Goal: Information Seeking & Learning: Learn about a topic

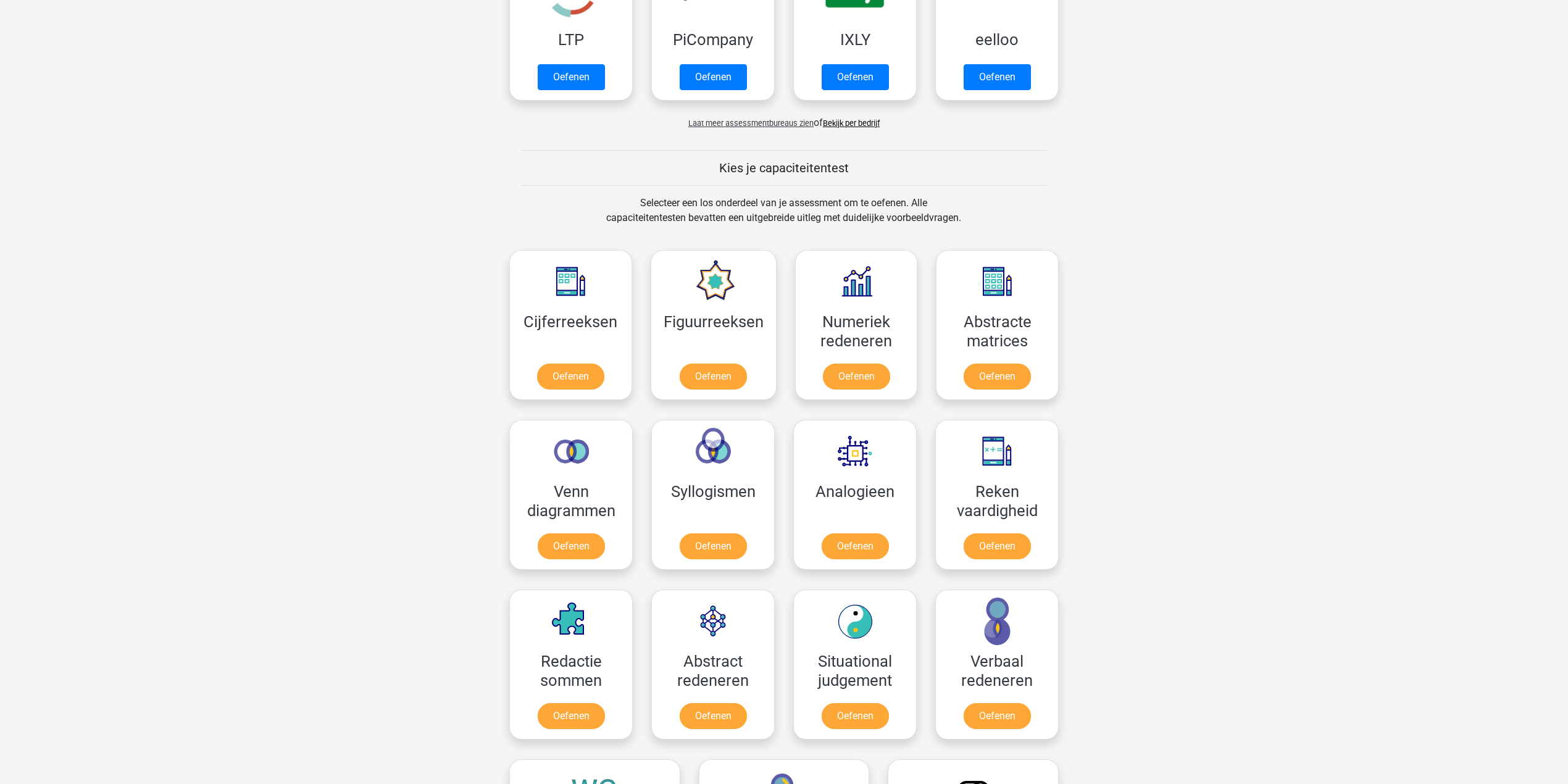
scroll to position [494, 0]
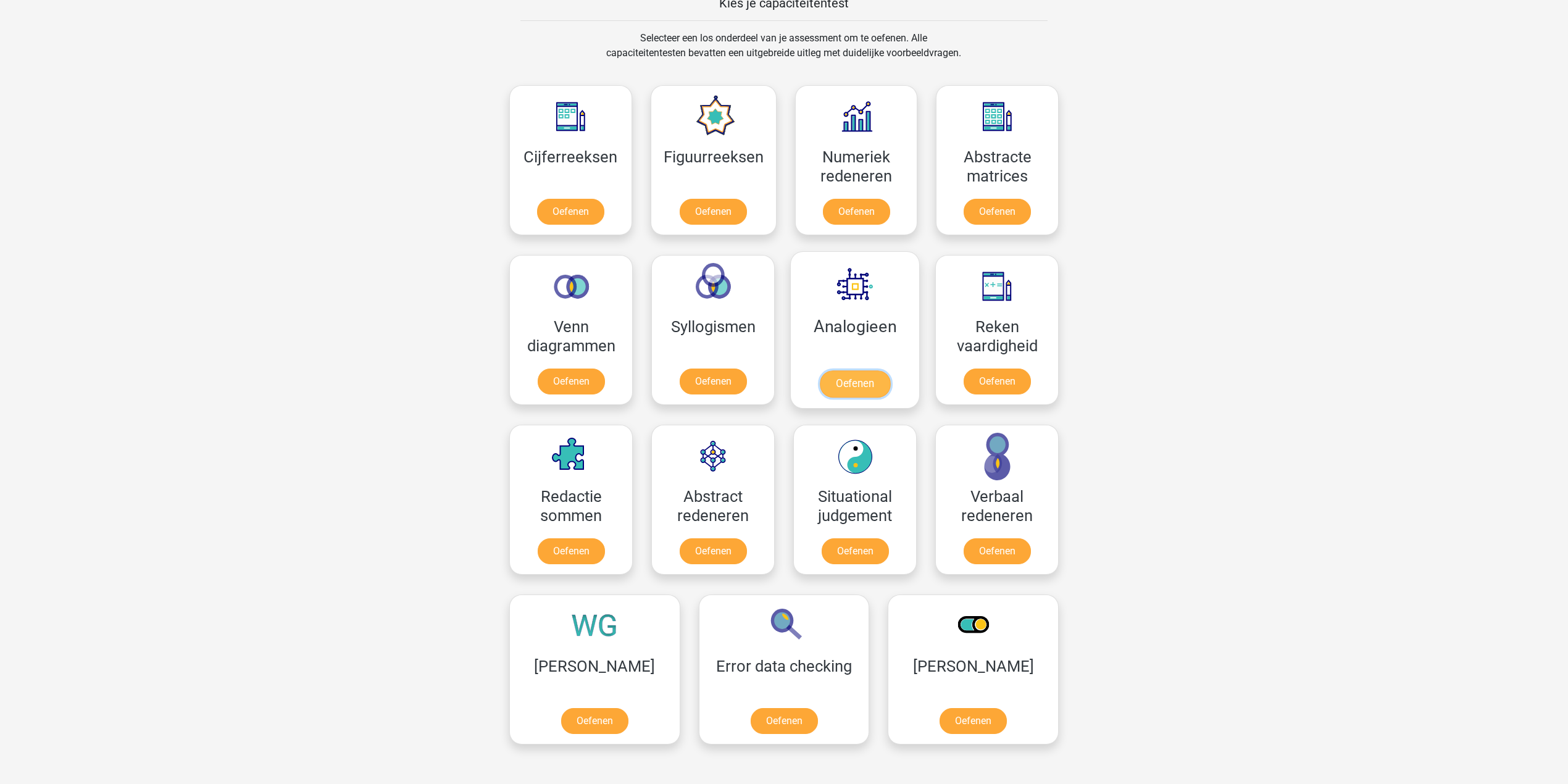
click at [884, 378] on link "Oefenen" at bounding box center [855, 384] width 70 height 27
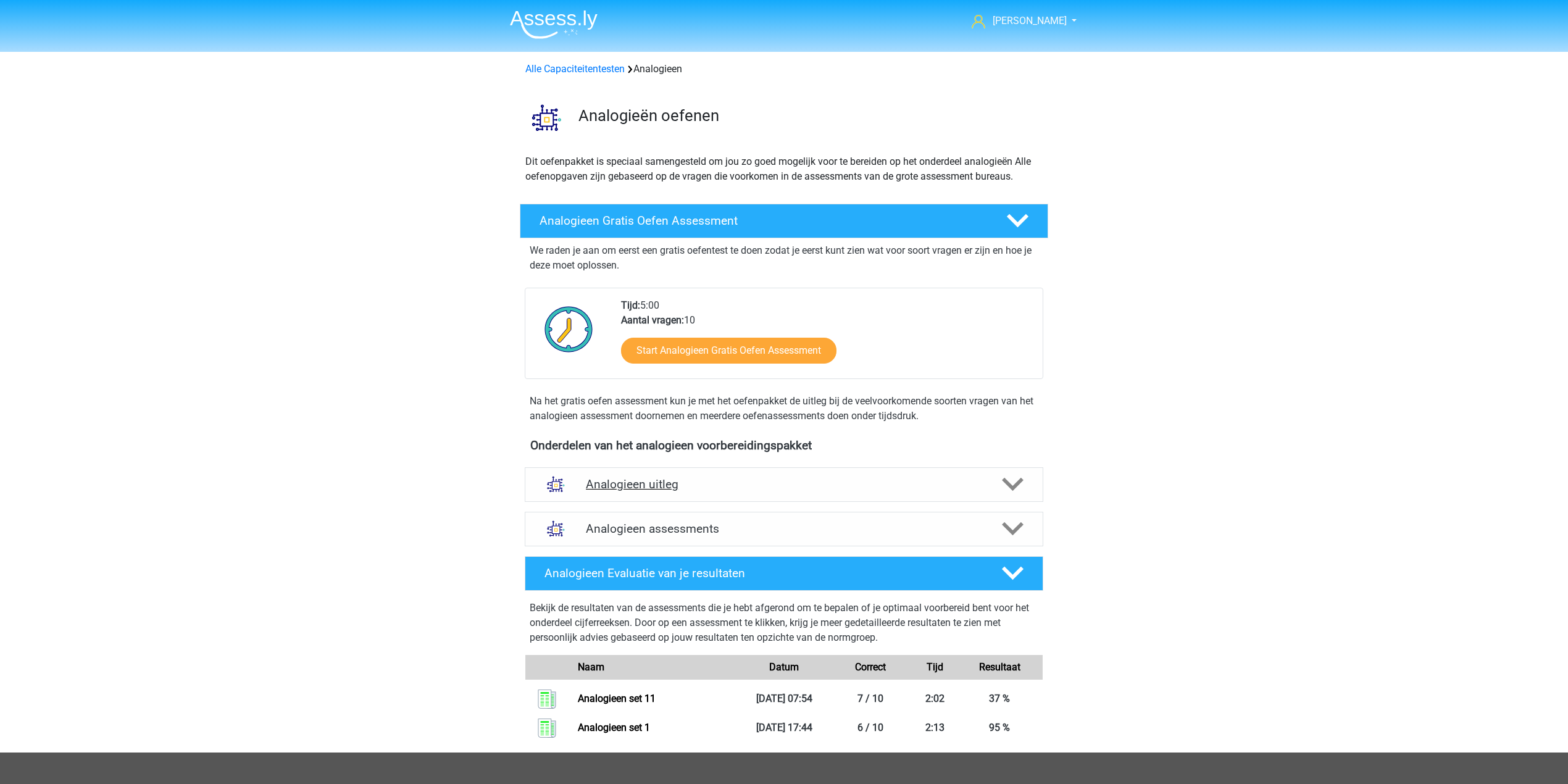
click at [762, 485] on h4 "Analogieen uitleg" at bounding box center [784, 485] width 396 height 15
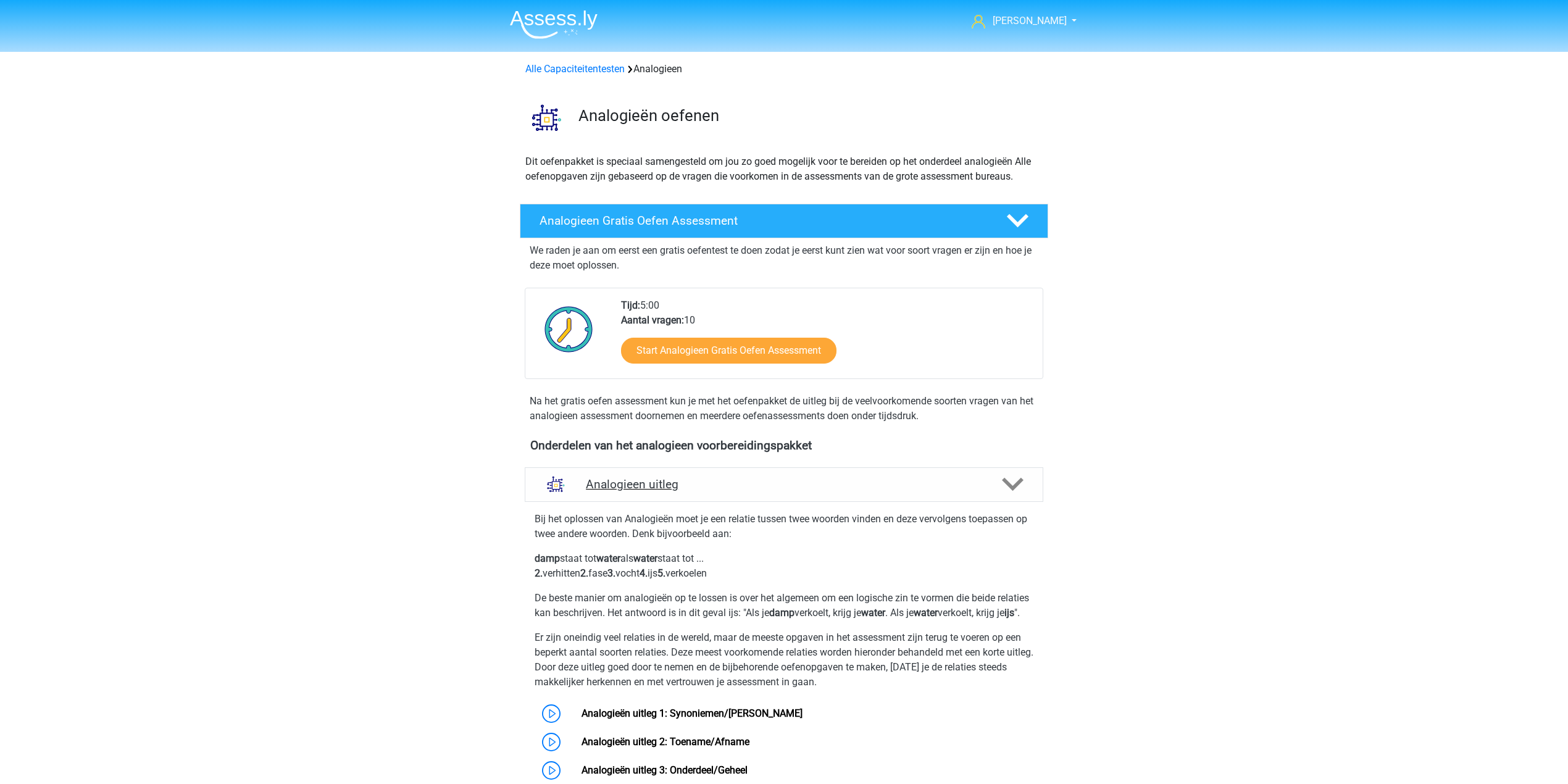
click at [762, 479] on h4 "Analogieen uitleg" at bounding box center [784, 485] width 396 height 15
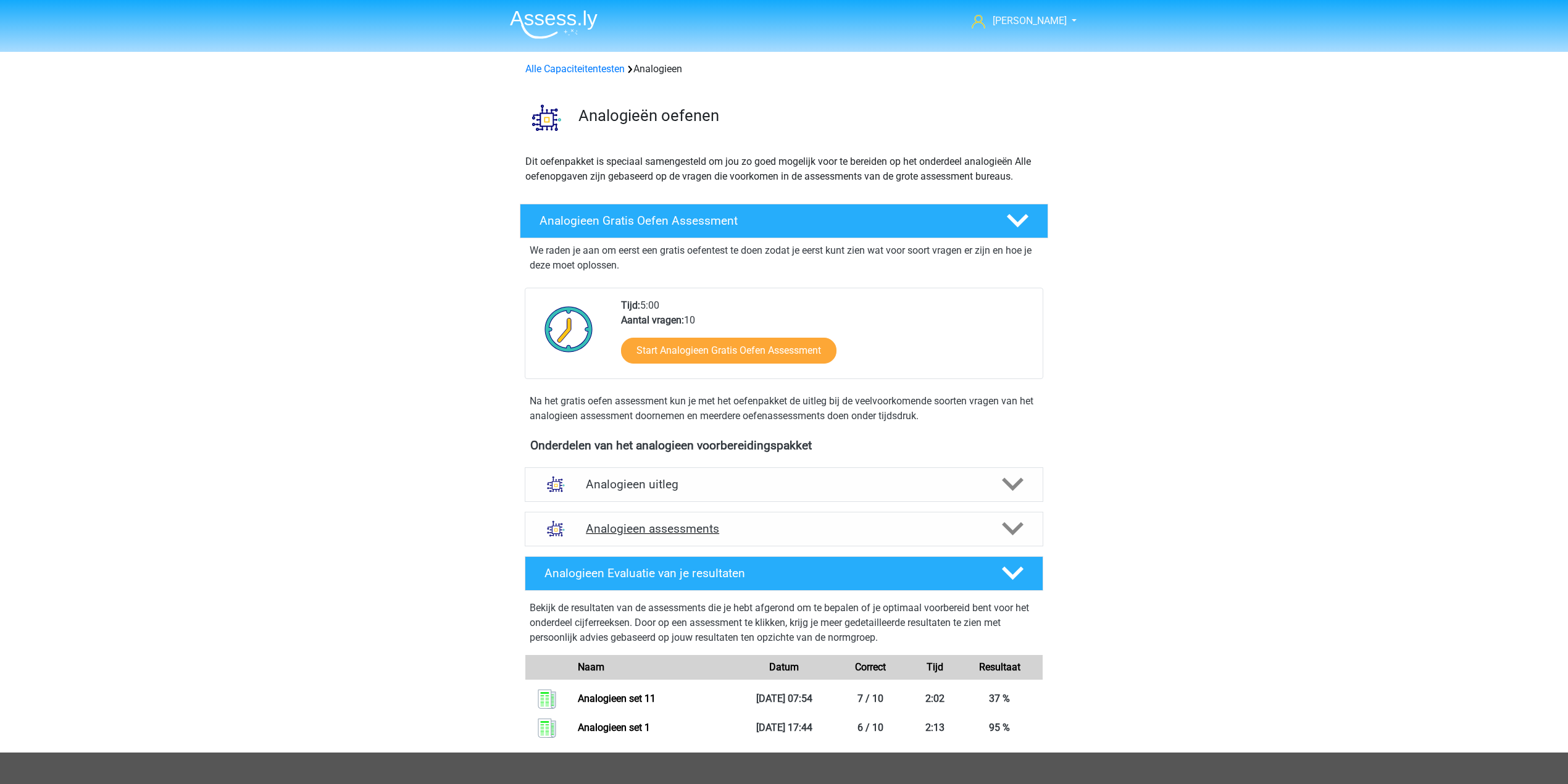
click at [766, 528] on h4 "Analogieen assessments" at bounding box center [784, 528] width 396 height 15
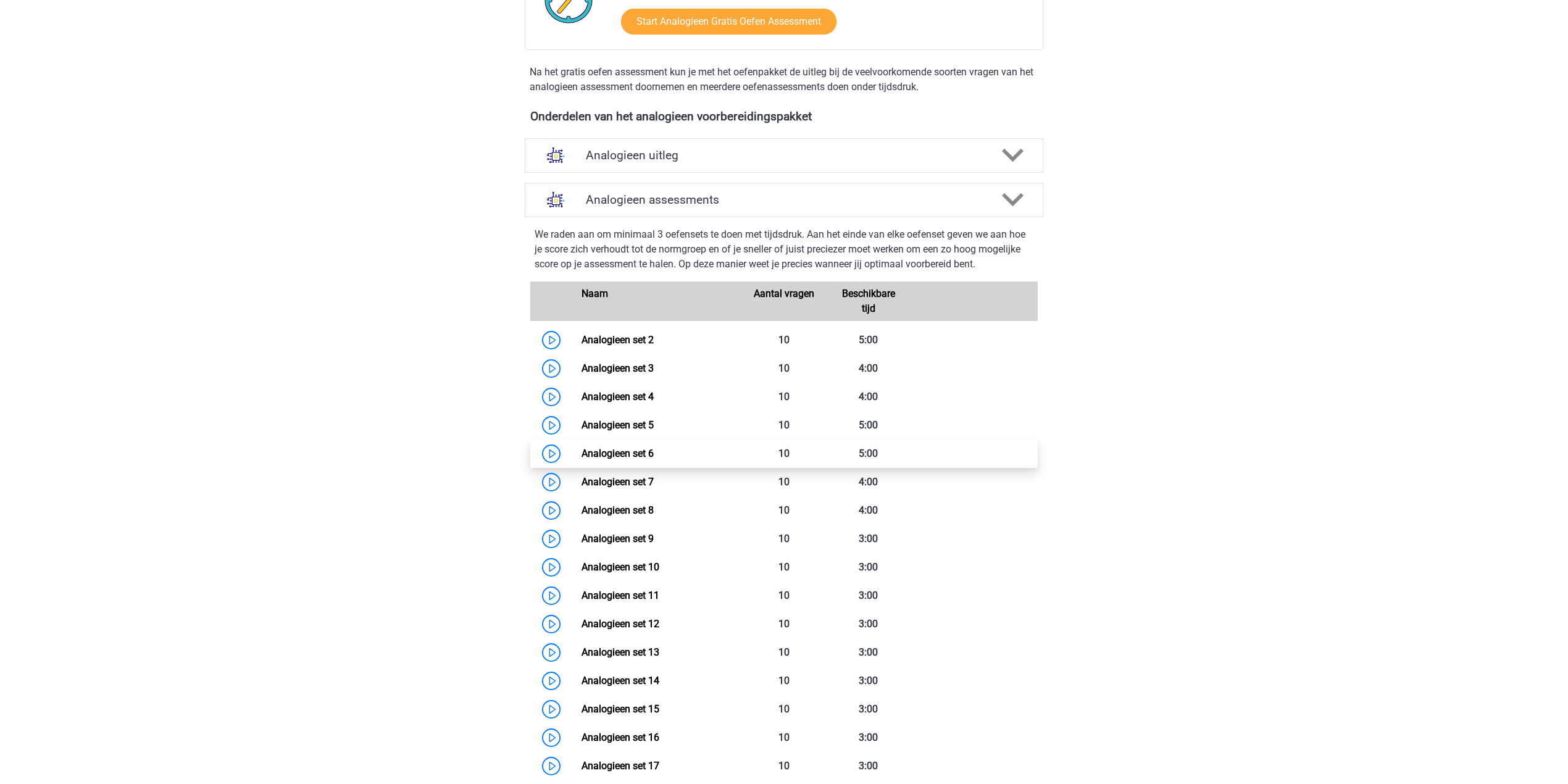
scroll to position [740, 0]
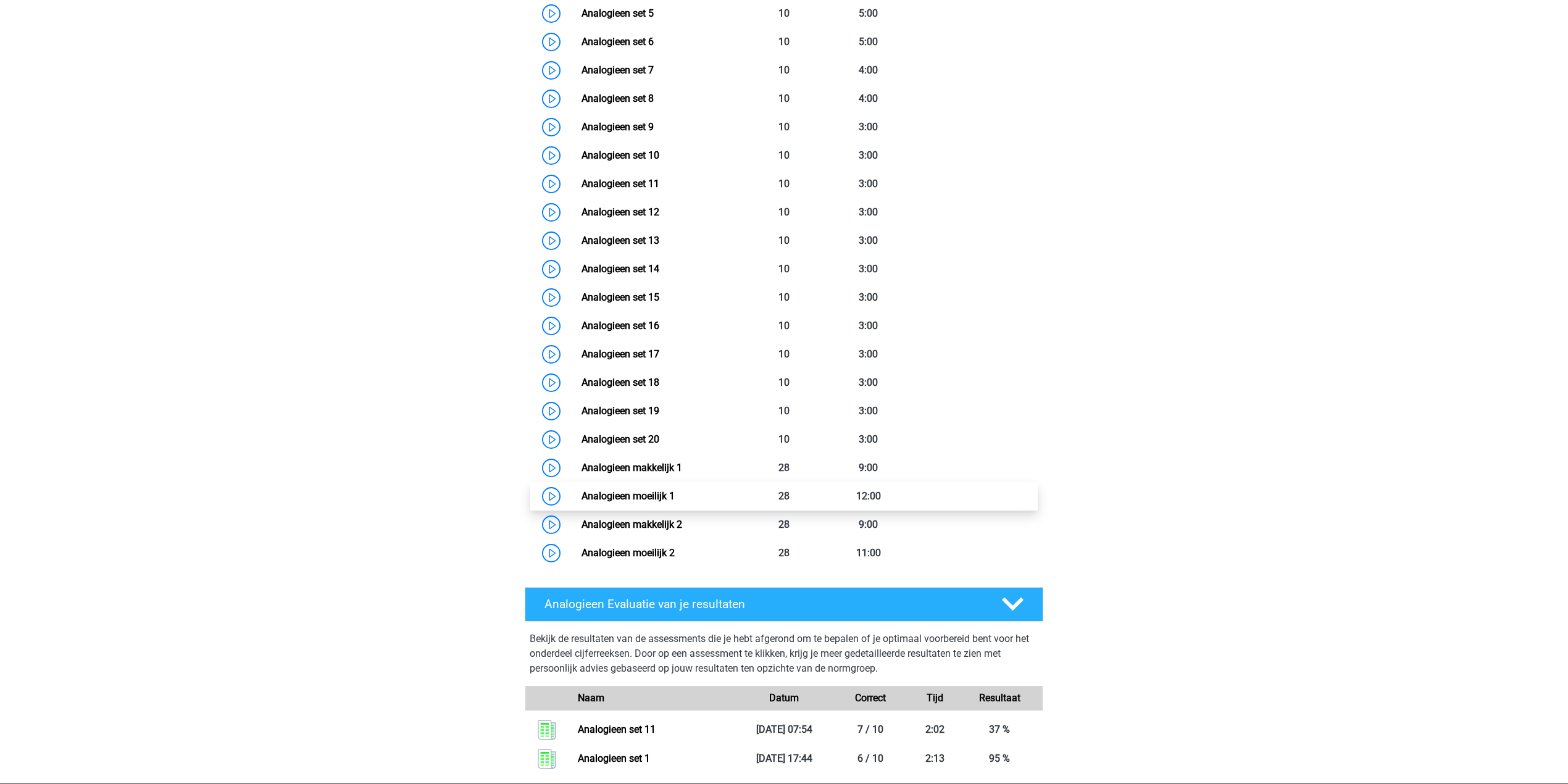
click at [673, 499] on link "Analogieen moeilijk 1" at bounding box center [628, 496] width 93 height 12
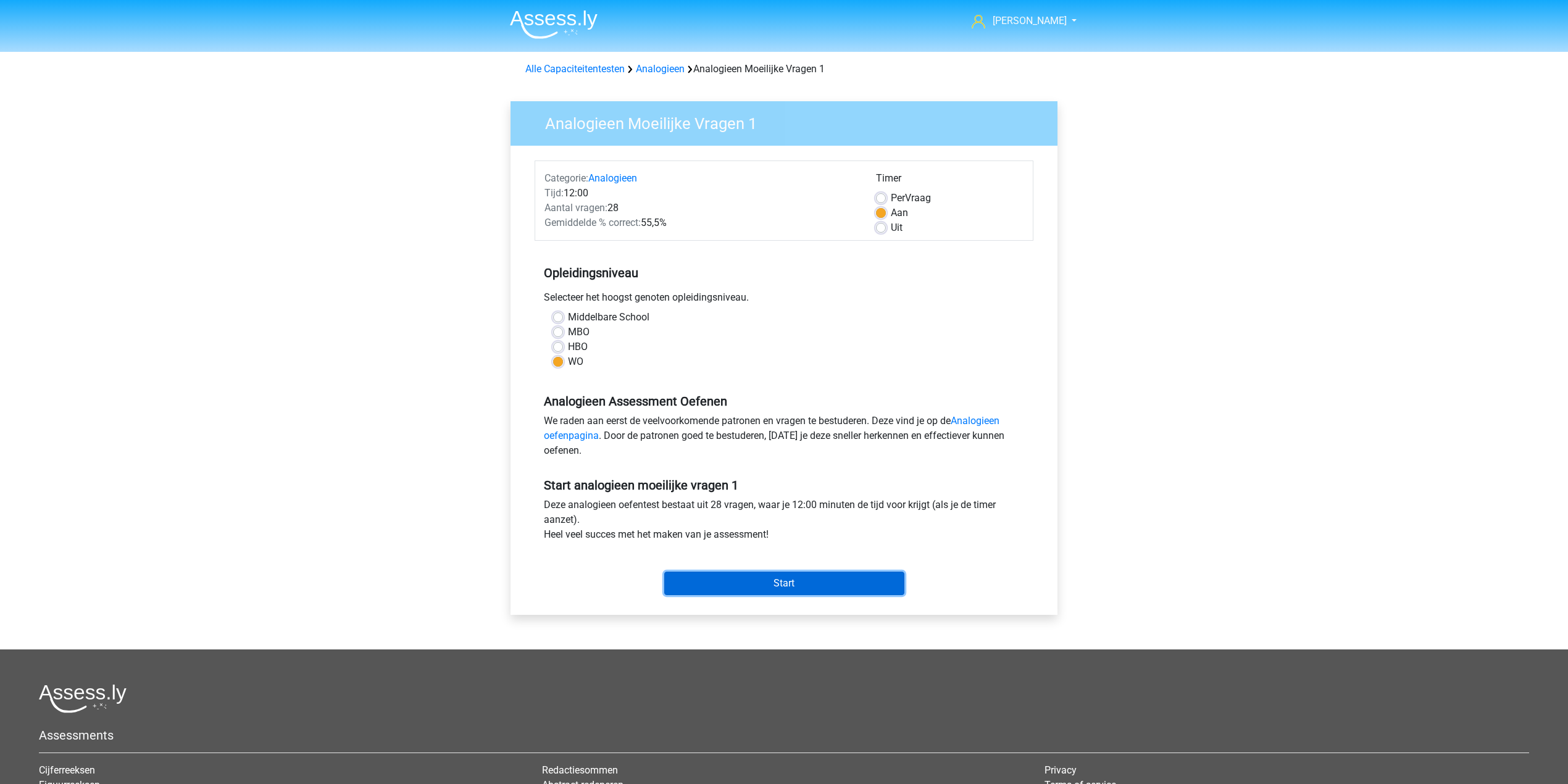
click at [772, 593] on input "Start" at bounding box center [784, 583] width 240 height 24
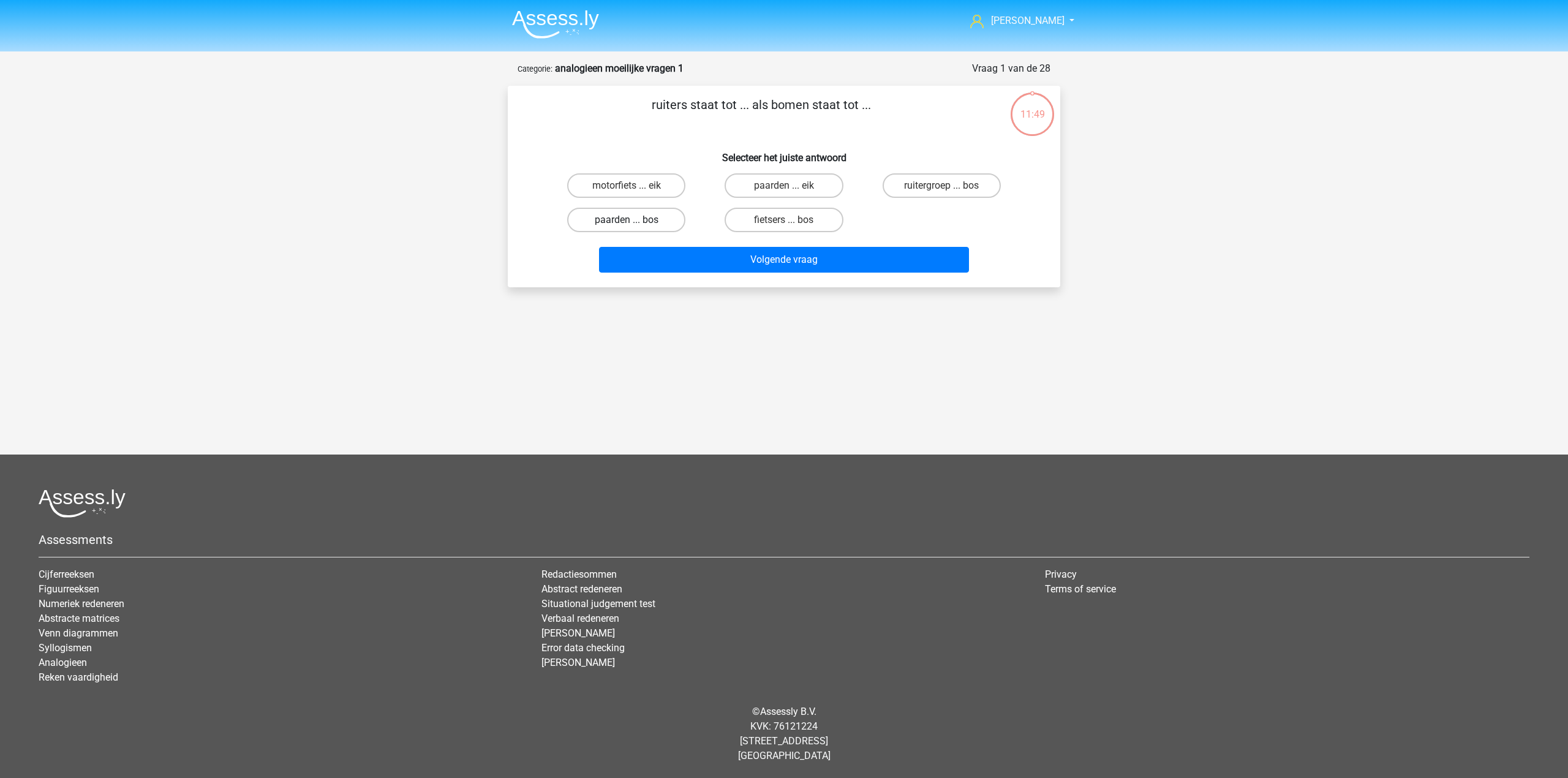
click at [672, 215] on label "paarden ... bos" at bounding box center [626, 219] width 118 height 24
click at [634, 220] on input "paarden ... bos" at bounding box center [630, 224] width 8 height 8
radio input "true"
click at [709, 261] on button "Volgende vraag" at bounding box center [784, 259] width 370 height 25
click at [678, 216] on label "verjaardag ... vakantie" at bounding box center [626, 219] width 127 height 24
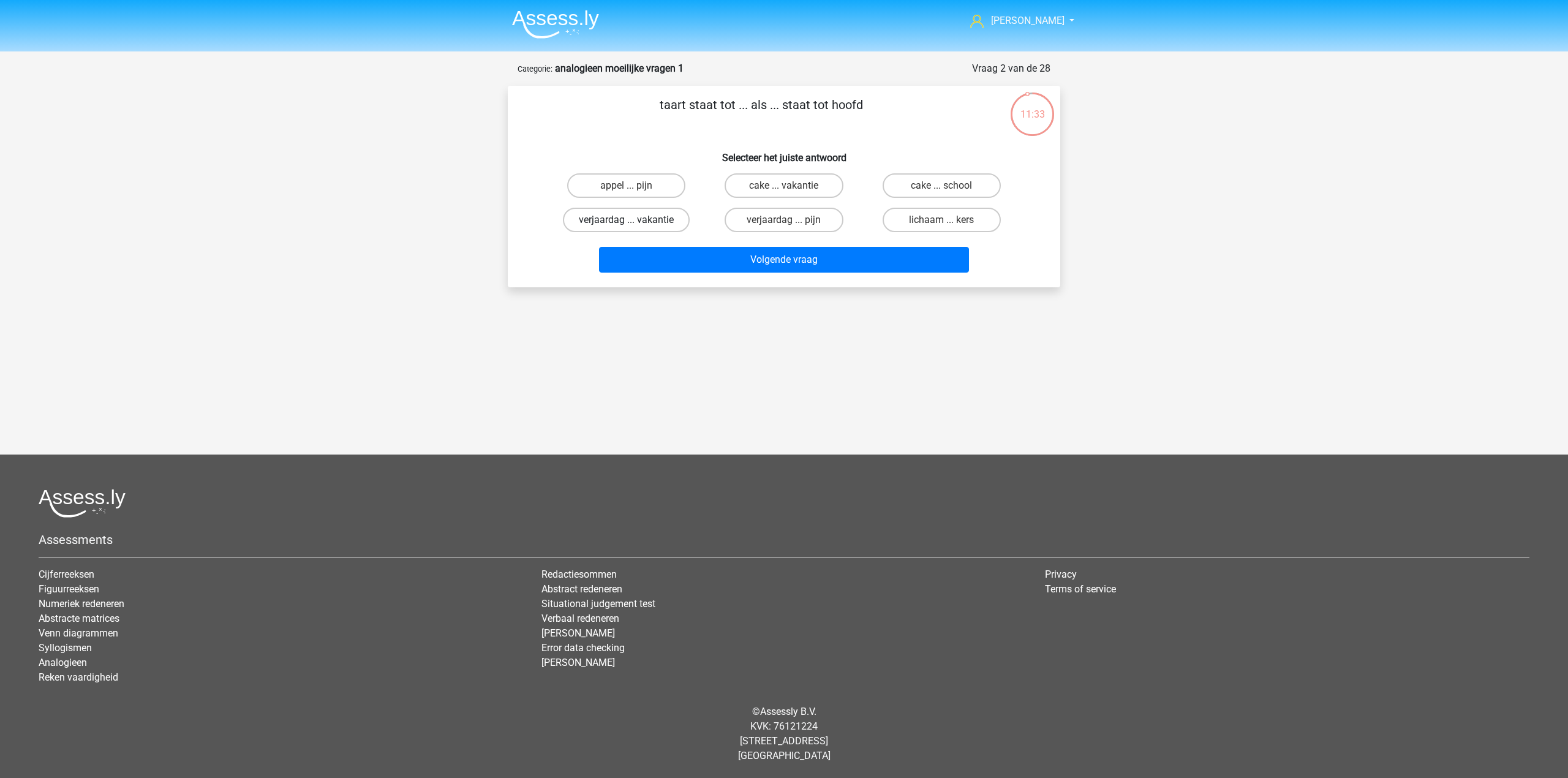
click at [634, 220] on input "verjaardag ... vakantie" at bounding box center [630, 224] width 8 height 8
radio input "true"
click at [763, 223] on label "verjaardag ... pijn" at bounding box center [784, 219] width 118 height 24
click at [784, 223] on input "verjaardag ... pijn" at bounding box center [787, 224] width 8 height 8
radio input "true"
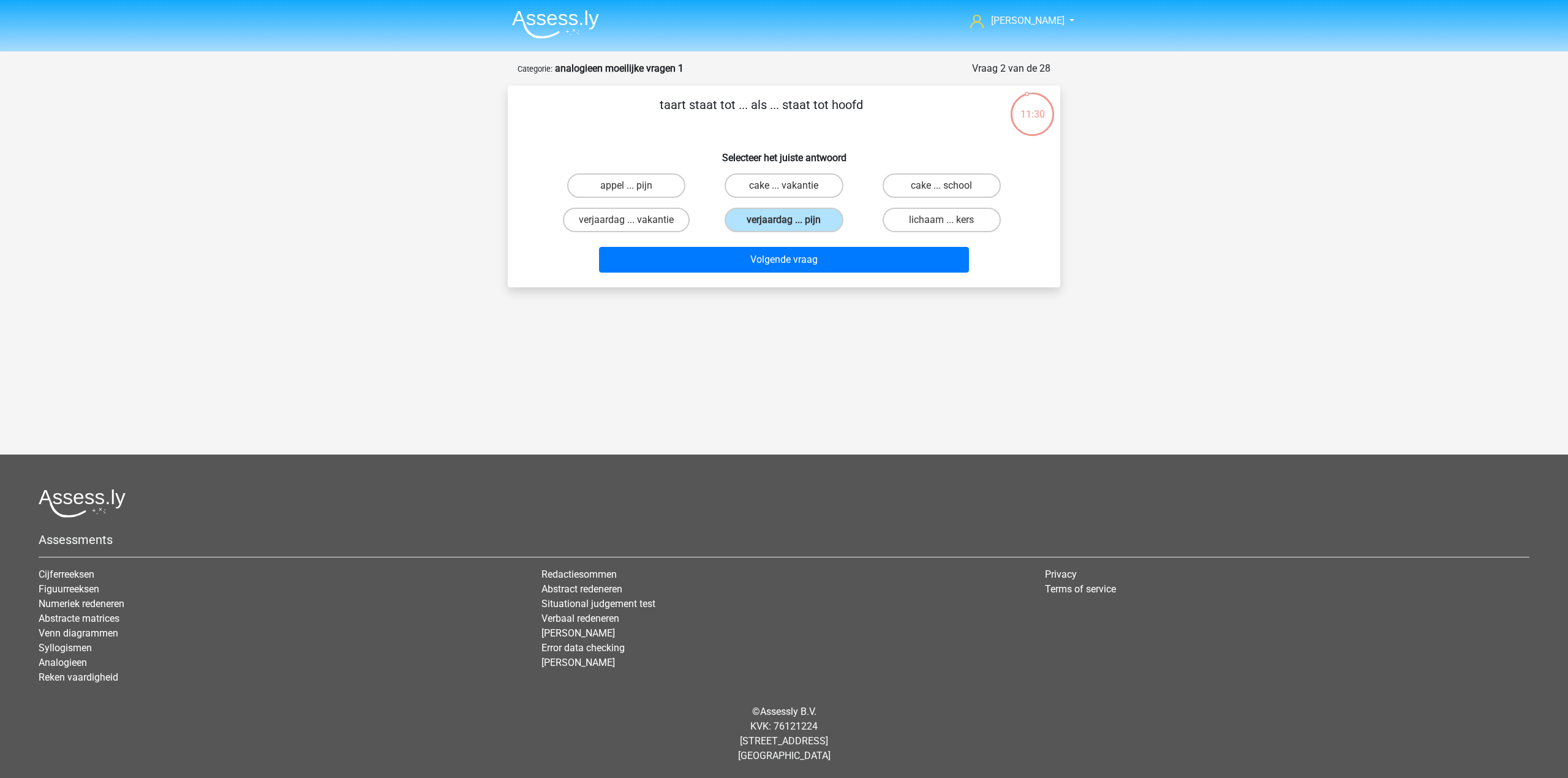
click at [763, 278] on div "taart staat tot ... als ... staat tot hoofd Selecteer het juiste antwoord appel…" at bounding box center [784, 187] width 553 height 201
click at [765, 268] on button "Volgende vraag" at bounding box center [784, 259] width 370 height 25
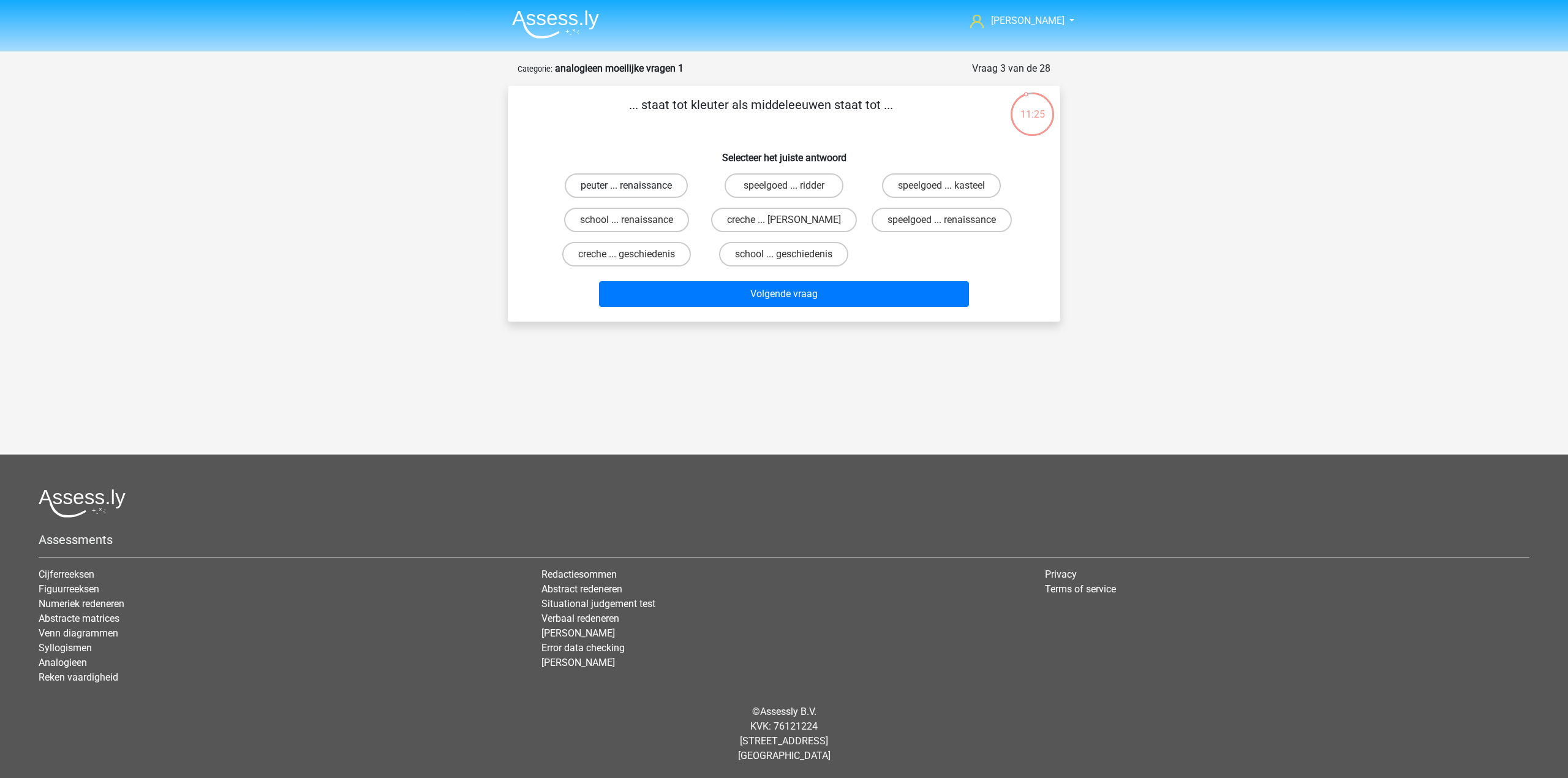
click at [670, 192] on label "peuter ... renaissance" at bounding box center [626, 185] width 123 height 24
click at [634, 192] on input "peuter ... renaissance" at bounding box center [630, 189] width 8 height 8
radio input "true"
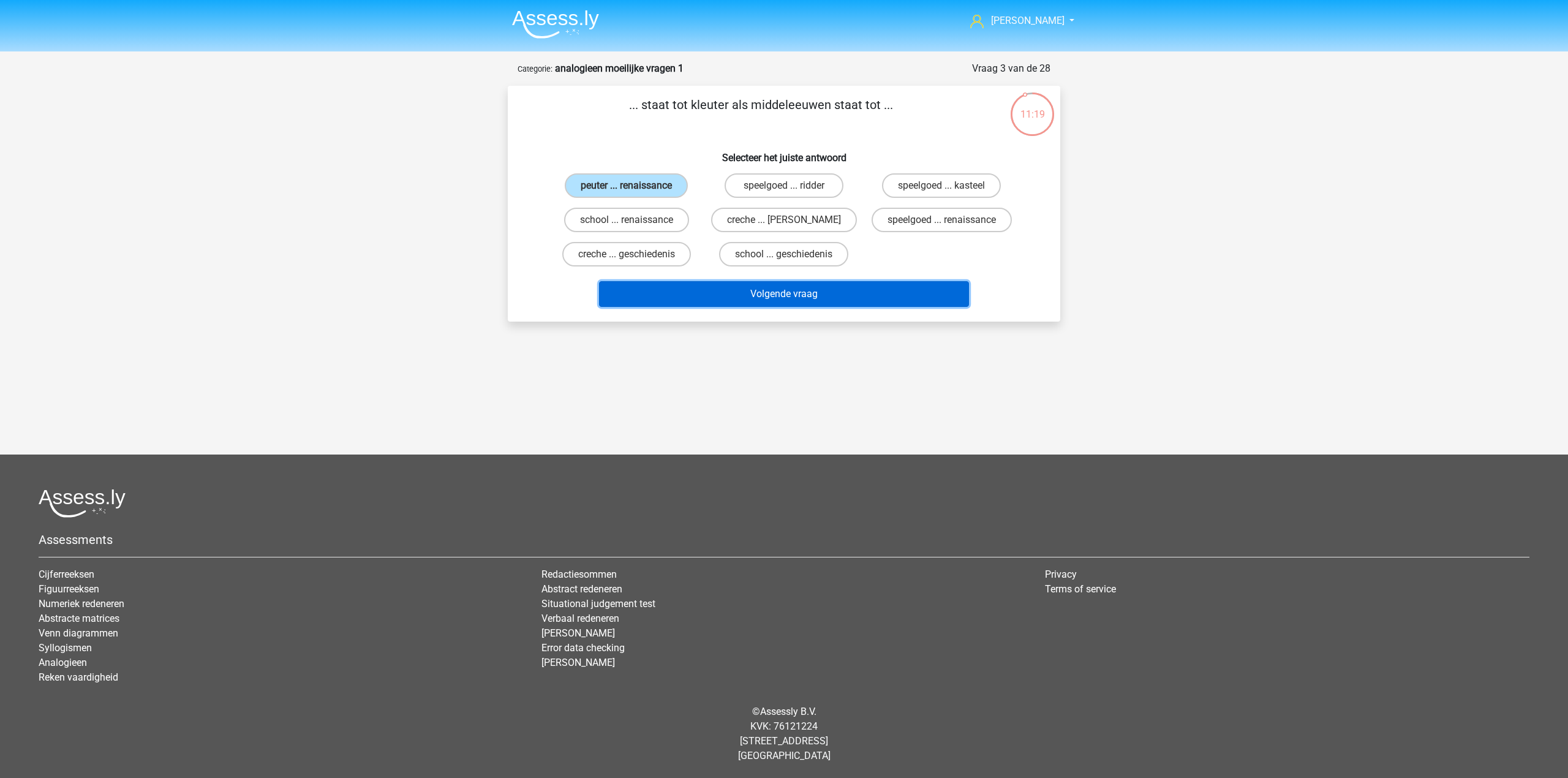
click at [726, 286] on button "Volgende vraag" at bounding box center [784, 293] width 370 height 25
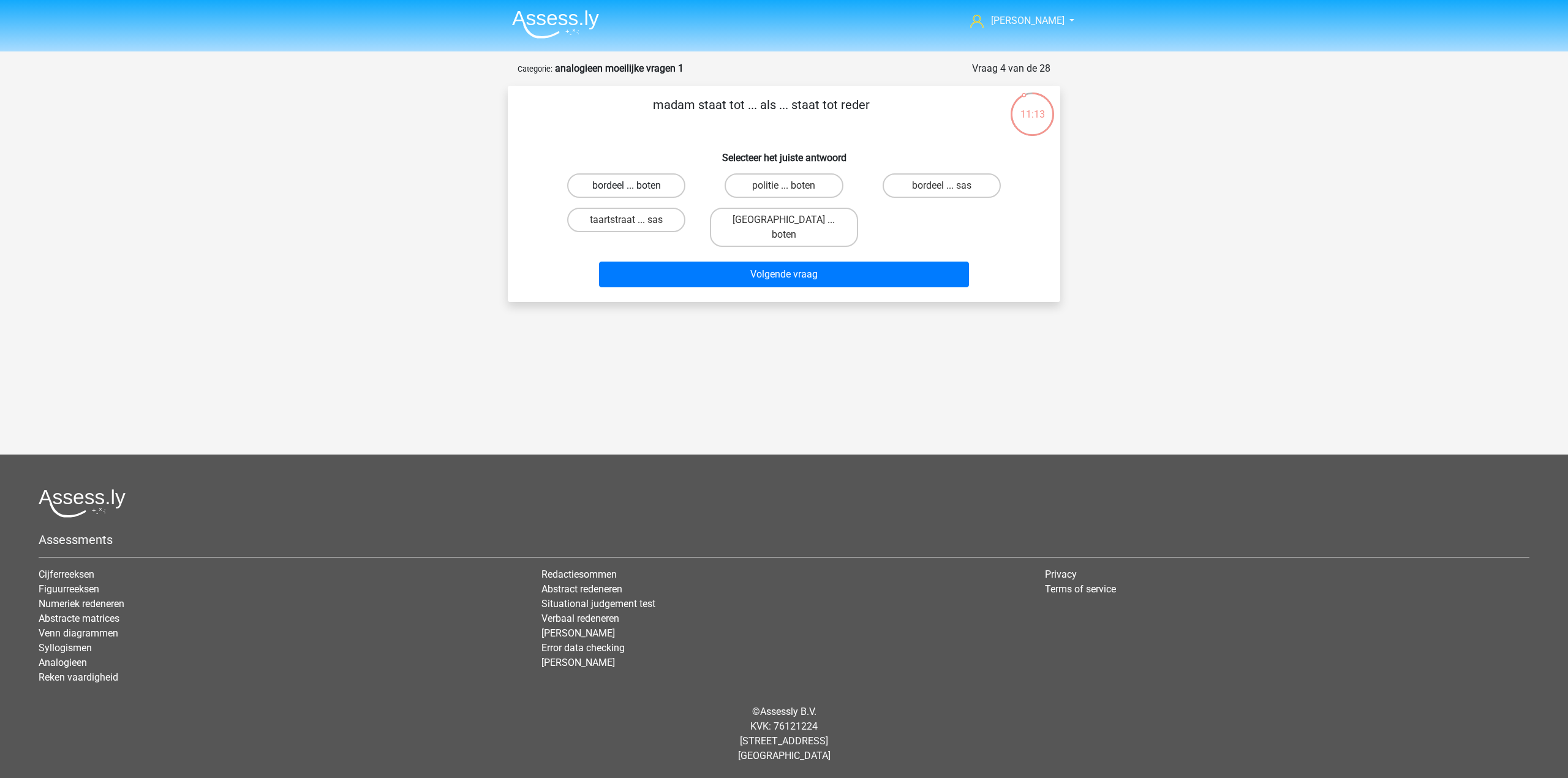
drag, startPoint x: 670, startPoint y: 189, endPoint x: 698, endPoint y: 209, distance: 34.4
click at [669, 189] on label "bordeel ... boten" at bounding box center [626, 185] width 118 height 24
click at [634, 189] on input "bordeel ... boten" at bounding box center [630, 189] width 8 height 8
radio input "true"
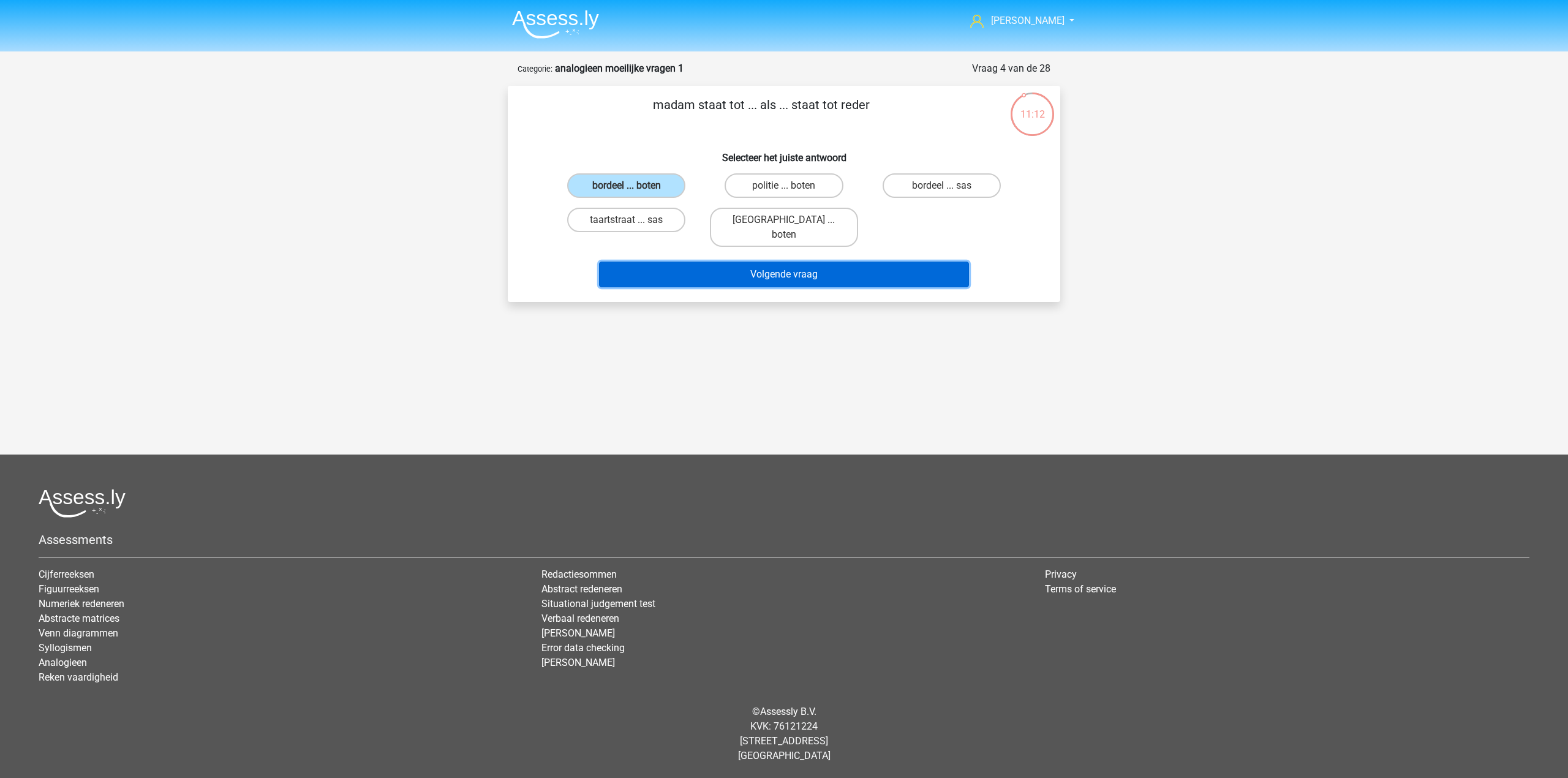
click at [740, 262] on button "Volgende vraag" at bounding box center [784, 274] width 370 height 25
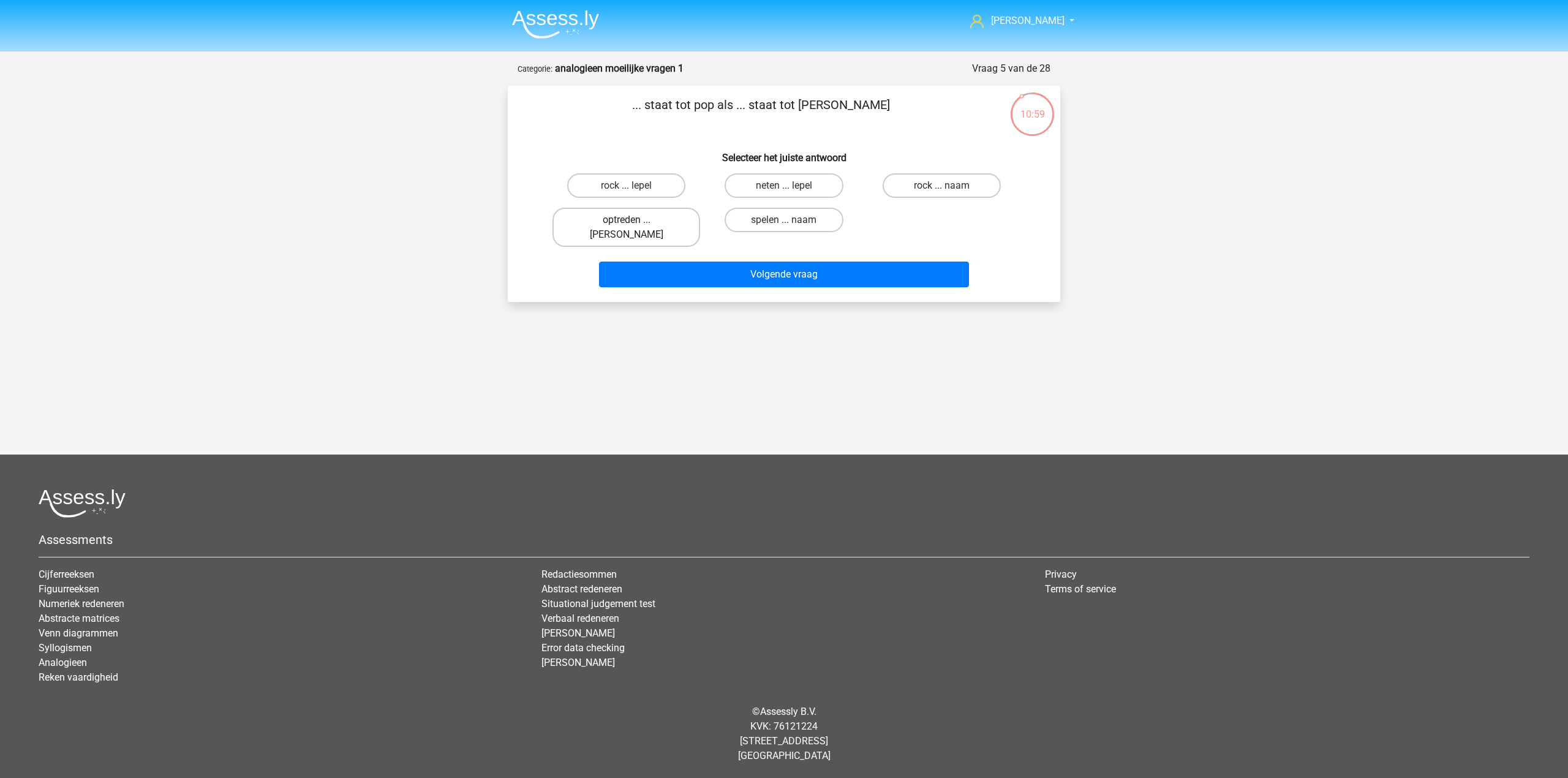
click at [672, 218] on label "optreden ... eva" at bounding box center [626, 226] width 148 height 39
click at [634, 220] on input "optreden ... eva" at bounding box center [630, 224] width 8 height 8
radio input "true"
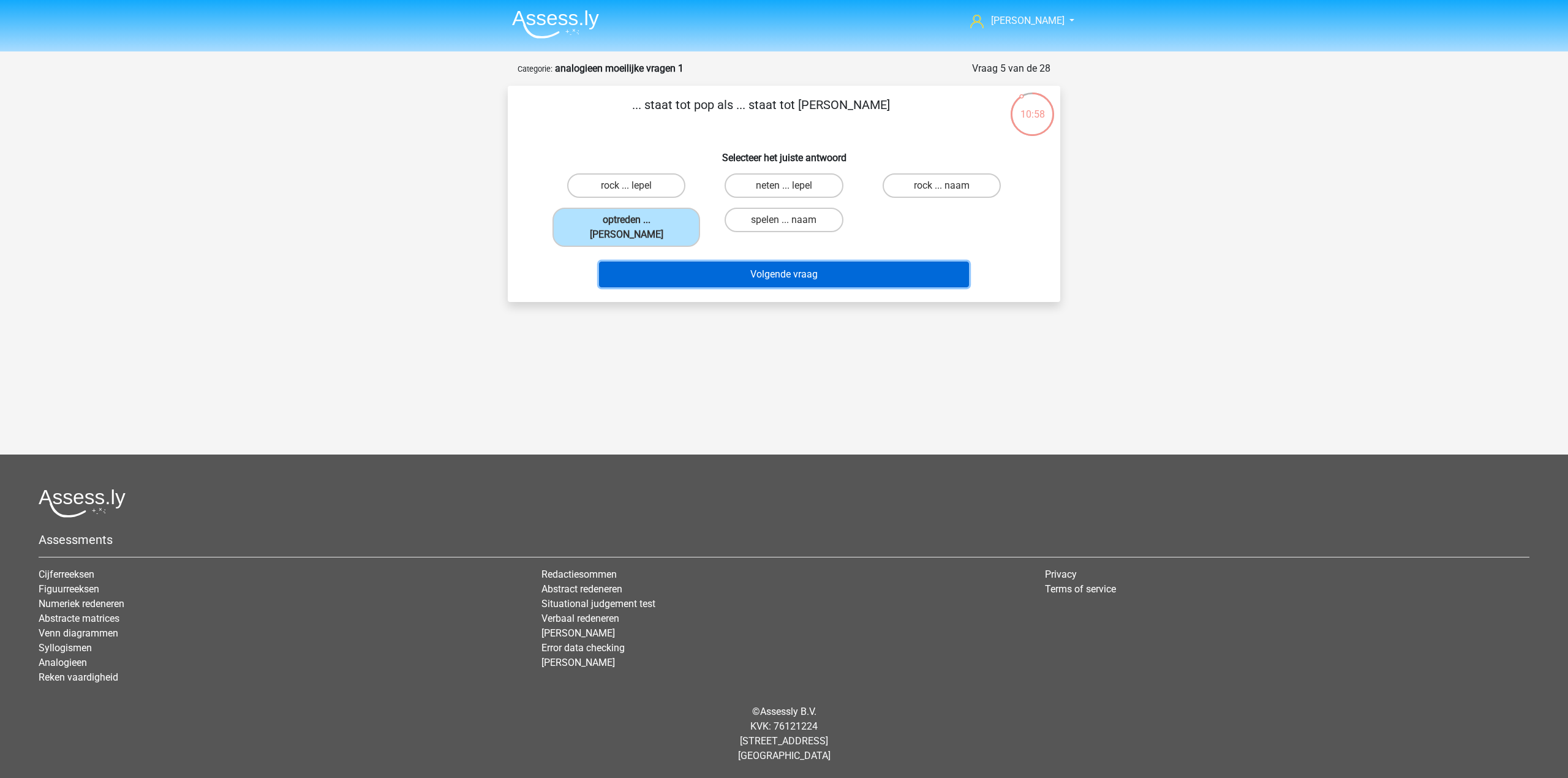
click at [691, 262] on button "Volgende vraag" at bounding box center [784, 274] width 370 height 25
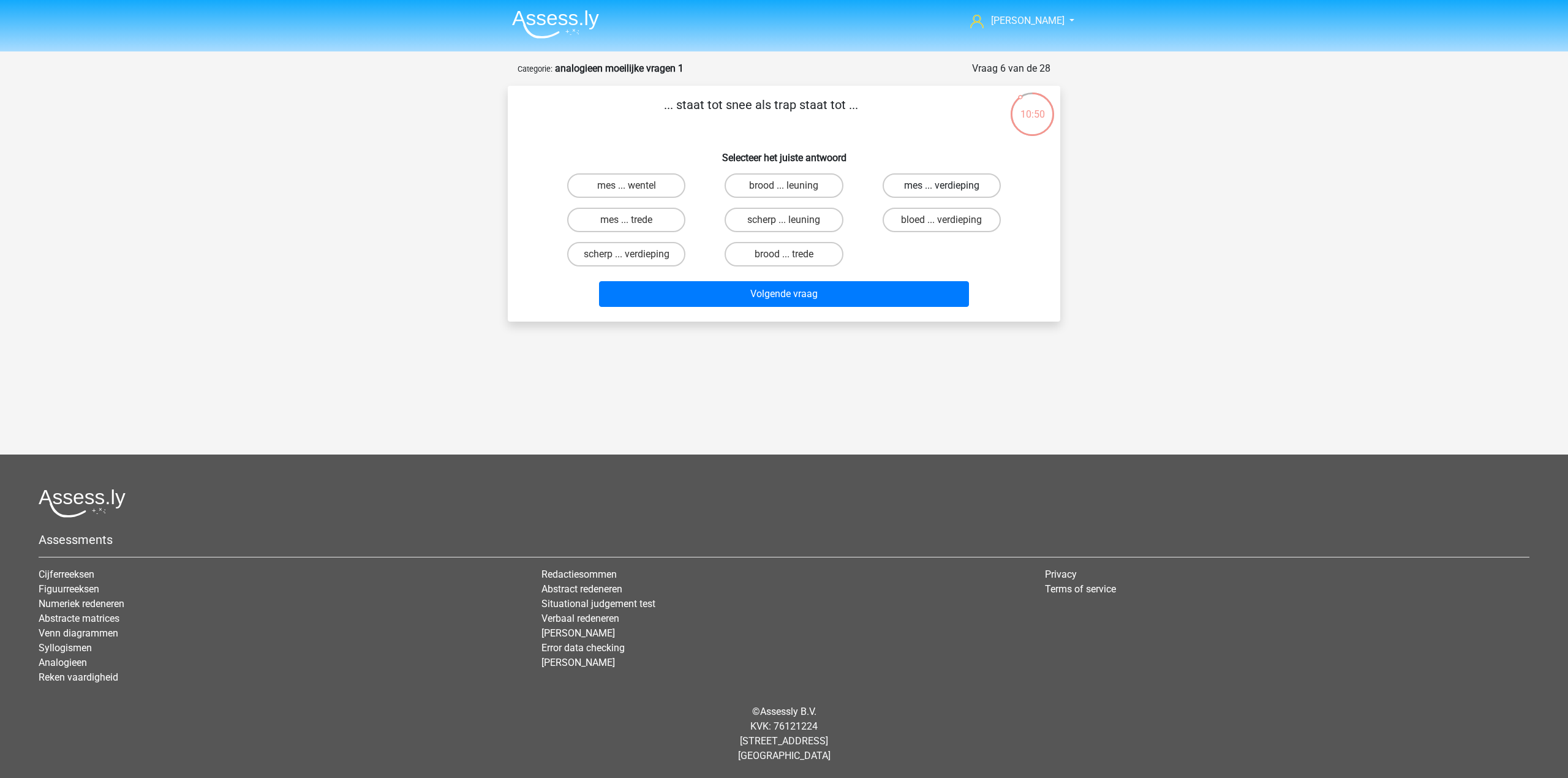
click at [985, 189] on label "mes ... verdieping" at bounding box center [941, 185] width 118 height 24
click at [949, 189] on input "mes ... verdieping" at bounding box center [945, 189] width 8 height 8
radio input "true"
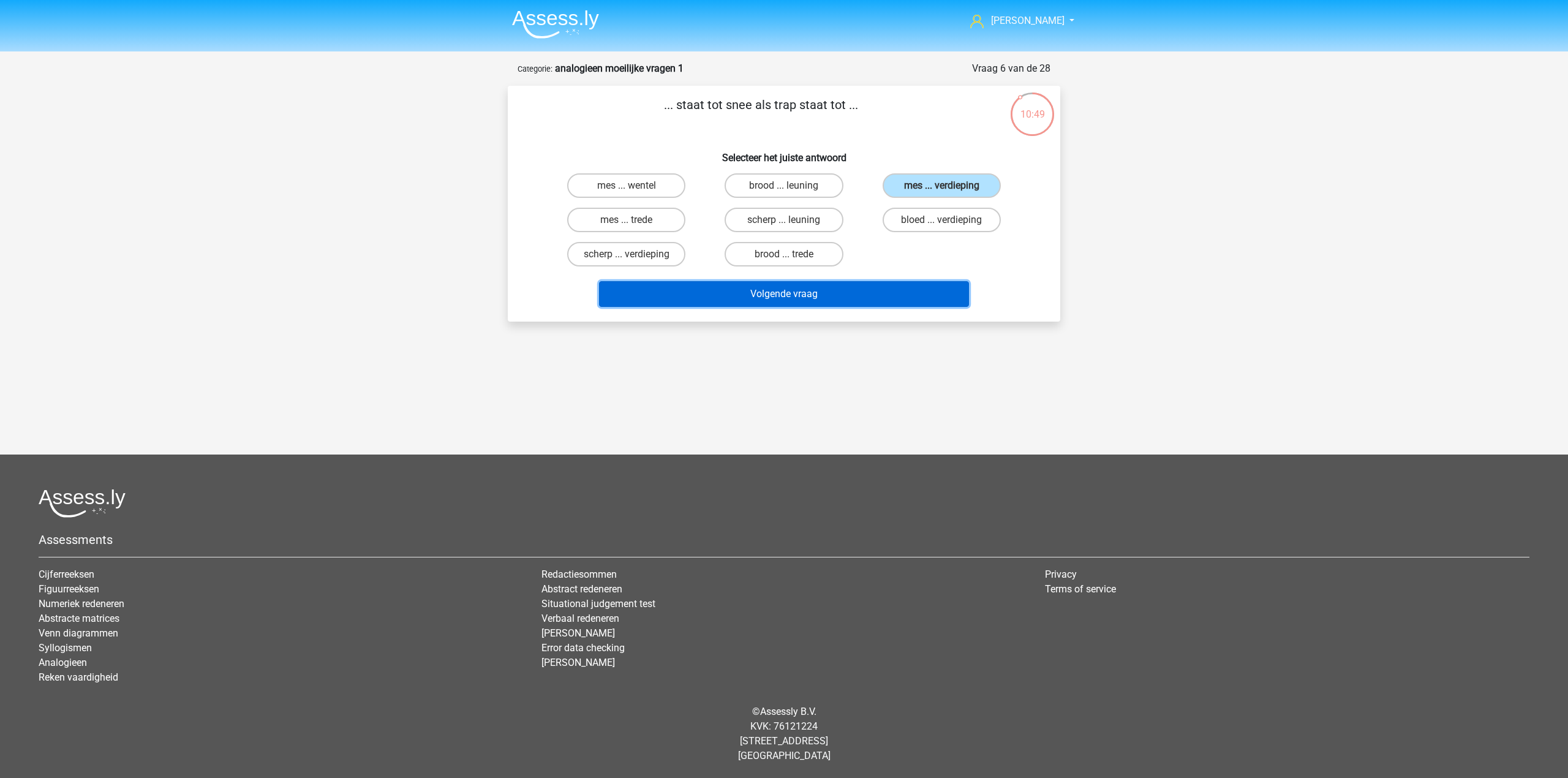
click at [905, 283] on button "Volgende vraag" at bounding box center [784, 293] width 370 height 25
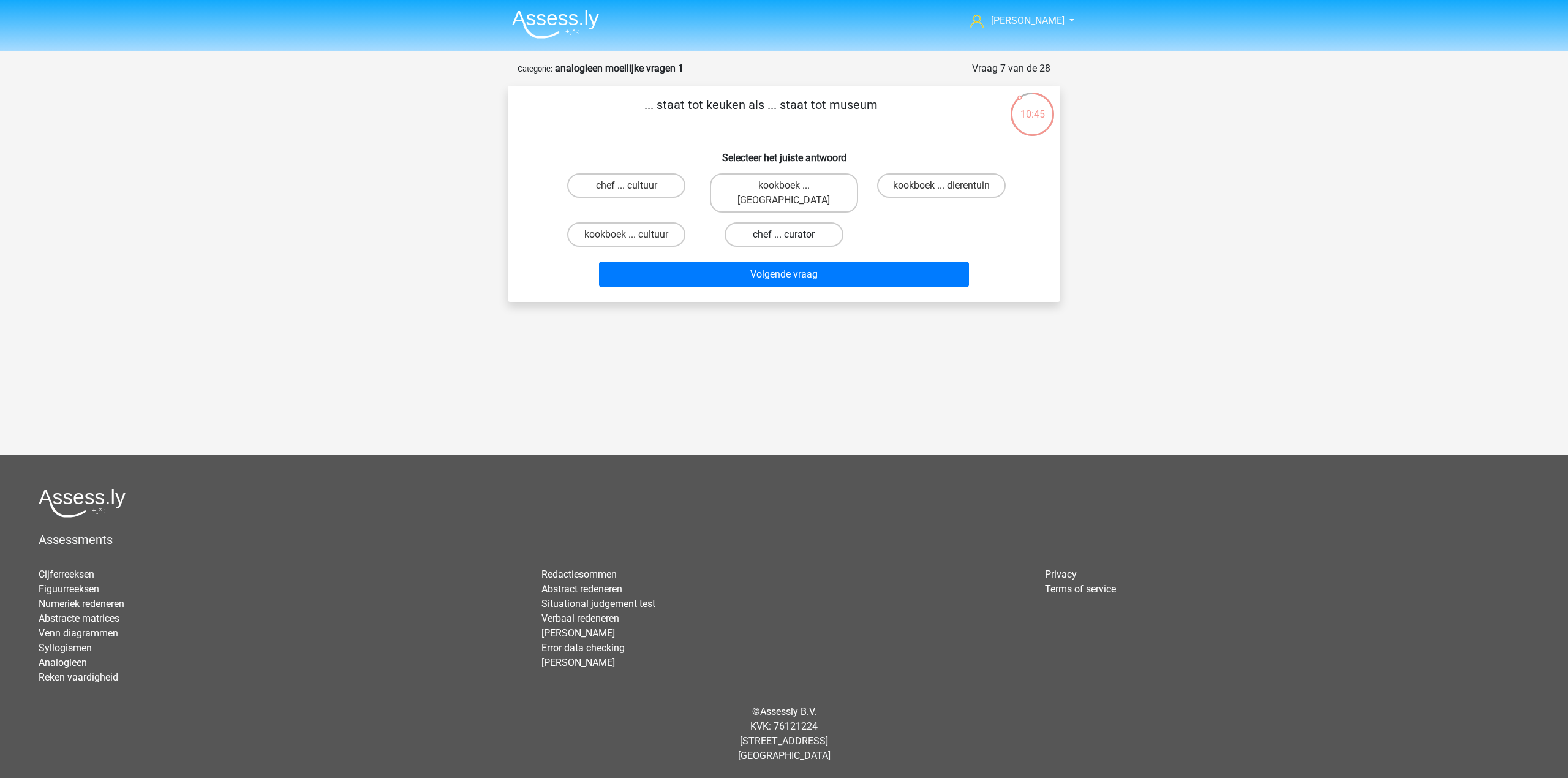
click at [761, 223] on label "chef ... curator" at bounding box center [784, 234] width 118 height 24
click at [784, 235] on input "chef ... curator" at bounding box center [787, 238] width 8 height 8
radio input "true"
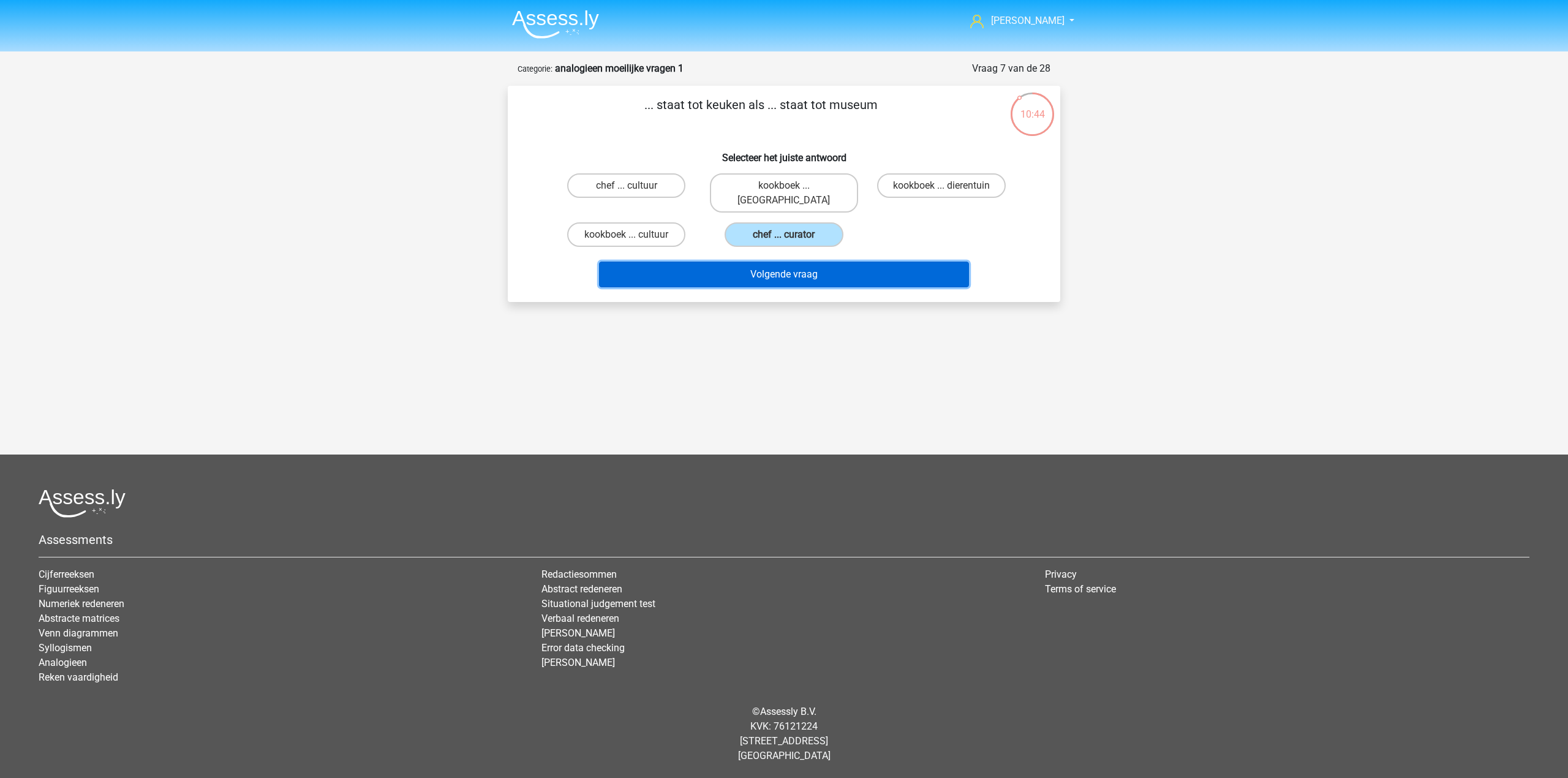
click at [757, 262] on button "Volgende vraag" at bounding box center [784, 274] width 370 height 25
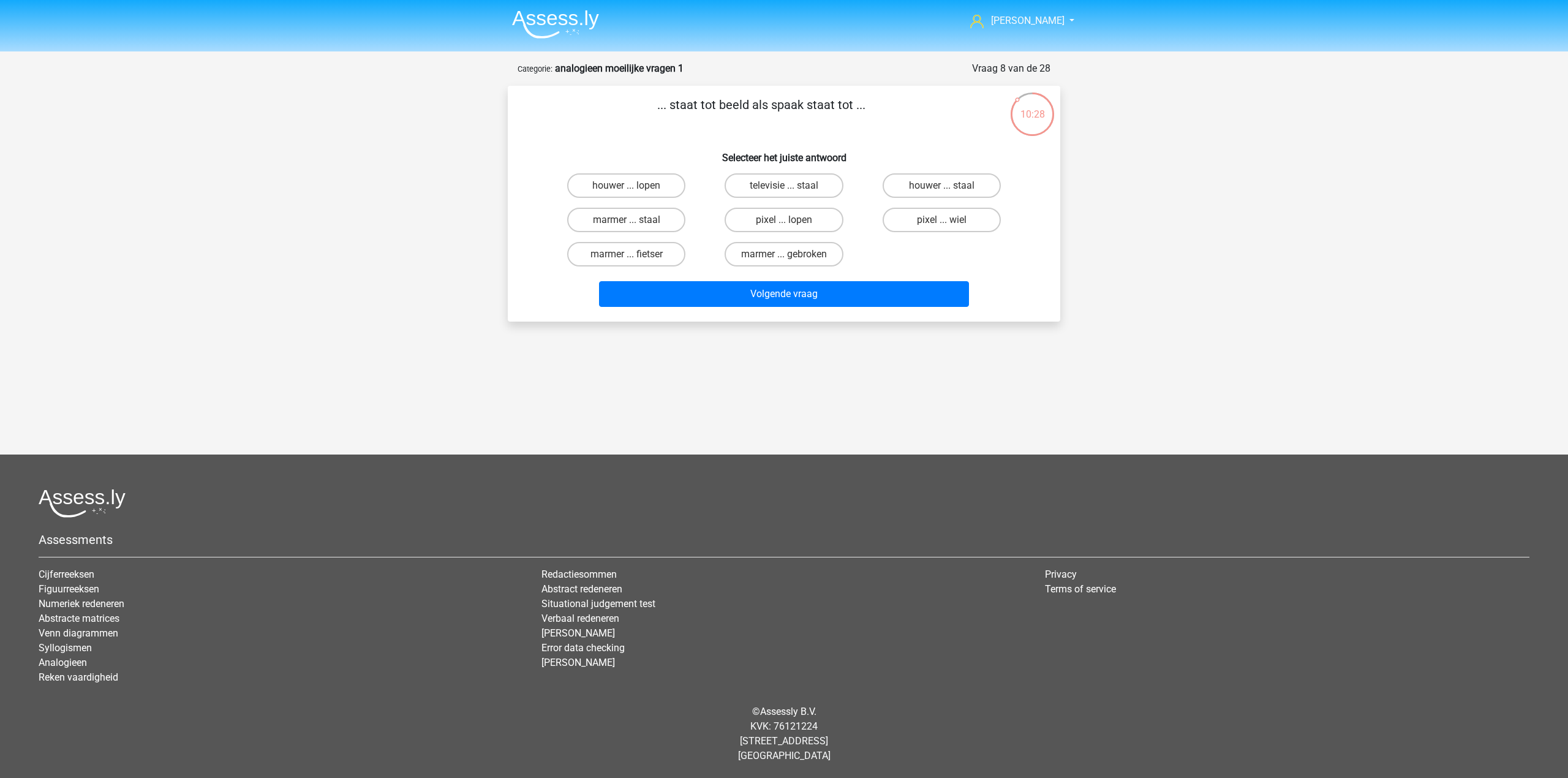
click at [938, 231] on div "pixel ... wiel" at bounding box center [942, 220] width 158 height 34
click at [932, 224] on label "pixel ... wiel" at bounding box center [941, 219] width 118 height 24
click at [941, 224] on input "pixel ... wiel" at bounding box center [945, 224] width 8 height 8
radio input "true"
click at [866, 287] on button "Volgende vraag" at bounding box center [784, 293] width 370 height 25
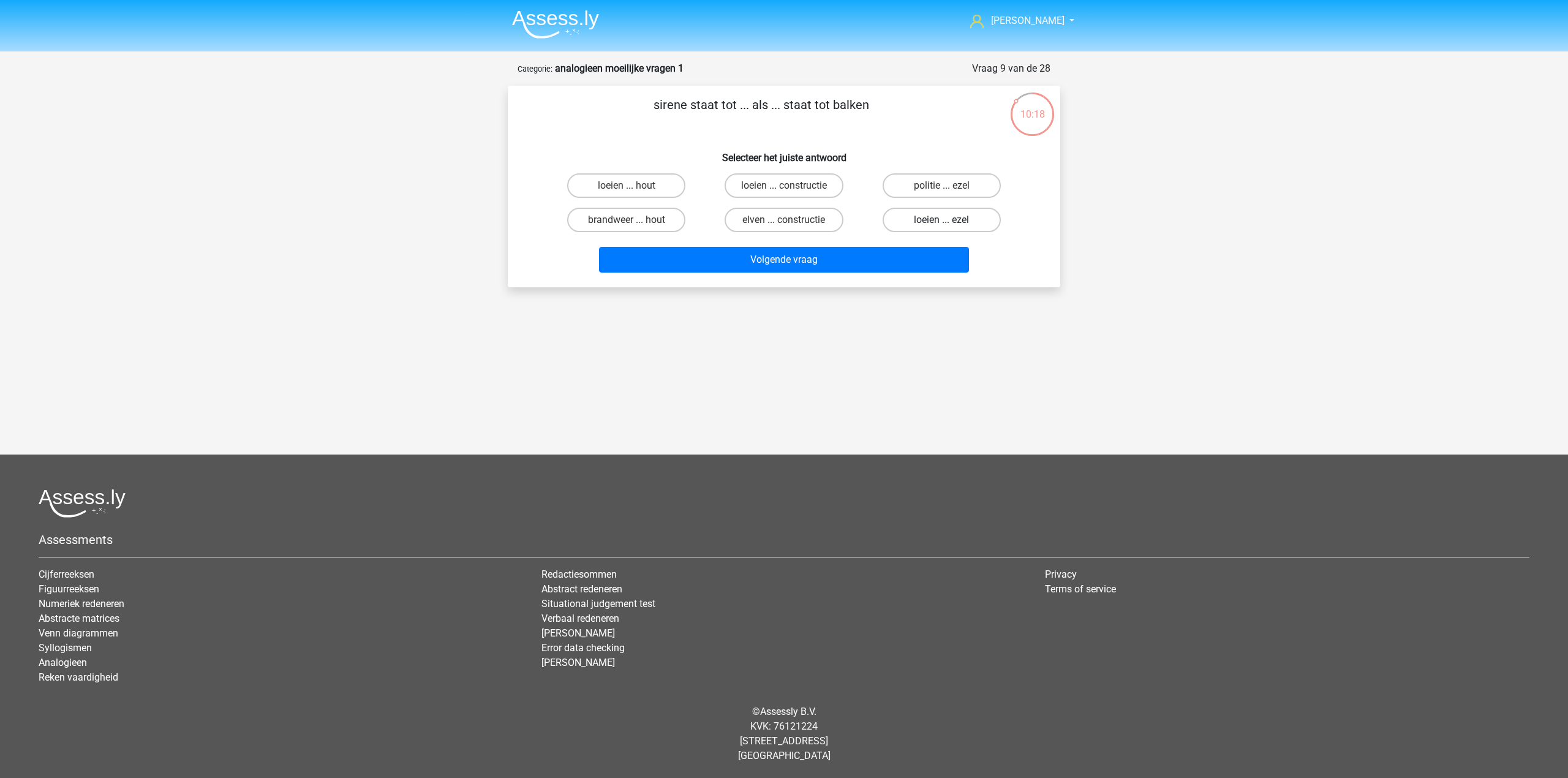
click at [905, 215] on label "loeien ... ezel" at bounding box center [941, 219] width 118 height 24
click at [941, 220] on input "loeien ... ezel" at bounding box center [945, 224] width 8 height 8
radio input "true"
click at [659, 187] on label "loeien ... hout" at bounding box center [626, 185] width 118 height 24
click at [634, 187] on input "loeien ... hout" at bounding box center [630, 189] width 8 height 8
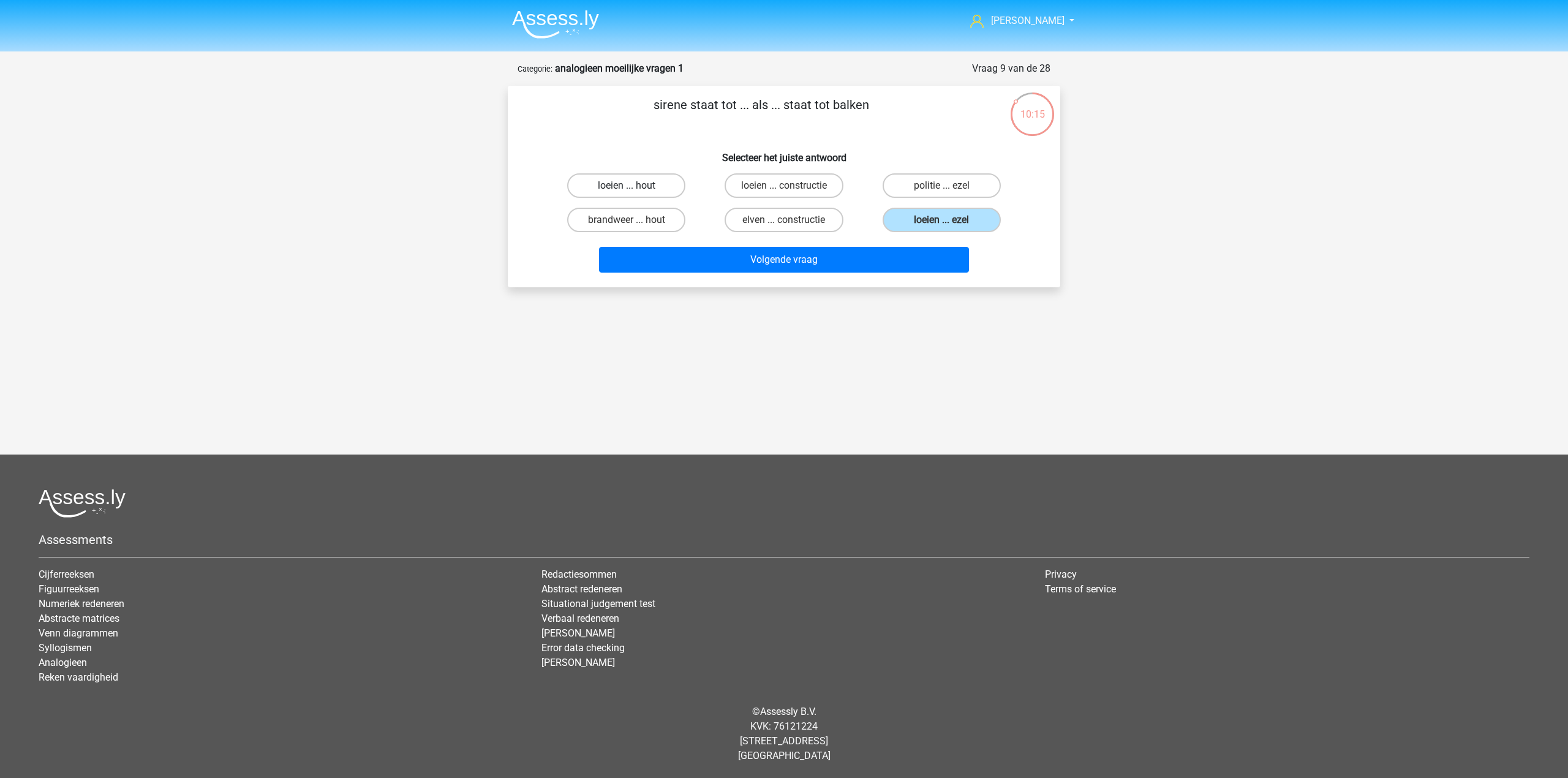
radio input "true"
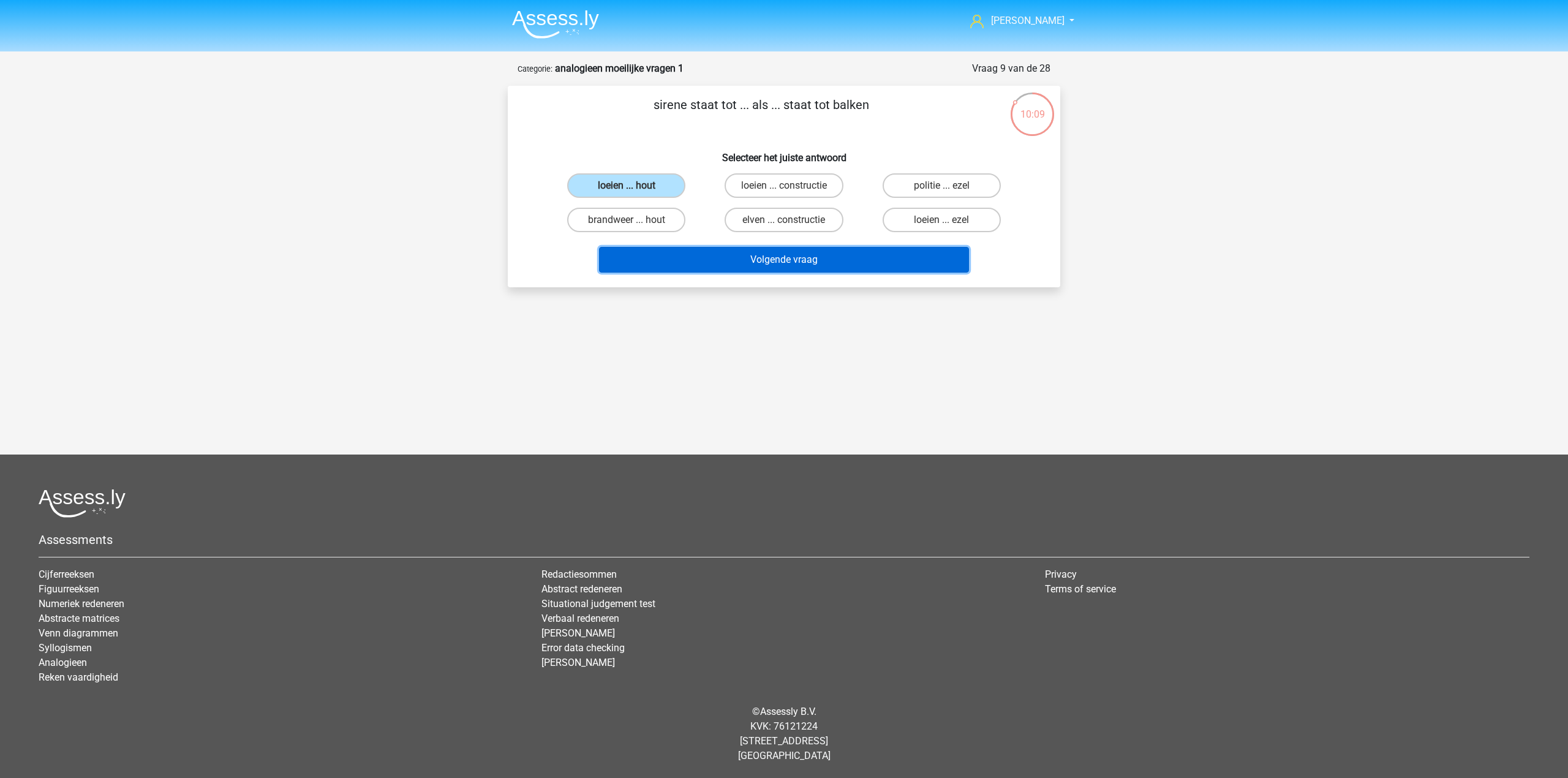
click at [714, 257] on button "Volgende vraag" at bounding box center [784, 259] width 370 height 25
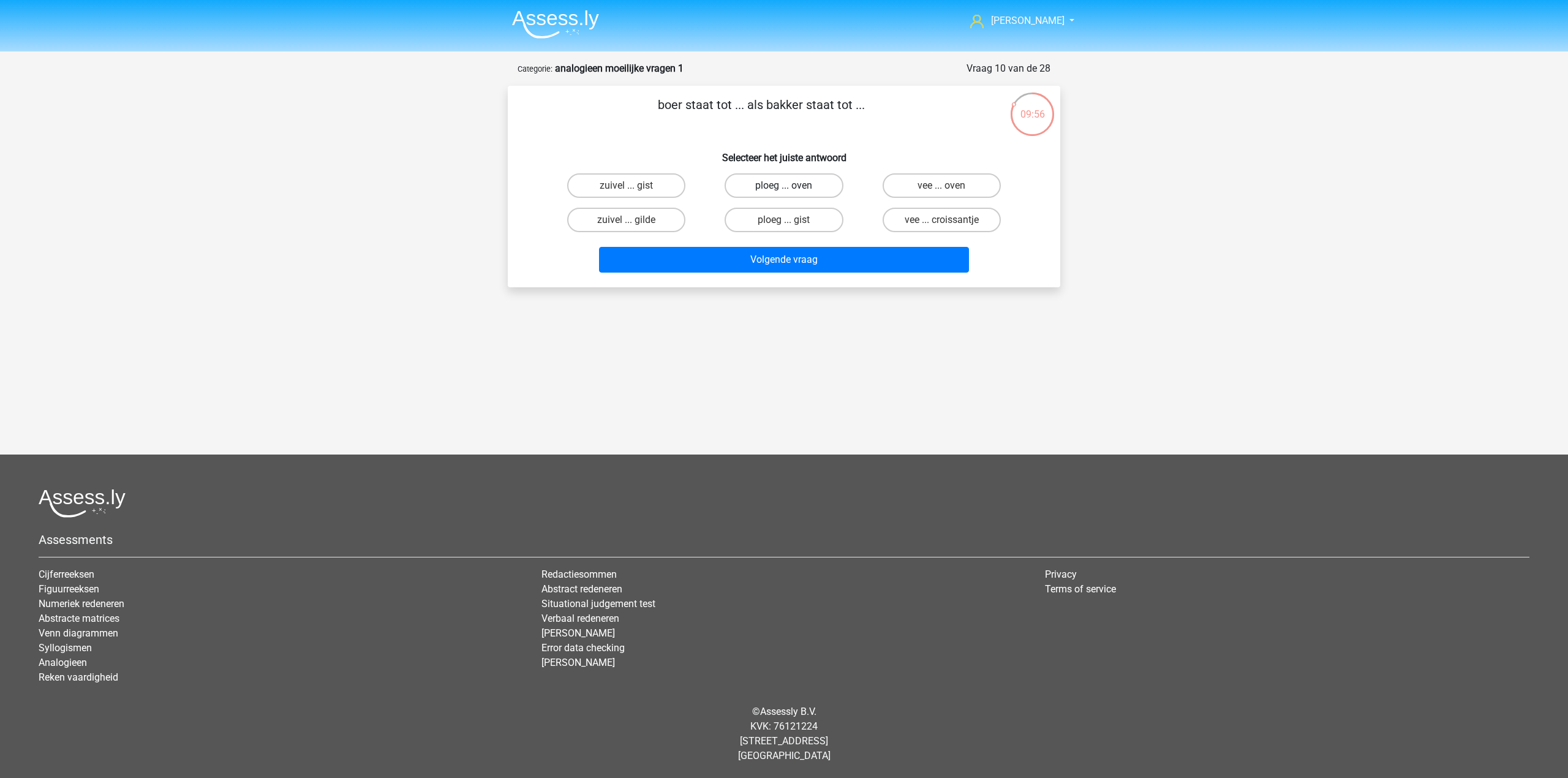
click at [833, 189] on label "ploeg ... oven" at bounding box center [784, 185] width 118 height 24
click at [792, 189] on input "ploeg ... oven" at bounding box center [787, 189] width 8 height 8
radio input "true"
click at [809, 261] on button "Volgende vraag" at bounding box center [784, 259] width 370 height 25
click at [814, 190] on label "visie ... arm" at bounding box center [784, 185] width 118 height 24
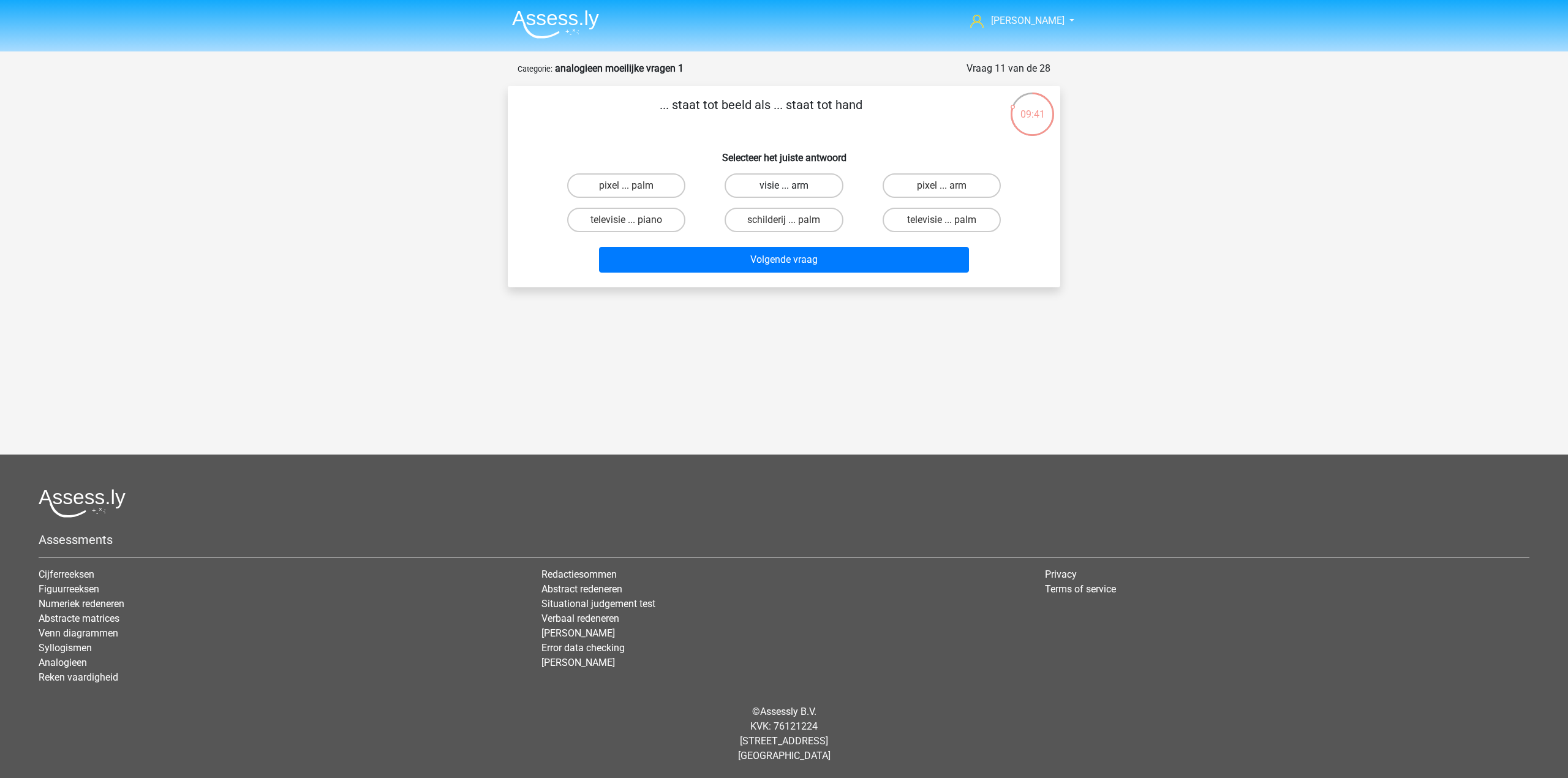
click at [792, 190] on input "visie ... arm" at bounding box center [787, 189] width 8 height 8
radio input "true"
click at [813, 261] on button "Volgende vraag" at bounding box center [784, 259] width 370 height 25
click at [947, 187] on input "seconden ... warm" at bounding box center [945, 189] width 8 height 8
radio input "true"
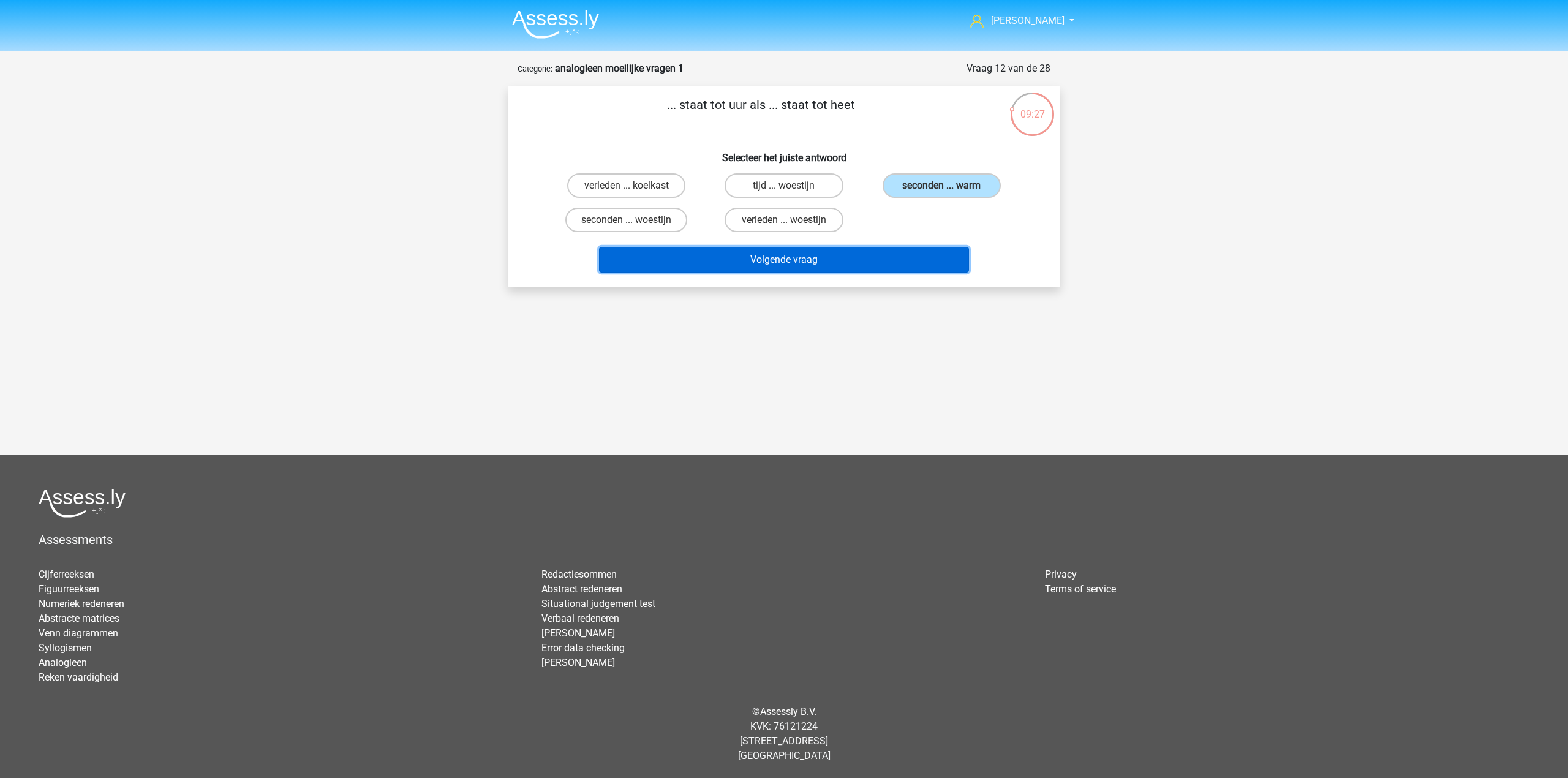
click at [858, 260] on button "Volgende vraag" at bounding box center [784, 259] width 370 height 25
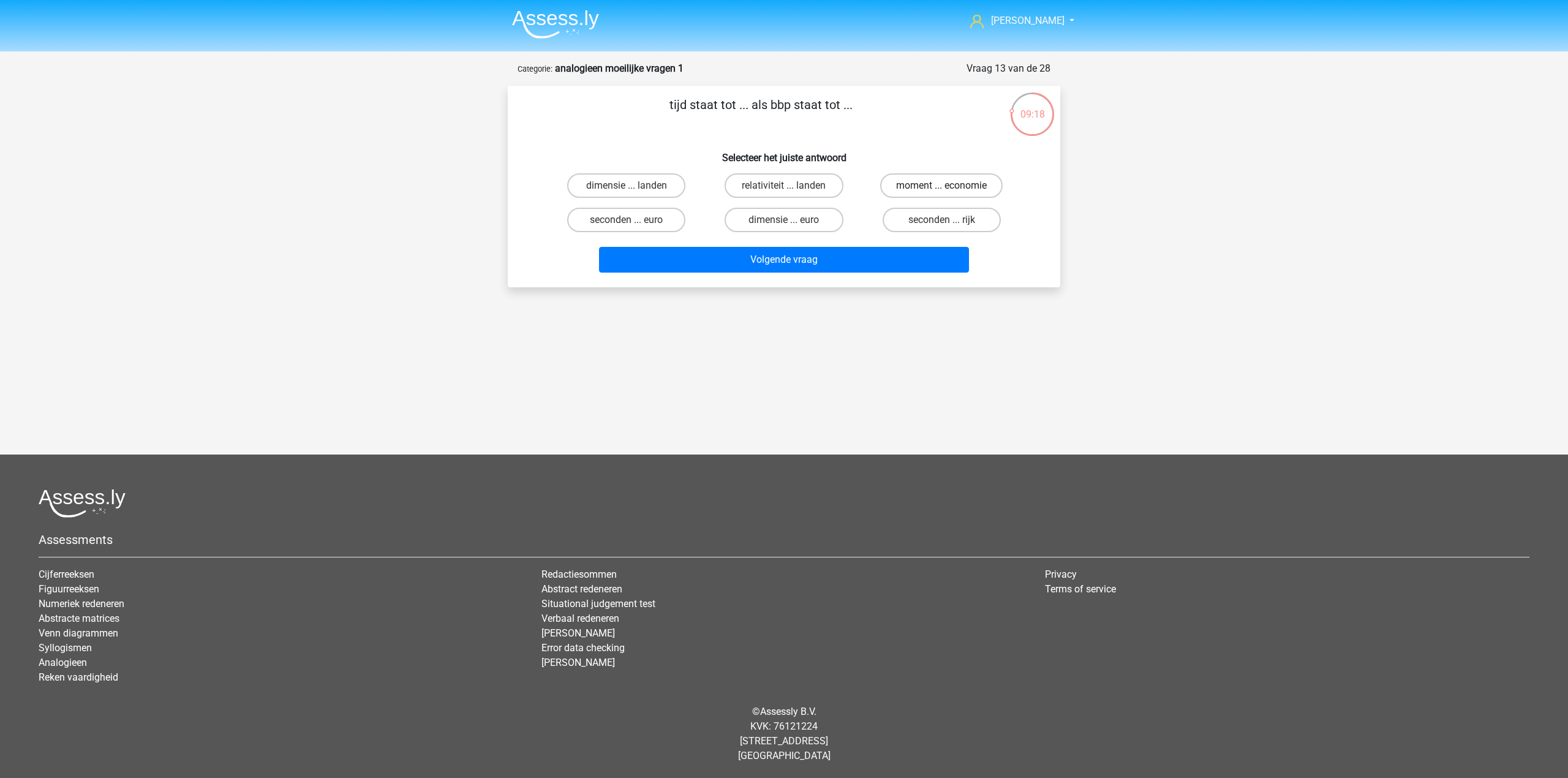
click at [925, 187] on label "moment ... economie" at bounding box center [941, 185] width 122 height 24
click at [941, 187] on input "moment ... economie" at bounding box center [945, 189] width 8 height 8
radio input "true"
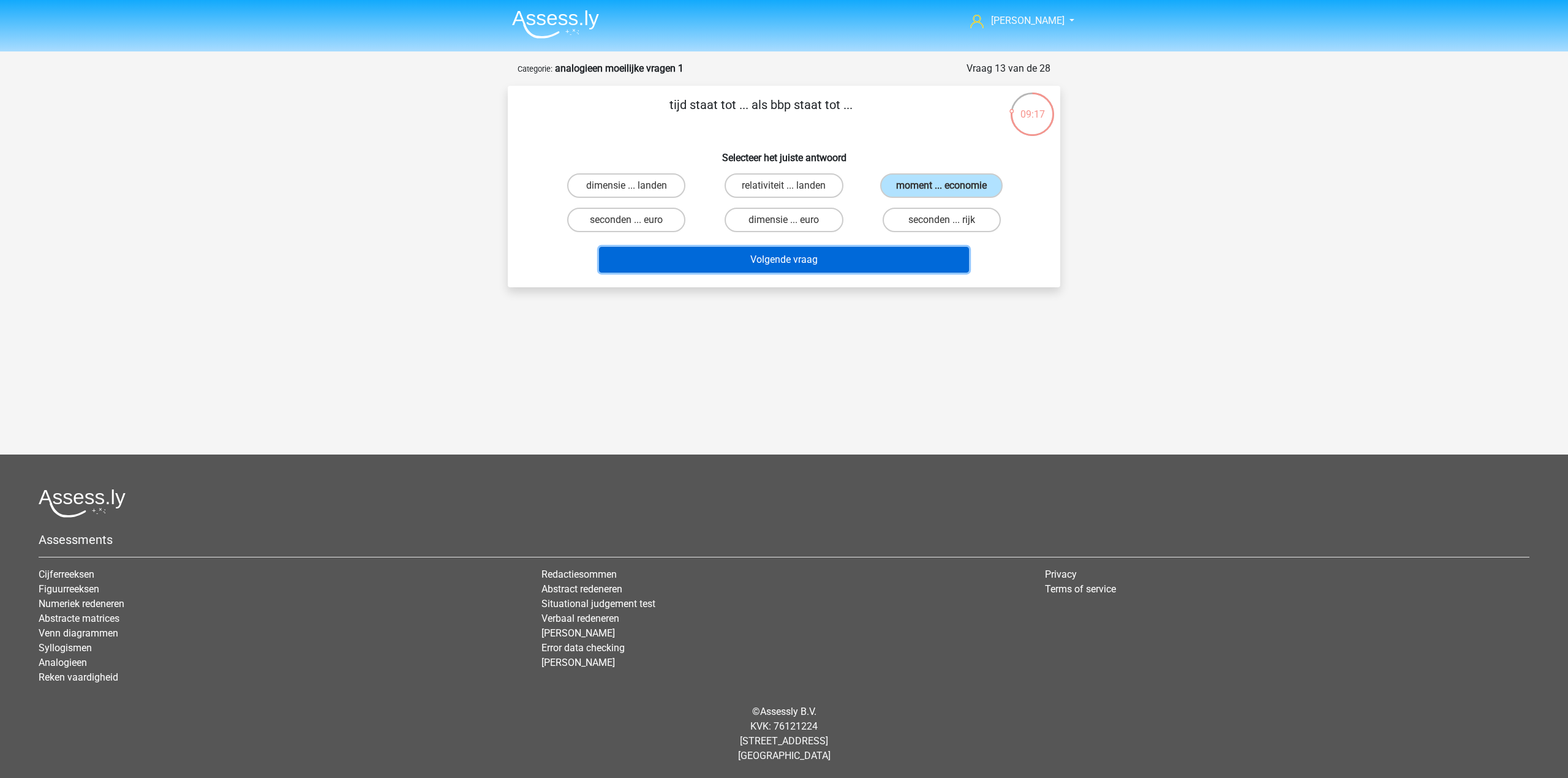
click at [853, 250] on button "Volgende vraag" at bounding box center [784, 259] width 370 height 25
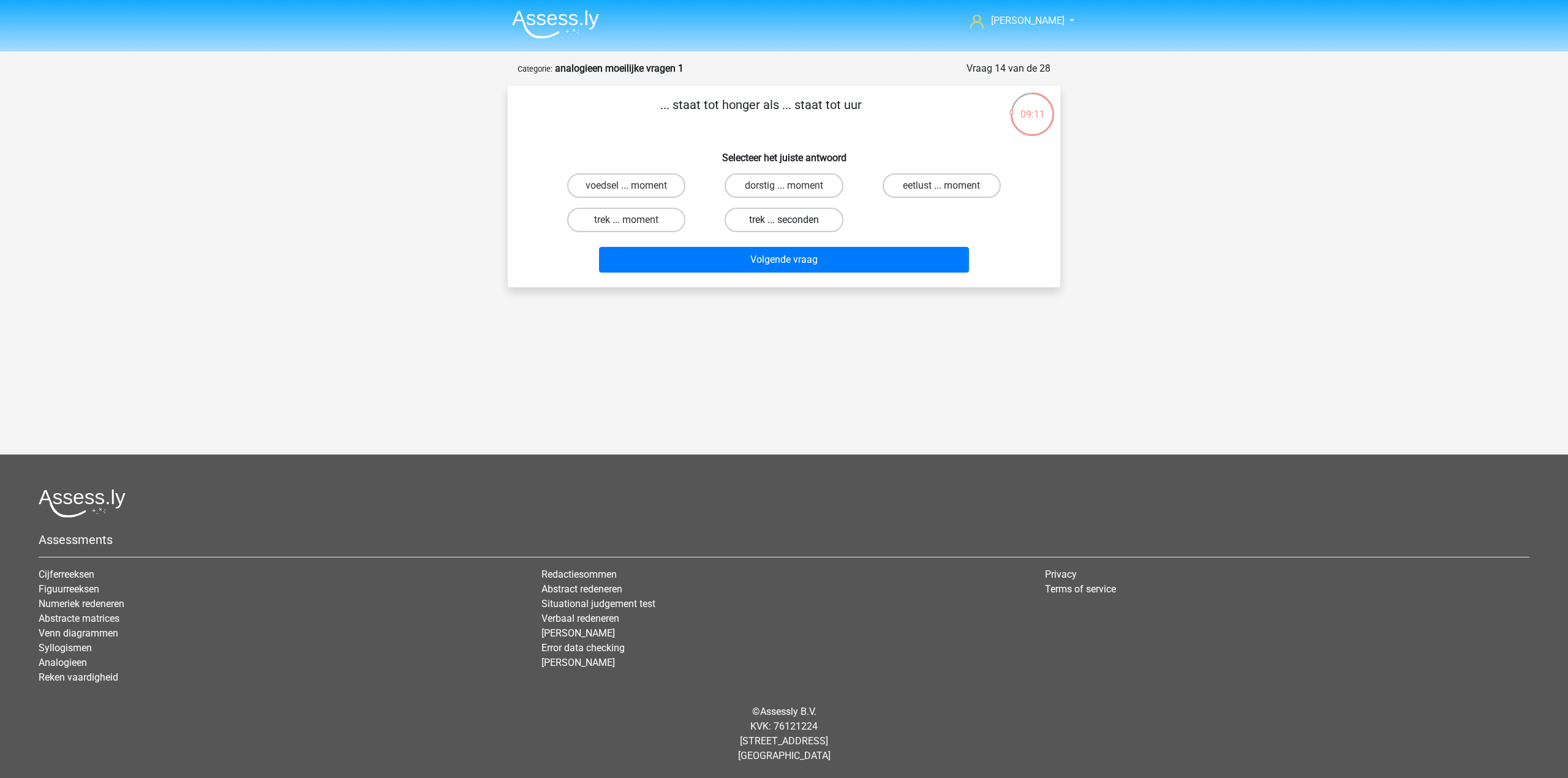
click at [758, 221] on label "trek ... seconden" at bounding box center [784, 219] width 118 height 24
click at [784, 221] on input "trek ... seconden" at bounding box center [787, 224] width 8 height 8
radio input "true"
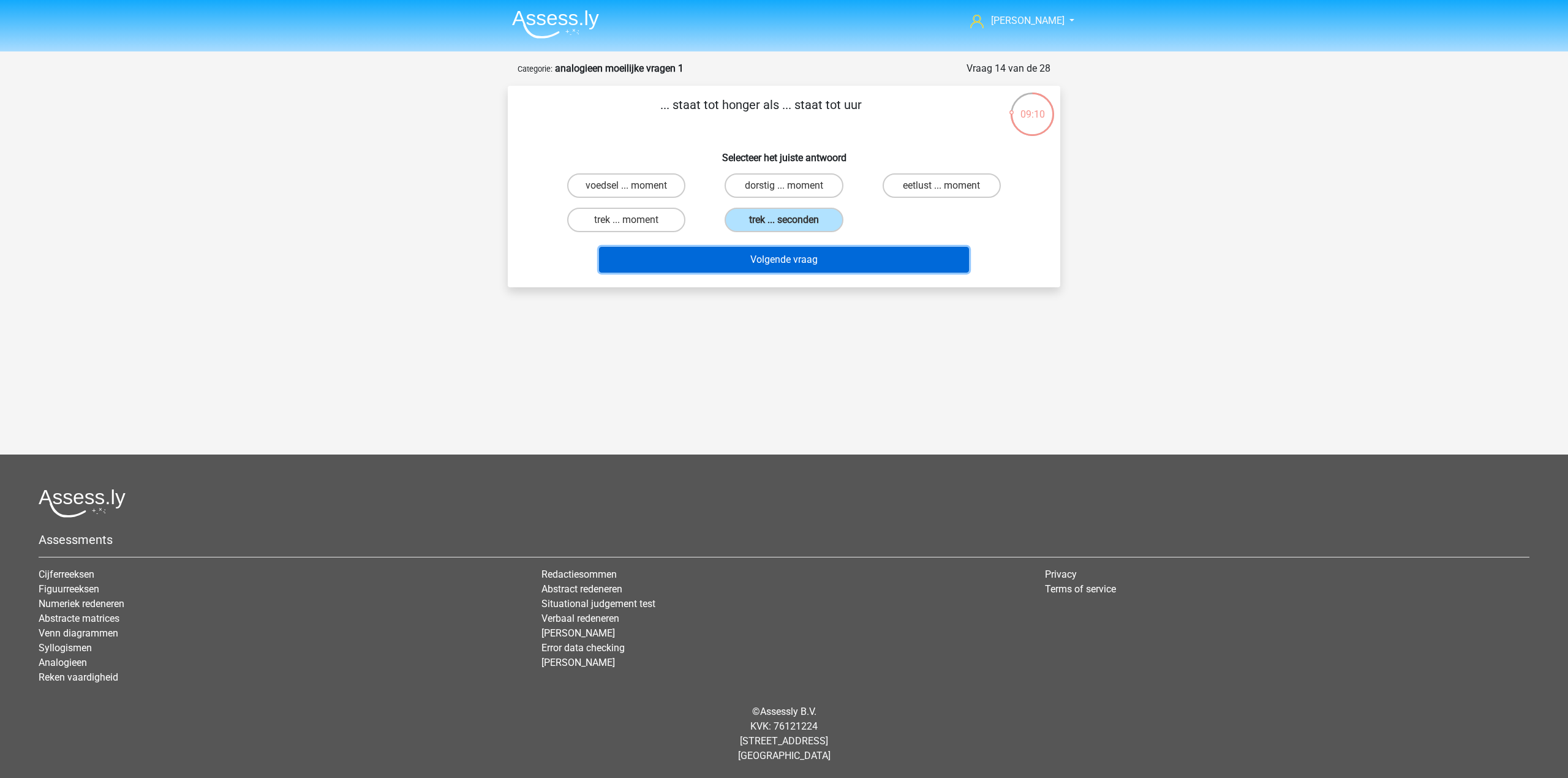
click at [746, 258] on button "Volgende vraag" at bounding box center [784, 259] width 370 height 25
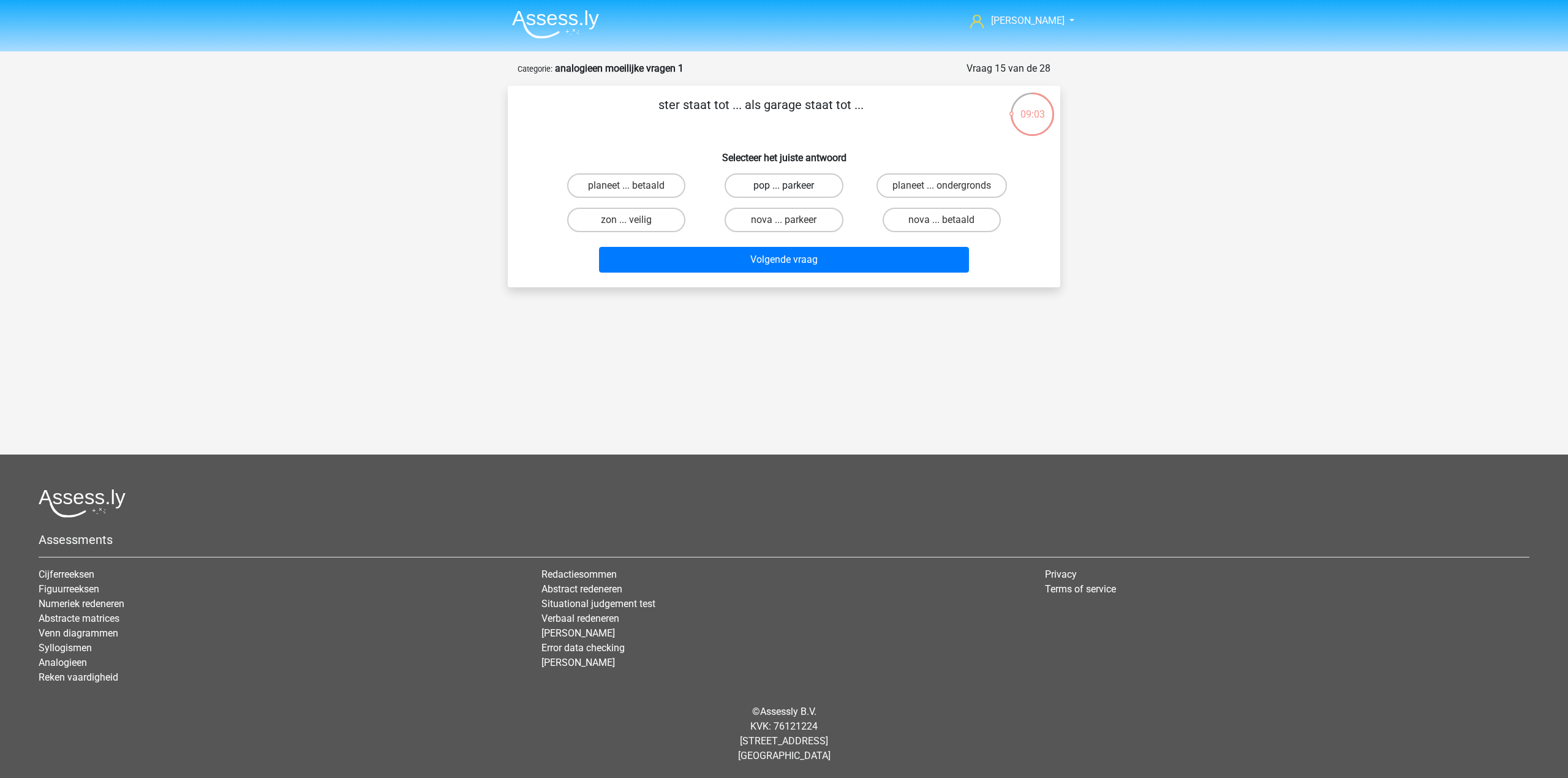
click at [823, 187] on label "pop ... parkeer" at bounding box center [784, 185] width 118 height 24
click at [792, 187] on input "pop ... parkeer" at bounding box center [787, 189] width 8 height 8
radio input "true"
click at [822, 269] on button "Volgende vraag" at bounding box center [784, 259] width 370 height 25
click at [650, 190] on label "verloven ... verveeld" at bounding box center [626, 185] width 118 height 24
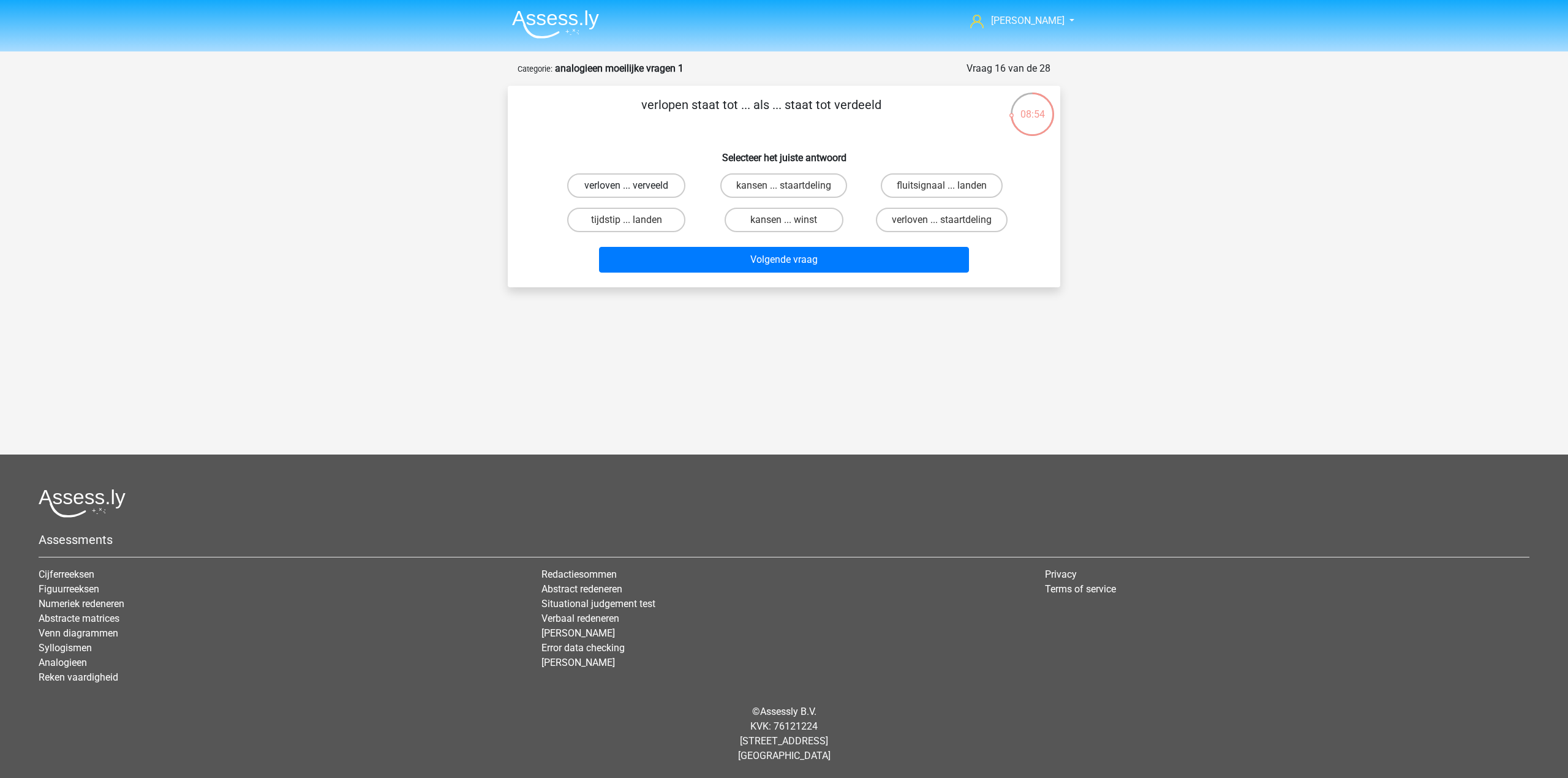
click at [634, 190] on input "verloven ... verveeld" at bounding box center [630, 189] width 8 height 8
radio input "true"
click at [663, 230] on label "tijdstip ... landen" at bounding box center [626, 219] width 118 height 24
click at [634, 228] on input "tijdstip ... landen" at bounding box center [630, 224] width 8 height 8
radio input "true"
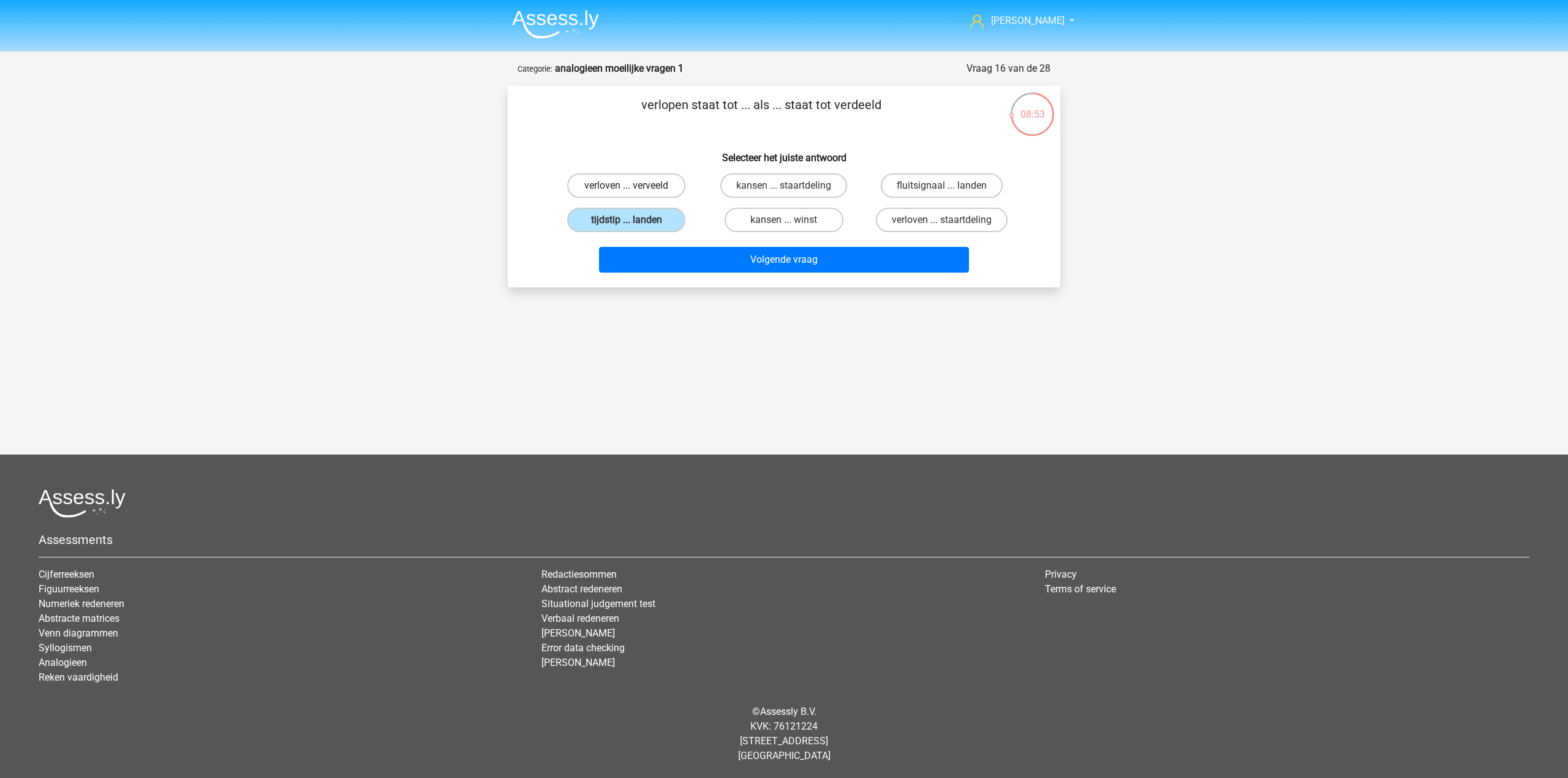
click at [663, 191] on label "verloven ... verveeld" at bounding box center [626, 185] width 118 height 24
click at [634, 191] on input "verloven ... verveeld" at bounding box center [630, 189] width 8 height 8
radio input "true"
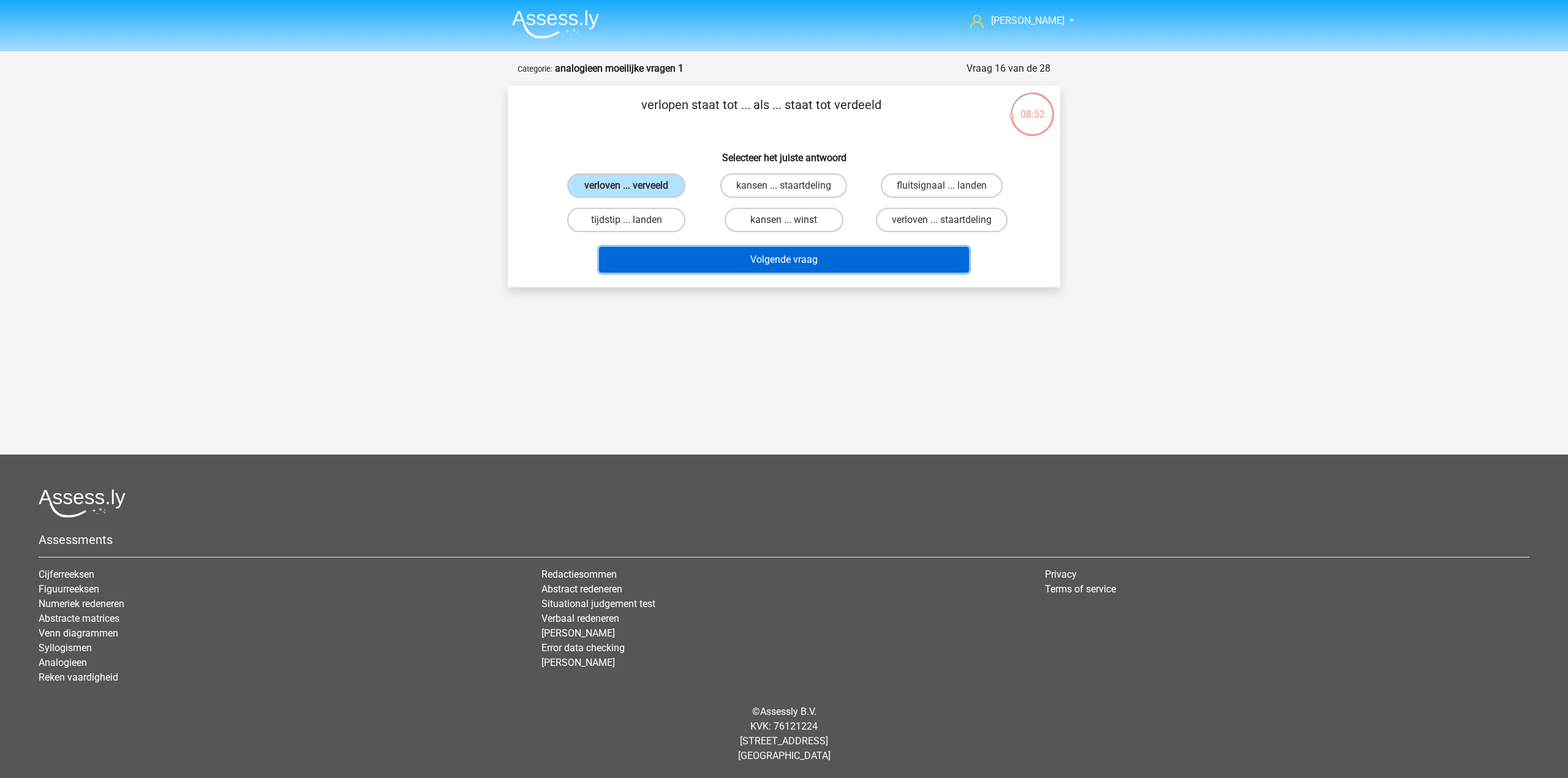
click at [681, 267] on button "Volgende vraag" at bounding box center [784, 259] width 370 height 25
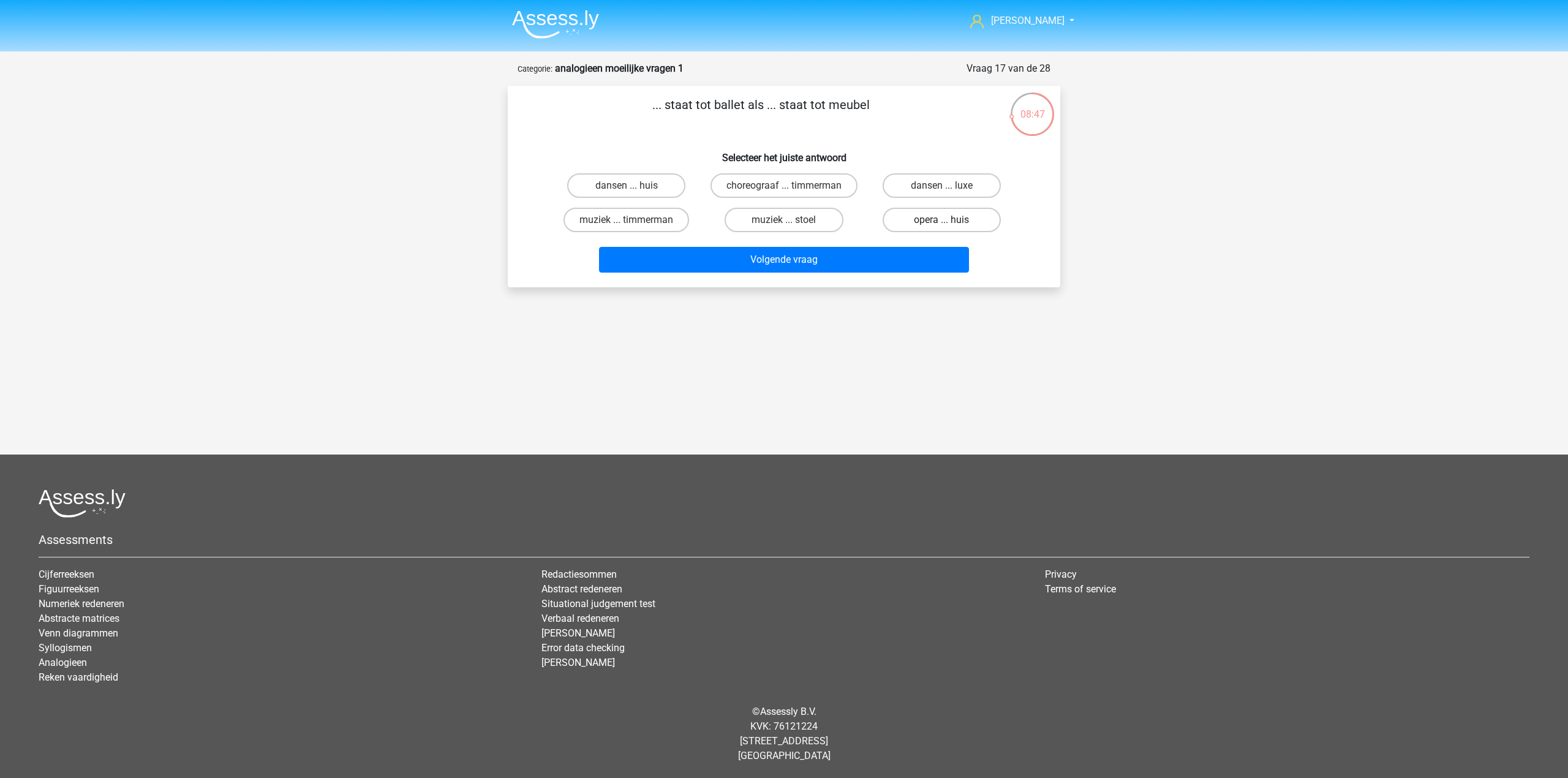
click at [909, 216] on label "opera ... huis" at bounding box center [941, 219] width 118 height 24
click at [941, 220] on input "opera ... huis" at bounding box center [945, 224] width 8 height 8
radio input "true"
click at [888, 251] on button "Volgende vraag" at bounding box center [784, 259] width 370 height 25
click at [677, 224] on label "serres ... wij" at bounding box center [626, 219] width 118 height 24
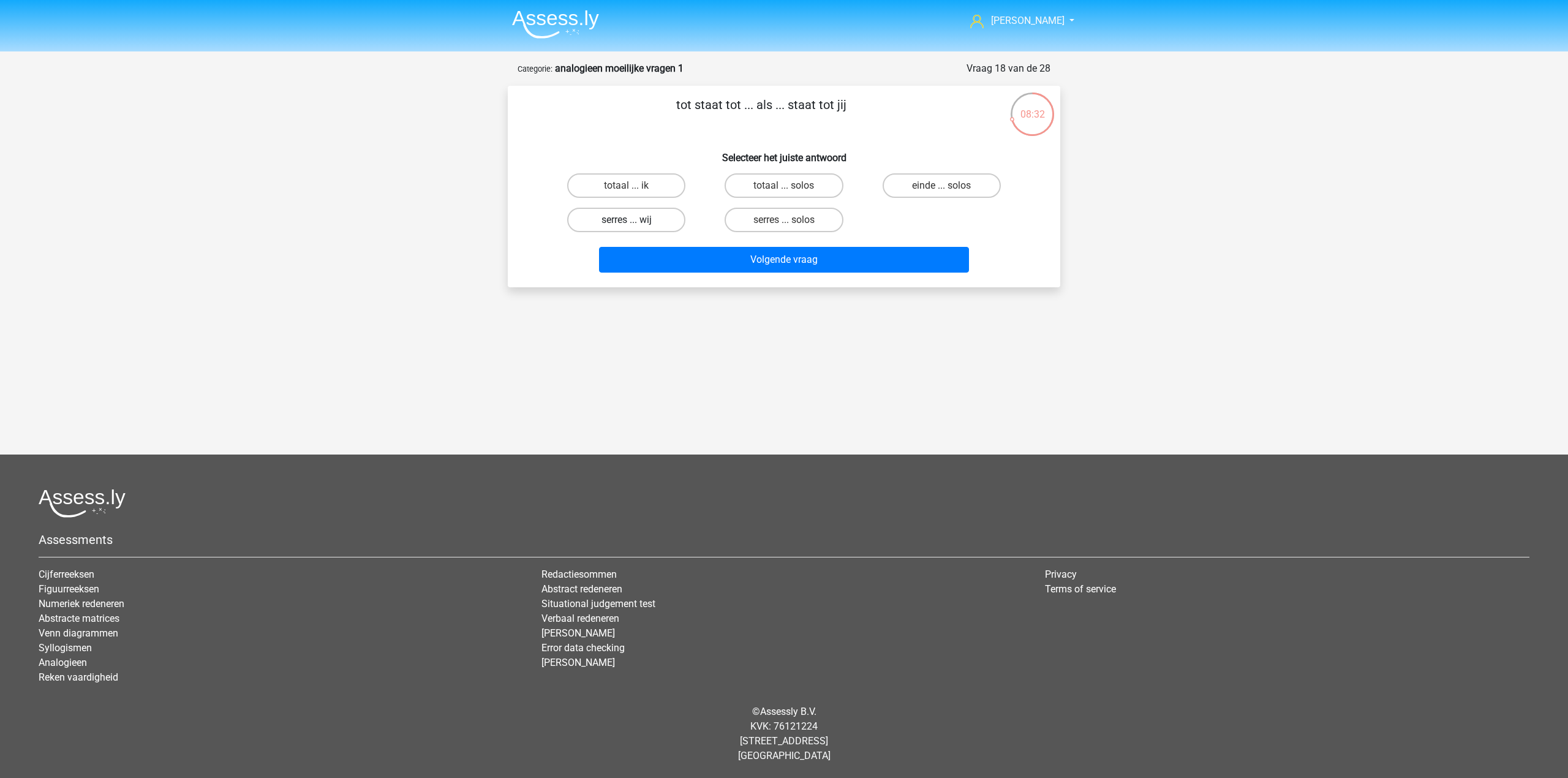
click at [634, 224] on input "serres ... wij" at bounding box center [630, 224] width 8 height 8
radio input "true"
click at [705, 260] on button "Volgende vraag" at bounding box center [784, 259] width 370 height 25
click at [920, 218] on label "lamp ... tang" at bounding box center [941, 219] width 118 height 24
click at [941, 220] on input "lamp ... tang" at bounding box center [945, 224] width 8 height 8
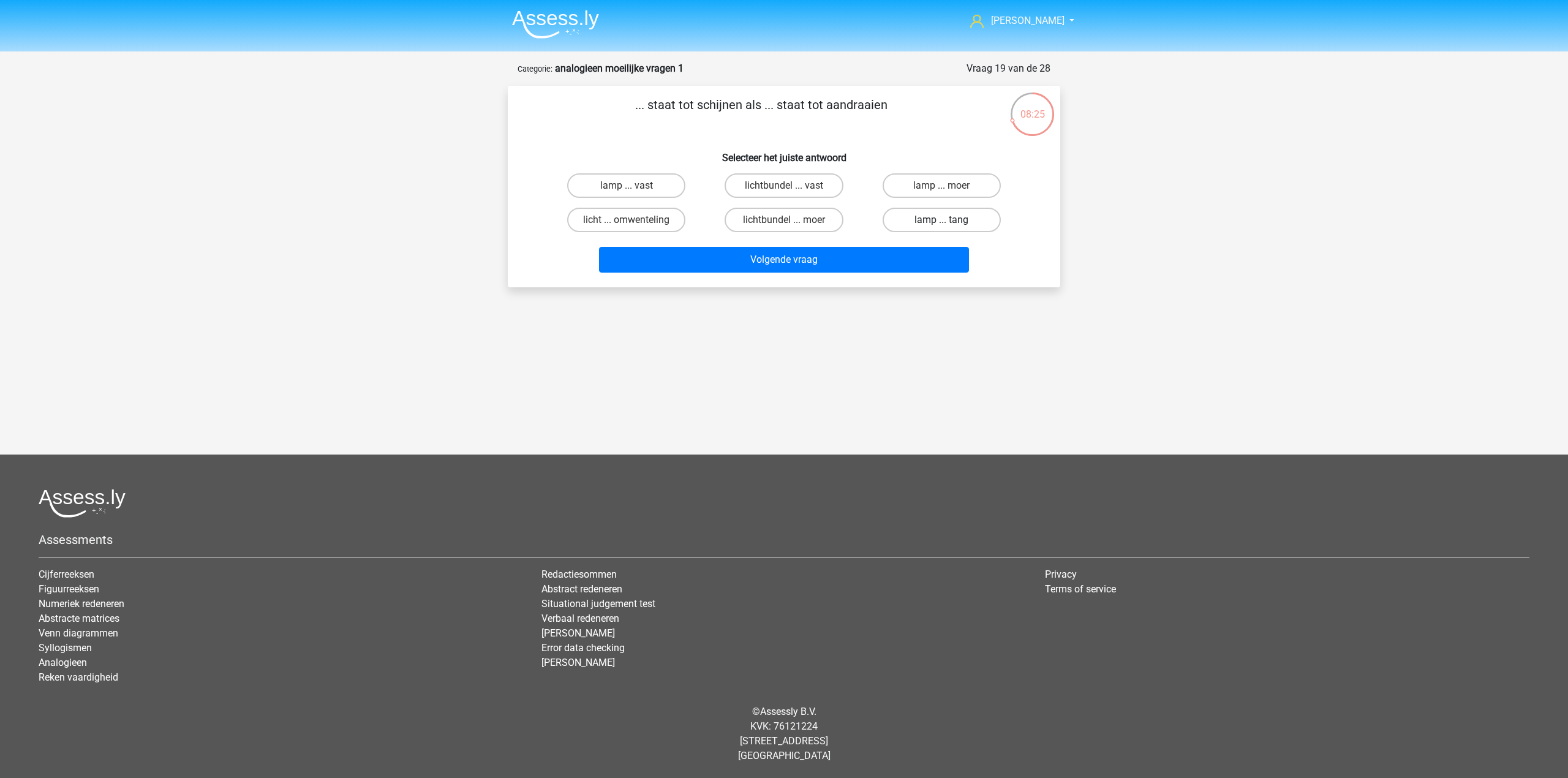
radio input "true"
click at [914, 191] on label "lamp ... moer" at bounding box center [941, 185] width 118 height 24
click at [941, 191] on input "lamp ... moer" at bounding box center [945, 189] width 8 height 8
radio input "true"
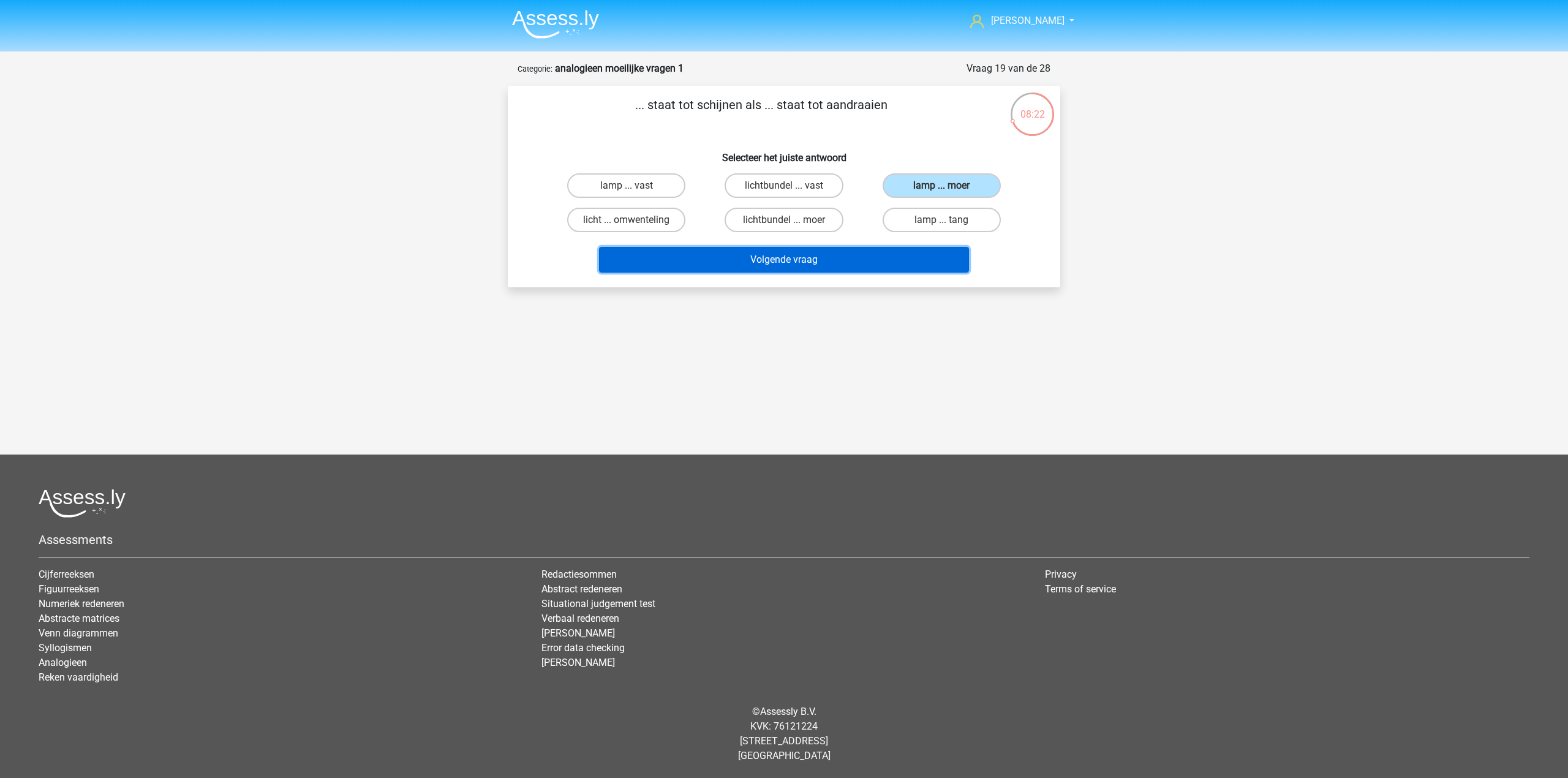
click at [899, 267] on button "Volgende vraag" at bounding box center [784, 259] width 370 height 25
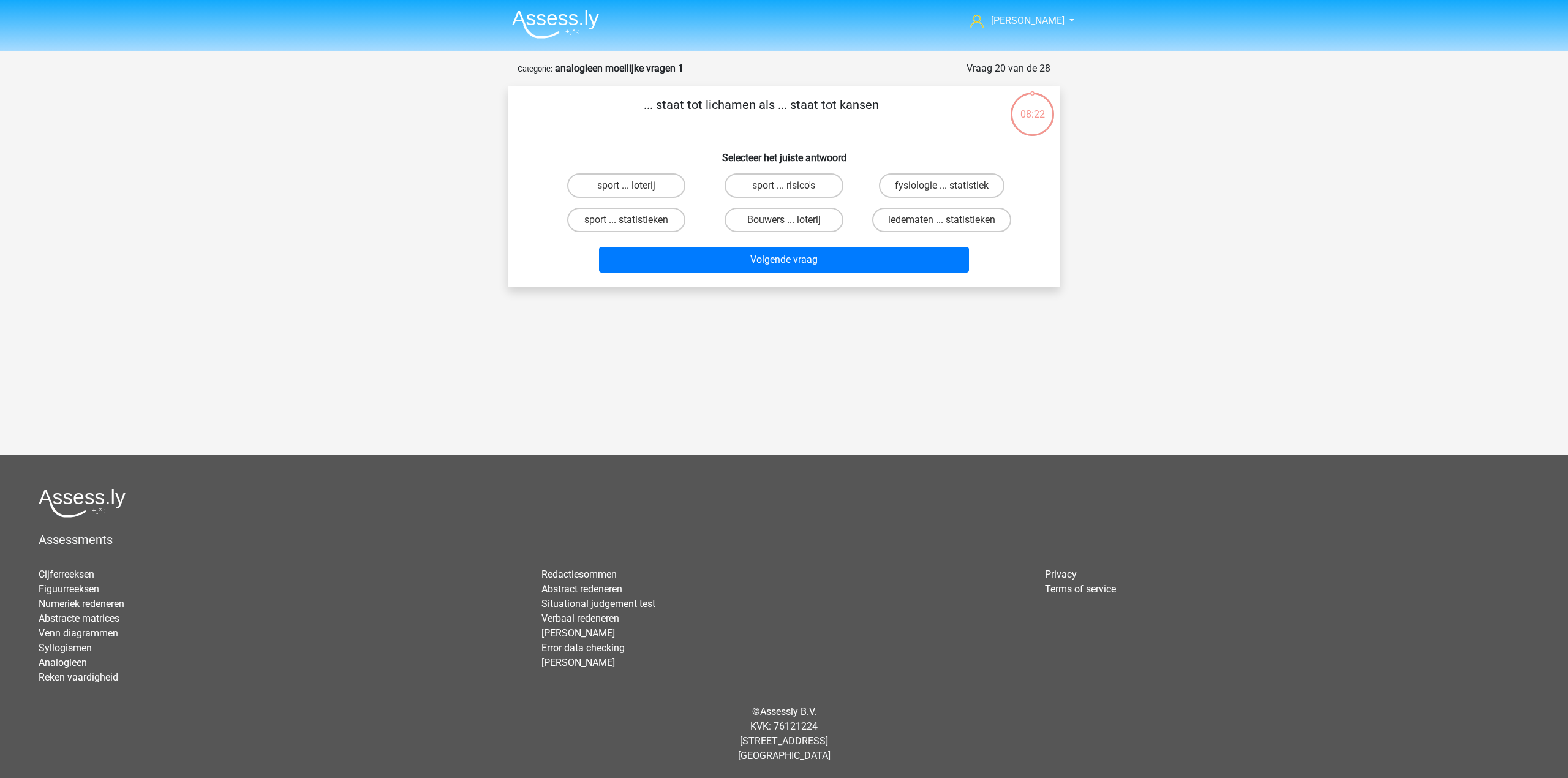
click at [837, 243] on div "Volgende vraag" at bounding box center [784, 257] width 514 height 41
click at [837, 258] on button "Volgende vraag" at bounding box center [784, 259] width 370 height 25
click at [689, 178] on div "sport ... loterij" at bounding box center [626, 185] width 148 height 24
click at [905, 192] on label "fysiologie ... statistiek" at bounding box center [941, 185] width 126 height 24
click at [941, 192] on input "fysiologie ... statistiek" at bounding box center [945, 189] width 8 height 8
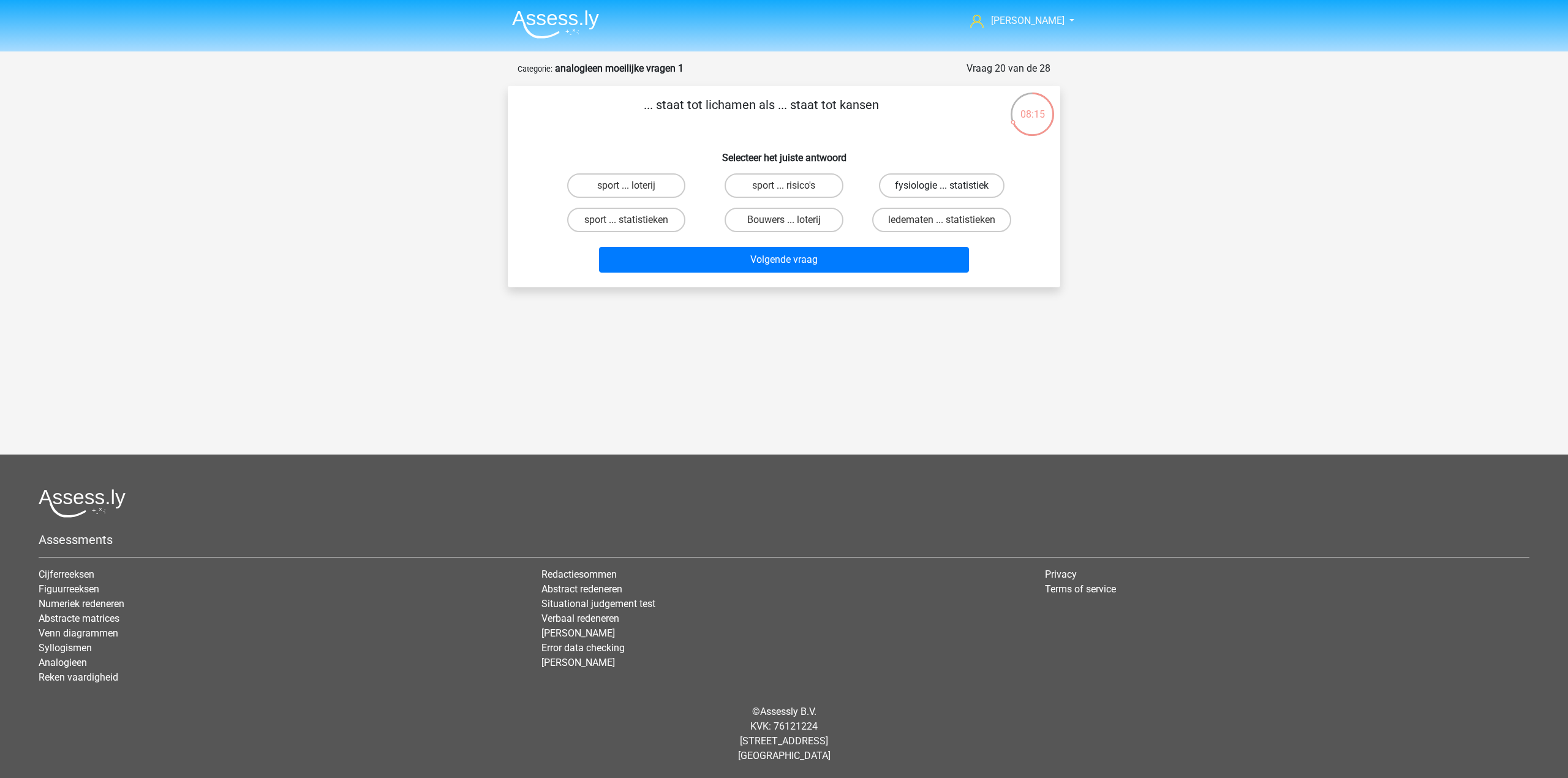
radio input "true"
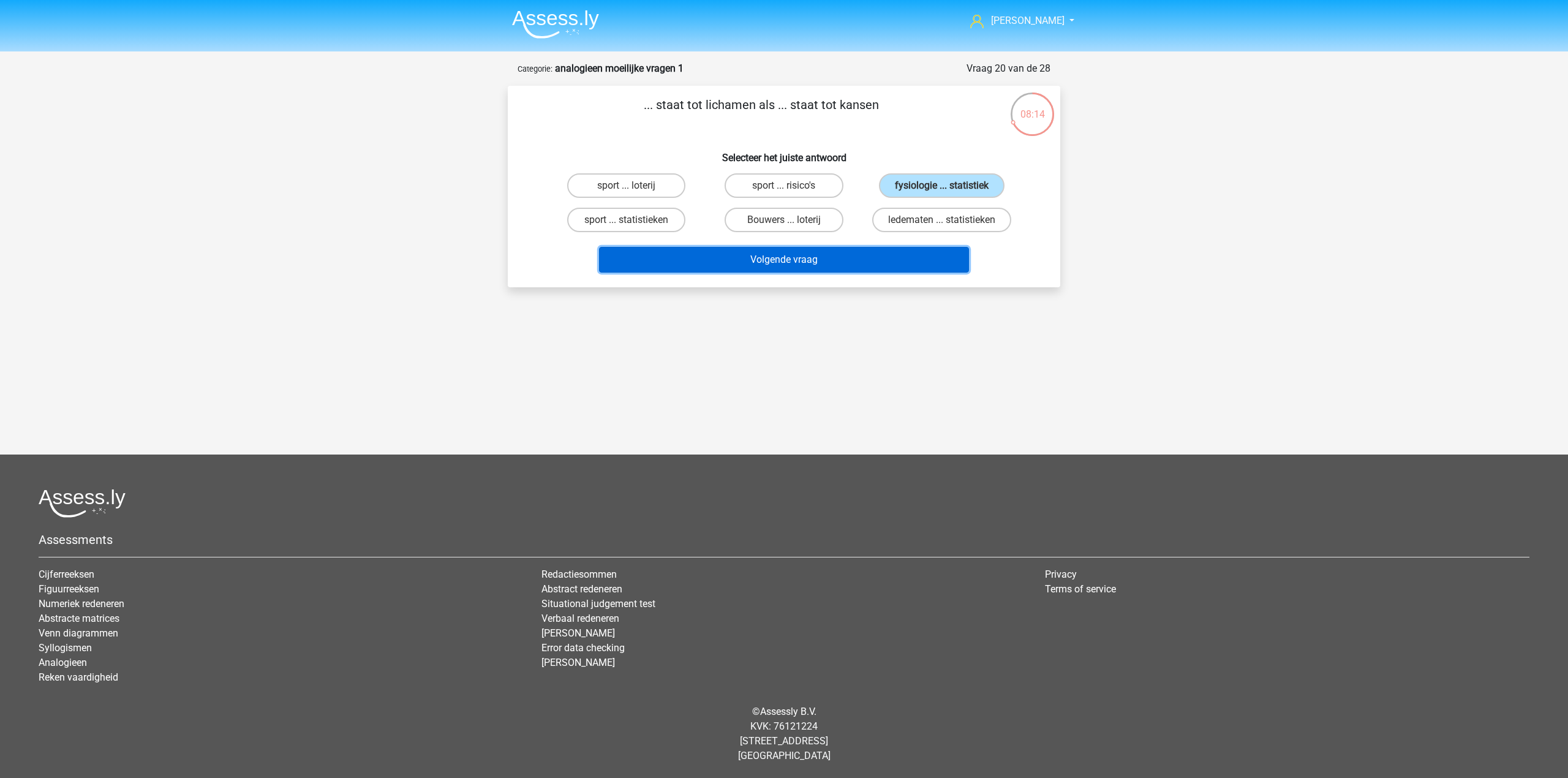
click at [853, 251] on button "Volgende vraag" at bounding box center [784, 259] width 370 height 25
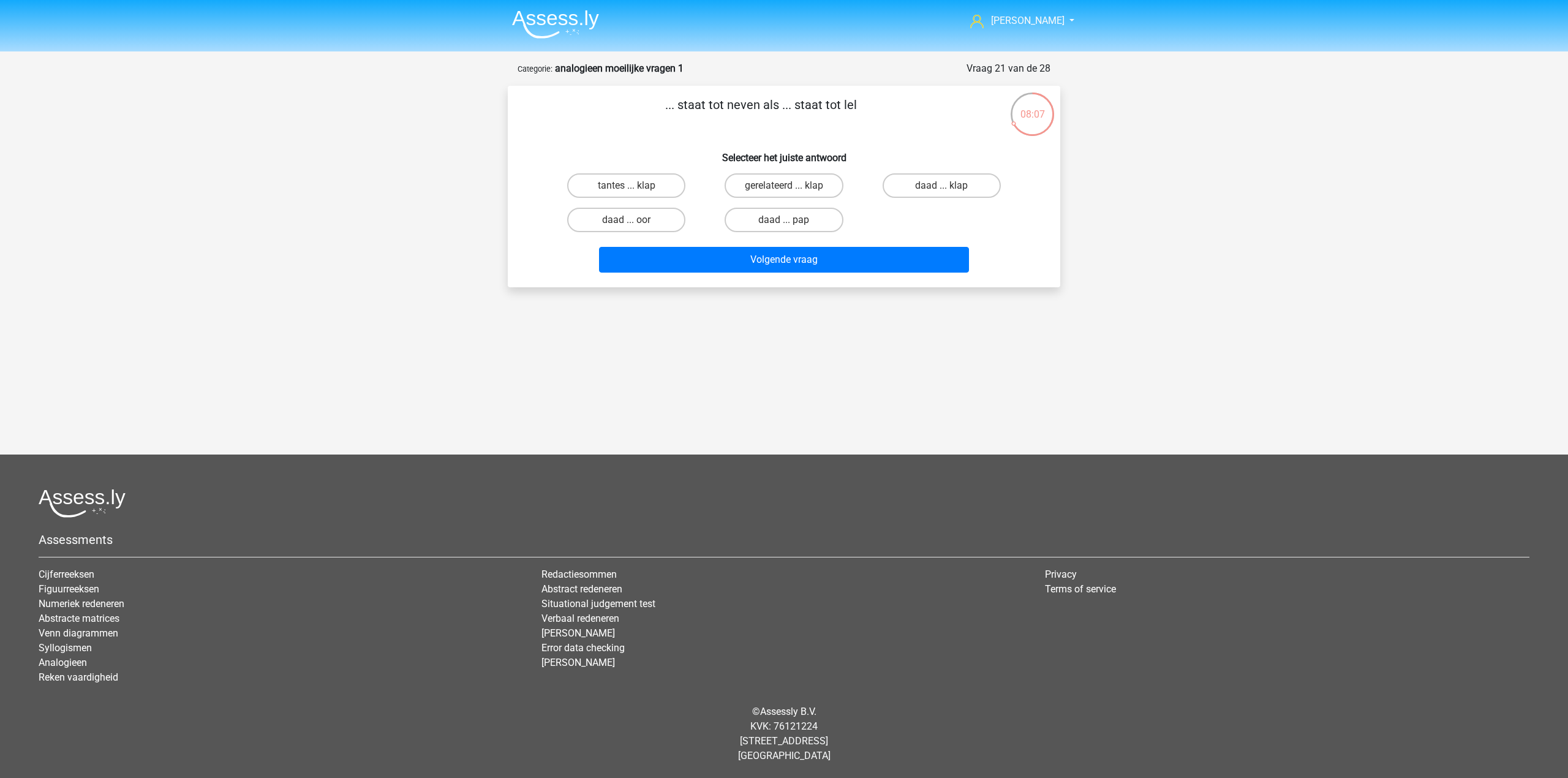
click at [685, 197] on div "daad ... oor" at bounding box center [626, 185] width 148 height 24
click at [664, 221] on label "daad ... oor" at bounding box center [626, 219] width 118 height 24
click at [634, 221] on input "daad ... oor" at bounding box center [630, 224] width 8 height 8
radio input "true"
click at [670, 248] on button "Volgende vraag" at bounding box center [784, 259] width 370 height 25
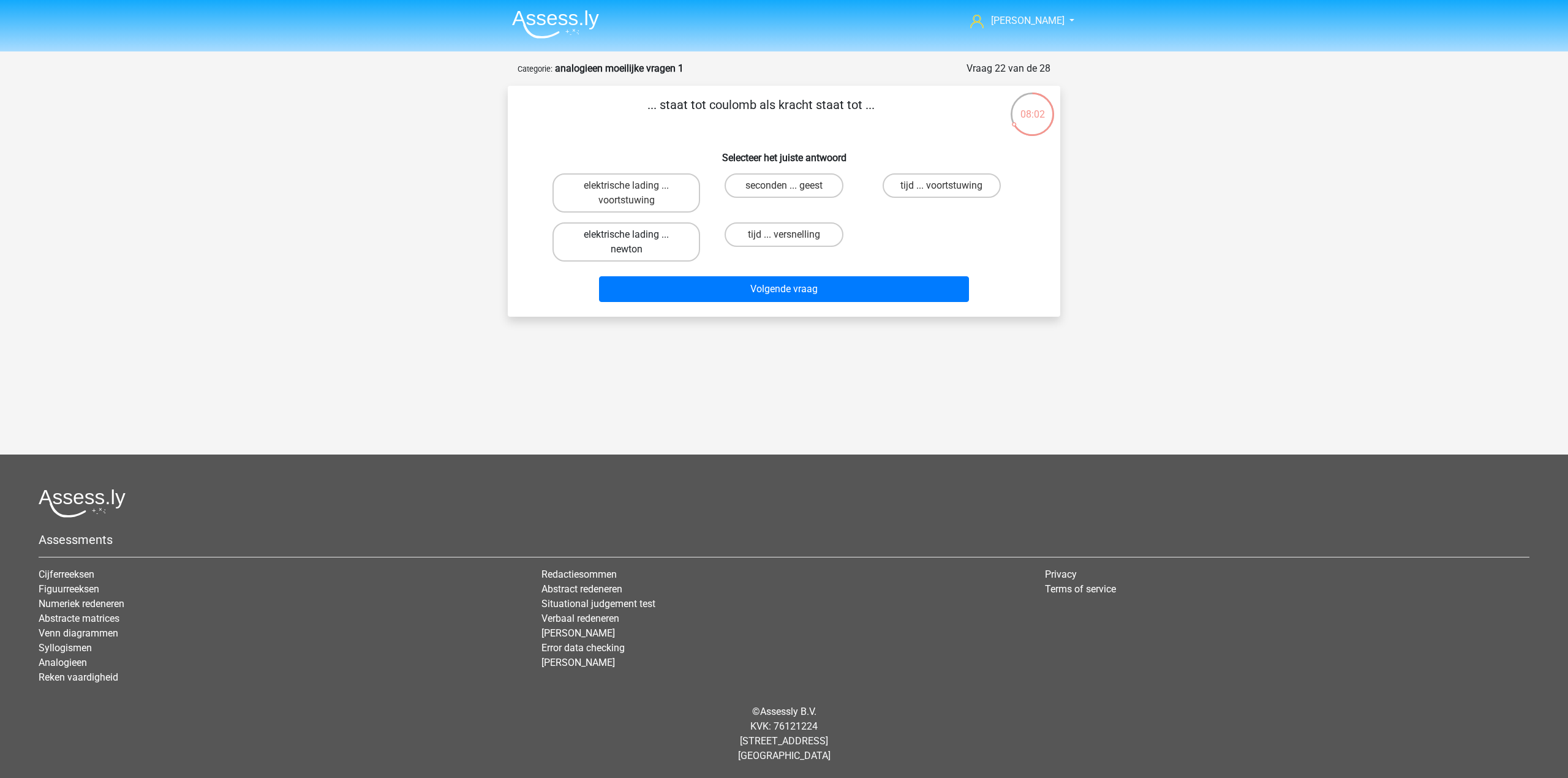
click at [677, 234] on label "elektrische lading ... newton" at bounding box center [626, 241] width 148 height 39
click at [634, 235] on input "elektrische lading ... newton" at bounding box center [630, 238] width 8 height 8
radio input "true"
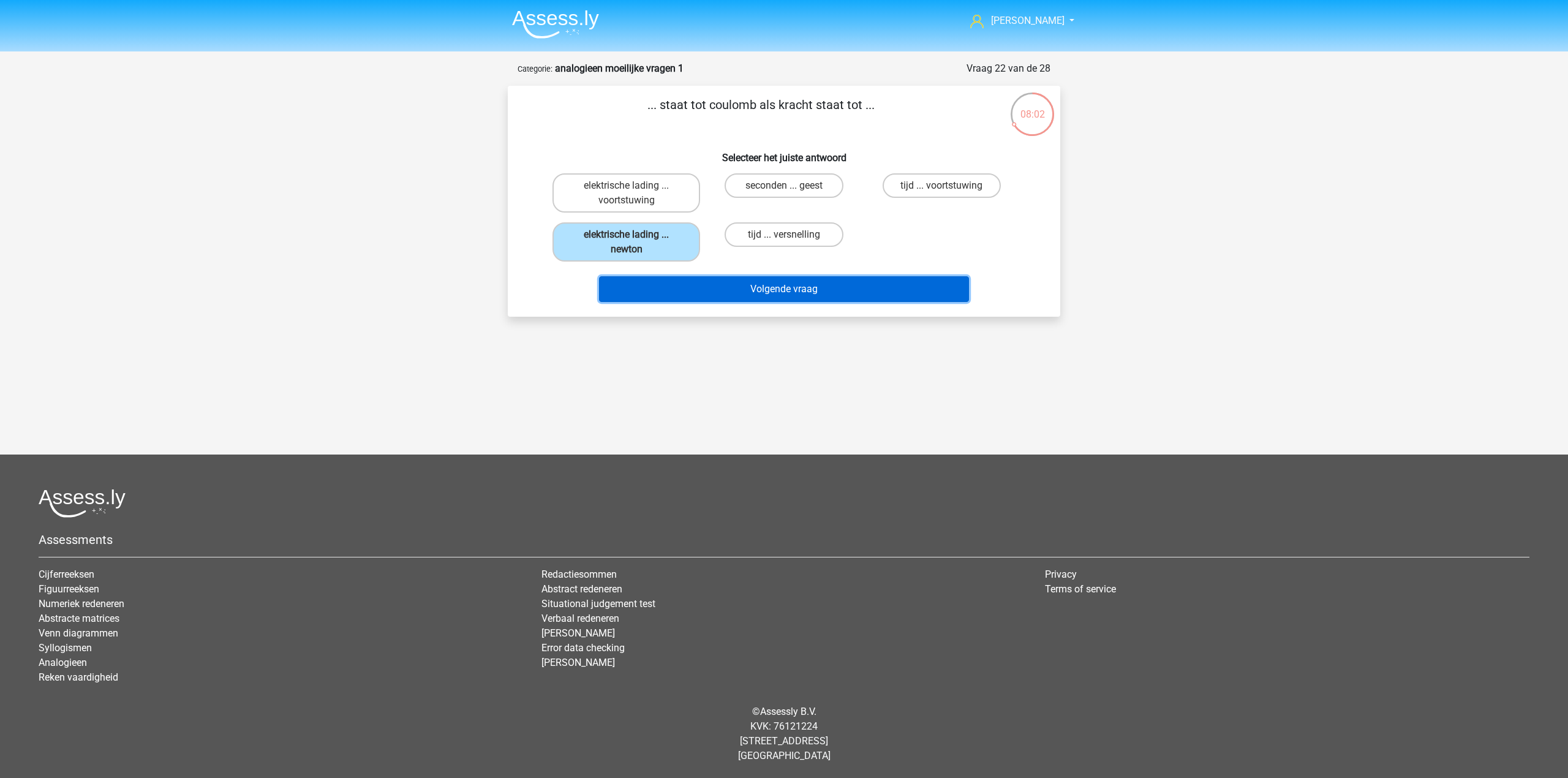
click at [697, 277] on button "Volgende vraag" at bounding box center [784, 289] width 370 height 25
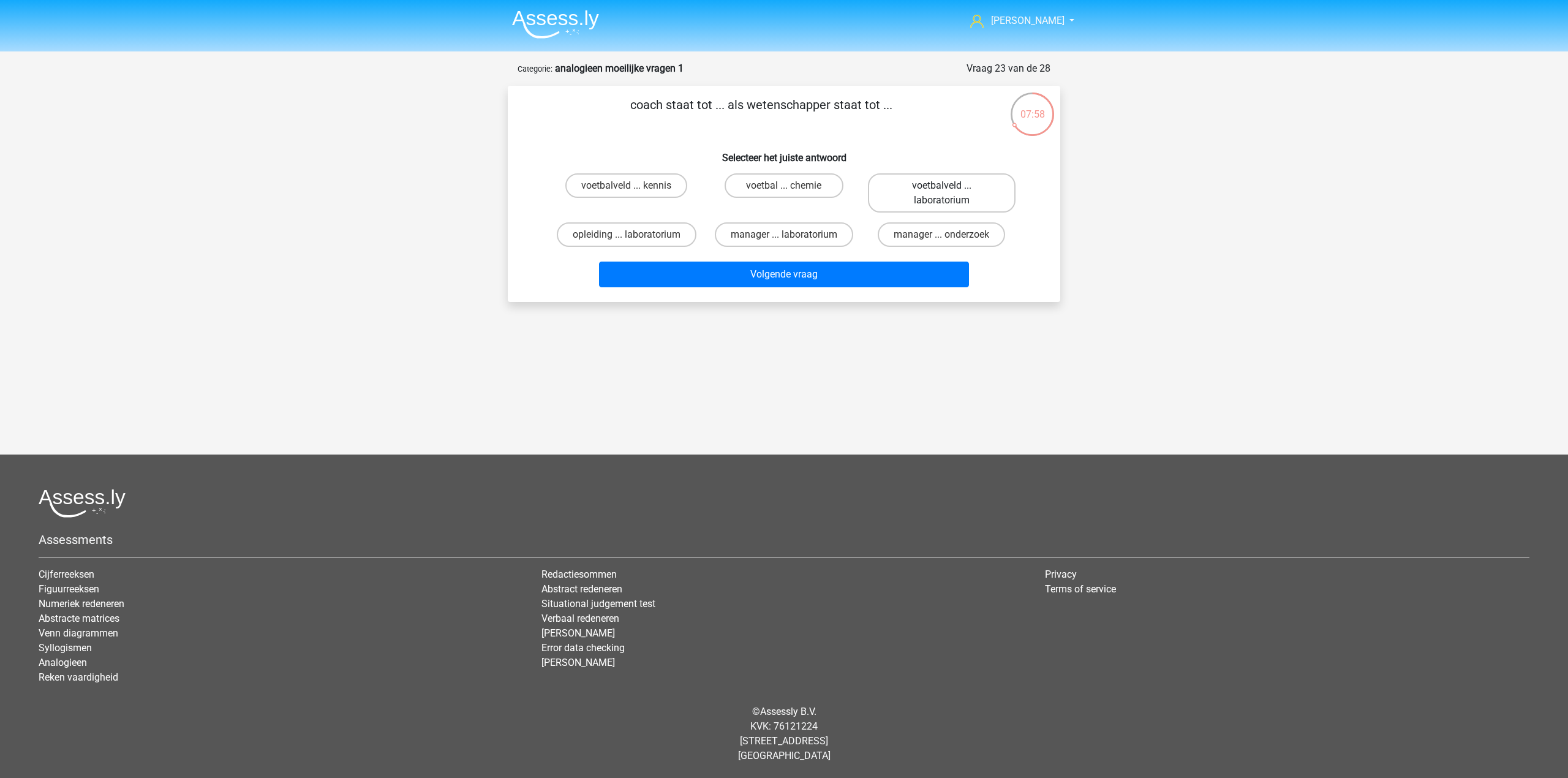
click at [916, 197] on label "voetbalveld ... laboratorium" at bounding box center [941, 192] width 148 height 39
click at [941, 194] on input "voetbalveld ... laboratorium" at bounding box center [945, 189] width 8 height 8
radio input "true"
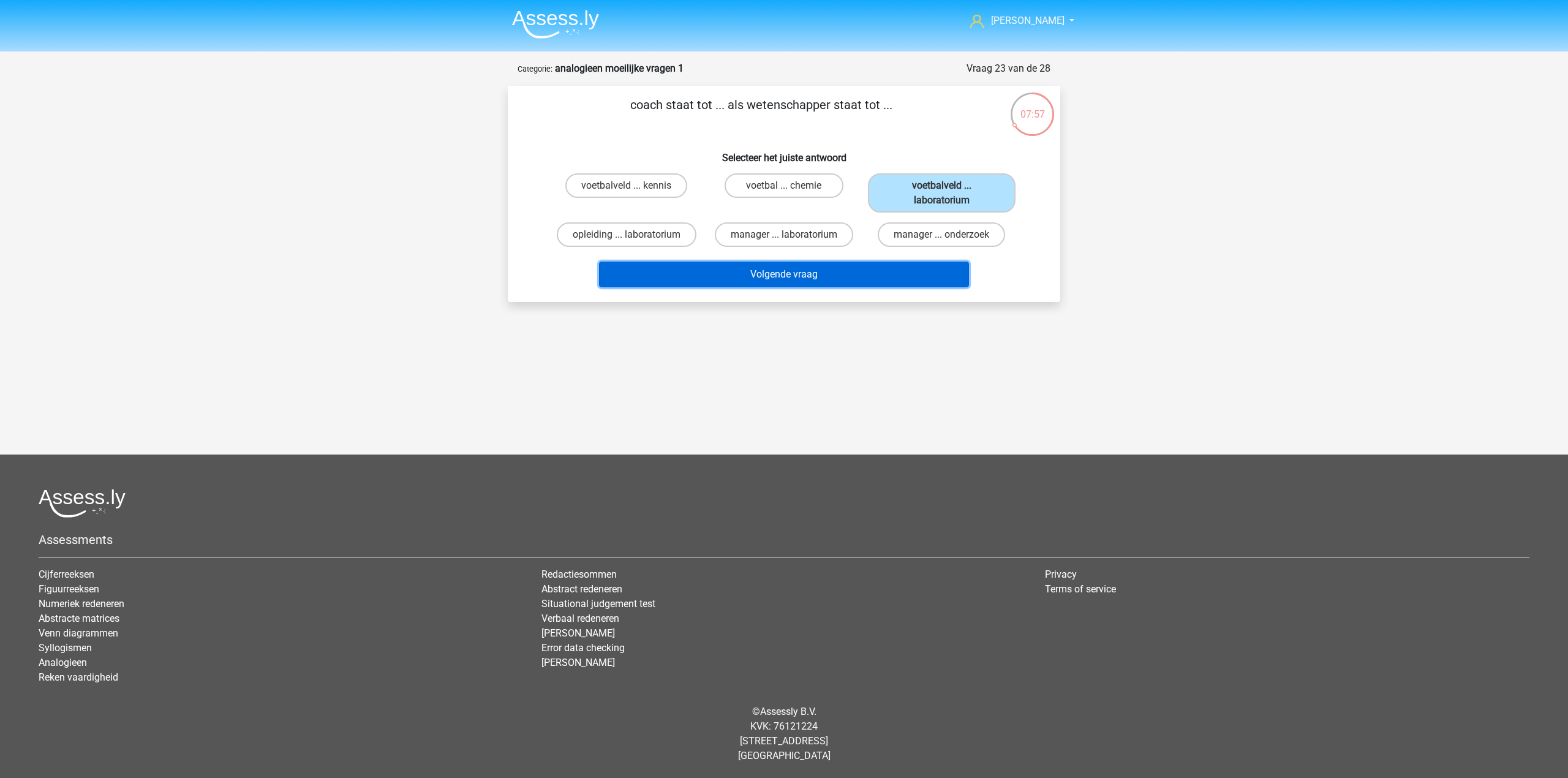
click at [839, 284] on button "Volgende vraag" at bounding box center [784, 274] width 370 height 25
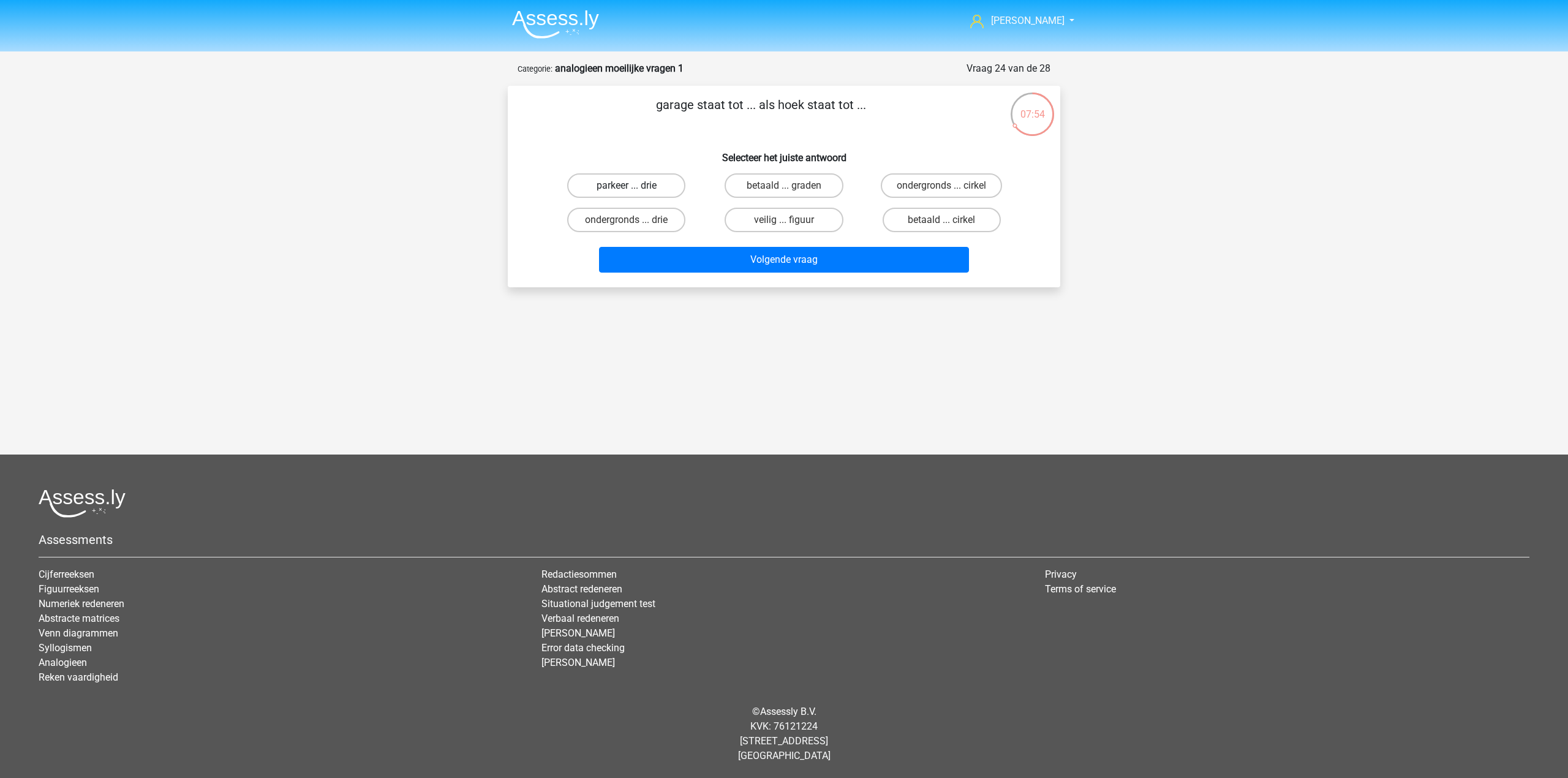
click at [675, 188] on label "parkeer ... drie" at bounding box center [626, 185] width 118 height 24
click at [634, 188] on input "parkeer ... drie" at bounding box center [630, 189] width 8 height 8
radio input "true"
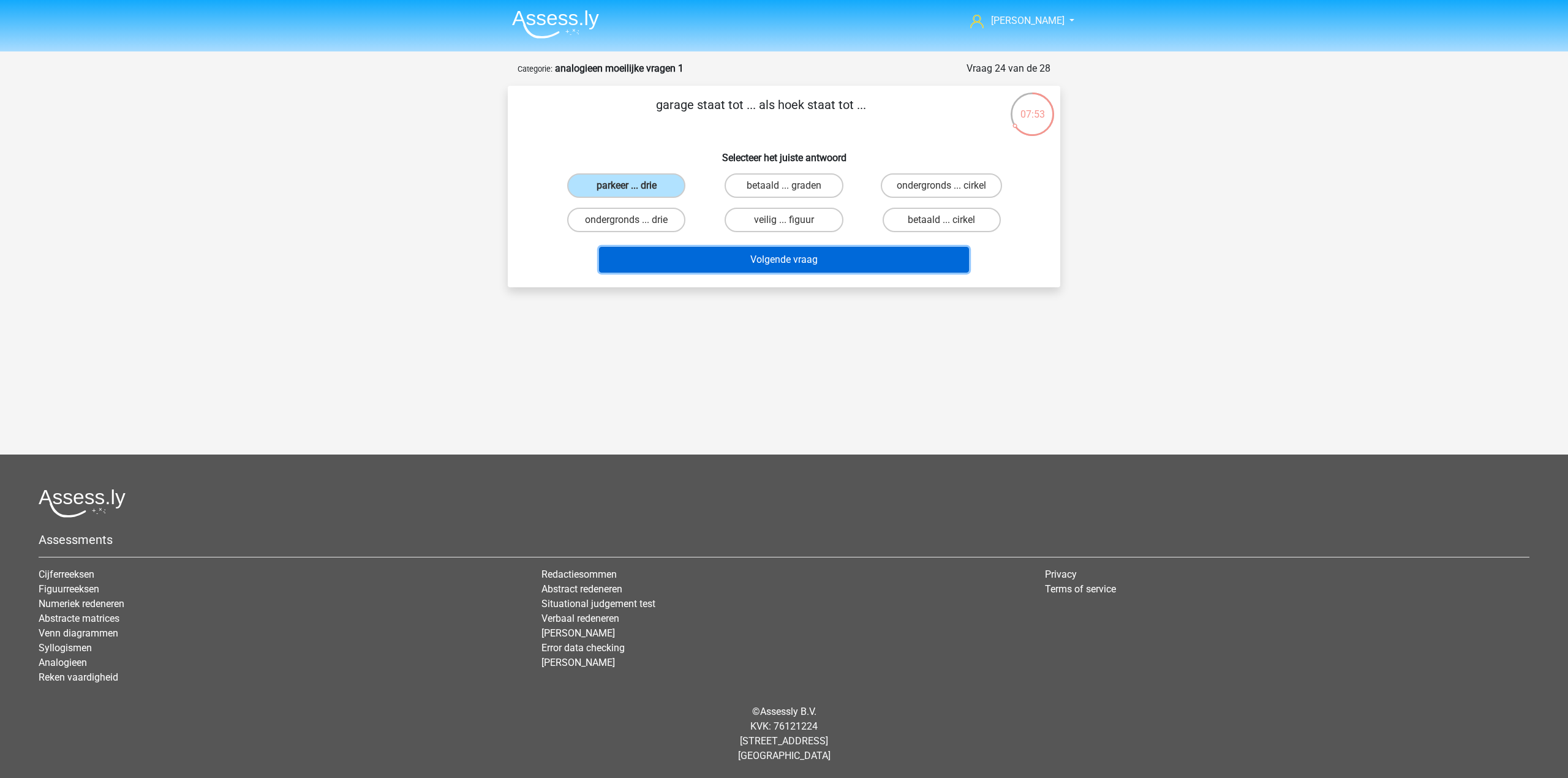
click at [740, 268] on button "Volgende vraag" at bounding box center [784, 259] width 370 height 25
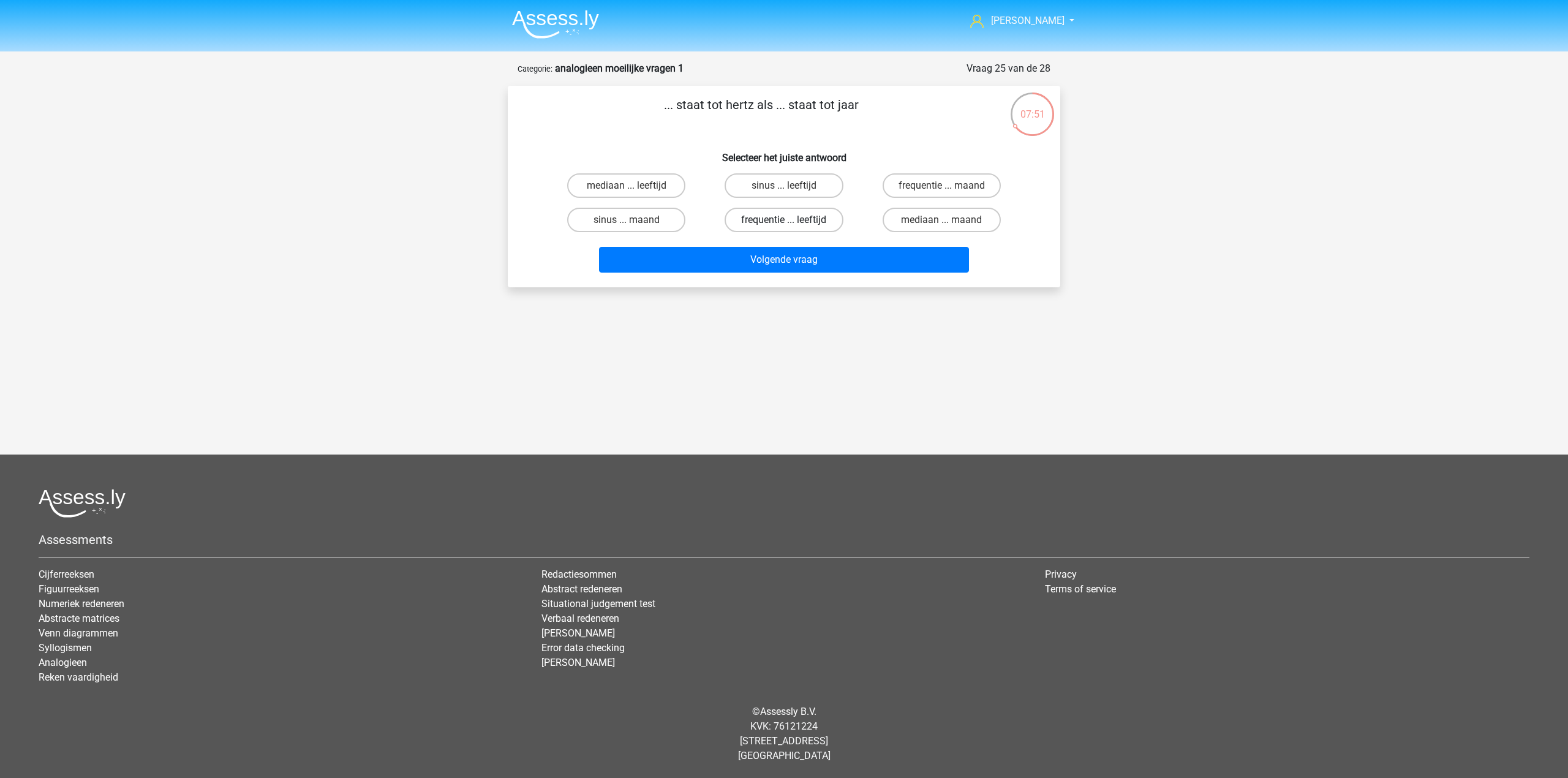
click at [765, 214] on label "frequentie ... leeftijd" at bounding box center [784, 219] width 118 height 24
click at [784, 220] on input "frequentie ... leeftijd" at bounding box center [787, 224] width 8 height 8
radio input "true"
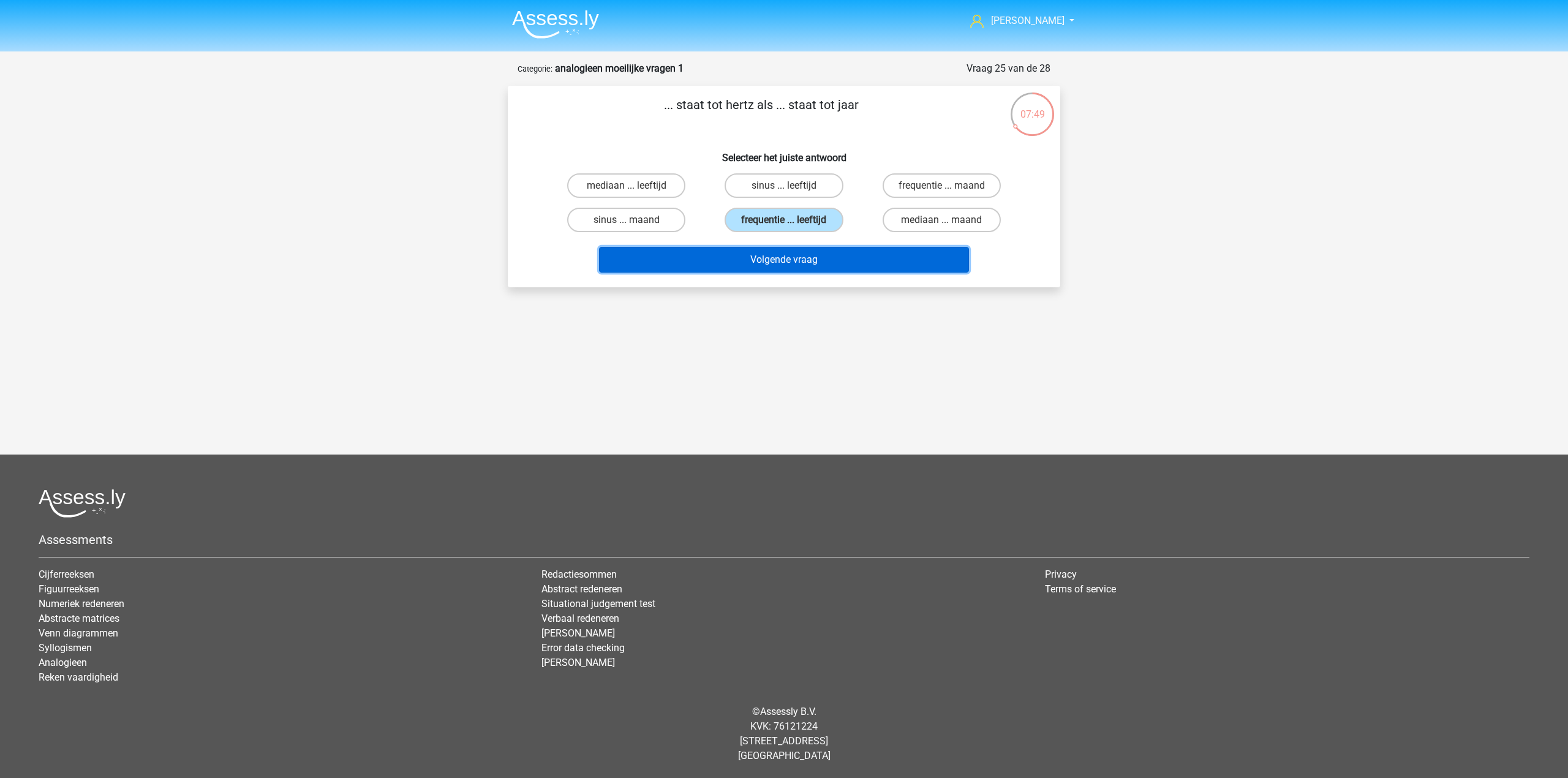
click at [818, 264] on button "Volgende vraag" at bounding box center [784, 259] width 370 height 25
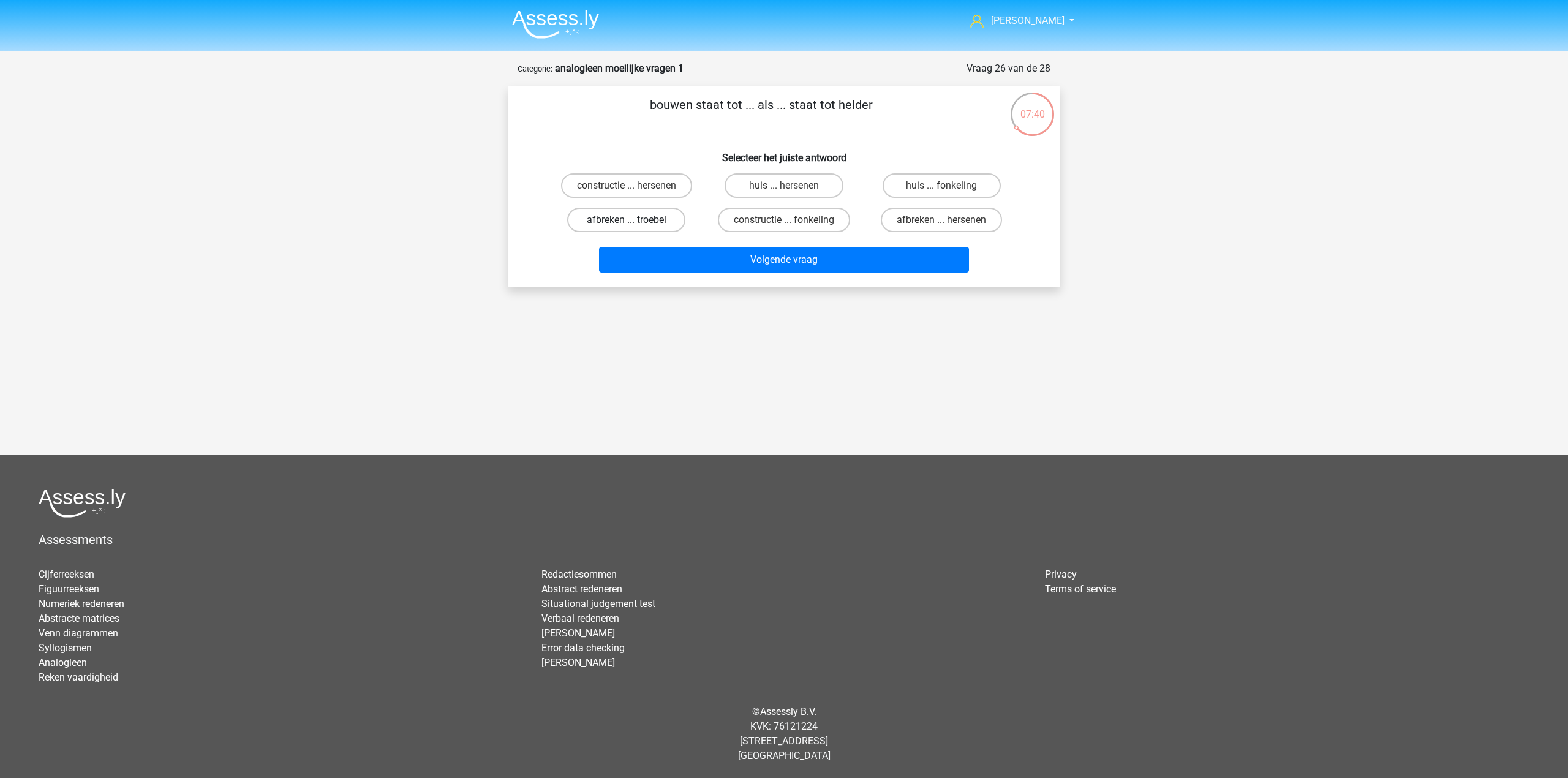
click at [669, 226] on label "afbreken ... troebel" at bounding box center [626, 219] width 118 height 24
click at [634, 226] on input "afbreken ... troebel" at bounding box center [630, 224] width 8 height 8
radio input "true"
click at [689, 261] on button "Volgende vraag" at bounding box center [784, 259] width 370 height 25
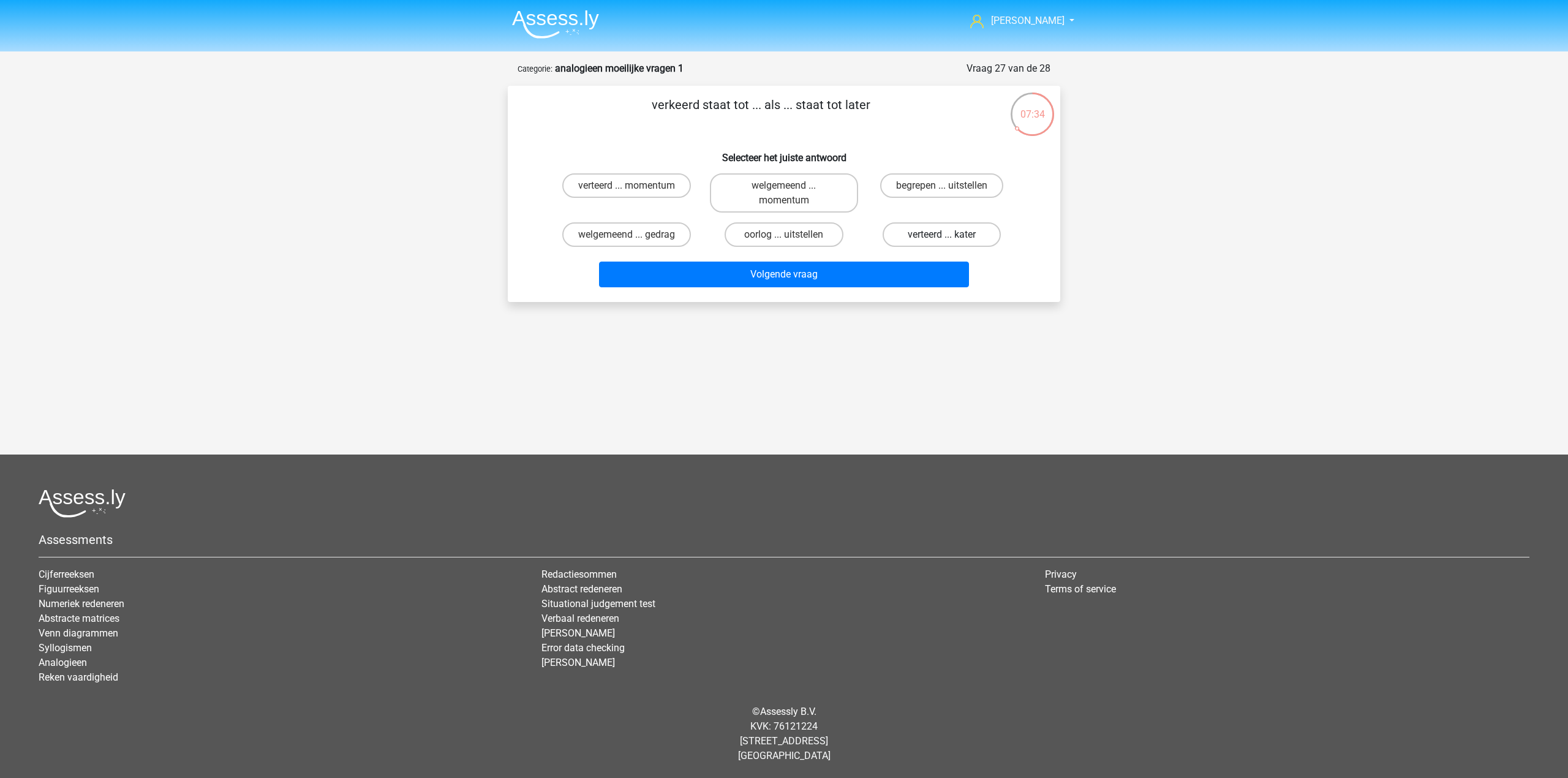
click at [898, 226] on label "verteerd ... kater" at bounding box center [941, 234] width 118 height 24
click at [941, 235] on input "verteerd ... kater" at bounding box center [945, 238] width 8 height 8
radio input "true"
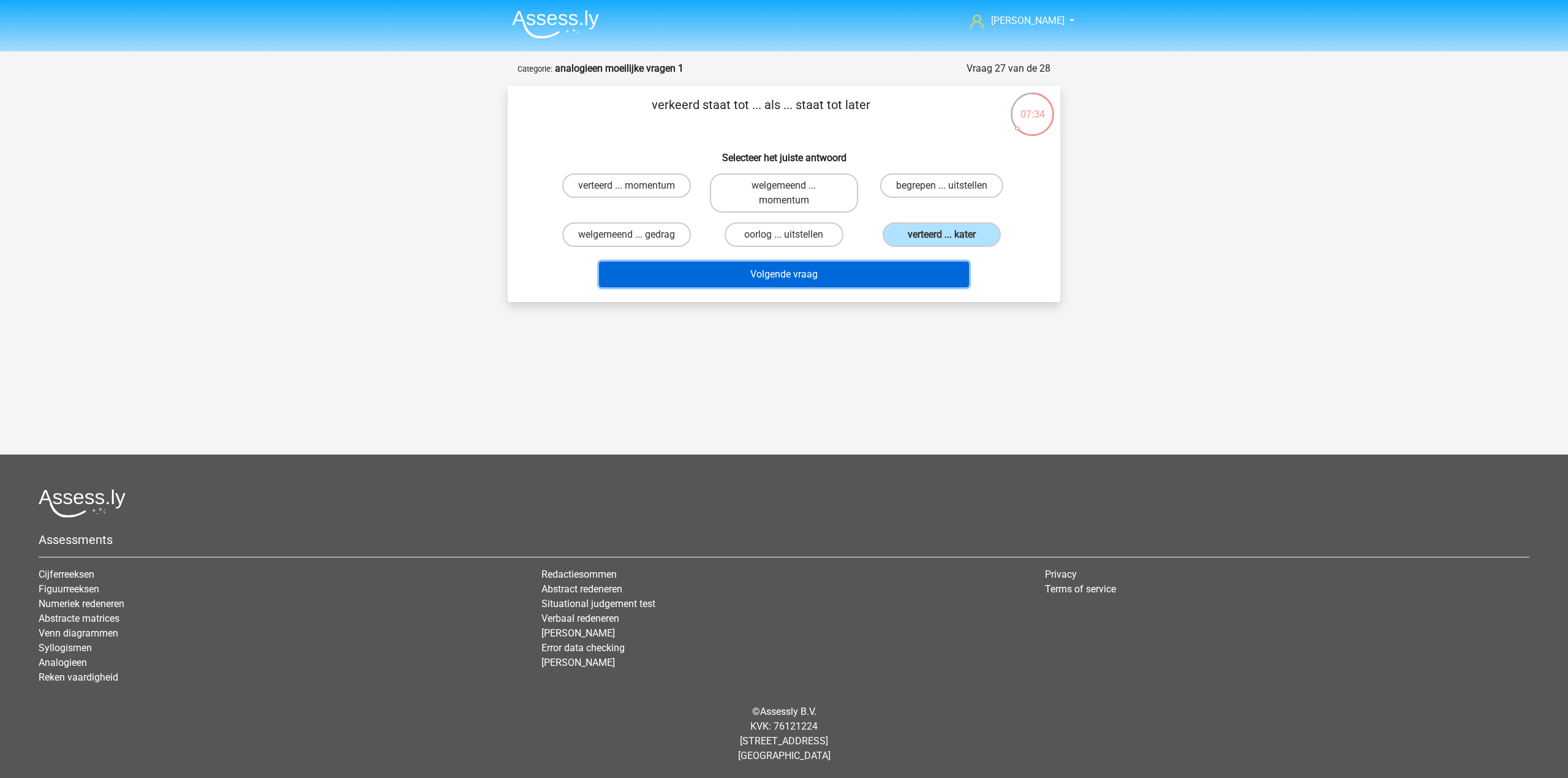
click at [883, 268] on button "Volgende vraag" at bounding box center [784, 274] width 370 height 25
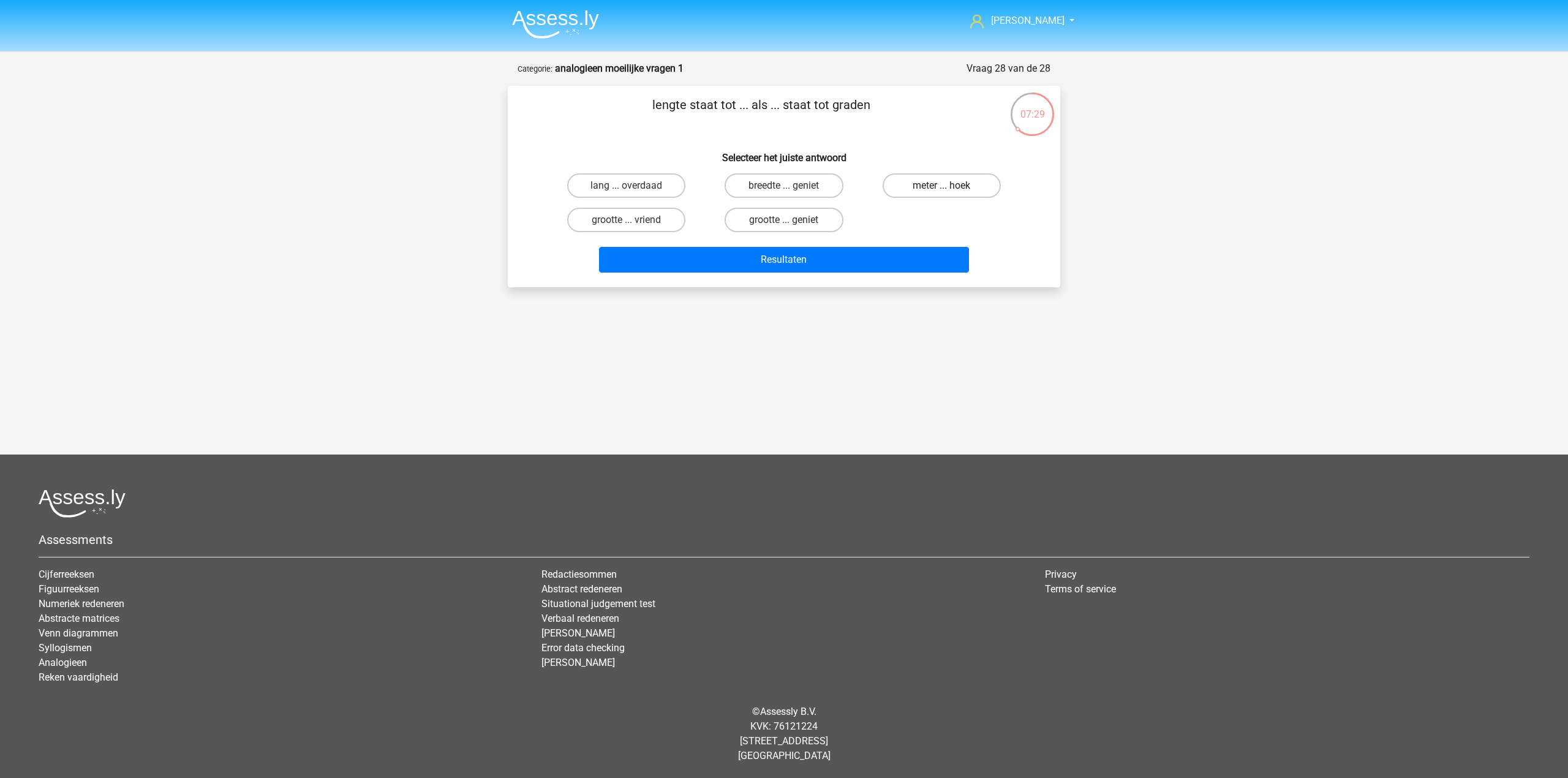
click at [912, 189] on label "meter ... hoek" at bounding box center [941, 185] width 118 height 24
click at [941, 189] on input "meter ... hoek" at bounding box center [945, 189] width 8 height 8
radio input "true"
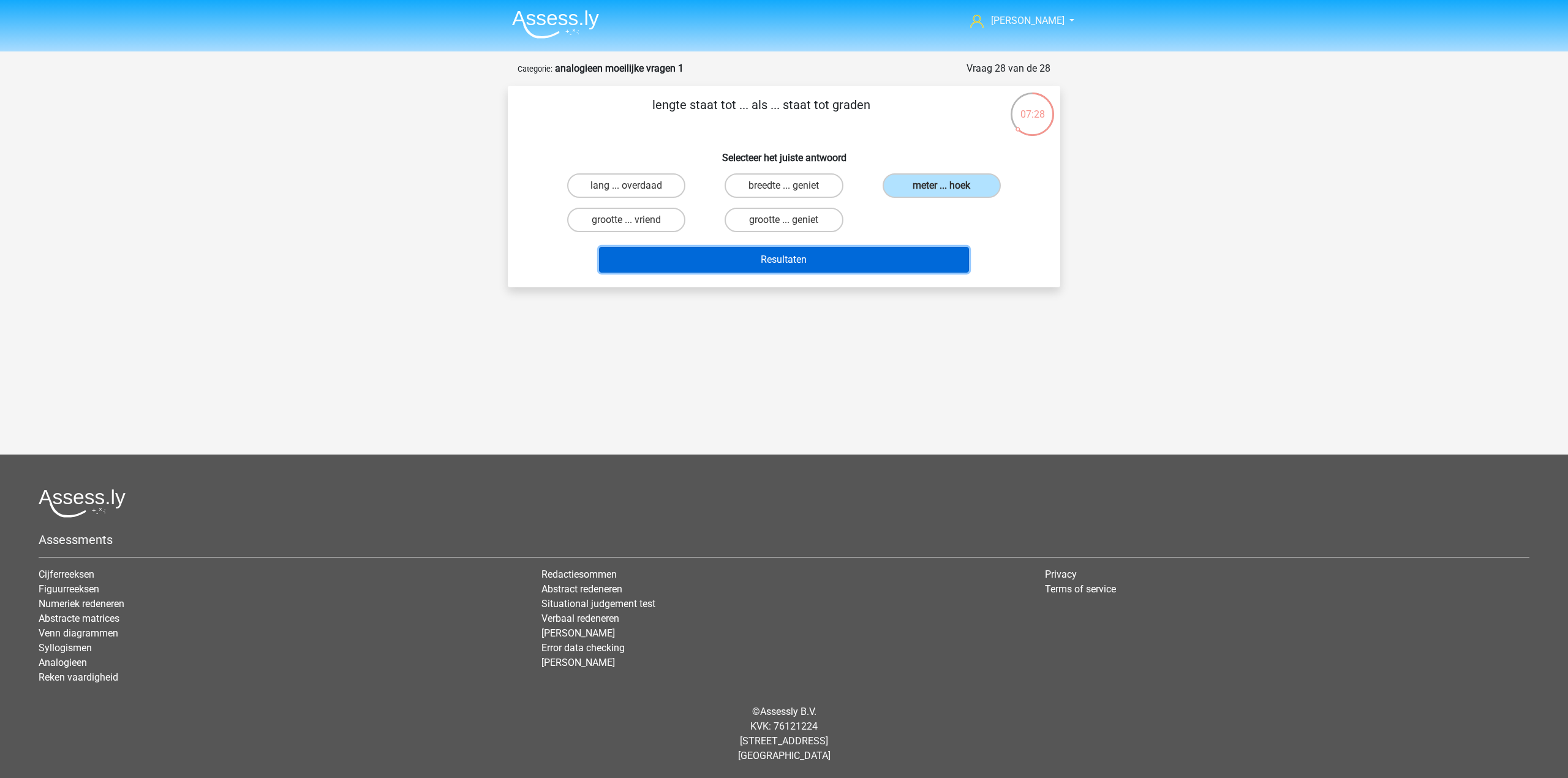
click at [884, 255] on button "Resultaten" at bounding box center [784, 259] width 370 height 25
drag, startPoint x: 515, startPoint y: 5, endPoint x: 537, endPoint y: 15, distance: 24.2
click at [515, 5] on li at bounding box center [550, 21] width 97 height 34
click at [537, 15] on img at bounding box center [555, 24] width 87 height 29
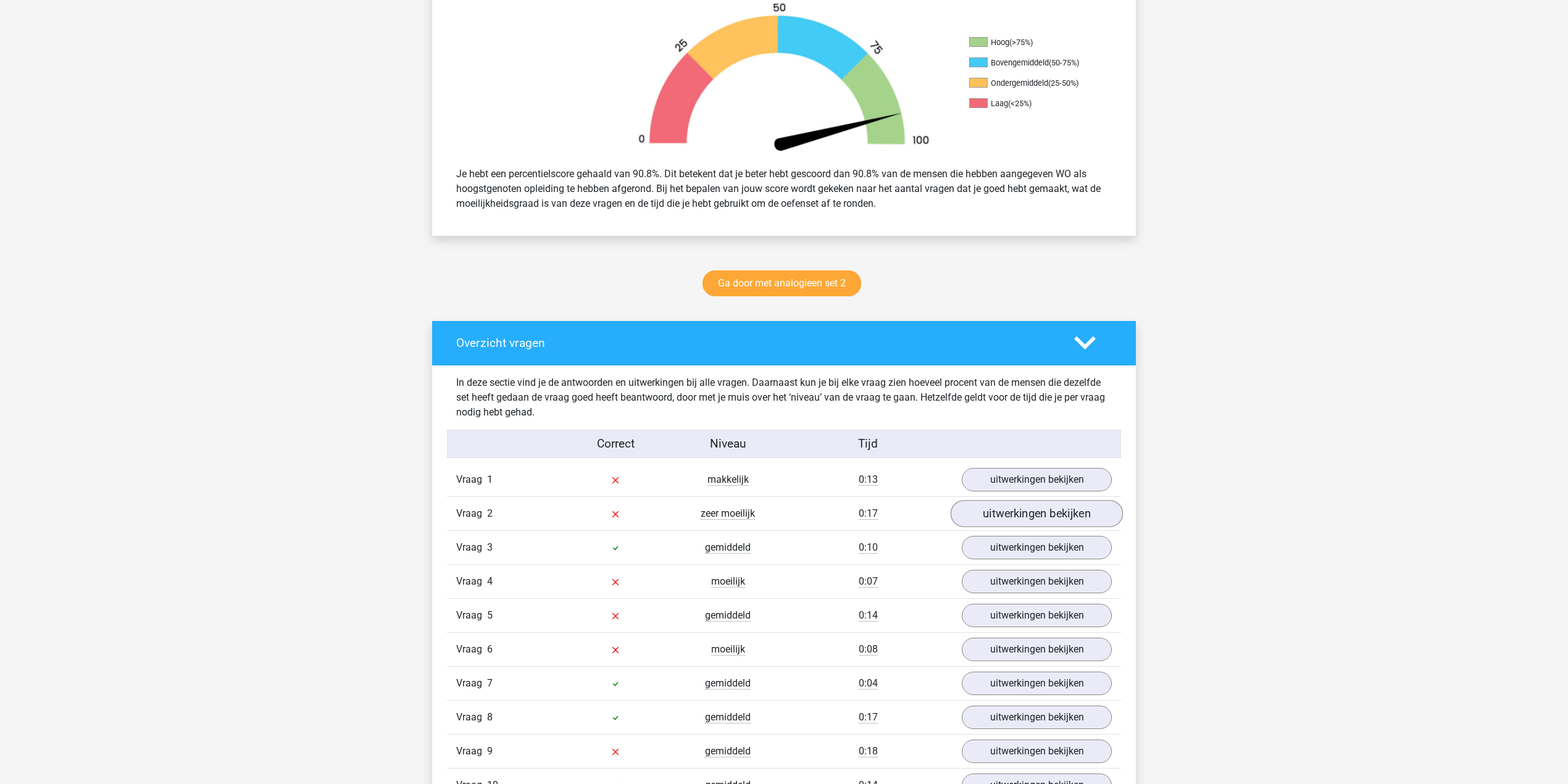
scroll to position [658, 0]
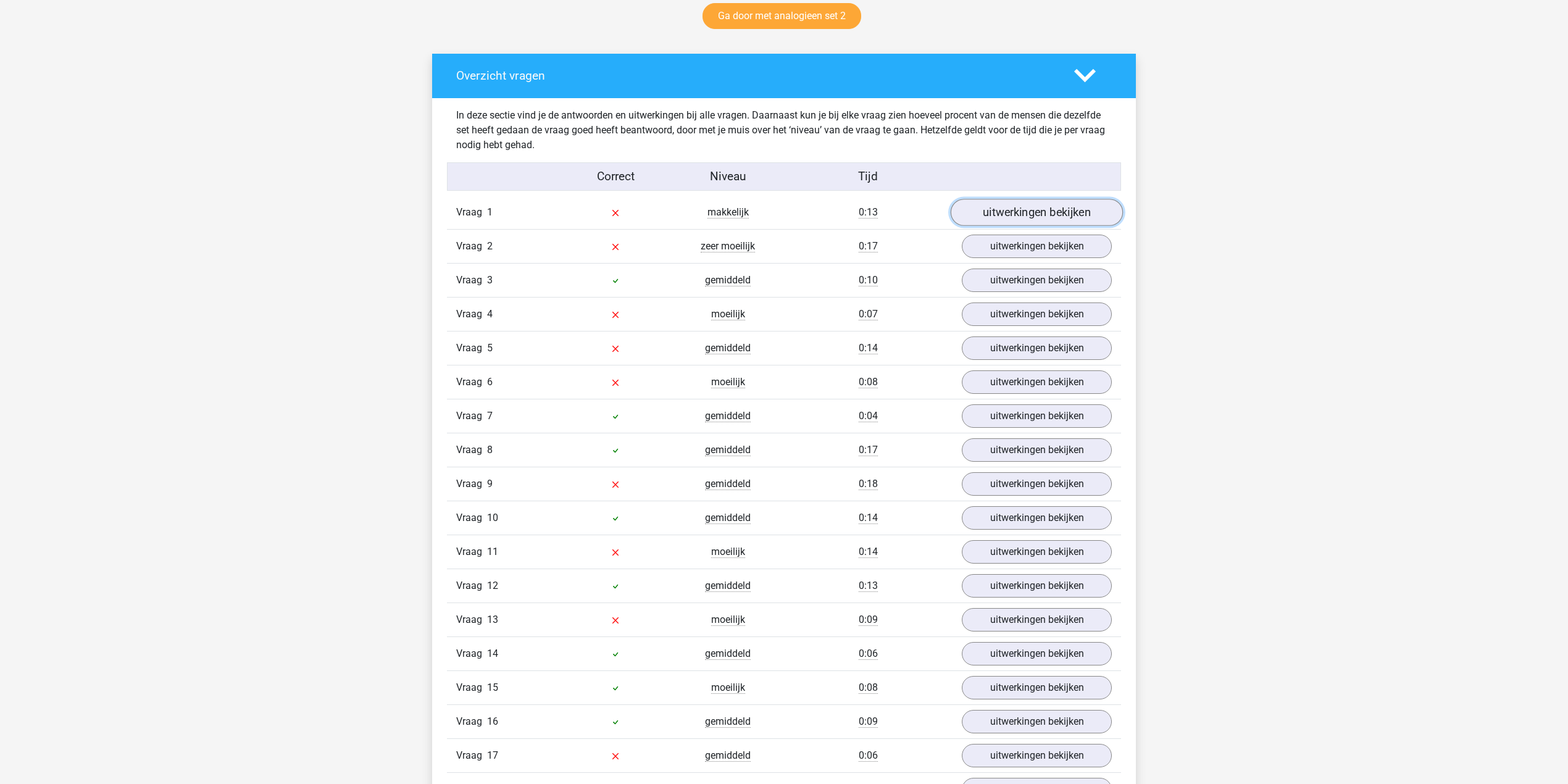
click at [998, 220] on link "uitwerkingen bekijken" at bounding box center [1037, 213] width 173 height 27
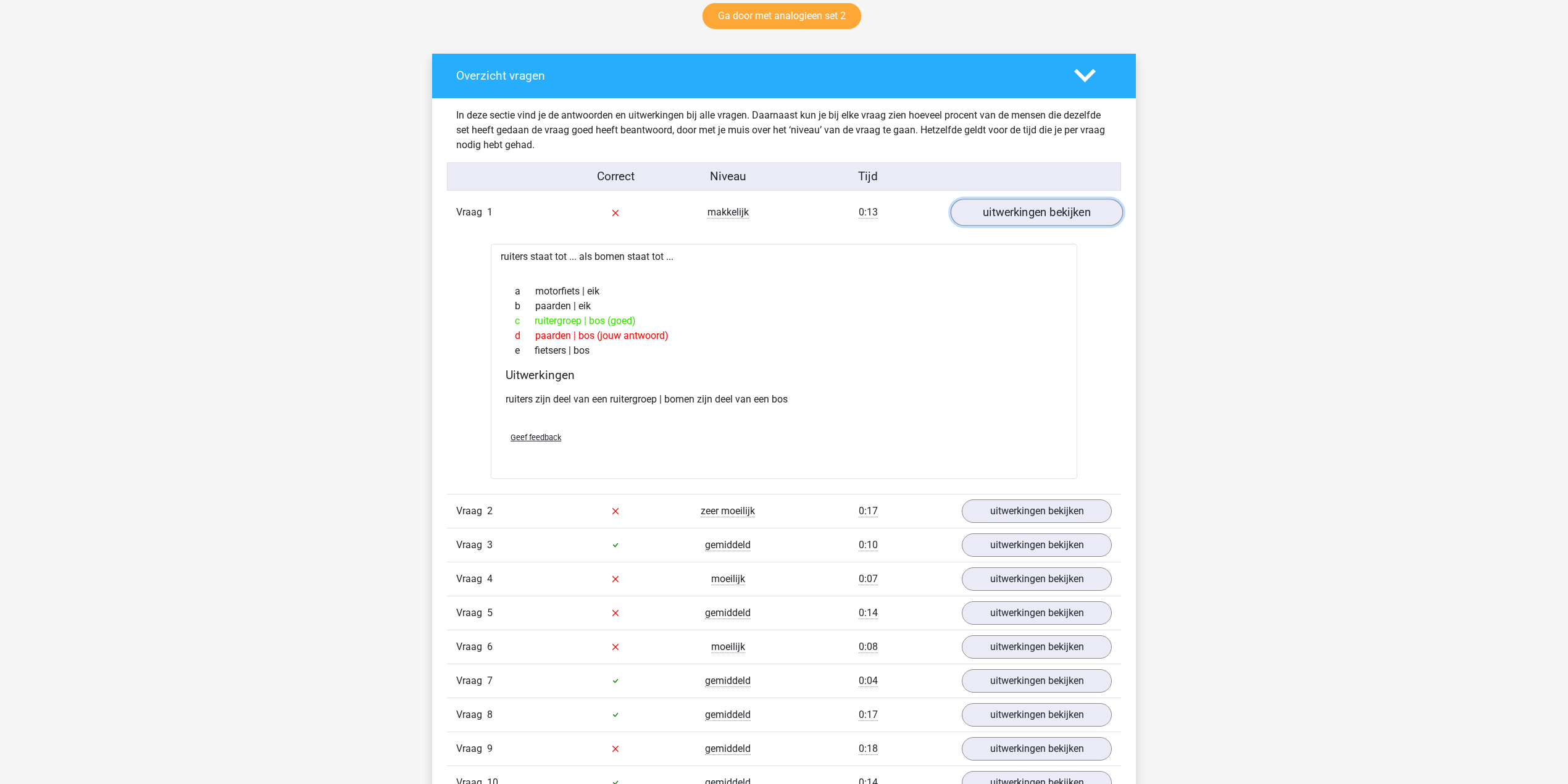
click at [1004, 204] on link "uitwerkingen bekijken" at bounding box center [1037, 213] width 173 height 27
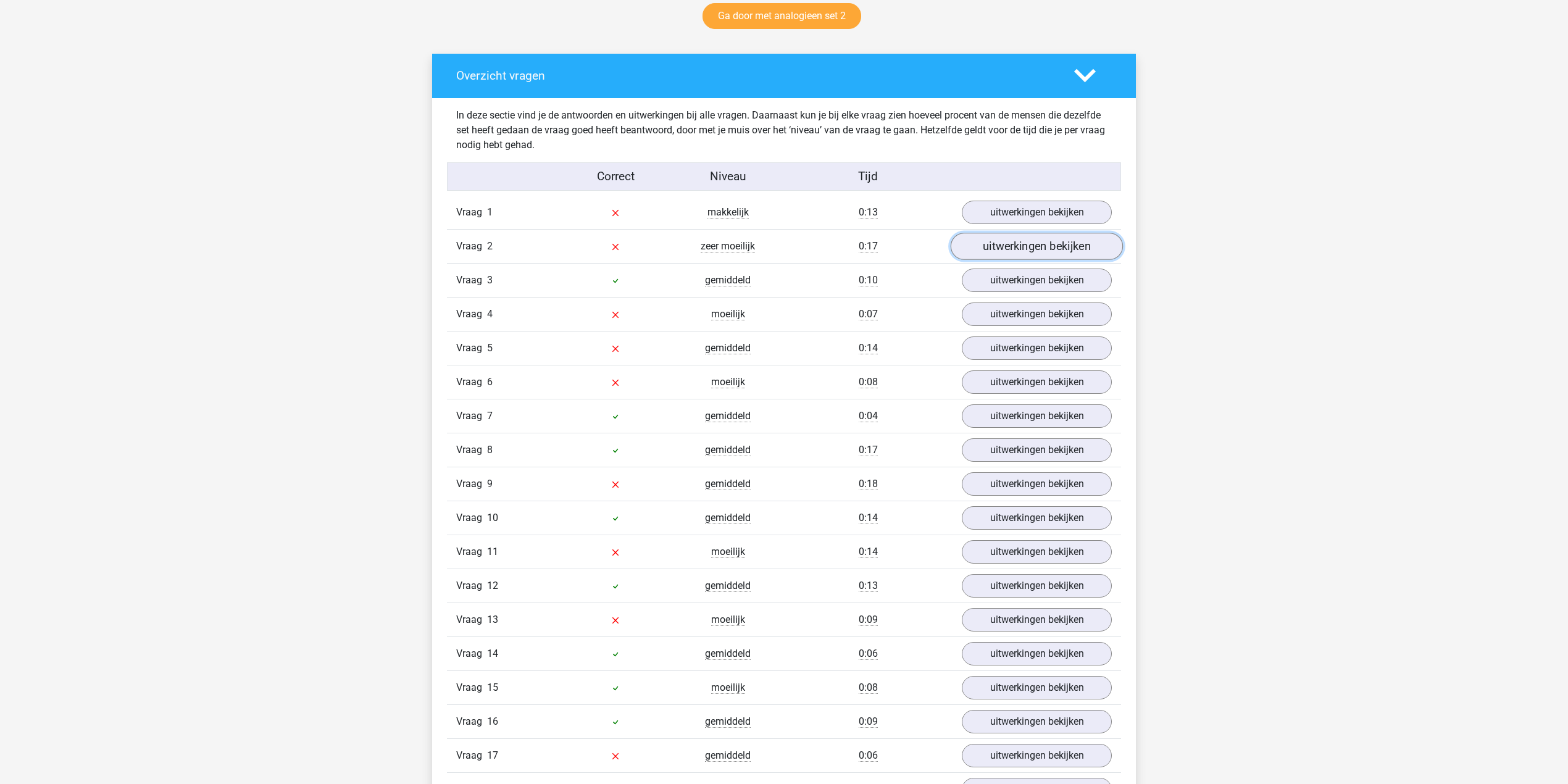
click at [1001, 251] on link "uitwerkingen bekijken" at bounding box center [1037, 247] width 173 height 27
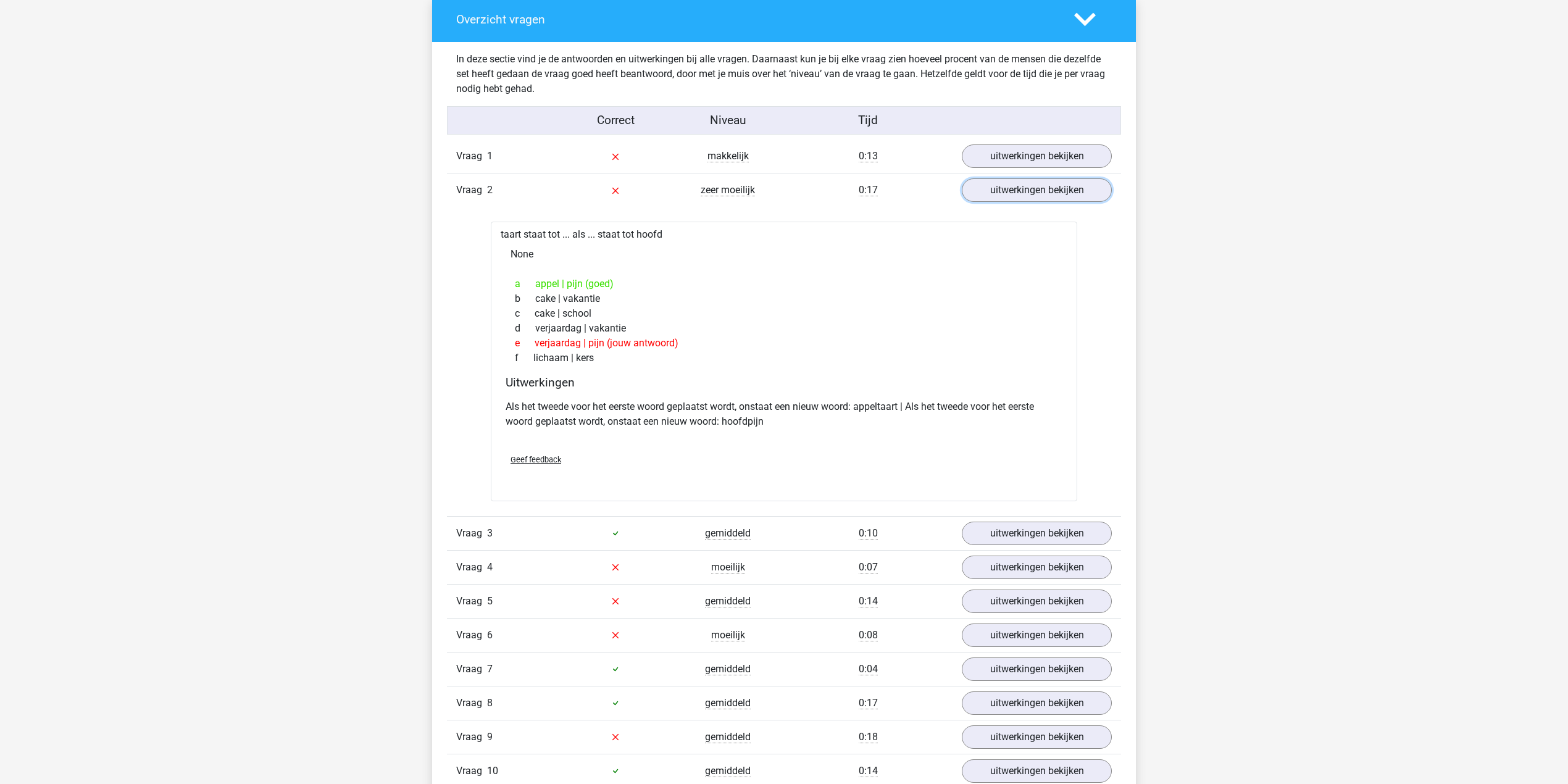
scroll to position [740, 0]
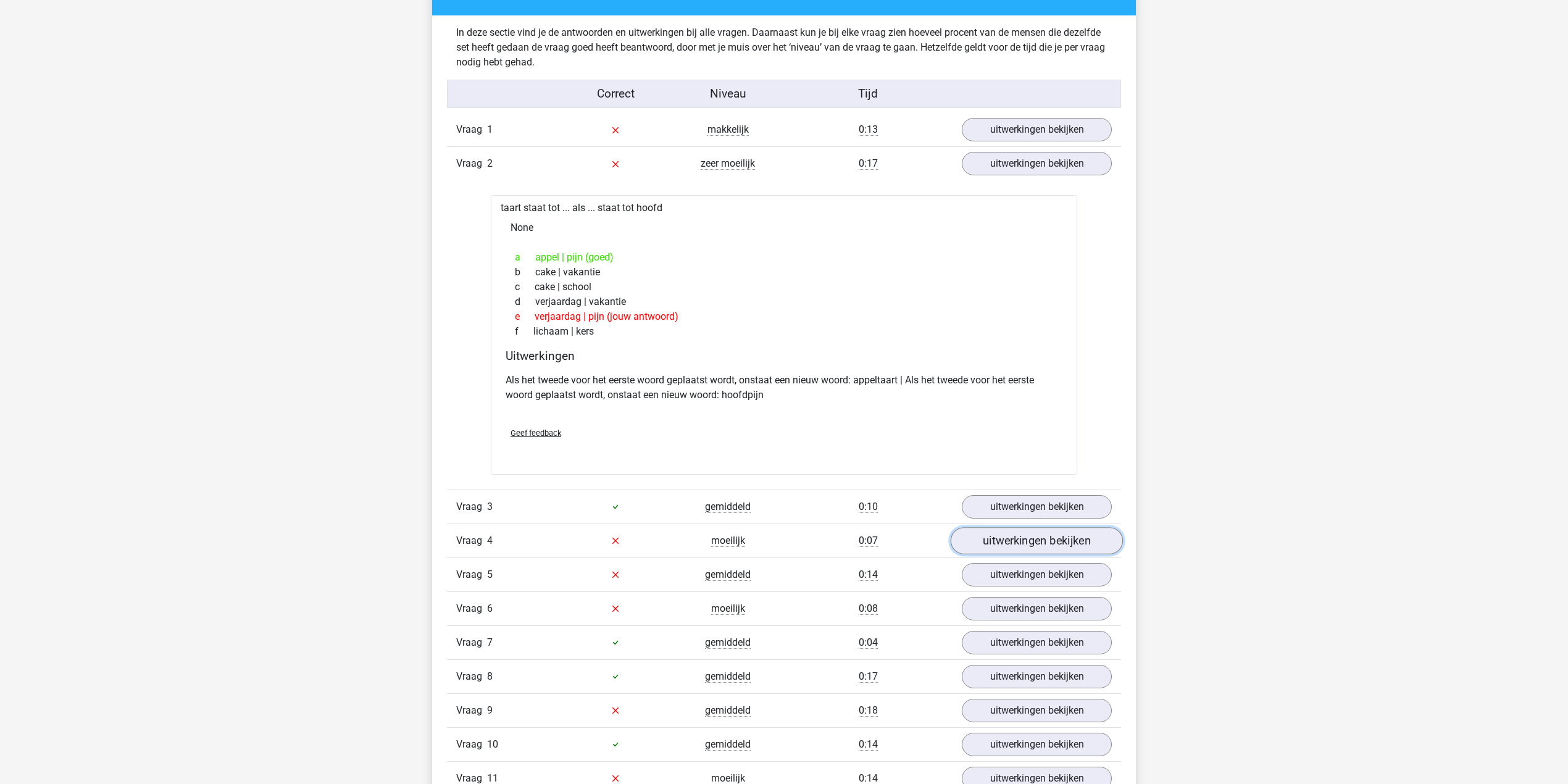
click at [983, 541] on link "uitwerkingen bekijken" at bounding box center [1037, 540] width 173 height 27
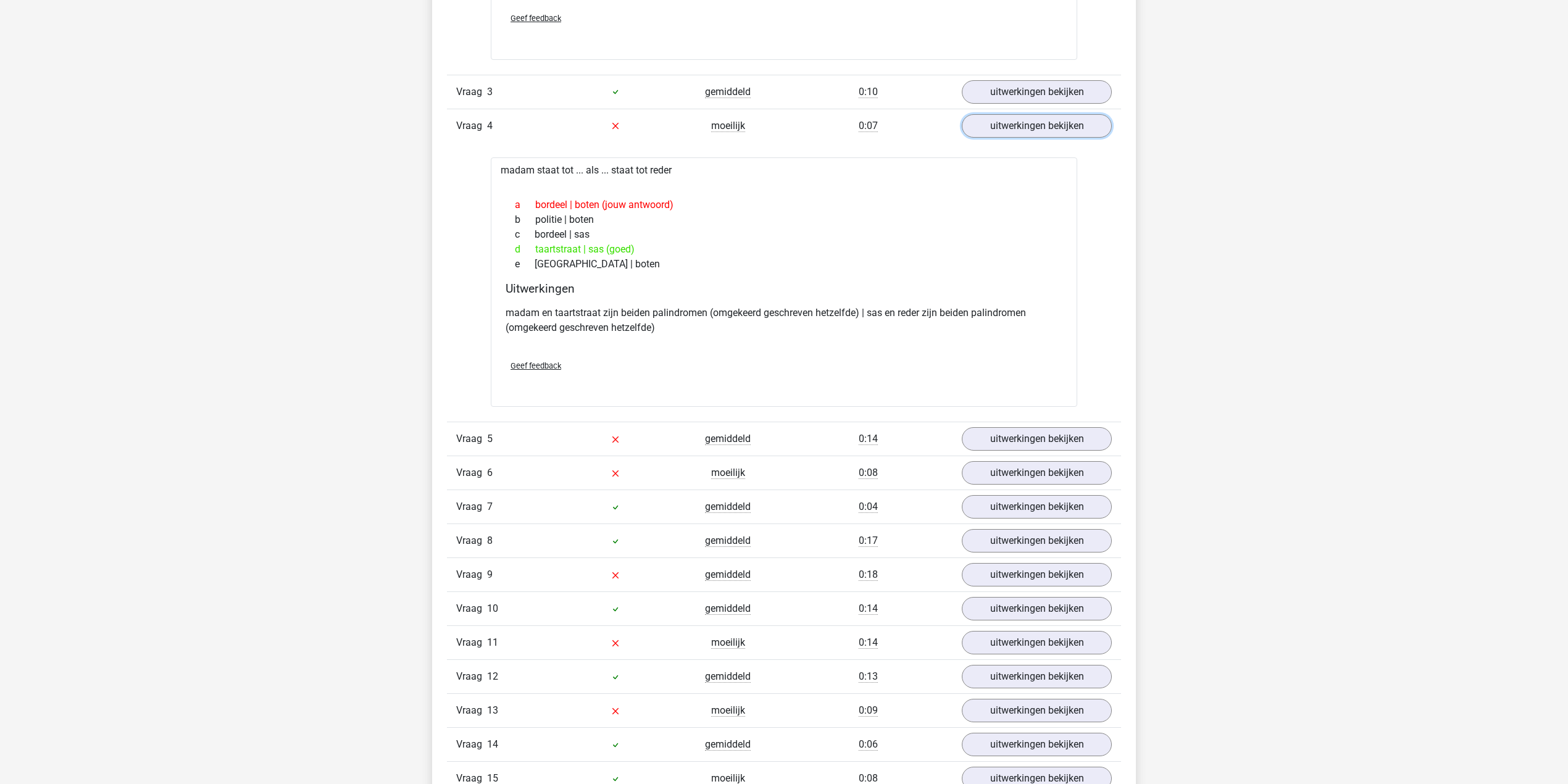
scroll to position [1234, 0]
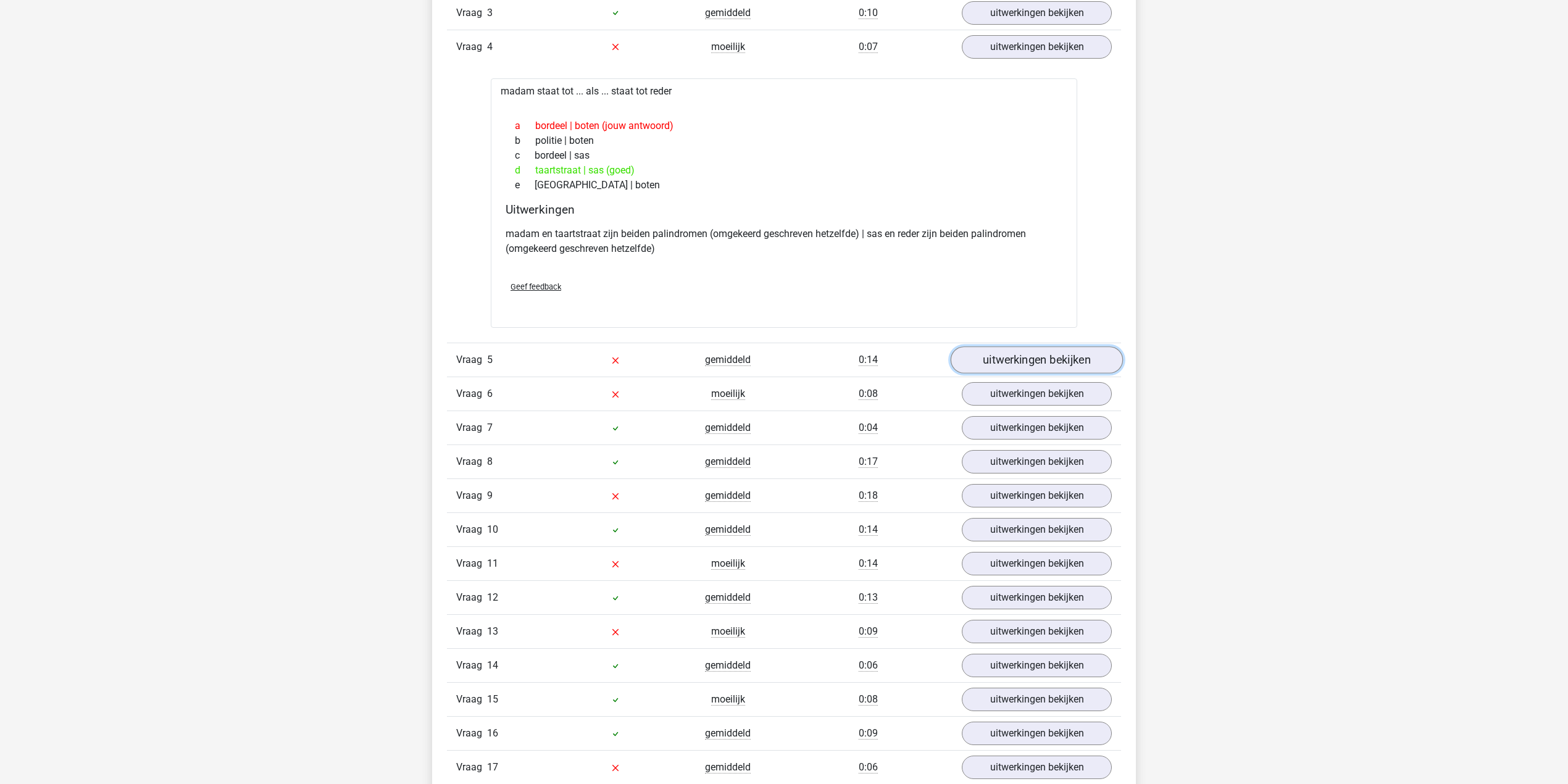
click at [985, 359] on link "uitwerkingen bekijken" at bounding box center [1037, 360] width 173 height 27
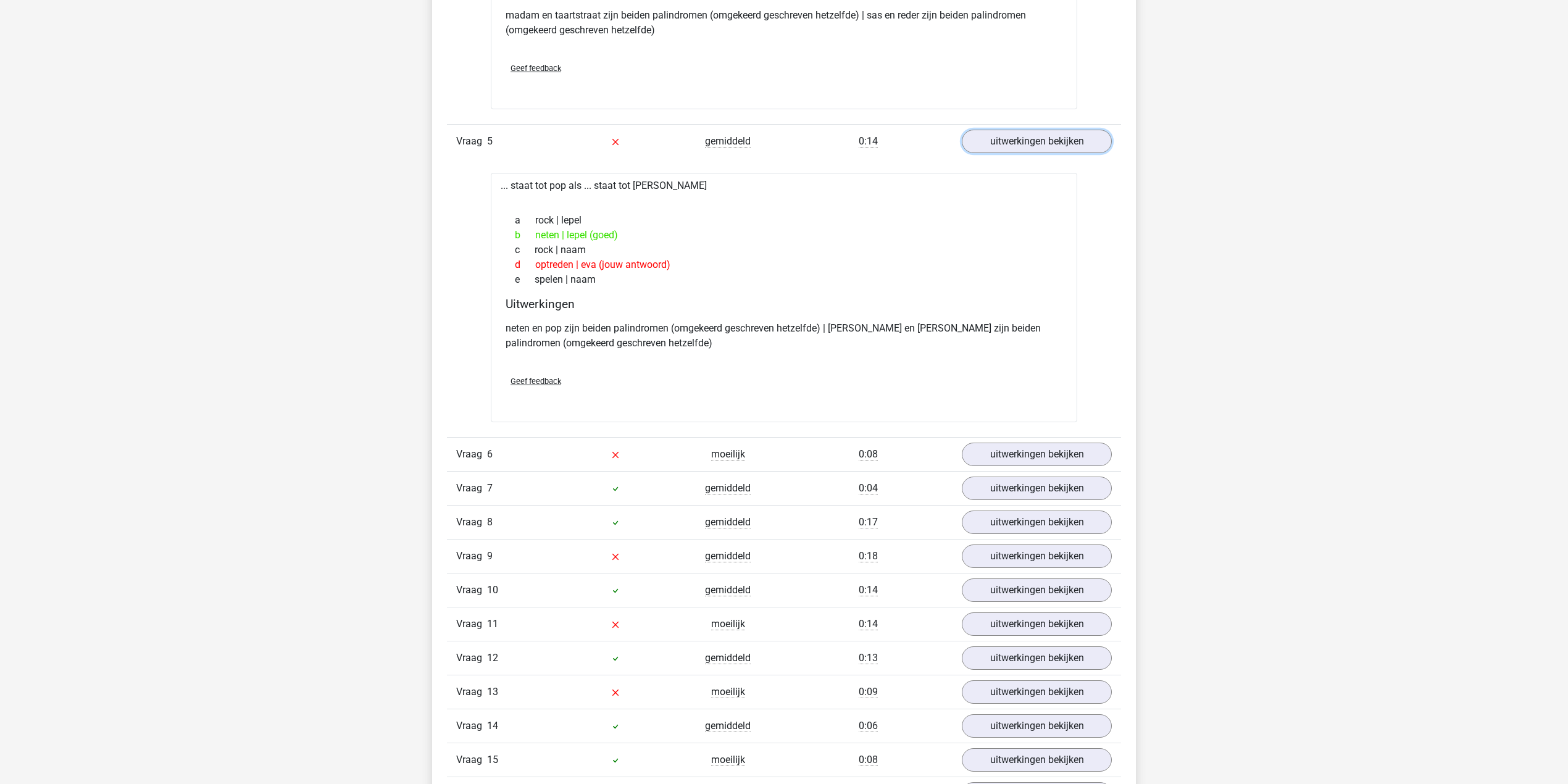
scroll to position [1481, 0]
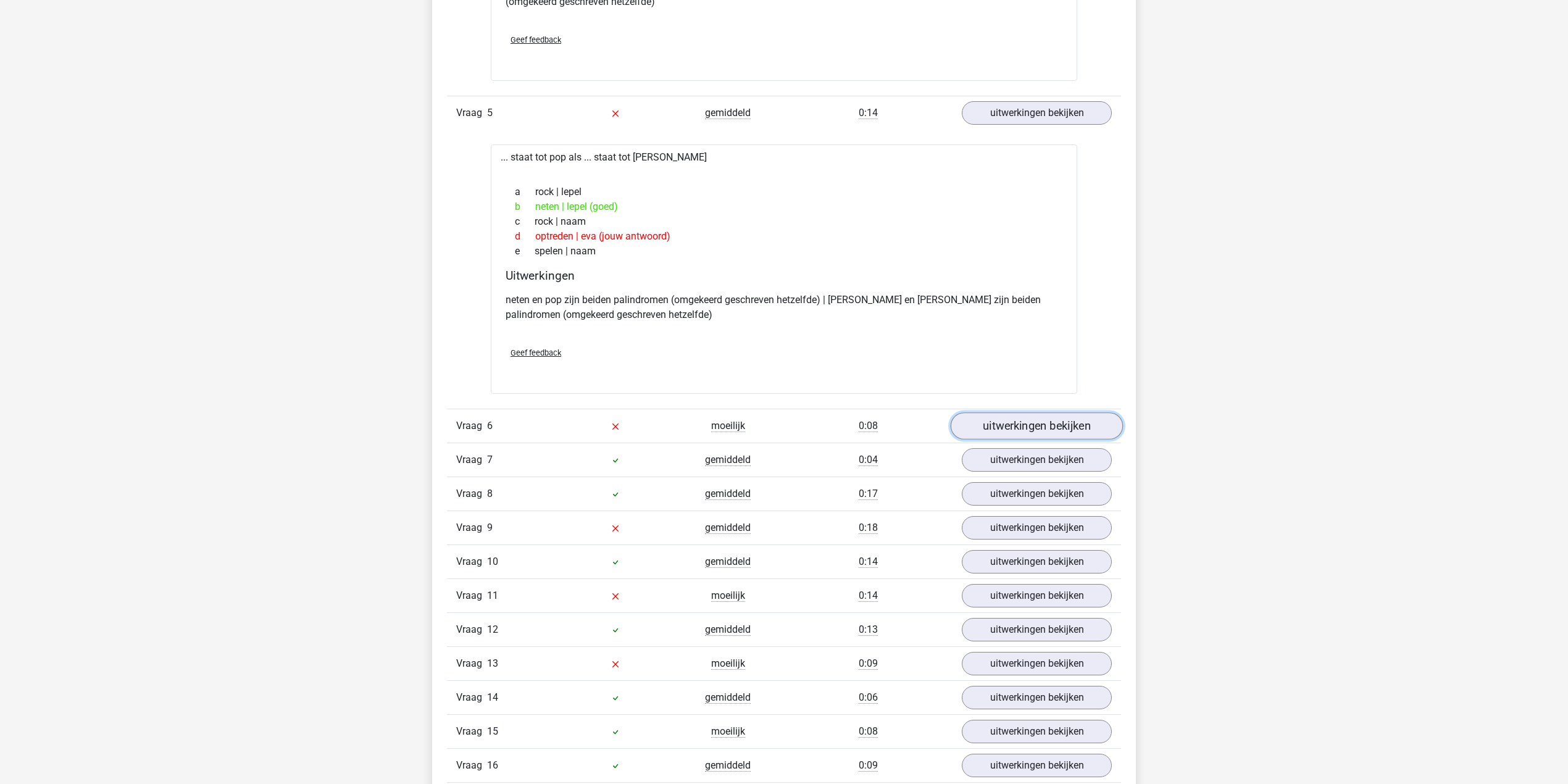
click at [1047, 438] on link "uitwerkingen bekijken" at bounding box center [1037, 426] width 173 height 27
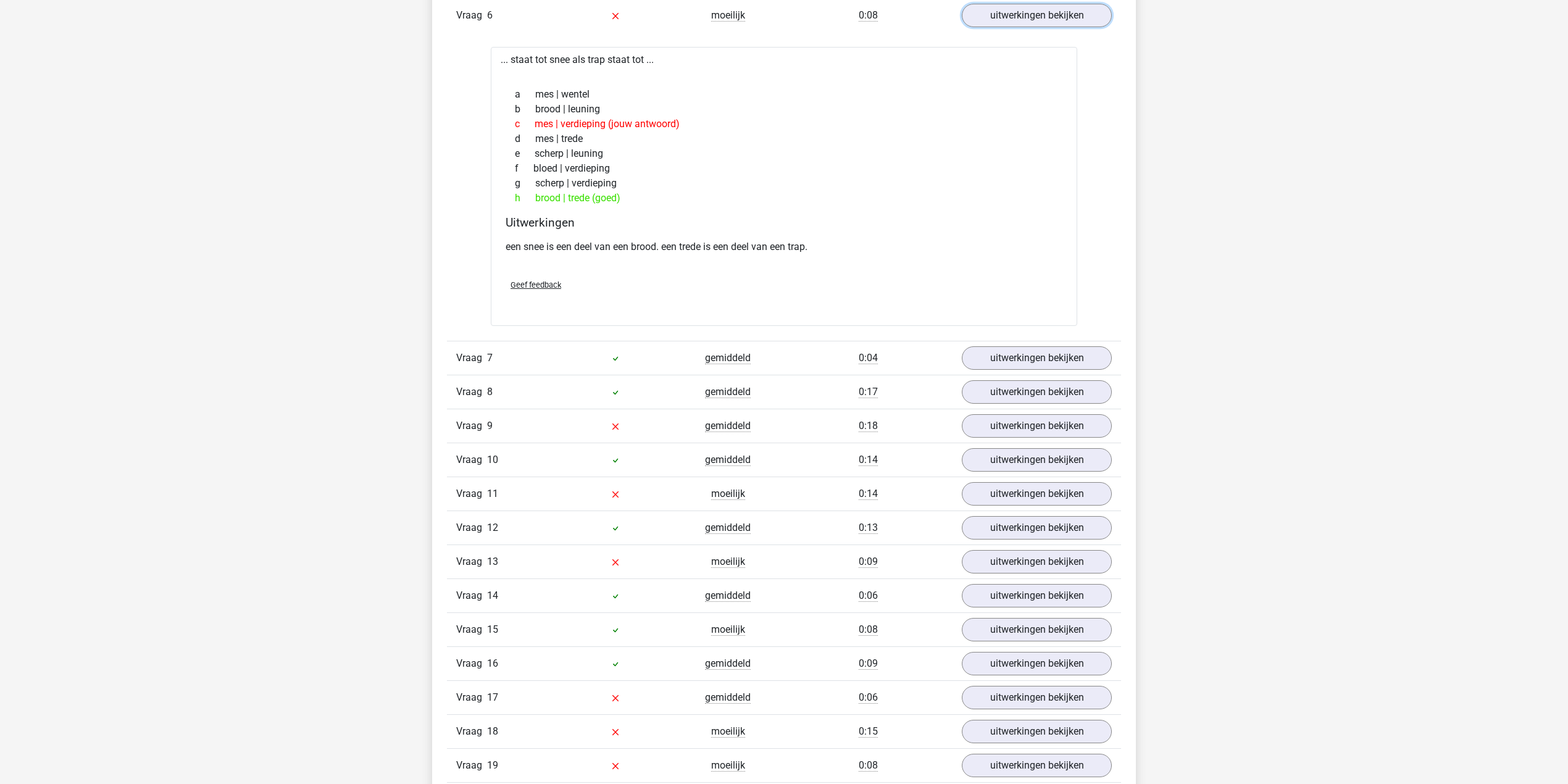
scroll to position [1892, 0]
click at [1020, 434] on link "uitwerkingen bekijken" at bounding box center [1037, 425] width 173 height 27
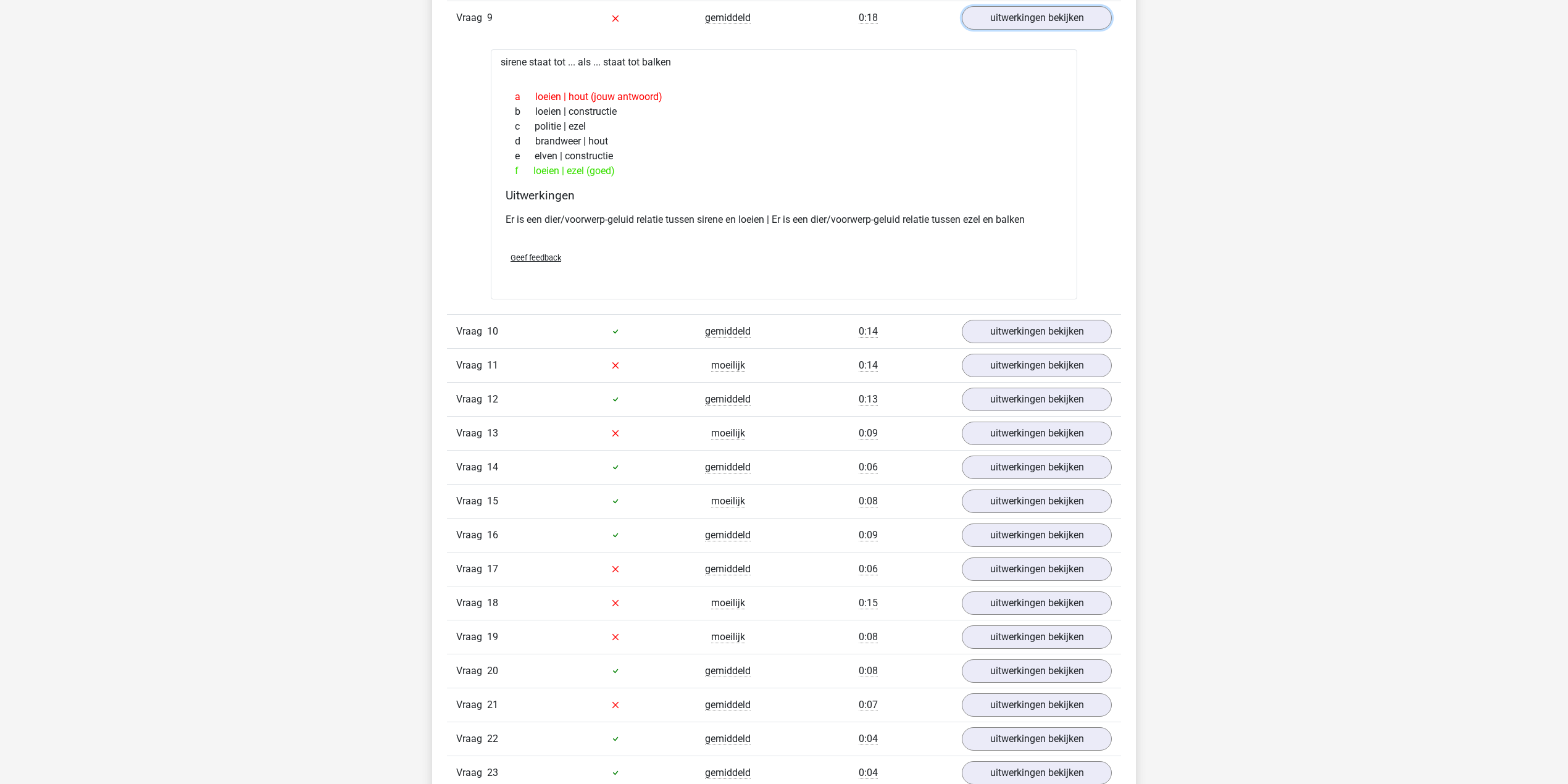
scroll to position [2304, 0]
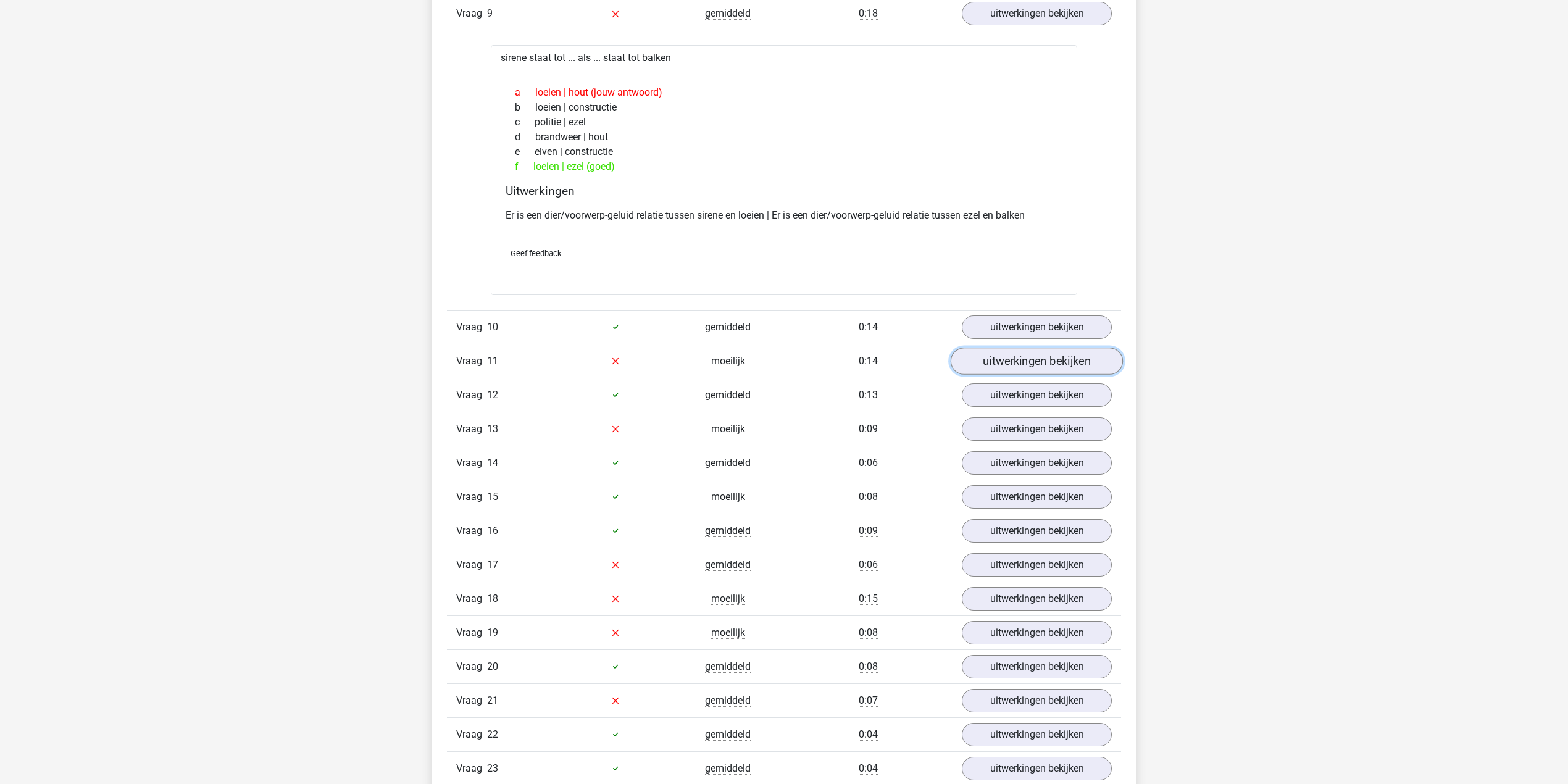
click at [983, 374] on link "uitwerkingen bekijken" at bounding box center [1037, 361] width 173 height 27
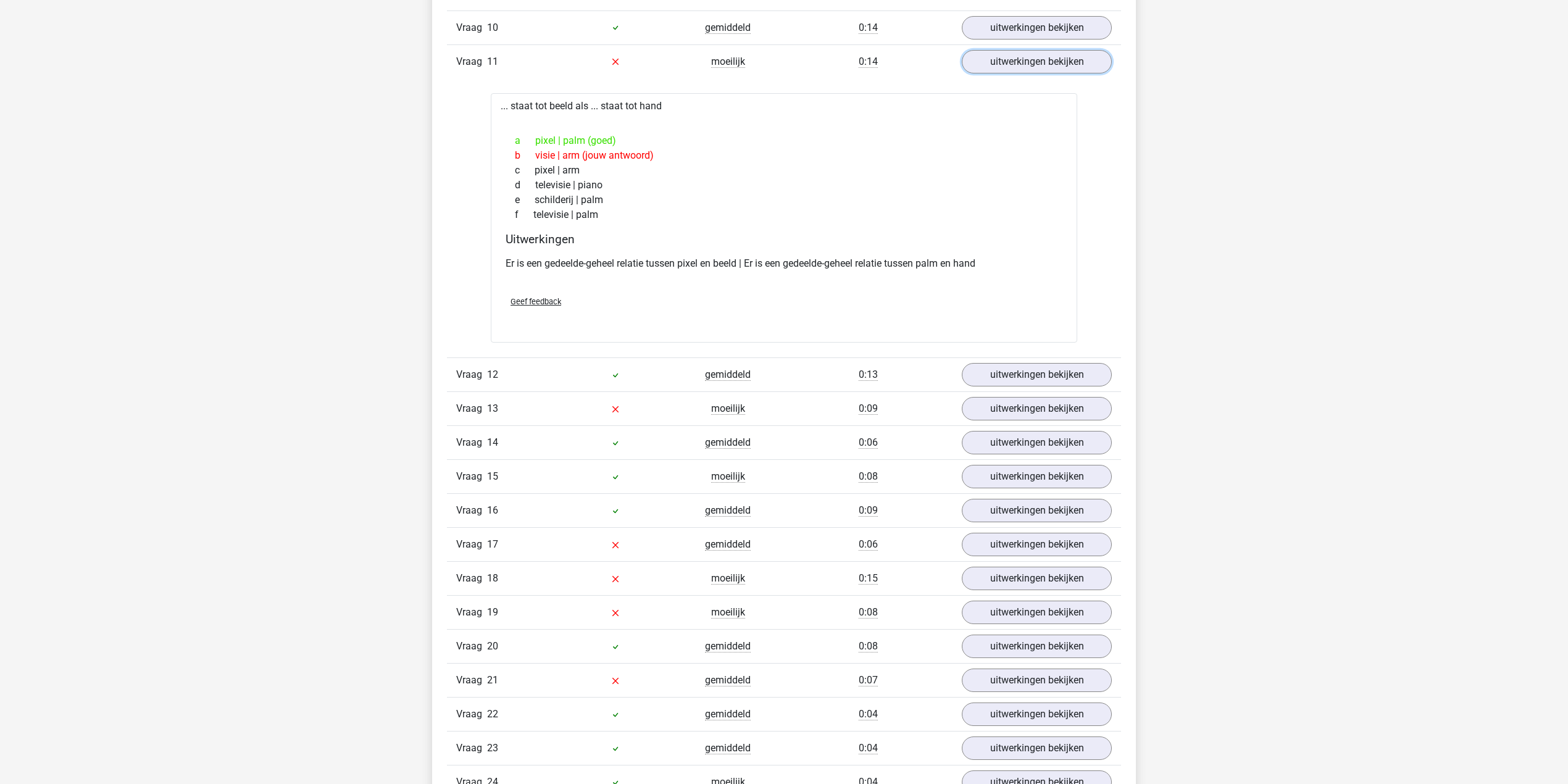
scroll to position [2632, 0]
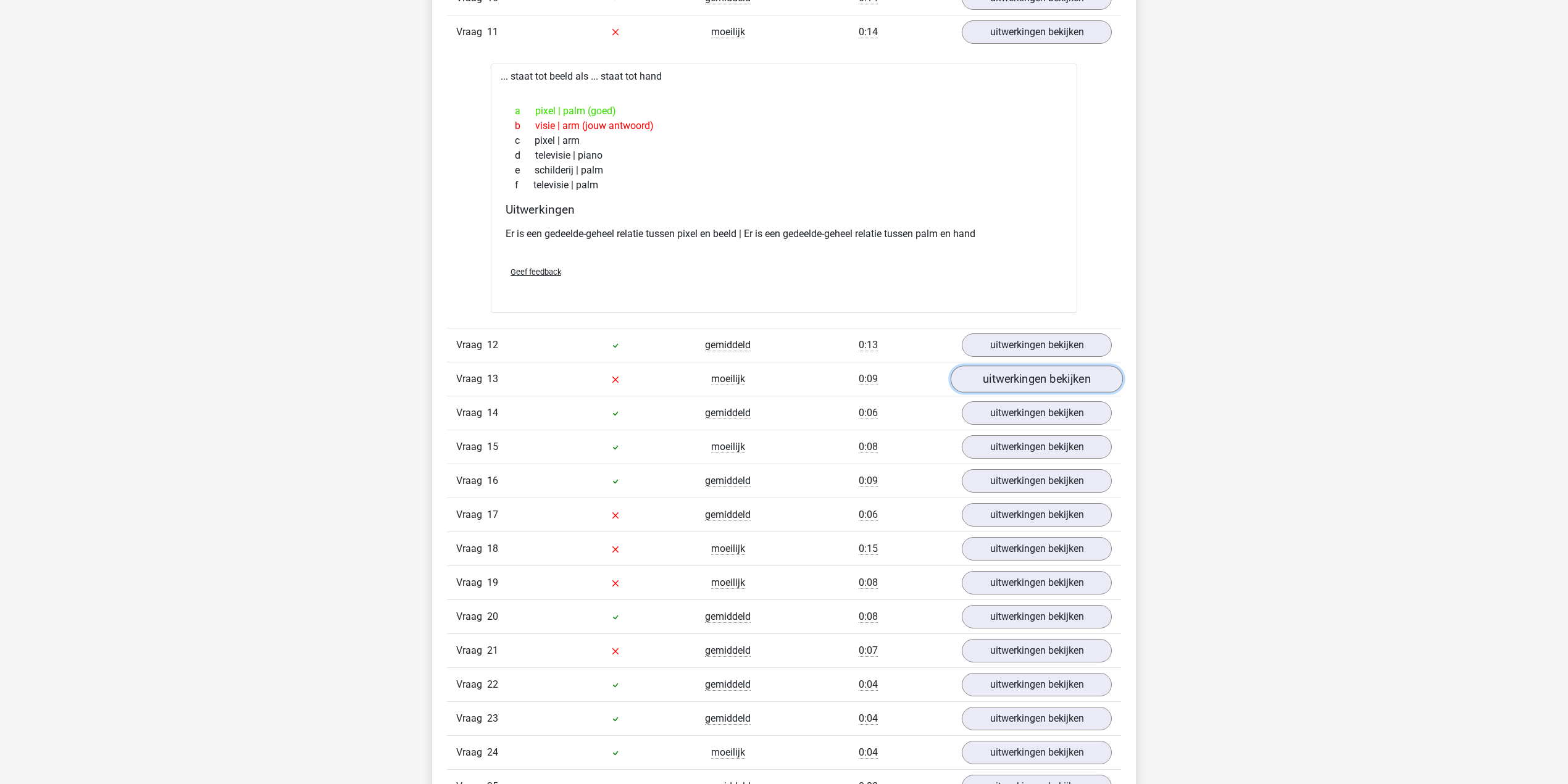
click at [985, 392] on link "uitwerkingen bekijken" at bounding box center [1037, 379] width 173 height 27
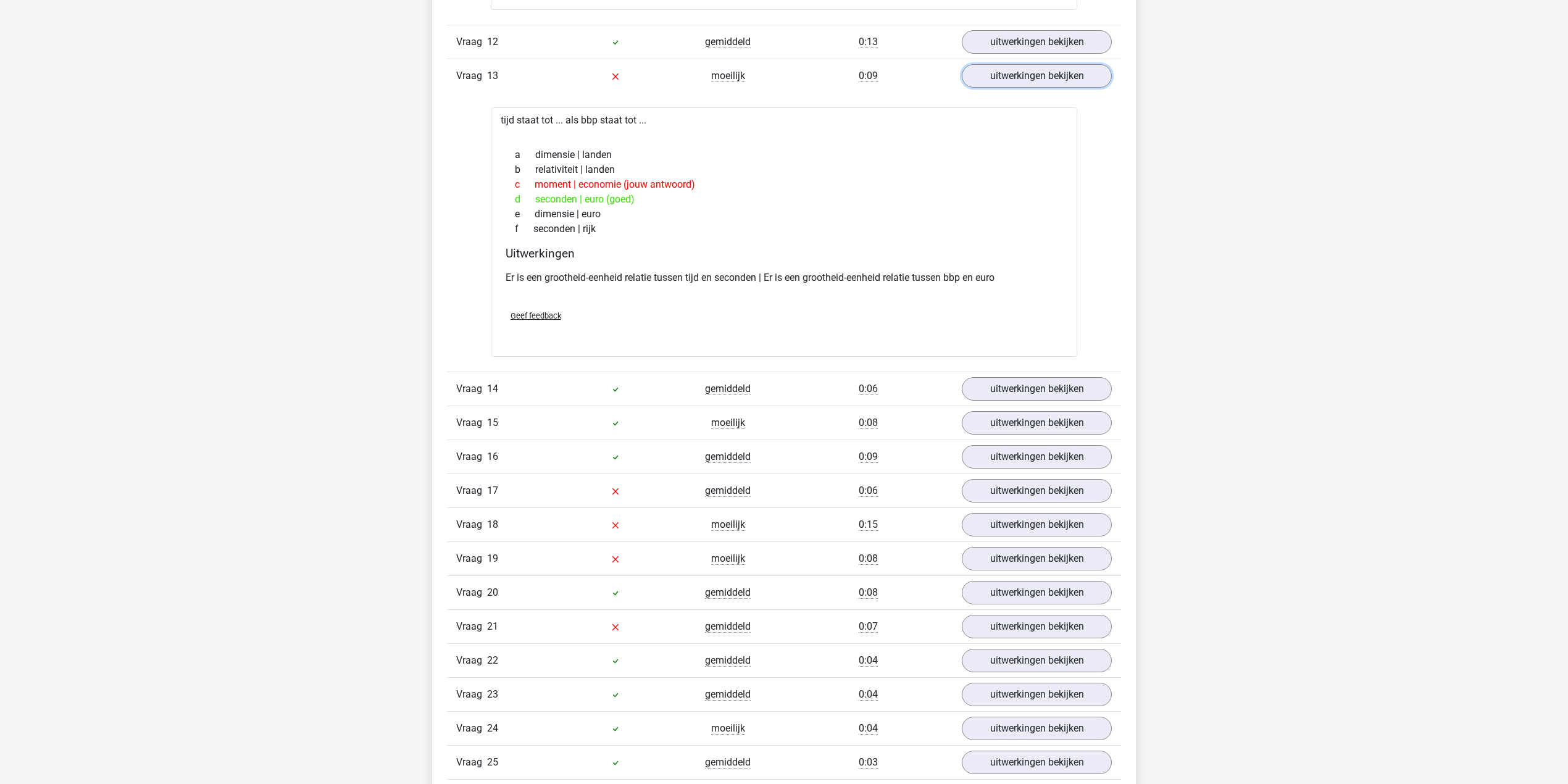
scroll to position [2962, 0]
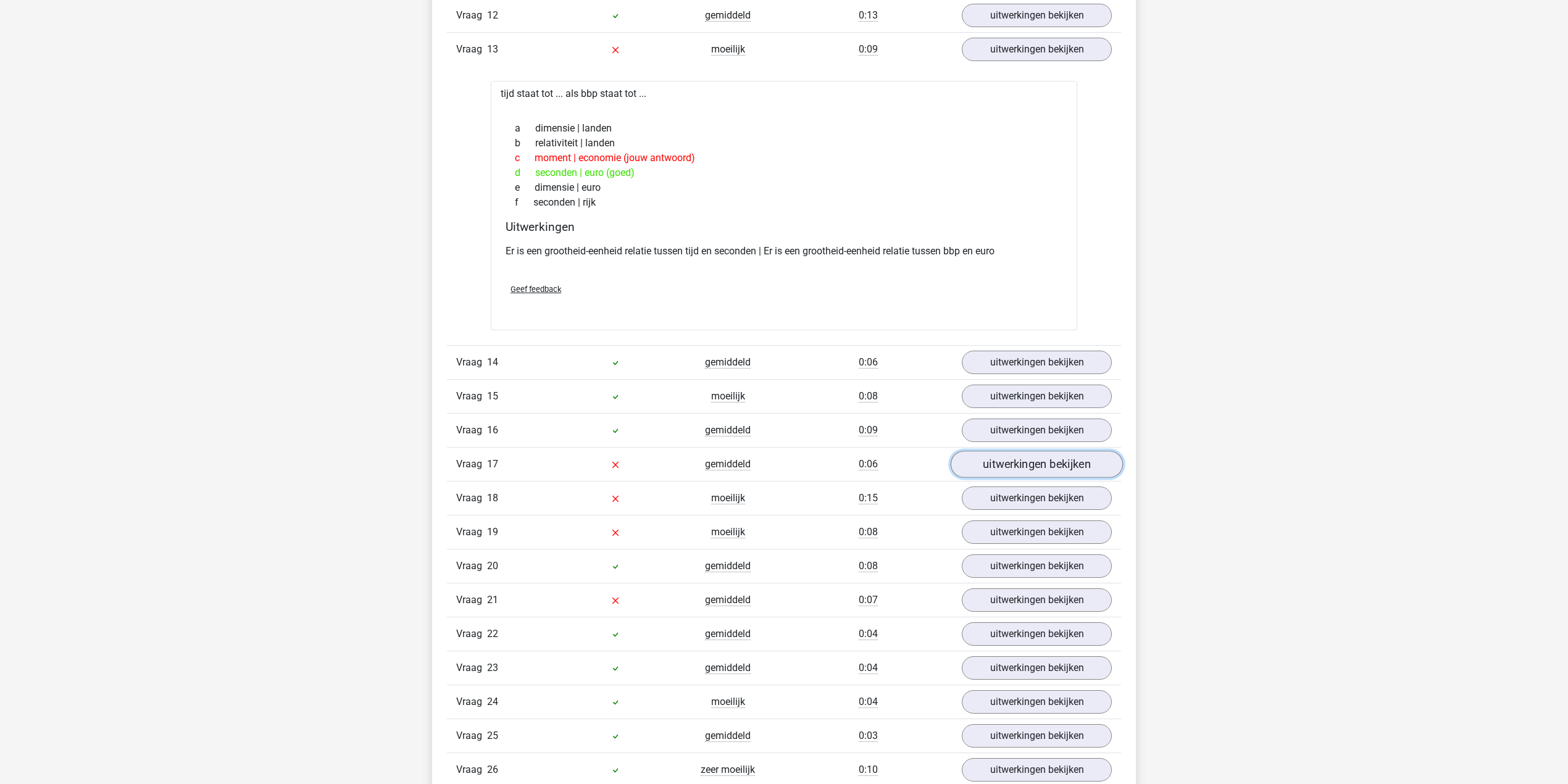
click at [998, 474] on link "uitwerkingen bekijken" at bounding box center [1037, 465] width 173 height 27
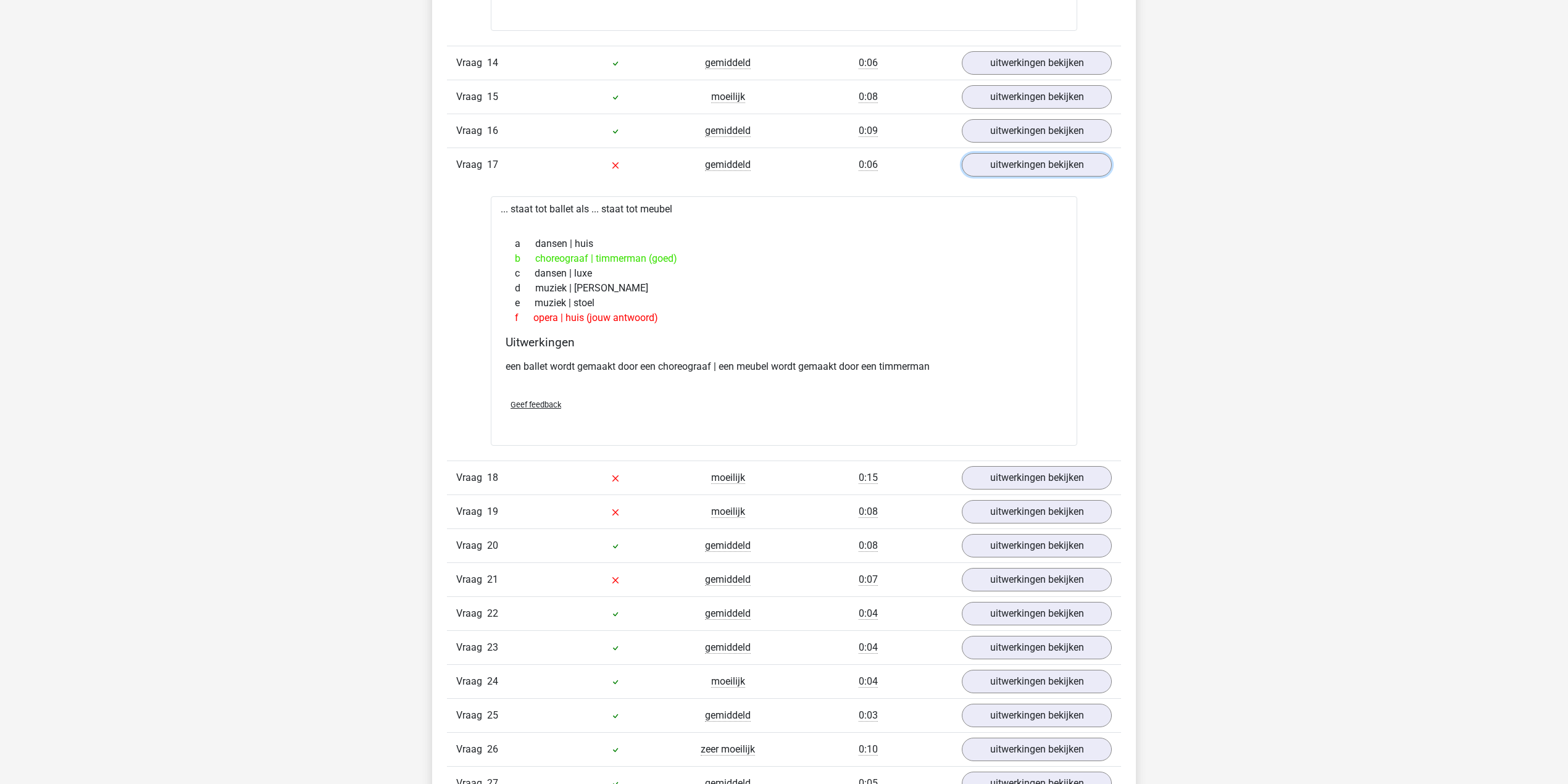
scroll to position [3291, 0]
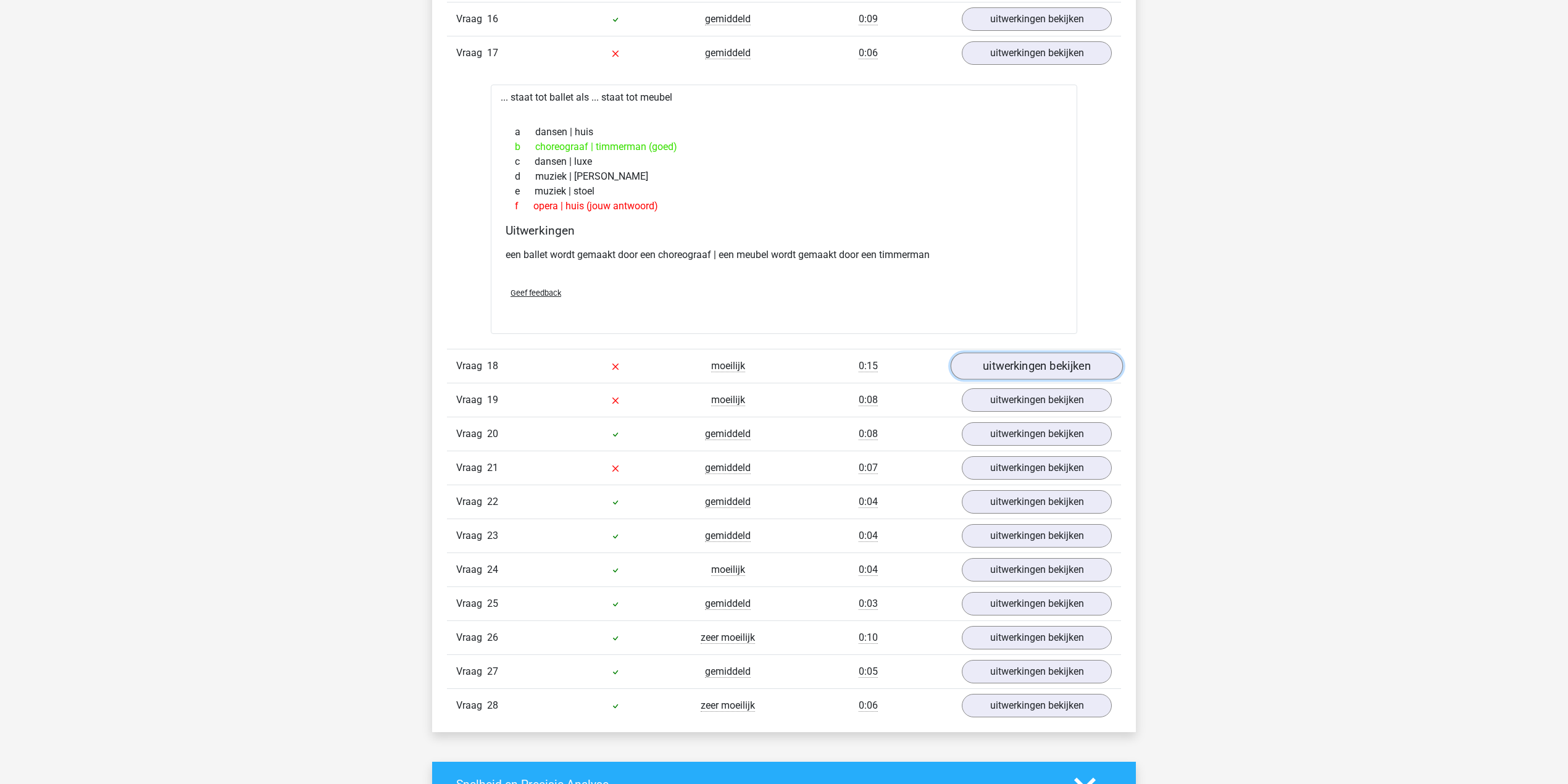
click at [1011, 380] on link "uitwerkingen bekijken" at bounding box center [1037, 366] width 173 height 27
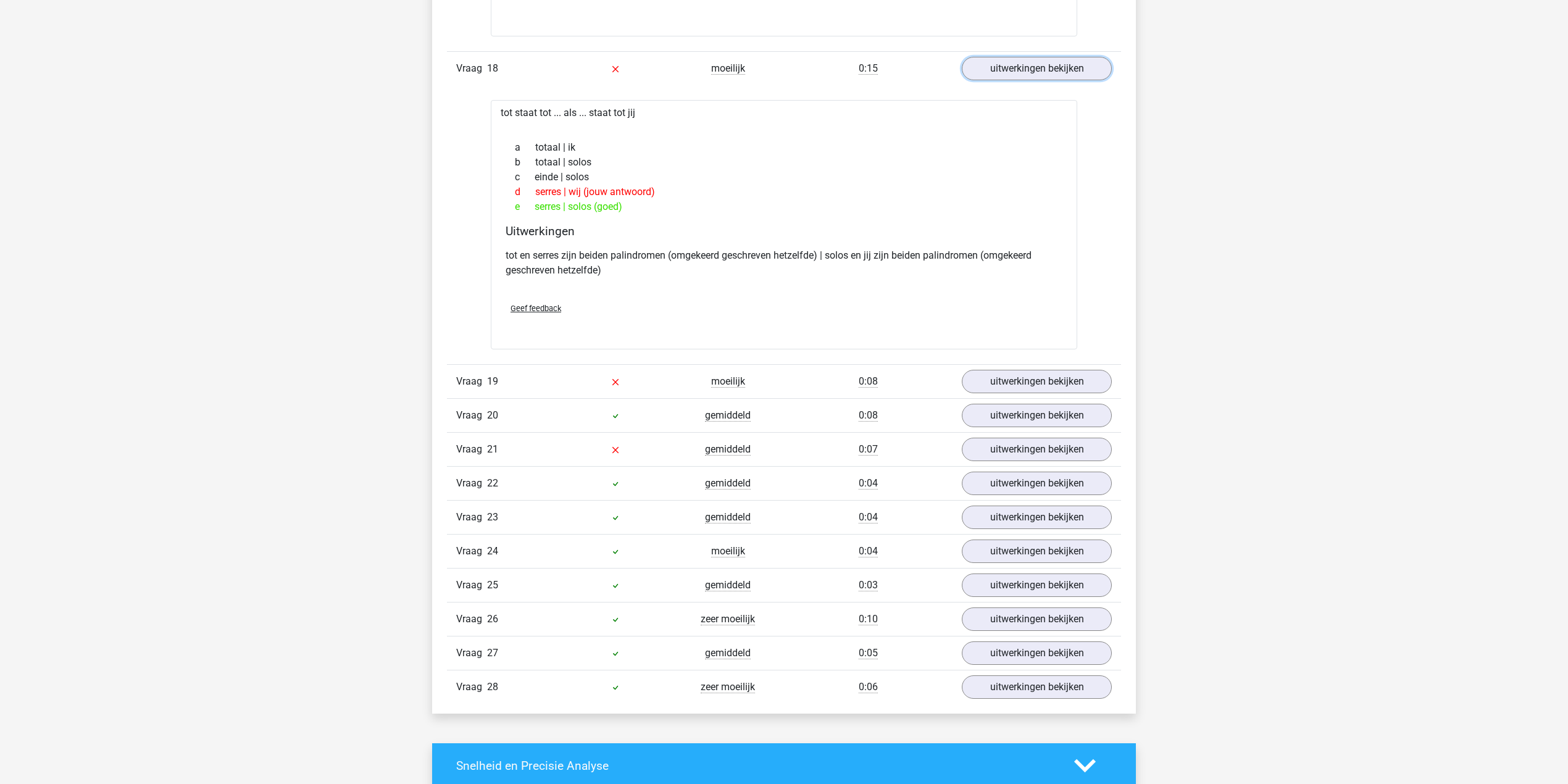
scroll to position [3703, 0]
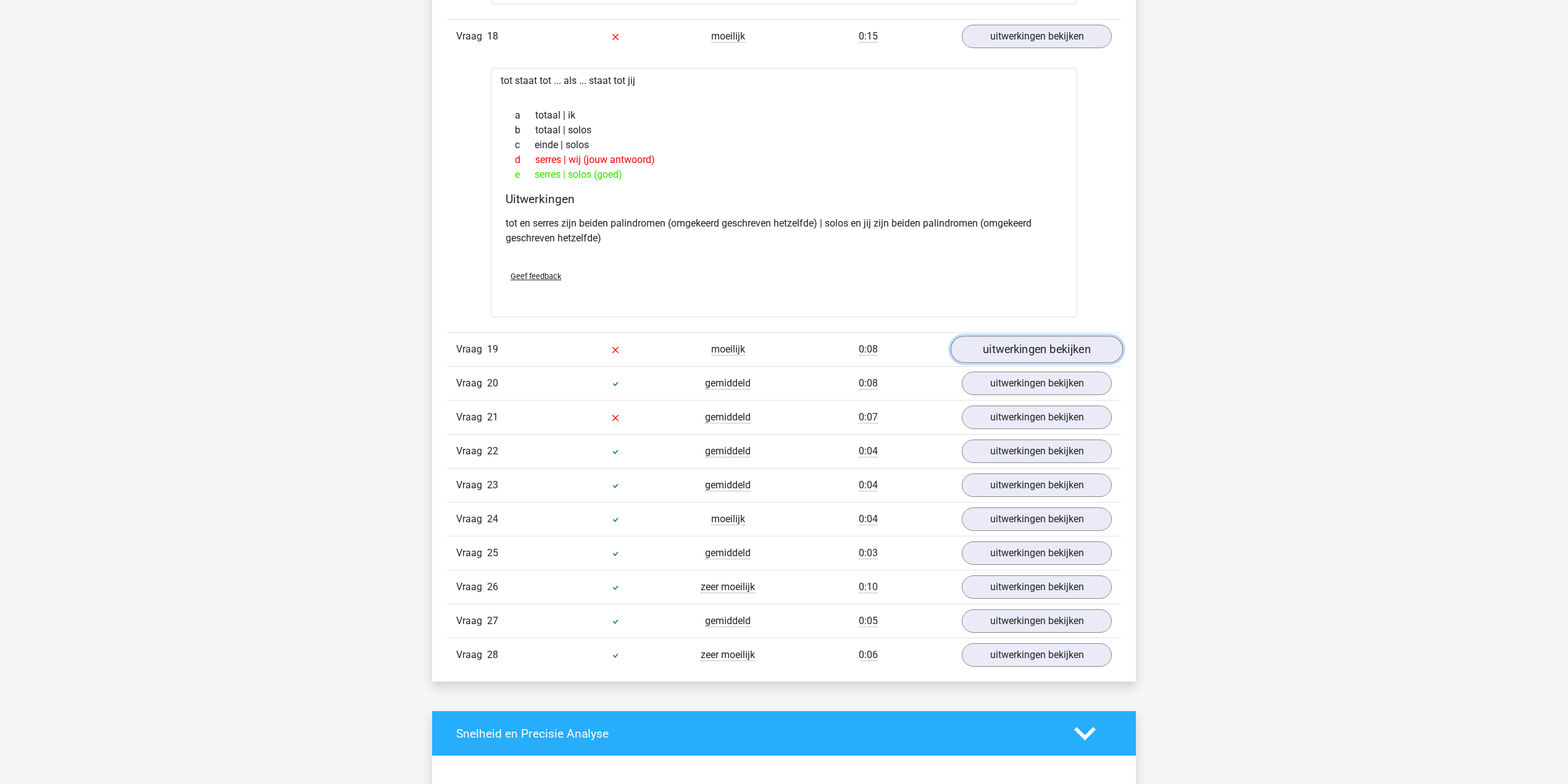
click at [1086, 363] on link "uitwerkingen bekijken" at bounding box center [1037, 350] width 173 height 27
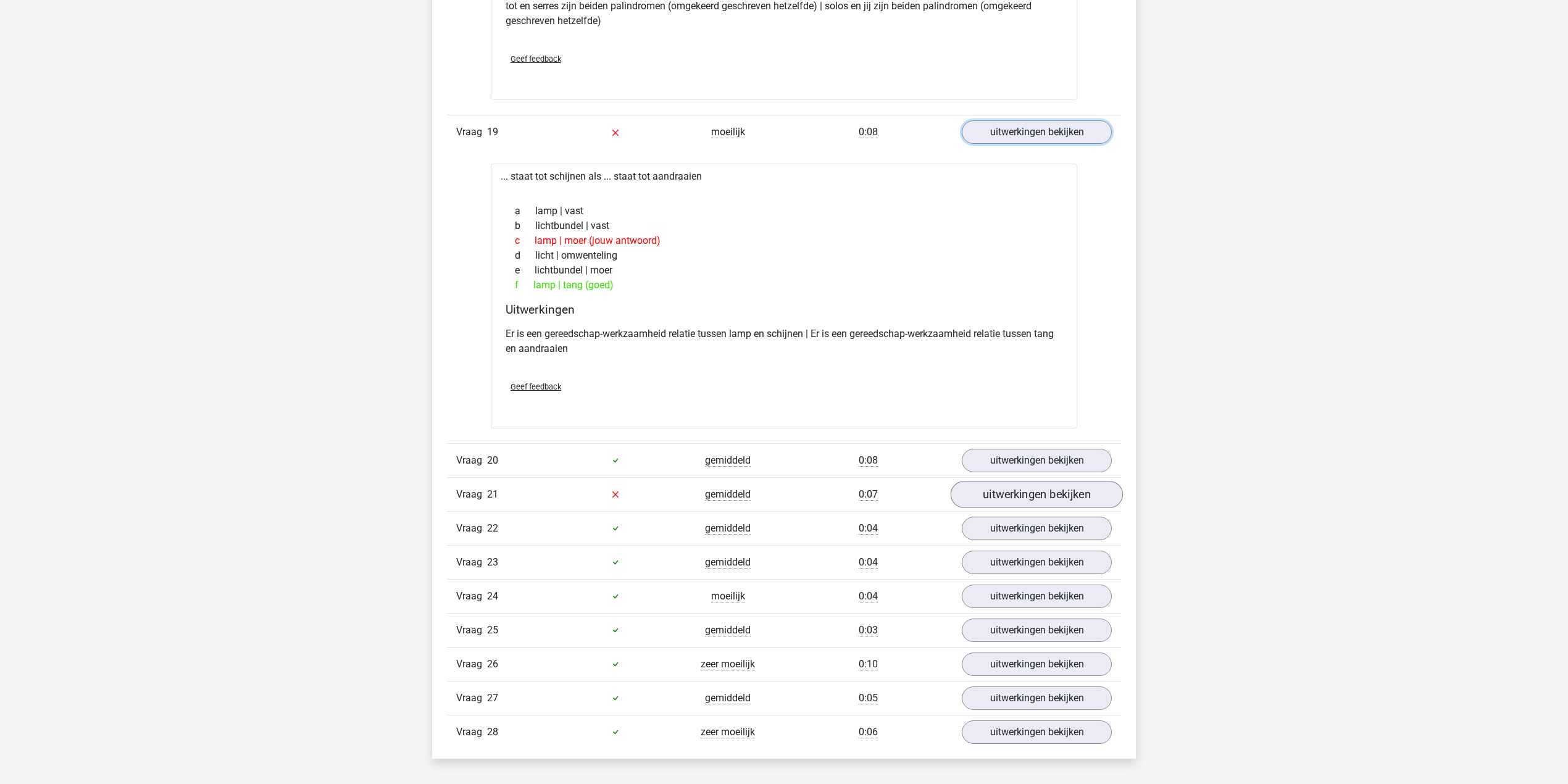
scroll to position [3949, 0]
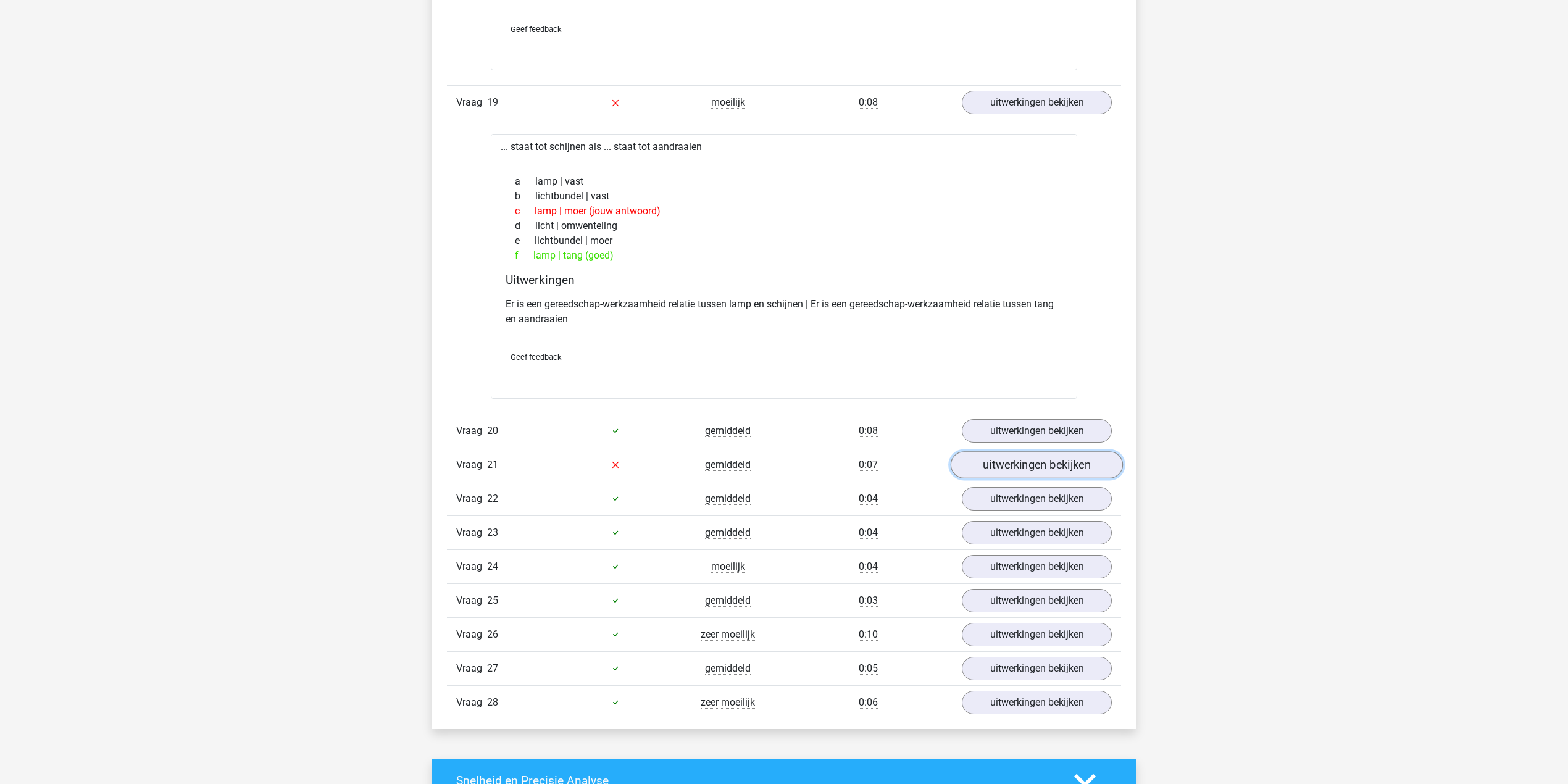
click at [998, 478] on link "uitwerkingen bekijken" at bounding box center [1037, 465] width 173 height 27
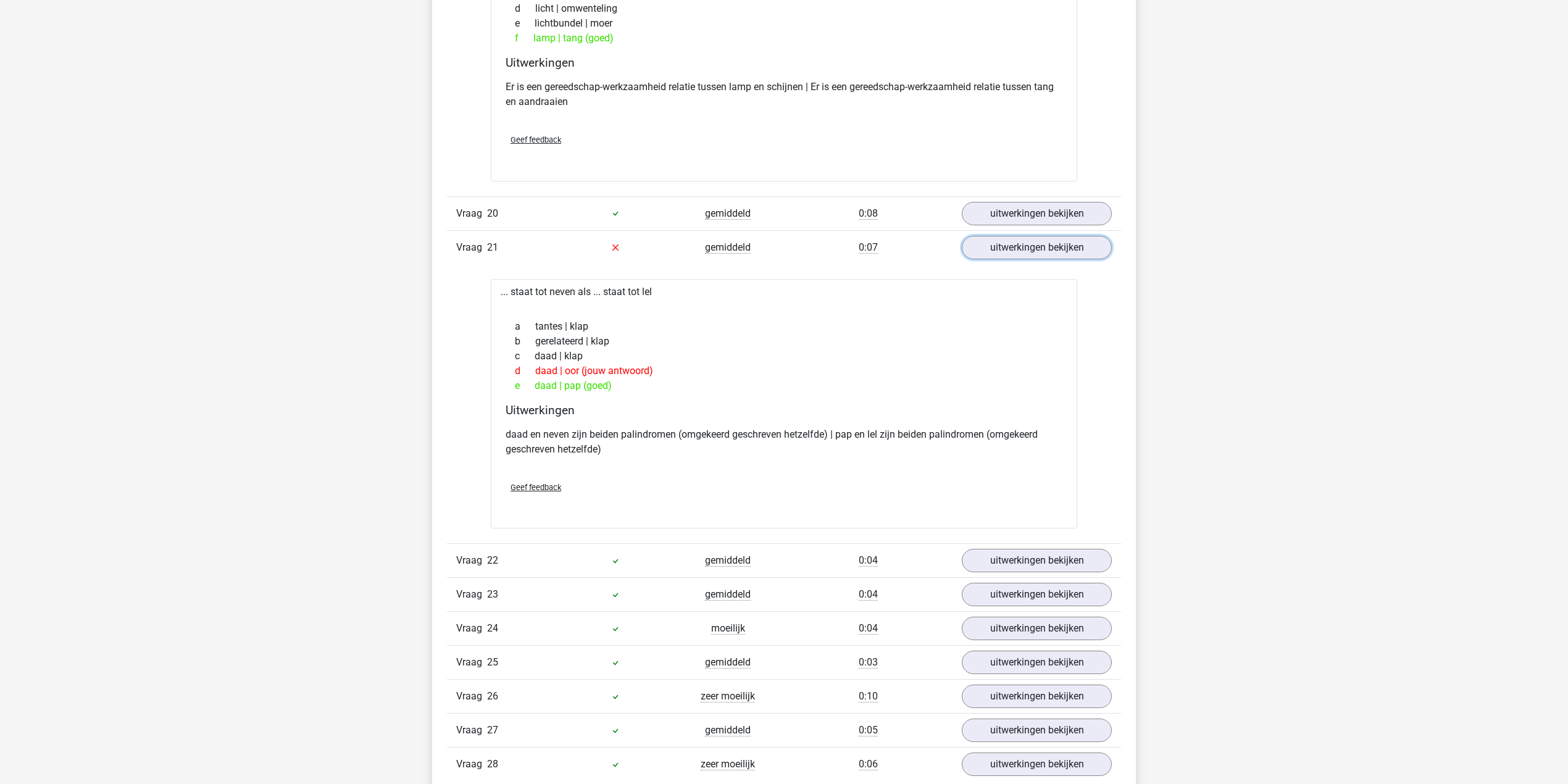
scroll to position [4197, 0]
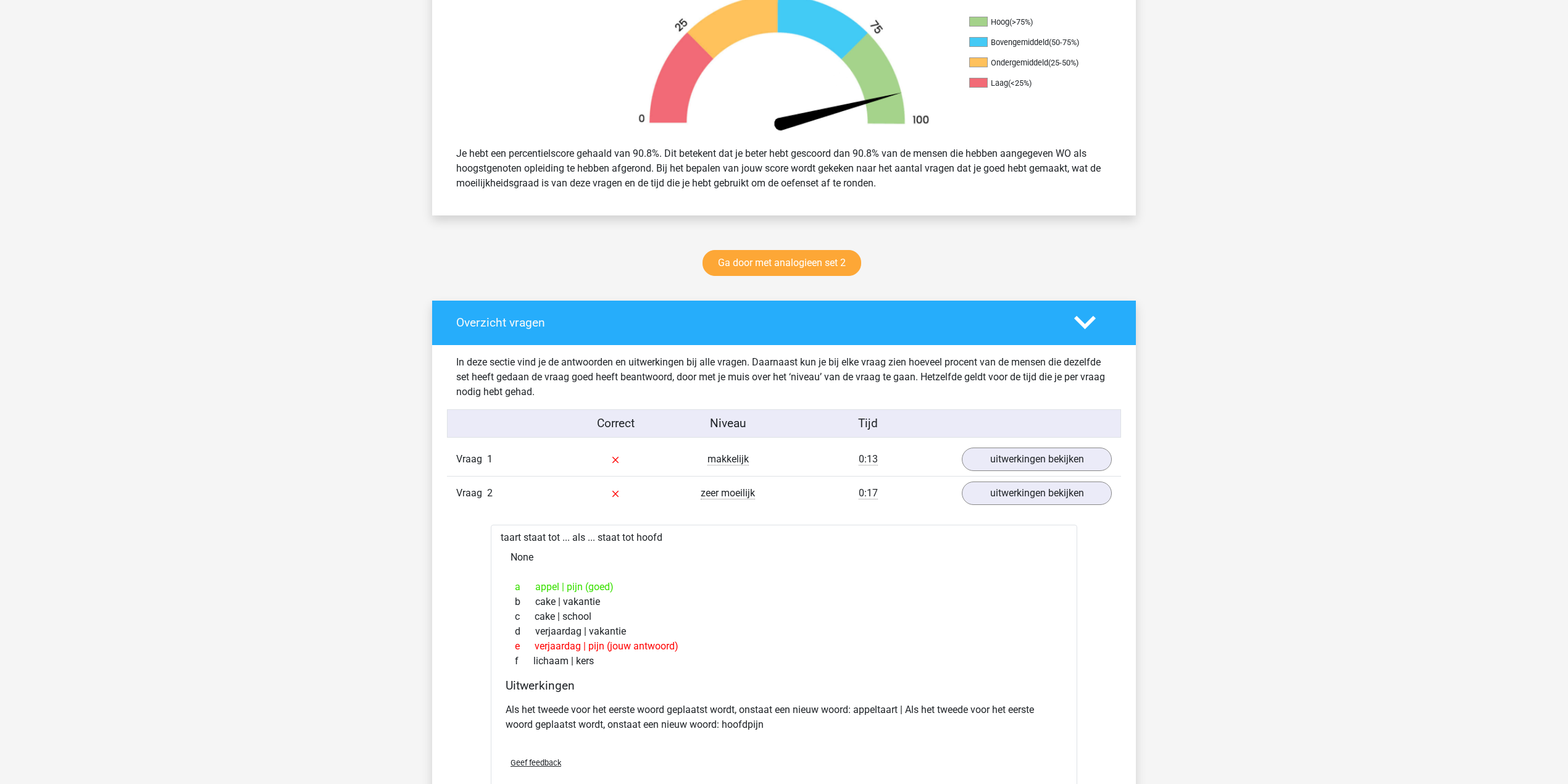
drag, startPoint x: 269, startPoint y: 351, endPoint x: 230, endPoint y: 324, distance: 47.4
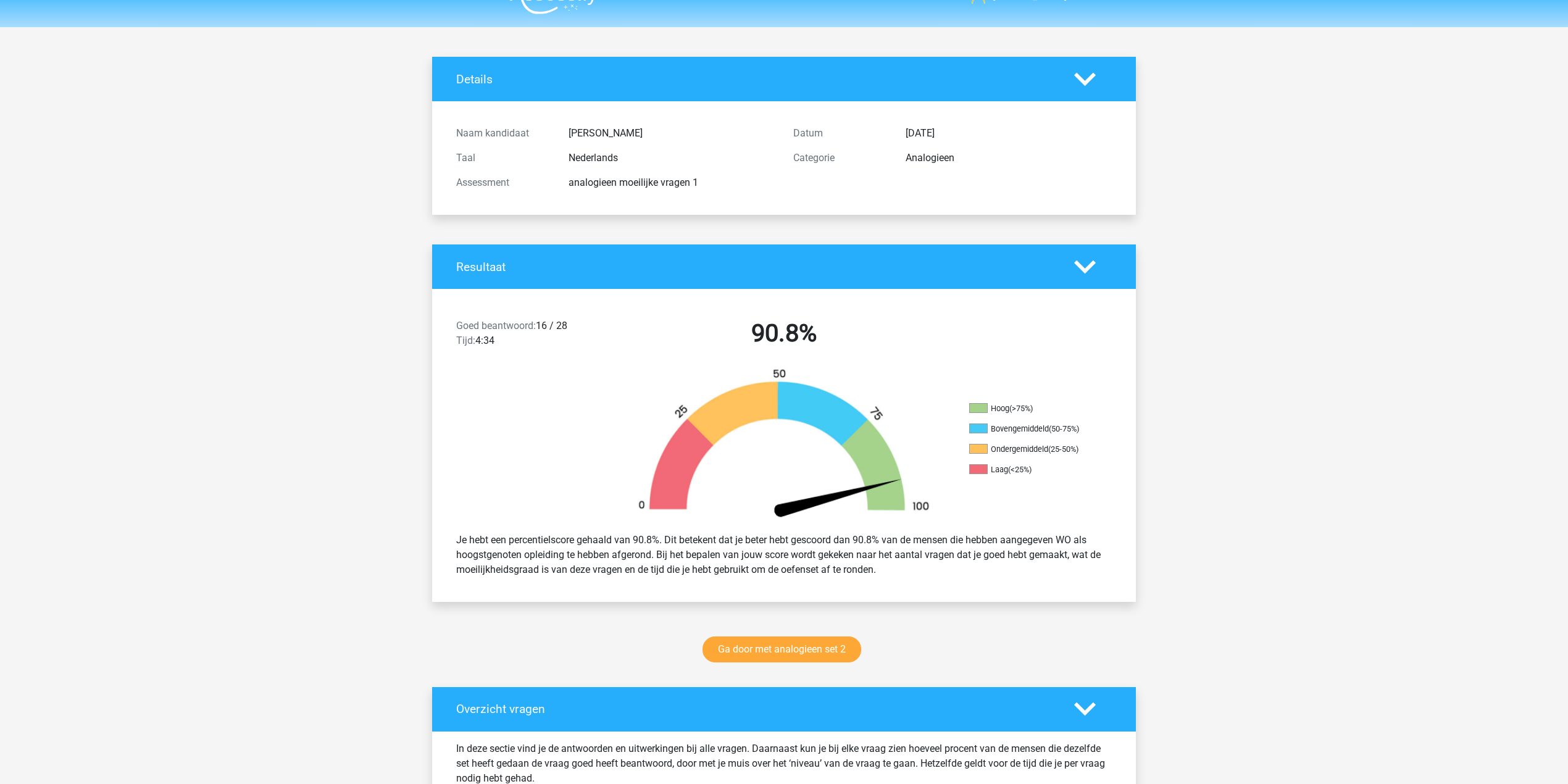
scroll to position [0, 0]
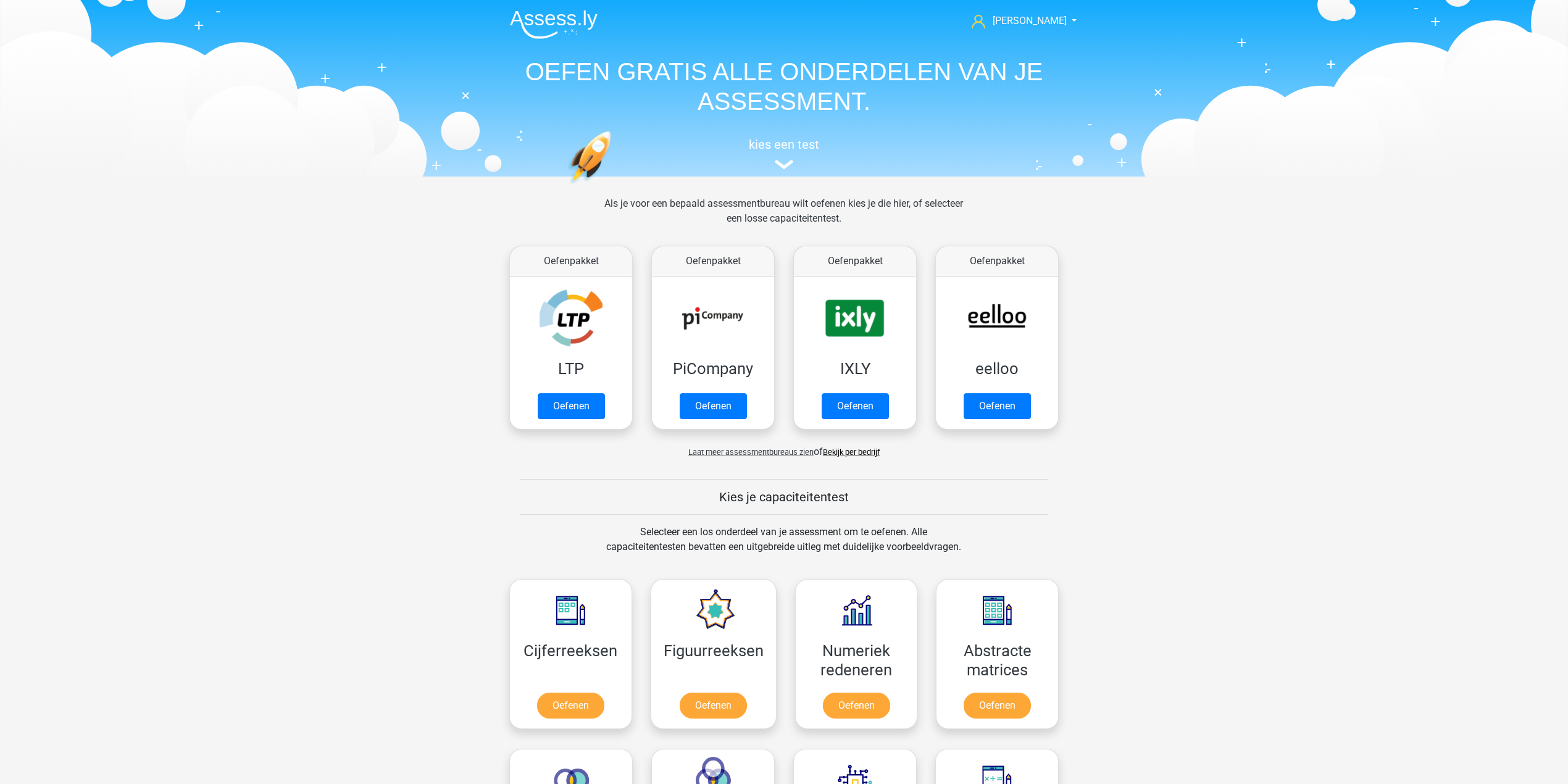
scroll to position [494, 0]
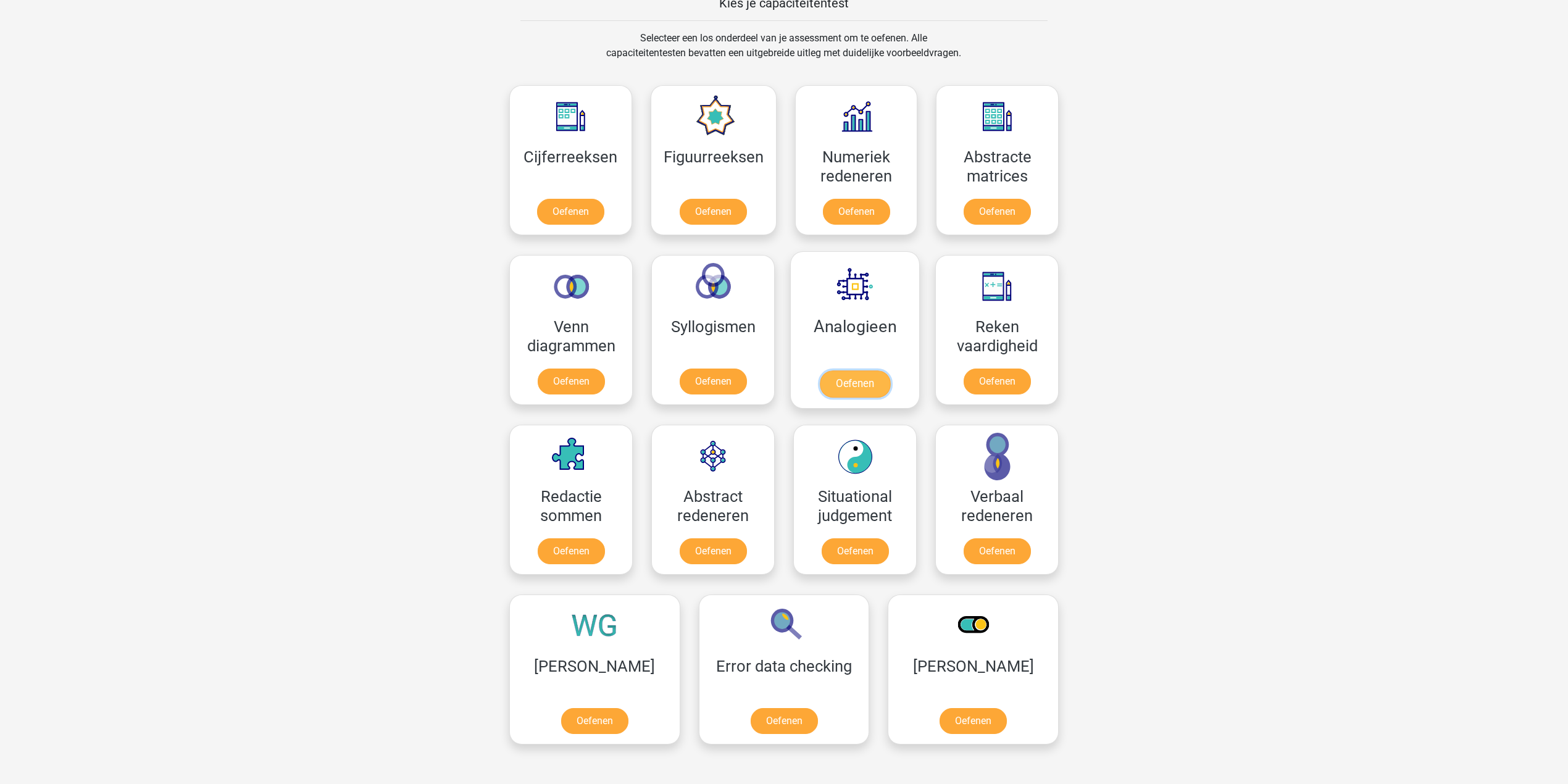
click at [880, 382] on link "Oefenen" at bounding box center [855, 384] width 70 height 27
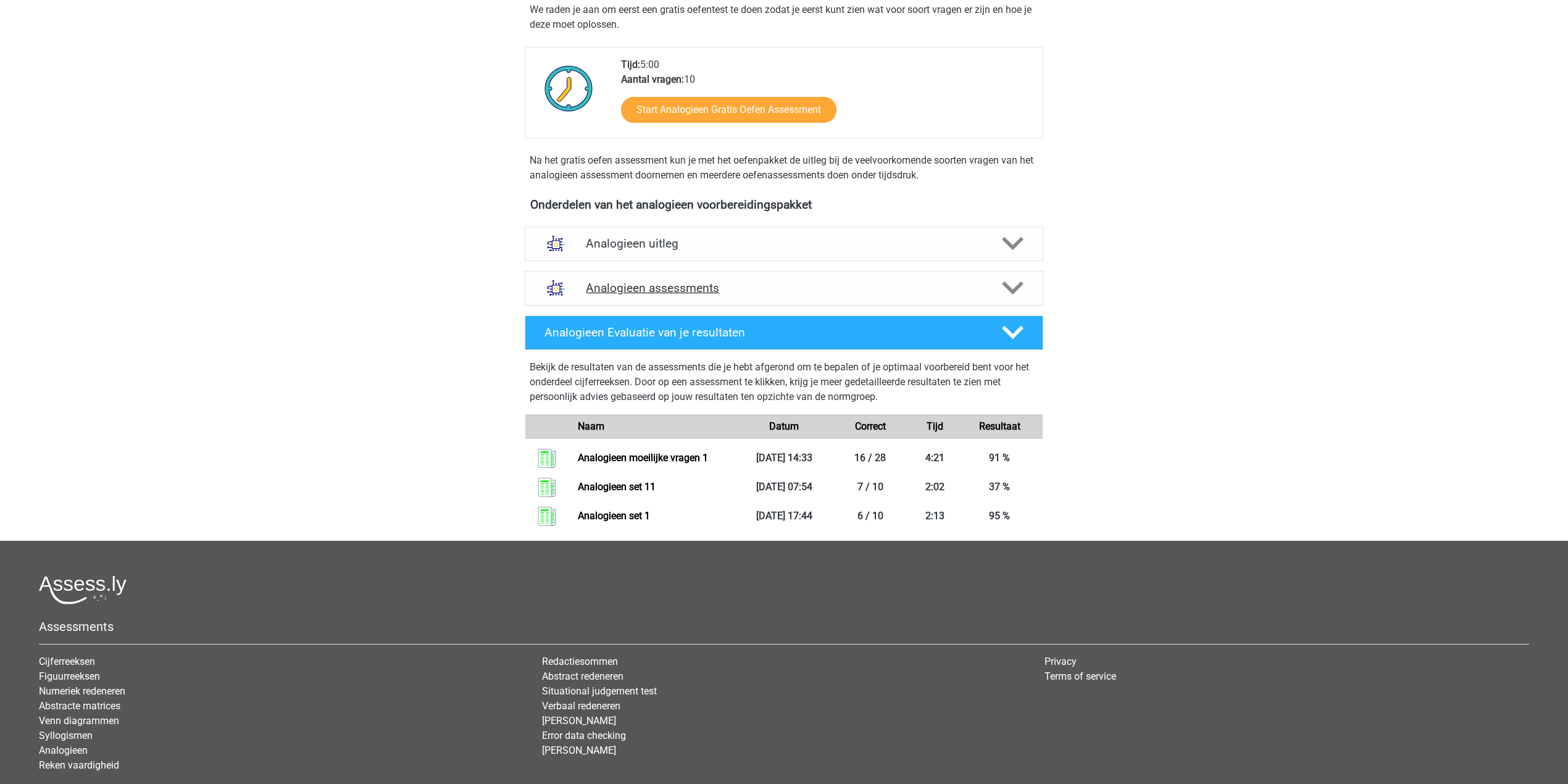
click at [819, 288] on h4 "Analogieen assessments" at bounding box center [784, 288] width 396 height 15
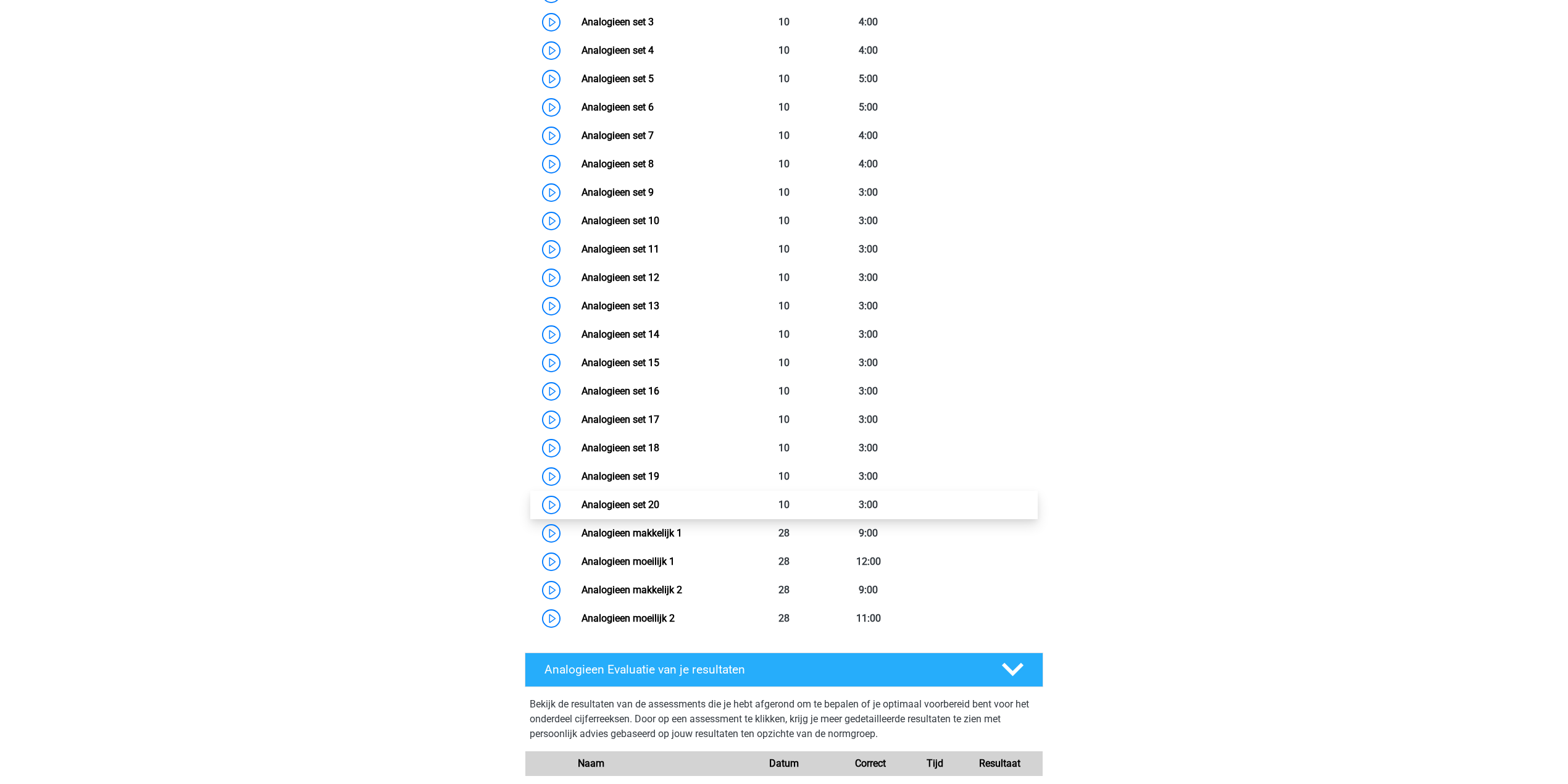
scroll to position [653, 0]
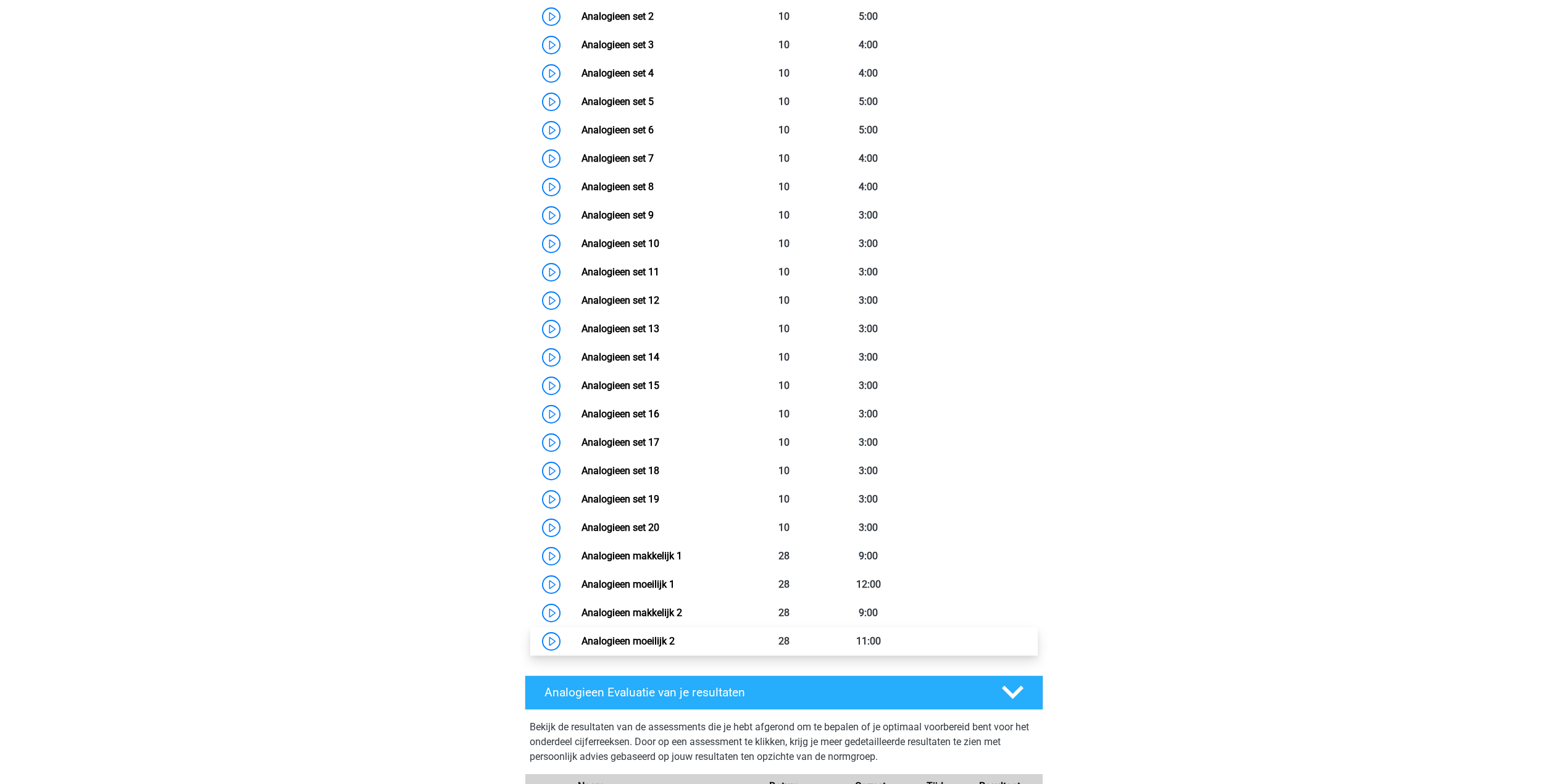
click at [582, 647] on link "Analogieen moeilijk 2" at bounding box center [628, 641] width 93 height 12
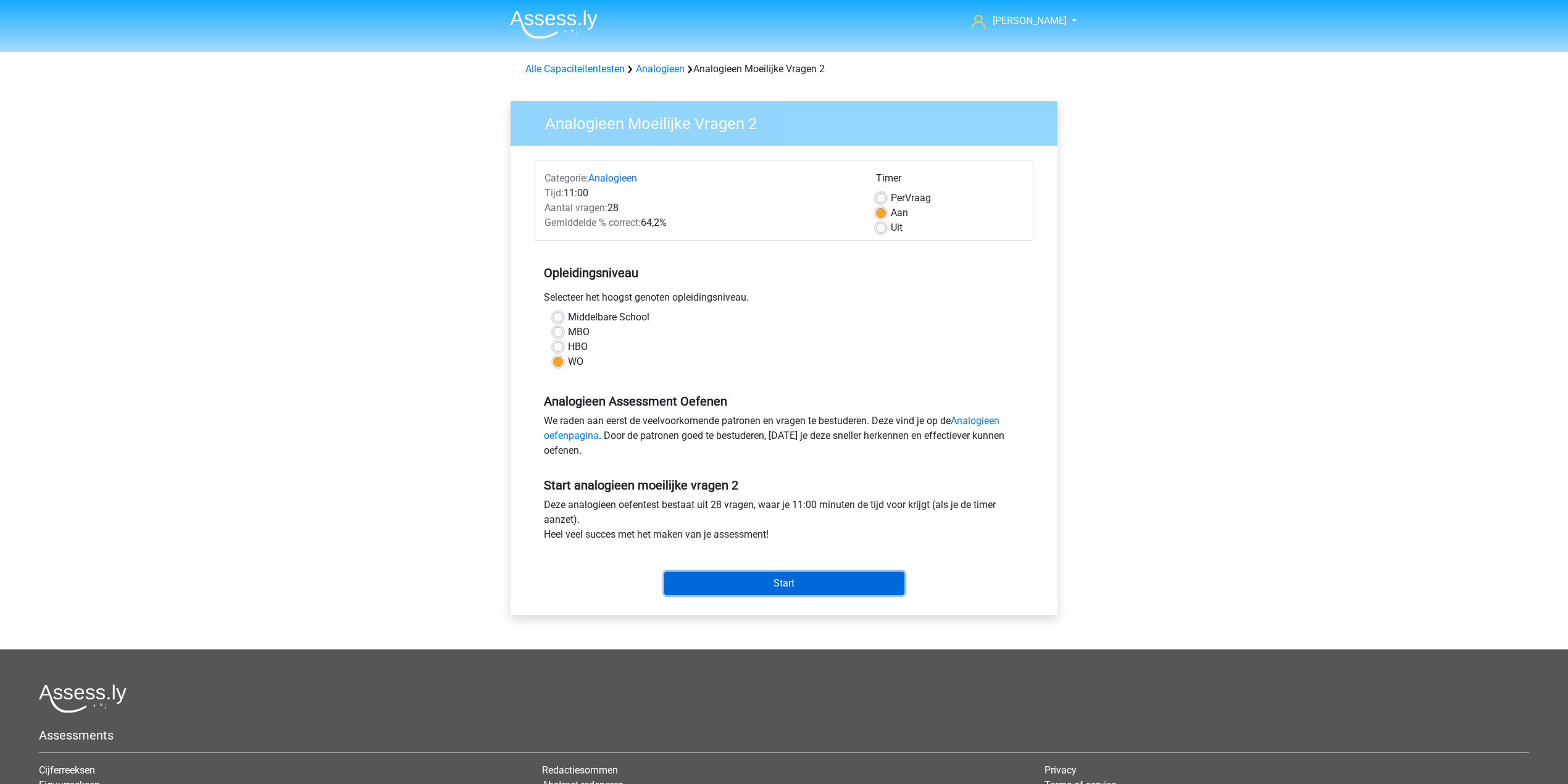
click at [765, 576] on input "Start" at bounding box center [784, 583] width 240 height 24
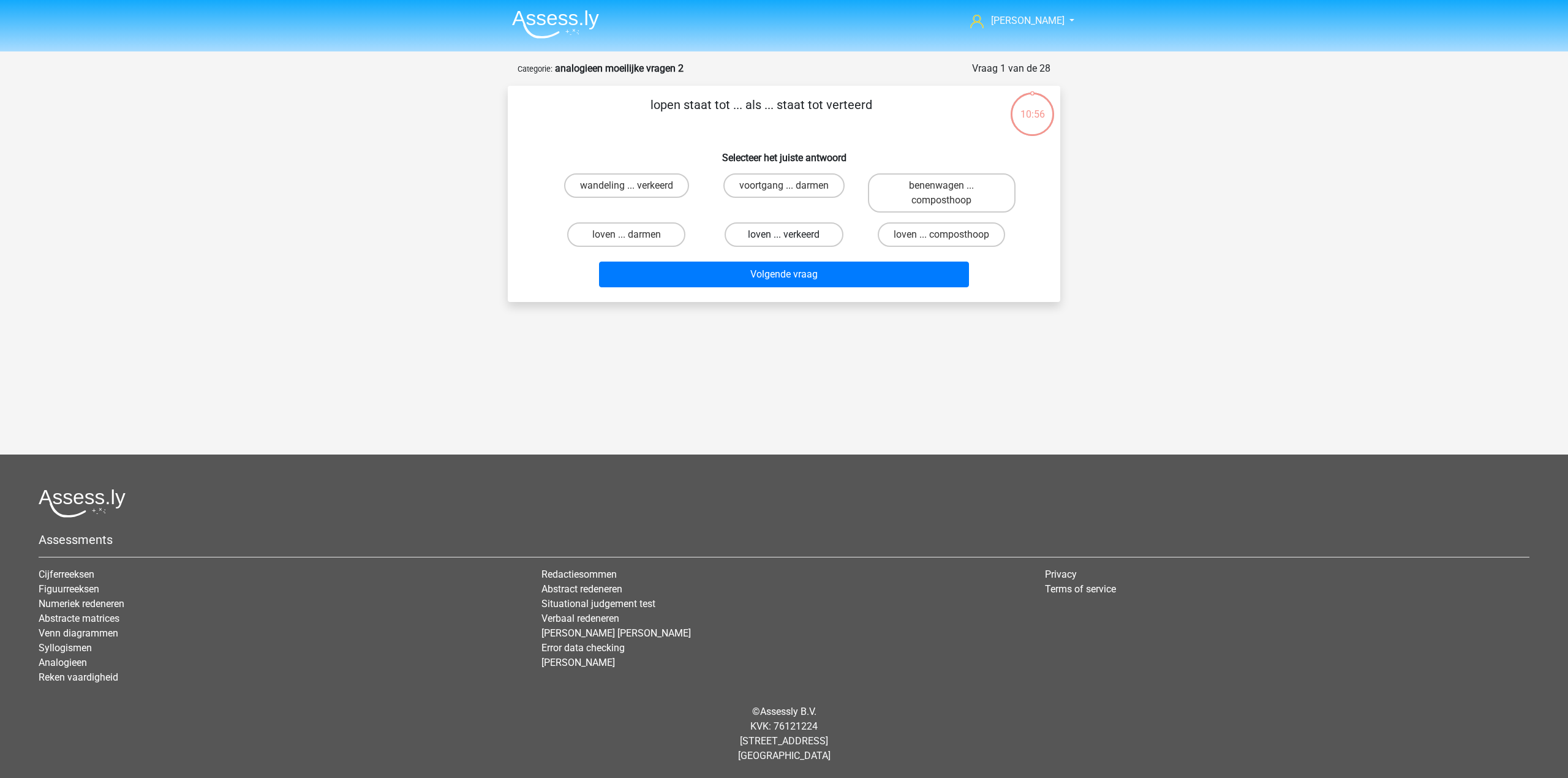
click at [811, 234] on label "loven ... verkeerd" at bounding box center [784, 234] width 118 height 24
click at [792, 235] on input "loven ... verkeerd" at bounding box center [787, 238] width 8 height 8
radio input "true"
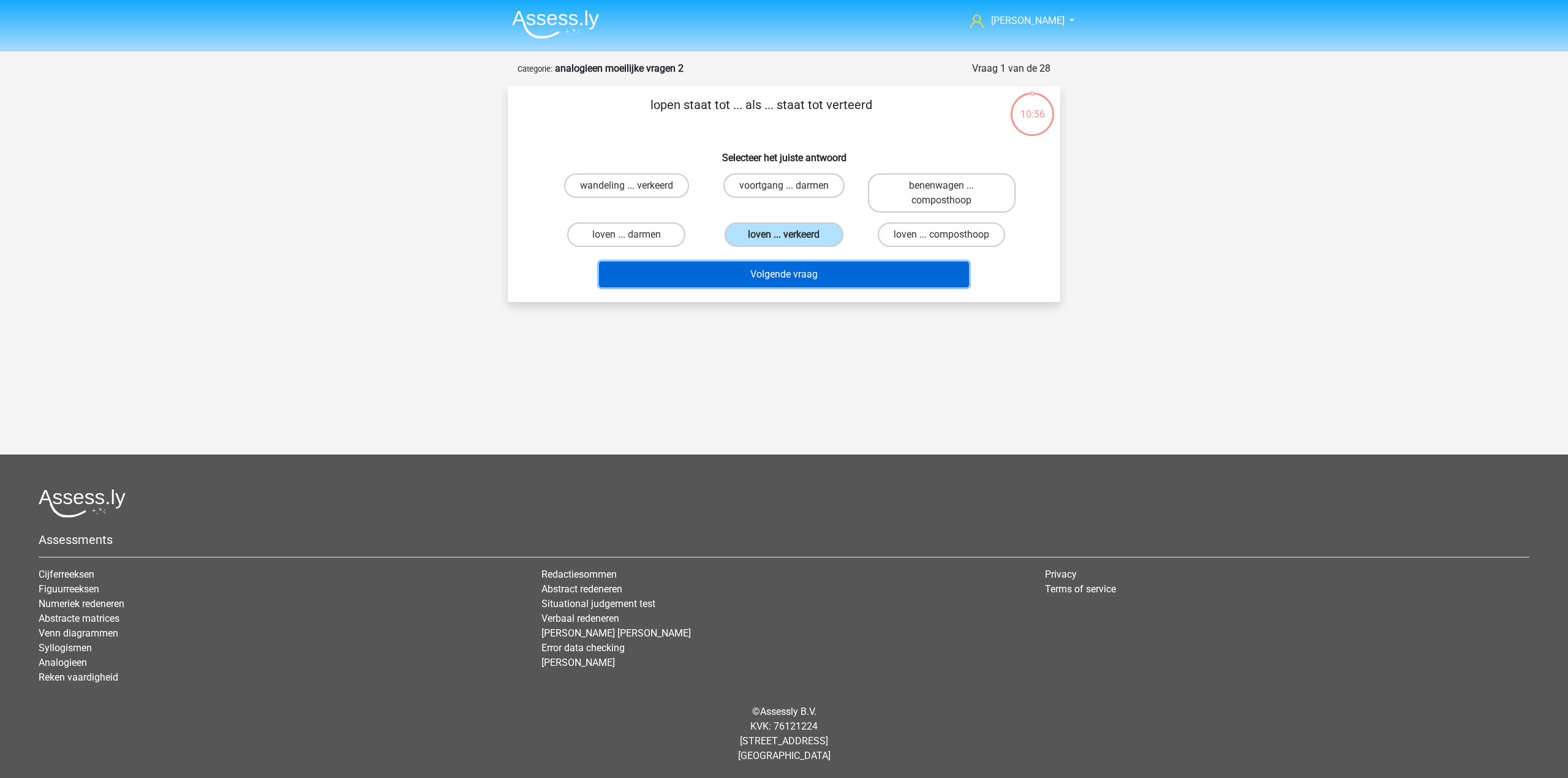
click at [812, 274] on button "Volgende vraag" at bounding box center [784, 274] width 370 height 25
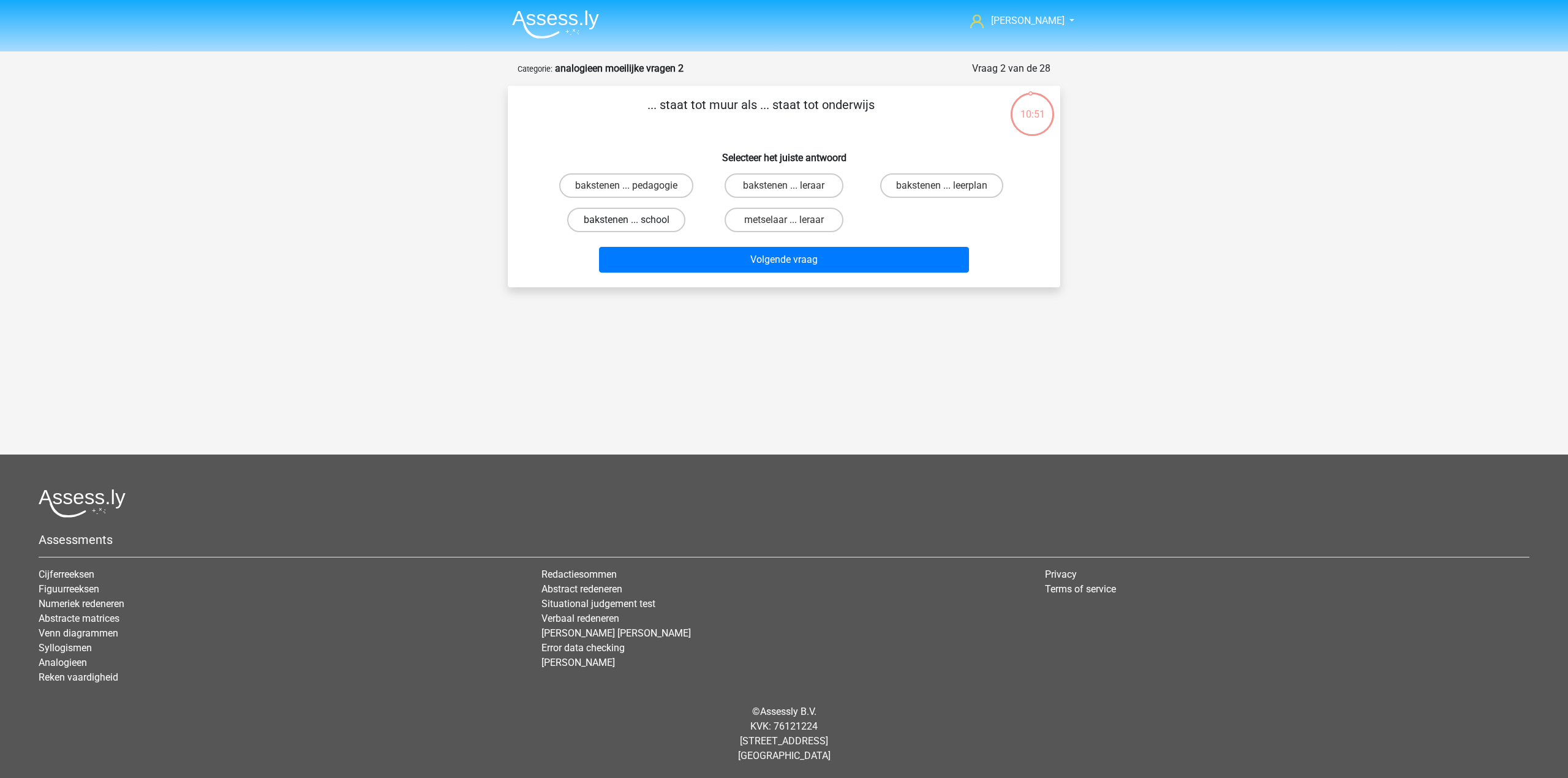
click at [664, 211] on label "bakstenen ... school" at bounding box center [626, 219] width 118 height 24
click at [634, 220] on input "bakstenen ... school" at bounding box center [630, 224] width 8 height 8
radio input "true"
click at [810, 226] on label "metselaar ... leraar" at bounding box center [784, 219] width 118 height 24
click at [792, 226] on input "metselaar ... leraar" at bounding box center [787, 224] width 8 height 8
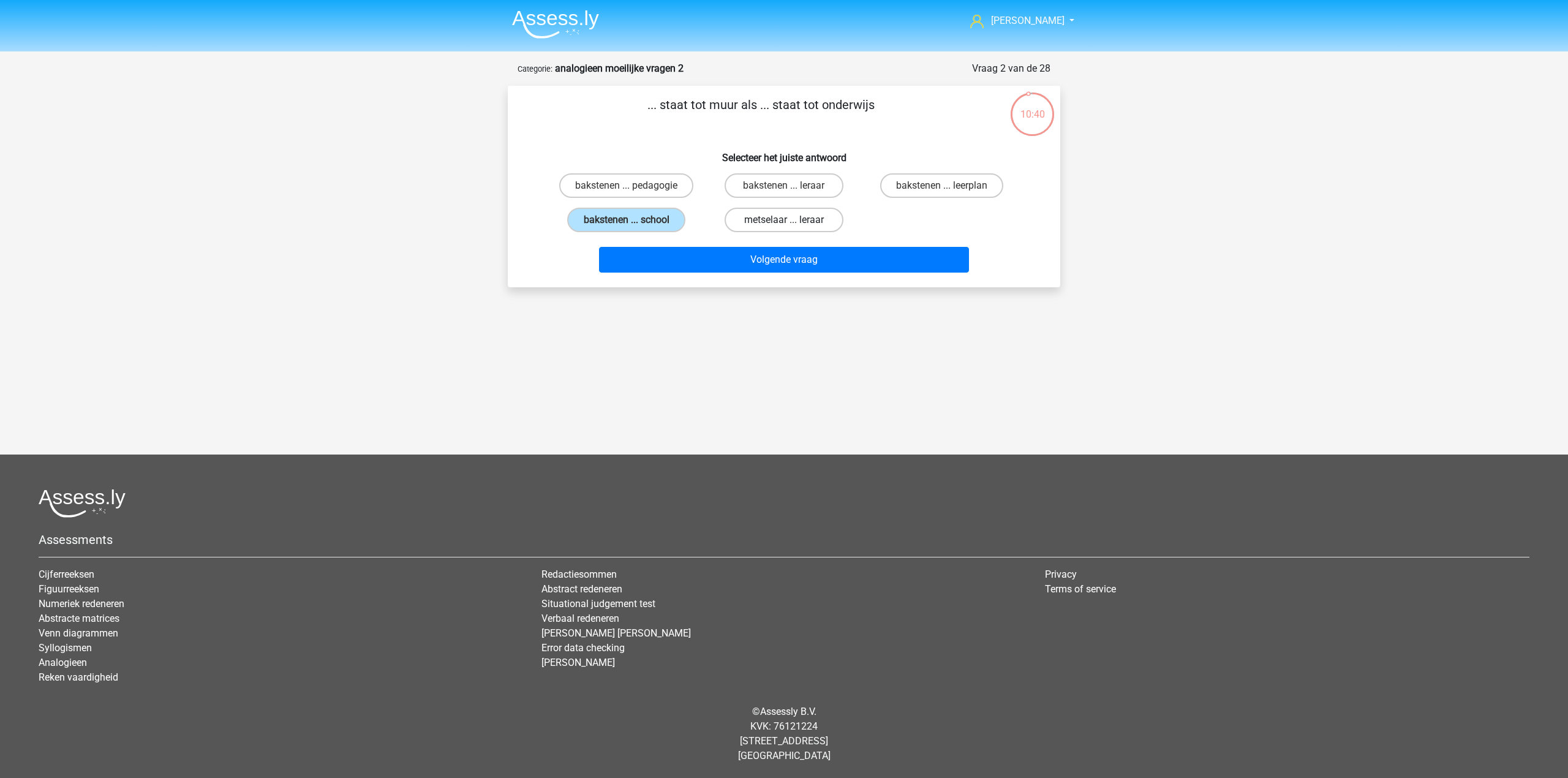
radio input "true"
click at [919, 188] on label "bakstenen ... leerplan" at bounding box center [942, 185] width 123 height 24
click at [941, 188] on input "bakstenen ... leerplan" at bounding box center [945, 189] width 8 height 8
radio input "true"
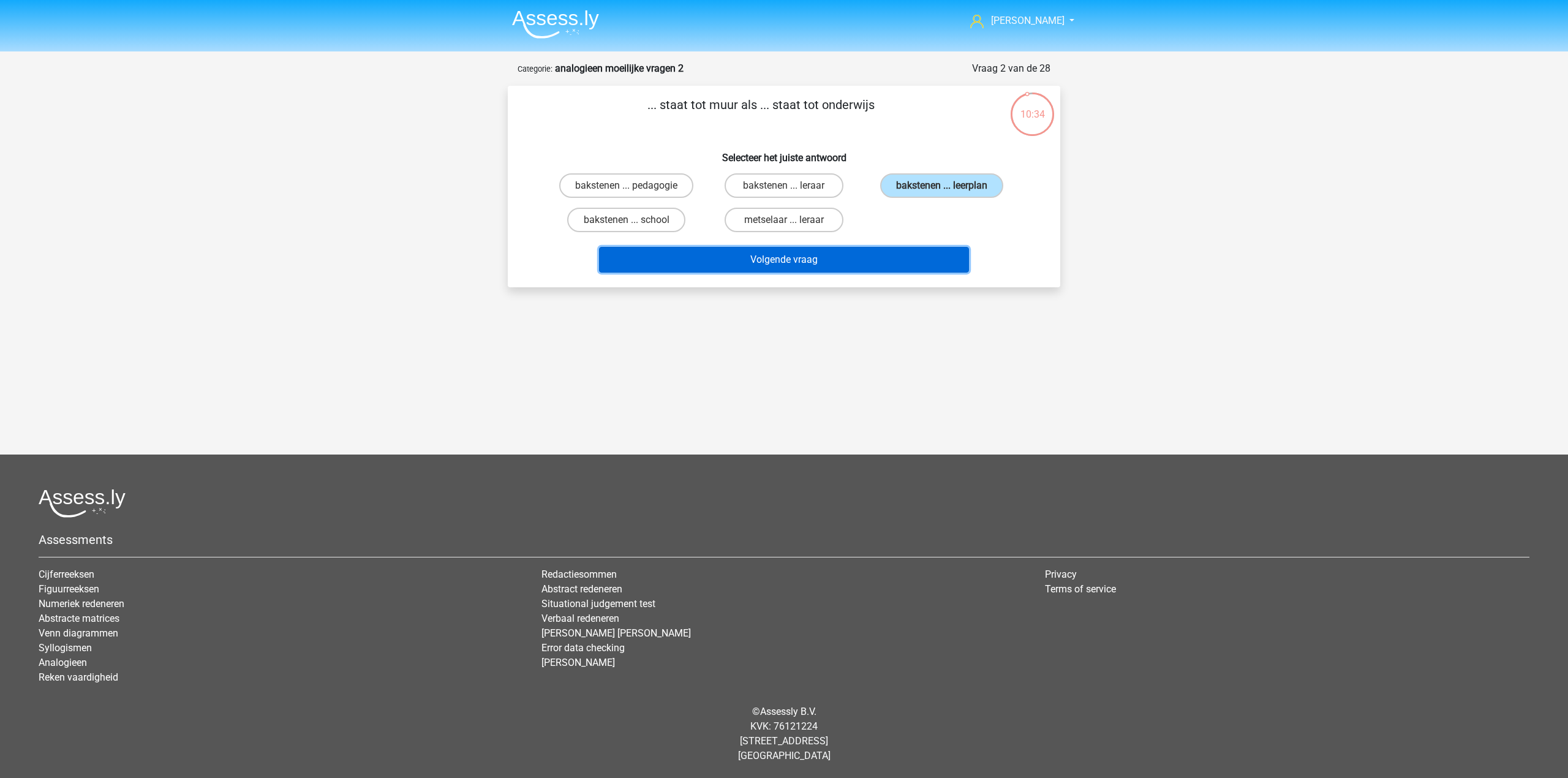
click at [894, 264] on button "Volgende vraag" at bounding box center [784, 259] width 370 height 25
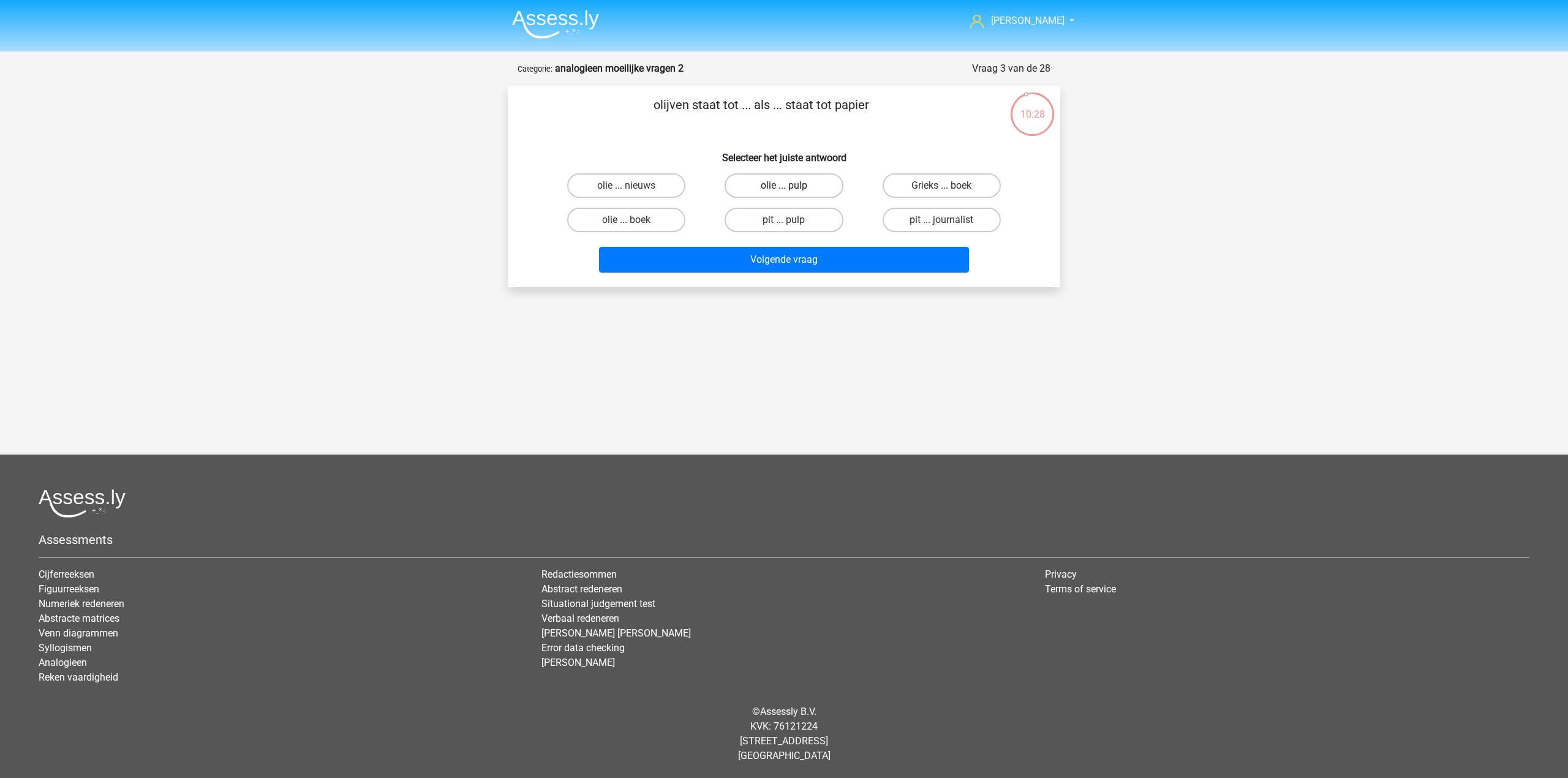
click at [827, 187] on label "olie ... pulp" at bounding box center [784, 185] width 118 height 24
click at [792, 187] on input "olie ... pulp" at bounding box center [787, 189] width 8 height 8
radio input "true"
click at [810, 220] on label "pit ... pulp" at bounding box center [784, 219] width 118 height 24
click at [792, 220] on input "pit ... pulp" at bounding box center [787, 224] width 8 height 8
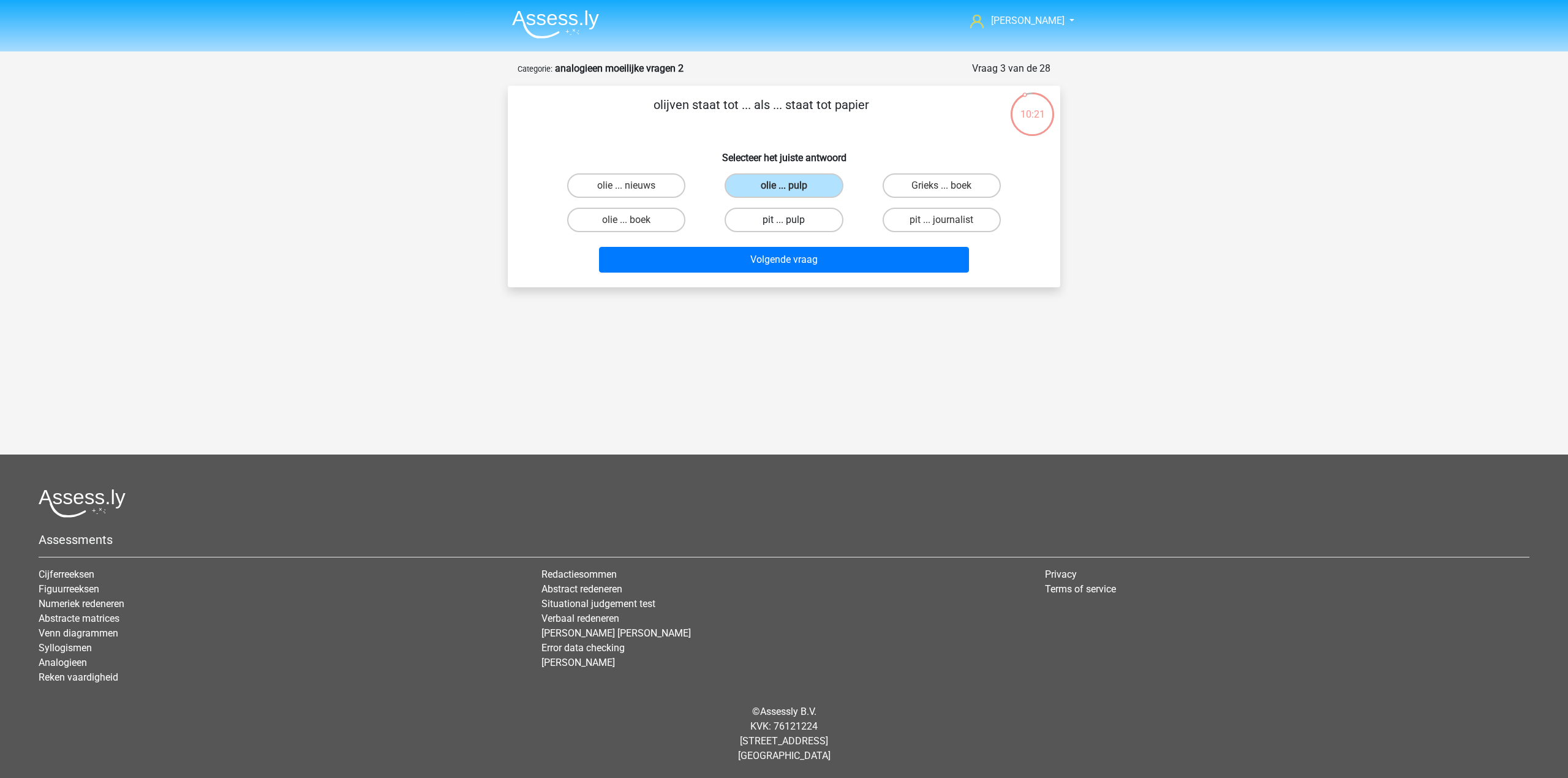
radio input "true"
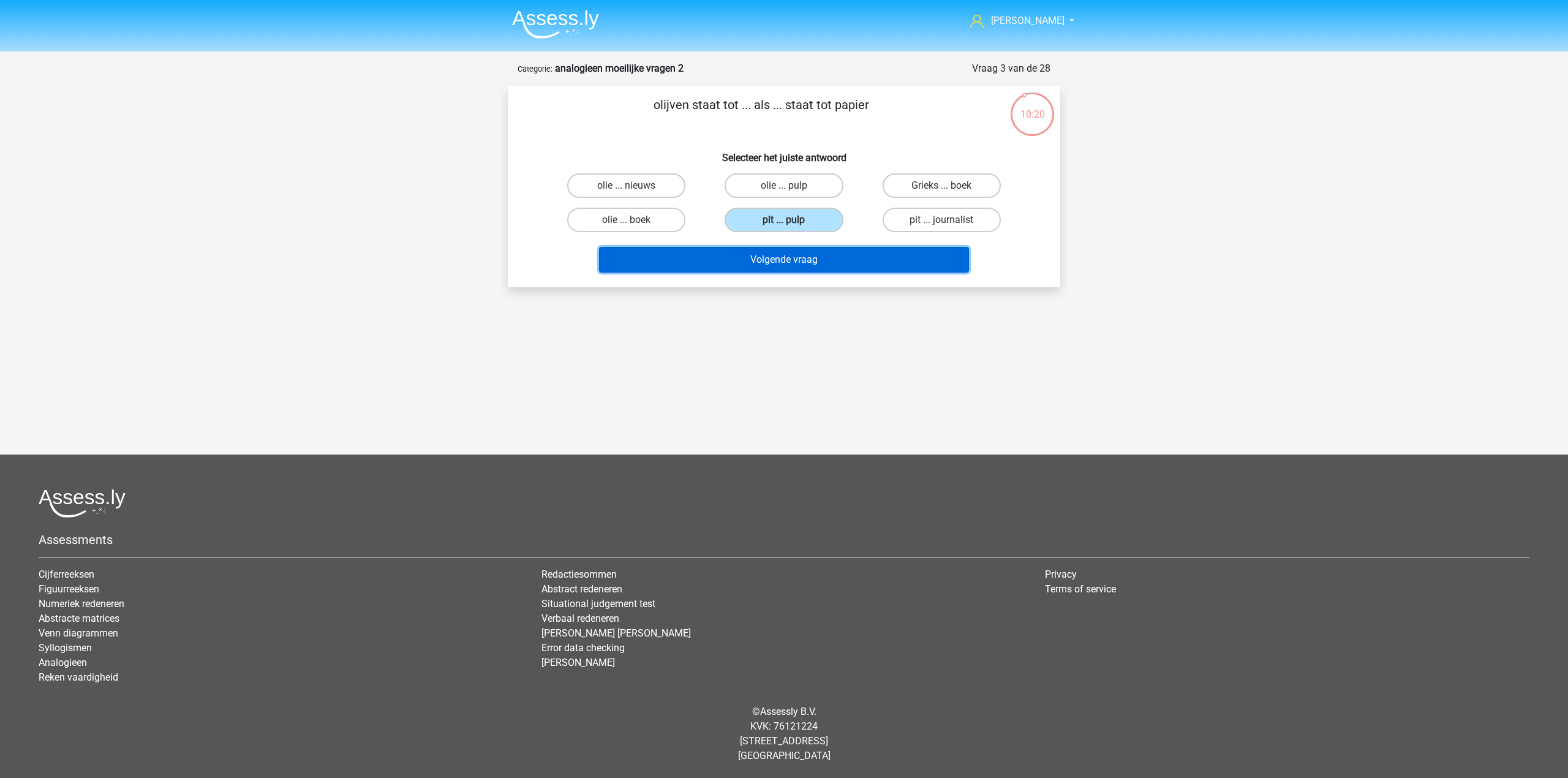
click at [814, 251] on button "Volgende vraag" at bounding box center [784, 259] width 370 height 25
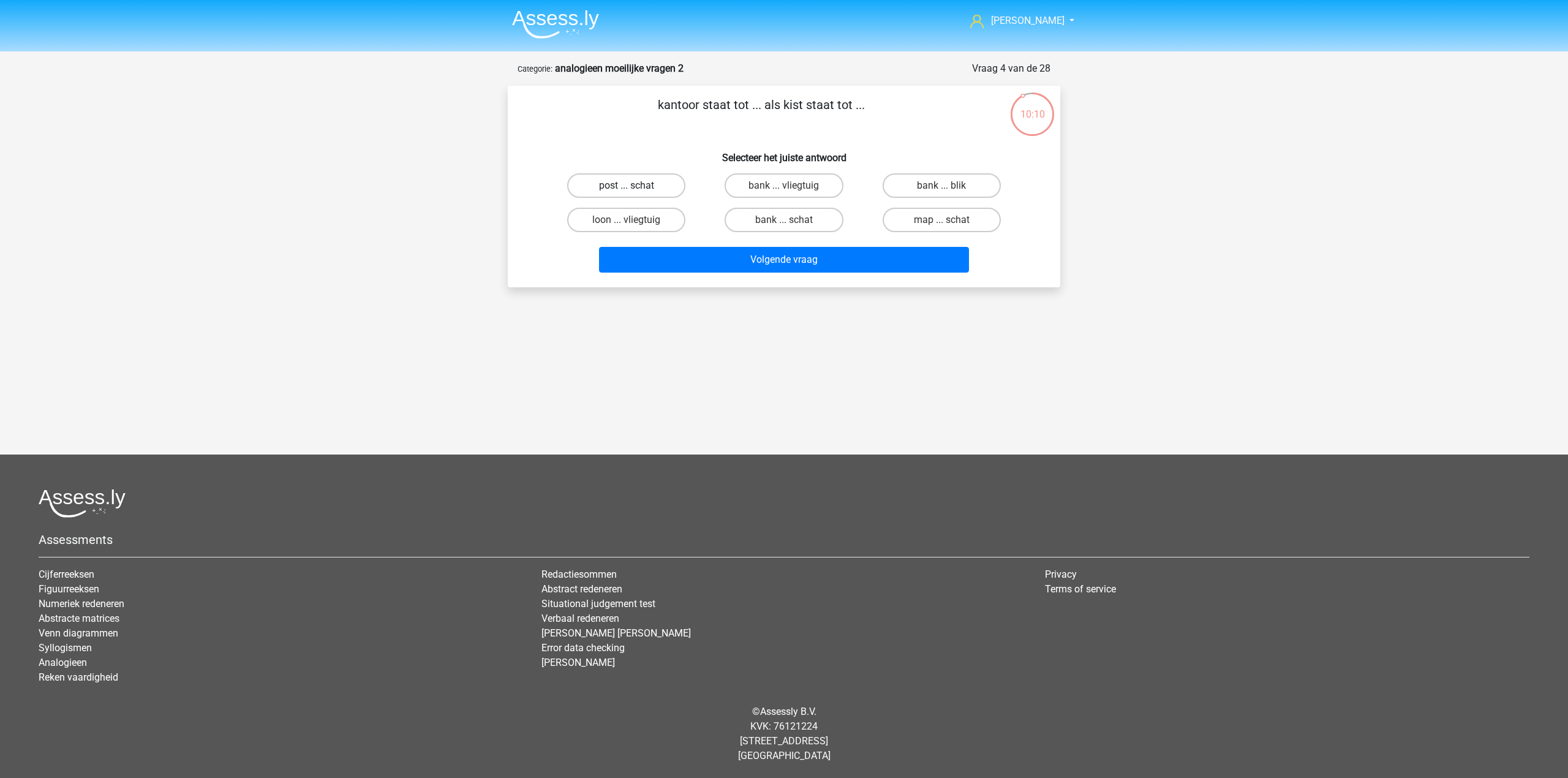
click at [663, 192] on label "post ... schat" at bounding box center [626, 185] width 118 height 24
click at [634, 192] on input "post ... schat" at bounding box center [630, 189] width 8 height 8
radio input "true"
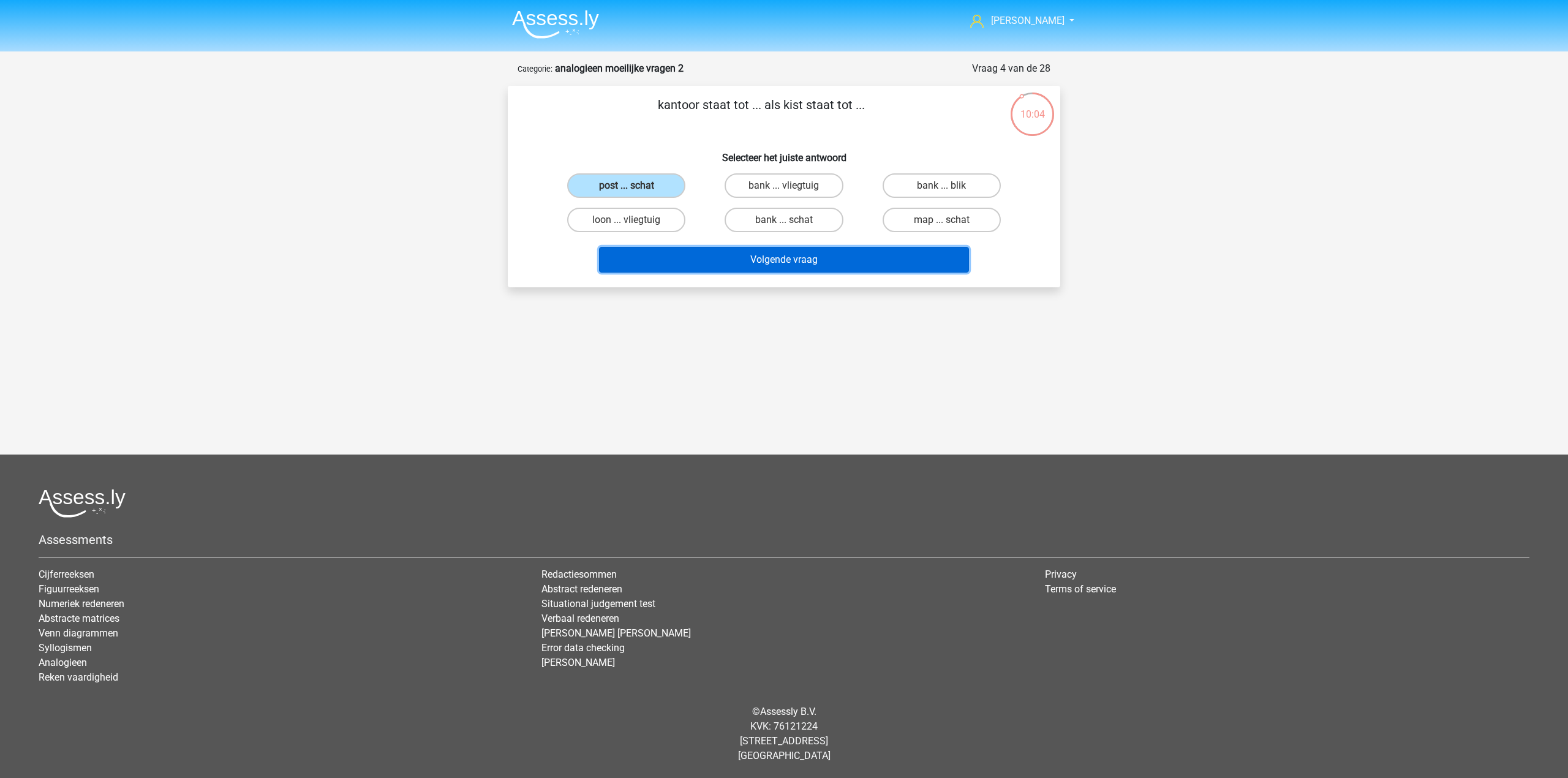
click at [727, 250] on button "Volgende vraag" at bounding box center [784, 259] width 370 height 25
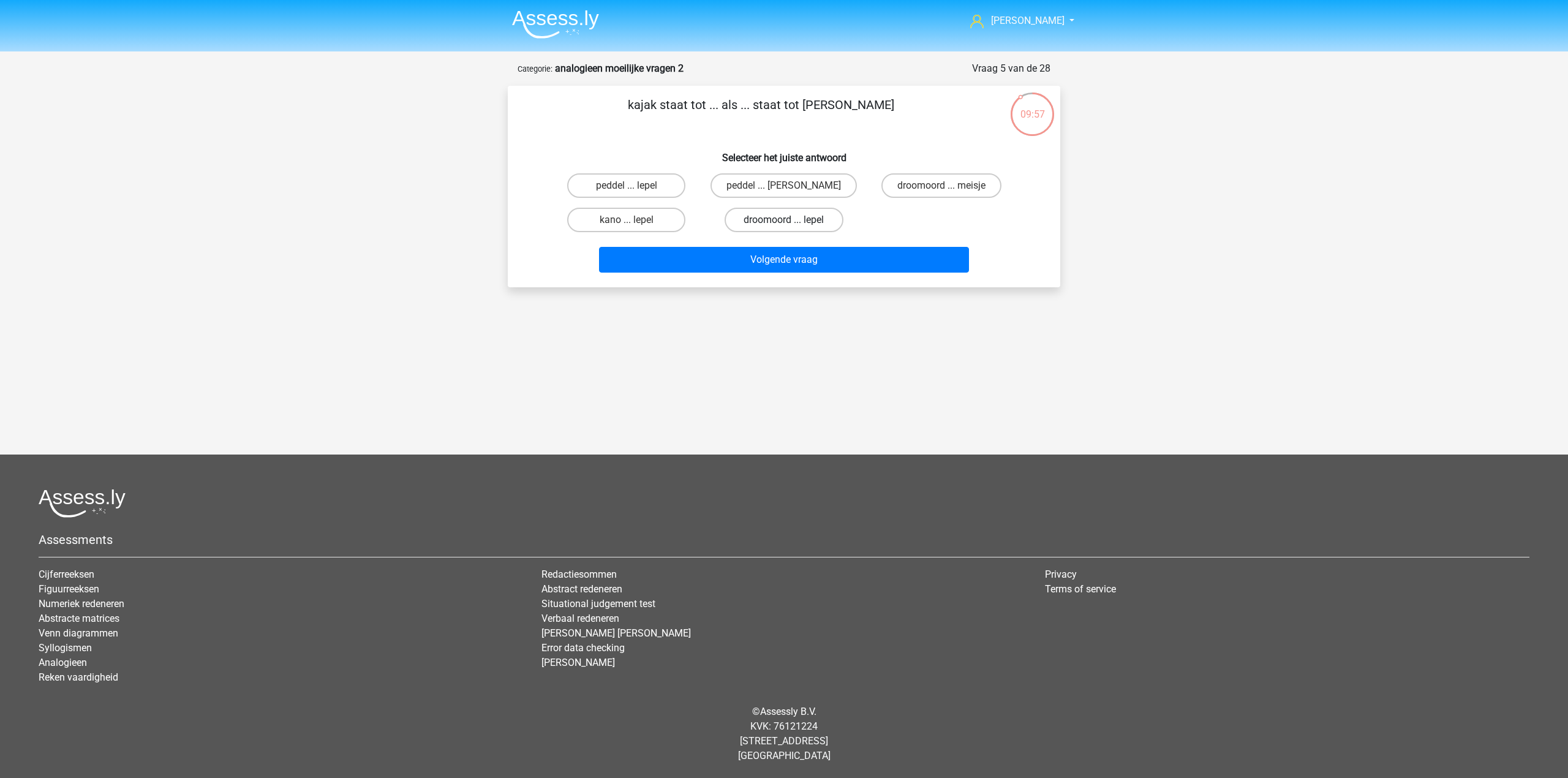
click at [817, 221] on label "droomoord ... lepel" at bounding box center [784, 219] width 118 height 24
click at [792, 221] on input "droomoord ... lepel" at bounding box center [787, 224] width 8 height 8
radio input "true"
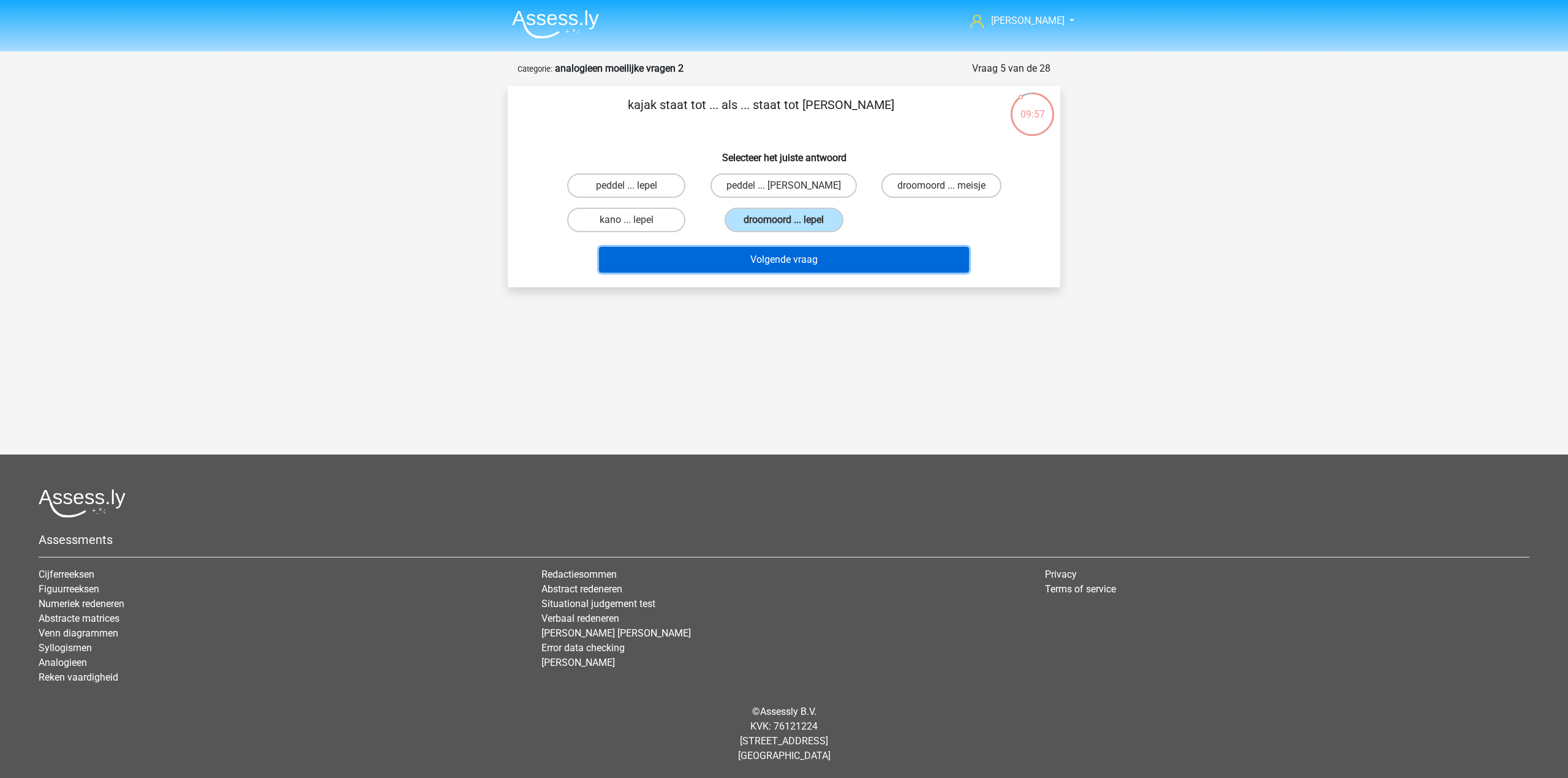
click at [821, 261] on button "Volgende vraag" at bounding box center [784, 259] width 370 height 25
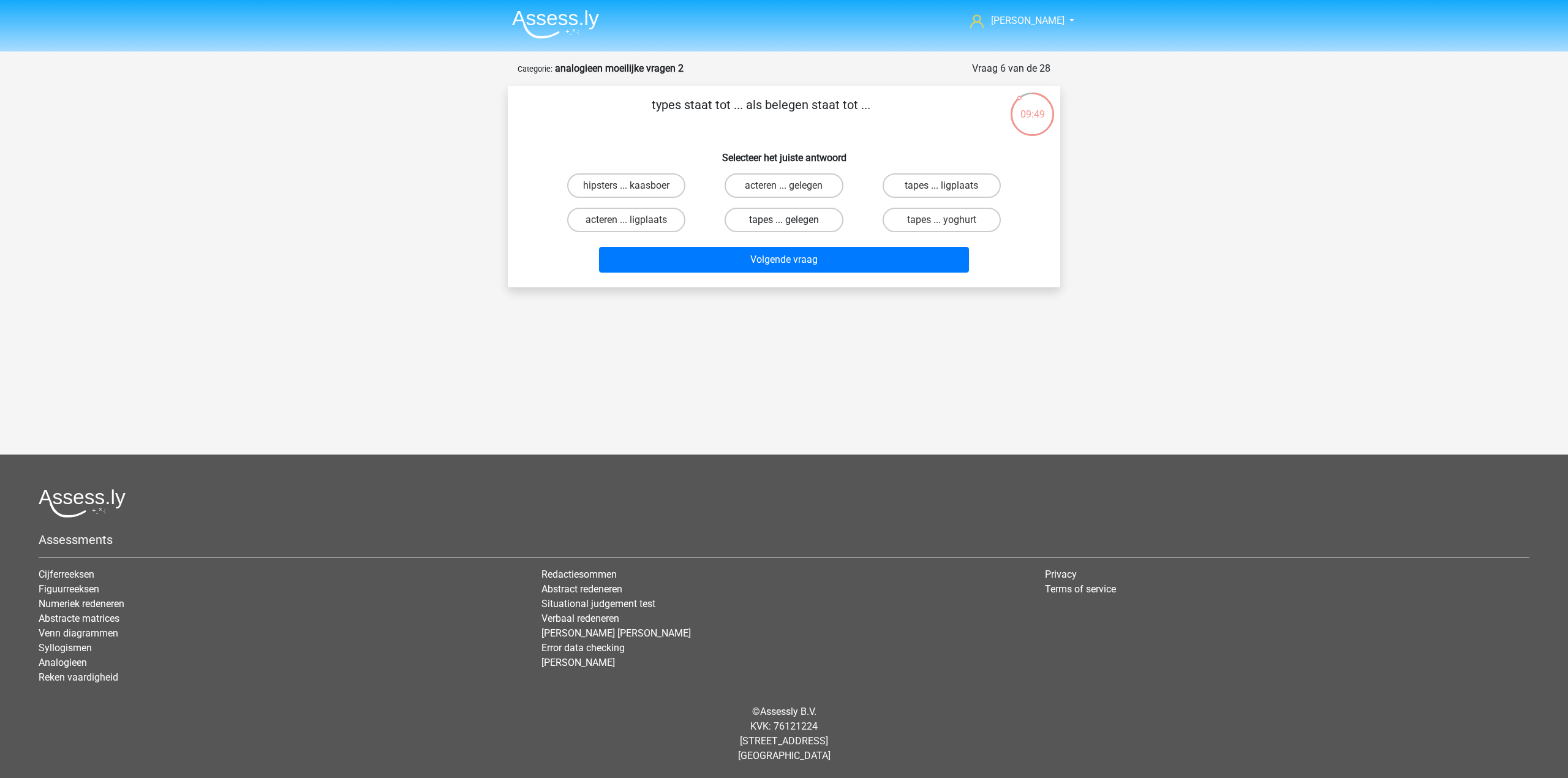
click at [814, 209] on label "tapes ... gelegen" at bounding box center [784, 219] width 118 height 24
click at [792, 220] on input "tapes ... gelegen" at bounding box center [787, 224] width 8 height 8
radio input "true"
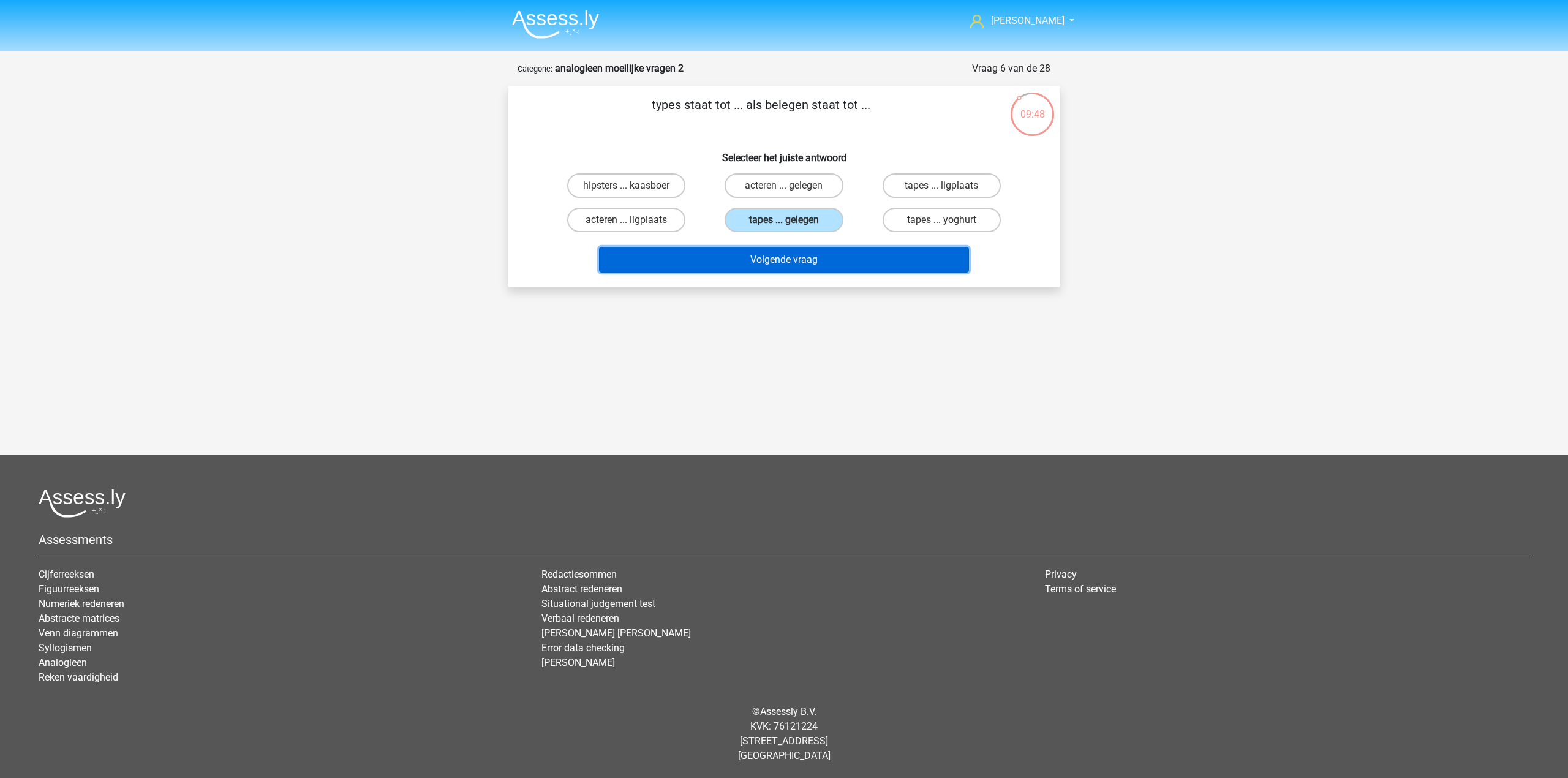
click at [808, 265] on button "Volgende vraag" at bounding box center [784, 259] width 370 height 25
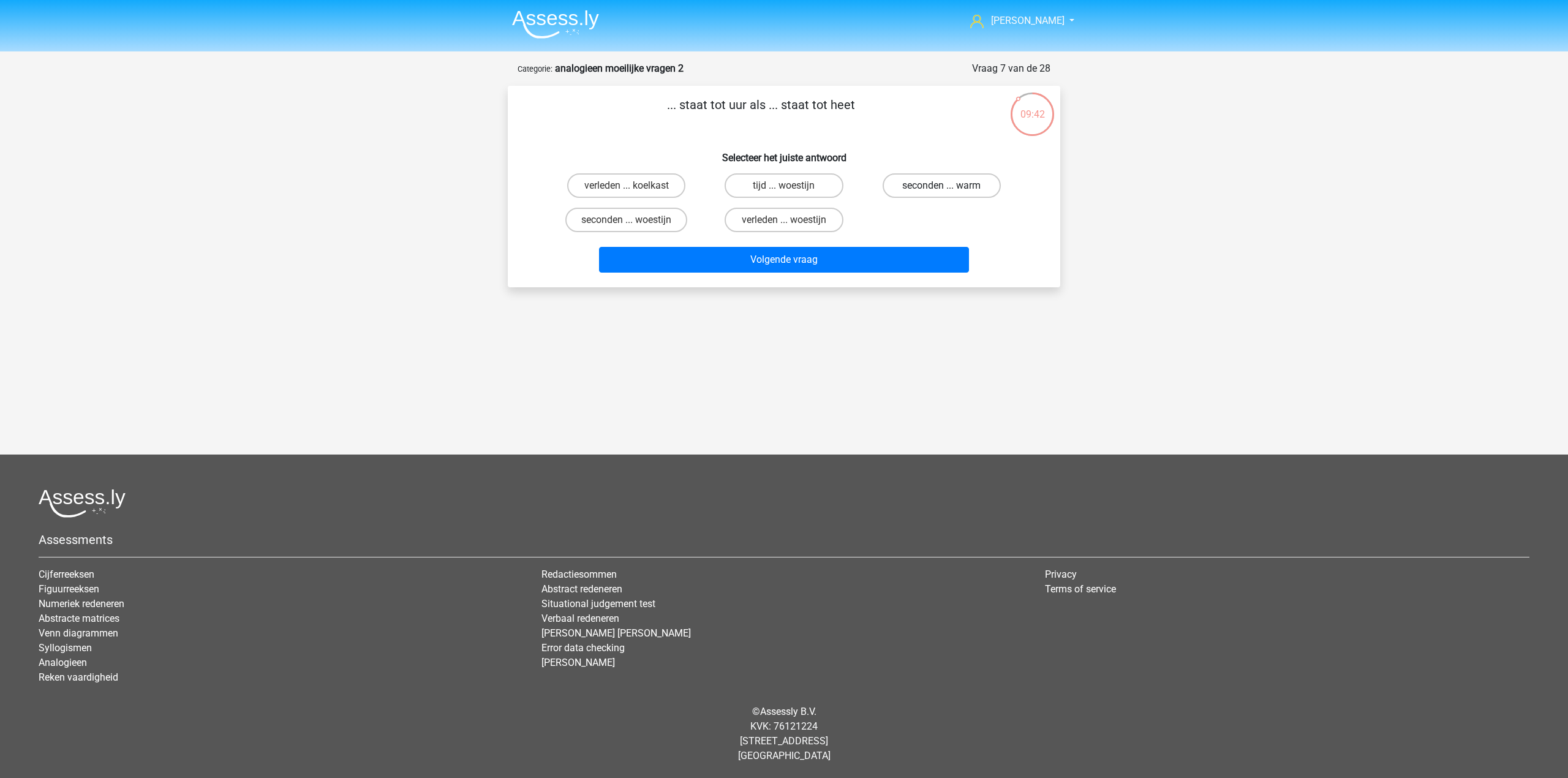
click at [893, 185] on label "seconden ... warm" at bounding box center [941, 185] width 118 height 24
click at [941, 186] on input "seconden ... warm" at bounding box center [945, 189] width 8 height 8
radio input "true"
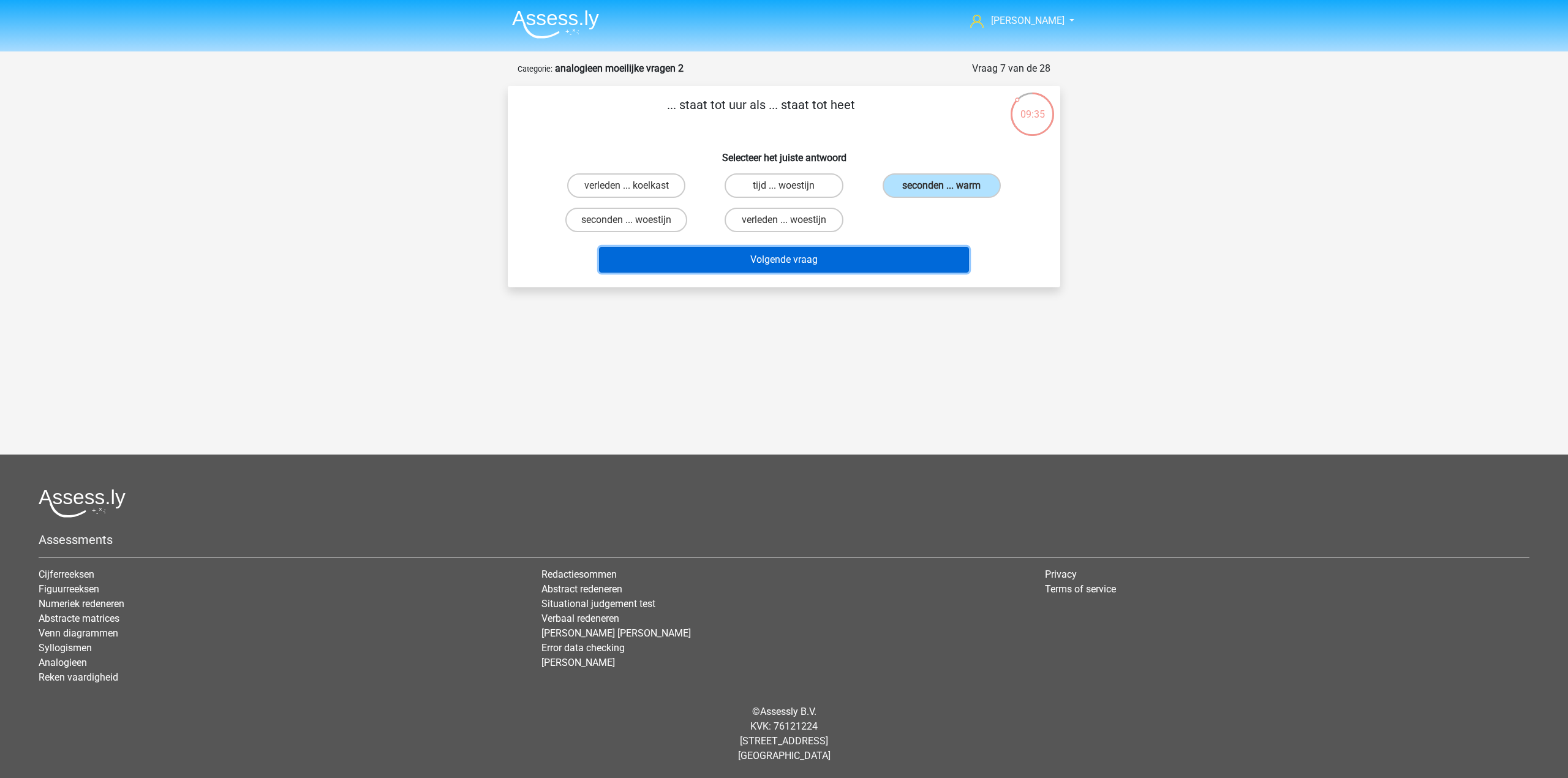
click at [686, 249] on button "Volgende vraag" at bounding box center [784, 259] width 370 height 25
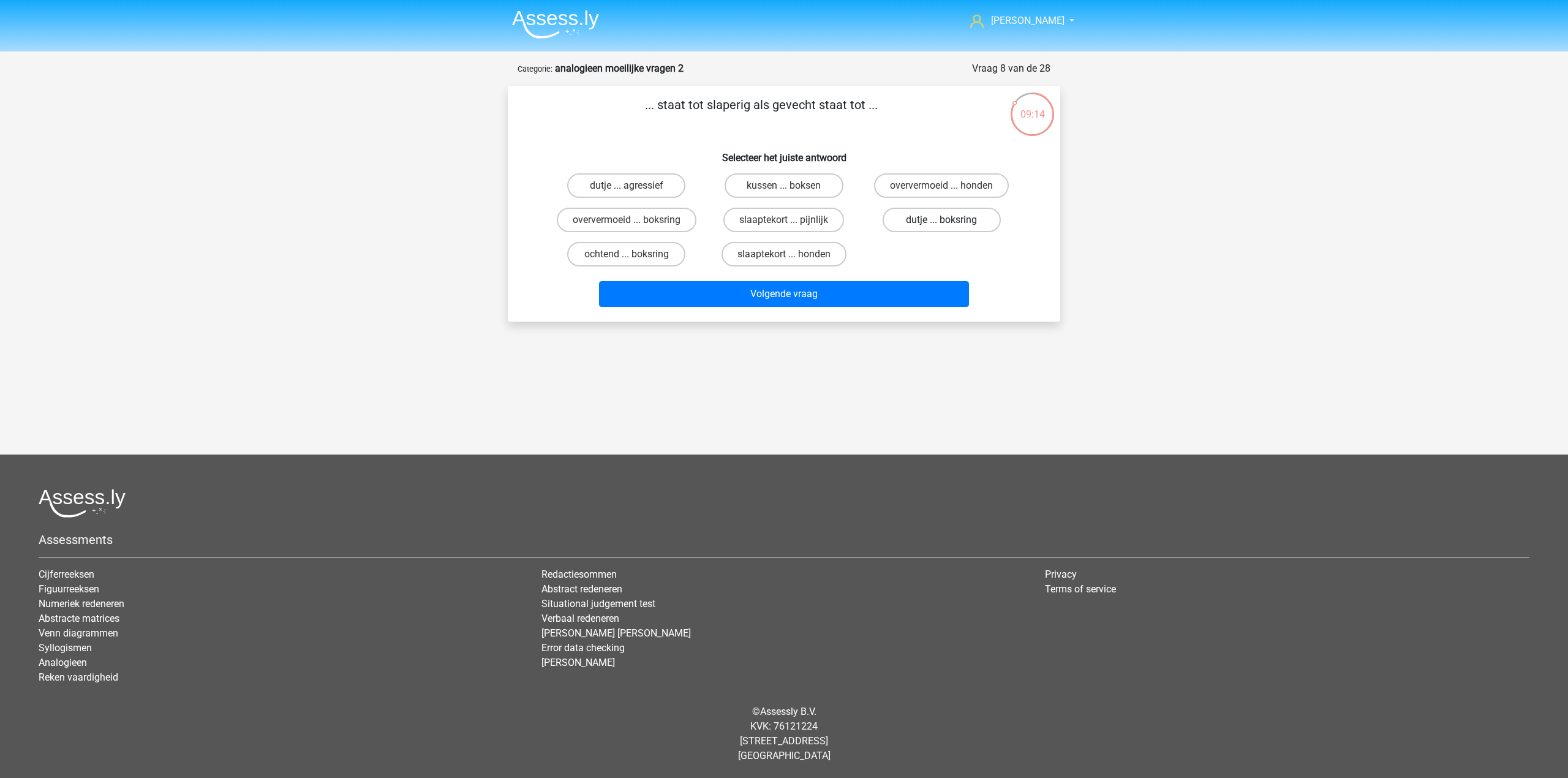
click at [925, 228] on label "dutje ... boksring" at bounding box center [941, 219] width 118 height 24
click at [941, 228] on input "dutje ... boksring" at bounding box center [945, 224] width 8 height 8
radio input "true"
click at [658, 228] on label "oververmoeid ... boksring" at bounding box center [627, 219] width 139 height 24
click at [634, 228] on input "oververmoeid ... boksring" at bounding box center [630, 224] width 8 height 8
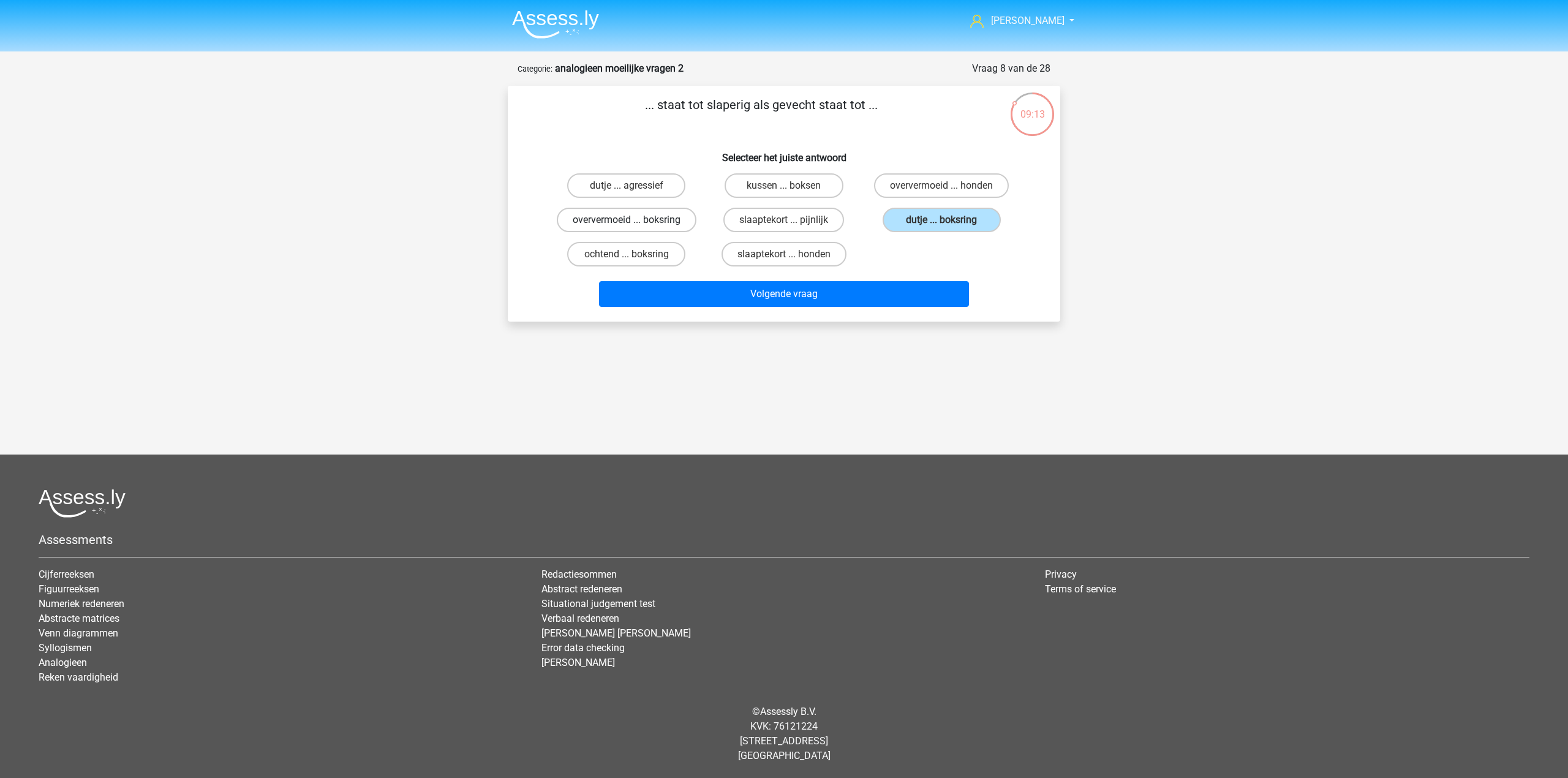
radio input "true"
click at [933, 230] on label "dutje ... boksring" at bounding box center [941, 219] width 118 height 24
click at [941, 228] on input "dutje ... boksring" at bounding box center [945, 224] width 8 height 8
radio input "true"
click at [763, 299] on button "Volgende vraag" at bounding box center [784, 293] width 370 height 25
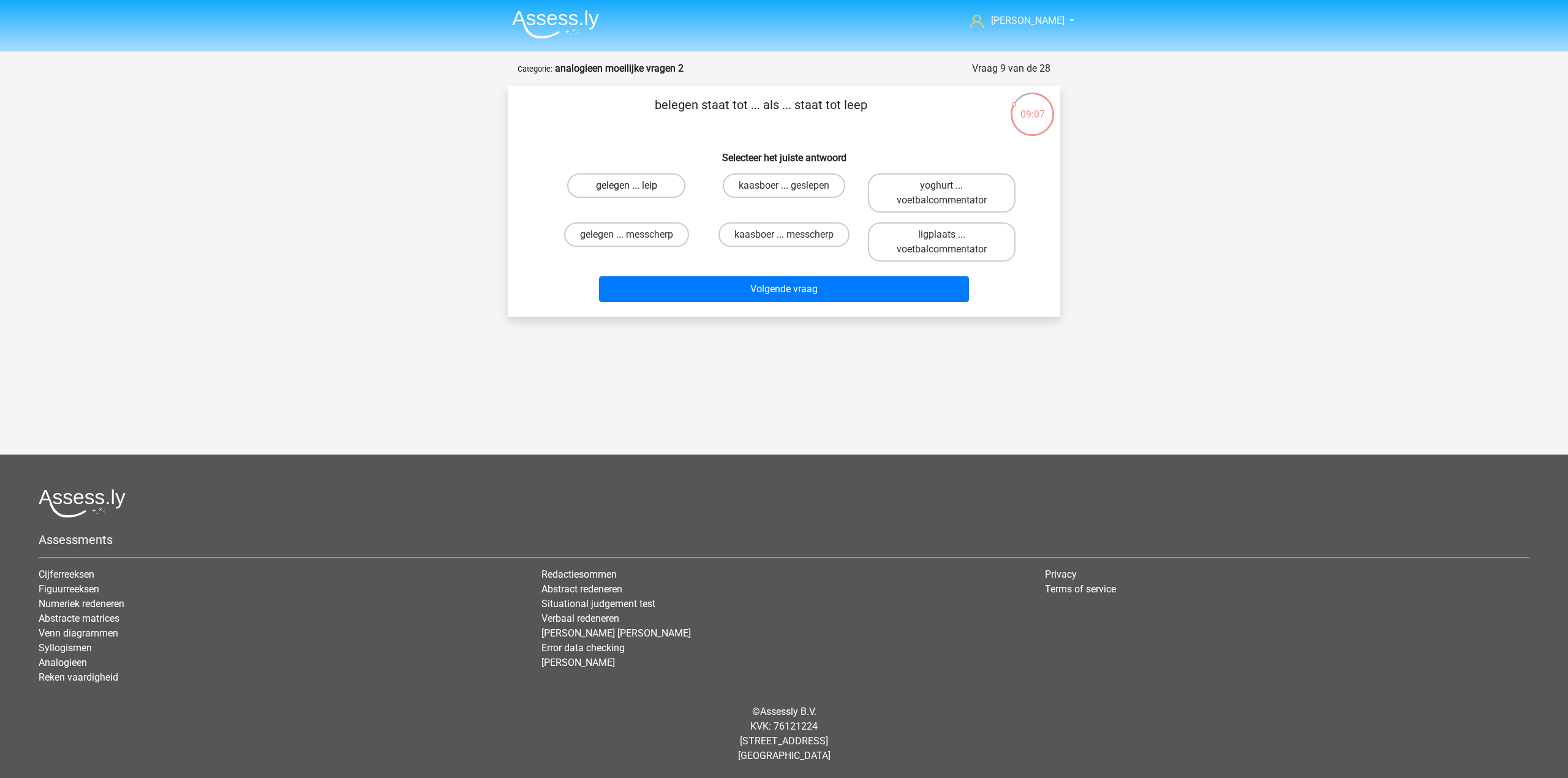
click at [667, 192] on label "gelegen ... leip" at bounding box center [626, 185] width 118 height 24
click at [634, 192] on input "gelegen ... leip" at bounding box center [630, 189] width 8 height 8
radio input "true"
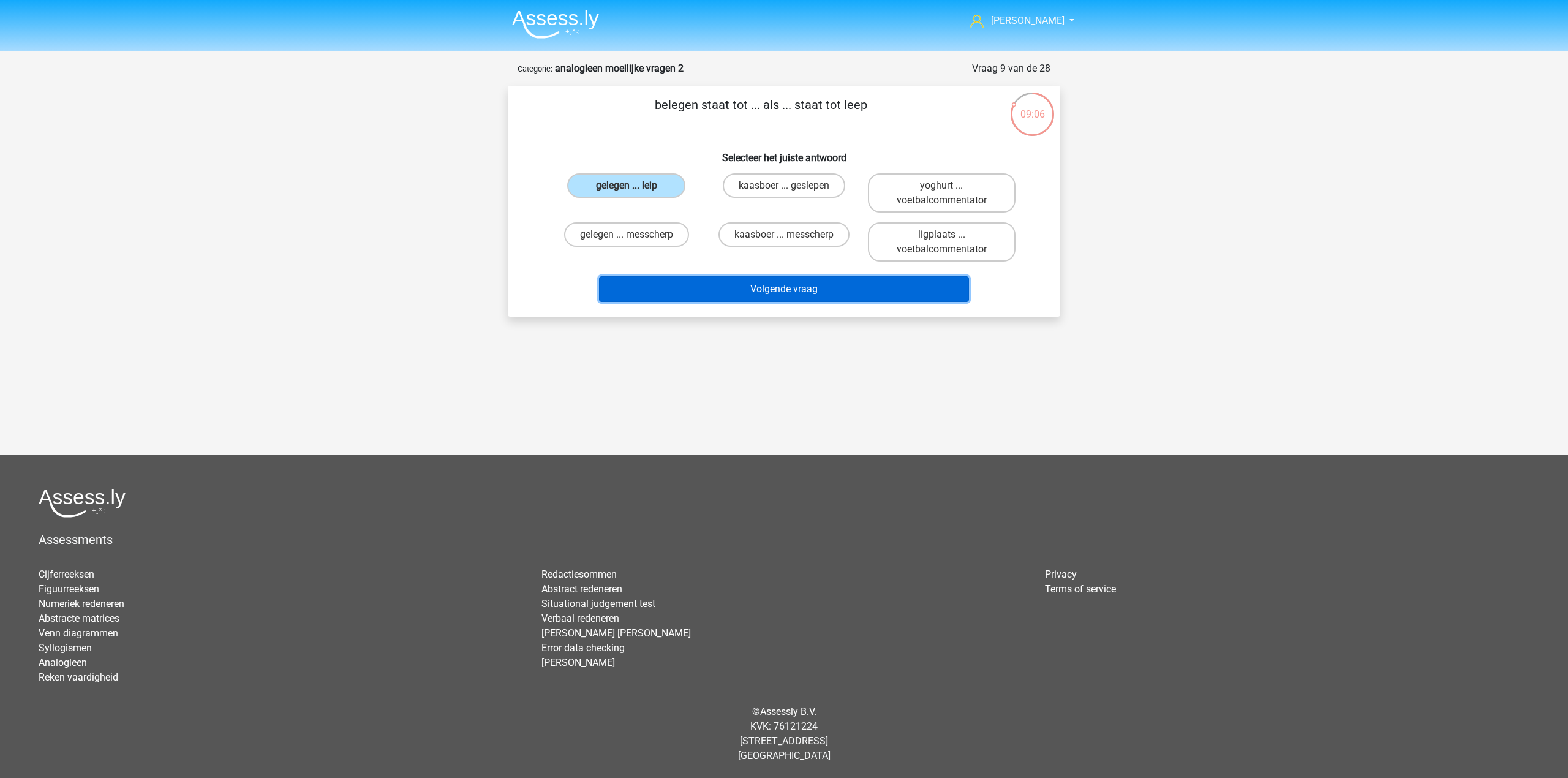
click at [697, 300] on button "Volgende vraag" at bounding box center [784, 289] width 370 height 25
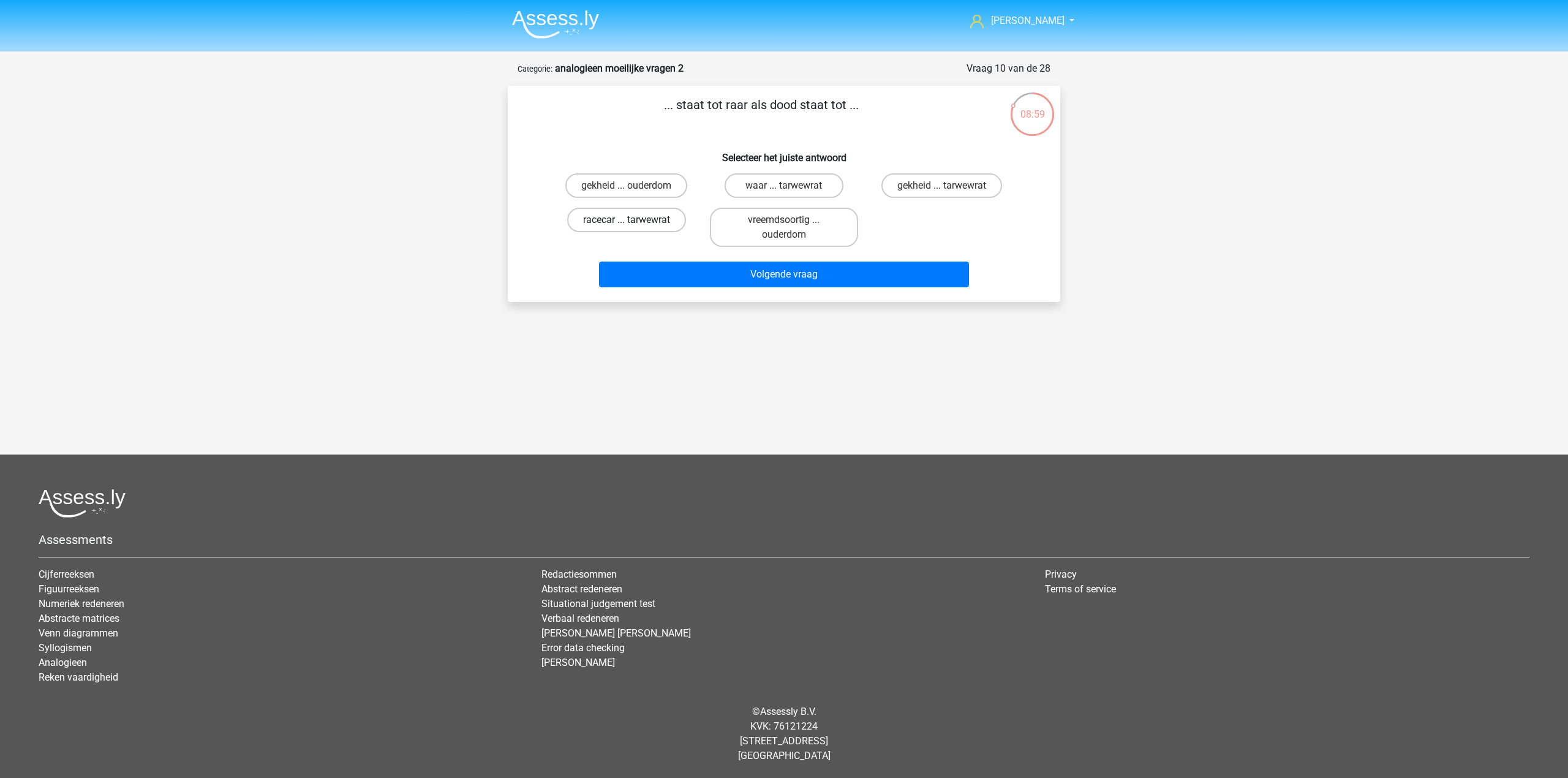
click at [660, 216] on label "racecar ... tarwewrat" at bounding box center [626, 219] width 119 height 24
click at [634, 220] on input "racecar ... tarwewrat" at bounding box center [630, 224] width 8 height 8
radio input "true"
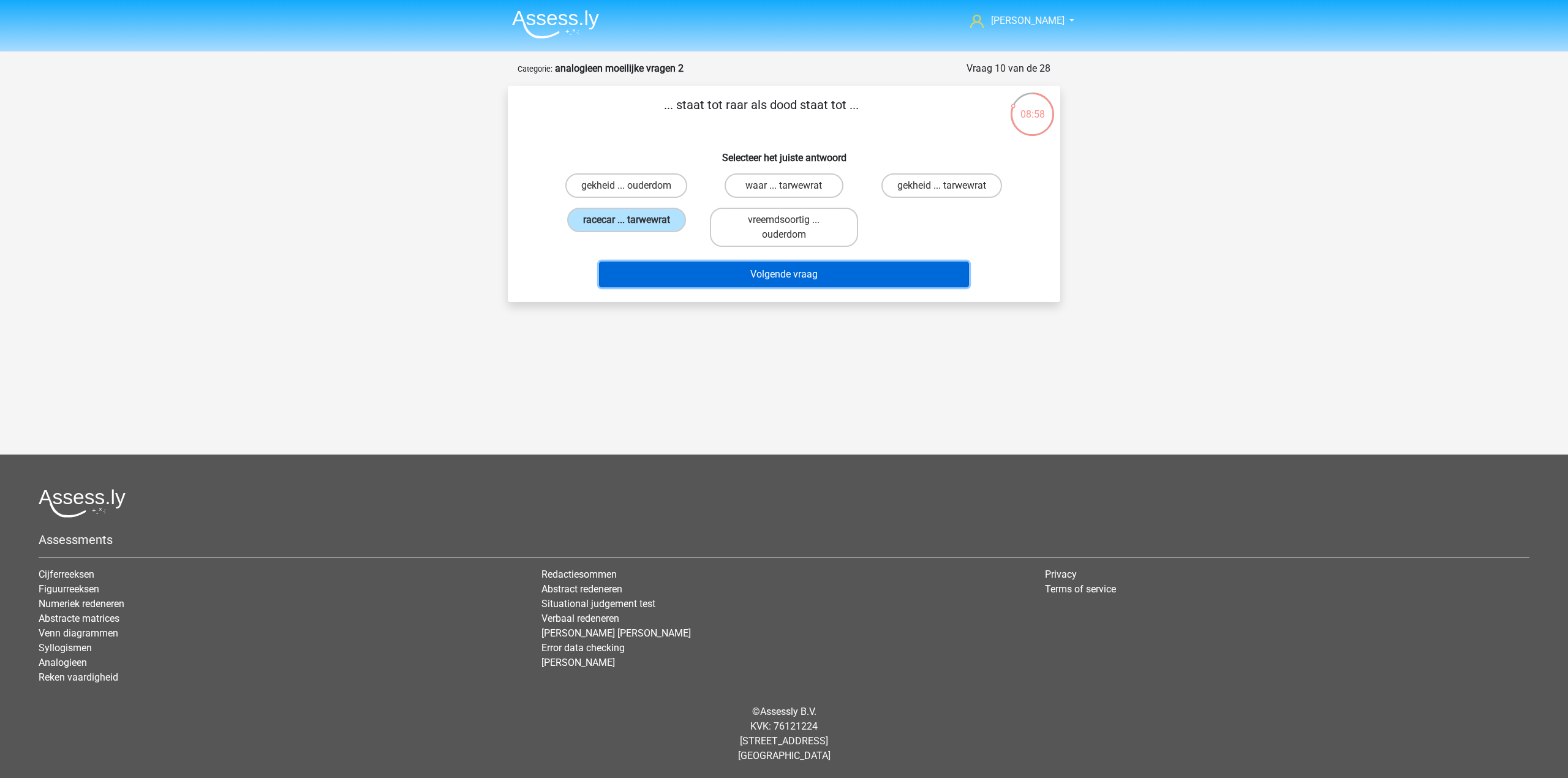
click at [669, 274] on button "Volgende vraag" at bounding box center [784, 274] width 370 height 25
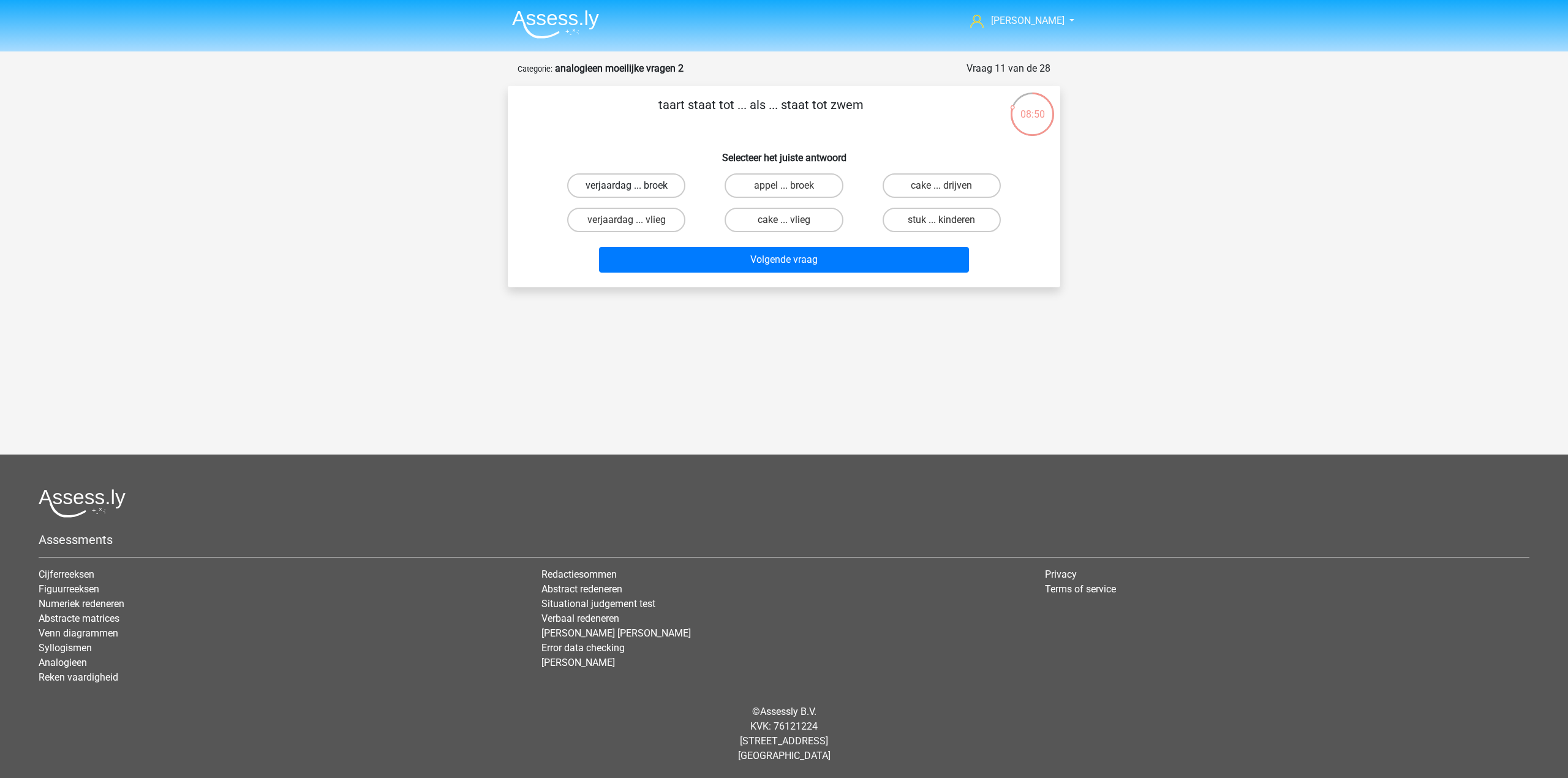
click at [646, 192] on label "verjaardag ... broek" at bounding box center [626, 185] width 118 height 24
click at [634, 192] on input "verjaardag ... broek" at bounding box center [630, 189] width 8 height 8
radio input "true"
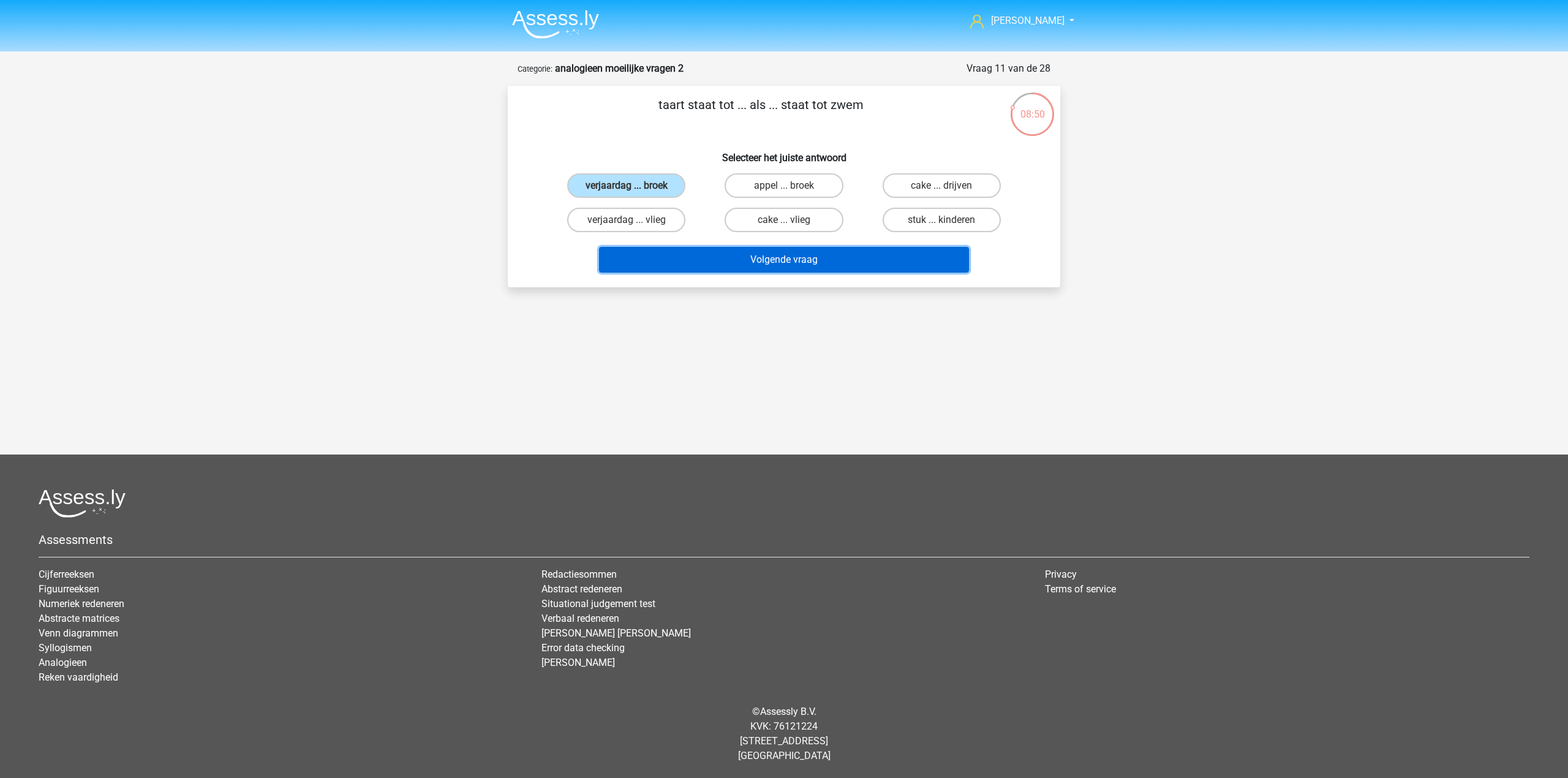
click at [668, 249] on button "Volgende vraag" at bounding box center [784, 259] width 370 height 25
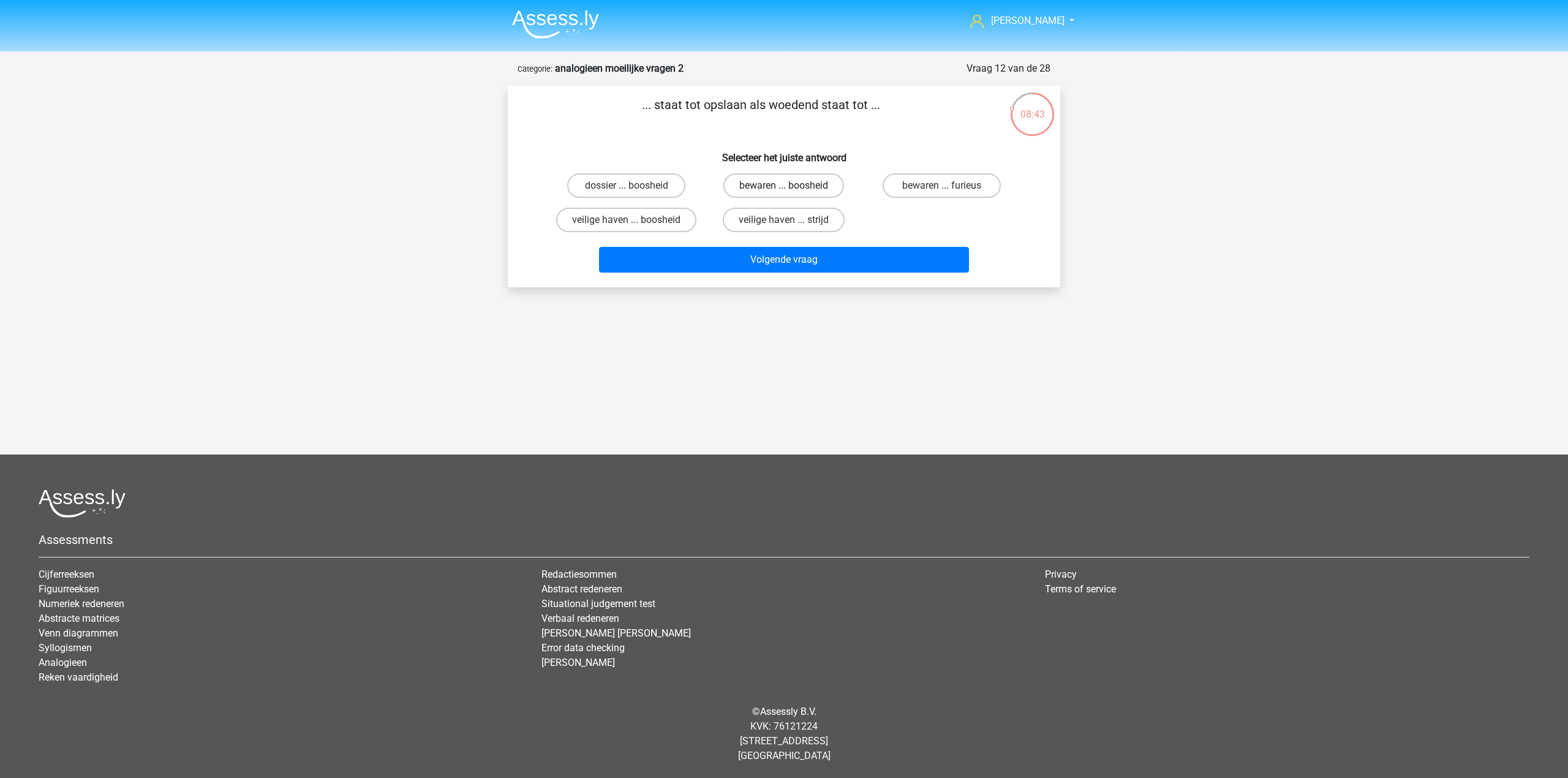
click at [777, 178] on label "bewaren ... boosheid" at bounding box center [783, 185] width 120 height 24
click at [784, 186] on input "bewaren ... boosheid" at bounding box center [787, 189] width 8 height 8
radio input "true"
click at [928, 191] on label "bewaren ... furieus" at bounding box center [941, 185] width 118 height 24
click at [941, 191] on input "bewaren ... furieus" at bounding box center [945, 189] width 8 height 8
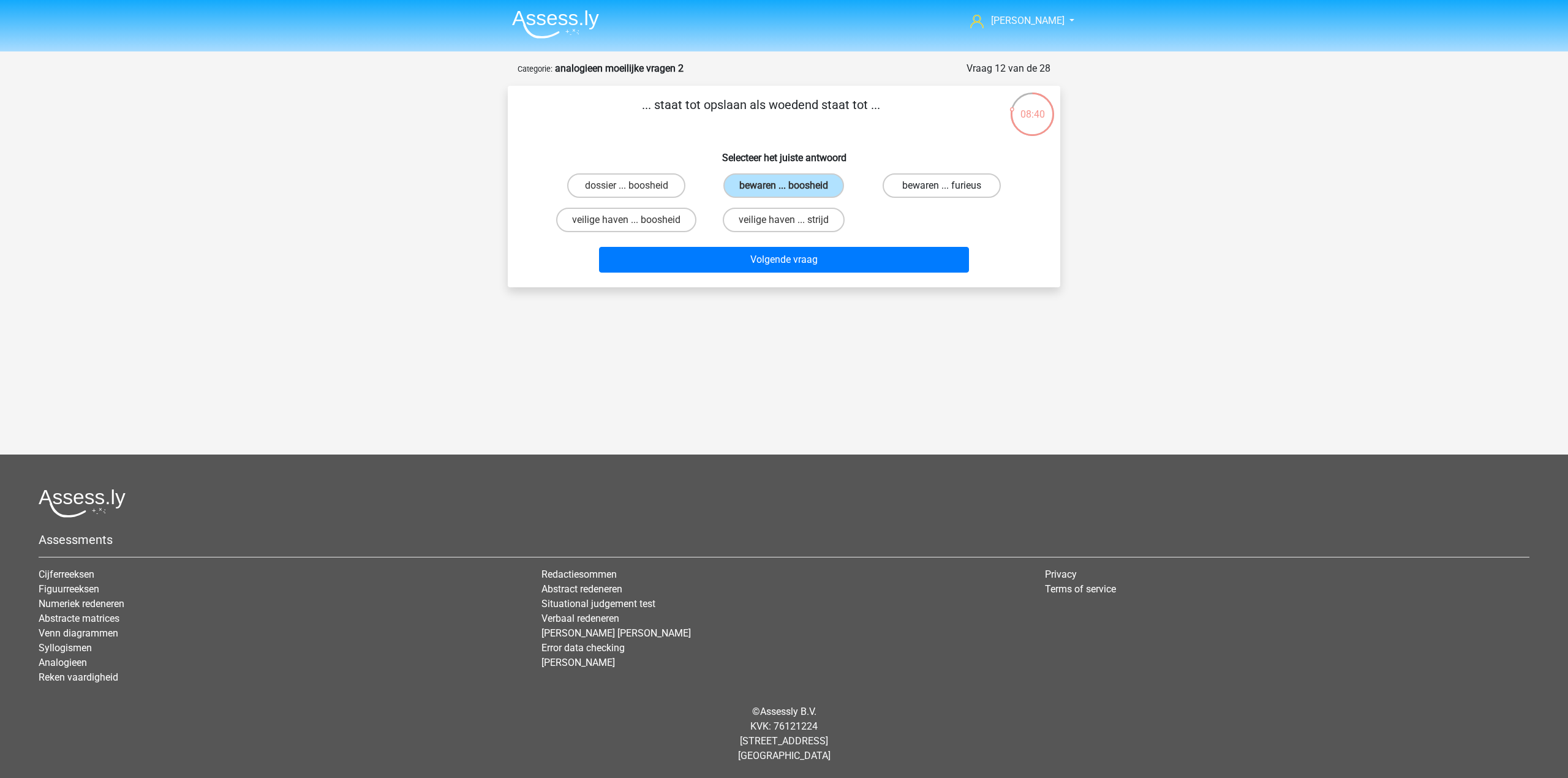
radio input "true"
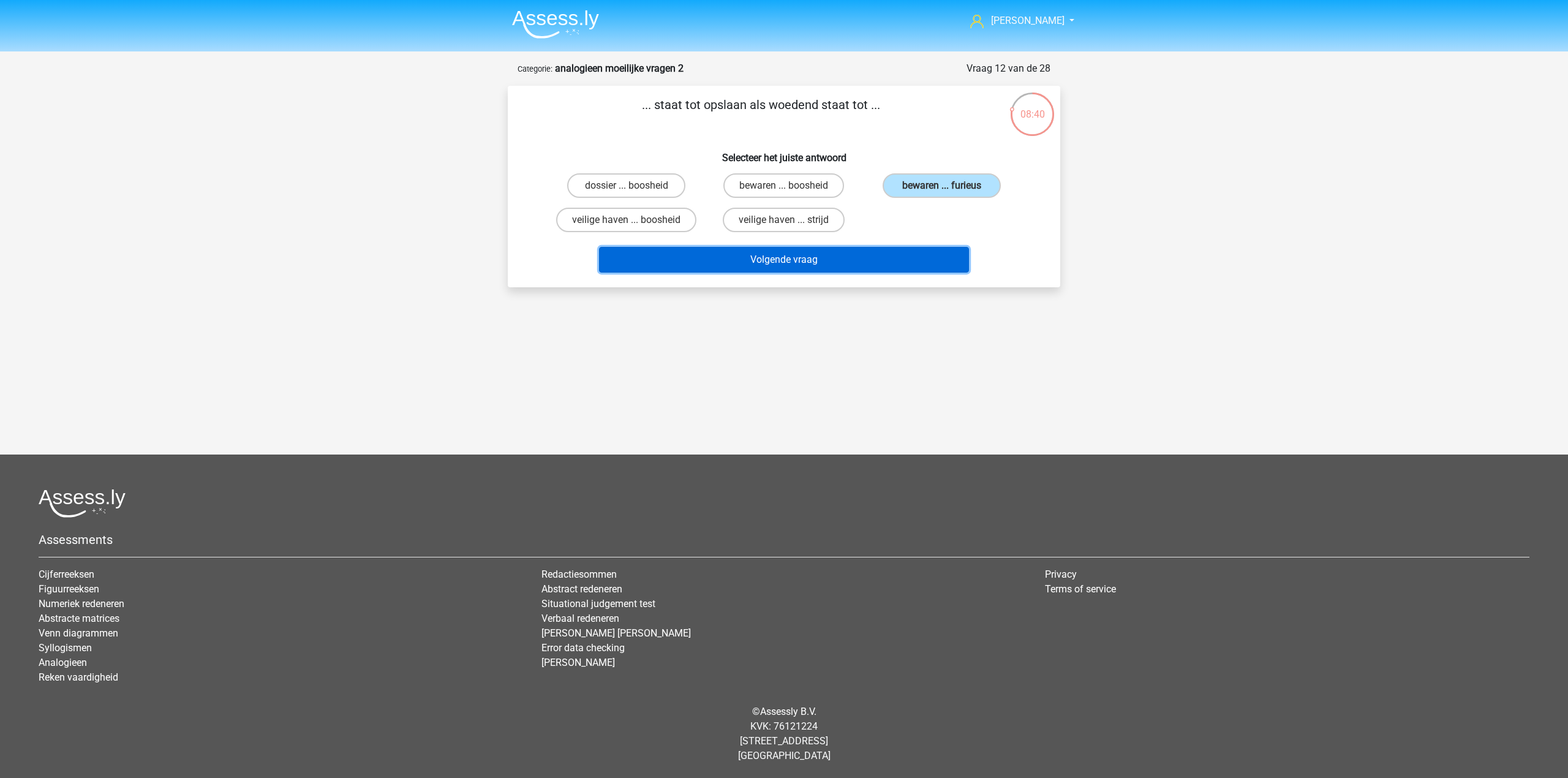
click at [895, 265] on button "Volgende vraag" at bounding box center [784, 259] width 370 height 25
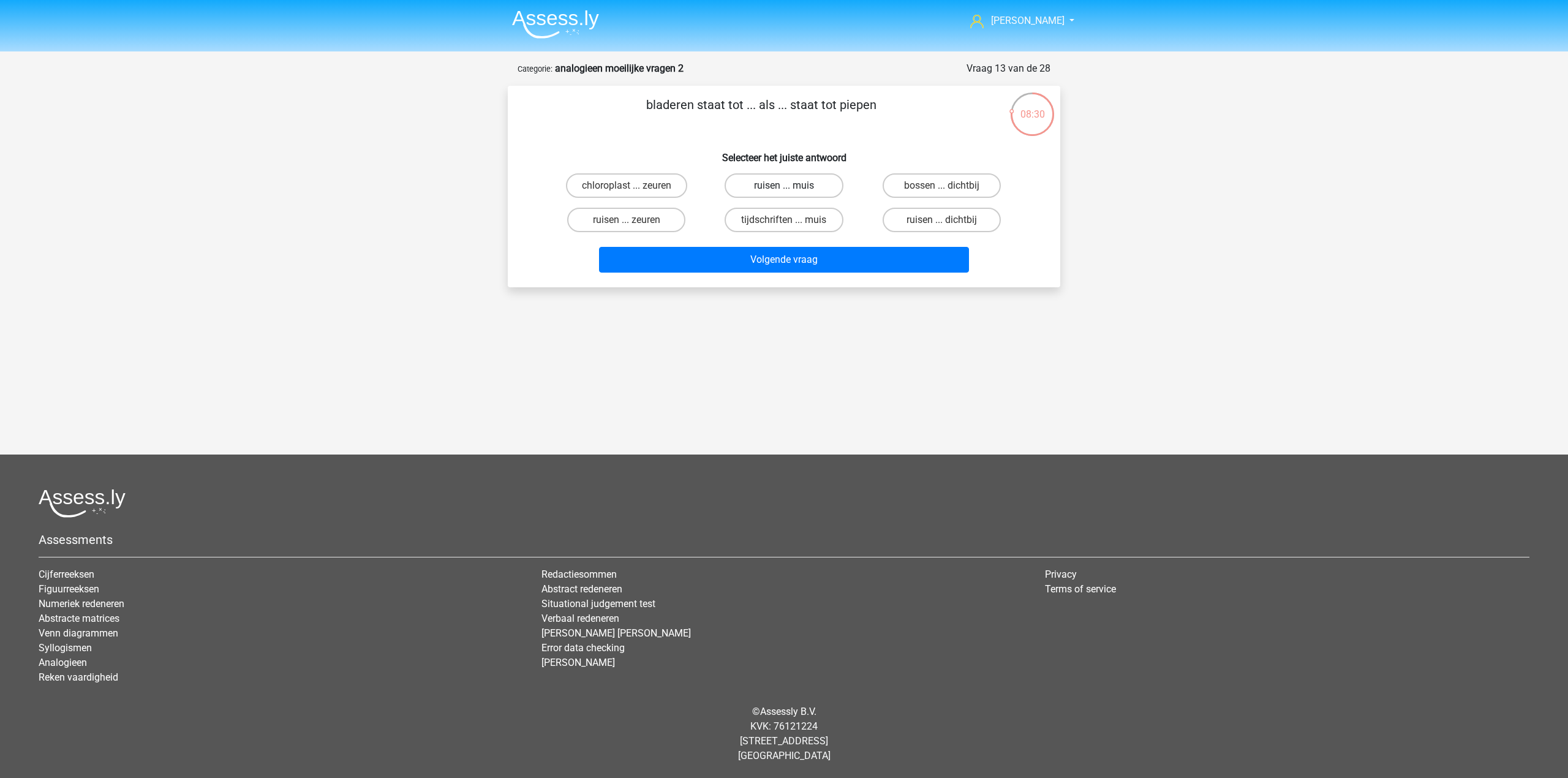
click at [827, 184] on label "ruisen ... muis" at bounding box center [784, 185] width 118 height 24
click at [792, 186] on input "ruisen ... muis" at bounding box center [787, 189] width 8 height 8
radio input "true"
click at [844, 258] on button "Volgende vraag" at bounding box center [784, 259] width 370 height 25
click at [777, 194] on label "slaapzaal ... ster" at bounding box center [784, 185] width 118 height 24
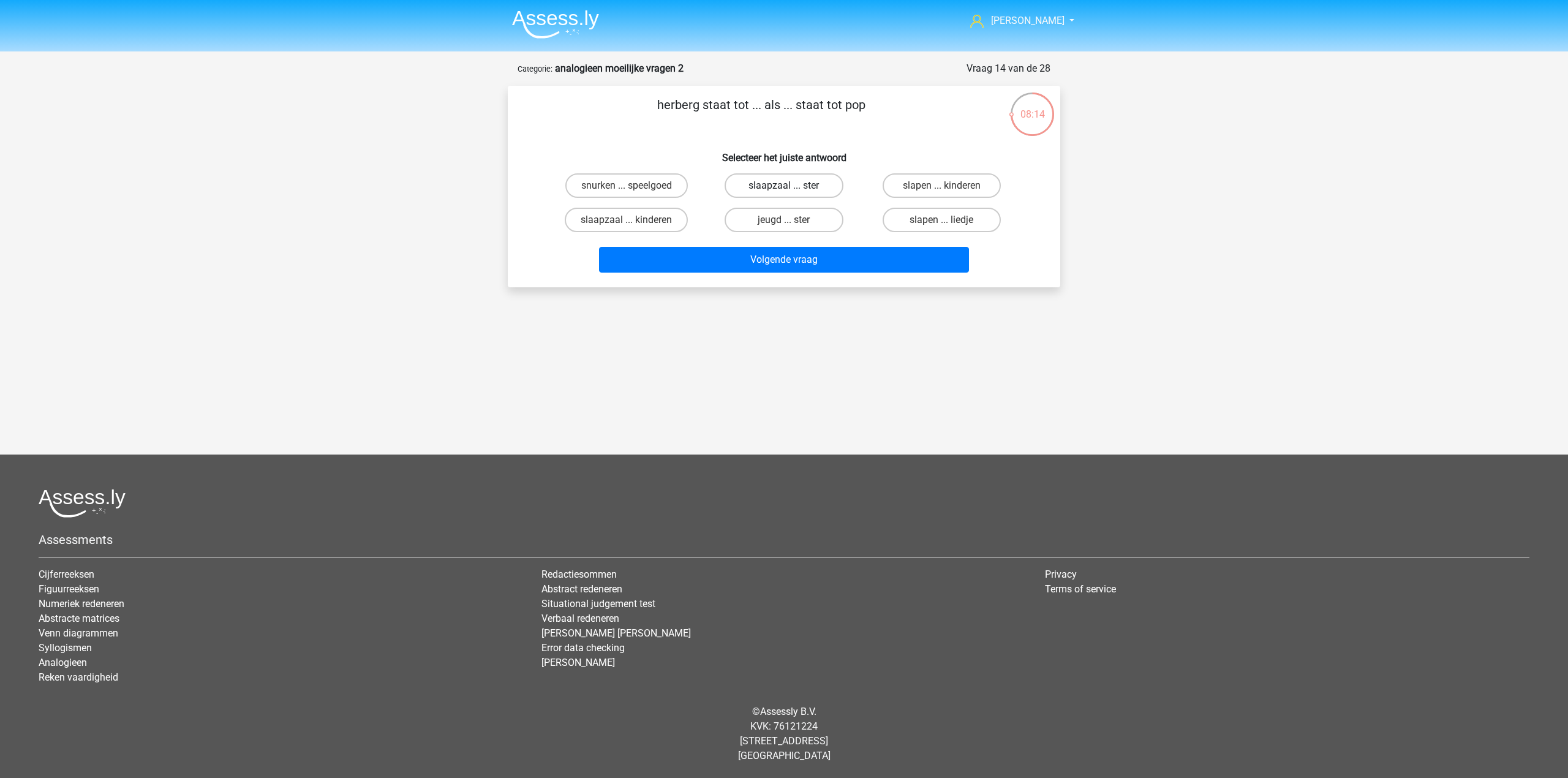
click at [784, 194] on input "slaapzaal ... ster" at bounding box center [787, 189] width 8 height 8
radio input "true"
click at [743, 226] on label "jeugd ... ster" at bounding box center [784, 219] width 118 height 24
click at [784, 226] on input "jeugd ... ster" at bounding box center [787, 224] width 8 height 8
radio input "true"
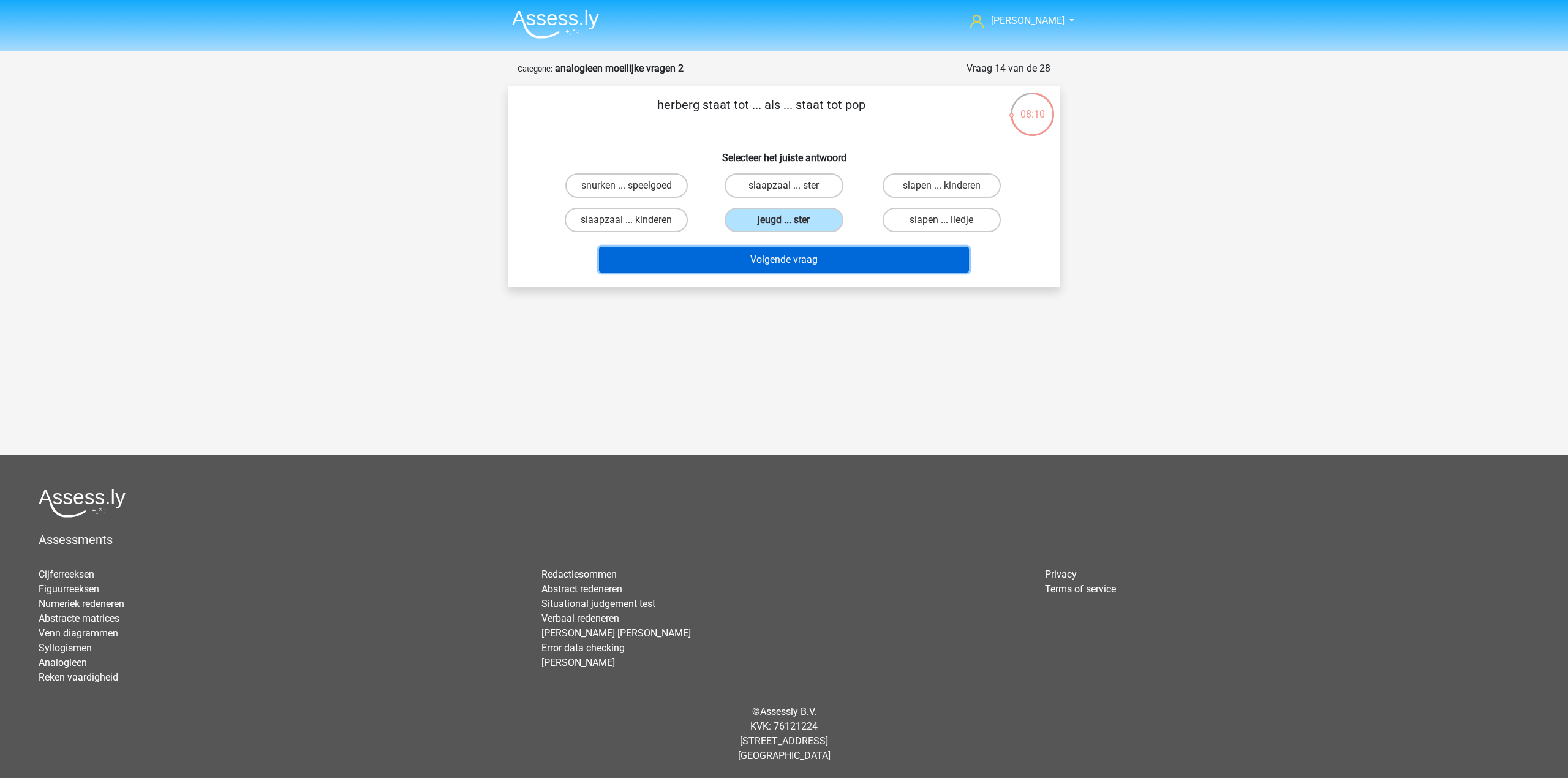
click at [745, 255] on button "Volgende vraag" at bounding box center [784, 259] width 370 height 25
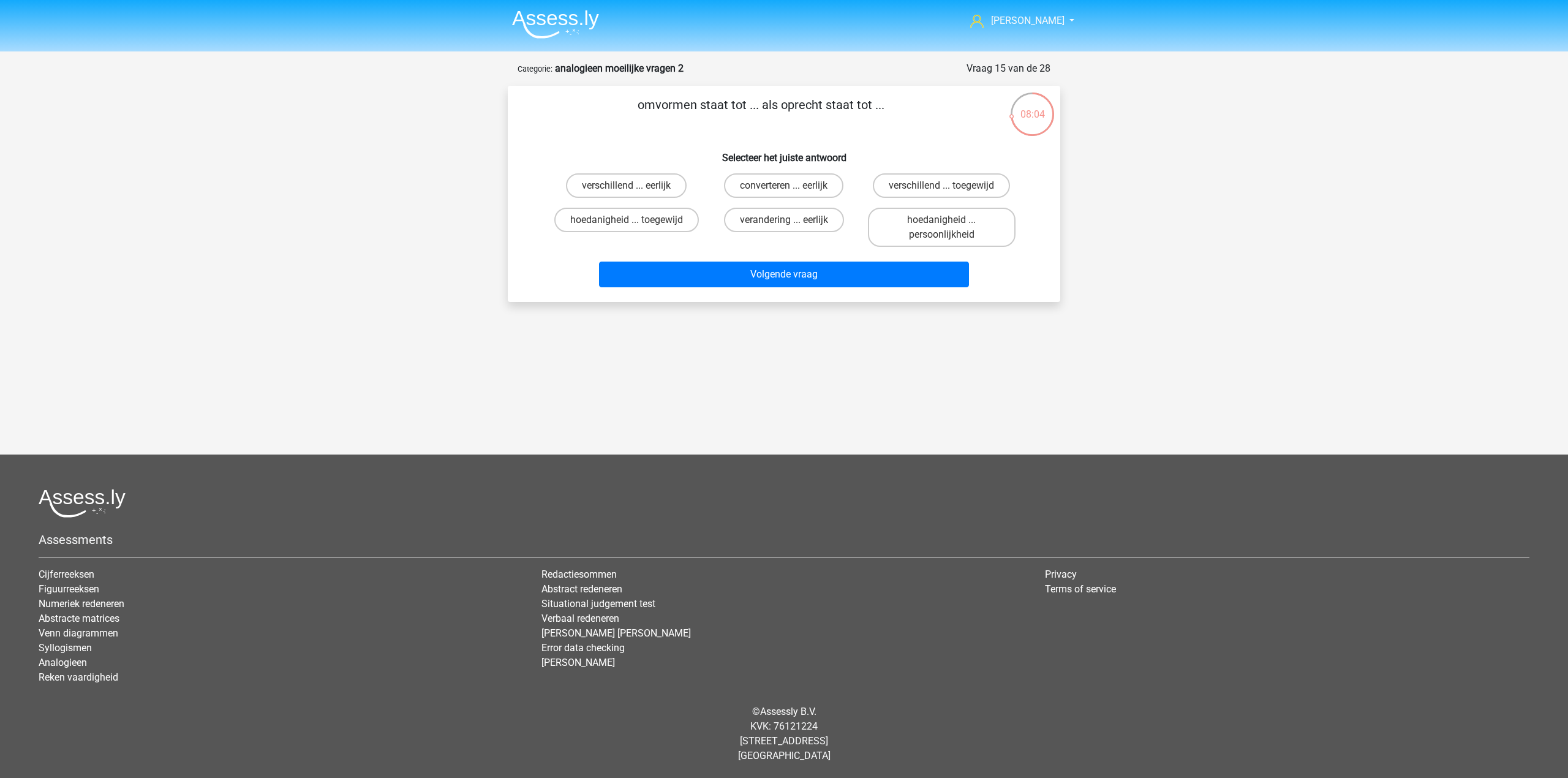
click at [790, 187] on input "converteren ... eerlijk" at bounding box center [787, 189] width 8 height 8
radio input "true"
click at [795, 268] on button "Volgende vraag" at bounding box center [784, 274] width 370 height 25
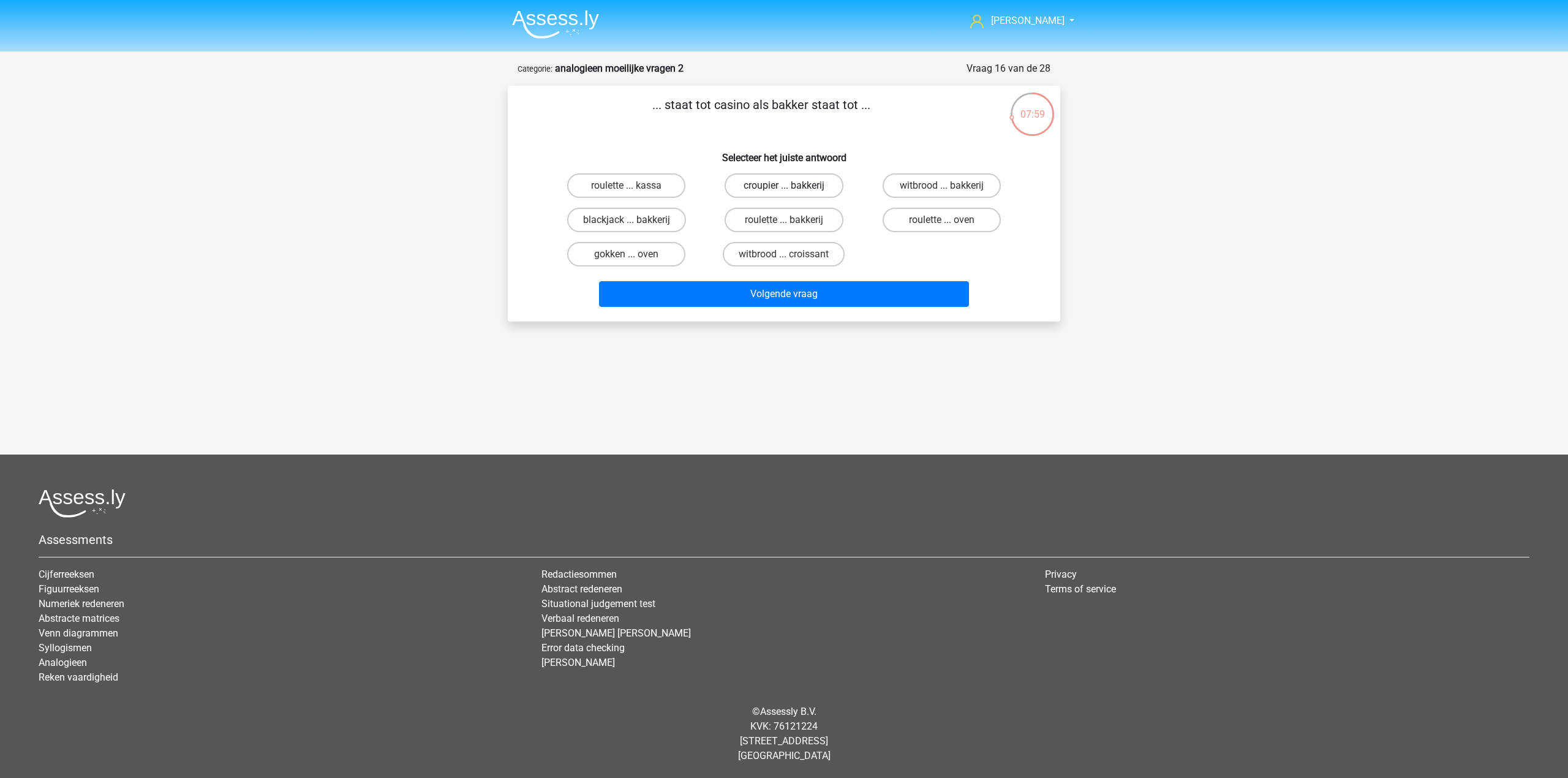
click at [797, 185] on label "croupier ... bakkerij" at bounding box center [784, 185] width 118 height 24
click at [792, 186] on input "croupier ... bakkerij" at bounding box center [787, 189] width 8 height 8
radio input "true"
click at [747, 298] on button "Volgende vraag" at bounding box center [784, 293] width 370 height 25
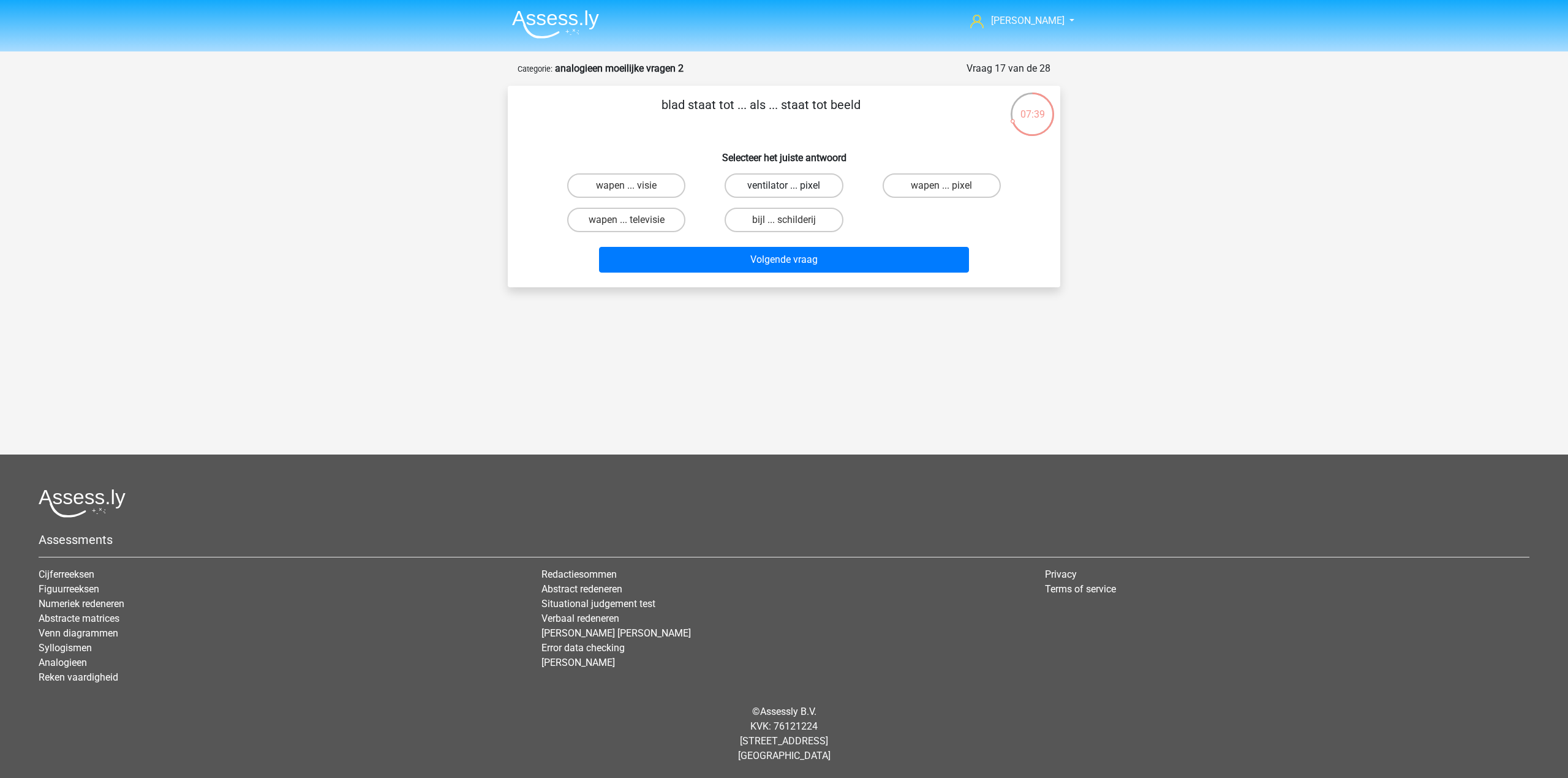
click at [777, 192] on label "ventilator ... pixel" at bounding box center [784, 185] width 118 height 24
click at [784, 192] on input "ventilator ... pixel" at bounding box center [787, 189] width 8 height 8
radio input "true"
click at [929, 190] on label "wapen ... pixel" at bounding box center [941, 185] width 118 height 24
click at [941, 190] on input "wapen ... pixel" at bounding box center [945, 189] width 8 height 8
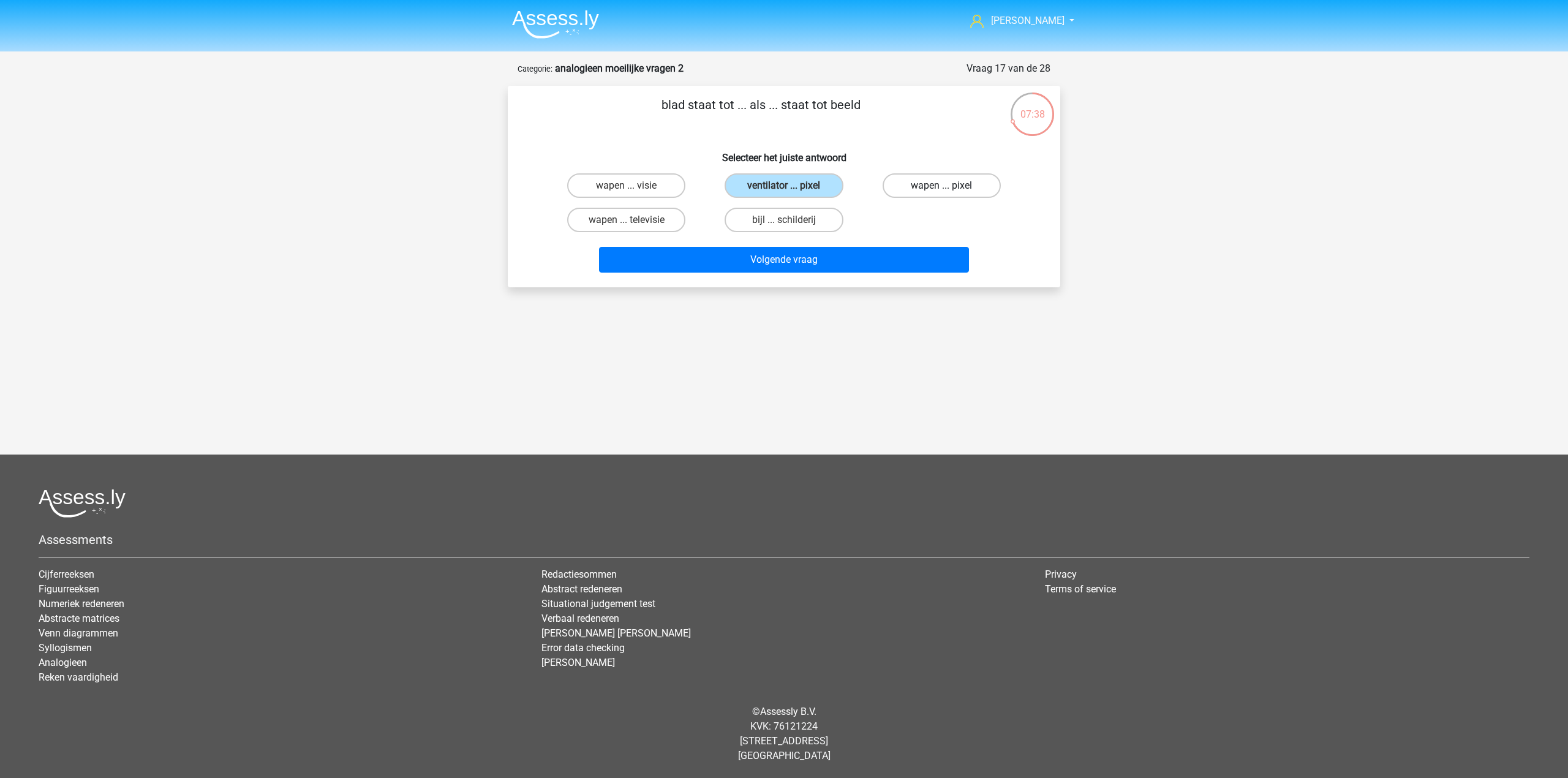
radio input "true"
click at [797, 185] on label "ventilator ... pixel" at bounding box center [784, 185] width 118 height 24
click at [792, 186] on input "ventilator ... pixel" at bounding box center [787, 189] width 8 height 8
radio input "true"
click at [814, 258] on button "Volgende vraag" at bounding box center [784, 259] width 370 height 25
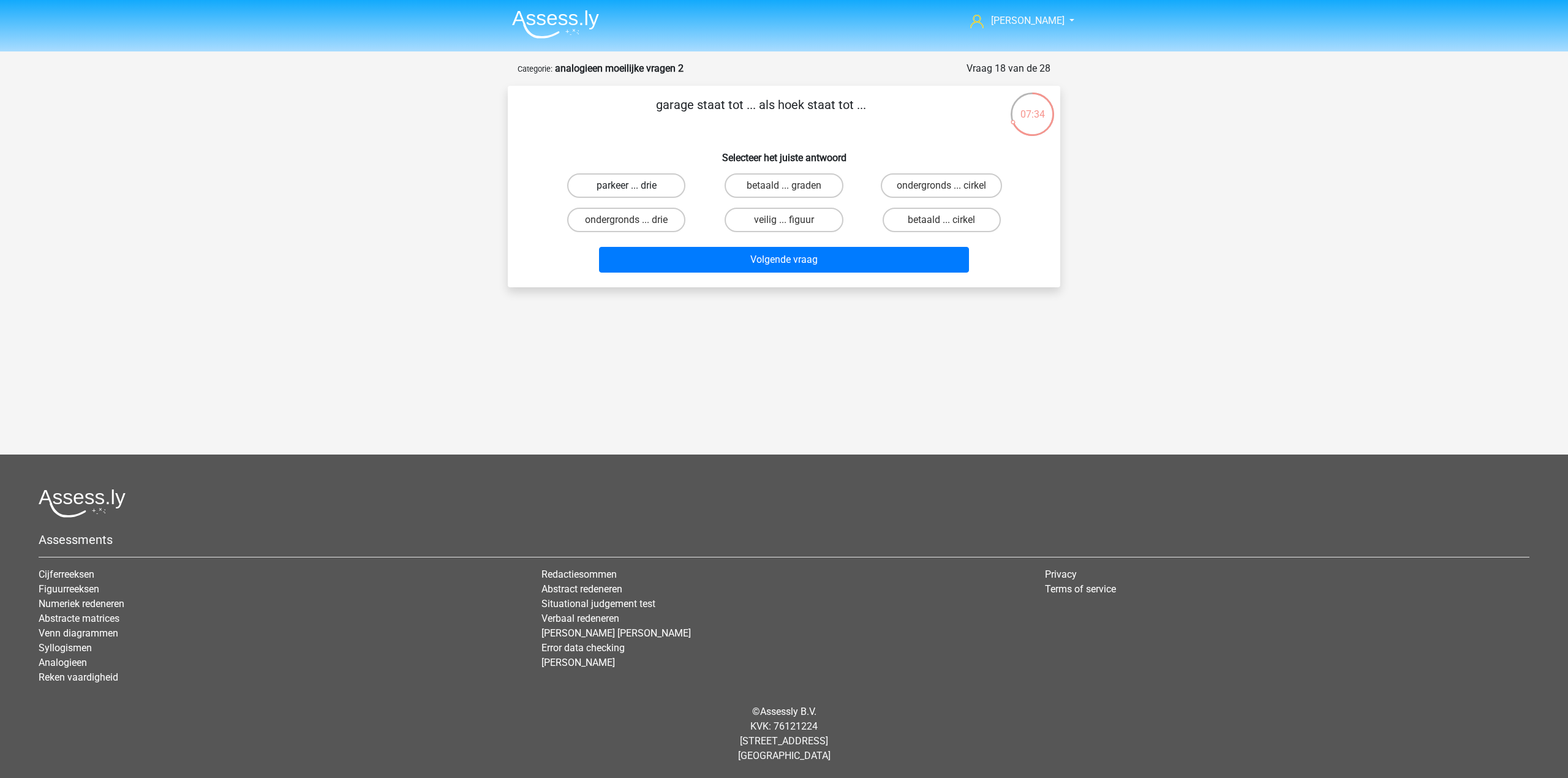
click at [672, 189] on label "parkeer ... drie" at bounding box center [626, 185] width 118 height 24
click at [634, 189] on input "parkeer ... drie" at bounding box center [630, 189] width 8 height 8
radio input "true"
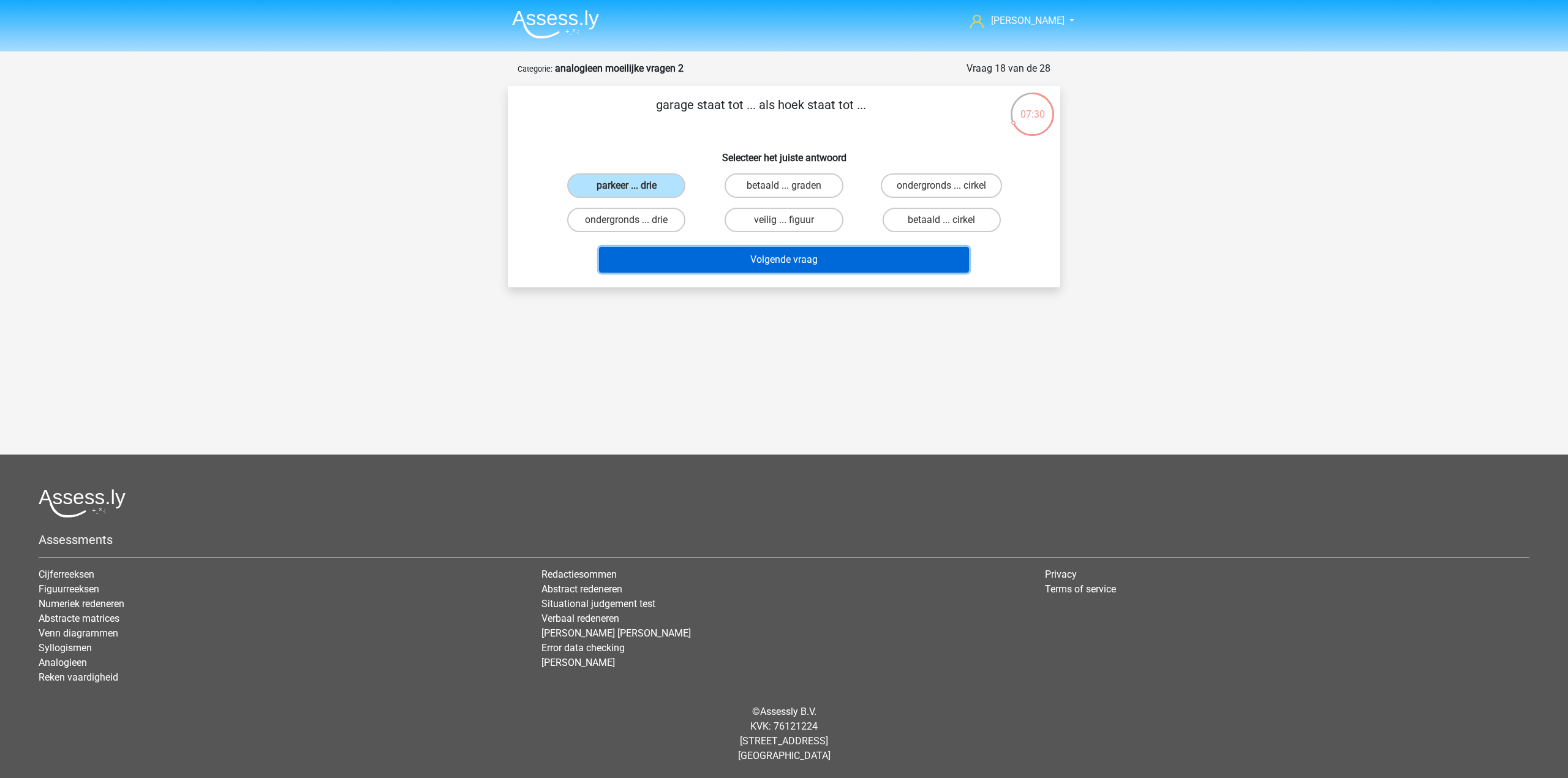
click at [766, 251] on button "Volgende vraag" at bounding box center [784, 259] width 370 height 25
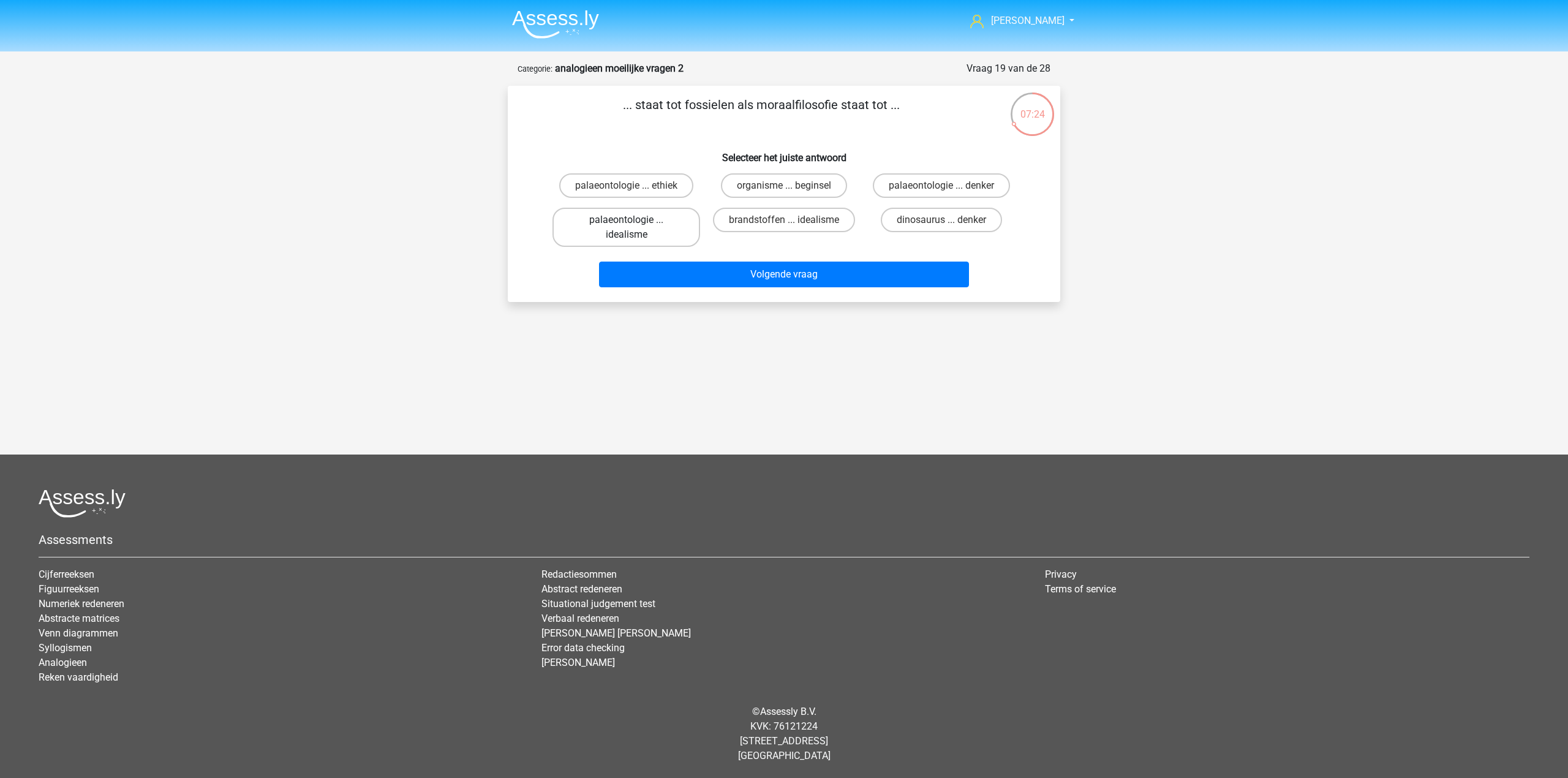
click at [671, 226] on label "palaeontologie ... idealisme" at bounding box center [626, 226] width 148 height 39
click at [634, 226] on input "palaeontologie ... idealisme" at bounding box center [630, 224] width 8 height 8
radio input "true"
click at [646, 194] on label "palaeontologie ... ethiek" at bounding box center [626, 185] width 134 height 24
click at [634, 194] on input "palaeontologie ... ethiek" at bounding box center [630, 189] width 8 height 8
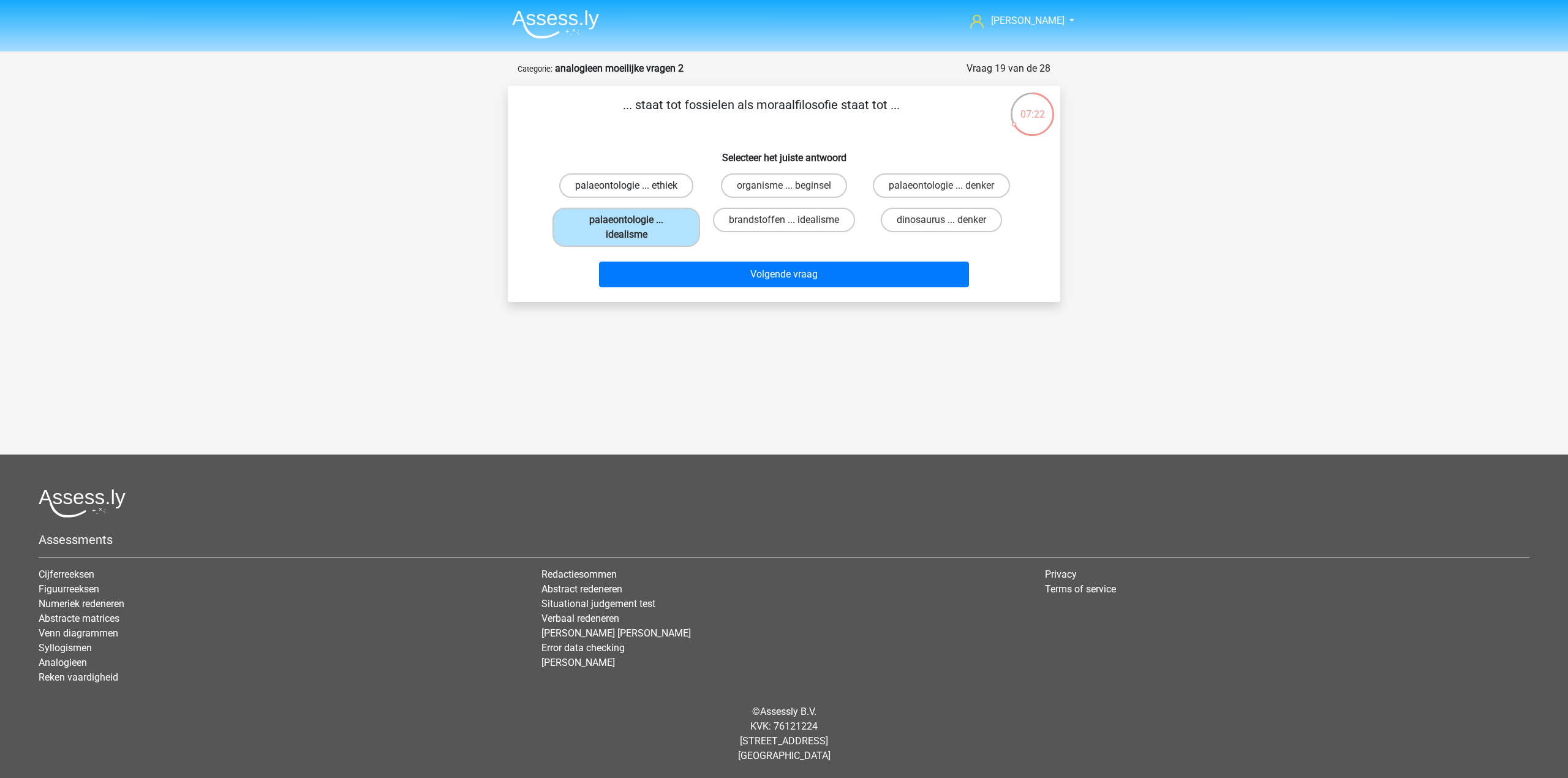
radio input "true"
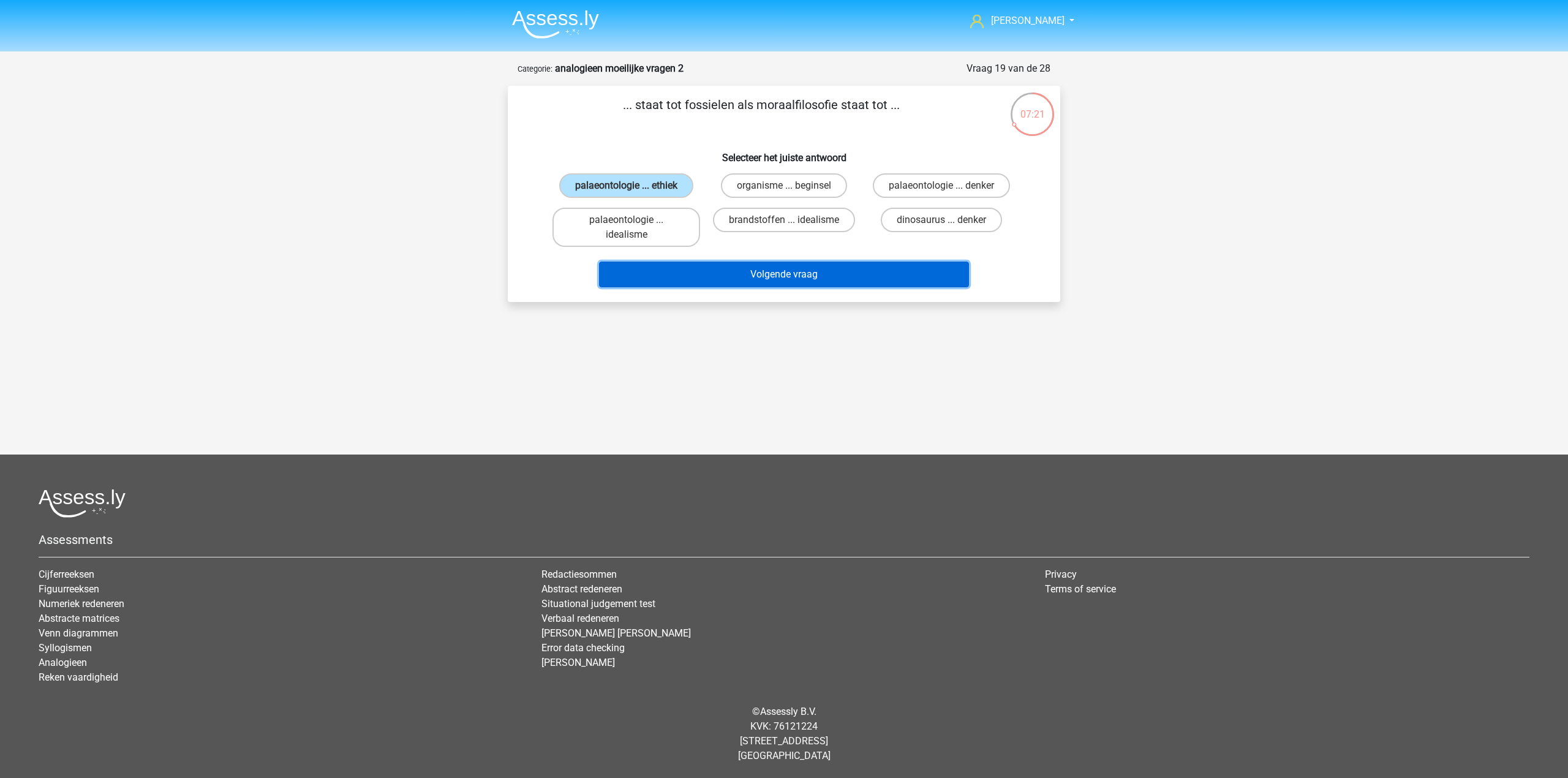
click at [706, 280] on button "Volgende vraag" at bounding box center [784, 274] width 370 height 25
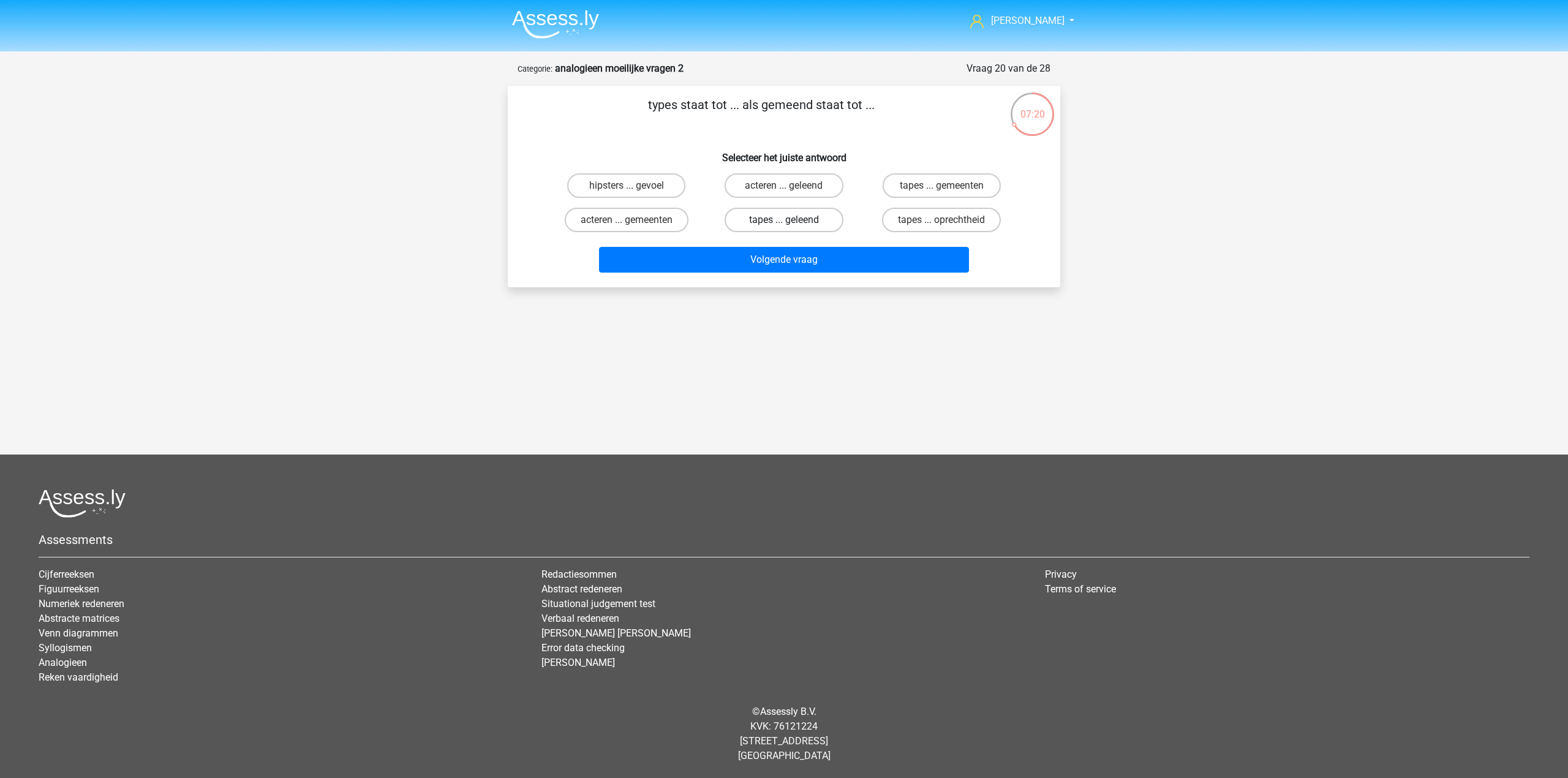
click at [734, 224] on label "tapes ... geleend" at bounding box center [784, 219] width 118 height 24
click at [784, 224] on input "tapes ... geleend" at bounding box center [787, 224] width 8 height 8
radio input "true"
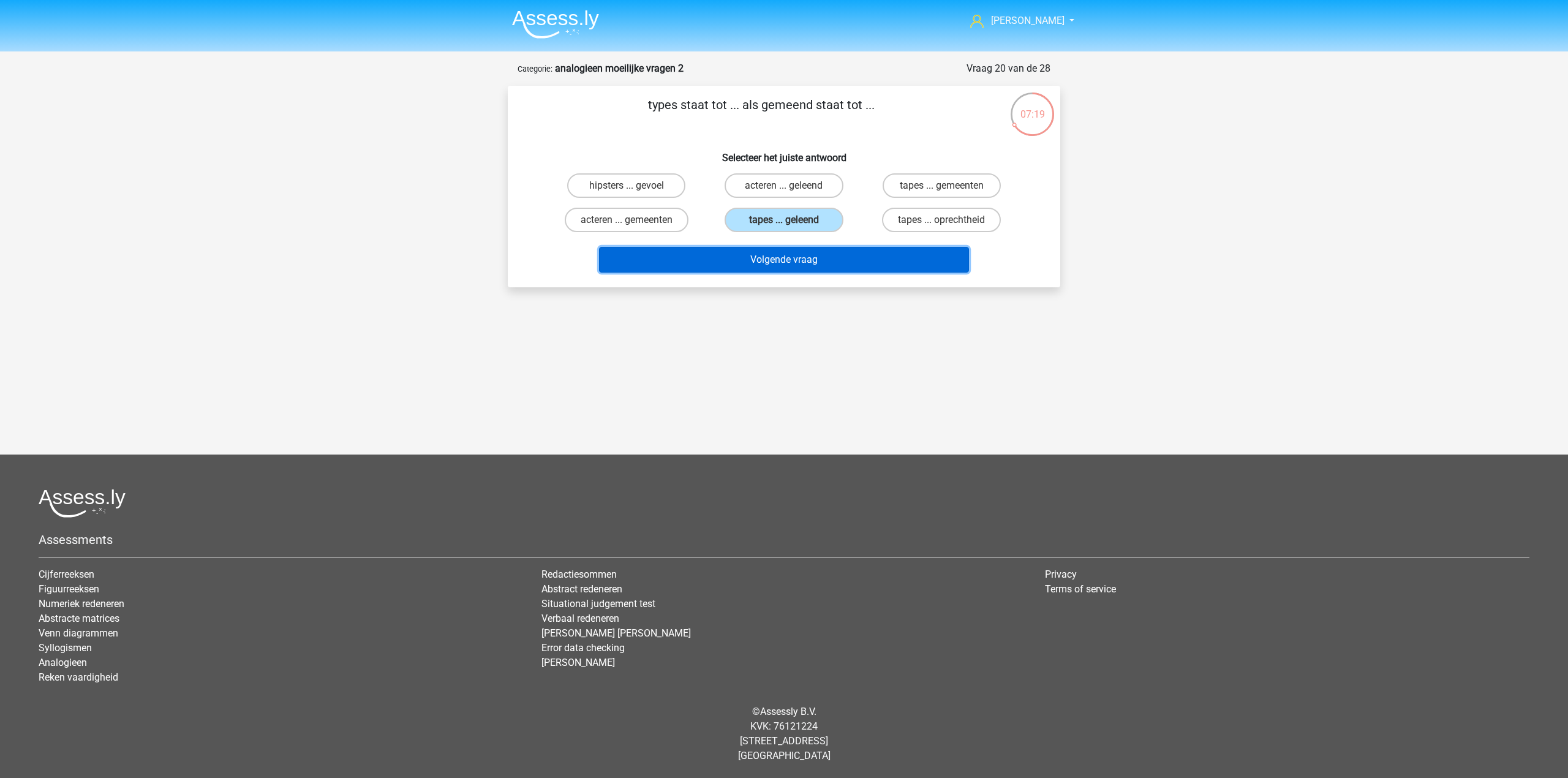
click at [747, 257] on button "Volgende vraag" at bounding box center [784, 259] width 370 height 25
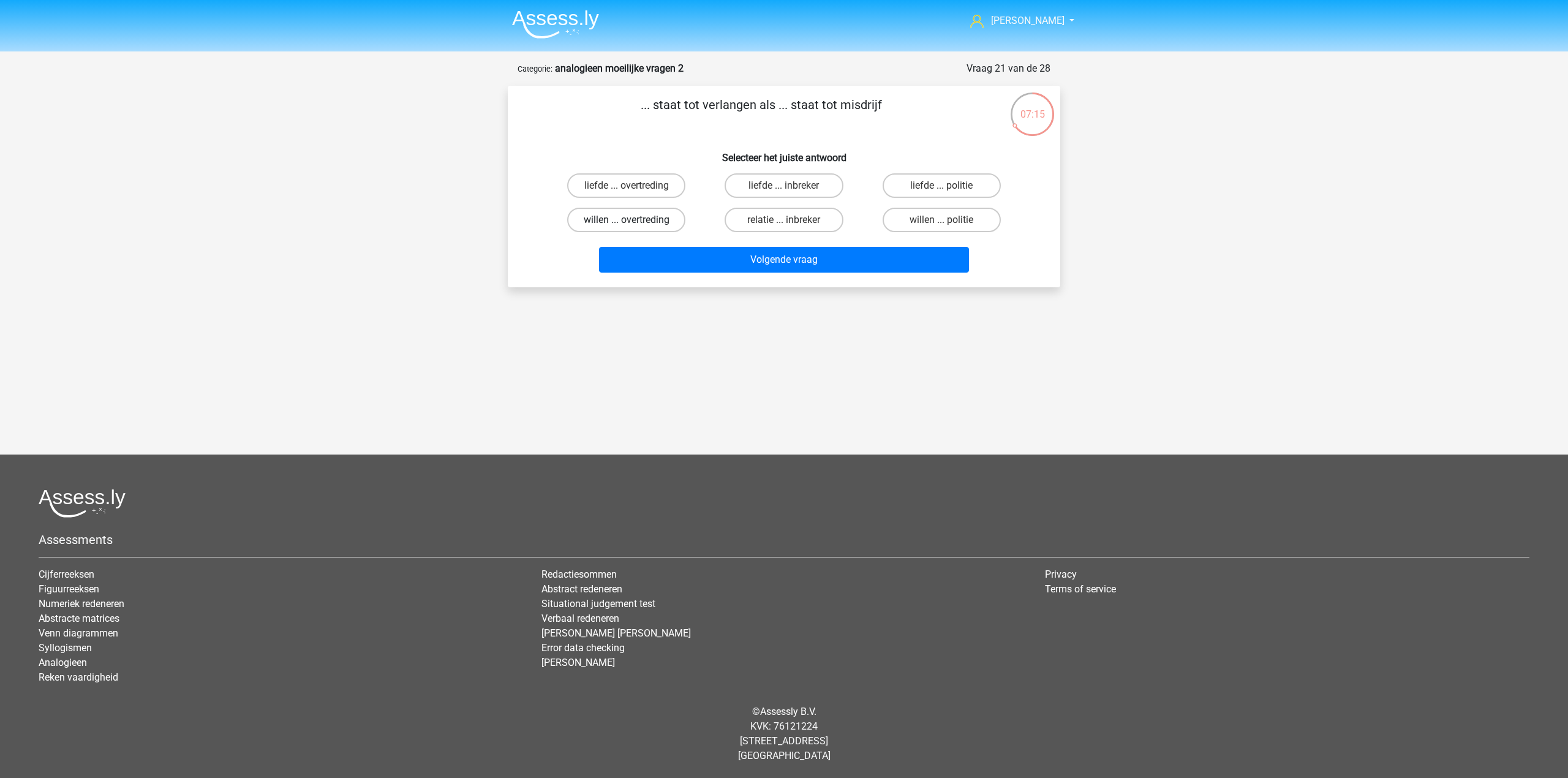
click at [664, 221] on label "willen ... overtreding" at bounding box center [626, 219] width 118 height 24
click at [634, 221] on input "willen ... overtreding" at bounding box center [630, 224] width 8 height 8
radio input "true"
click at [717, 262] on button "Volgende vraag" at bounding box center [784, 259] width 370 height 25
click at [797, 187] on label "mensen ... pathologie" at bounding box center [783, 185] width 124 height 24
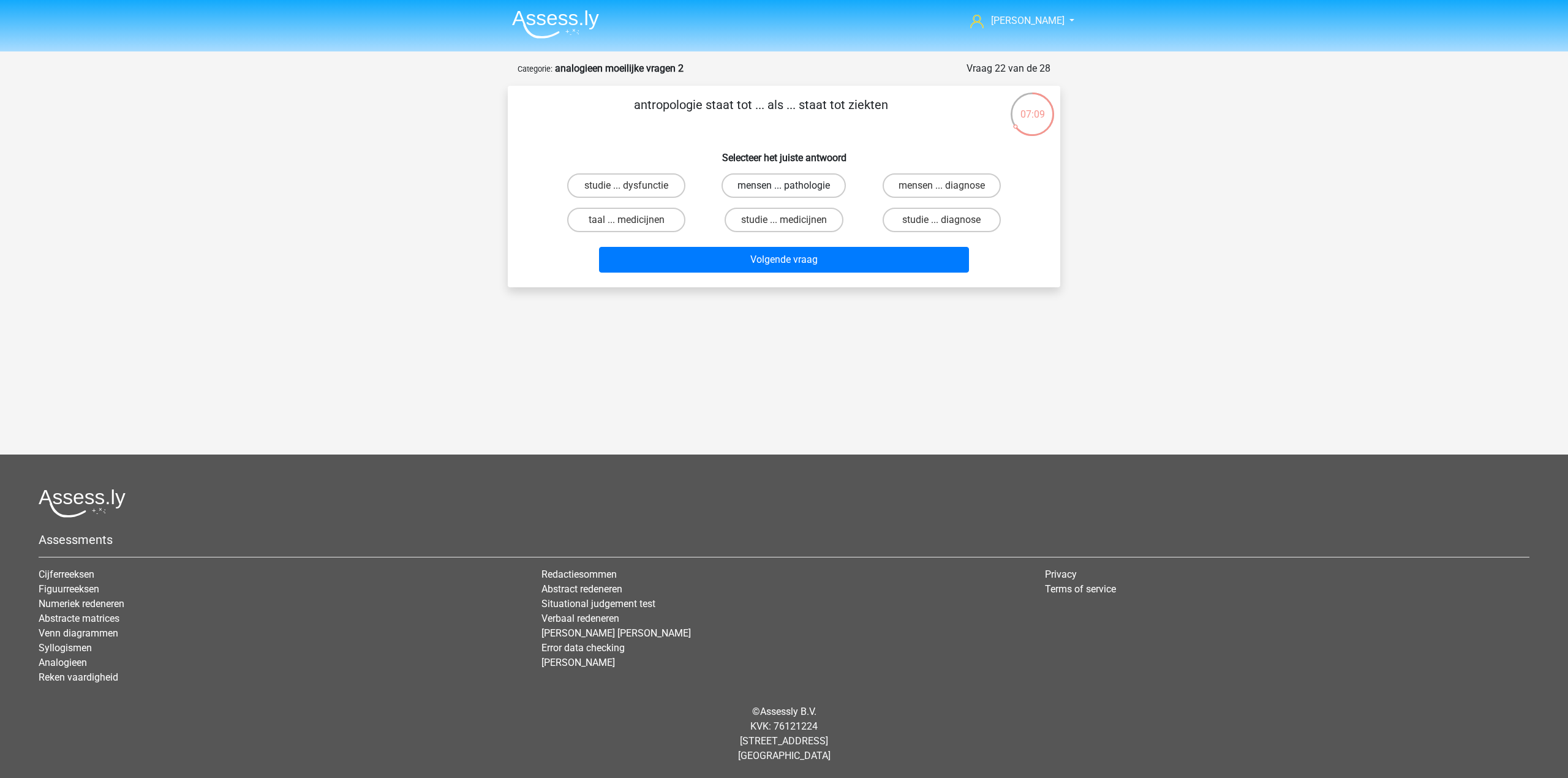
click at [792, 187] on input "mensen ... pathologie" at bounding box center [787, 189] width 8 height 8
radio input "true"
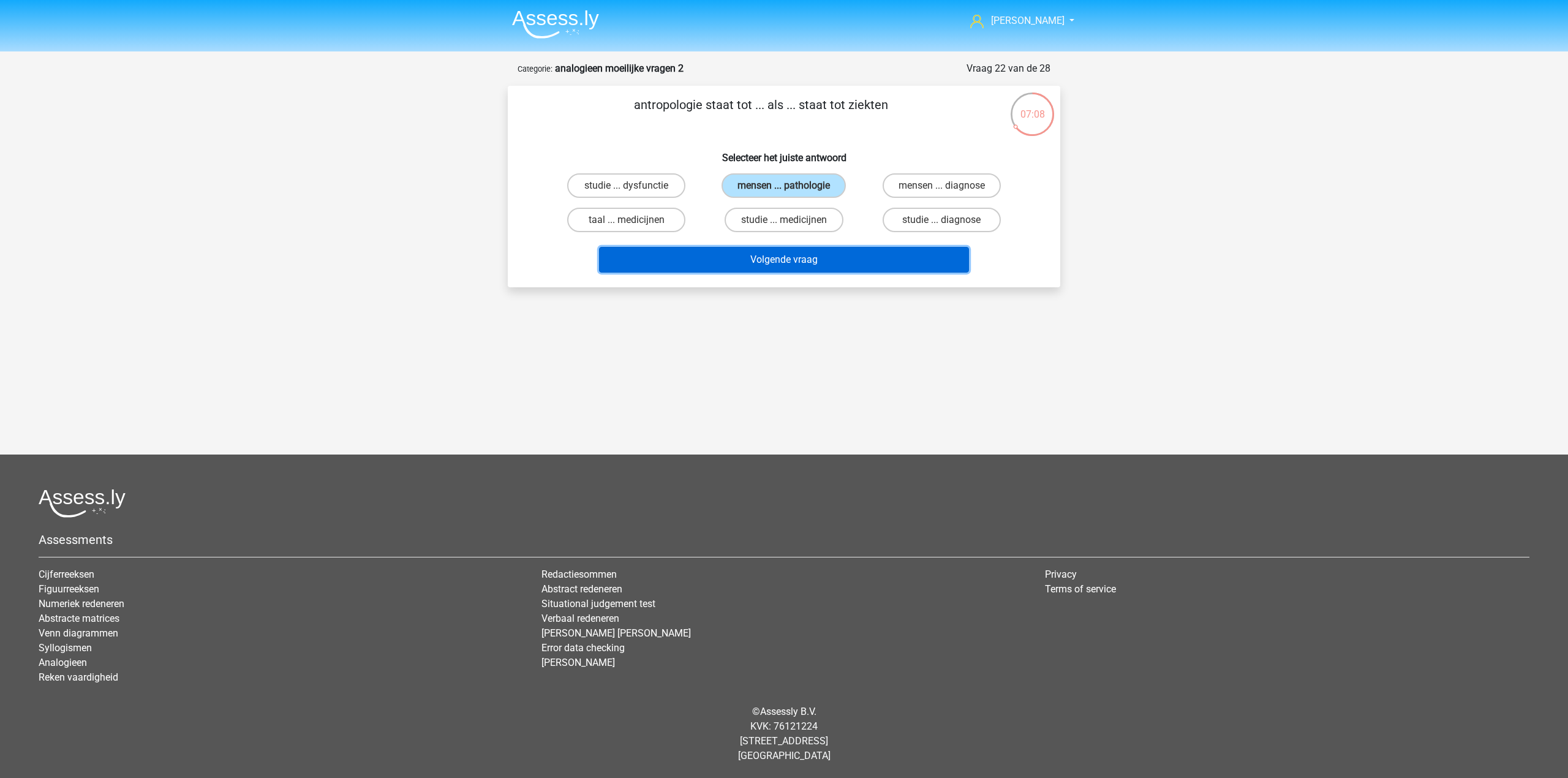
click at [835, 255] on button "Volgende vraag" at bounding box center [784, 259] width 370 height 25
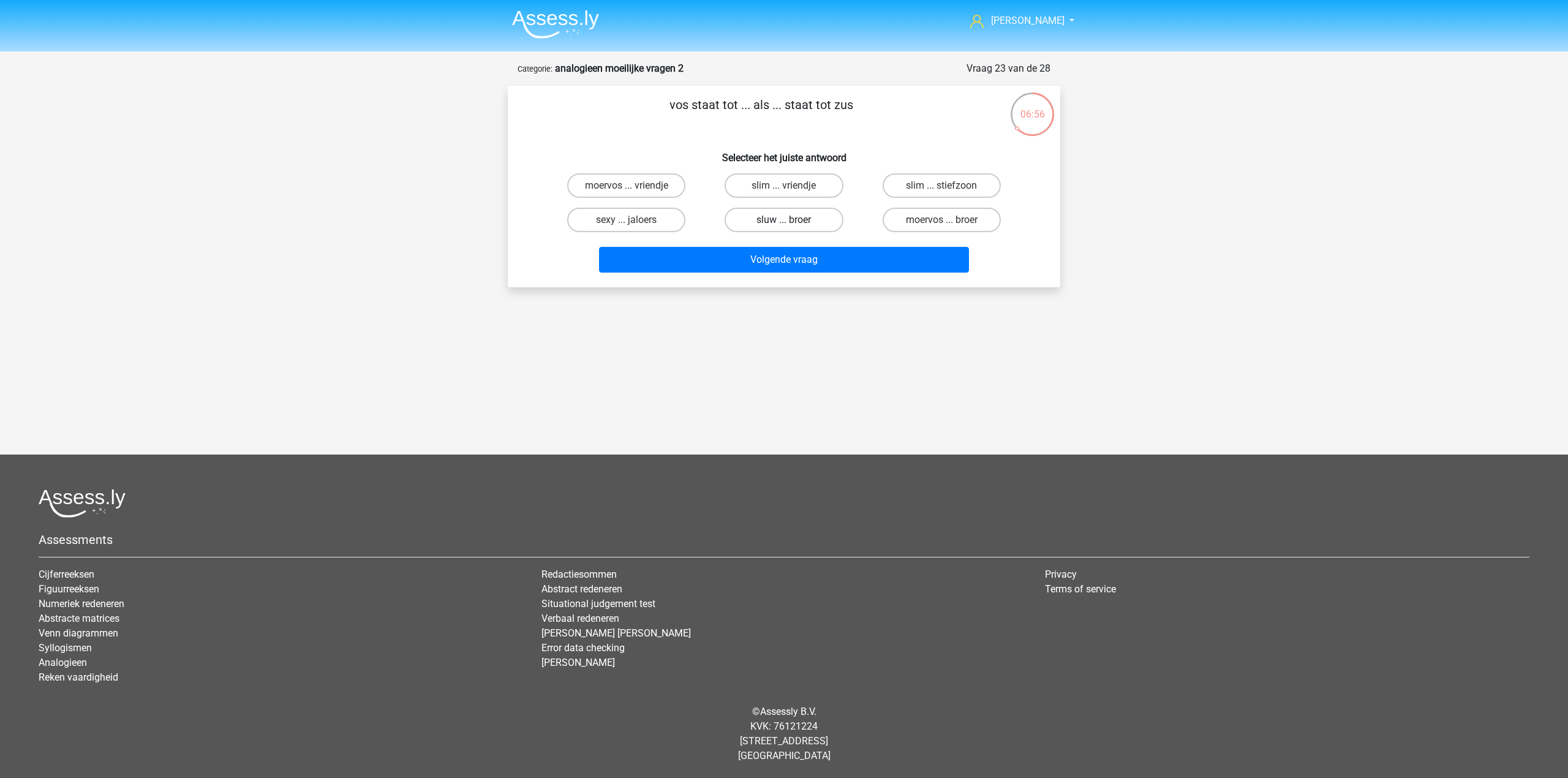
click at [828, 221] on label "sluw ... broer" at bounding box center [784, 219] width 118 height 24
click at [792, 221] on input "sluw ... broer" at bounding box center [787, 224] width 8 height 8
radio input "true"
click at [941, 220] on label "moervos ... broer" at bounding box center [941, 219] width 118 height 24
click at [941, 220] on input "moervos ... broer" at bounding box center [945, 224] width 8 height 8
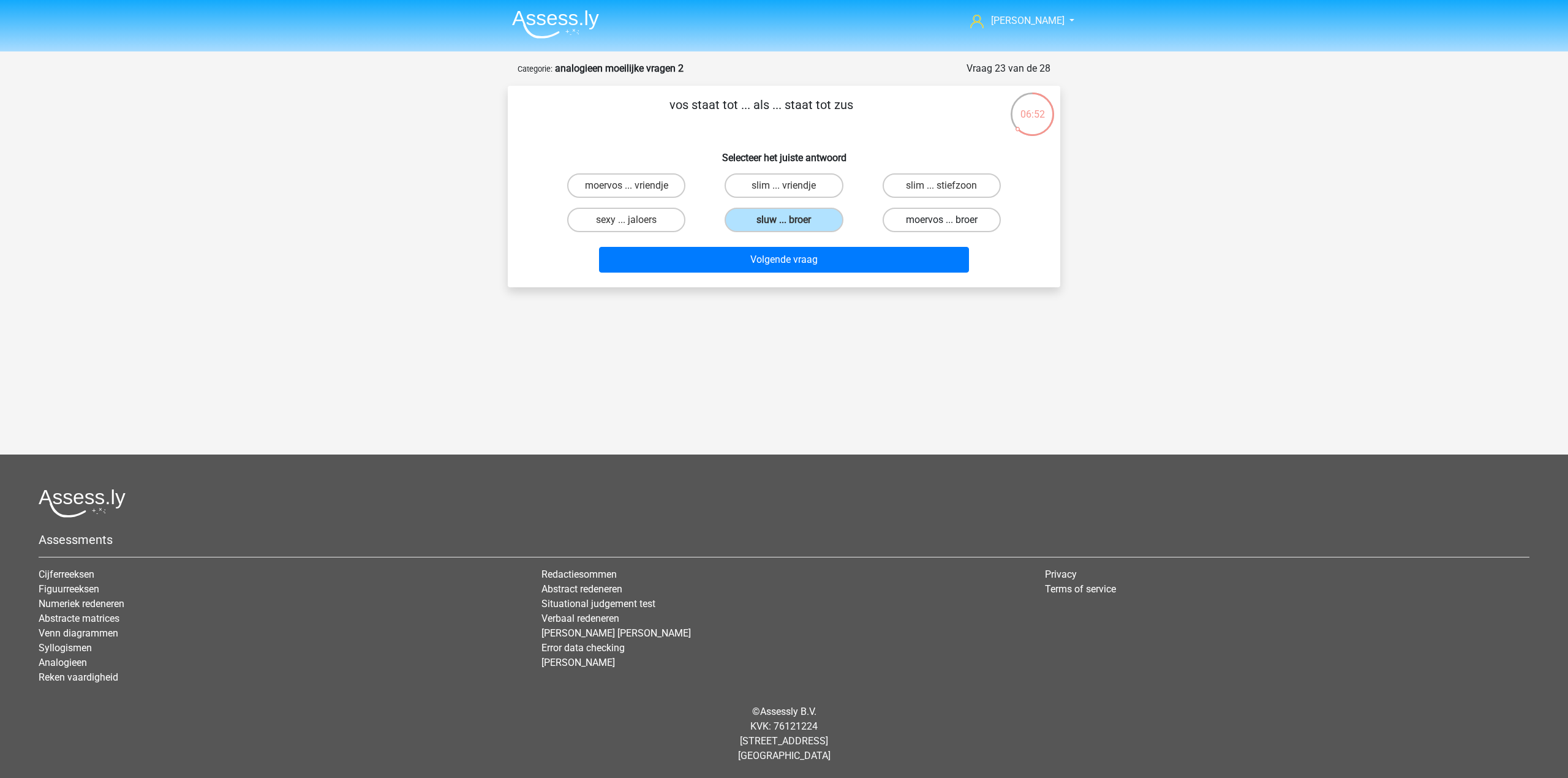
radio input "true"
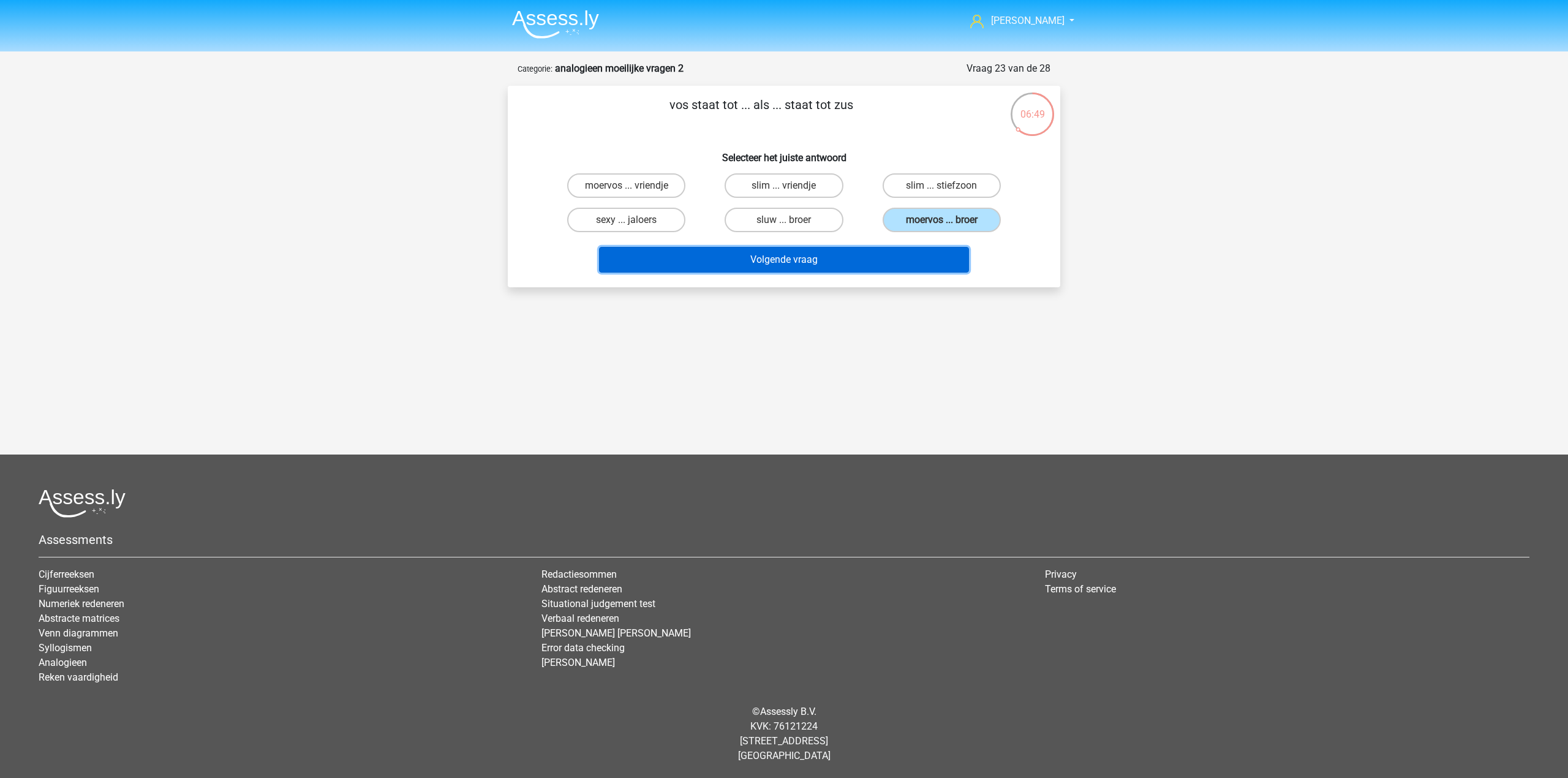
click at [842, 260] on button "Volgende vraag" at bounding box center [784, 259] width 370 height 25
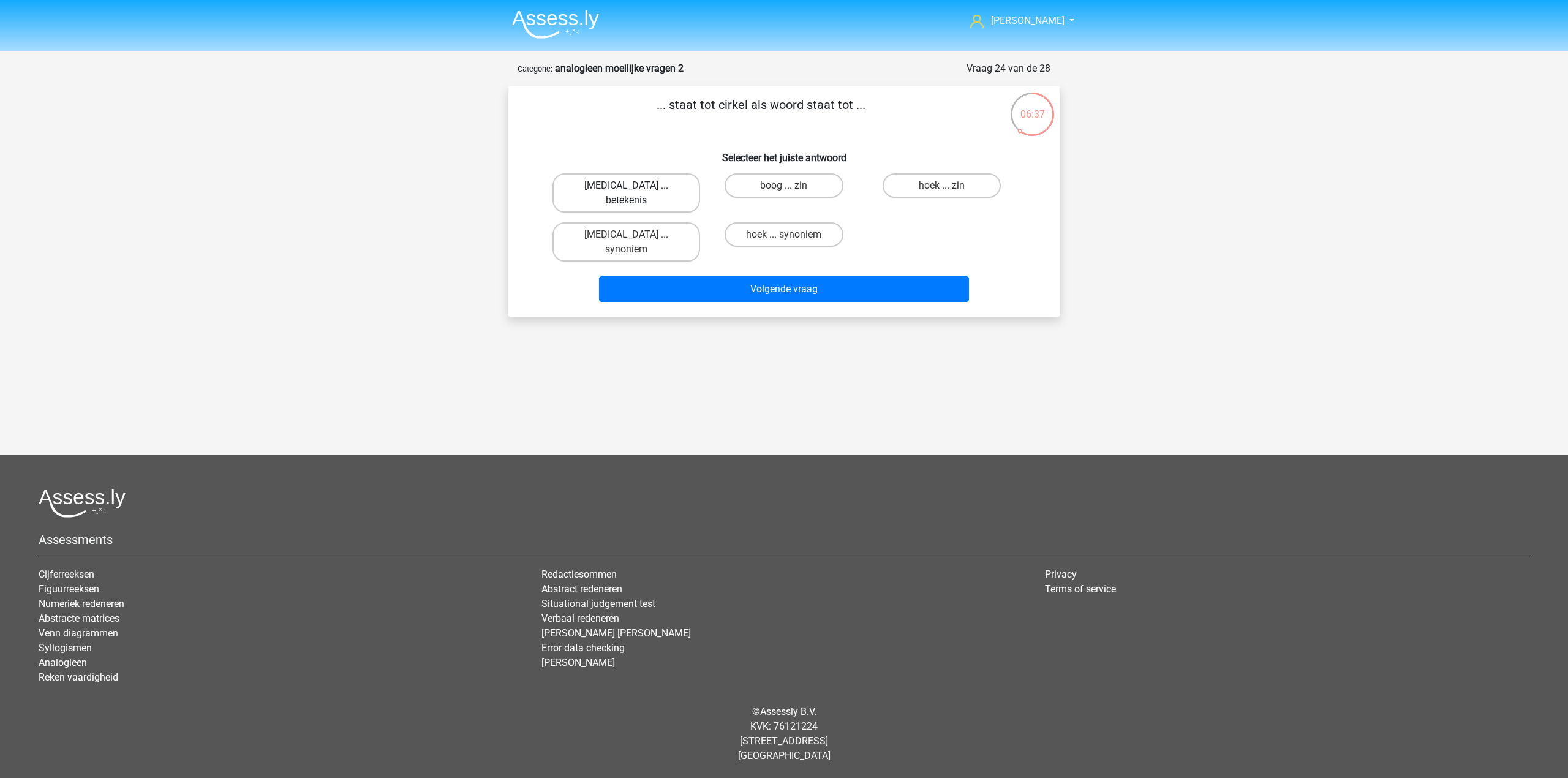
click at [665, 187] on label "bal ... betekenis" at bounding box center [626, 192] width 148 height 39
click at [634, 187] on input "bal ... betekenis" at bounding box center [630, 189] width 8 height 8
radio input "true"
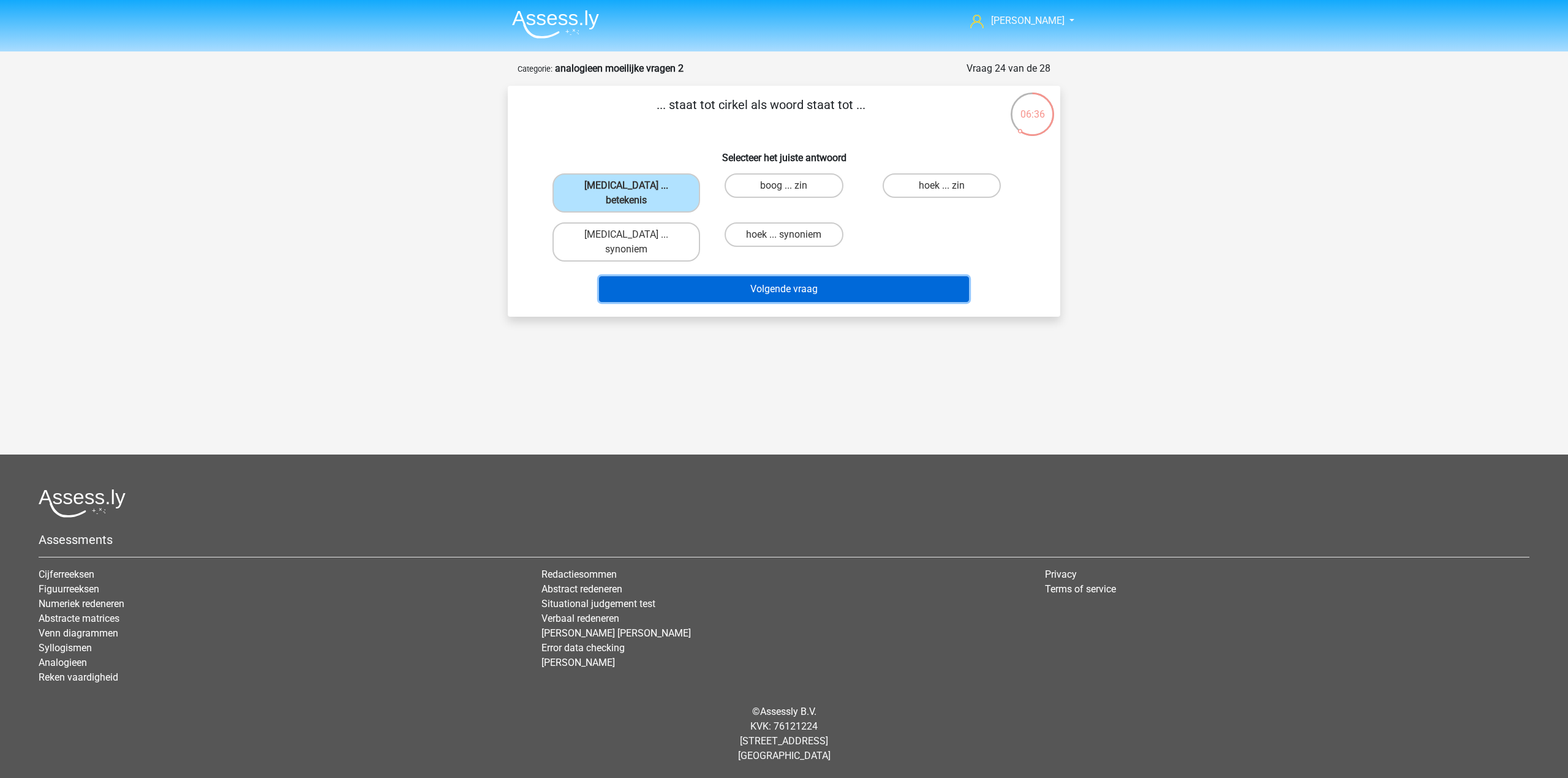
click at [686, 276] on button "Volgende vraag" at bounding box center [784, 289] width 370 height 25
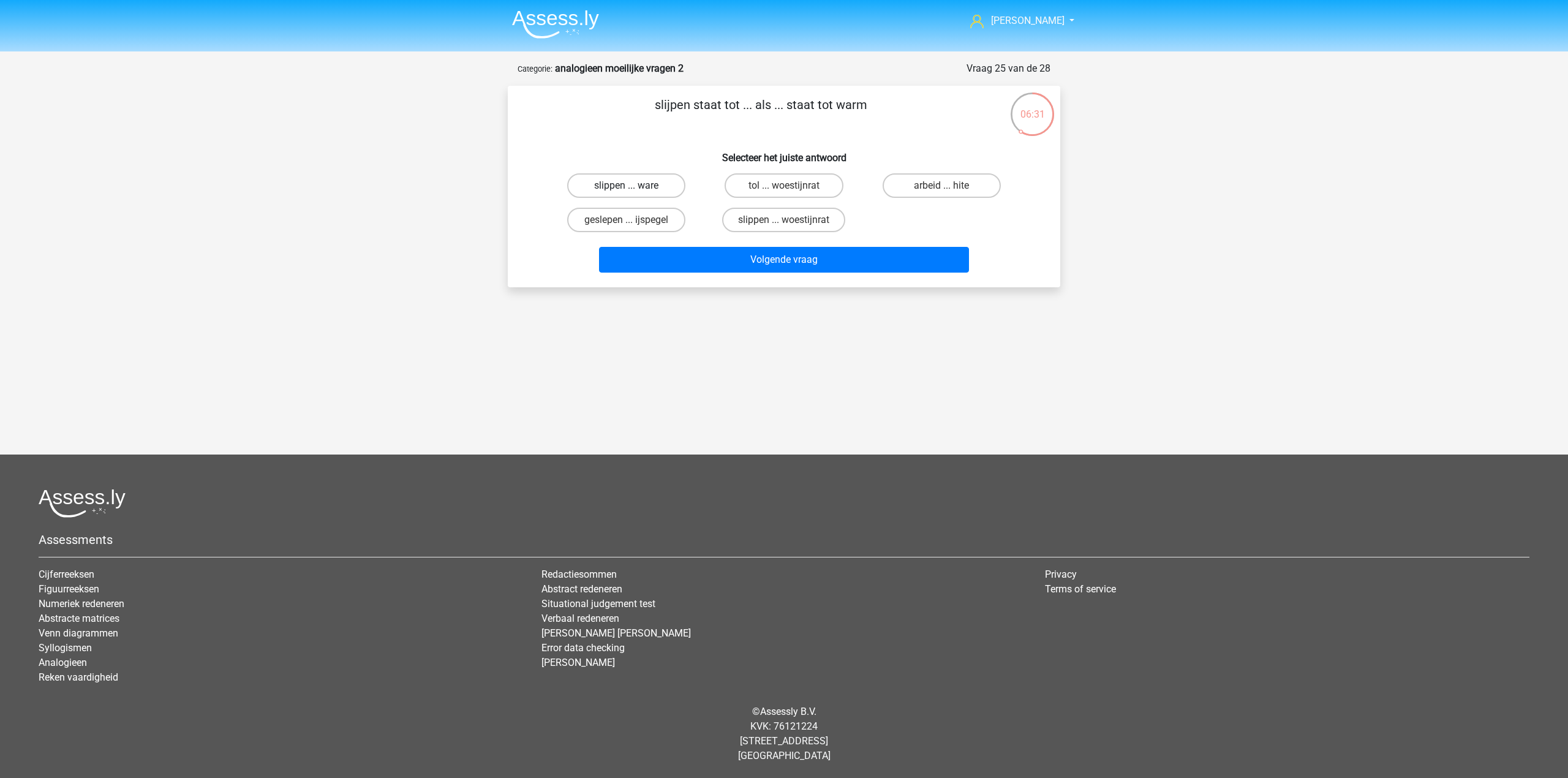
click at [659, 188] on label "slippen ... ware" at bounding box center [626, 185] width 118 height 24
click at [634, 188] on input "slippen ... ware" at bounding box center [630, 189] width 8 height 8
radio input "true"
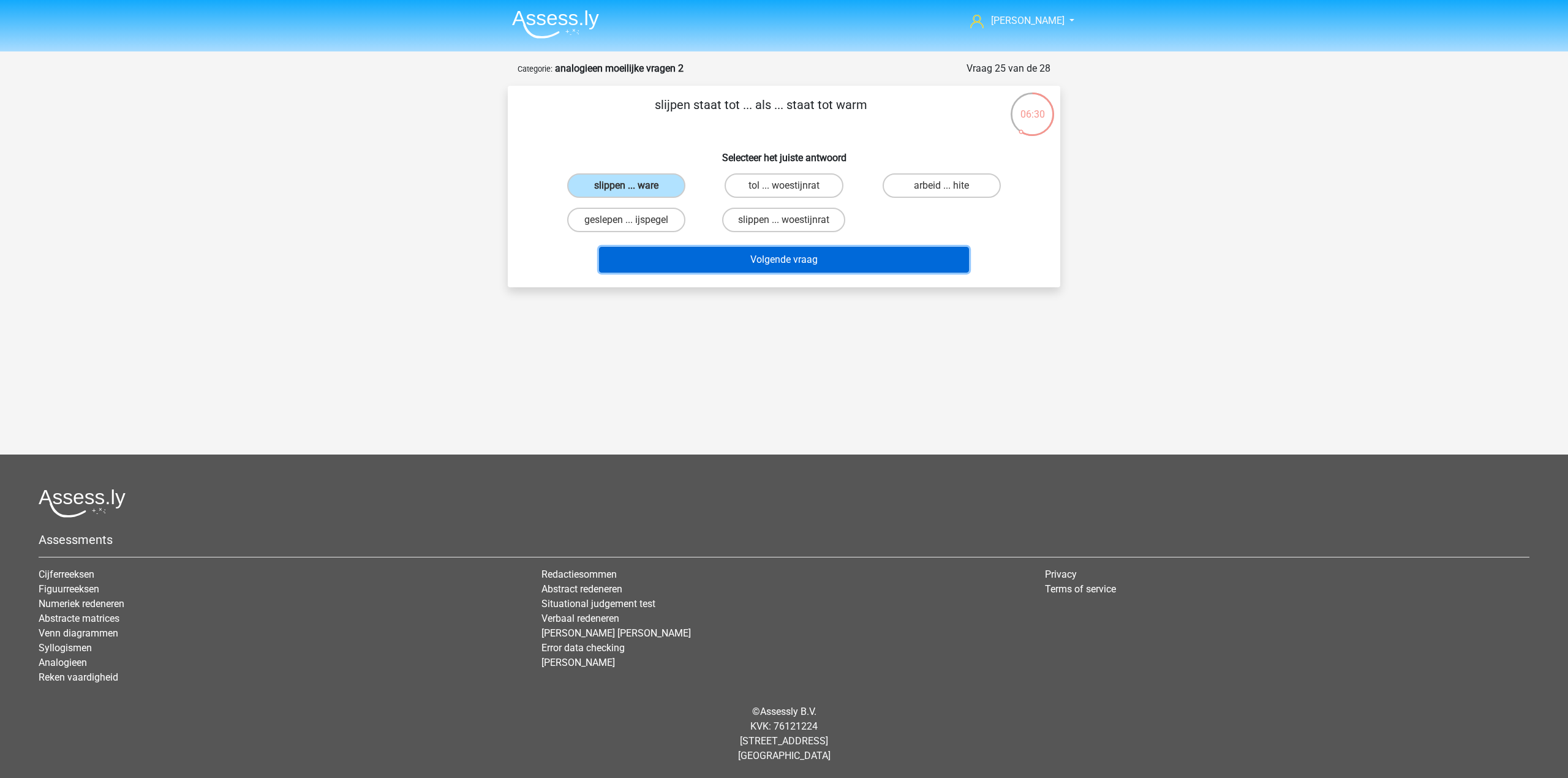
click at [731, 247] on button "Volgende vraag" at bounding box center [784, 259] width 370 height 25
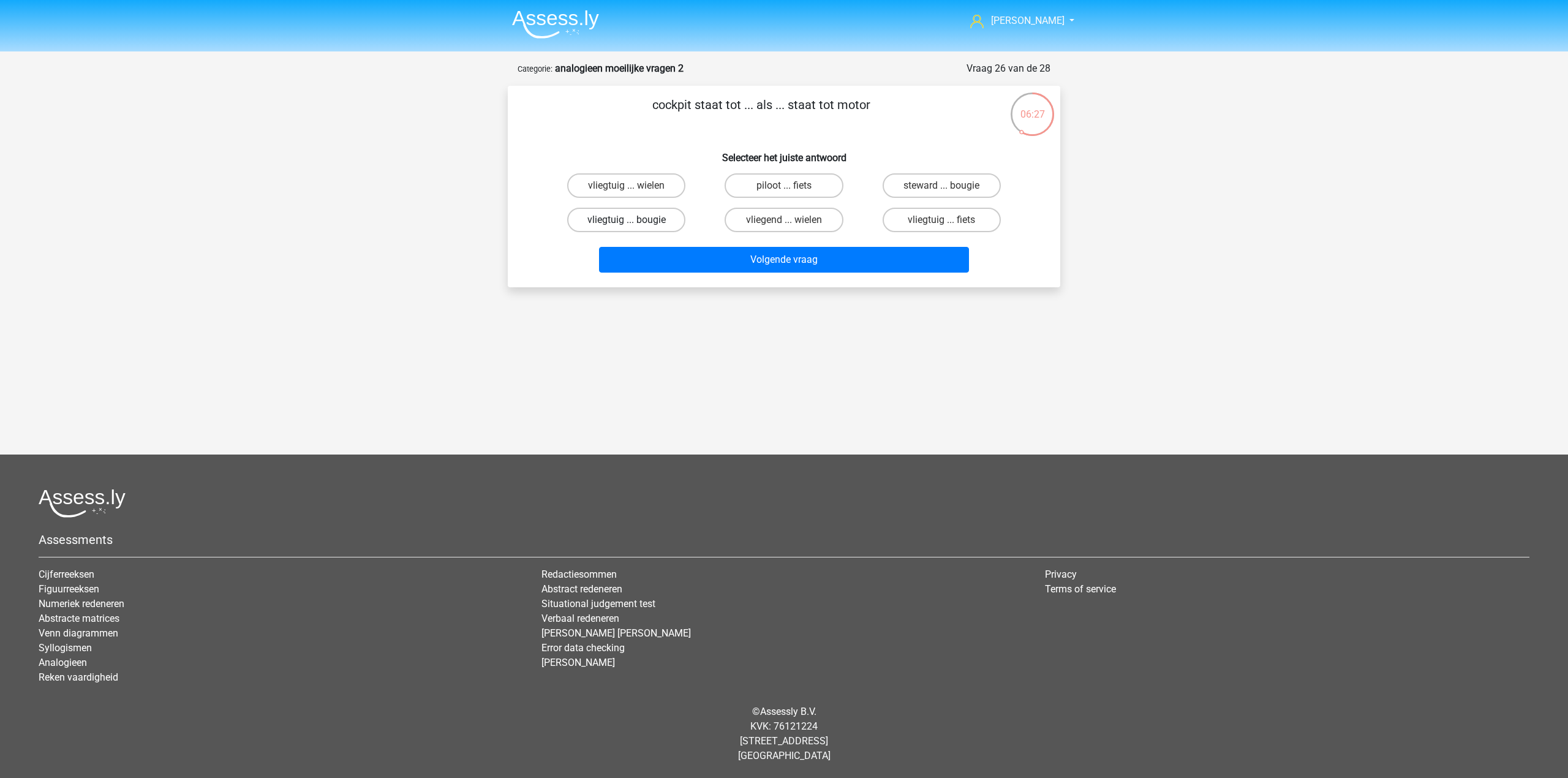
click at [659, 220] on label "vliegtuig ... bougie" at bounding box center [626, 219] width 118 height 24
click at [634, 220] on input "vliegtuig ... bougie" at bounding box center [630, 224] width 8 height 8
radio input "true"
click at [708, 254] on button "Volgende vraag" at bounding box center [784, 259] width 370 height 25
click at [922, 191] on label "mensen ... kolonie" at bounding box center [941, 185] width 118 height 24
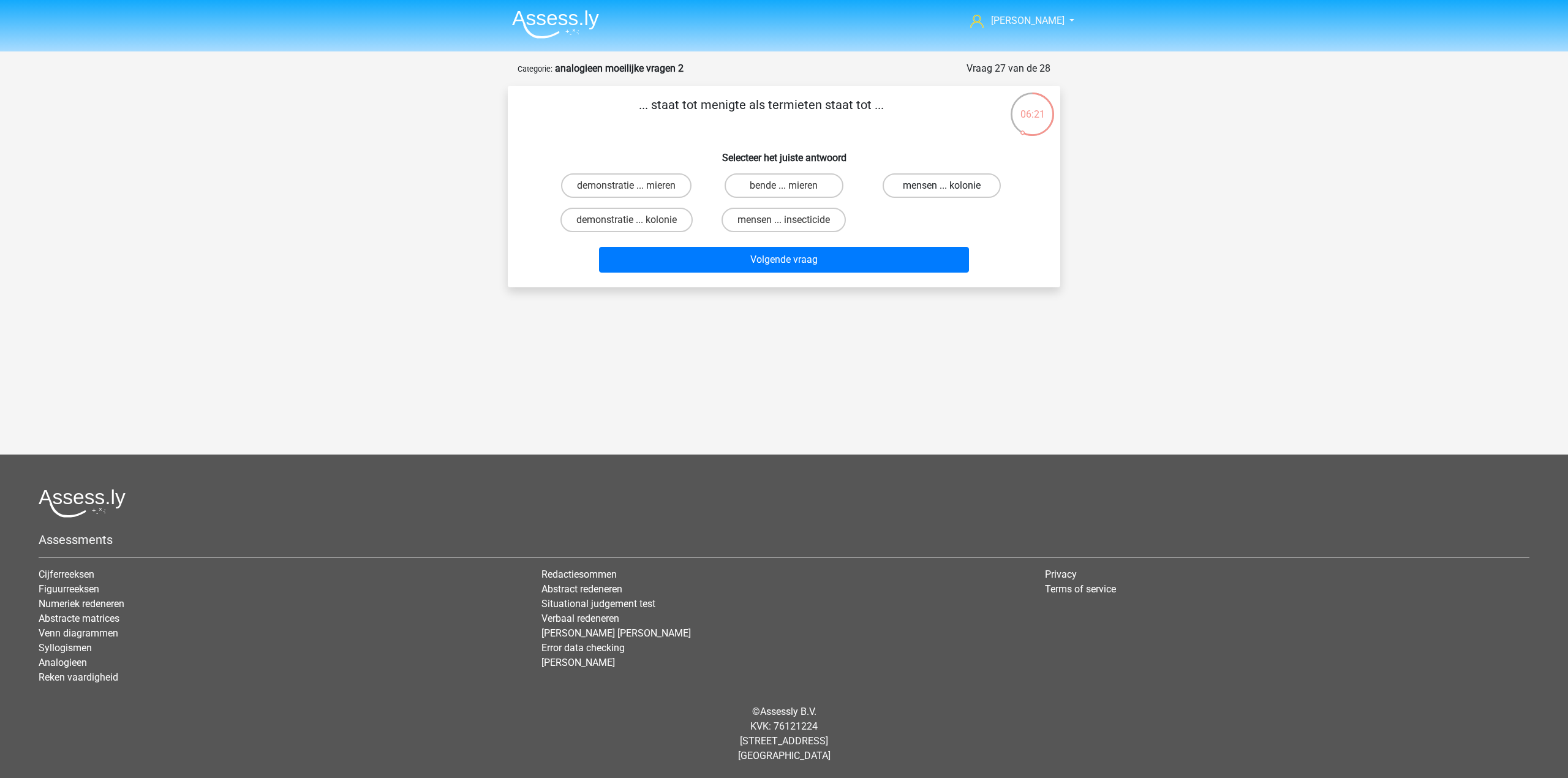
click at [941, 191] on input "mensen ... kolonie" at bounding box center [945, 189] width 8 height 8
radio input "true"
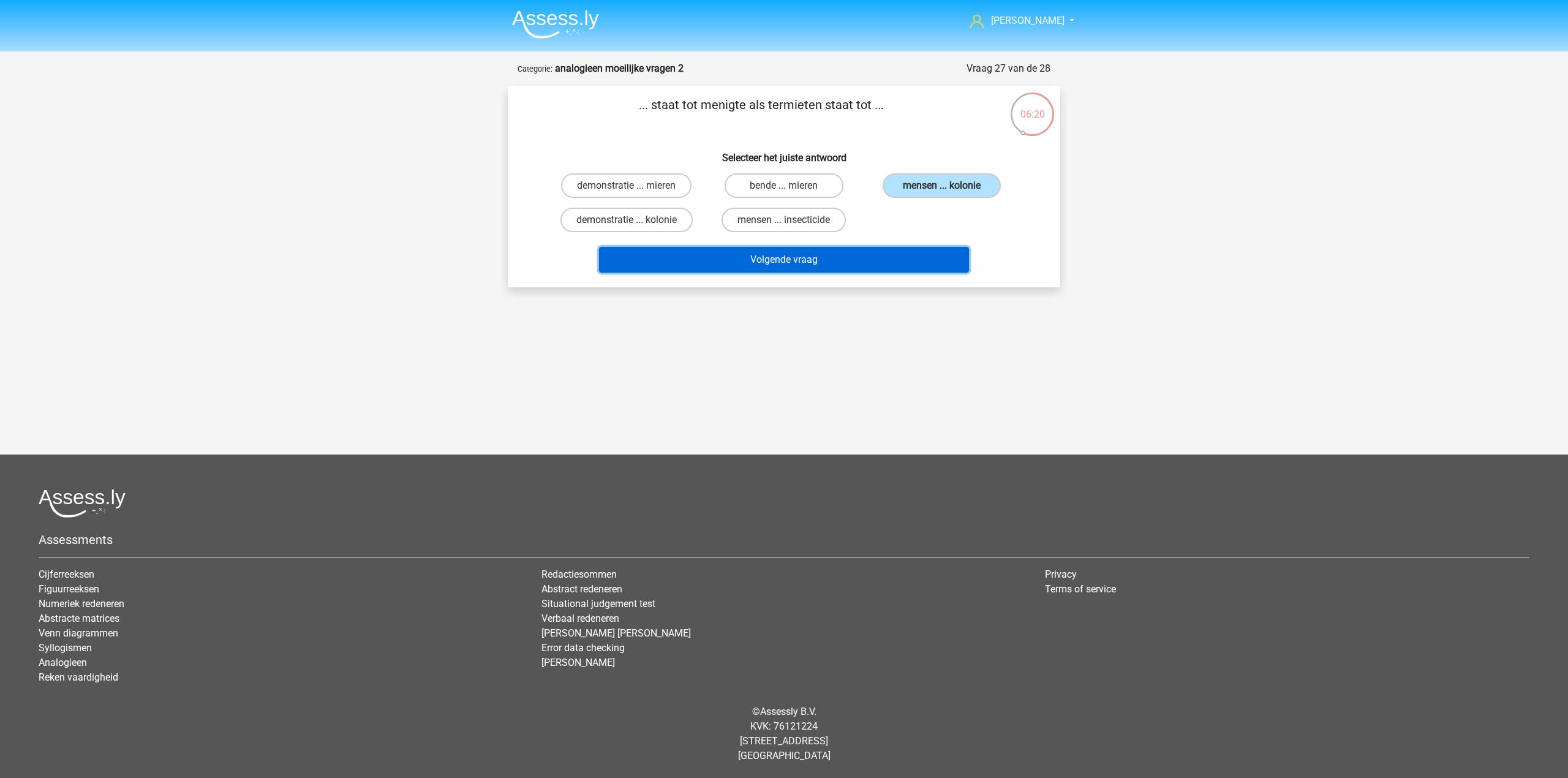
click at [893, 260] on button "Volgende vraag" at bounding box center [784, 259] width 370 height 25
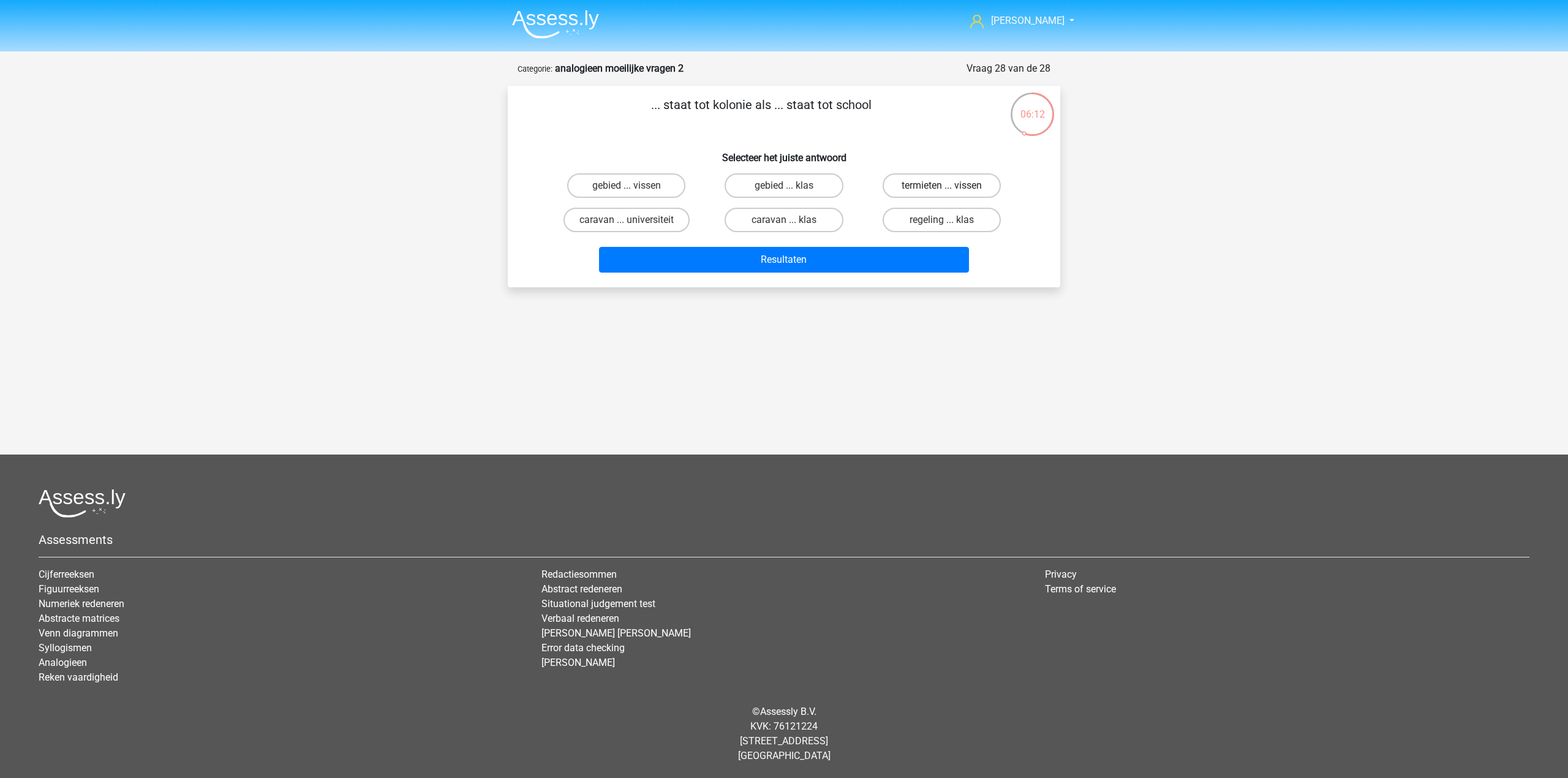
click at [925, 187] on label "termieten ... vissen" at bounding box center [941, 185] width 118 height 24
click at [941, 187] on input "termieten ... vissen" at bounding box center [945, 189] width 8 height 8
radio input "true"
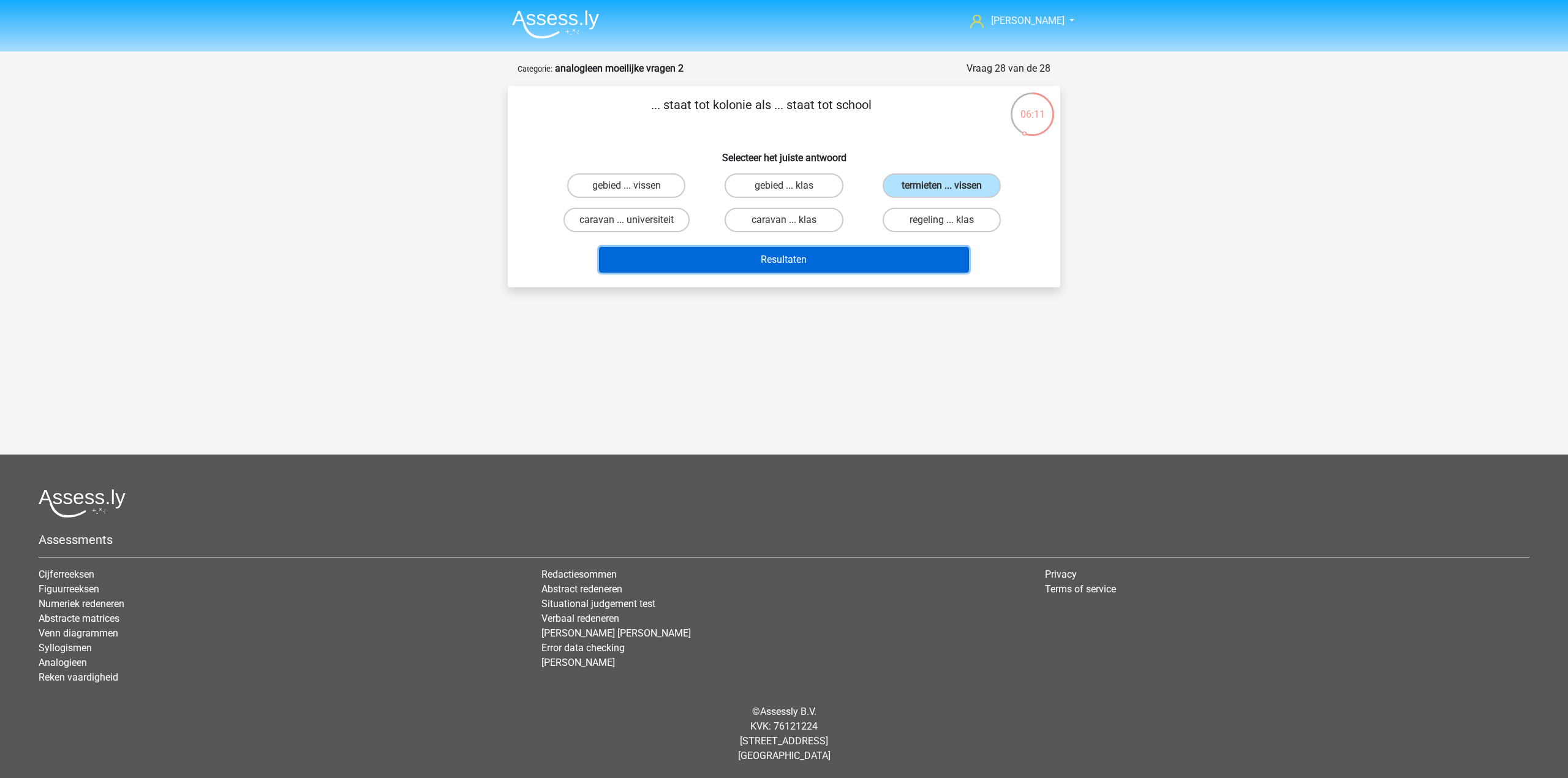
click at [839, 254] on button "Resultaten" at bounding box center [784, 259] width 370 height 25
click at [616, 21] on nav "Julius airportjulius@gmail.com Nederlands English" at bounding box center [784, 22] width 563 height 40
click at [572, 21] on img at bounding box center [555, 24] width 87 height 29
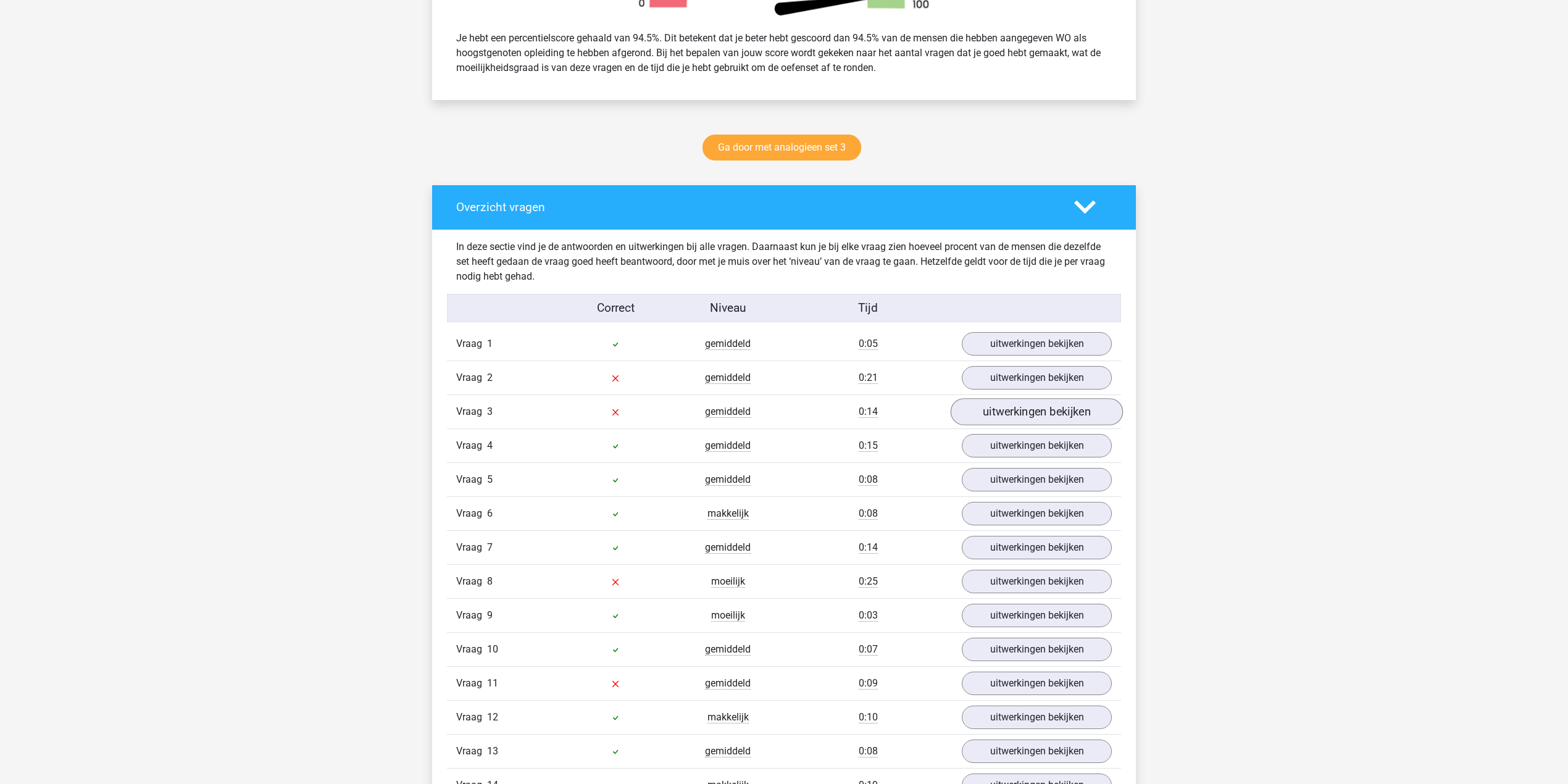
scroll to position [658, 0]
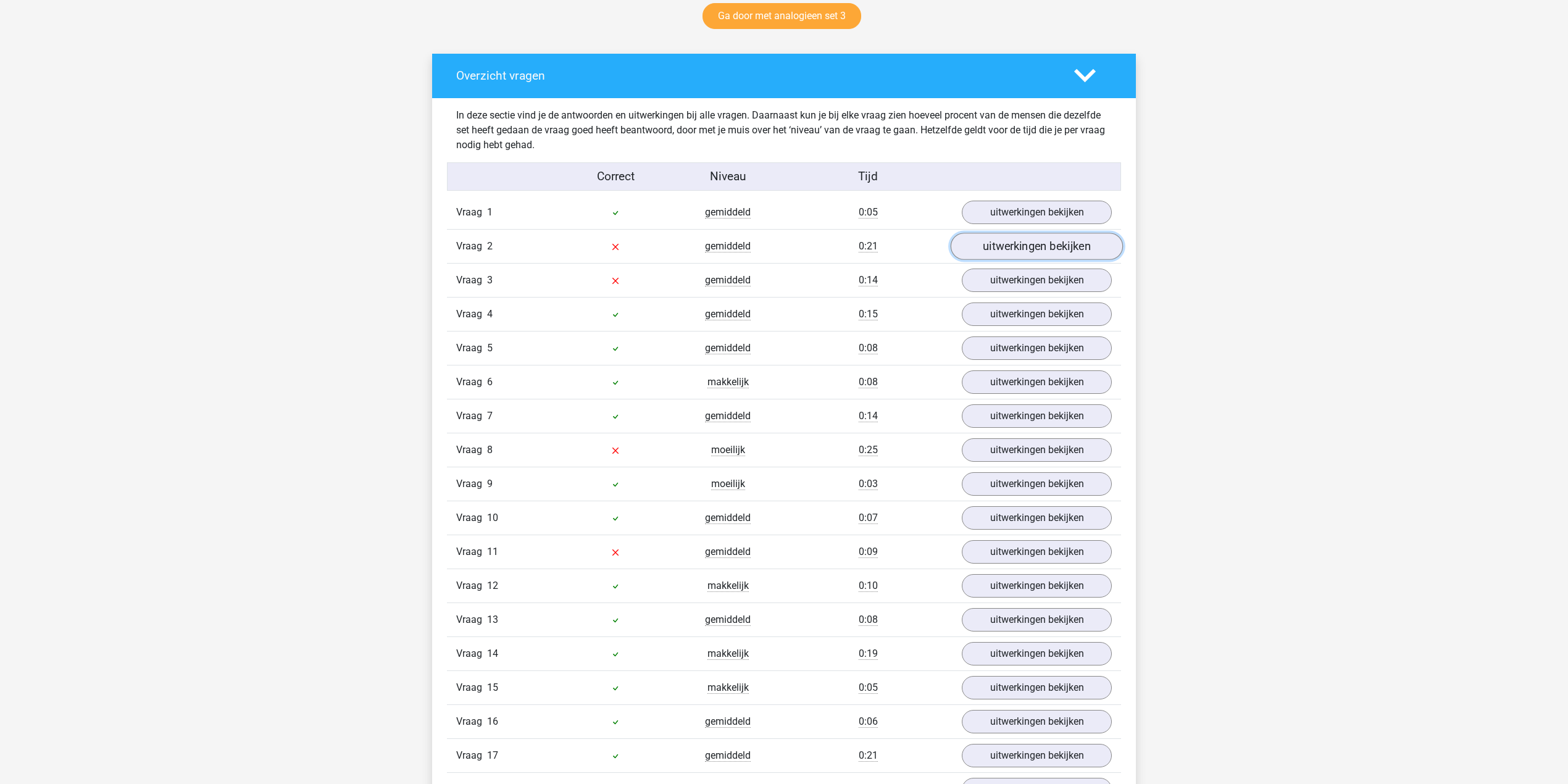
click at [1010, 253] on link "uitwerkingen bekijken" at bounding box center [1037, 247] width 173 height 27
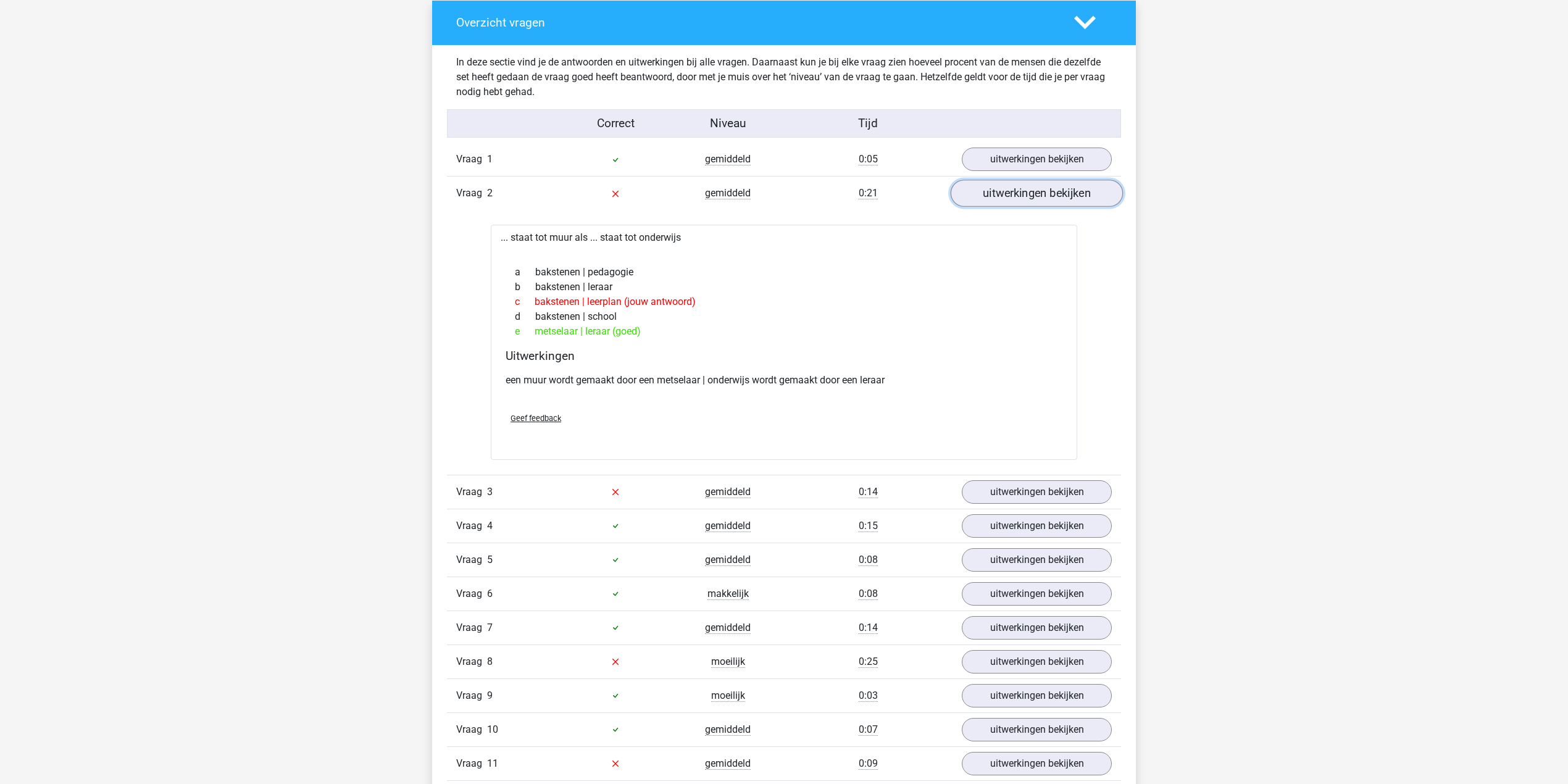
scroll to position [740, 0]
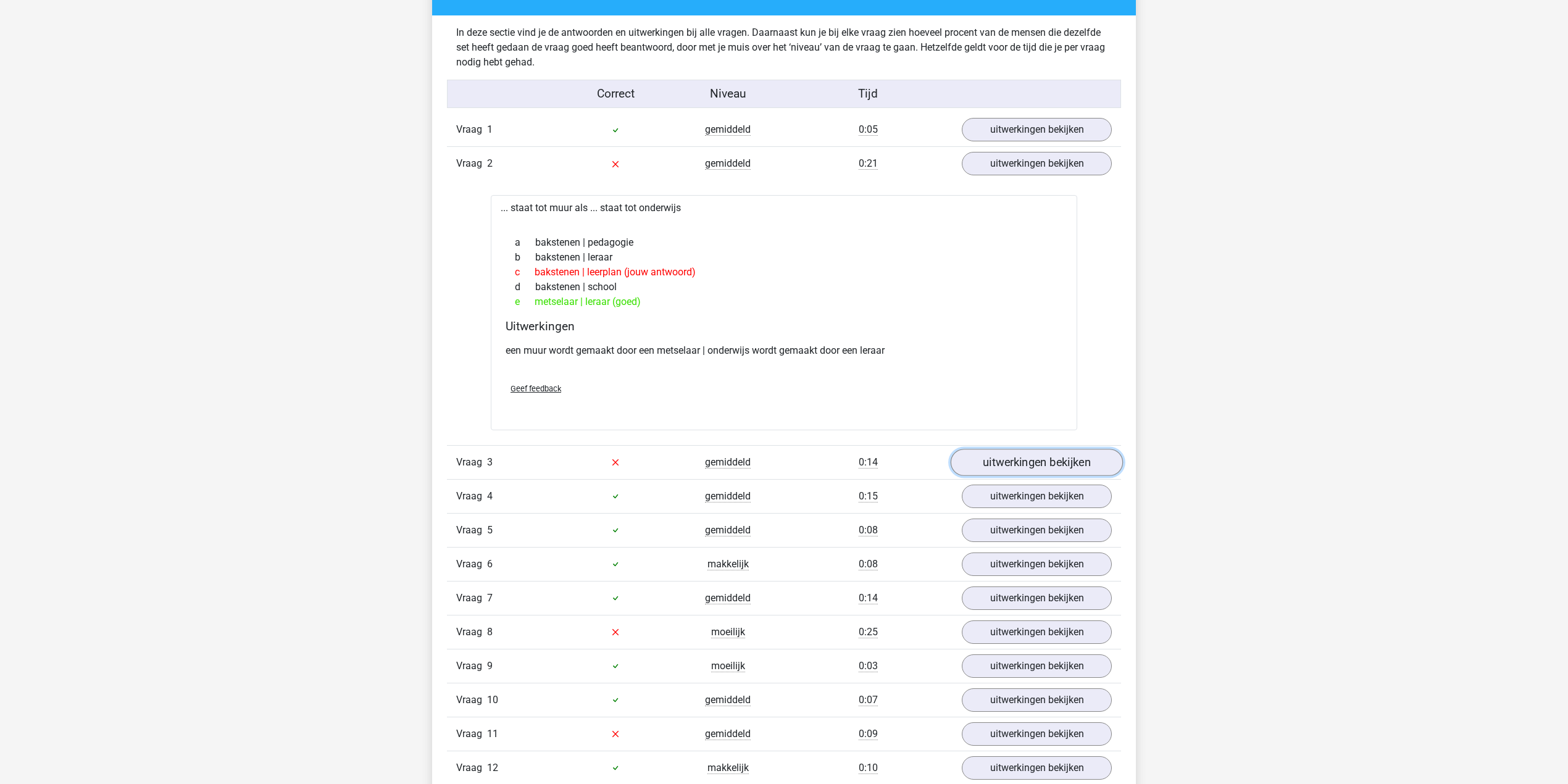
click at [974, 455] on link "uitwerkingen bekijken" at bounding box center [1037, 463] width 173 height 27
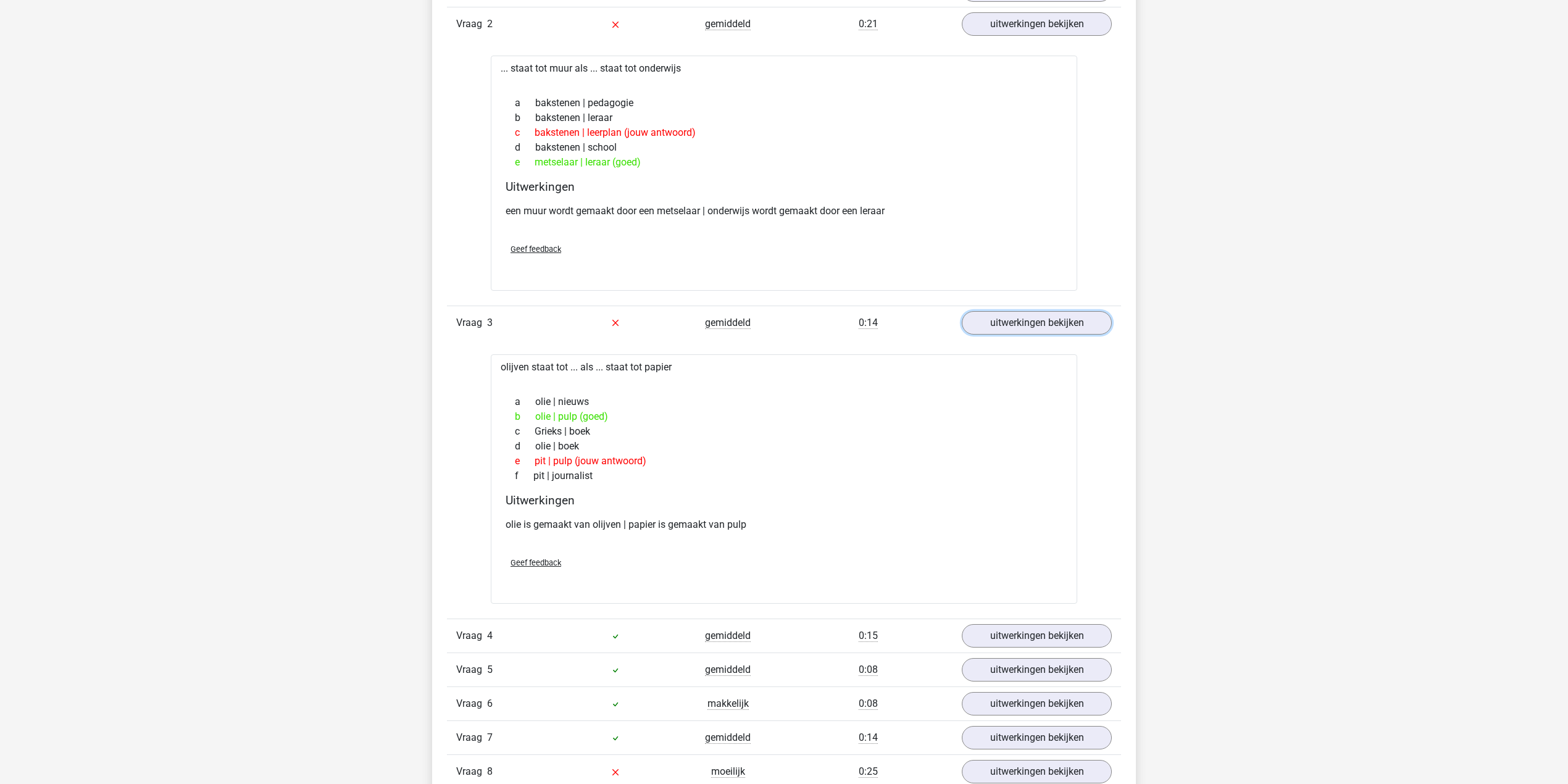
scroll to position [904, 0]
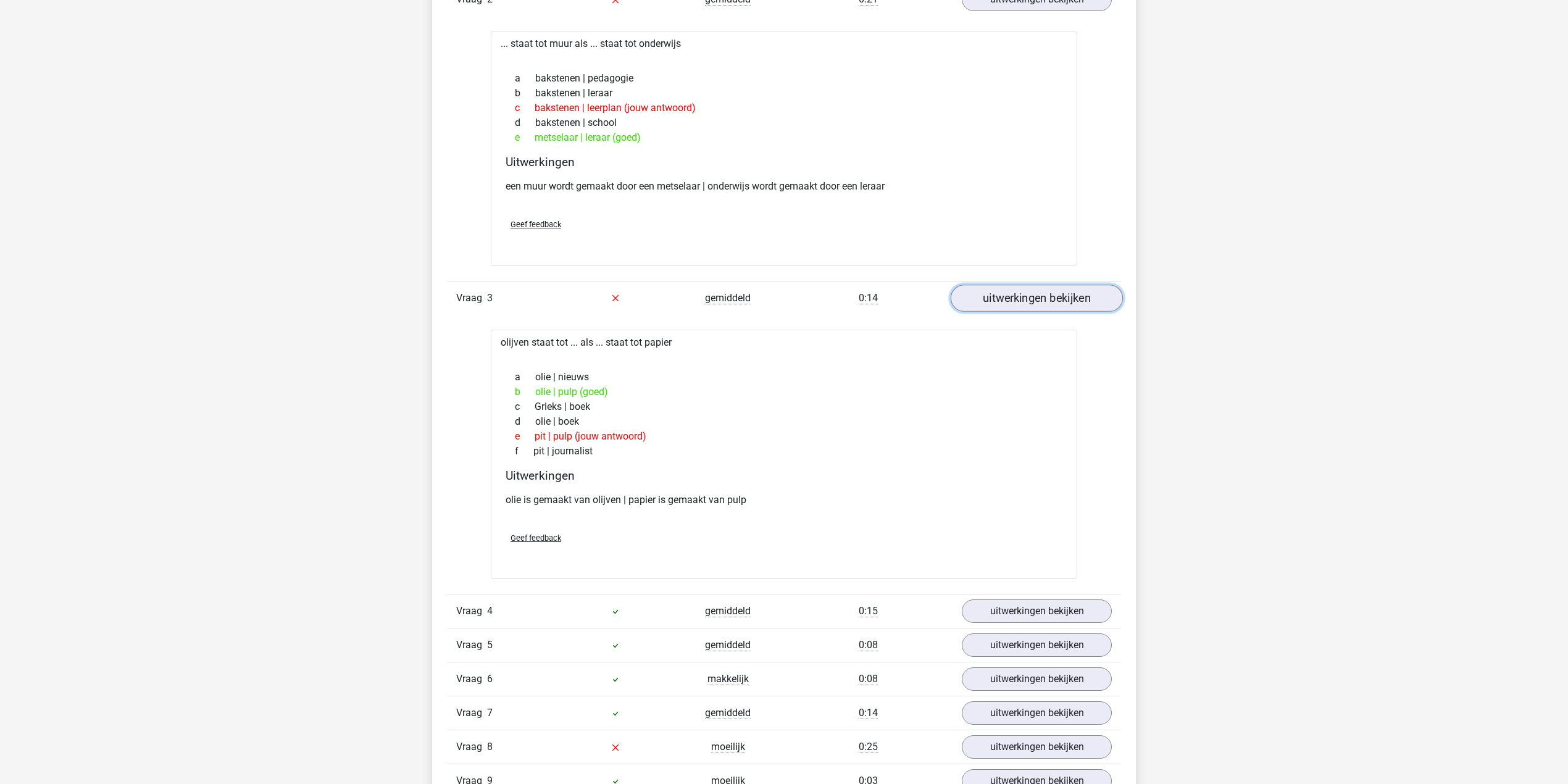
click at [985, 306] on link "uitwerkingen bekijken" at bounding box center [1037, 298] width 173 height 27
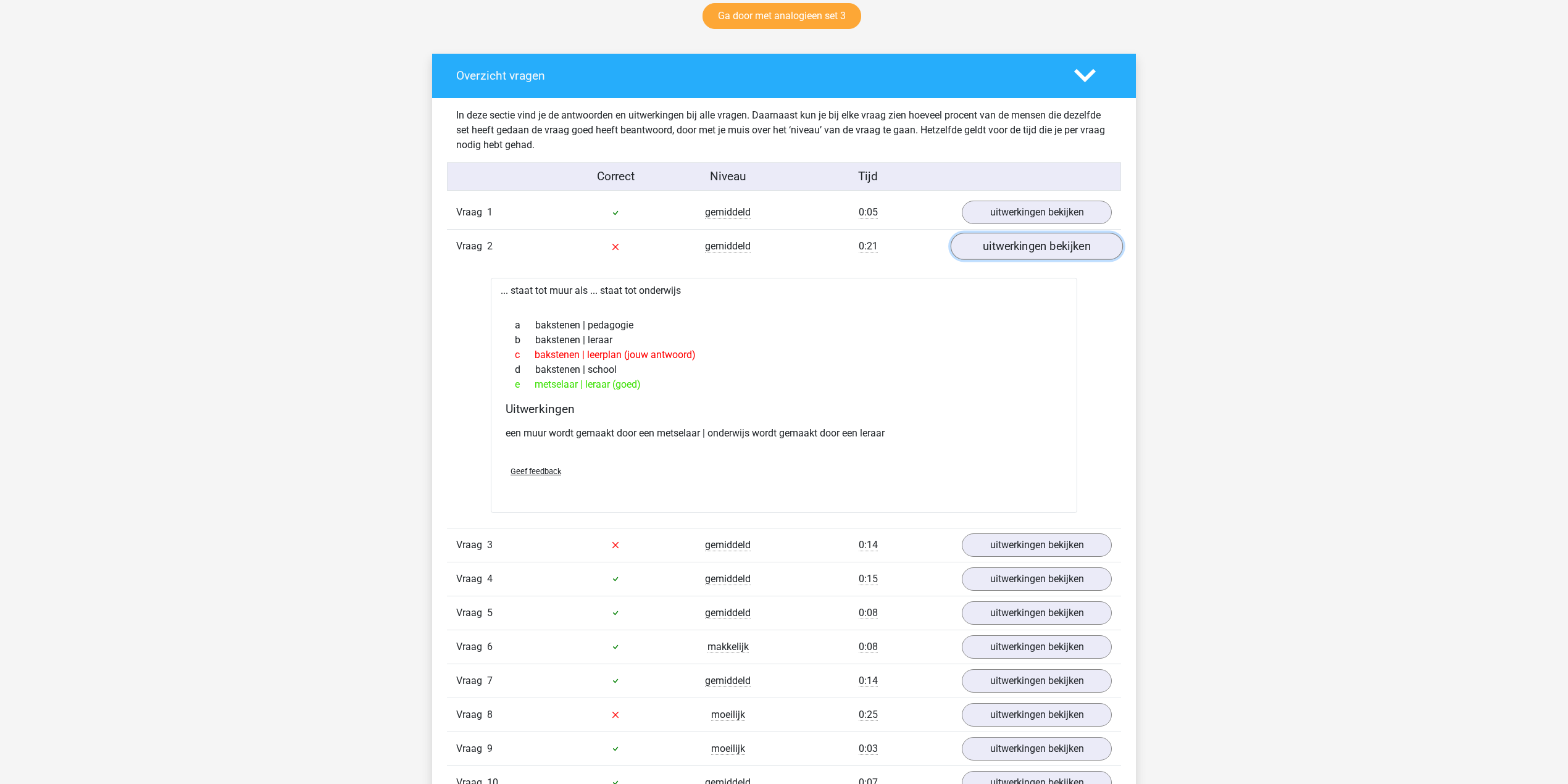
click at [986, 253] on link "uitwerkingen bekijken" at bounding box center [1037, 247] width 173 height 27
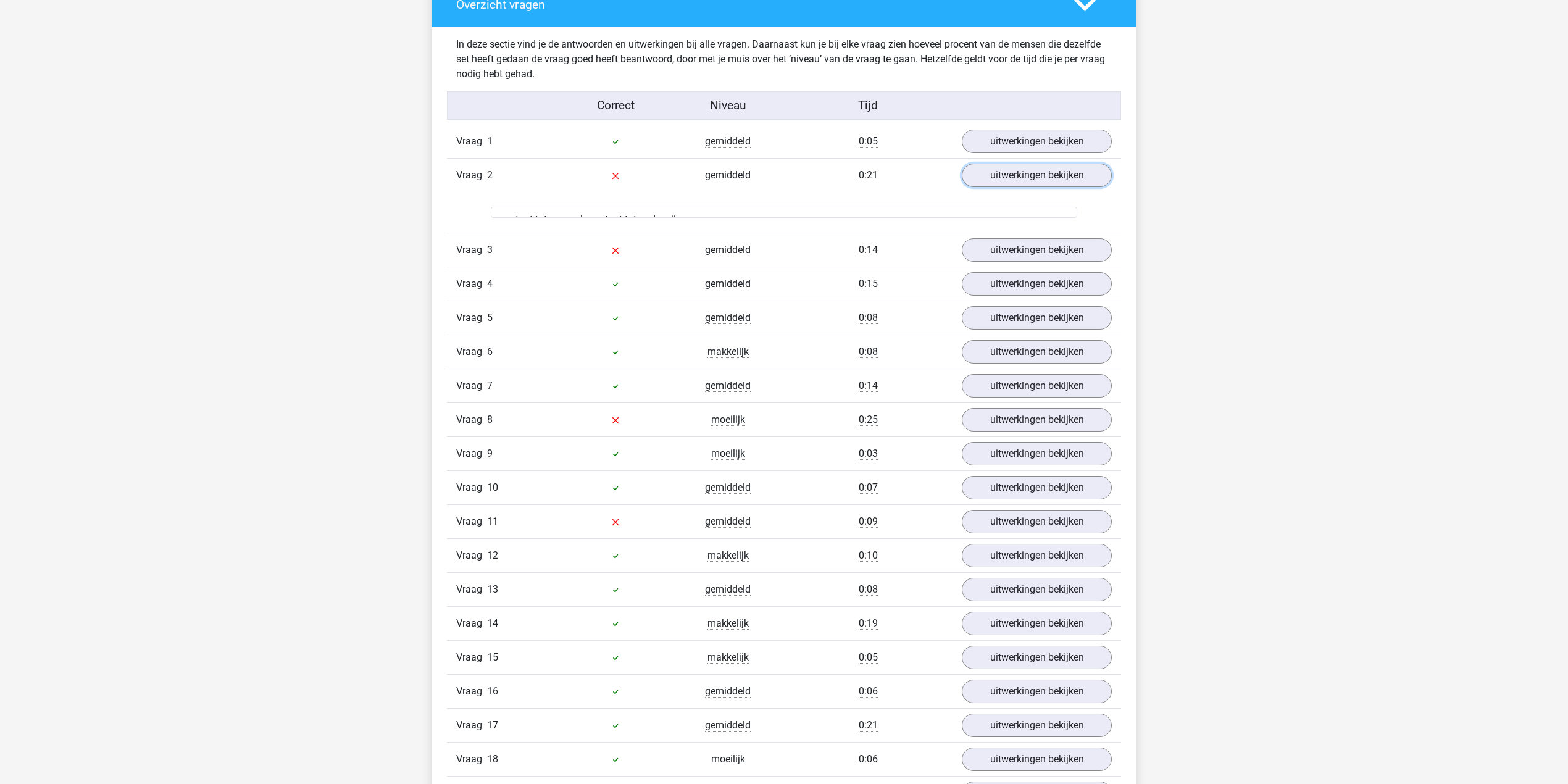
scroll to position [822, 0]
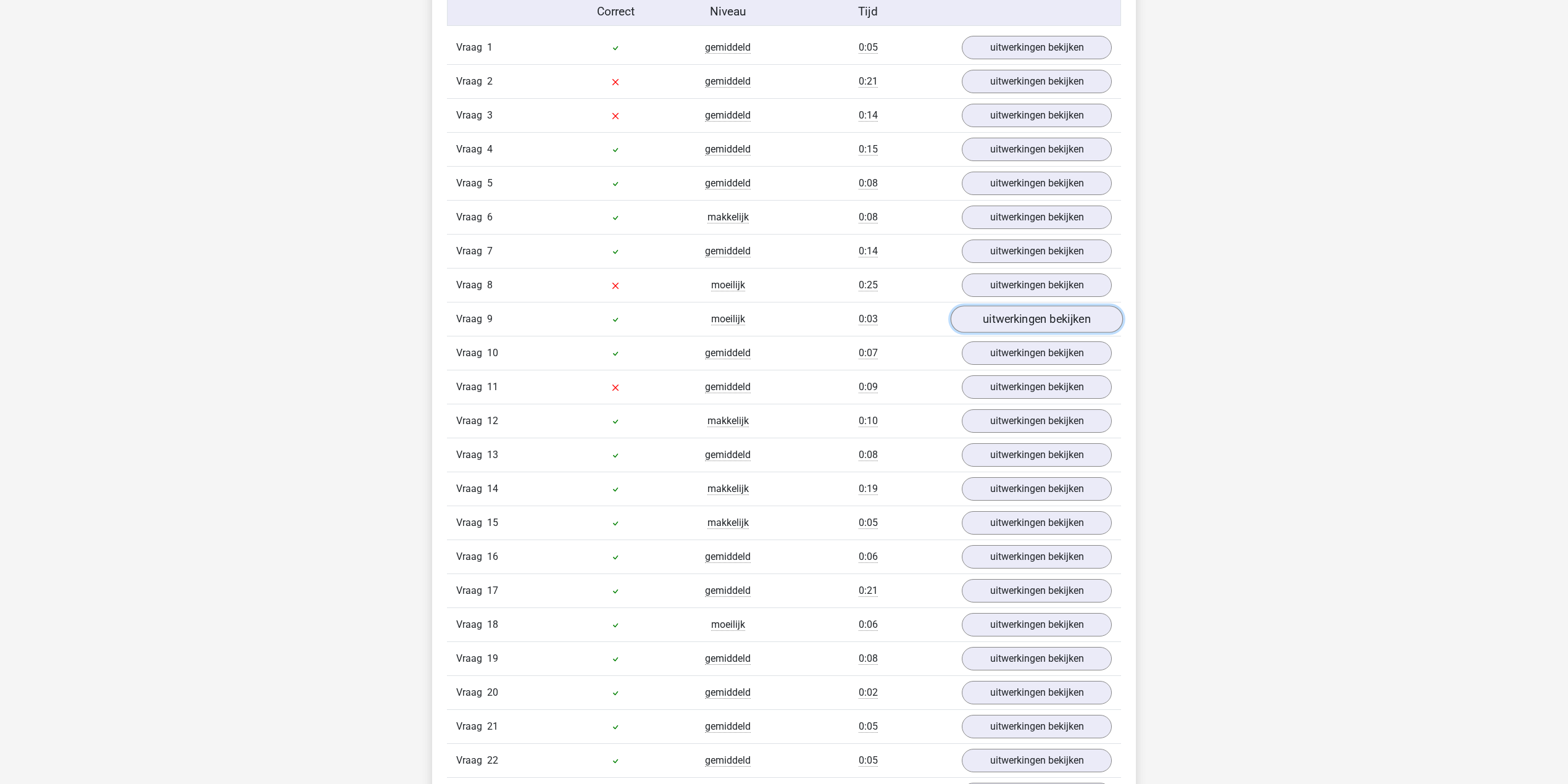
click at [994, 329] on link "uitwerkingen bekijken" at bounding box center [1037, 319] width 173 height 27
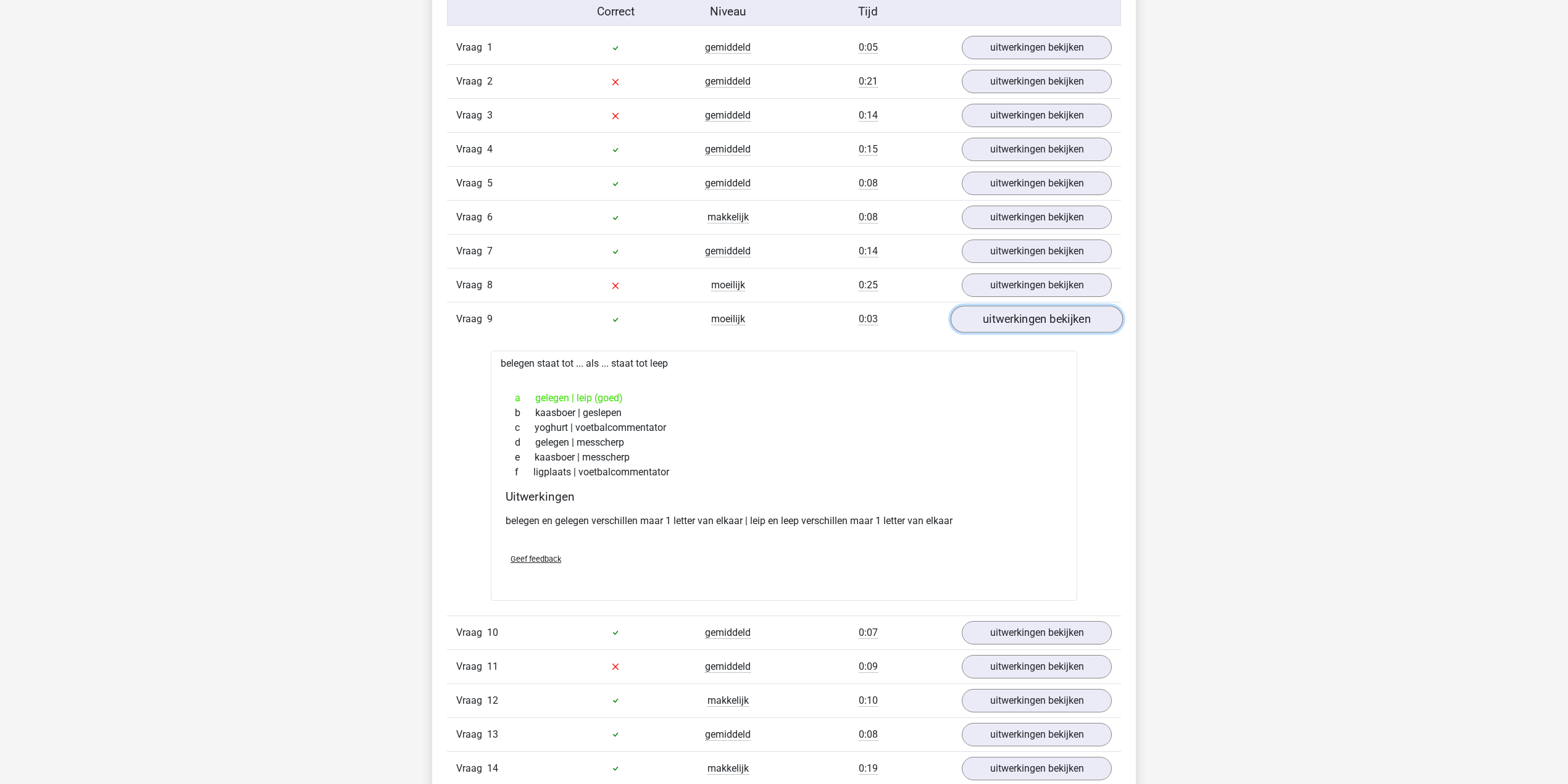
click at [994, 329] on link "uitwerkingen bekijken" at bounding box center [1037, 319] width 173 height 27
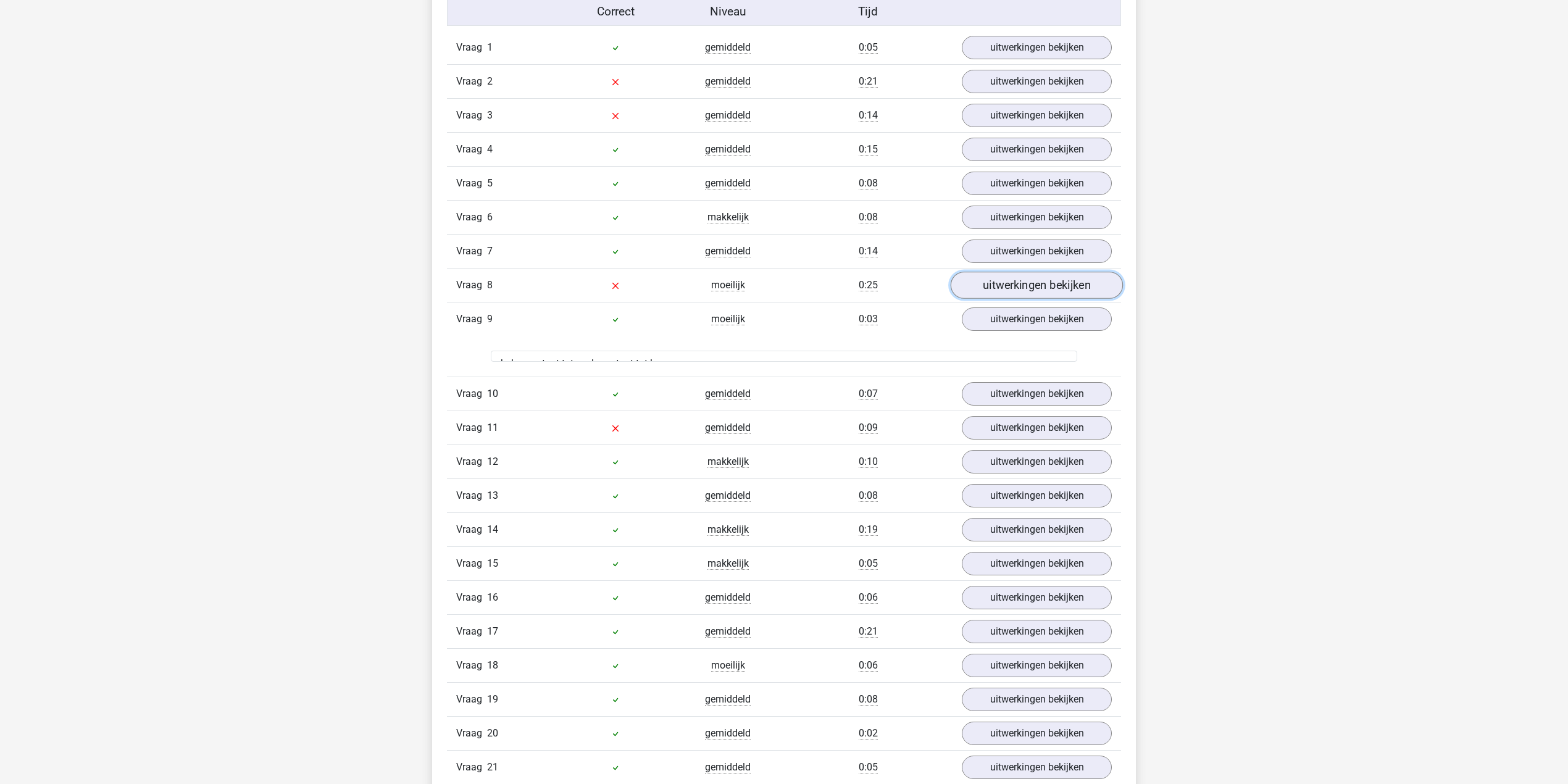
click at [994, 295] on link "uitwerkingen bekijken" at bounding box center [1037, 286] width 173 height 27
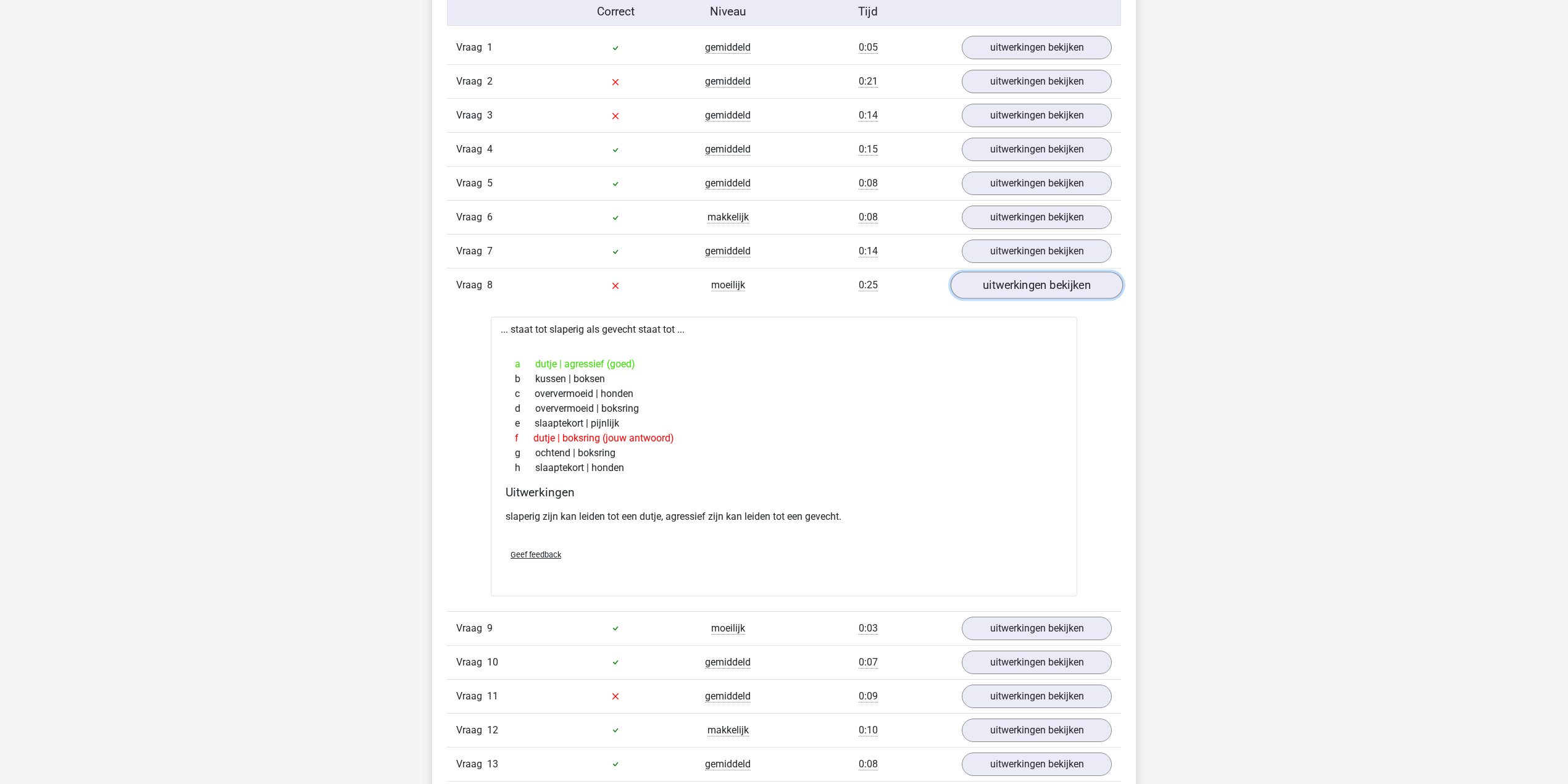
click at [994, 295] on link "uitwerkingen bekijken" at bounding box center [1037, 286] width 173 height 27
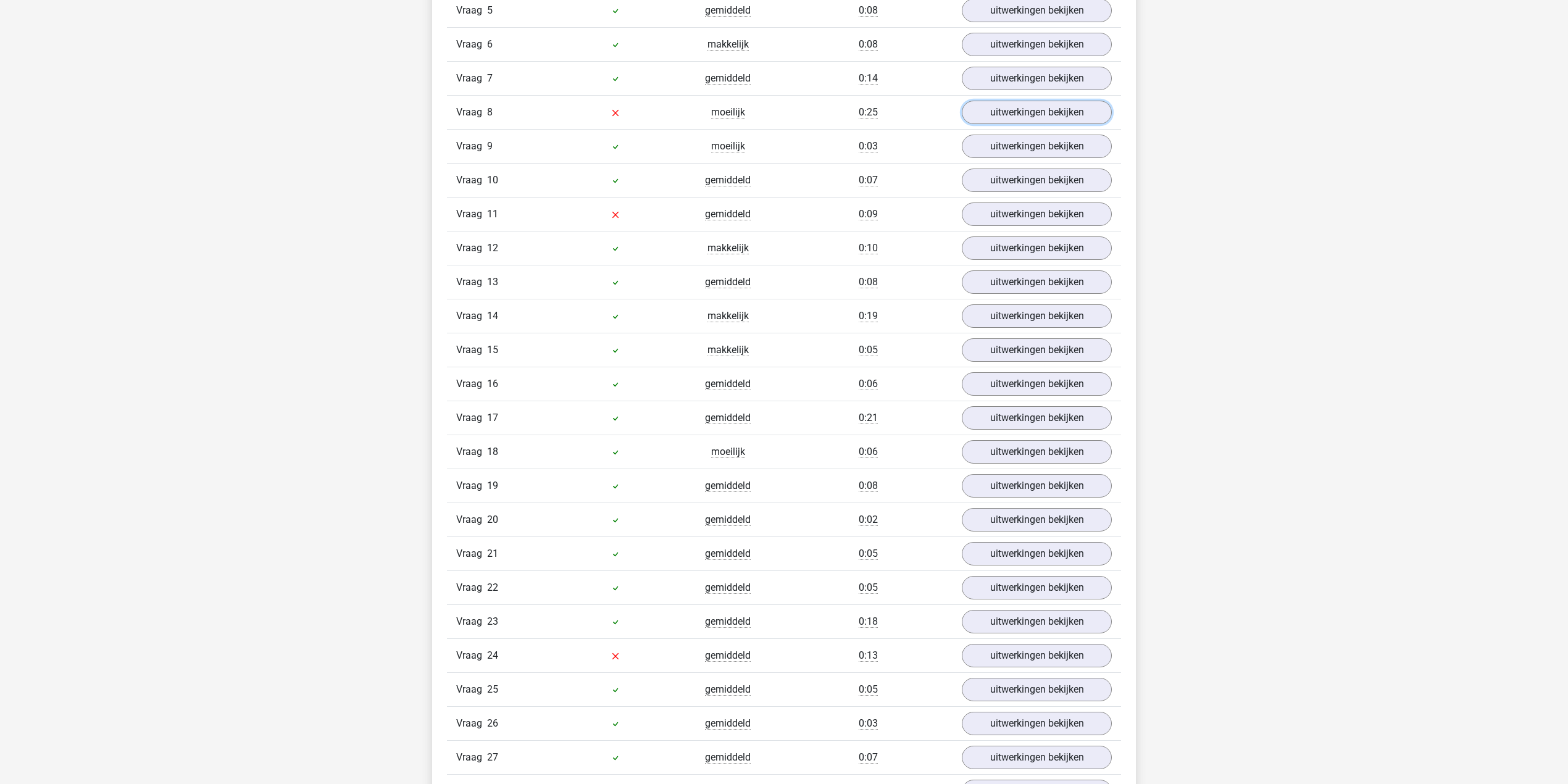
scroll to position [1070, 0]
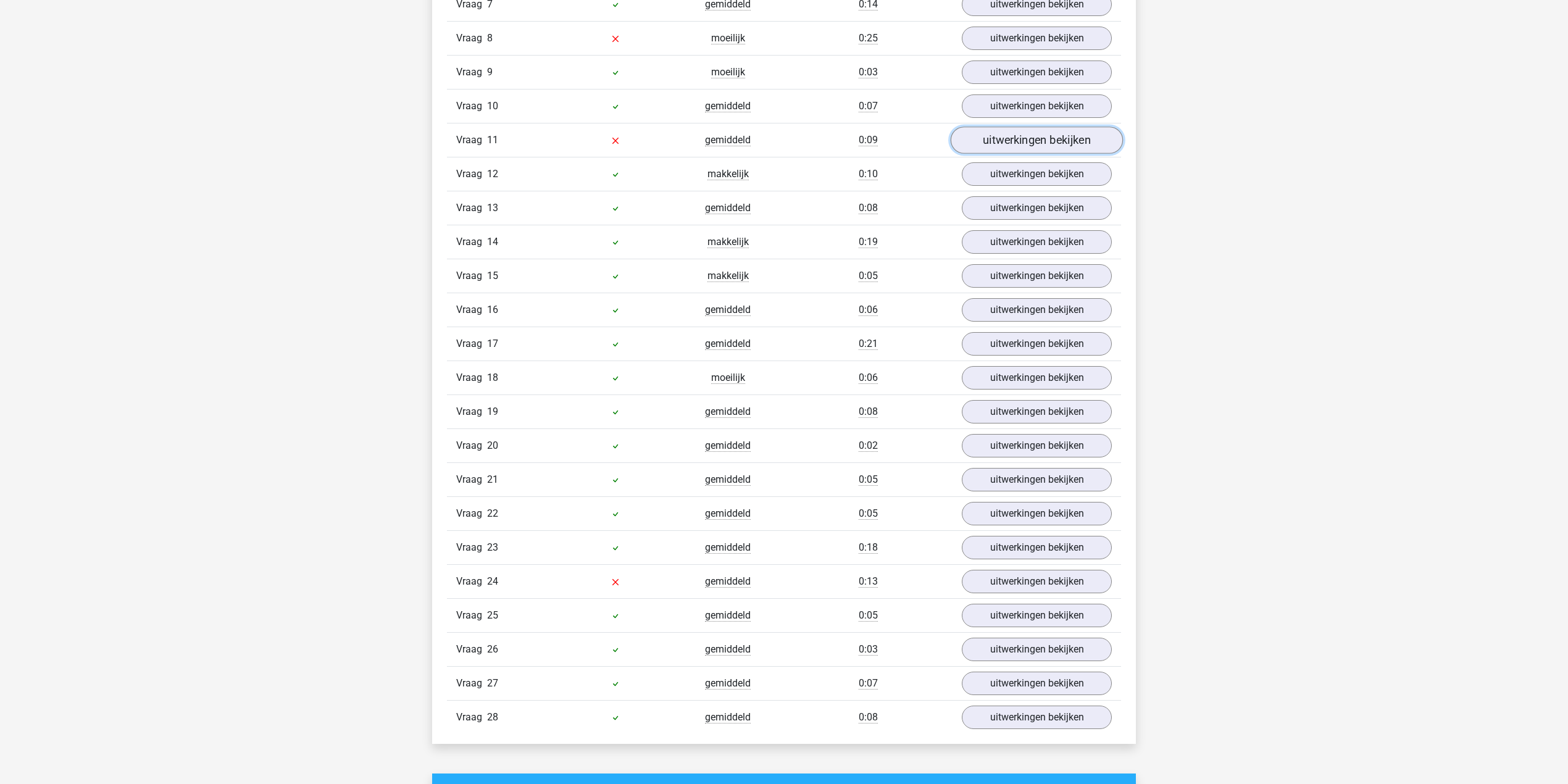
click at [982, 142] on link "uitwerkingen bekijken" at bounding box center [1037, 141] width 173 height 27
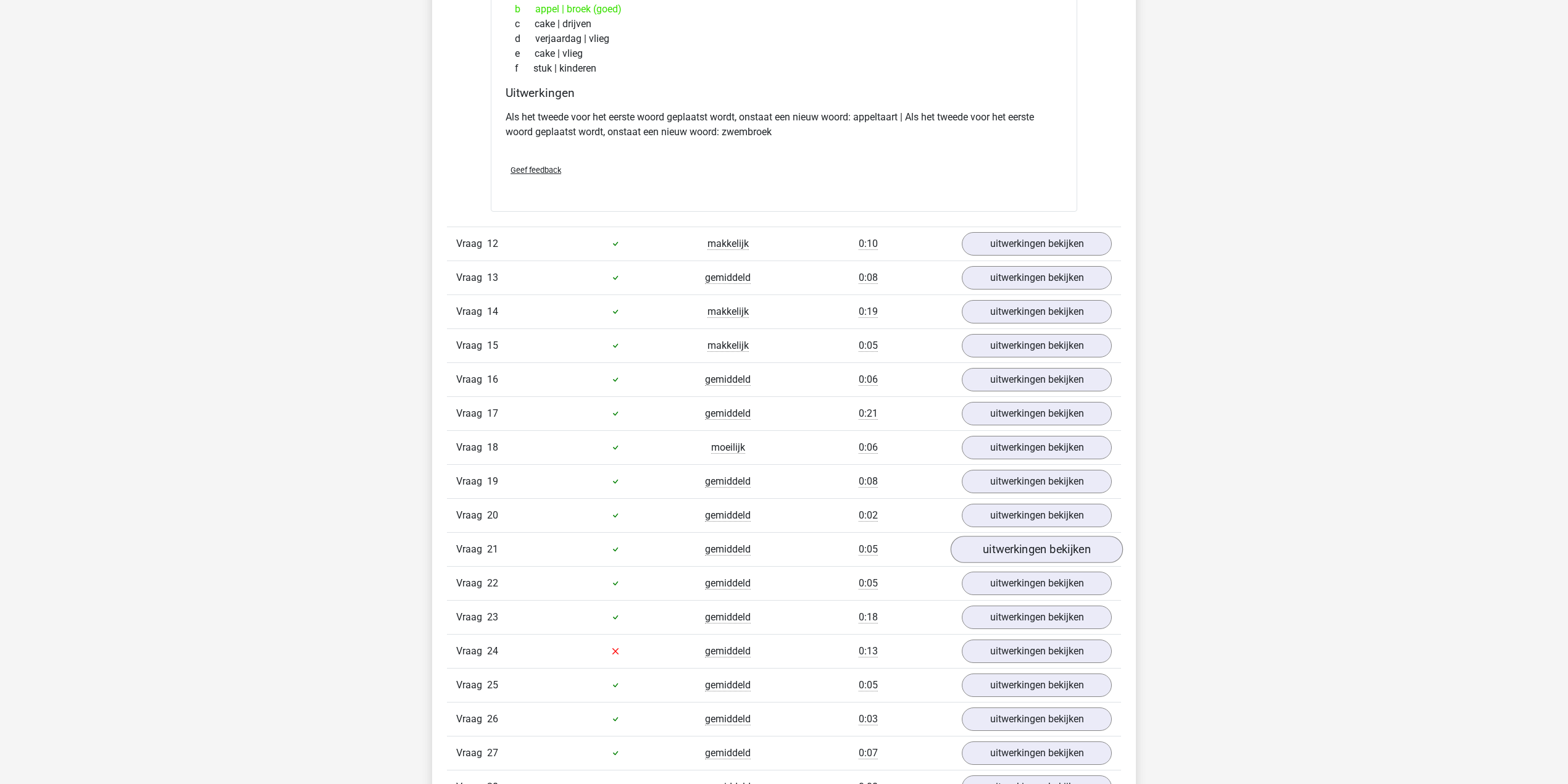
scroll to position [1398, 0]
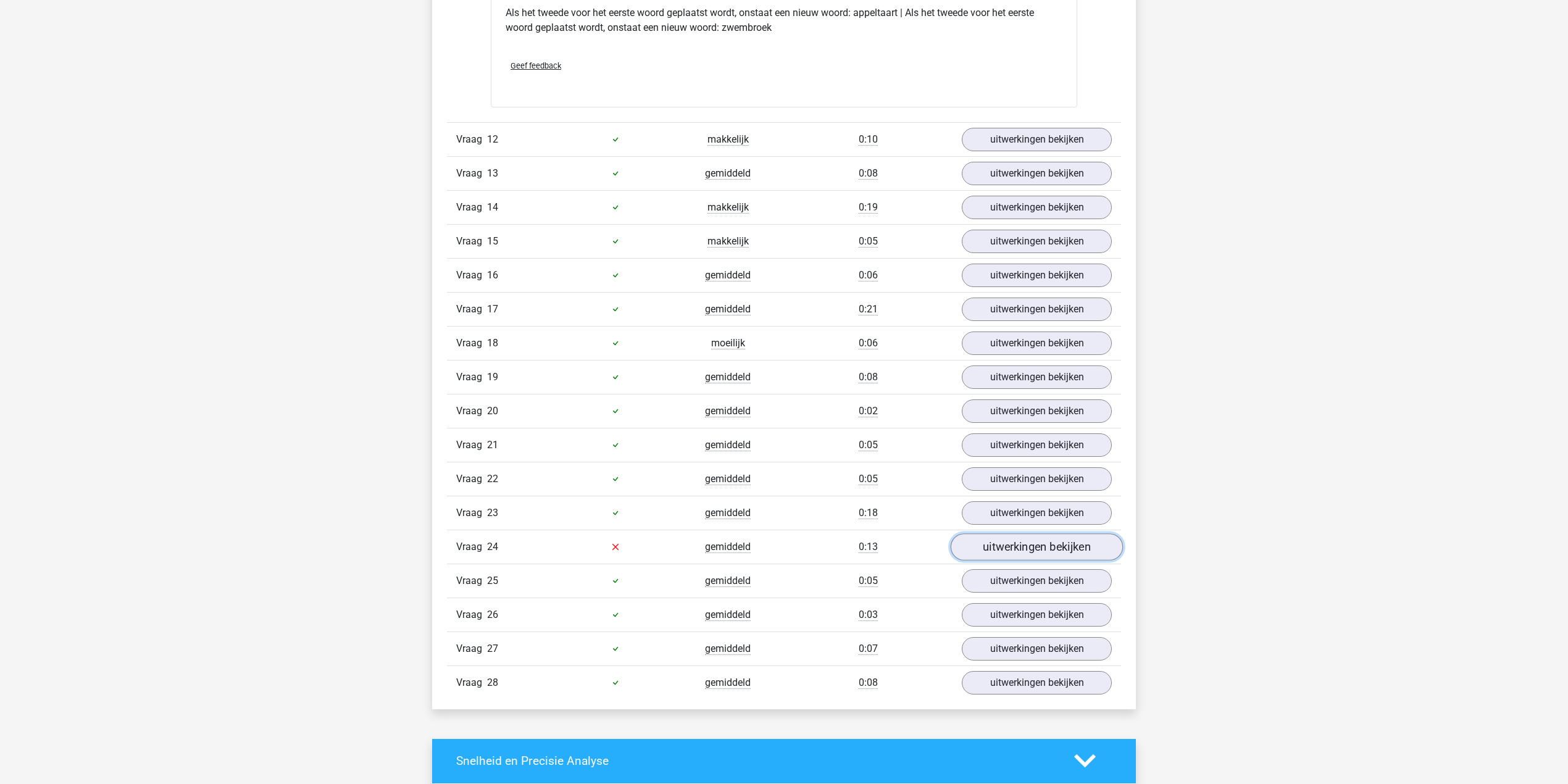
click at [1008, 558] on link "uitwerkingen bekijken" at bounding box center [1037, 547] width 173 height 27
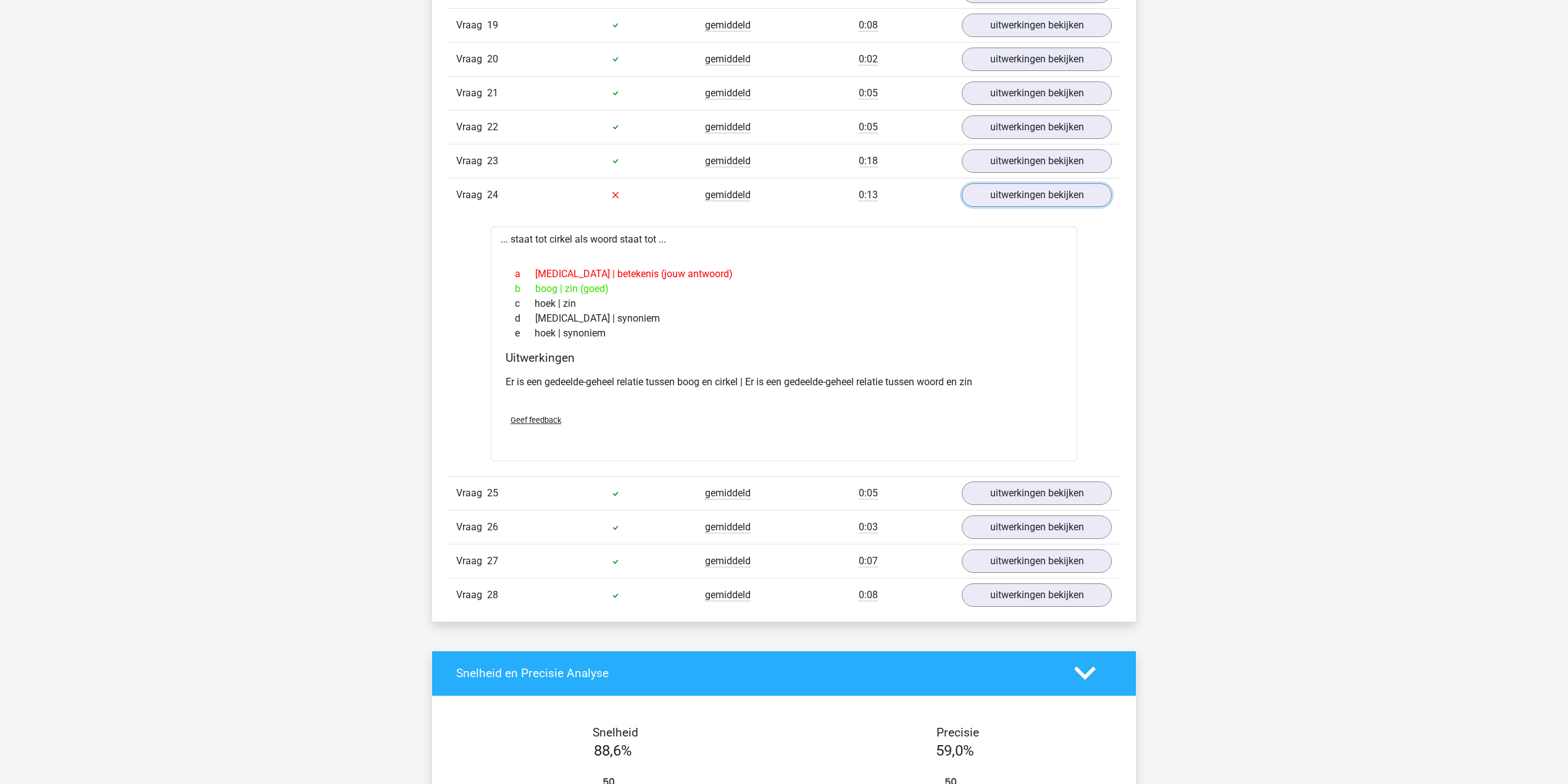
scroll to position [1646, 0]
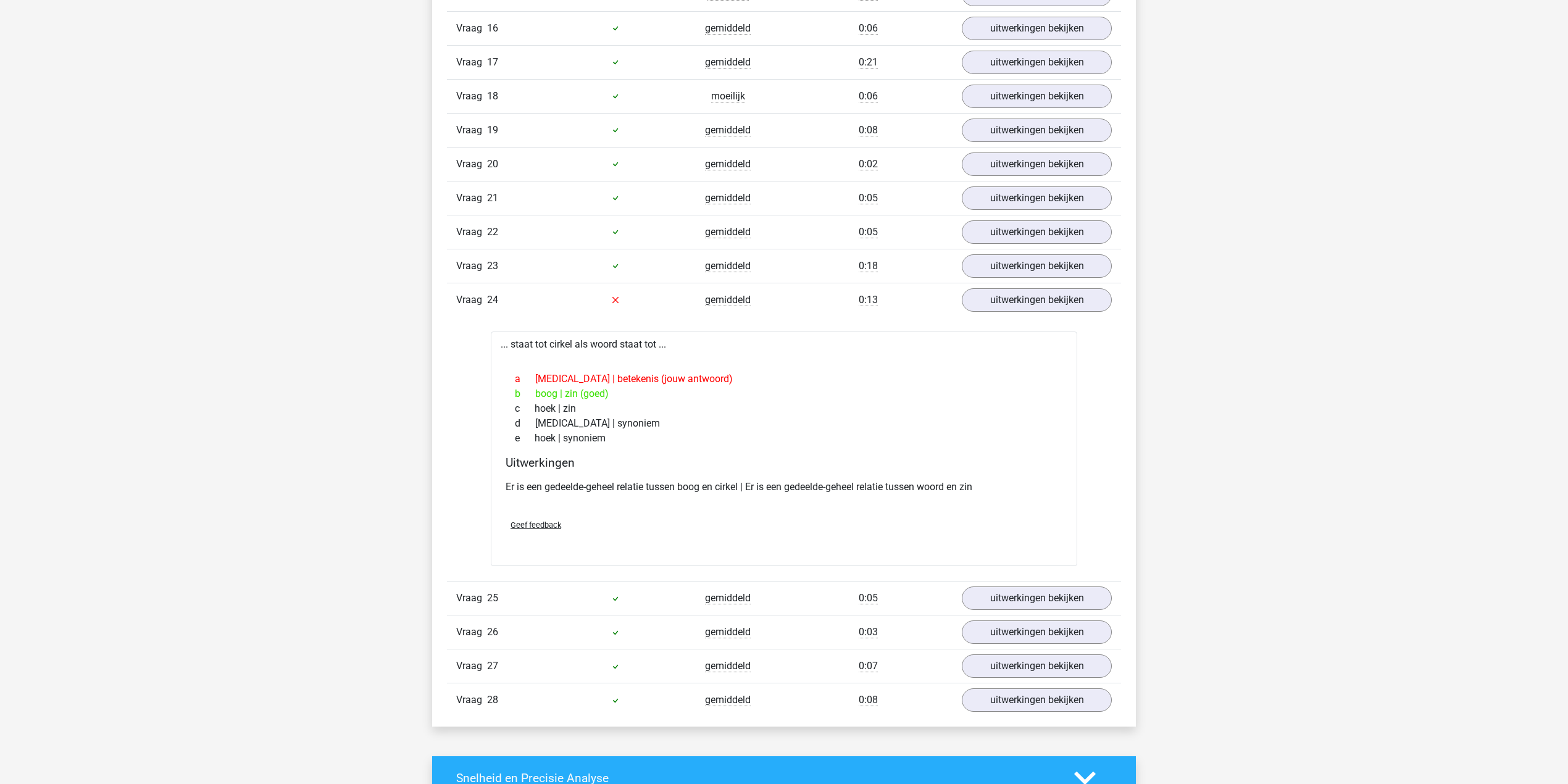
click at [998, 313] on link "uitwerkingen bekijken" at bounding box center [1037, 300] width 173 height 27
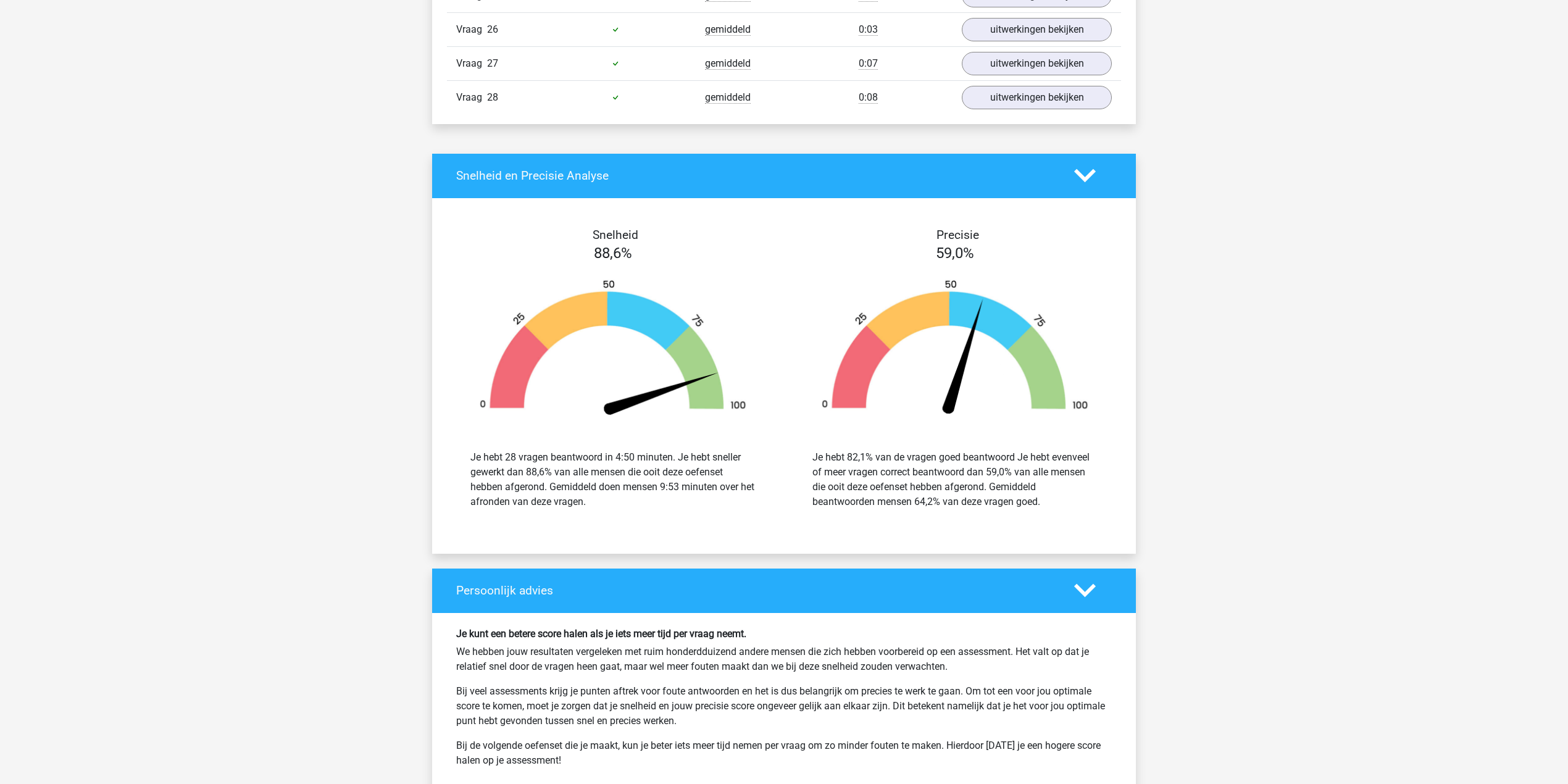
scroll to position [1728, 0]
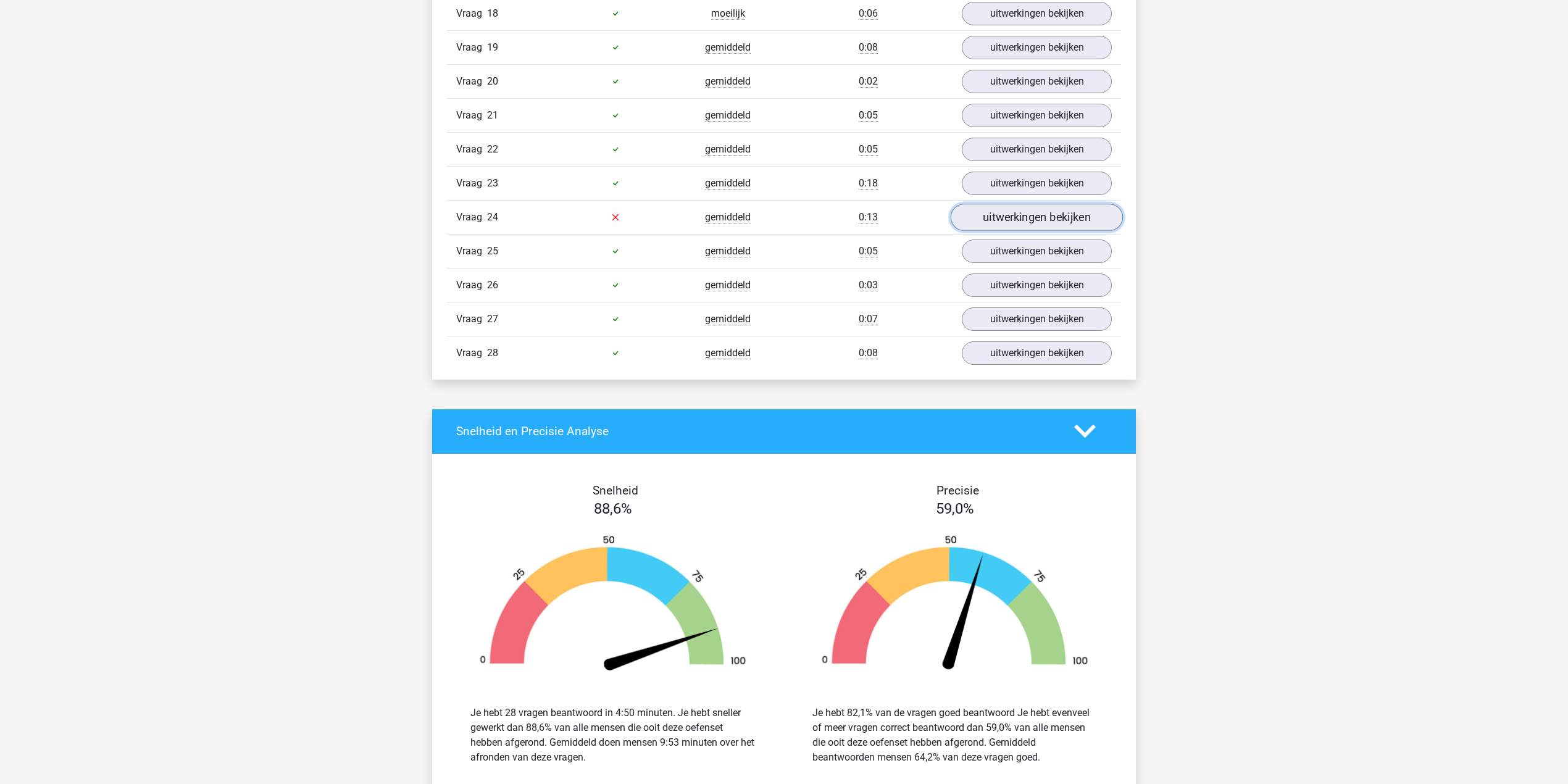
click at [974, 231] on link "uitwerkingen bekijken" at bounding box center [1037, 217] width 173 height 27
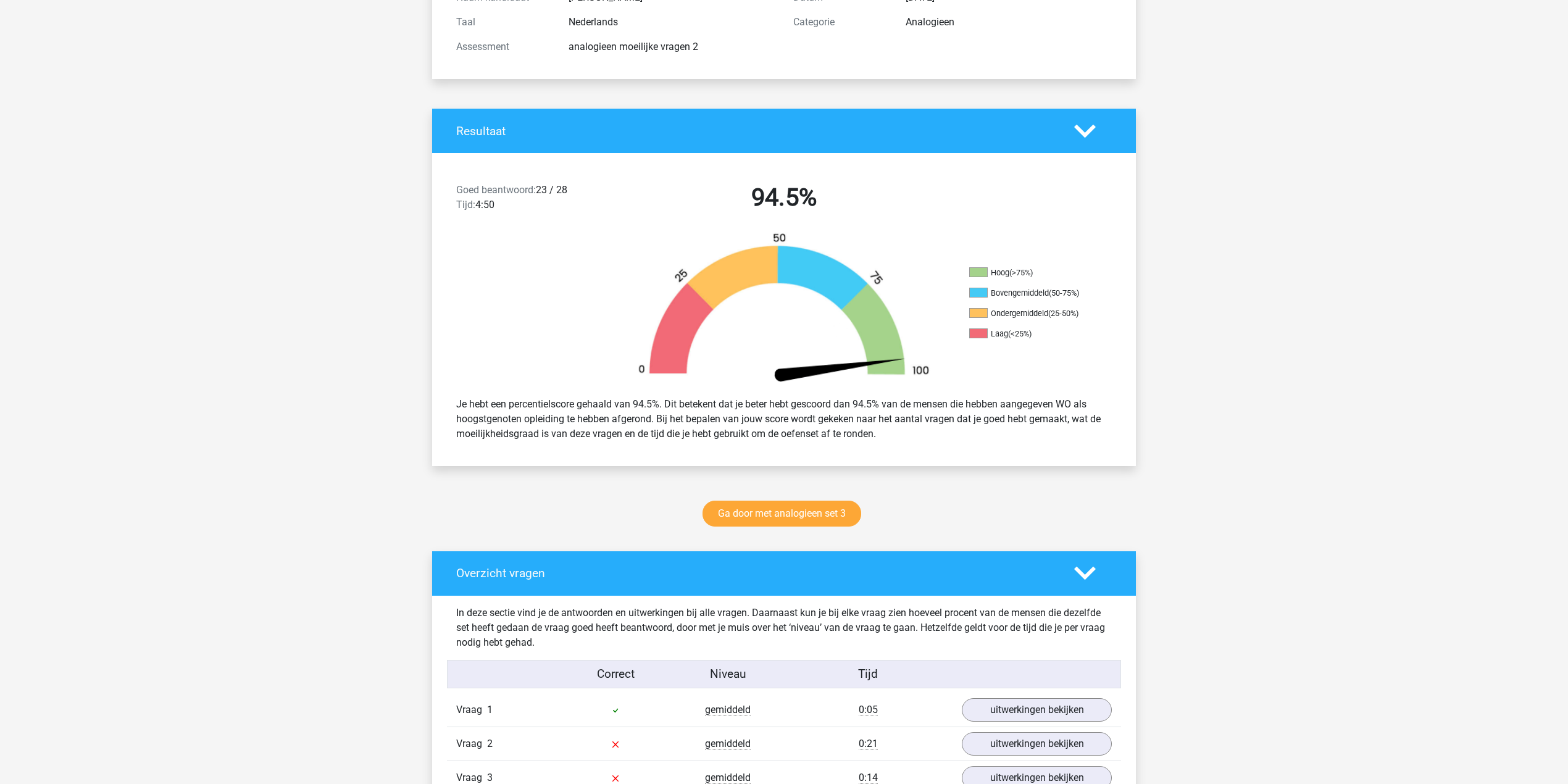
scroll to position [0, 0]
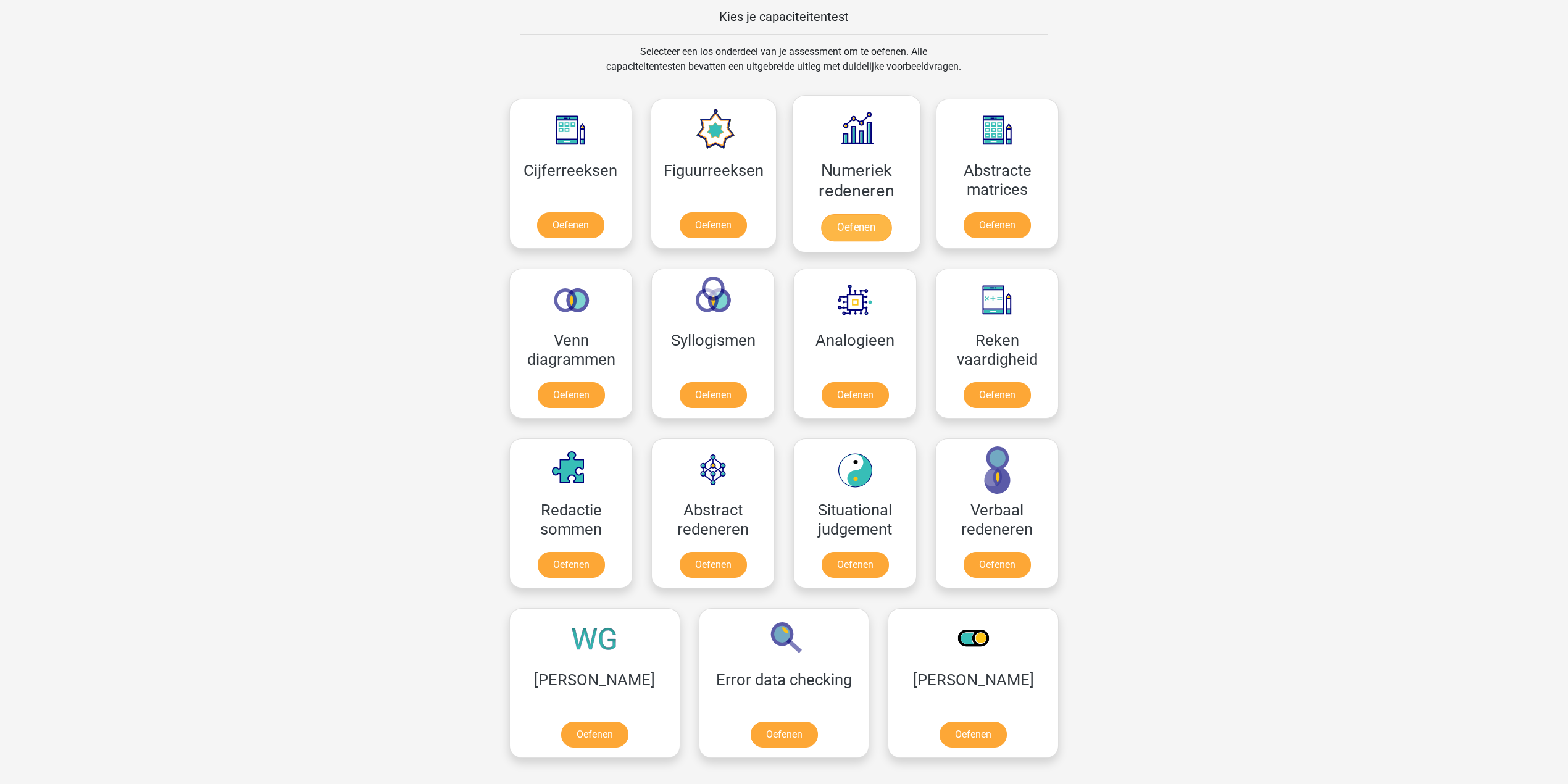
scroll to position [576, 0]
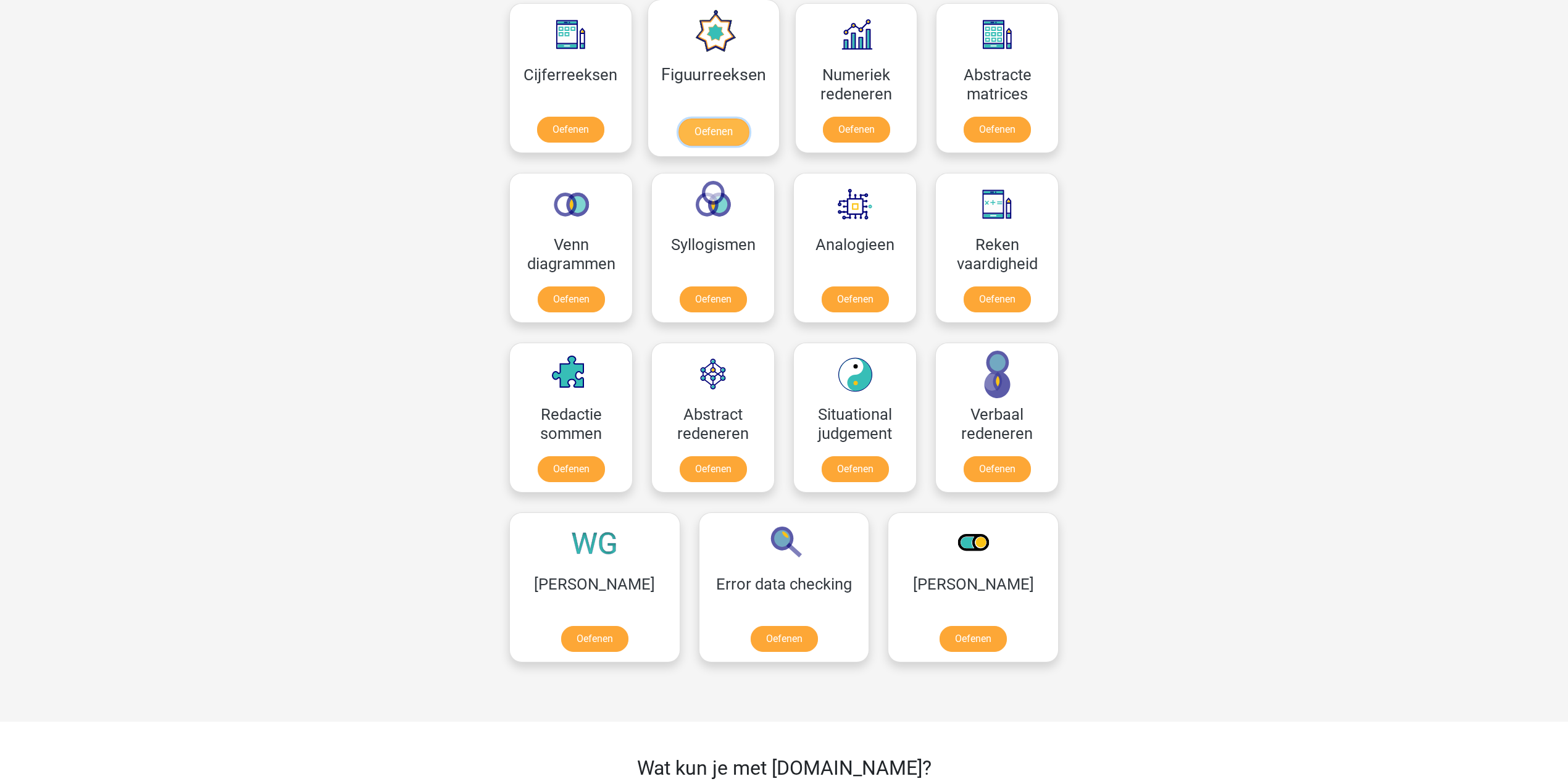
click at [710, 140] on link "Oefenen" at bounding box center [712, 132] width 70 height 27
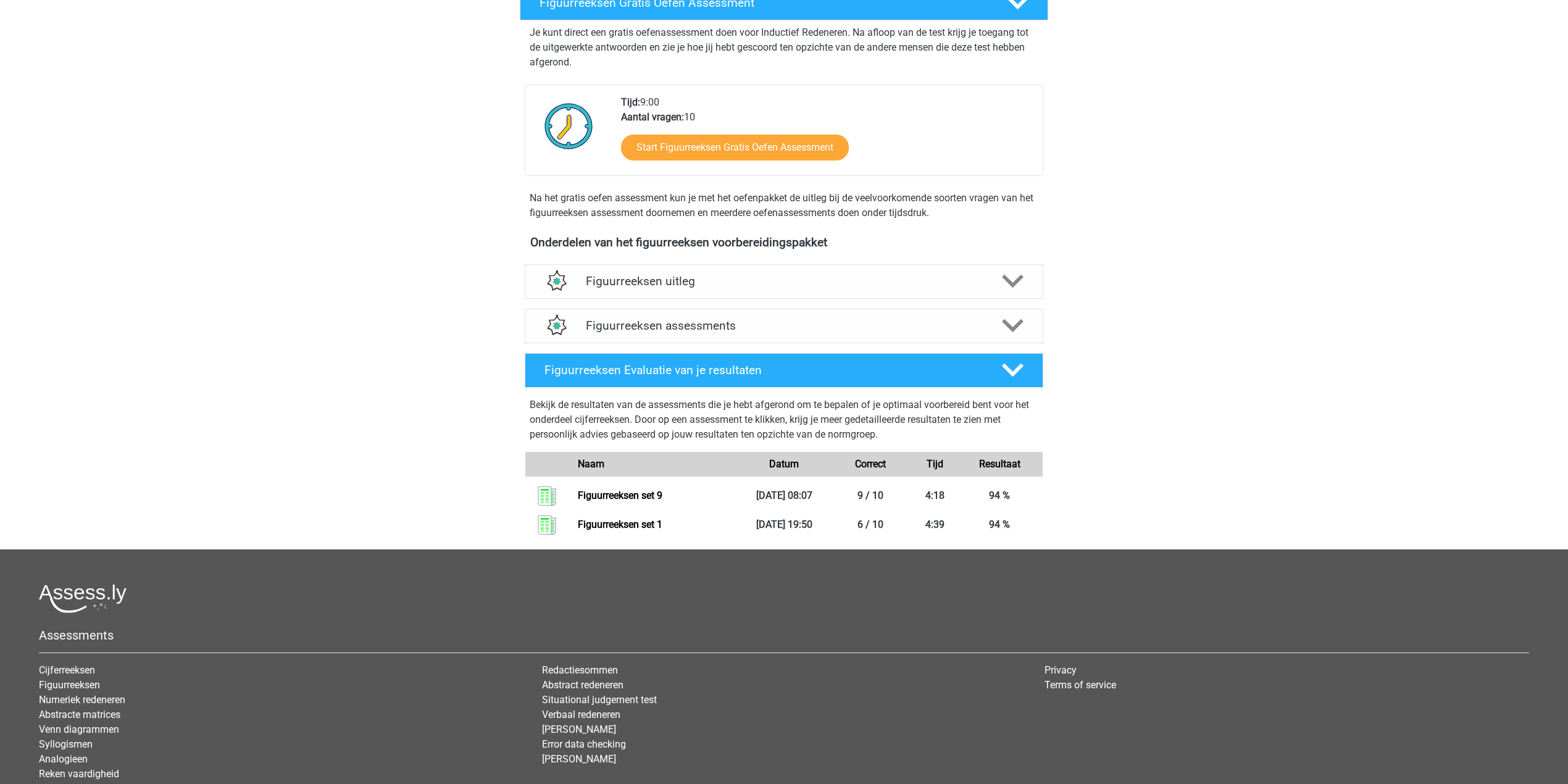
scroll to position [324, 0]
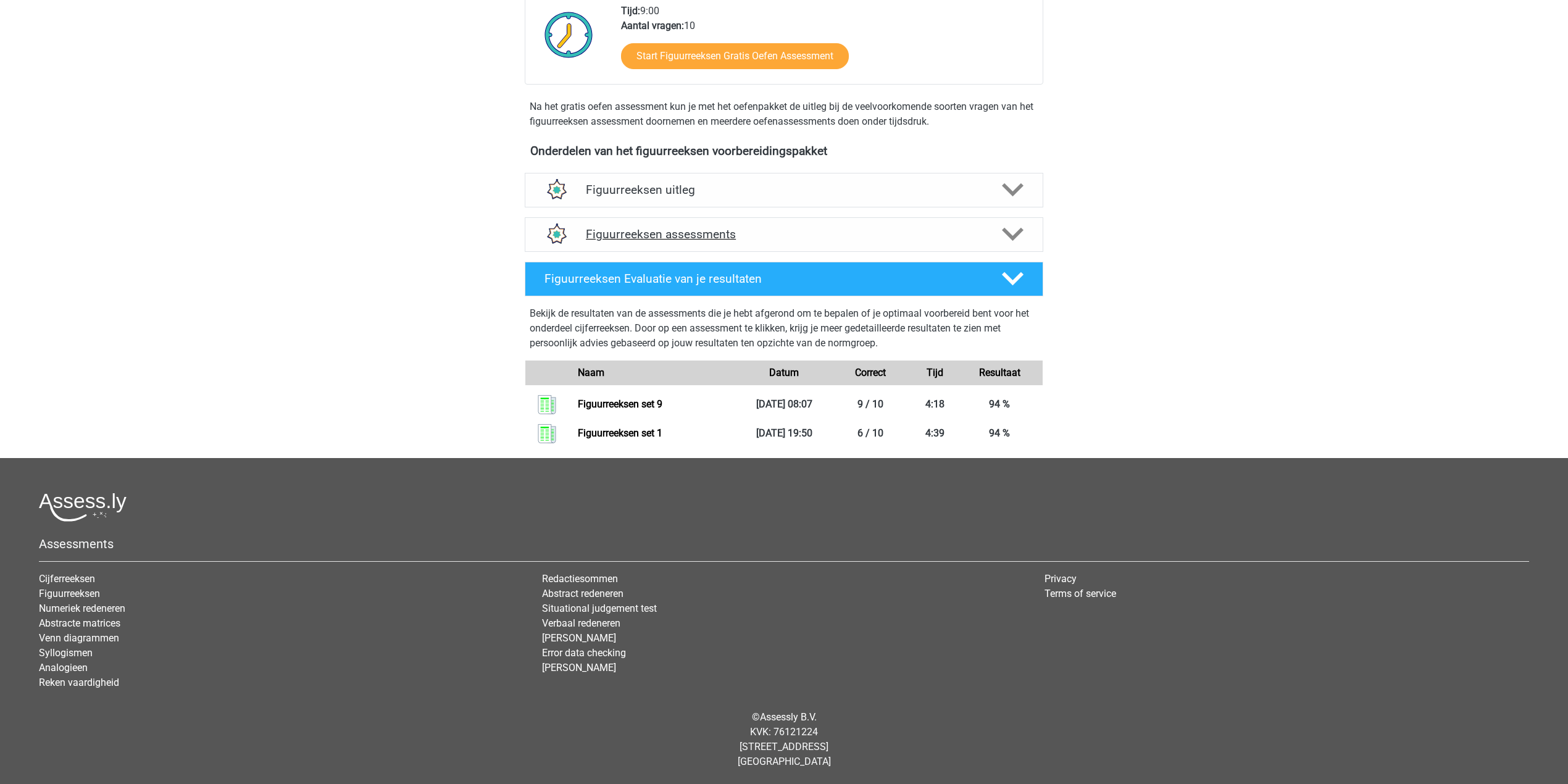
click at [759, 243] on div "Figuurreeksen assessments" at bounding box center [784, 235] width 519 height 35
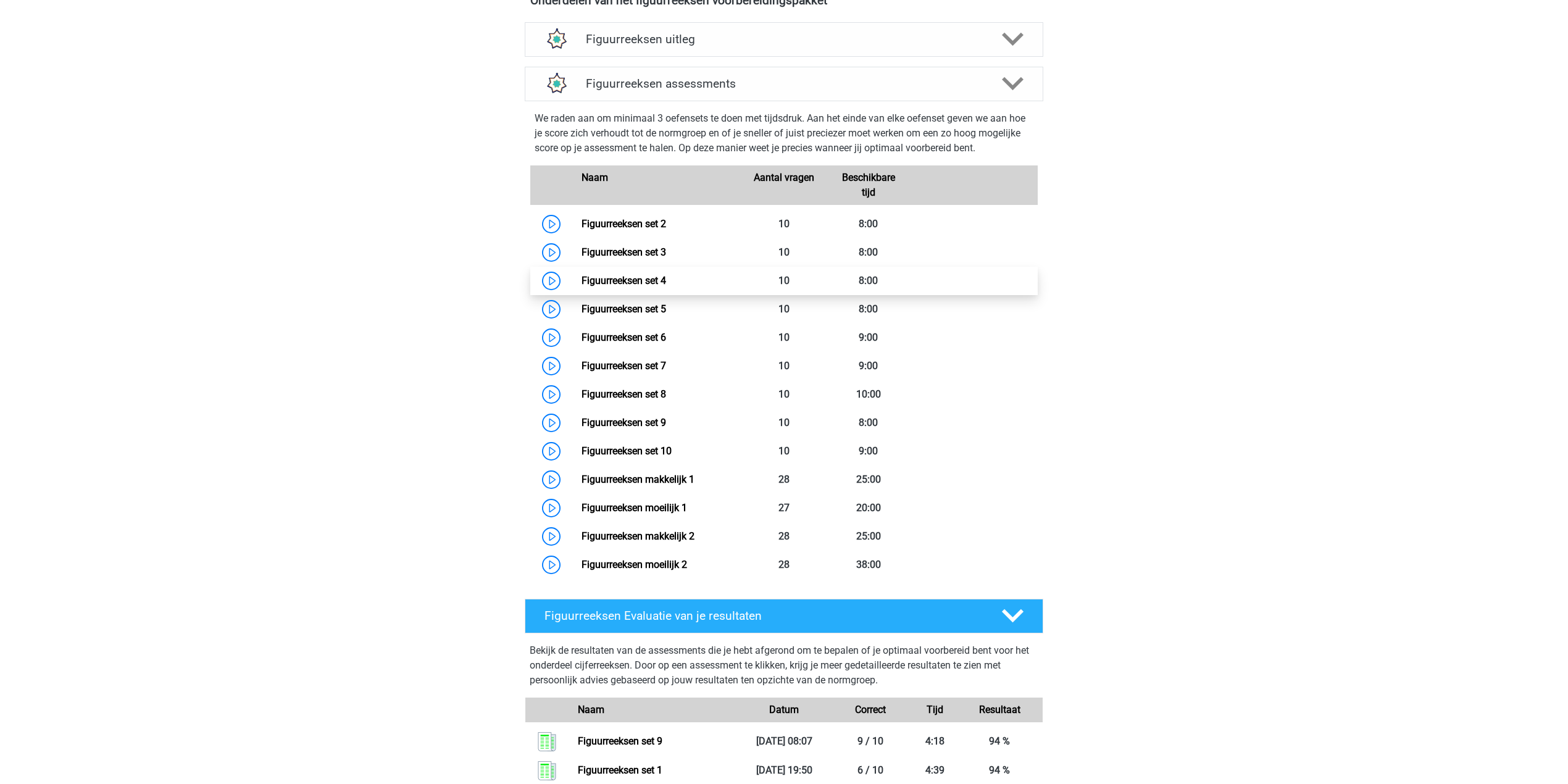
scroll to position [488, 0]
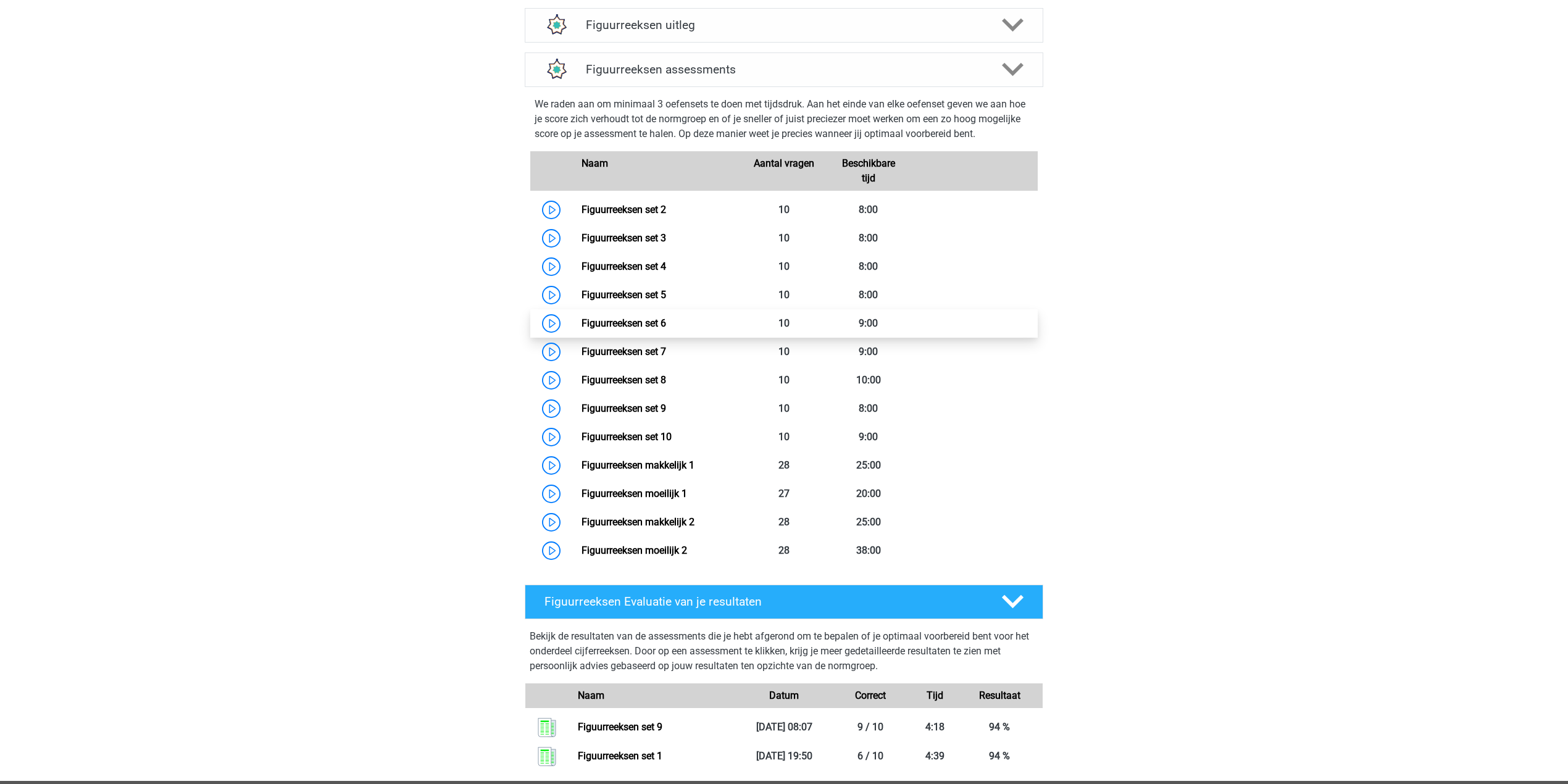
click at [582, 325] on link "Figuurreeksen set 6" at bounding box center [624, 323] width 85 height 12
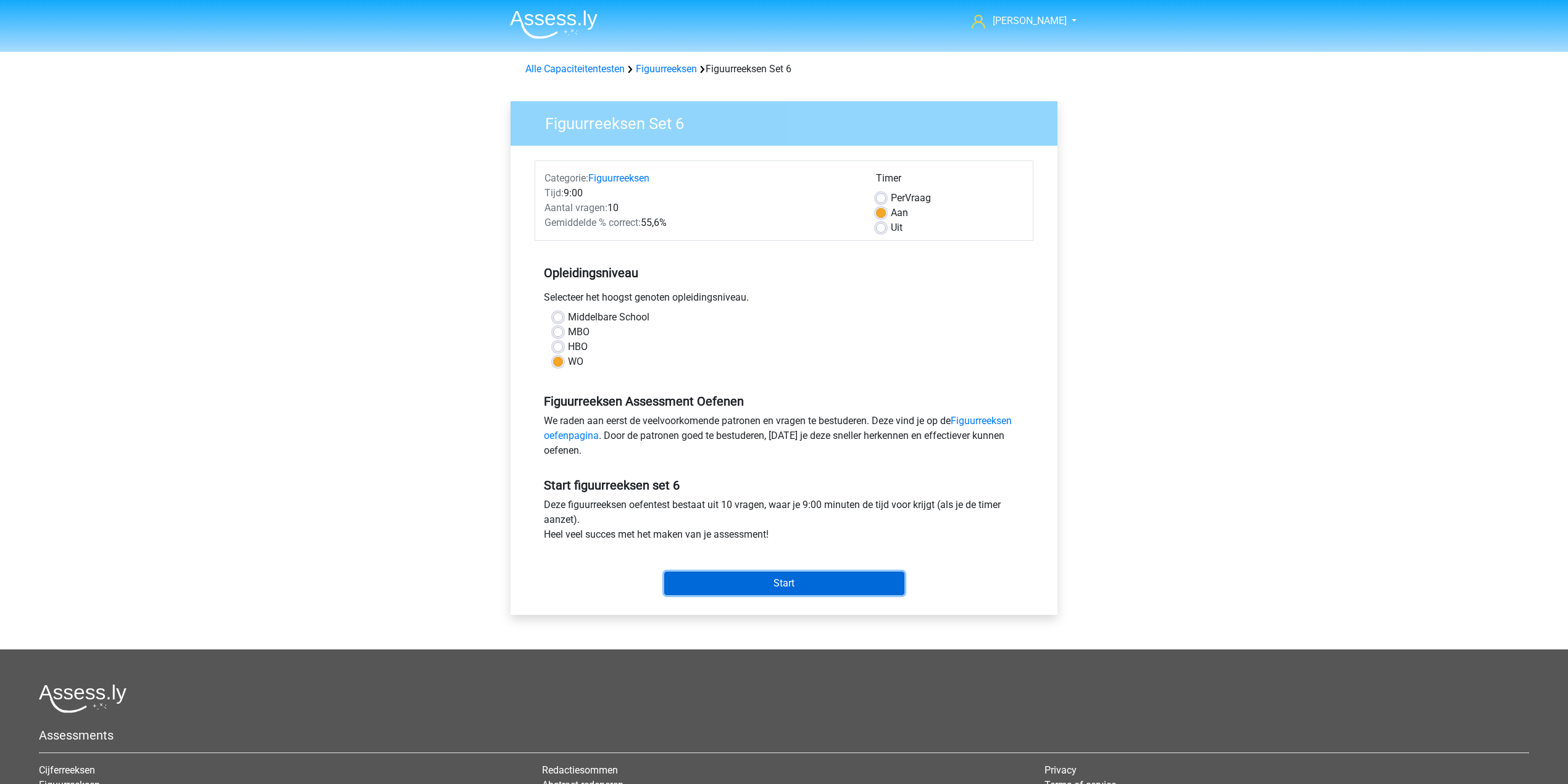
click at [838, 578] on input "Start" at bounding box center [784, 583] width 240 height 24
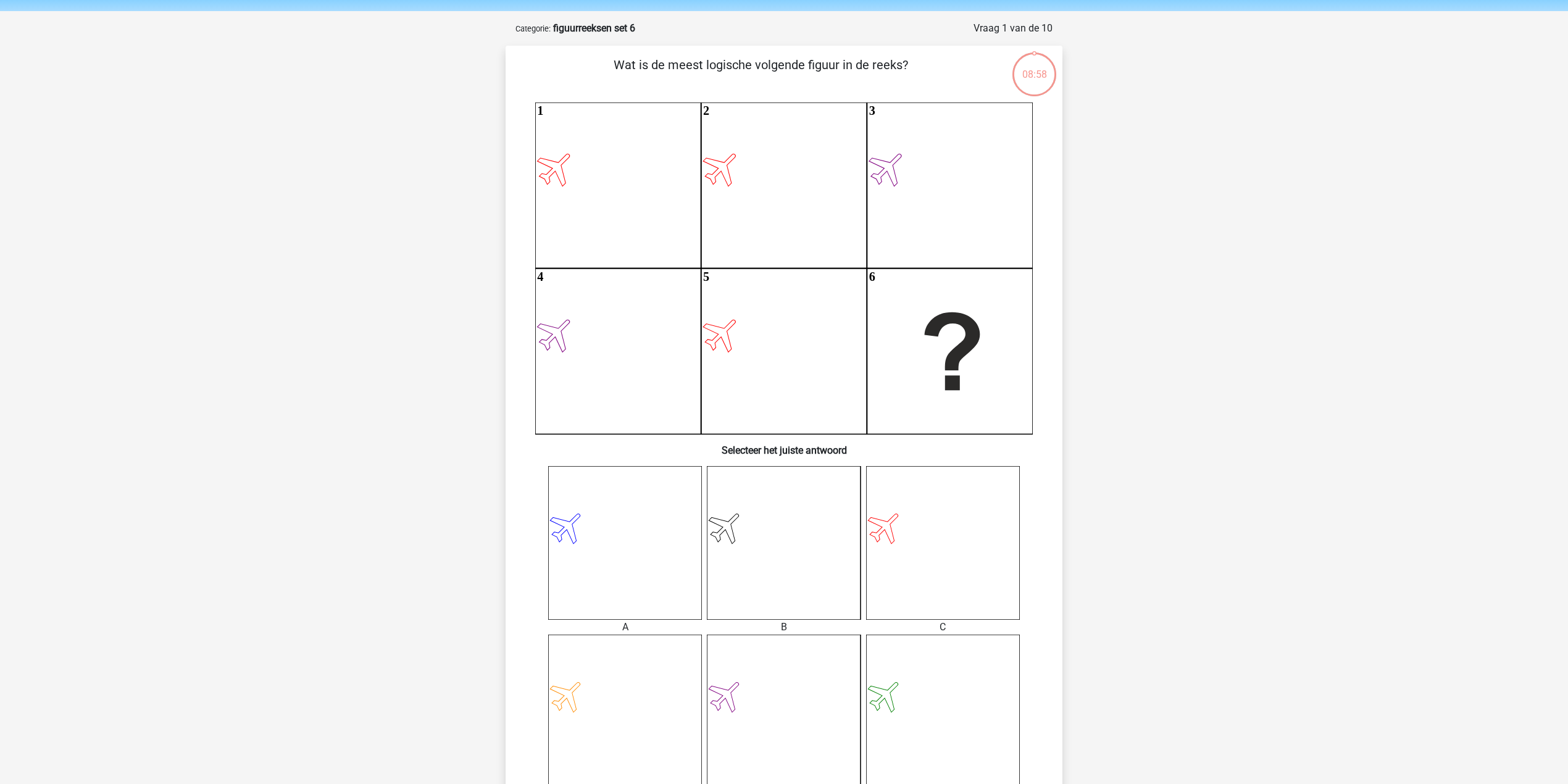
scroll to position [82, 0]
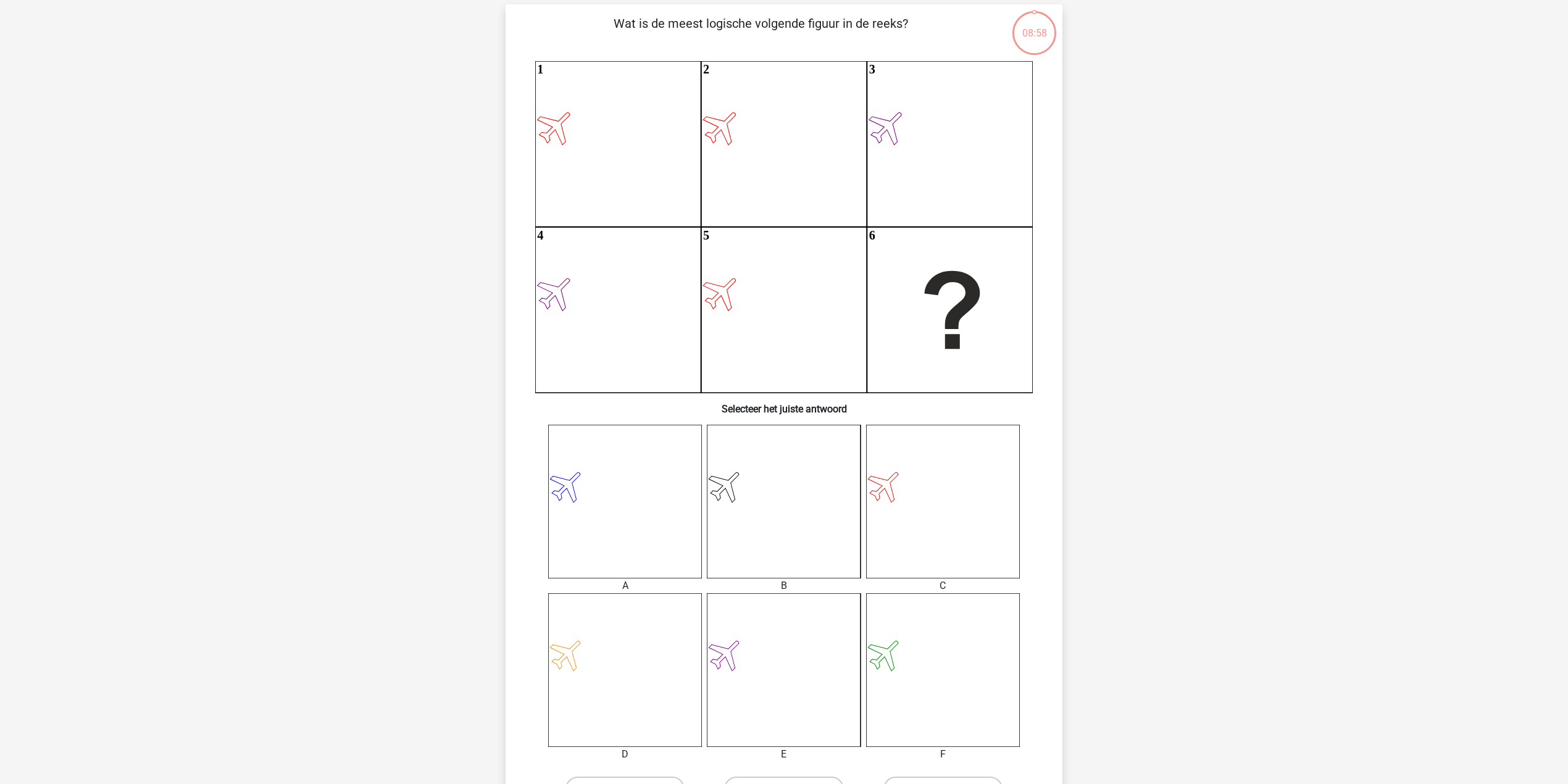
click at [878, 511] on icon at bounding box center [943, 501] width 153 height 153
click at [899, 511] on icon at bounding box center [943, 501] width 153 height 153
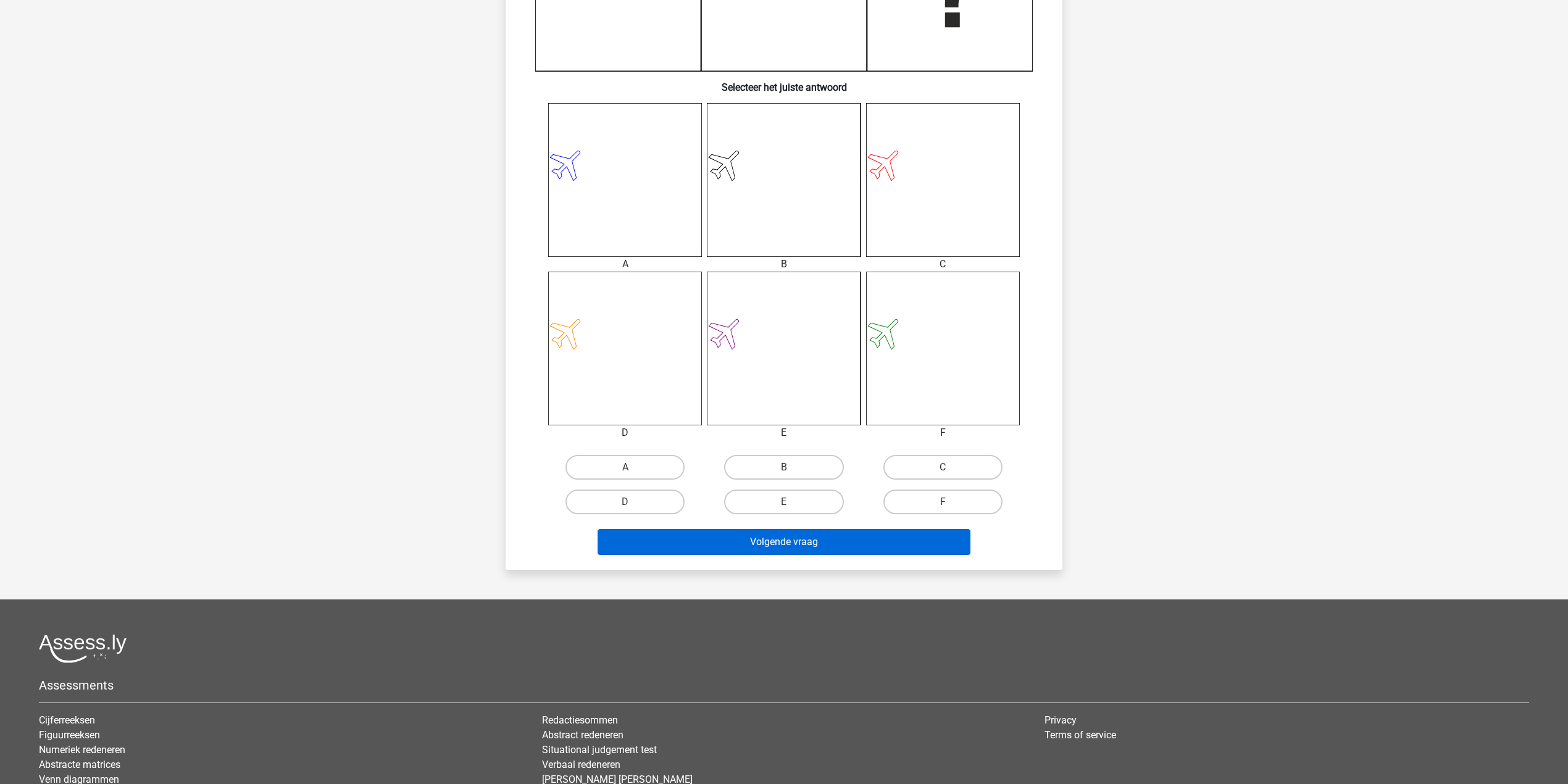
scroll to position [411, 0]
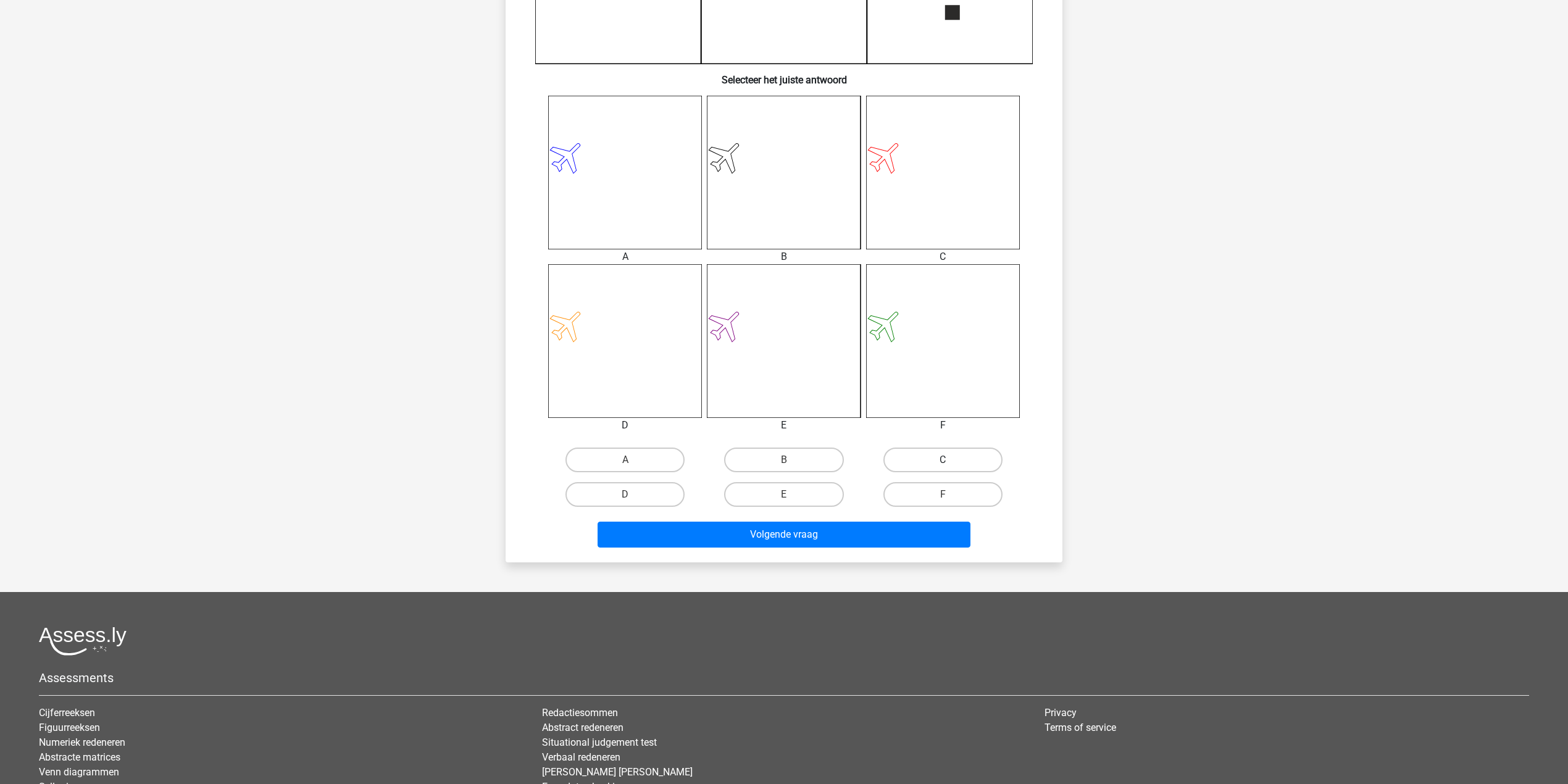
click at [897, 450] on label "C" at bounding box center [943, 459] width 119 height 25
click at [942, 460] on input "C" at bounding box center [946, 464] width 8 height 8
radio input "true"
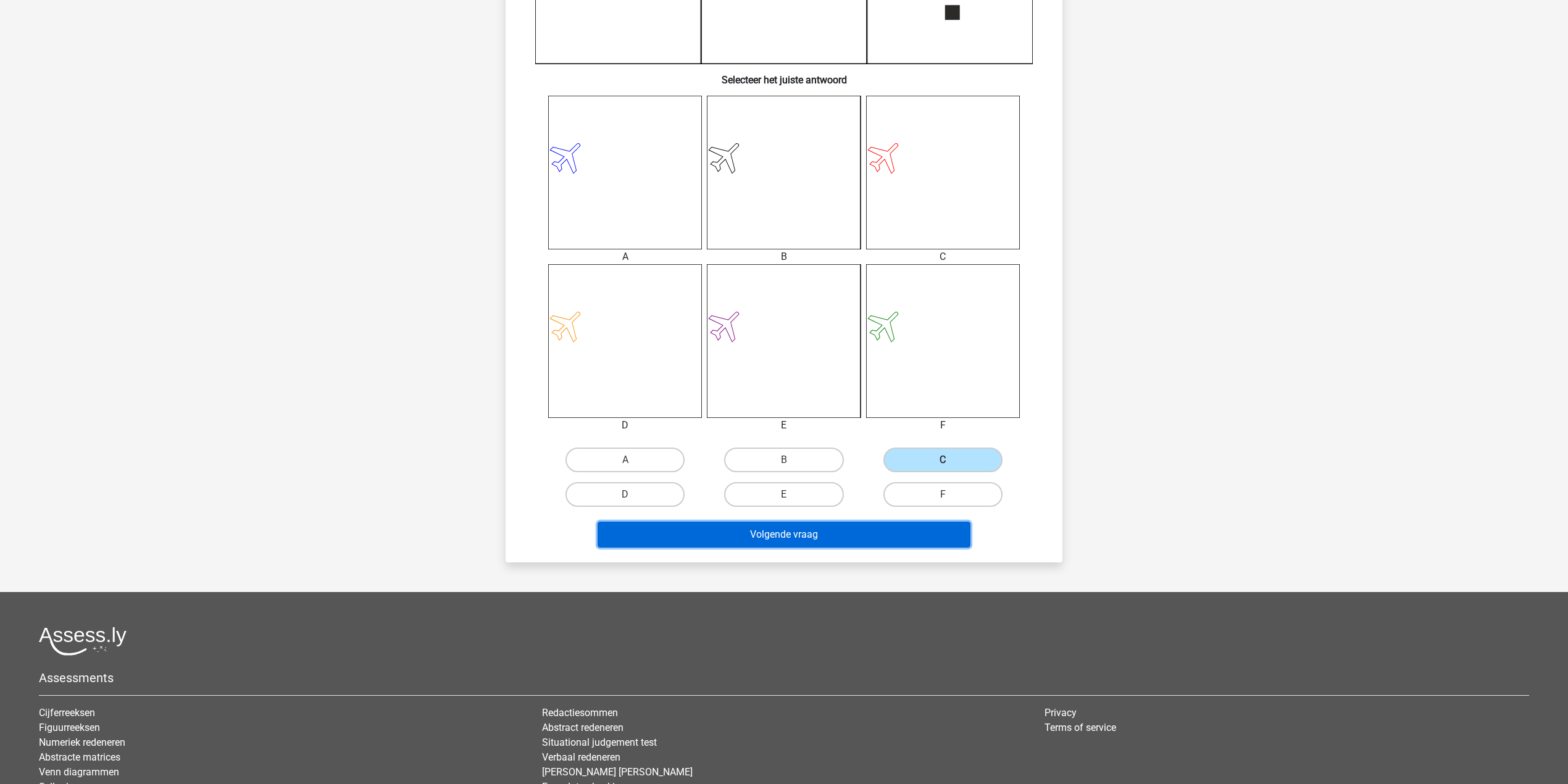
click at [881, 537] on button "Volgende vraag" at bounding box center [784, 534] width 374 height 26
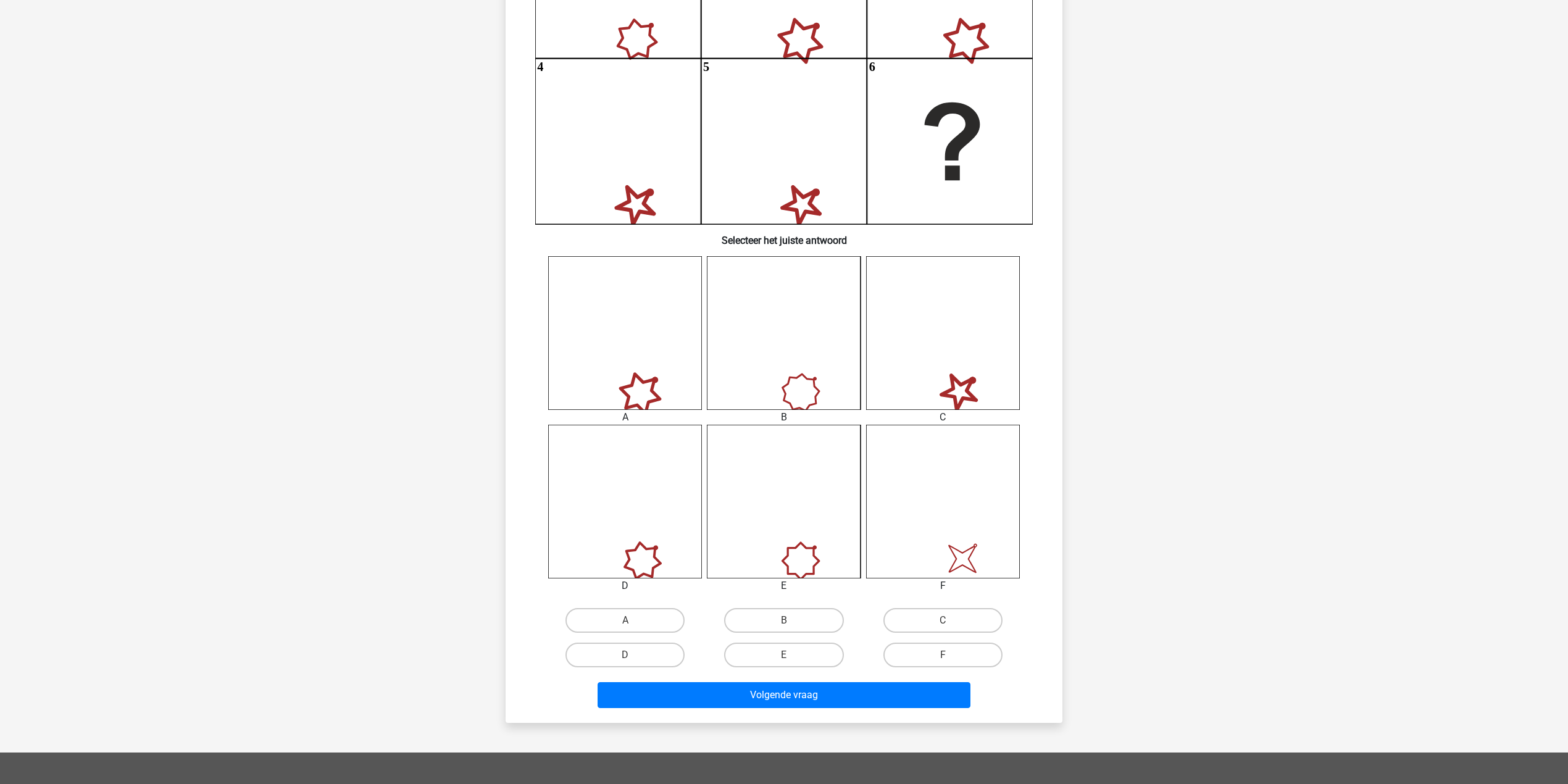
scroll to position [280, 0]
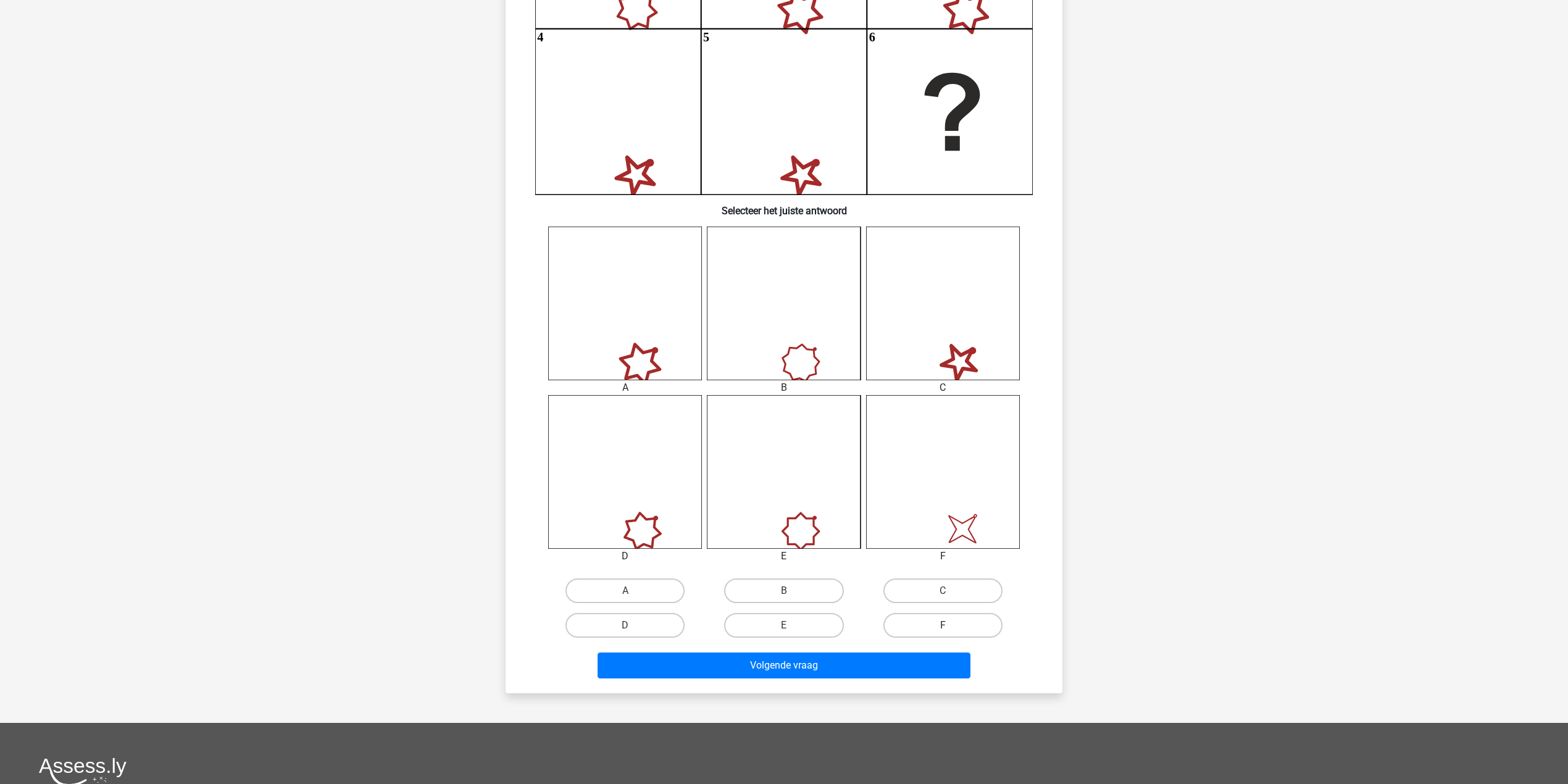
click at [920, 624] on label "F" at bounding box center [943, 624] width 119 height 25
click at [942, 625] on input "F" at bounding box center [946, 629] width 8 height 8
radio input "true"
click at [910, 666] on button "Volgende vraag" at bounding box center [784, 665] width 374 height 26
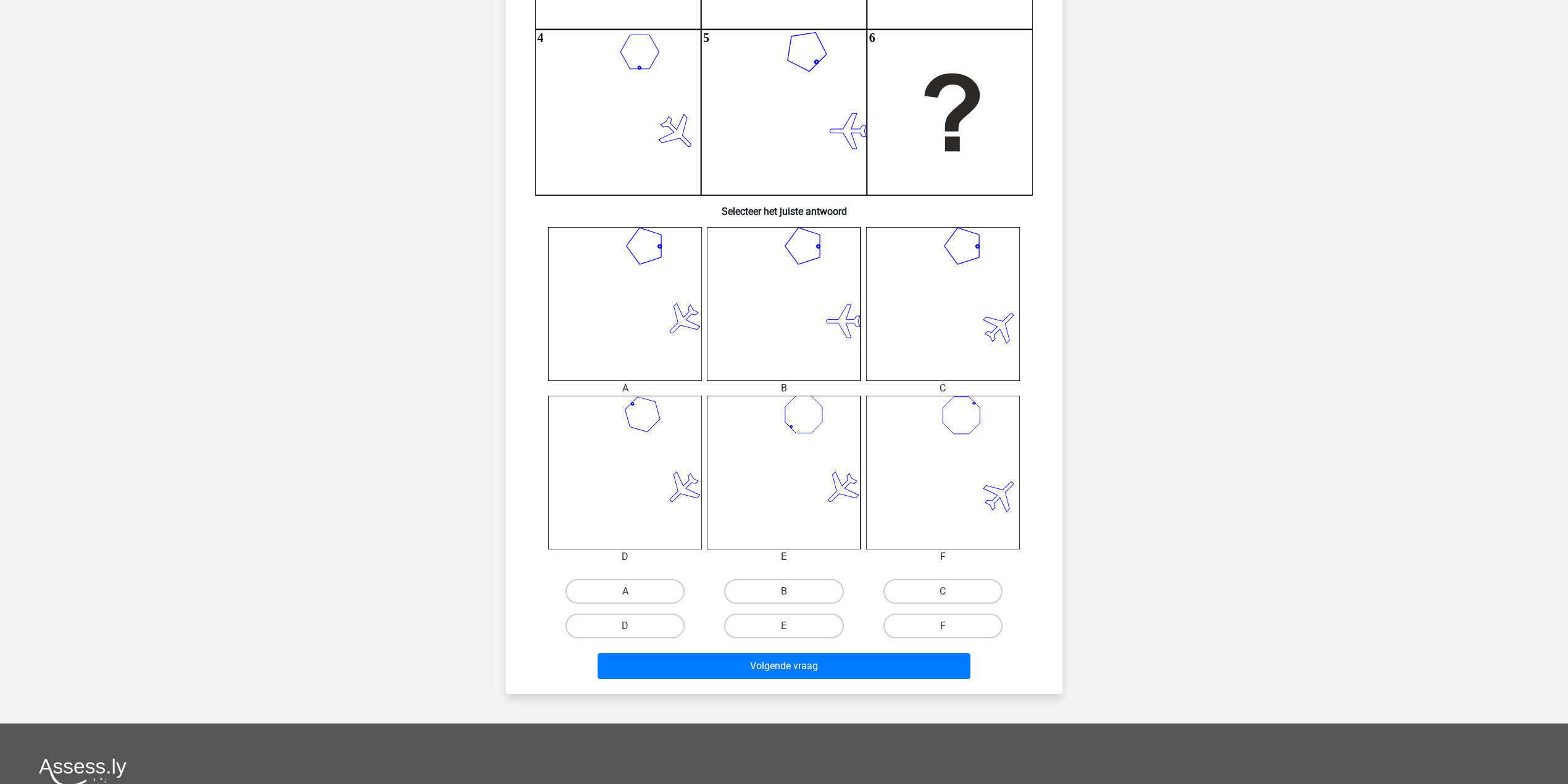
scroll to position [308, 0]
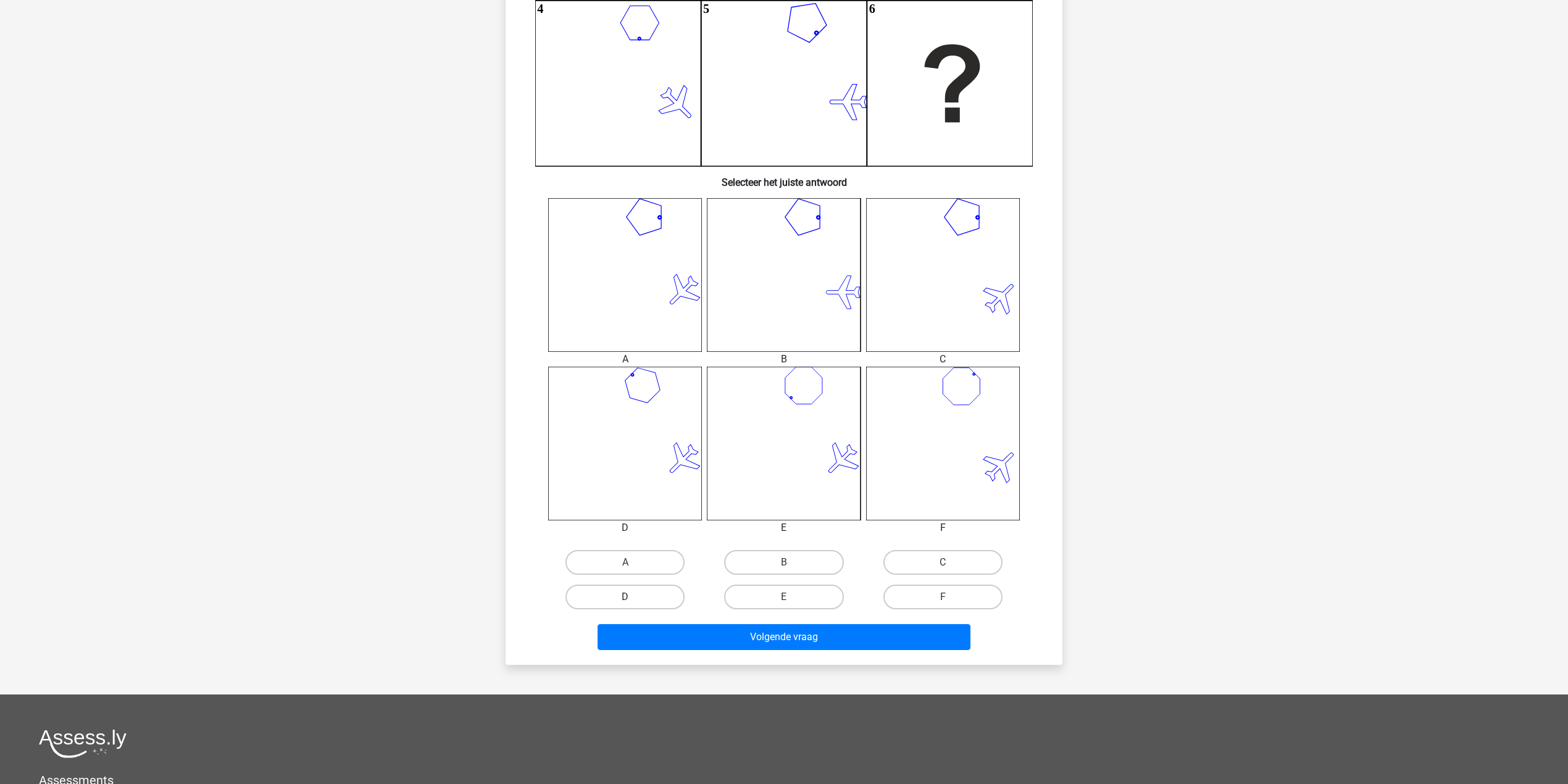
click at [660, 601] on label "D" at bounding box center [625, 596] width 119 height 25
click at [634, 601] on input "D" at bounding box center [629, 601] width 8 height 8
radio input "true"
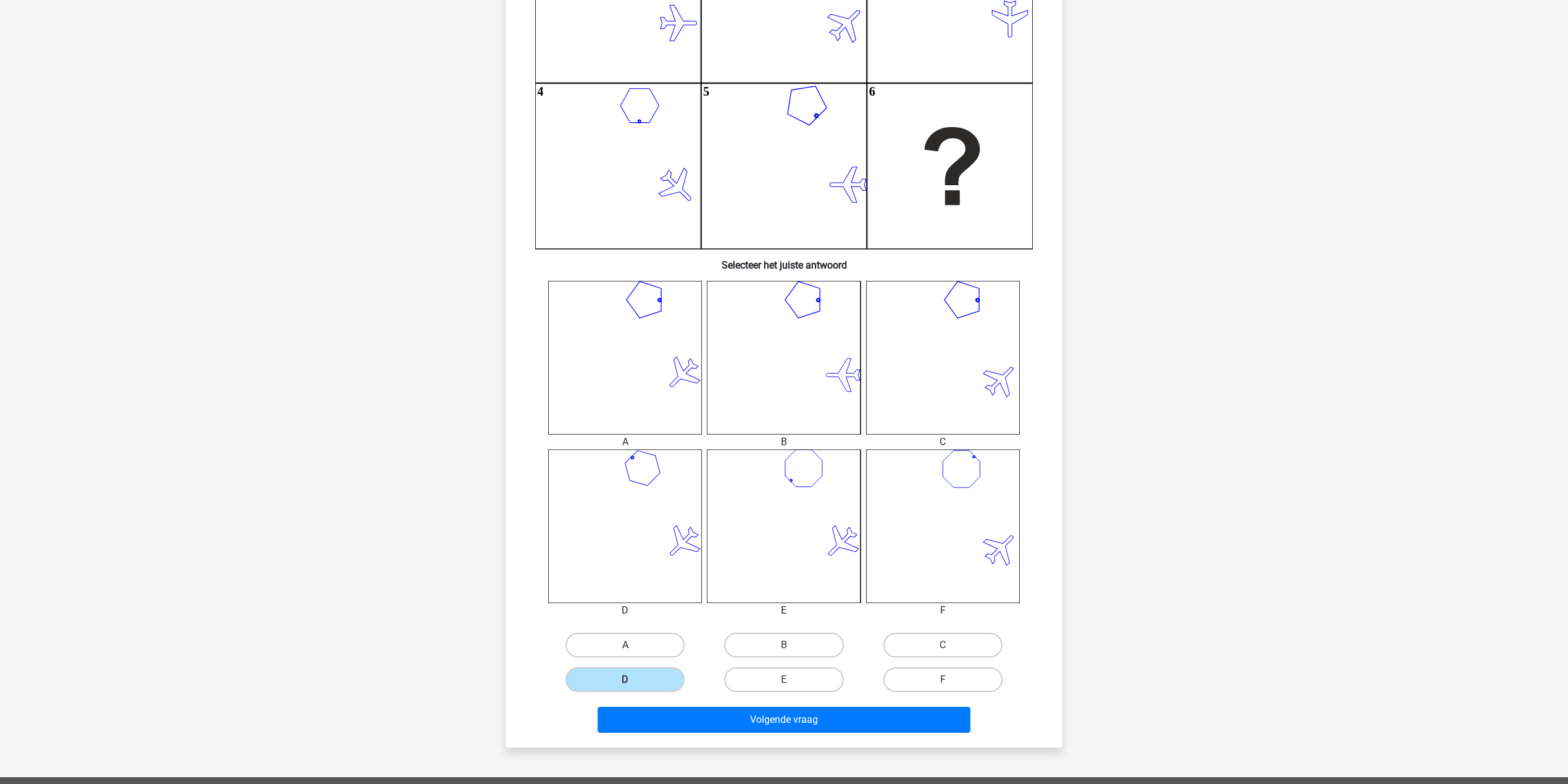
click at [635, 647] on label "A" at bounding box center [625, 644] width 119 height 25
click at [634, 647] on input "A" at bounding box center [629, 649] width 8 height 8
radio input "true"
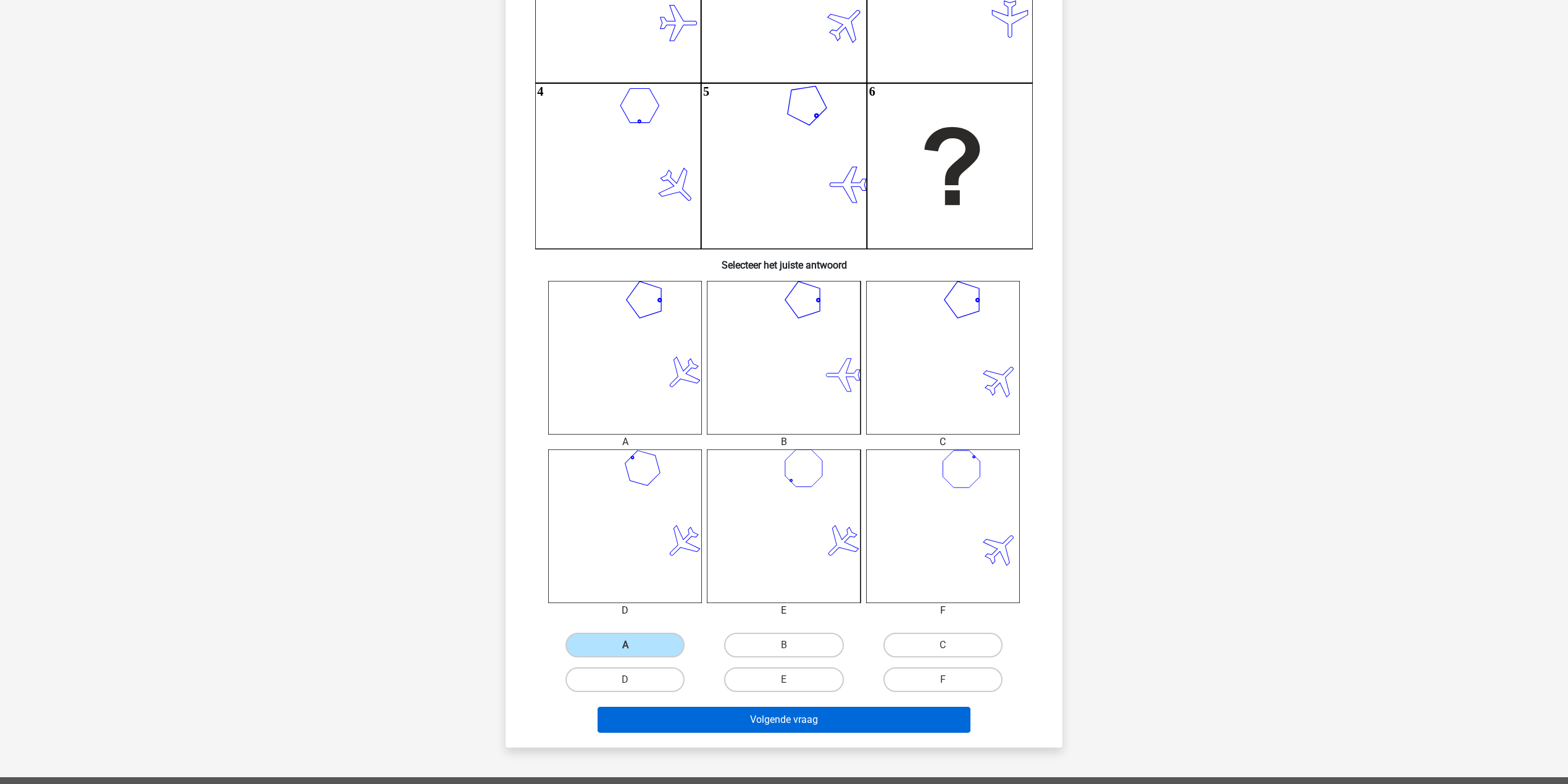
drag, startPoint x: 687, startPoint y: 702, endPoint x: 692, endPoint y: 707, distance: 7.1
click at [690, 706] on div "Volgende vraag" at bounding box center [784, 716] width 518 height 41
click at [695, 709] on button "Volgende vraag" at bounding box center [784, 719] width 374 height 26
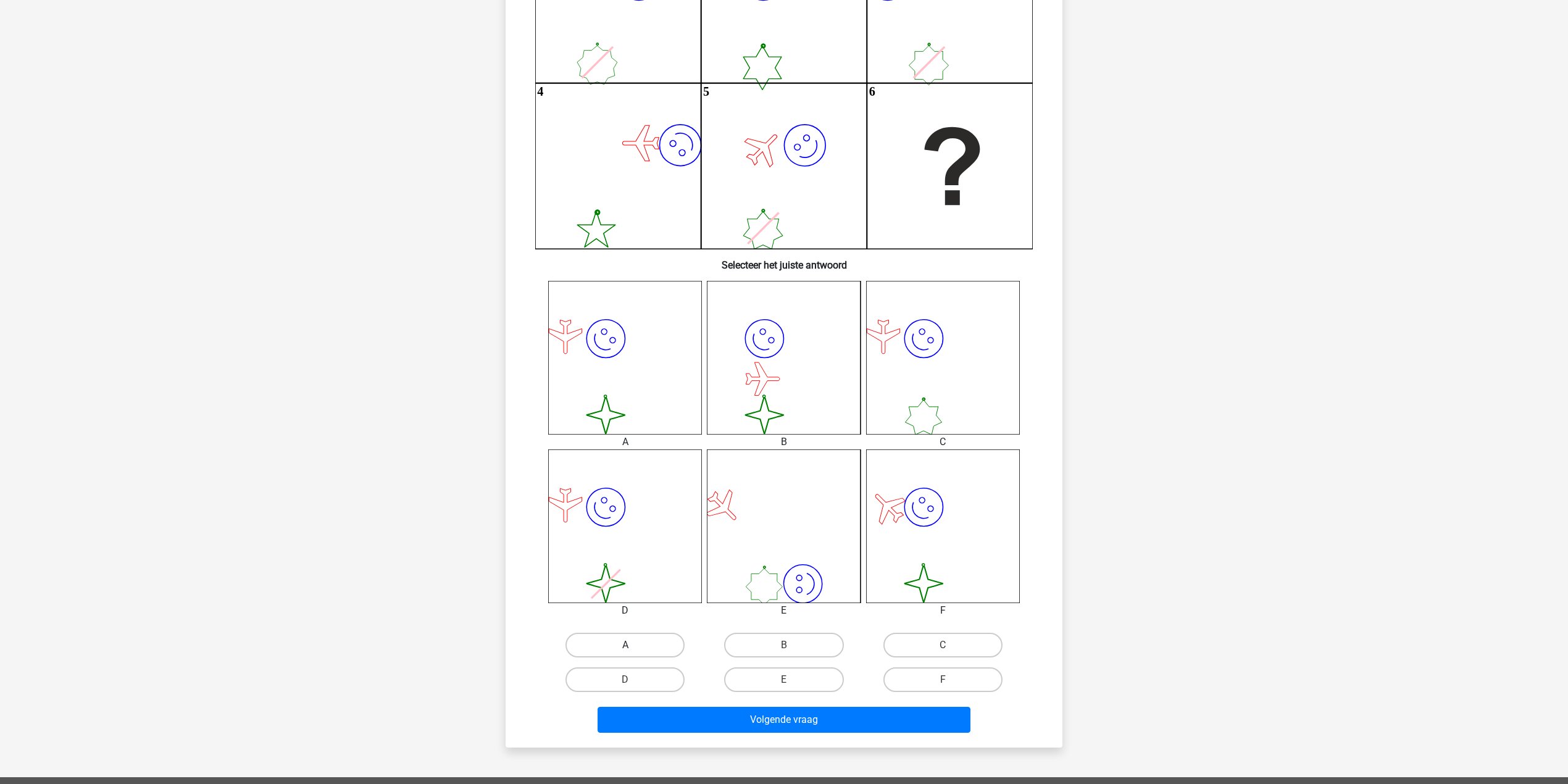
click at [653, 637] on label "A" at bounding box center [625, 644] width 119 height 25
click at [634, 645] on input "A" at bounding box center [629, 649] width 8 height 8
radio input "true"
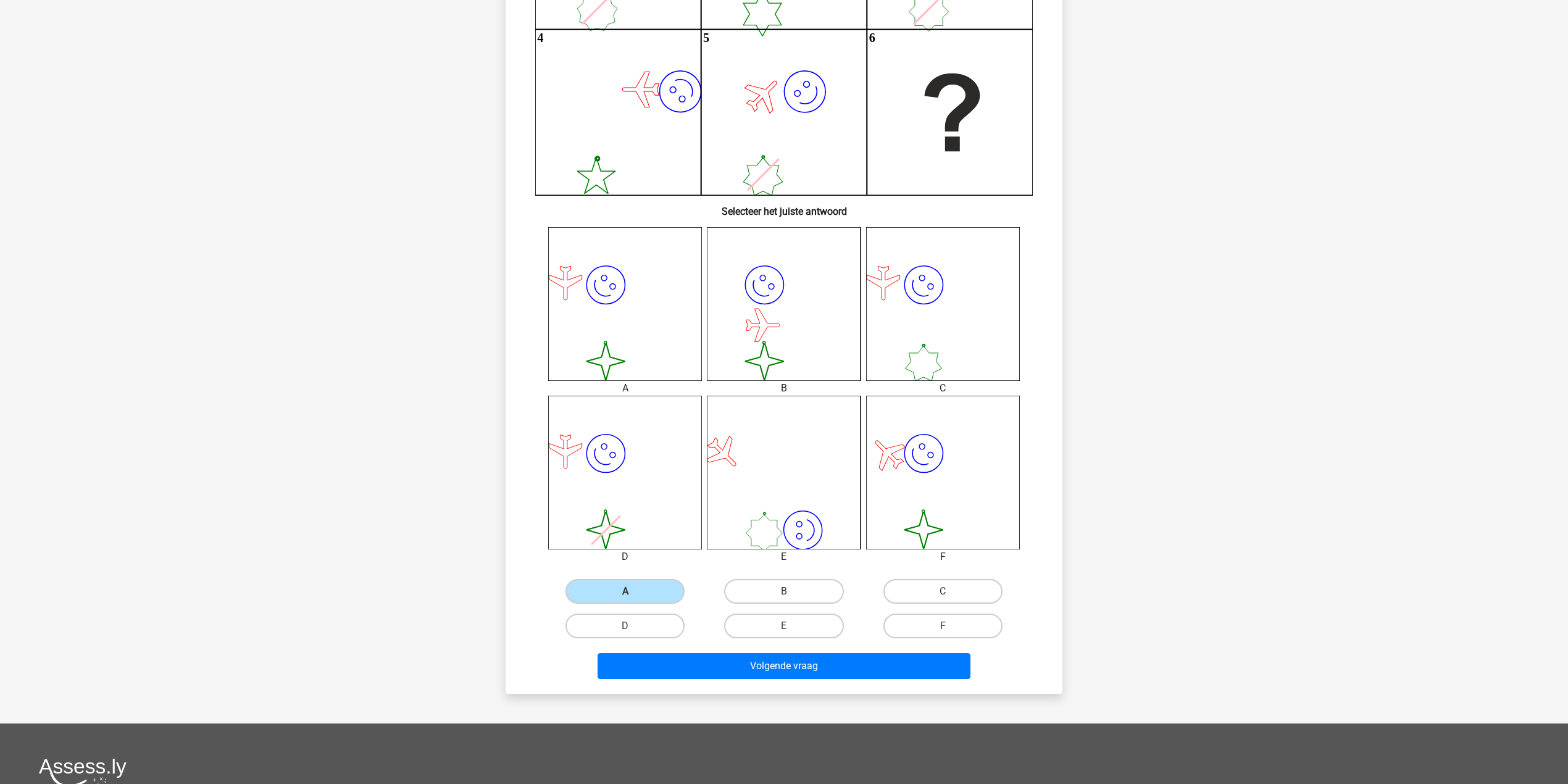
scroll to position [308, 0]
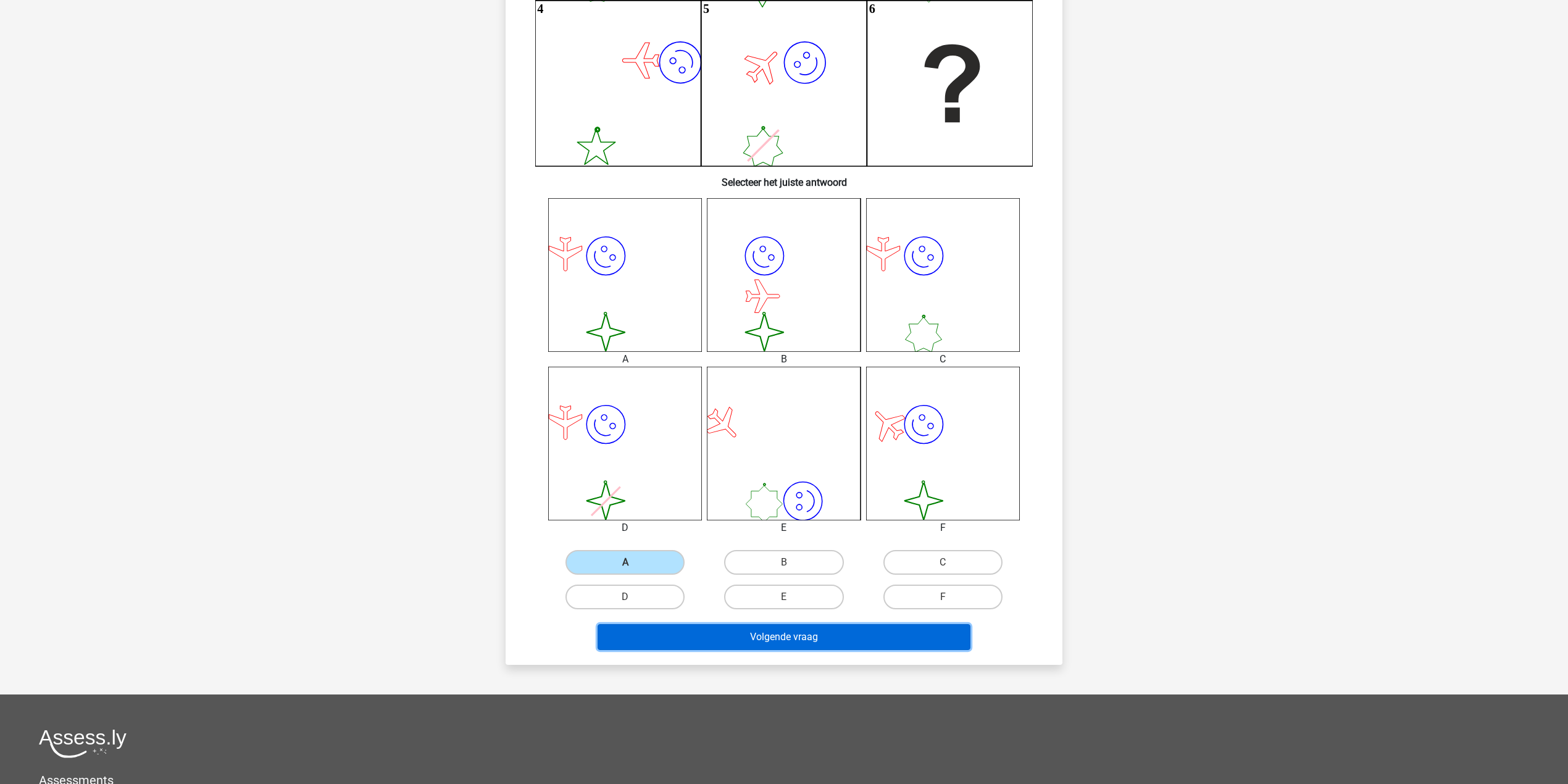
click at [710, 645] on button "Volgende vraag" at bounding box center [784, 637] width 374 height 26
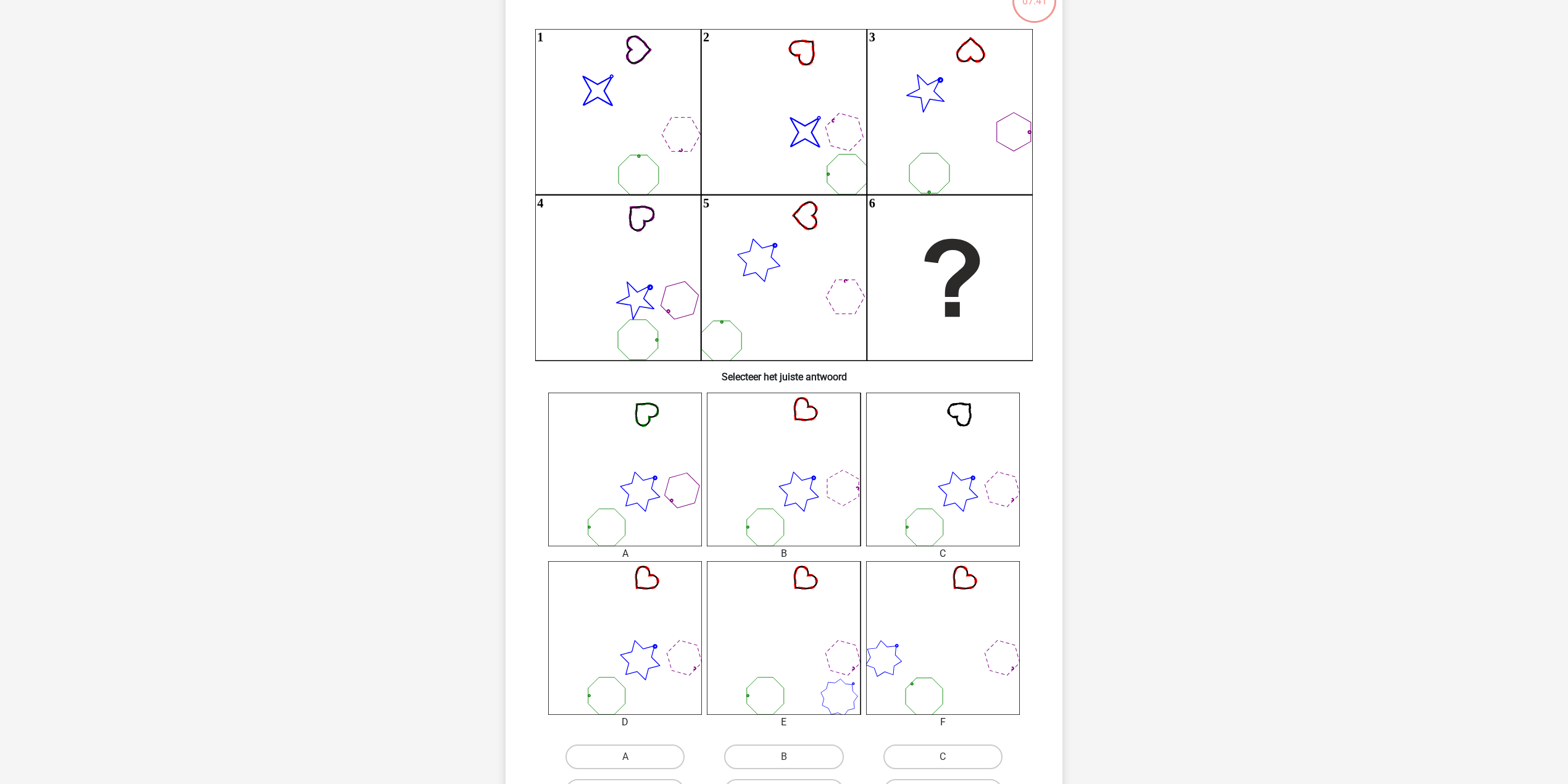
scroll to position [144, 0]
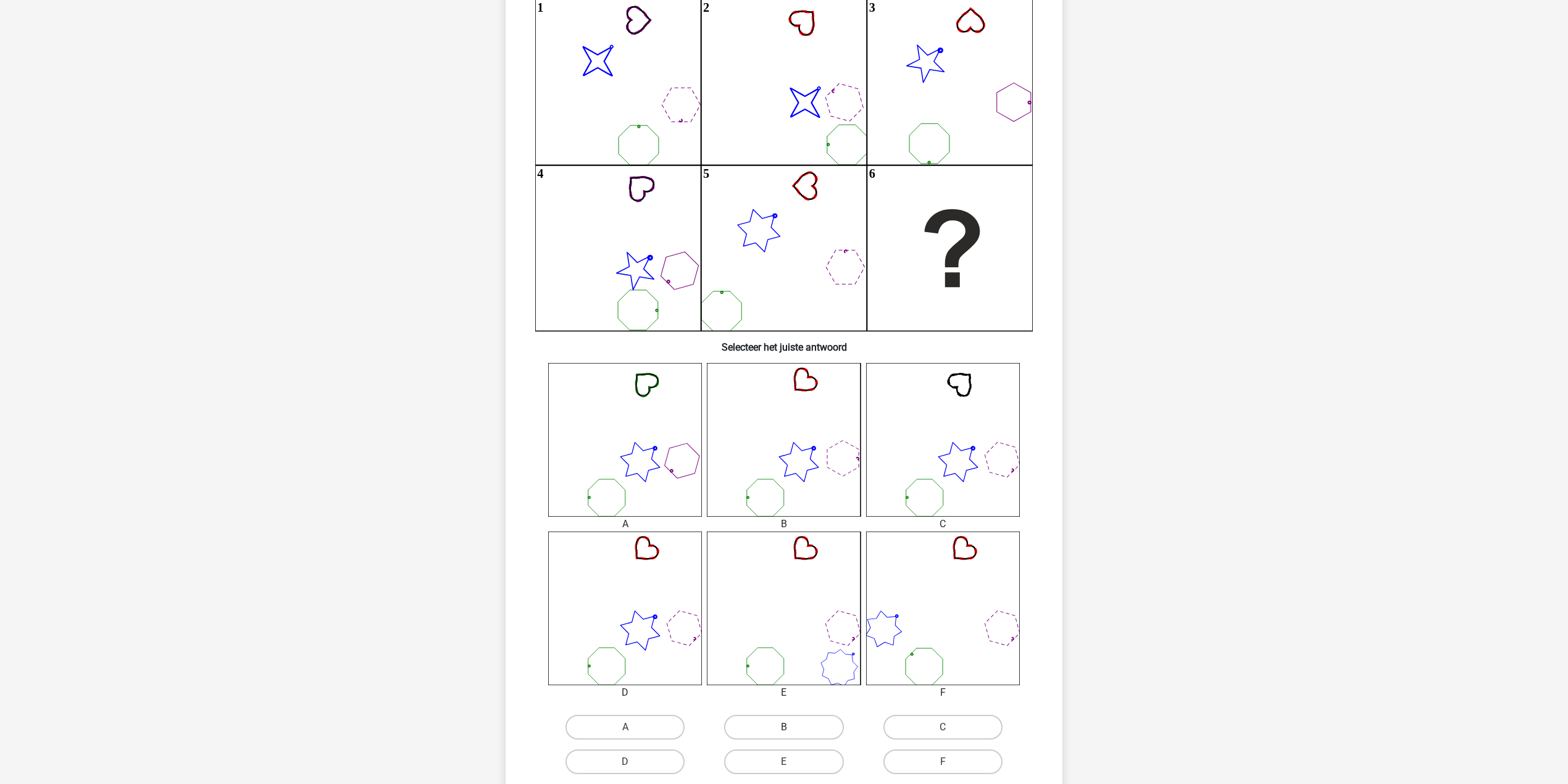
click at [794, 728] on label "B" at bounding box center [784, 727] width 119 height 25
click at [792, 728] on input "B" at bounding box center [788, 730] width 8 height 8
radio input "true"
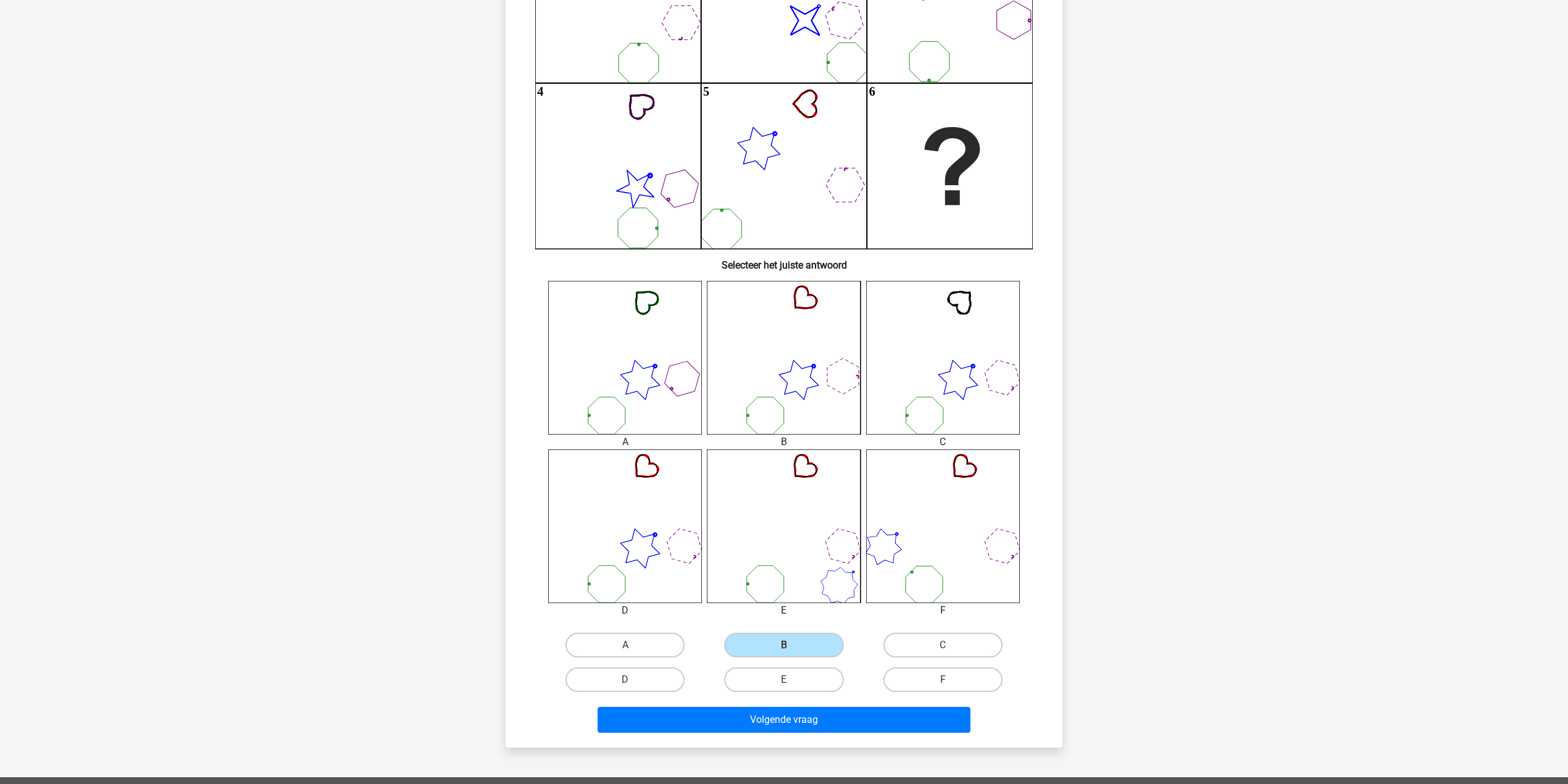
scroll to position [308, 0]
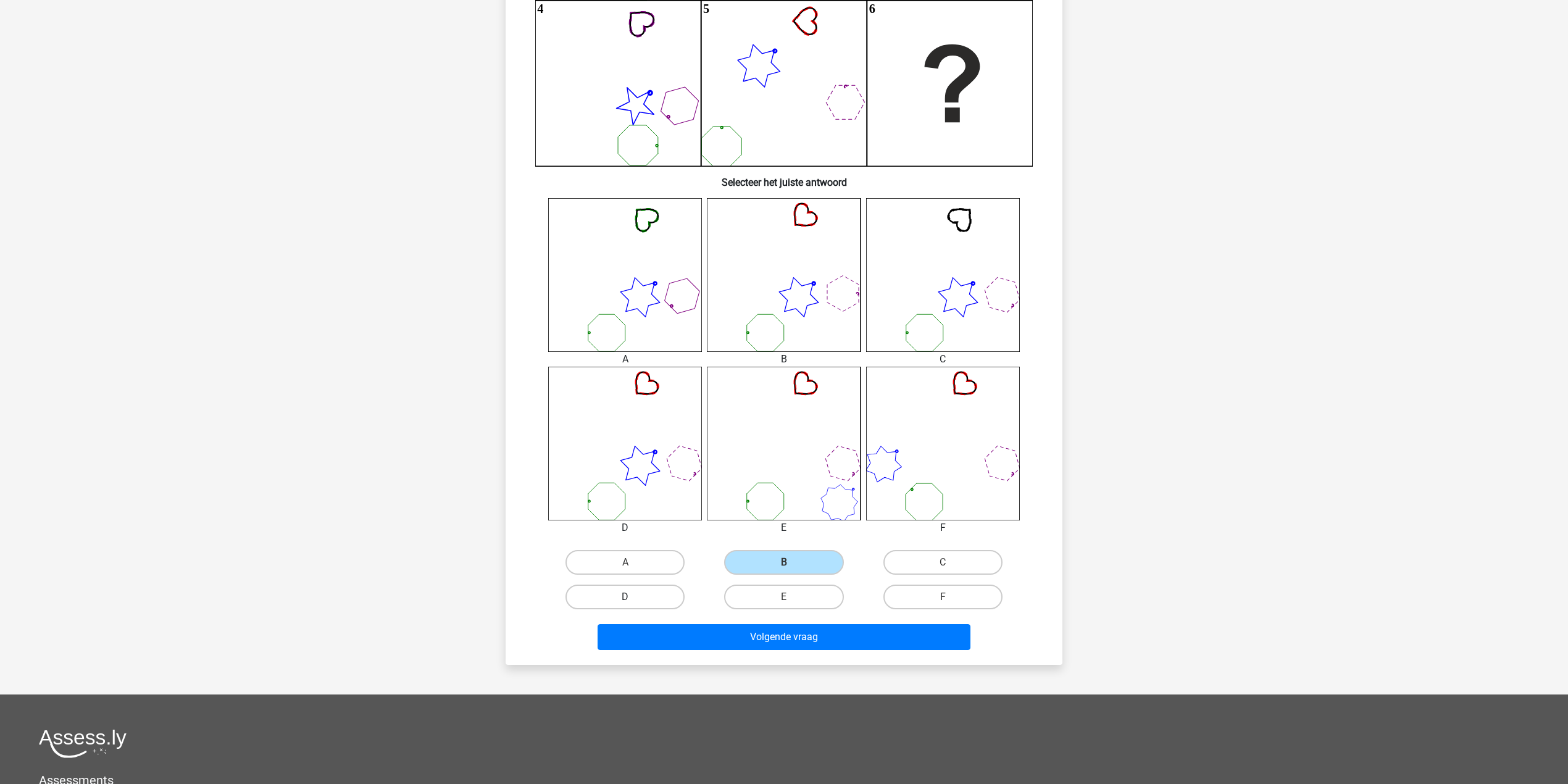
click at [660, 593] on label "D" at bounding box center [625, 596] width 119 height 25
click at [634, 597] on input "D" at bounding box center [629, 601] width 8 height 8
radio input "true"
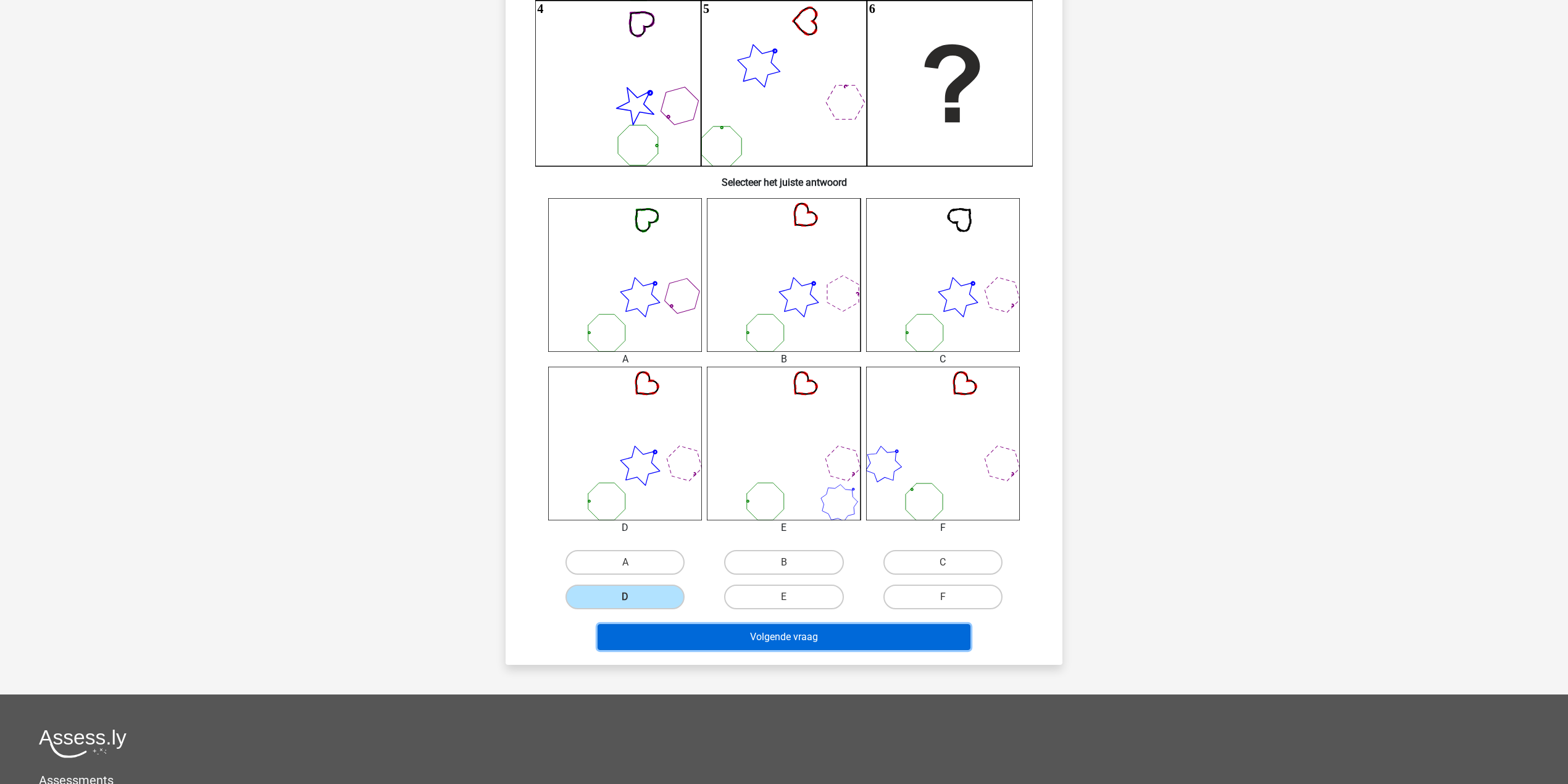
click at [714, 644] on button "Volgende vraag" at bounding box center [784, 637] width 374 height 26
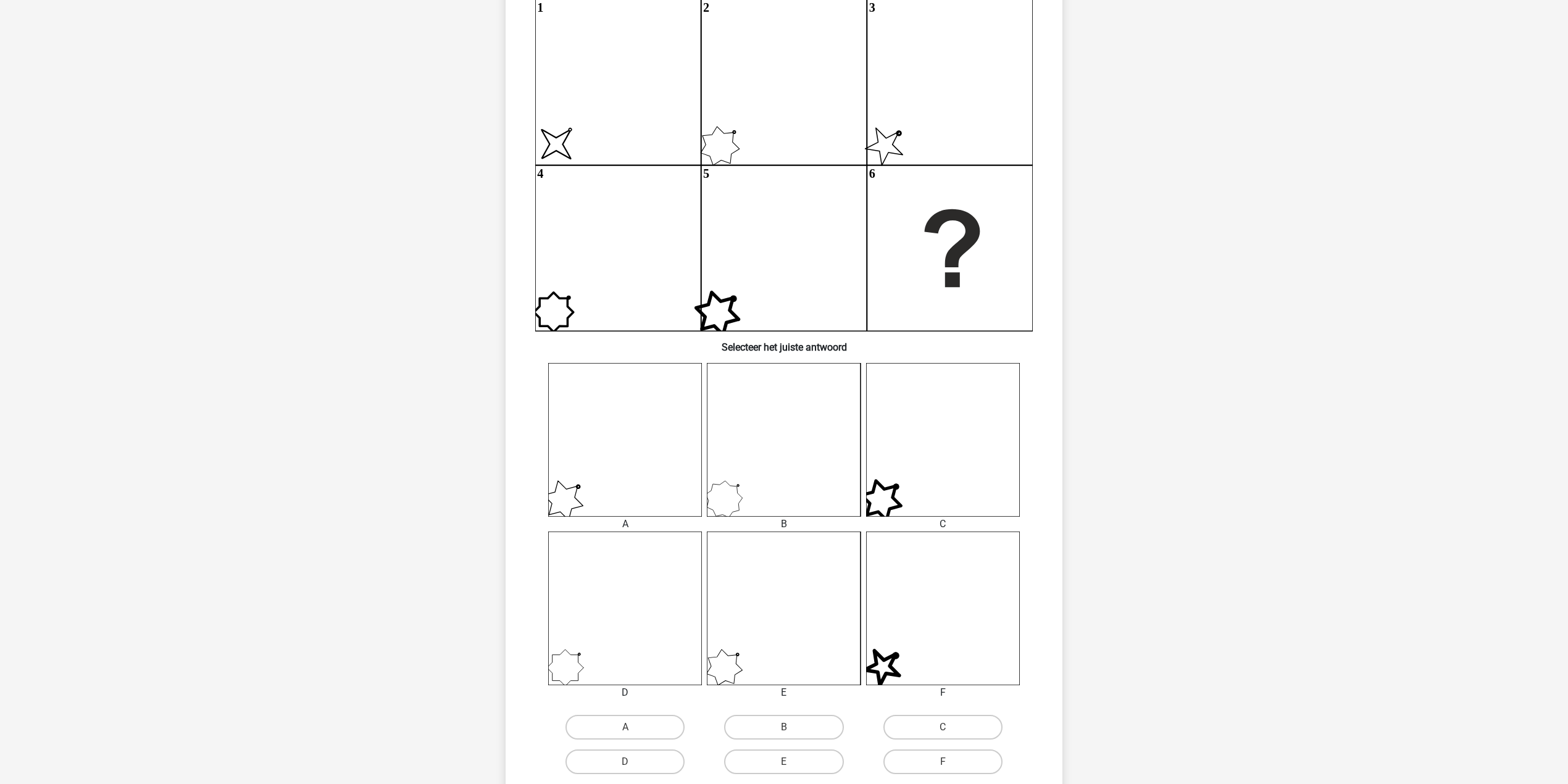
scroll to position [225, 0]
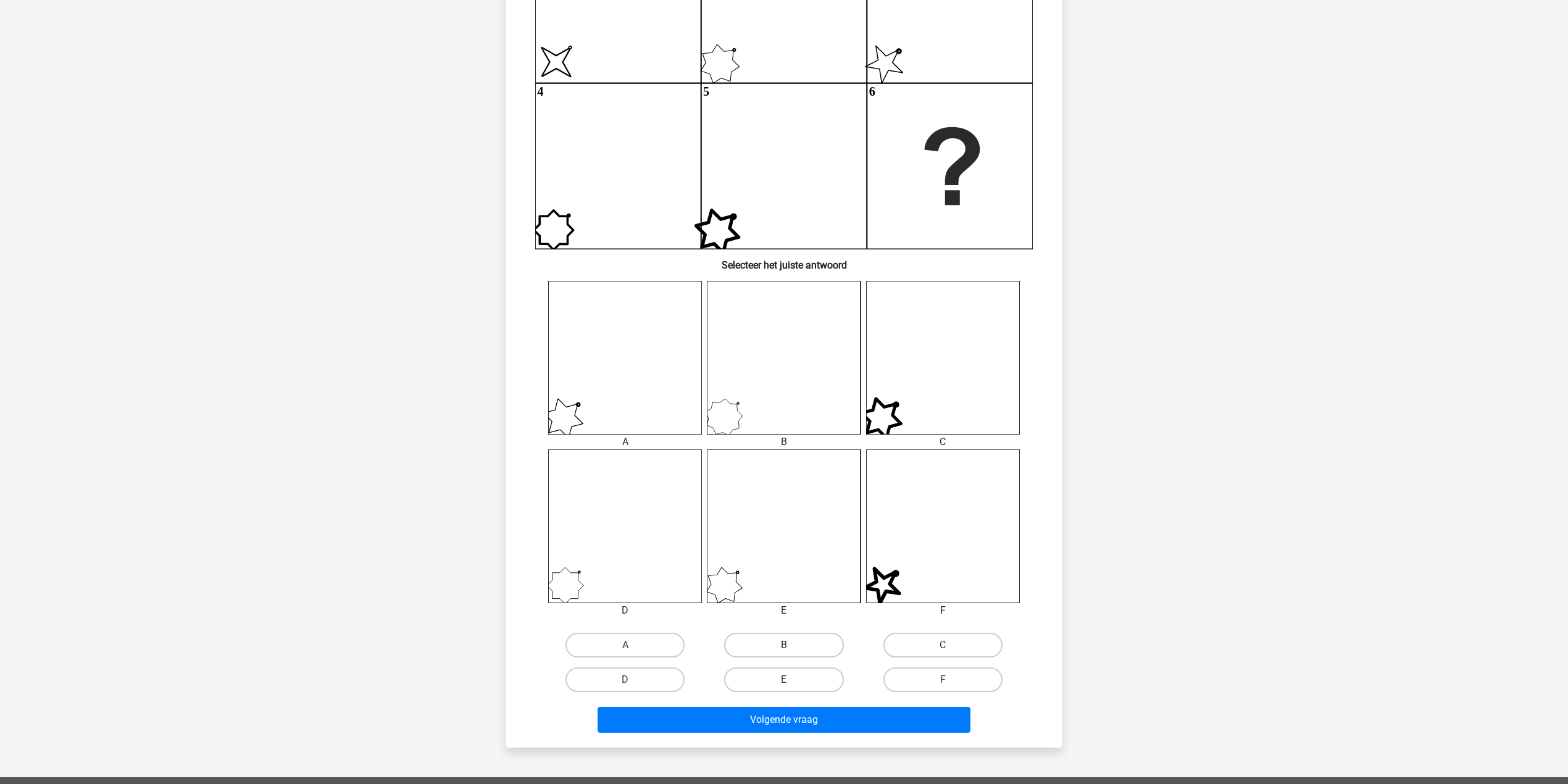
click at [771, 632] on label "B" at bounding box center [784, 644] width 119 height 25
click at [784, 645] on input "B" at bounding box center [788, 649] width 8 height 8
radio input "true"
click at [817, 731] on div "Volgende vraag" at bounding box center [784, 722] width 477 height 31
click at [826, 721] on button "Volgende vraag" at bounding box center [784, 719] width 374 height 26
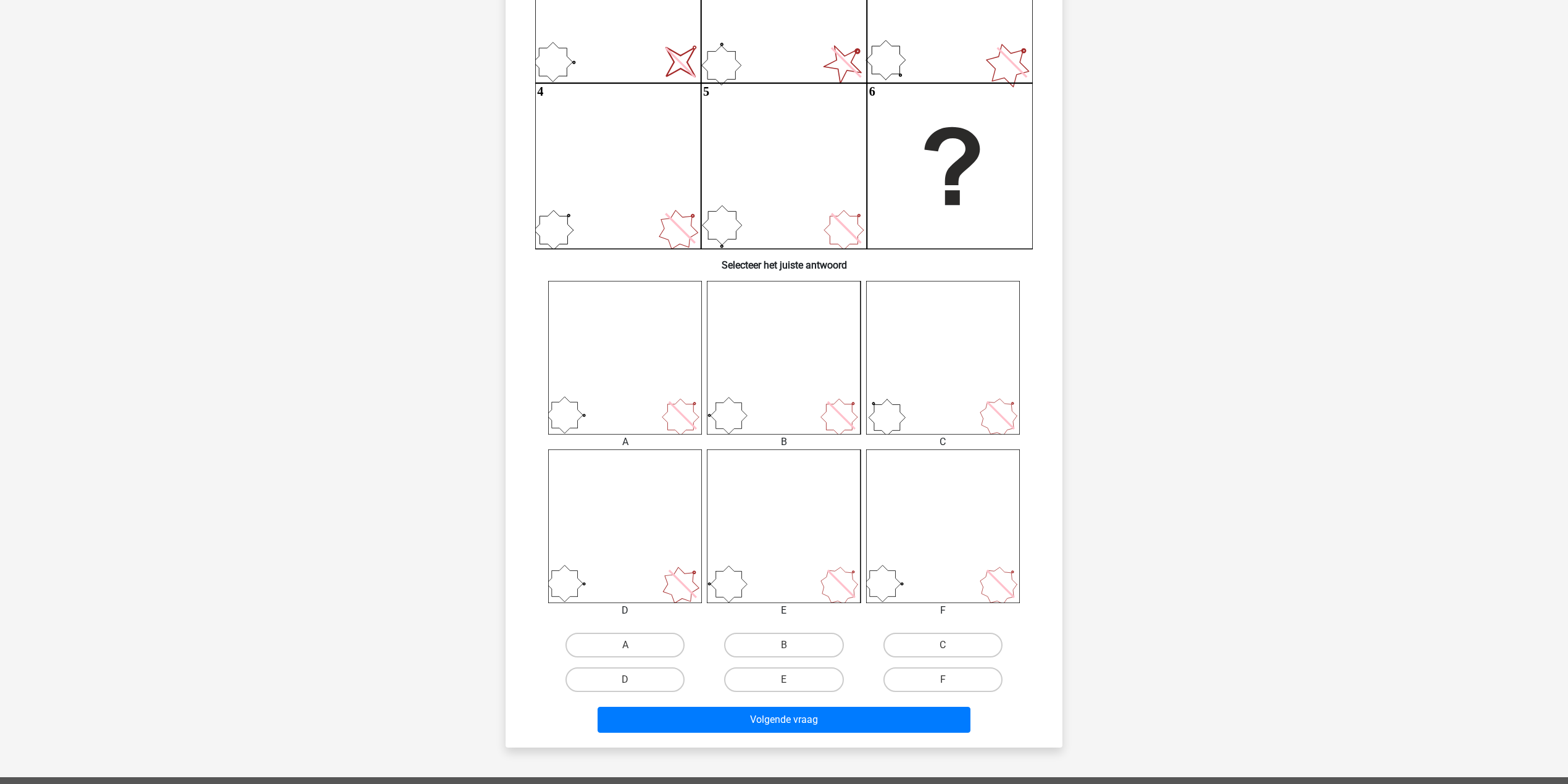
click at [627, 645] on input "A" at bounding box center [629, 649] width 8 height 8
radio input "true"
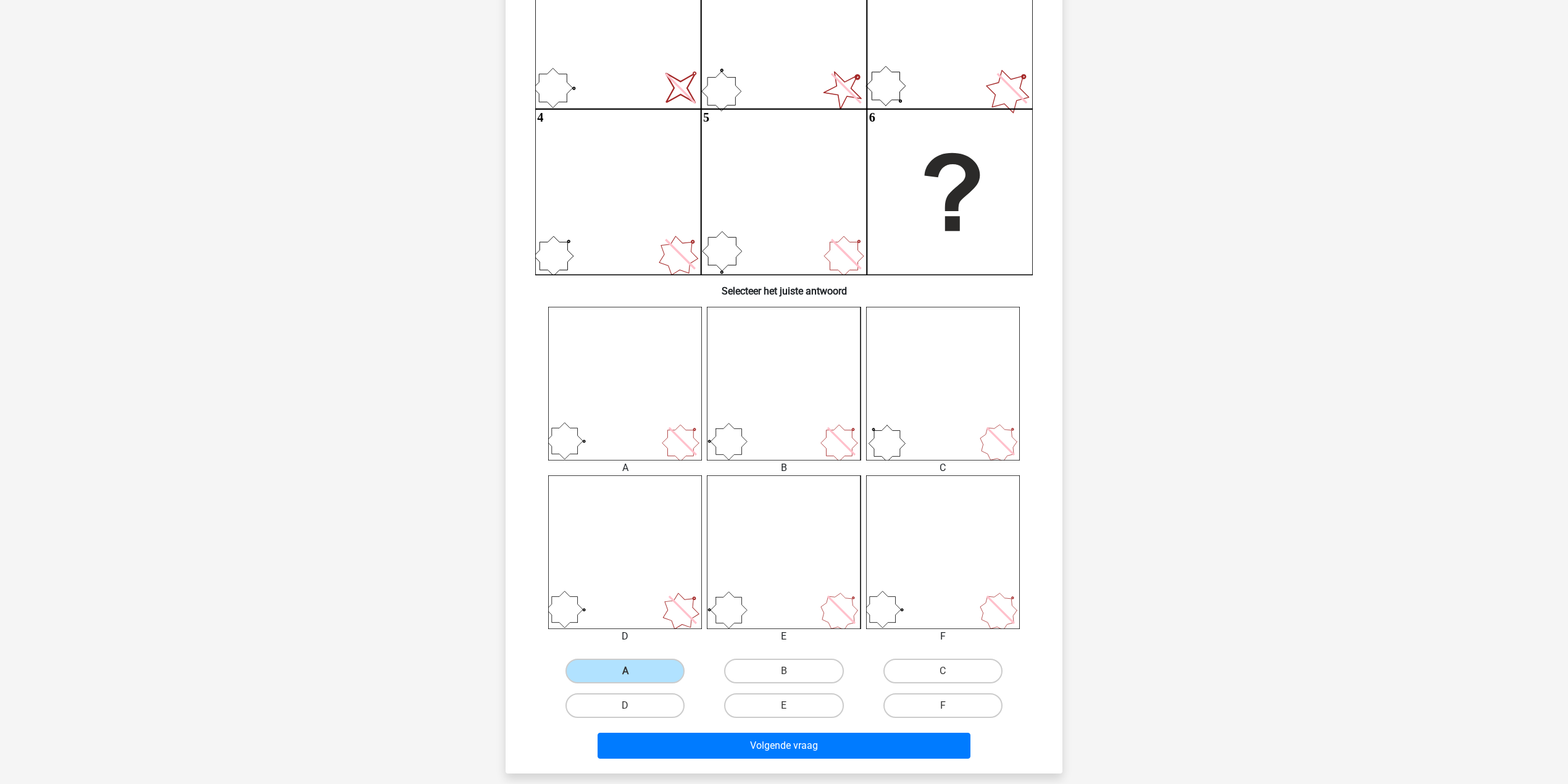
scroll to position [246, 0]
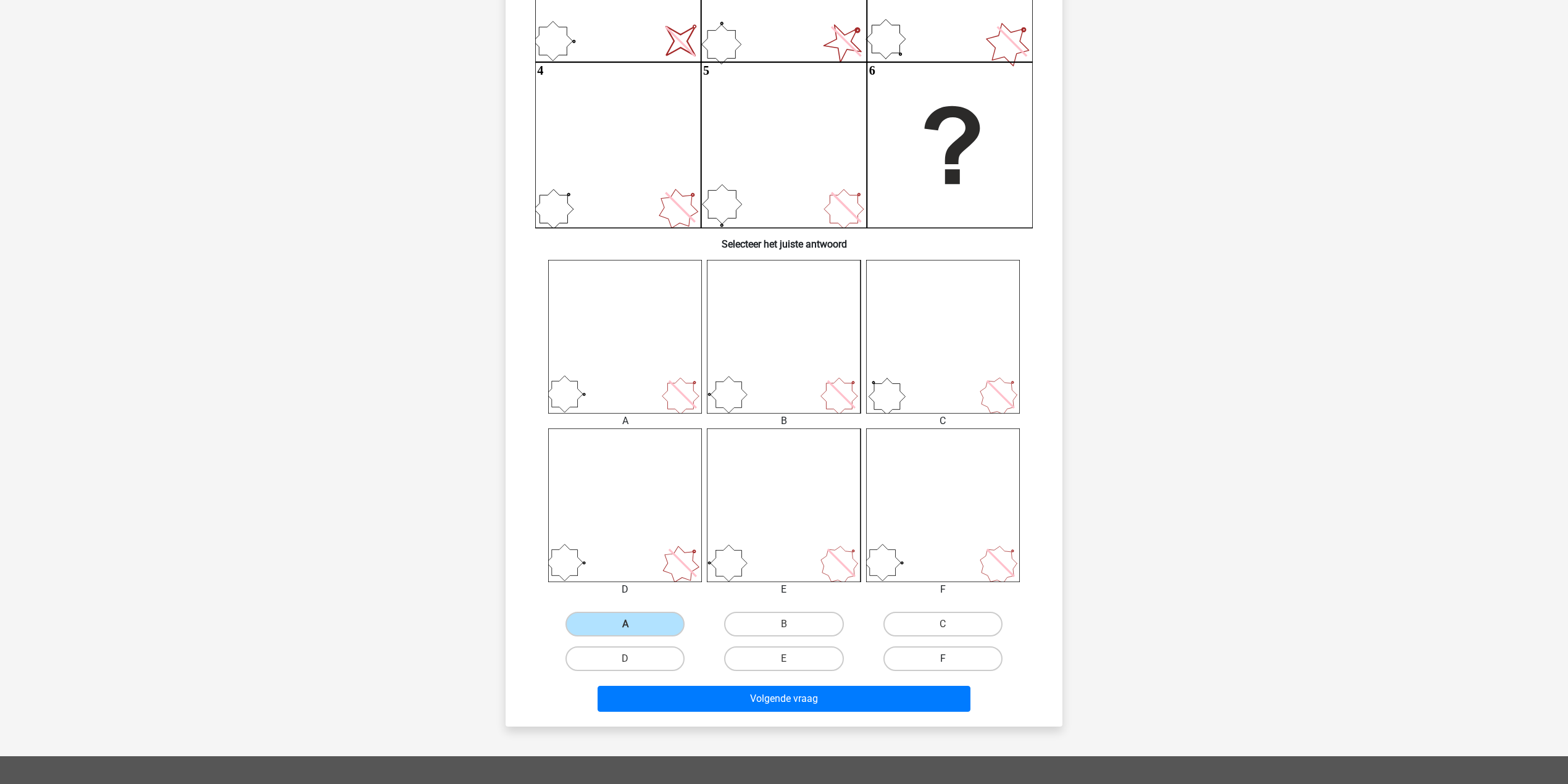
click at [930, 658] on label "F" at bounding box center [943, 658] width 119 height 25
click at [942, 658] on input "F" at bounding box center [946, 662] width 8 height 8
radio input "true"
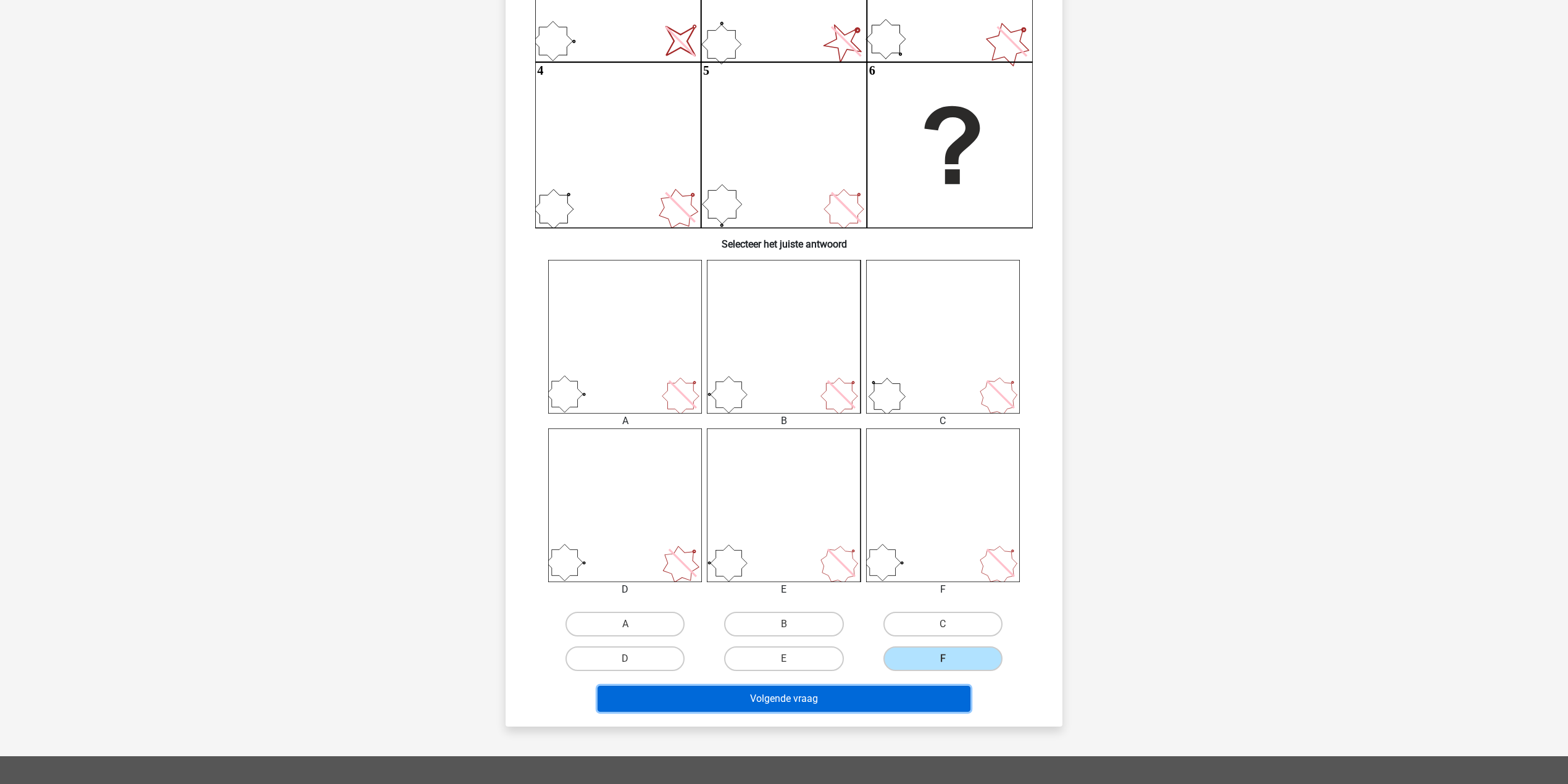
click at [895, 697] on button "Volgende vraag" at bounding box center [784, 698] width 374 height 26
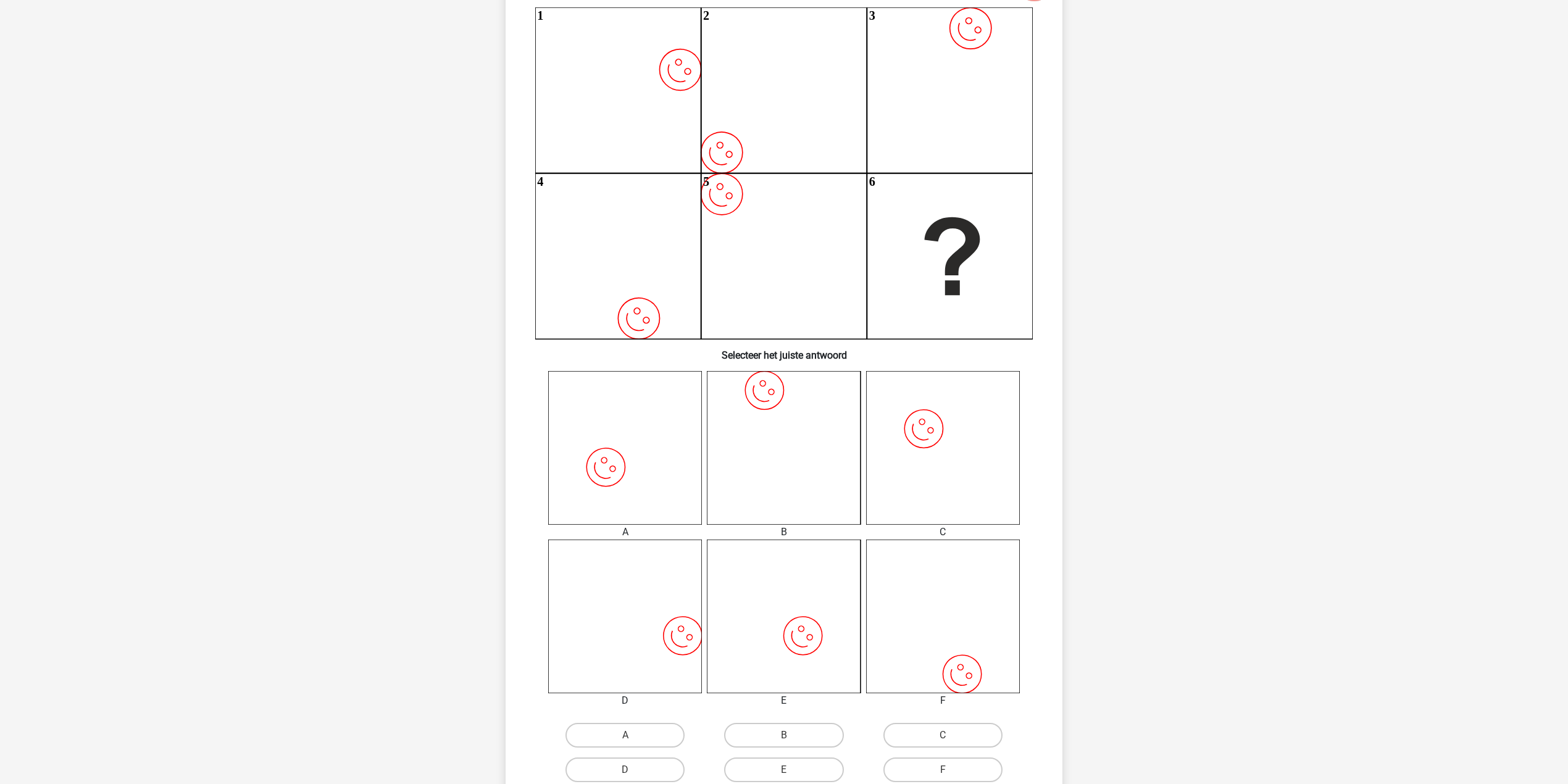
scroll to position [225, 0]
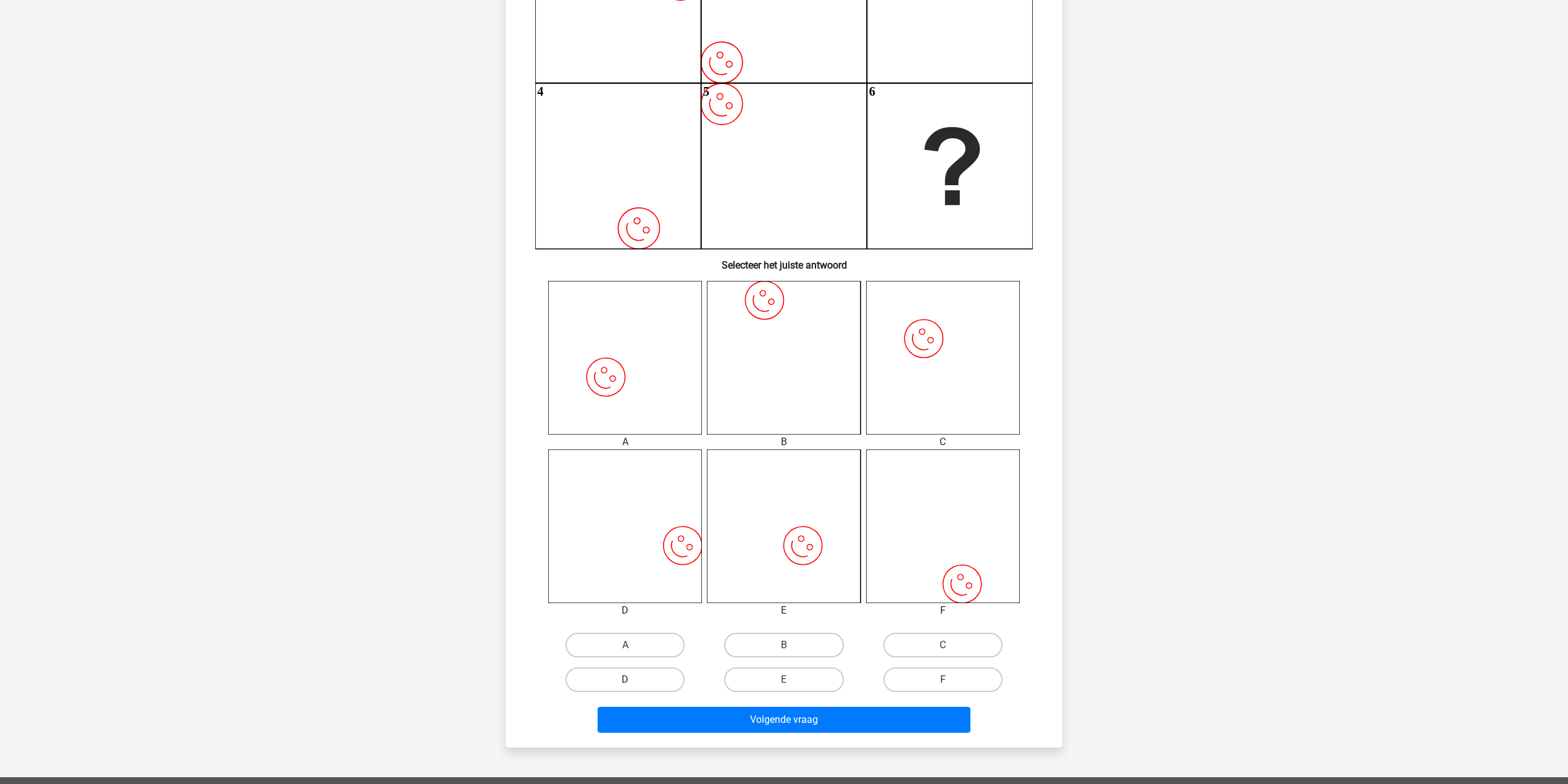
click at [648, 677] on label "D" at bounding box center [625, 679] width 119 height 25
click at [634, 679] on input "D" at bounding box center [629, 683] width 8 height 8
radio input "true"
click at [660, 706] on button "Volgende vraag" at bounding box center [784, 719] width 374 height 26
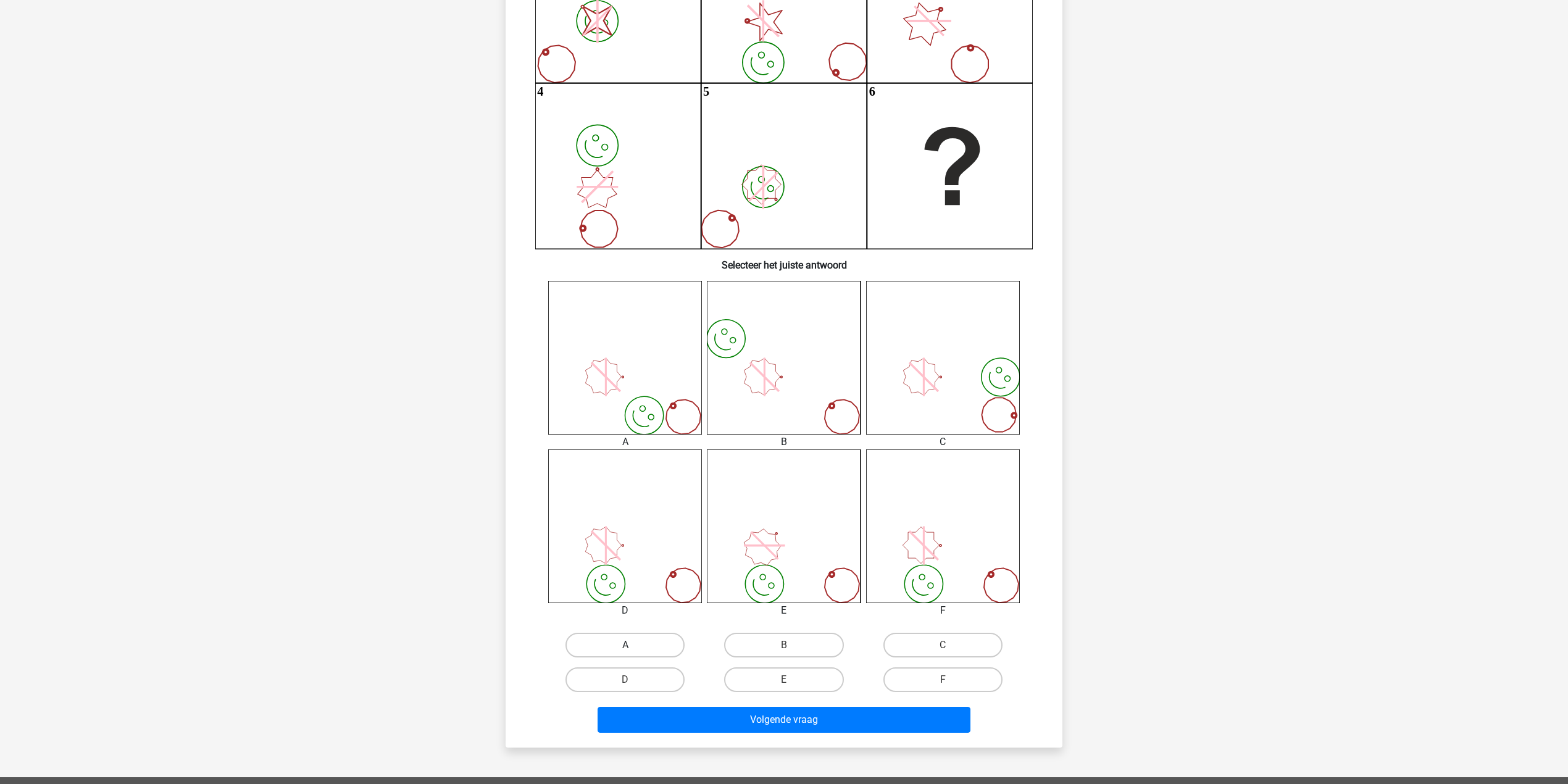
click at [638, 640] on label "A" at bounding box center [625, 644] width 119 height 25
click at [634, 645] on input "A" at bounding box center [629, 649] width 8 height 8
radio input "true"
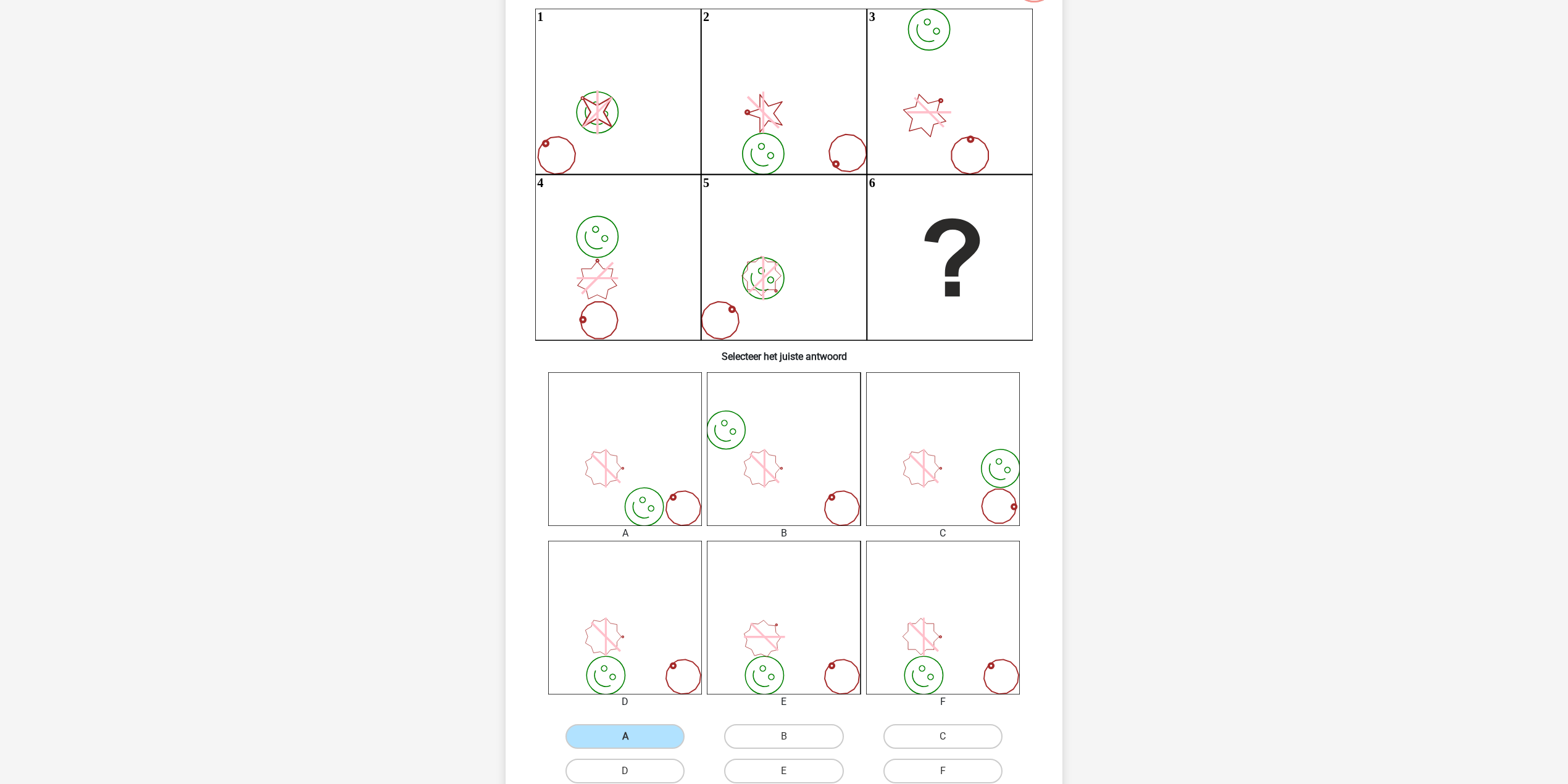
scroll to position [164, 0]
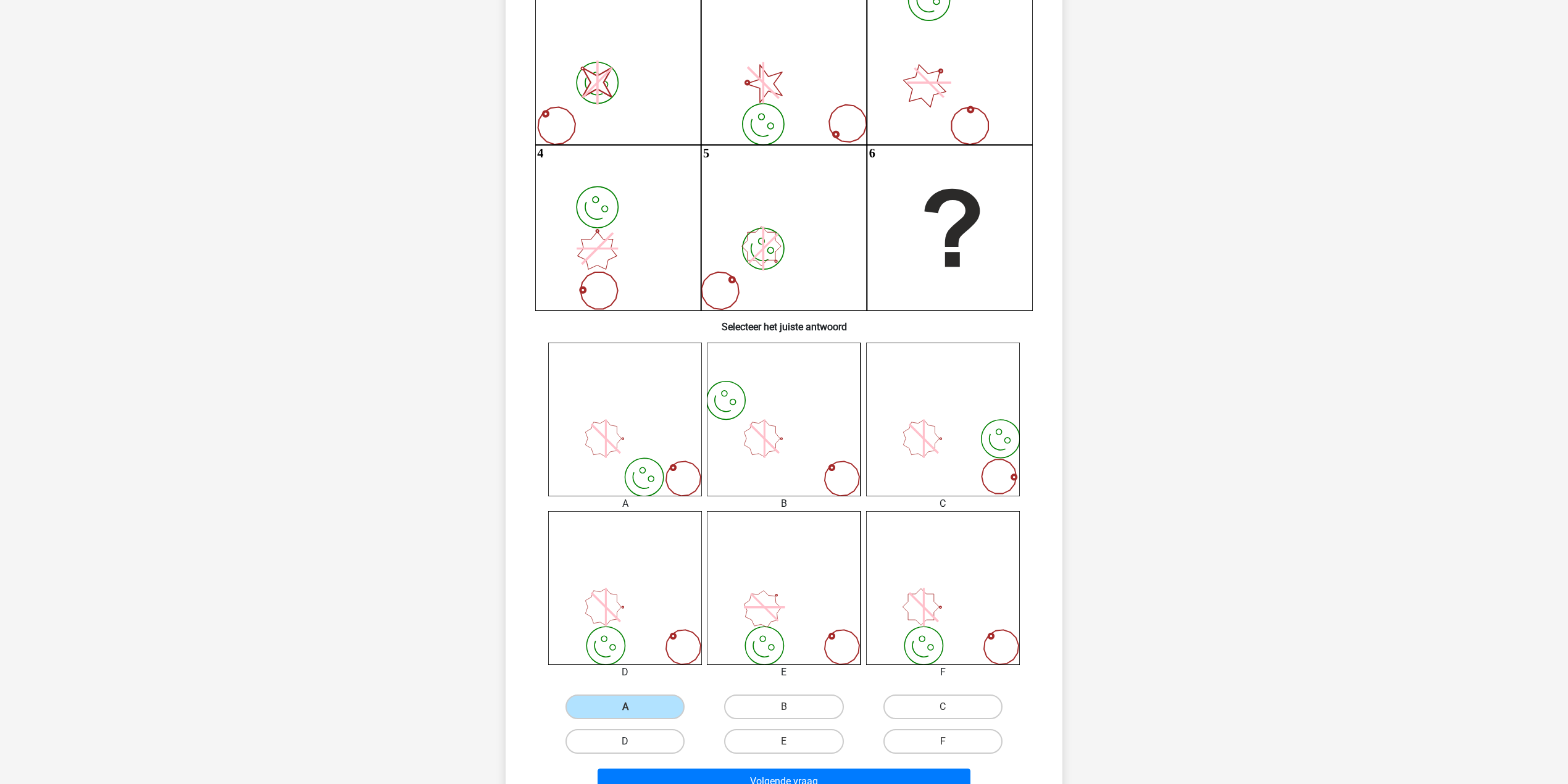
click at [650, 750] on label "D" at bounding box center [625, 740] width 119 height 25
click at [634, 749] on input "D" at bounding box center [629, 745] width 8 height 8
radio input "true"
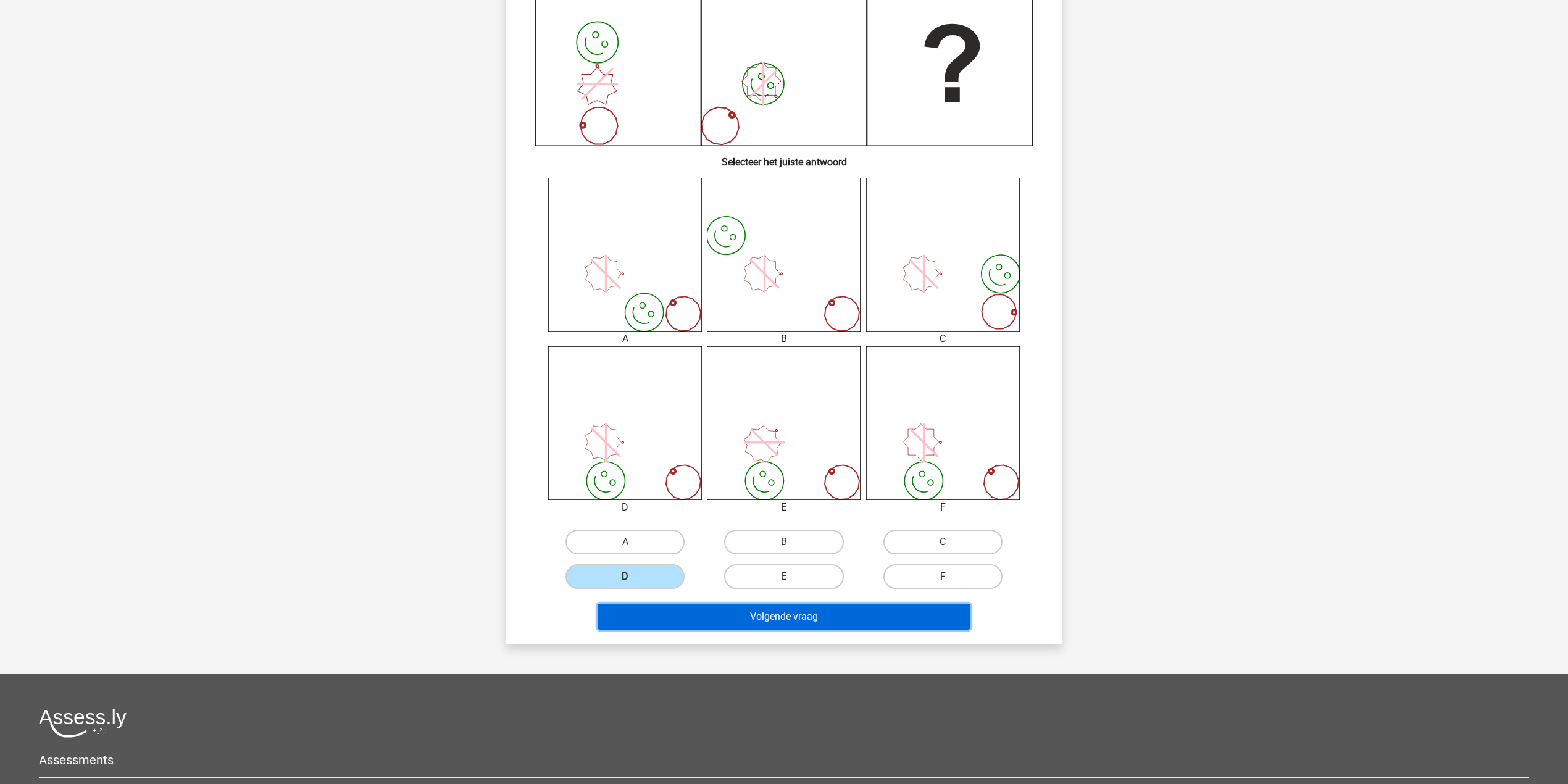
click at [727, 624] on button "Volgende vraag" at bounding box center [784, 616] width 374 height 26
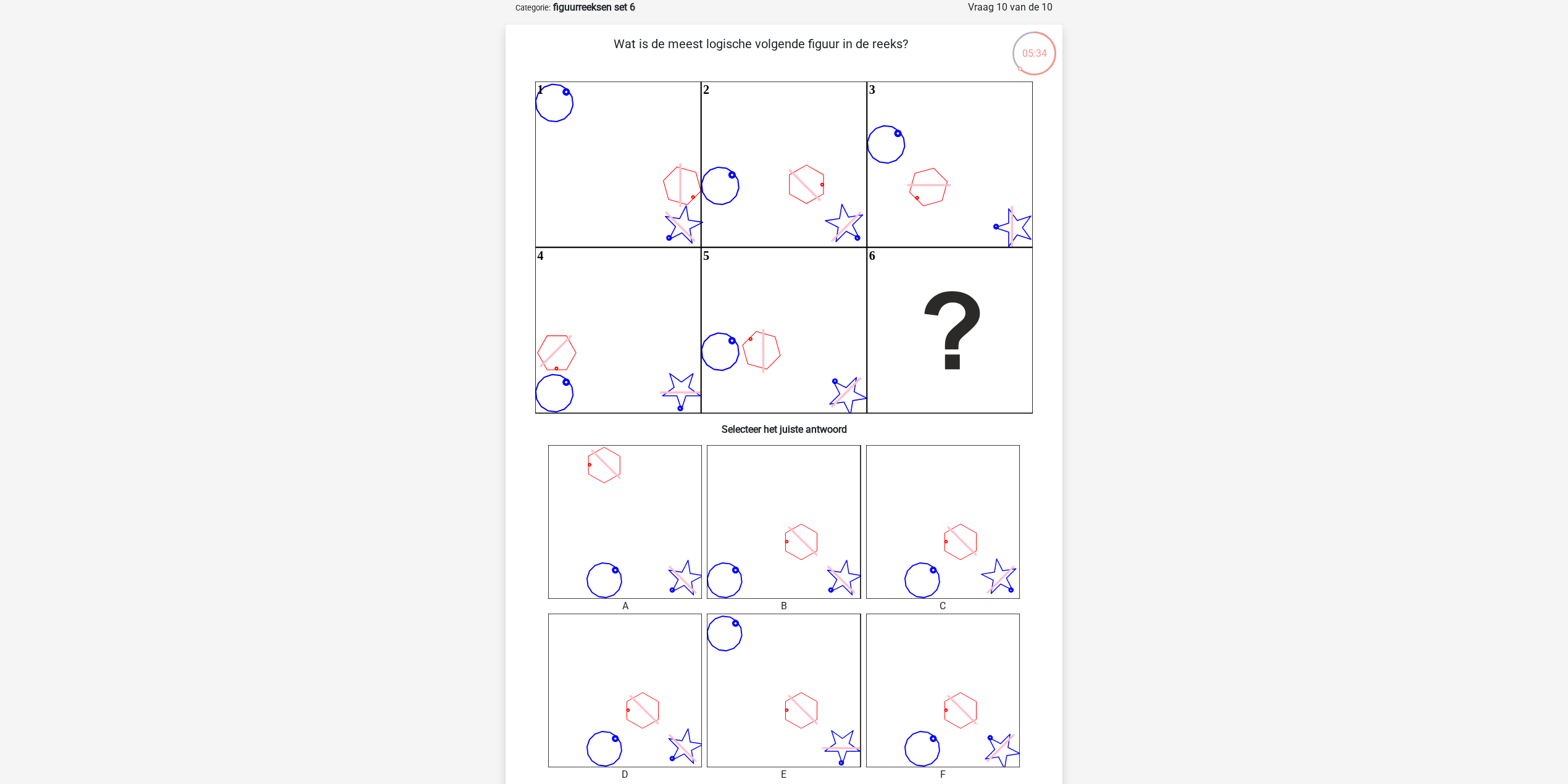
scroll to position [144, 0]
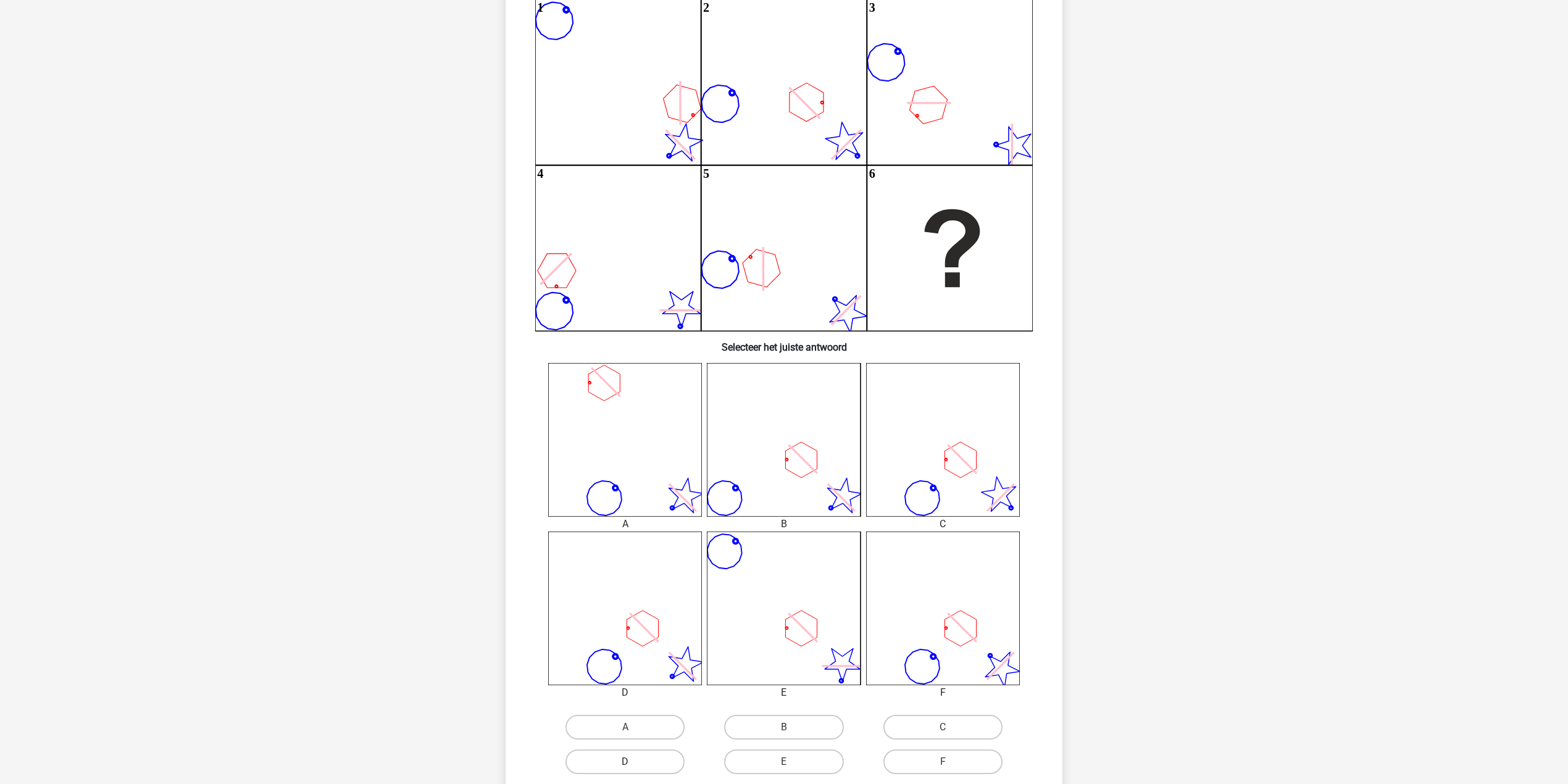
click at [657, 759] on label "D" at bounding box center [625, 761] width 119 height 25
click at [634, 761] on input "D" at bounding box center [629, 765] width 8 height 8
radio input "true"
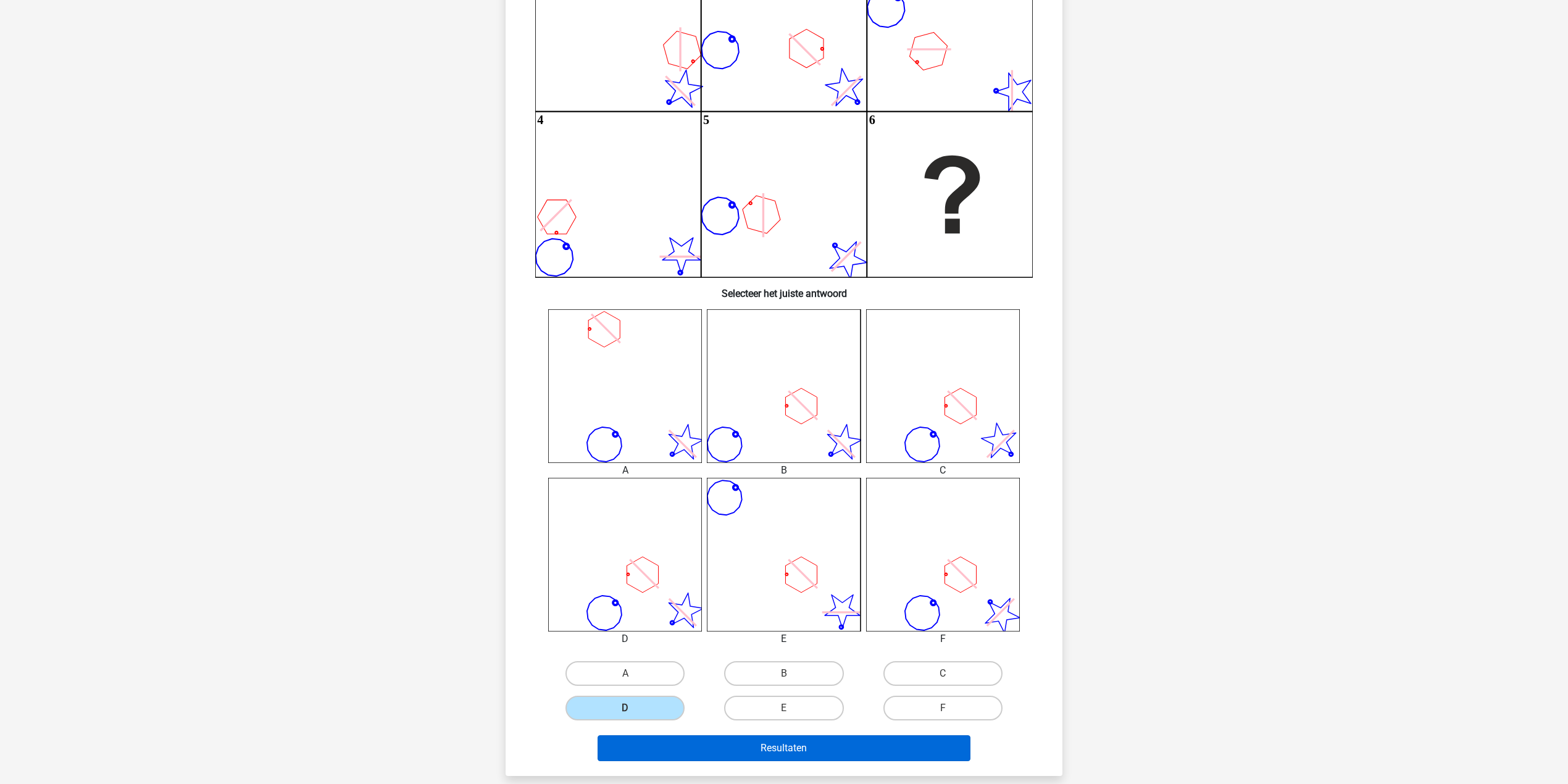
scroll to position [225, 0]
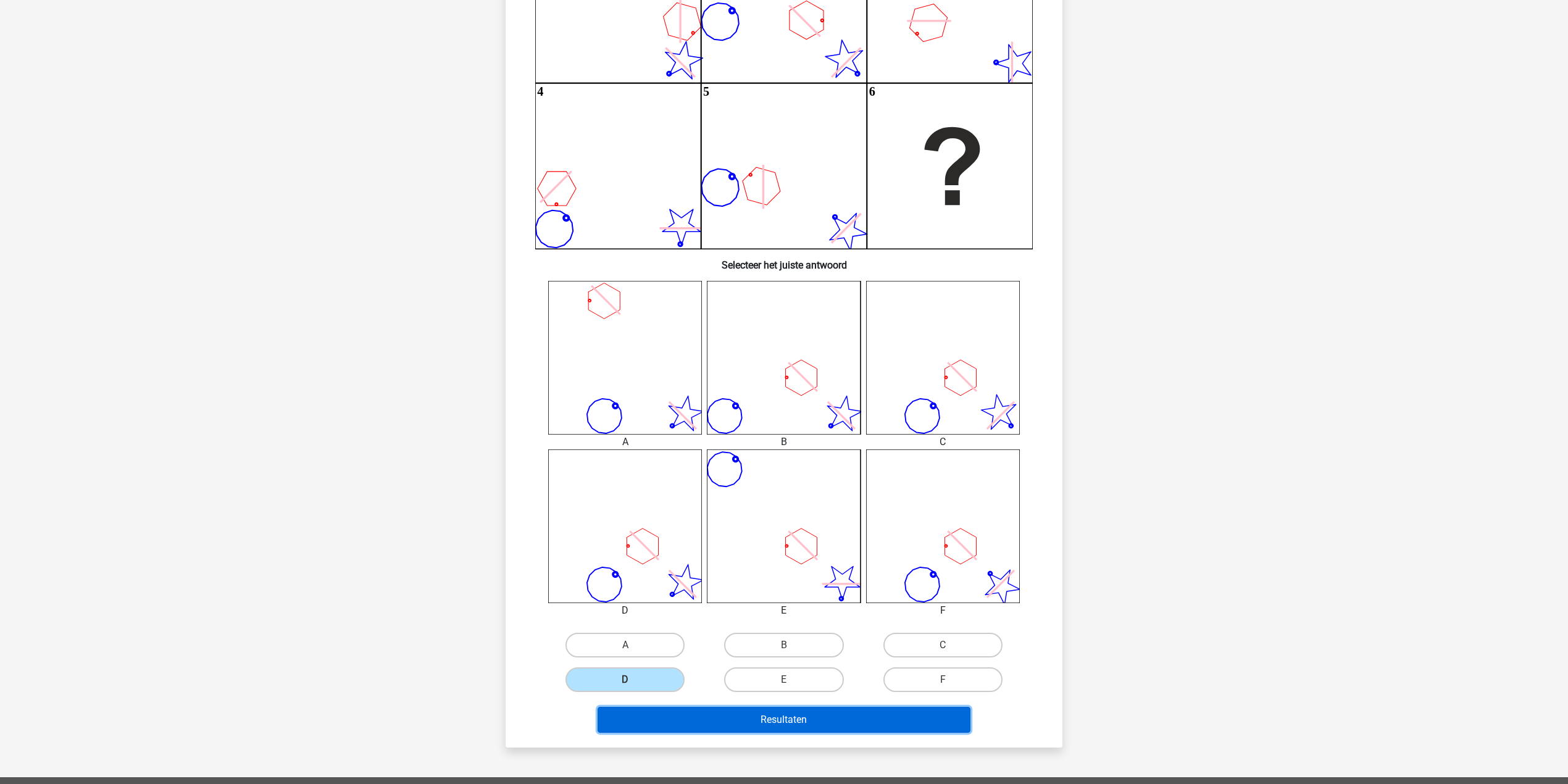
click at [781, 716] on button "Resultaten" at bounding box center [784, 719] width 374 height 26
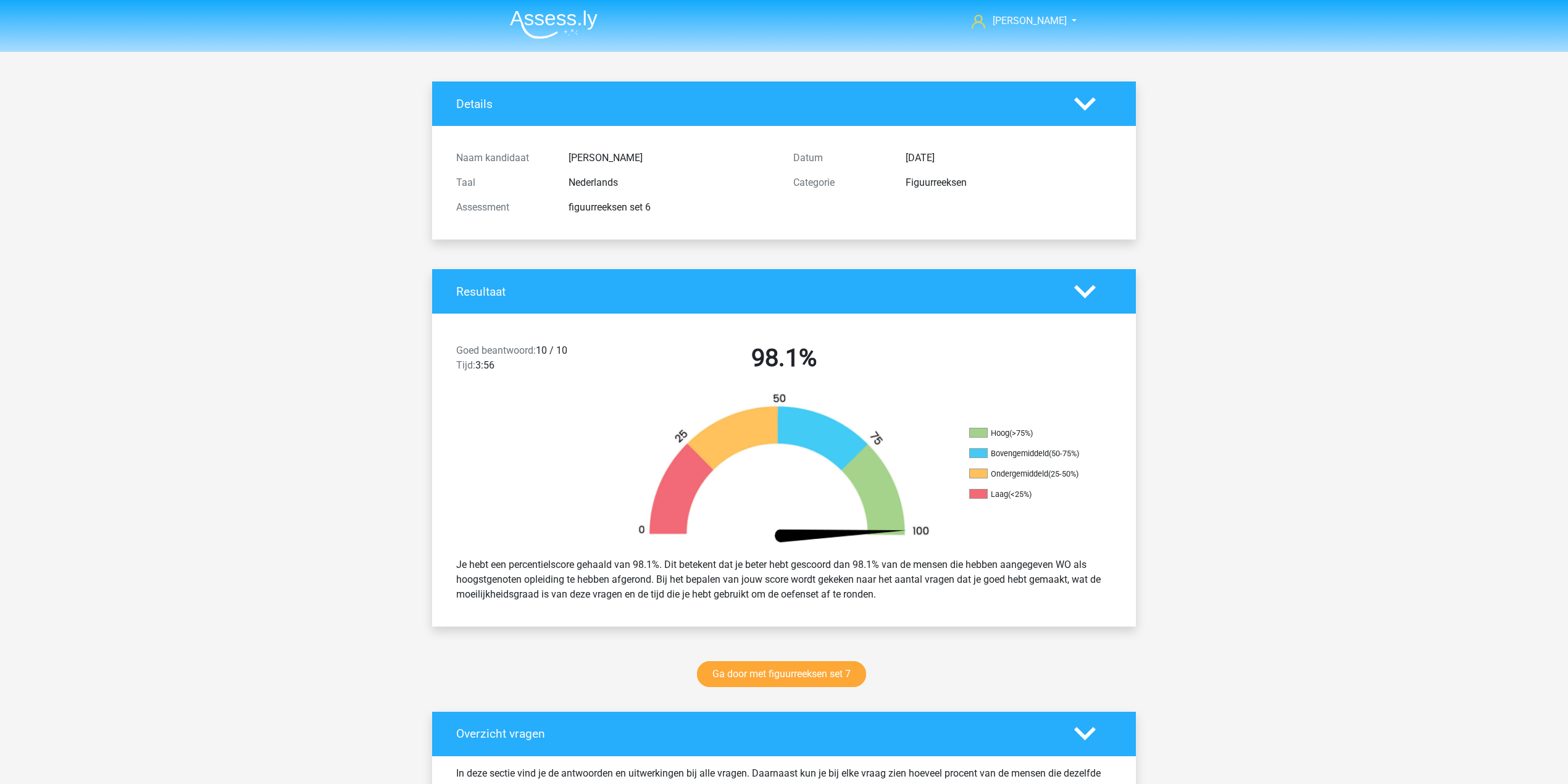
click at [566, 18] on img at bounding box center [553, 25] width 88 height 29
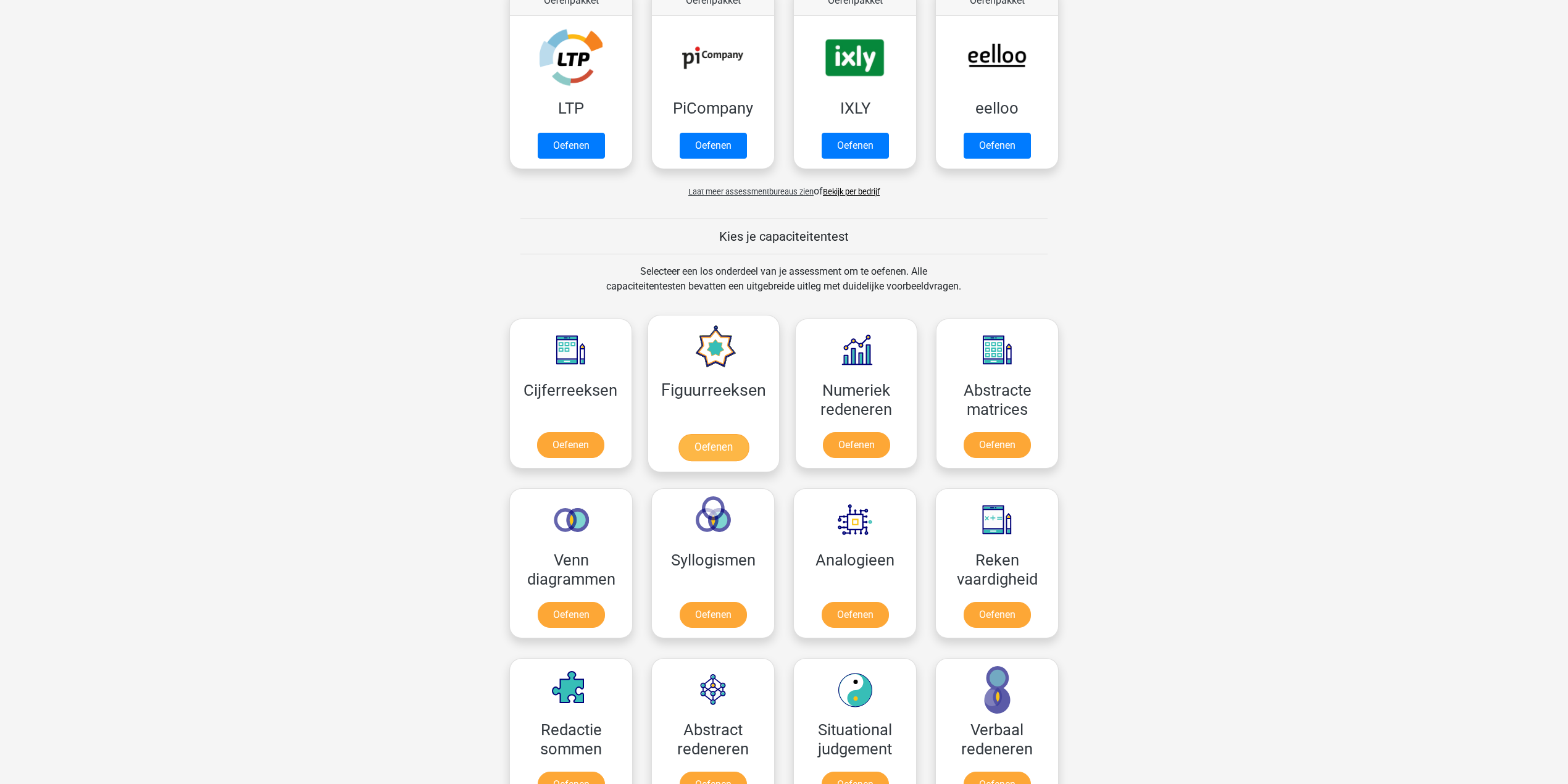
scroll to position [329, 0]
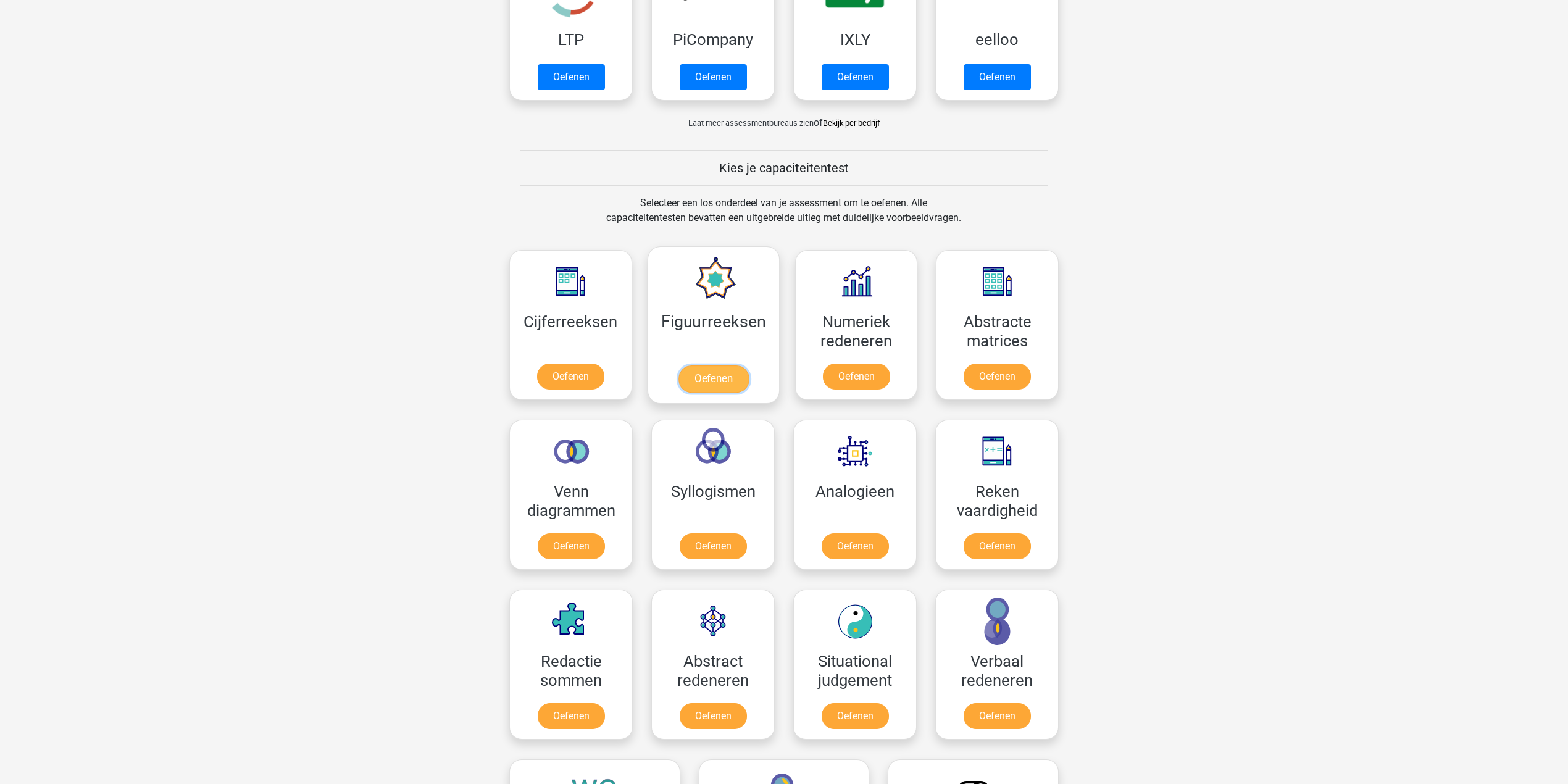
click at [707, 369] on link "Oefenen" at bounding box center [712, 379] width 70 height 27
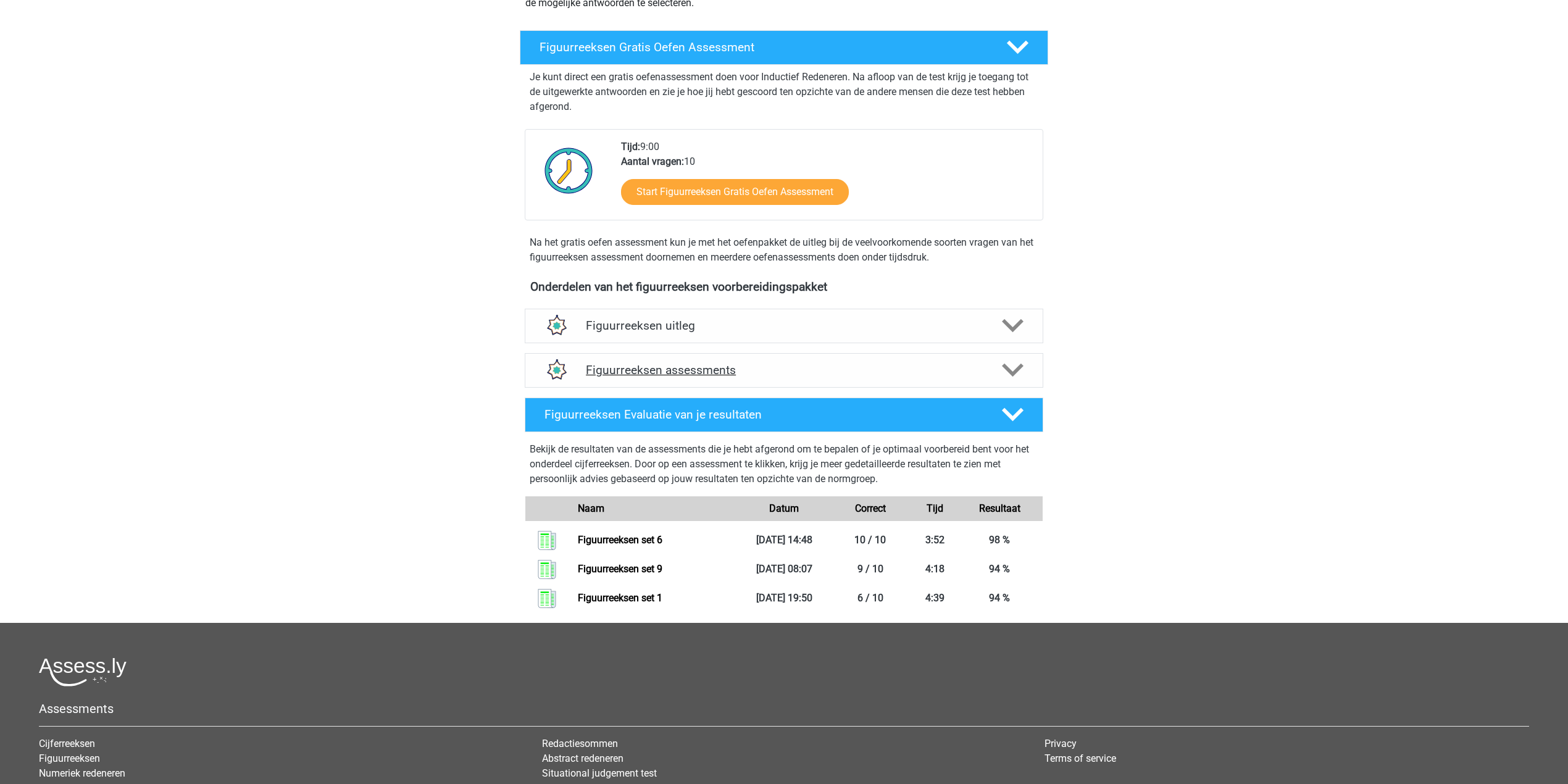
click at [720, 361] on div "Figuurreeksen assessments" at bounding box center [784, 371] width 519 height 35
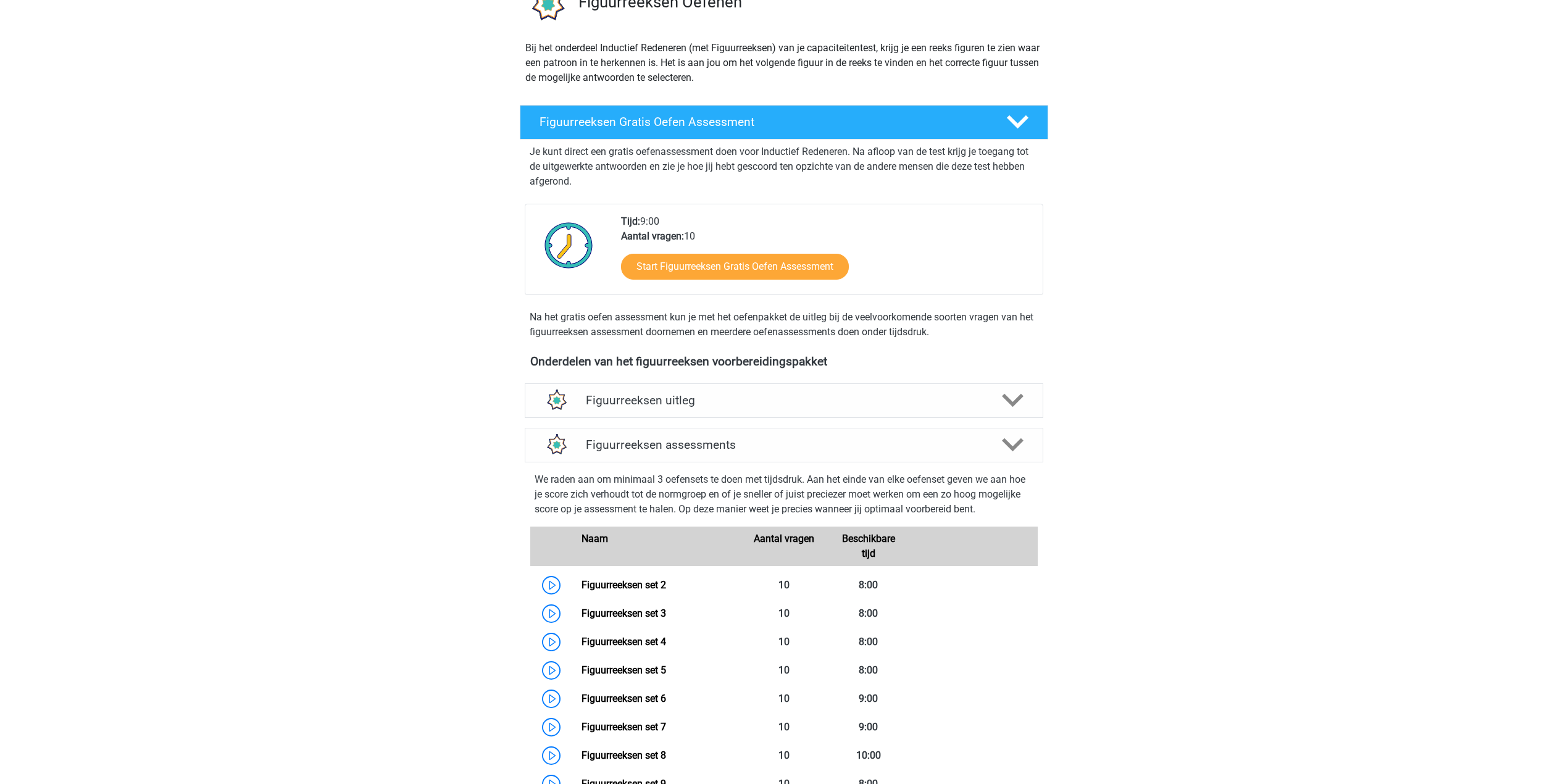
scroll to position [106, 0]
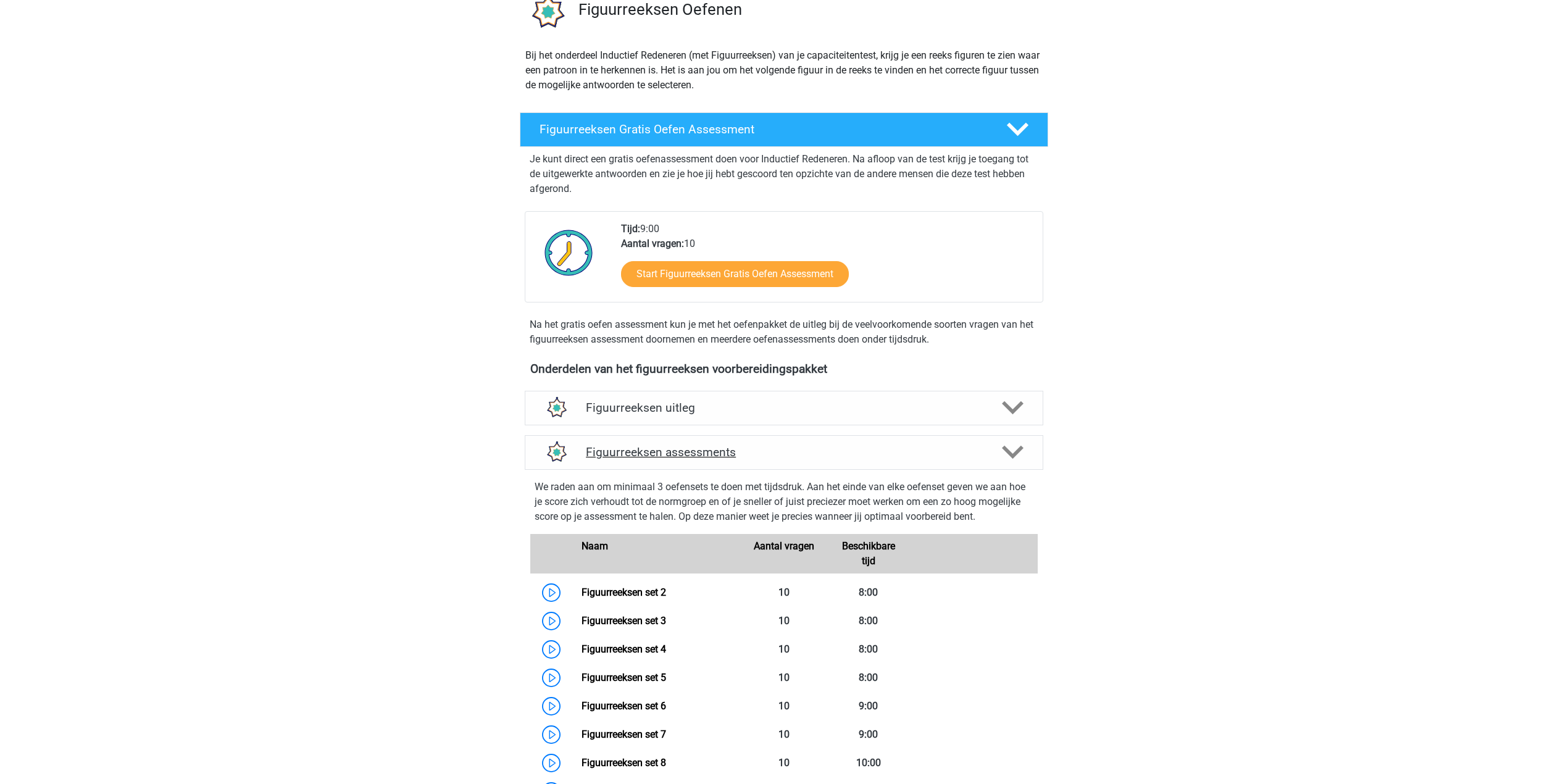
click at [719, 458] on h4 "Figuurreeksen assessments" at bounding box center [784, 452] width 396 height 15
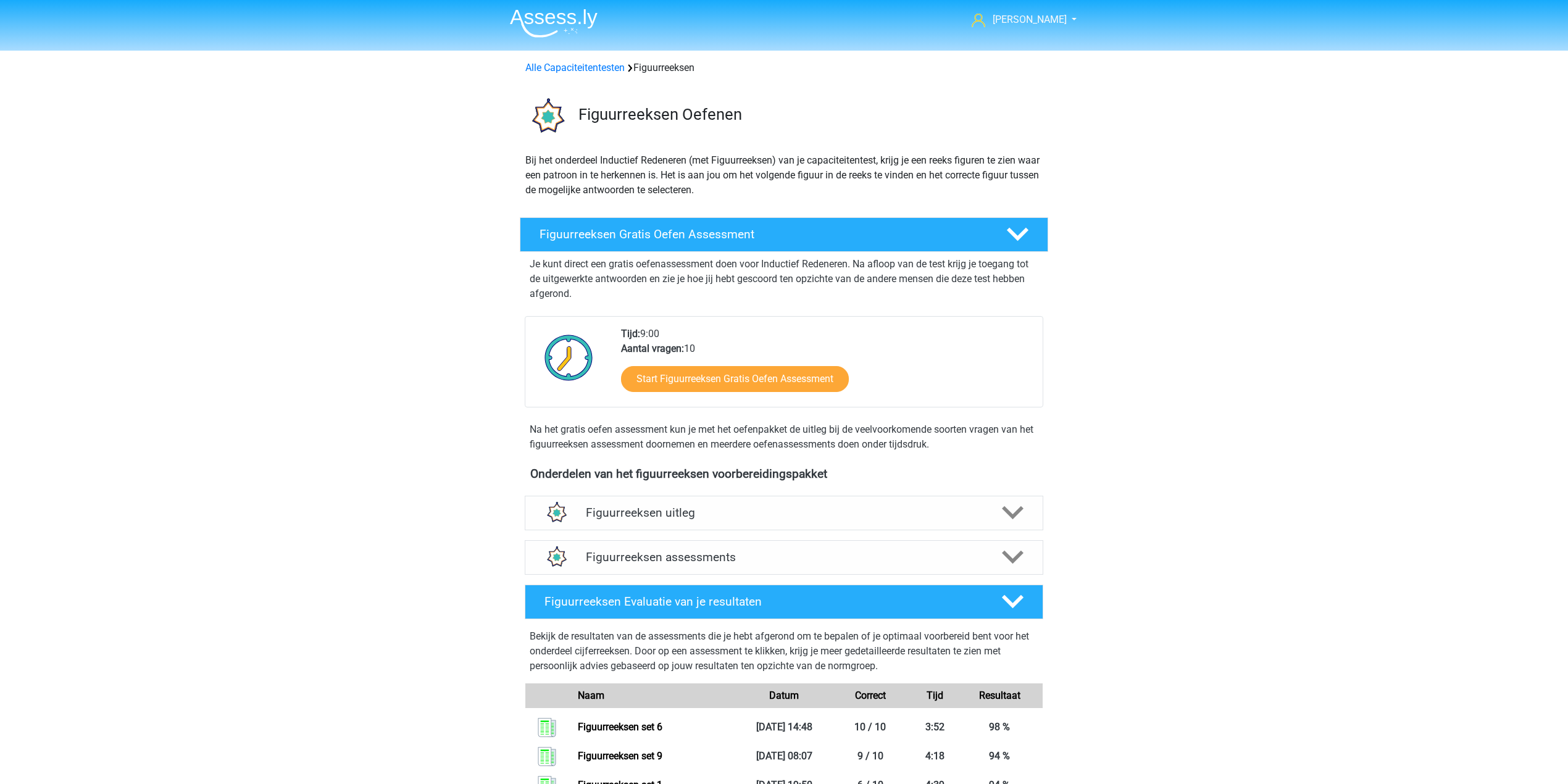
scroll to position [0, 0]
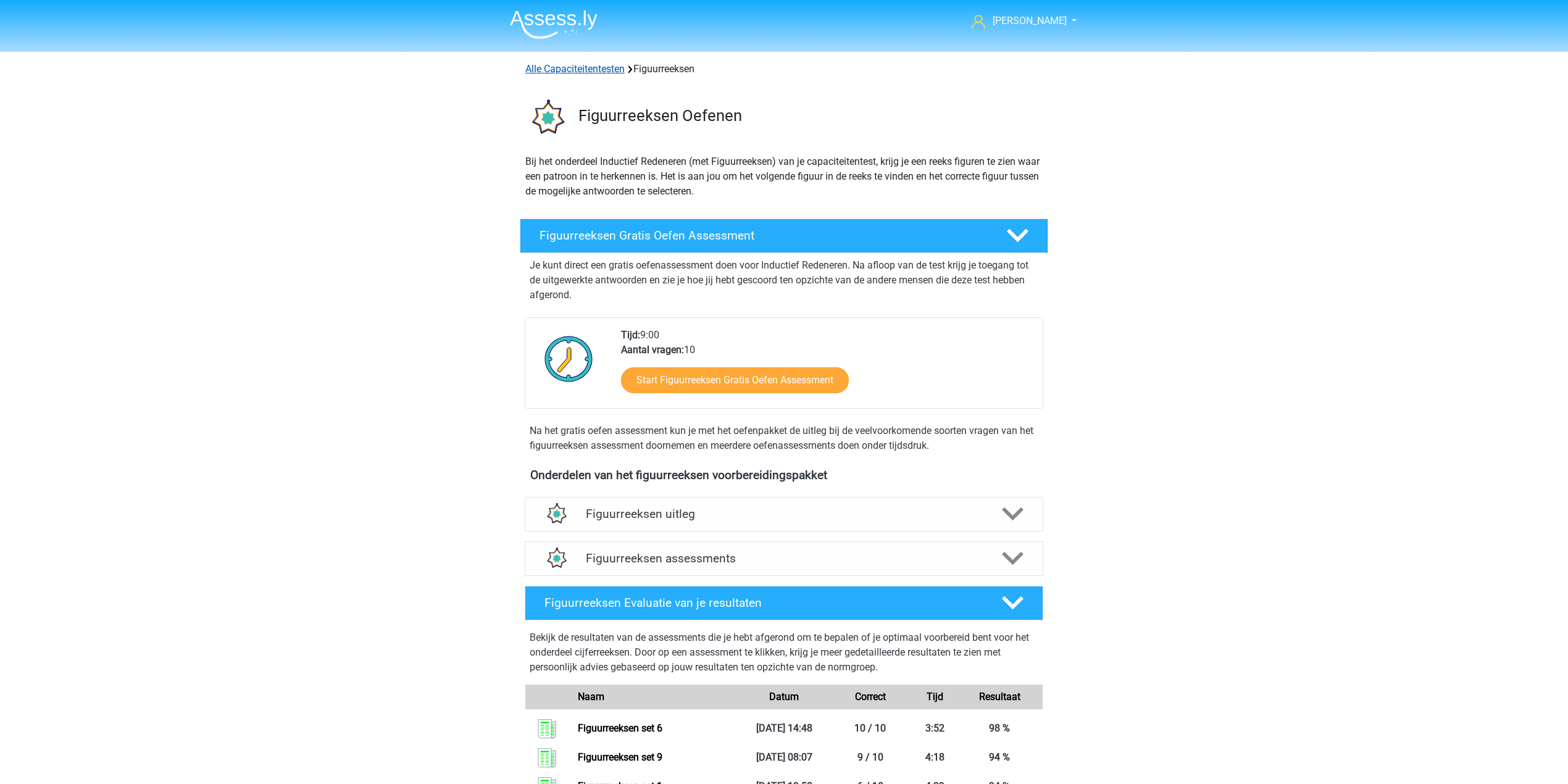
click at [546, 69] on link "Alle Capaciteitentesten" at bounding box center [574, 68] width 100 height 12
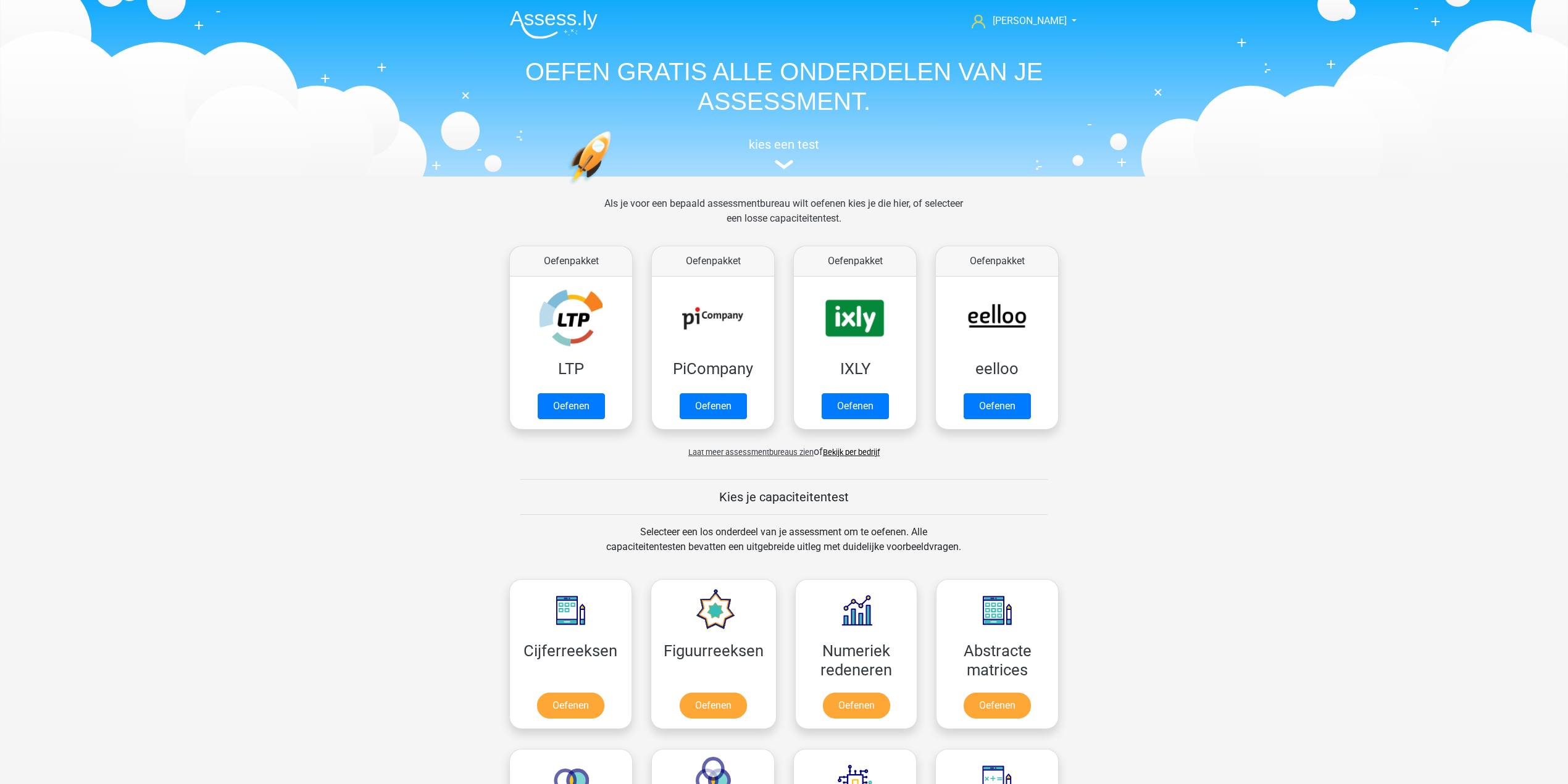
scroll to position [526, 0]
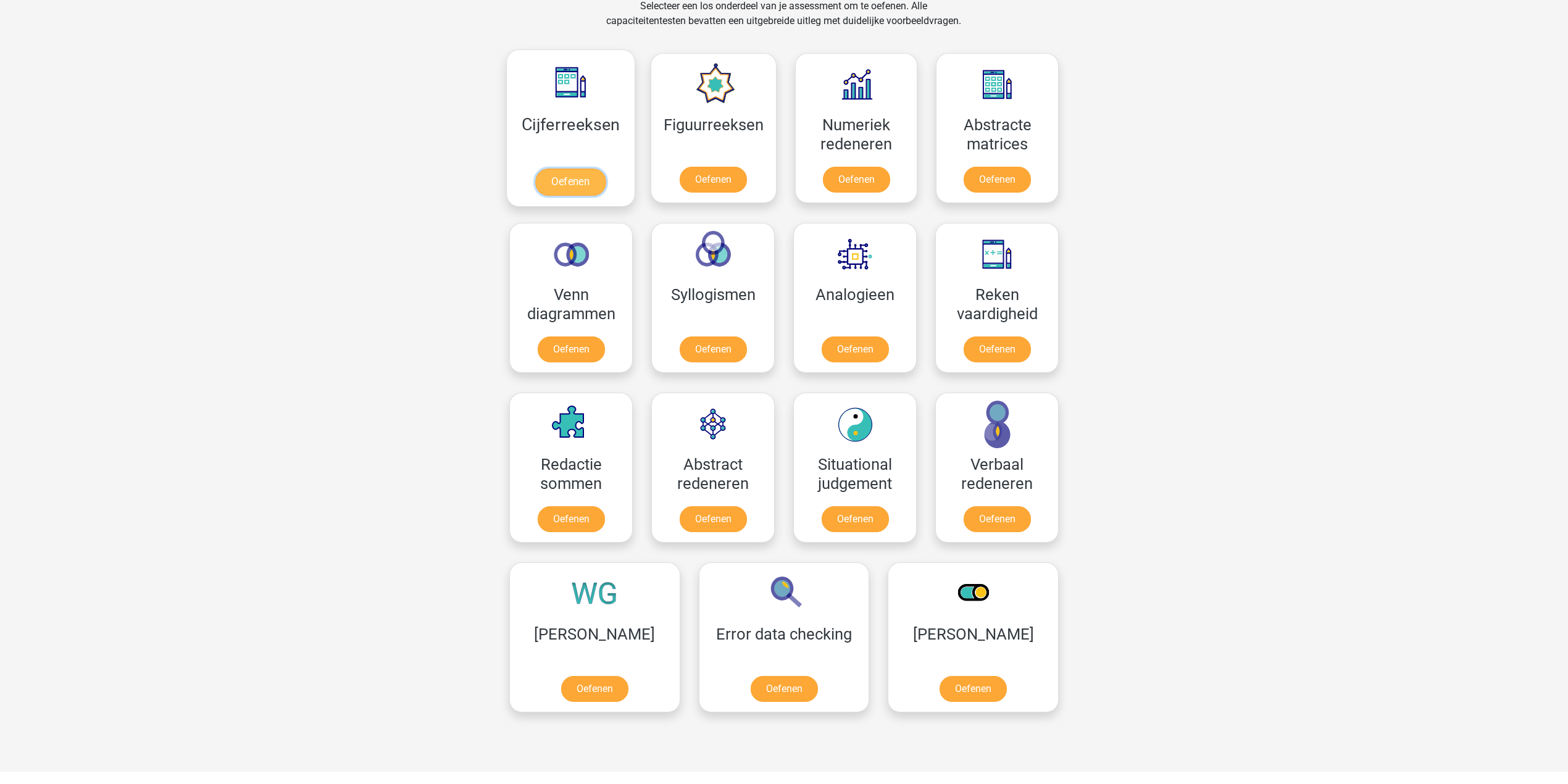
click at [586, 175] on link "Oefenen" at bounding box center [570, 183] width 70 height 27
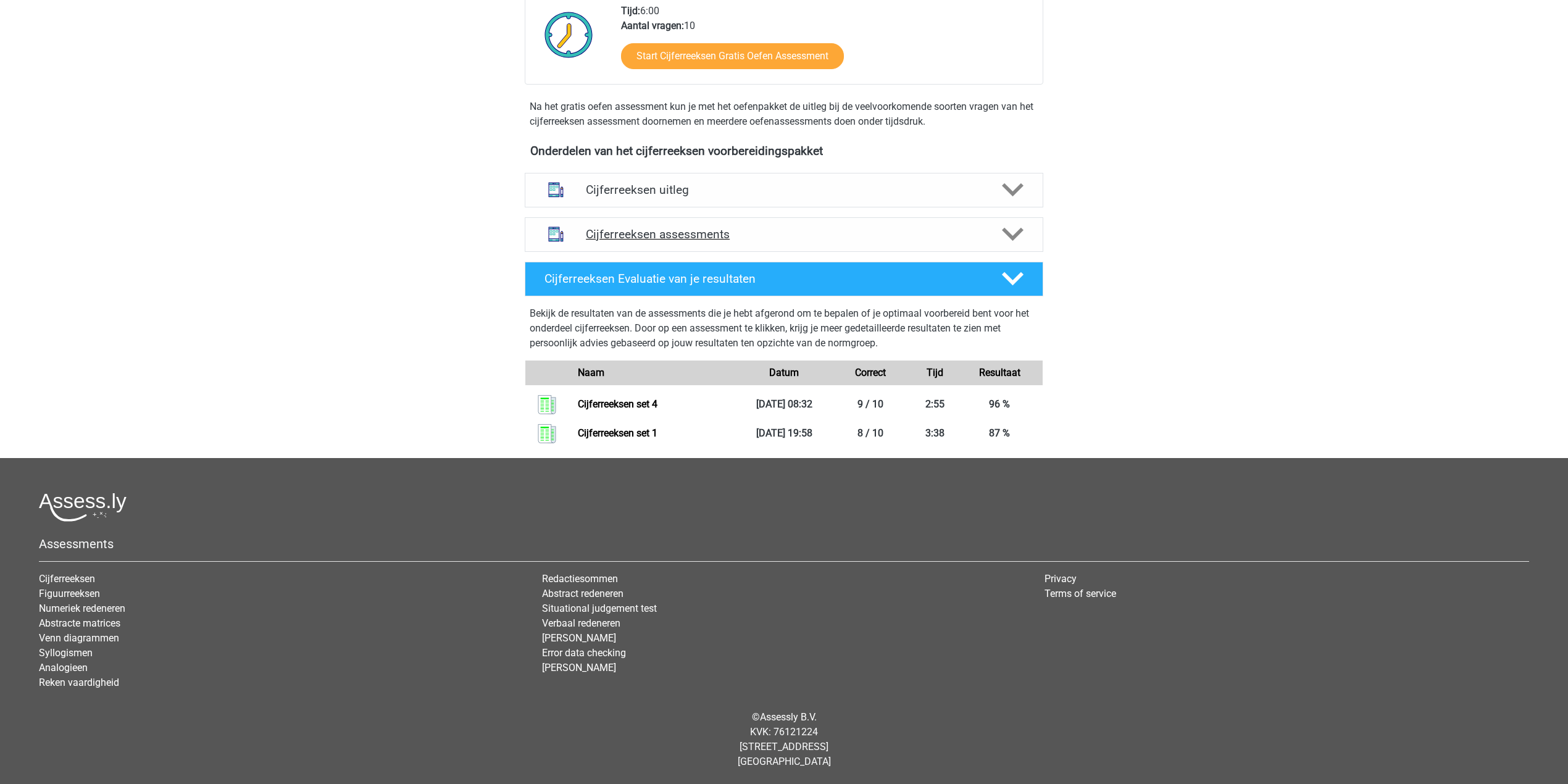
click at [742, 224] on div "Cijferreeksen assessments" at bounding box center [784, 235] width 519 height 35
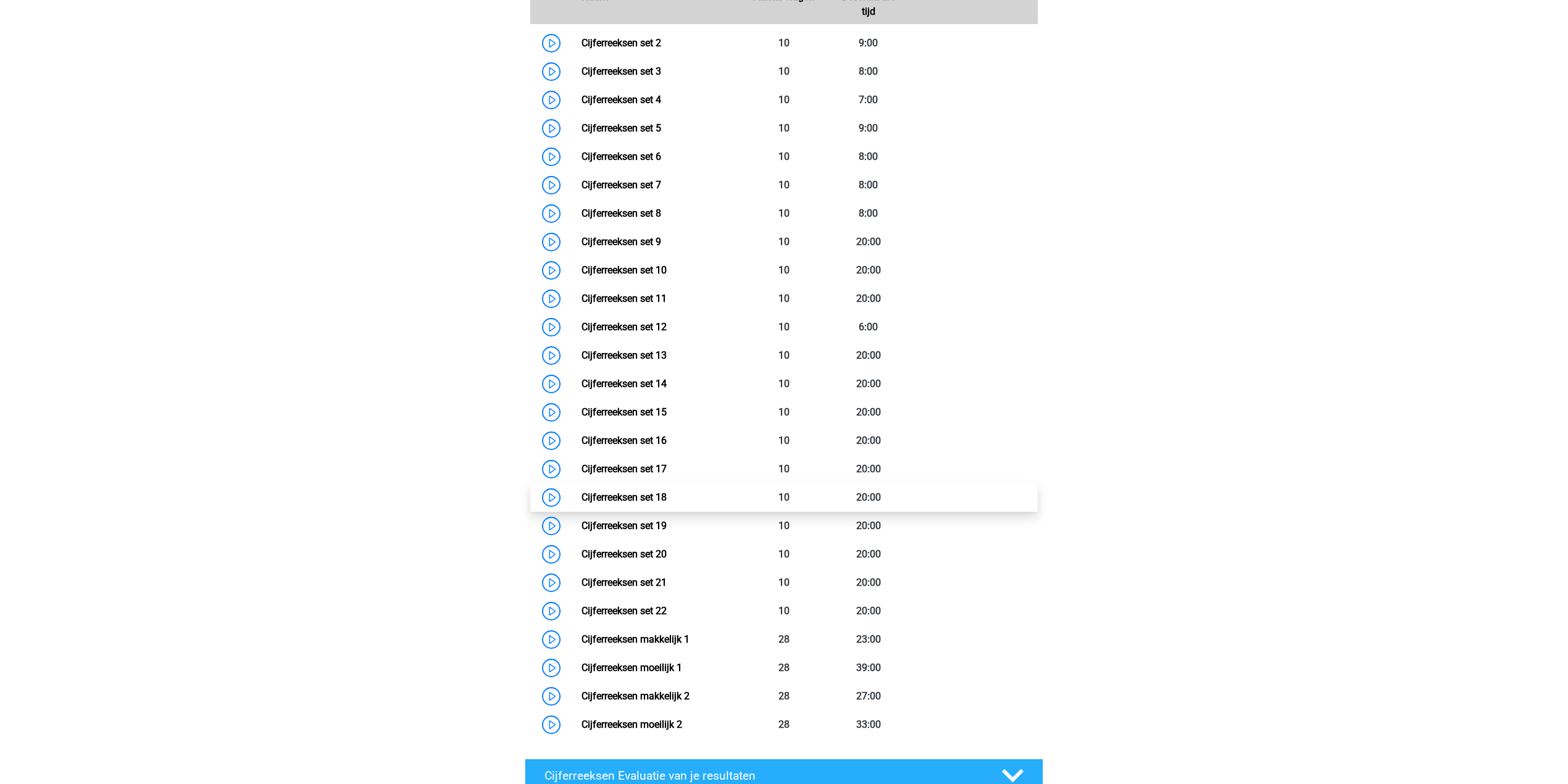
scroll to position [750, 0]
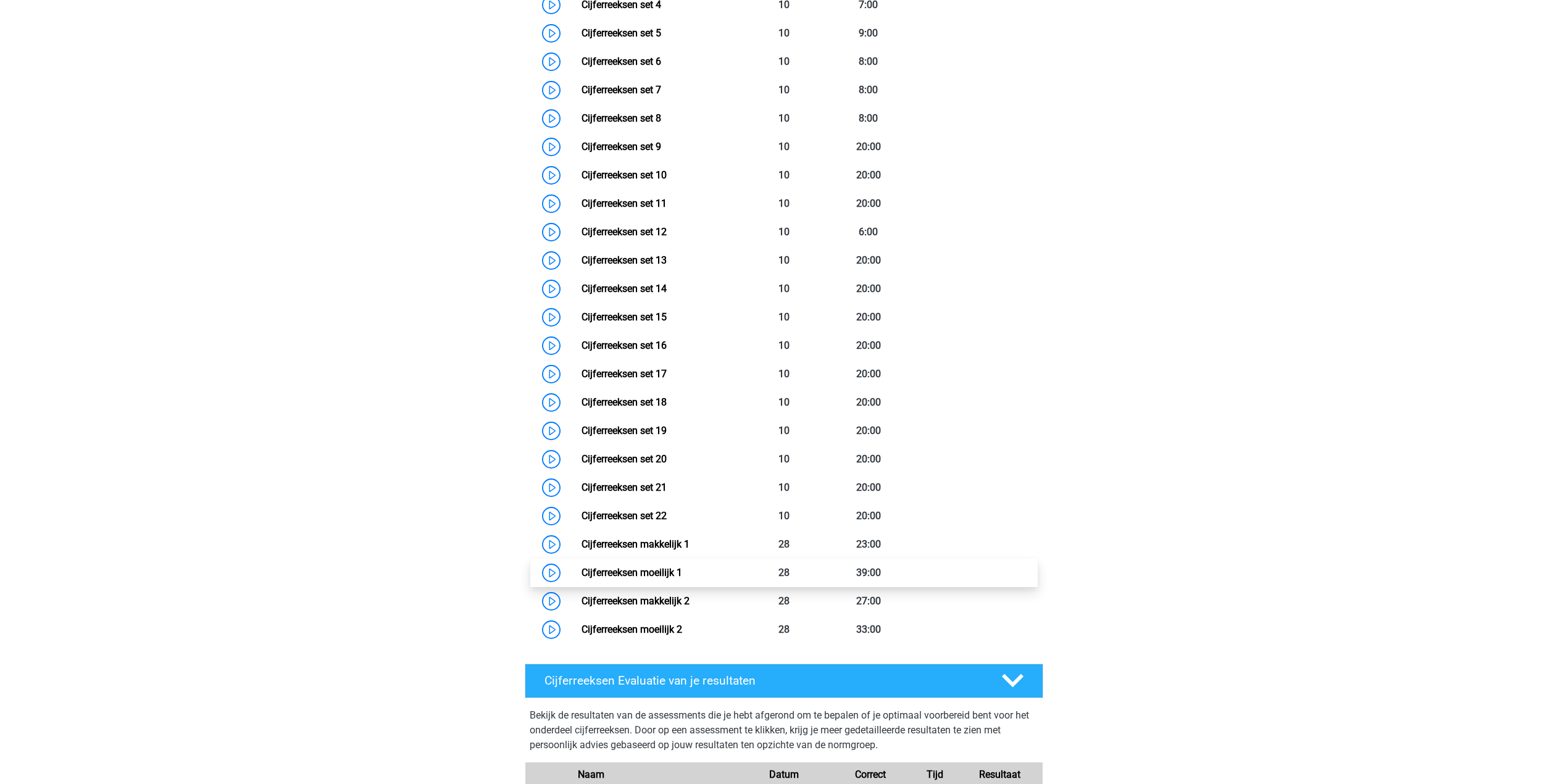
click at [582, 579] on link "Cijferreeksen moeilijk 1" at bounding box center [632, 572] width 100 height 12
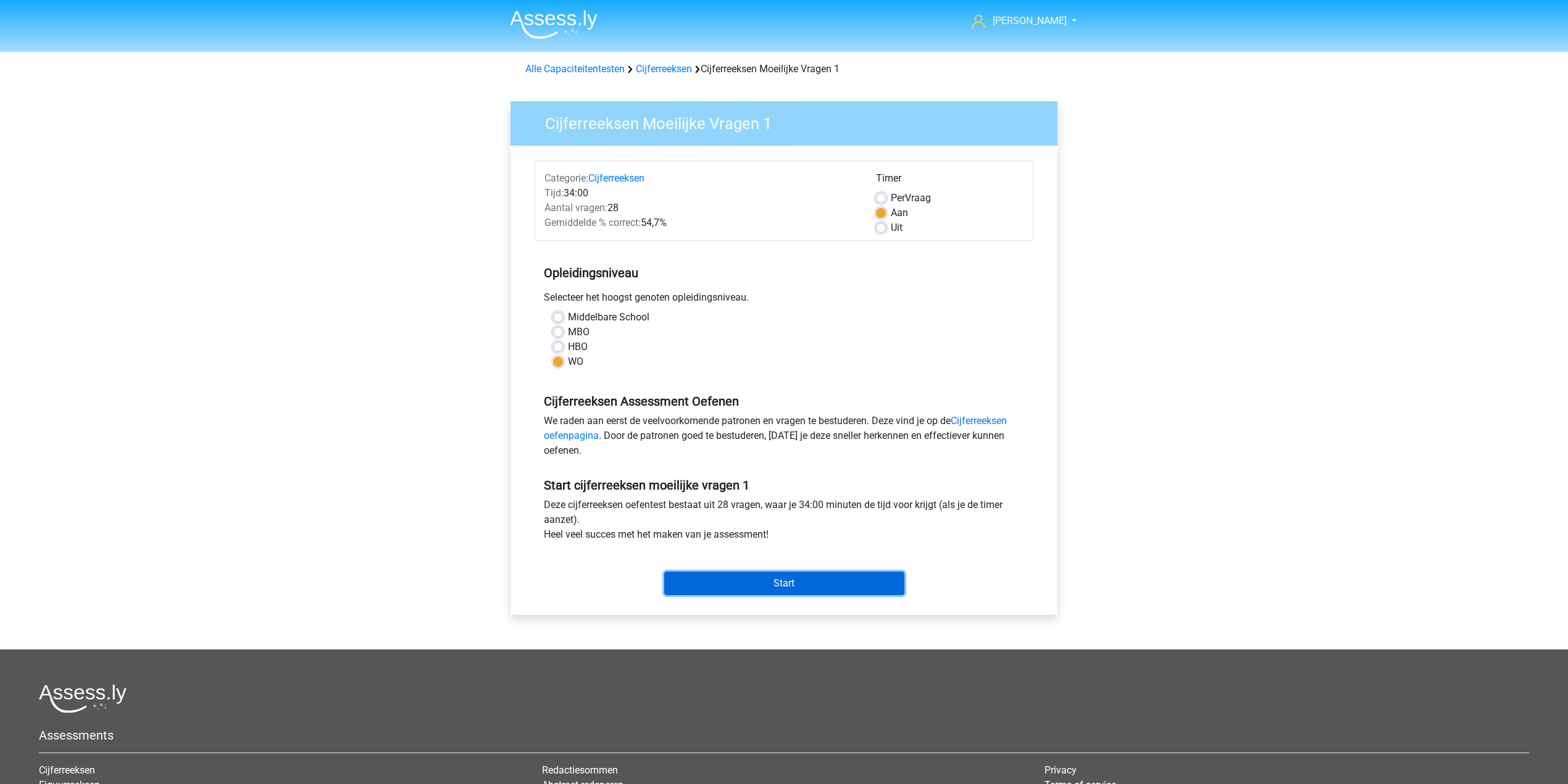
drag, startPoint x: 742, startPoint y: 593, endPoint x: 865, endPoint y: 405, distance: 224.7
click at [744, 579] on input "Start" at bounding box center [784, 583] width 240 height 24
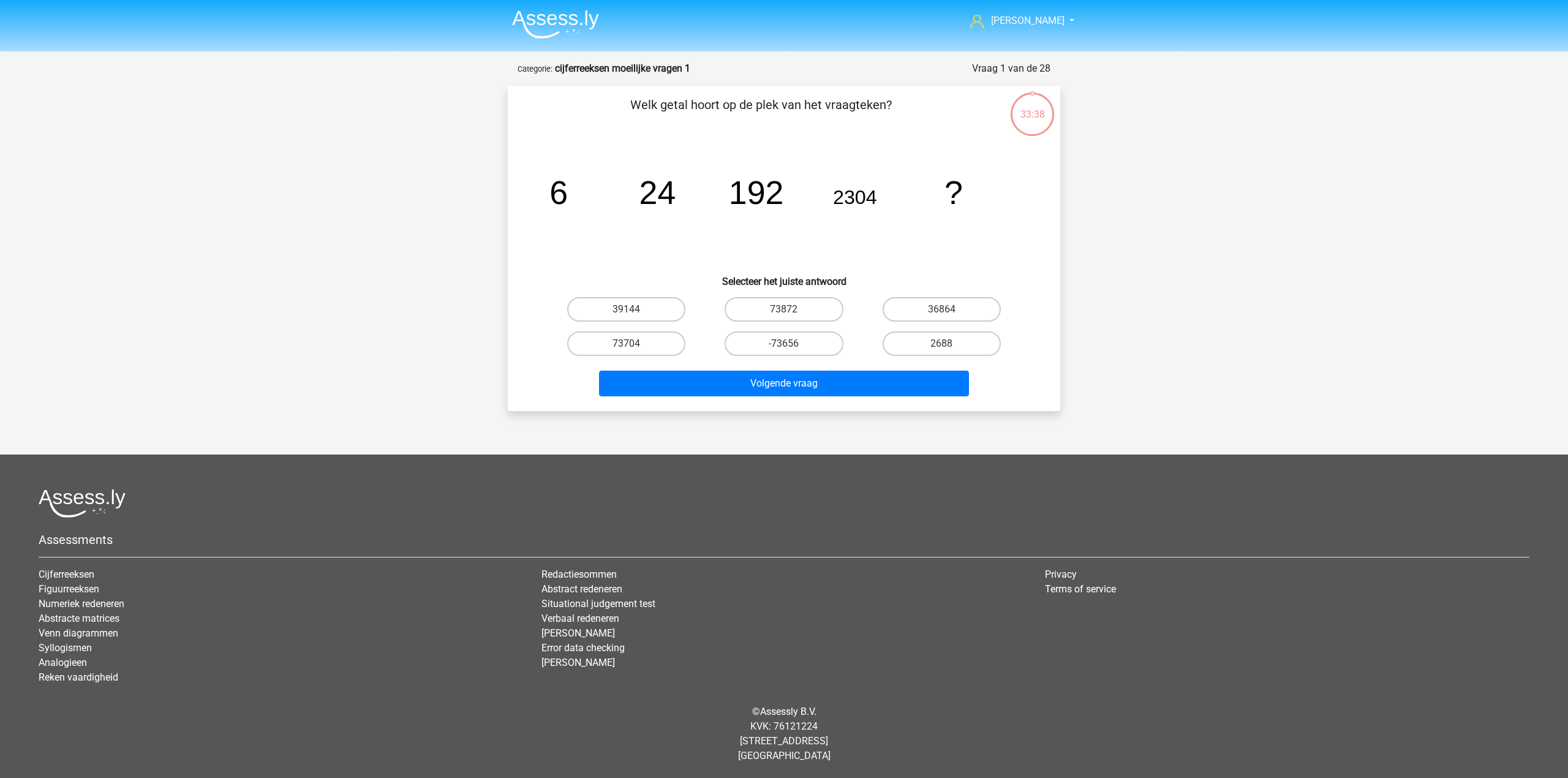
click at [943, 343] on input "2688" at bounding box center [945, 347] width 8 height 8
radio input "true"
click at [760, 312] on label "73872" at bounding box center [784, 309] width 118 height 24
click at [784, 312] on input "73872" at bounding box center [787, 312] width 8 height 8
radio input "true"
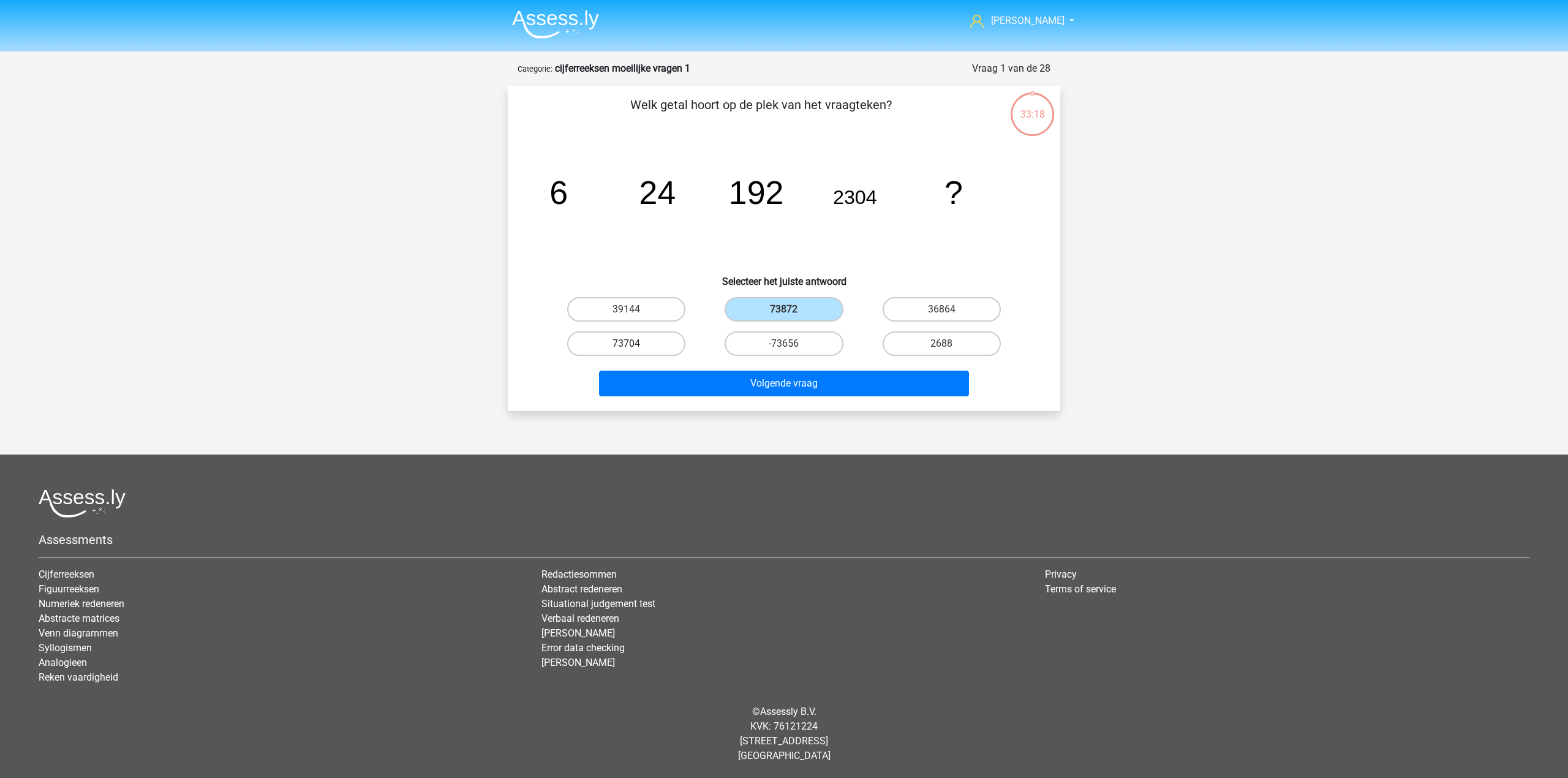
click at [670, 347] on label "73704" at bounding box center [626, 343] width 118 height 24
click at [634, 347] on input "73704" at bounding box center [630, 347] width 8 height 8
radio input "true"
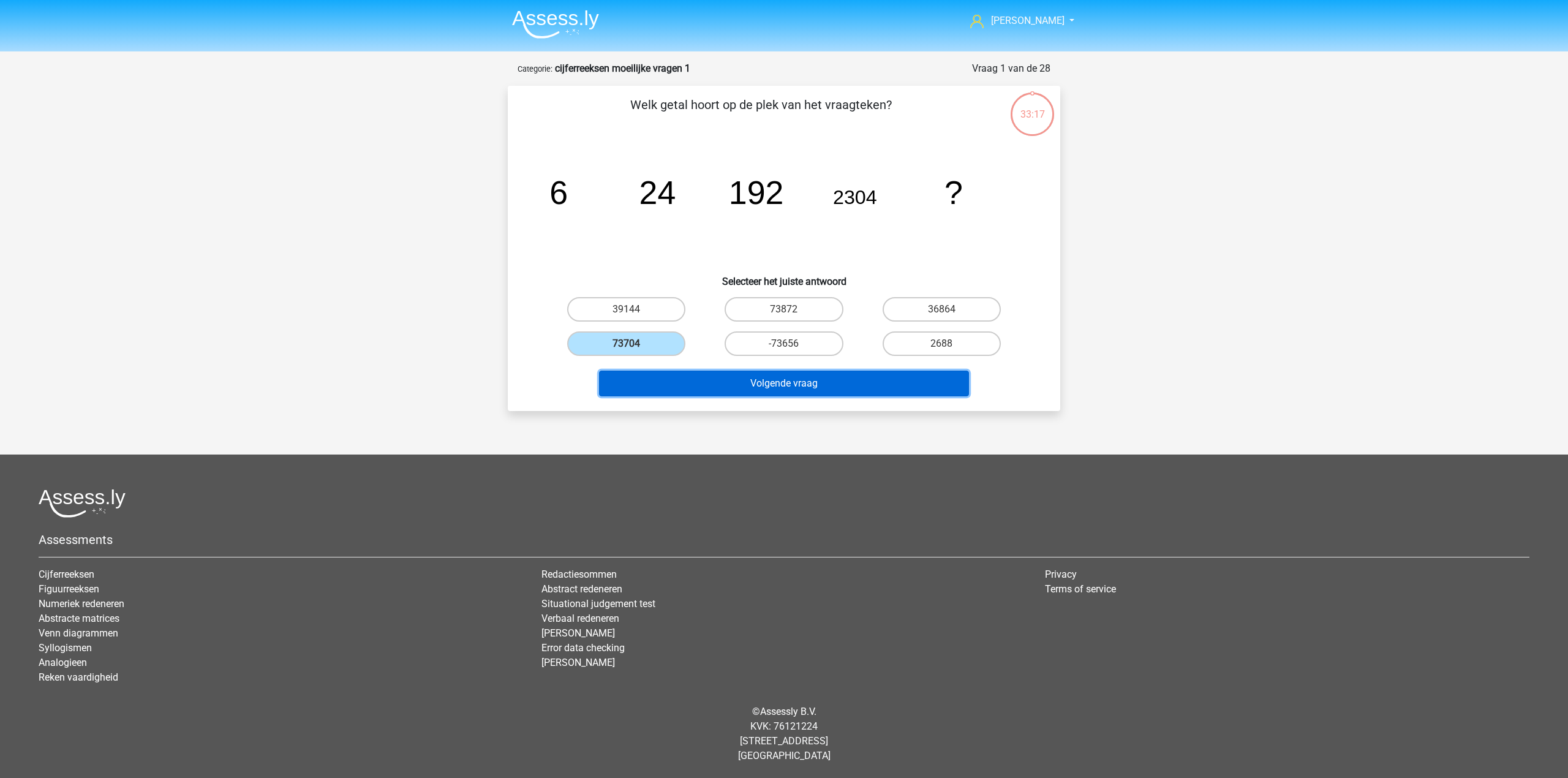
click at [688, 375] on button "Volgende vraag" at bounding box center [784, 383] width 370 height 25
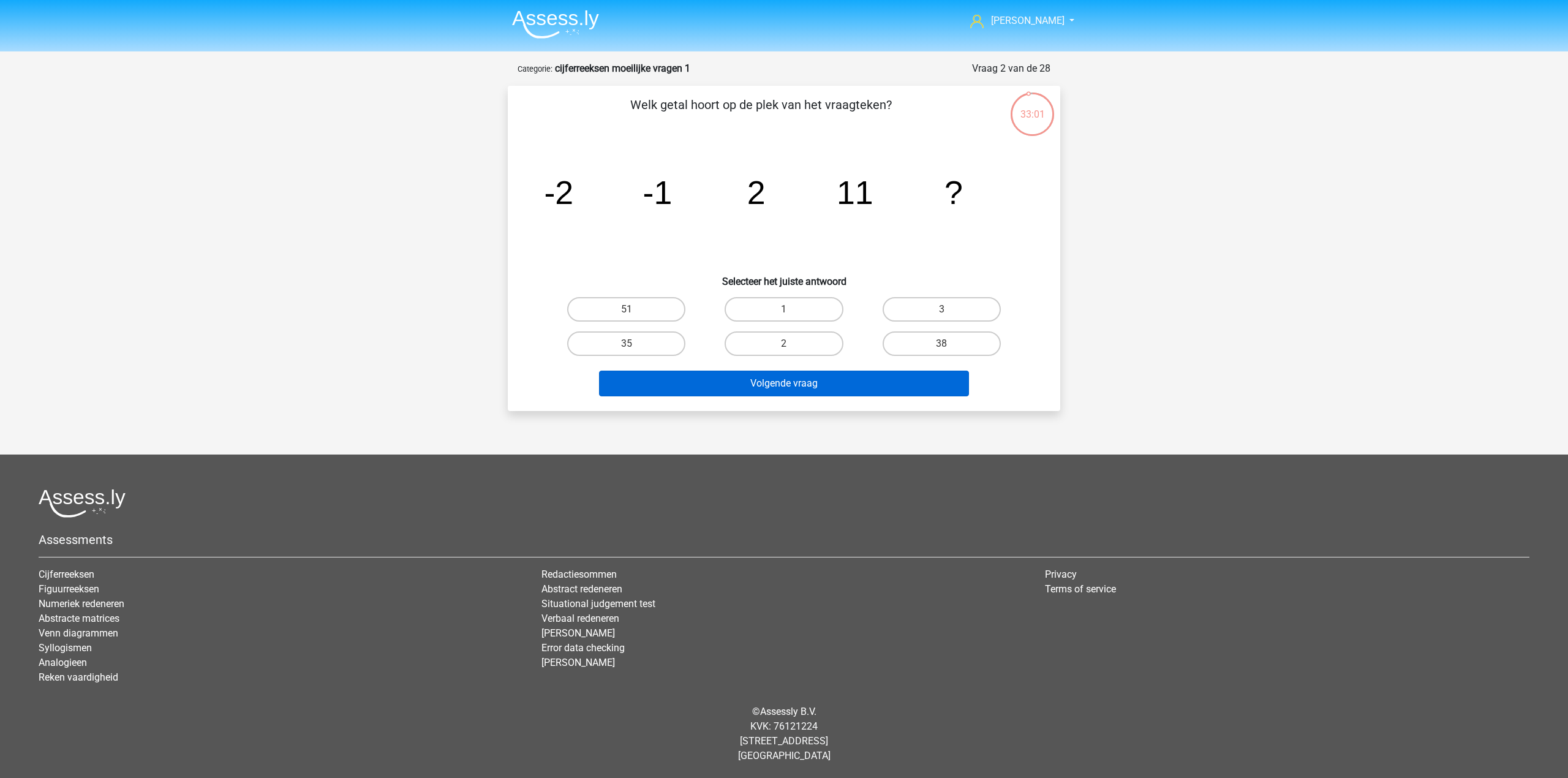
drag, startPoint x: 921, startPoint y: 336, endPoint x: 911, endPoint y: 371, distance: 36.4
click at [922, 339] on label "38" at bounding box center [941, 343] width 118 height 24
click at [941, 343] on input "38" at bounding box center [945, 347] width 8 height 8
radio input "true"
click at [910, 375] on button "Volgende vraag" at bounding box center [784, 383] width 370 height 25
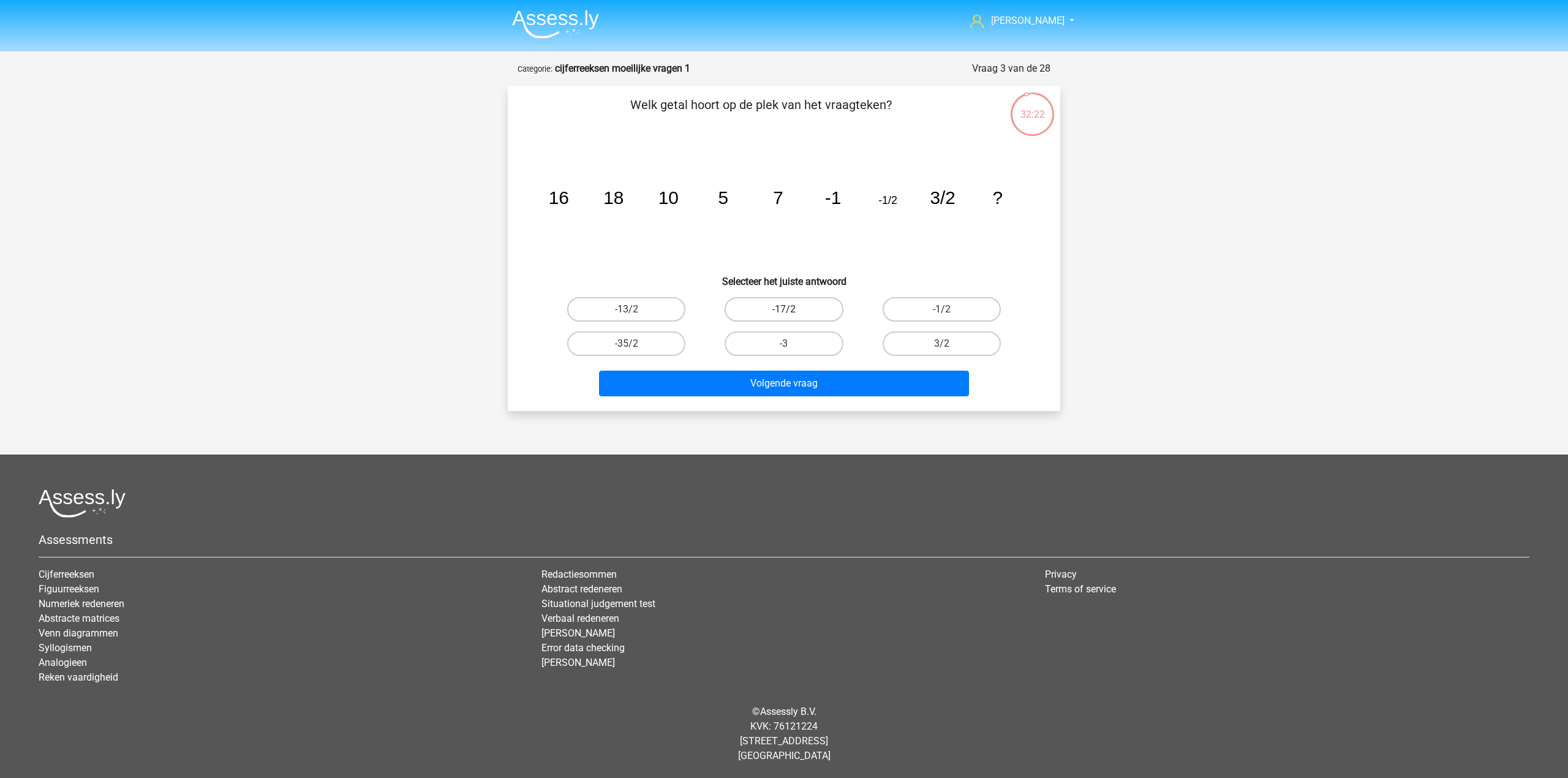
click at [820, 312] on label "-17/2" at bounding box center [784, 309] width 118 height 24
click at [792, 312] on input "-17/2" at bounding box center [787, 312] width 8 height 8
radio input "true"
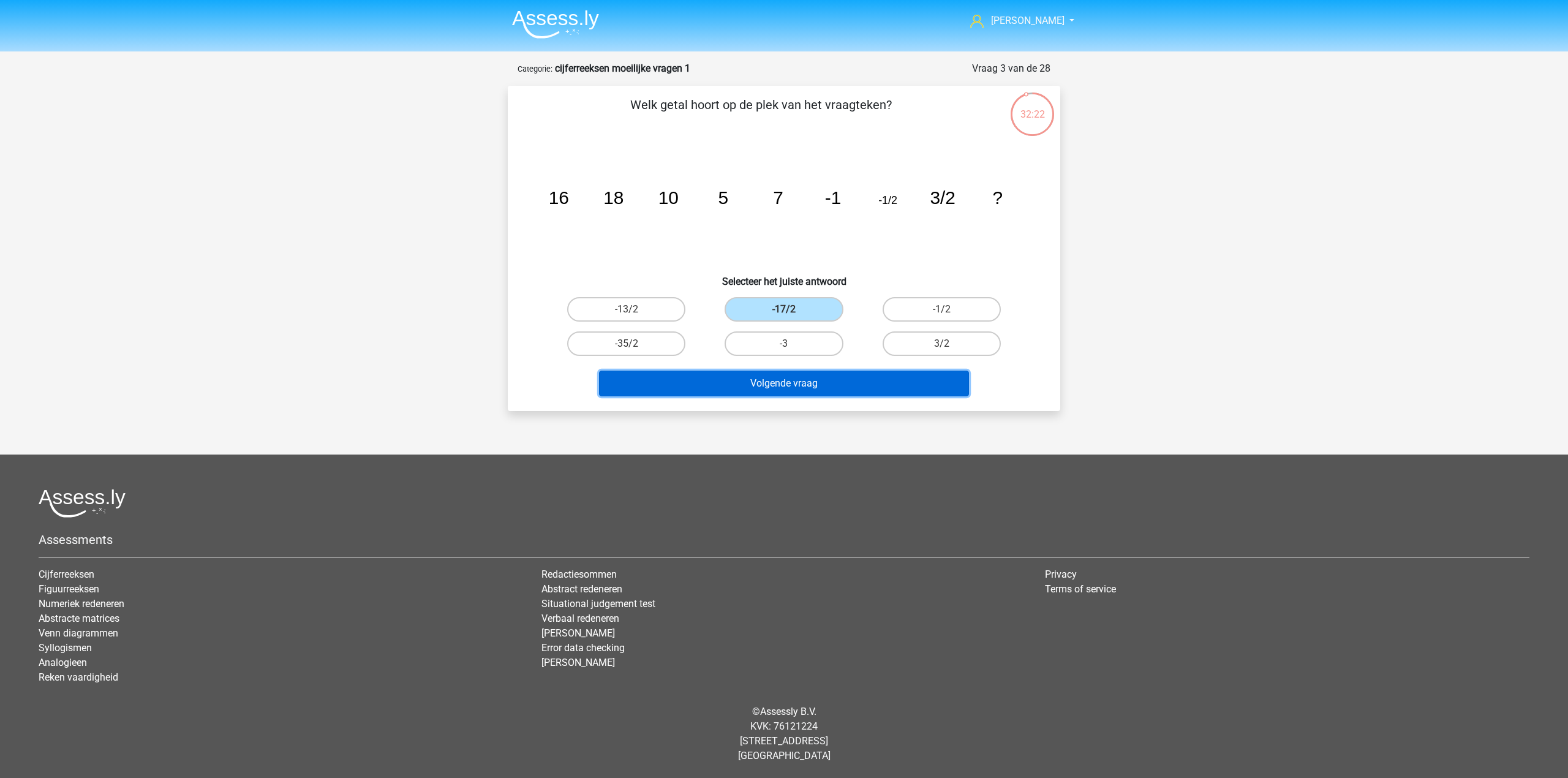
click at [817, 373] on button "Volgende vraag" at bounding box center [784, 383] width 370 height 25
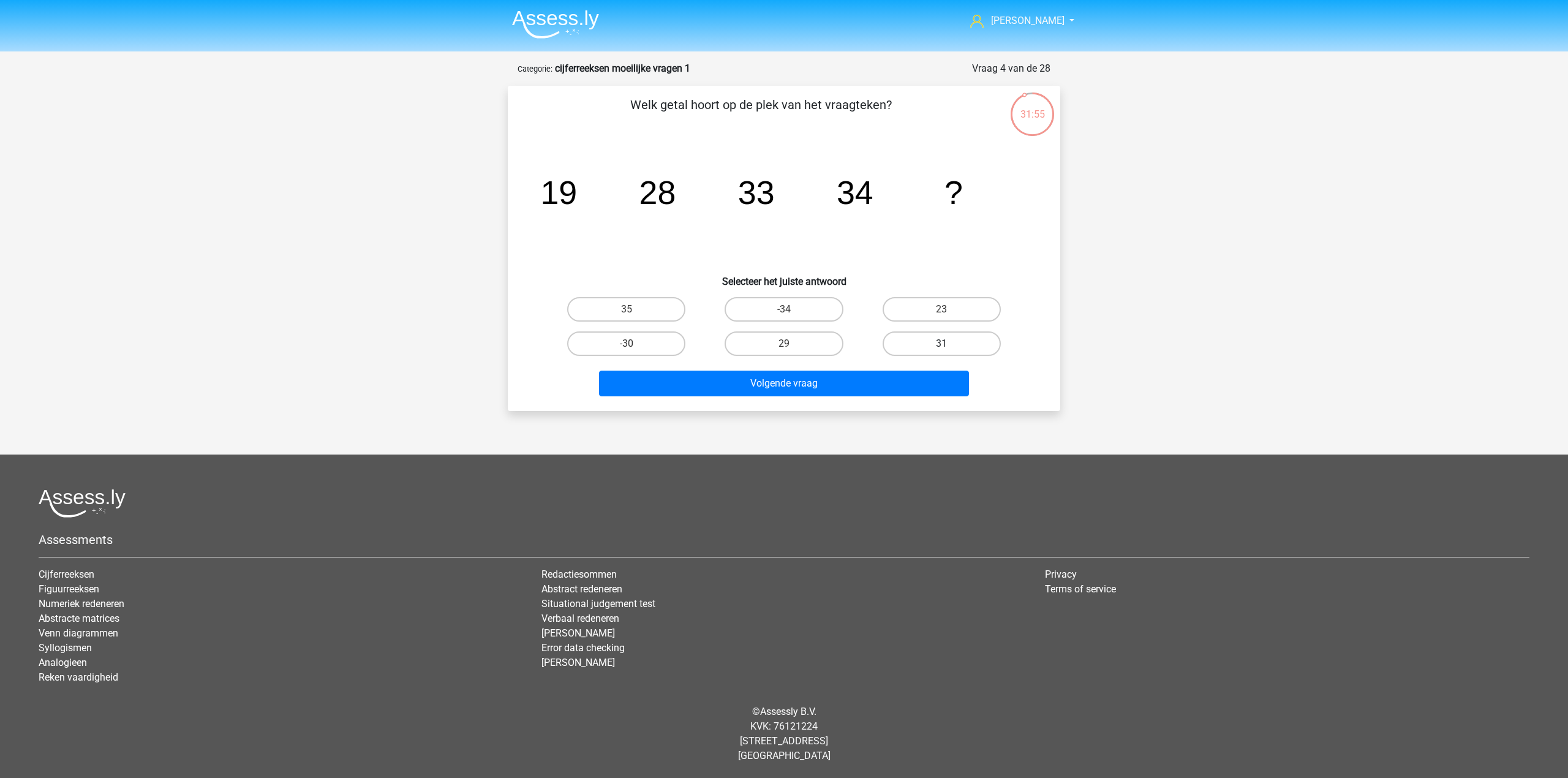
click at [957, 341] on label "31" at bounding box center [941, 343] width 118 height 24
click at [949, 343] on input "31" at bounding box center [945, 347] width 8 height 8
radio input "true"
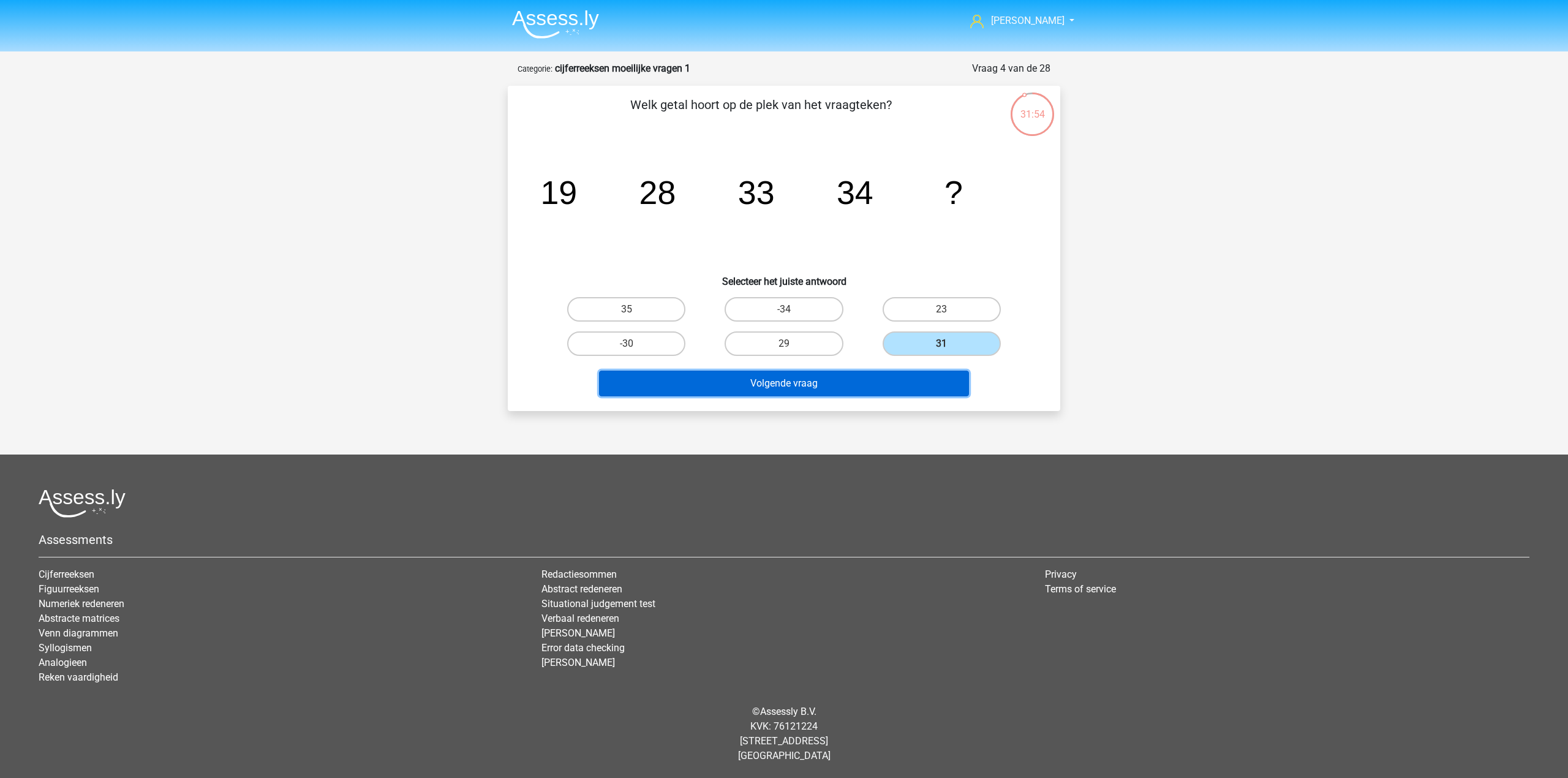
click at [925, 373] on button "Volgende vraag" at bounding box center [784, 383] width 370 height 25
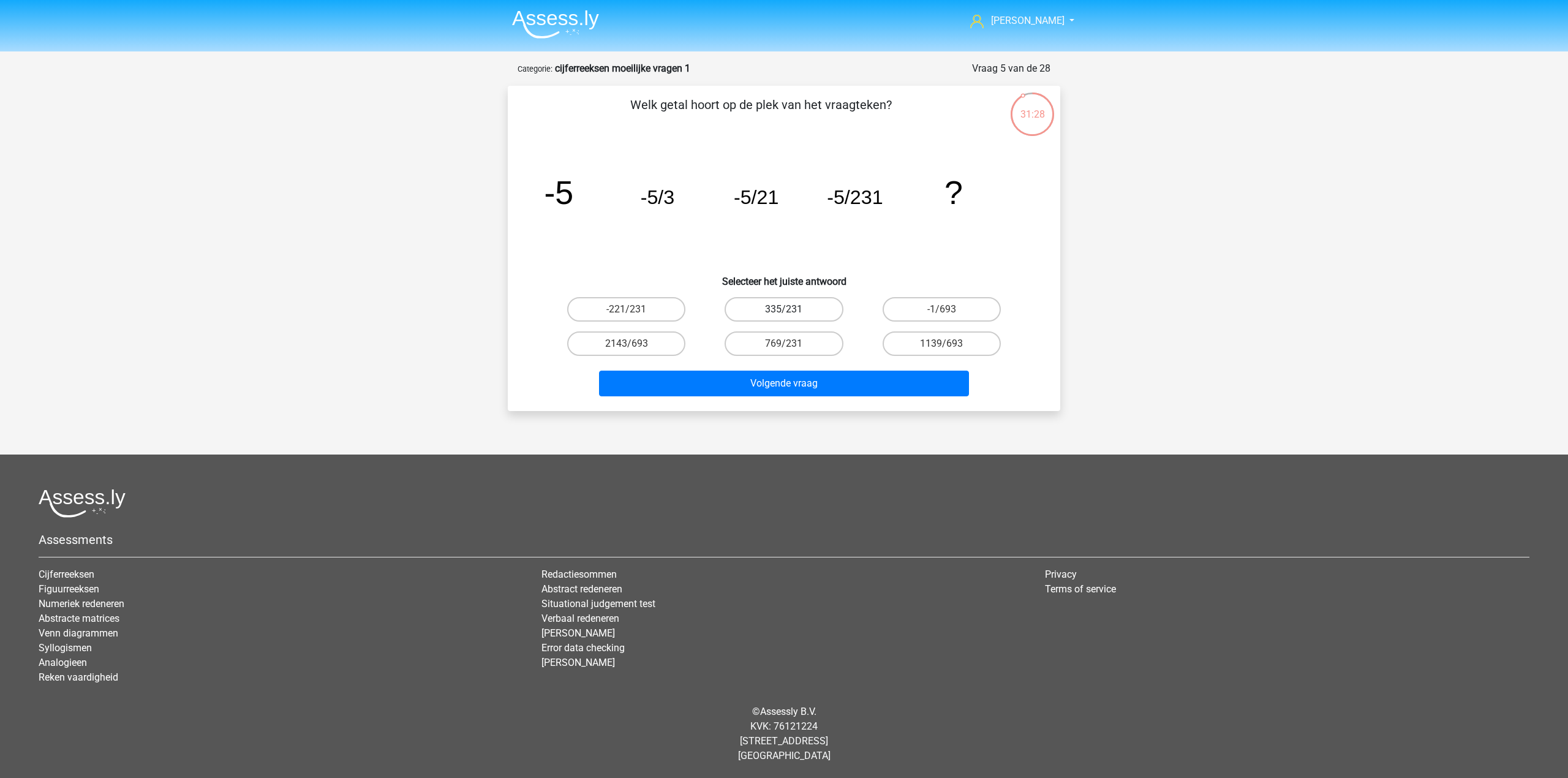
click at [816, 315] on label "335/231" at bounding box center [784, 309] width 118 height 24
click at [792, 315] on input "335/231" at bounding box center [787, 312] width 8 height 8
radio input "true"
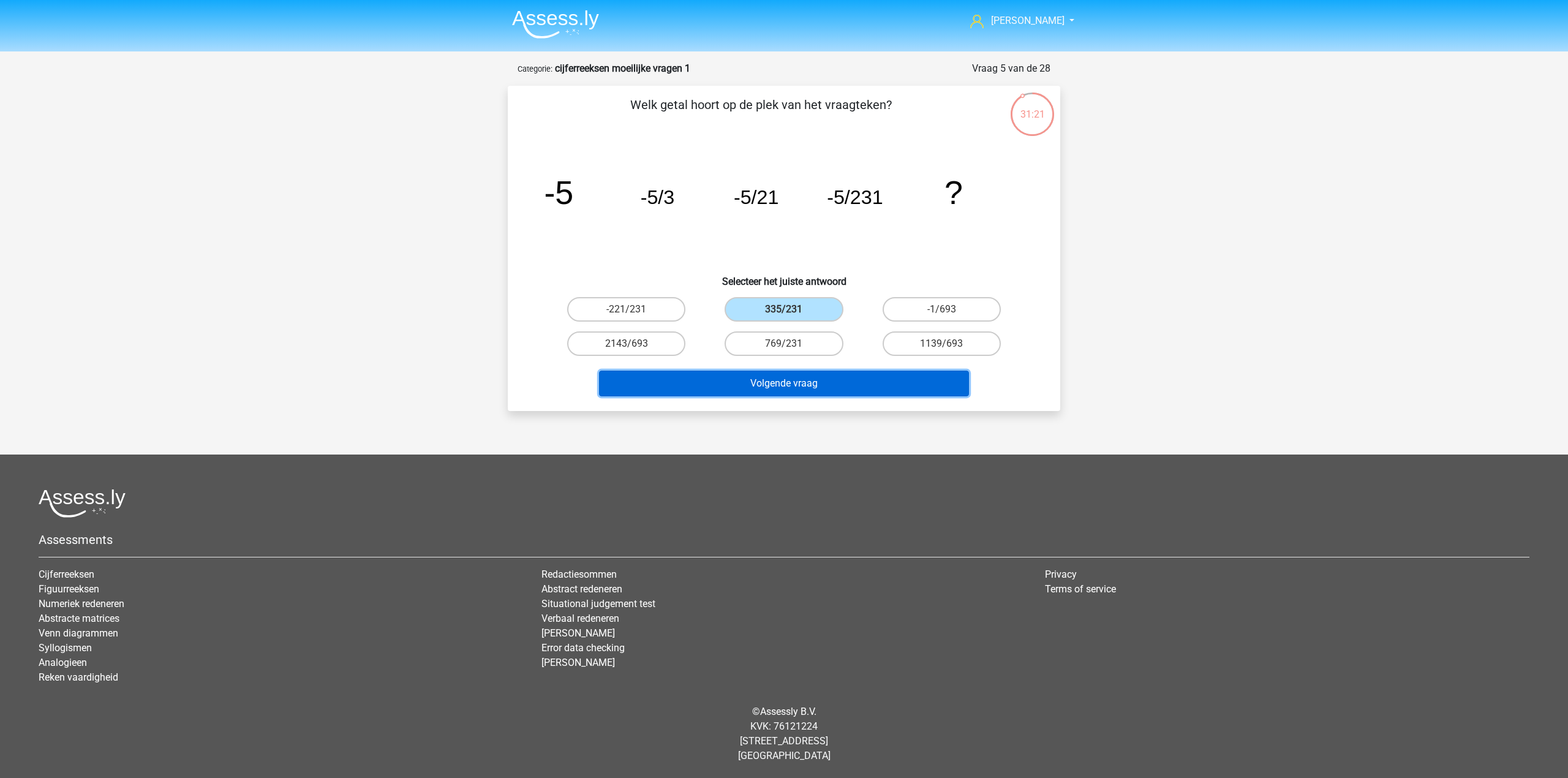
click at [865, 386] on button "Volgende vraag" at bounding box center [784, 383] width 370 height 25
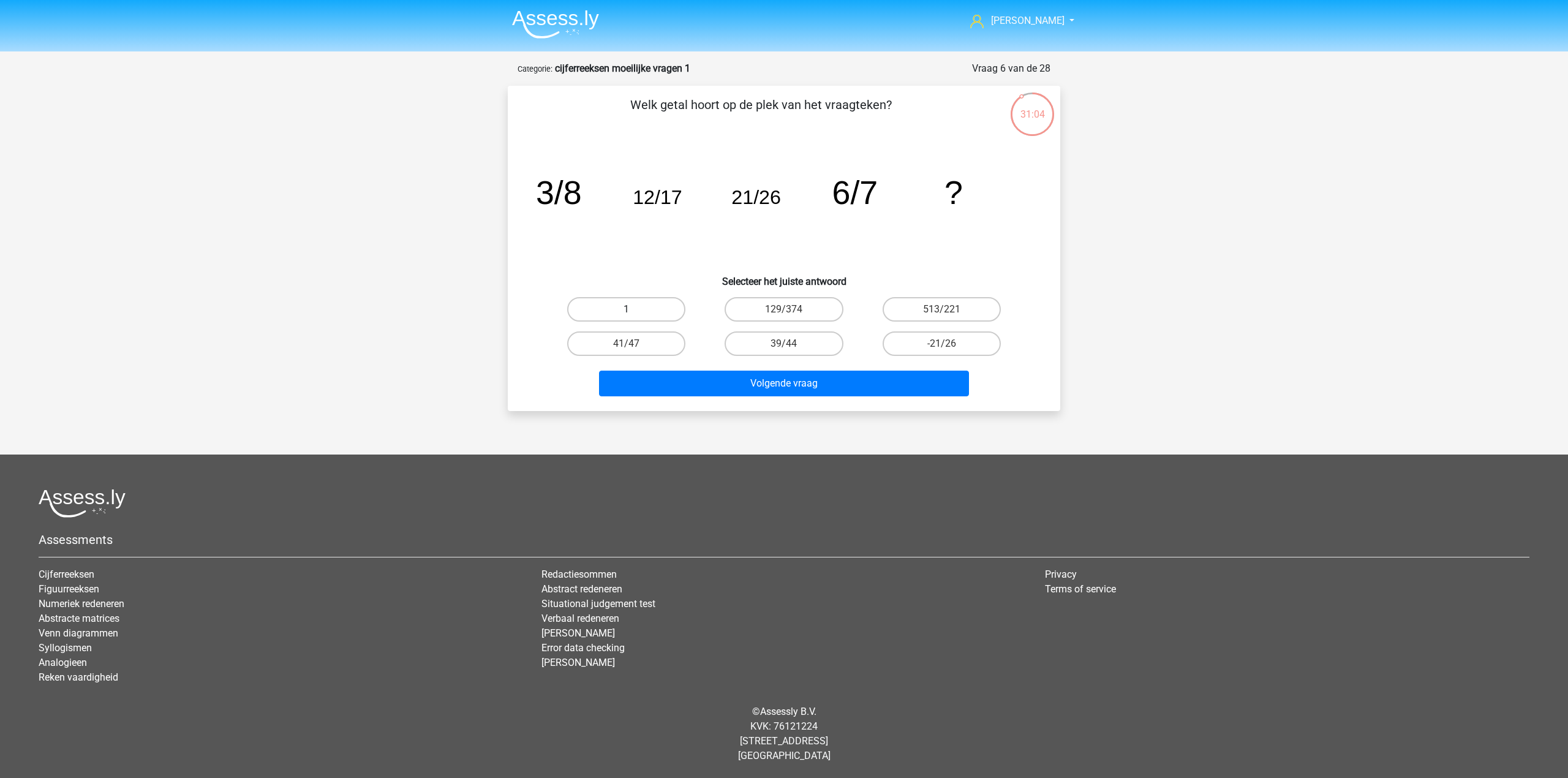
click at [678, 305] on label "1" at bounding box center [626, 309] width 118 height 24
click at [634, 309] on input "1" at bounding box center [630, 312] width 8 height 8
radio input "true"
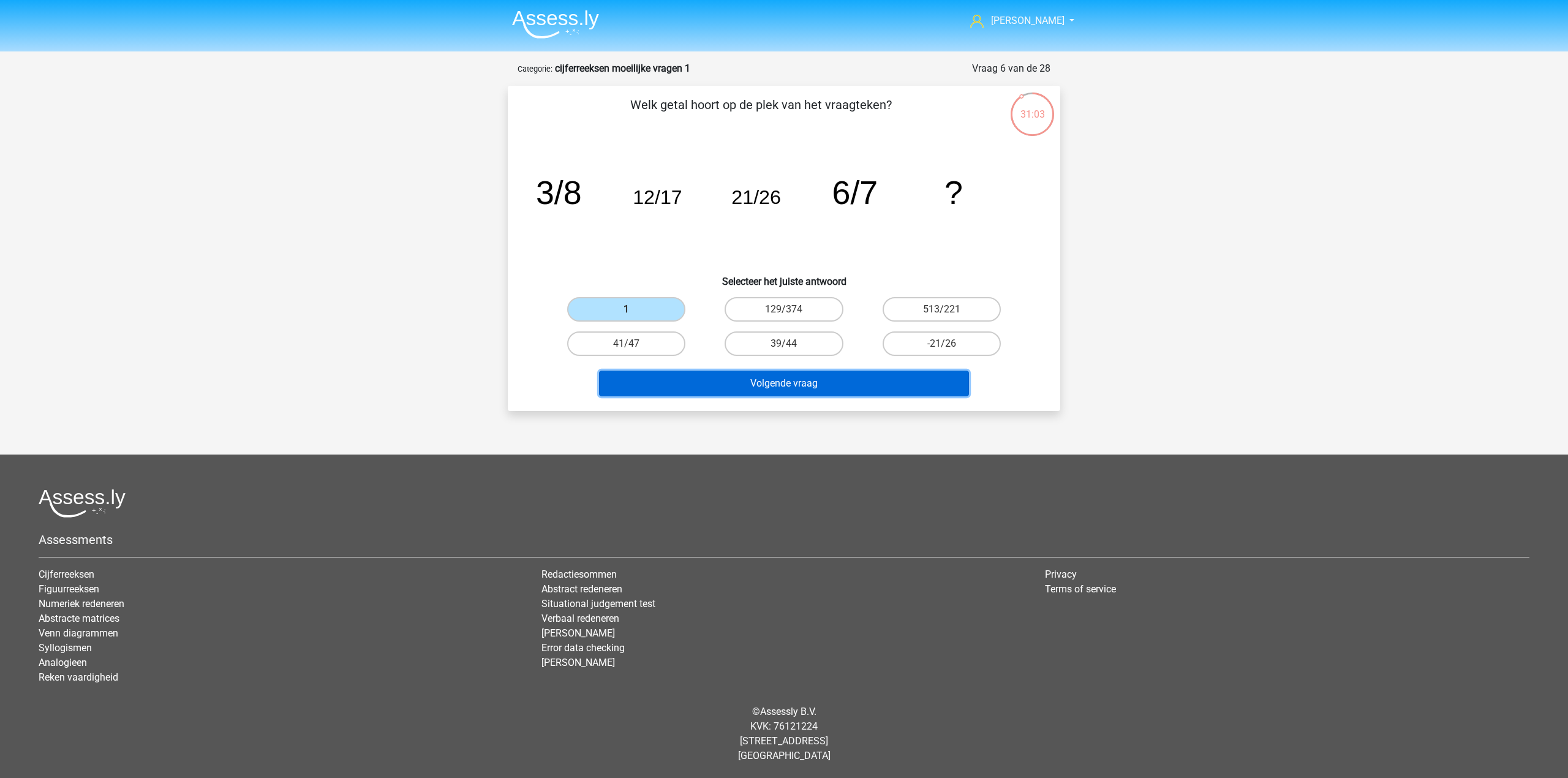
click at [731, 387] on button "Volgende vraag" at bounding box center [784, 383] width 370 height 25
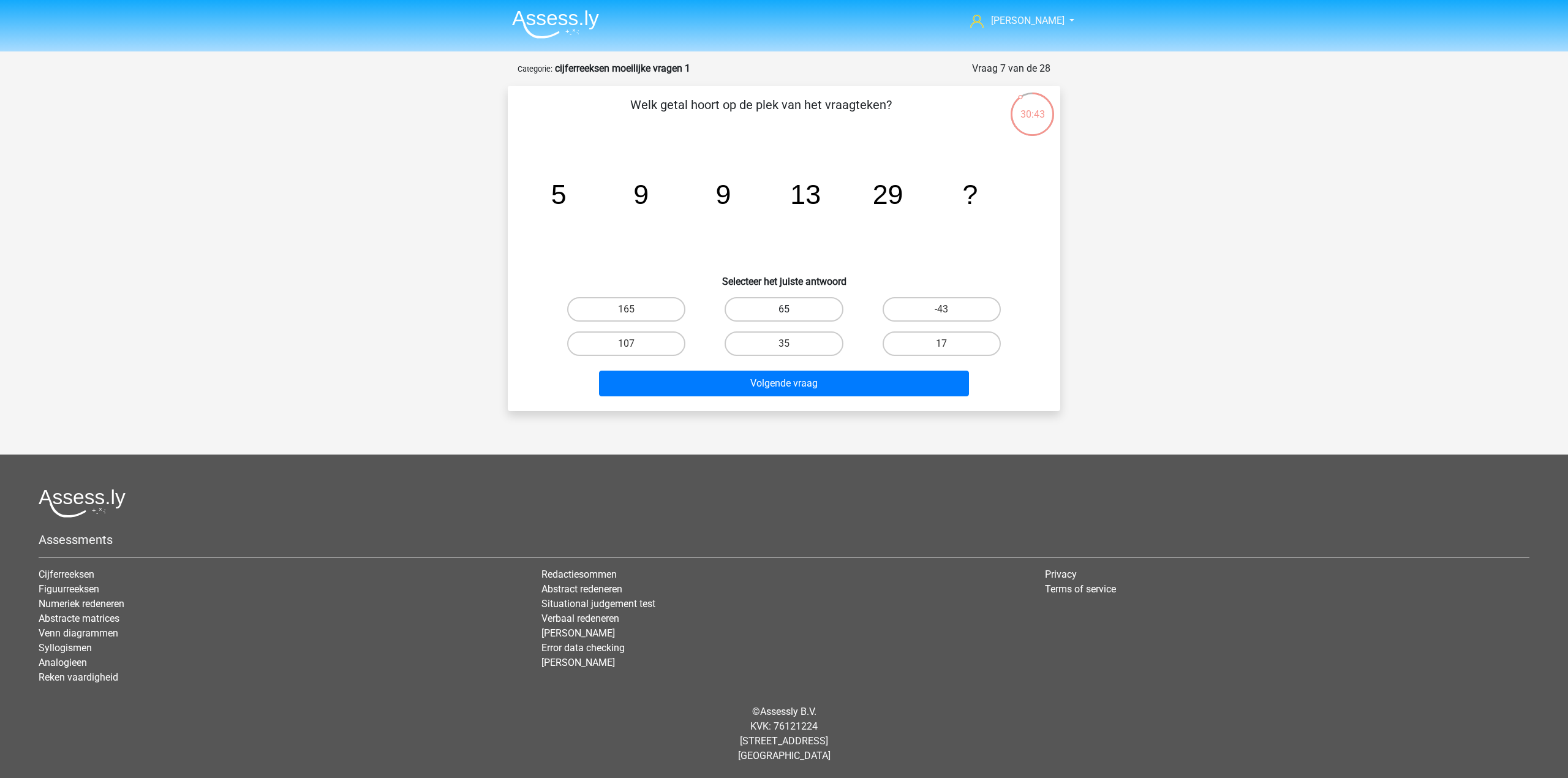
click at [814, 316] on label "65" at bounding box center [784, 309] width 118 height 24
click at [792, 316] on input "65" at bounding box center [787, 312] width 8 height 8
radio input "true"
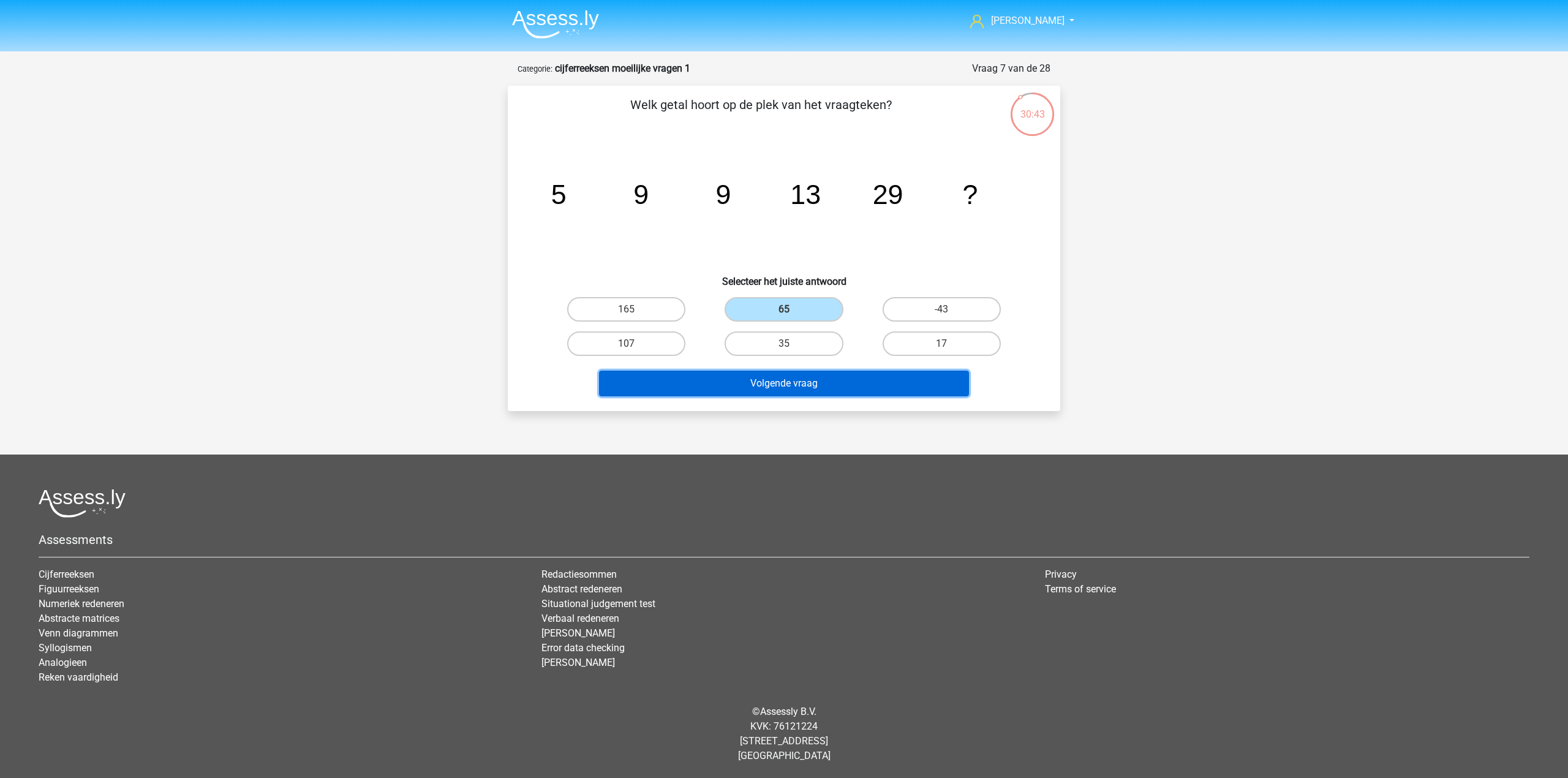
click at [828, 380] on button "Volgende vraag" at bounding box center [784, 383] width 370 height 25
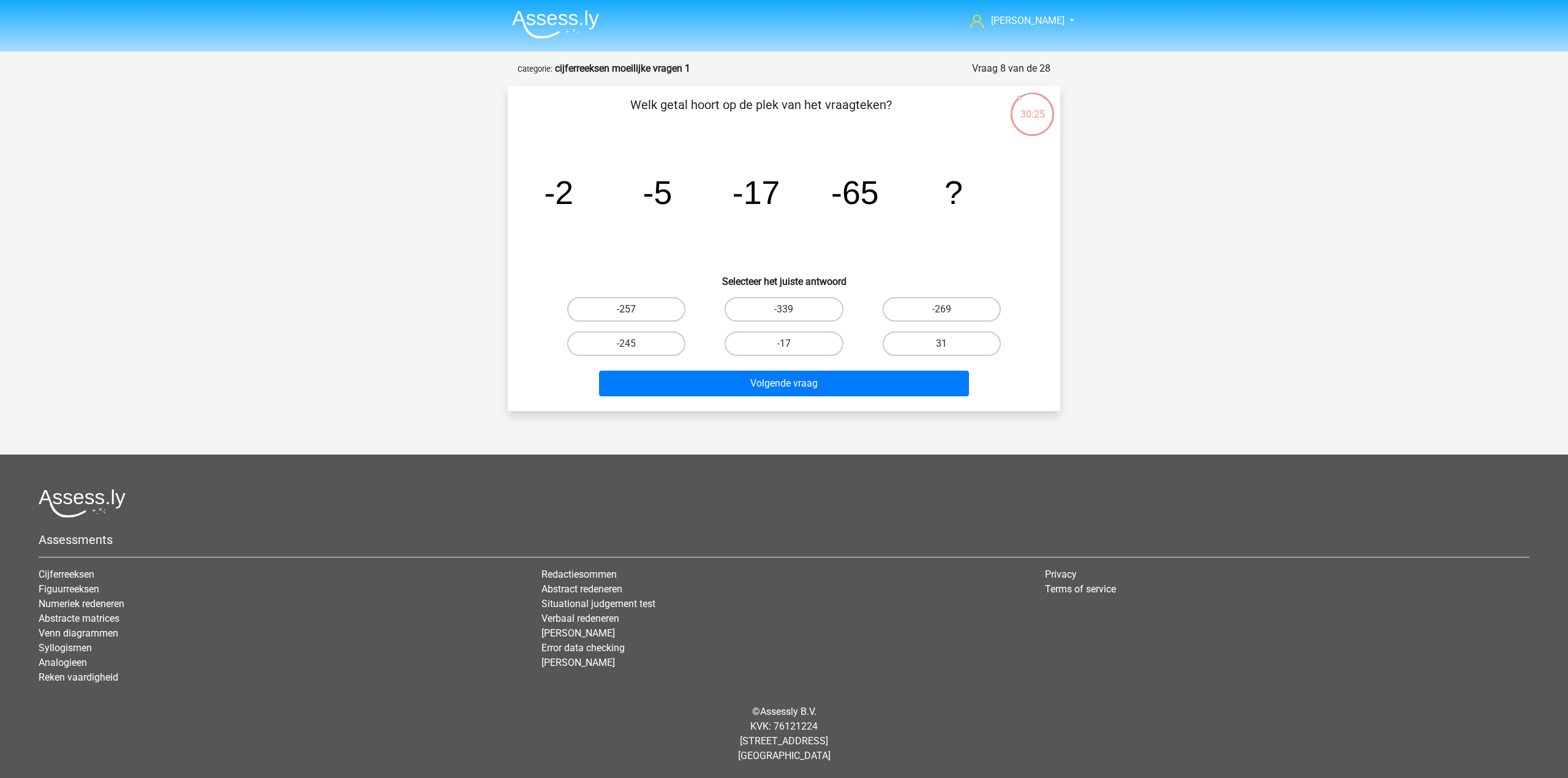
click at [649, 307] on label "-257" at bounding box center [626, 309] width 118 height 24
click at [634, 309] on input "-257" at bounding box center [630, 312] width 8 height 8
radio input "true"
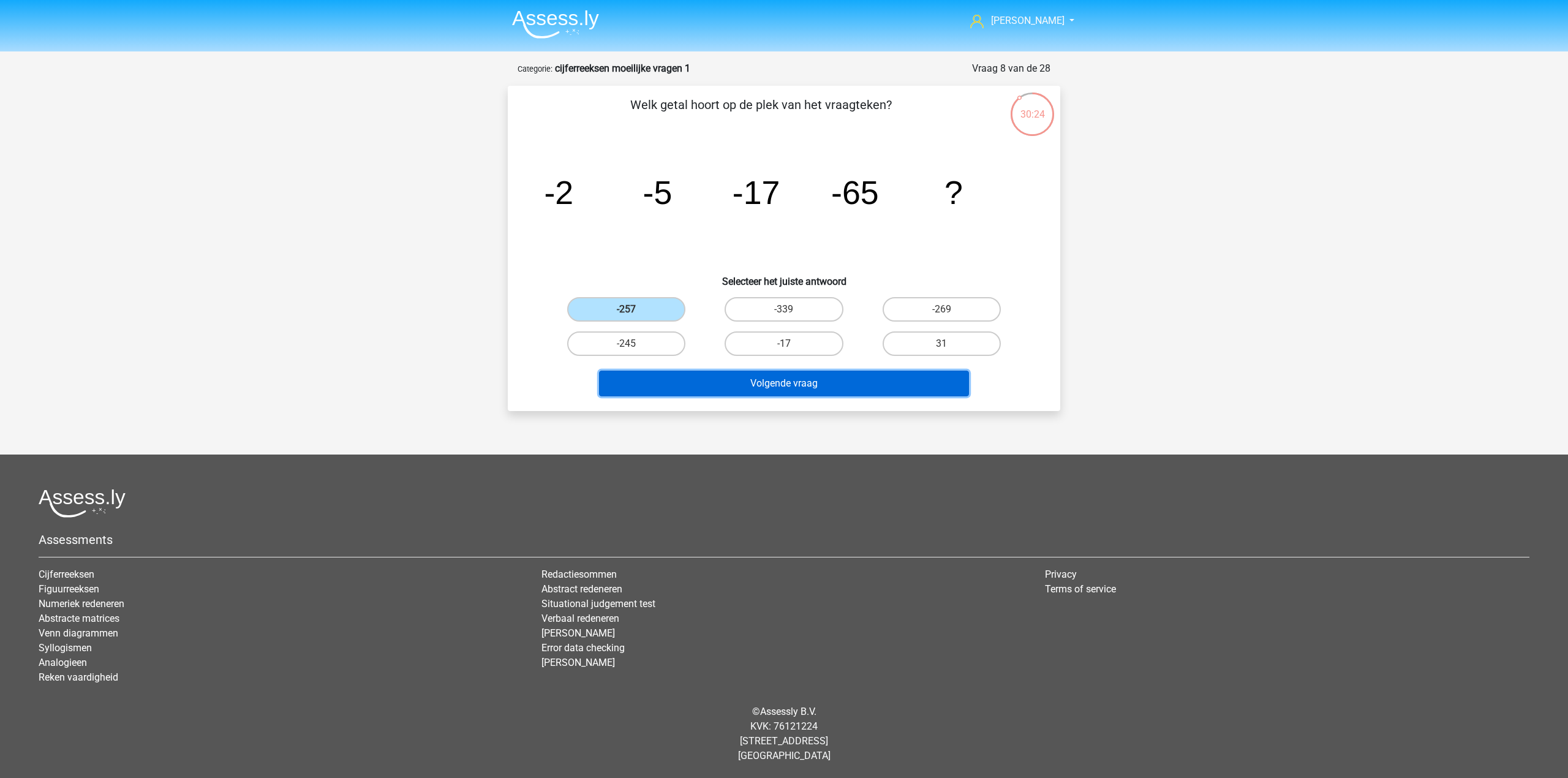
click at [684, 379] on button "Volgende vraag" at bounding box center [784, 383] width 370 height 25
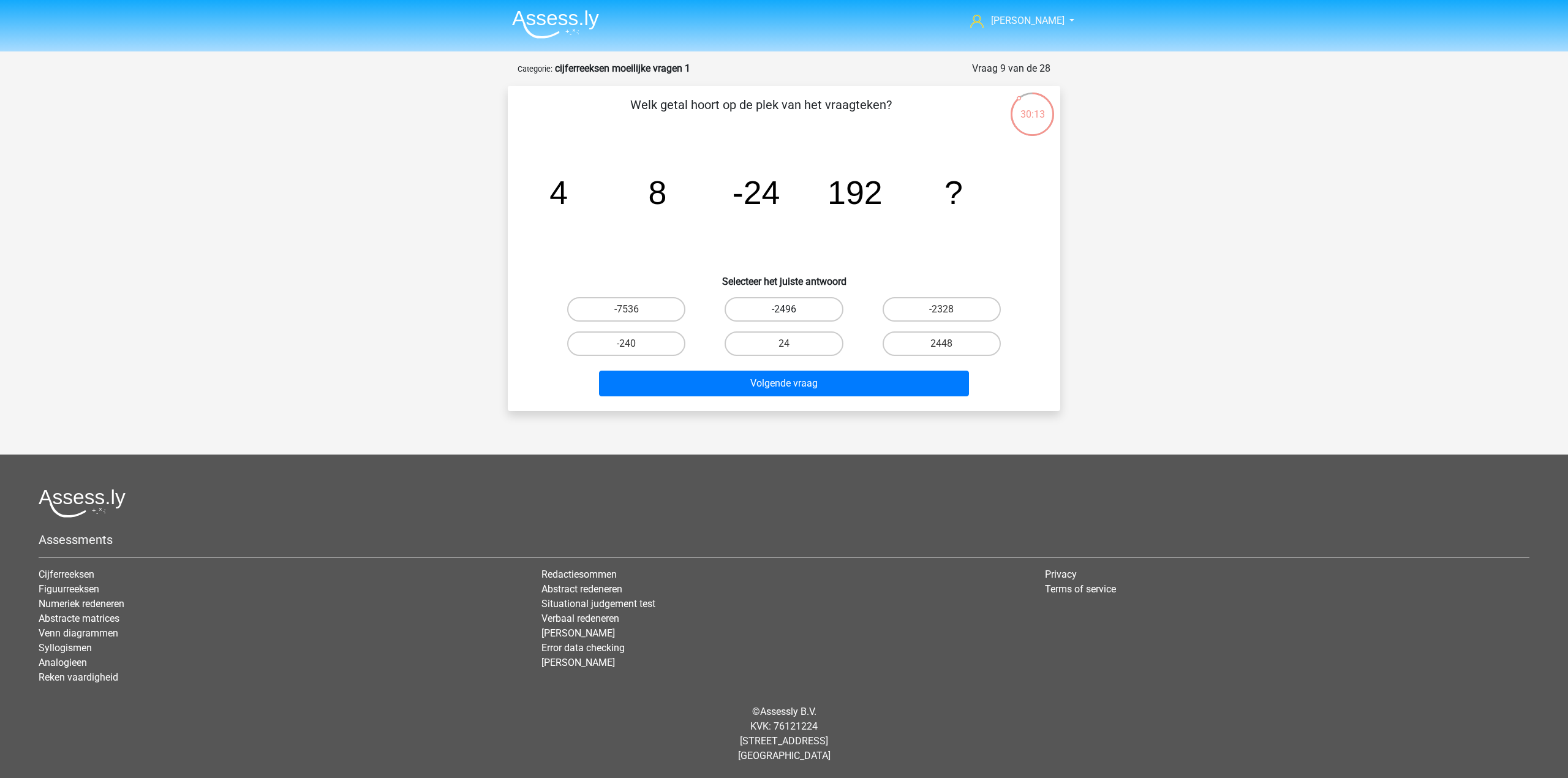
click at [766, 307] on label "-2496" at bounding box center [784, 309] width 118 height 24
click at [784, 309] on input "-2496" at bounding box center [787, 312] width 8 height 8
radio input "true"
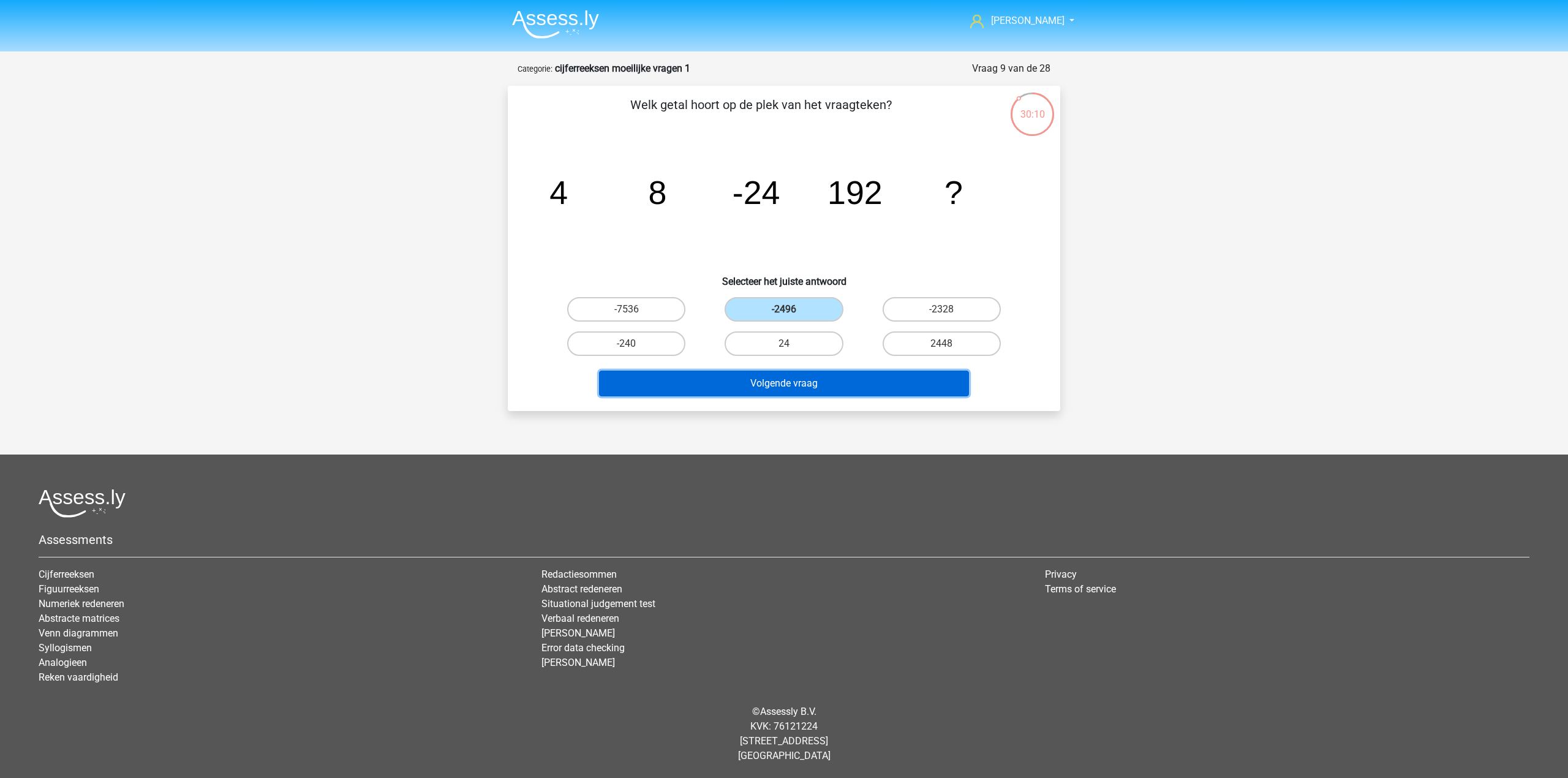
click at [787, 375] on button "Volgende vraag" at bounding box center [784, 383] width 370 height 25
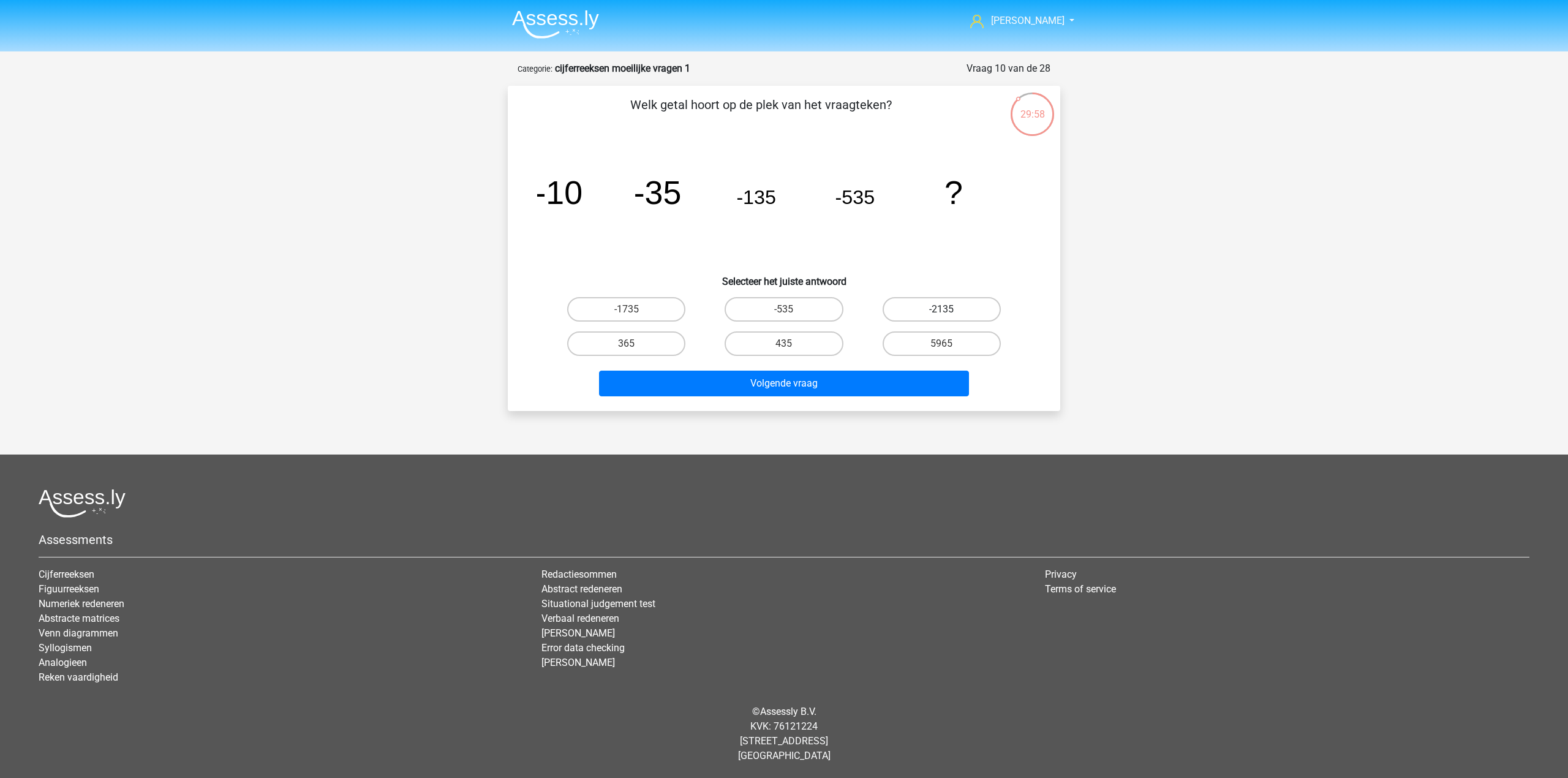
click at [922, 309] on label "-2135" at bounding box center [941, 309] width 118 height 24
click at [941, 309] on input "-2135" at bounding box center [945, 312] width 8 height 8
radio input "true"
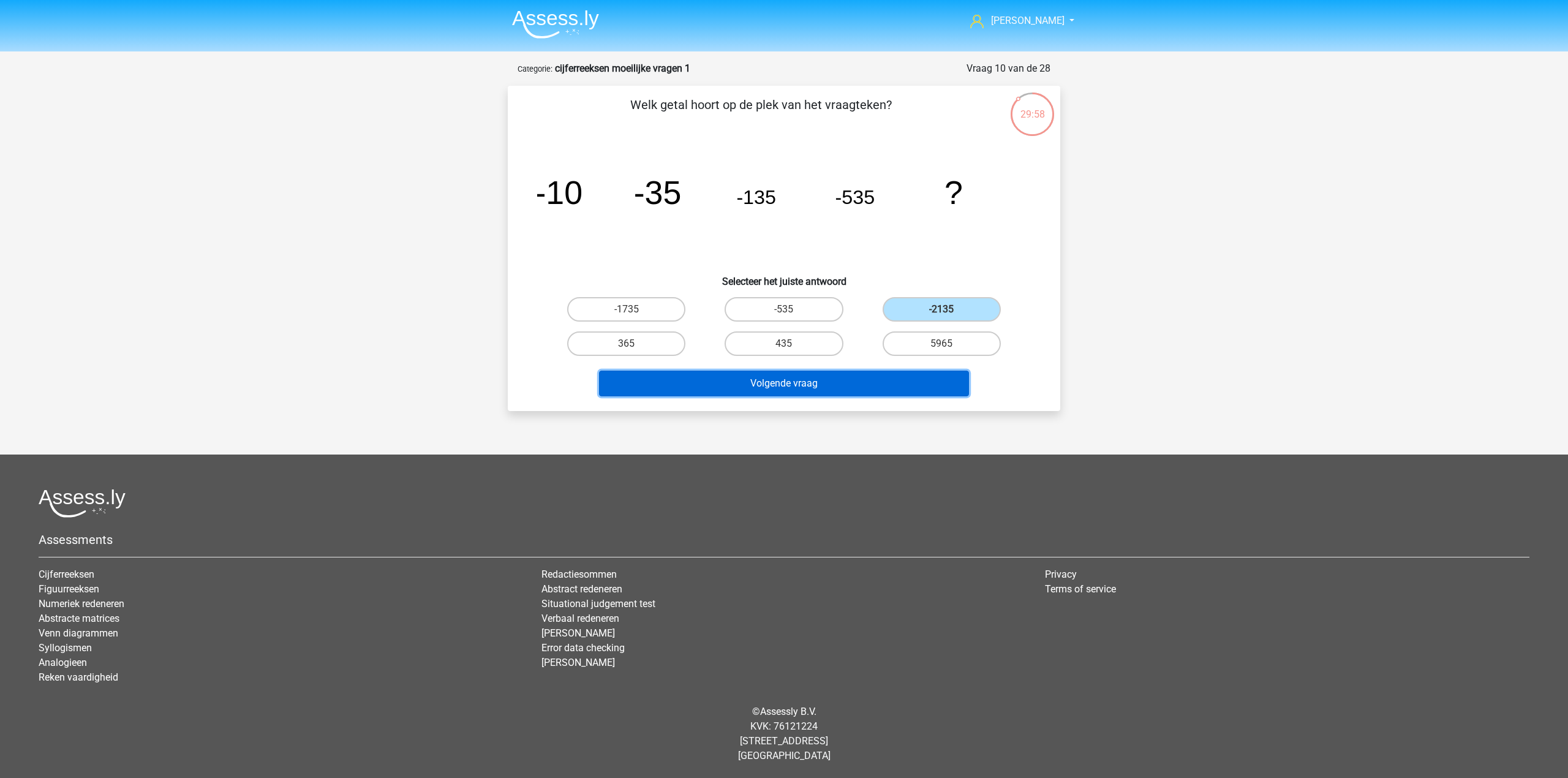
click at [905, 370] on button "Volgende vraag" at bounding box center [784, 383] width 370 height 25
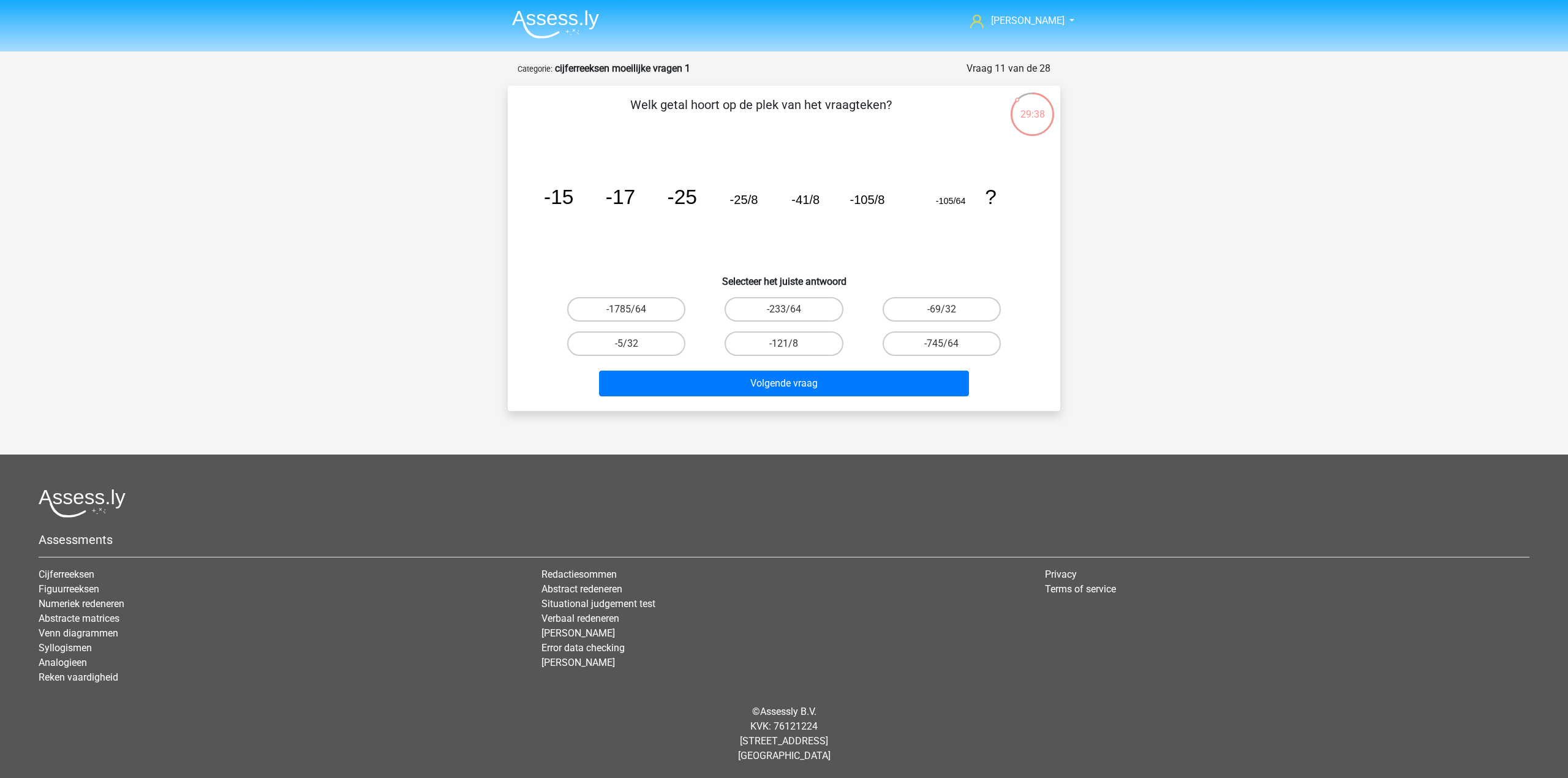
click at [946, 315] on input "-69/32" at bounding box center [945, 312] width 8 height 8
radio input "true"
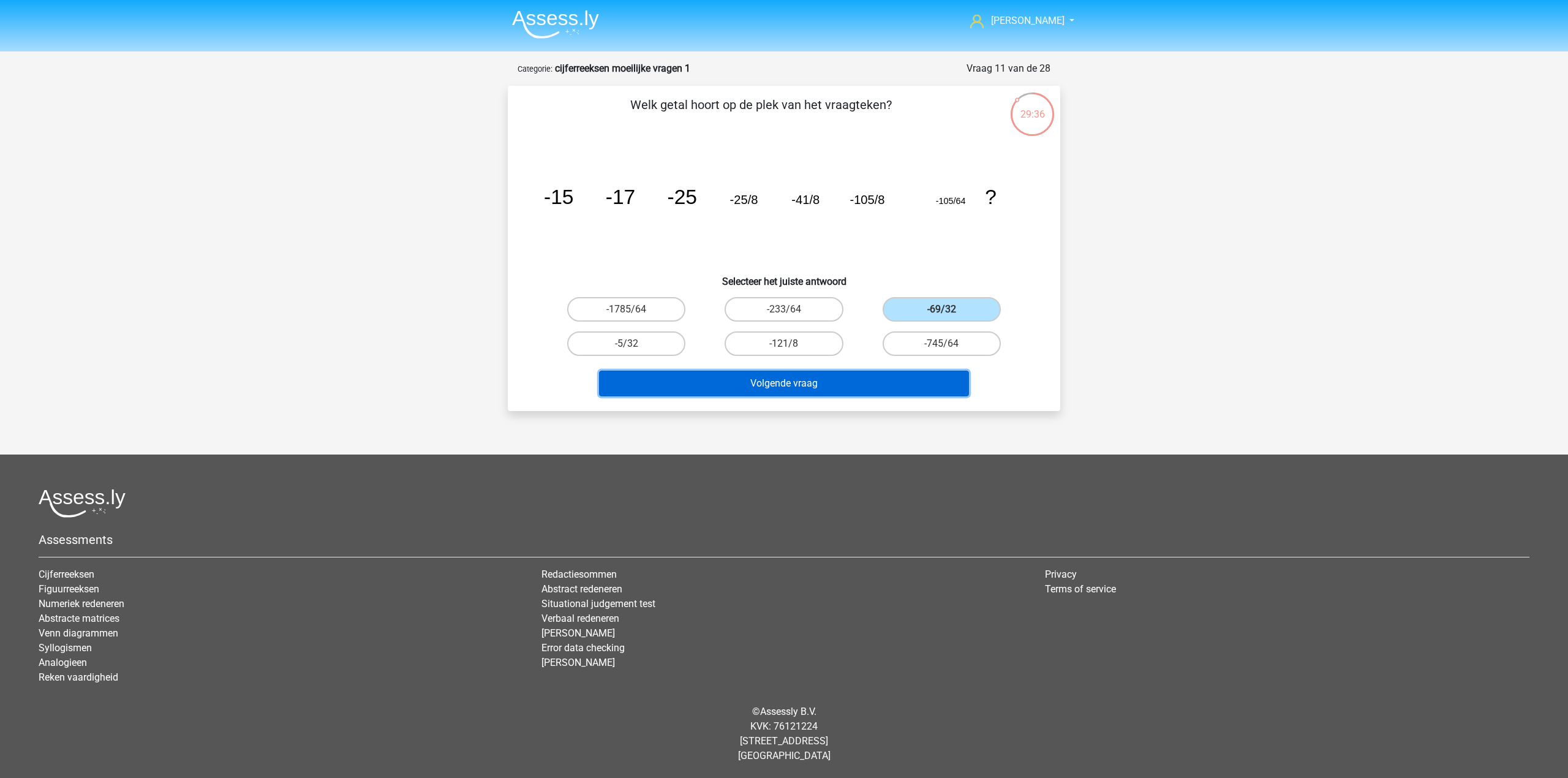
click at [869, 386] on button "Volgende vraag" at bounding box center [784, 383] width 370 height 25
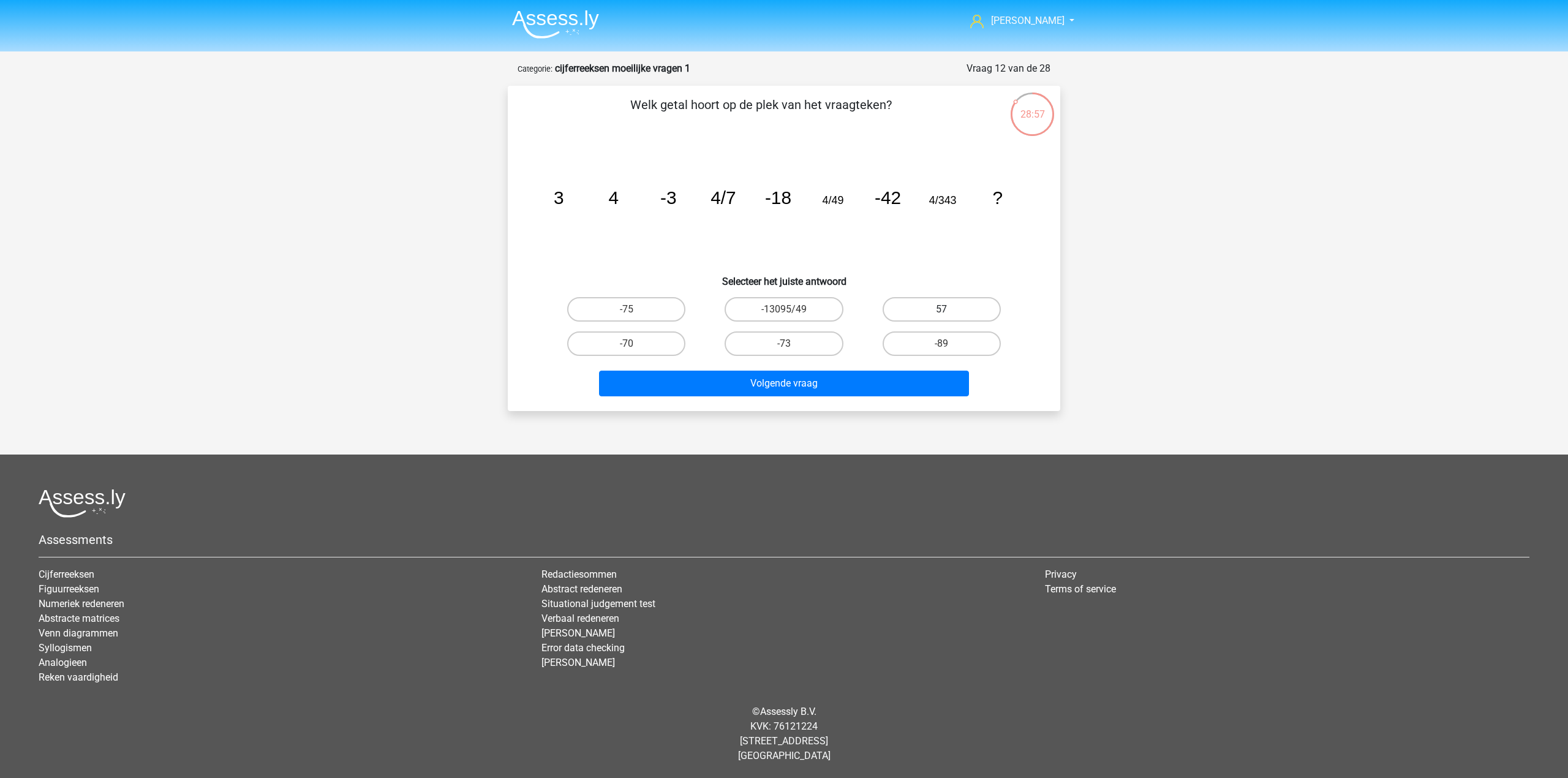
click at [952, 309] on label "57" at bounding box center [941, 309] width 118 height 24
click at [949, 309] on input "57" at bounding box center [945, 312] width 8 height 8
radio input "true"
click at [770, 331] on label "-73" at bounding box center [784, 343] width 118 height 24
click at [784, 343] on input "-73" at bounding box center [787, 347] width 8 height 8
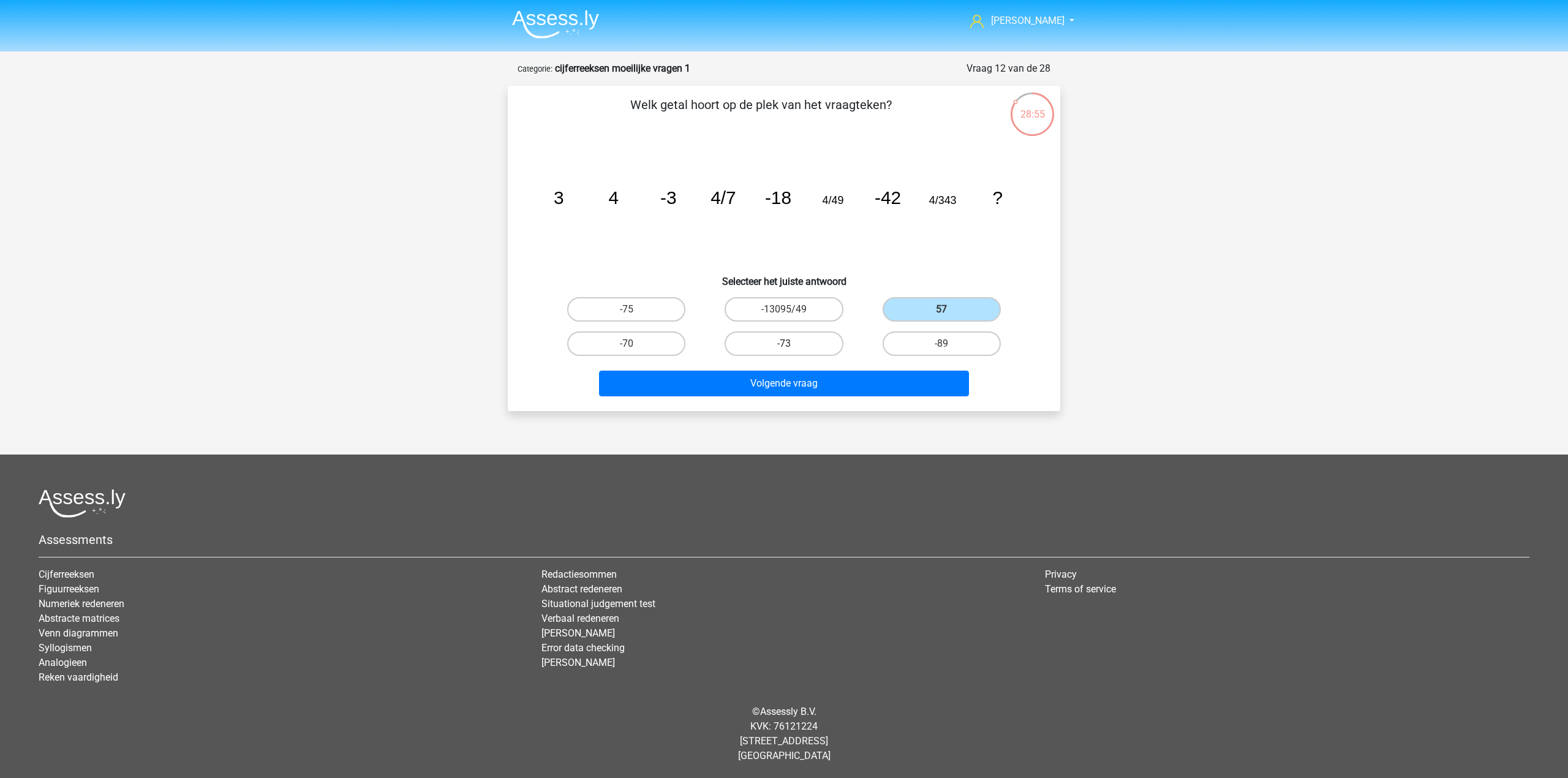
radio input "true"
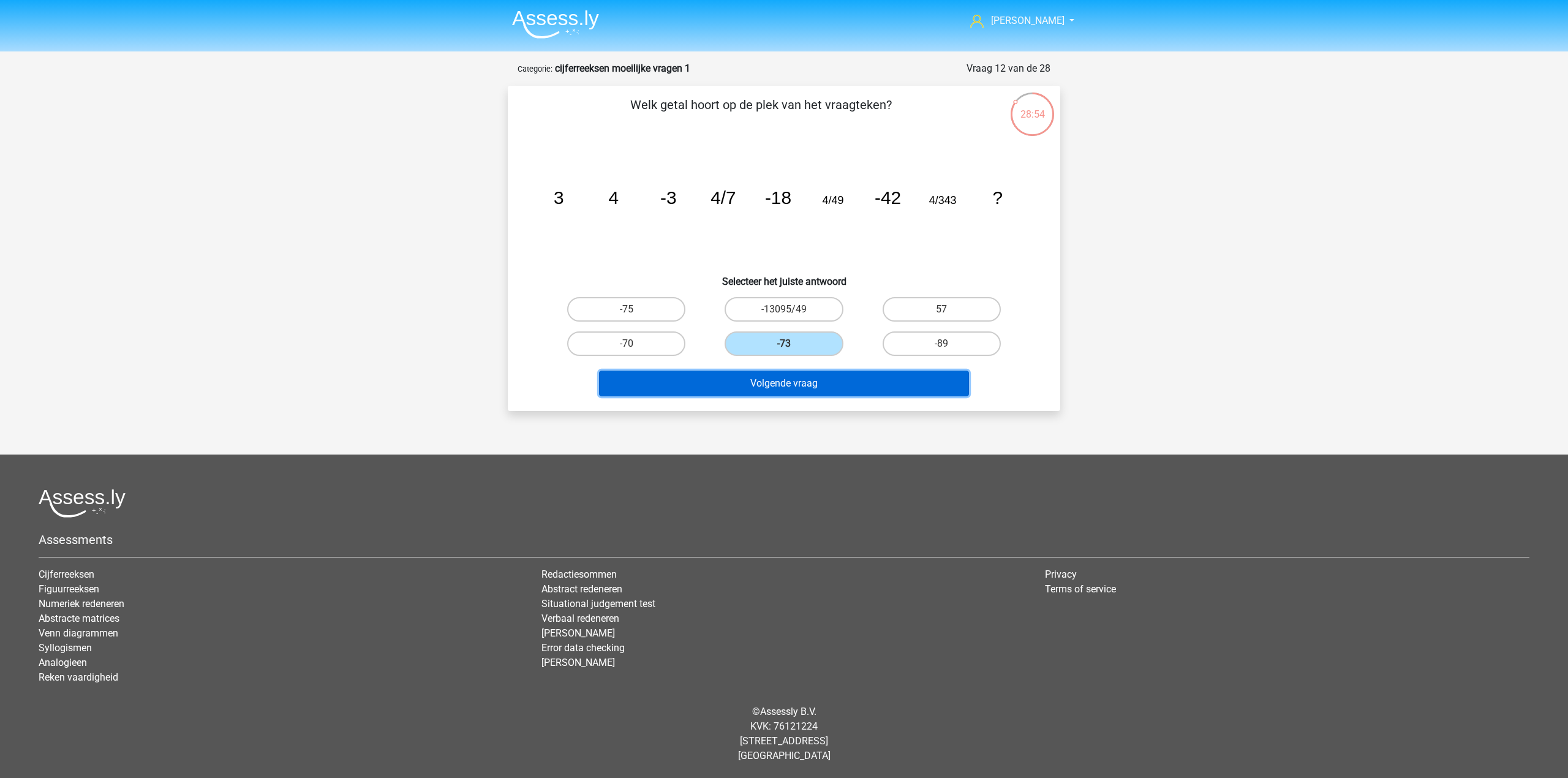
click at [880, 375] on button "Volgende vraag" at bounding box center [784, 383] width 370 height 25
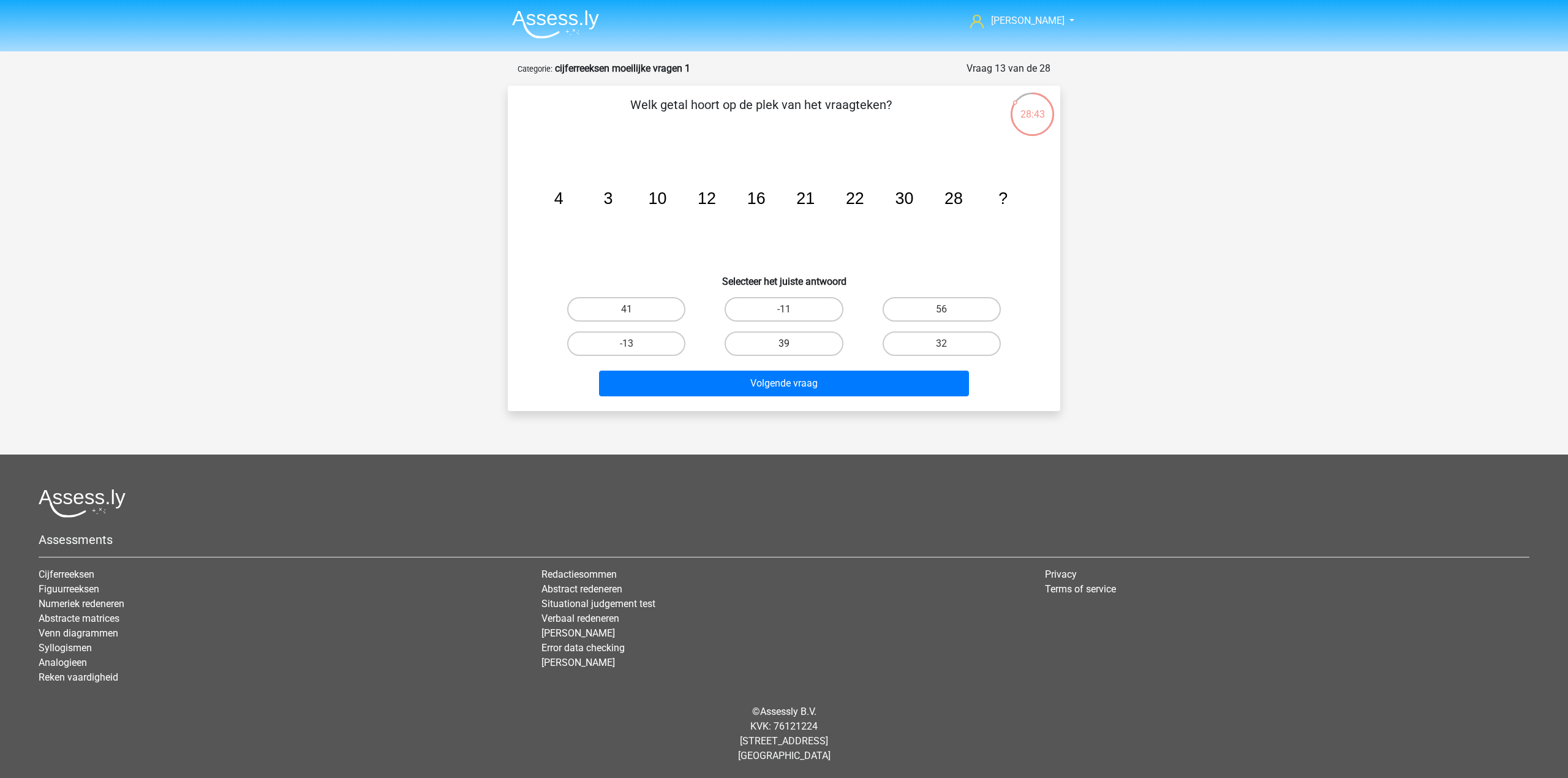
click at [821, 341] on label "39" at bounding box center [784, 343] width 118 height 24
click at [792, 343] on input "39" at bounding box center [787, 347] width 8 height 8
radio input "true"
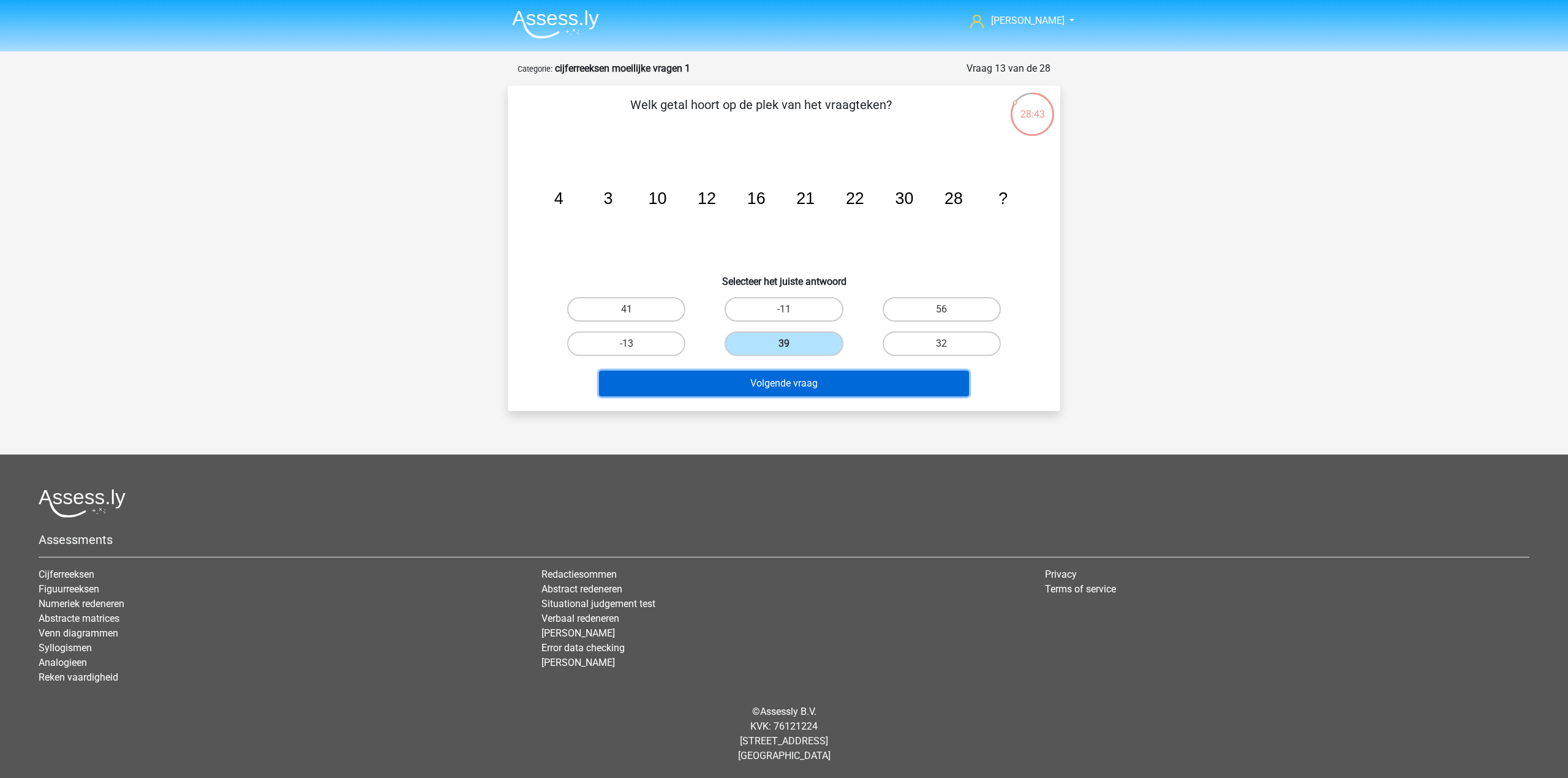
click at [817, 390] on button "Volgende vraag" at bounding box center [784, 383] width 370 height 25
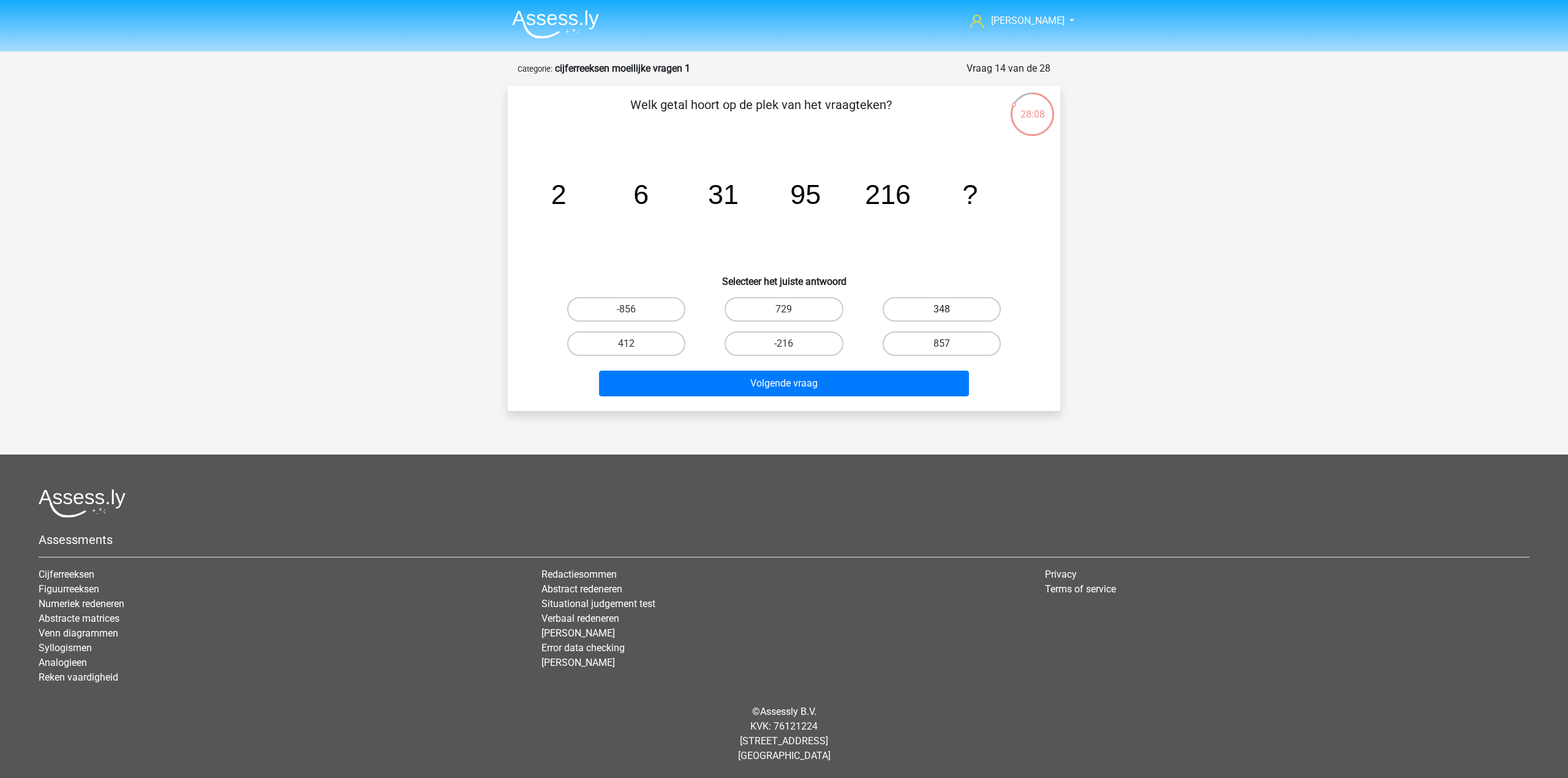
click at [907, 309] on label "348" at bounding box center [941, 309] width 118 height 24
click at [941, 309] on input "348" at bounding box center [945, 312] width 8 height 8
radio input "true"
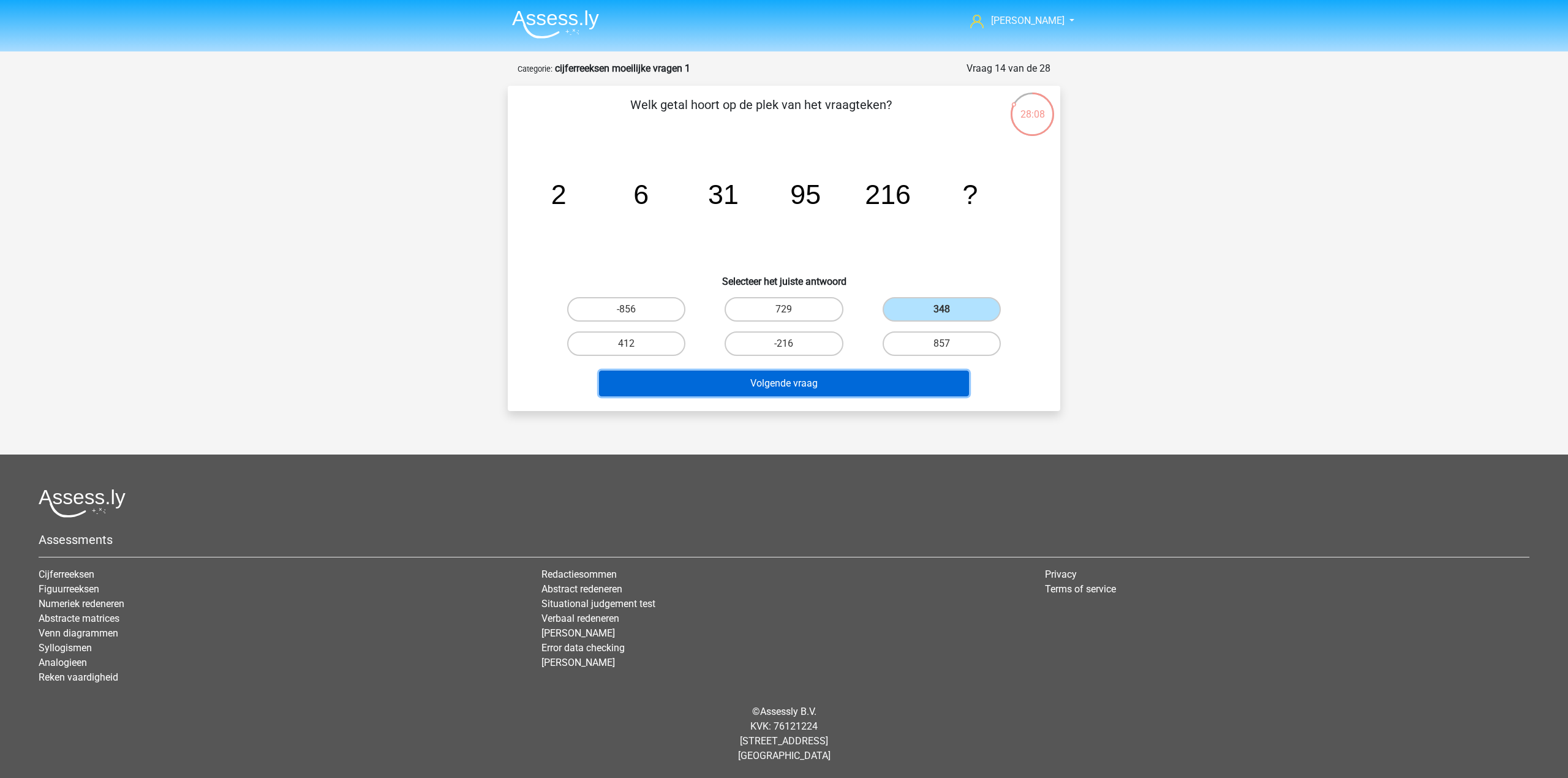
click at [880, 380] on button "Volgende vraag" at bounding box center [784, 383] width 370 height 25
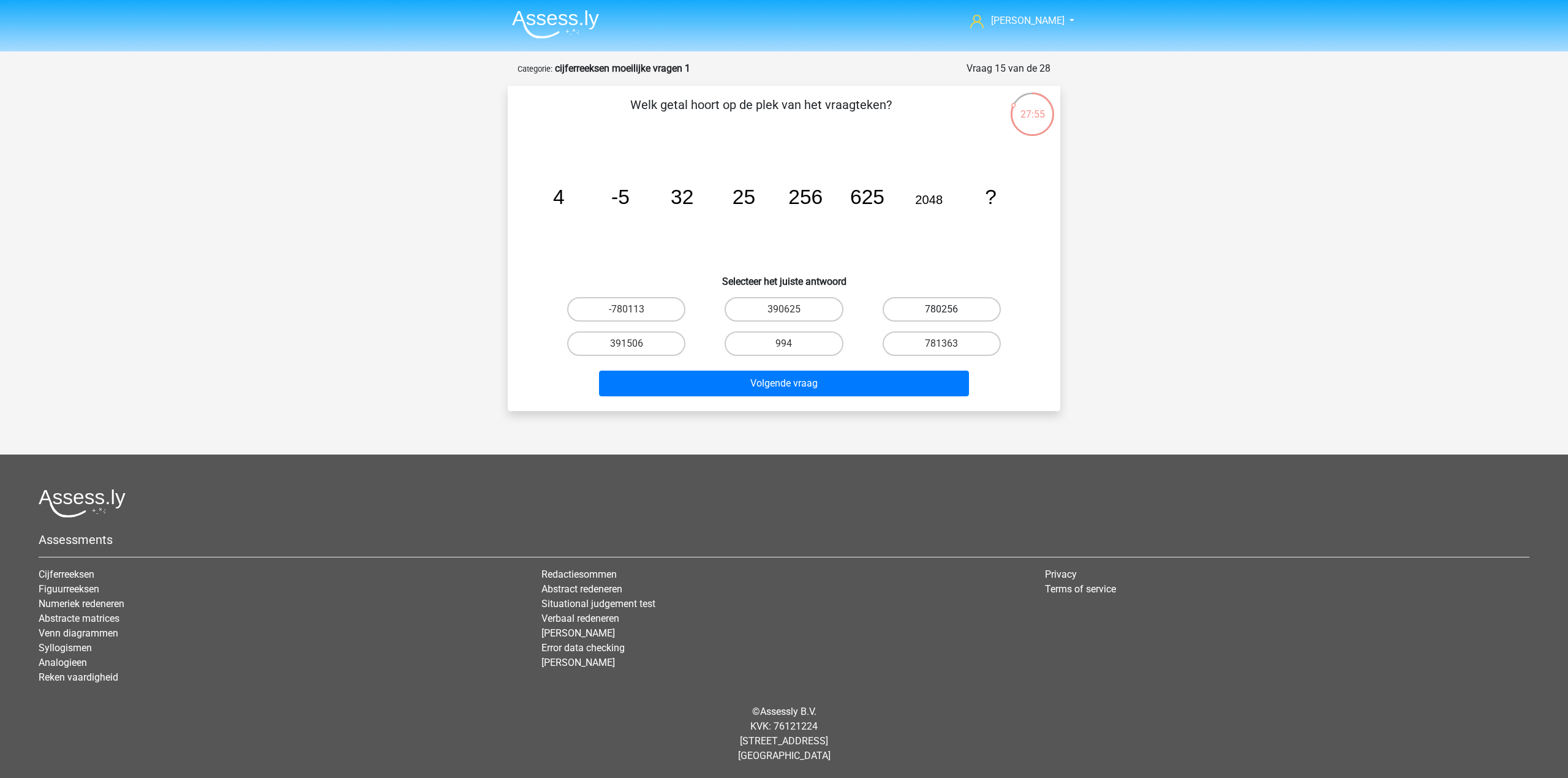
click at [924, 307] on label "780256" at bounding box center [941, 309] width 118 height 24
click at [941, 309] on input "780256" at bounding box center [945, 312] width 8 height 8
radio input "true"
click at [769, 314] on label "390625" at bounding box center [784, 309] width 118 height 24
click at [784, 314] on input "390625" at bounding box center [787, 312] width 8 height 8
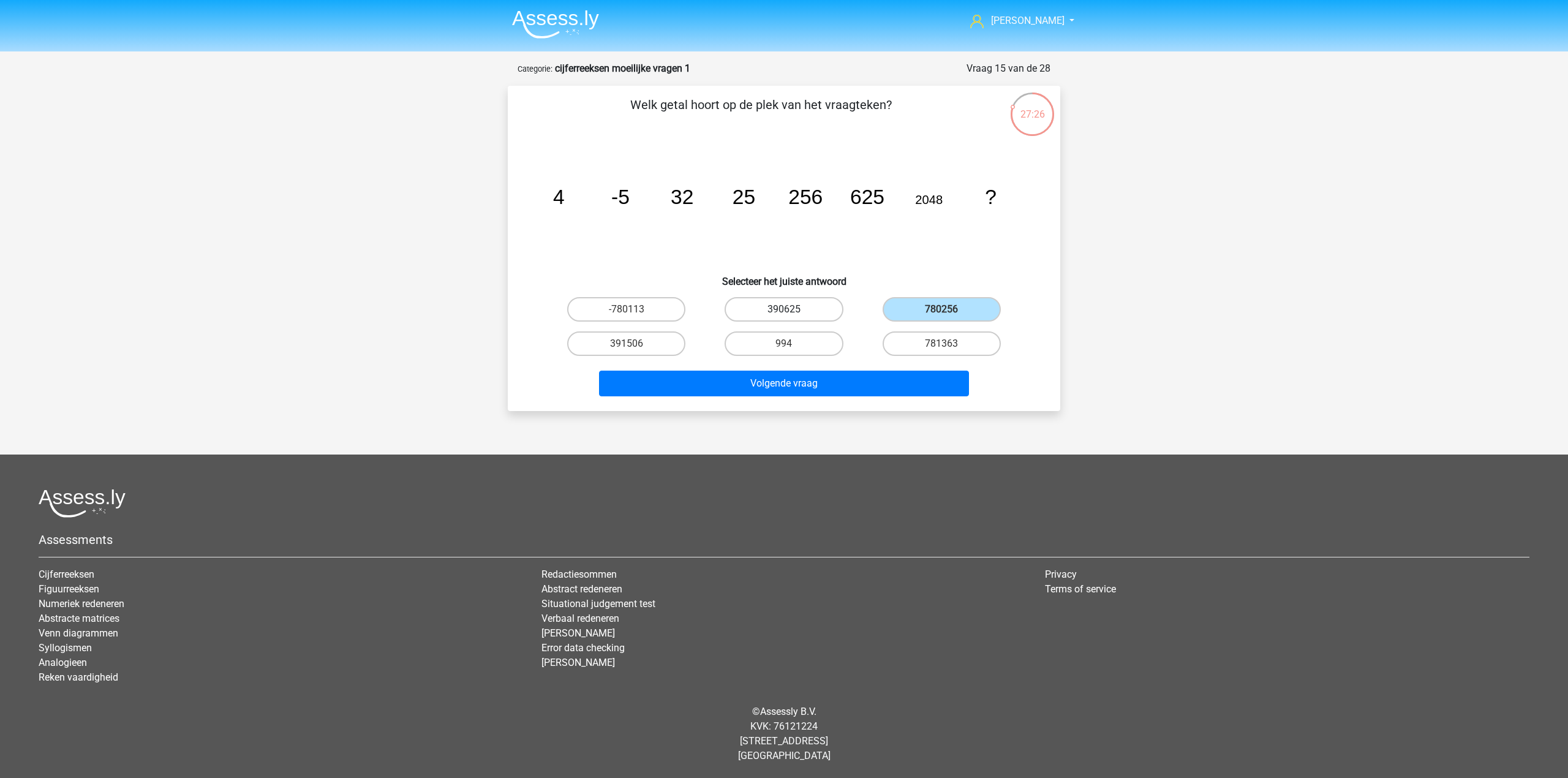
radio input "true"
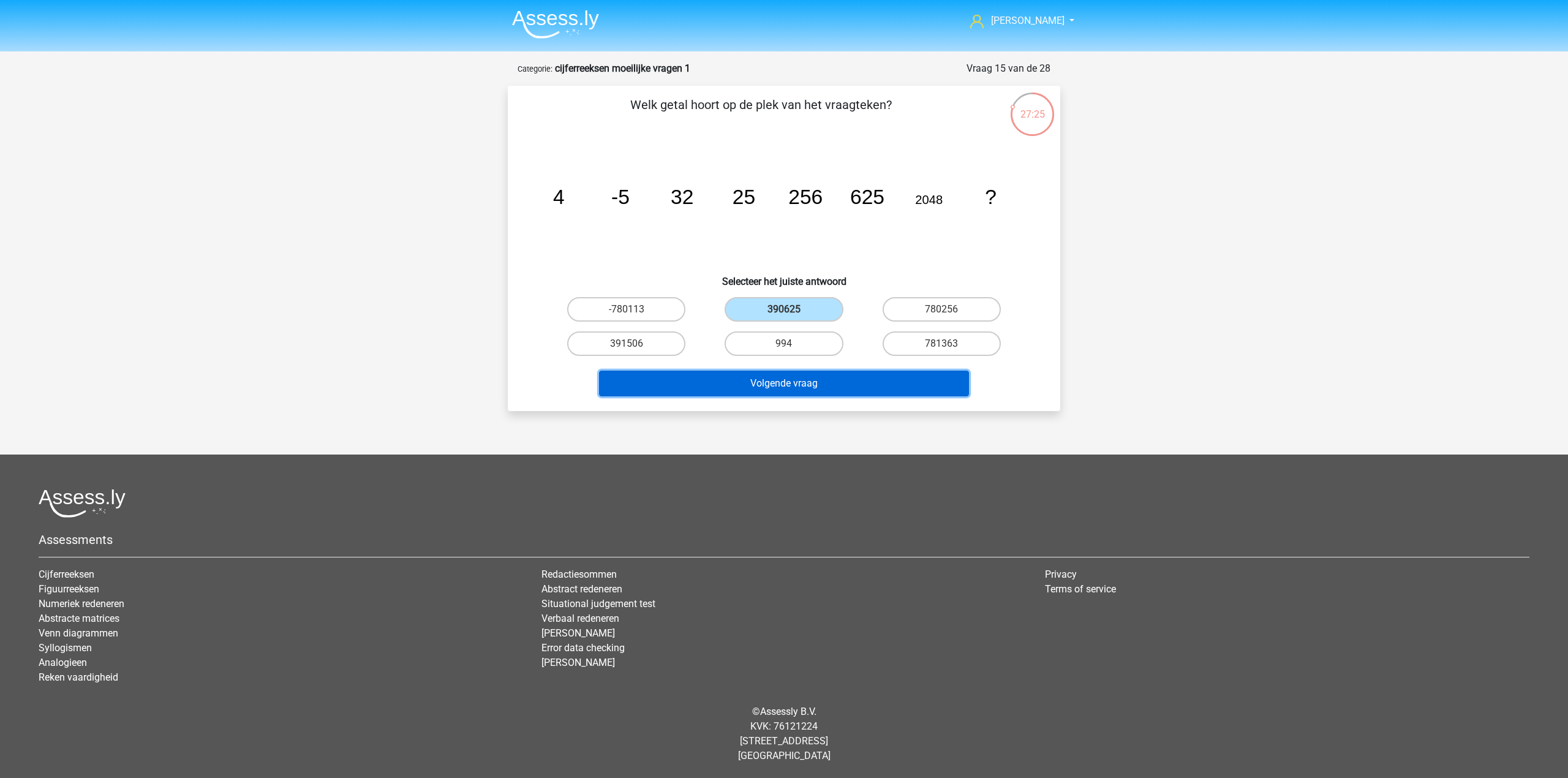
click at [779, 385] on button "Volgende vraag" at bounding box center [784, 383] width 370 height 25
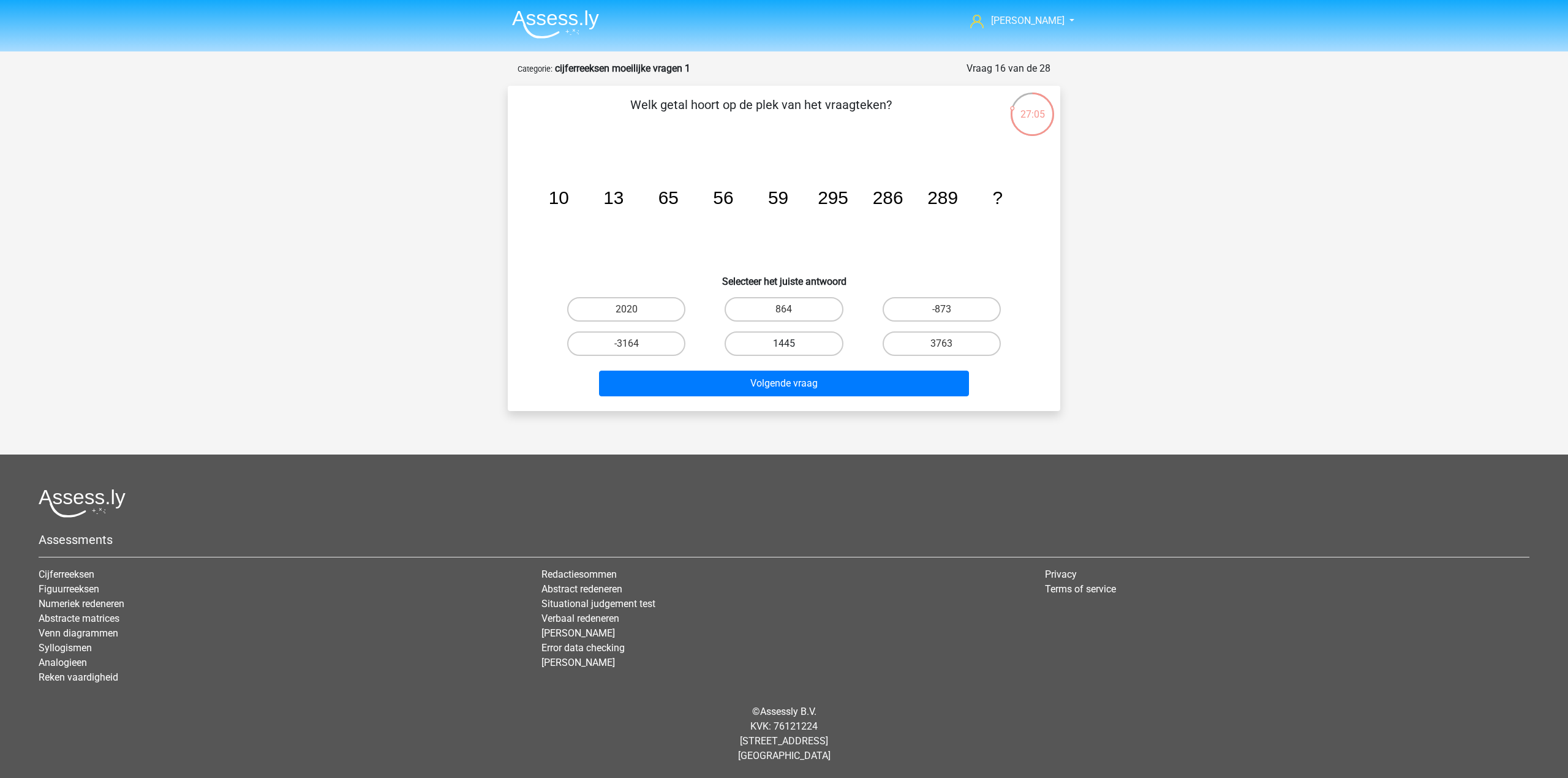
click at [790, 336] on label "1445" at bounding box center [784, 343] width 118 height 24
click at [790, 343] on input "1445" at bounding box center [787, 347] width 8 height 8
radio input "true"
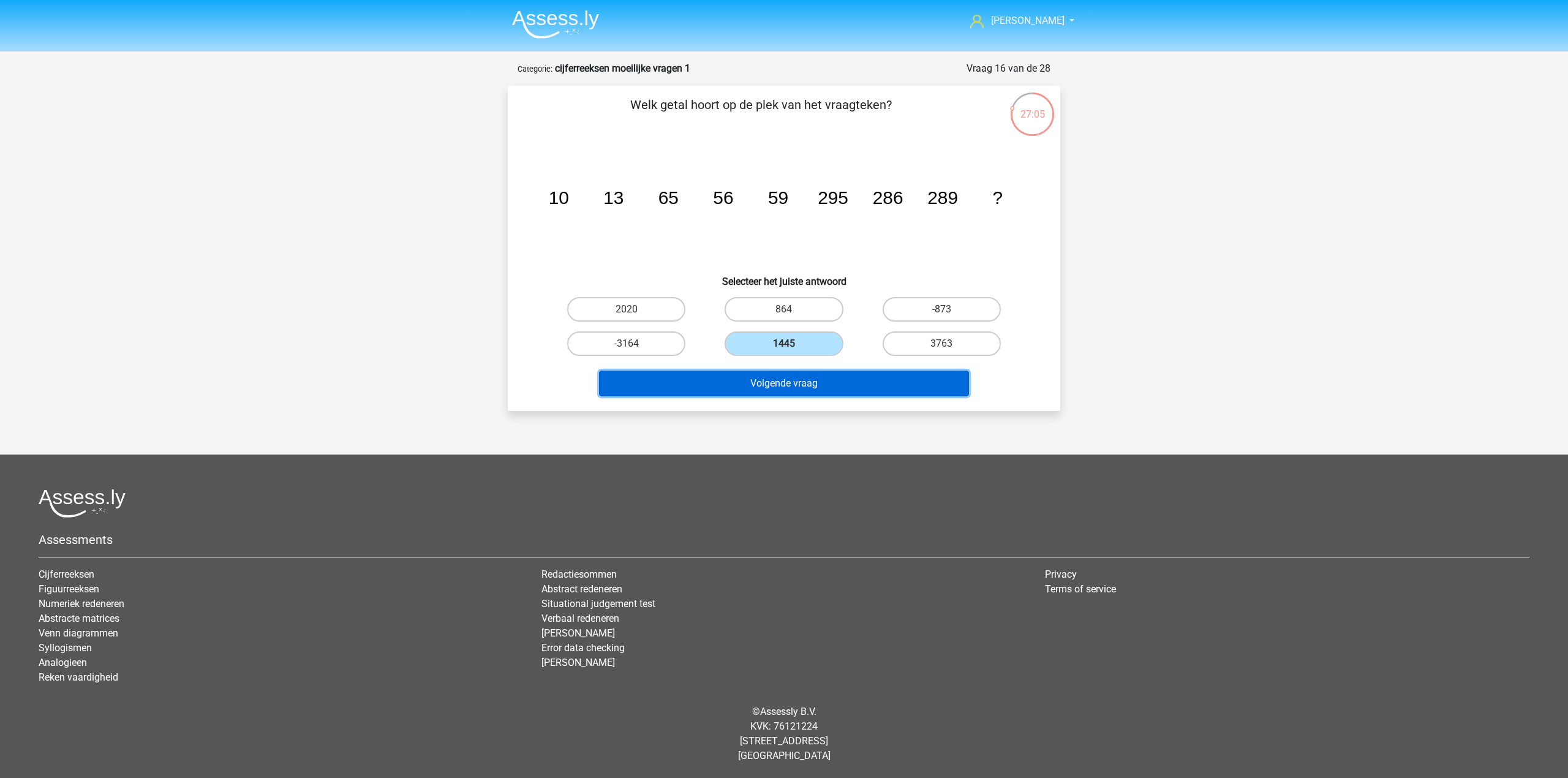
click at [811, 379] on button "Volgende vraag" at bounding box center [784, 383] width 370 height 25
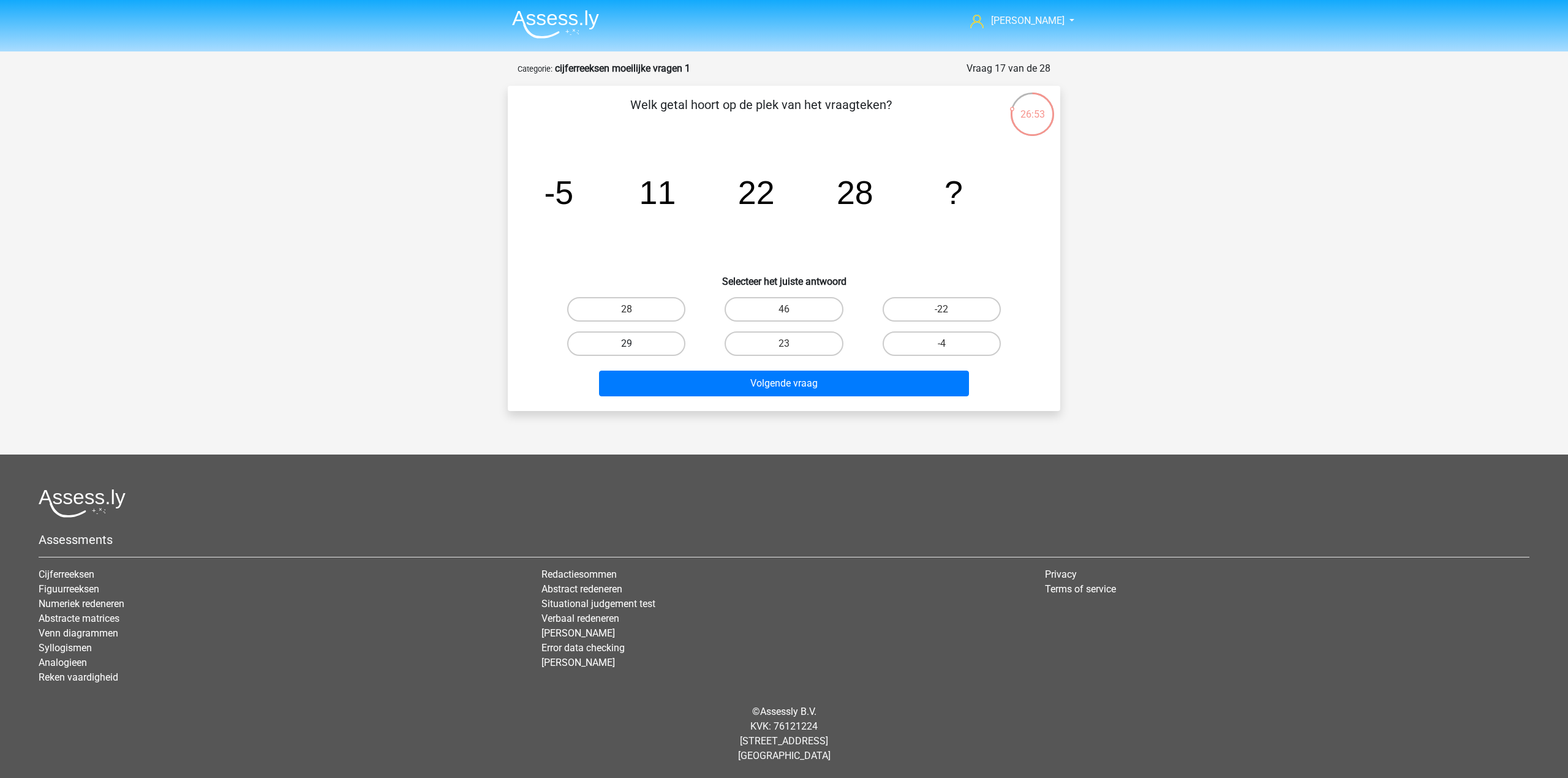
click at [668, 347] on label "29" at bounding box center [626, 343] width 118 height 24
click at [634, 347] on input "29" at bounding box center [630, 347] width 8 height 8
radio input "true"
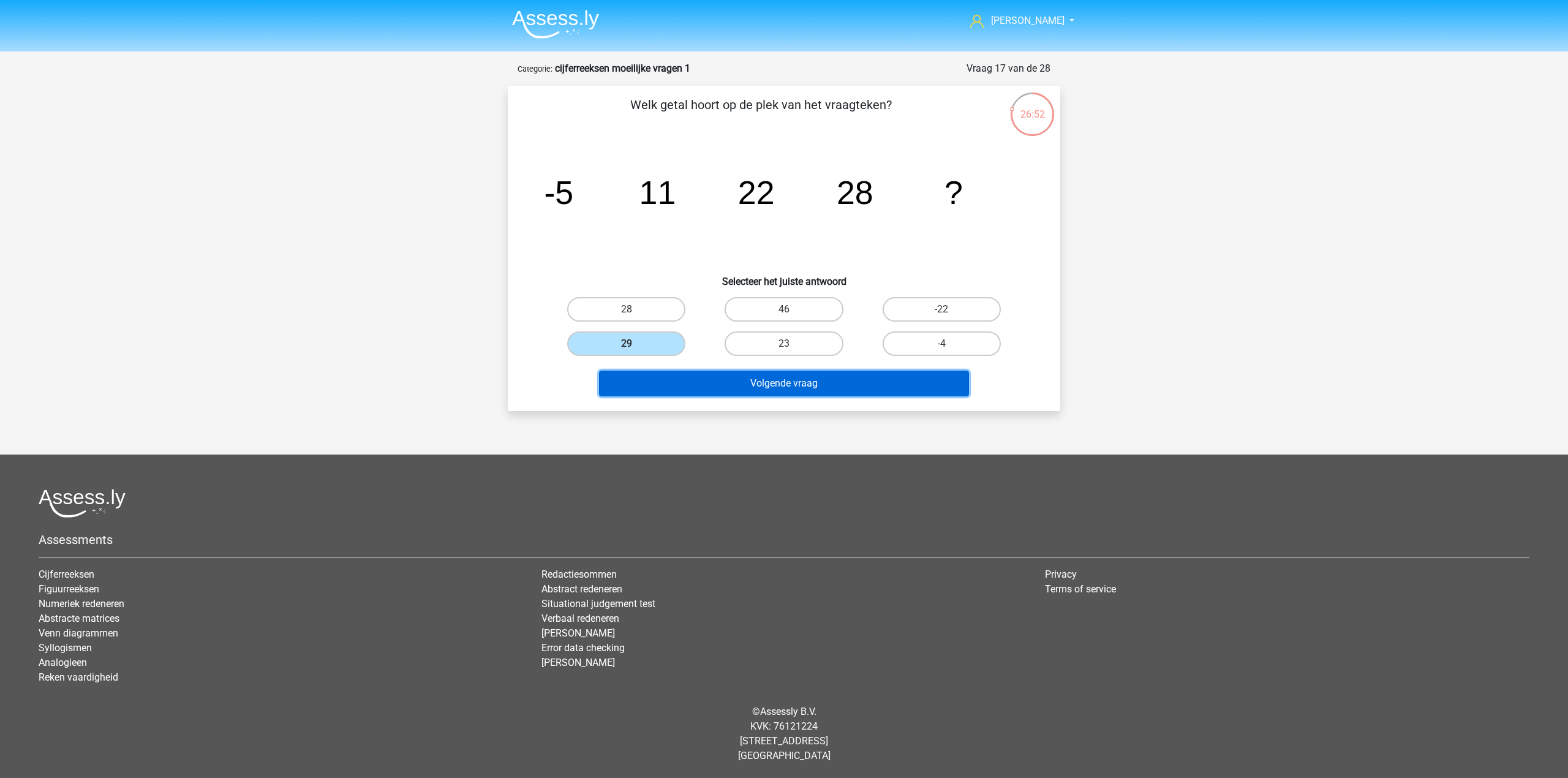
drag, startPoint x: 691, startPoint y: 370, endPoint x: 723, endPoint y: 334, distance: 48.2
click at [691, 370] on button "Volgende vraag" at bounding box center [784, 383] width 370 height 25
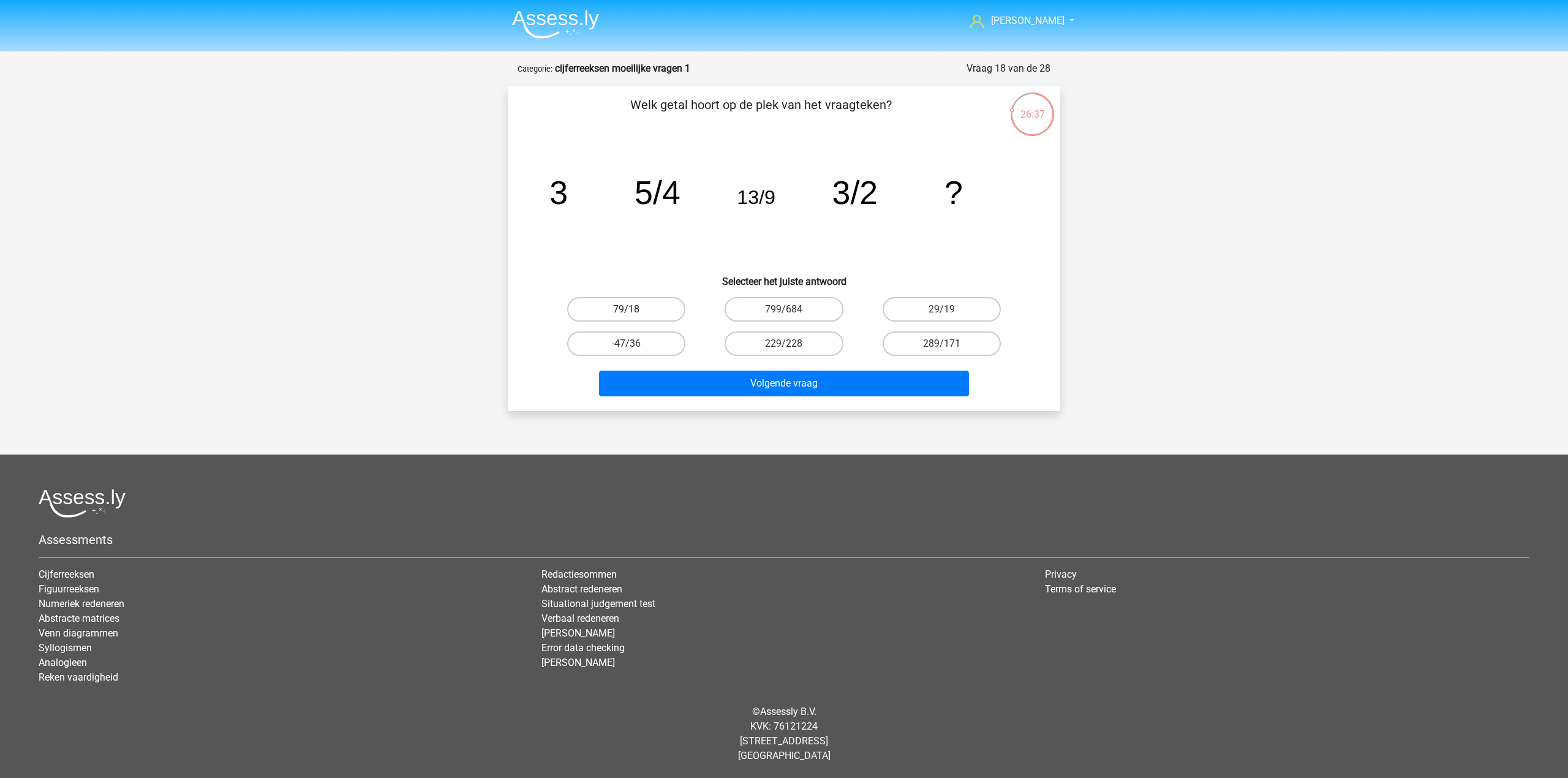
click at [672, 312] on label "79/18" at bounding box center [626, 309] width 118 height 24
click at [634, 312] on input "79/18" at bounding box center [630, 312] width 8 height 8
radio input "true"
click at [720, 366] on div "Volgende vraag" at bounding box center [784, 380] width 514 height 41
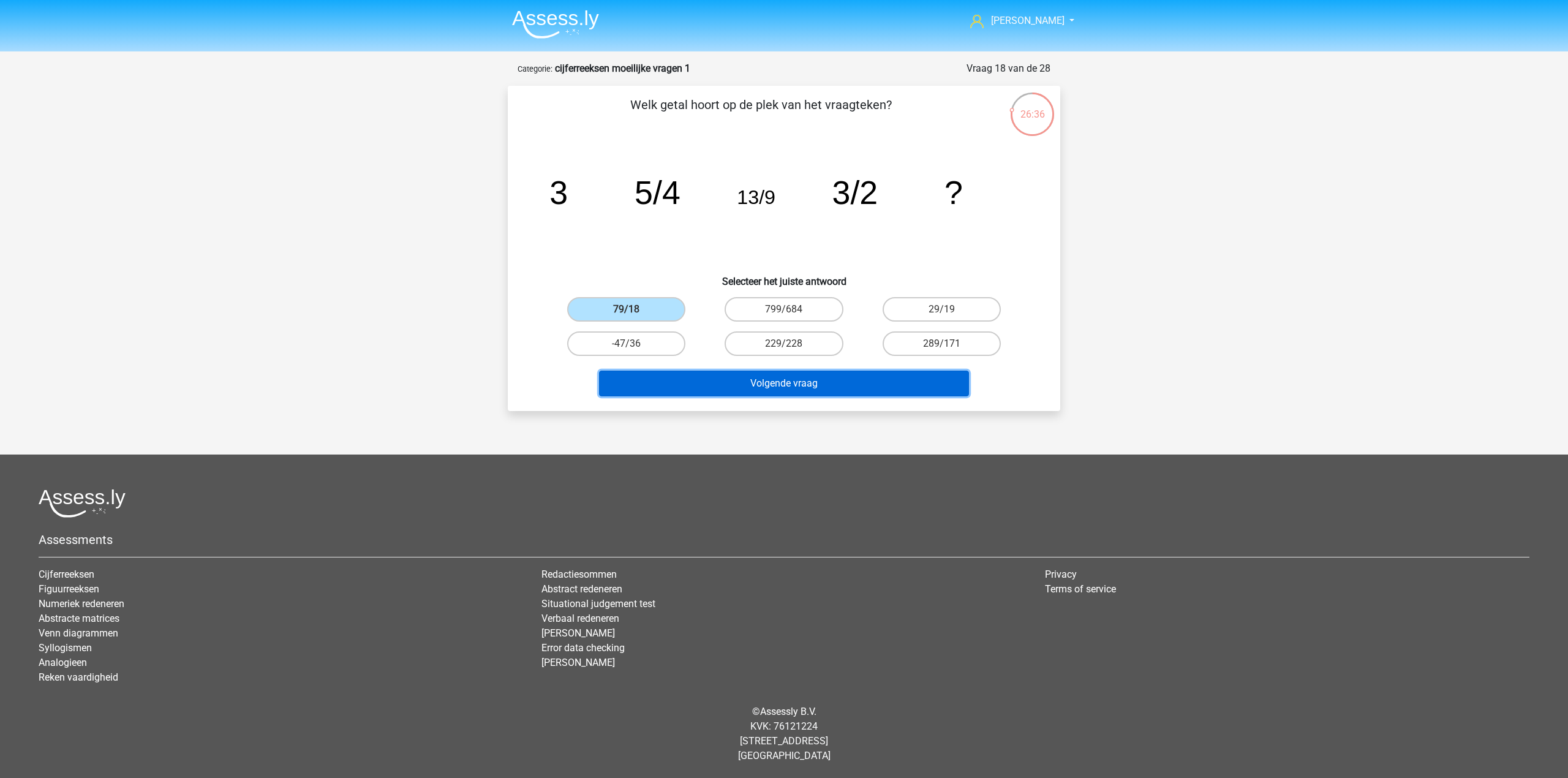
click at [734, 385] on button "Volgende vraag" at bounding box center [784, 383] width 370 height 25
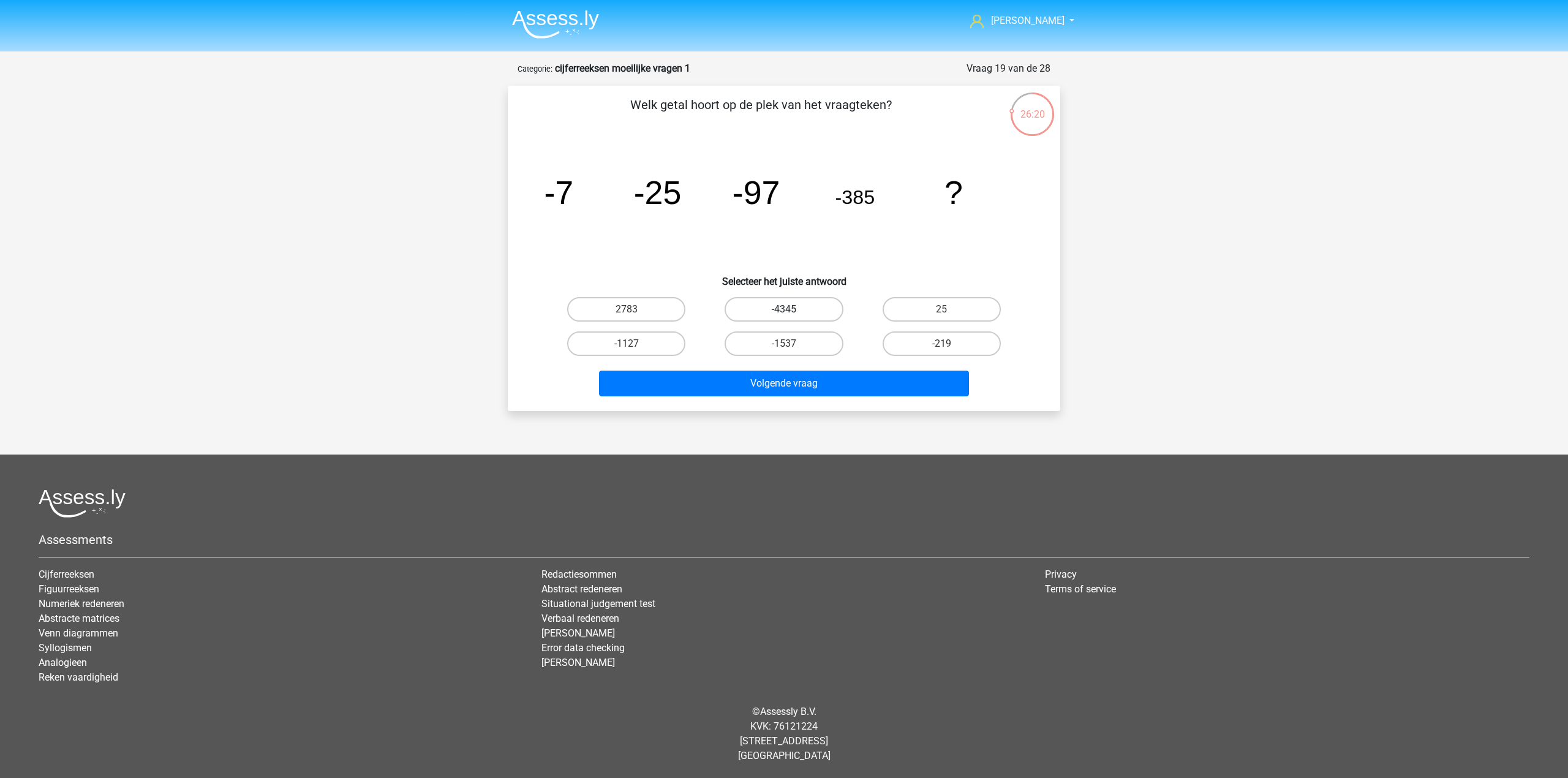
click at [770, 312] on label "-4345" at bounding box center [784, 309] width 118 height 24
click at [784, 312] on input "-4345" at bounding box center [787, 312] width 8 height 8
radio input "true"
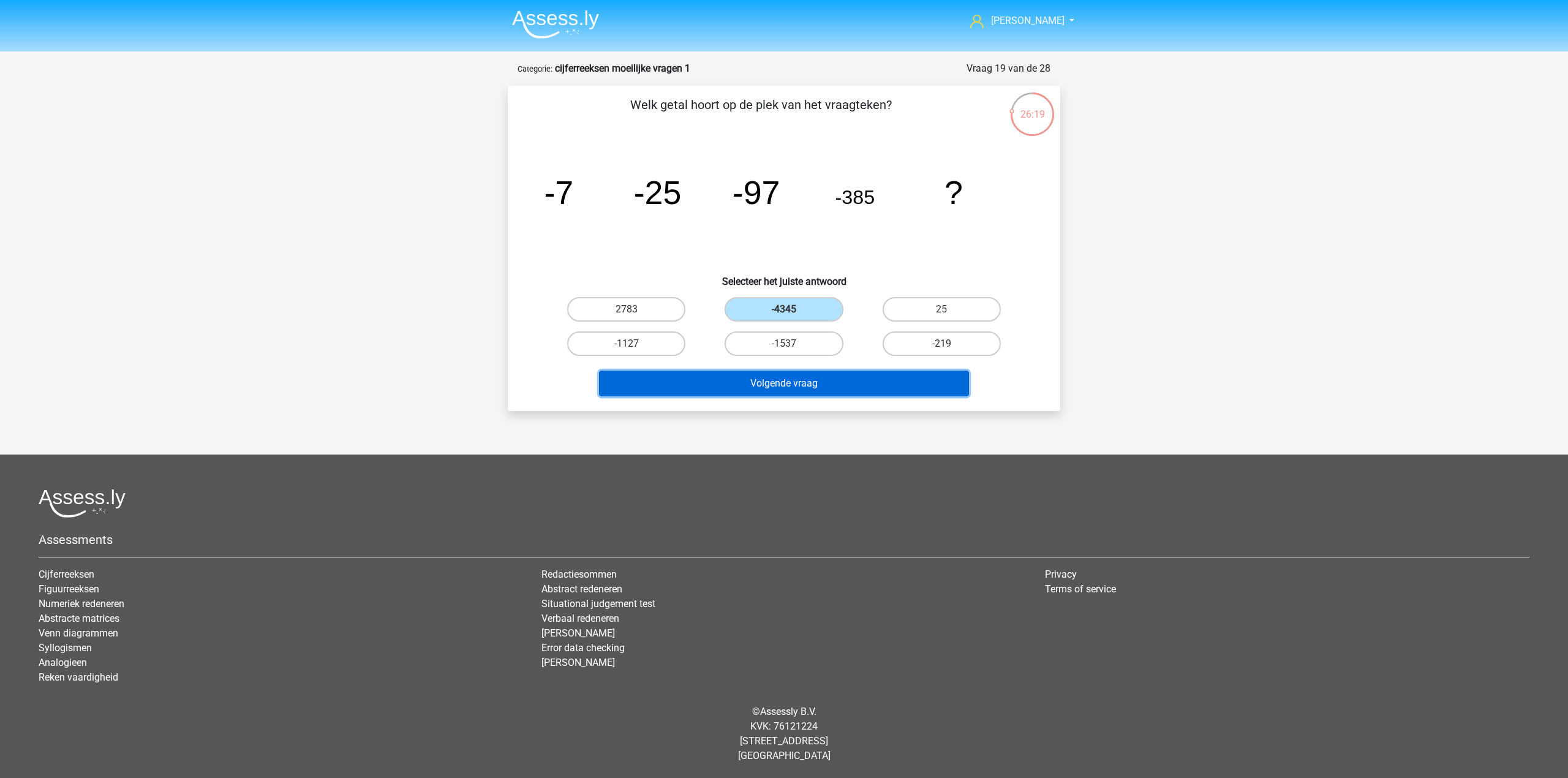
click at [783, 387] on button "Volgende vraag" at bounding box center [784, 383] width 370 height 25
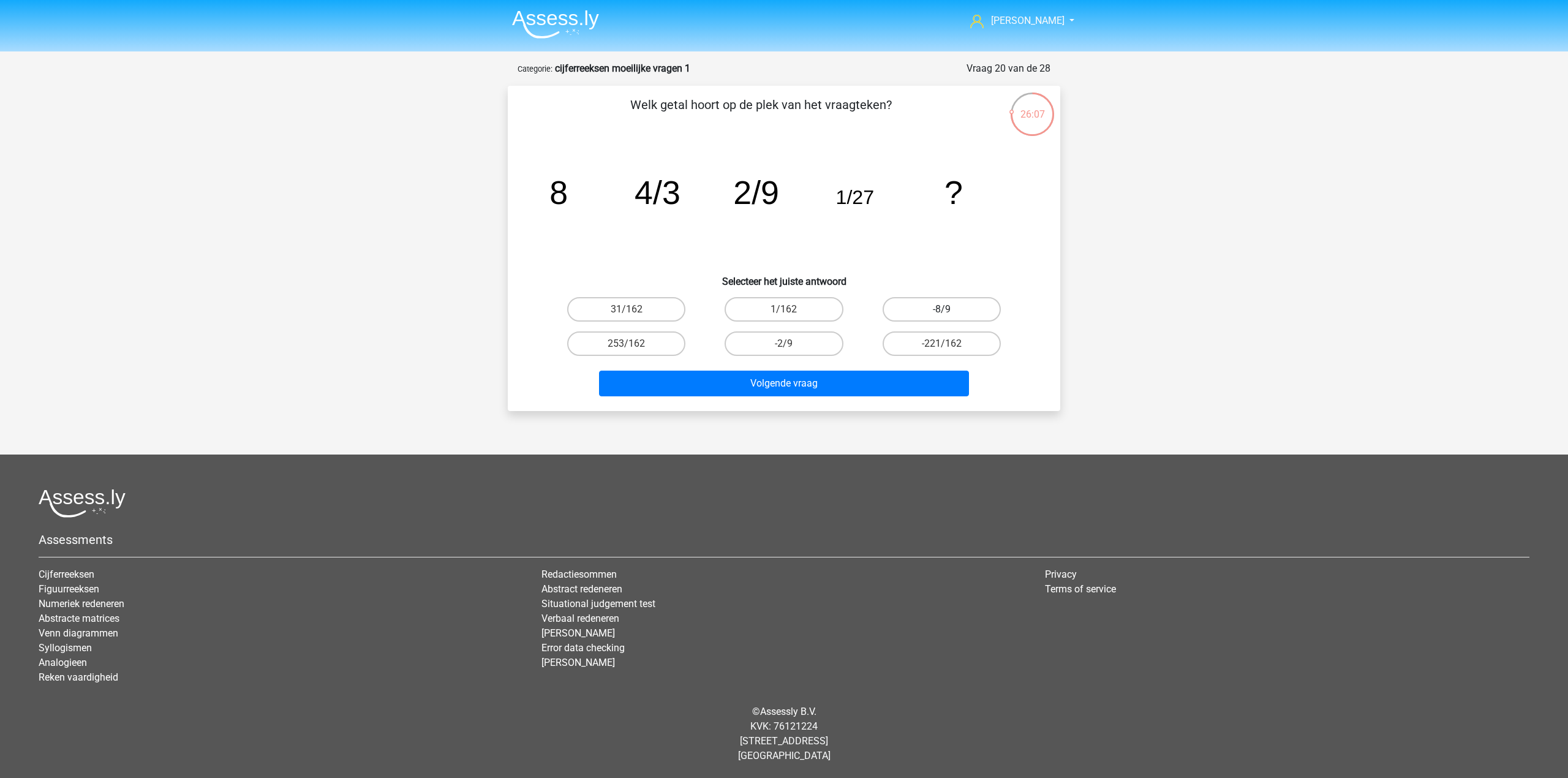
click at [887, 307] on label "-8/9" at bounding box center [941, 309] width 118 height 24
click at [941, 309] on input "-8/9" at bounding box center [945, 312] width 8 height 8
radio input "true"
click at [794, 312] on label "1/162" at bounding box center [784, 309] width 118 height 24
click at [792, 312] on input "1/162" at bounding box center [787, 312] width 8 height 8
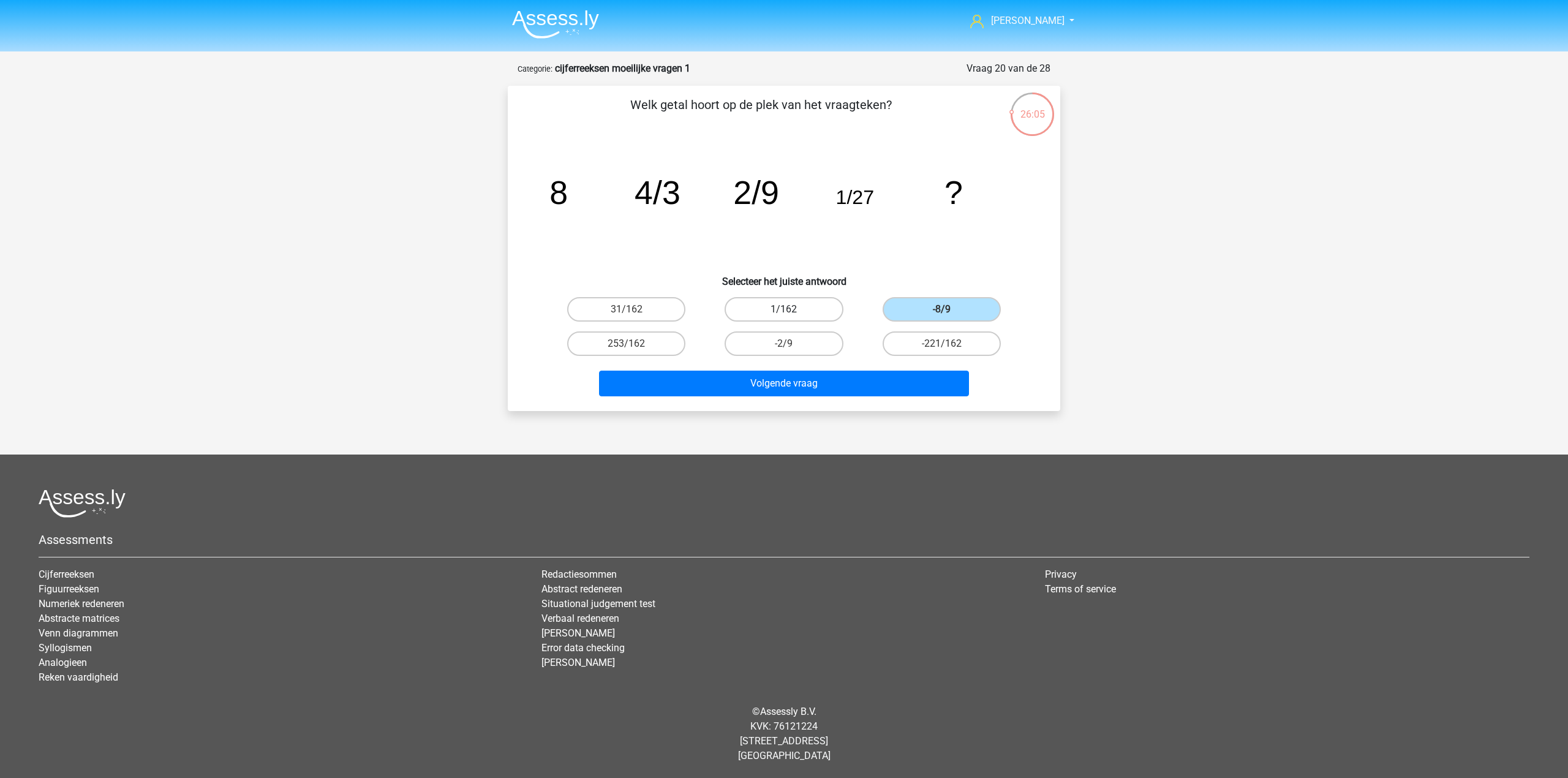
radio input "true"
click at [685, 341] on label "253/162" at bounding box center [626, 343] width 118 height 24
click at [634, 343] on input "253/162" at bounding box center [630, 347] width 8 height 8
radio input "true"
click at [664, 316] on label "31/162" at bounding box center [626, 309] width 118 height 24
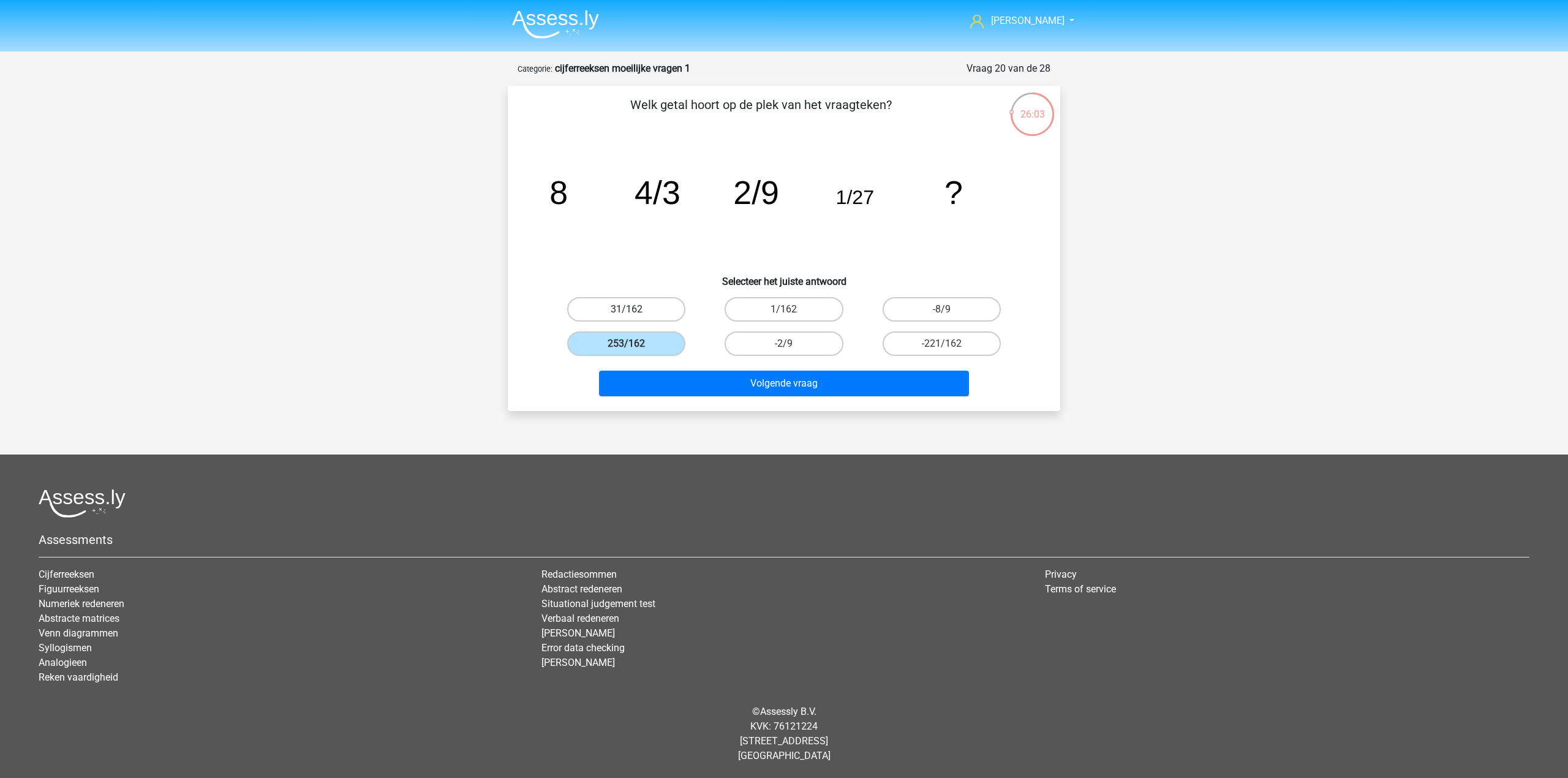
click at [634, 316] on input "31/162" at bounding box center [630, 312] width 8 height 8
radio input "true"
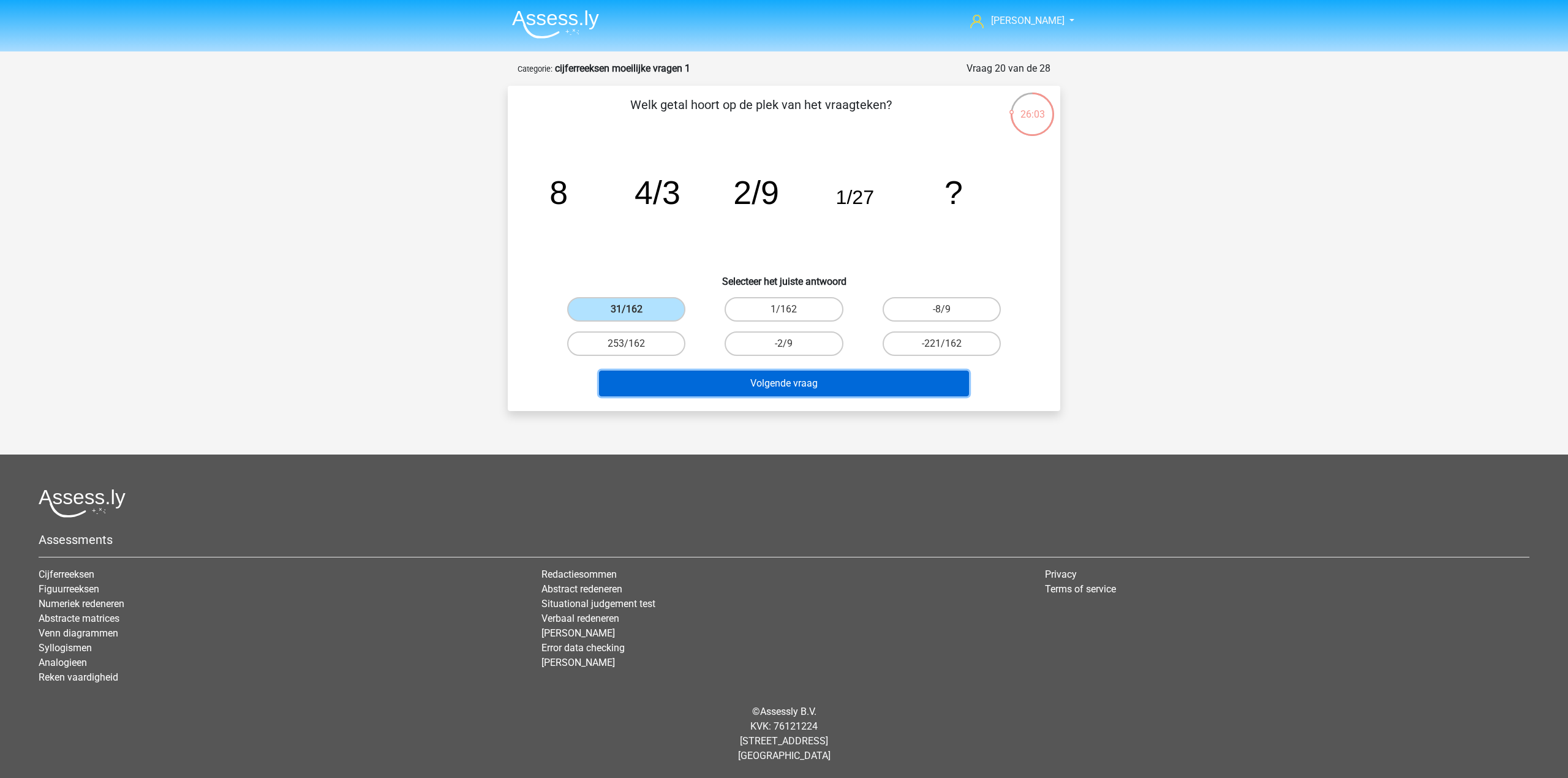
click at [738, 376] on button "Volgende vraag" at bounding box center [784, 383] width 370 height 25
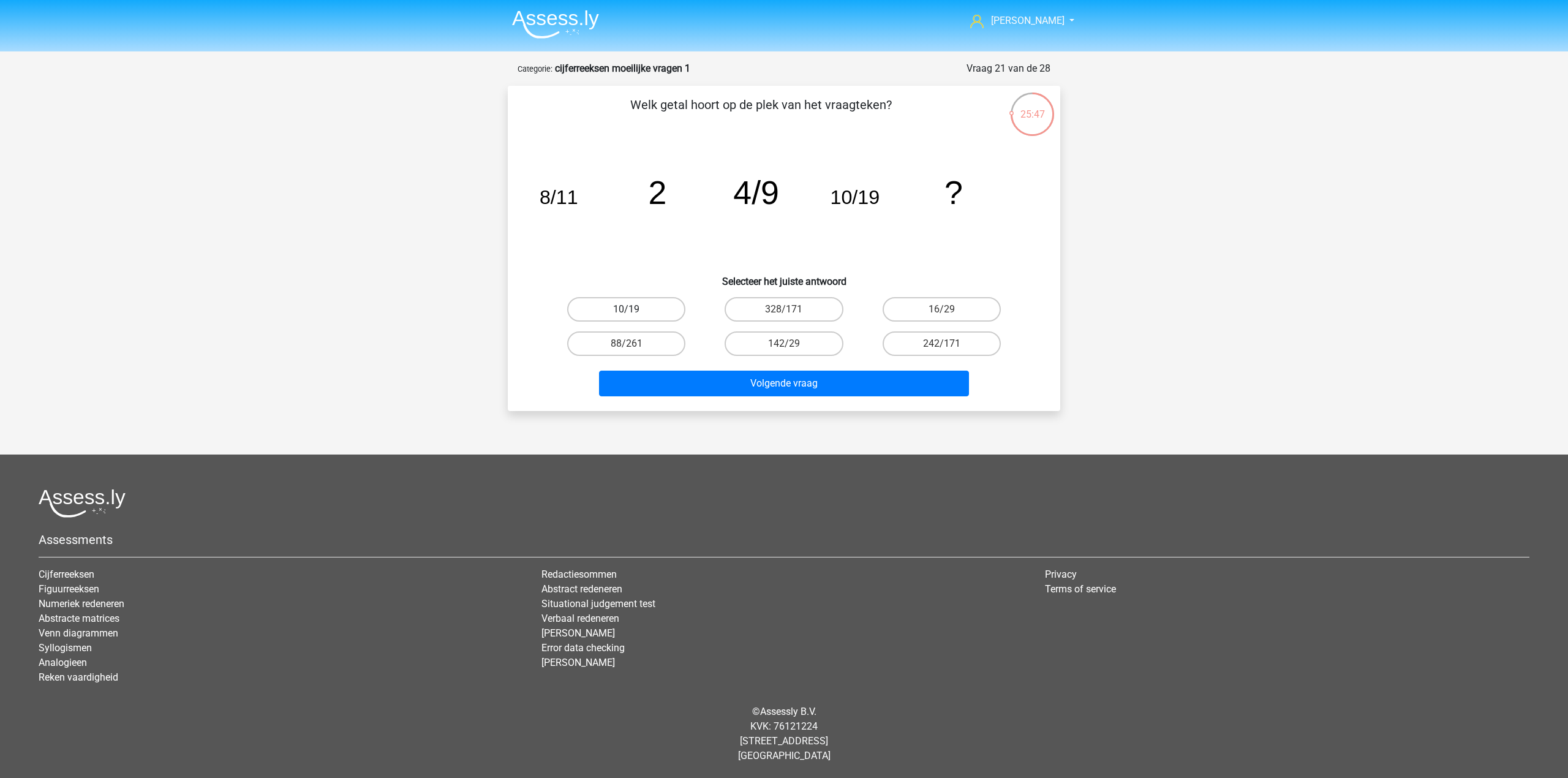
click at [667, 312] on label "10/19" at bounding box center [626, 309] width 118 height 24
click at [634, 312] on input "10/19" at bounding box center [630, 312] width 8 height 8
radio input "true"
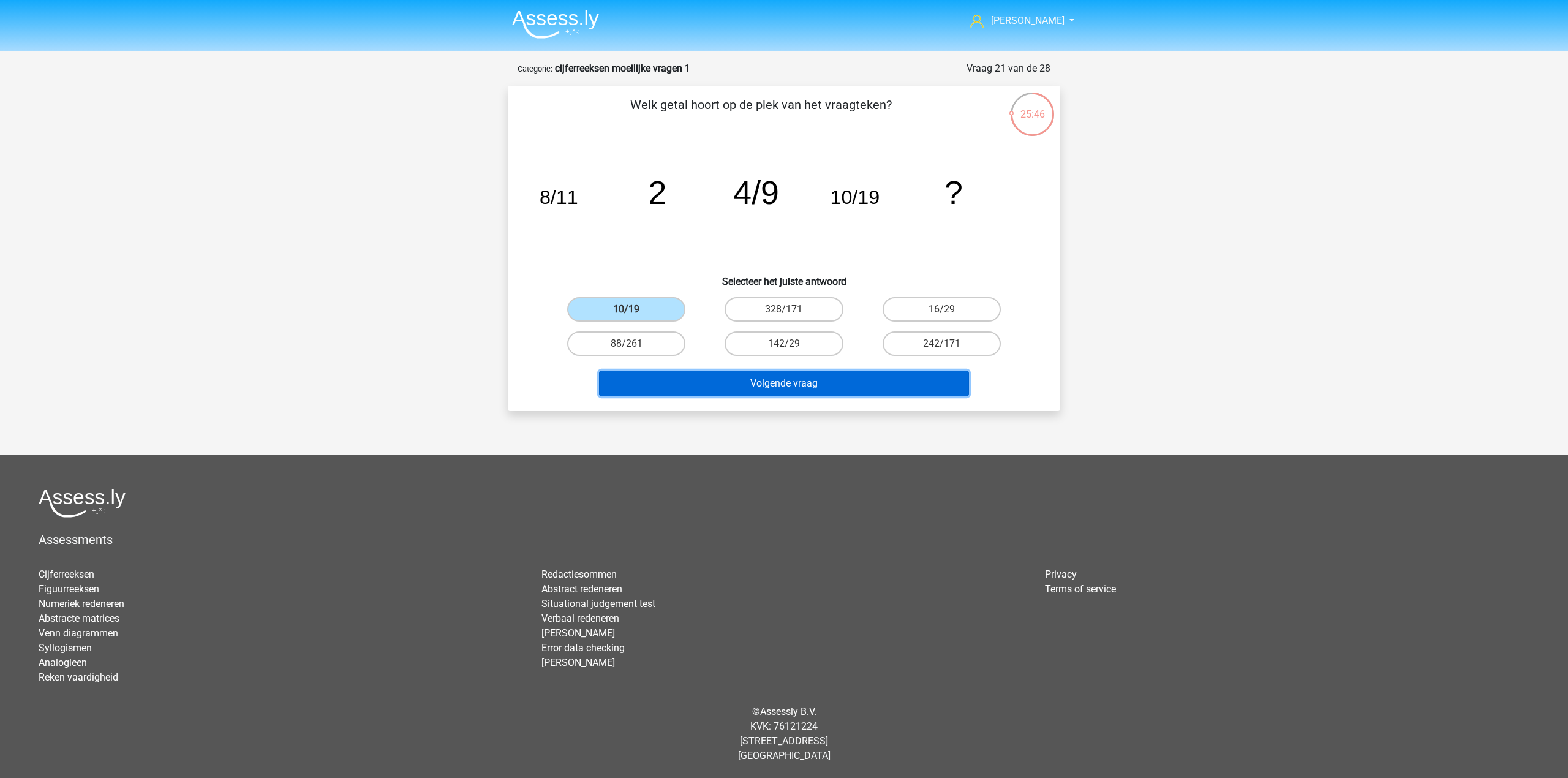
click at [714, 392] on button "Volgende vraag" at bounding box center [784, 383] width 370 height 25
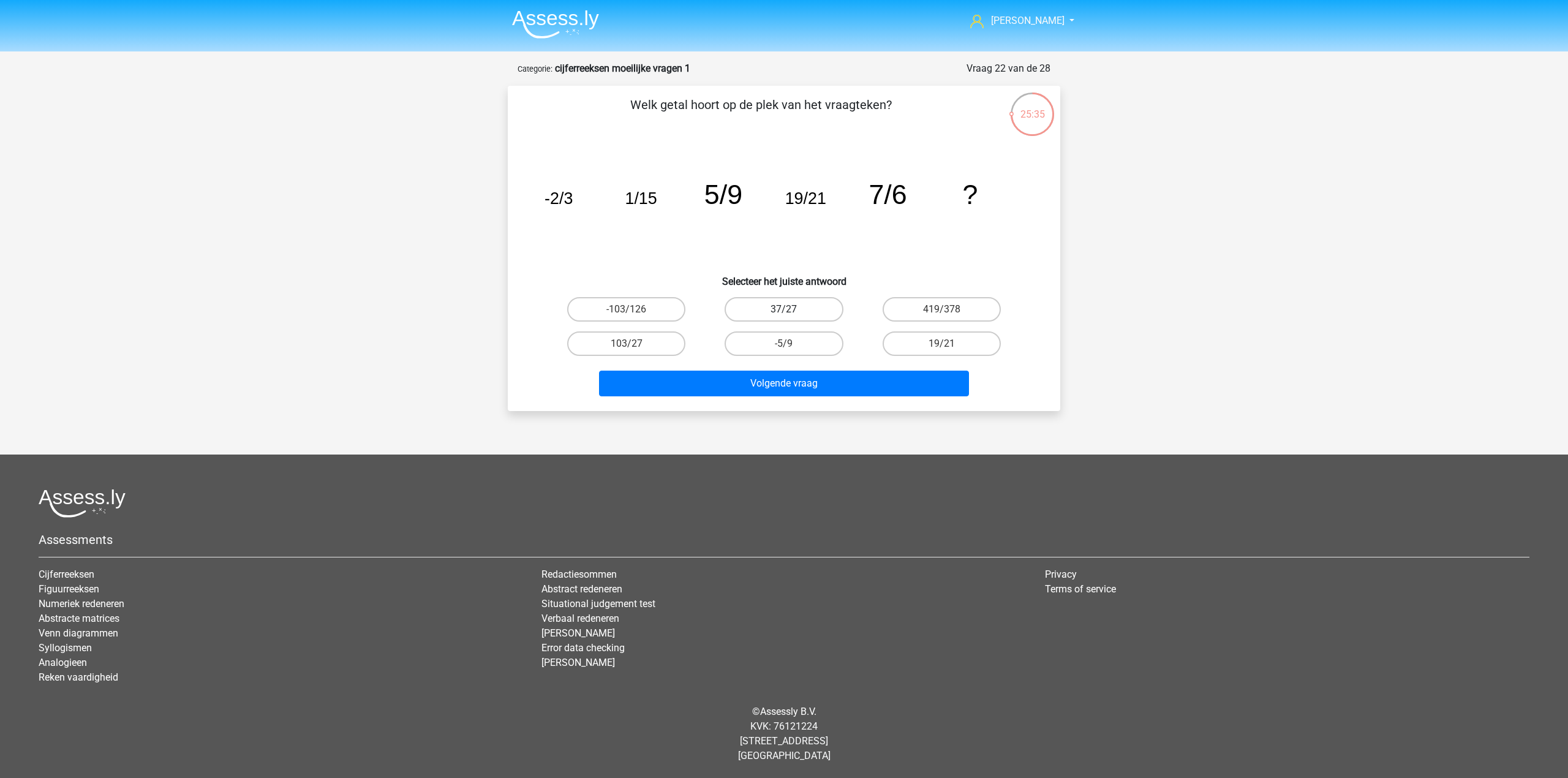
click at [795, 317] on label "37/27" at bounding box center [784, 309] width 118 height 24
click at [792, 317] on input "37/27" at bounding box center [787, 312] width 8 height 8
radio input "true"
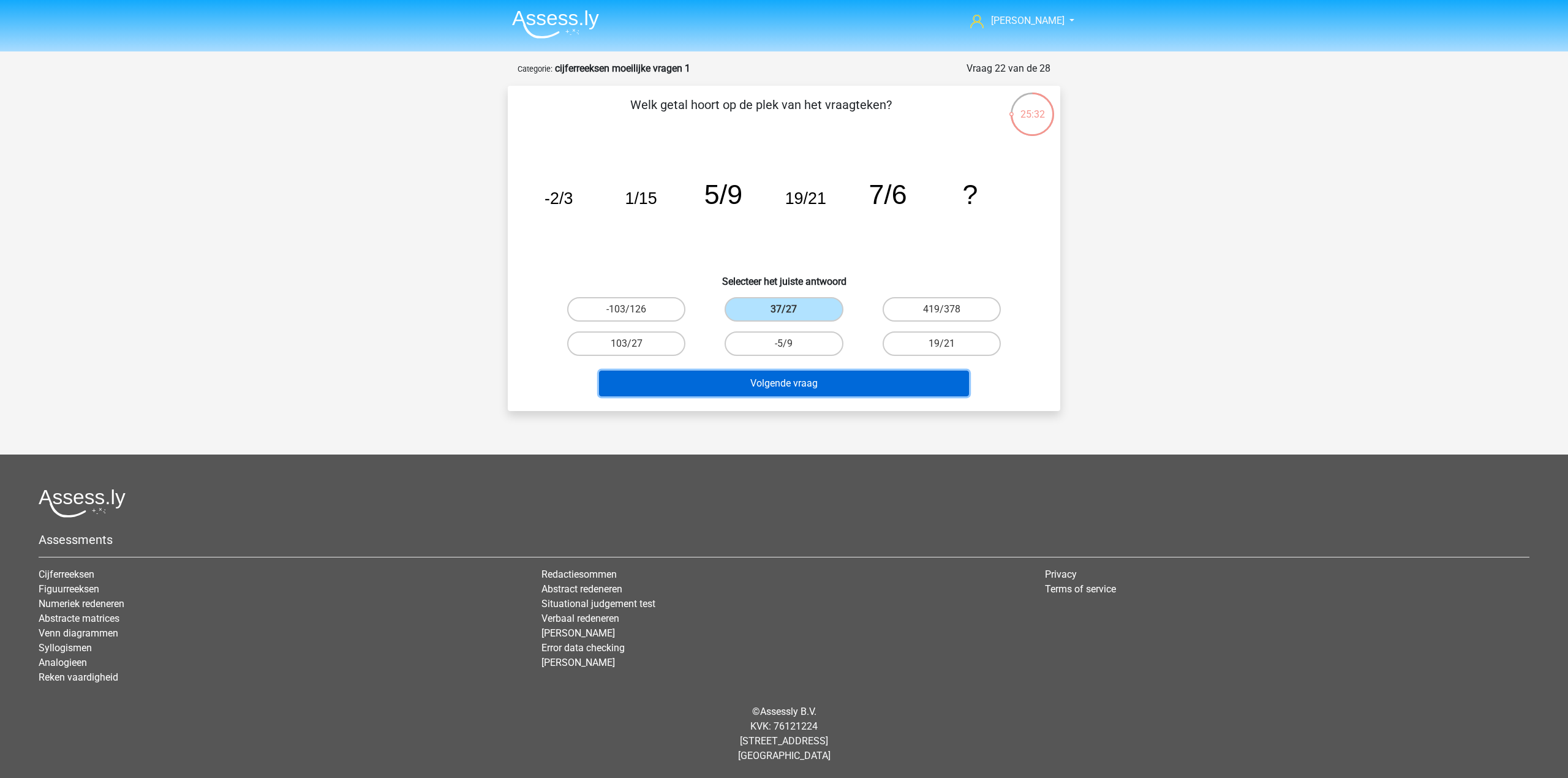
click at [872, 386] on button "Volgende vraag" at bounding box center [784, 383] width 370 height 25
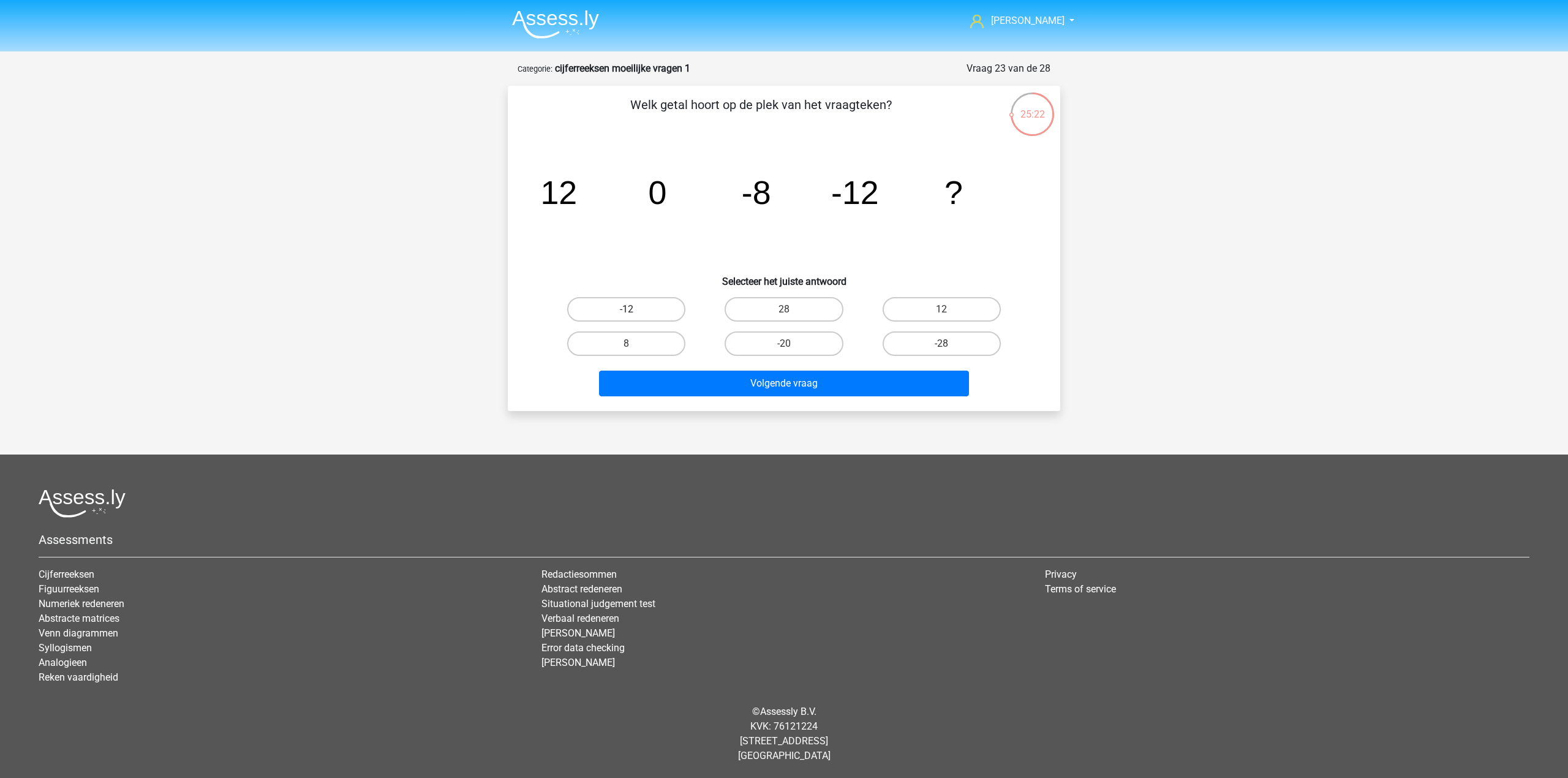
click at [647, 319] on div "-12" at bounding box center [626, 310] width 158 height 34
click at [655, 285] on h6 "Selecteer het juiste antwoord" at bounding box center [784, 276] width 514 height 22
click at [657, 309] on label "-12" at bounding box center [626, 309] width 118 height 24
click at [634, 309] on input "-12" at bounding box center [630, 312] width 8 height 8
radio input "true"
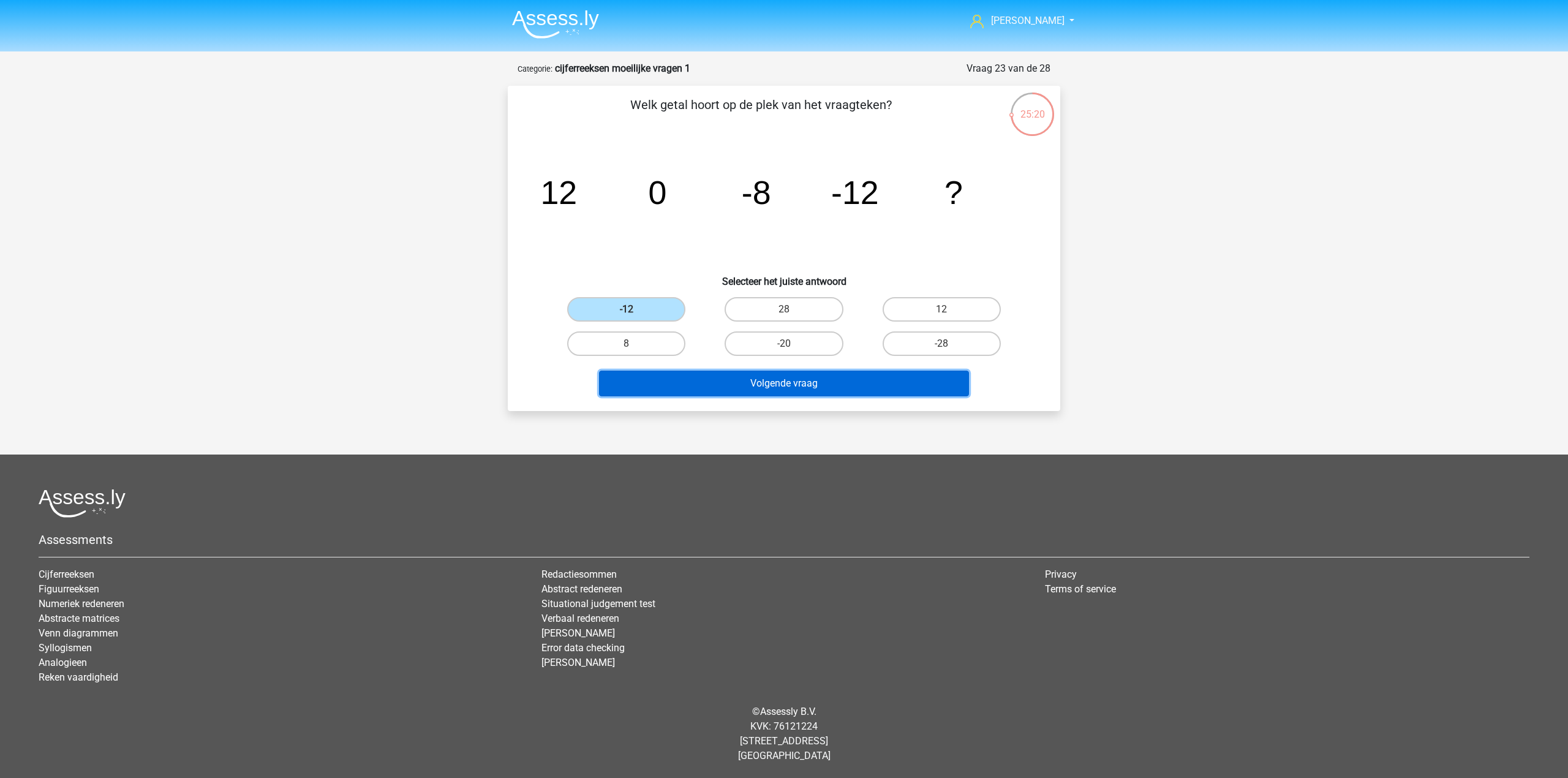
click at [718, 370] on button "Volgende vraag" at bounding box center [784, 383] width 370 height 25
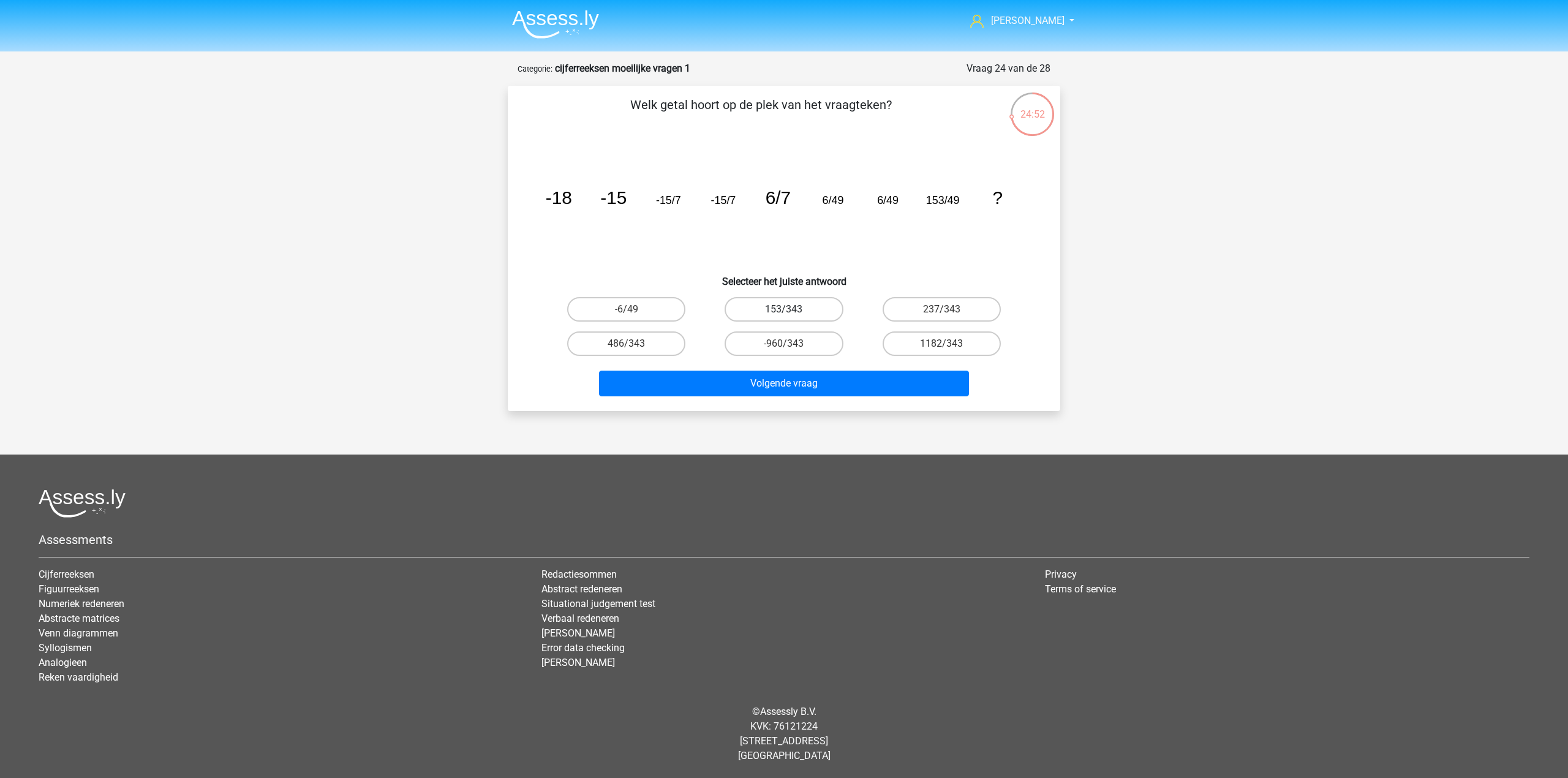
click at [818, 319] on label "153/343" at bounding box center [784, 309] width 118 height 24
click at [792, 317] on input "153/343" at bounding box center [787, 312] width 8 height 8
radio input "true"
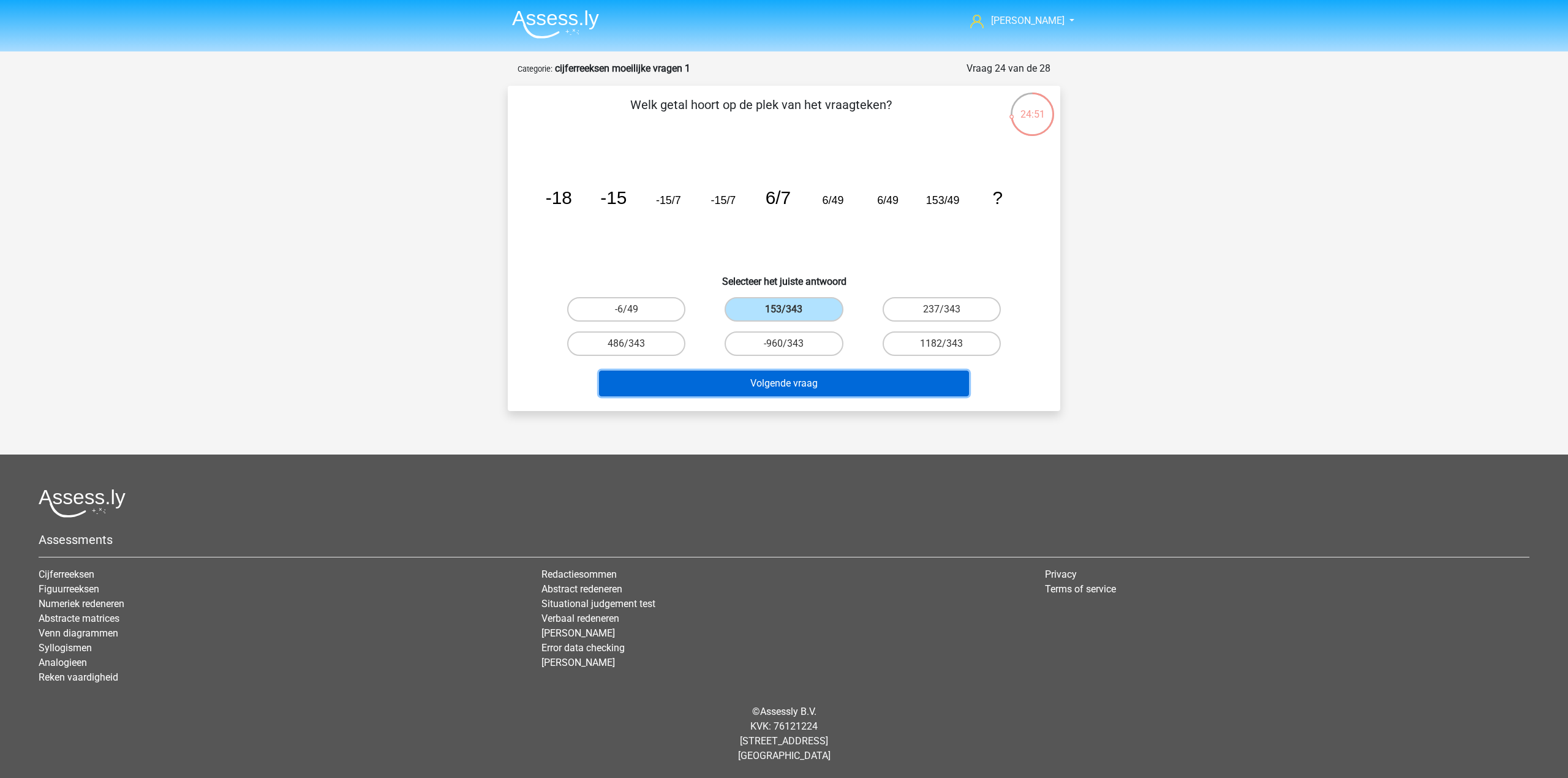
click at [825, 383] on button "Volgende vraag" at bounding box center [784, 383] width 370 height 25
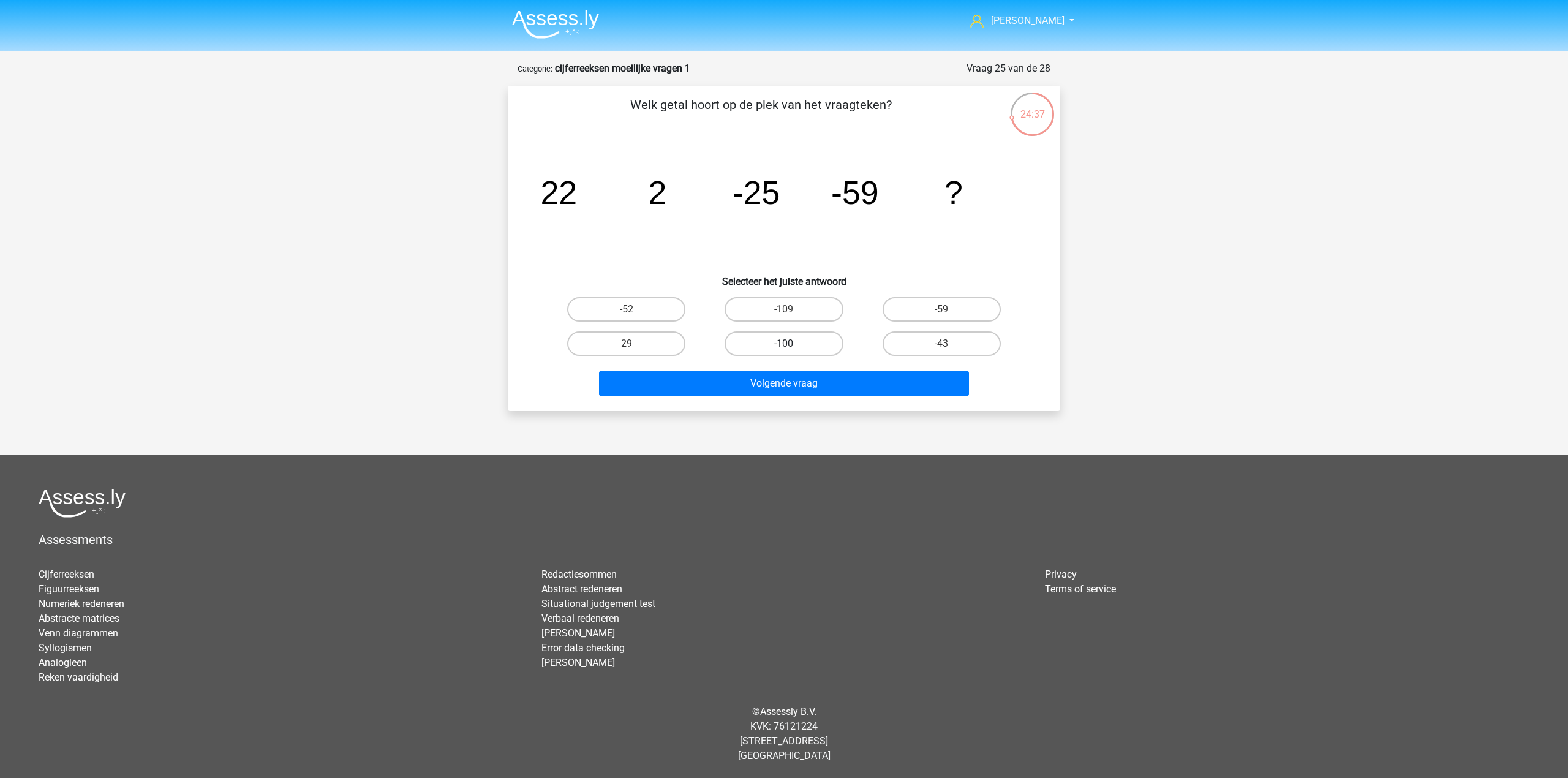
click at [779, 337] on label "-100" at bounding box center [784, 343] width 118 height 24
click at [784, 343] on input "-100" at bounding box center [787, 347] width 8 height 8
radio input "true"
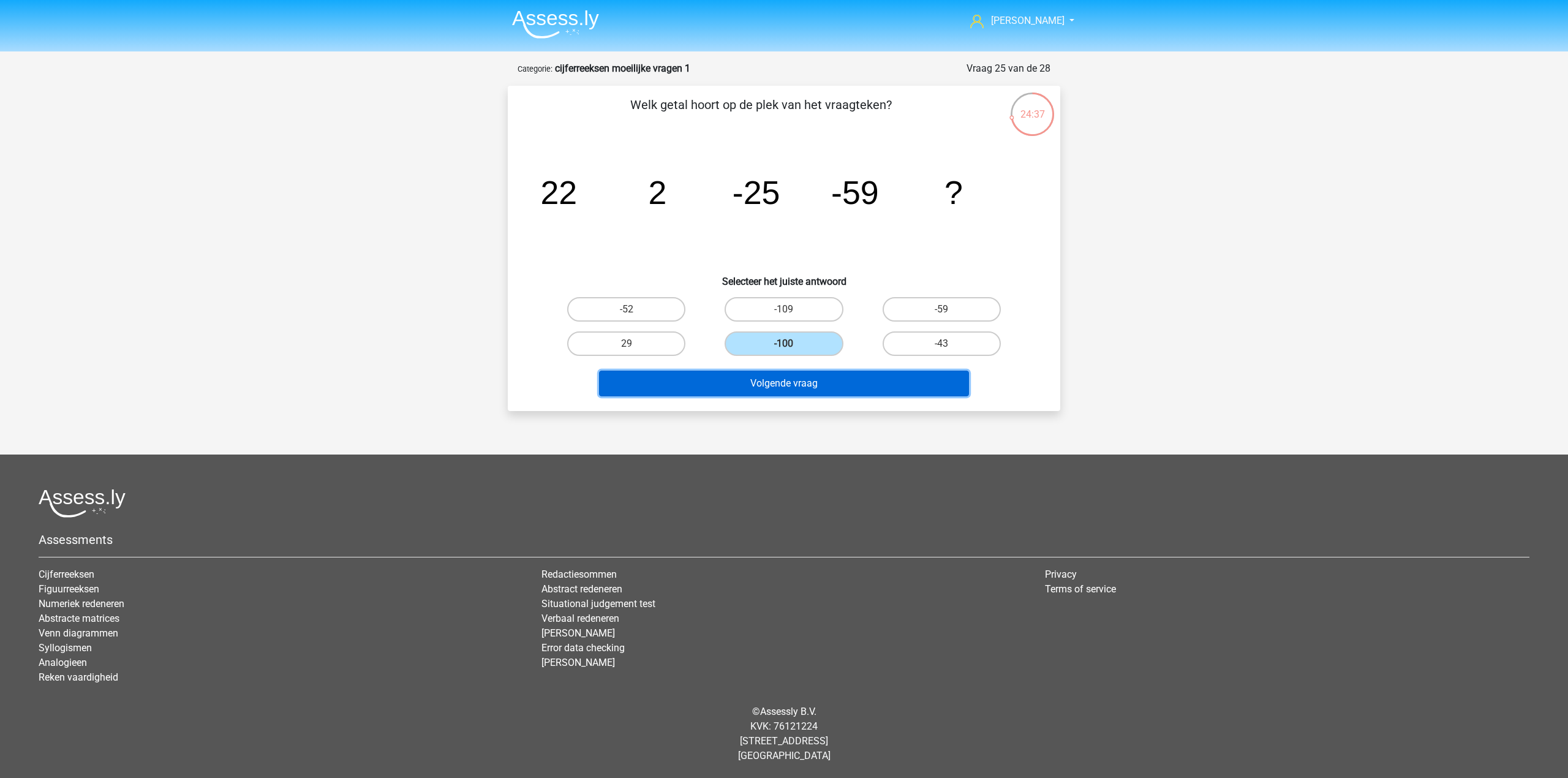
click at [790, 381] on button "Volgende vraag" at bounding box center [784, 383] width 370 height 25
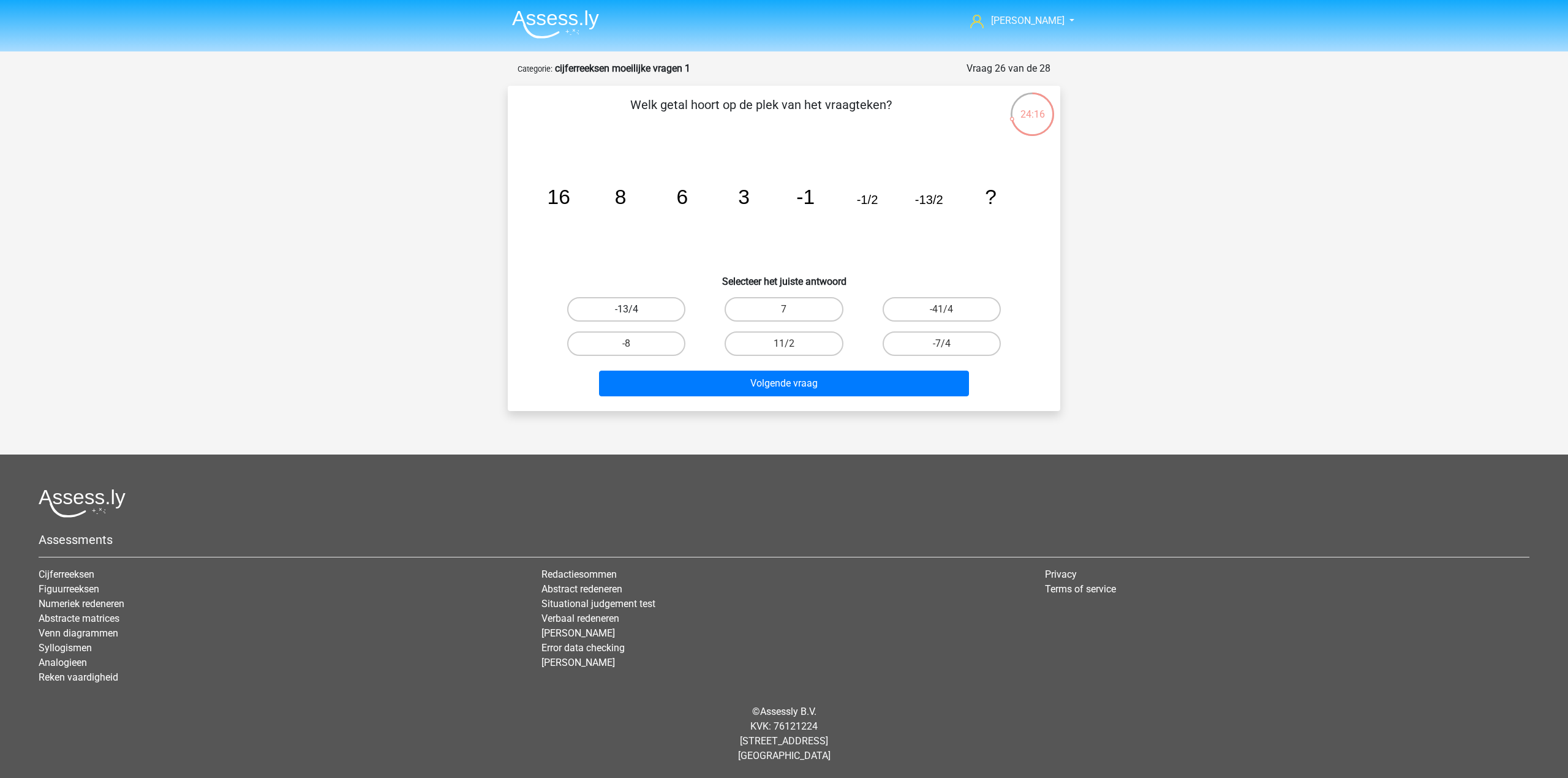
click at [665, 319] on label "-13/4" at bounding box center [626, 309] width 118 height 24
click at [634, 317] on input "-13/4" at bounding box center [630, 312] width 8 height 8
radio input "true"
click at [697, 360] on div "Volgende vraag" at bounding box center [784, 380] width 514 height 41
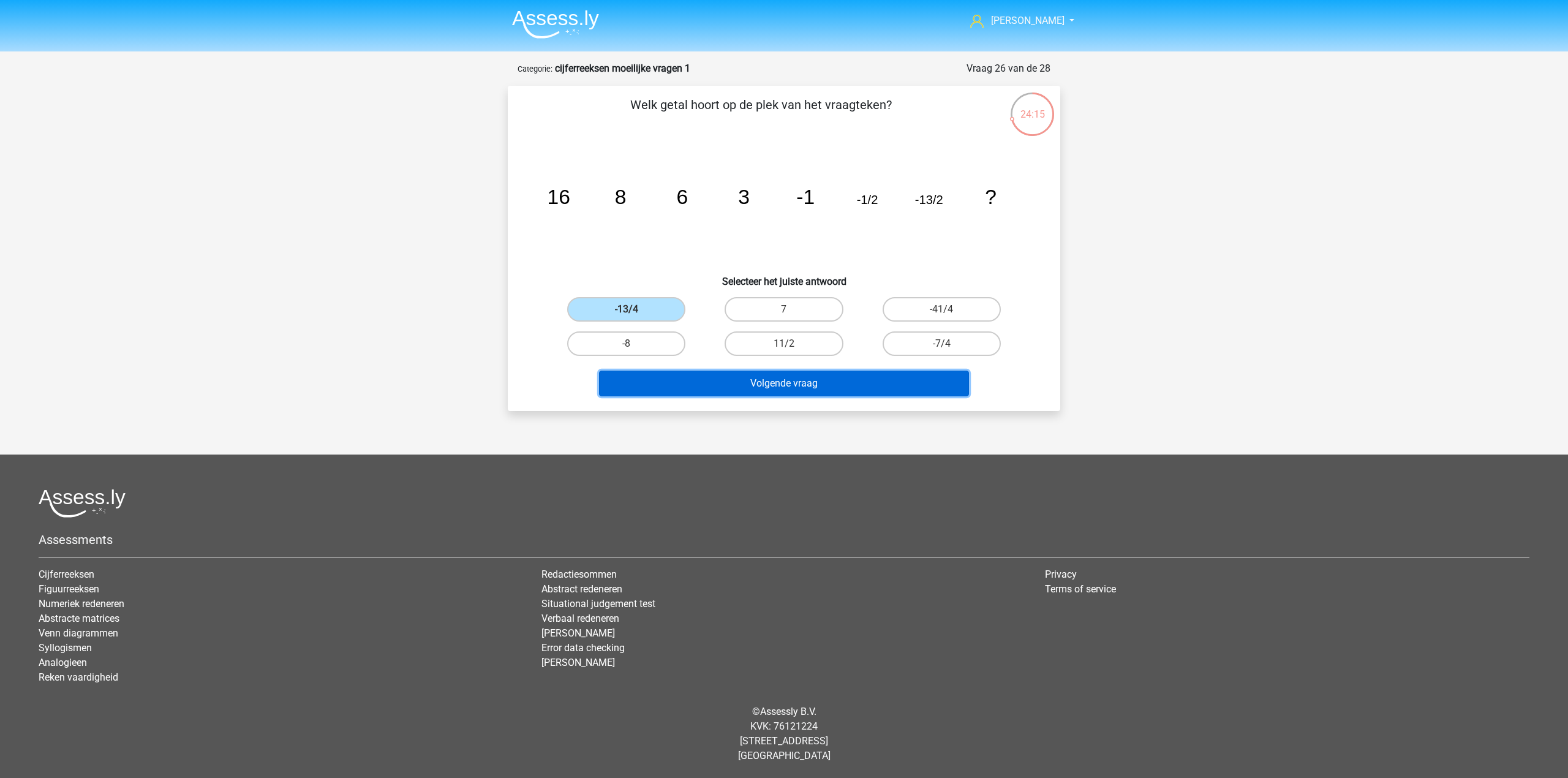
click at [703, 381] on button "Volgende vraag" at bounding box center [784, 383] width 370 height 25
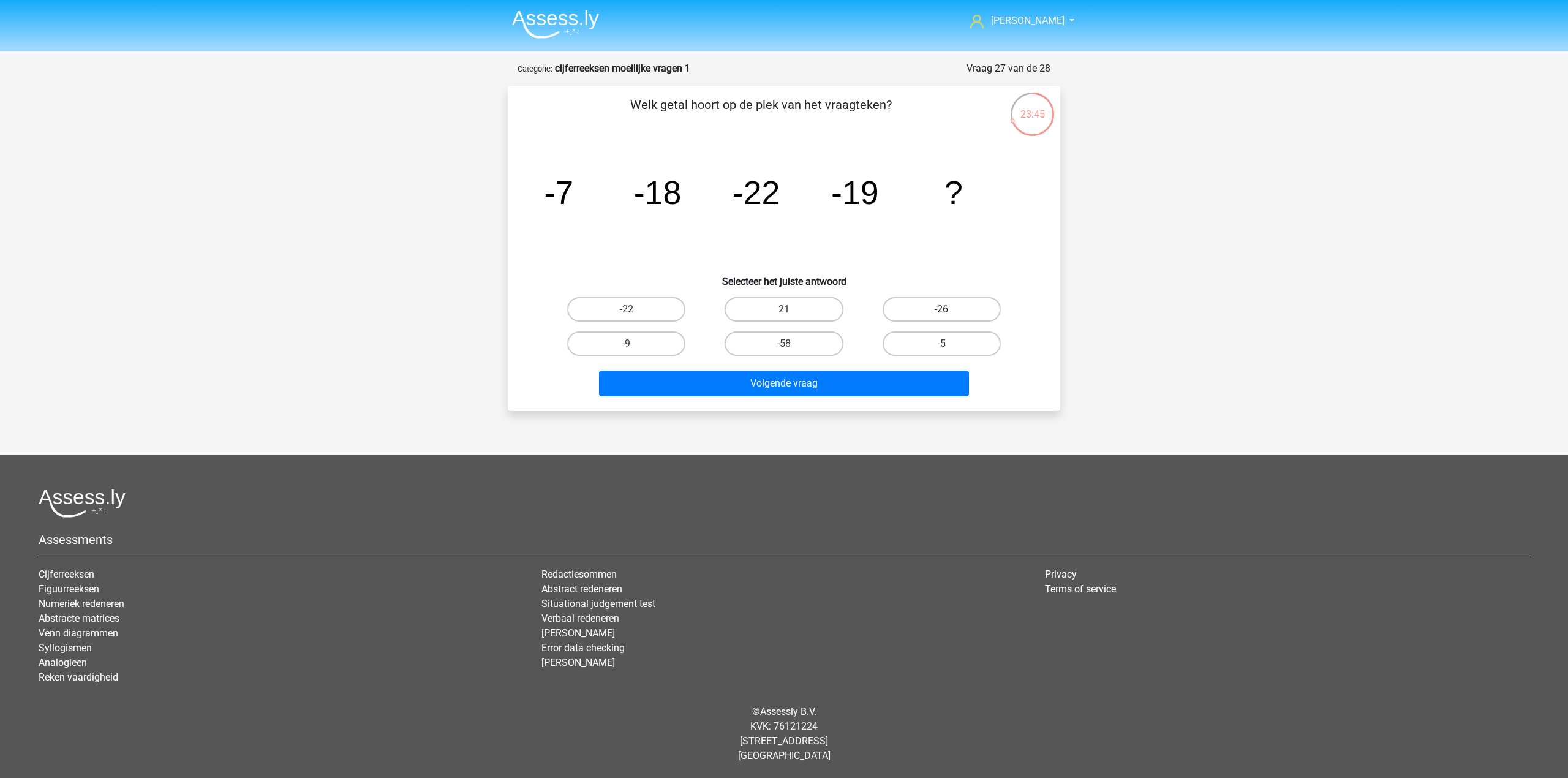
click at [919, 305] on label "-26" at bounding box center [941, 309] width 118 height 24
click at [941, 309] on input "-26" at bounding box center [945, 312] width 8 height 8
radio input "true"
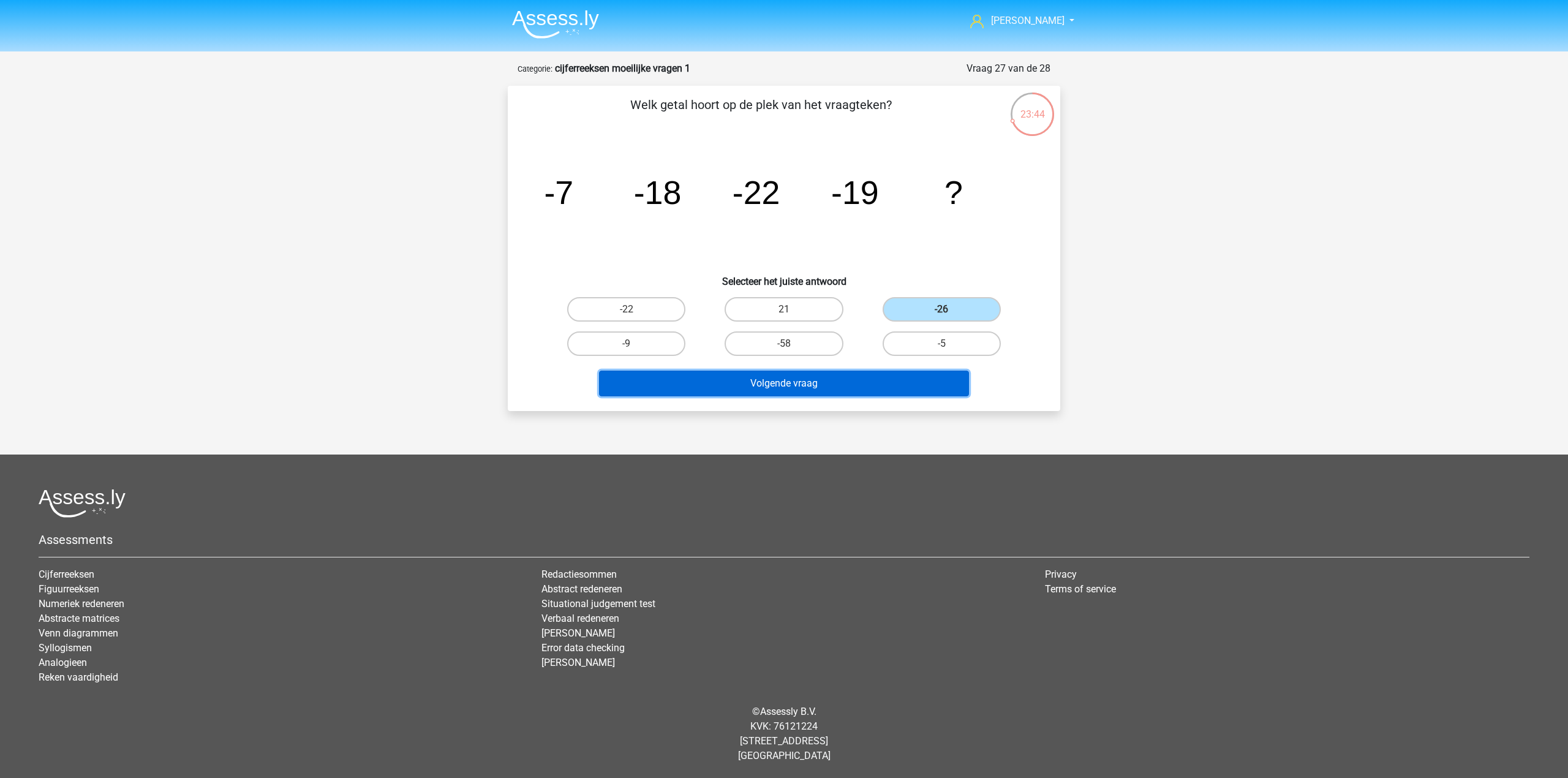
click at [773, 379] on button "Volgende vraag" at bounding box center [784, 383] width 370 height 25
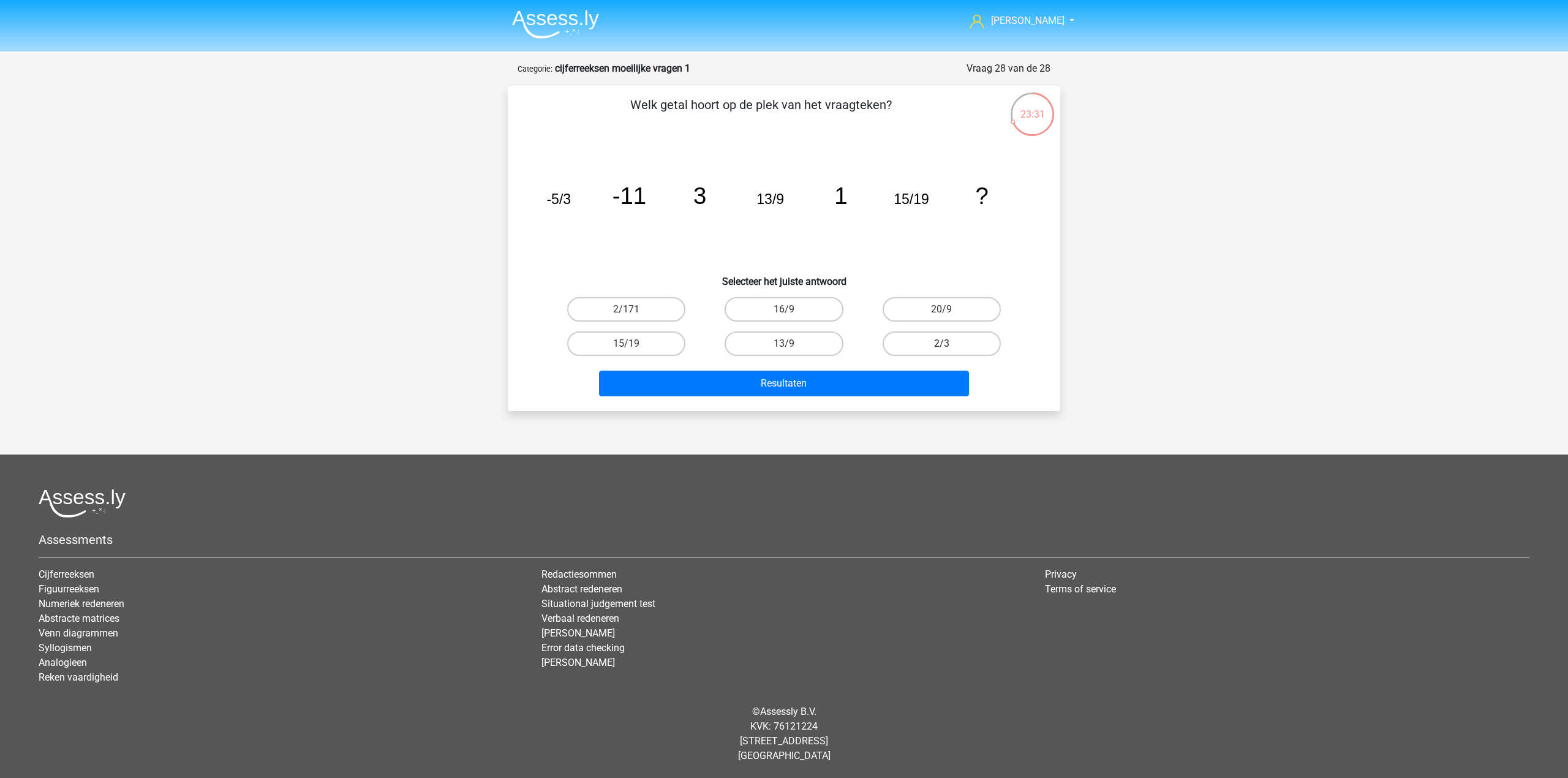
click at [910, 349] on label "2/3" at bounding box center [941, 343] width 118 height 24
click at [941, 349] on input "2/3" at bounding box center [945, 347] width 8 height 8
radio input "true"
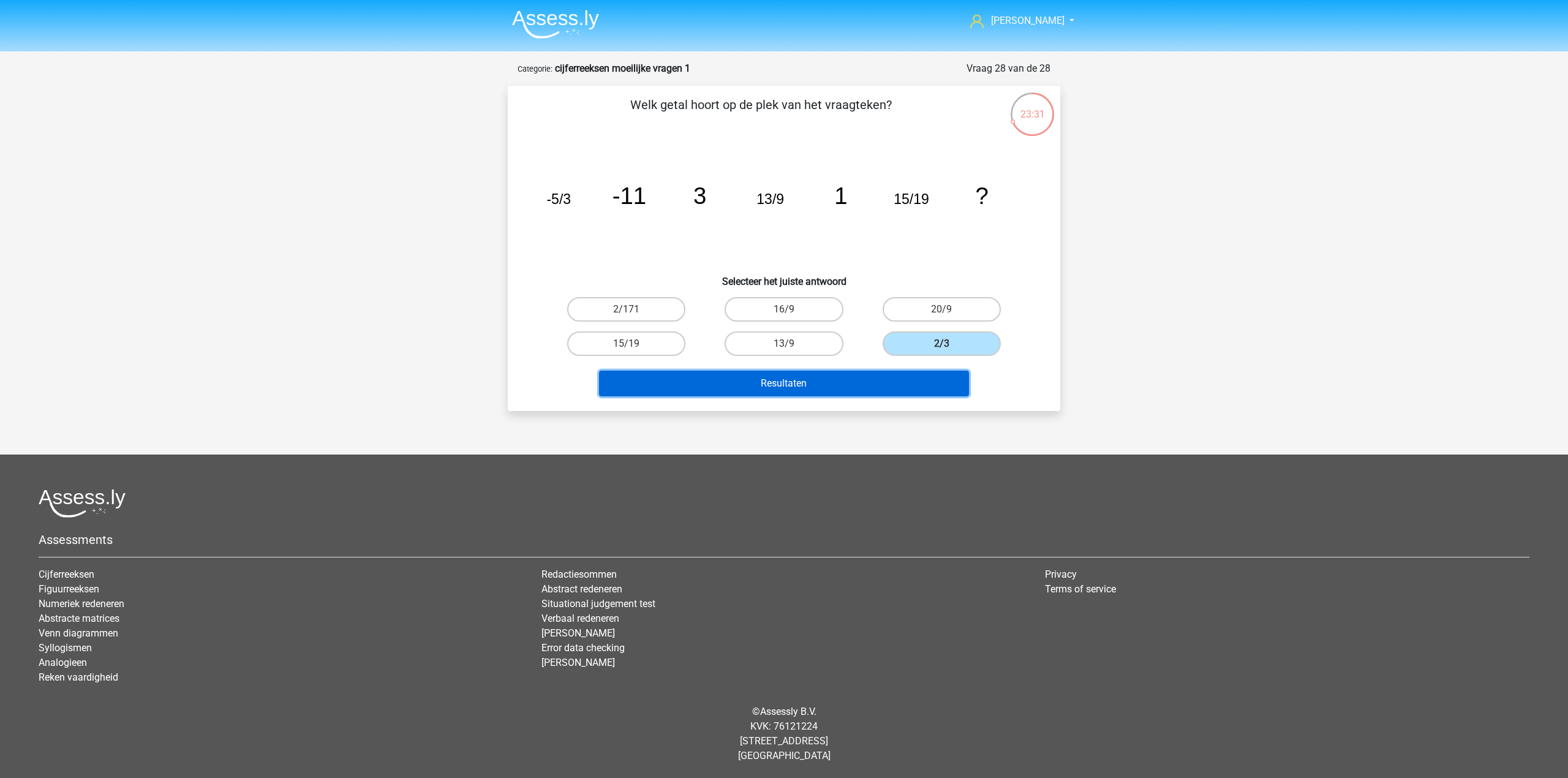
click at [892, 386] on button "Resultaten" at bounding box center [784, 383] width 370 height 25
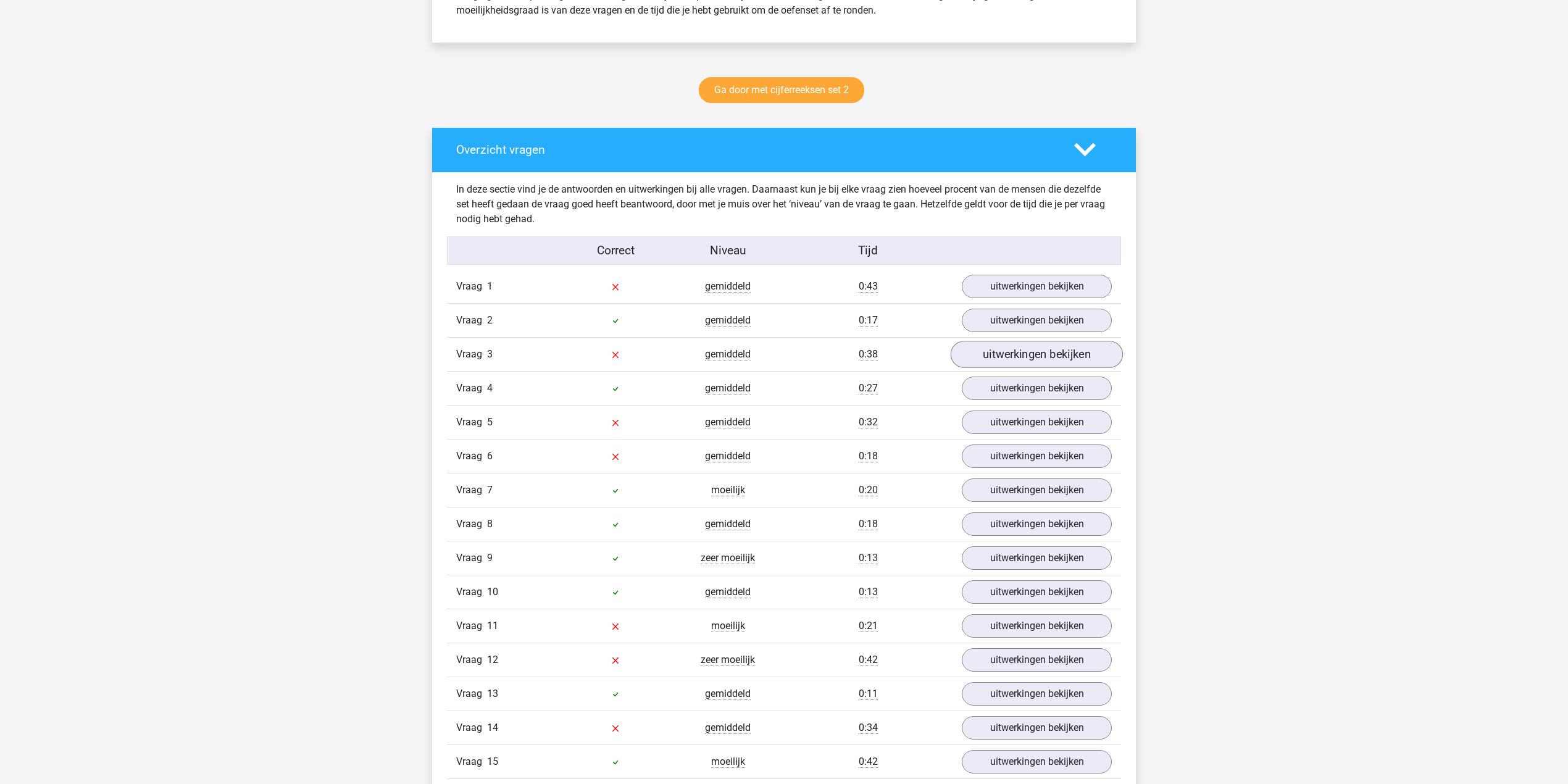
scroll to position [576, 0]
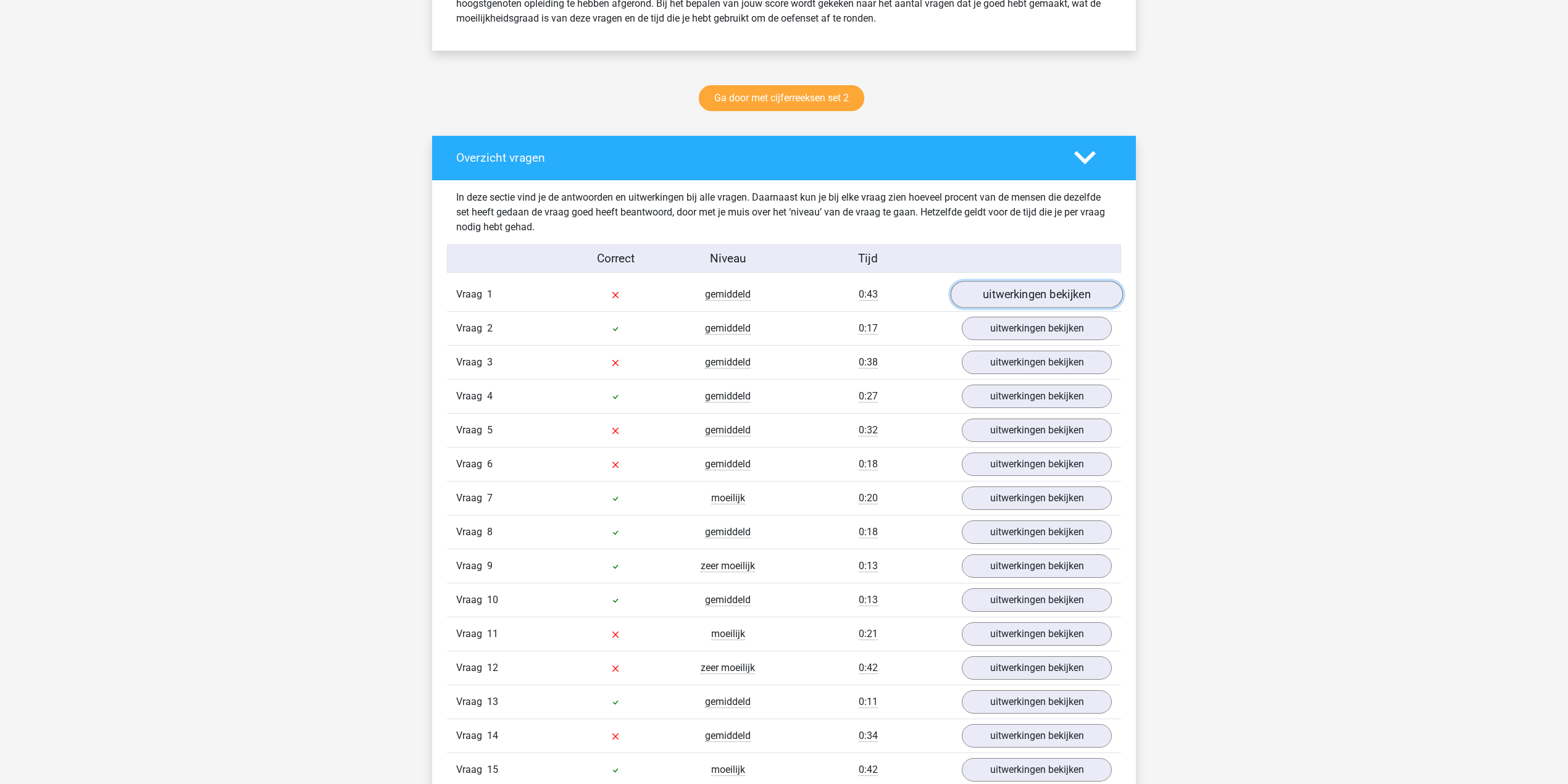
click at [1027, 298] on link "uitwerkingen bekijken" at bounding box center [1037, 295] width 173 height 27
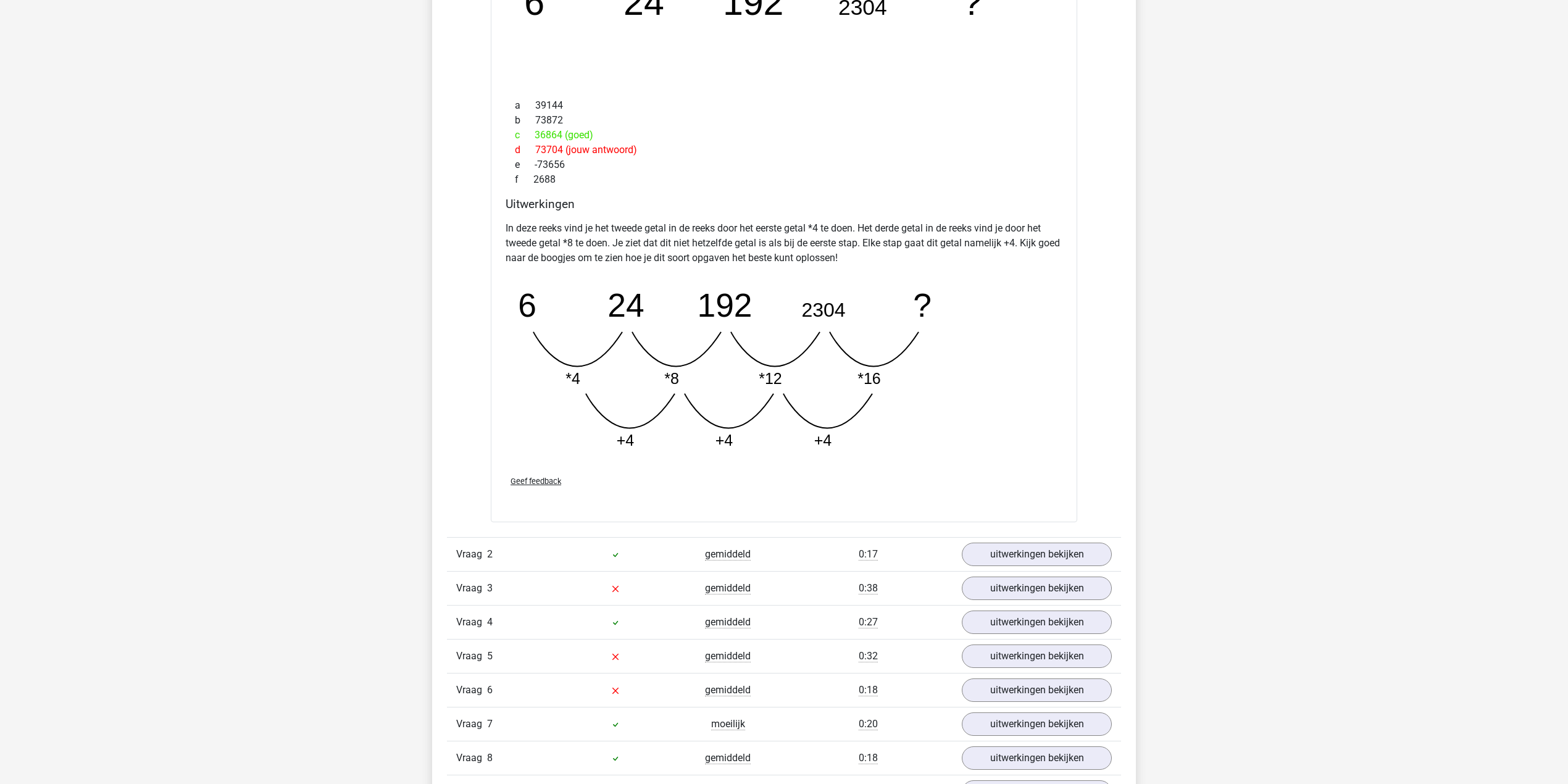
scroll to position [988, 0]
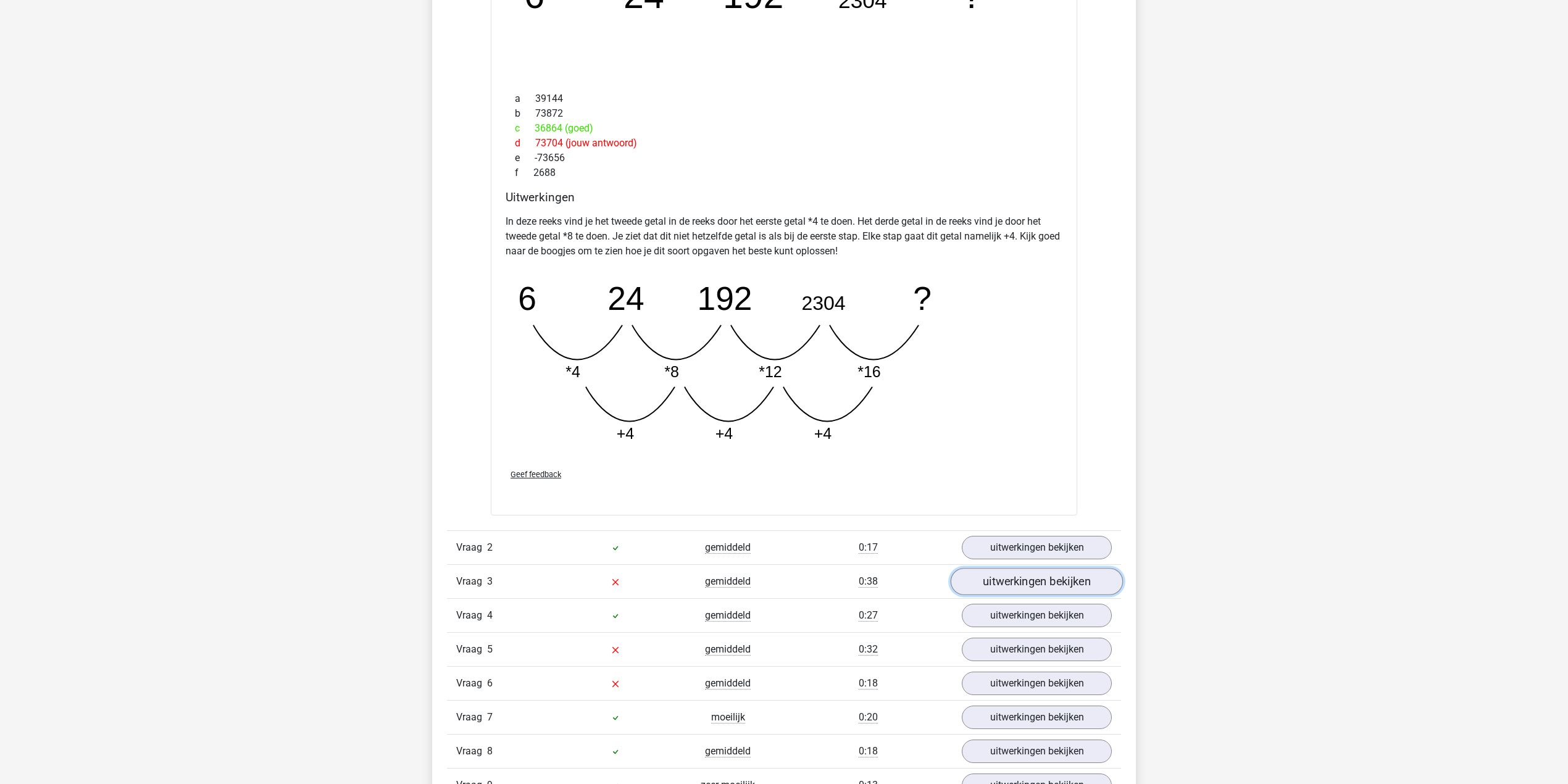
click at [994, 589] on link "uitwerkingen bekijken" at bounding box center [1037, 581] width 173 height 27
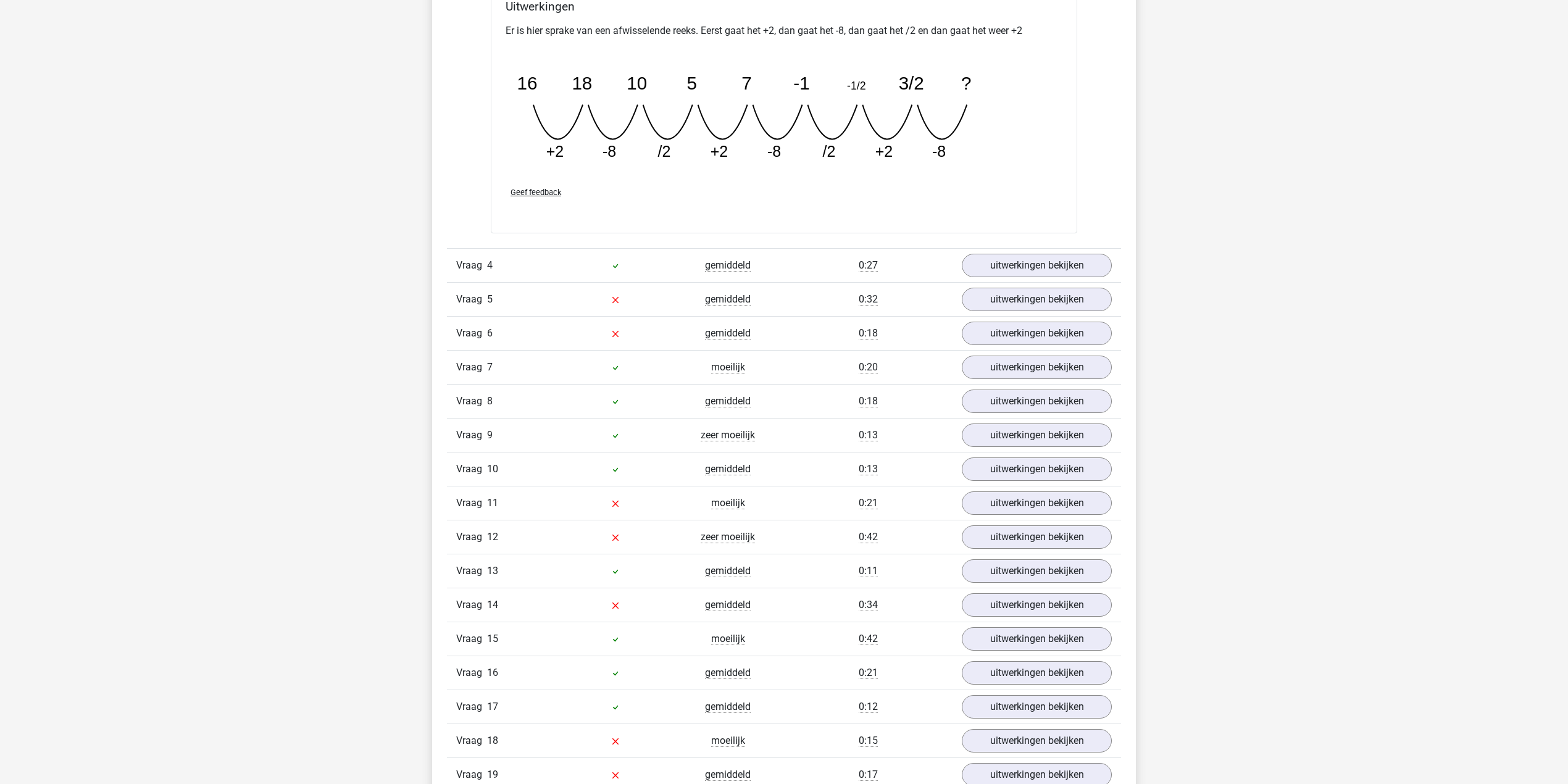
scroll to position [1892, 0]
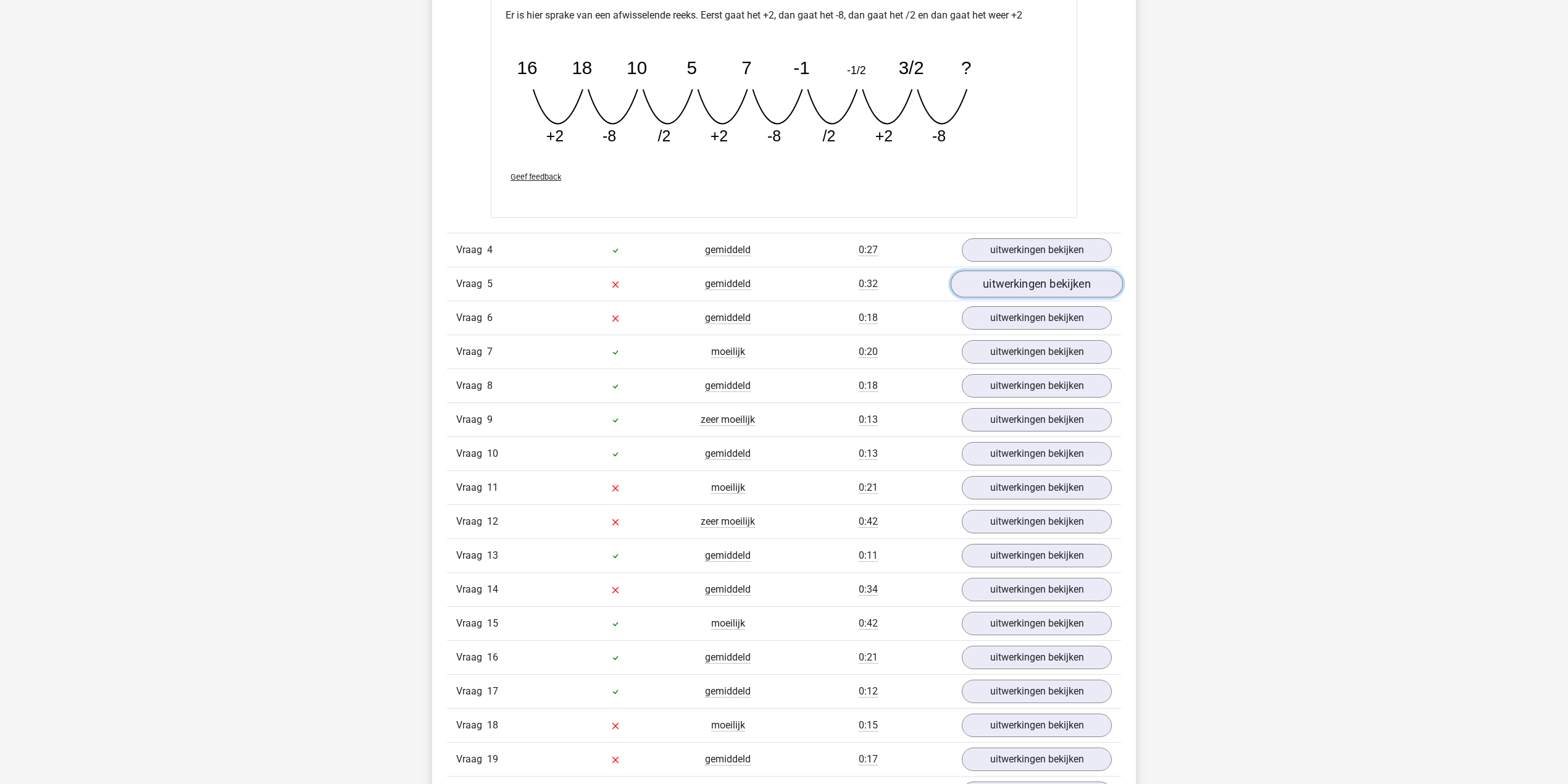
click at [1030, 283] on link "uitwerkingen bekijken" at bounding box center [1037, 284] width 173 height 27
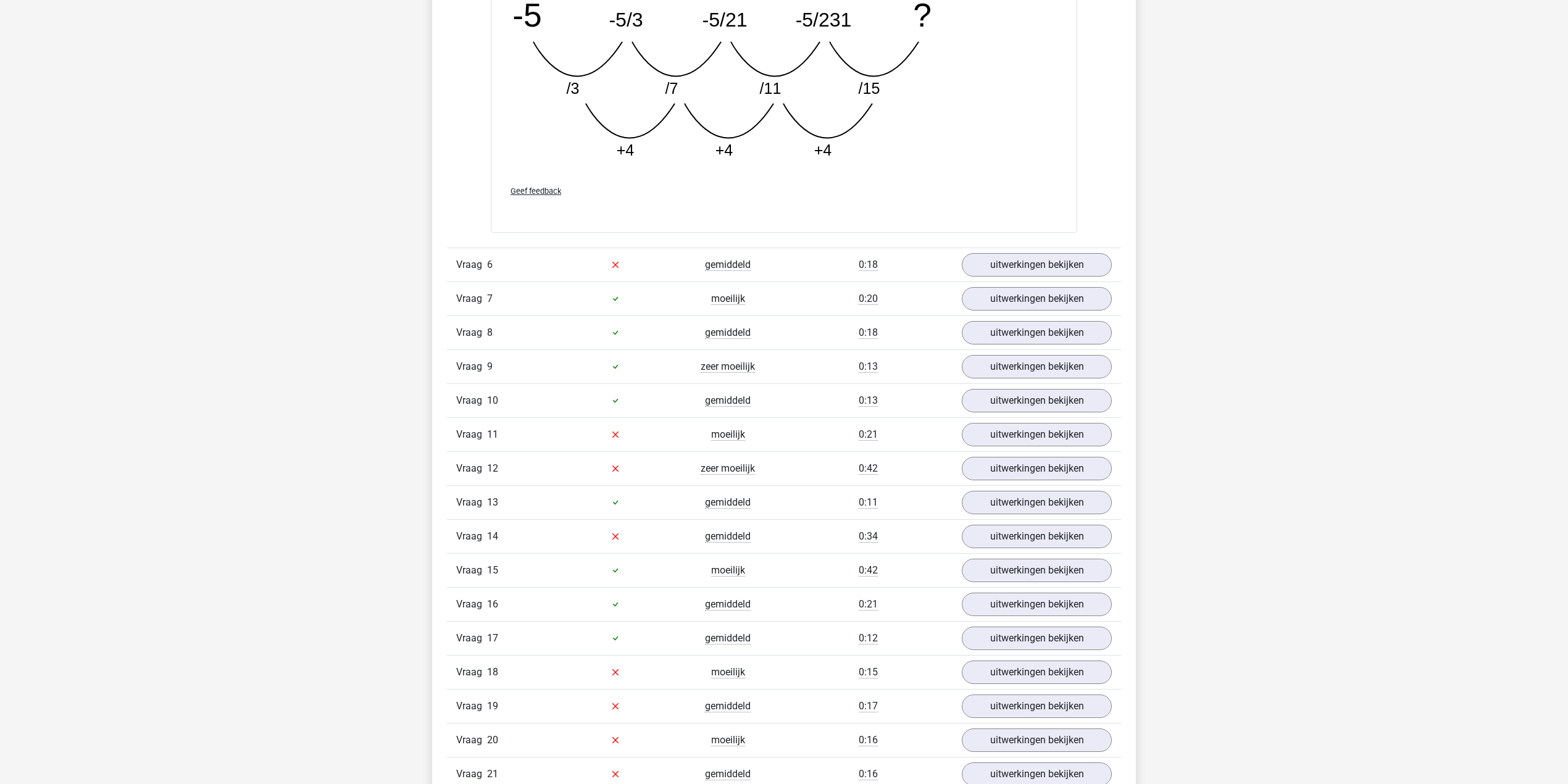
scroll to position [2632, 0]
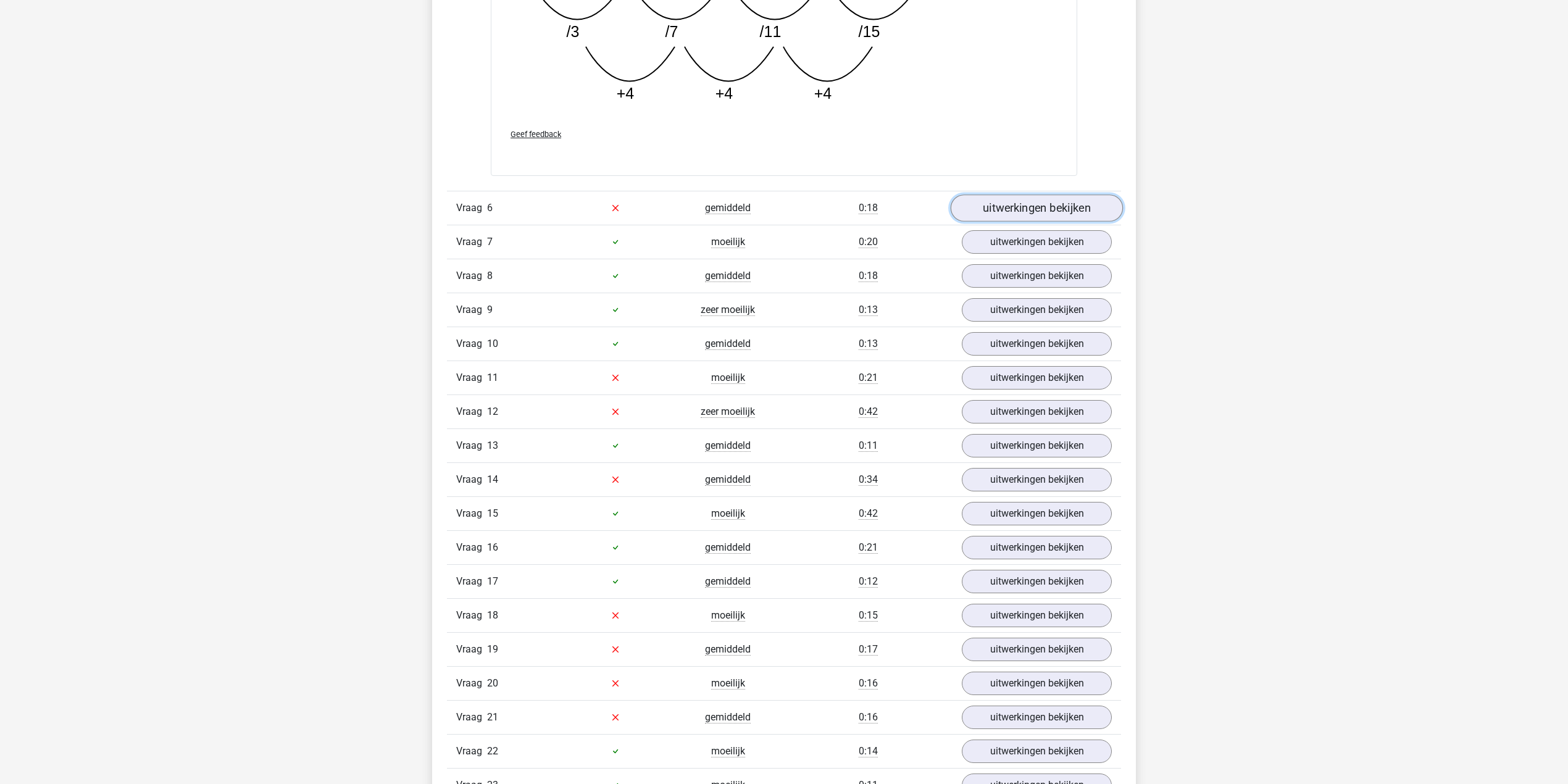
click at [1051, 222] on link "uitwerkingen bekijken" at bounding box center [1037, 208] width 173 height 27
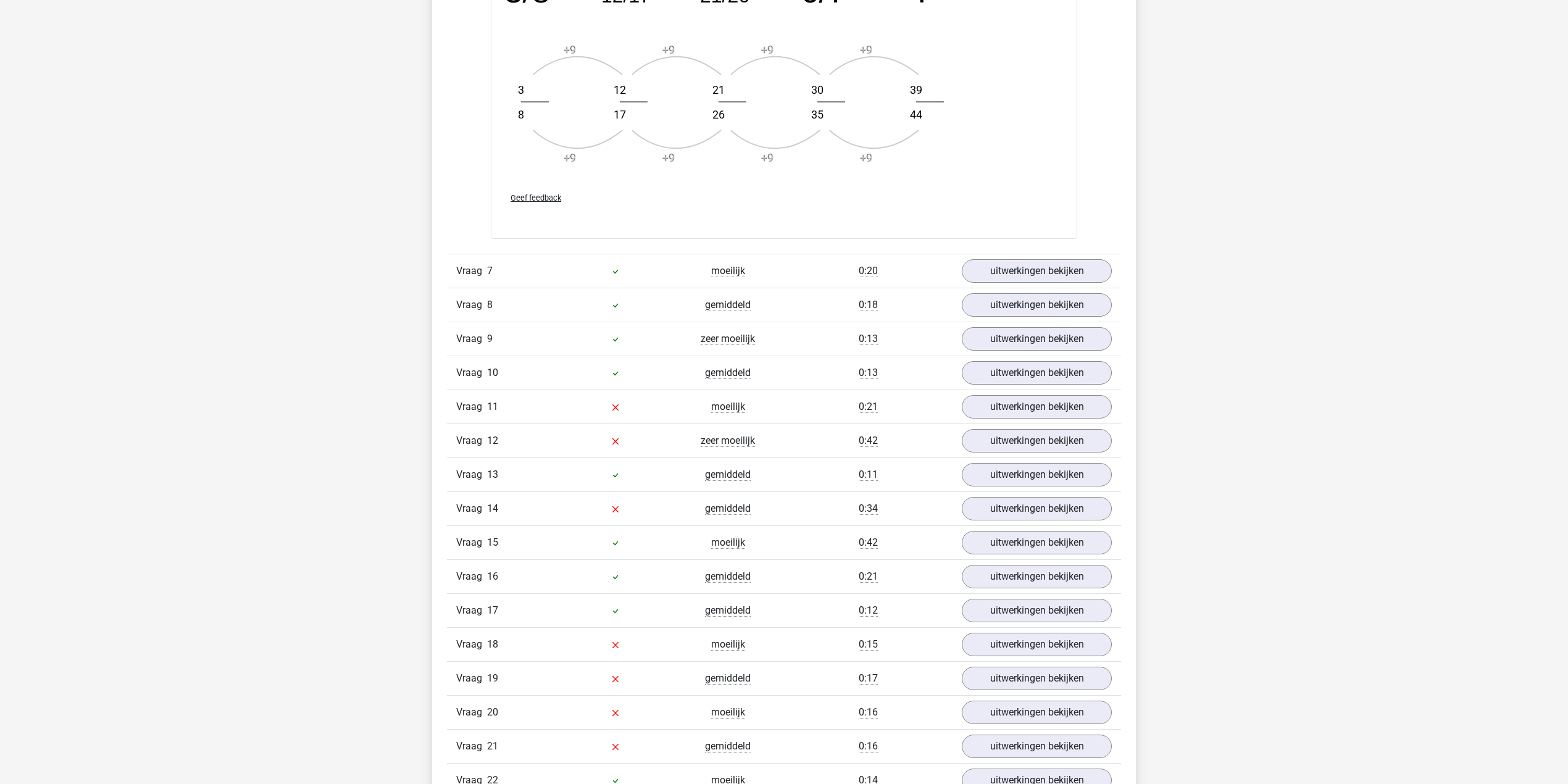
scroll to position [3373, 0]
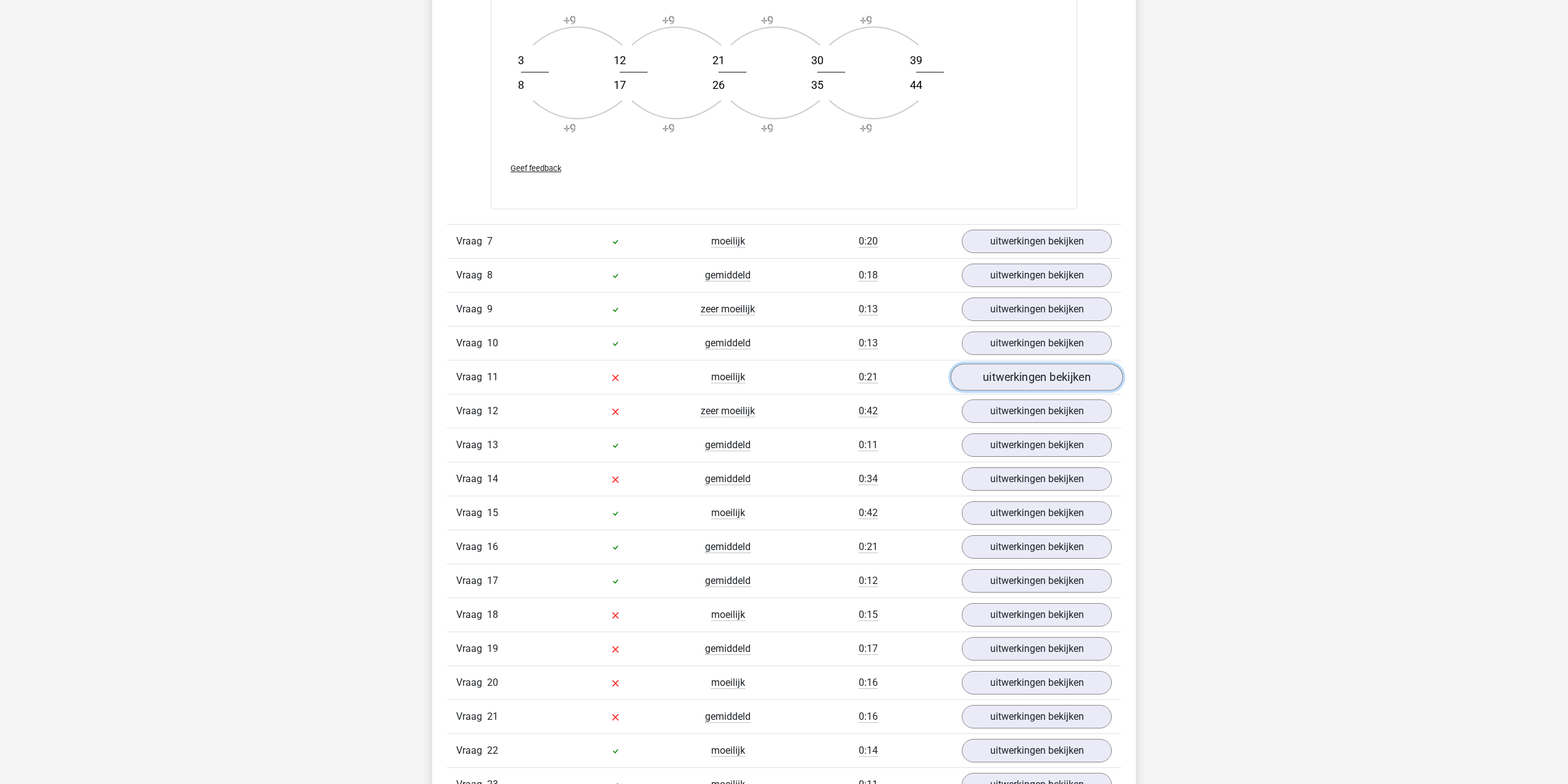
click at [1003, 388] on link "uitwerkingen bekijken" at bounding box center [1037, 377] width 173 height 27
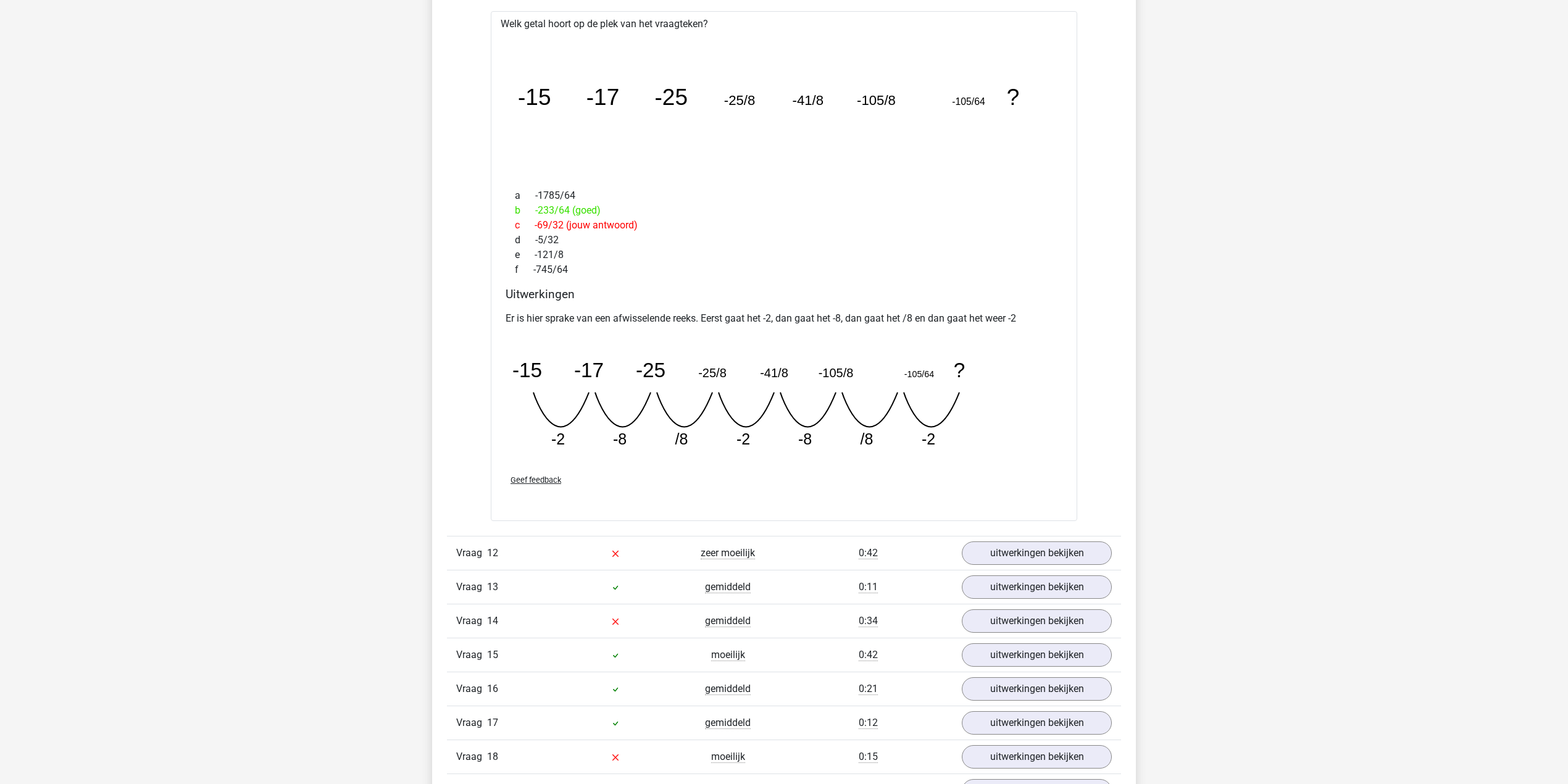
scroll to position [3785, 0]
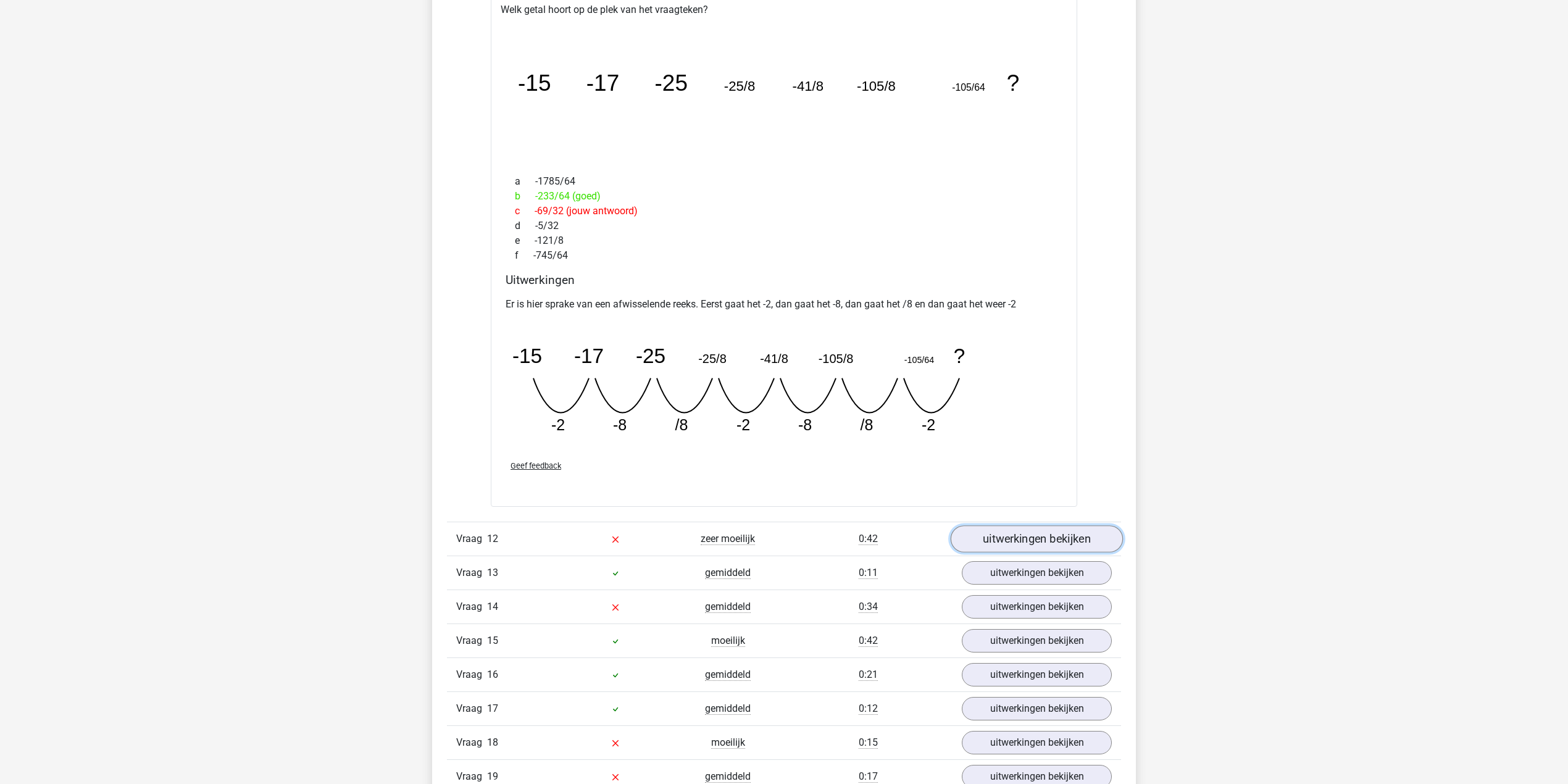
click at [1002, 549] on link "uitwerkingen bekijken" at bounding box center [1037, 538] width 173 height 27
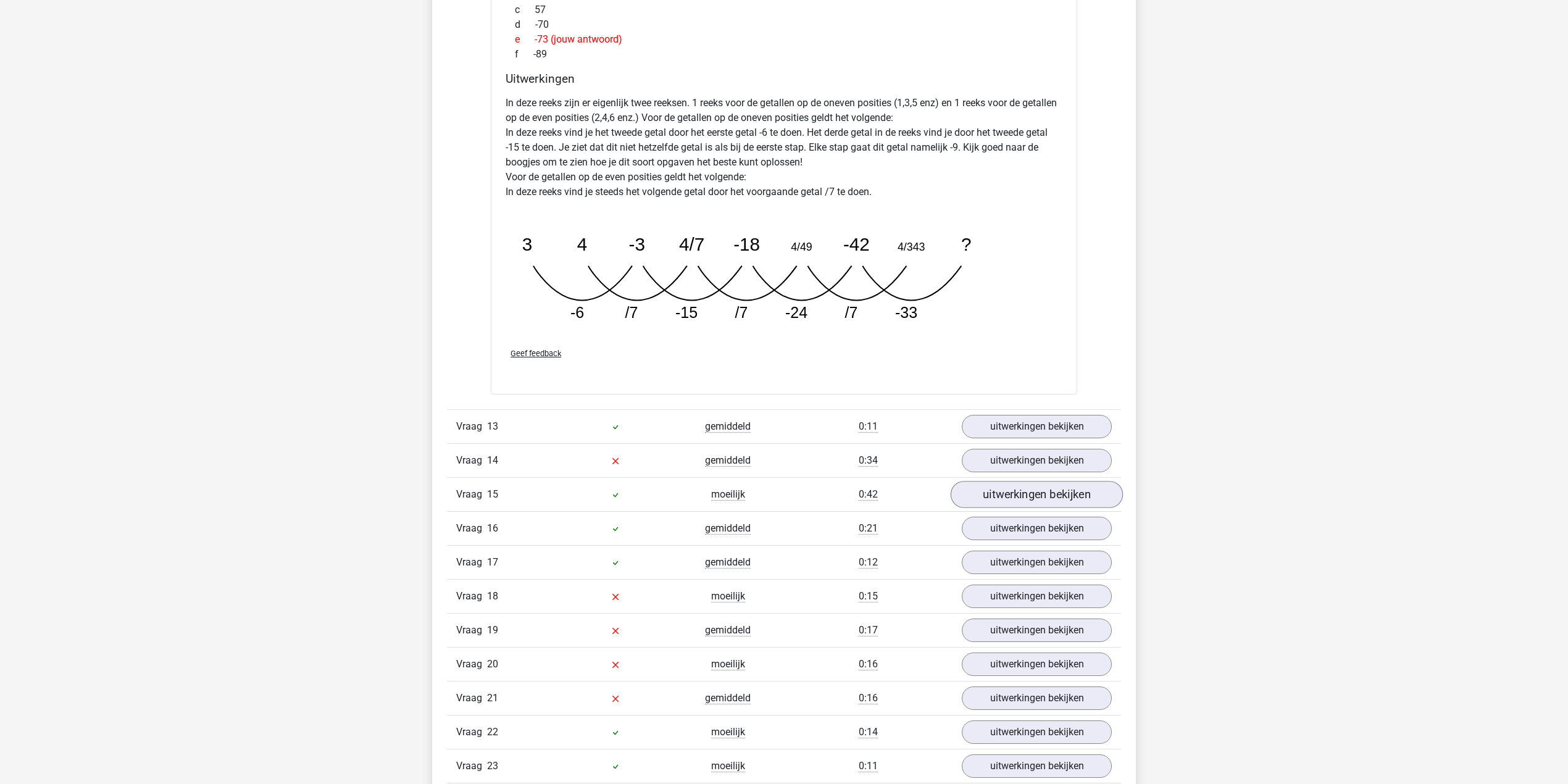
scroll to position [4607, 0]
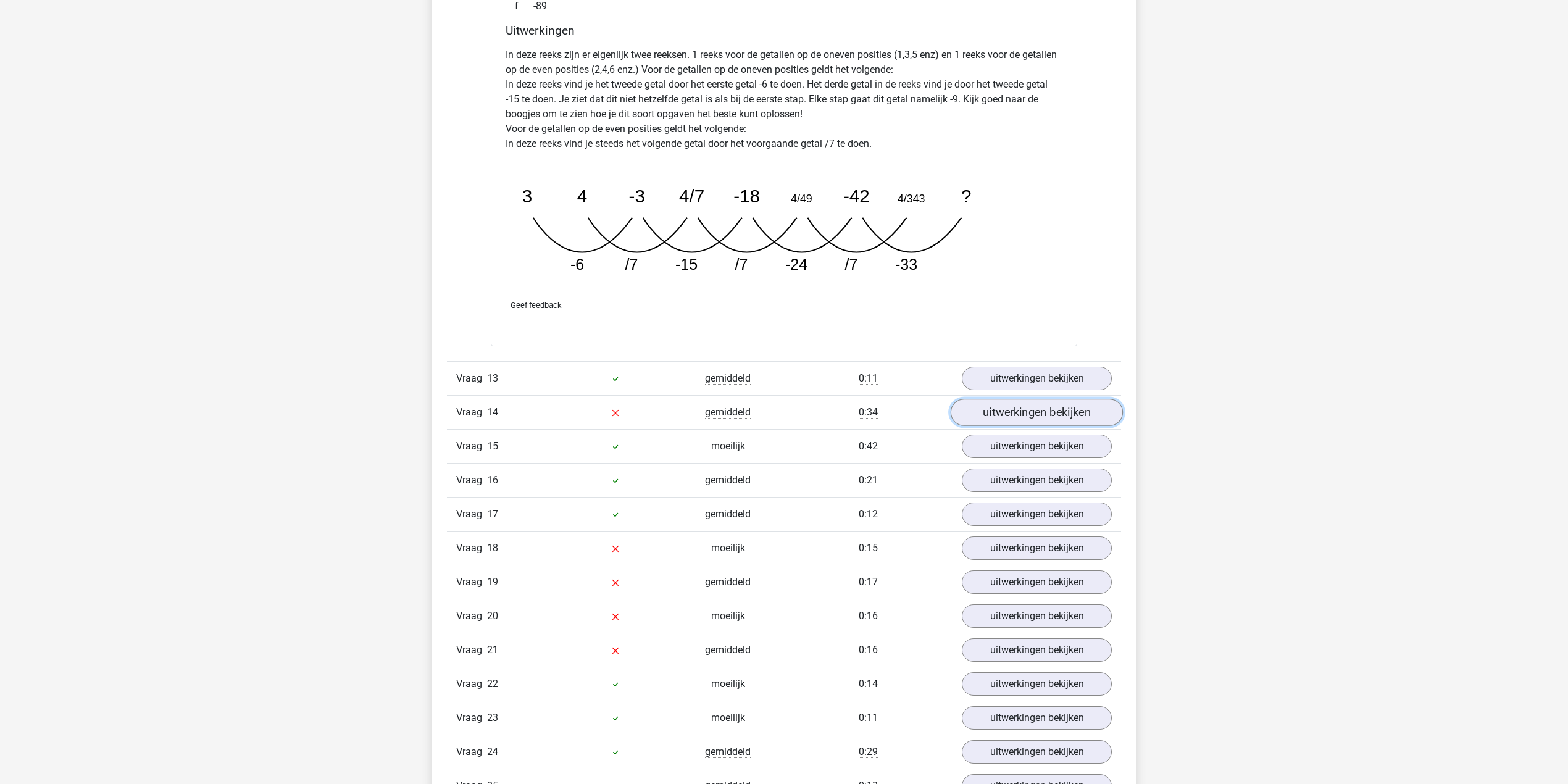
click at [1023, 418] on link "uitwerkingen bekijken" at bounding box center [1037, 413] width 173 height 27
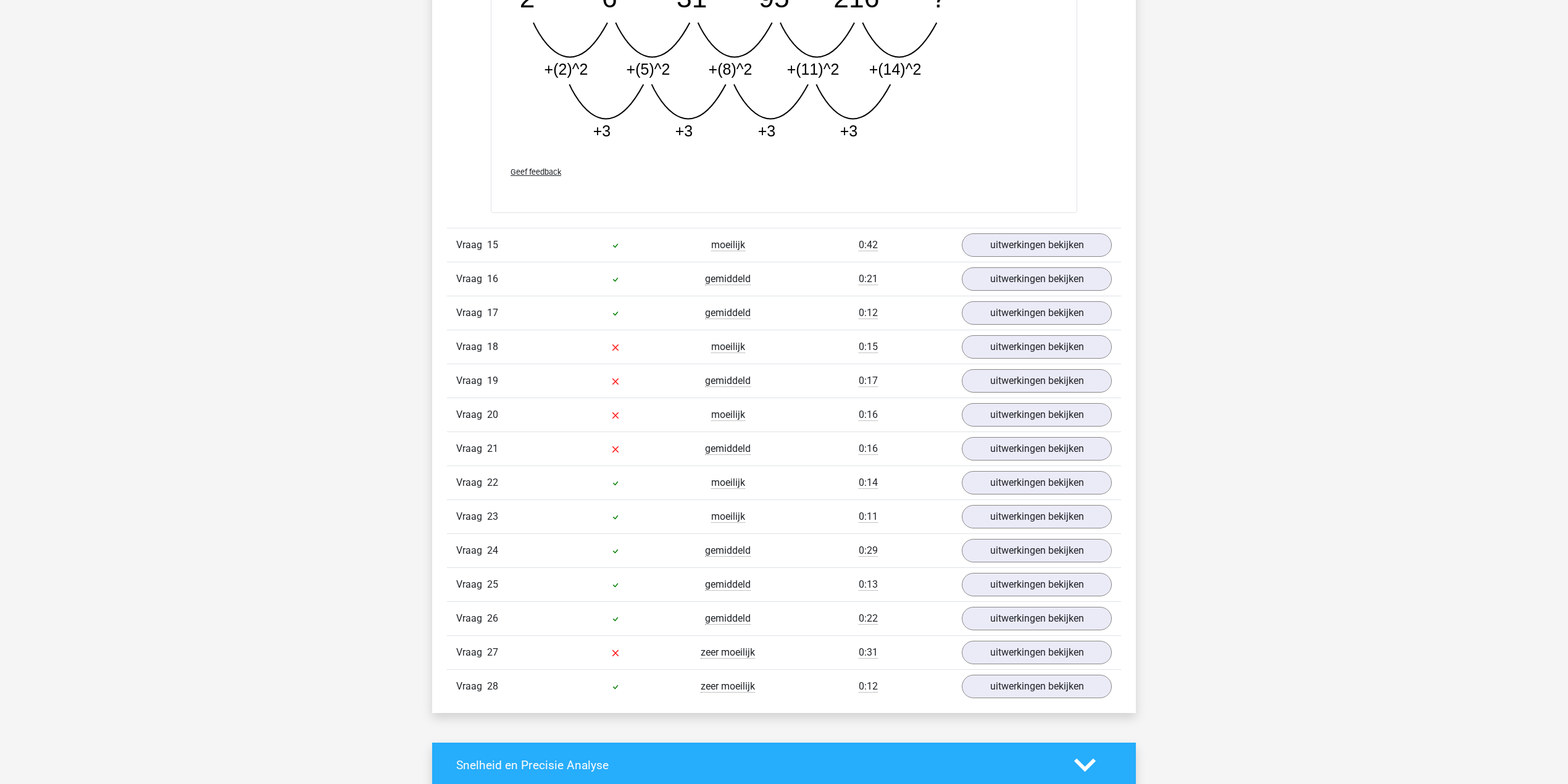
scroll to position [5431, 0]
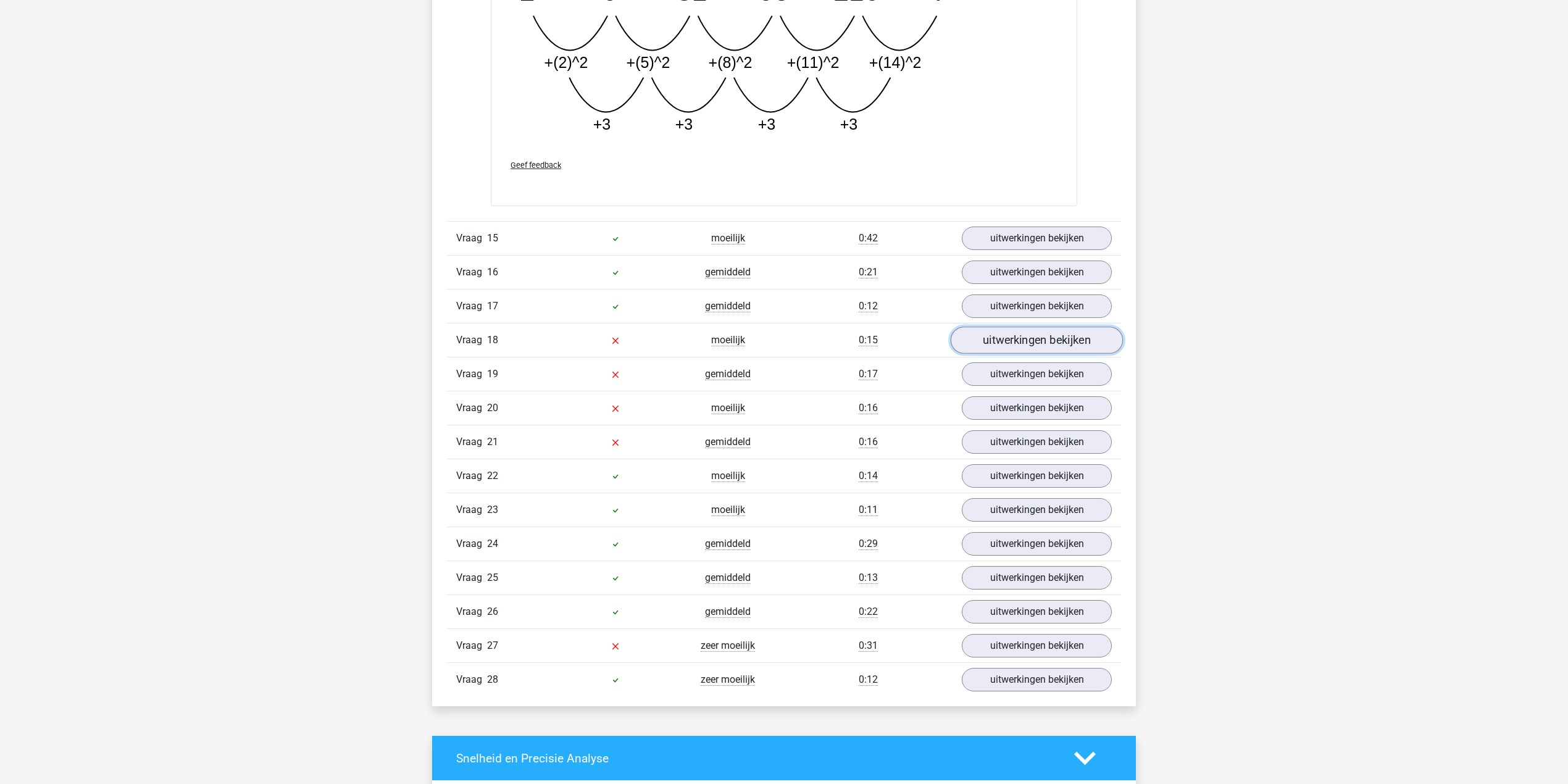
click at [984, 354] on link "uitwerkingen bekijken" at bounding box center [1037, 340] width 173 height 27
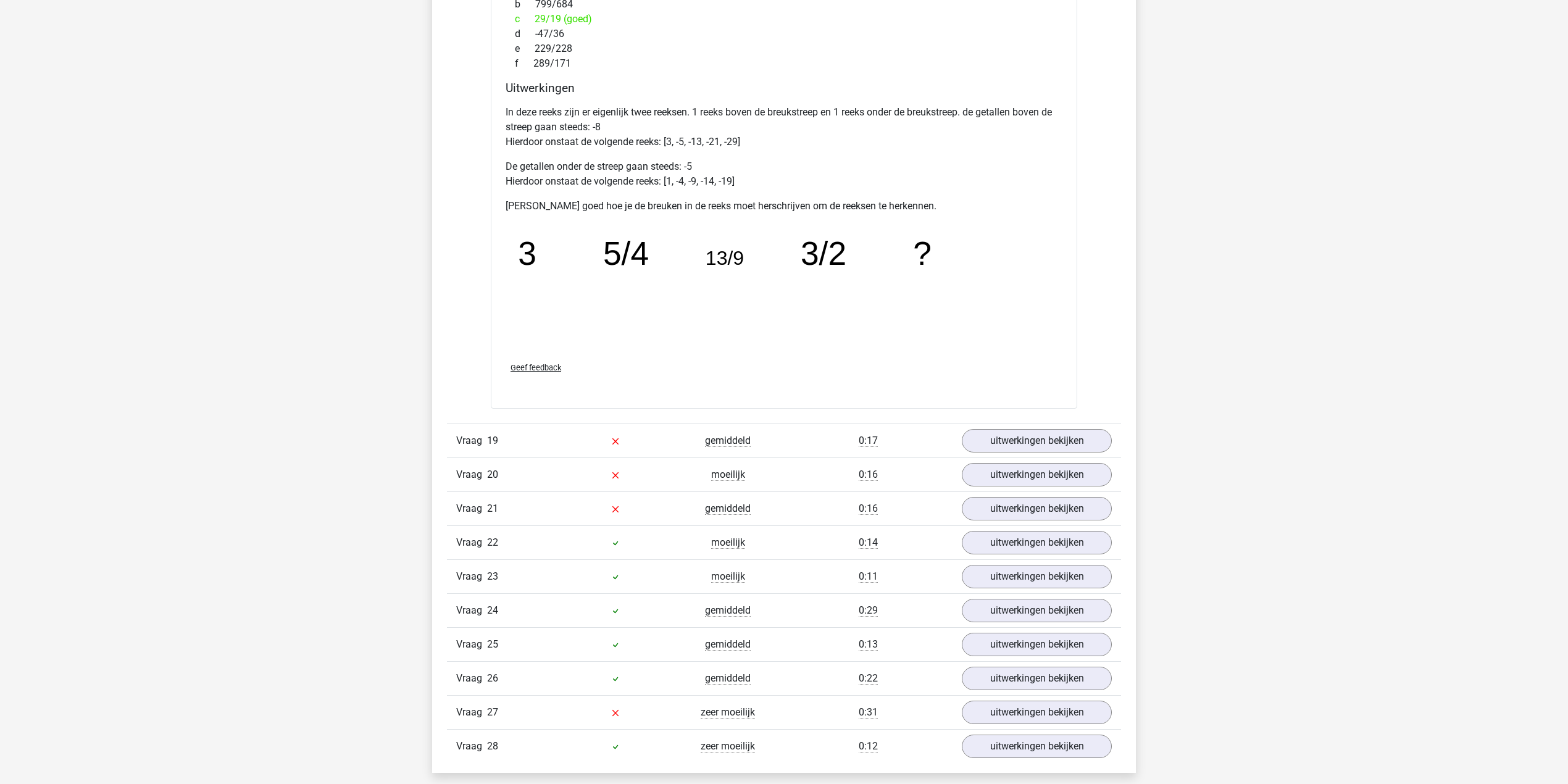
scroll to position [6006, 0]
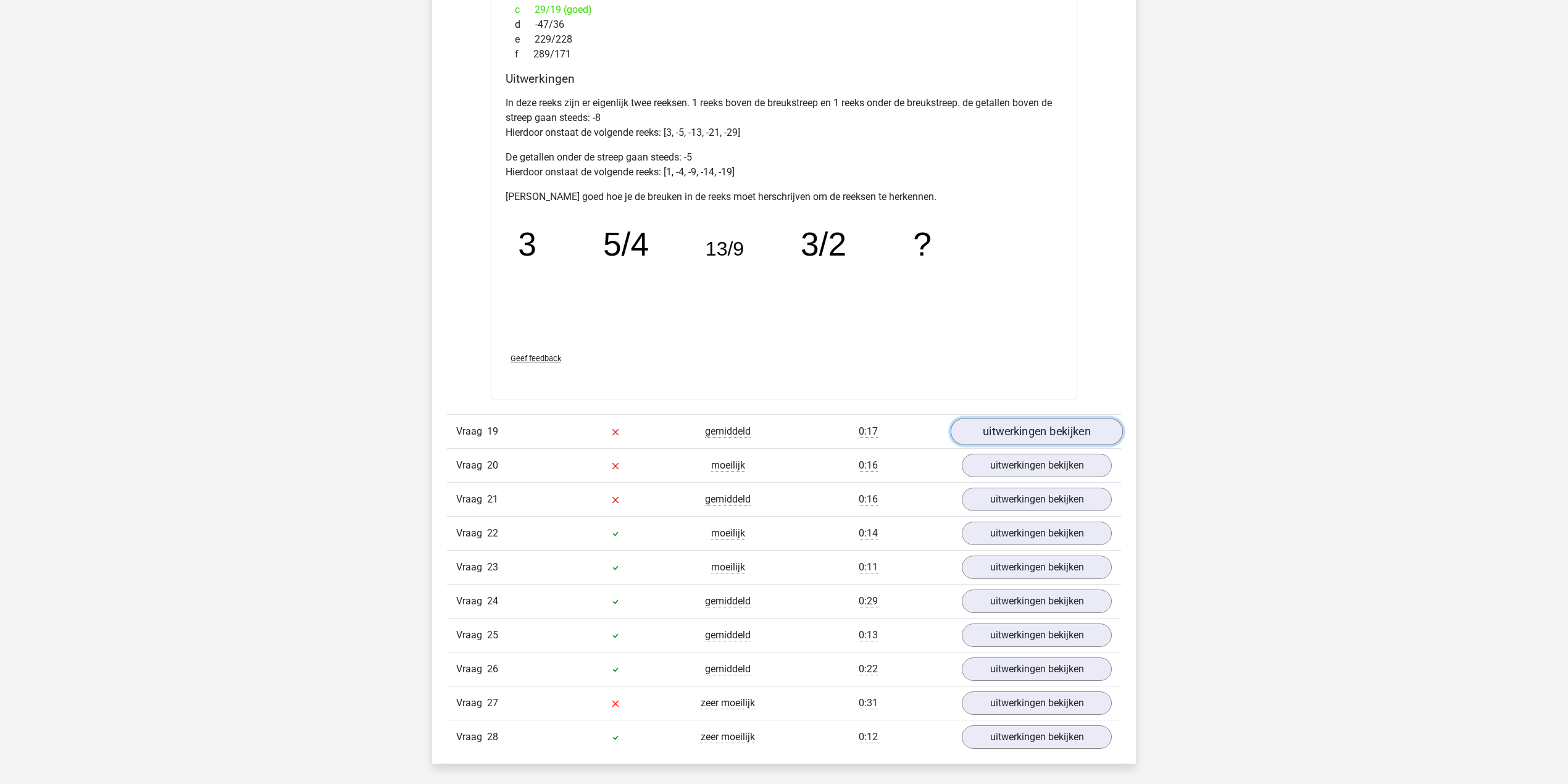
click at [1047, 439] on link "uitwerkingen bekijken" at bounding box center [1037, 432] width 173 height 27
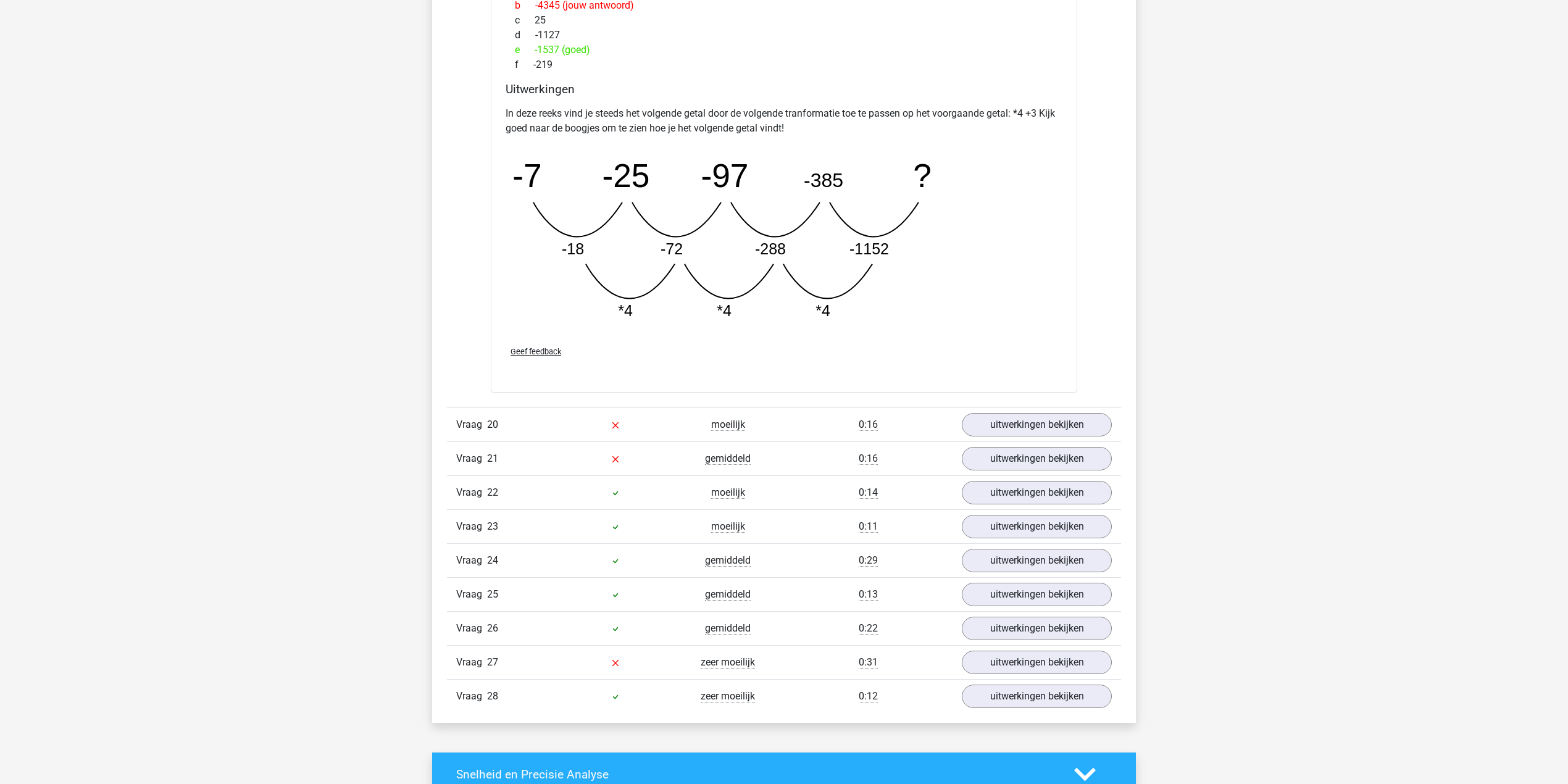
scroll to position [6664, 0]
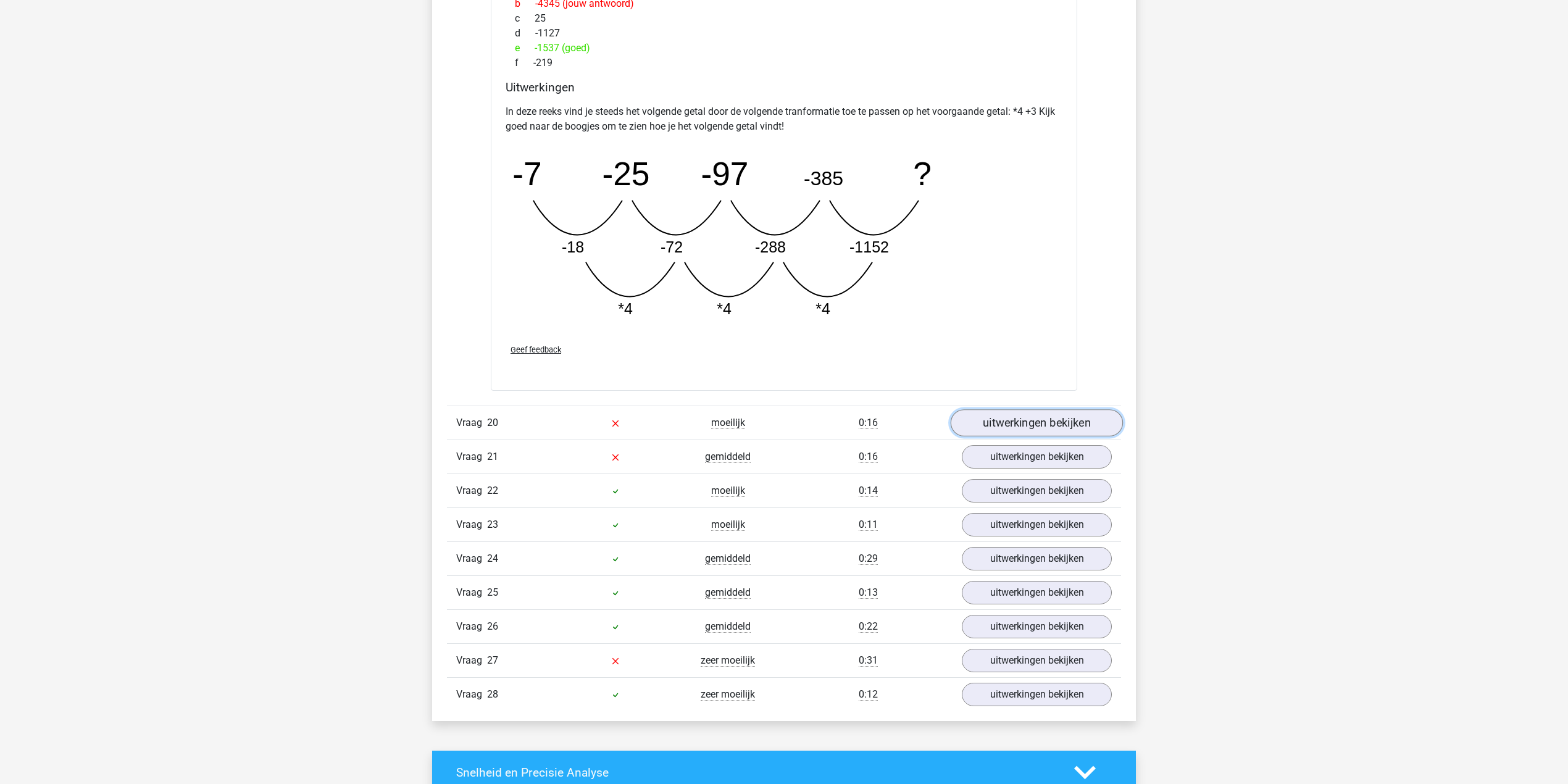
click at [1031, 433] on link "uitwerkingen bekijken" at bounding box center [1037, 423] width 173 height 27
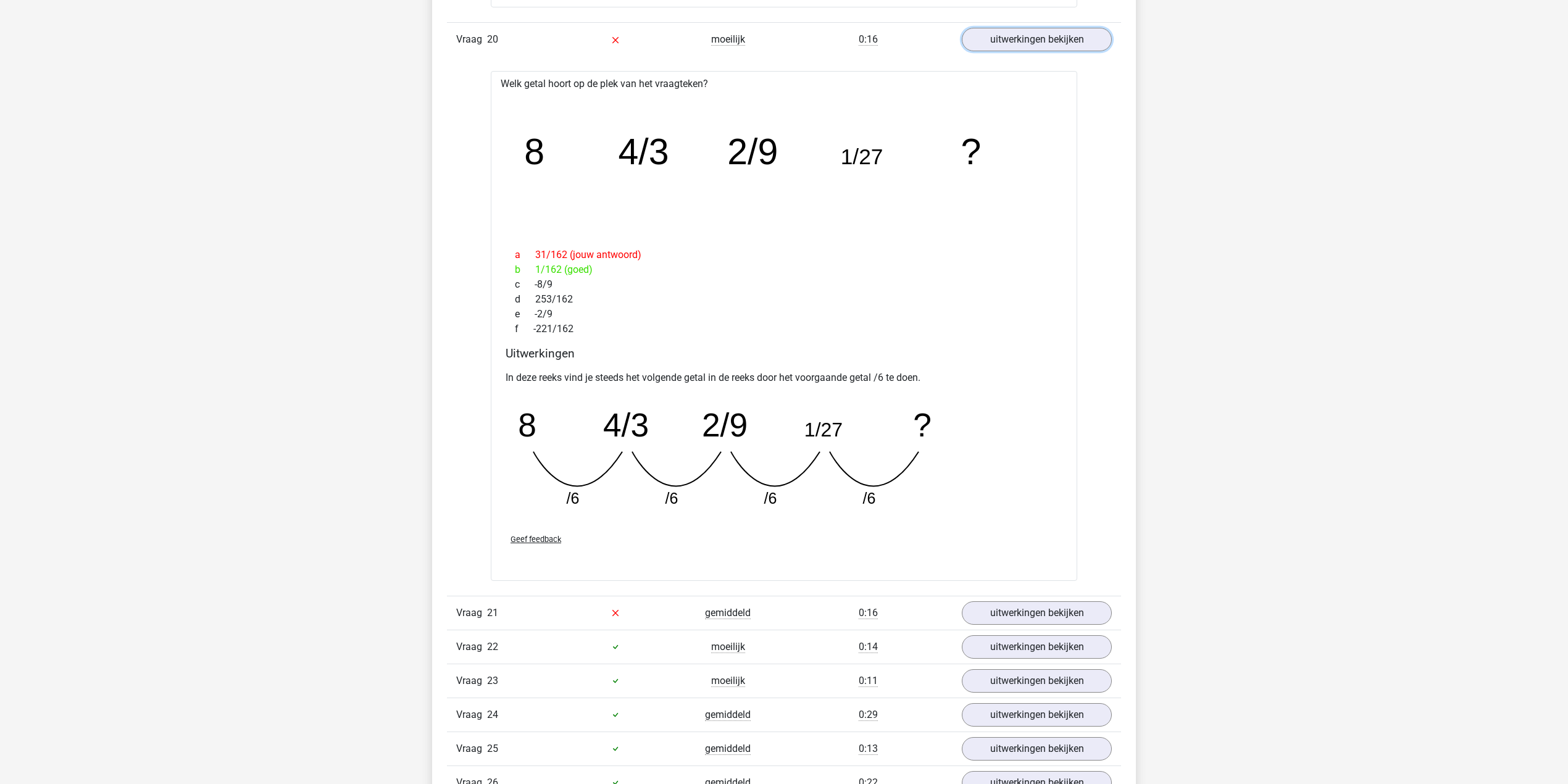
scroll to position [7075, 0]
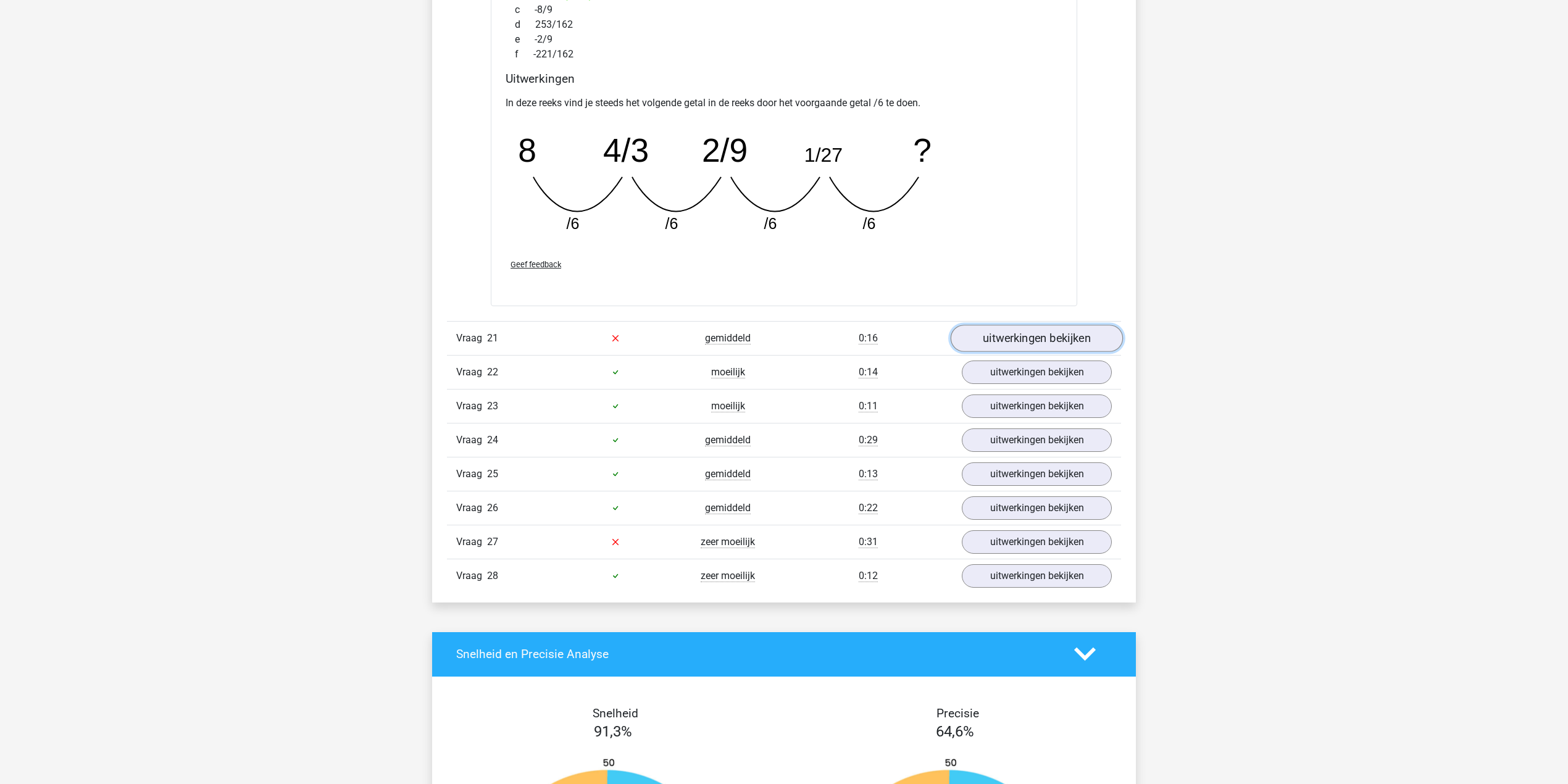
click at [1001, 350] on link "uitwerkingen bekijken" at bounding box center [1037, 339] width 173 height 27
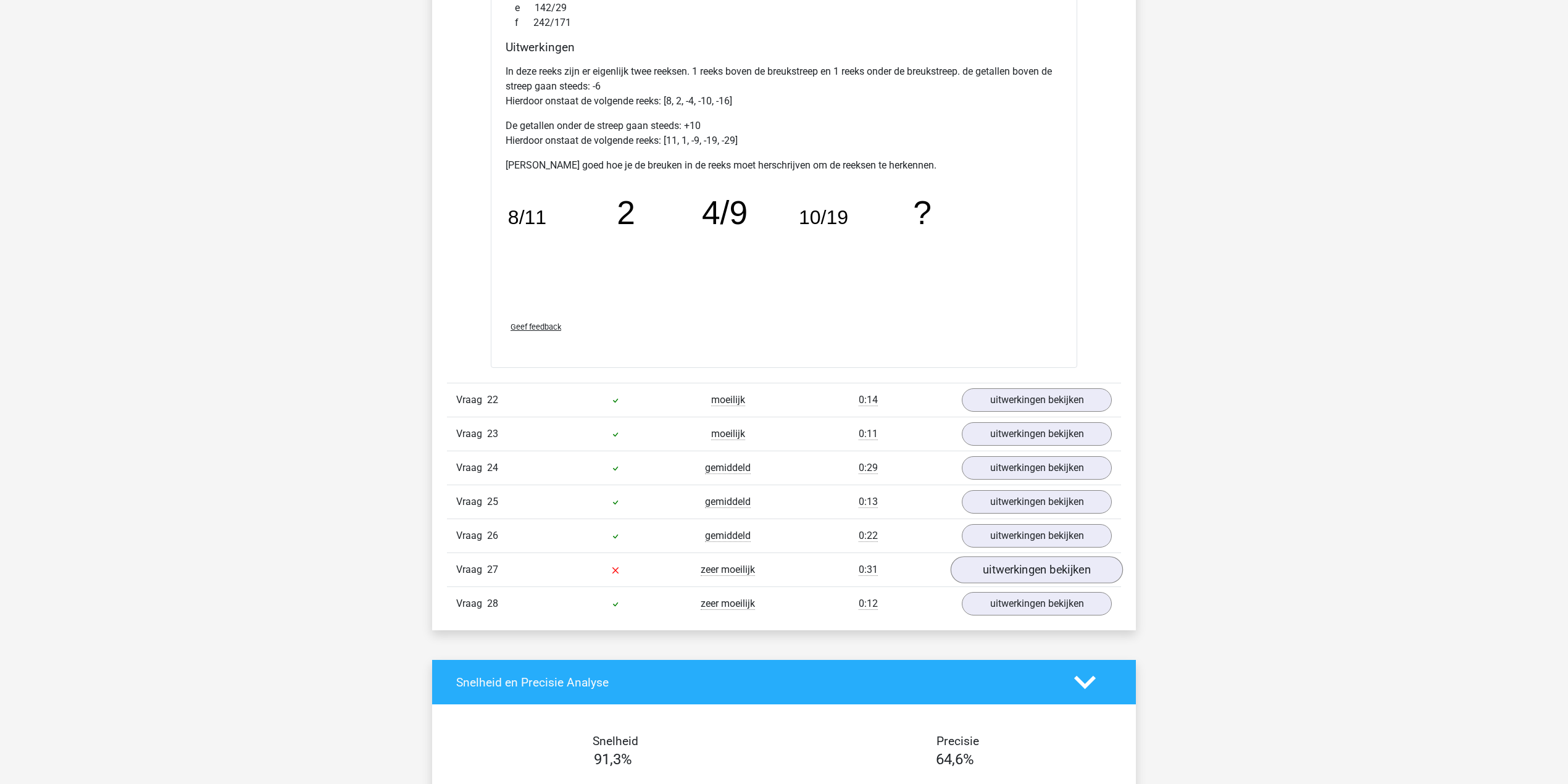
scroll to position [8146, 0]
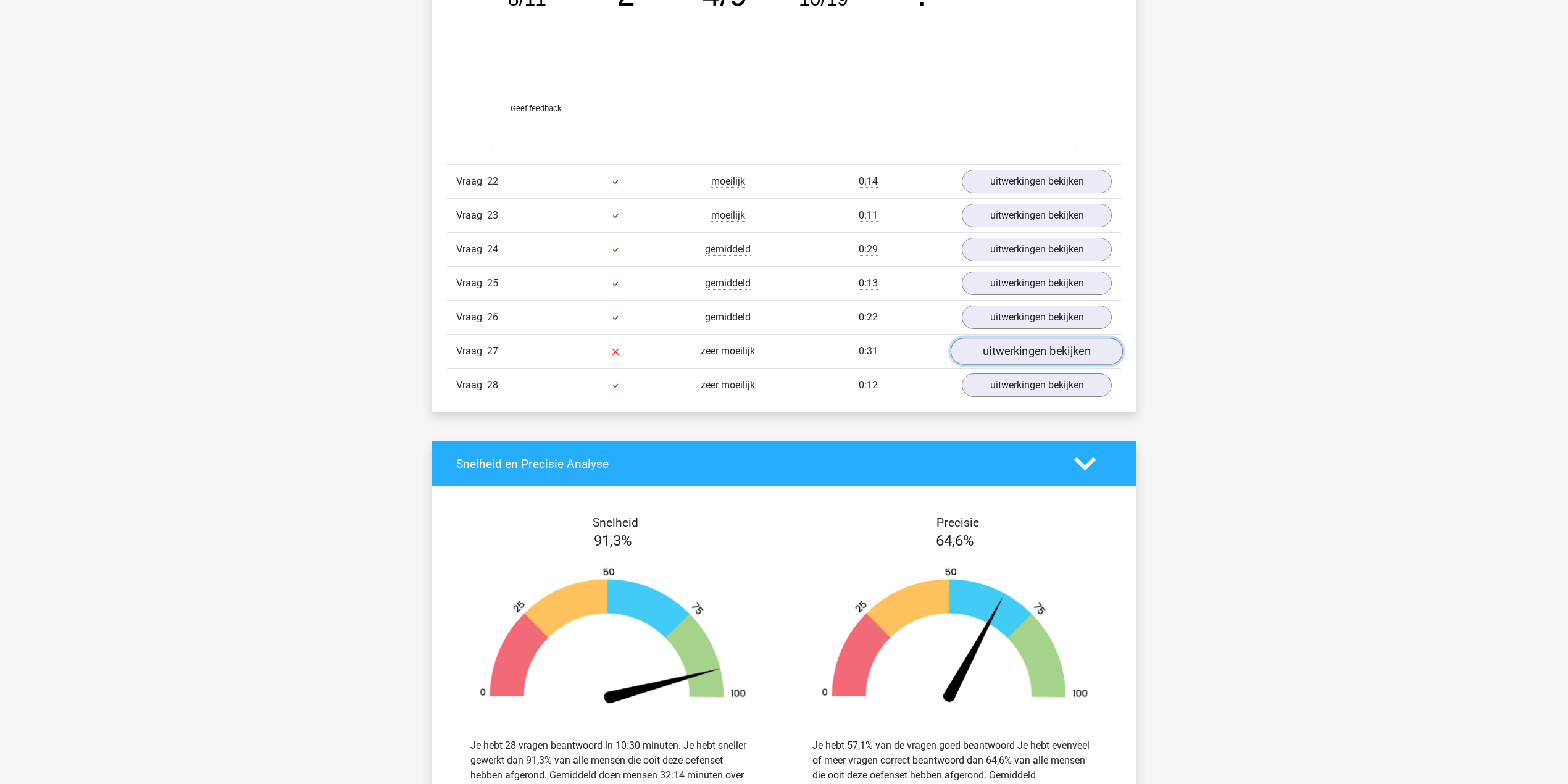
click at [1001, 365] on link "uitwerkingen bekijken" at bounding box center [1037, 351] width 173 height 27
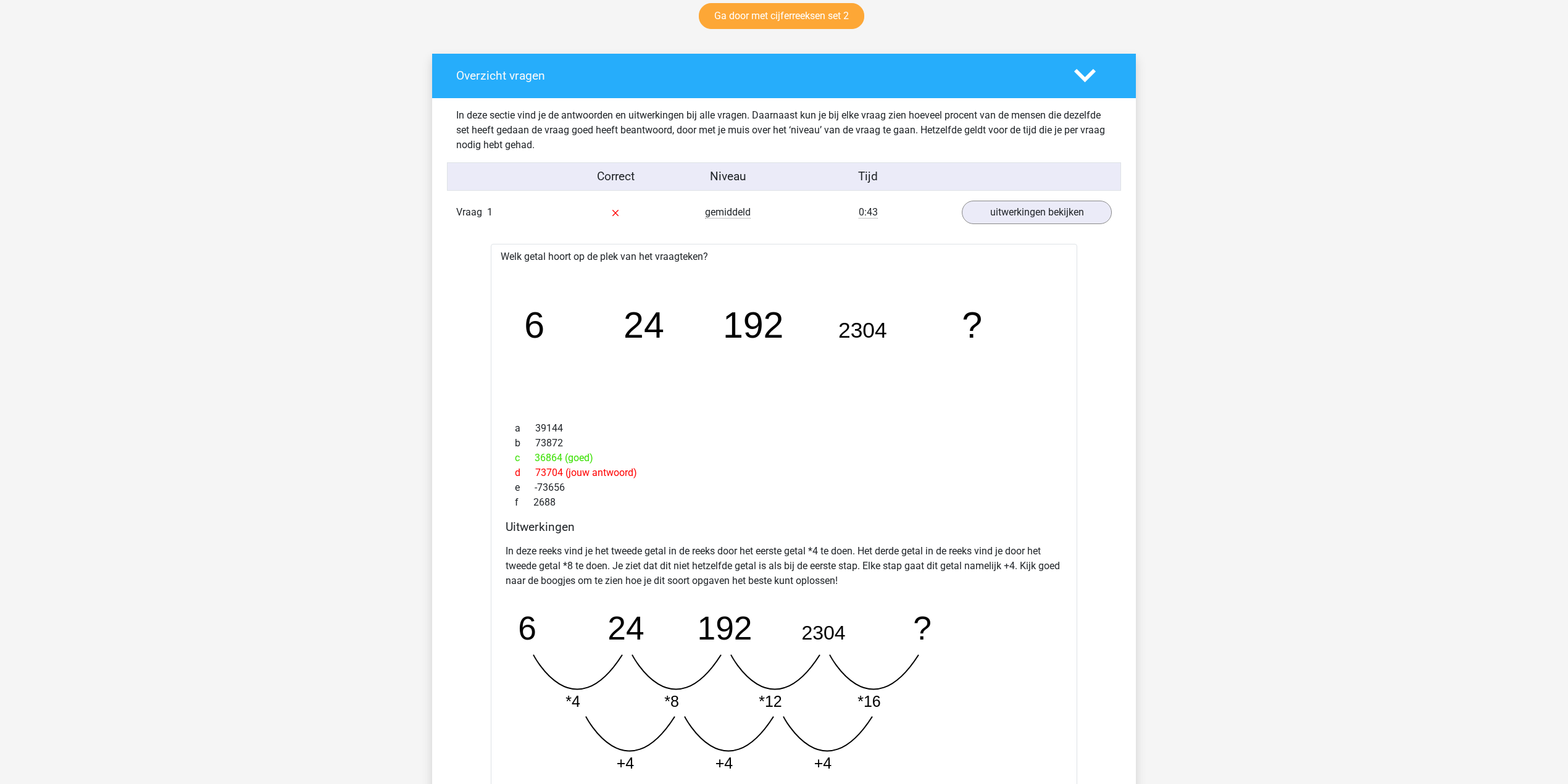
scroll to position [0, 0]
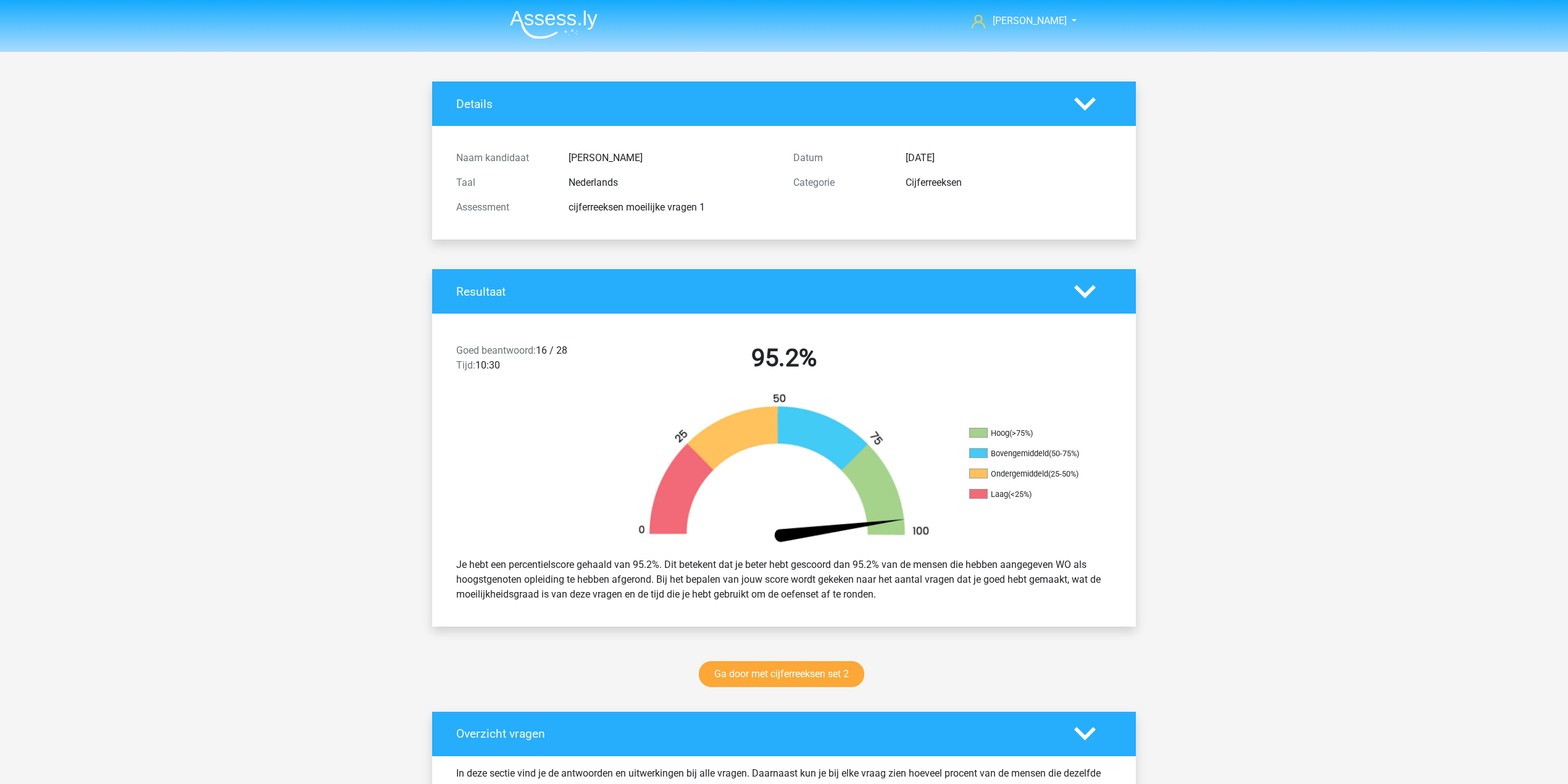
click at [531, 32] on img at bounding box center [553, 25] width 88 height 29
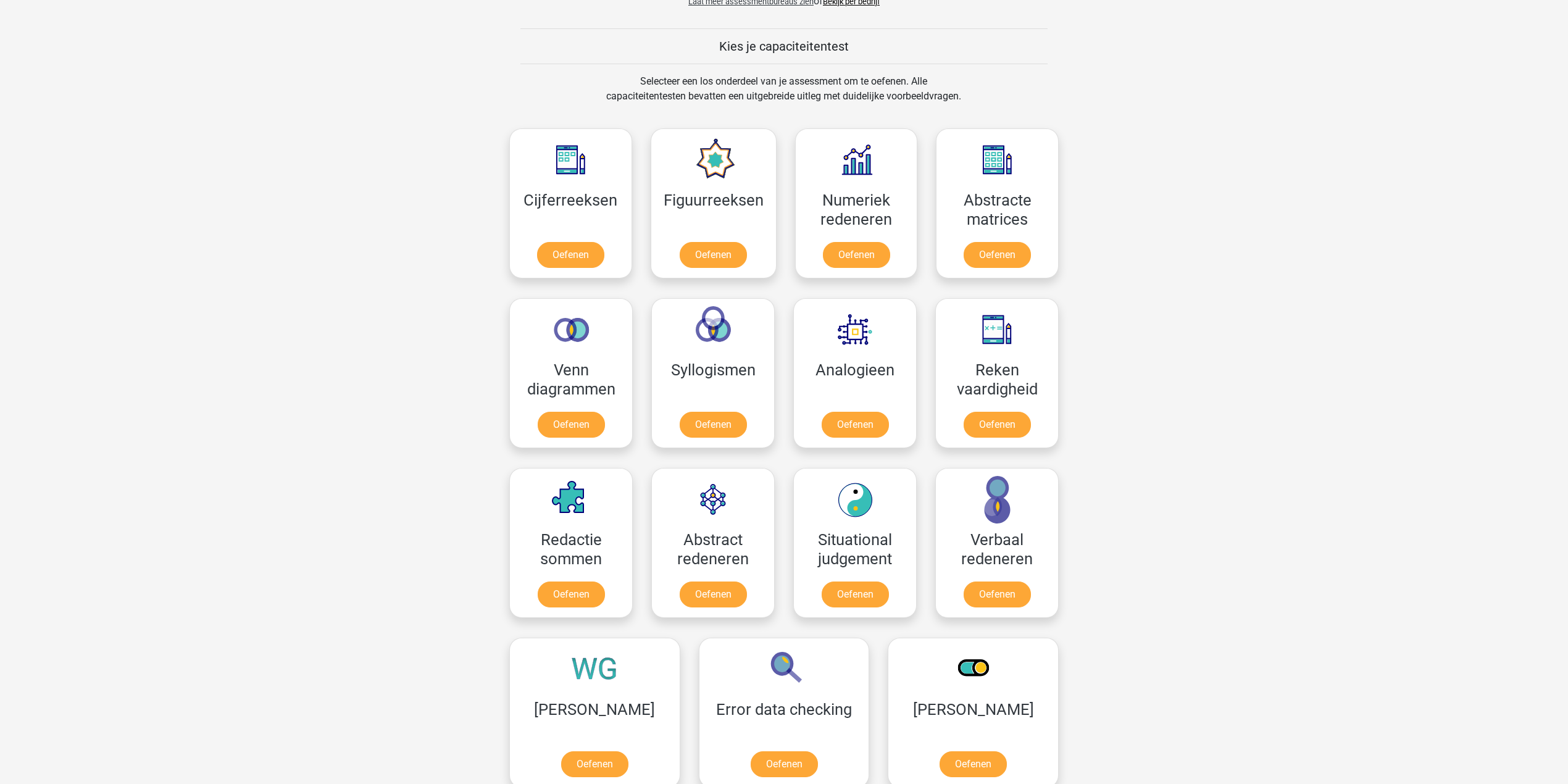
scroll to position [494, 0]
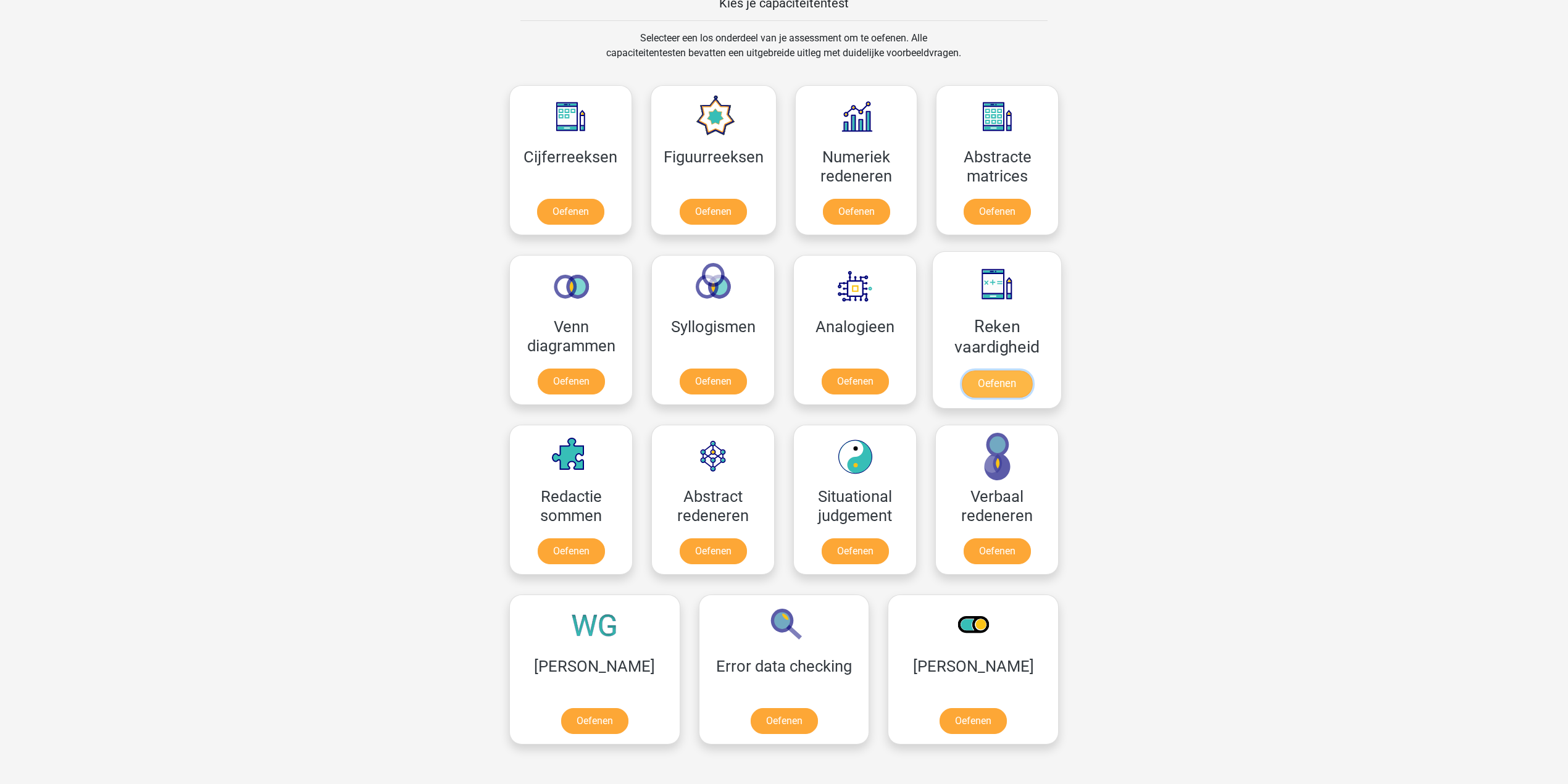
click at [982, 393] on link "Oefenen" at bounding box center [996, 384] width 70 height 27
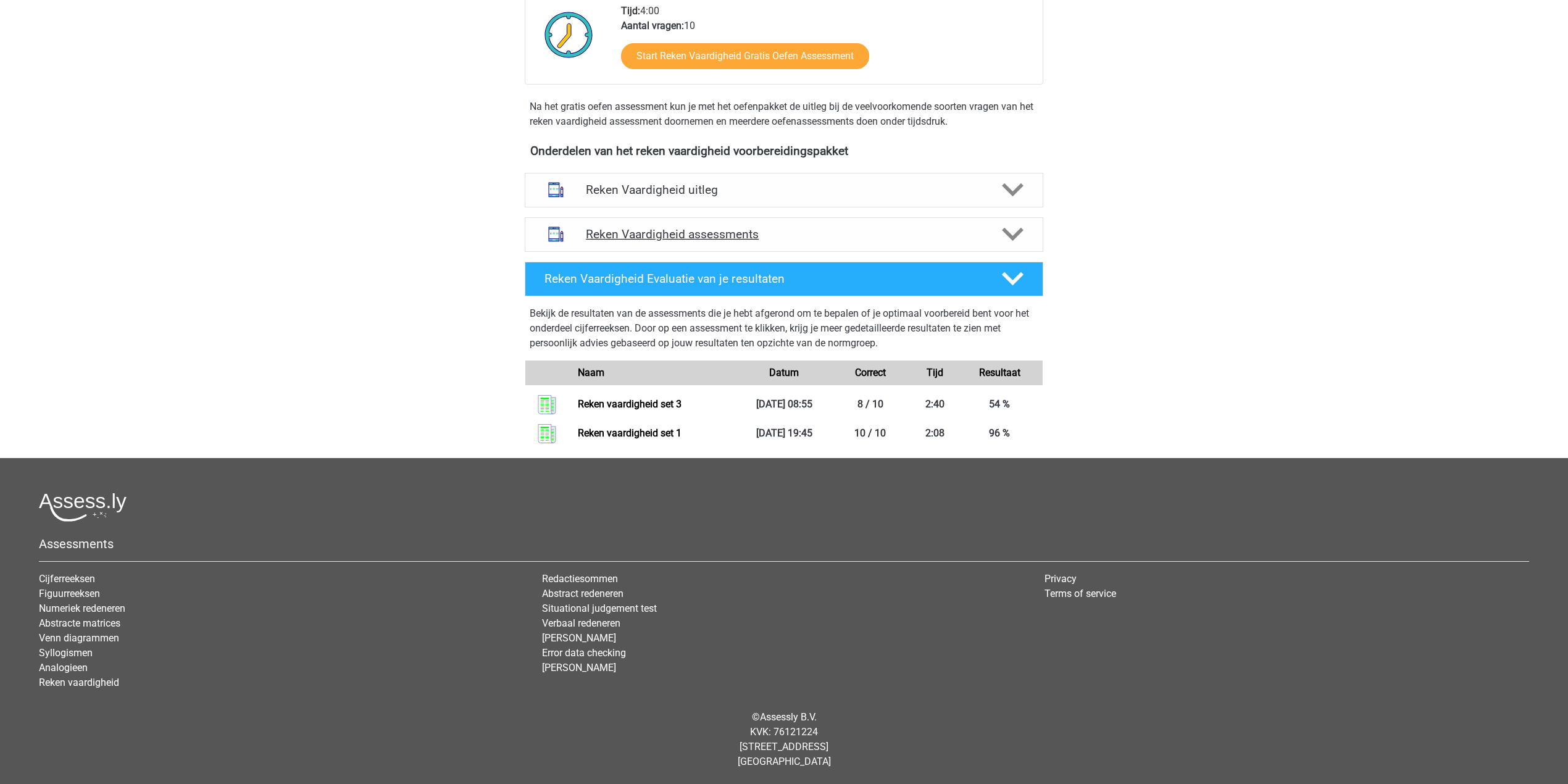
click at [710, 237] on h4 "Reken Vaardigheid assessments" at bounding box center [784, 235] width 396 height 15
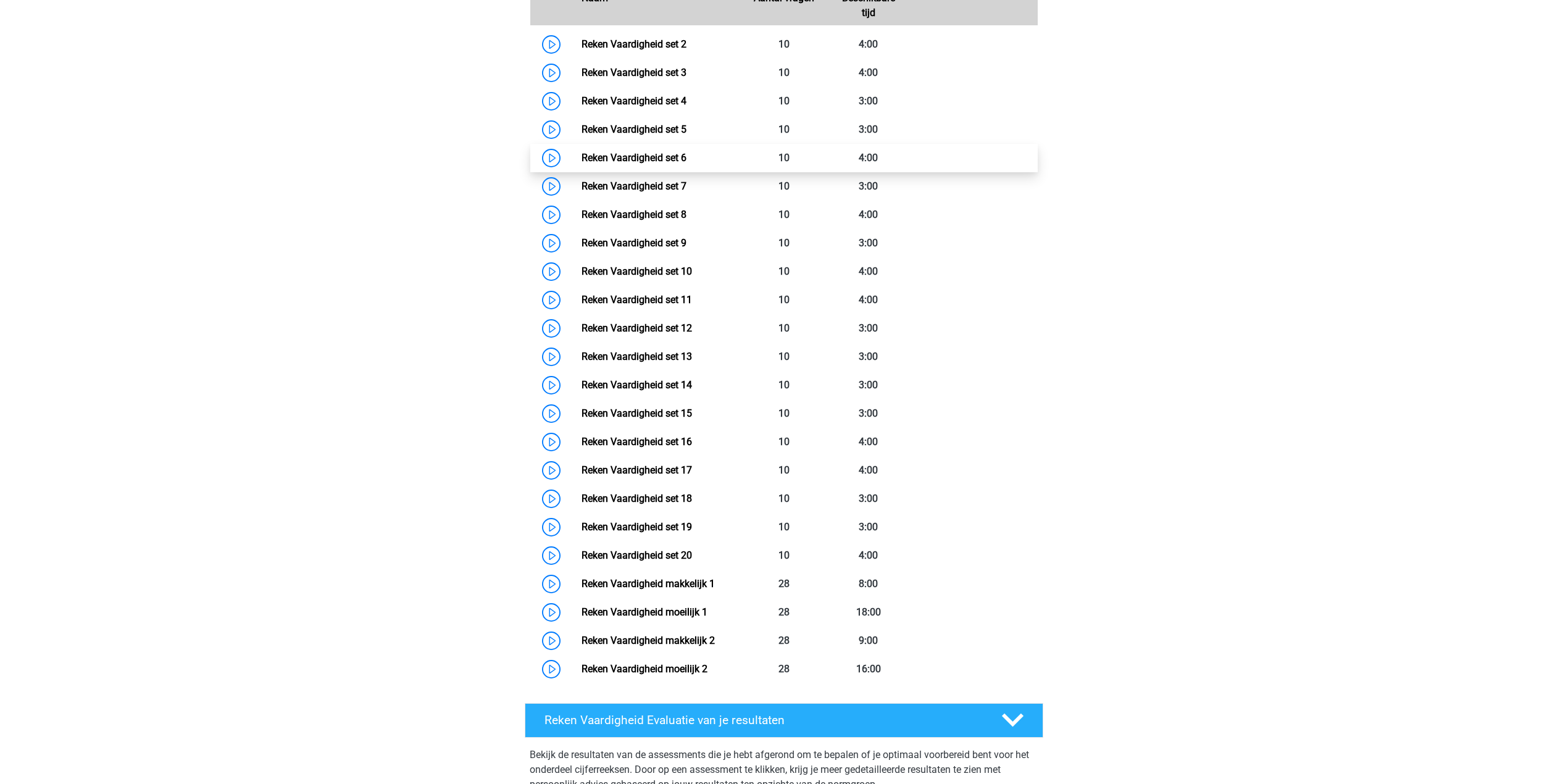
scroll to position [474, 0]
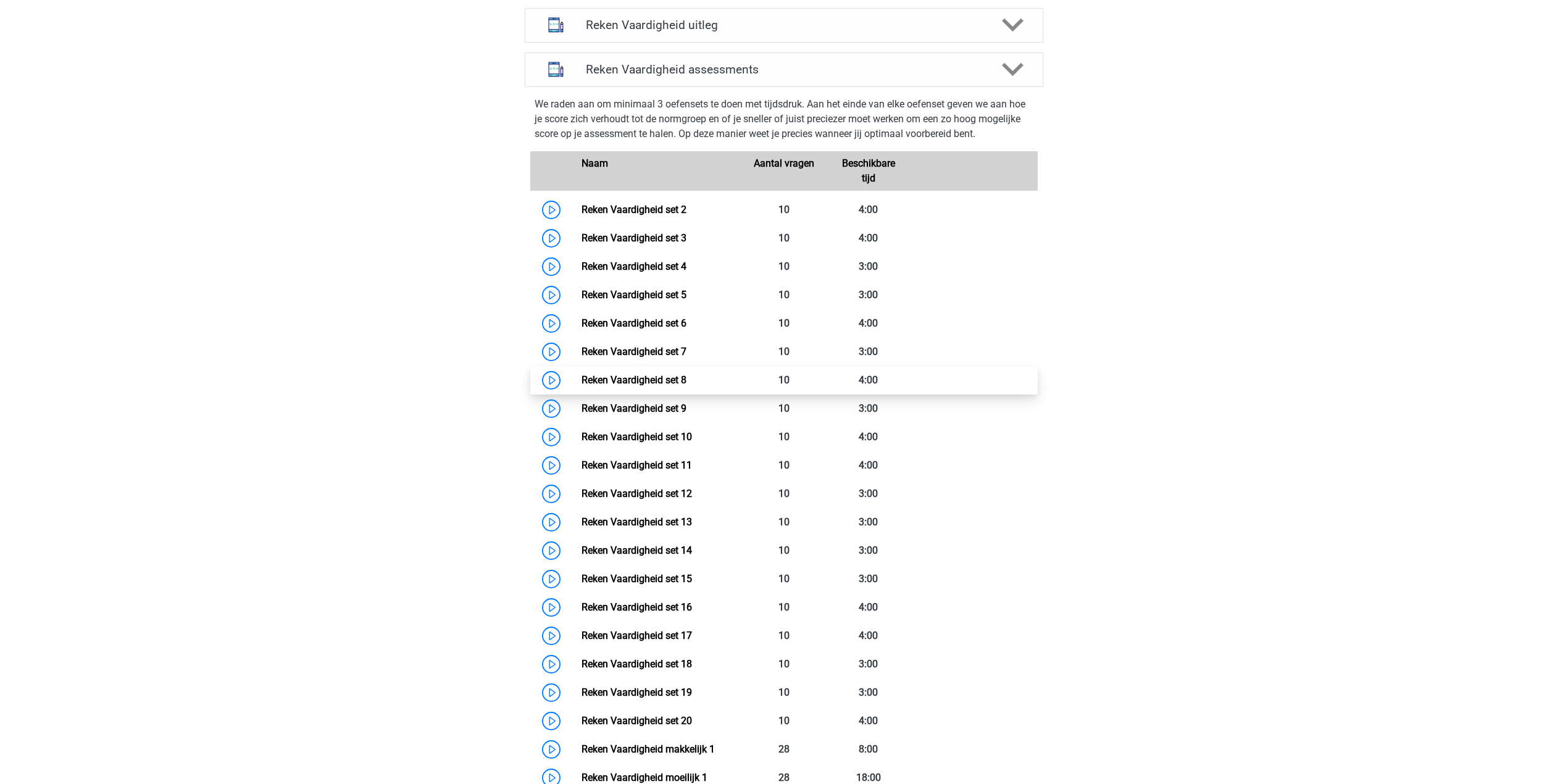
click at [687, 375] on link "Reken Vaardigheid set 8" at bounding box center [634, 380] width 105 height 12
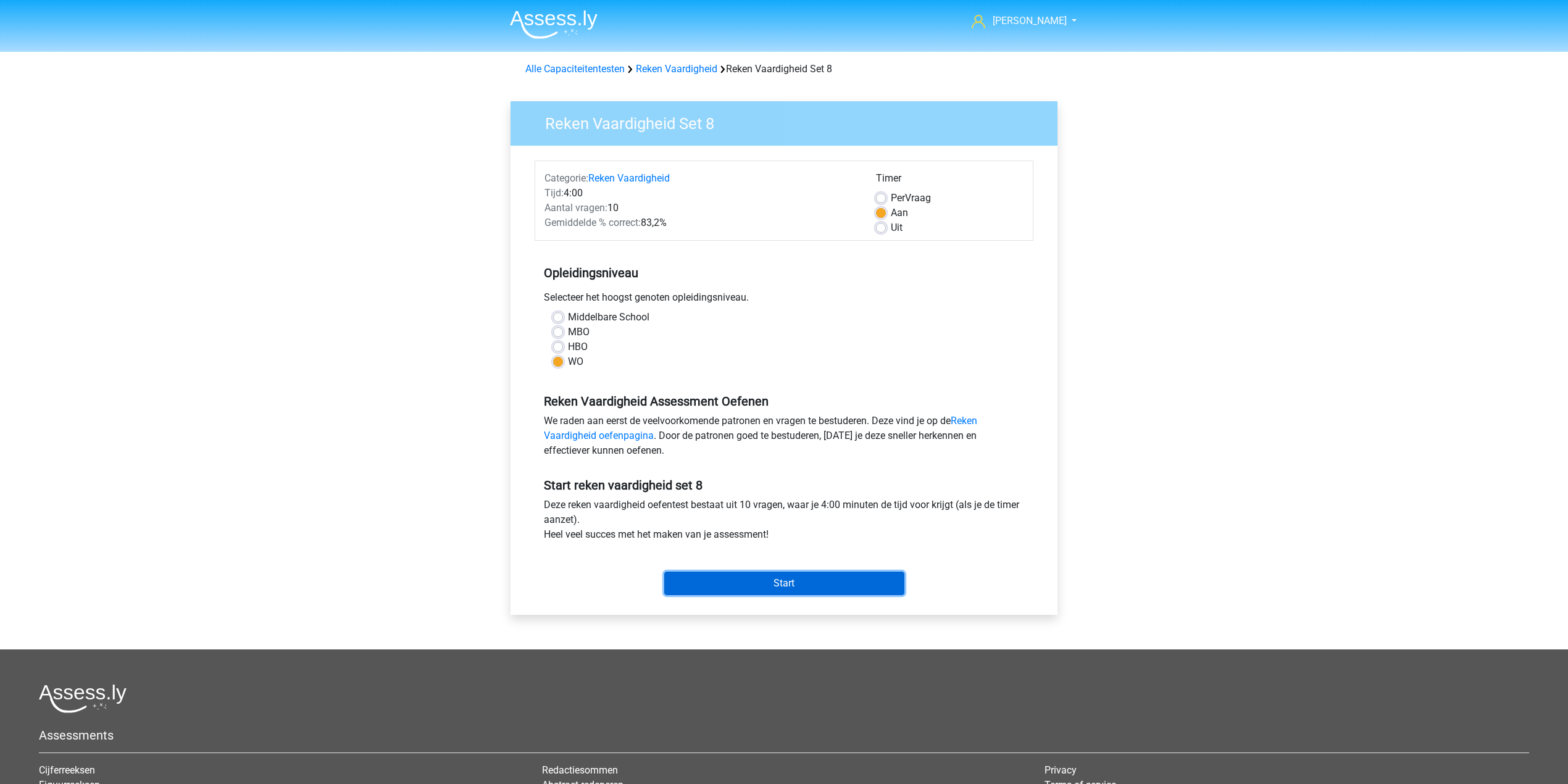
click at [777, 591] on input "Start" at bounding box center [784, 583] width 240 height 24
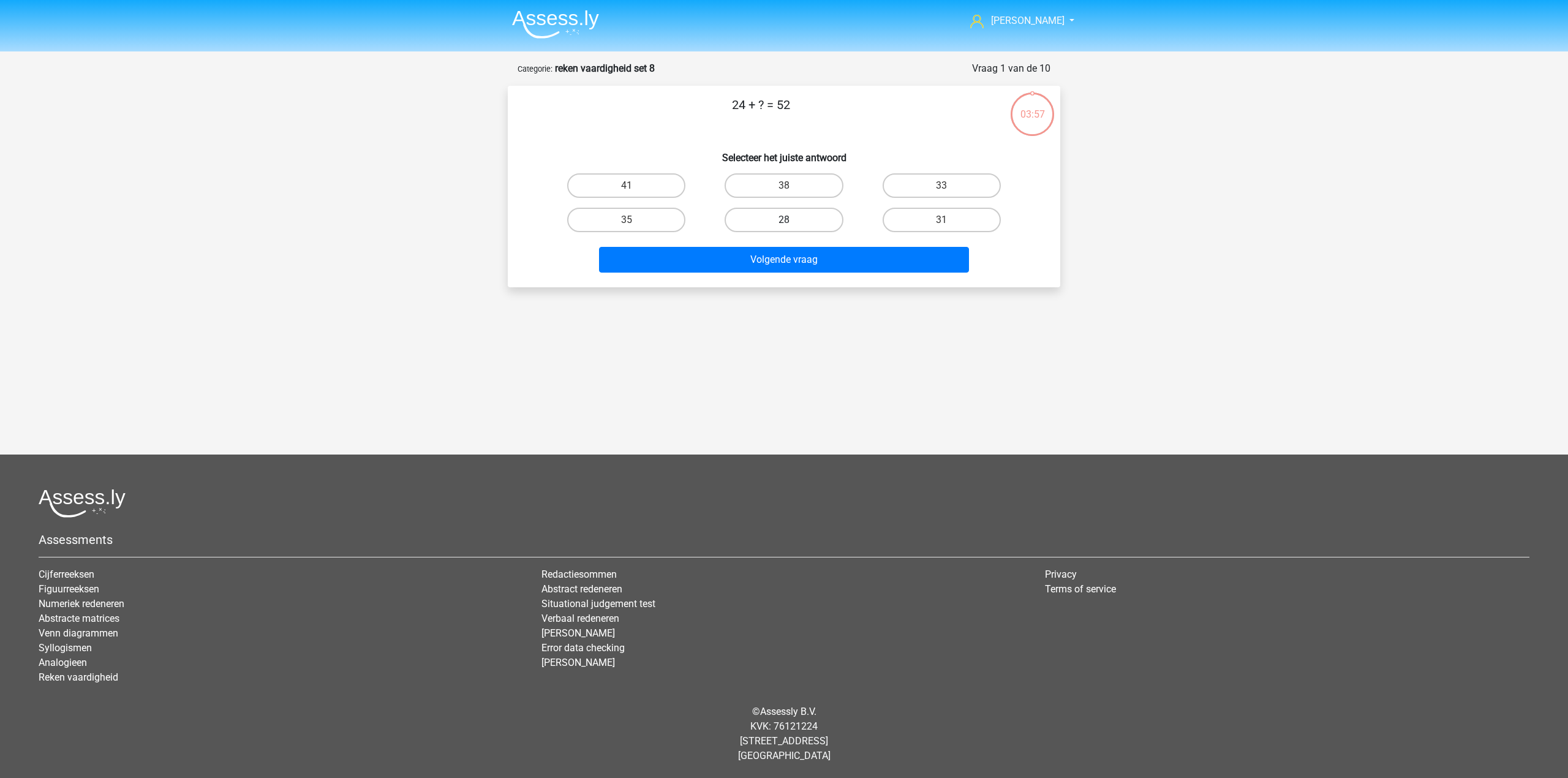
click at [779, 228] on label "28" at bounding box center [784, 219] width 118 height 24
click at [784, 228] on input "28" at bounding box center [787, 224] width 8 height 8
radio input "true"
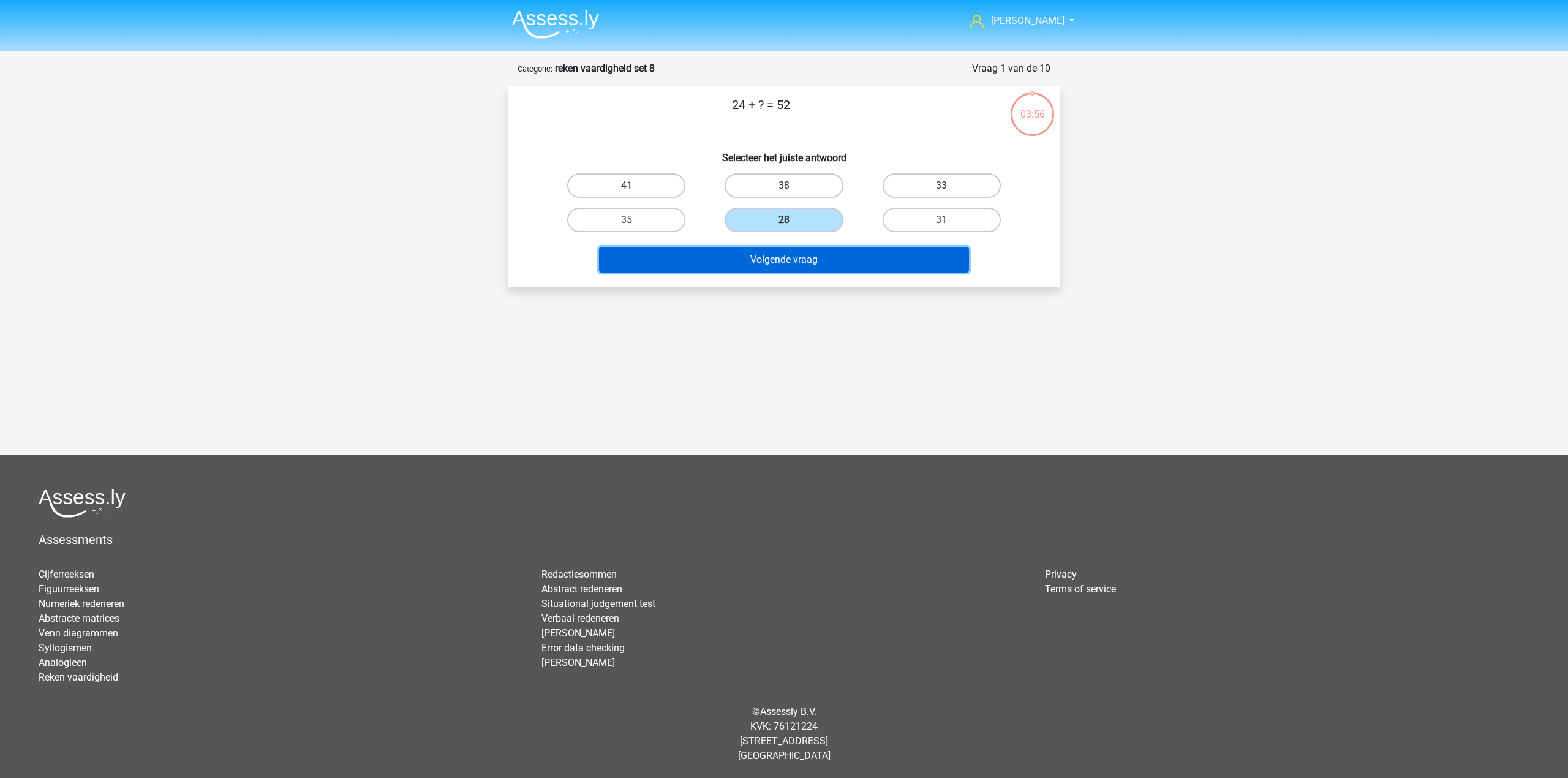
click at [778, 255] on button "Volgende vraag" at bounding box center [784, 259] width 370 height 25
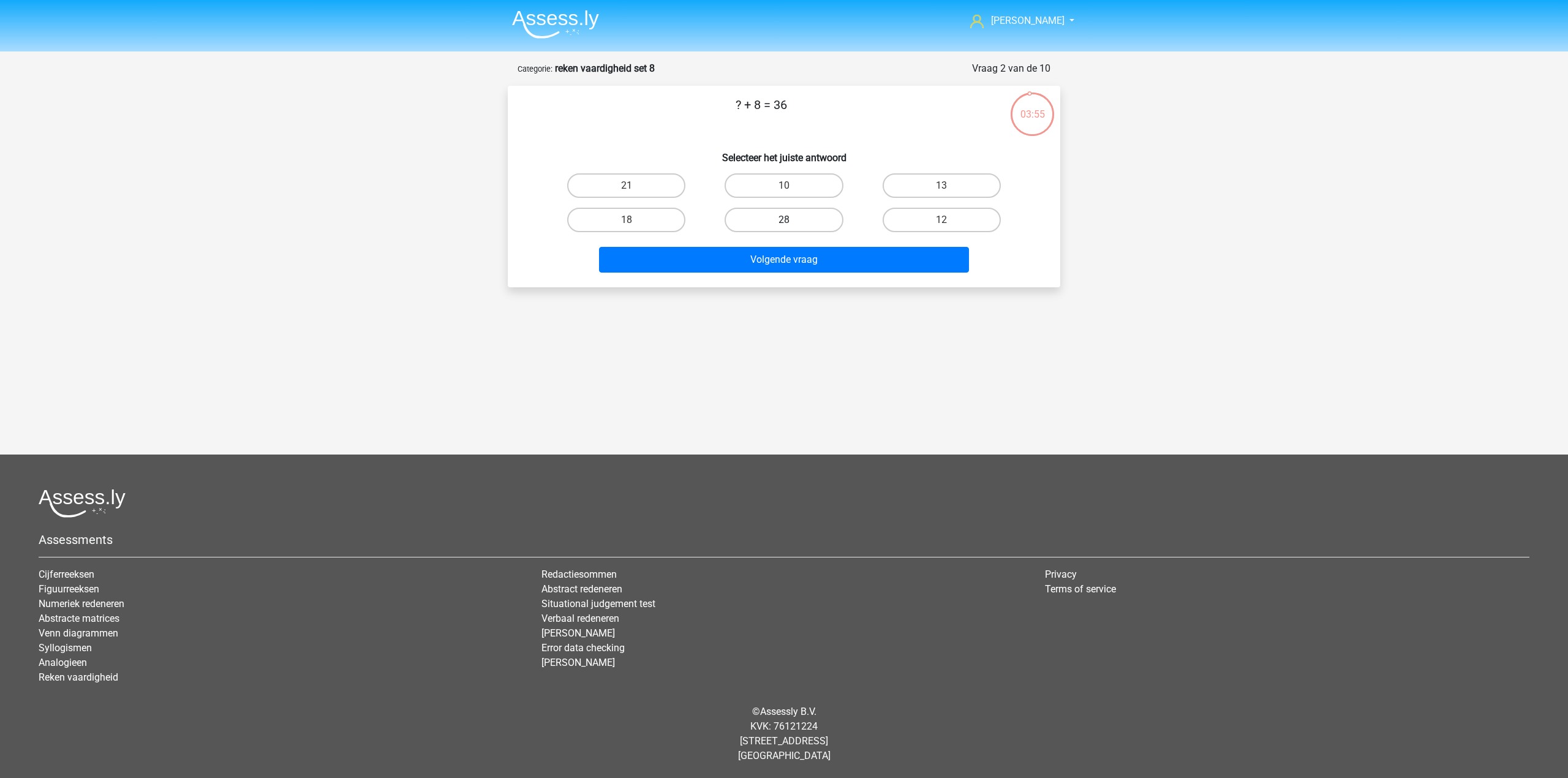
click at [750, 216] on label "28" at bounding box center [784, 219] width 118 height 24
click at [784, 220] on input "28" at bounding box center [787, 224] width 8 height 8
radio input "true"
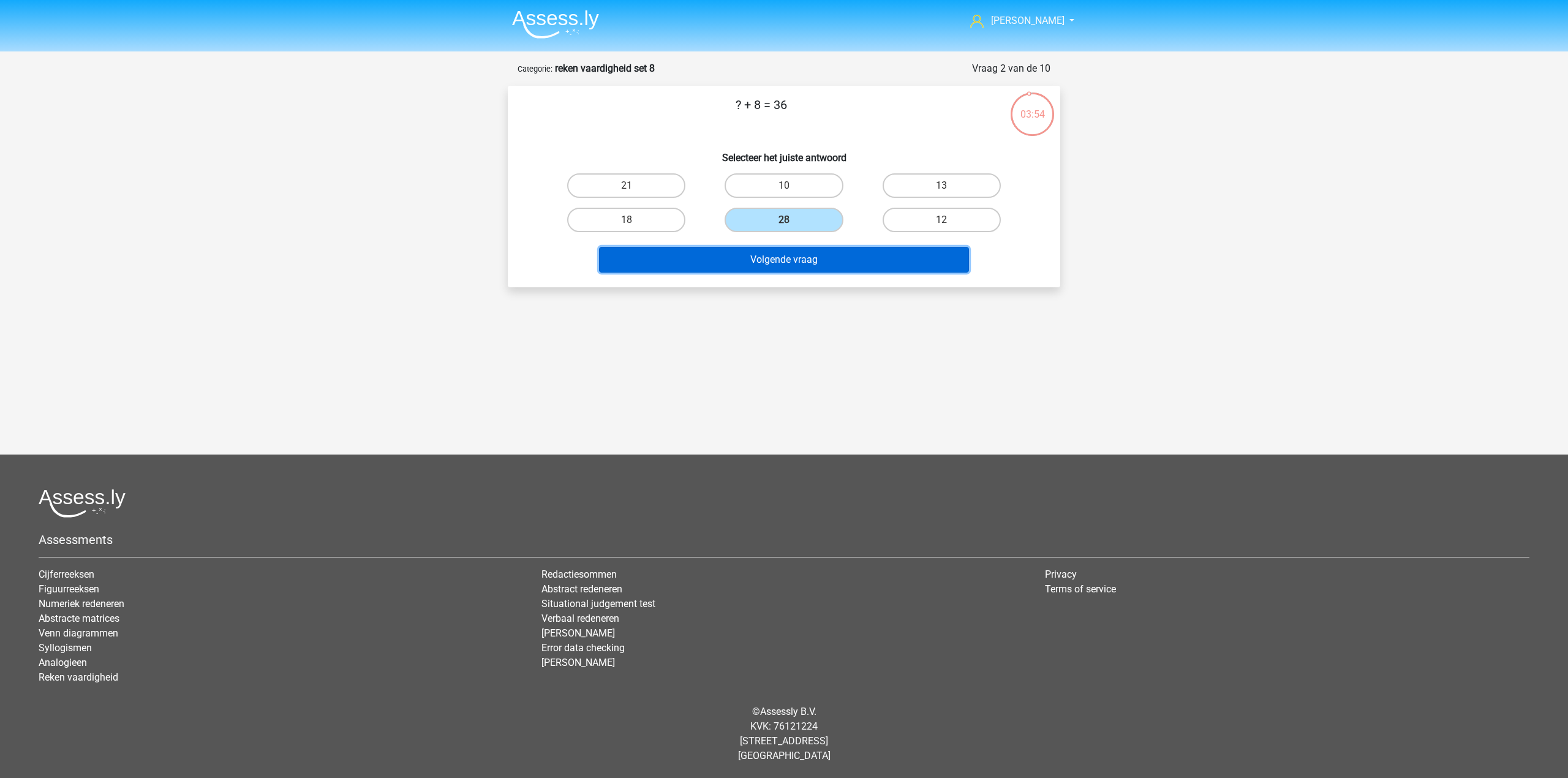
click at [750, 262] on button "Volgende vraag" at bounding box center [784, 259] width 370 height 25
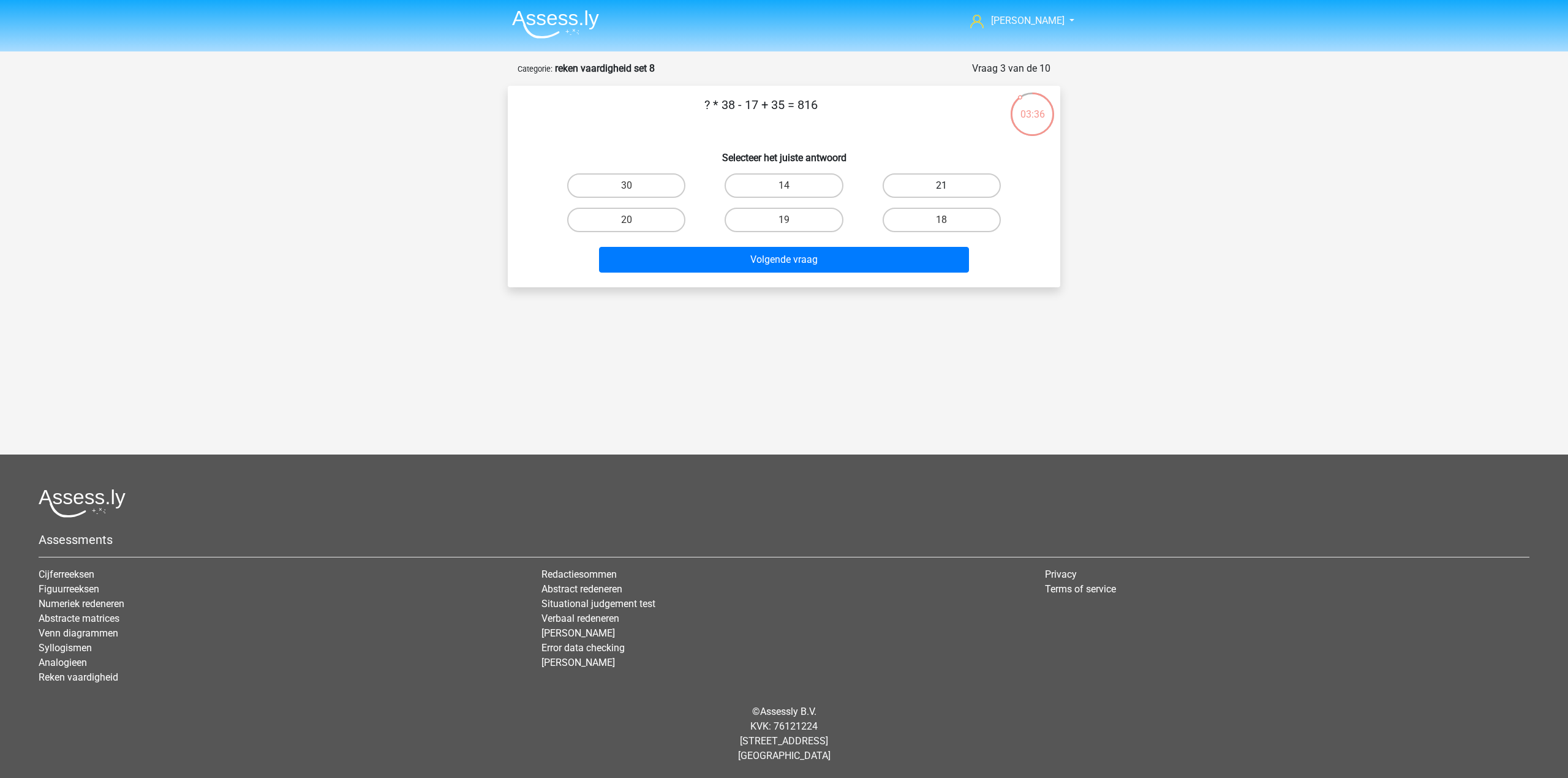
click at [931, 187] on label "21" at bounding box center [941, 185] width 118 height 24
click at [941, 187] on input "21" at bounding box center [945, 189] width 8 height 8
radio input "true"
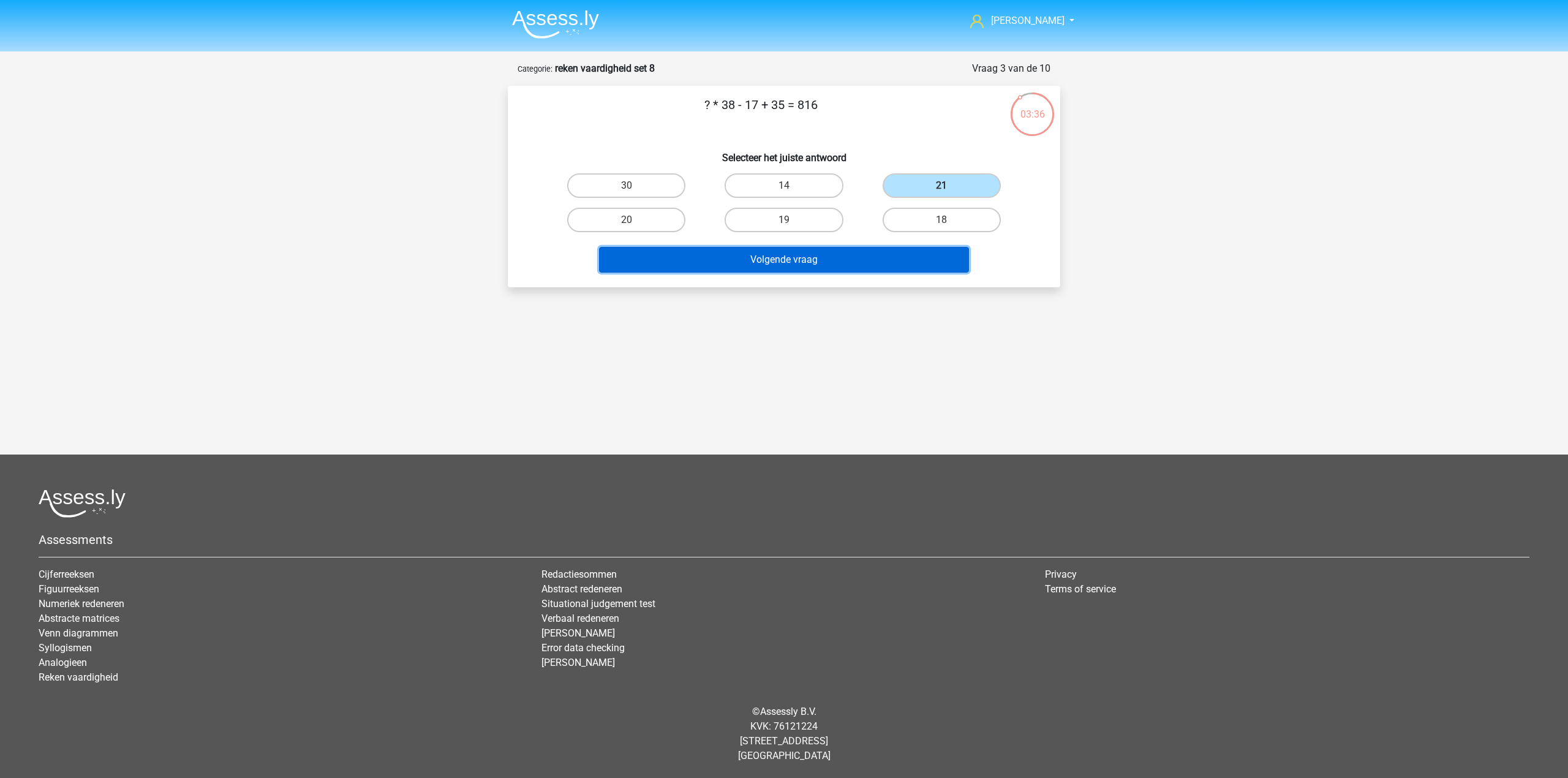
click at [909, 250] on button "Volgende vraag" at bounding box center [784, 259] width 370 height 25
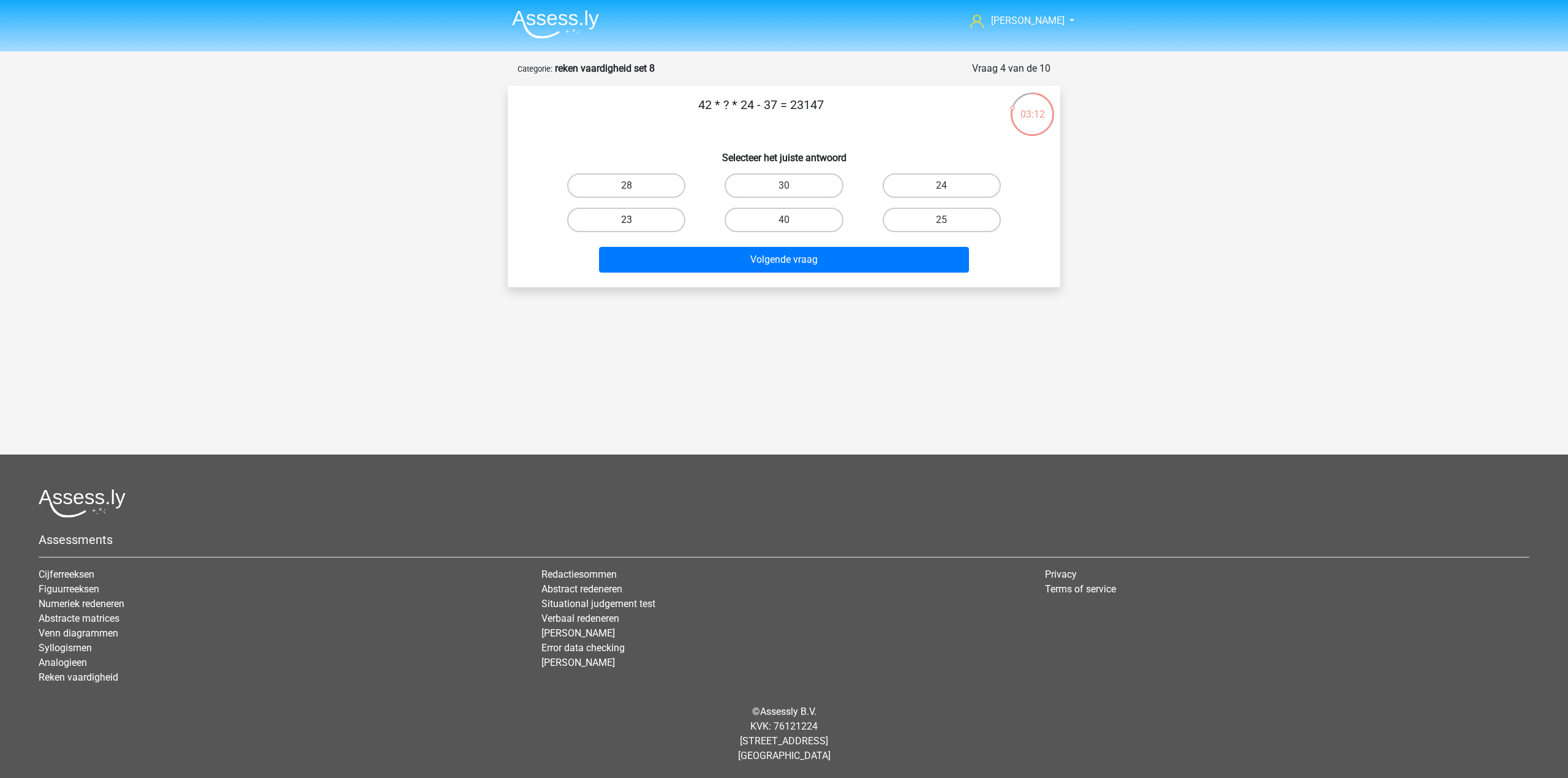
click at [663, 214] on label "23" at bounding box center [626, 219] width 118 height 24
click at [634, 220] on input "23" at bounding box center [630, 224] width 8 height 8
radio input "true"
click at [716, 248] on button "Volgende vraag" at bounding box center [784, 259] width 370 height 25
click at [909, 185] on label "11" at bounding box center [941, 185] width 118 height 24
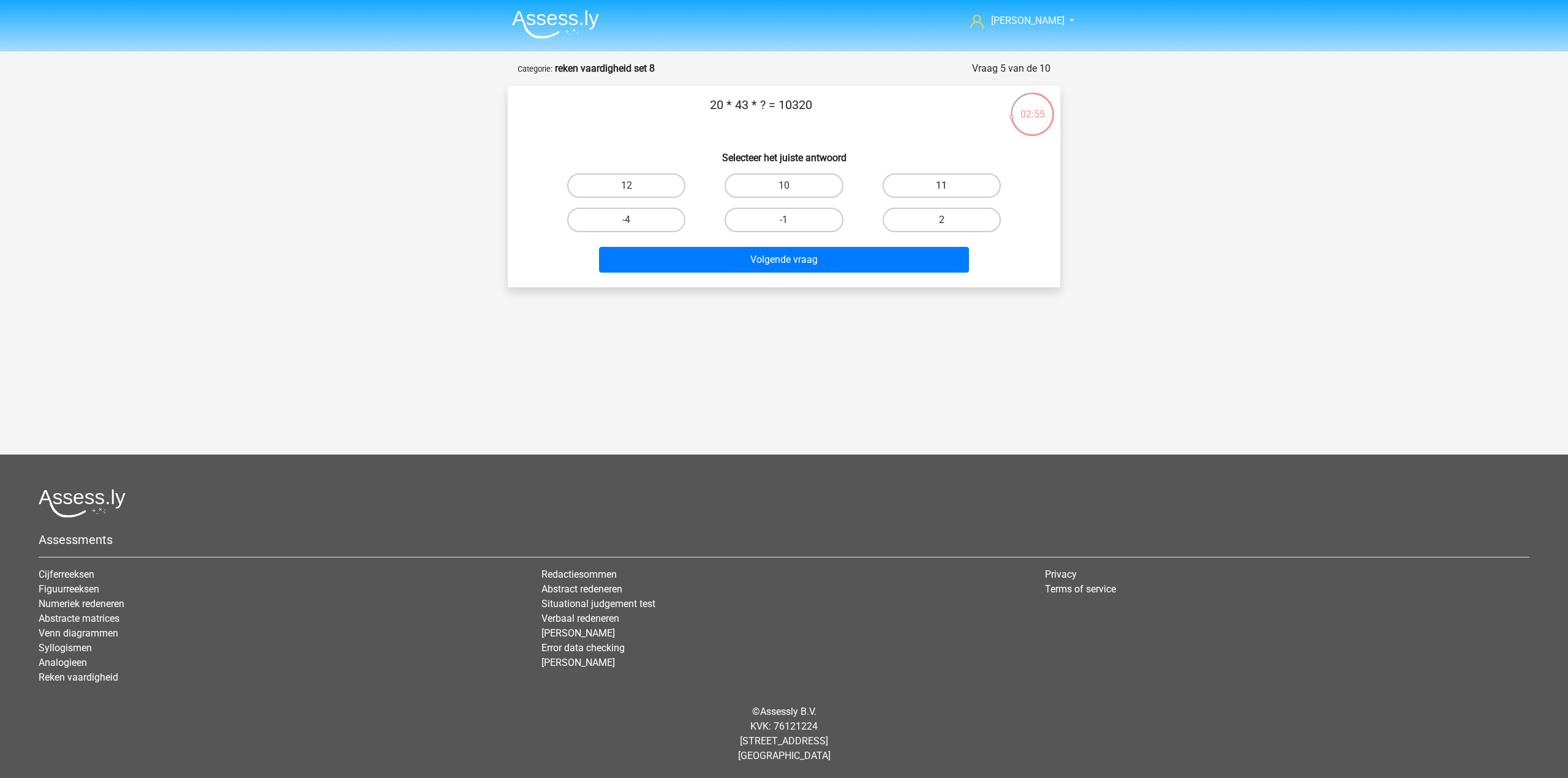
click at [941, 186] on input "11" at bounding box center [945, 189] width 8 height 8
radio input "true"
click at [674, 185] on label "12" at bounding box center [626, 185] width 118 height 24
click at [634, 186] on input "12" at bounding box center [630, 189] width 8 height 8
radio input "true"
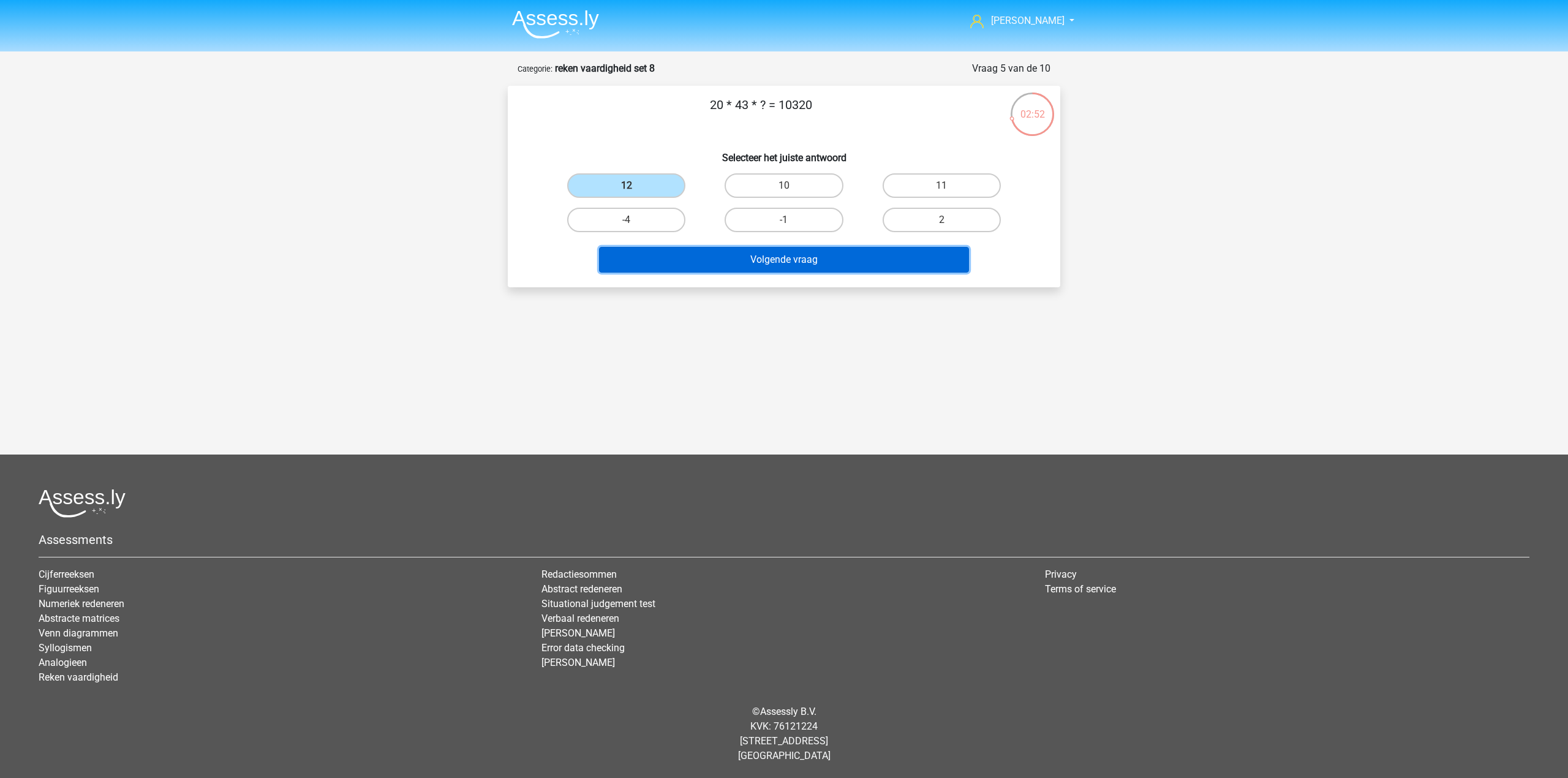
click at [689, 255] on button "Volgende vraag" at bounding box center [784, 259] width 370 height 25
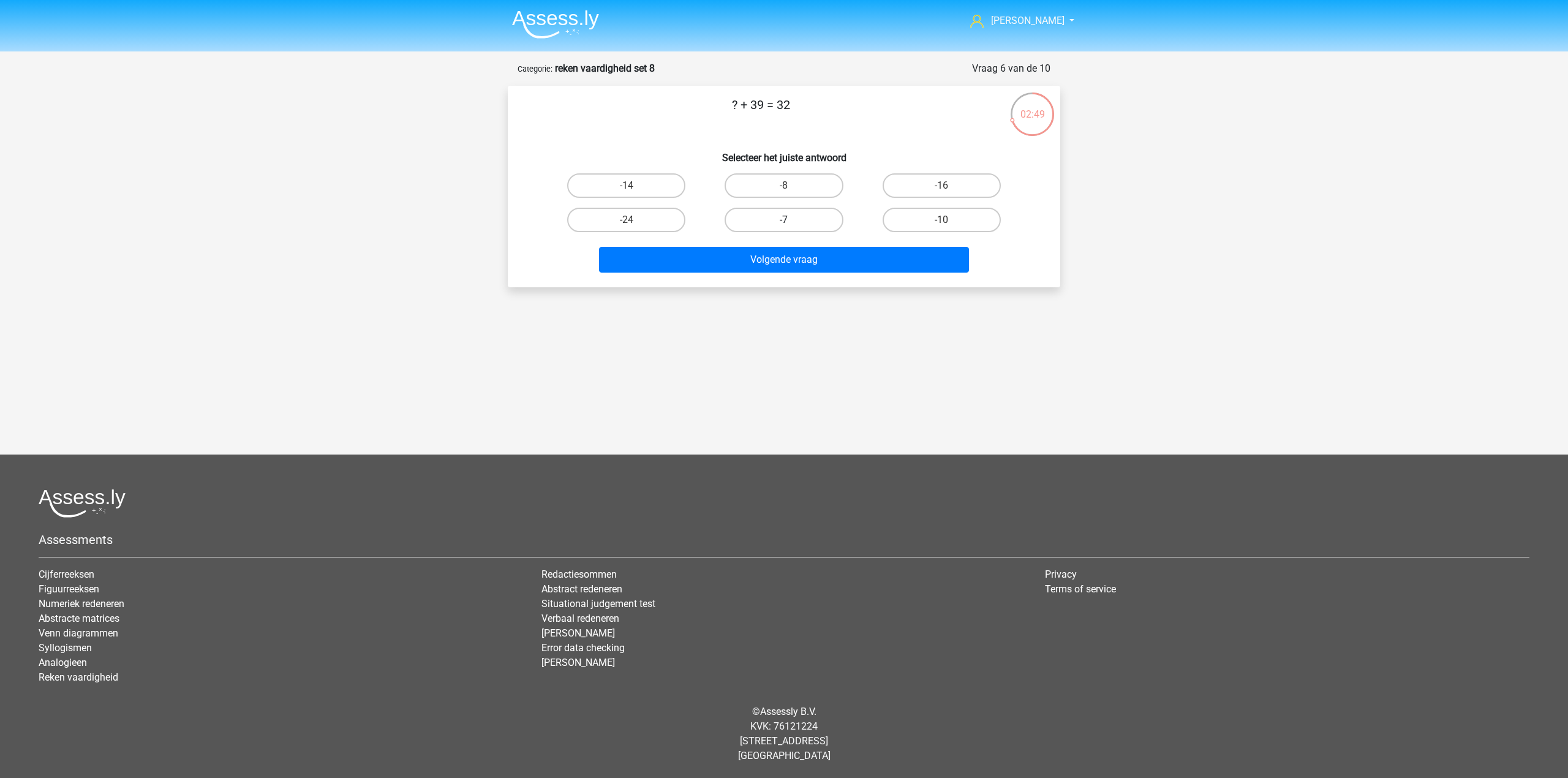
click at [822, 212] on label "-7" at bounding box center [784, 219] width 118 height 24
click at [792, 220] on input "-7" at bounding box center [787, 224] width 8 height 8
radio input "true"
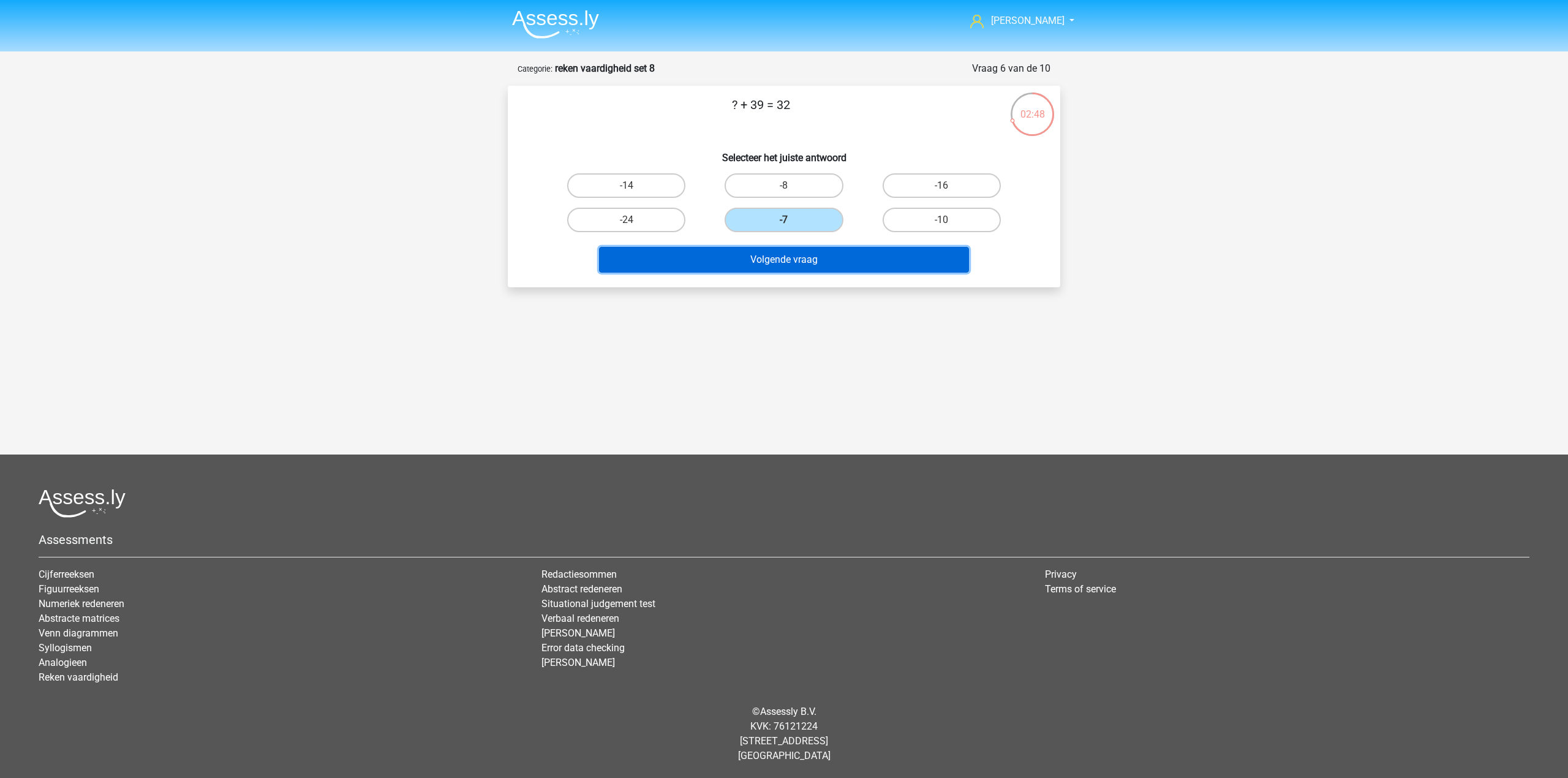
click at [818, 256] on button "Volgende vraag" at bounding box center [784, 259] width 370 height 25
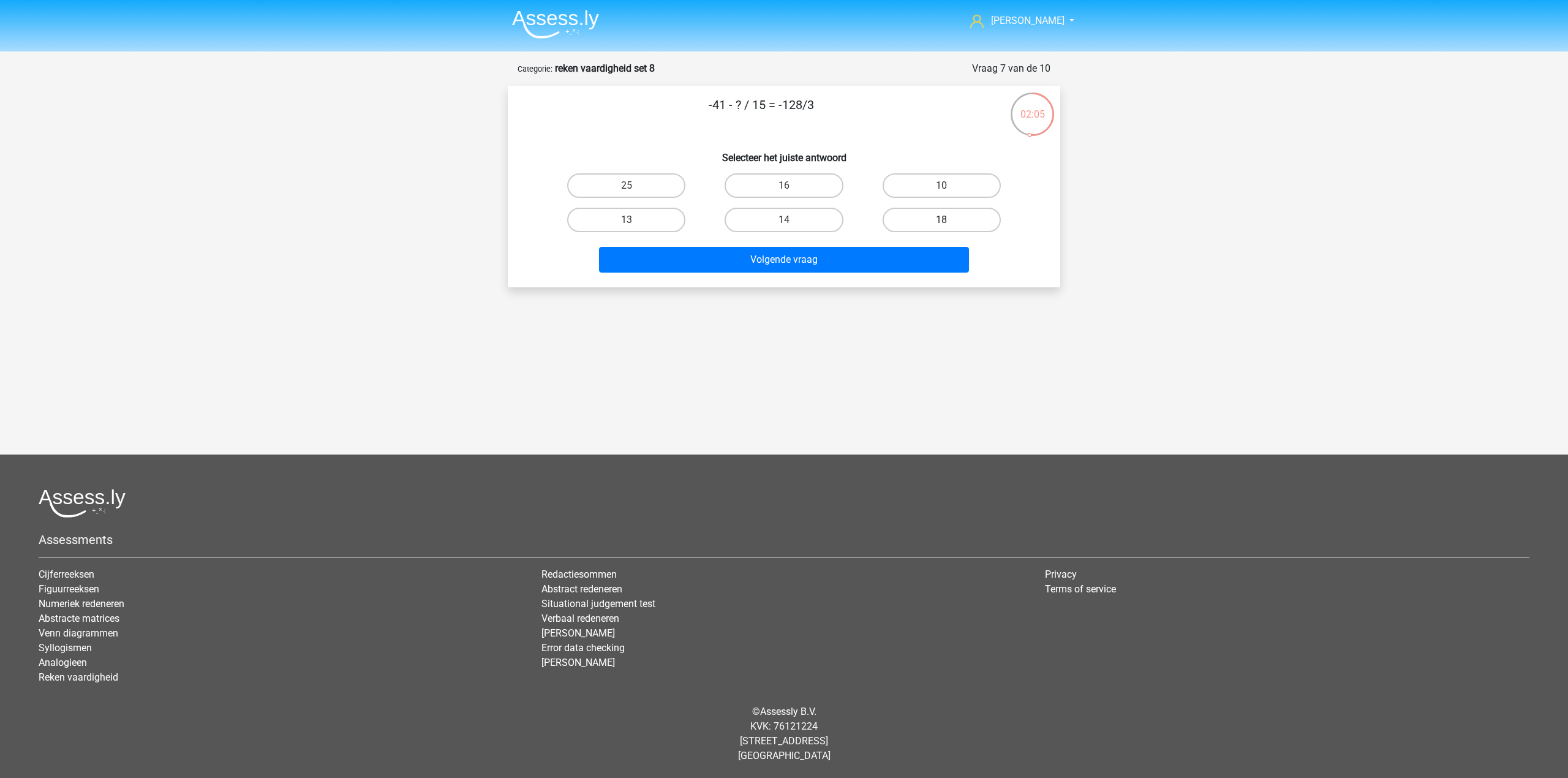
drag, startPoint x: 962, startPoint y: 207, endPoint x: 909, endPoint y: 260, distance: 75.0
click at [961, 208] on label "18" at bounding box center [941, 219] width 118 height 24
click at [949, 220] on input "18" at bounding box center [945, 224] width 8 height 8
radio input "true"
click at [907, 260] on button "Volgende vraag" at bounding box center [784, 259] width 370 height 25
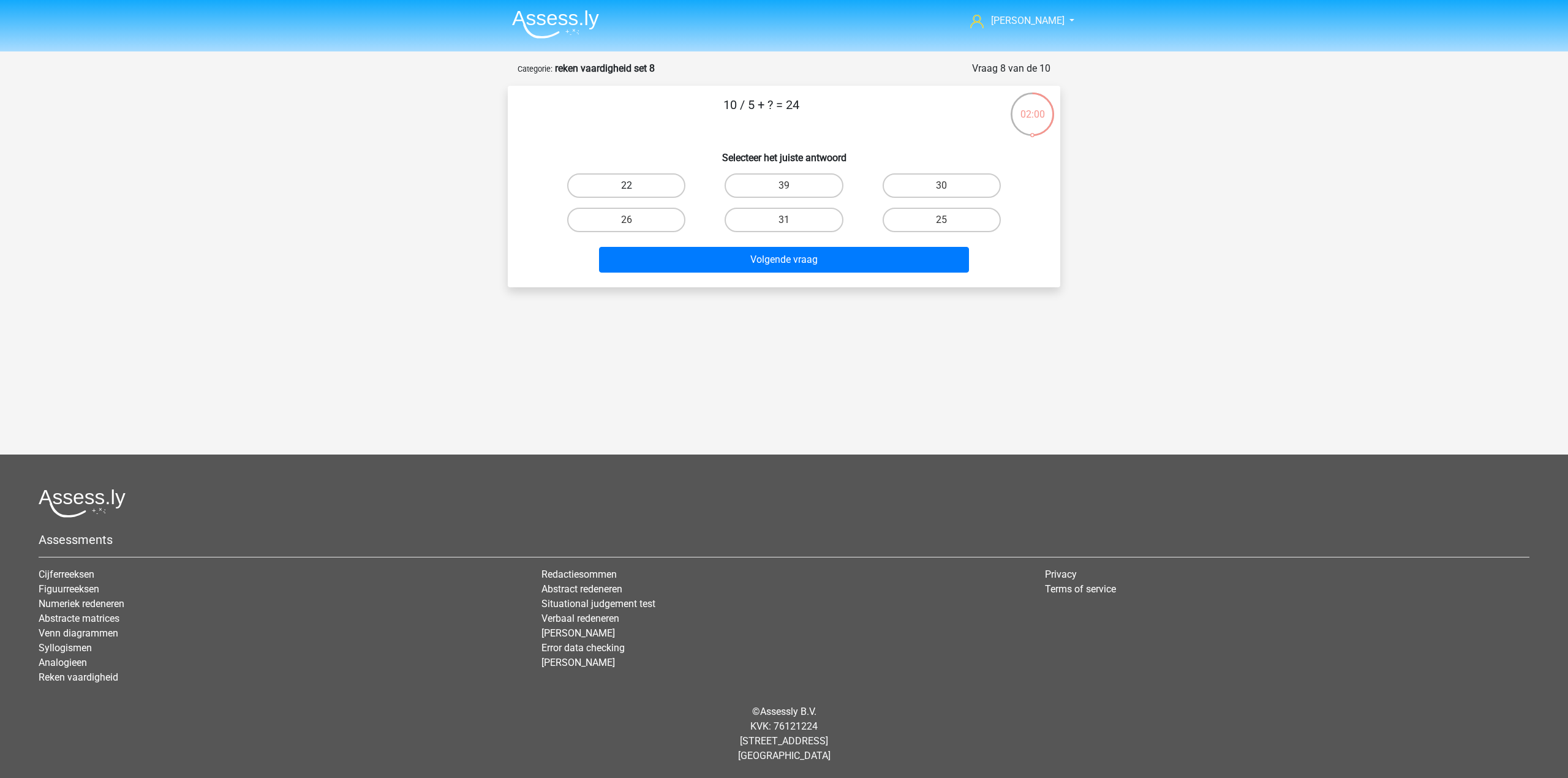
click at [608, 188] on label "22" at bounding box center [626, 185] width 118 height 24
click at [627, 188] on input "22" at bounding box center [630, 189] width 8 height 8
radio input "true"
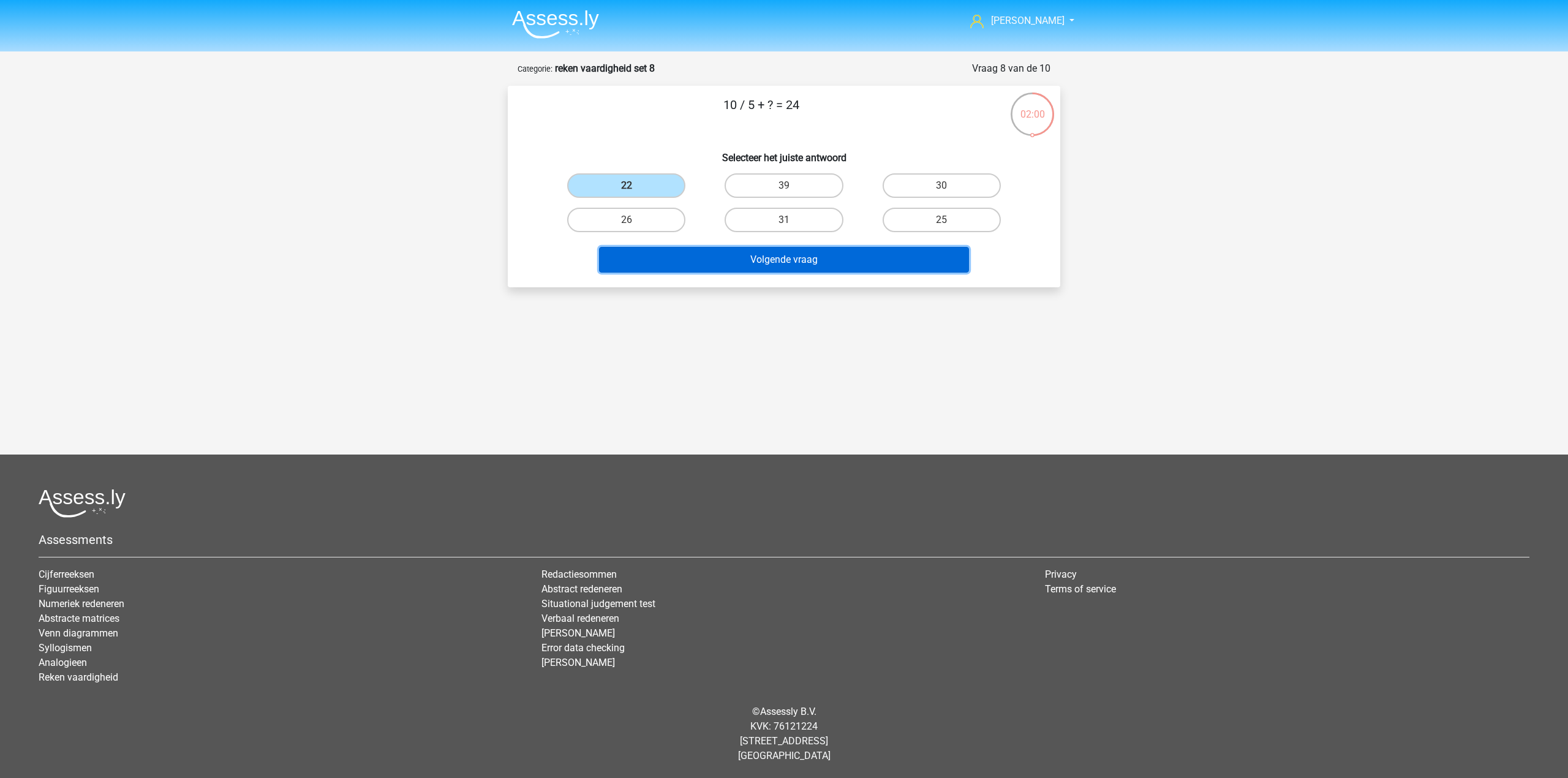
click at [675, 260] on button "Volgende vraag" at bounding box center [784, 259] width 370 height 25
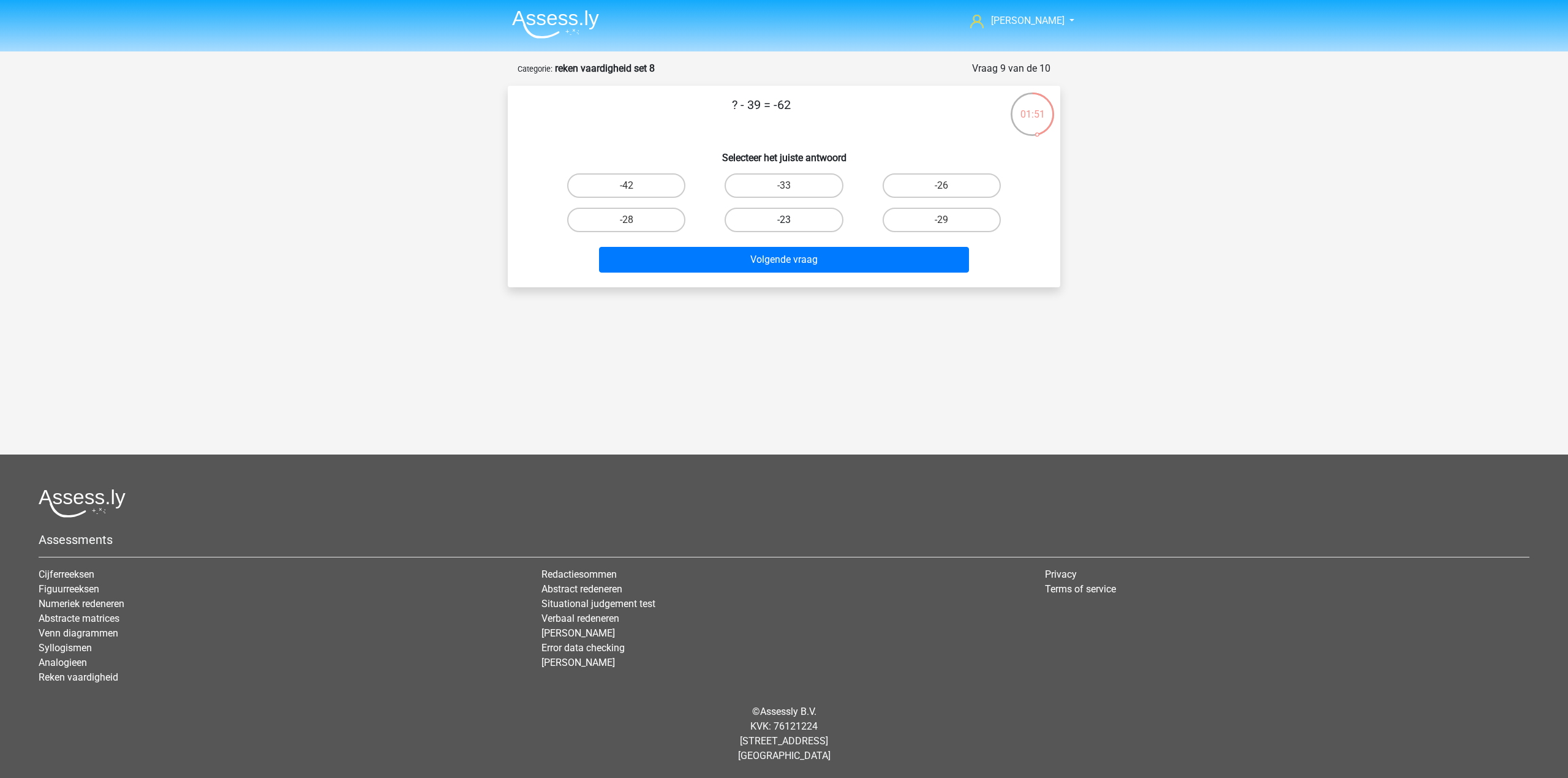
click at [803, 221] on label "-23" at bounding box center [784, 219] width 118 height 24
click at [792, 221] on input "-23" at bounding box center [787, 224] width 8 height 8
radio input "true"
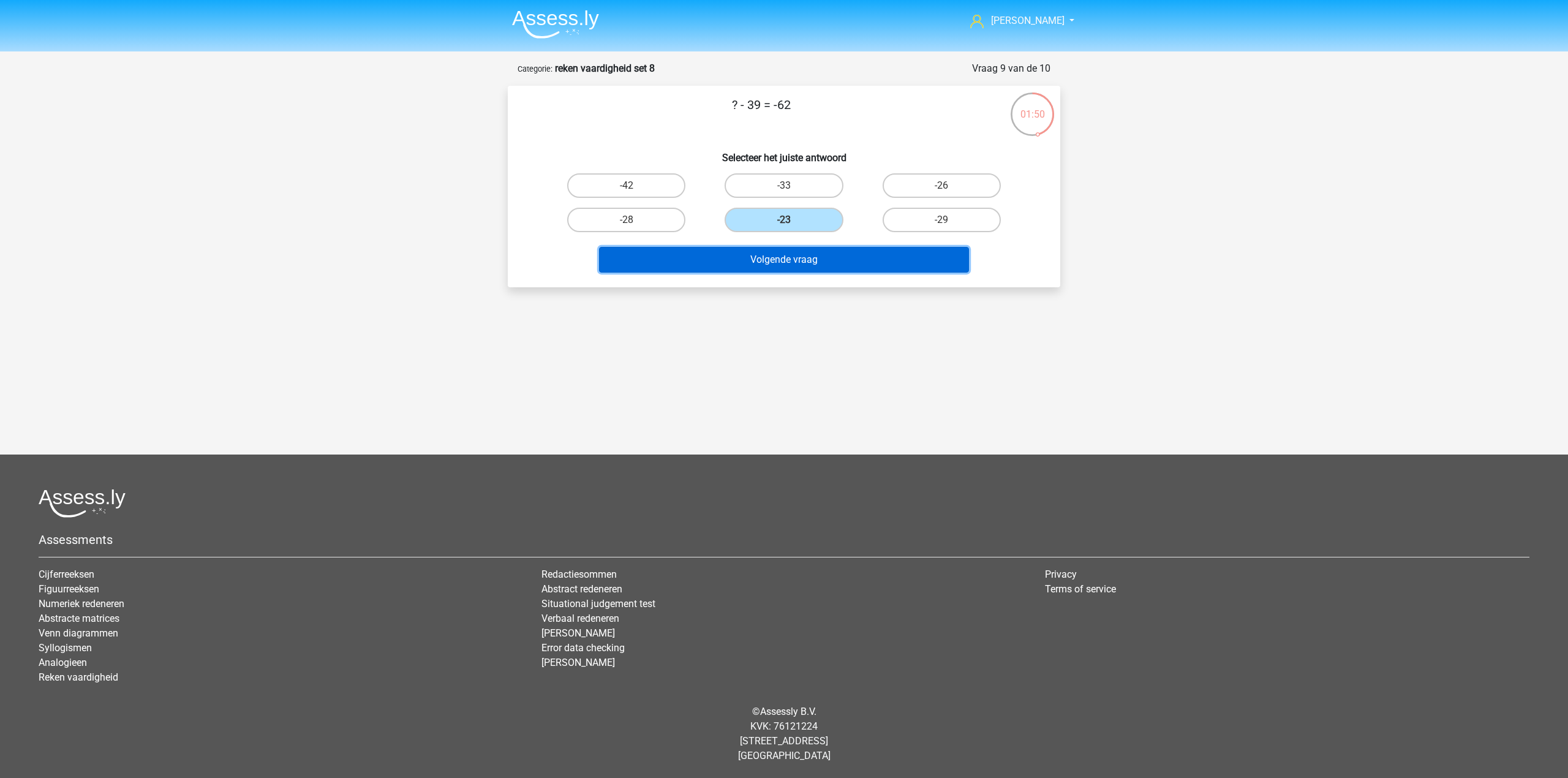
click at [802, 257] on button "Volgende vraag" at bounding box center [784, 259] width 370 height 25
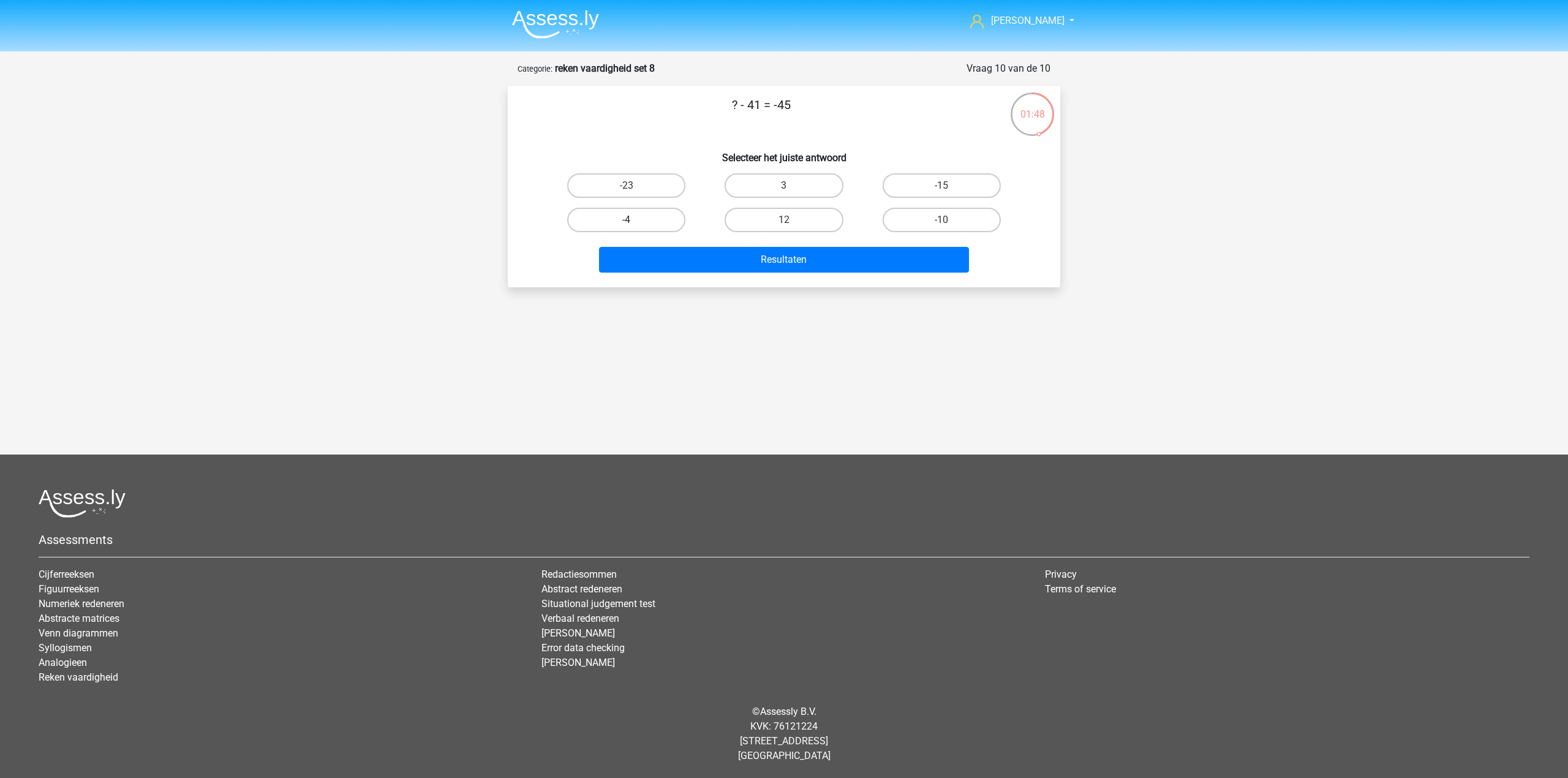
click at [653, 222] on label "-4" at bounding box center [626, 219] width 118 height 24
click at [634, 222] on input "-4" at bounding box center [630, 224] width 8 height 8
radio input "true"
click at [685, 255] on button "Resultaten" at bounding box center [784, 259] width 370 height 25
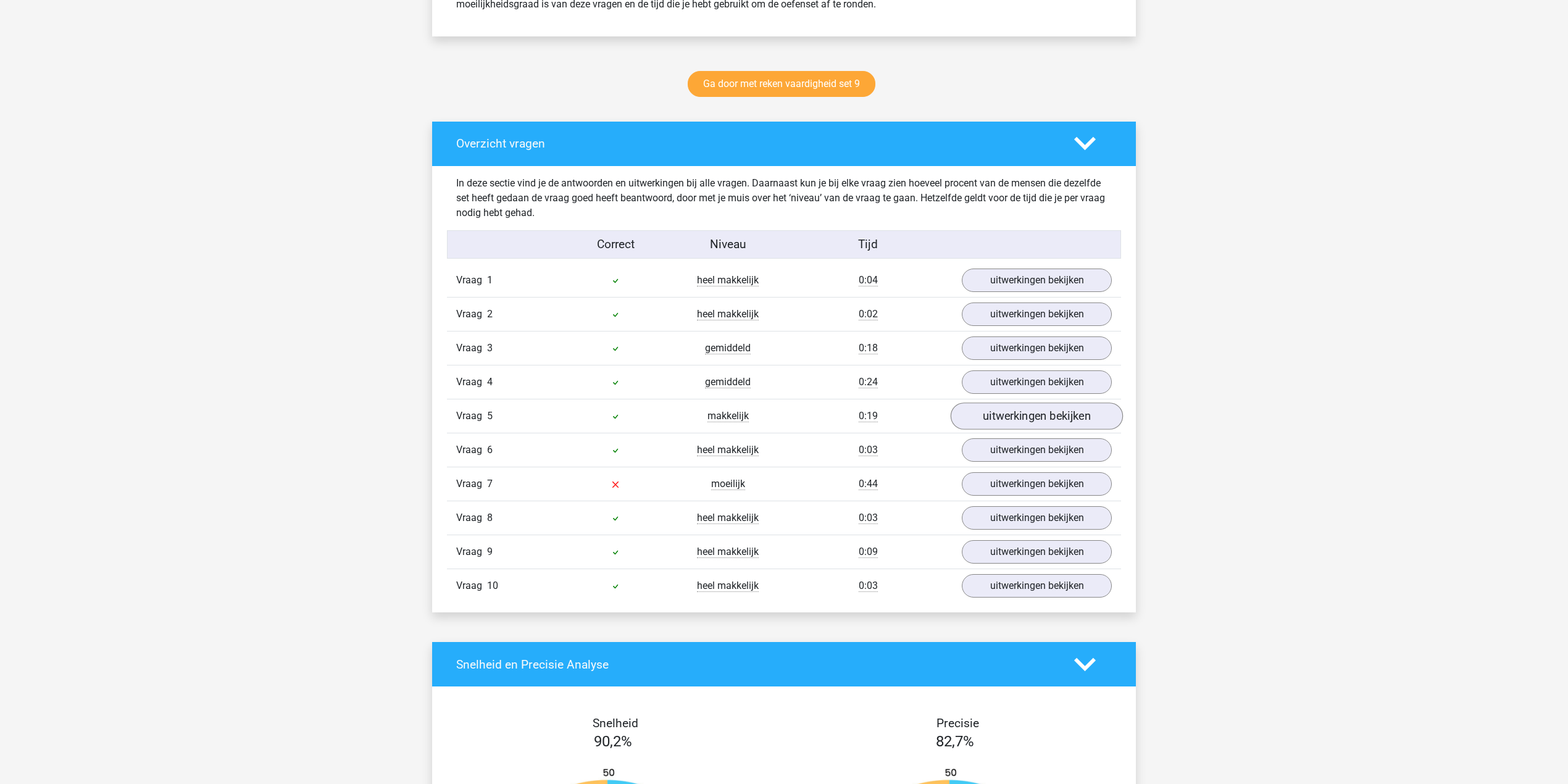
scroll to position [576, 0]
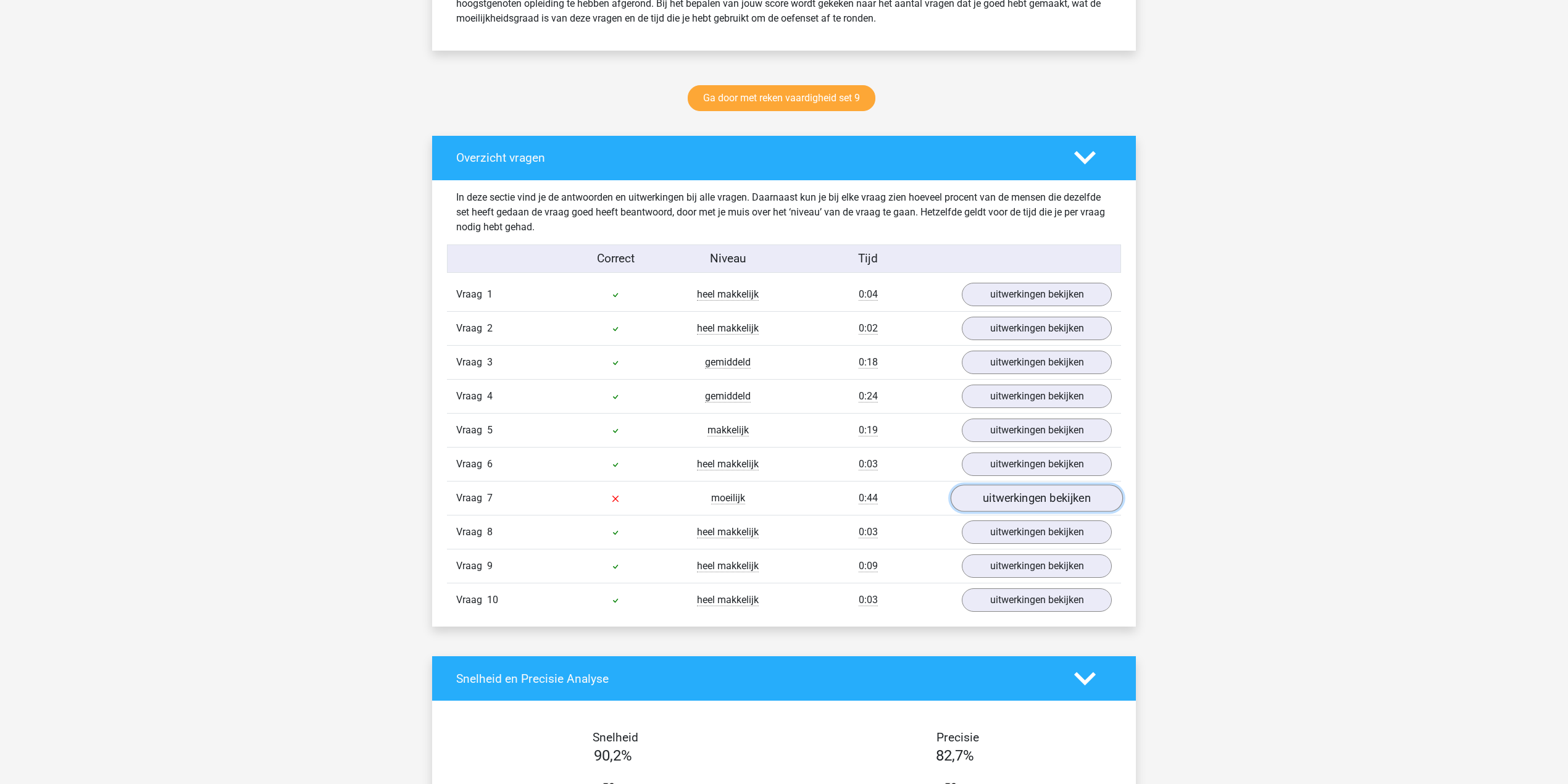
click at [993, 502] on link "uitwerkingen bekijken" at bounding box center [1037, 498] width 173 height 27
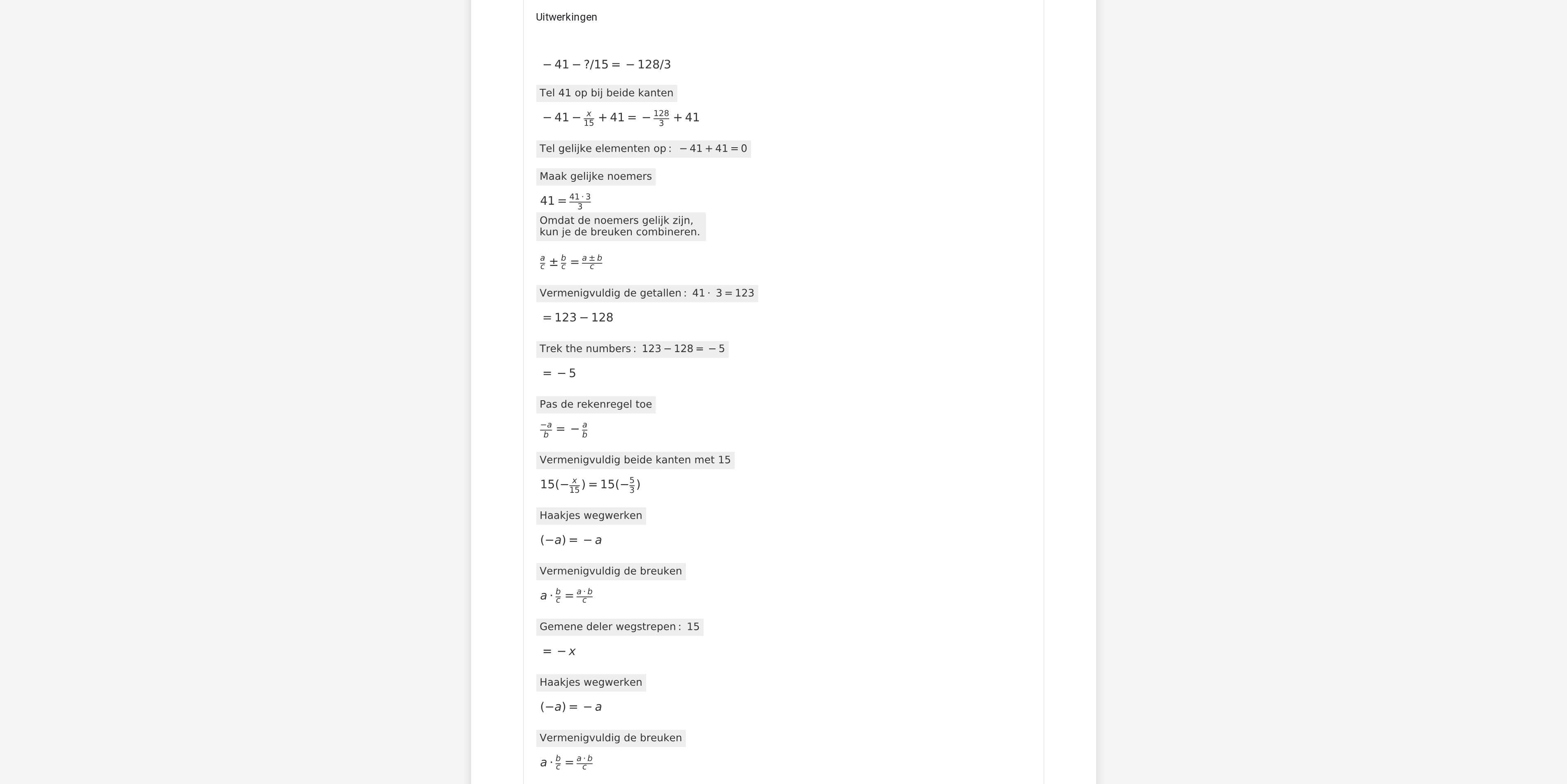
scroll to position [822, 0]
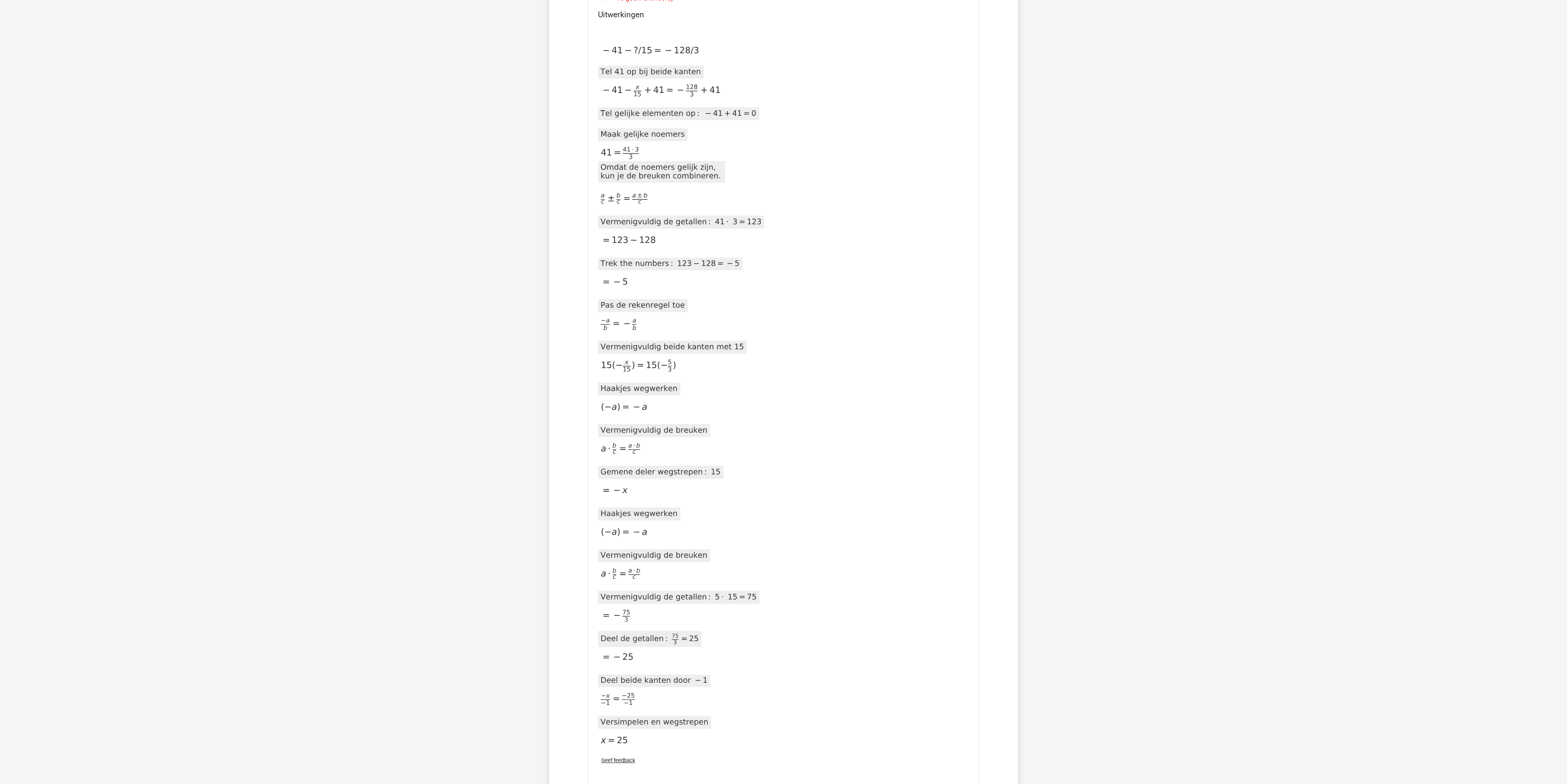
drag, startPoint x: 1028, startPoint y: 0, endPoint x: 1128, endPoint y: 357, distance: 370.7
click at [1044, 357] on div "[PERSON_NAME] [EMAIL_ADDRESS][DOMAIN_NAME]" at bounding box center [784, 389] width 1567 height 2424
click at [1044, 350] on div "[PERSON_NAME] [EMAIL_ADDRESS][DOMAIN_NAME]" at bounding box center [784, 389] width 1567 height 2424
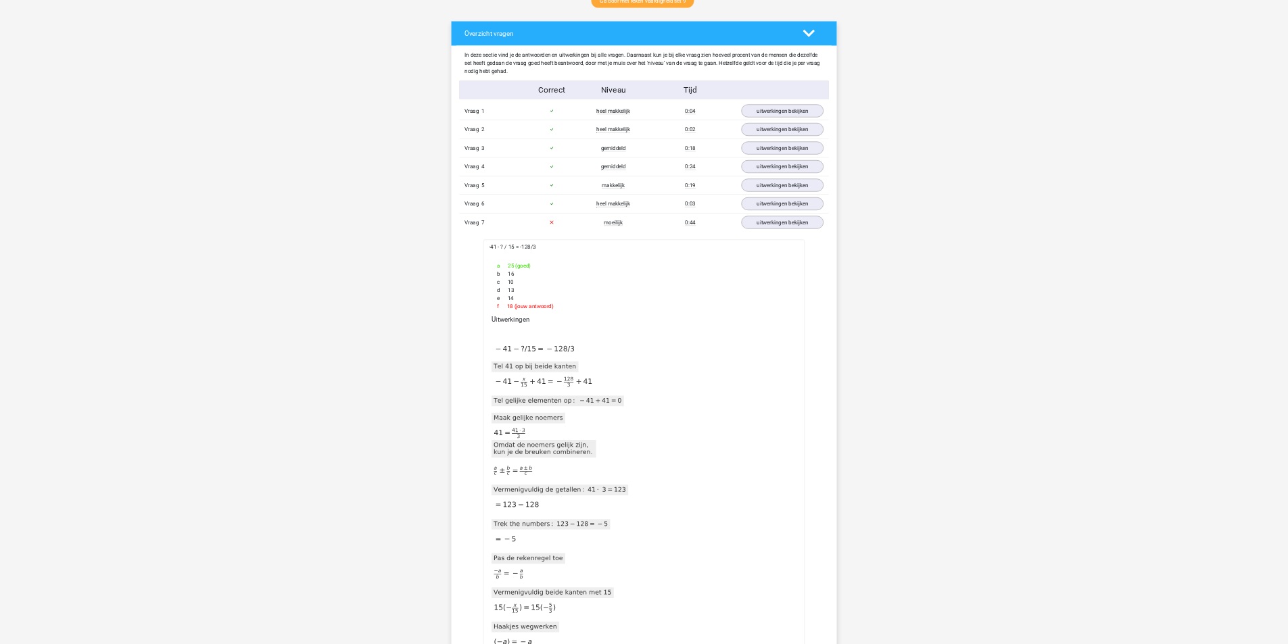
scroll to position [406, 0]
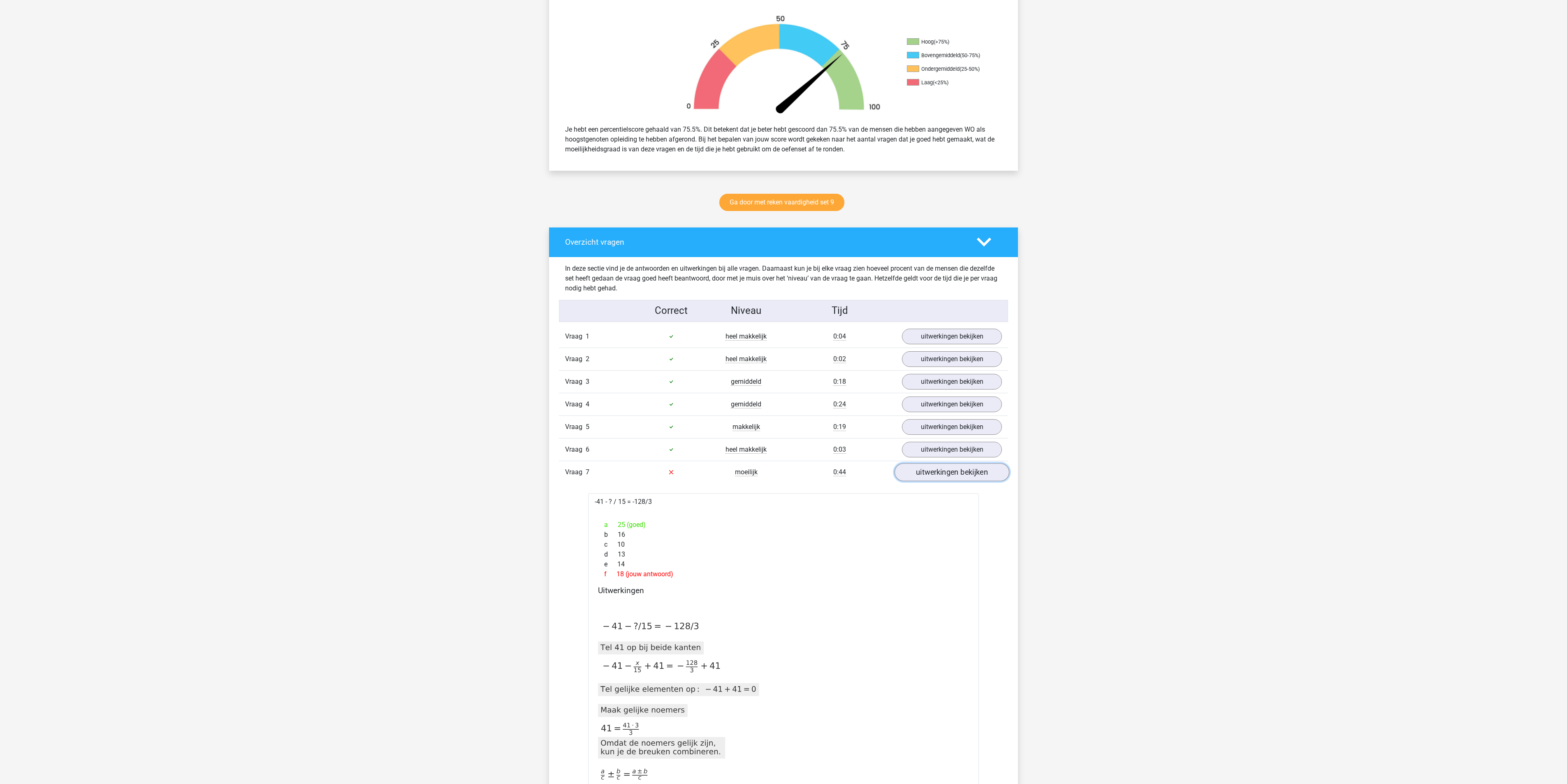
click at [983, 476] on link "uitwerkingen bekijken" at bounding box center [952, 472] width 115 height 18
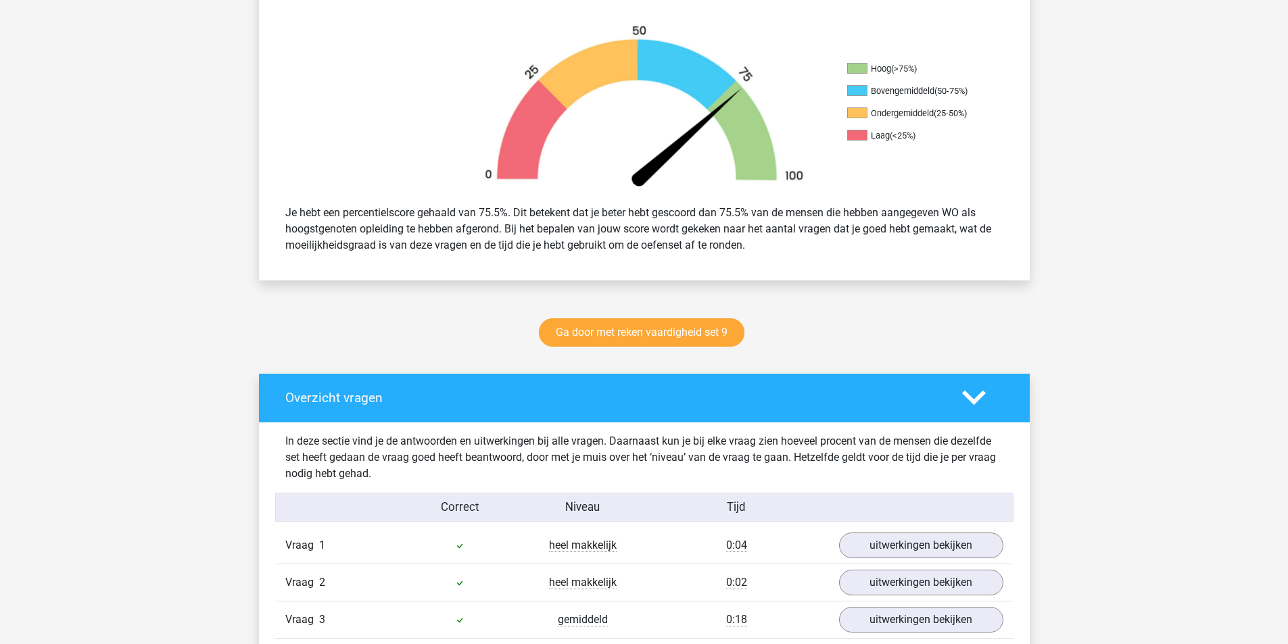
drag, startPoint x: 2571, startPoint y: 0, endPoint x: 1006, endPoint y: 284, distance: 1590.1
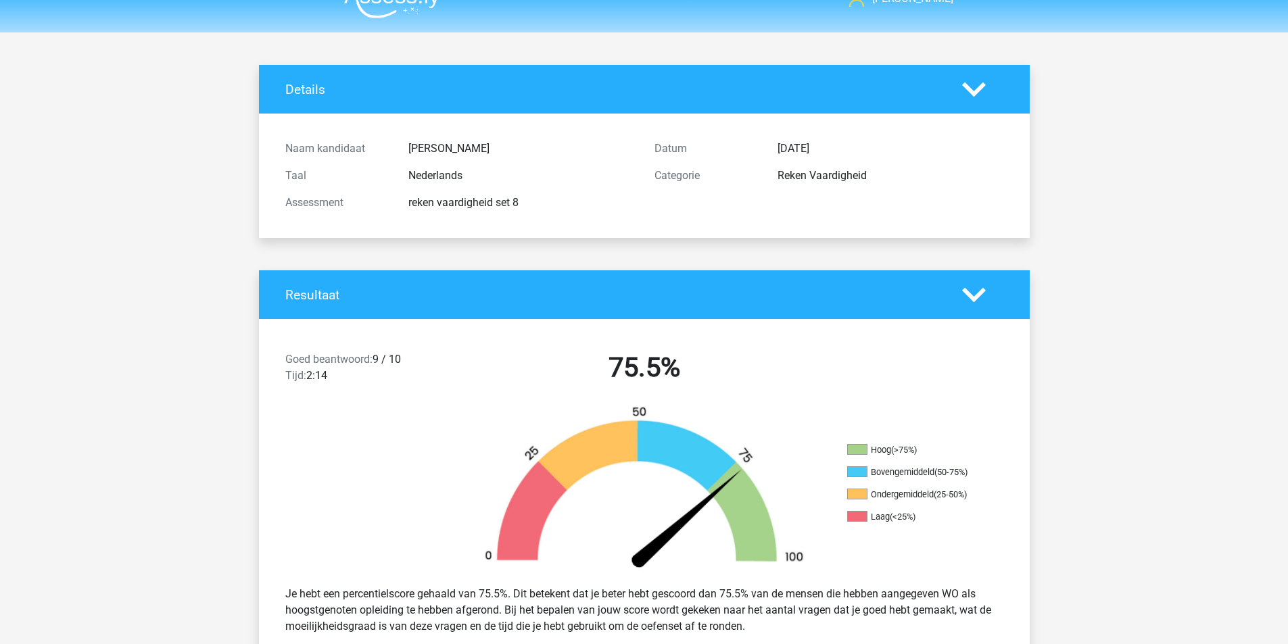
scroll to position [0, 0]
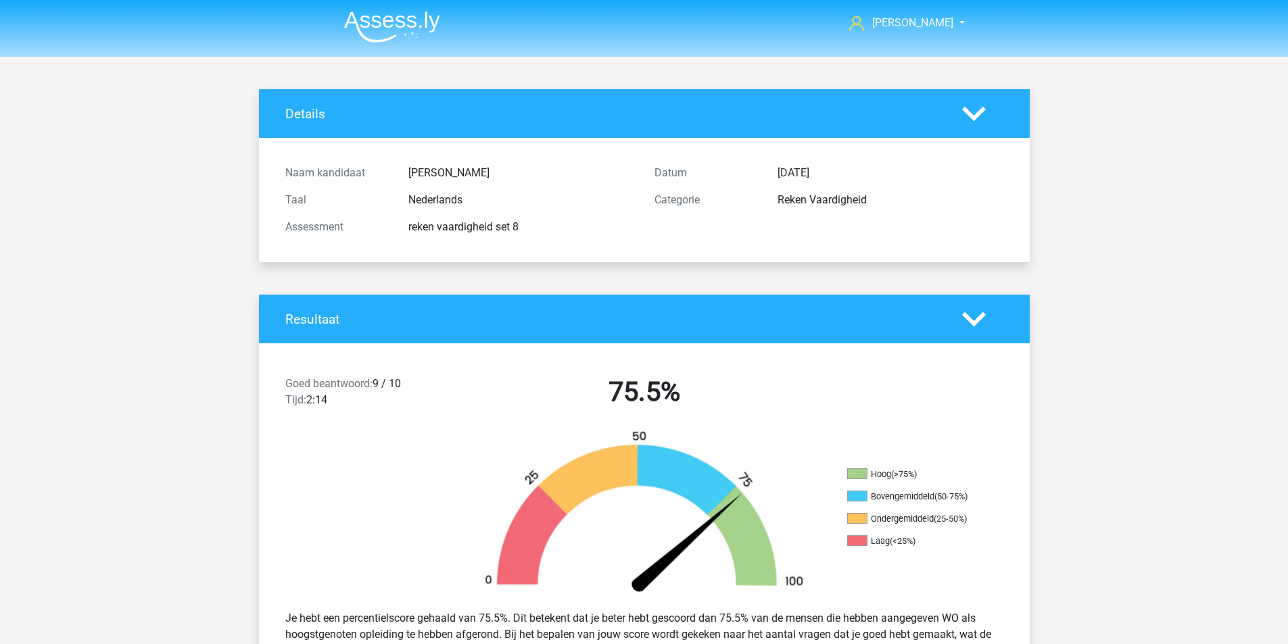
click at [381, 29] on img at bounding box center [392, 27] width 96 height 32
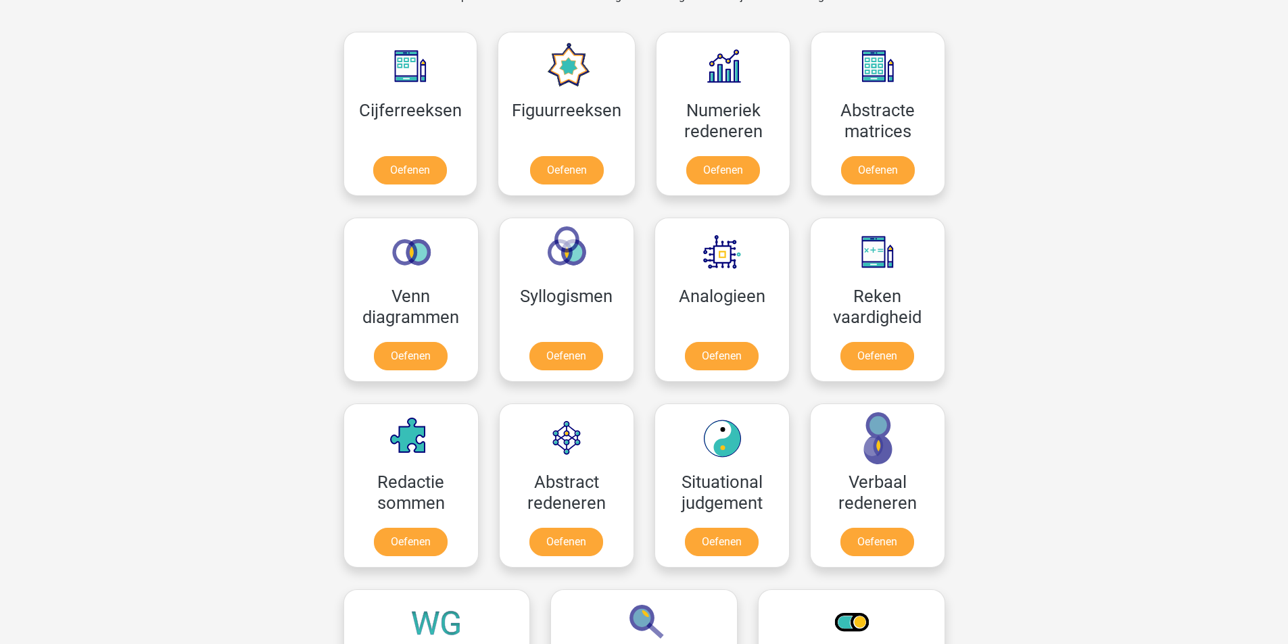
scroll to position [609, 0]
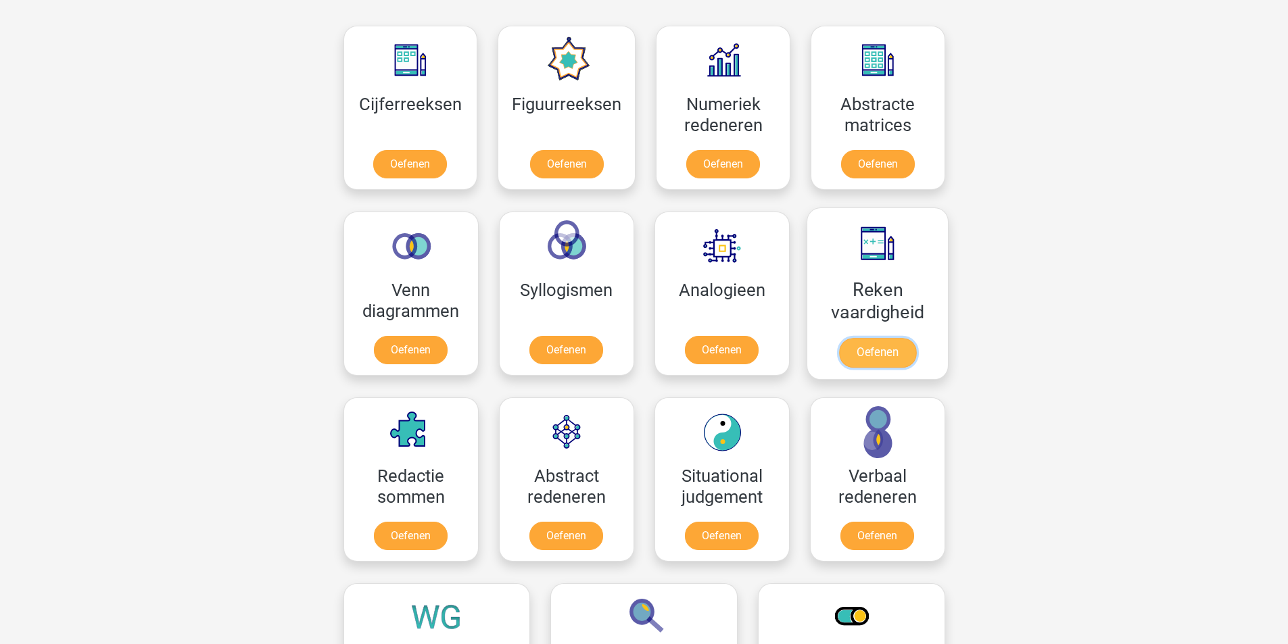
click at [838, 348] on link "Oefenen" at bounding box center [876, 353] width 77 height 30
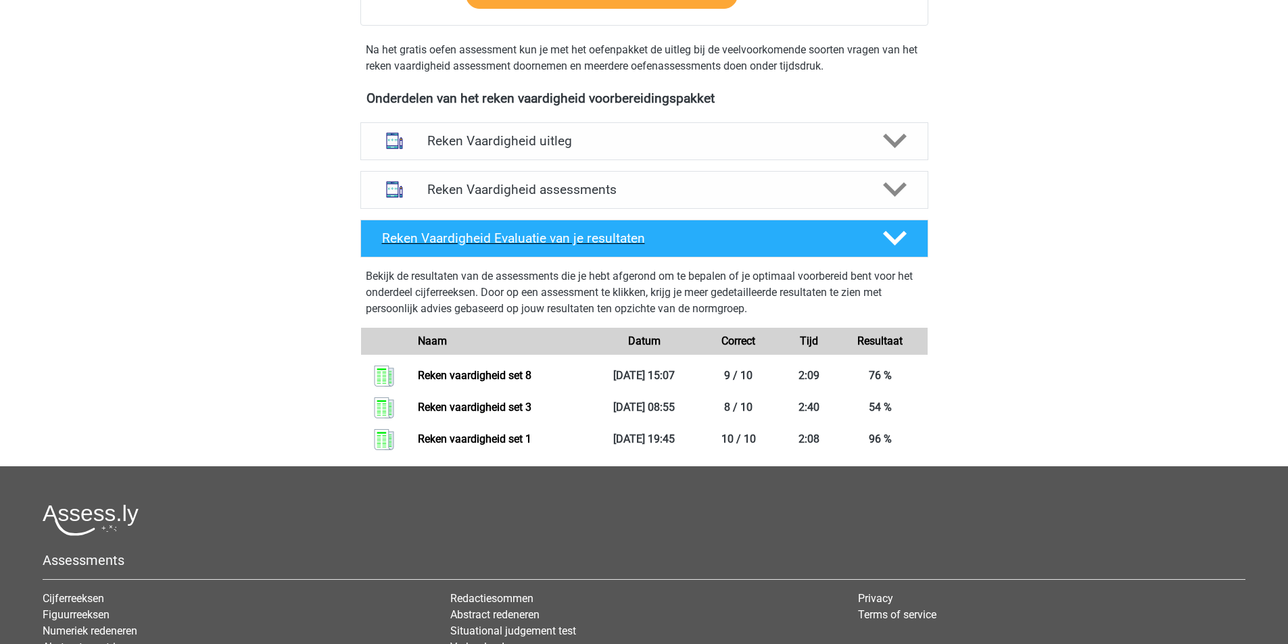
click at [803, 221] on div "Reken Vaardigheid Evaluatie van je resultaten" at bounding box center [644, 239] width 568 height 38
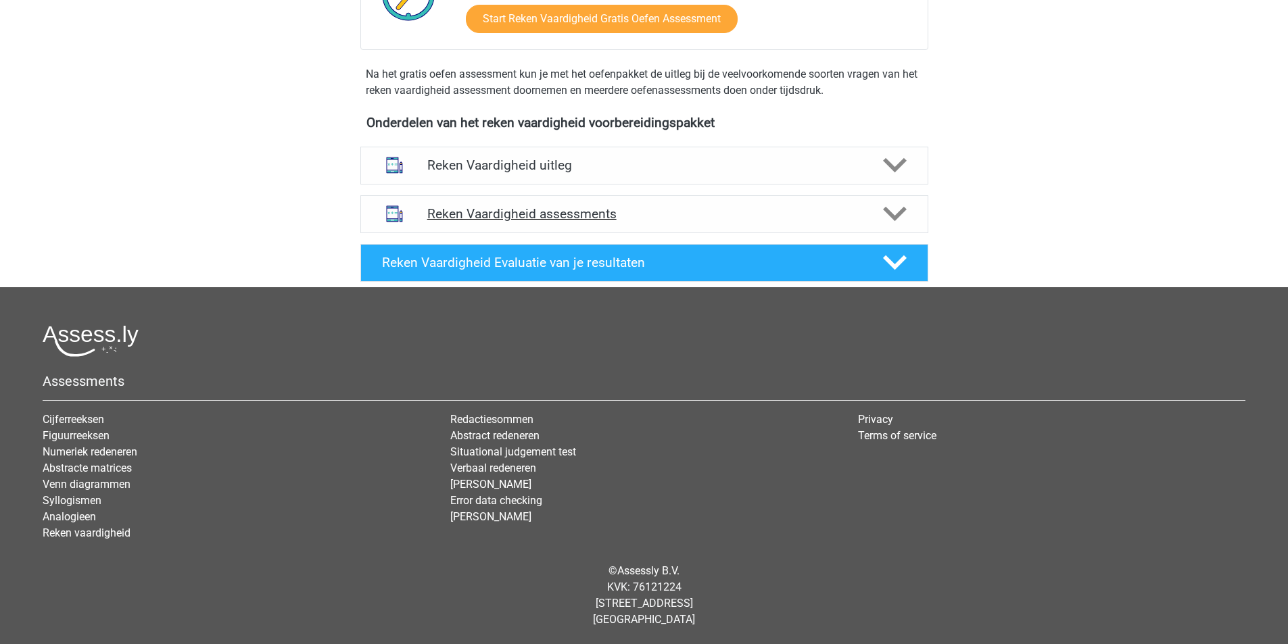
click at [811, 203] on div "Reken Vaardigheid assessments" at bounding box center [644, 214] width 568 height 38
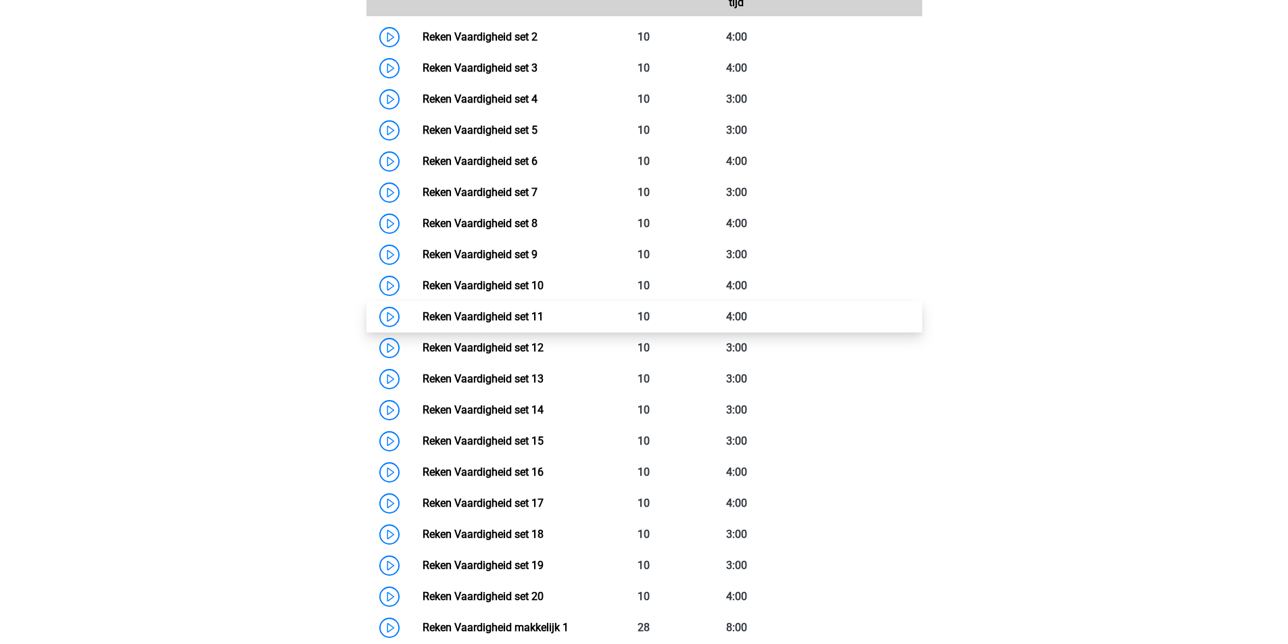
scroll to position [744, 0]
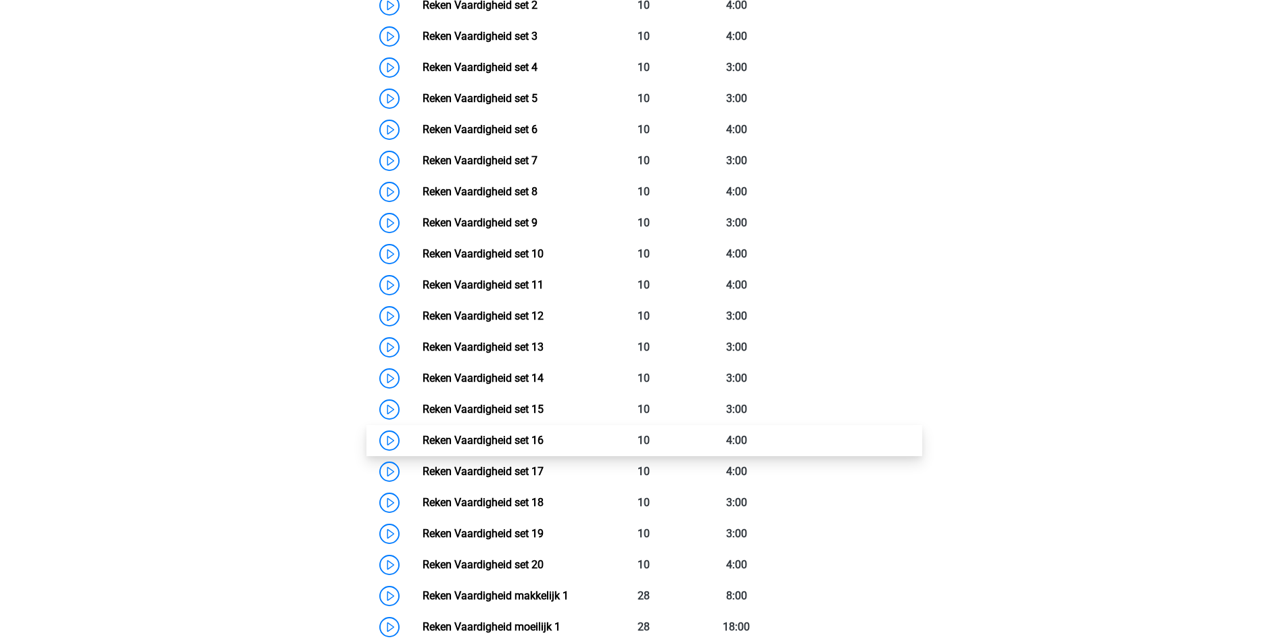
click at [510, 439] on link "Reken Vaardigheid set 16" at bounding box center [483, 440] width 121 height 13
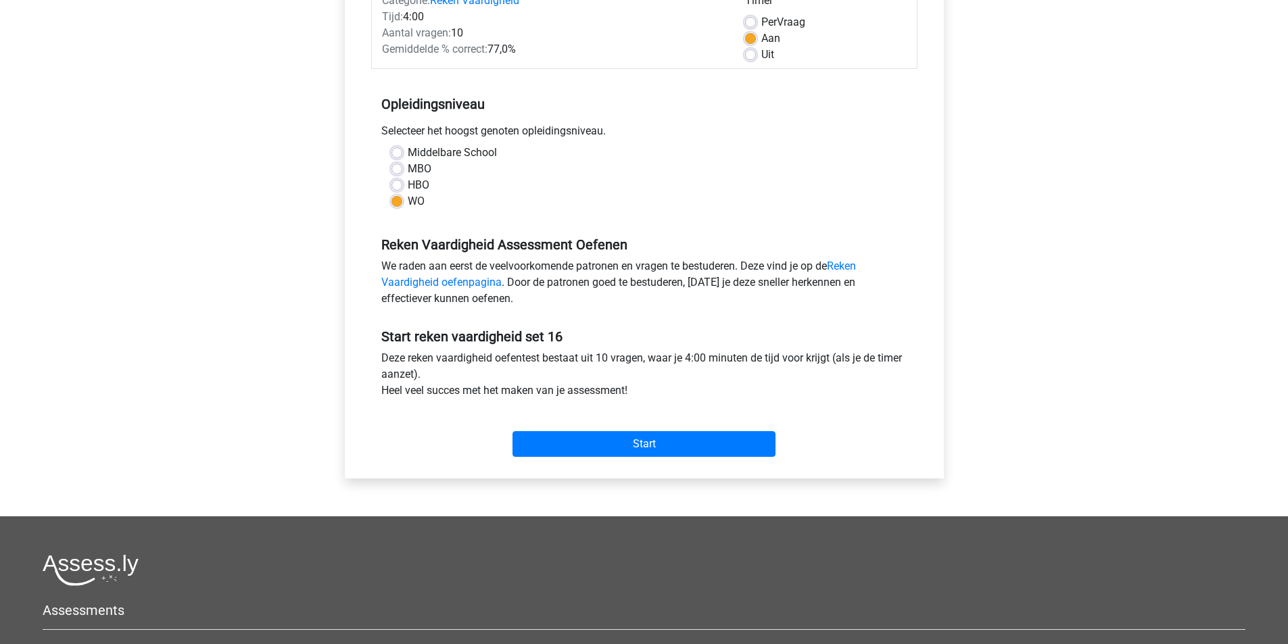
scroll to position [203, 0]
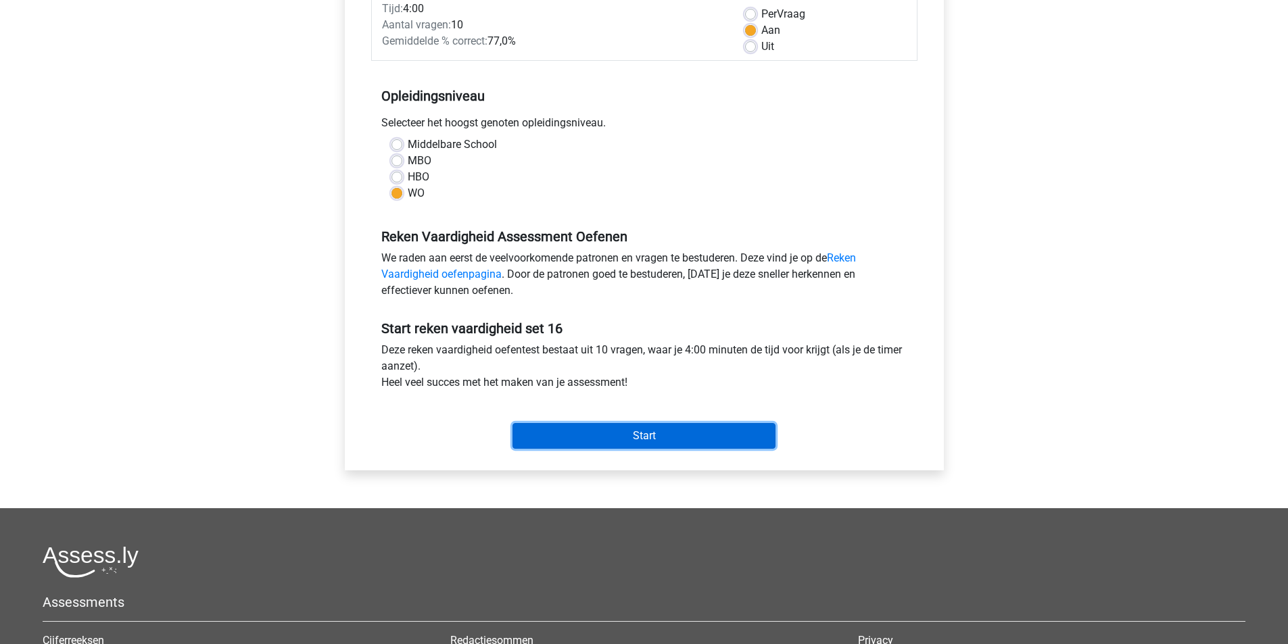
click at [697, 446] on input "Start" at bounding box center [643, 436] width 263 height 26
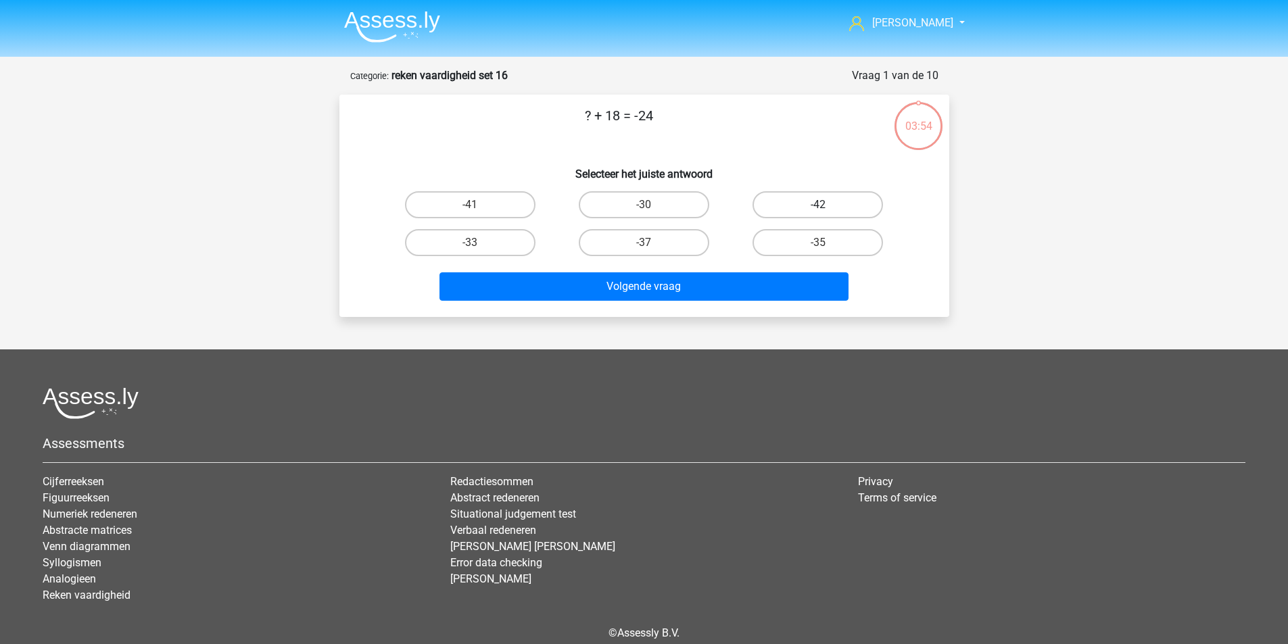
click at [803, 213] on label "-42" at bounding box center [818, 204] width 130 height 27
click at [818, 213] on input "-42" at bounding box center [822, 209] width 9 height 9
radio input "true"
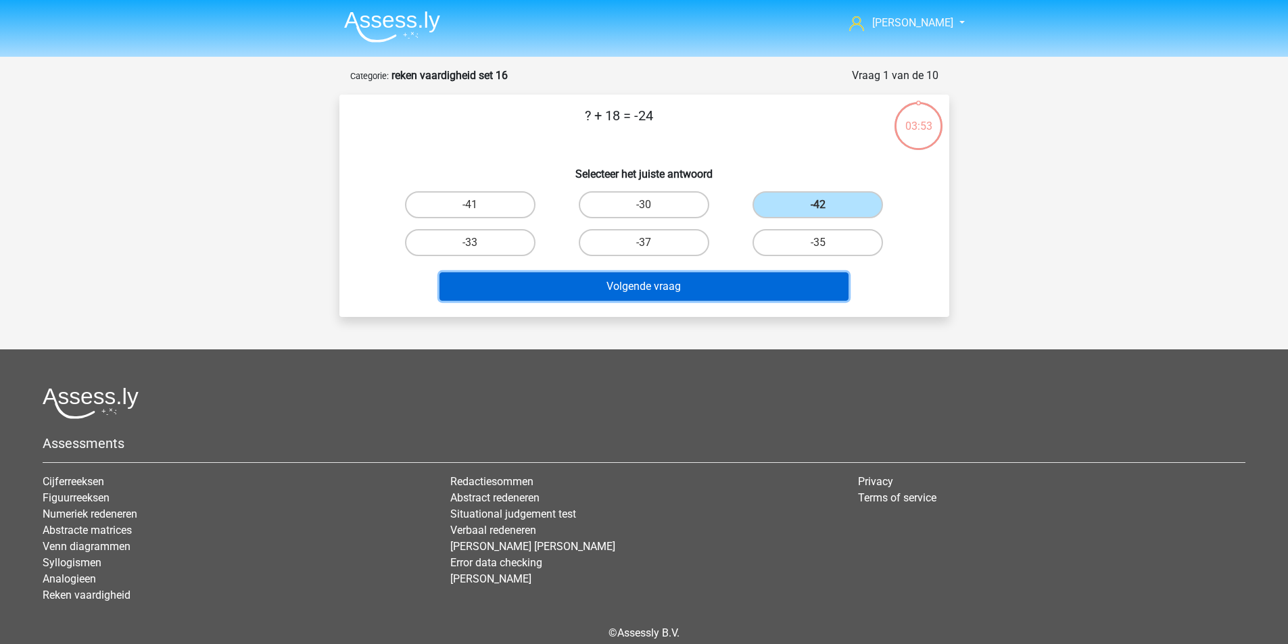
click at [688, 285] on button "Volgende vraag" at bounding box center [643, 286] width 409 height 28
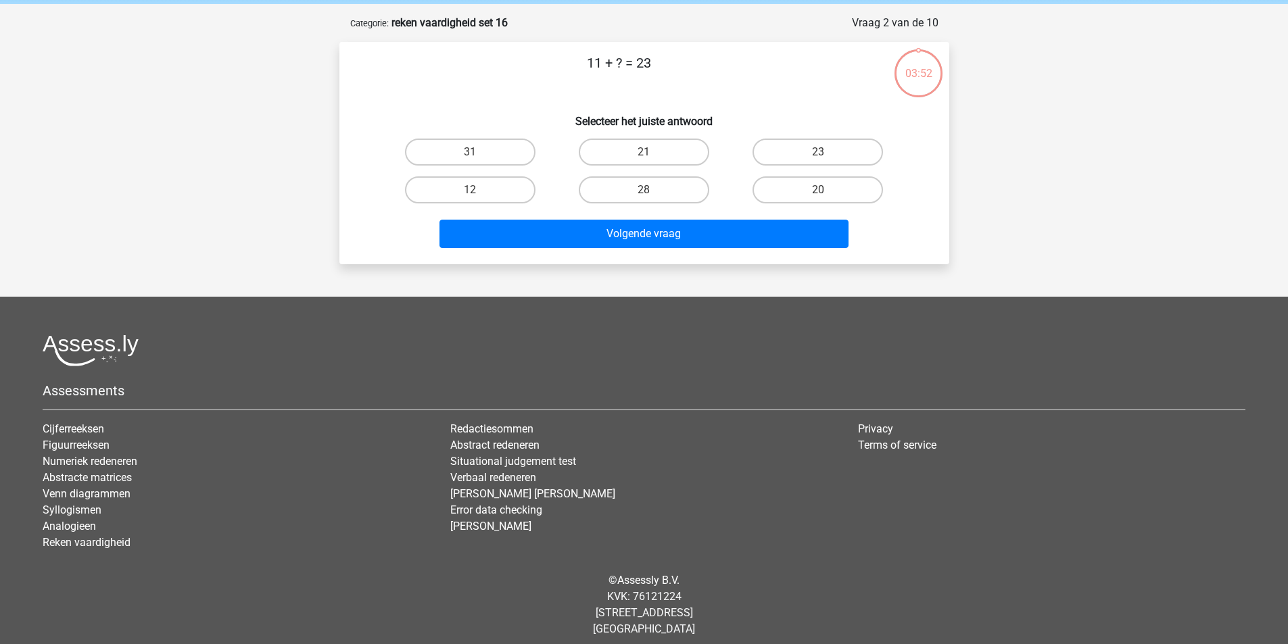
scroll to position [62, 0]
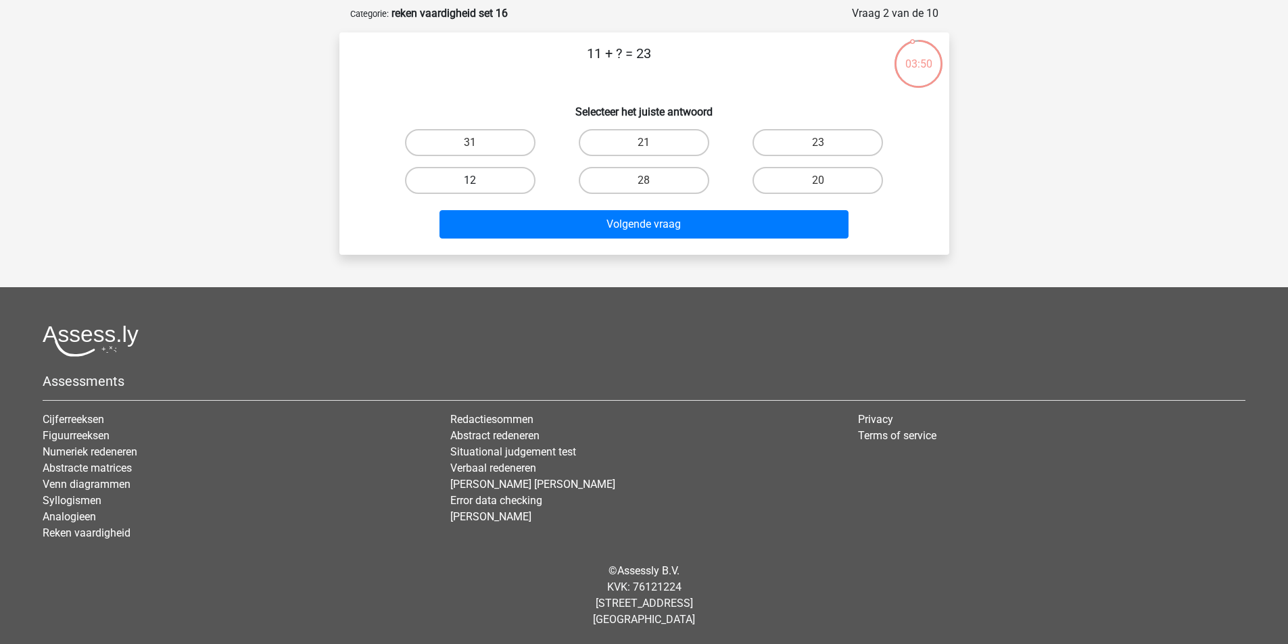
drag, startPoint x: 508, startPoint y: 178, endPoint x: 613, endPoint y: 269, distance: 138.5
click at [510, 180] on label "12" at bounding box center [470, 180] width 130 height 27
click at [479, 181] on input "12" at bounding box center [474, 185] width 9 height 9
radio input "true"
click at [613, 269] on div "[PERSON_NAME] [EMAIL_ADDRESS][DOMAIN_NAME] Nederlands English" at bounding box center [644, 291] width 1288 height 707
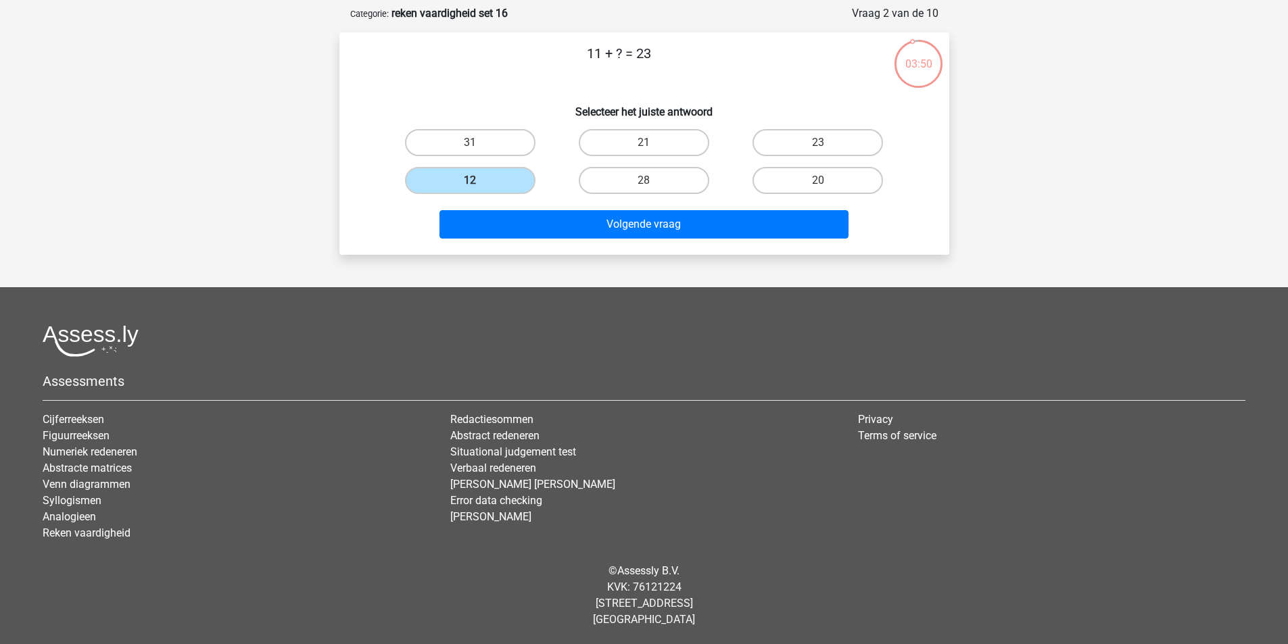
click at [613, 242] on div "Volgende vraag" at bounding box center [644, 227] width 522 height 34
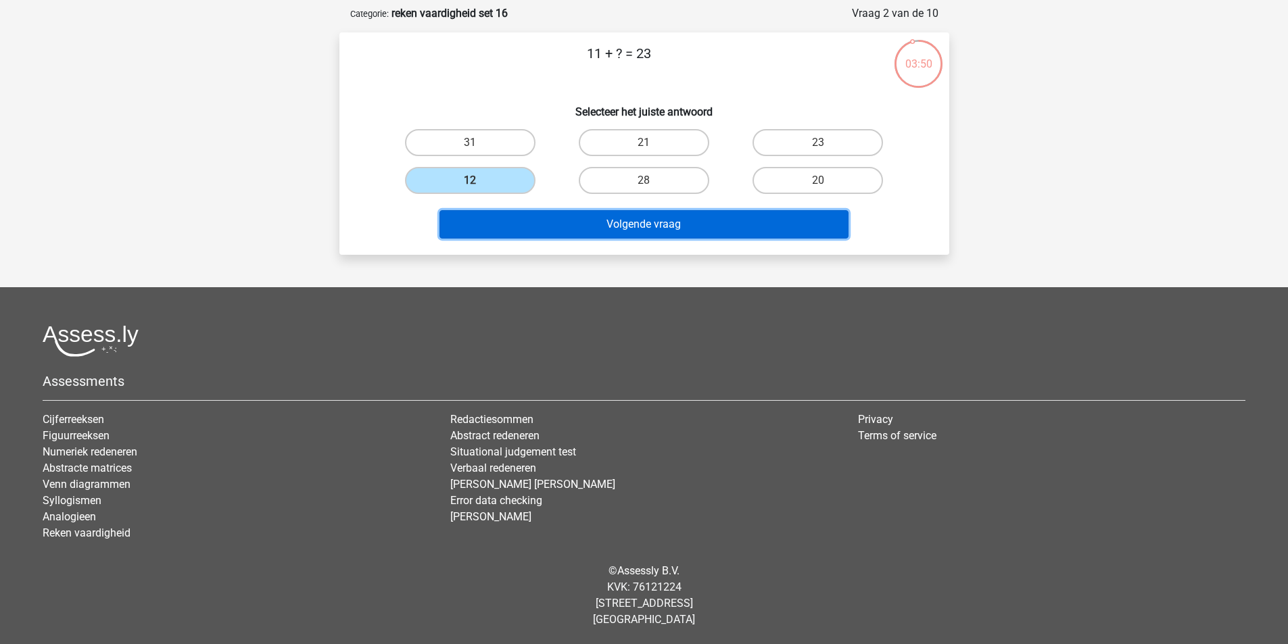
click at [616, 225] on button "Volgende vraag" at bounding box center [643, 224] width 409 height 28
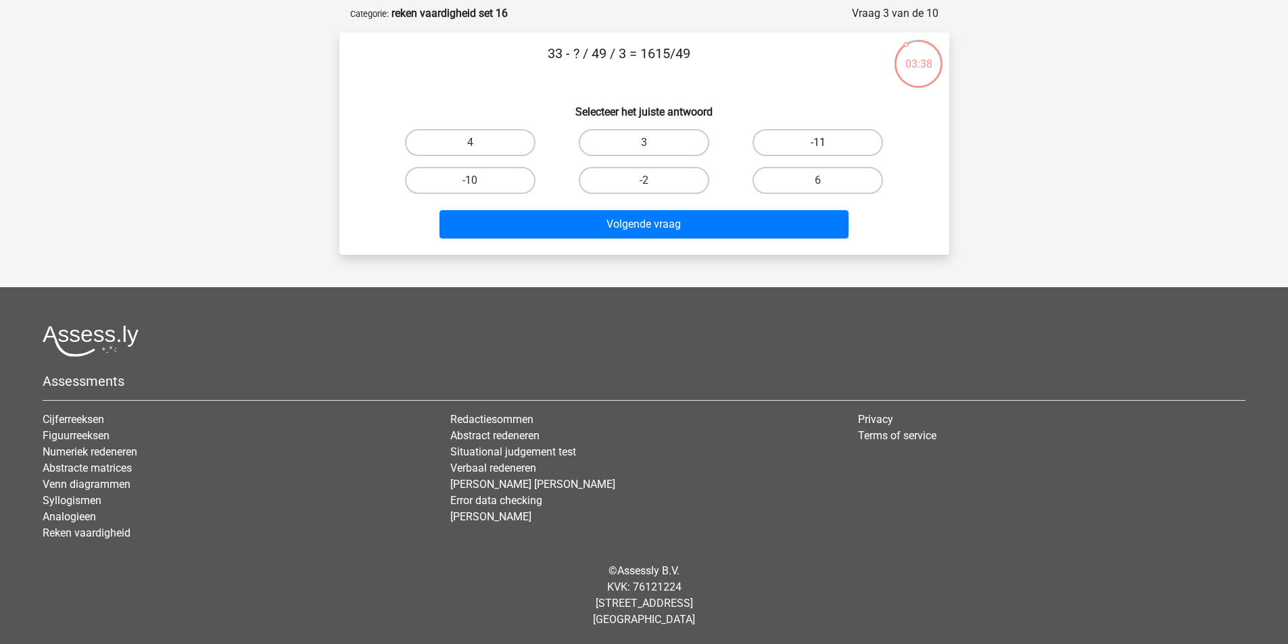
click at [775, 142] on label "-11" at bounding box center [818, 142] width 130 height 27
click at [818, 143] on input "-11" at bounding box center [822, 147] width 9 height 9
radio input "true"
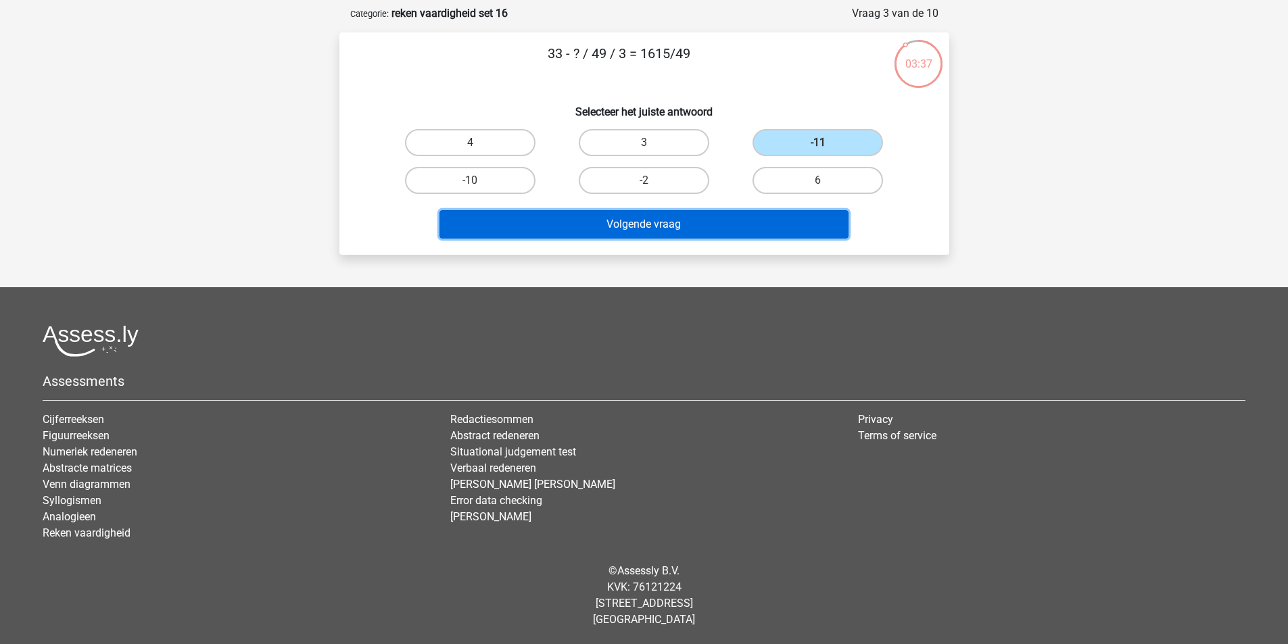
click at [740, 222] on button "Volgende vraag" at bounding box center [643, 224] width 409 height 28
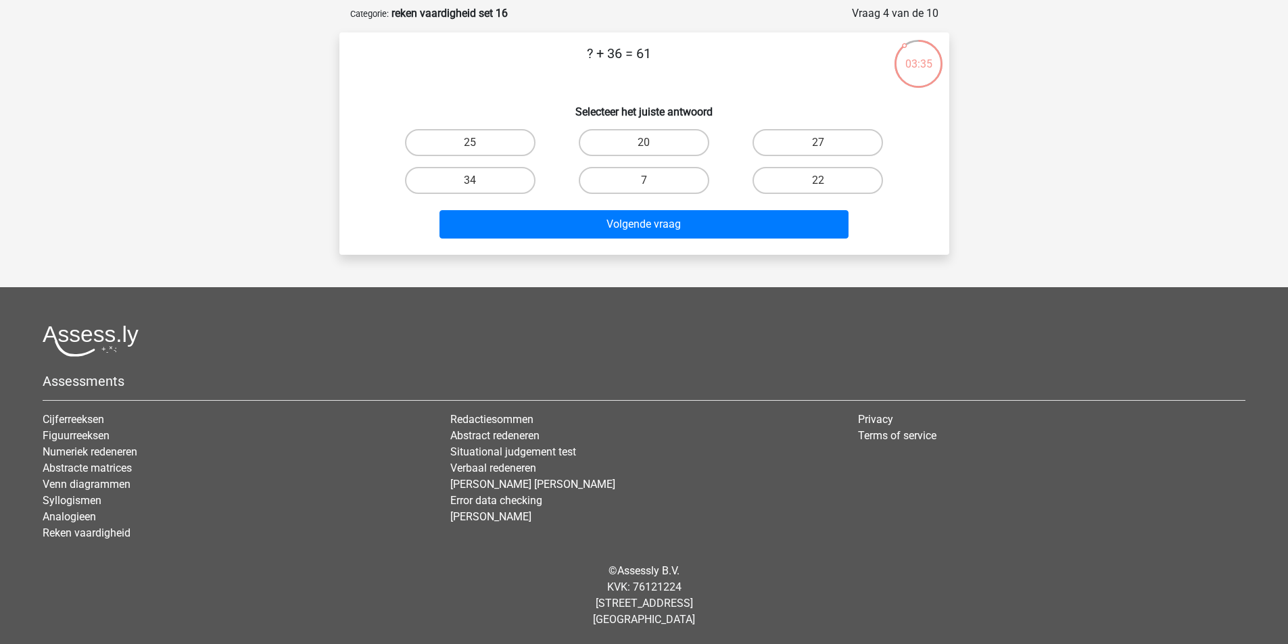
drag, startPoint x: 531, startPoint y: 160, endPoint x: 524, endPoint y: 158, distance: 7.6
click at [531, 160] on div "25" at bounding box center [470, 143] width 174 height 38
click at [515, 149] on label "25" at bounding box center [470, 142] width 130 height 27
click at [479, 149] on input "25" at bounding box center [474, 147] width 9 height 9
radio input "true"
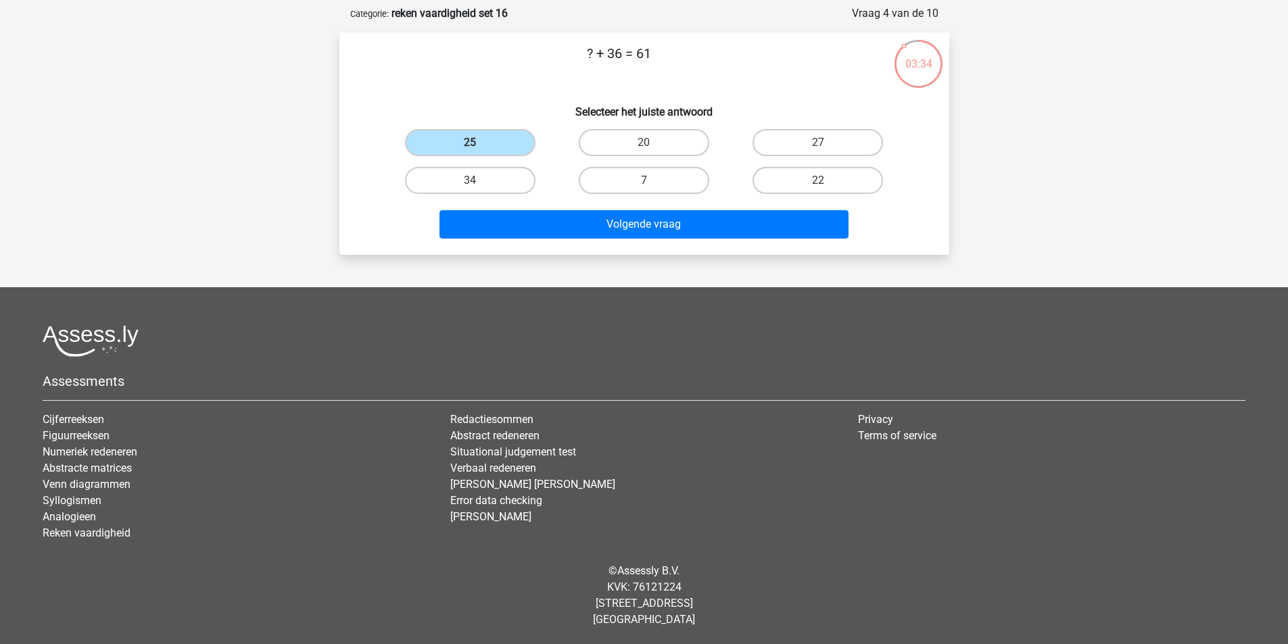
click at [546, 207] on div "Volgende vraag" at bounding box center [644, 221] width 567 height 45
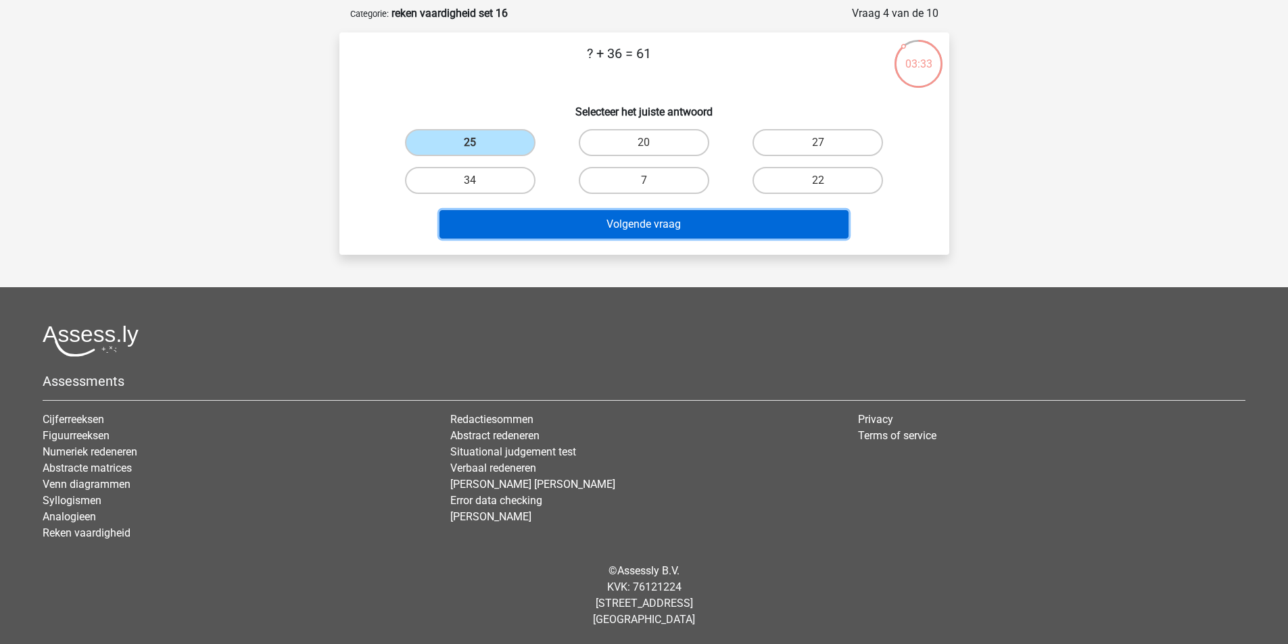
click at [552, 223] on button "Volgende vraag" at bounding box center [643, 224] width 409 height 28
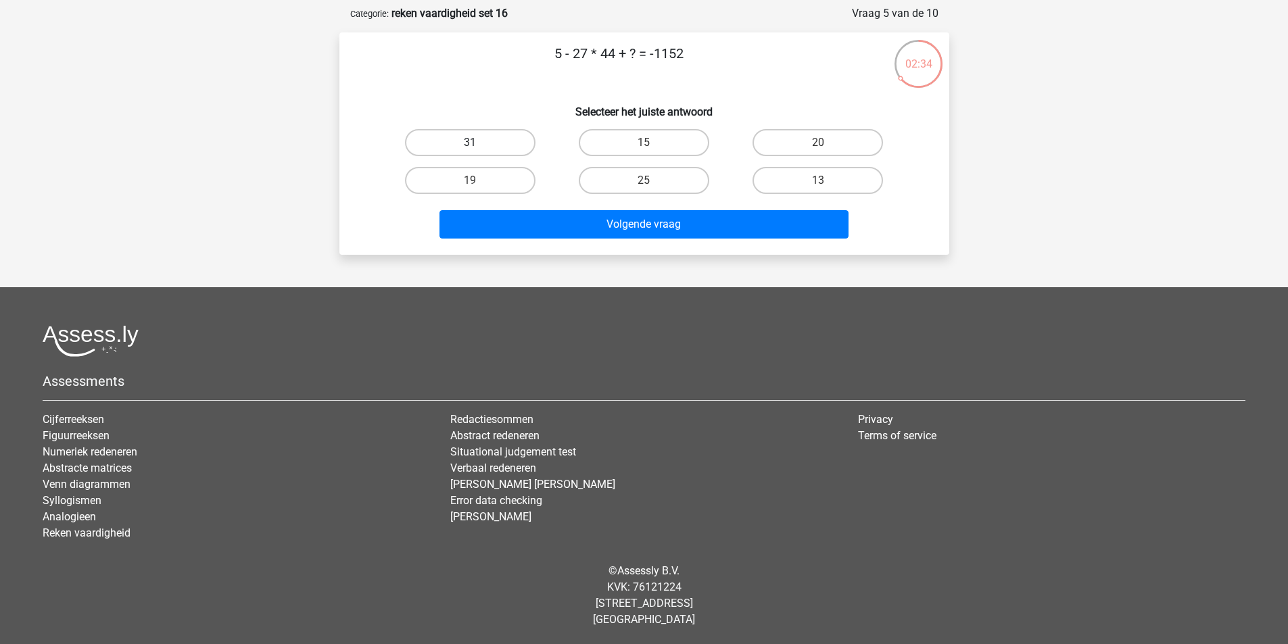
click at [515, 147] on label "31" at bounding box center [470, 142] width 130 height 27
click at [479, 147] on input "31" at bounding box center [474, 147] width 9 height 9
radio input "true"
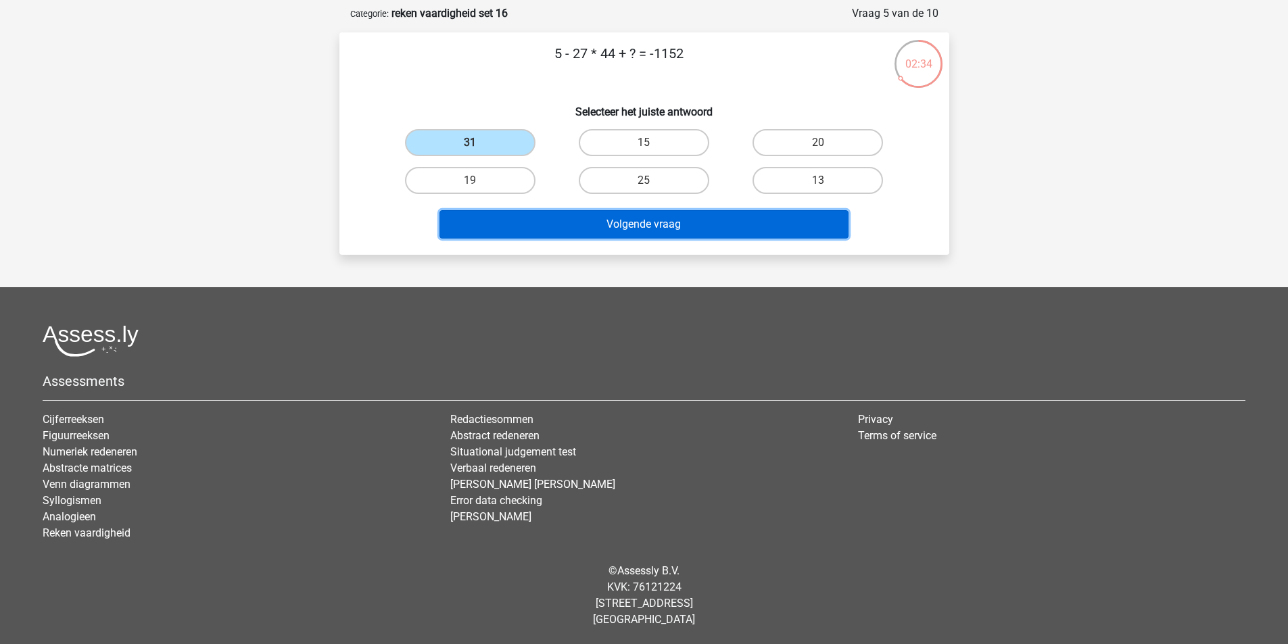
click at [559, 222] on button "Volgende vraag" at bounding box center [643, 224] width 409 height 28
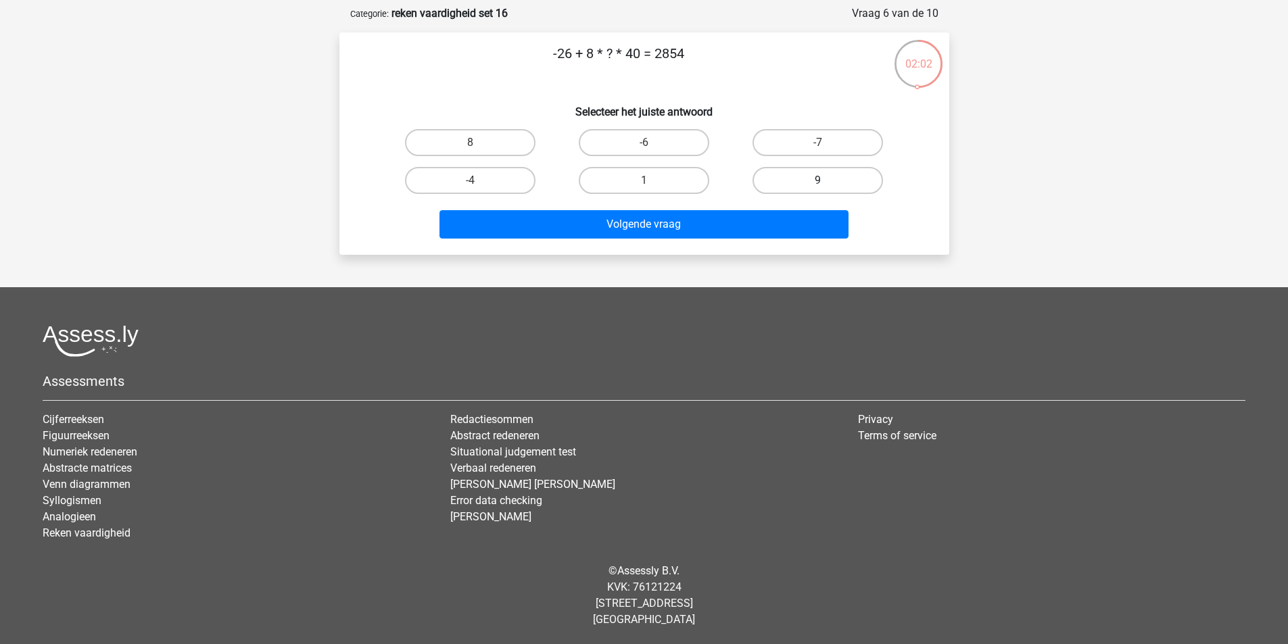
click at [790, 183] on label "9" at bounding box center [818, 180] width 130 height 27
click at [818, 183] on input "9" at bounding box center [822, 185] width 9 height 9
radio input "true"
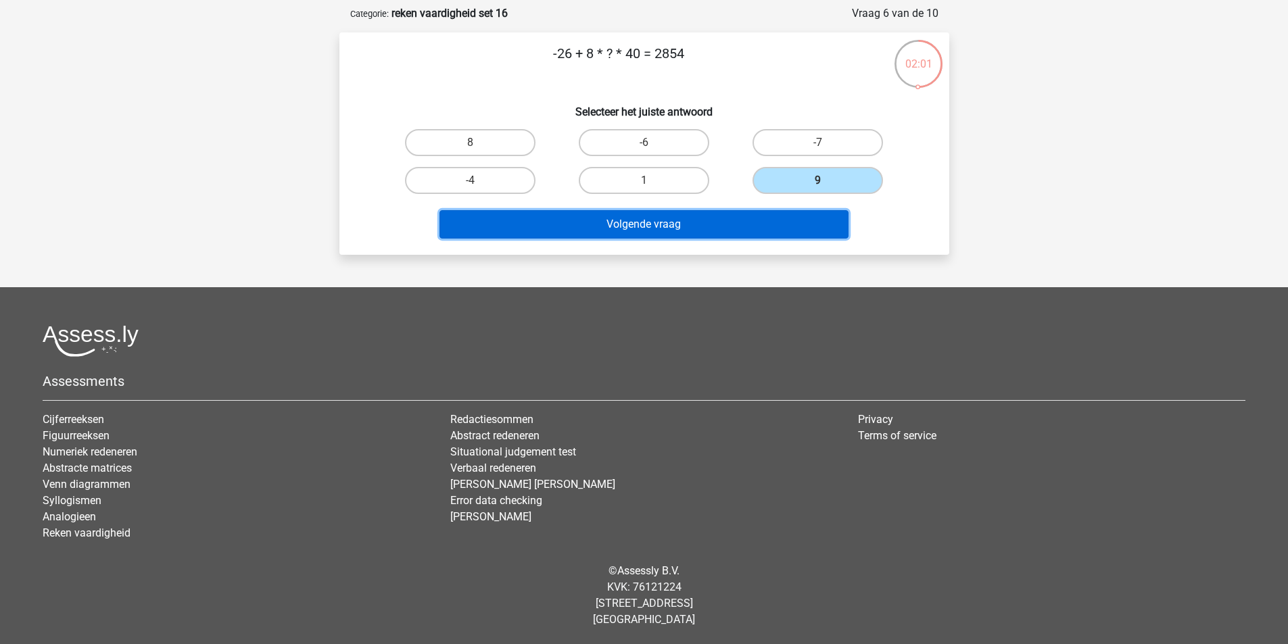
click at [747, 219] on button "Volgende vraag" at bounding box center [643, 224] width 409 height 28
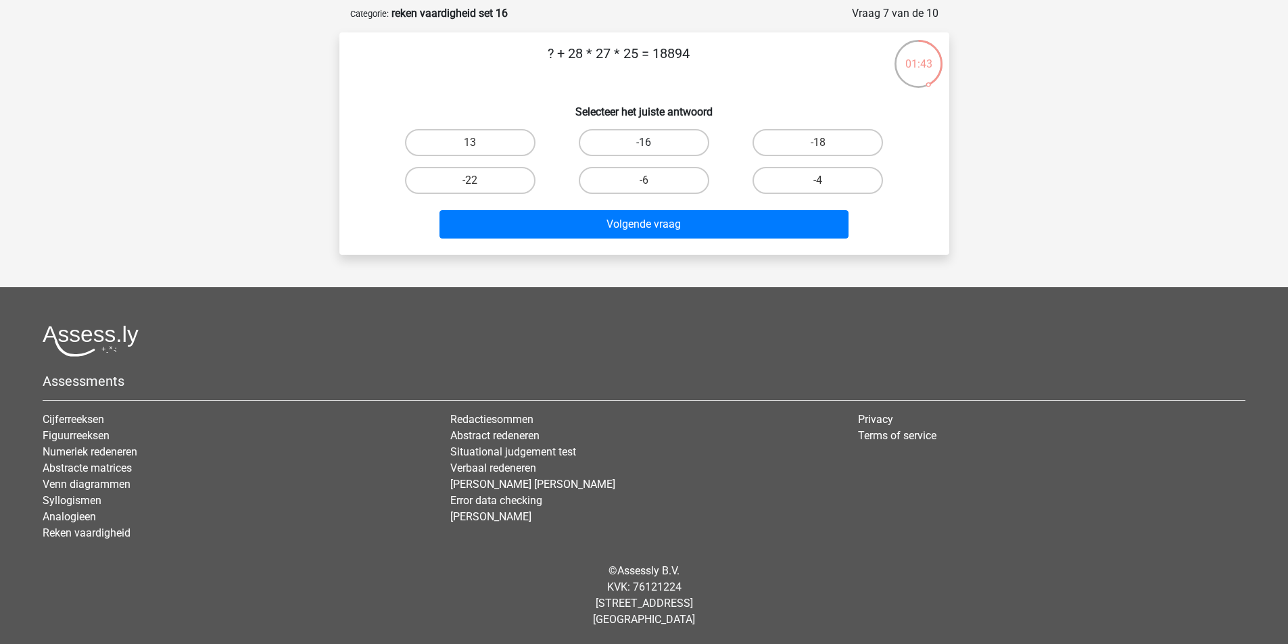
drag, startPoint x: 694, startPoint y: 141, endPoint x: 671, endPoint y: 209, distance: 71.2
click at [693, 141] on label "-16" at bounding box center [644, 142] width 130 height 27
click at [652, 143] on input "-16" at bounding box center [648, 147] width 9 height 9
radio input "true"
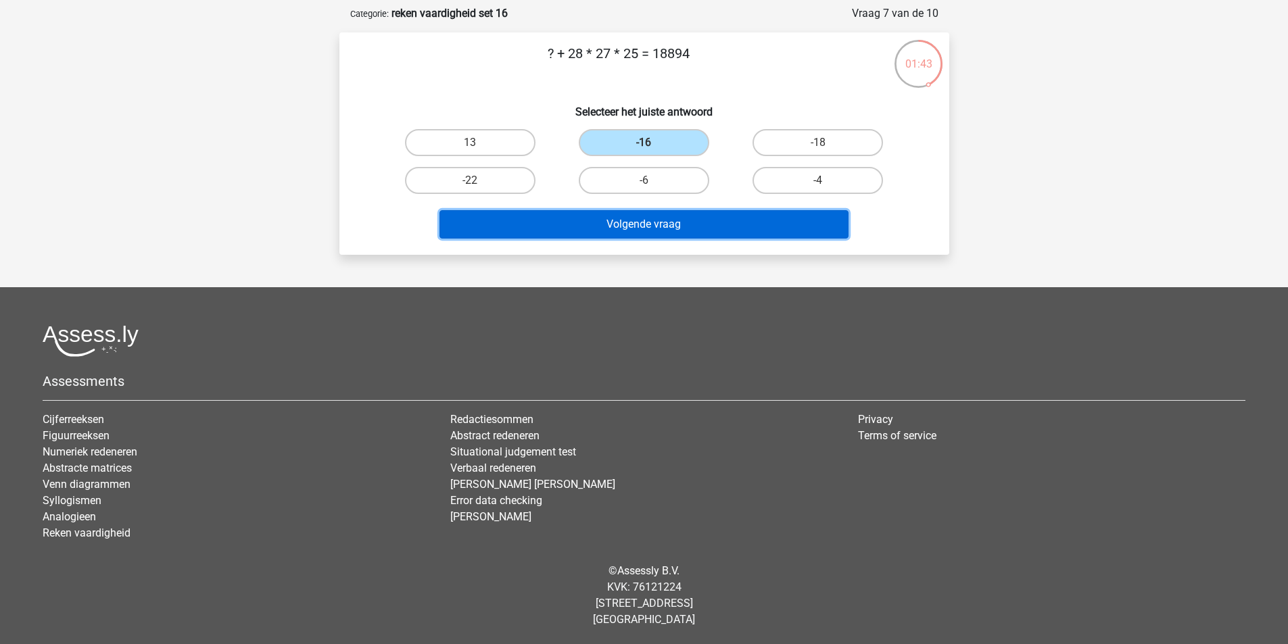
click at [667, 230] on button "Volgende vraag" at bounding box center [643, 224] width 409 height 28
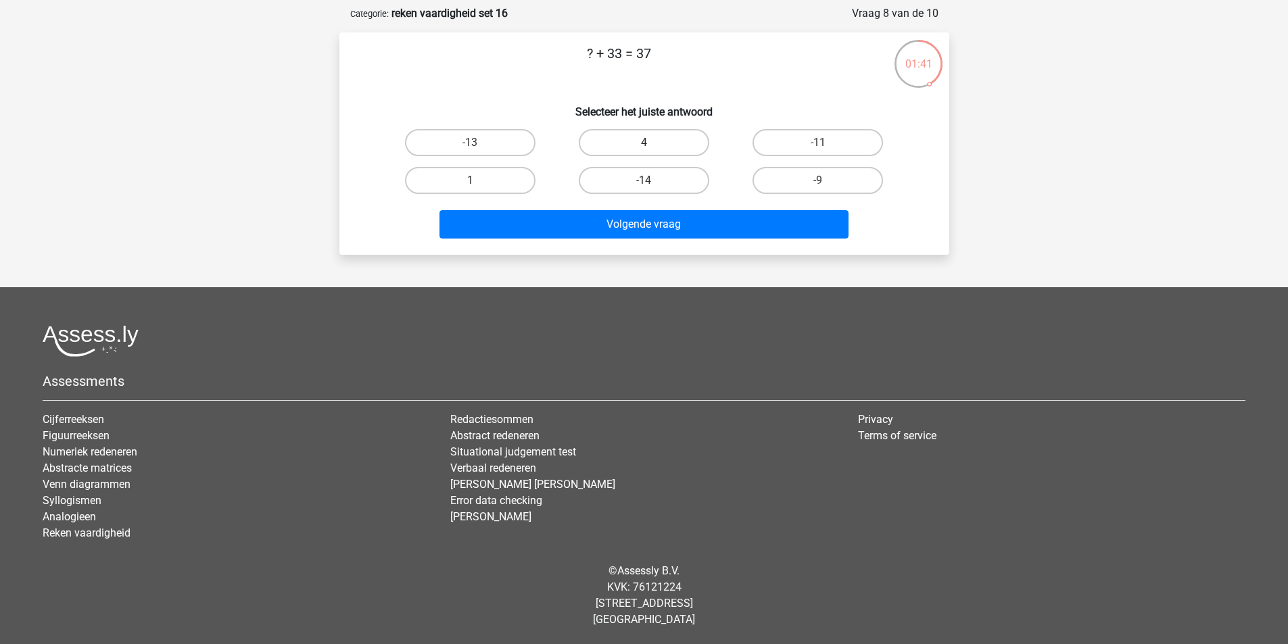
click at [643, 135] on label "4" at bounding box center [644, 142] width 130 height 27
click at [644, 143] on input "4" at bounding box center [648, 147] width 9 height 9
radio input "true"
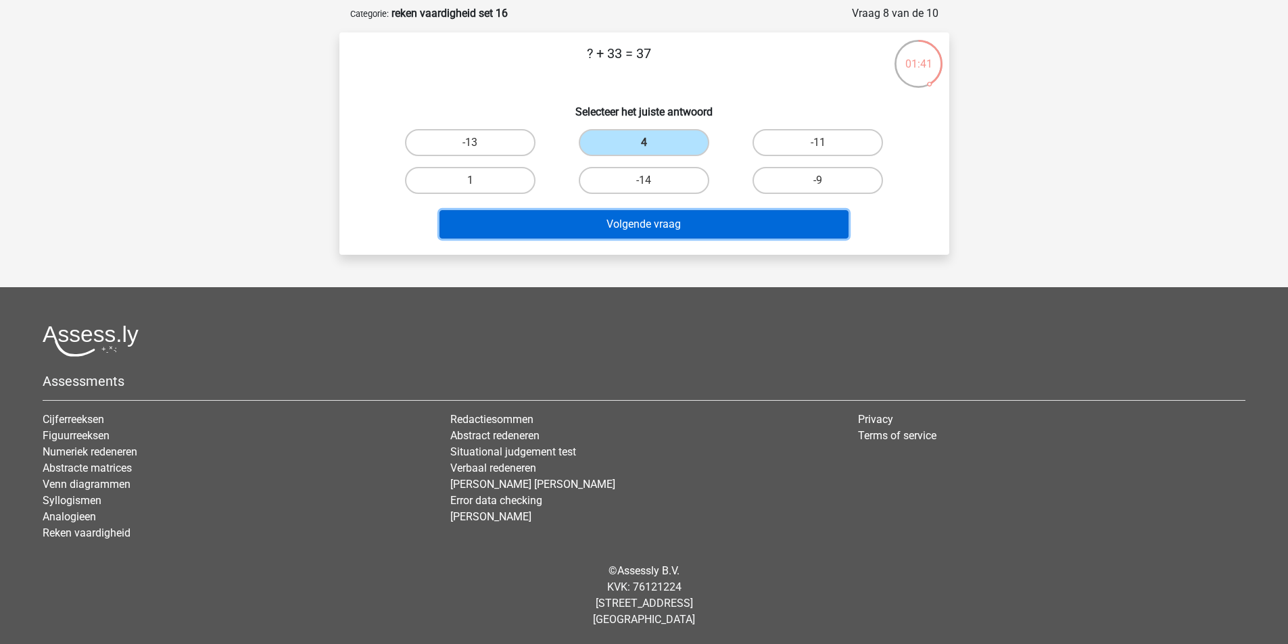
click at [660, 226] on button "Volgende vraag" at bounding box center [643, 224] width 409 height 28
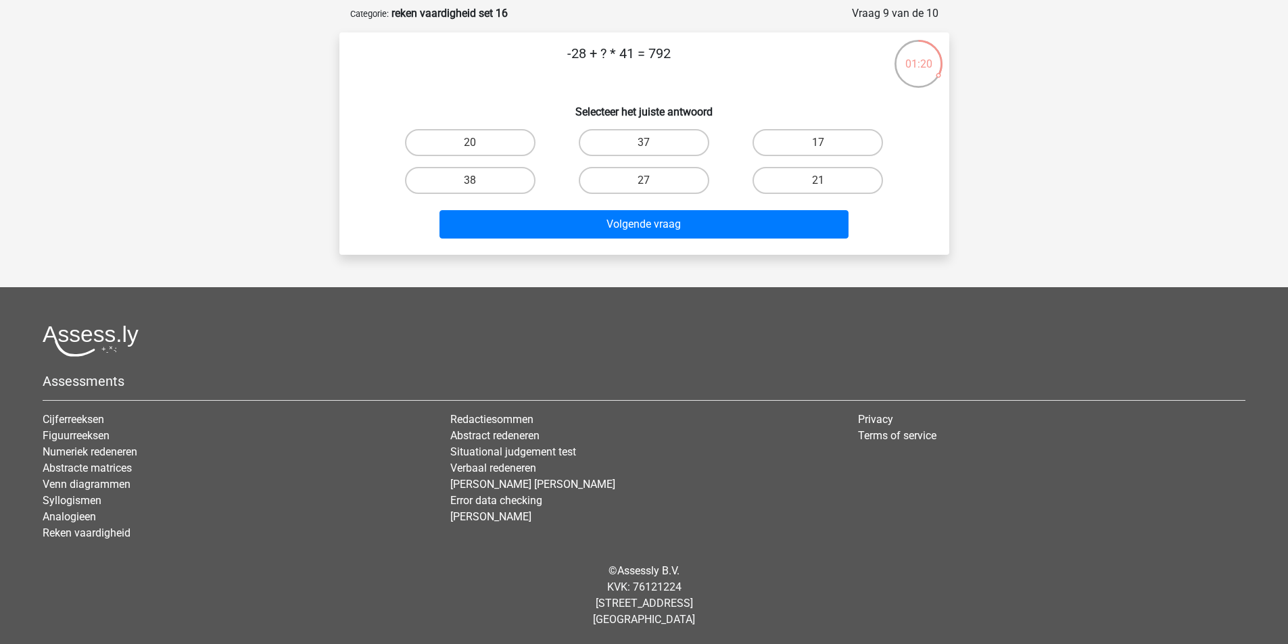
click at [539, 156] on div "38" at bounding box center [470, 142] width 163 height 27
click at [512, 184] on label "38" at bounding box center [470, 180] width 130 height 27
click at [479, 184] on input "38" at bounding box center [474, 185] width 9 height 9
radio input "true"
click at [581, 250] on div "-28 + ? * 41 = 792 Selecteer het juiste antwoord 20 37 17 38" at bounding box center [644, 143] width 610 height 222
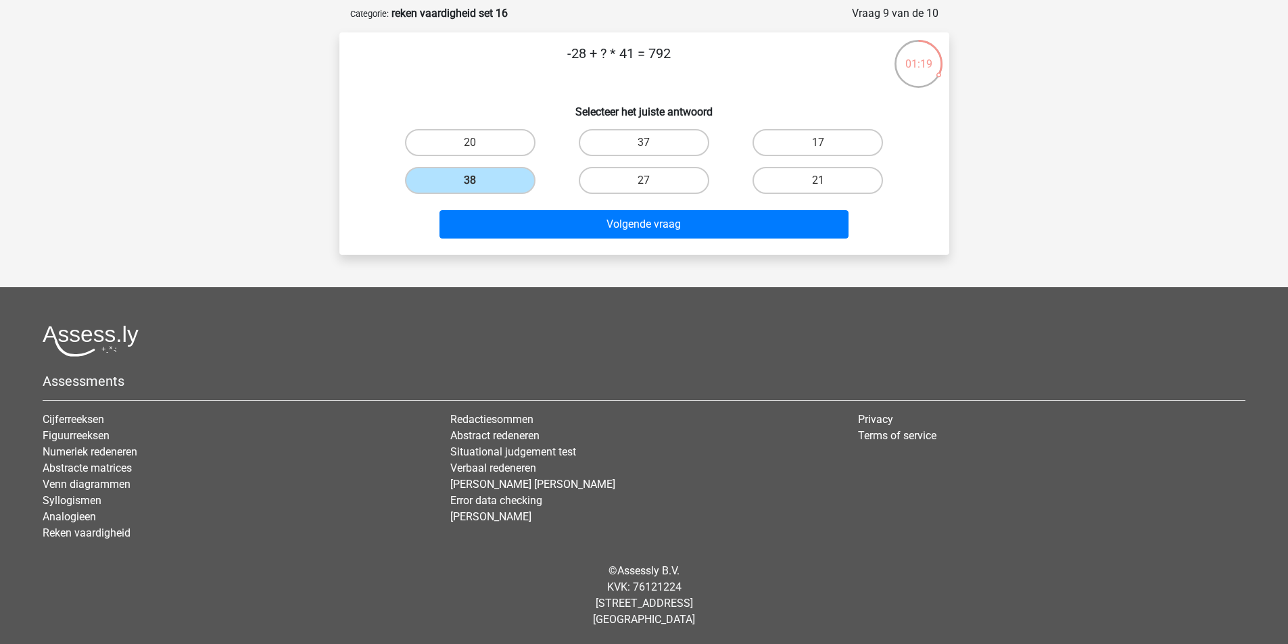
click at [584, 242] on div "Volgende vraag" at bounding box center [644, 227] width 522 height 34
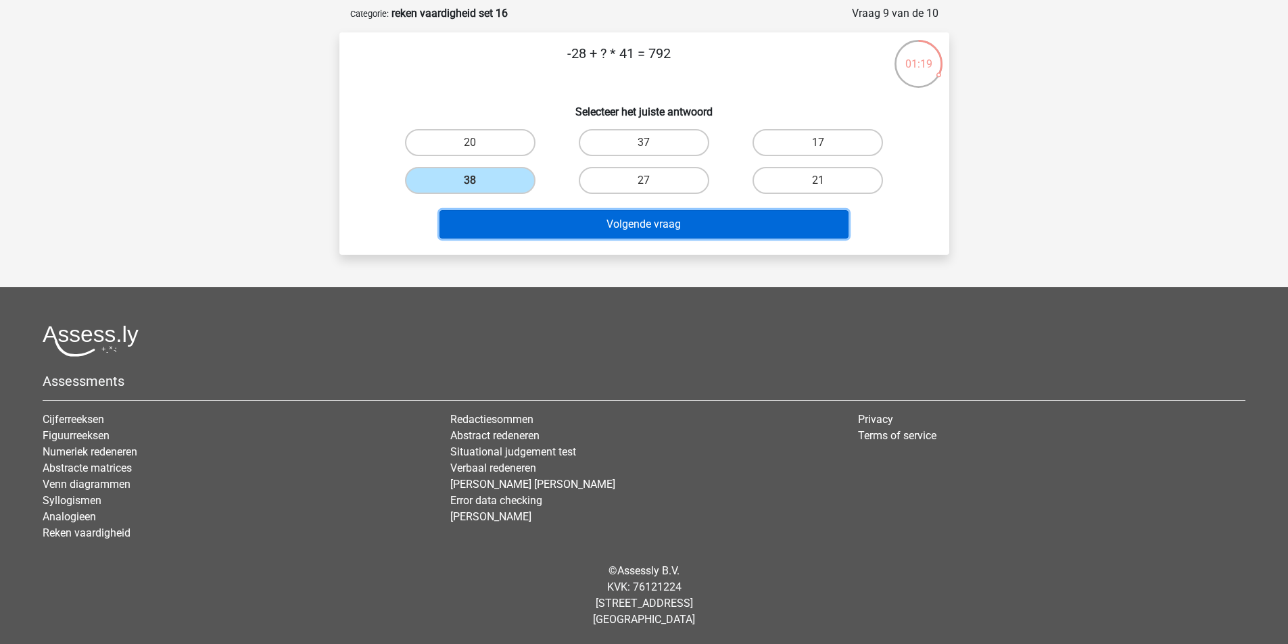
click at [588, 232] on button "Volgende vraag" at bounding box center [643, 224] width 409 height 28
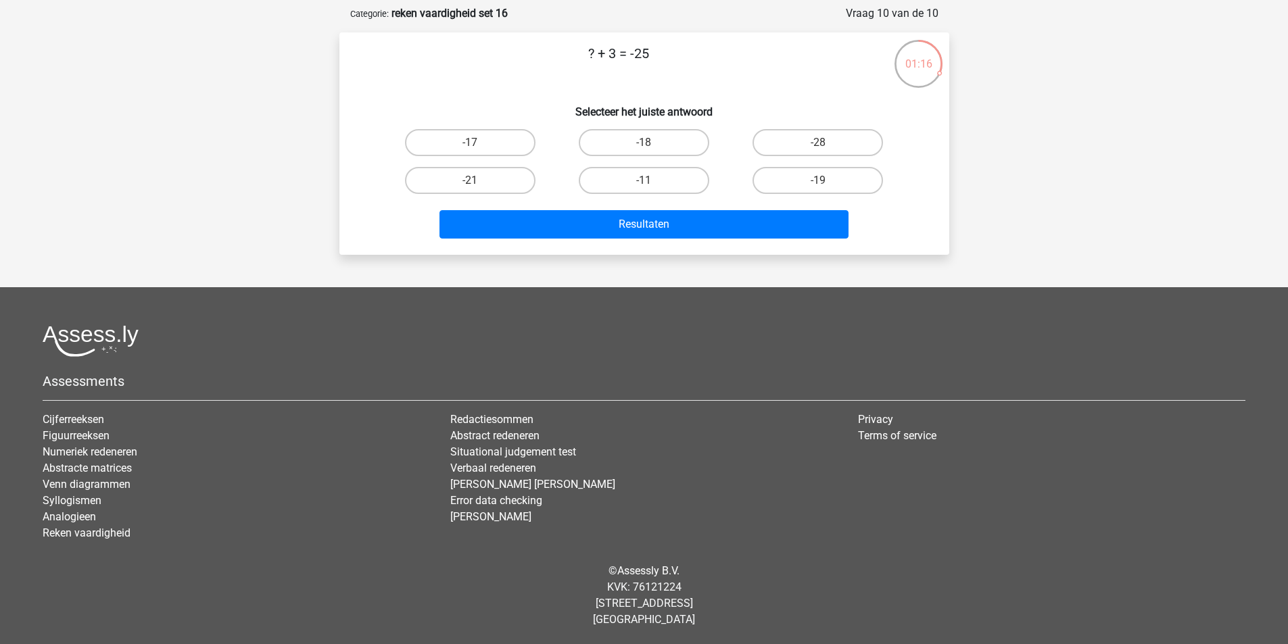
drag, startPoint x: 815, startPoint y: 141, endPoint x: 744, endPoint y: 185, distance: 83.9
click at [805, 147] on label "-28" at bounding box center [818, 142] width 130 height 27
click at [818, 147] on input "-28" at bounding box center [822, 147] width 9 height 9
radio input "true"
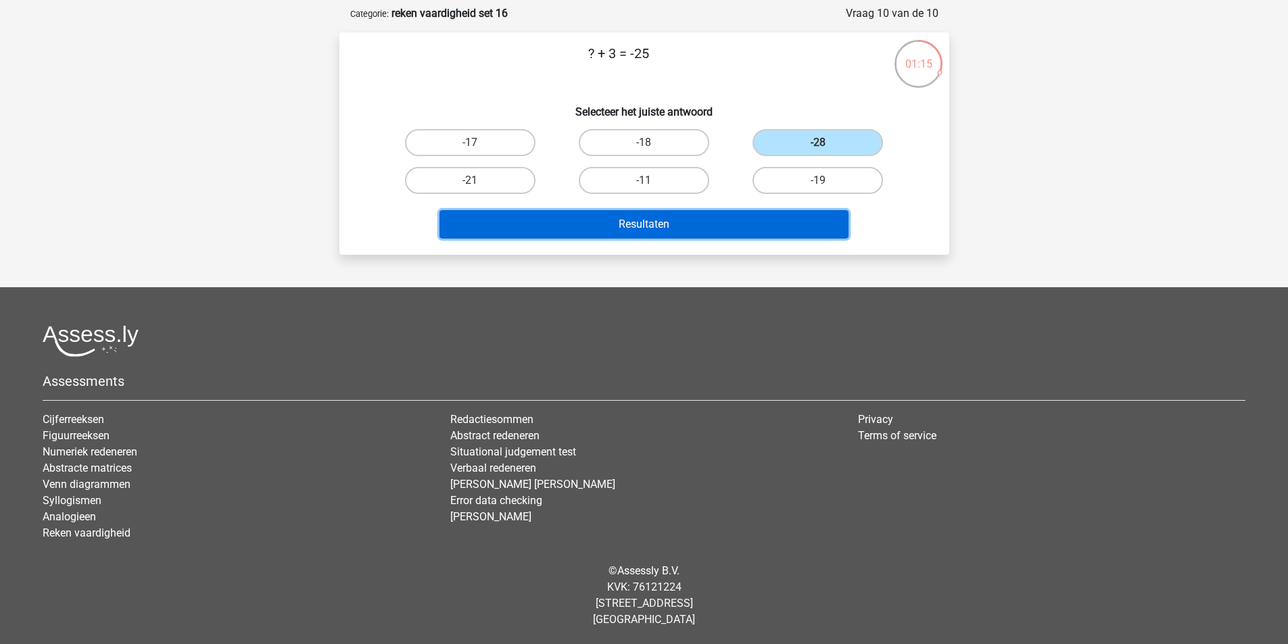
click at [702, 224] on button "Resultaten" at bounding box center [643, 224] width 409 height 28
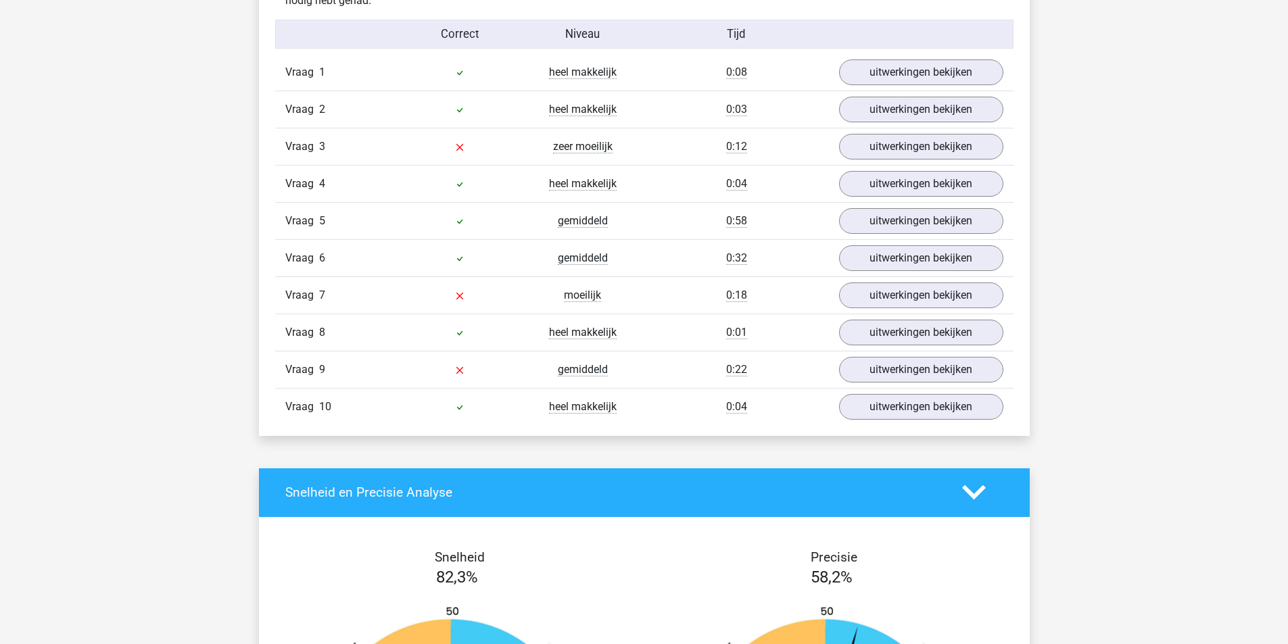
scroll to position [811, 0]
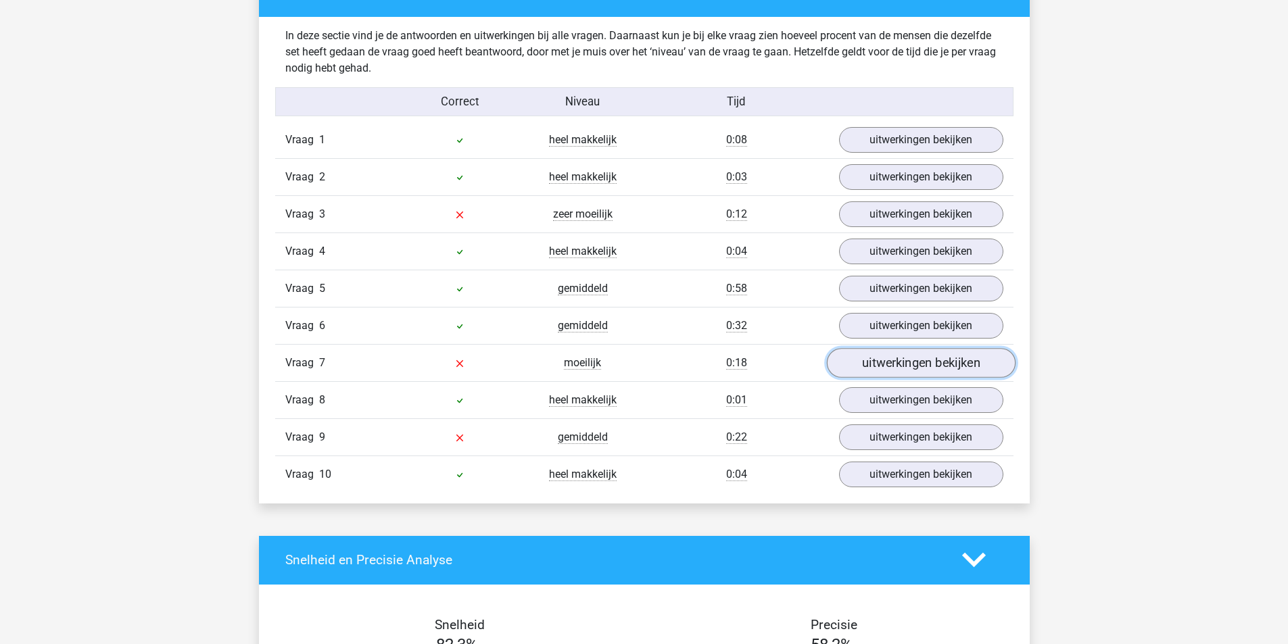
click at [886, 352] on link "uitwerkingen bekijken" at bounding box center [920, 363] width 189 height 30
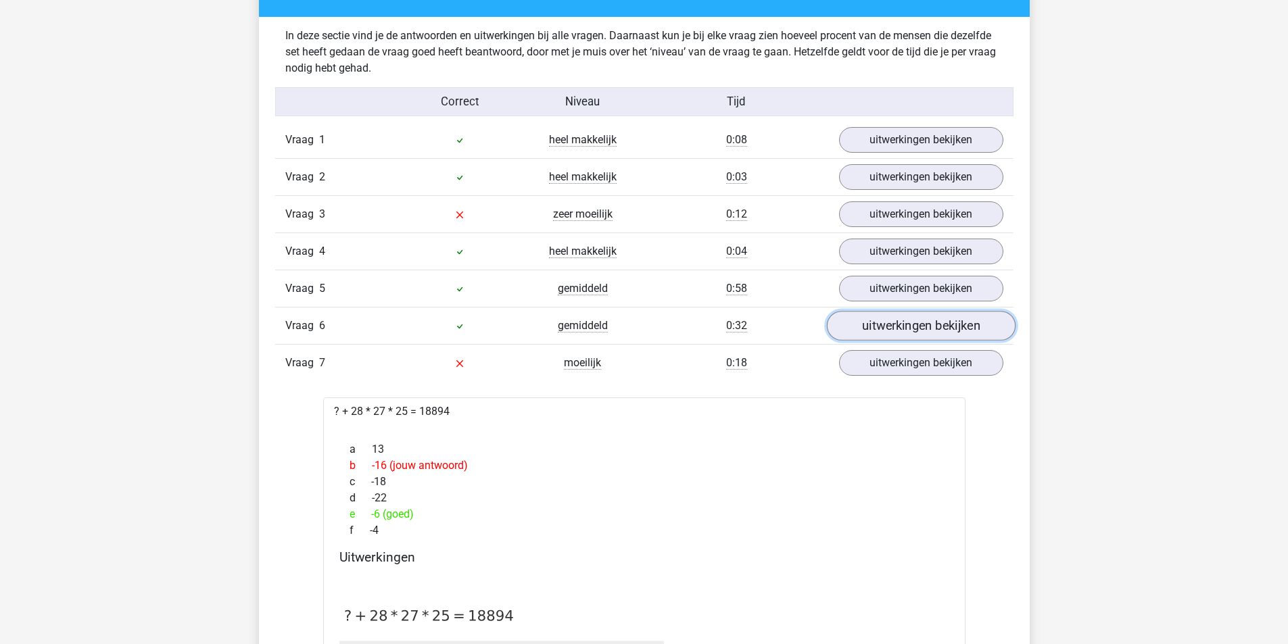
click at [888, 331] on link "uitwerkingen bekijken" at bounding box center [920, 326] width 189 height 30
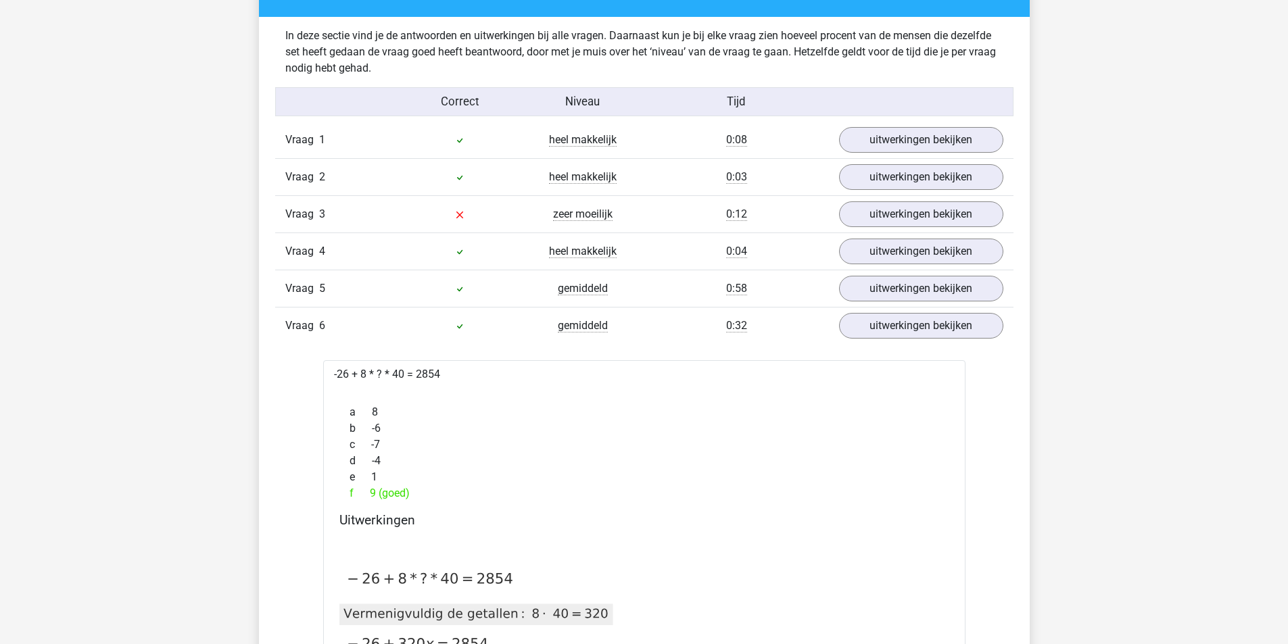
click at [890, 342] on div "Vraag 6 gemiddeld 0:32 uitwerkingen bekijken" at bounding box center [644, 325] width 738 height 37
click at [893, 322] on link "uitwerkingen bekijken" at bounding box center [920, 326] width 189 height 30
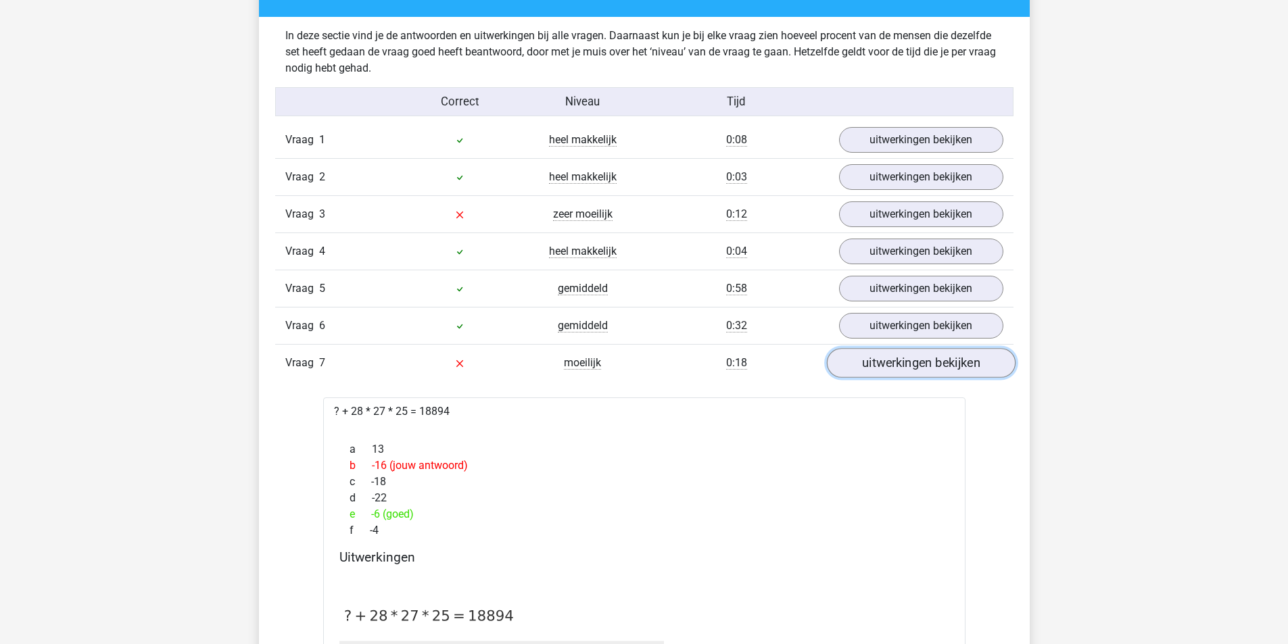
click at [890, 367] on link "uitwerkingen bekijken" at bounding box center [920, 363] width 189 height 30
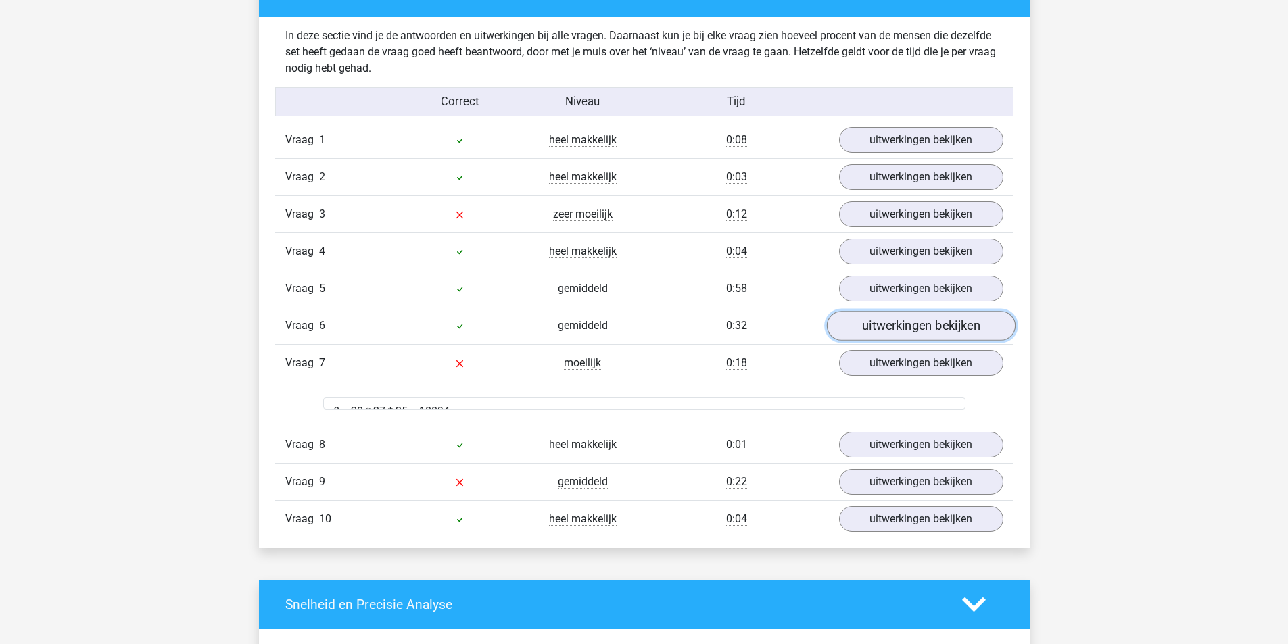
click at [877, 327] on link "uitwerkingen bekijken" at bounding box center [920, 326] width 189 height 30
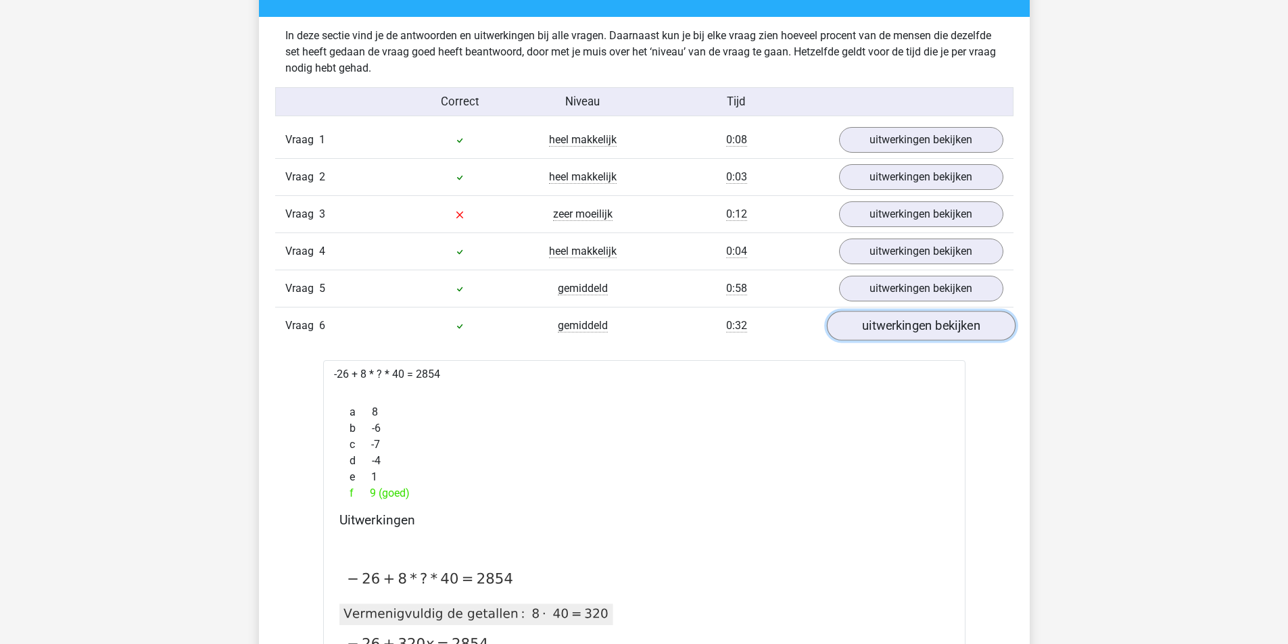
click at [877, 327] on link "uitwerkingen bekijken" at bounding box center [920, 326] width 189 height 30
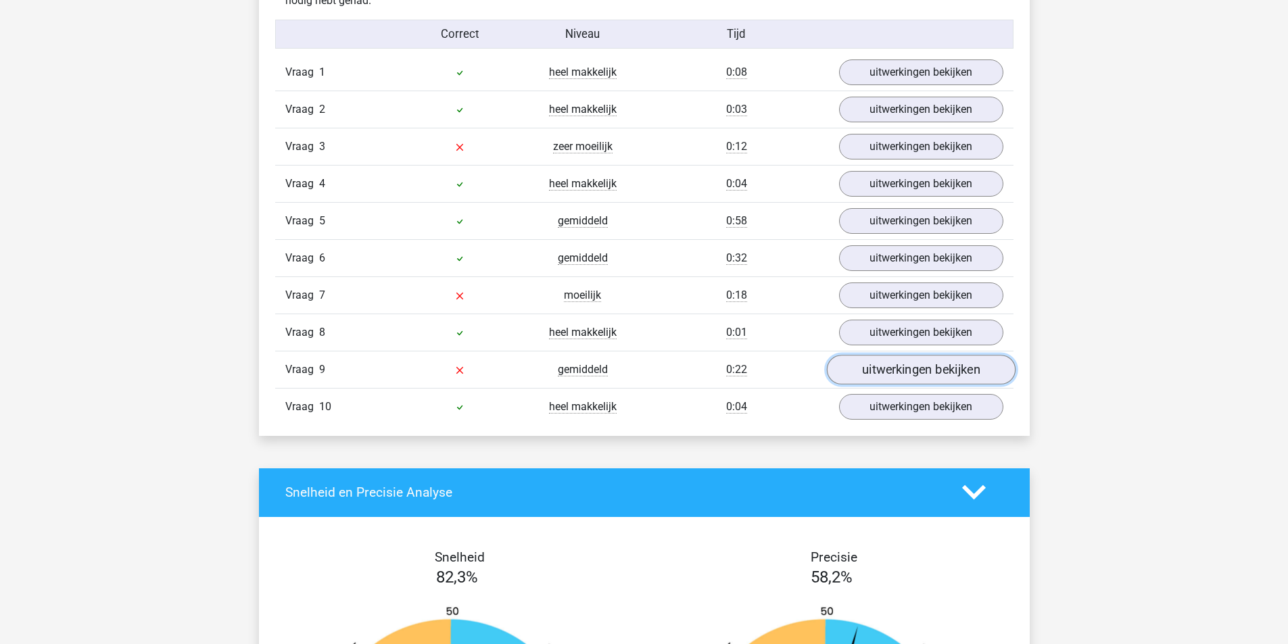
click at [873, 381] on link "uitwerkingen bekijken" at bounding box center [920, 370] width 189 height 30
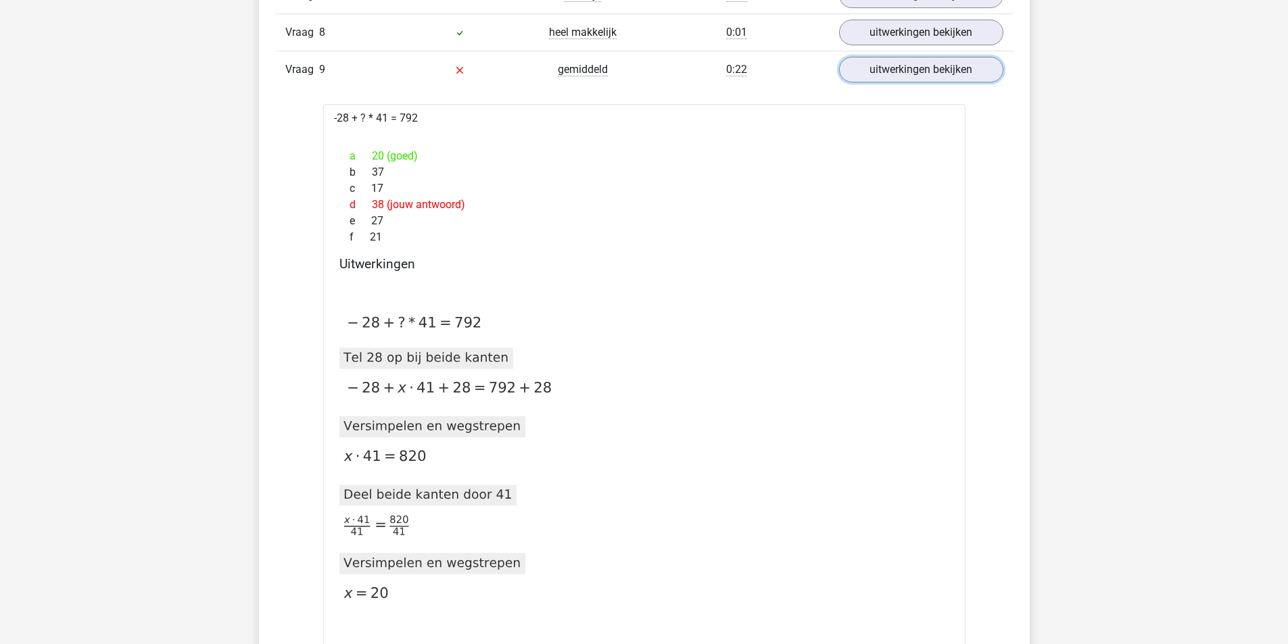
scroll to position [879, 0]
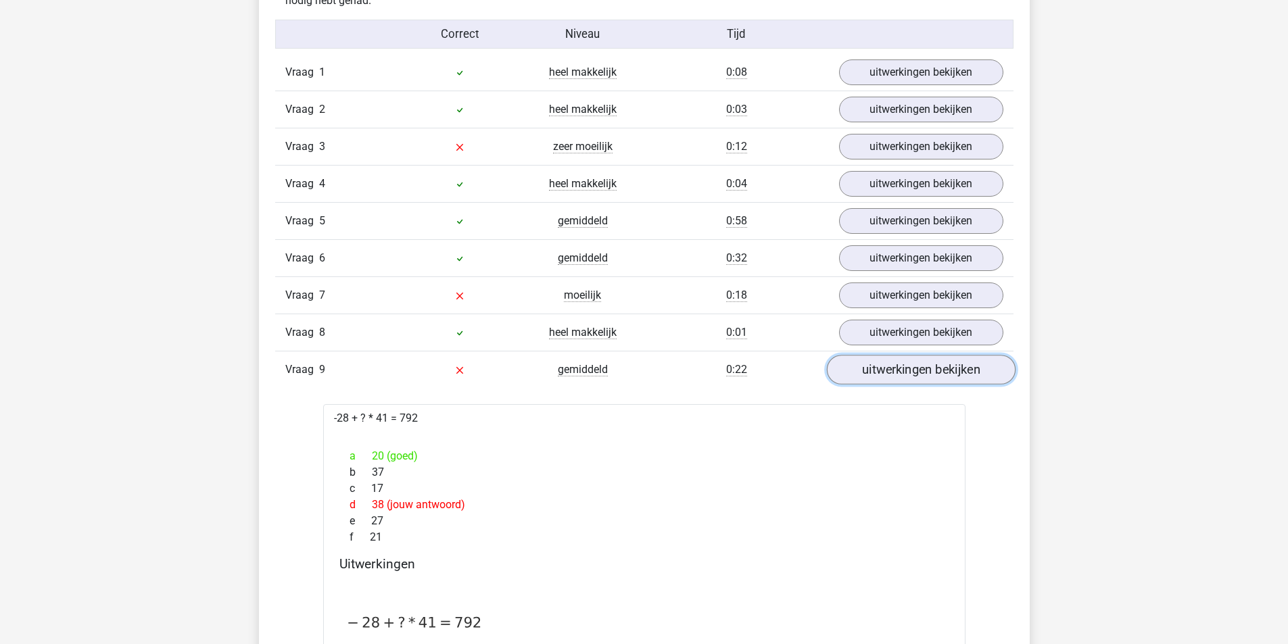
click at [887, 374] on link "uitwerkingen bekijken" at bounding box center [920, 370] width 189 height 30
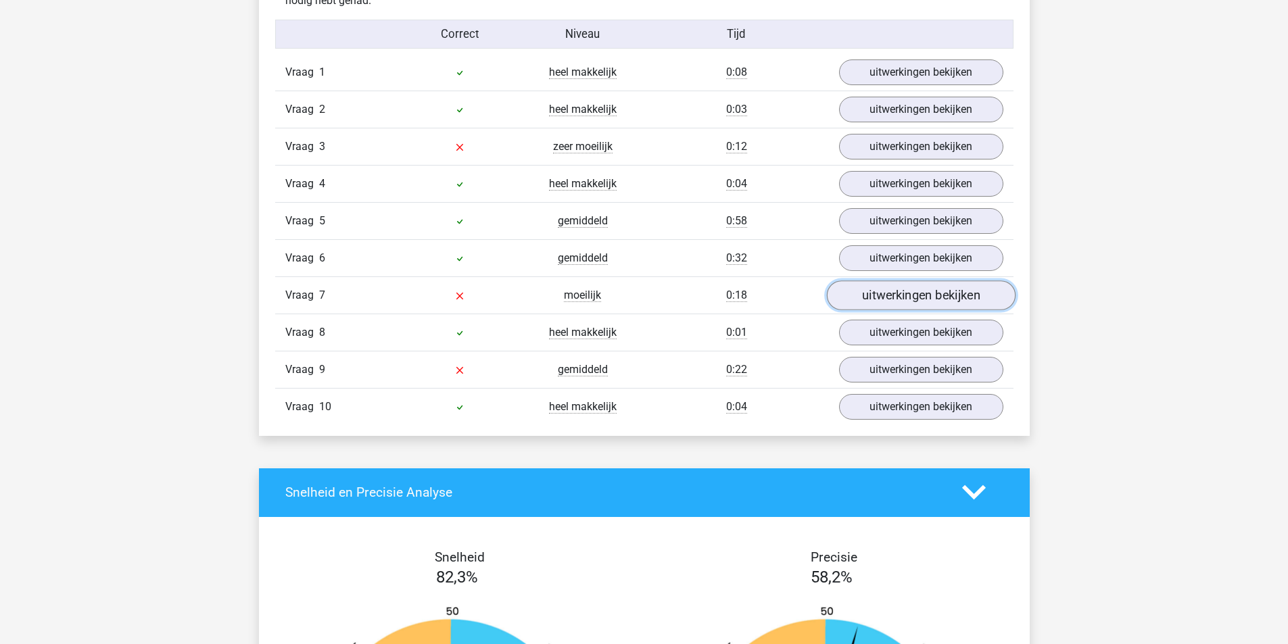
click at [888, 295] on link "uitwerkingen bekijken" at bounding box center [920, 296] width 189 height 30
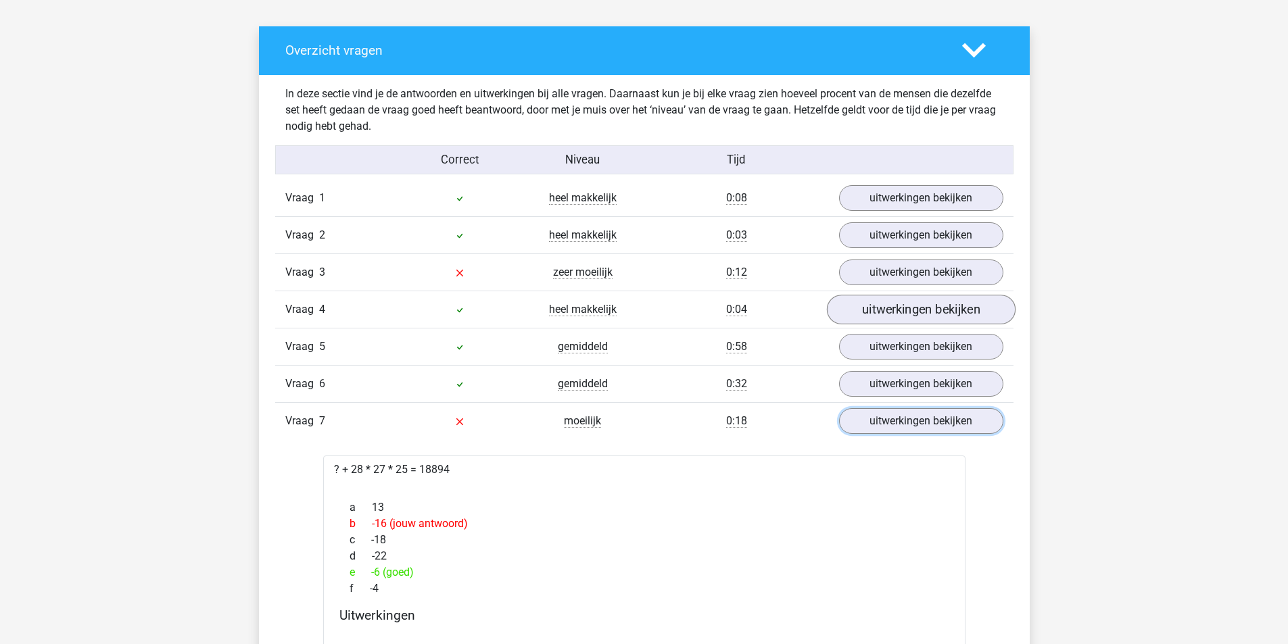
scroll to position [744, 0]
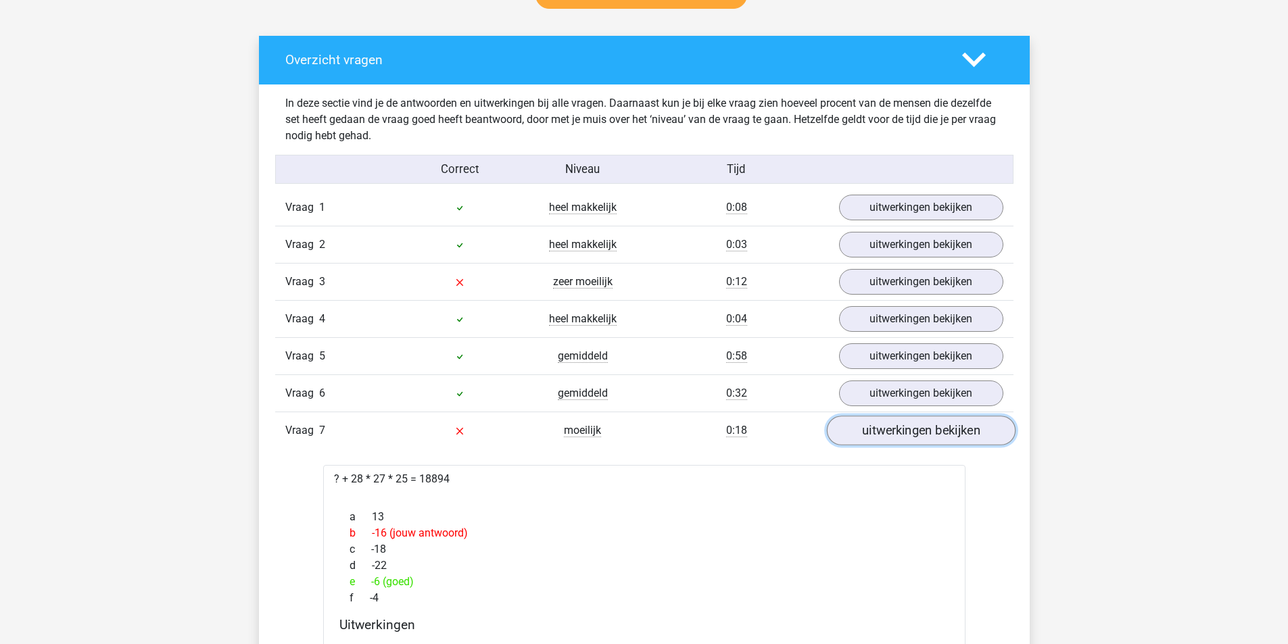
click at [890, 433] on link "uitwerkingen bekijken" at bounding box center [920, 431] width 189 height 30
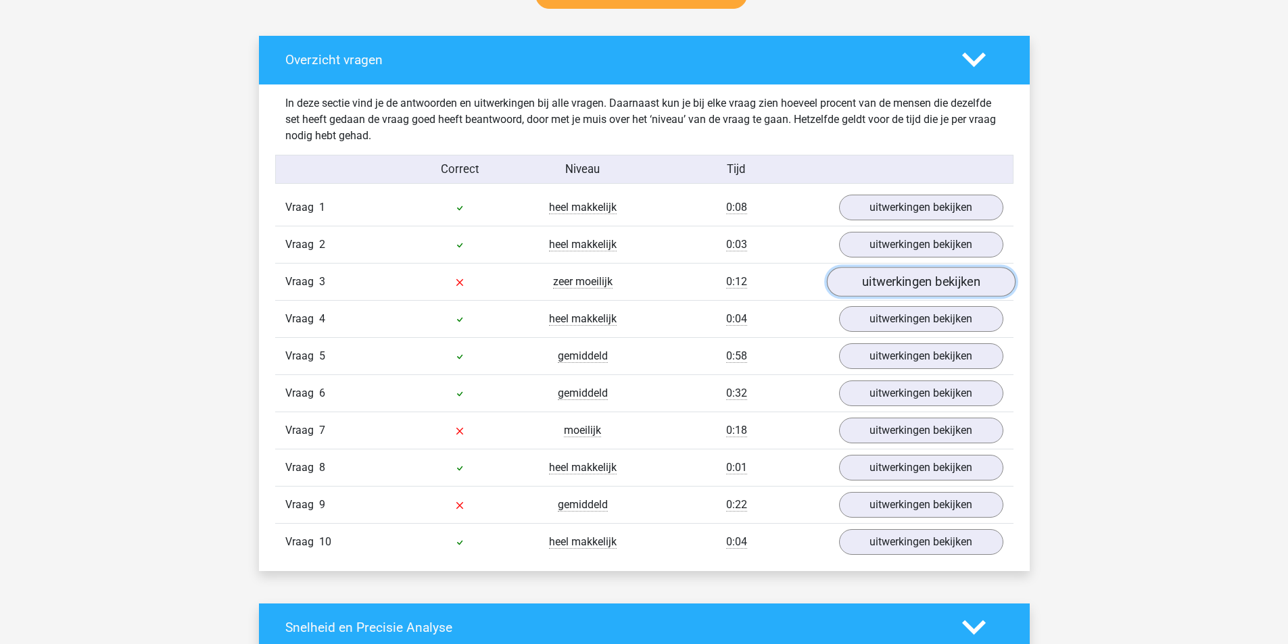
click at [878, 275] on link "uitwerkingen bekijken" at bounding box center [920, 282] width 189 height 30
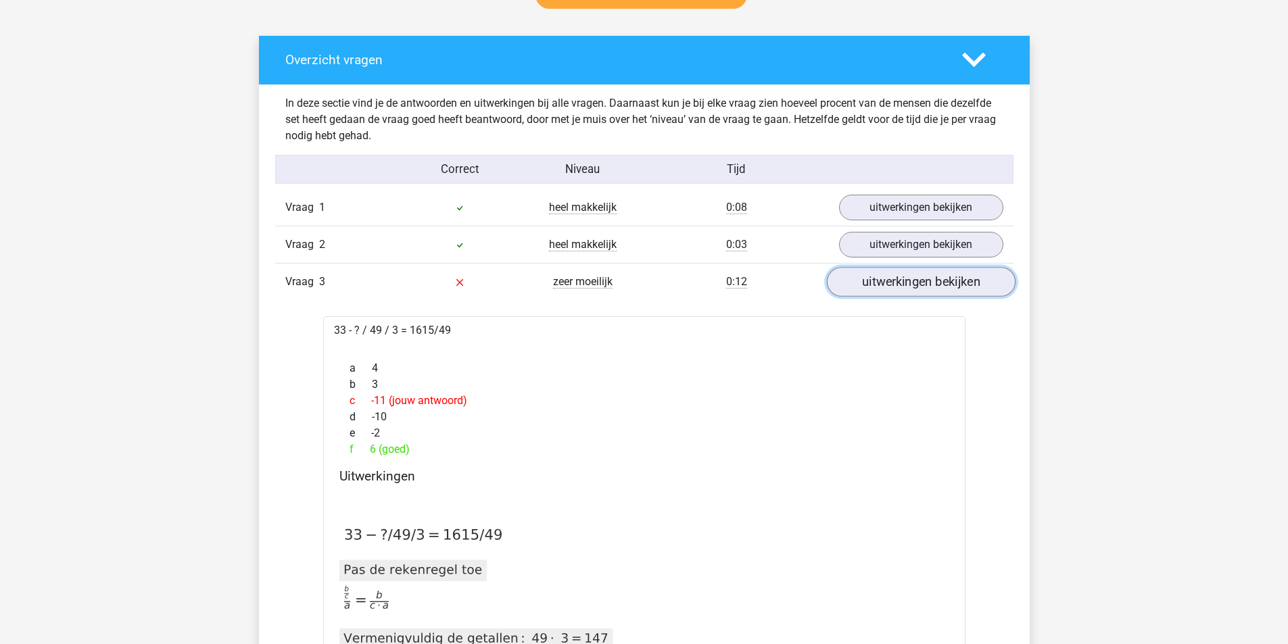
click at [877, 275] on link "uitwerkingen bekijken" at bounding box center [920, 282] width 189 height 30
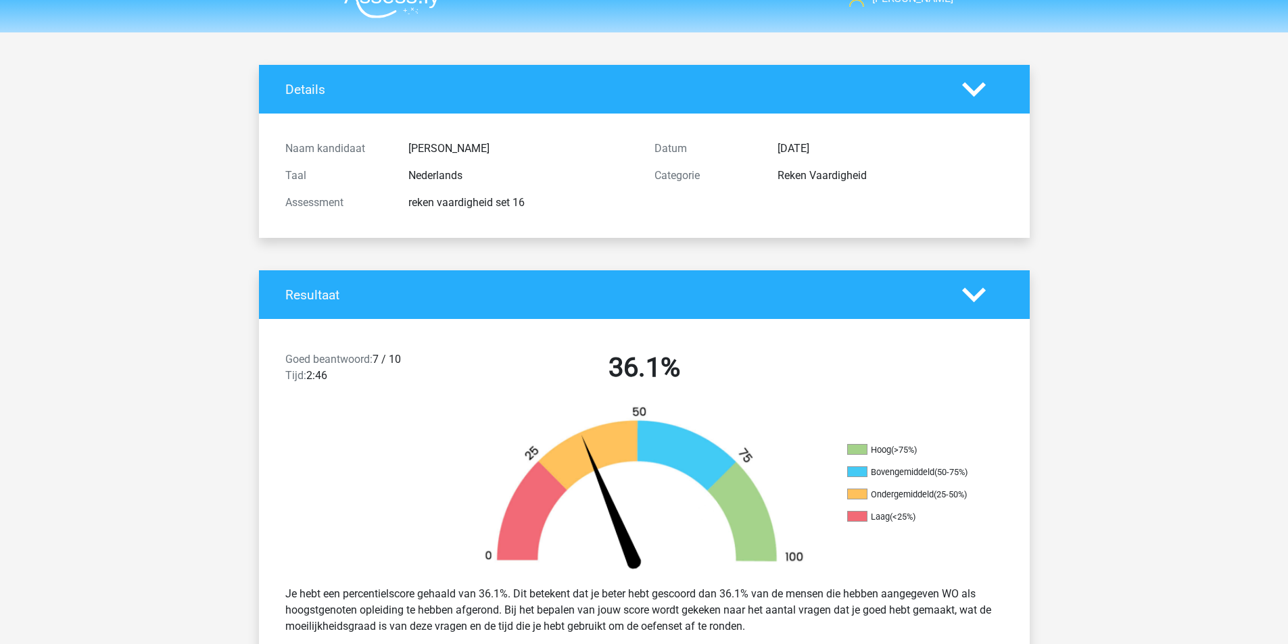
scroll to position [0, 0]
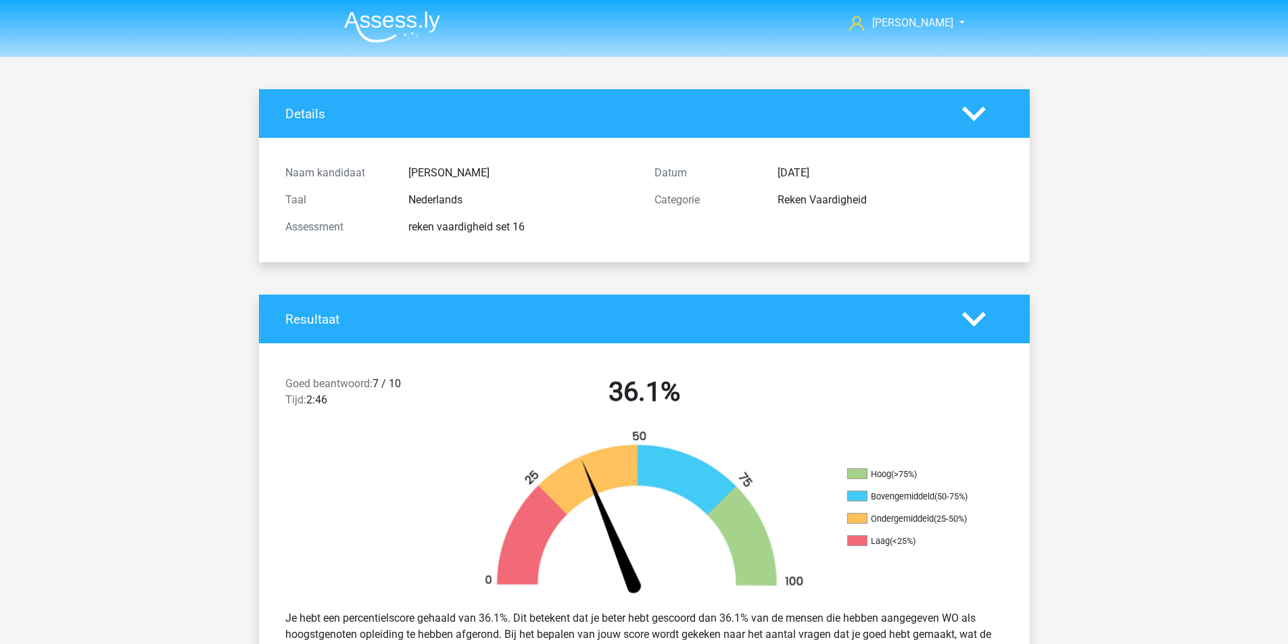
click at [431, 41] on img at bounding box center [392, 27] width 96 height 32
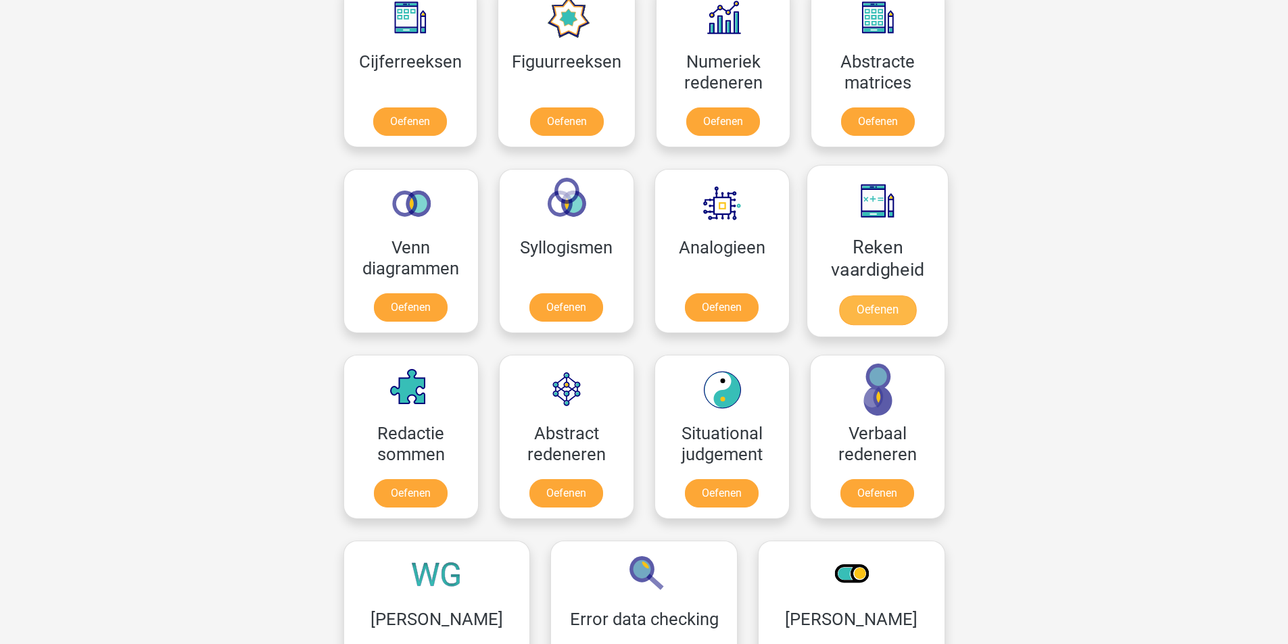
scroll to position [609, 0]
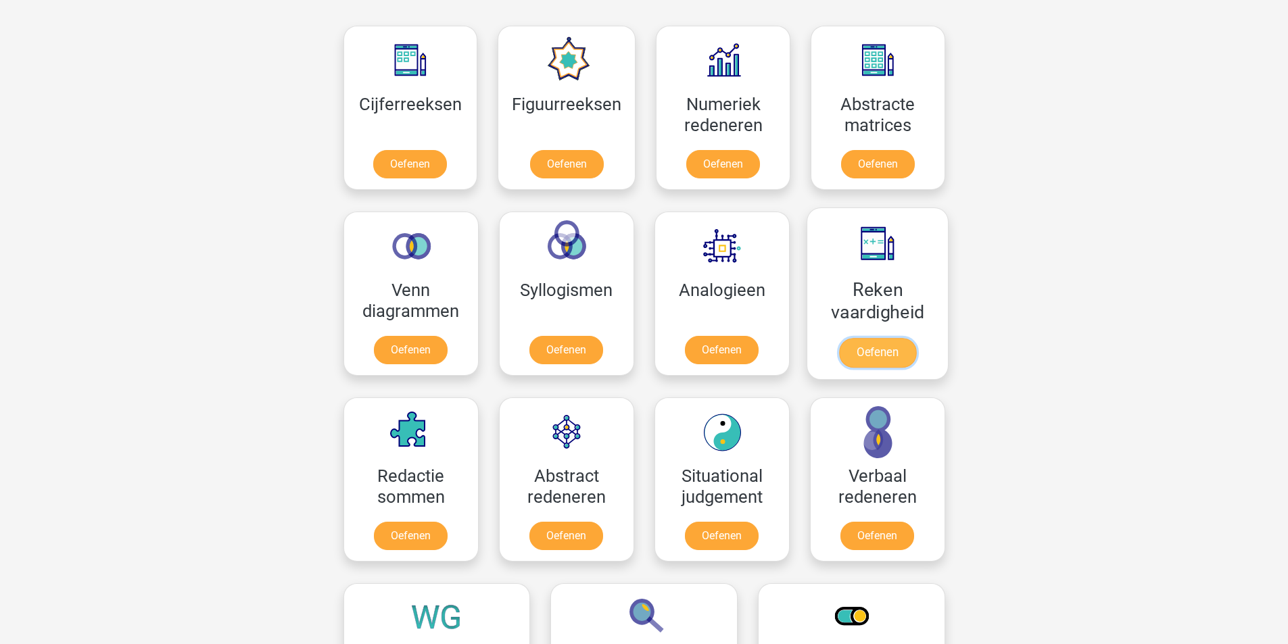
click at [884, 367] on link "Oefenen" at bounding box center [876, 353] width 77 height 30
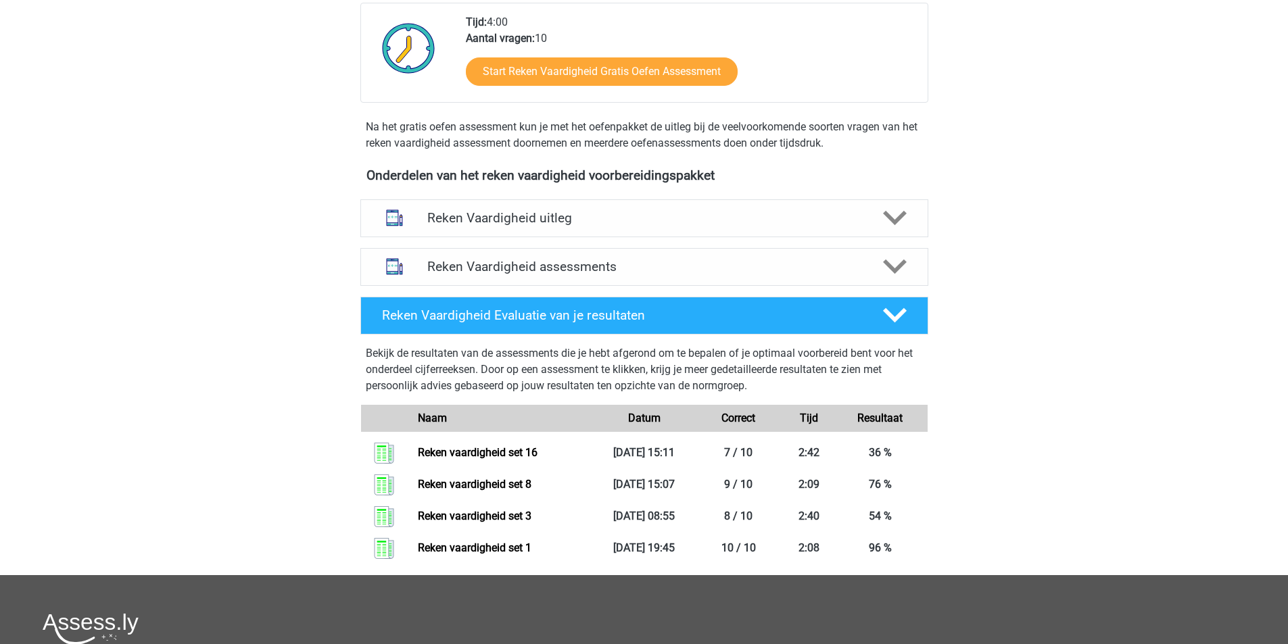
scroll to position [338, 0]
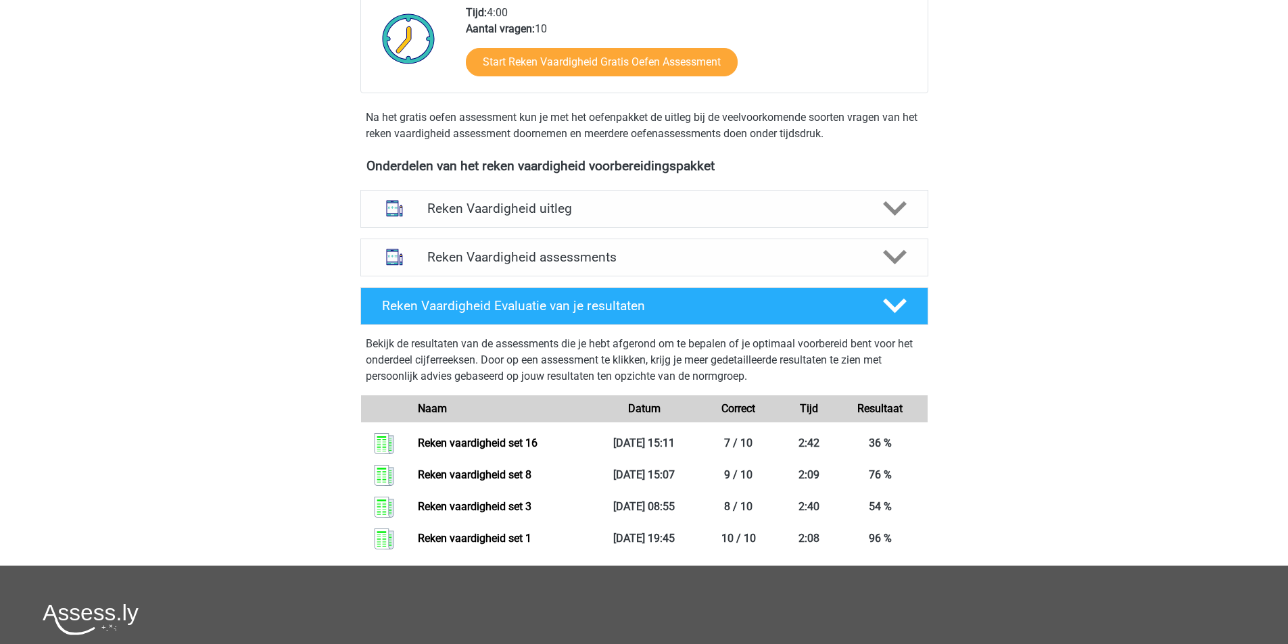
click at [733, 231] on div "Reken Vaardigheid uitleg Er zijn verschillende soorten patronen te herkennen di…" at bounding box center [644, 209] width 621 height 49
click at [732, 216] on h4 "Reken Vaardigheid uitleg" at bounding box center [644, 209] width 434 height 16
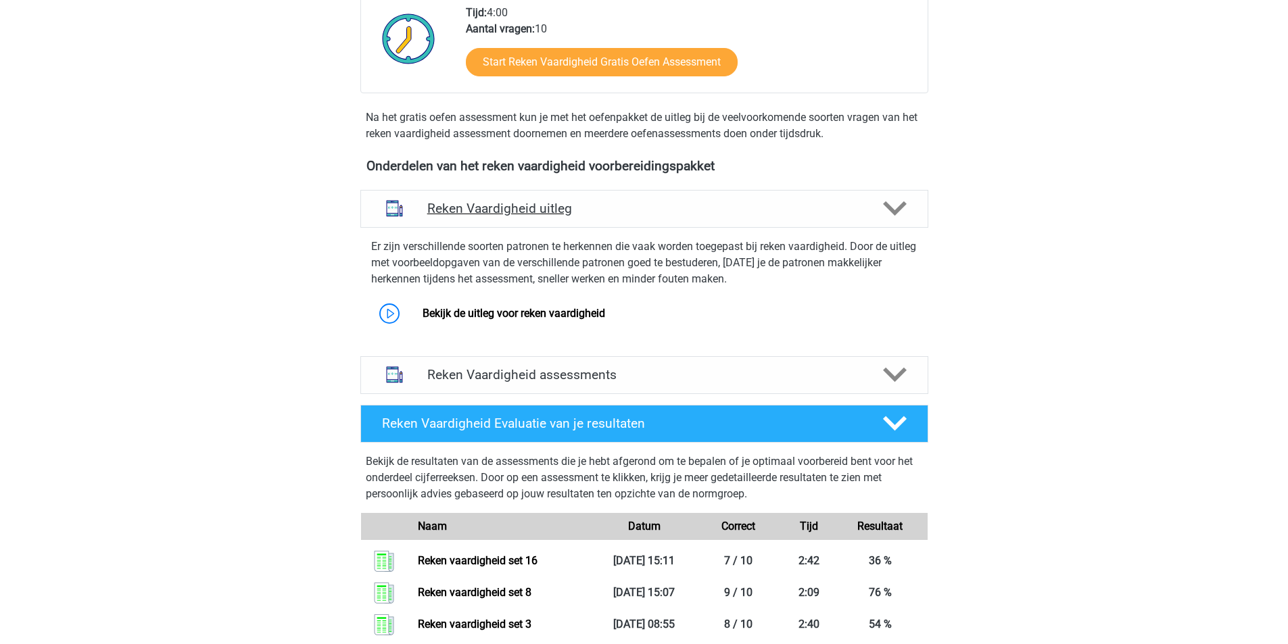
click at [732, 216] on h4 "Reken Vaardigheid uitleg" at bounding box center [644, 209] width 434 height 16
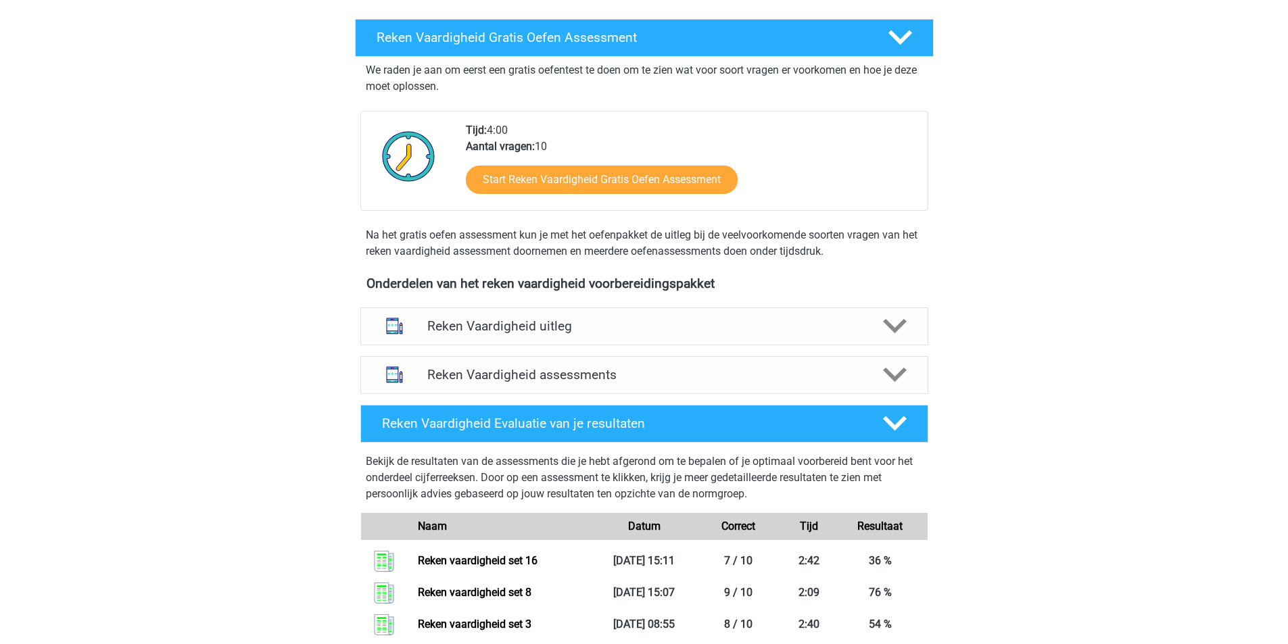
scroll to position [0, 0]
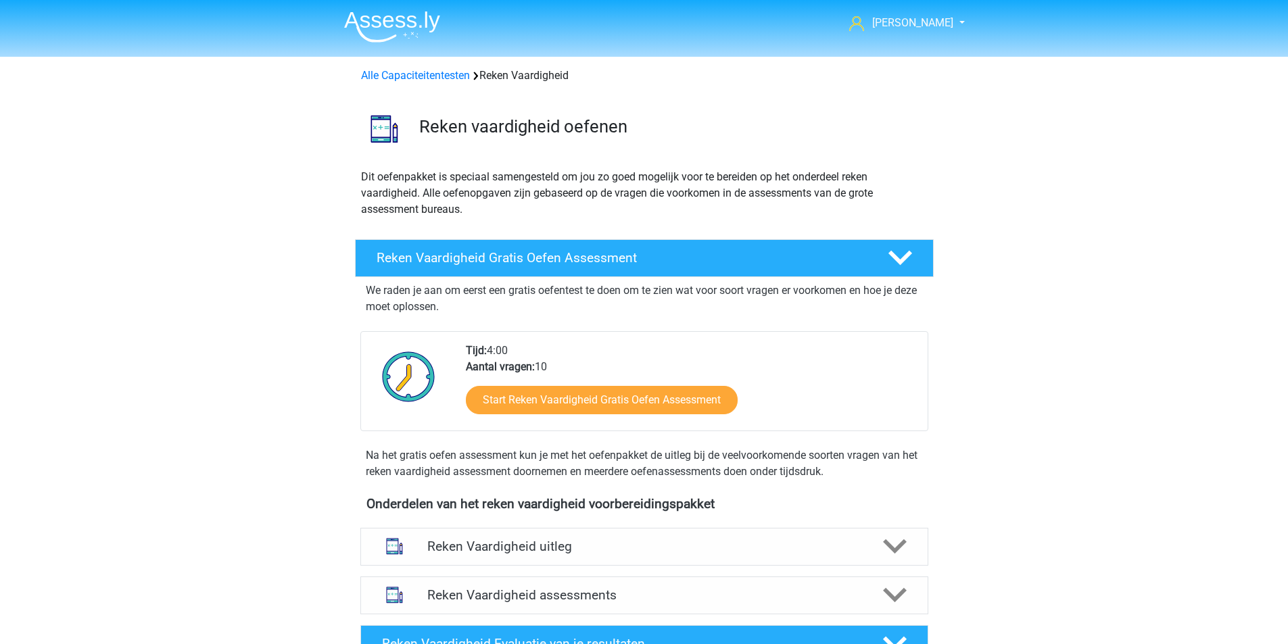
click at [413, 37] on img at bounding box center [392, 27] width 96 height 32
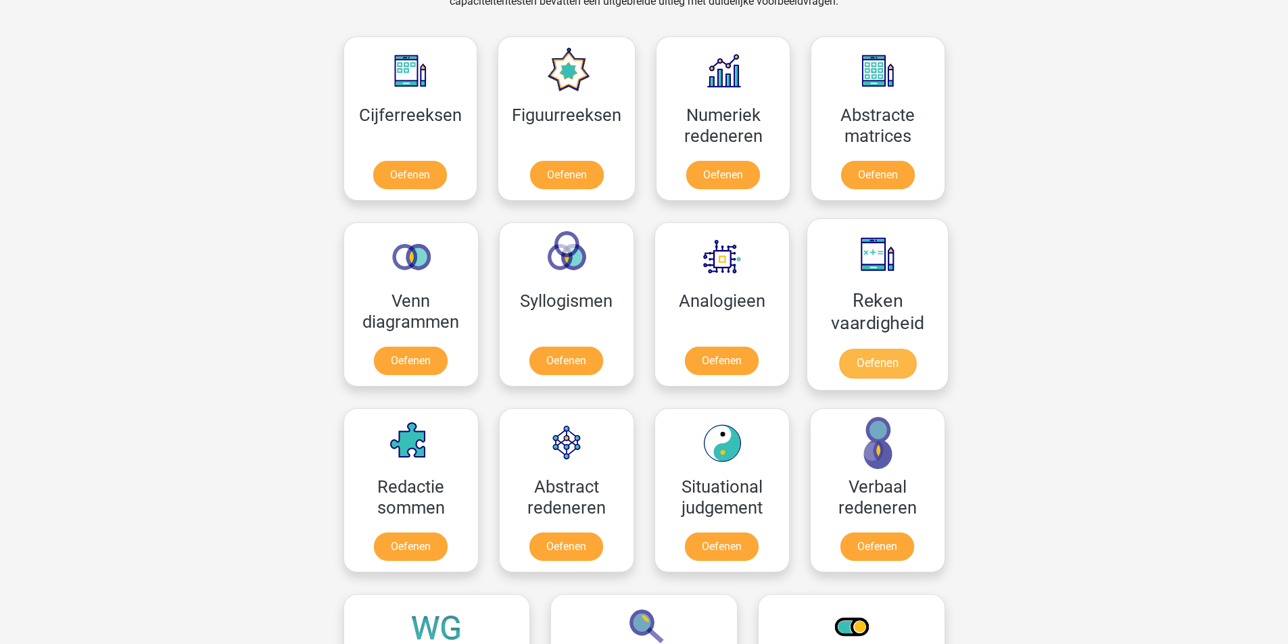
scroll to position [676, 0]
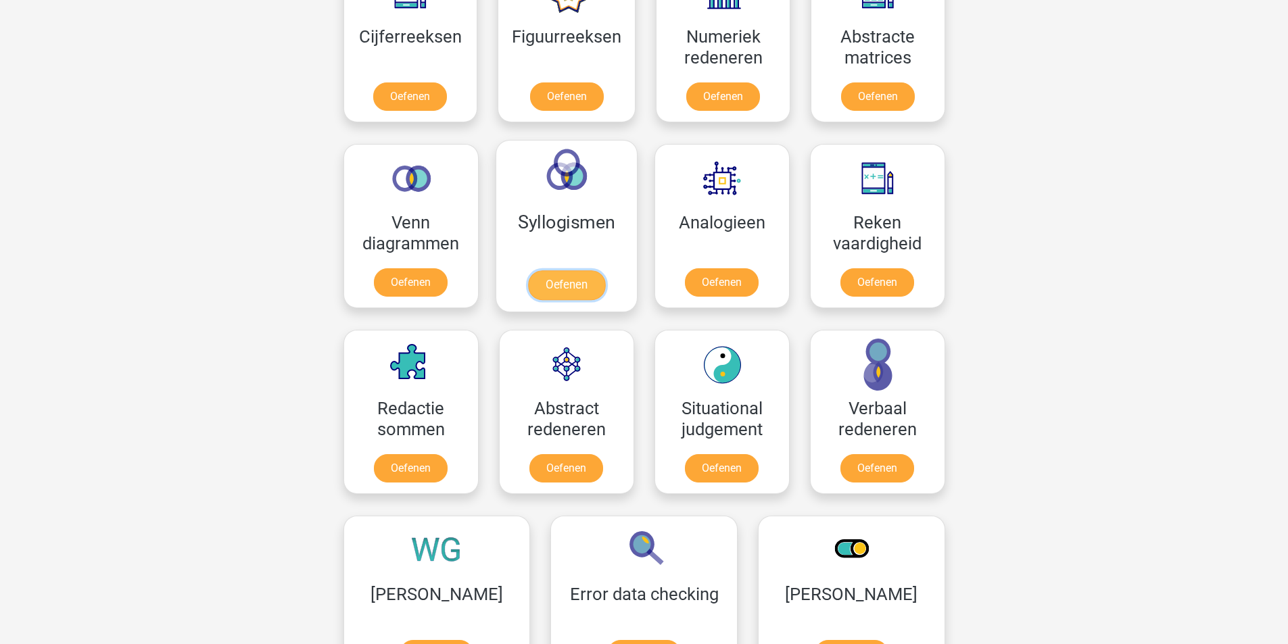
click at [594, 274] on link "Oefenen" at bounding box center [565, 285] width 77 height 30
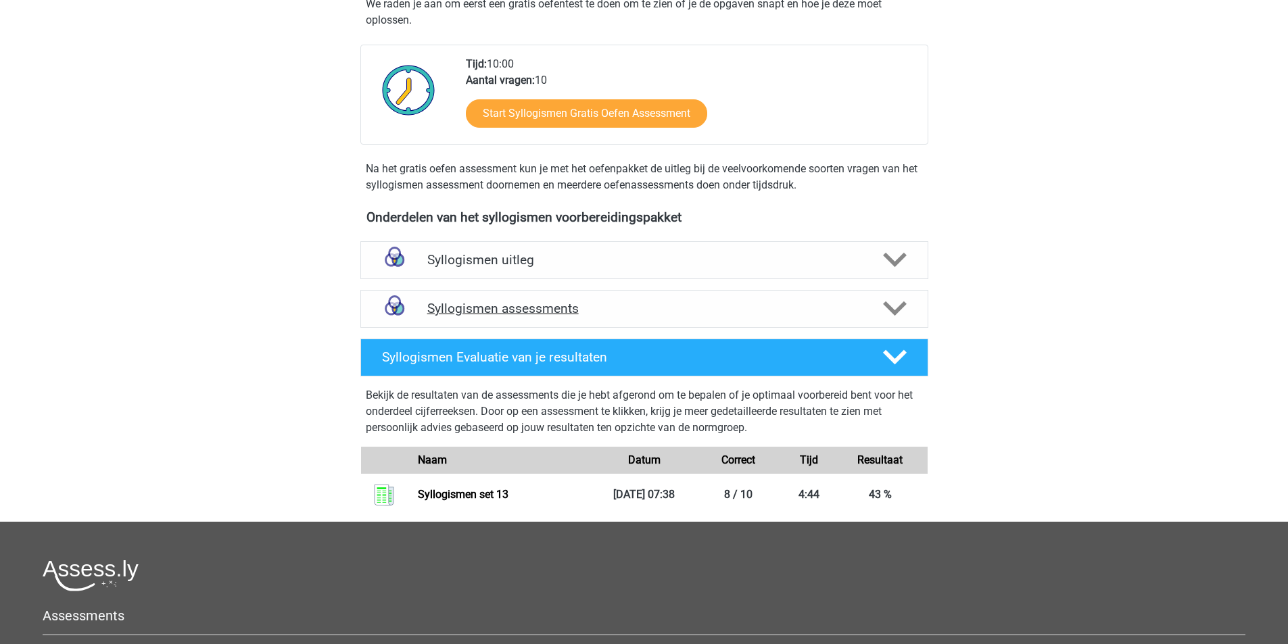
click at [604, 306] on h4 "Syllogismen assessments" at bounding box center [644, 309] width 434 height 16
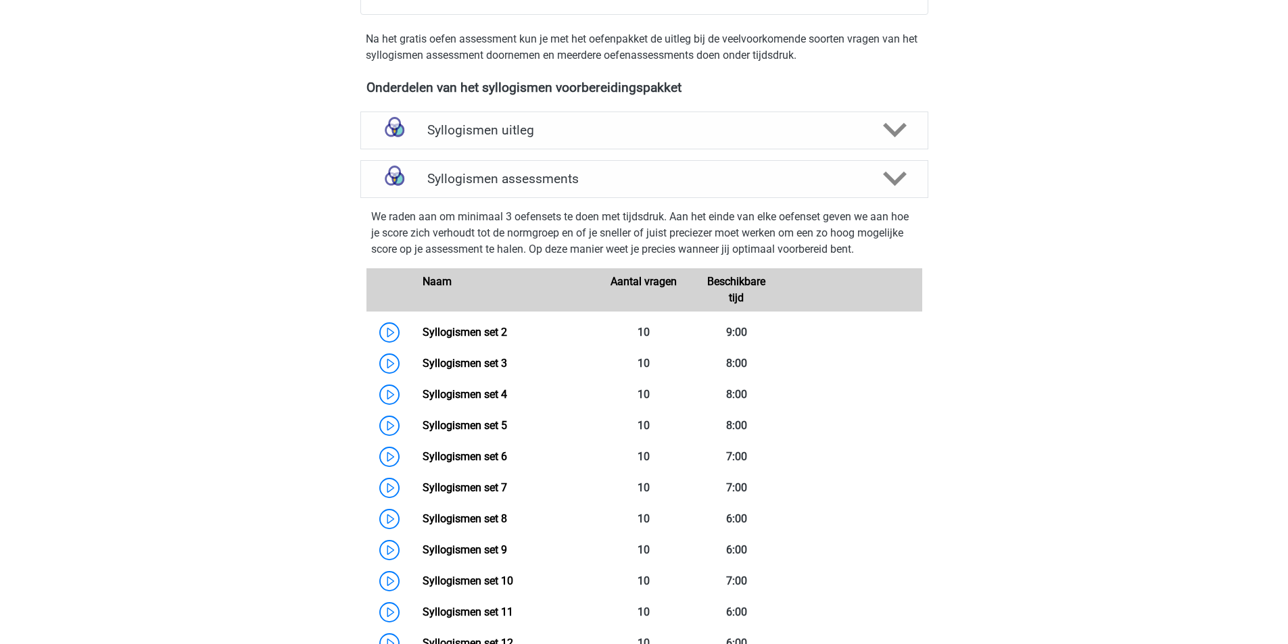
scroll to position [609, 0]
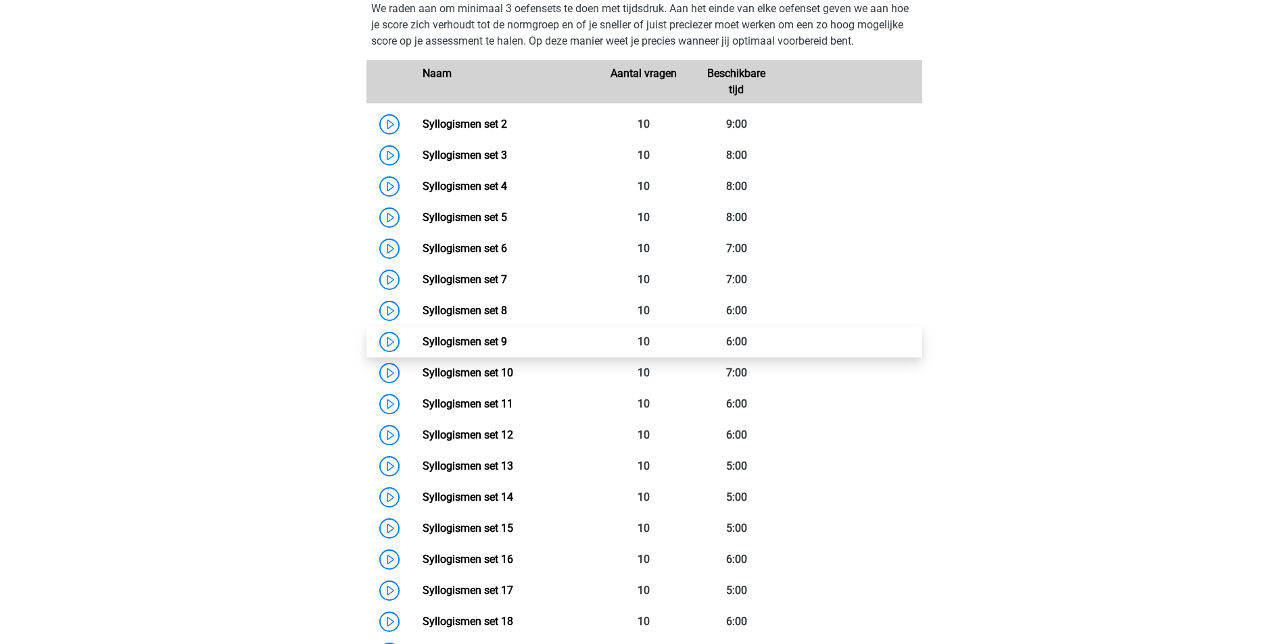
click at [507, 344] on link "Syllogismen set 9" at bounding box center [465, 341] width 85 height 13
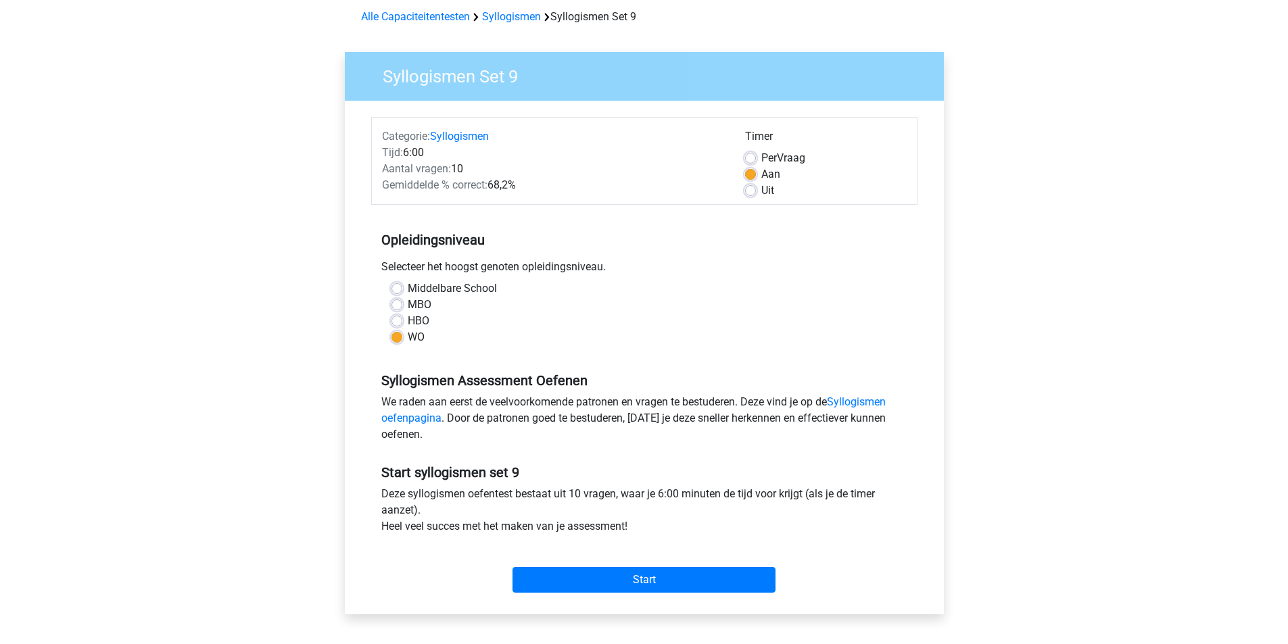
scroll to position [135, 0]
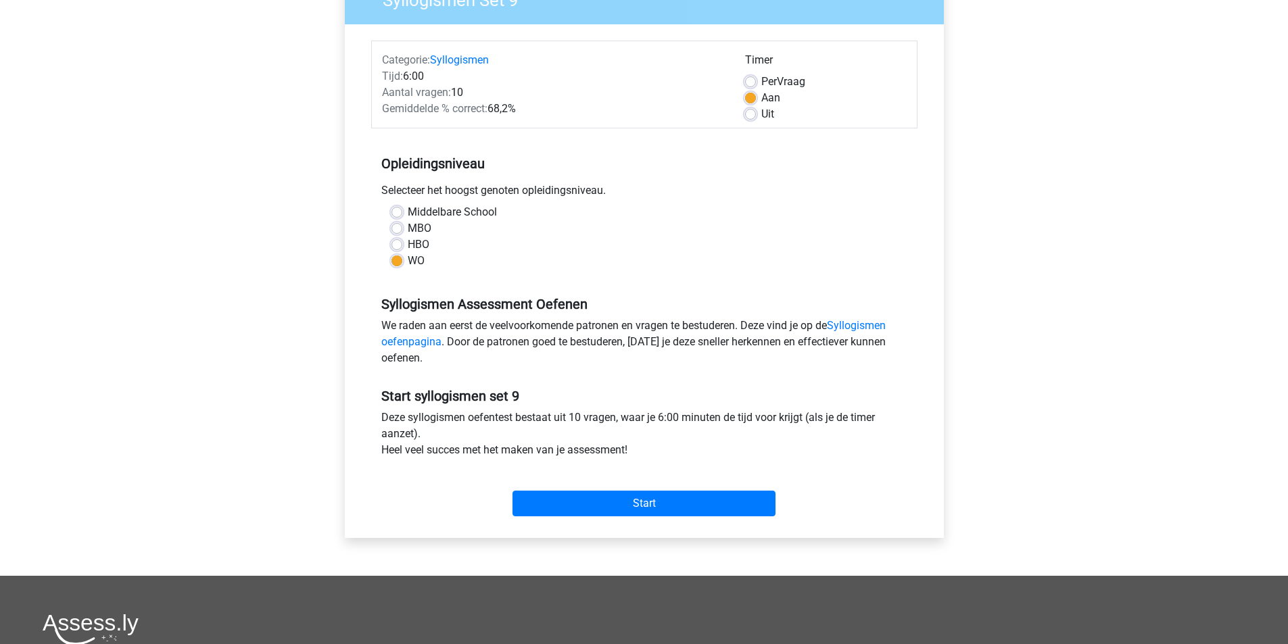
click at [635, 520] on div "Start" at bounding box center [644, 493] width 546 height 58
click at [635, 507] on input "Start" at bounding box center [643, 504] width 263 height 26
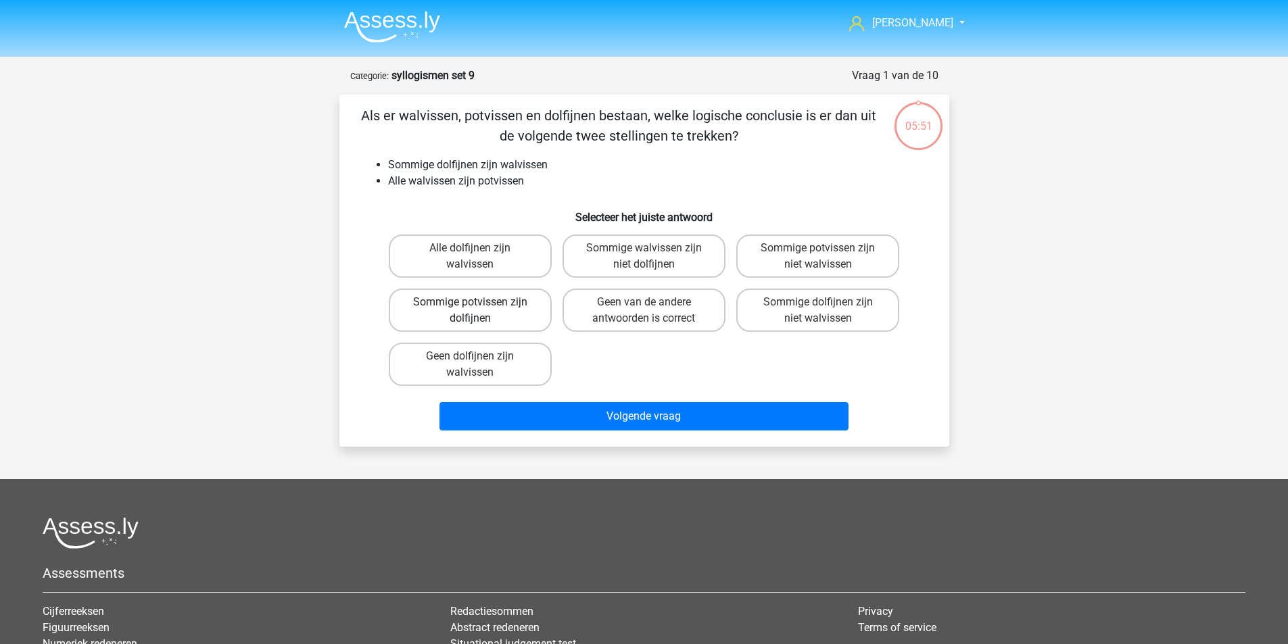
click at [510, 316] on label "Sommige potvissen zijn dolfijnen" at bounding box center [470, 310] width 163 height 43
click at [479, 311] on input "Sommige potvissen zijn dolfijnen" at bounding box center [474, 306] width 9 height 9
radio input "true"
click at [550, 396] on div "Volgende vraag" at bounding box center [644, 413] width 567 height 45
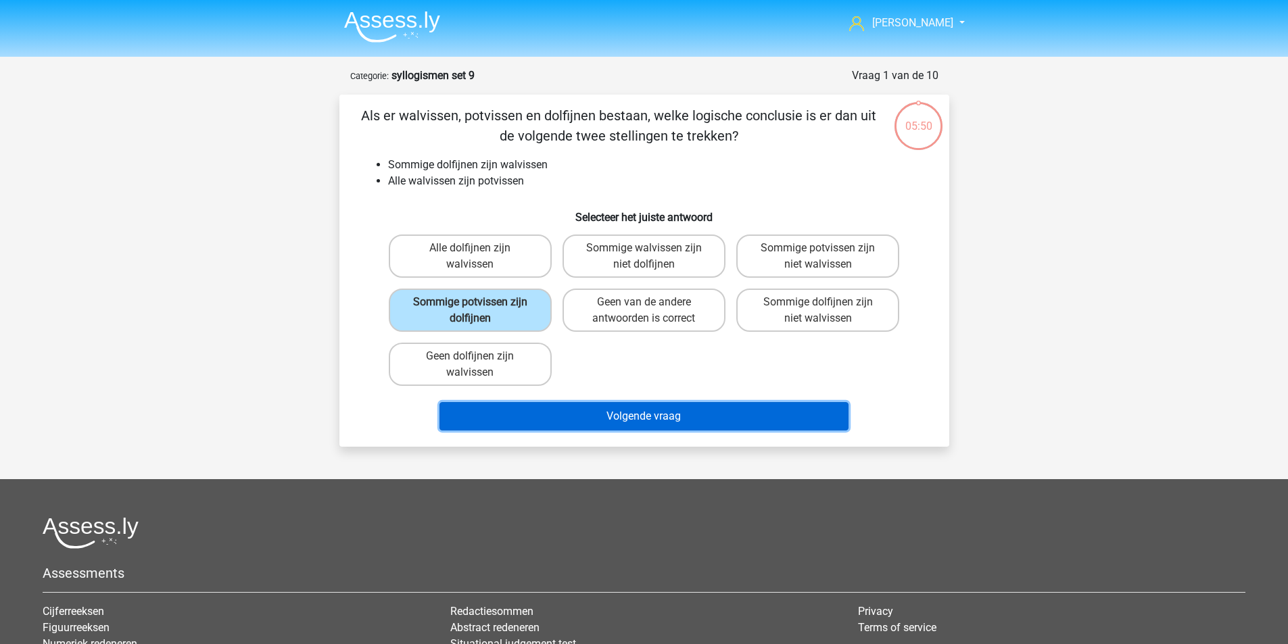
click at [552, 406] on button "Volgende vraag" at bounding box center [643, 416] width 409 height 28
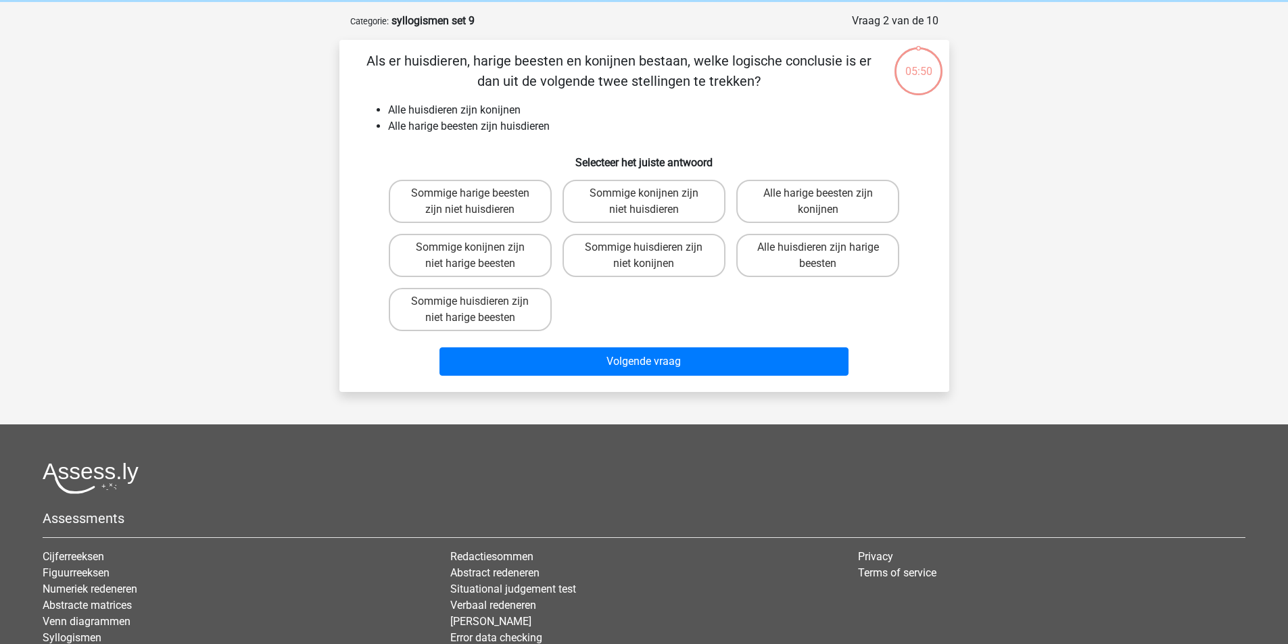
scroll to position [68, 0]
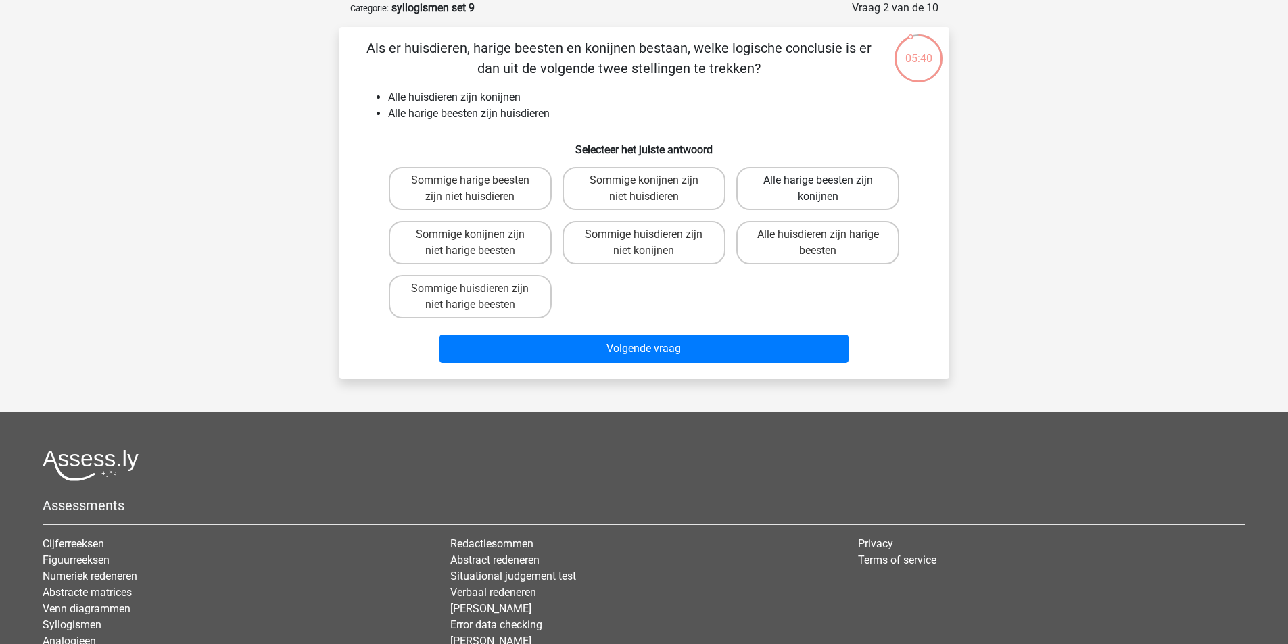
click at [807, 196] on label "Alle harige beesten zijn konijnen" at bounding box center [817, 188] width 163 height 43
click at [818, 189] on input "Alle harige beesten zijn konijnen" at bounding box center [822, 185] width 9 height 9
radio input "true"
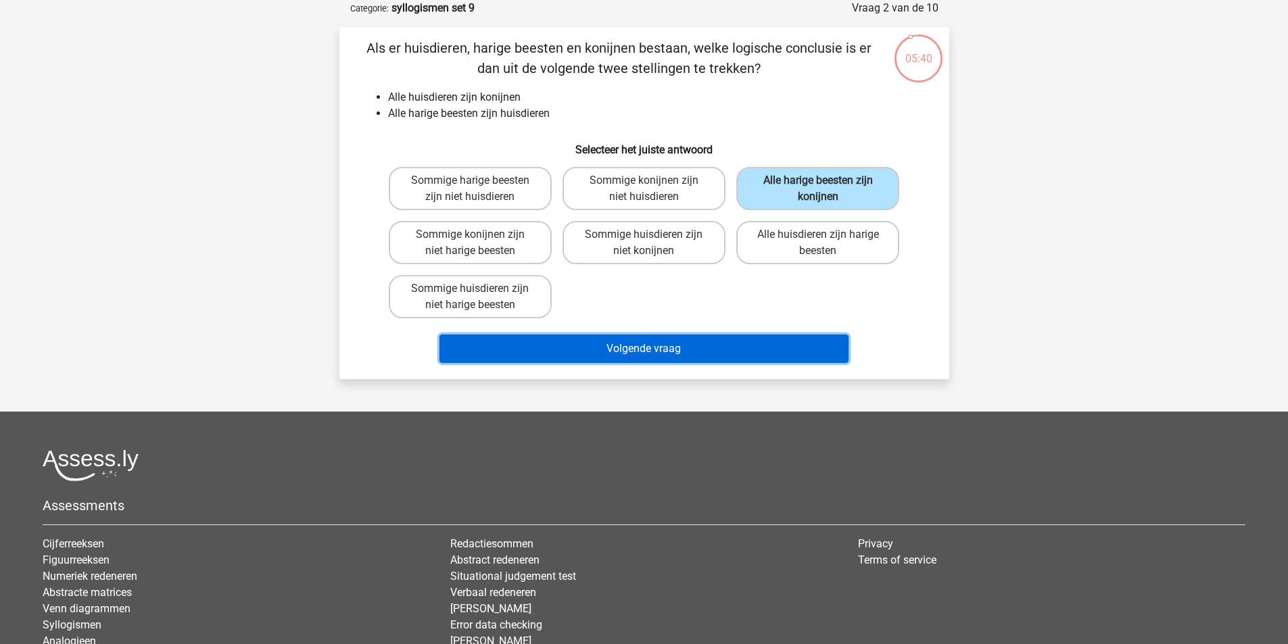
click at [767, 345] on button "Volgende vraag" at bounding box center [643, 349] width 409 height 28
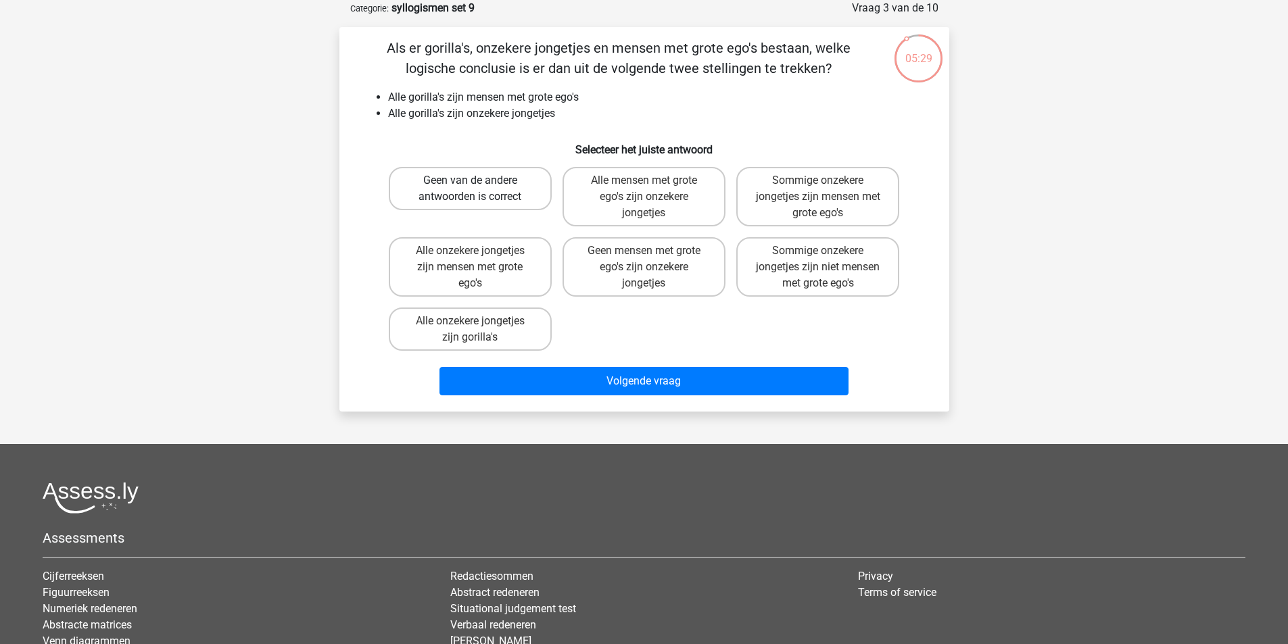
click at [462, 197] on label "Geen van de andere antwoorden is correct" at bounding box center [470, 188] width 163 height 43
click at [470, 189] on input "Geen van de andere antwoorden is correct" at bounding box center [474, 185] width 9 height 9
radio input "true"
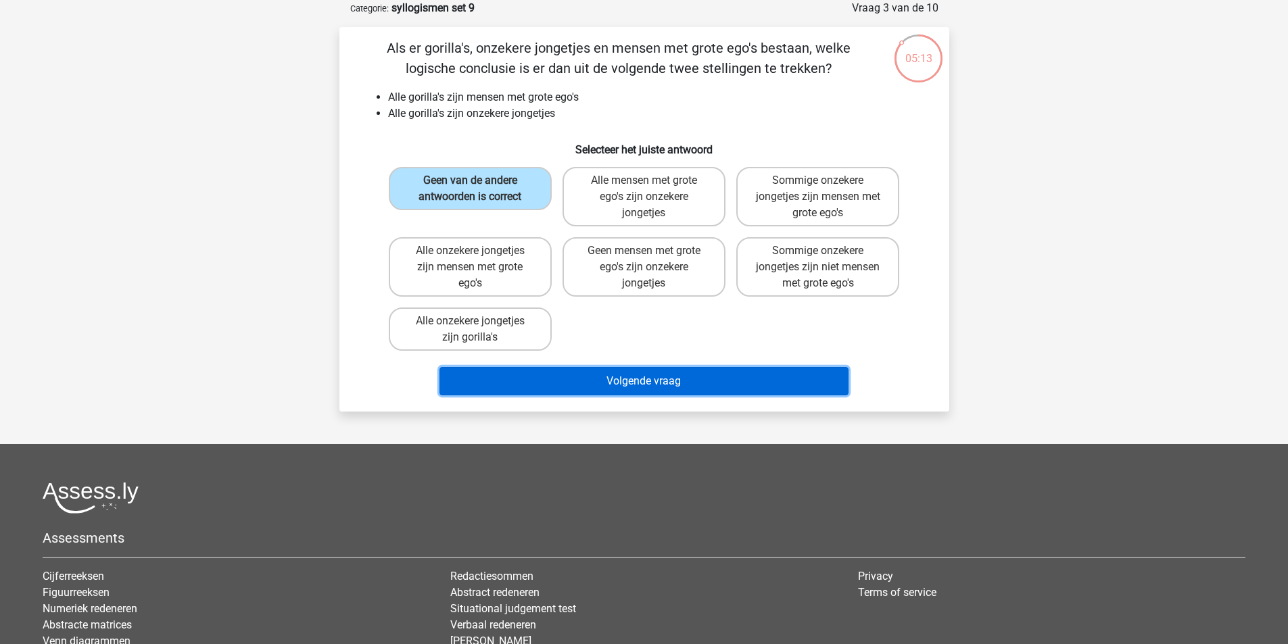
click at [672, 369] on button "Volgende vraag" at bounding box center [643, 381] width 409 height 28
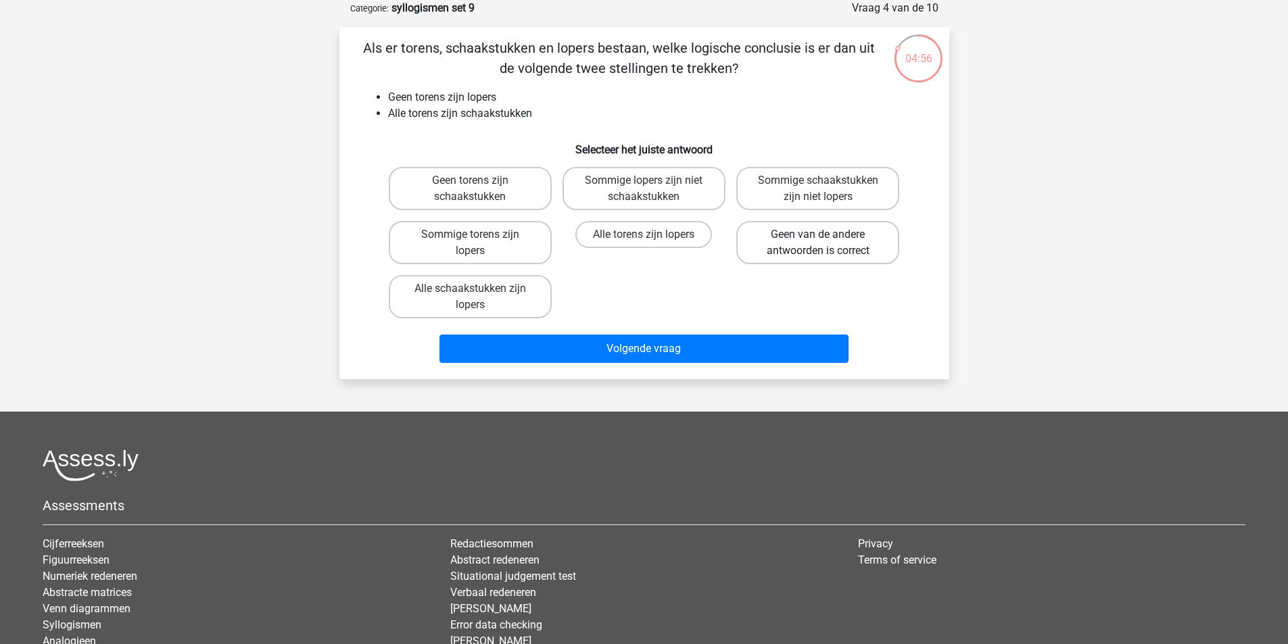
click at [786, 260] on label "Geen van de andere antwoorden is correct" at bounding box center [817, 242] width 163 height 43
click at [818, 243] on input "Geen van de andere antwoorden is correct" at bounding box center [822, 239] width 9 height 9
radio input "true"
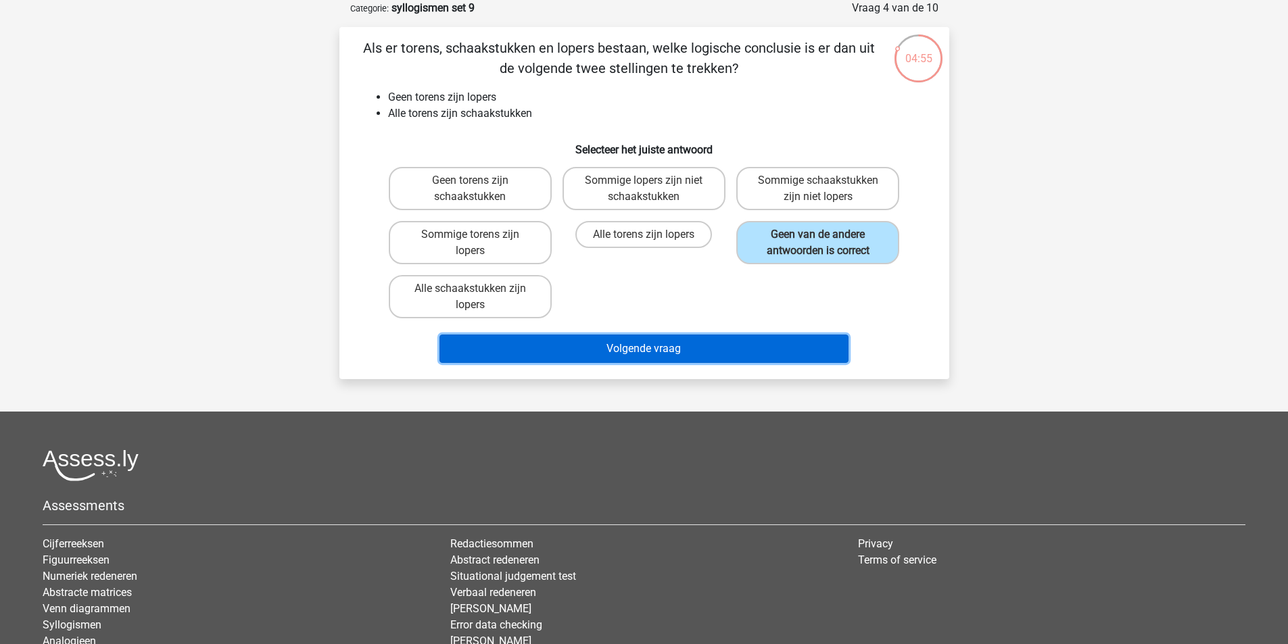
click at [708, 356] on button "Volgende vraag" at bounding box center [643, 349] width 409 height 28
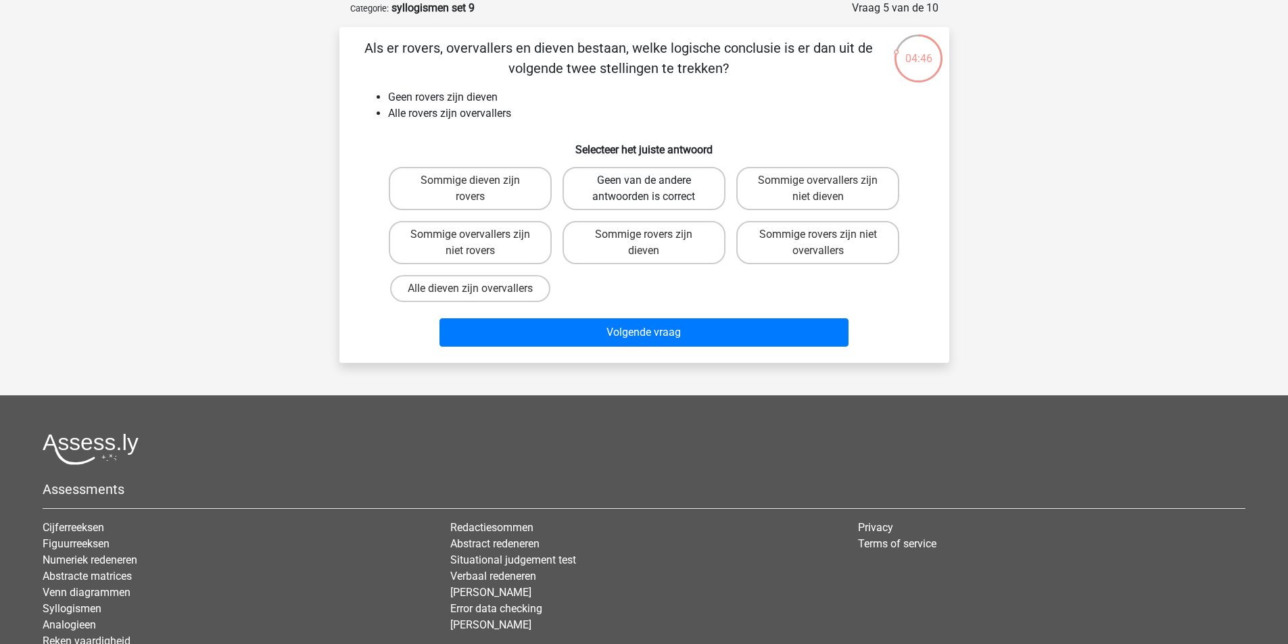
click at [663, 201] on label "Geen van de andere antwoorden is correct" at bounding box center [644, 188] width 163 height 43
click at [652, 189] on input "Geen van de andere antwoorden is correct" at bounding box center [648, 185] width 9 height 9
radio input "true"
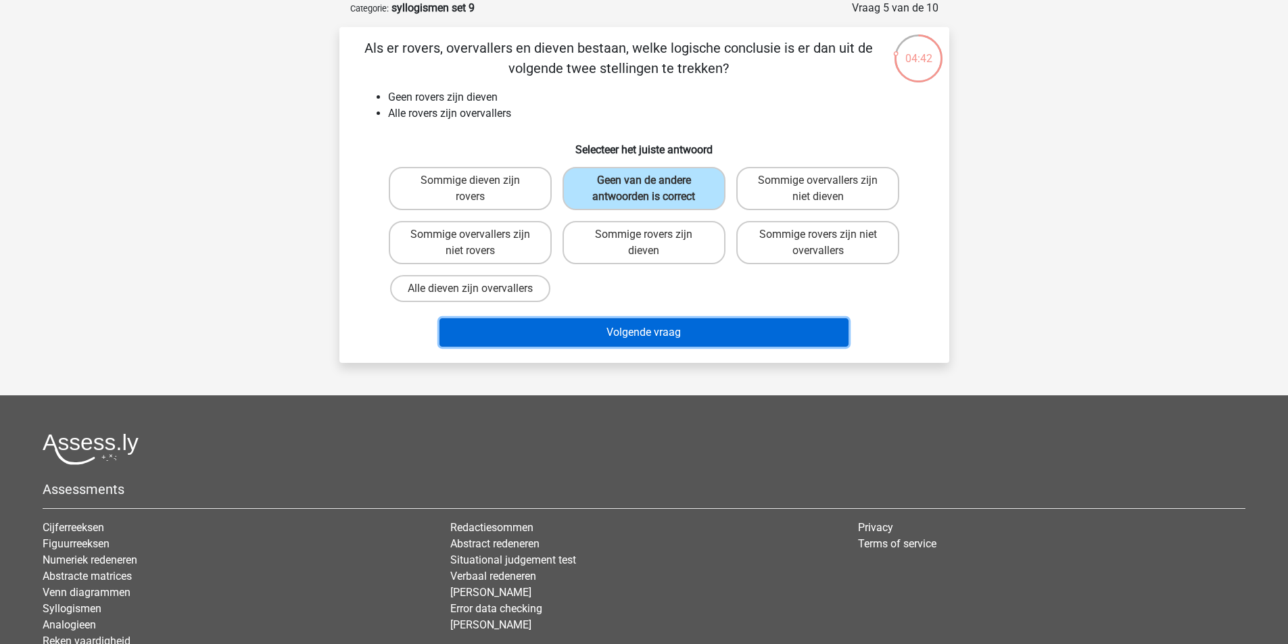
drag, startPoint x: 670, startPoint y: 332, endPoint x: 679, endPoint y: 306, distance: 27.4
click at [677, 302] on div "Als er rovers, overvallers en dieven bestaan, welke logische conclusie is er da…" at bounding box center [644, 195] width 599 height 314
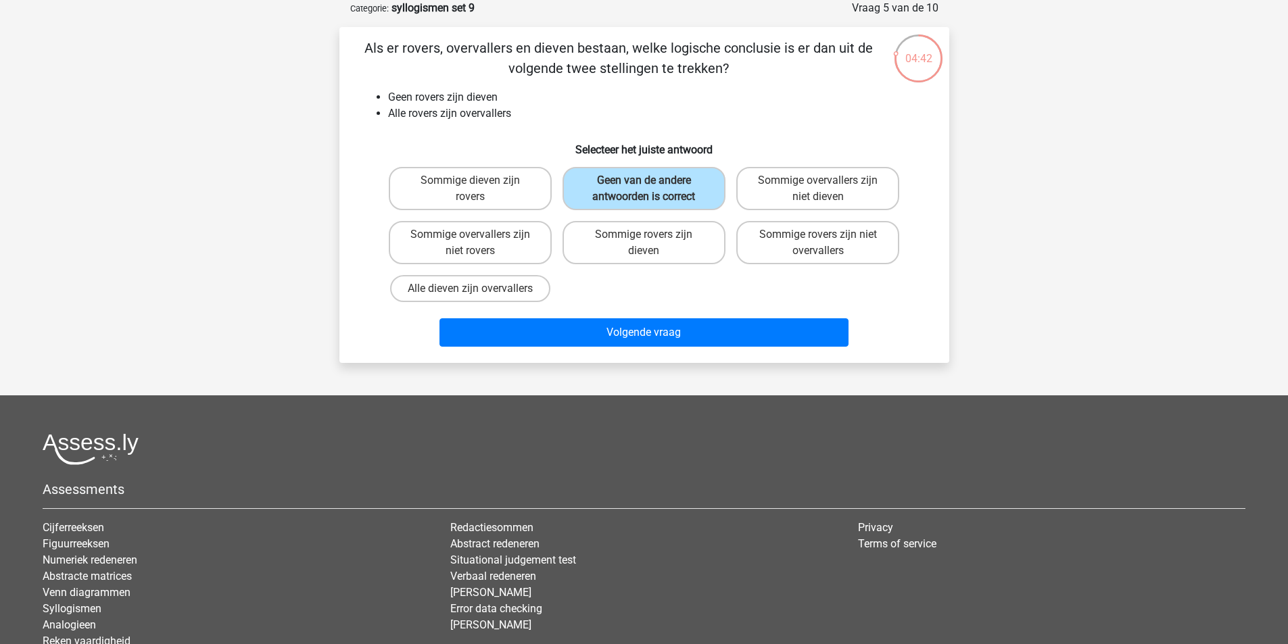
click at [683, 316] on div "Volgende vraag" at bounding box center [644, 330] width 567 height 45
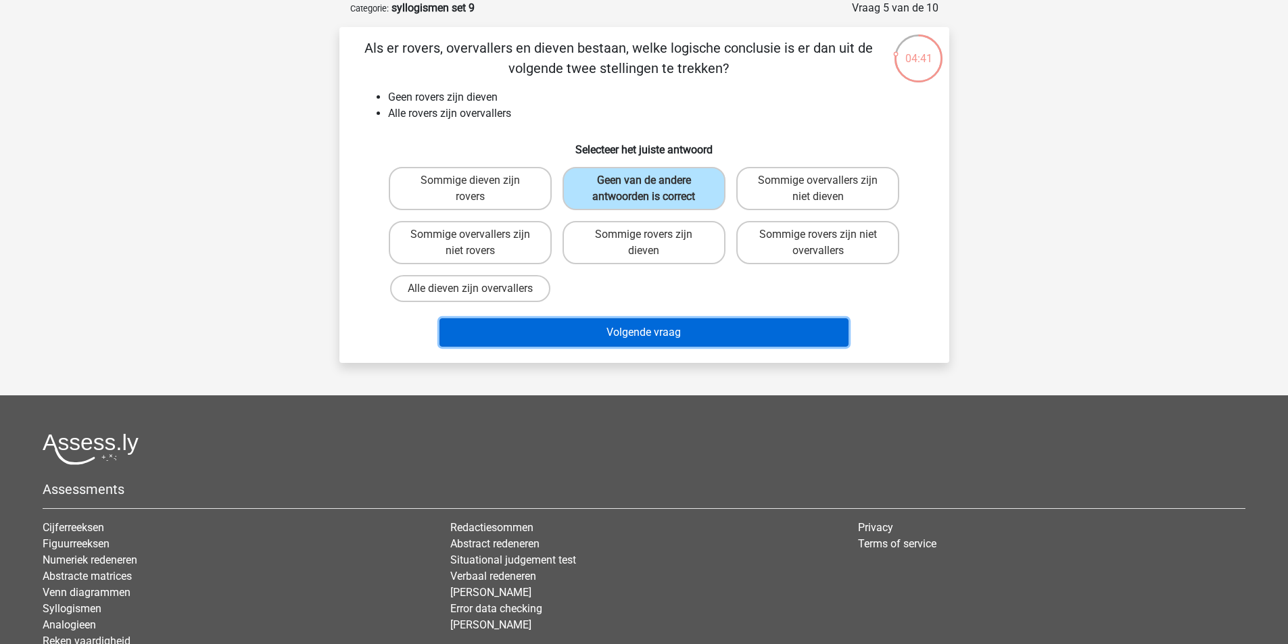
click at [683, 334] on button "Volgende vraag" at bounding box center [643, 332] width 409 height 28
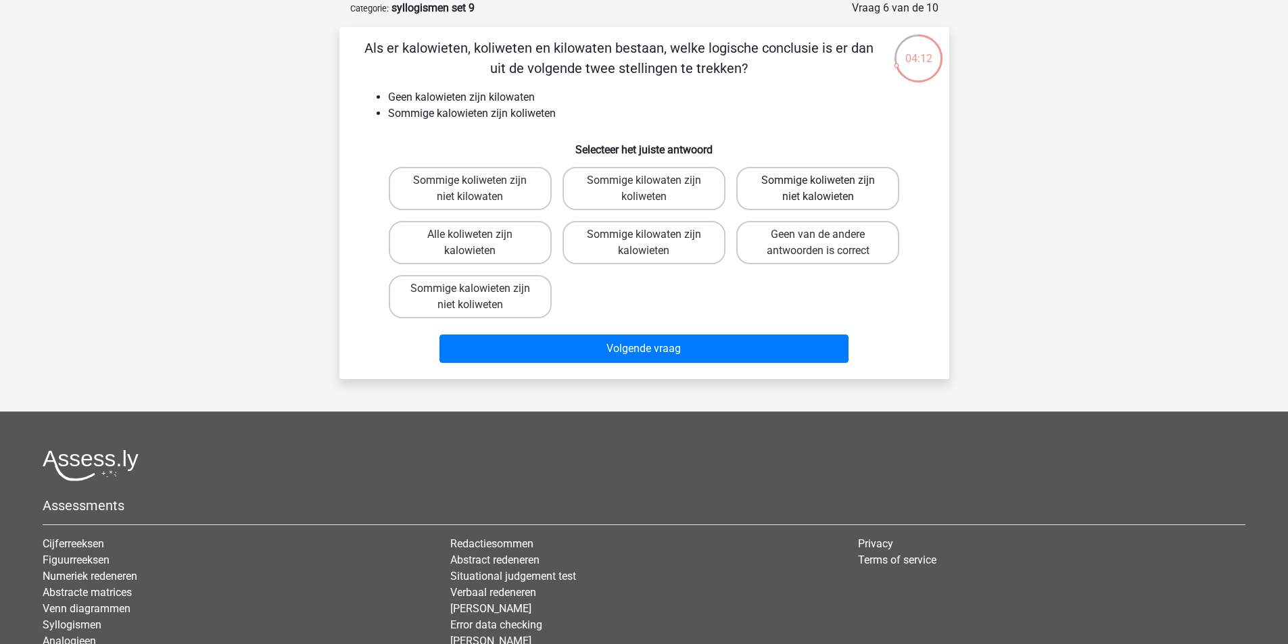
click at [806, 201] on label "Sommige koliweten zijn niet kalowieten" at bounding box center [817, 188] width 163 height 43
click at [818, 189] on input "Sommige koliweten zijn niet kalowieten" at bounding box center [822, 185] width 9 height 9
radio input "true"
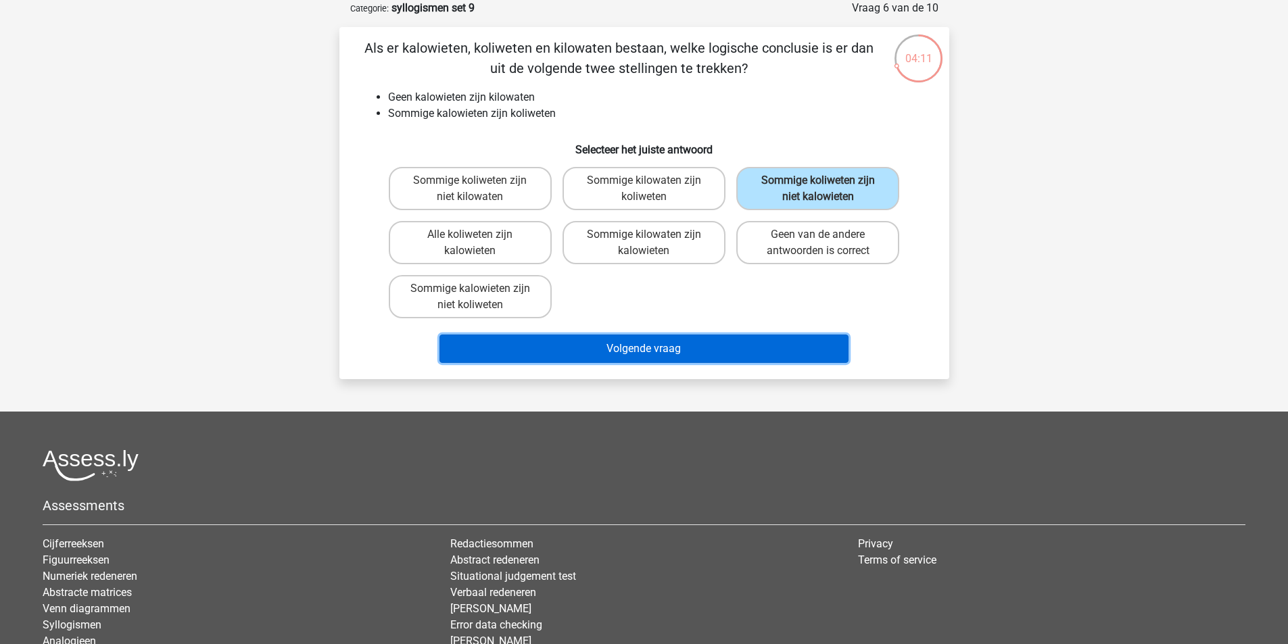
click at [790, 350] on button "Volgende vraag" at bounding box center [643, 349] width 409 height 28
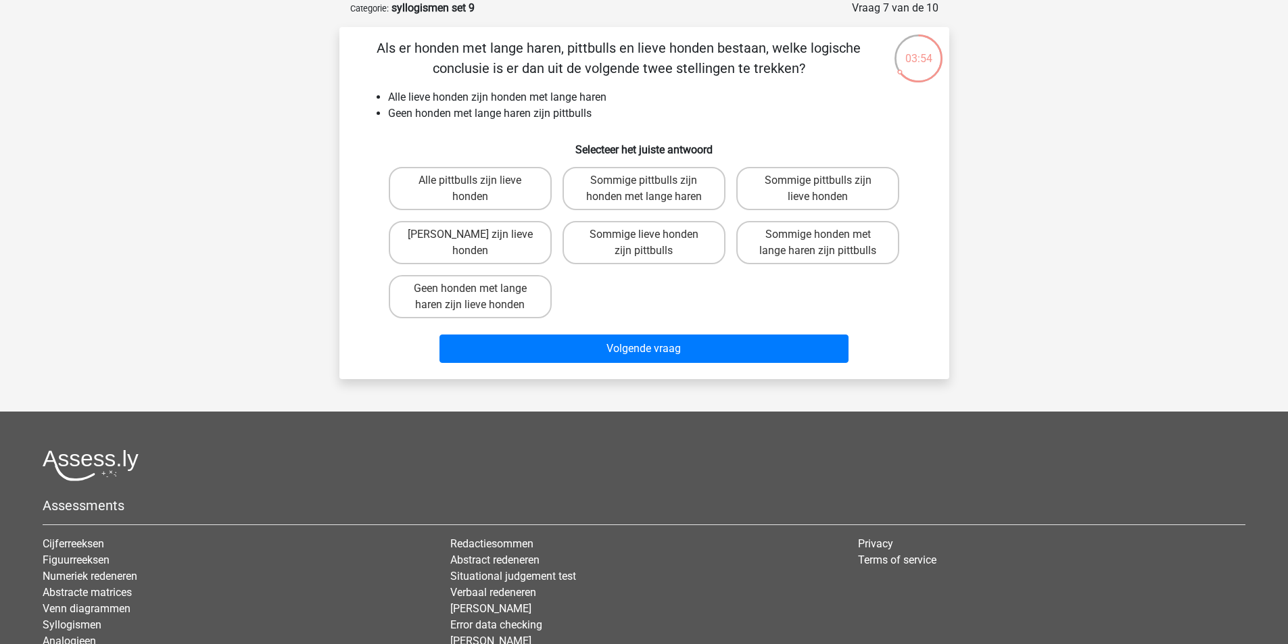
click at [475, 295] on input "Geen honden met lange haren zijn lieve honden" at bounding box center [474, 293] width 9 height 9
radio input "true"
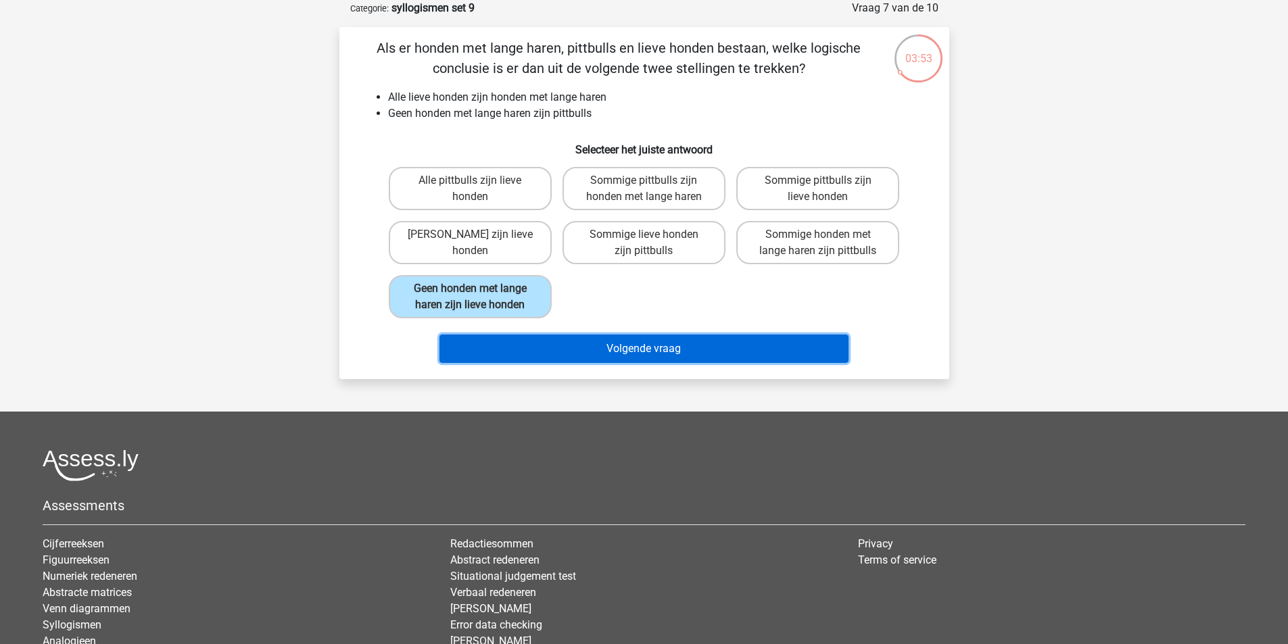
click at [540, 341] on button "Volgende vraag" at bounding box center [643, 349] width 409 height 28
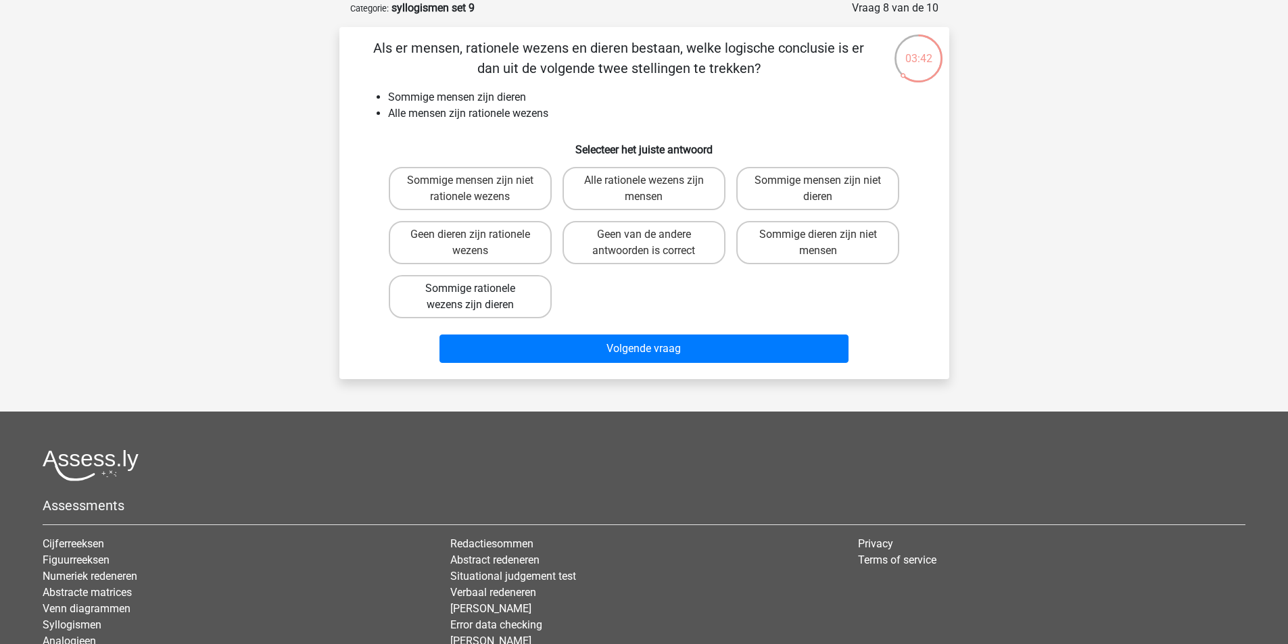
click at [503, 302] on label "Sommige rationele wezens zijn dieren" at bounding box center [470, 296] width 163 height 43
click at [479, 297] on input "Sommige rationele wezens zijn dieren" at bounding box center [474, 293] width 9 height 9
radio input "true"
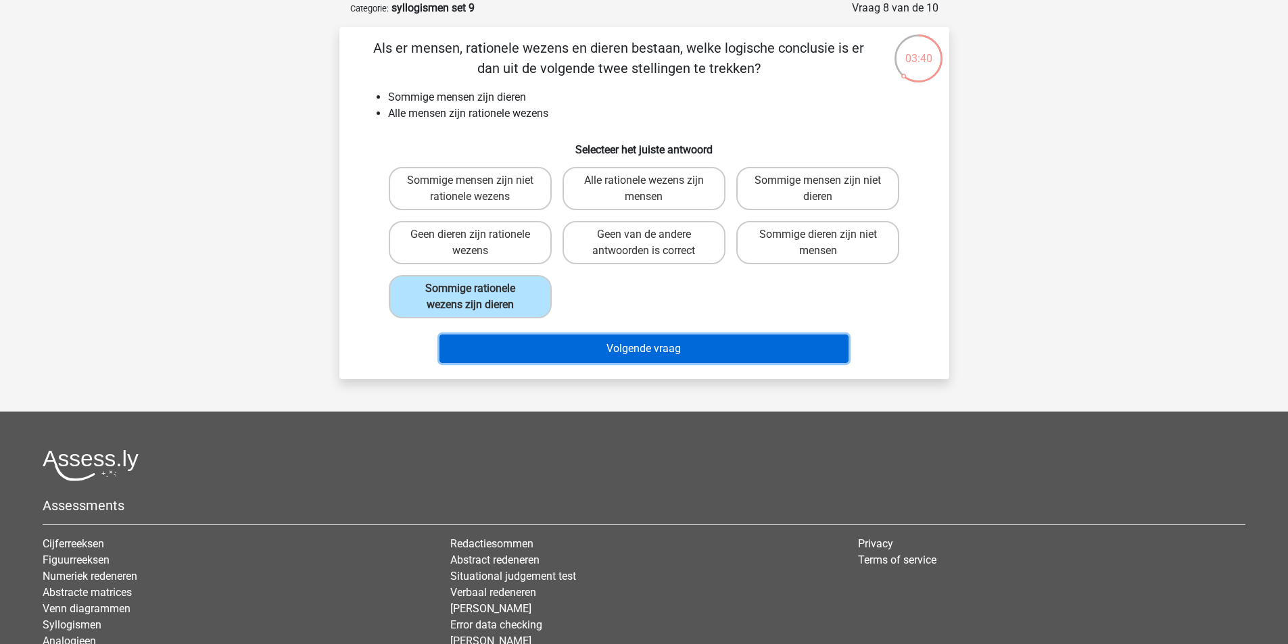
click at [531, 350] on button "Volgende vraag" at bounding box center [643, 349] width 409 height 28
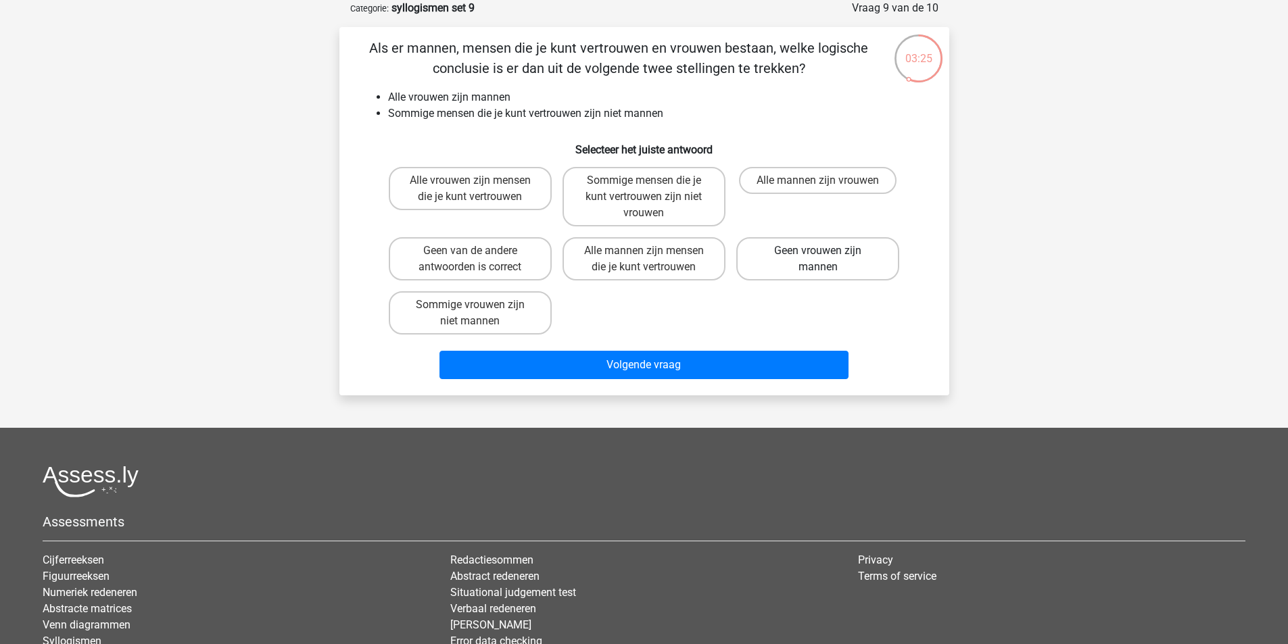
click at [792, 256] on label "Geen vrouwen zijn mannen" at bounding box center [817, 258] width 163 height 43
click at [818, 256] on input "Geen vrouwen zijn mannen" at bounding box center [822, 255] width 9 height 9
radio input "true"
click at [437, 254] on label "Geen van de andere antwoorden is correct" at bounding box center [470, 258] width 163 height 43
click at [470, 254] on input "Geen van de andere antwoorden is correct" at bounding box center [474, 255] width 9 height 9
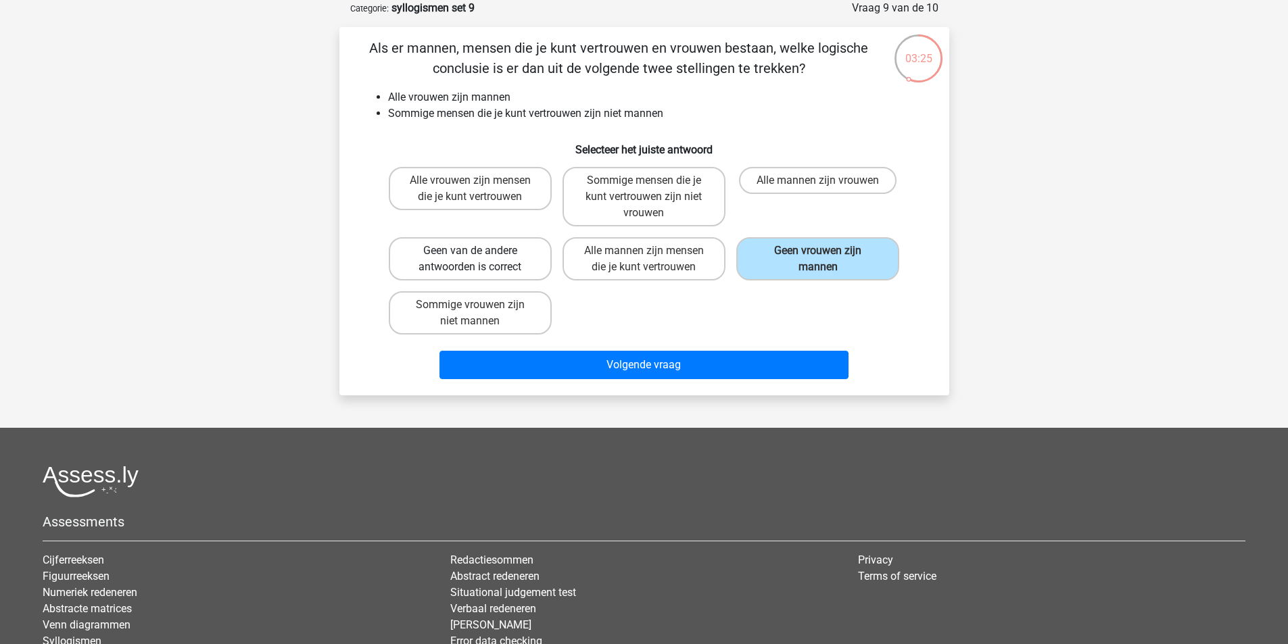
radio input "true"
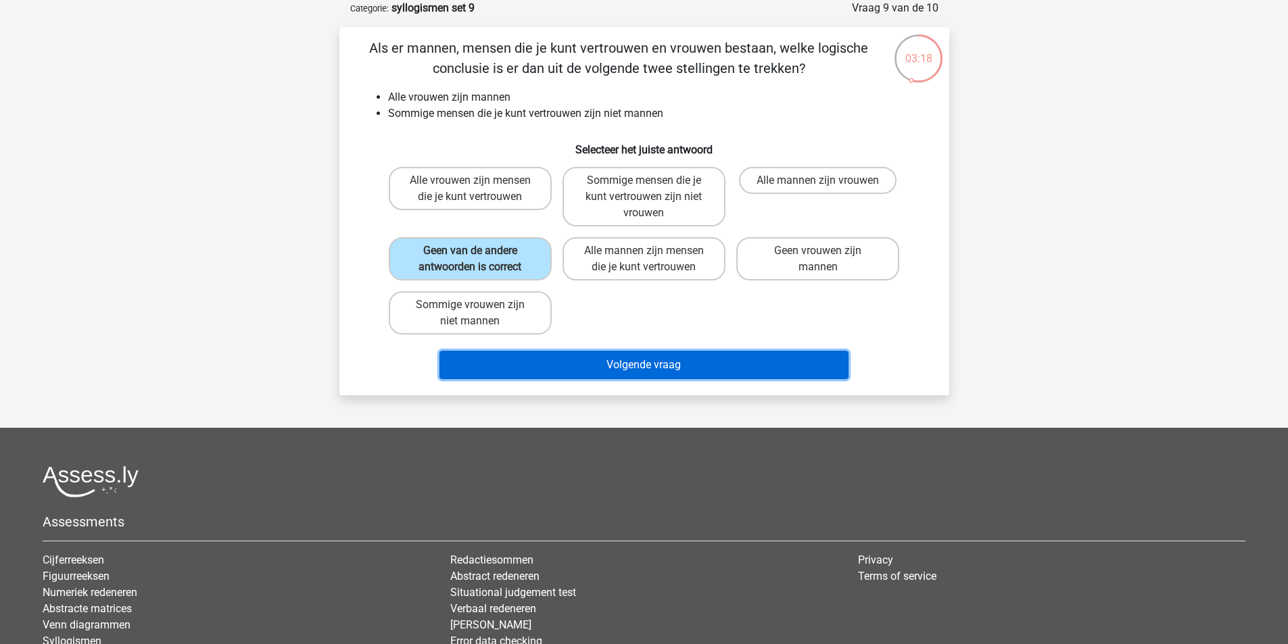
click at [573, 369] on button "Volgende vraag" at bounding box center [643, 365] width 409 height 28
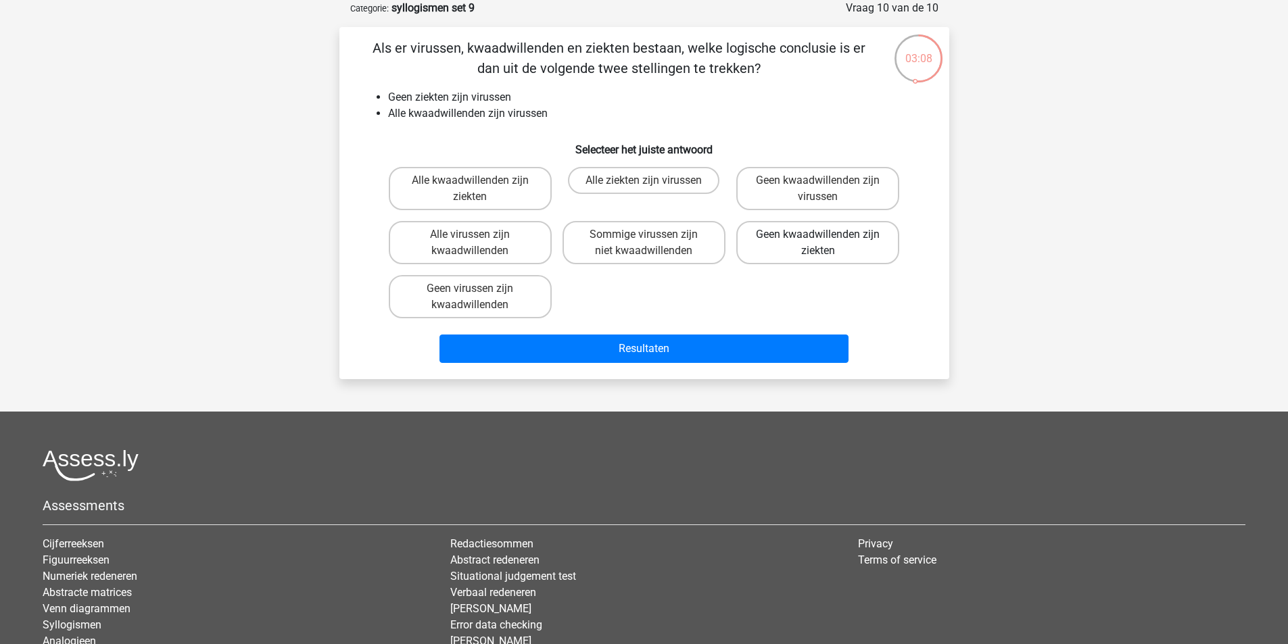
click at [793, 233] on label "Geen kwaadwillenden zijn ziekten" at bounding box center [817, 242] width 163 height 43
click at [818, 235] on input "Geen kwaadwillenden zijn ziekten" at bounding box center [822, 239] width 9 height 9
radio input "true"
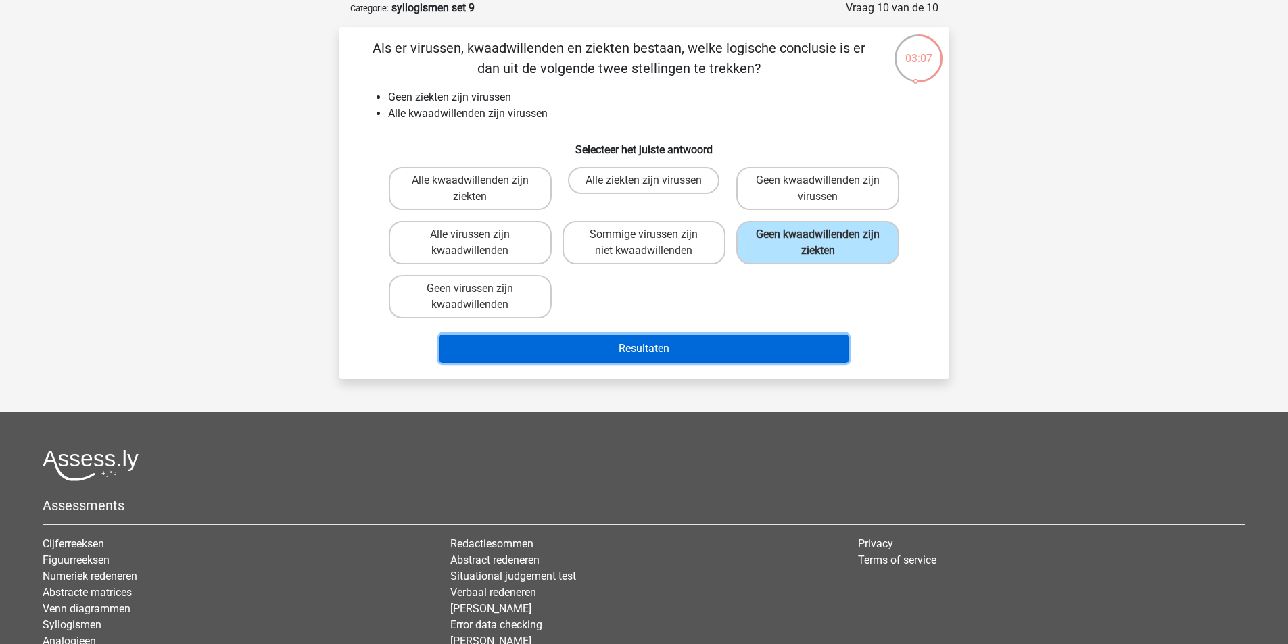
click at [767, 350] on button "Resultaten" at bounding box center [643, 349] width 409 height 28
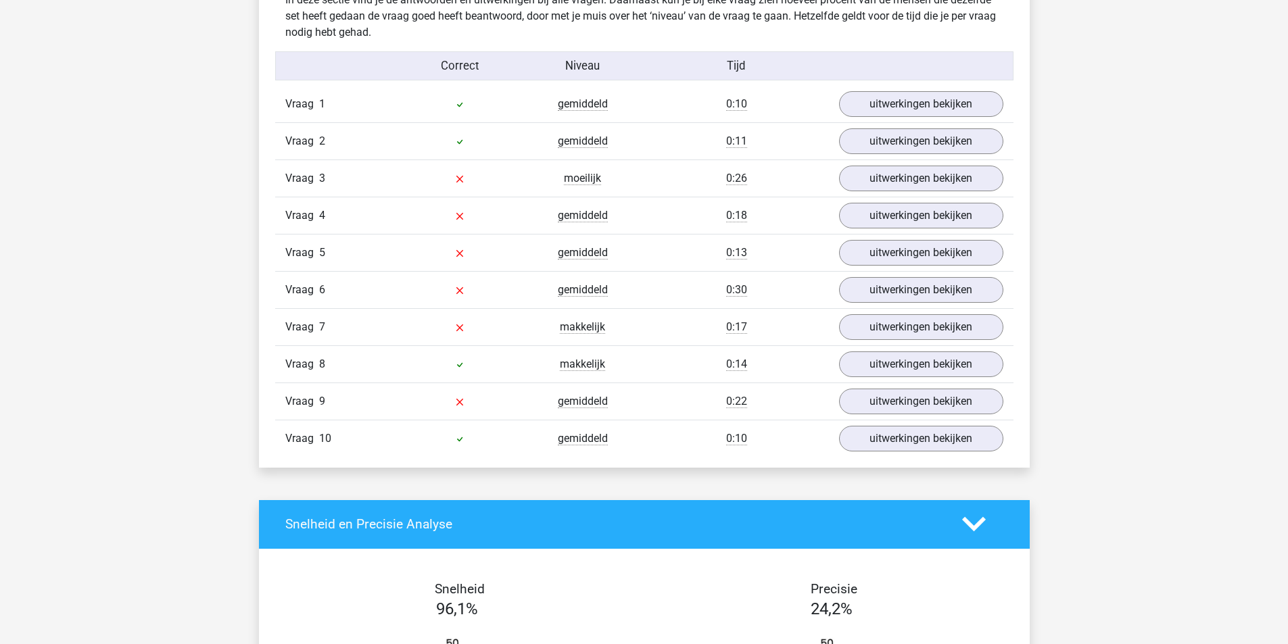
scroll to position [811, 0]
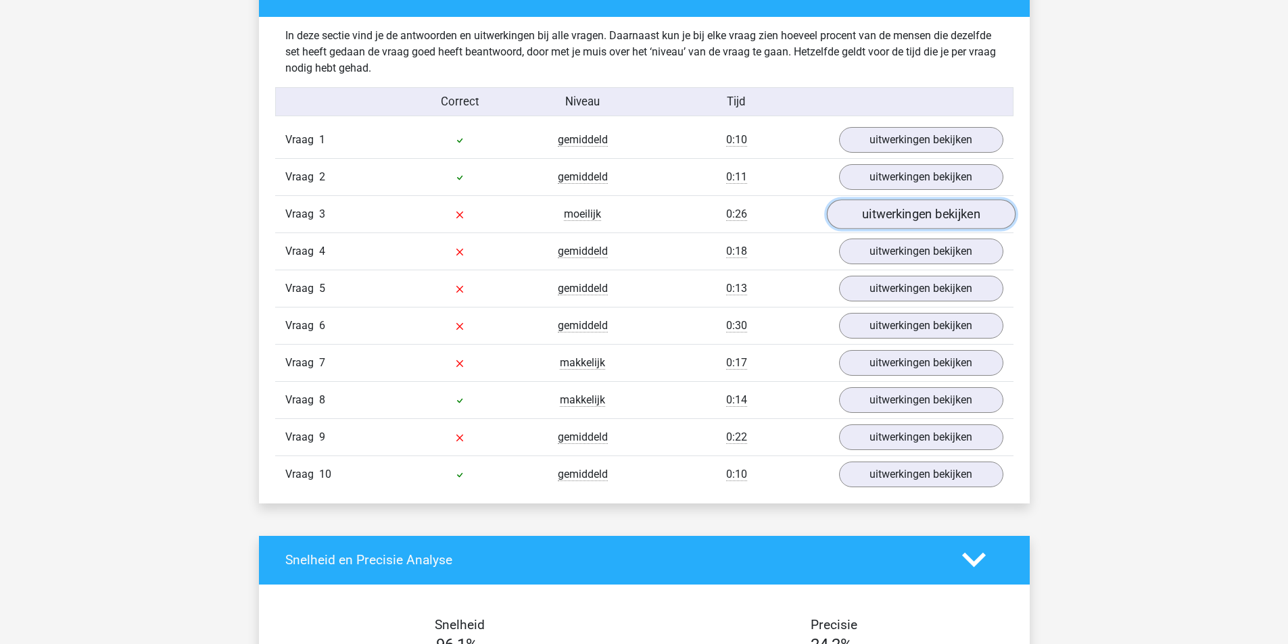
click at [870, 216] on link "uitwerkingen bekijken" at bounding box center [920, 214] width 189 height 30
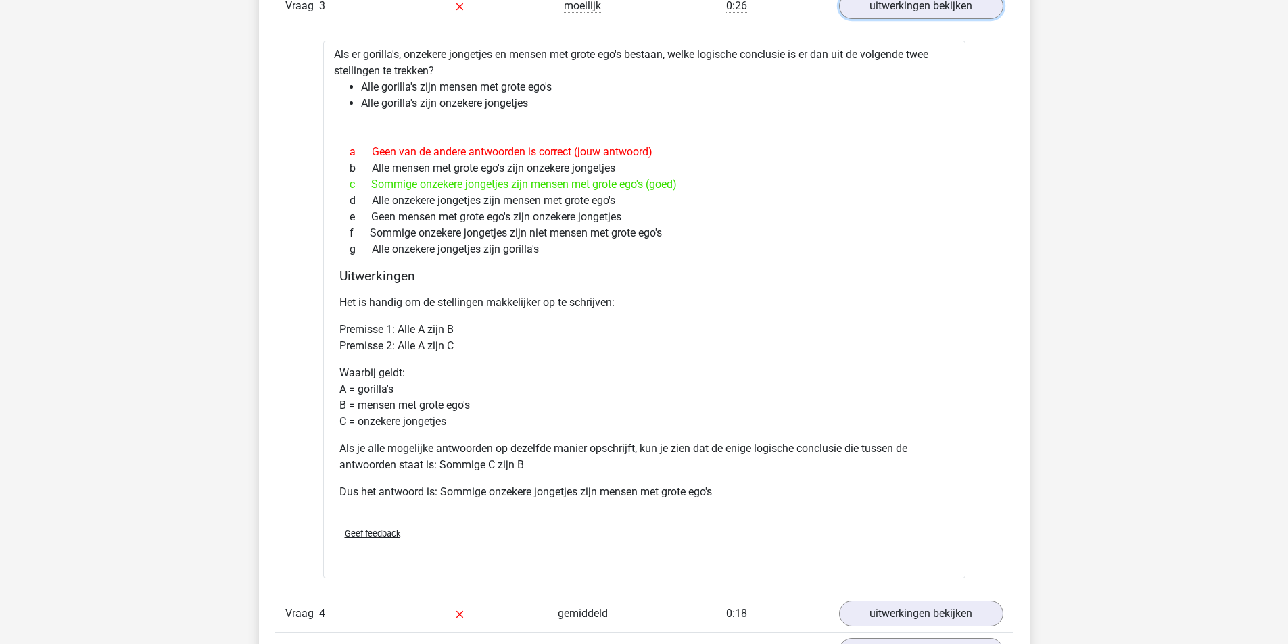
scroll to position [1014, 0]
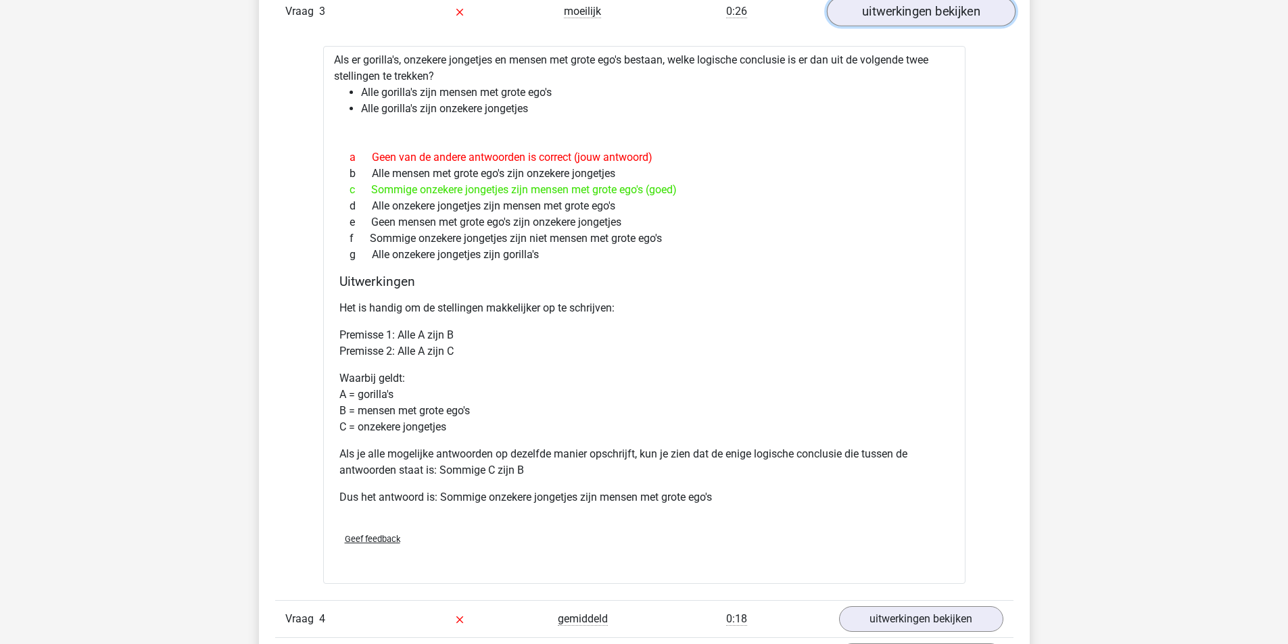
click at [926, 13] on link "uitwerkingen bekijken" at bounding box center [920, 12] width 189 height 30
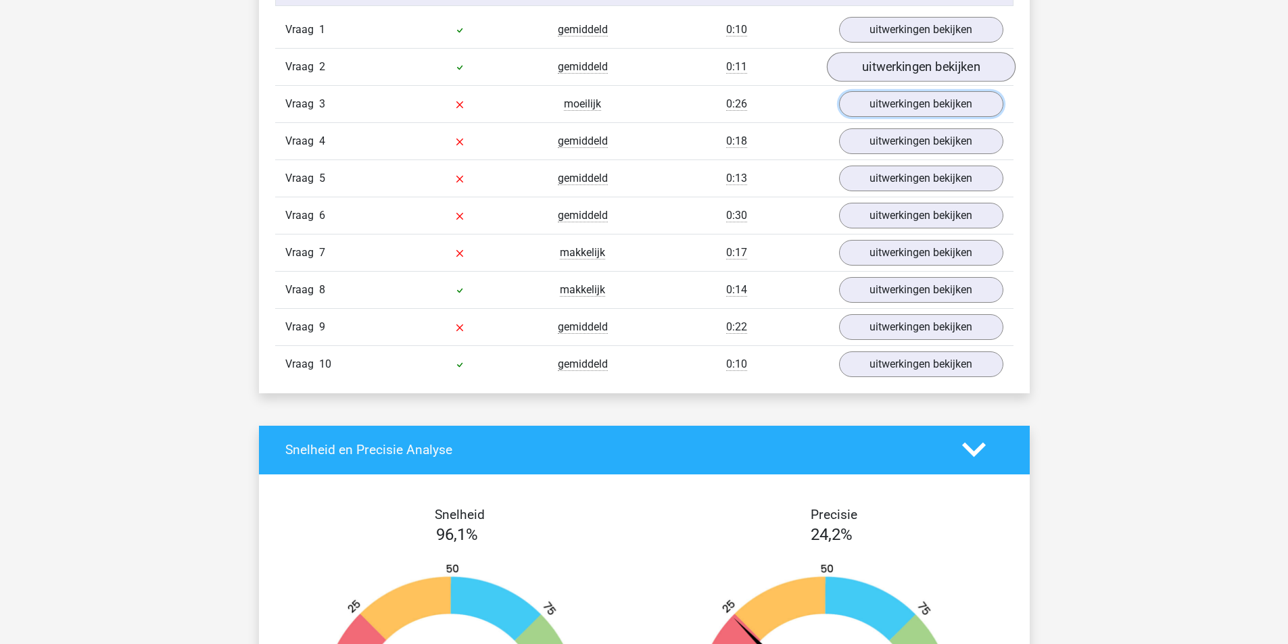
scroll to position [879, 0]
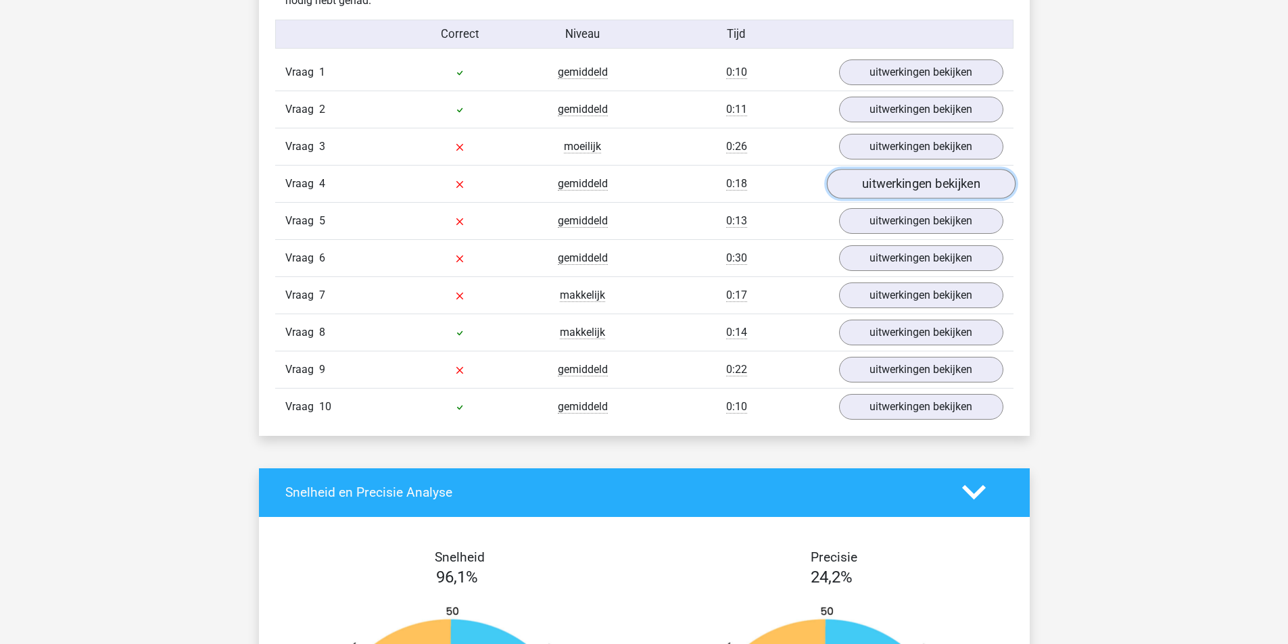
click at [884, 185] on link "uitwerkingen bekijken" at bounding box center [920, 184] width 189 height 30
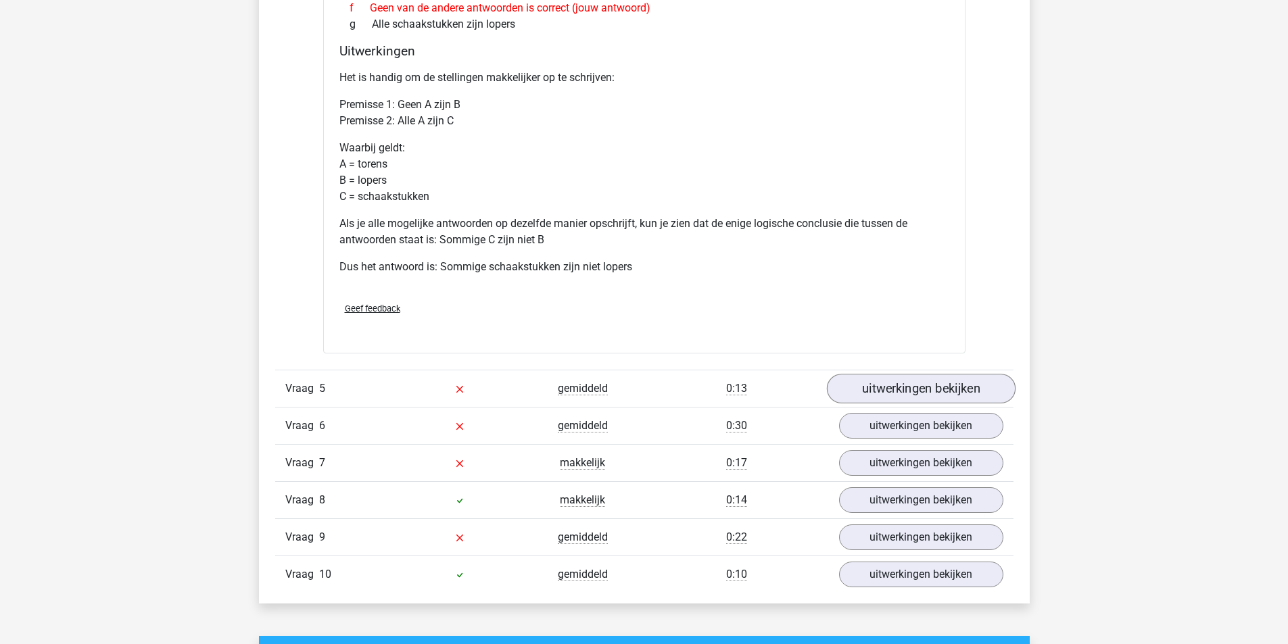
scroll to position [1285, 0]
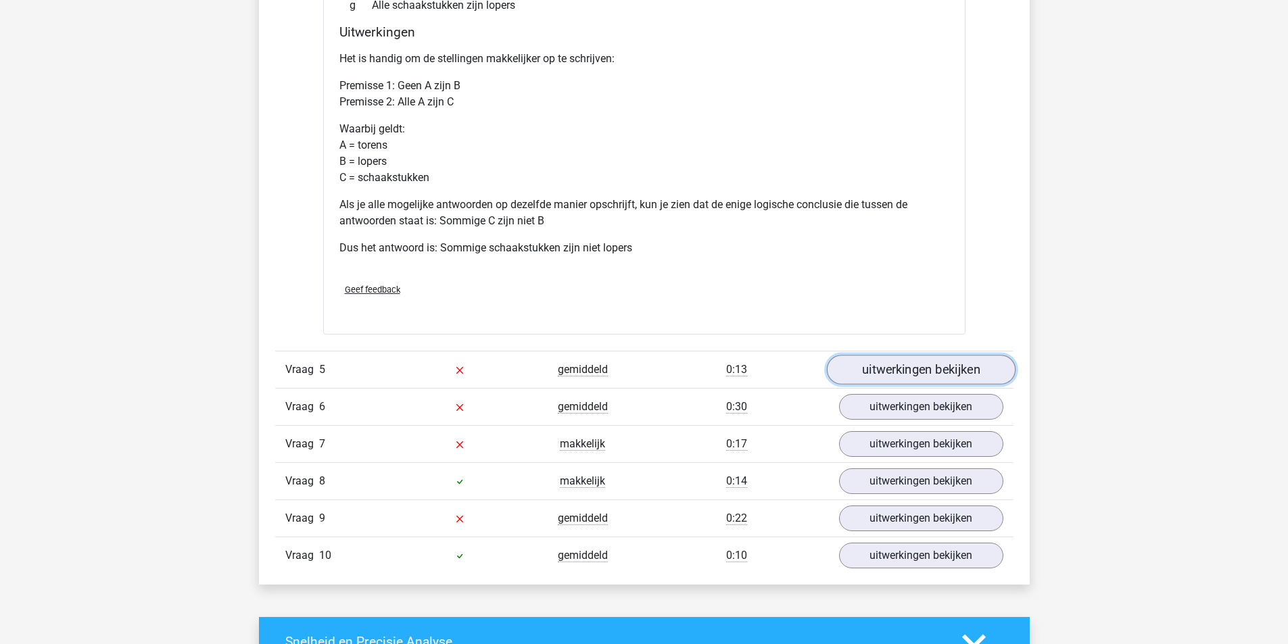
click at [897, 366] on link "uitwerkingen bekijken" at bounding box center [920, 370] width 189 height 30
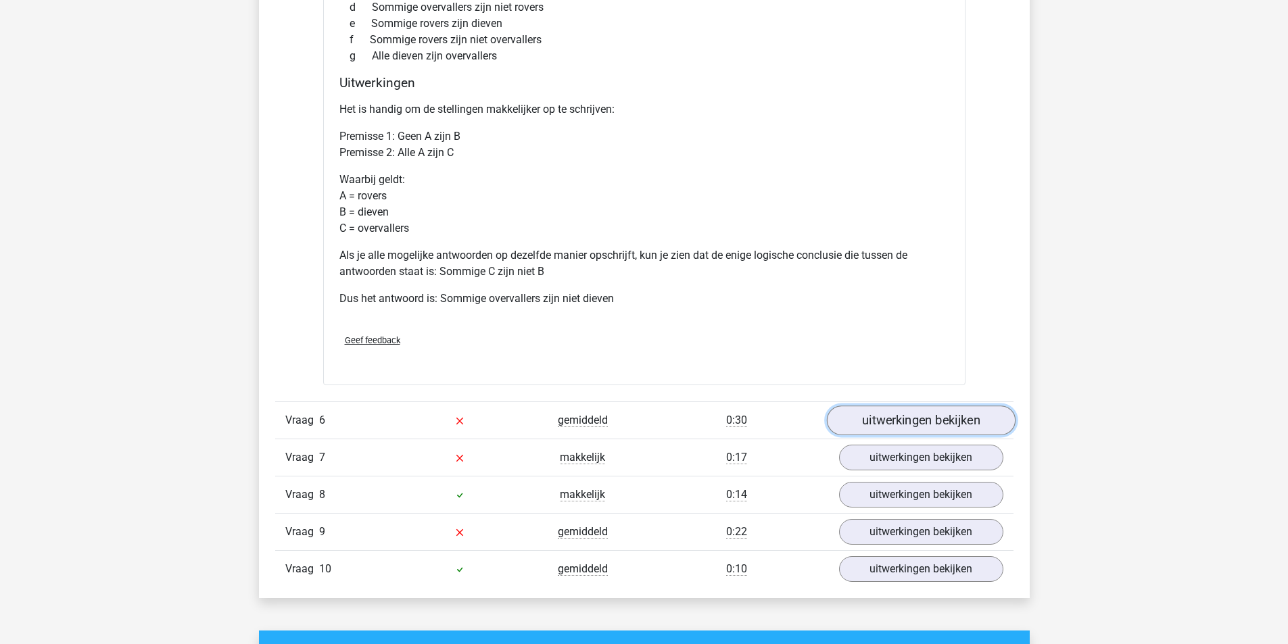
click at [891, 419] on link "uitwerkingen bekijken" at bounding box center [920, 421] width 189 height 30
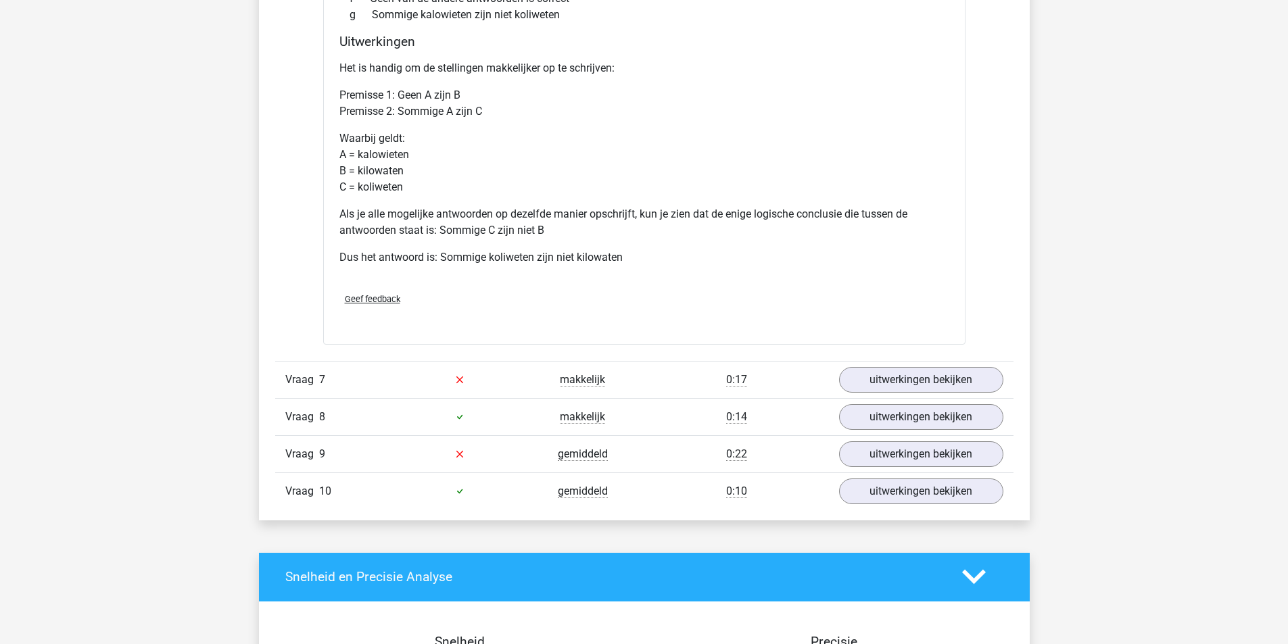
scroll to position [2434, 0]
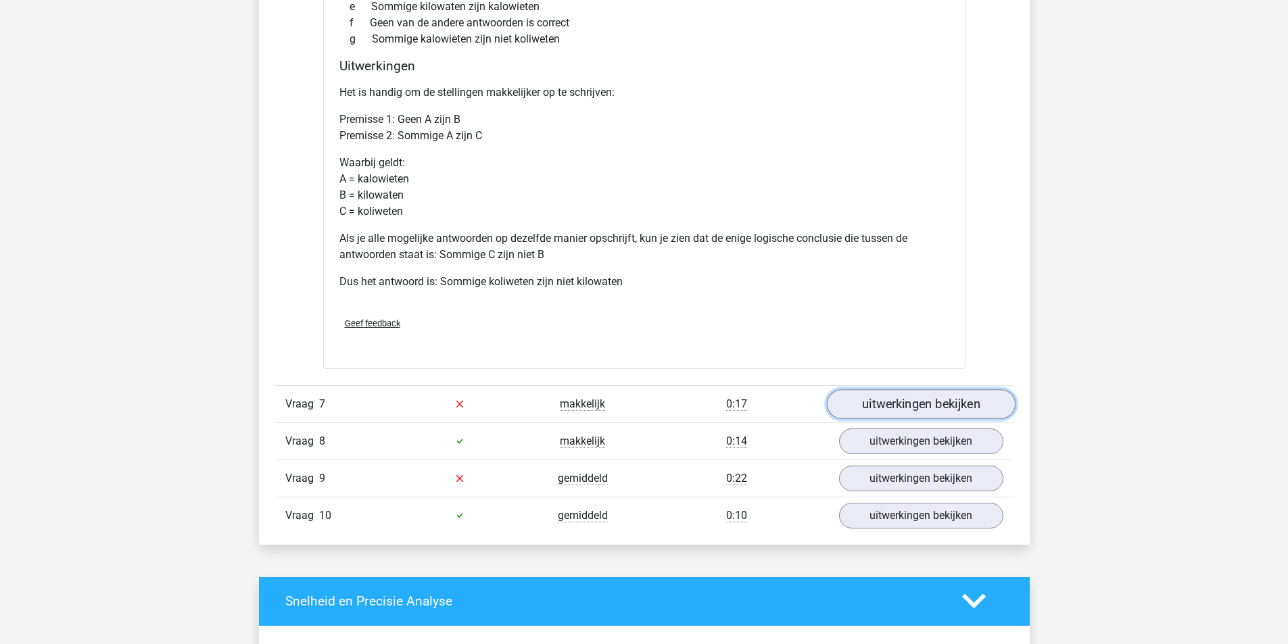
click at [867, 406] on link "uitwerkingen bekijken" at bounding box center [920, 404] width 189 height 30
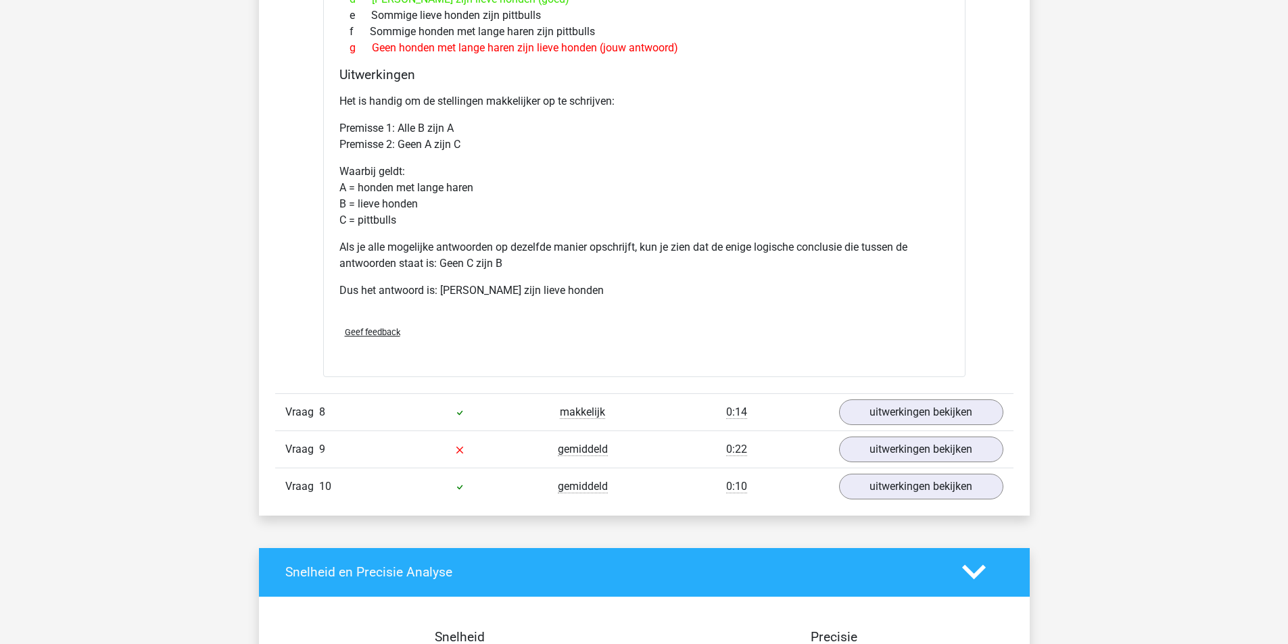
scroll to position [3043, 0]
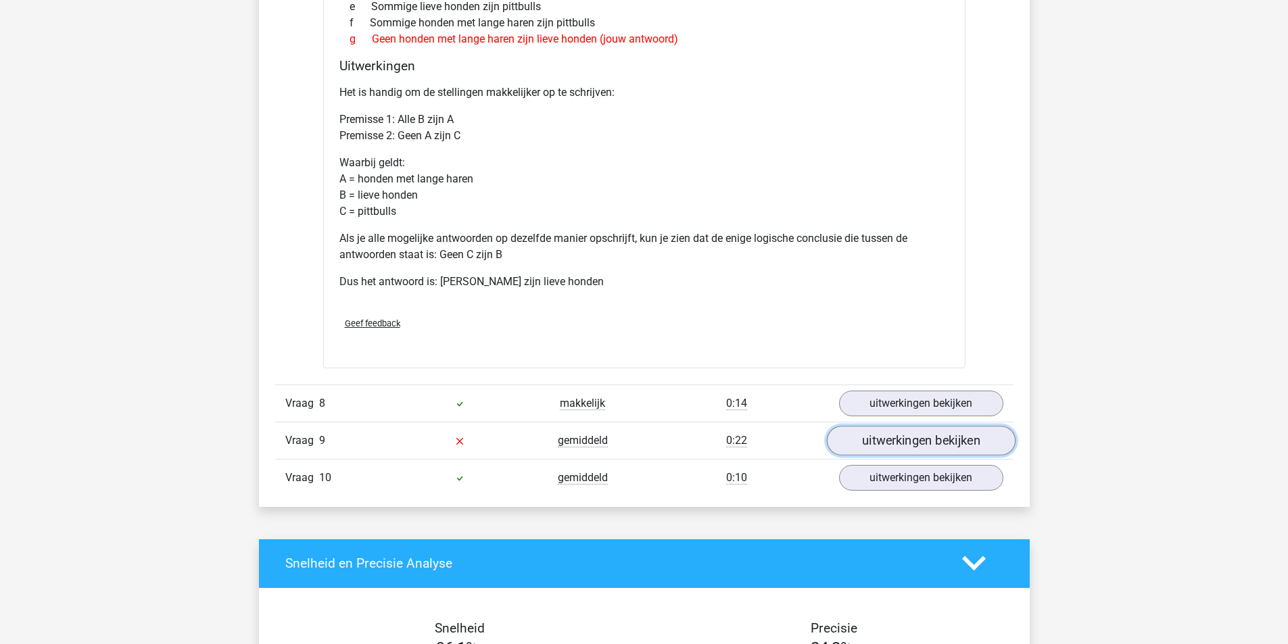
click at [881, 446] on link "uitwerkingen bekijken" at bounding box center [920, 441] width 189 height 30
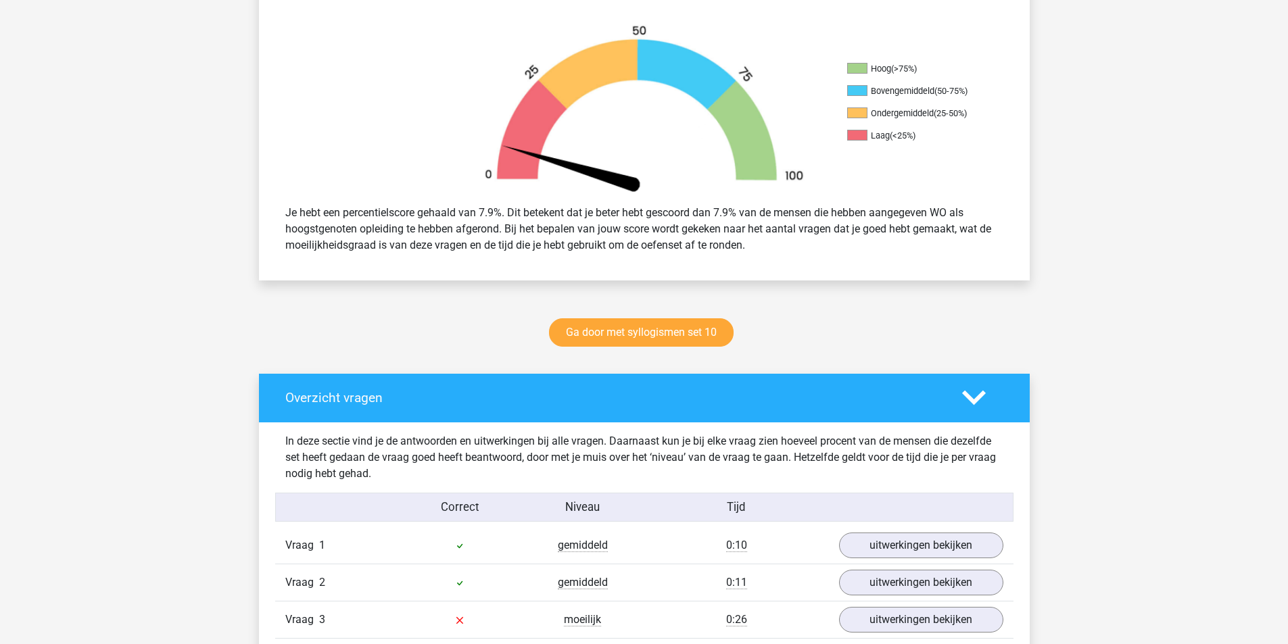
scroll to position [0, 0]
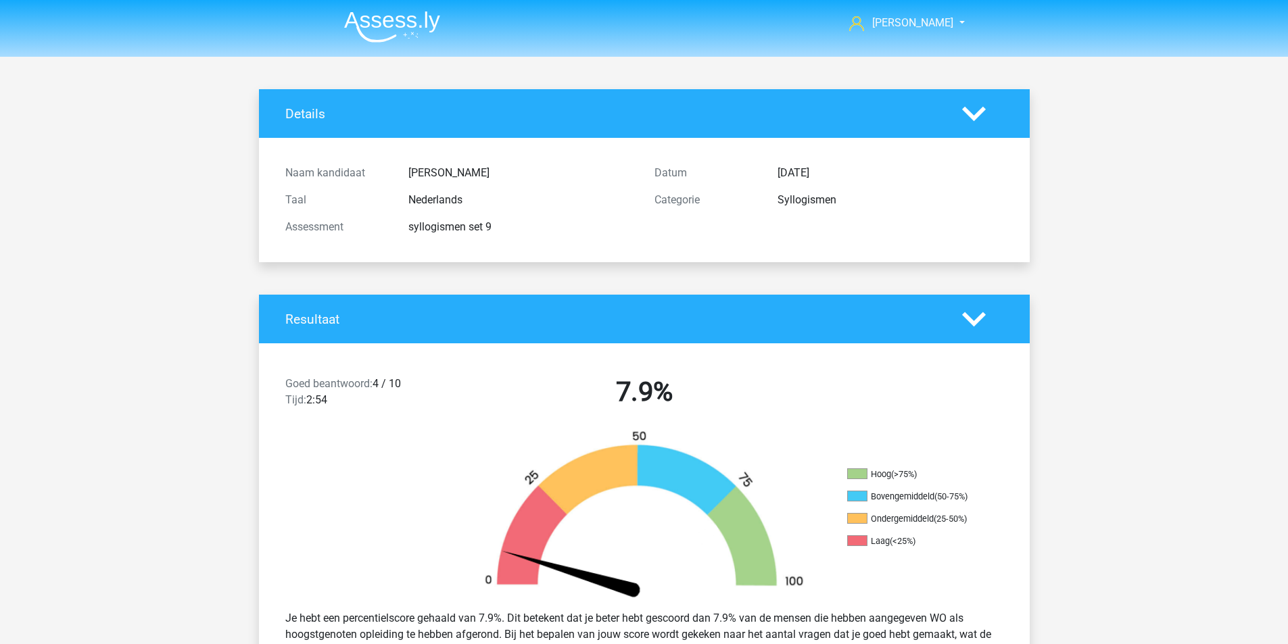
click at [468, 16] on nav "Julius airportjulius@gmail.com" at bounding box center [644, 24] width 622 height 44
click at [400, 21] on img at bounding box center [392, 27] width 96 height 32
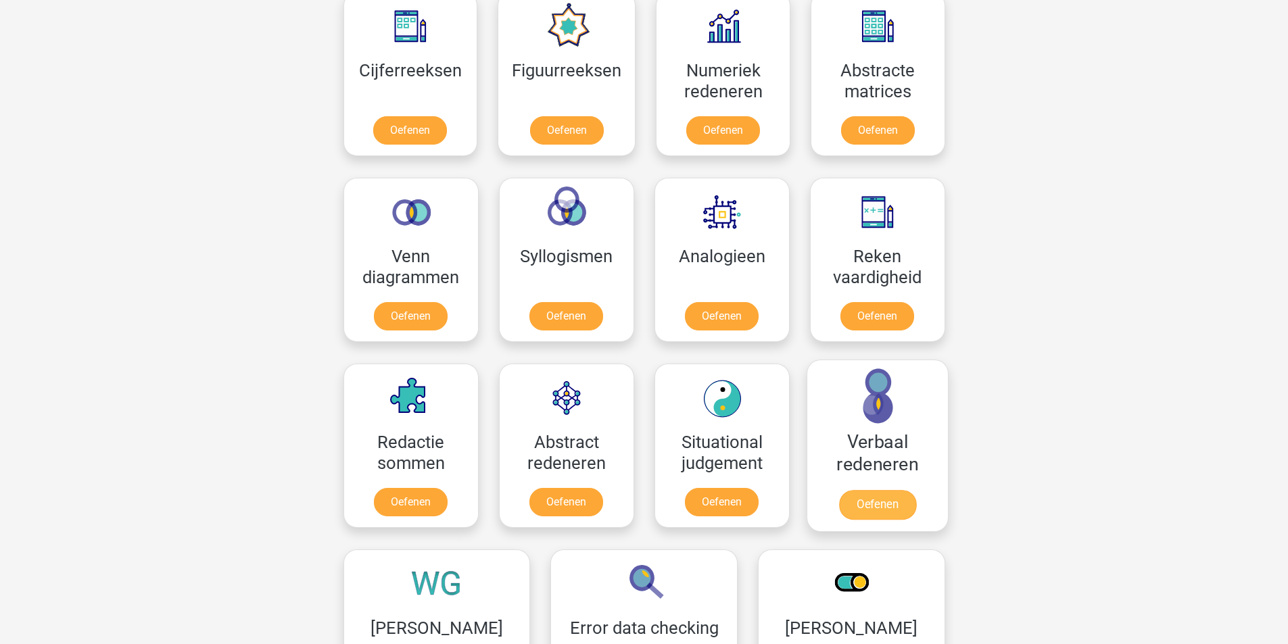
scroll to position [676, 0]
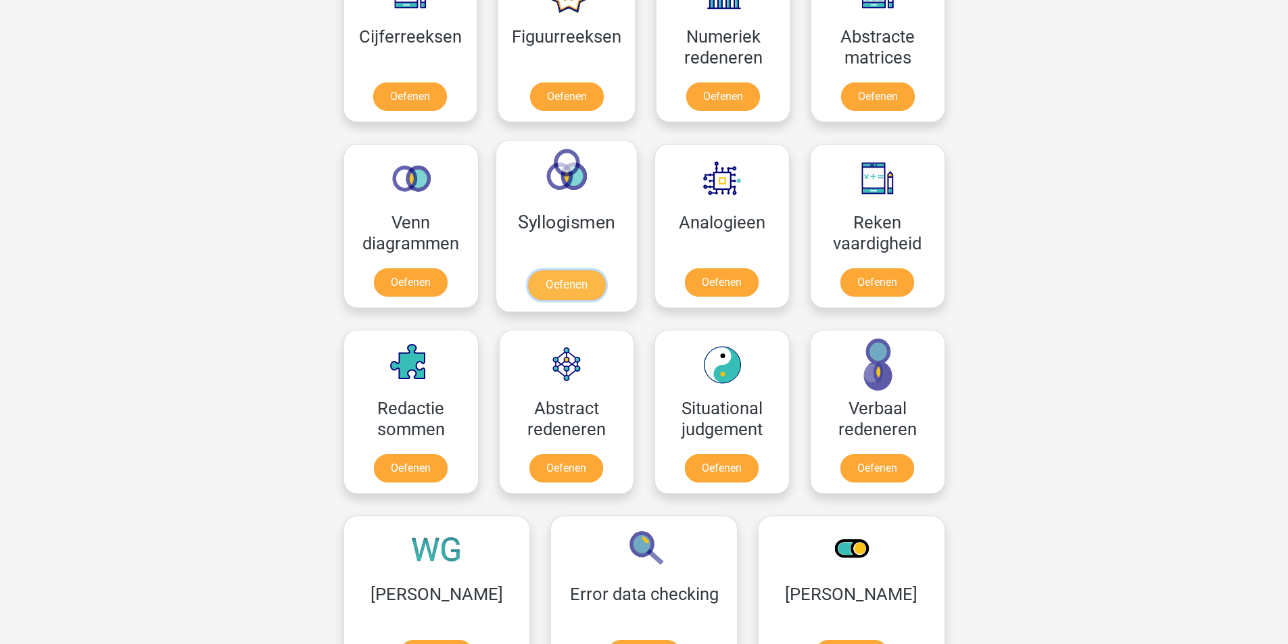
click at [600, 271] on link "Oefenen" at bounding box center [565, 285] width 77 height 30
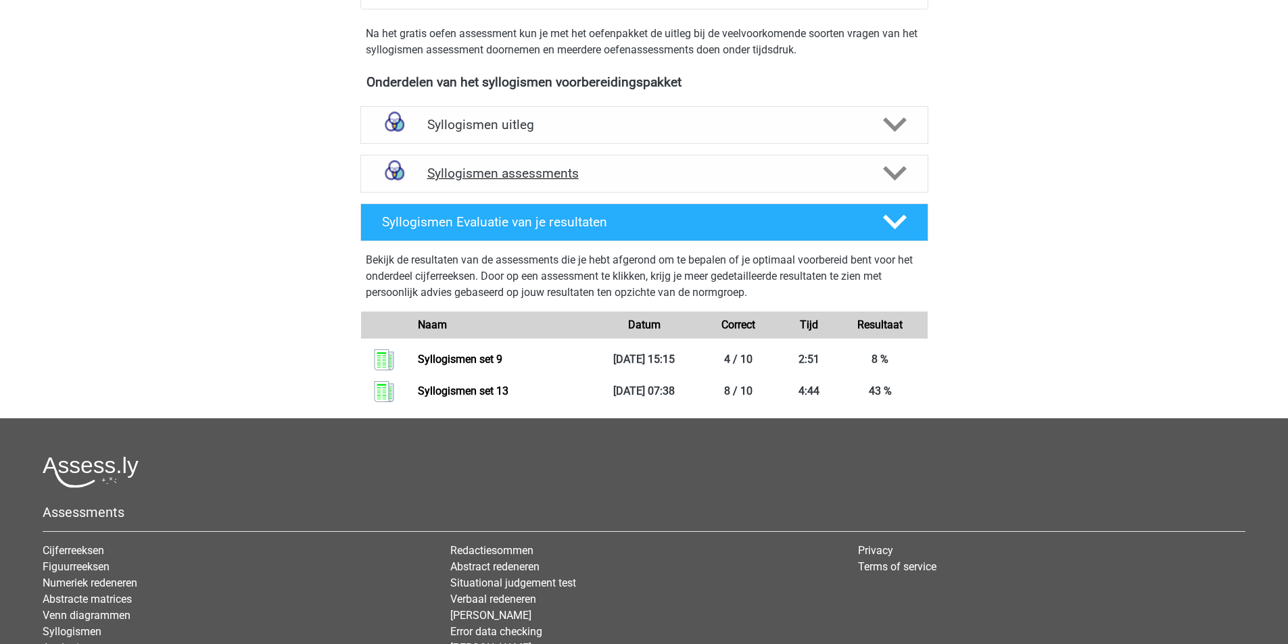
click at [646, 181] on h4 "Syllogismen assessments" at bounding box center [644, 174] width 434 height 16
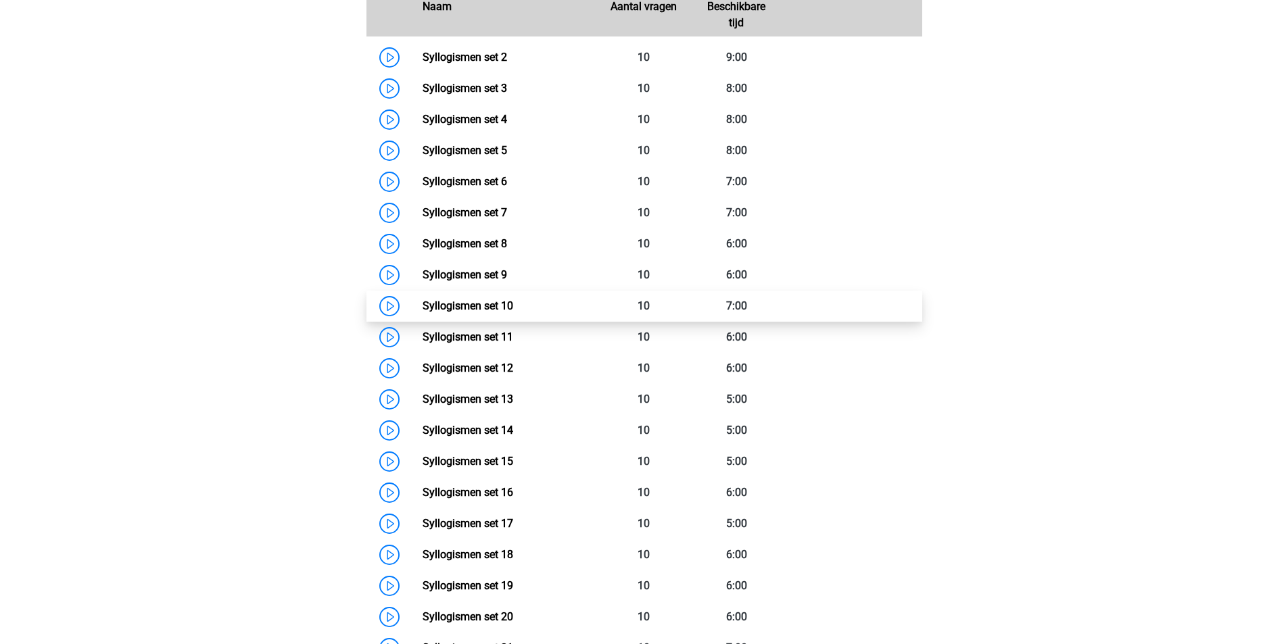
scroll to position [676, 0]
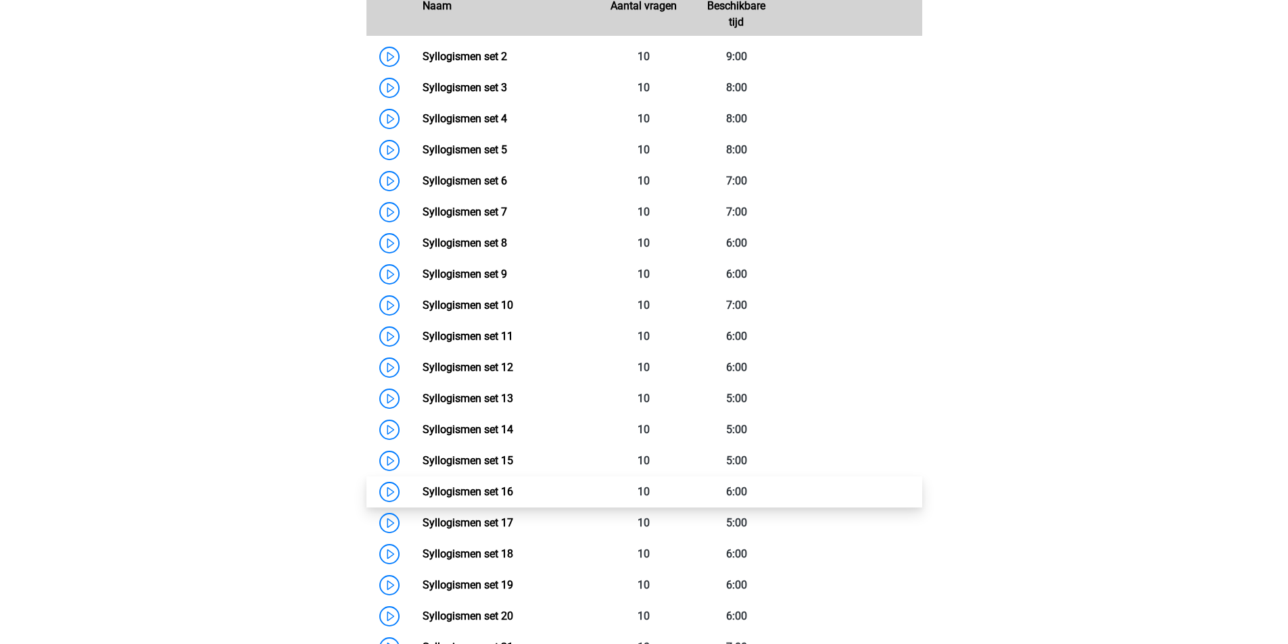
click at [507, 487] on link "Syllogismen set 16" at bounding box center [468, 491] width 91 height 13
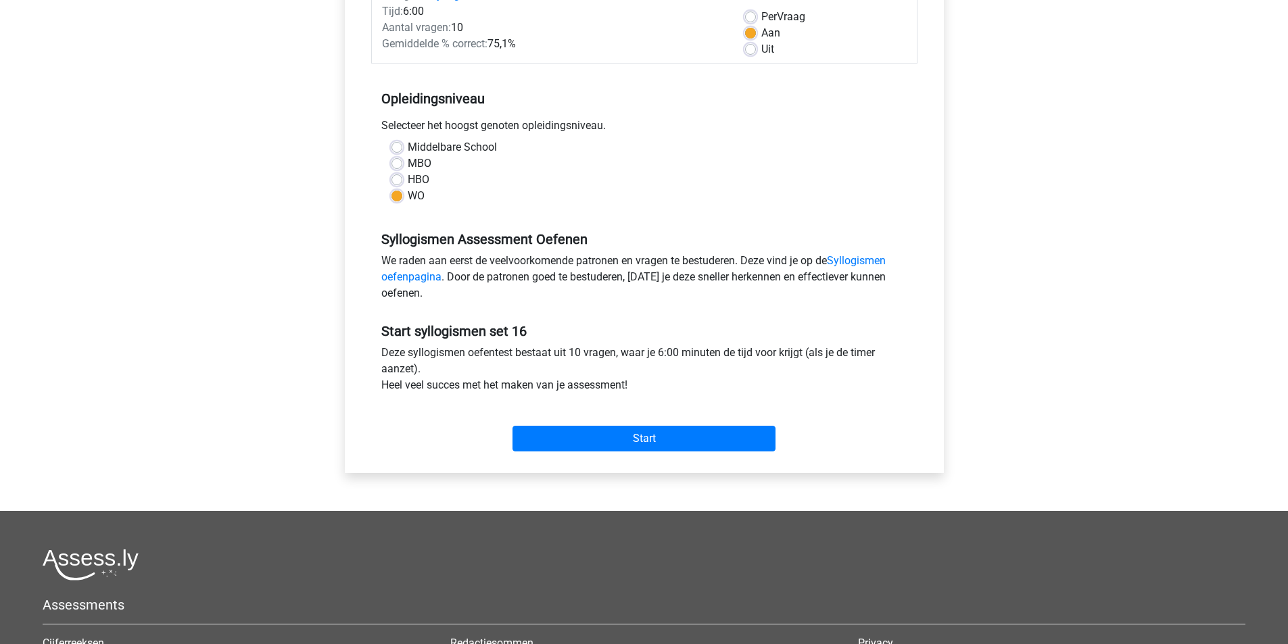
scroll to position [203, 0]
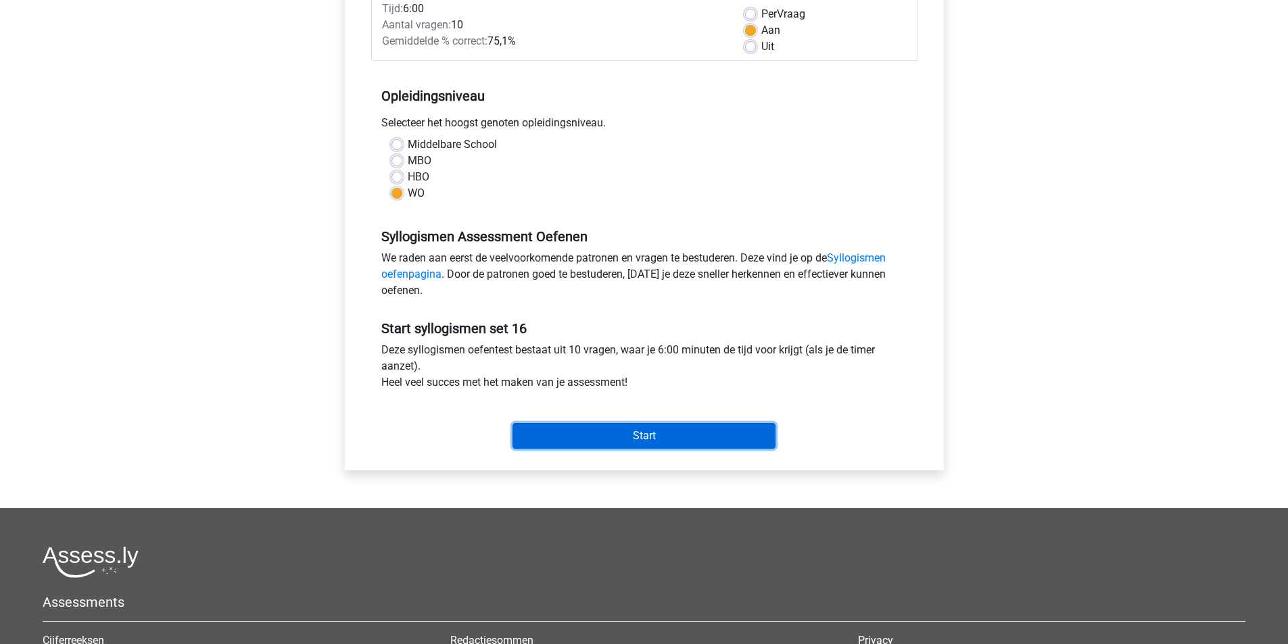
click at [627, 440] on input "Start" at bounding box center [643, 436] width 263 height 26
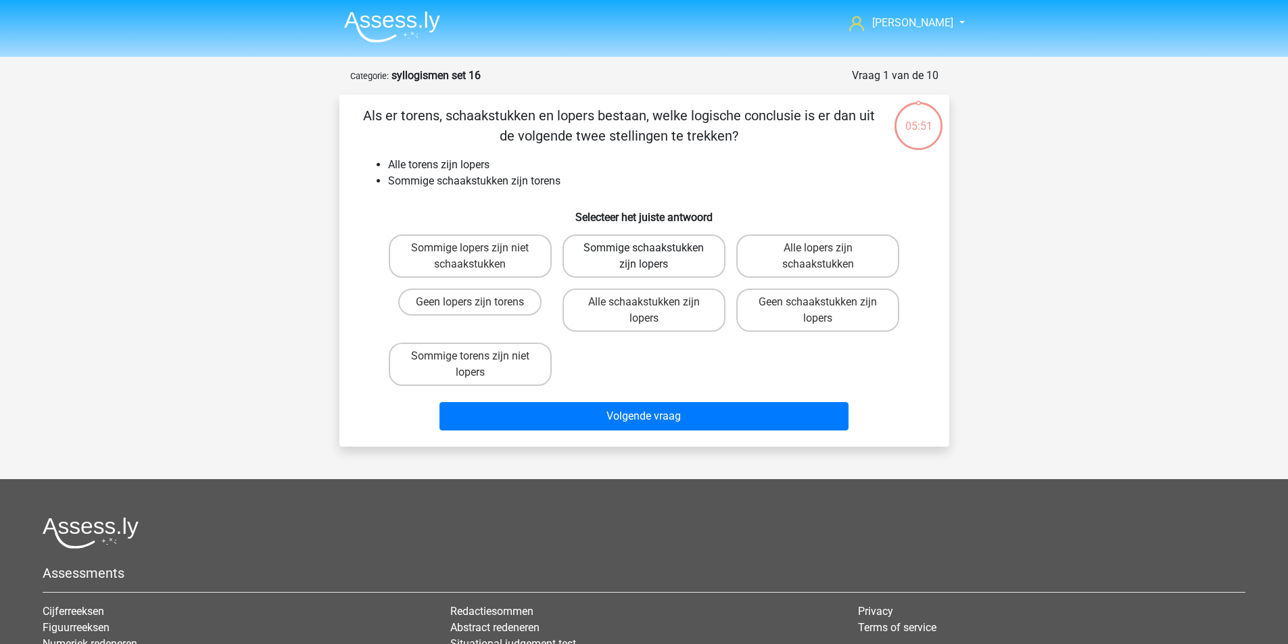
click at [635, 262] on label "Sommige schaakstukken zijn lopers" at bounding box center [644, 256] width 163 height 43
click at [644, 257] on input "Sommige schaakstukken zijn lopers" at bounding box center [648, 252] width 9 height 9
radio input "true"
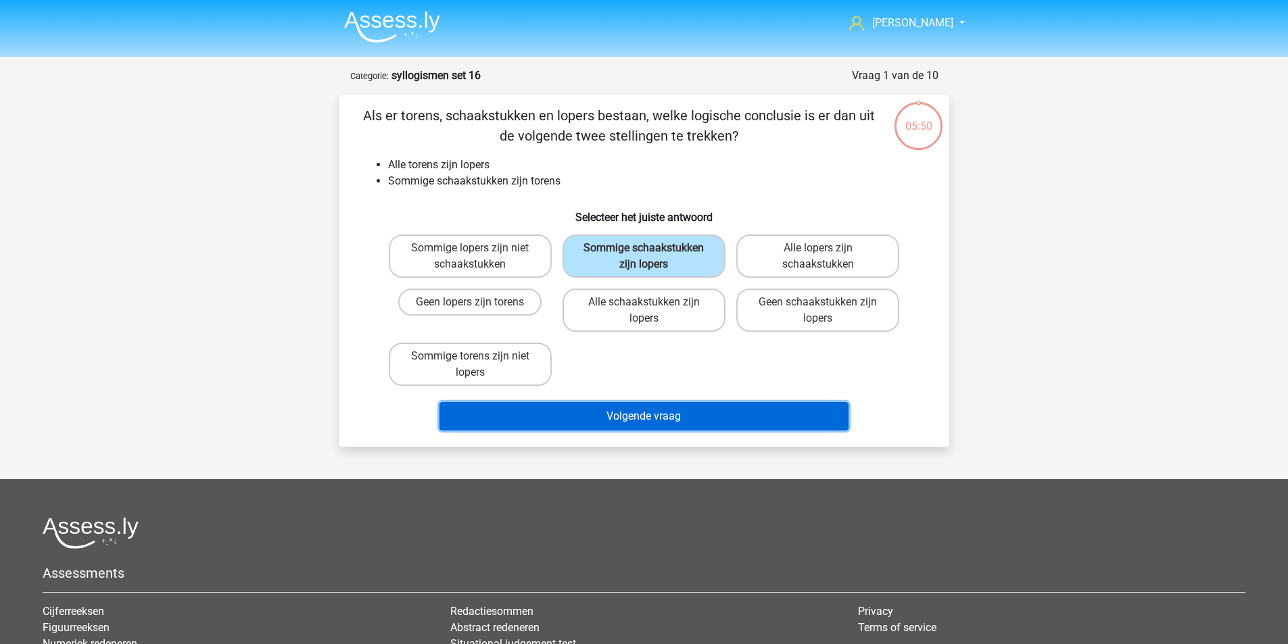
click at [639, 420] on button "Volgende vraag" at bounding box center [643, 416] width 409 height 28
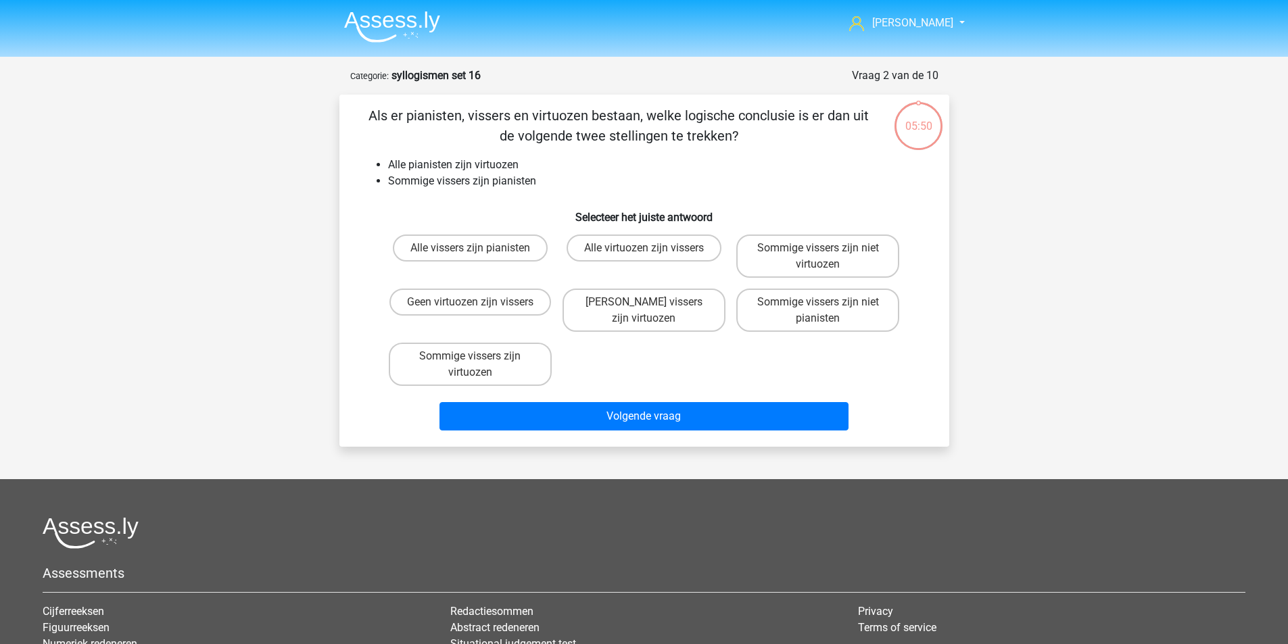
scroll to position [68, 0]
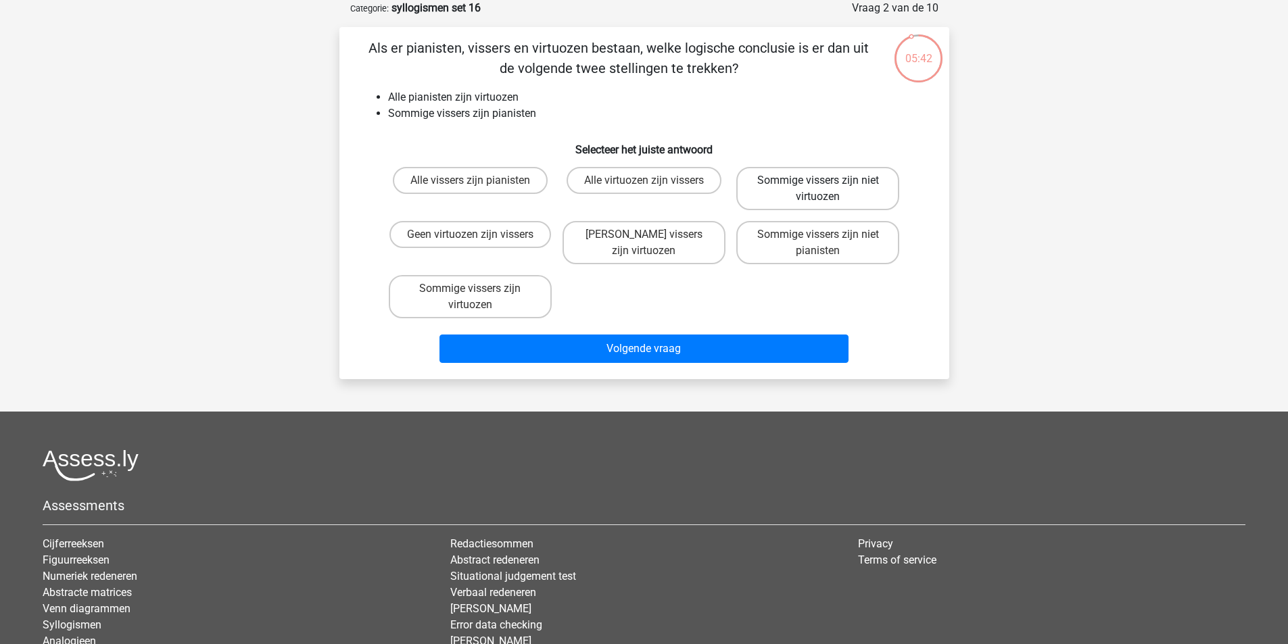
click at [832, 195] on label "Sommige vissers zijn niet virtuozen" at bounding box center [817, 188] width 163 height 43
click at [827, 189] on input "Sommige vissers zijn niet virtuozen" at bounding box center [822, 185] width 9 height 9
radio input "true"
click at [813, 239] on label "Sommige vissers zijn niet pianisten" at bounding box center [817, 242] width 163 height 43
click at [818, 239] on input "Sommige vissers zijn niet pianisten" at bounding box center [822, 239] width 9 height 9
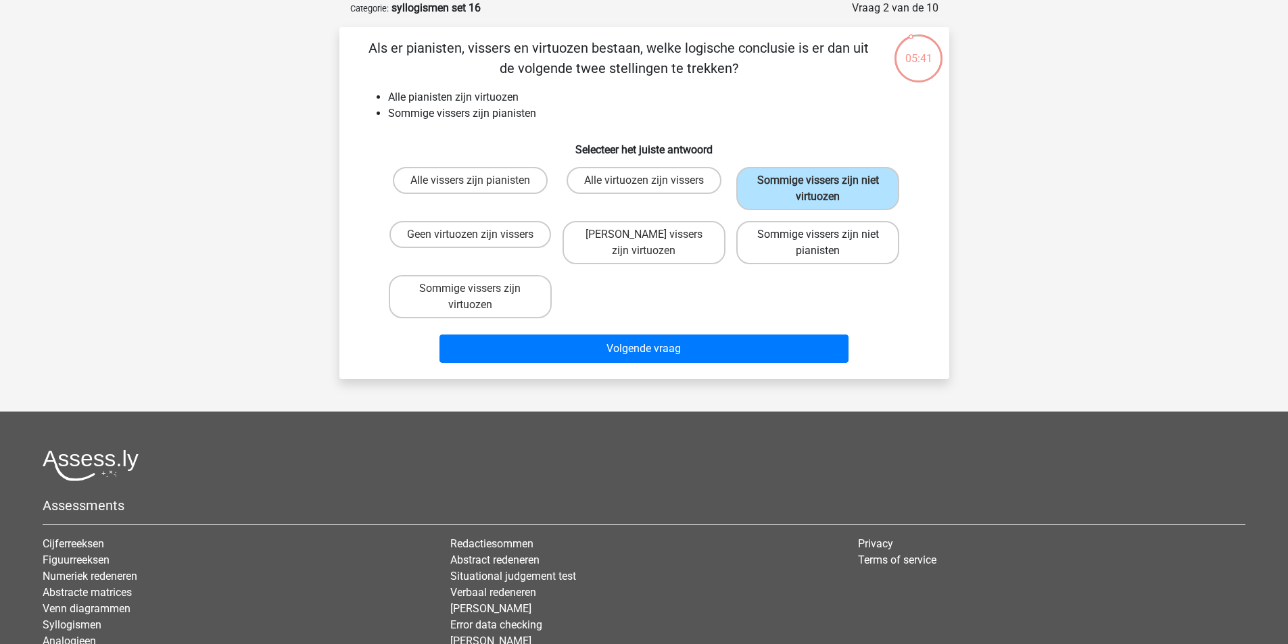
radio input "true"
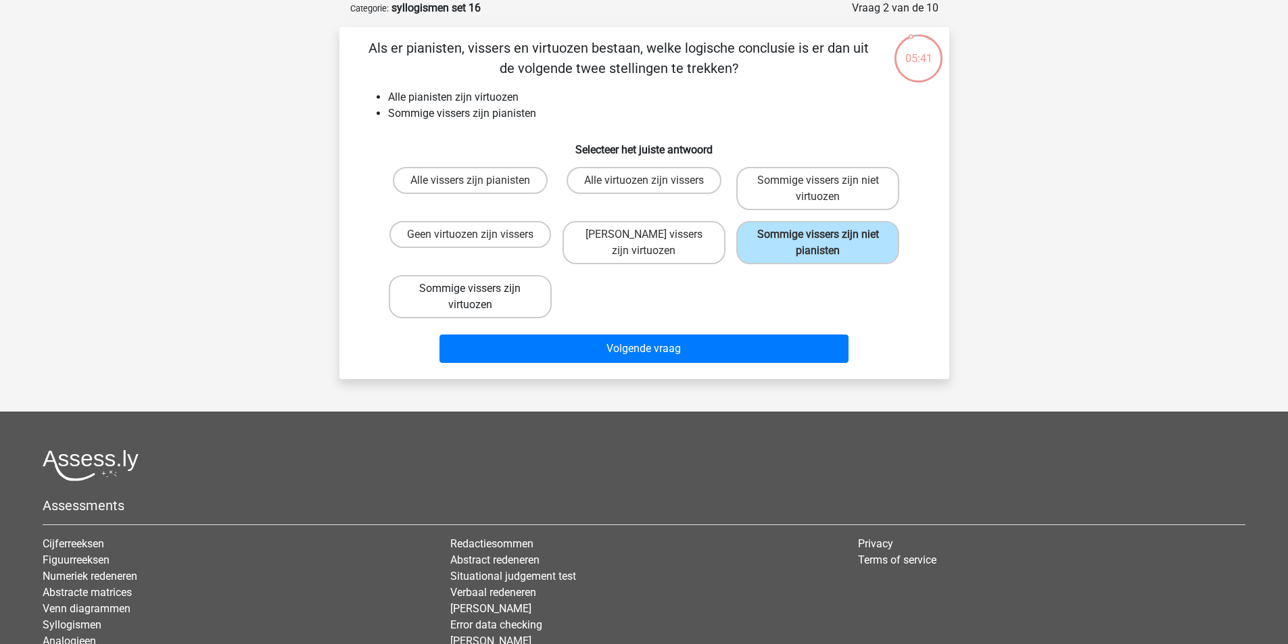
click at [503, 286] on label "Sommige vissers zijn virtuozen" at bounding box center [470, 296] width 163 height 43
click at [479, 289] on input "Sommige vissers zijn virtuozen" at bounding box center [474, 293] width 9 height 9
radio input "true"
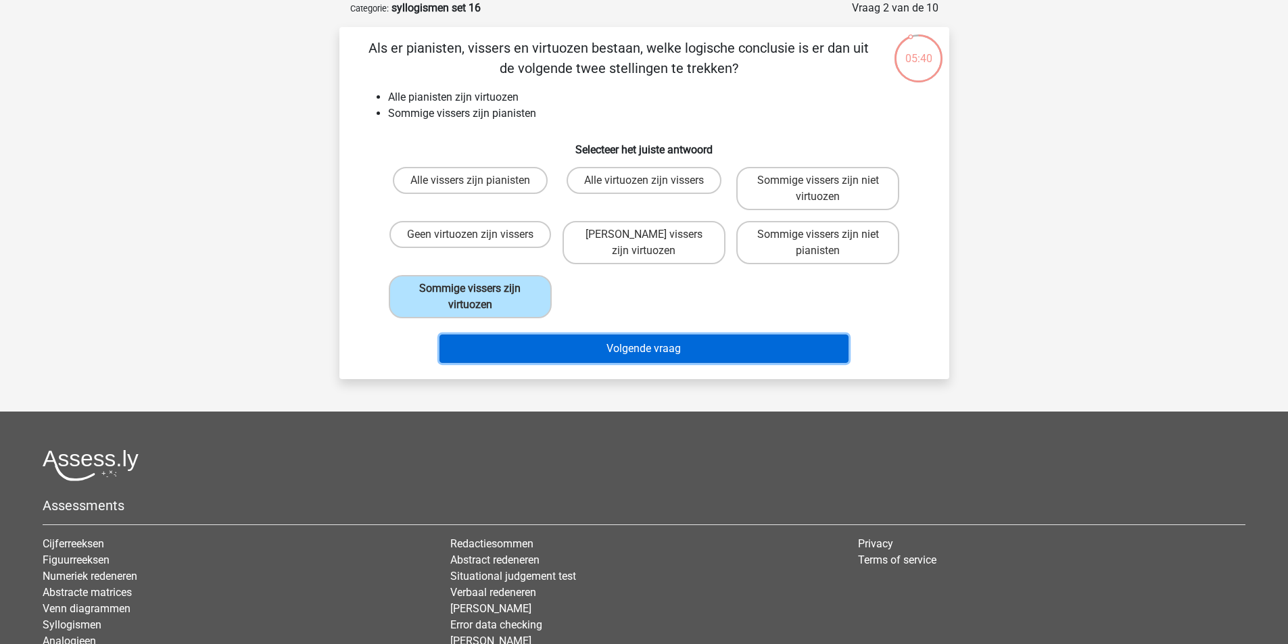
click at [525, 357] on button "Volgende vraag" at bounding box center [643, 349] width 409 height 28
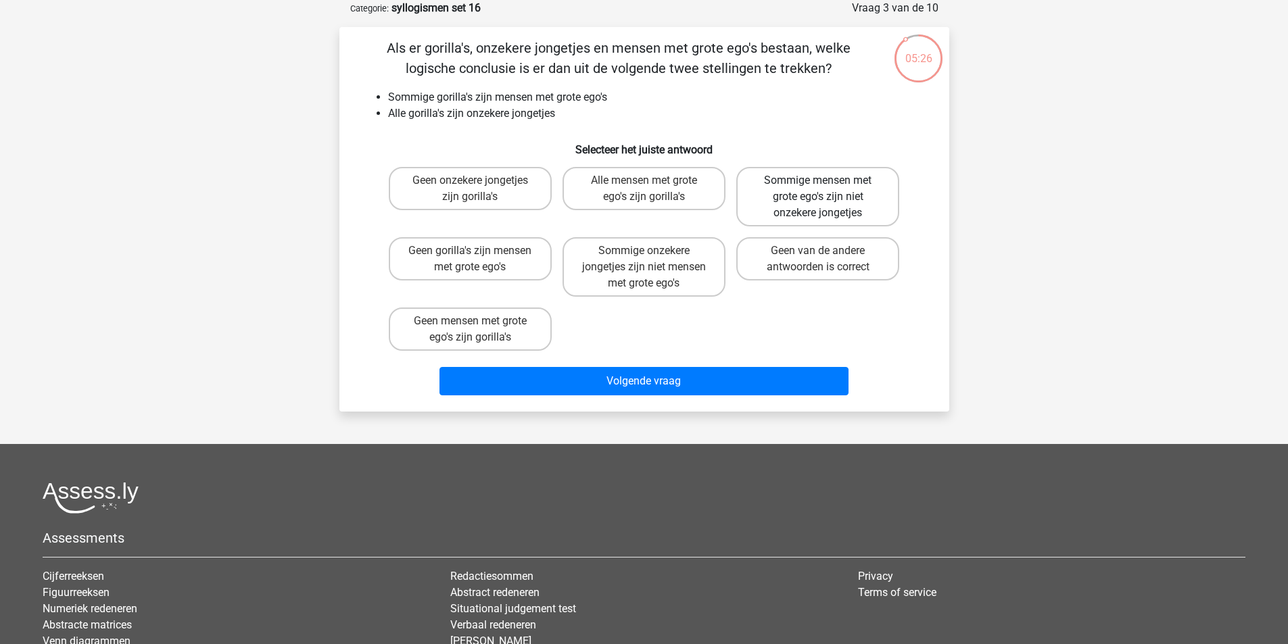
click at [790, 189] on label "Sommige mensen met grote ego's zijn niet onzekere jongetjes" at bounding box center [817, 196] width 163 height 59
click at [818, 189] on input "Sommige mensen met grote ego's zijn niet onzekere jongetjes" at bounding box center [822, 185] width 9 height 9
radio input "true"
click at [794, 269] on label "Geen van de andere antwoorden is correct" at bounding box center [817, 258] width 163 height 43
click at [818, 260] on input "Geen van de andere antwoorden is correct" at bounding box center [822, 255] width 9 height 9
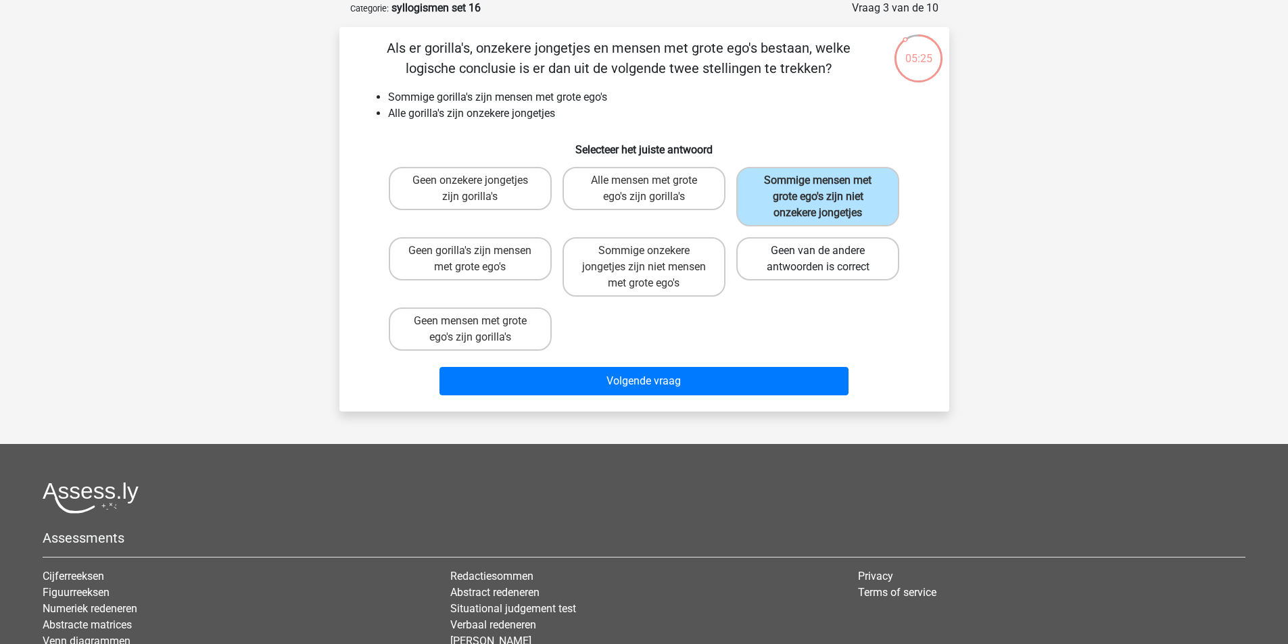
radio input "true"
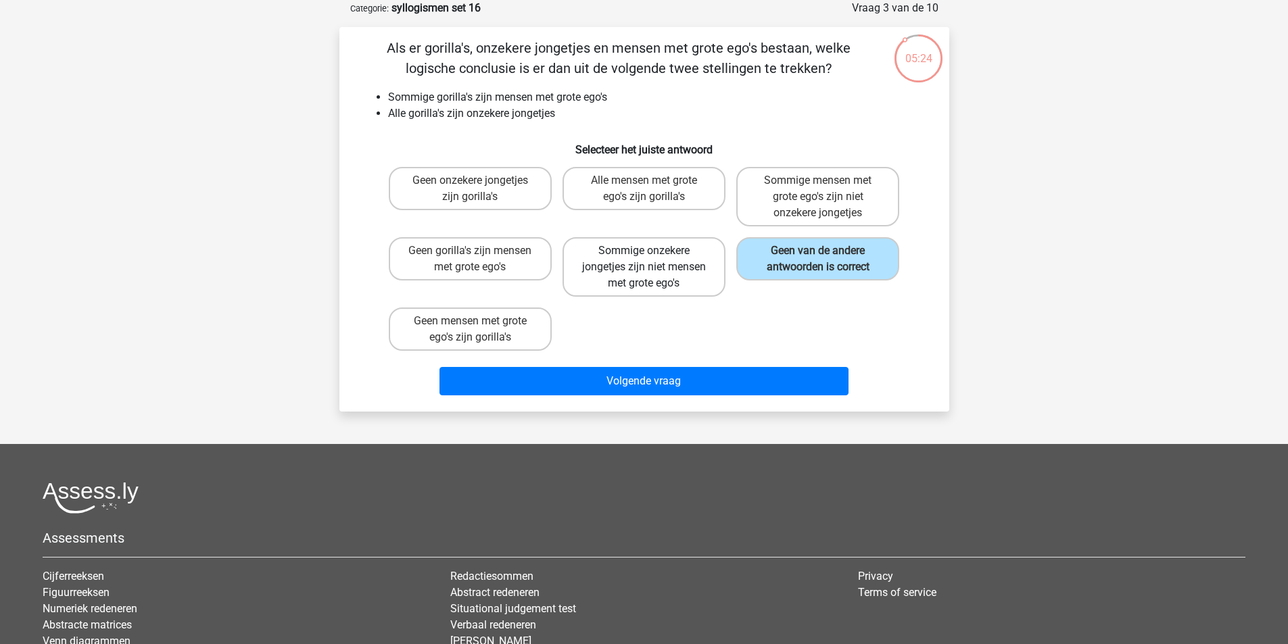
click at [710, 278] on label "Sommige onzekere jongetjes zijn niet mensen met grote ego's" at bounding box center [644, 266] width 163 height 59
click at [652, 260] on input "Sommige onzekere jongetjes zijn niet mensen met grote ego's" at bounding box center [648, 255] width 9 height 9
radio input "true"
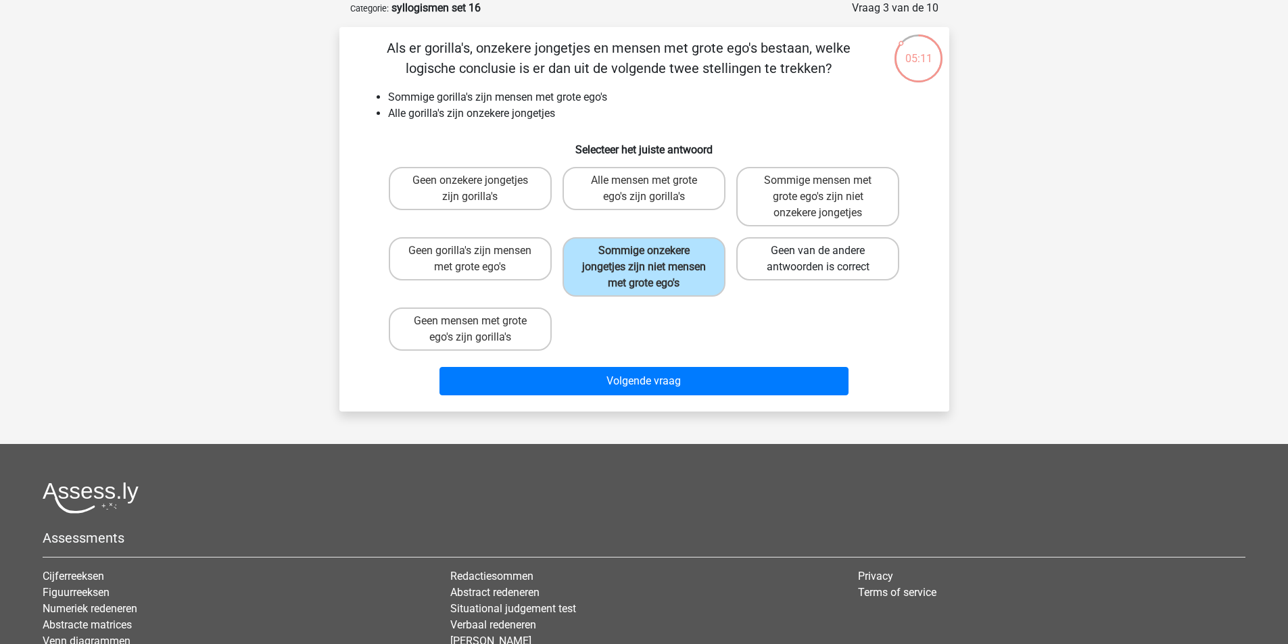
click at [806, 270] on label "Geen van de andere antwoorden is correct" at bounding box center [817, 258] width 163 height 43
click at [818, 260] on input "Geen van de andere antwoorden is correct" at bounding box center [822, 255] width 9 height 9
radio input "true"
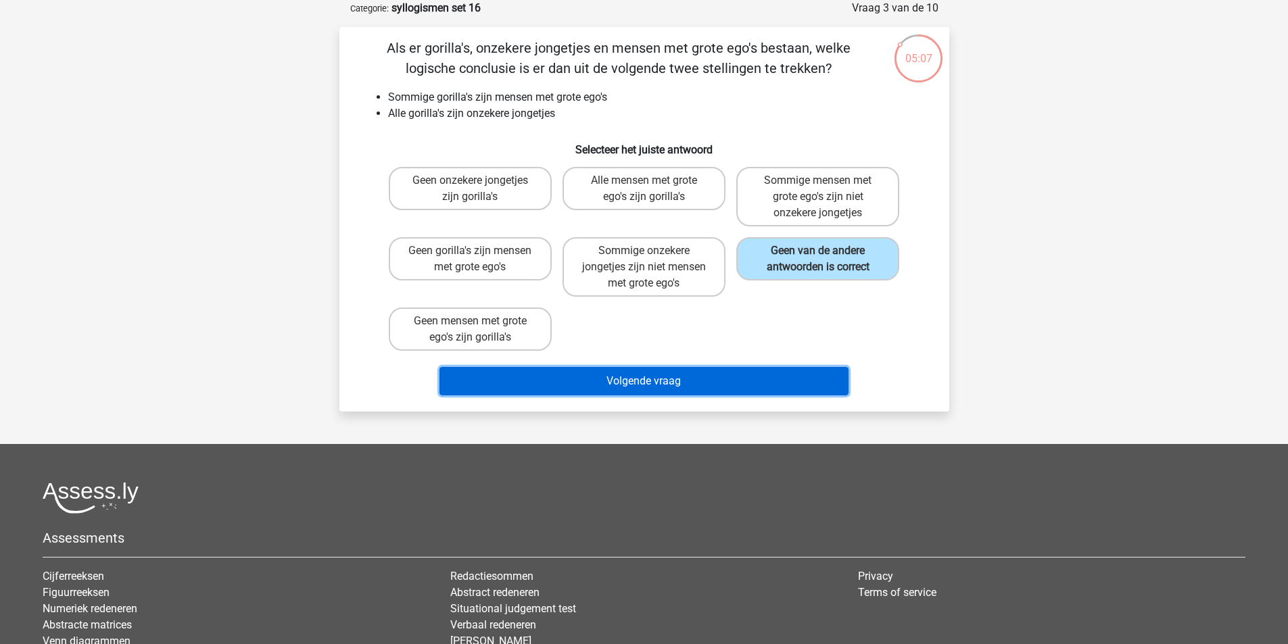
click at [703, 373] on button "Volgende vraag" at bounding box center [643, 381] width 409 height 28
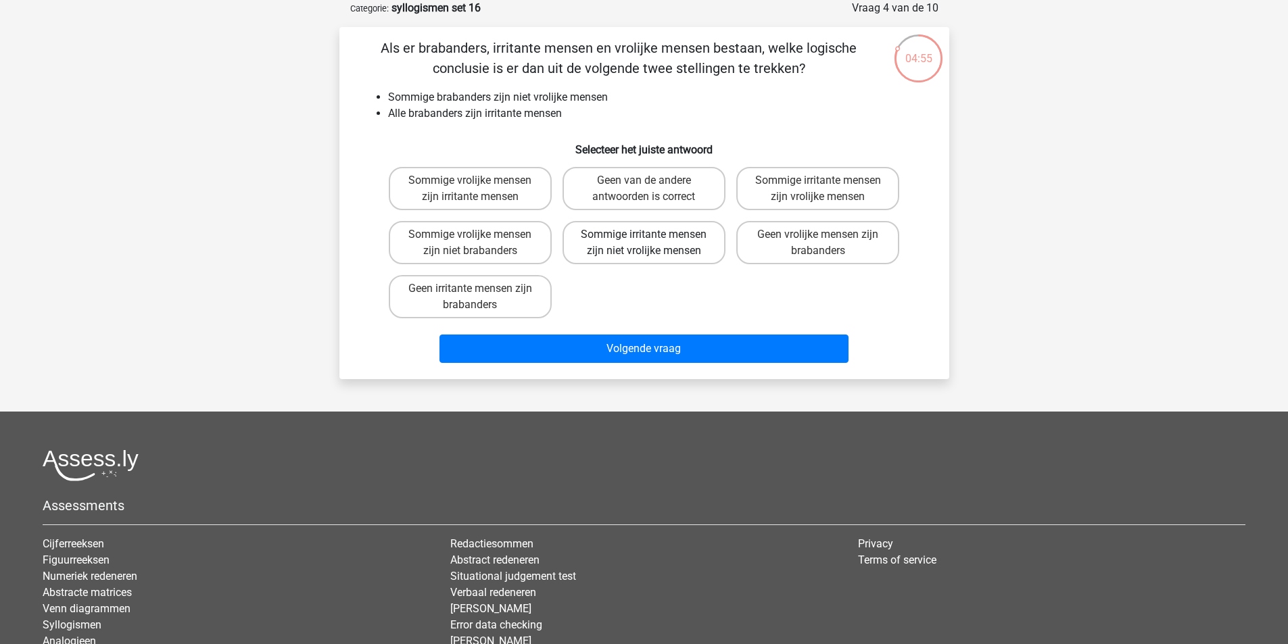
click at [665, 242] on label "Sommige irritante mensen zijn niet vrolijke mensen" at bounding box center [644, 242] width 163 height 43
click at [652, 242] on input "Sommige irritante mensen zijn niet vrolijke mensen" at bounding box center [648, 239] width 9 height 9
radio input "true"
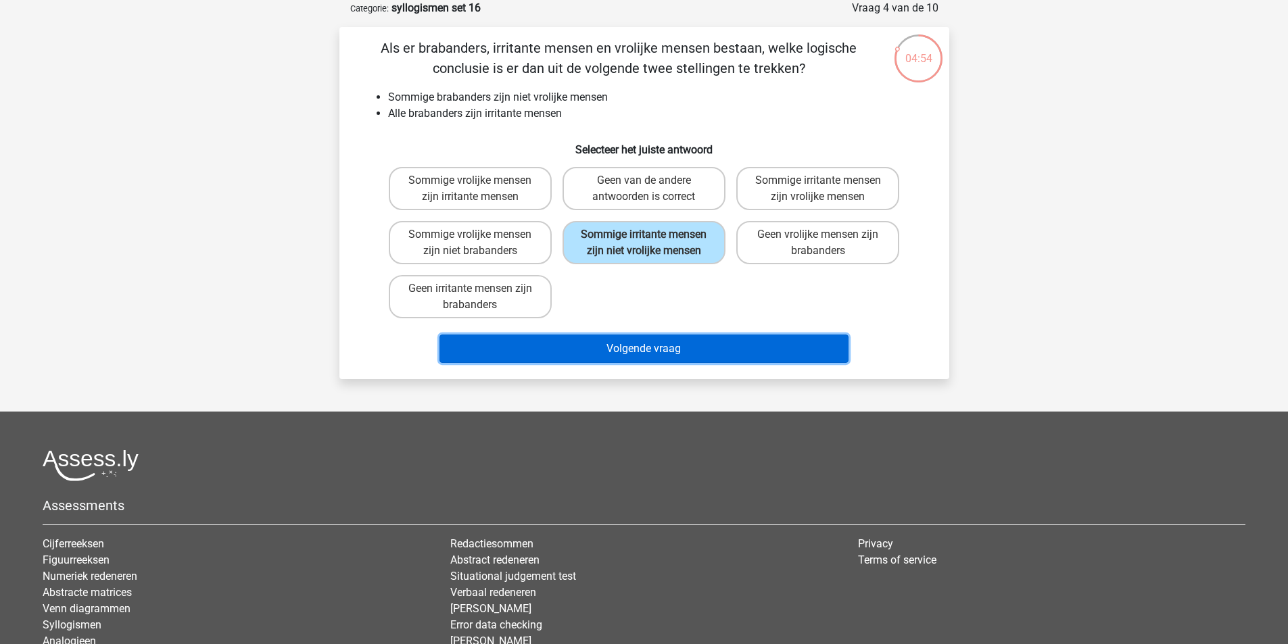
click at [669, 355] on button "Volgende vraag" at bounding box center [643, 349] width 409 height 28
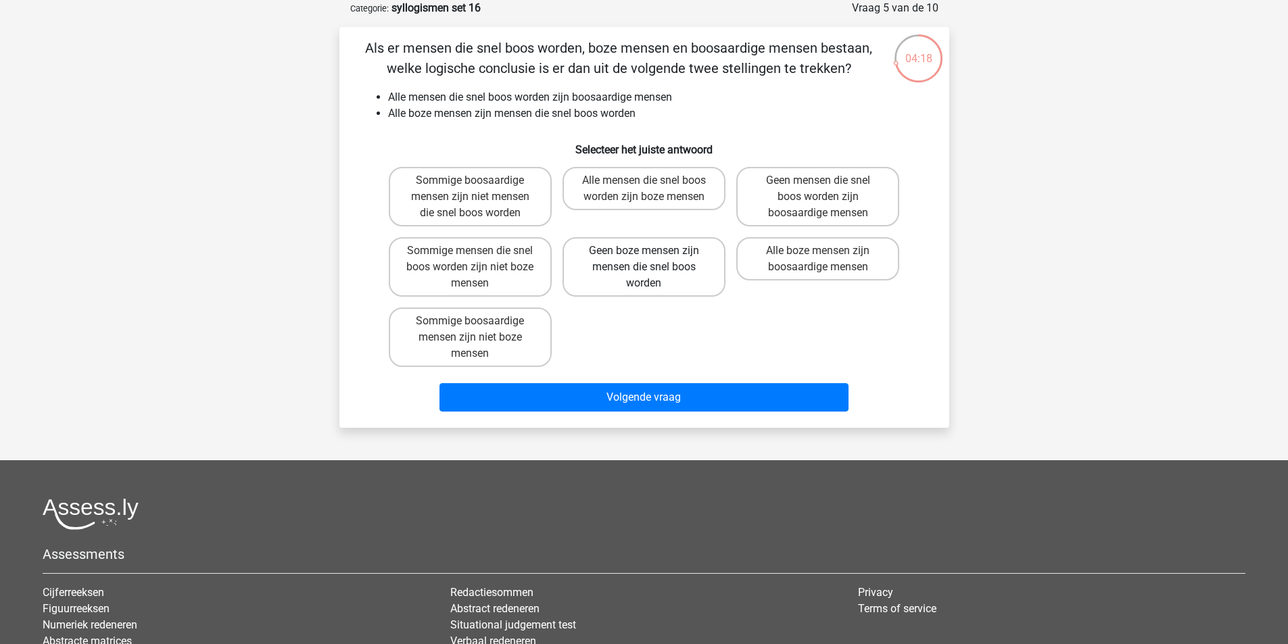
click at [636, 279] on label "Geen boze mensen zijn mensen die snel boos worden" at bounding box center [644, 266] width 163 height 59
click at [644, 260] on input "Geen boze mensen zijn mensen die snel boos worden" at bounding box center [648, 255] width 9 height 9
radio input "true"
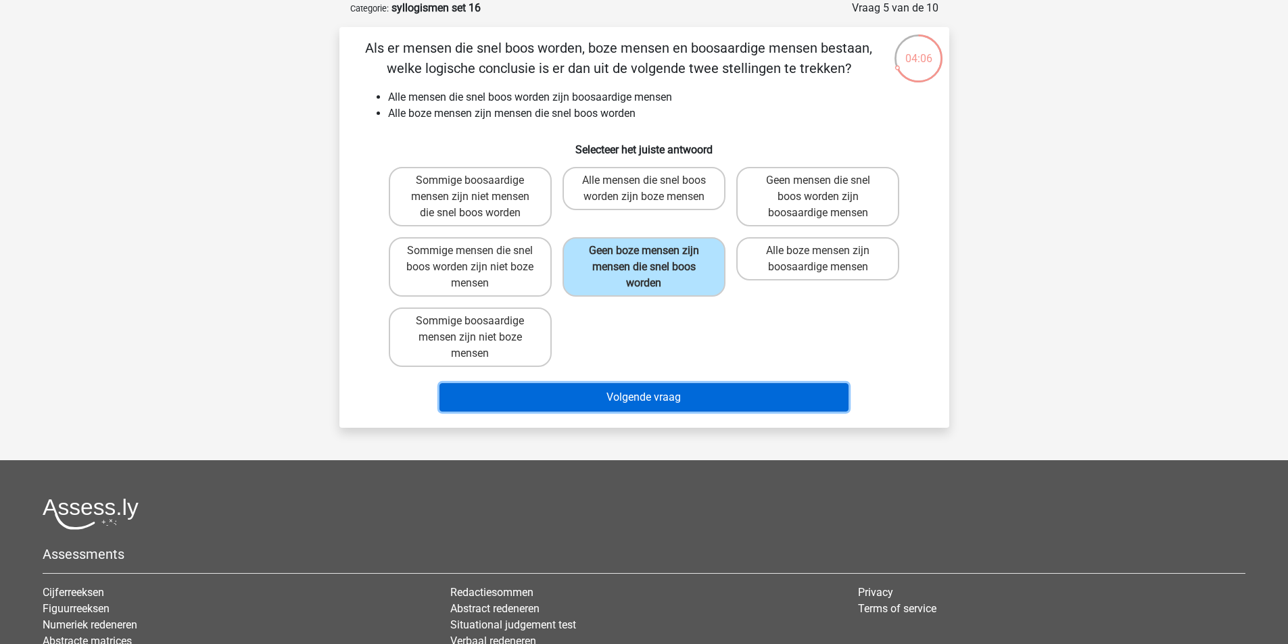
click at [631, 392] on button "Volgende vraag" at bounding box center [643, 397] width 409 height 28
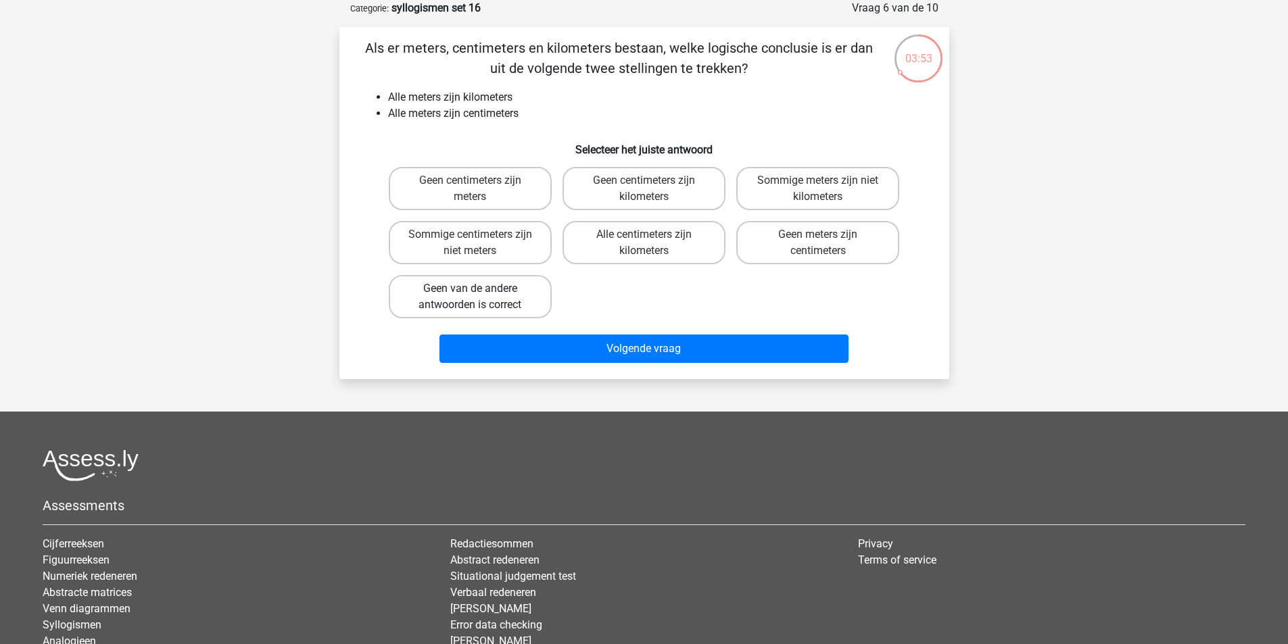
click at [490, 291] on label "Geen van de andere antwoorden is correct" at bounding box center [470, 296] width 163 height 43
click at [479, 291] on input "Geen van de andere antwoorden is correct" at bounding box center [474, 293] width 9 height 9
radio input "true"
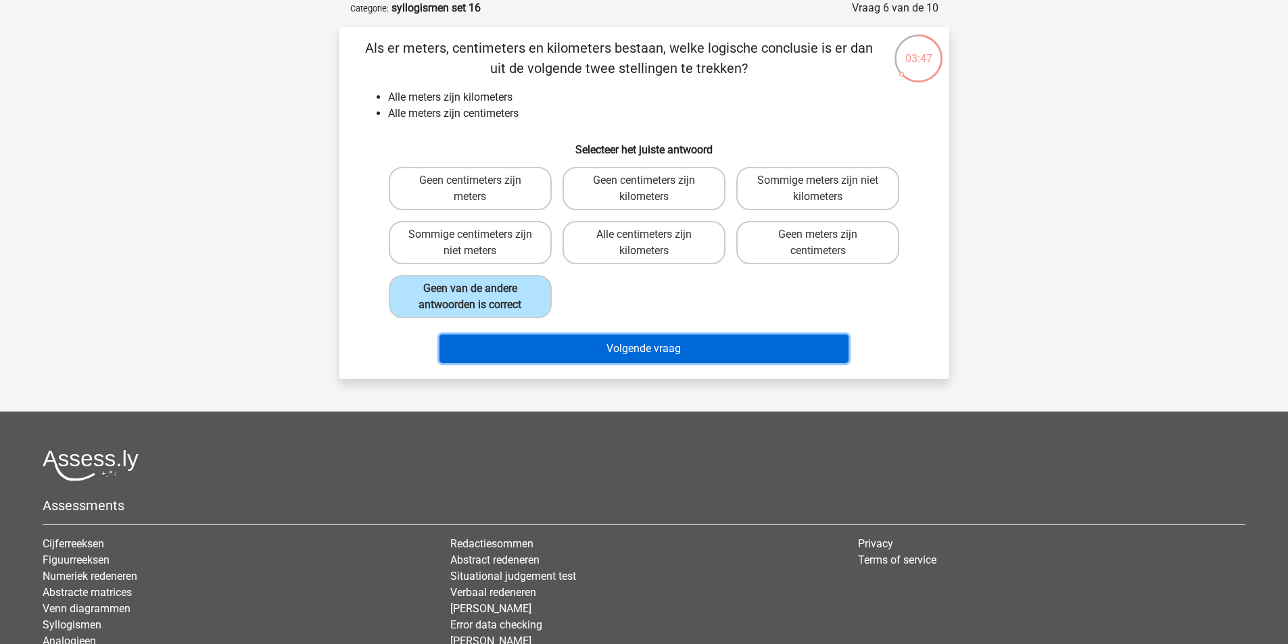
click at [614, 349] on button "Volgende vraag" at bounding box center [643, 349] width 409 height 28
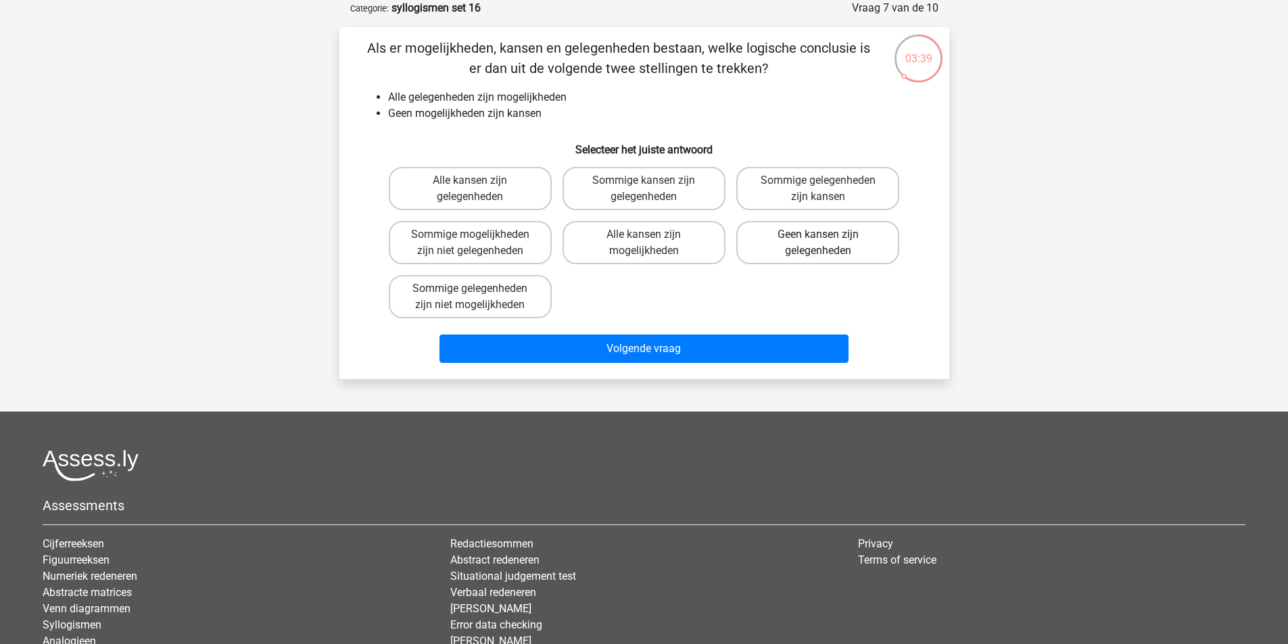
click at [824, 248] on label "Geen kansen zijn gelegenheden" at bounding box center [817, 242] width 163 height 43
click at [824, 243] on input "Geen kansen zijn gelegenheden" at bounding box center [822, 239] width 9 height 9
radio input "true"
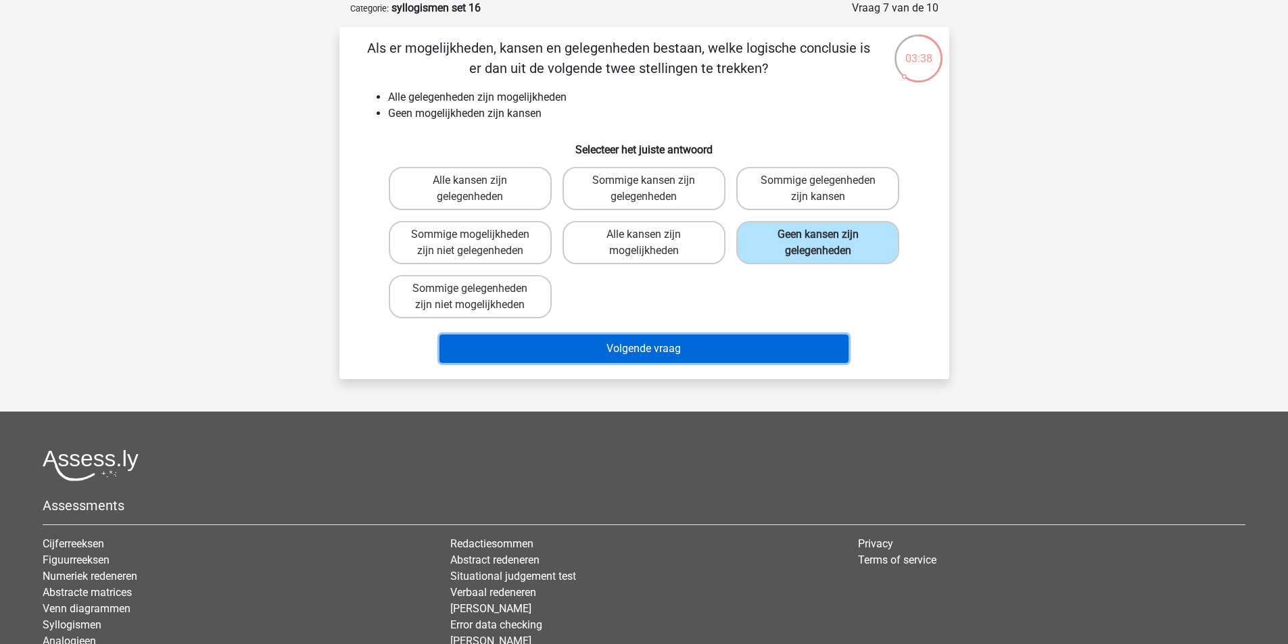
click at [788, 350] on button "Volgende vraag" at bounding box center [643, 349] width 409 height 28
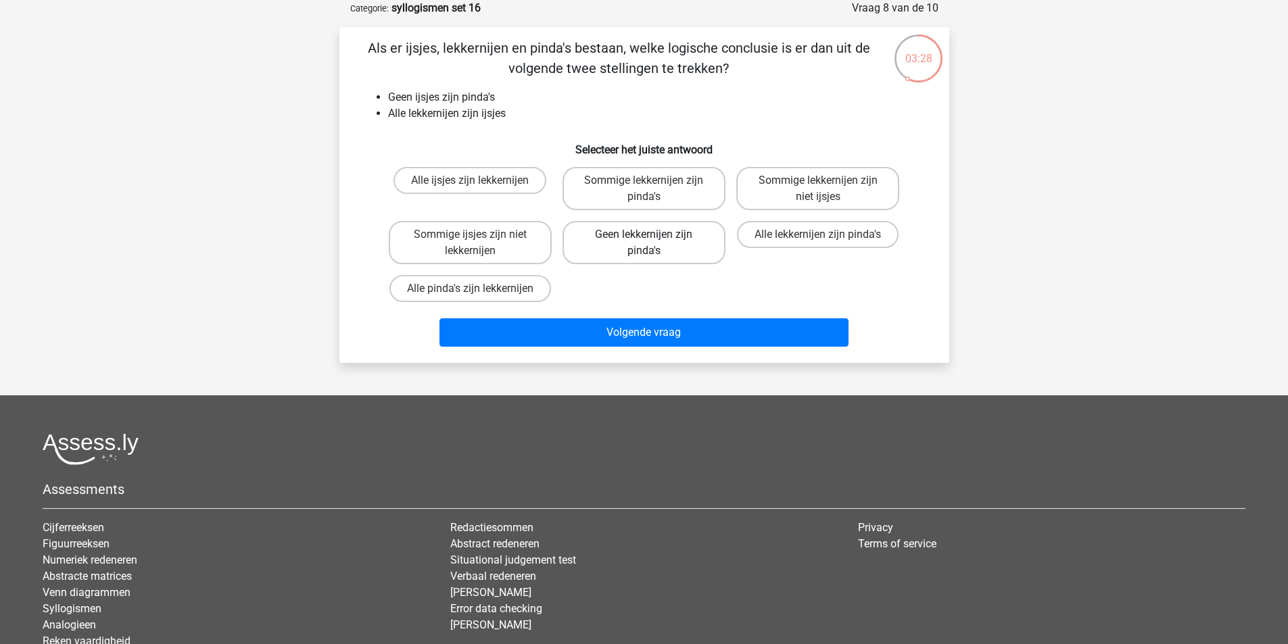
drag, startPoint x: 652, startPoint y: 231, endPoint x: 654, endPoint y: 366, distance: 135.2
click at [652, 232] on label "Geen lekkernijen zijn pinda's" at bounding box center [644, 242] width 163 height 43
click at [652, 235] on input "Geen lekkernijen zijn pinda's" at bounding box center [648, 239] width 9 height 9
radio input "true"
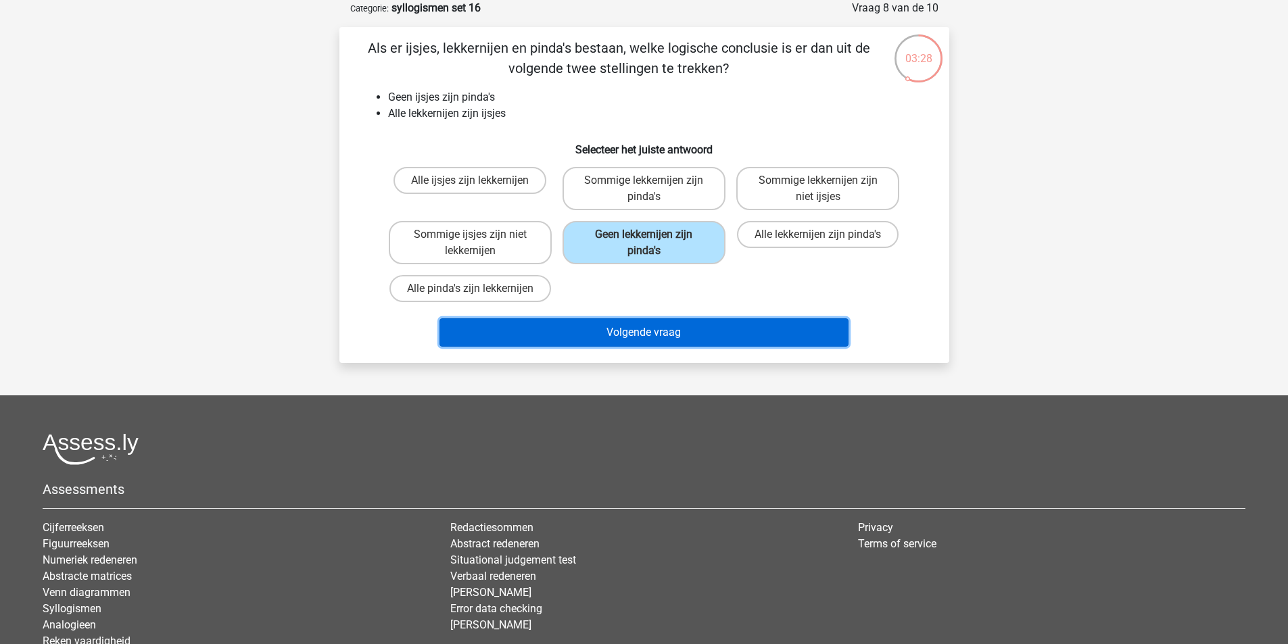
click at [654, 342] on button "Volgende vraag" at bounding box center [643, 332] width 409 height 28
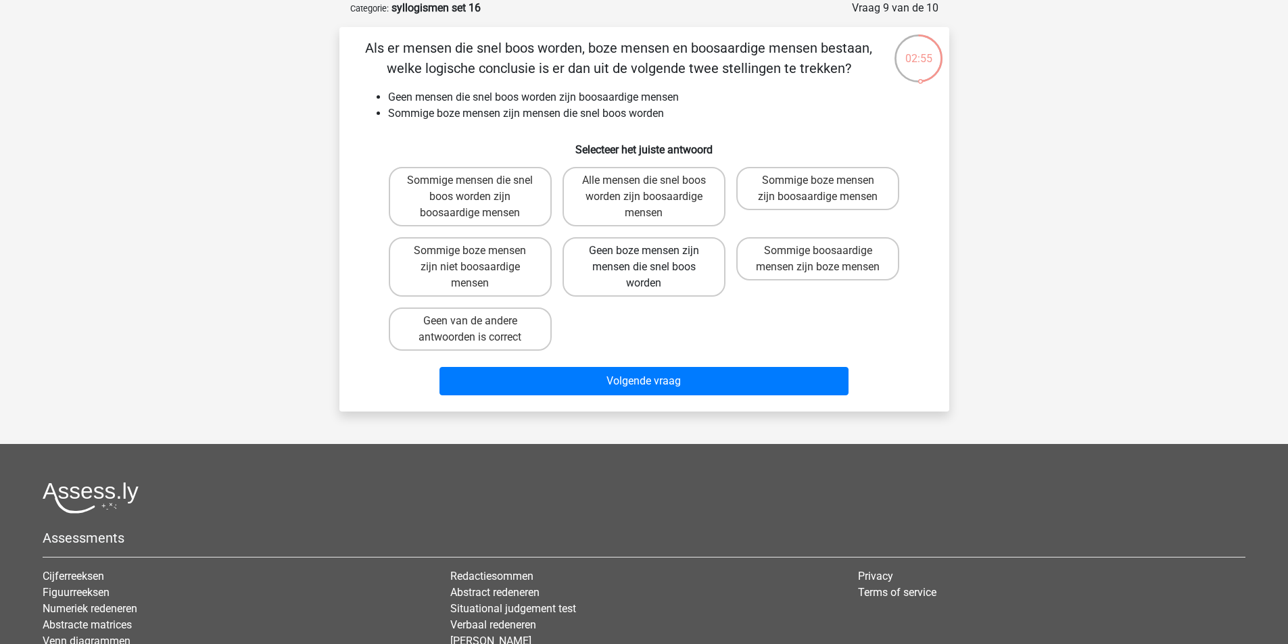
click at [640, 268] on label "Geen boze mensen zijn mensen die snel boos worden" at bounding box center [644, 266] width 163 height 59
click at [644, 260] on input "Geen boze mensen zijn mensen die snel boos worden" at bounding box center [648, 255] width 9 height 9
radio input "true"
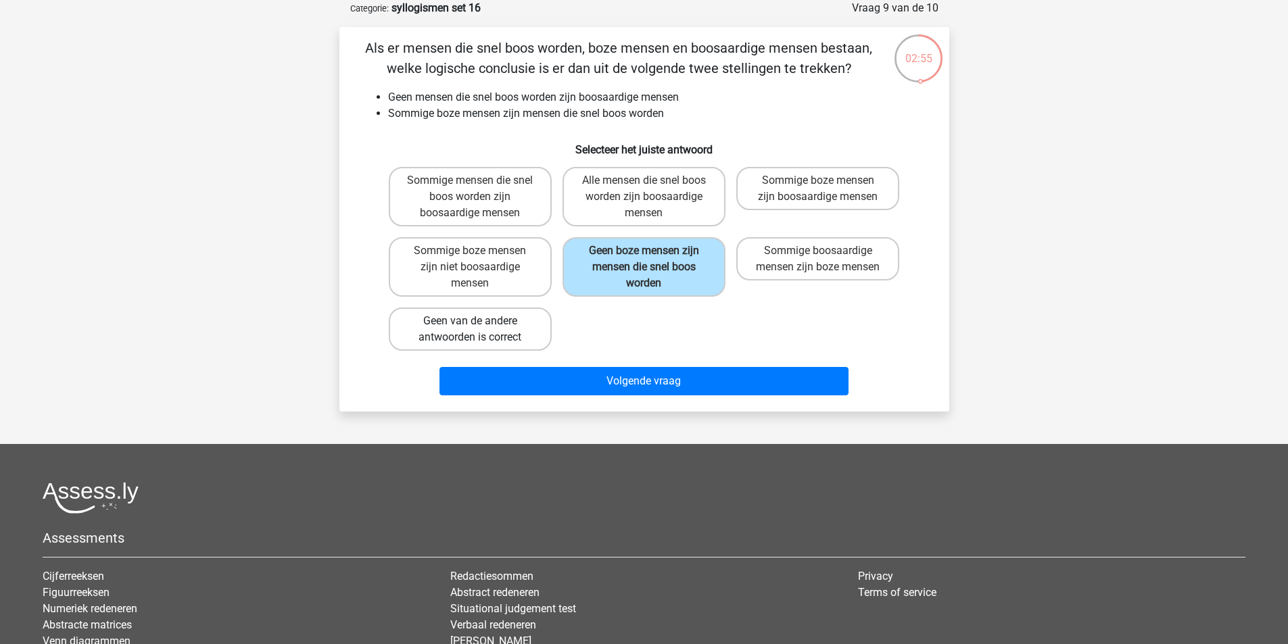
click at [469, 333] on label "Geen van de andere antwoorden is correct" at bounding box center [470, 329] width 163 height 43
click at [470, 330] on input "Geen van de andere antwoorden is correct" at bounding box center [474, 325] width 9 height 9
radio input "true"
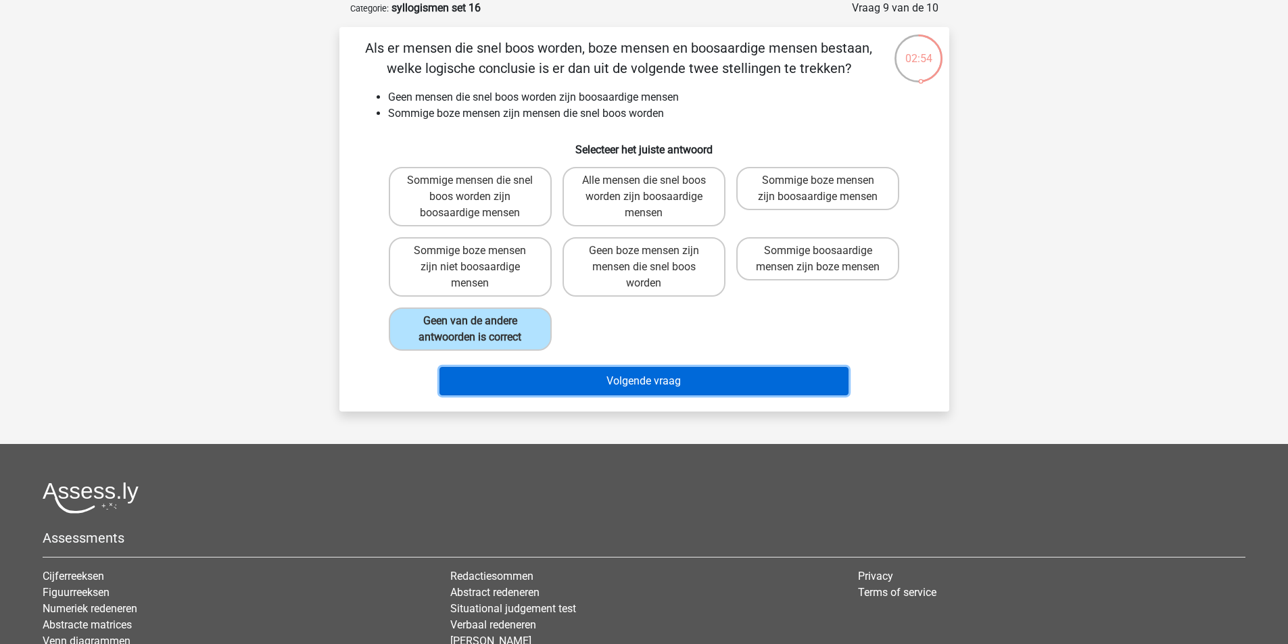
click at [565, 378] on button "Volgende vraag" at bounding box center [643, 381] width 409 height 28
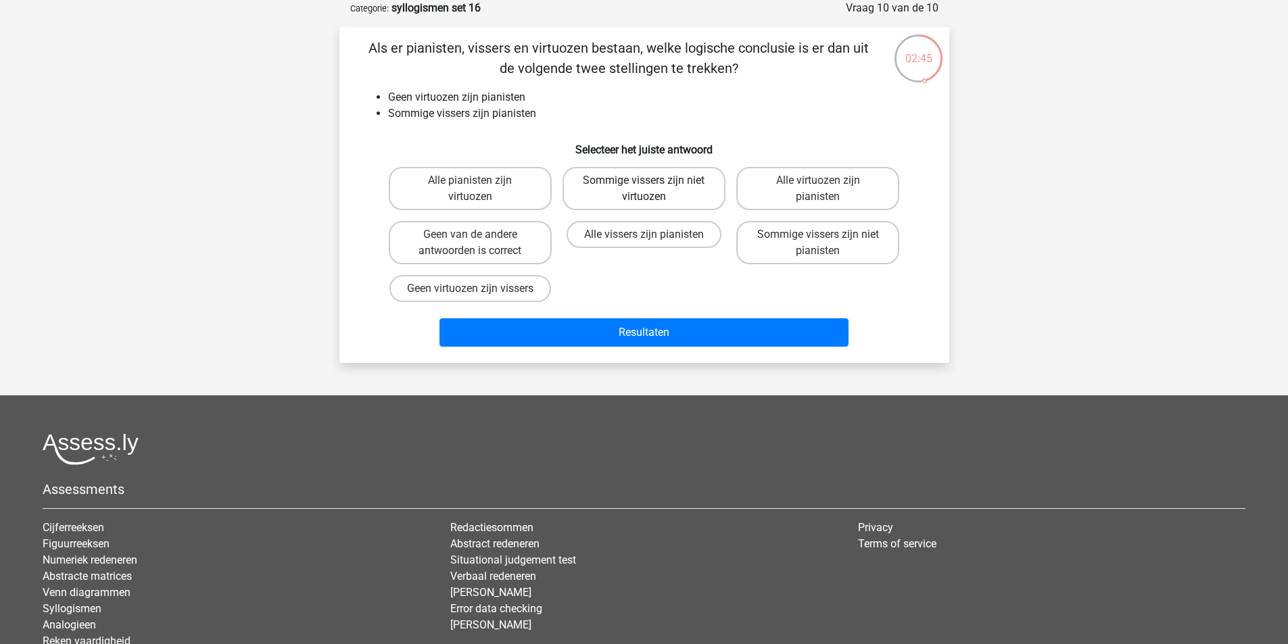
click at [700, 197] on label "Sommige vissers zijn niet virtuozen" at bounding box center [644, 188] width 163 height 43
click at [652, 189] on input "Sommige vissers zijn niet virtuozen" at bounding box center [648, 185] width 9 height 9
radio input "true"
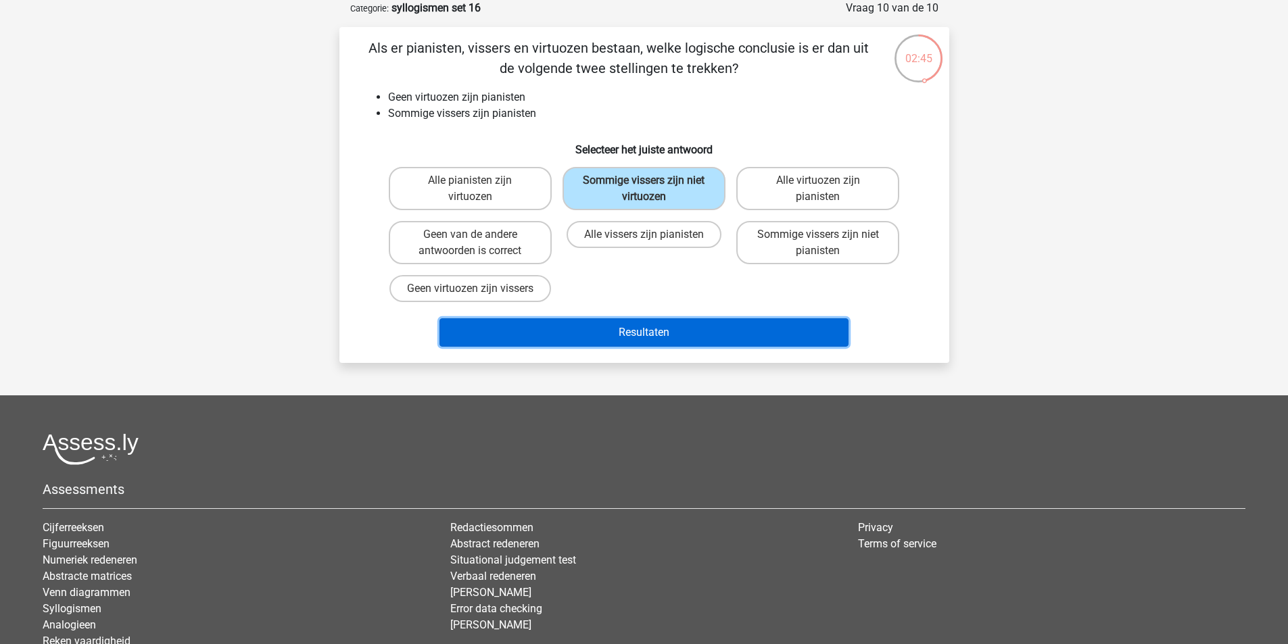
click at [706, 339] on button "Resultaten" at bounding box center [643, 332] width 409 height 28
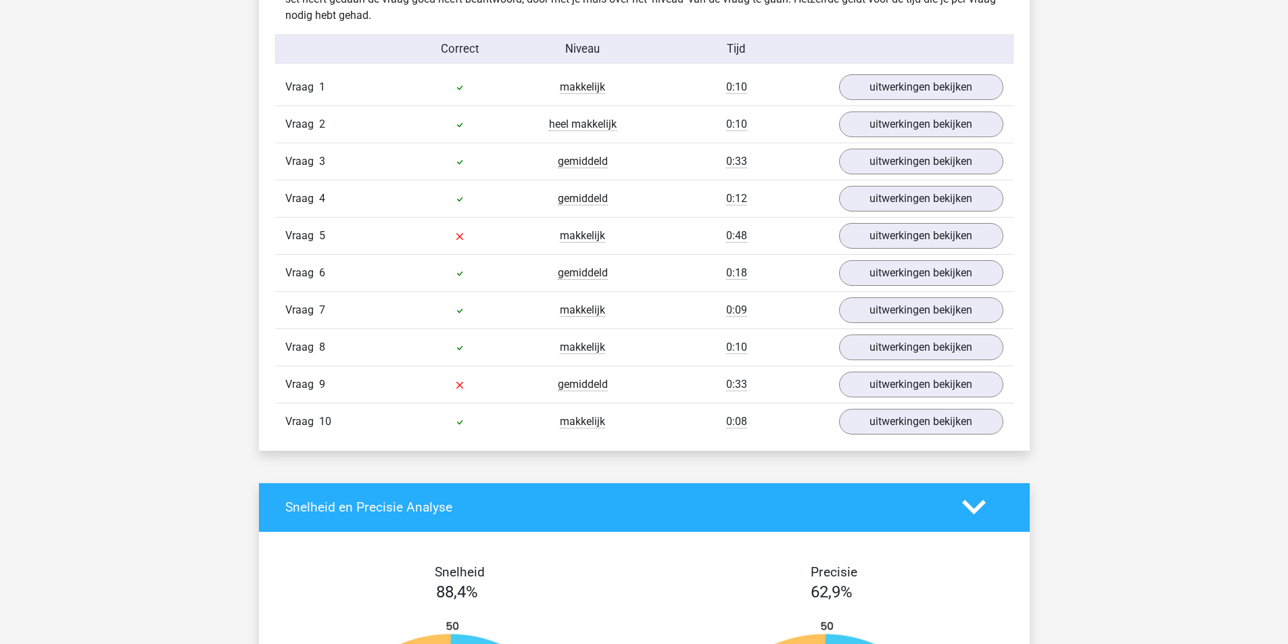
scroll to position [811, 0]
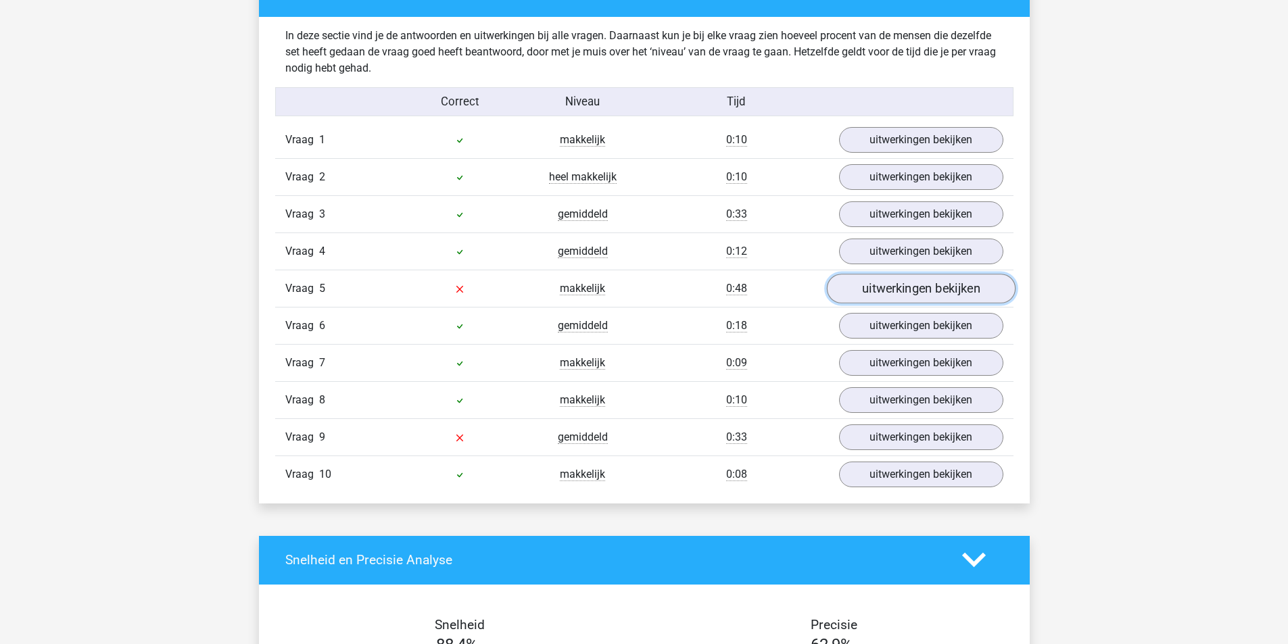
click at [864, 282] on link "uitwerkingen bekijken" at bounding box center [920, 289] width 189 height 30
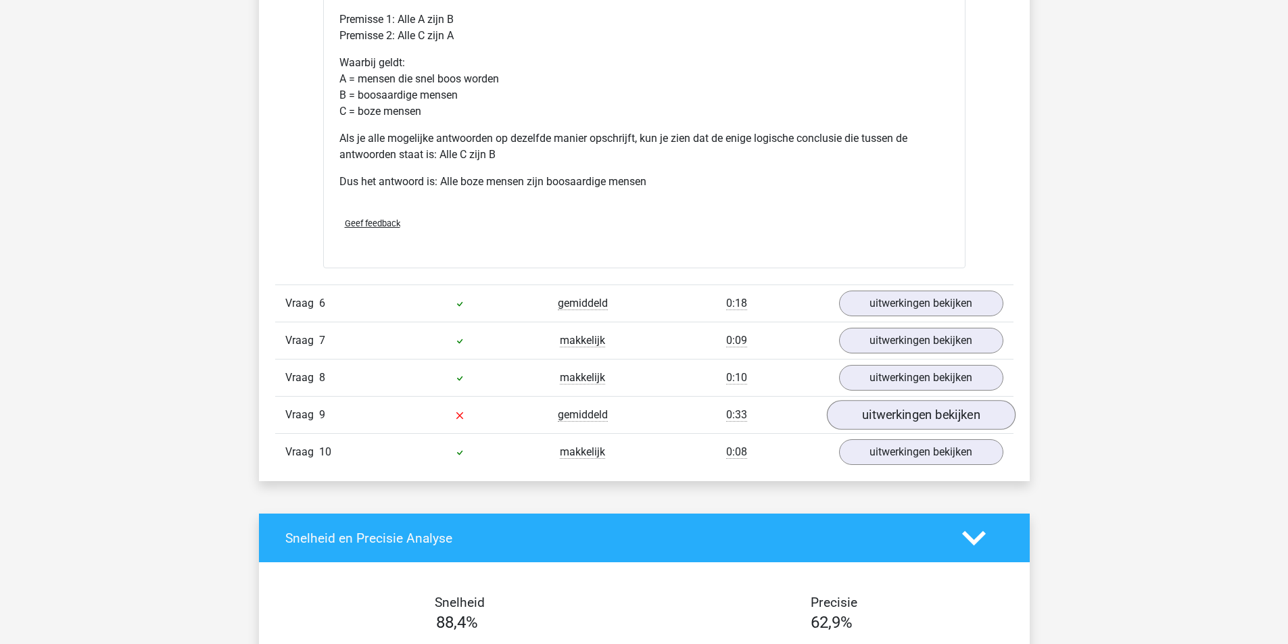
scroll to position [1420, 0]
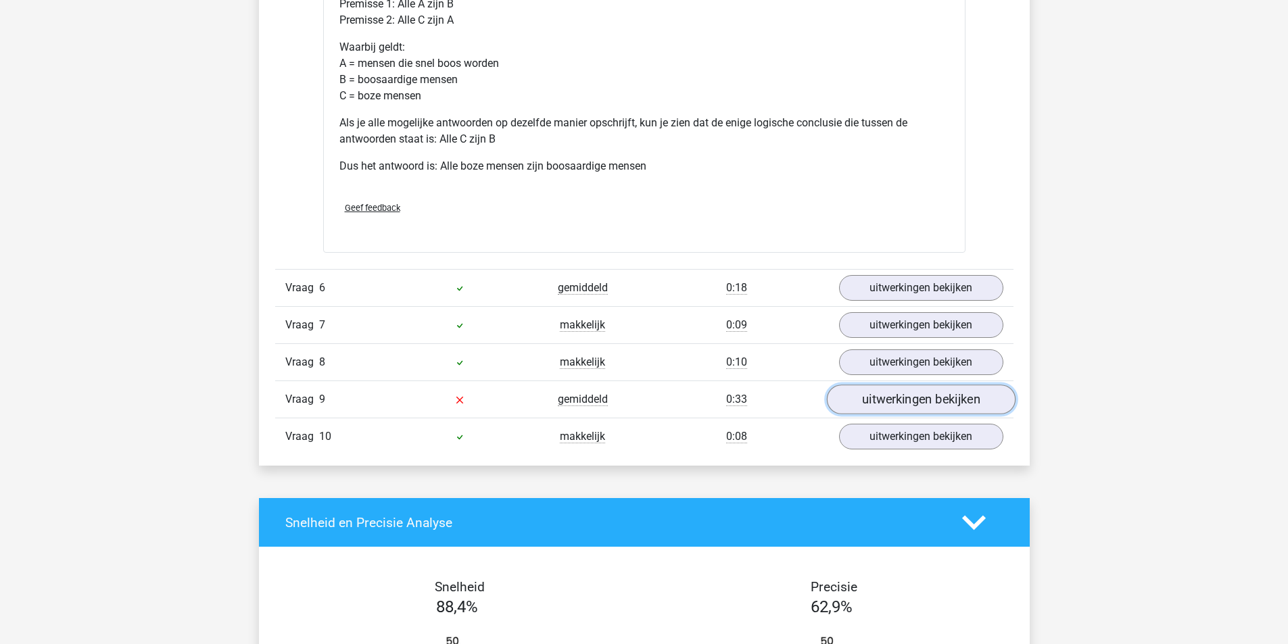
click at [897, 407] on link "uitwerkingen bekijken" at bounding box center [920, 400] width 189 height 30
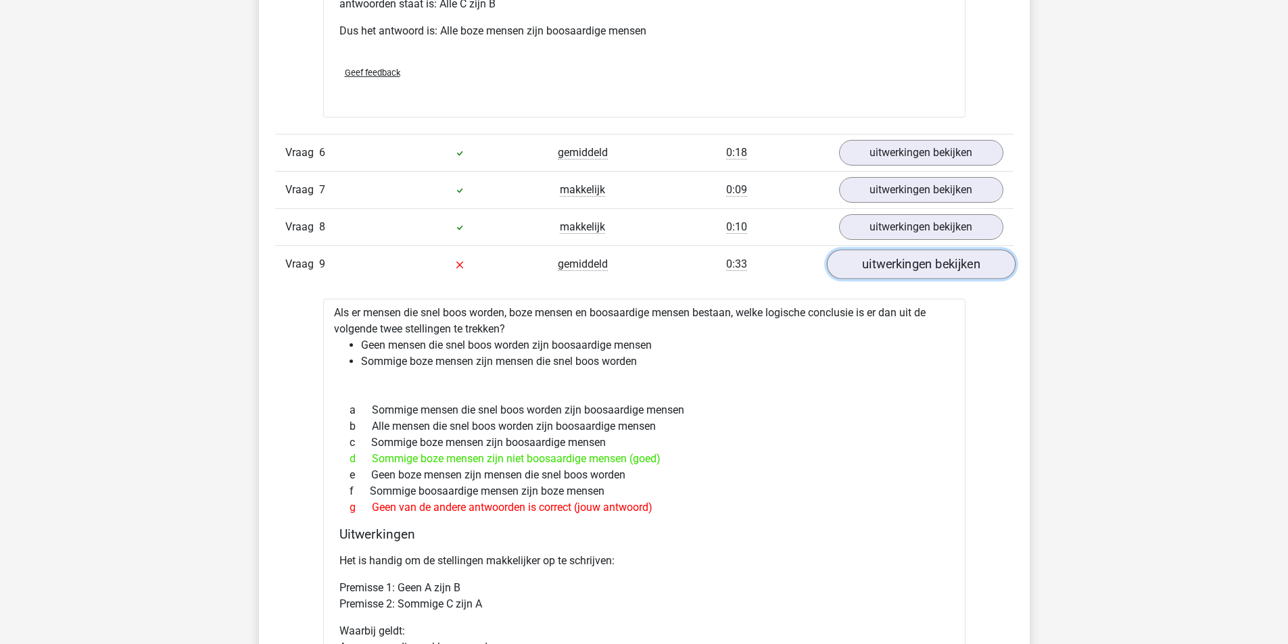
click at [874, 262] on link "uitwerkingen bekijken" at bounding box center [920, 264] width 189 height 30
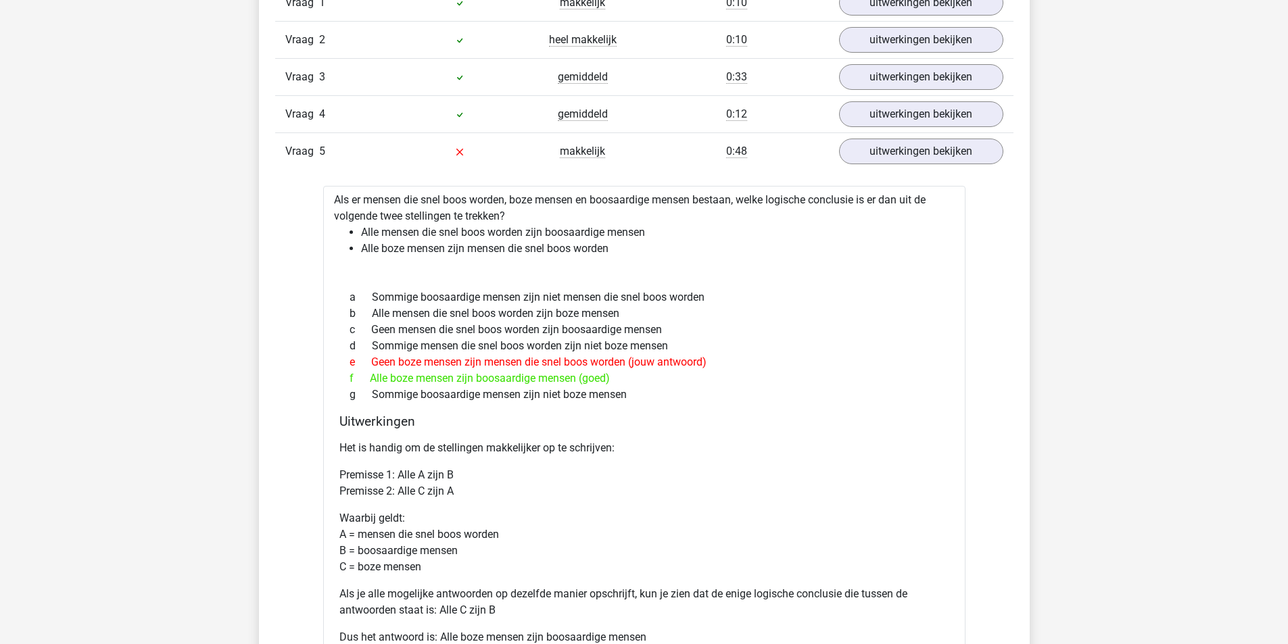
scroll to position [947, 0]
click at [886, 174] on div "Vraag 1 makkelijk 0:10 uitwerkingen bekijken Als er torens, schaakstukken en lo…" at bounding box center [644, 457] width 718 height 942
click at [890, 166] on link "uitwerkingen bekijken" at bounding box center [920, 154] width 189 height 30
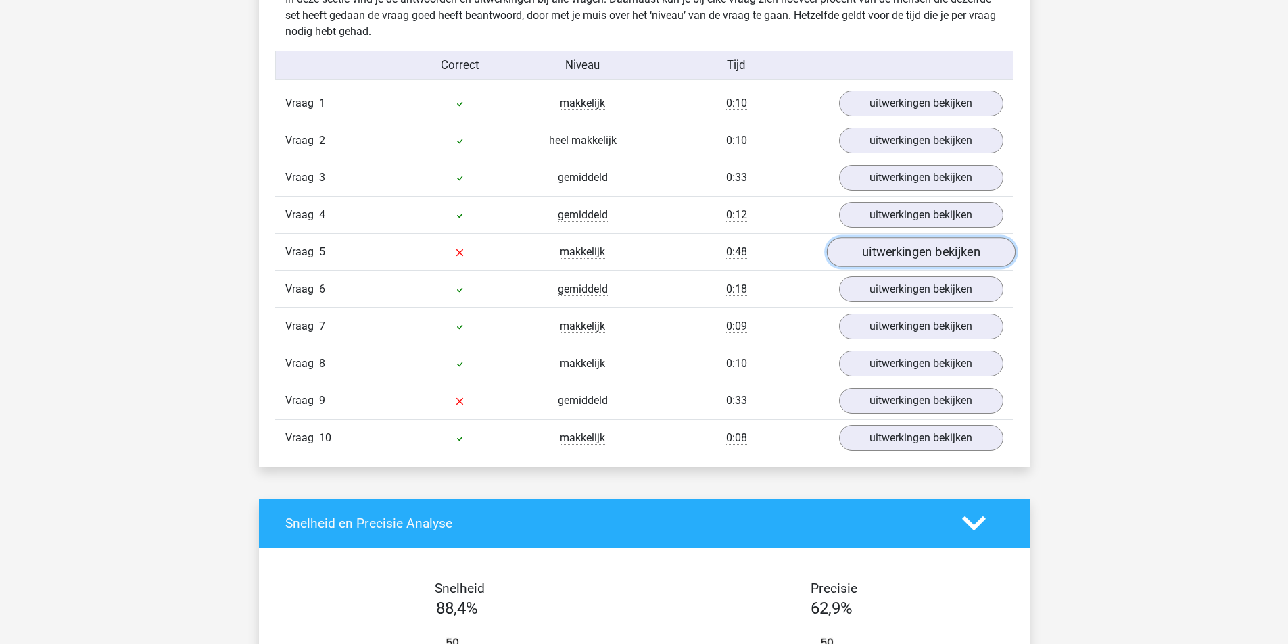
scroll to position [811, 0]
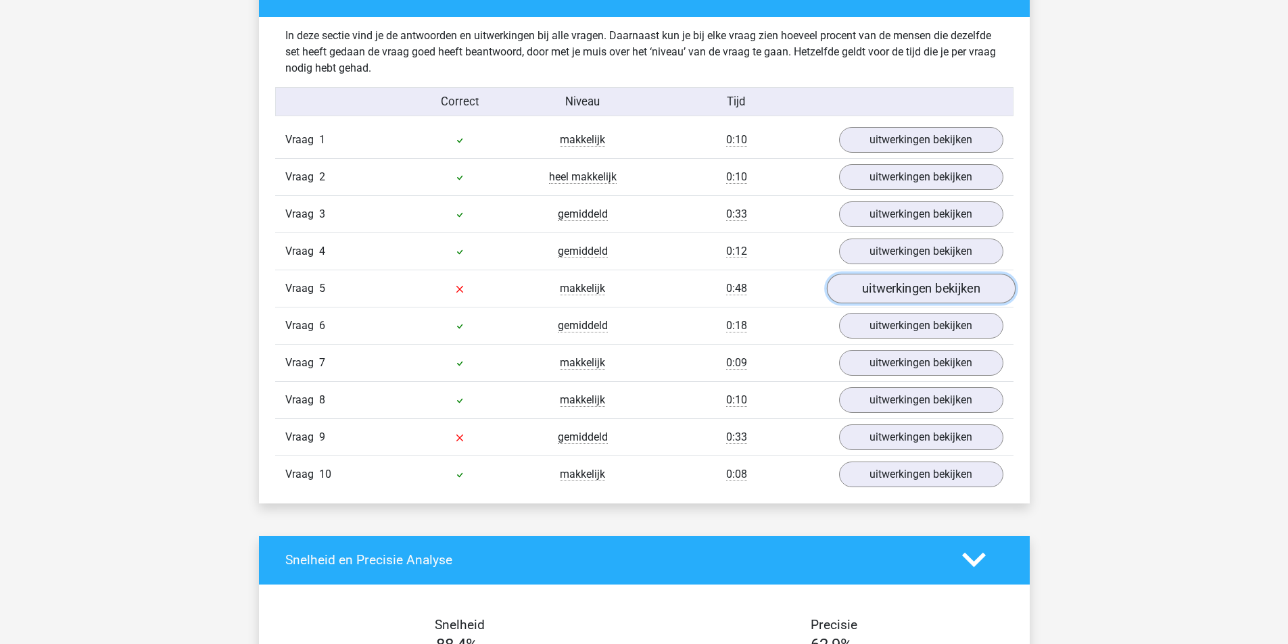
click at [895, 291] on link "uitwerkingen bekijken" at bounding box center [920, 289] width 189 height 30
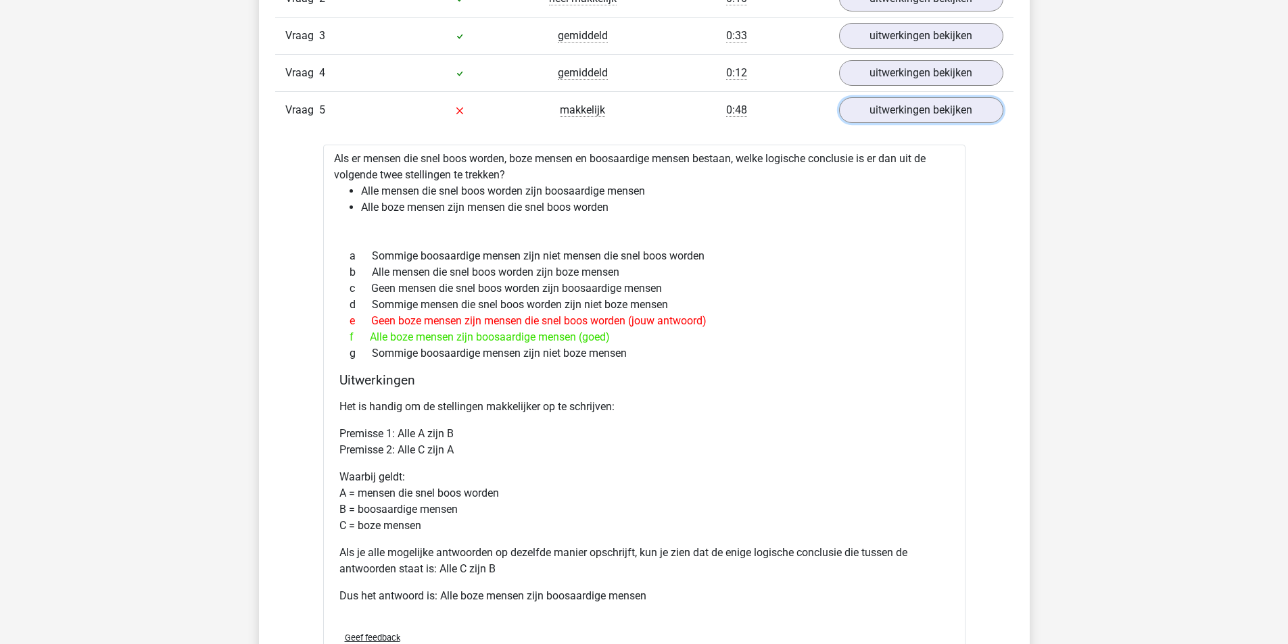
scroll to position [1014, 0]
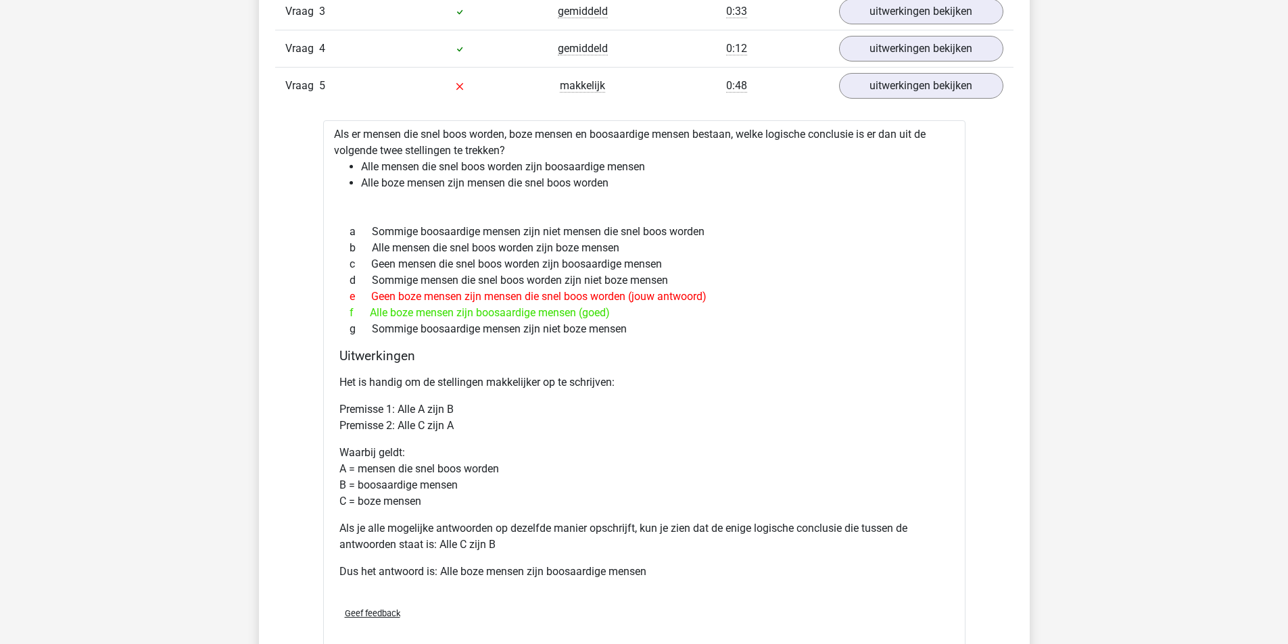
click at [873, 101] on div "Vraag 5 makkelijk 0:48 uitwerkingen bekijken" at bounding box center [644, 85] width 738 height 37
click at [874, 95] on link "uitwerkingen bekijken" at bounding box center [920, 86] width 189 height 30
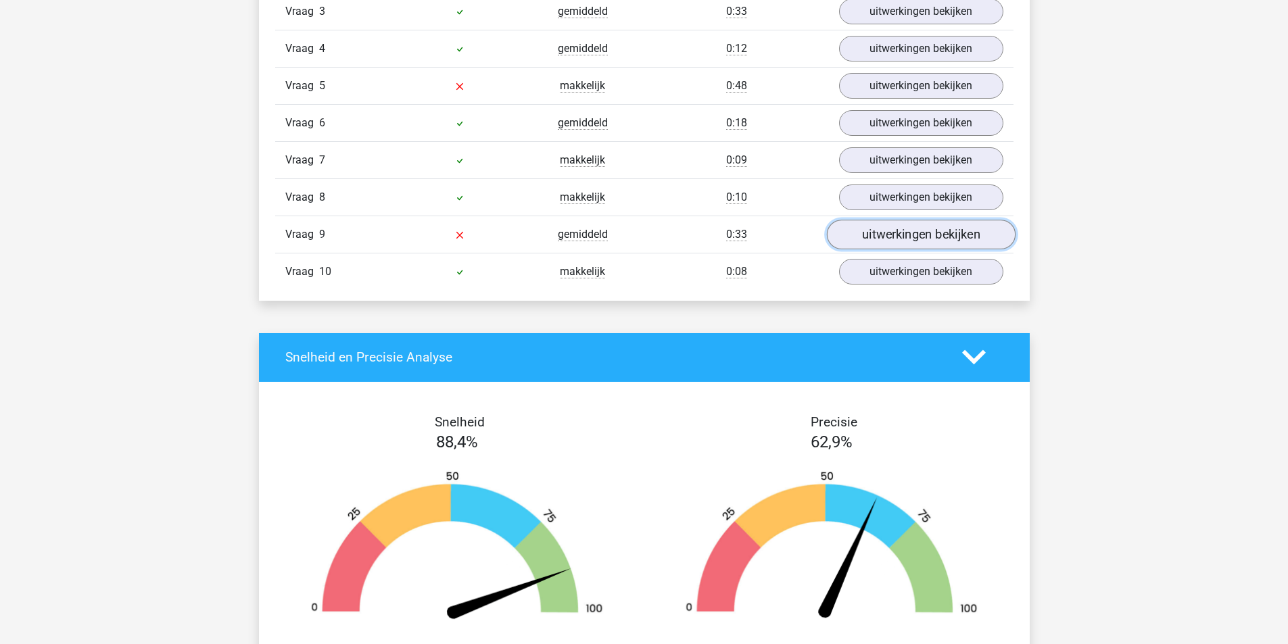
click at [868, 241] on link "uitwerkingen bekijken" at bounding box center [920, 235] width 189 height 30
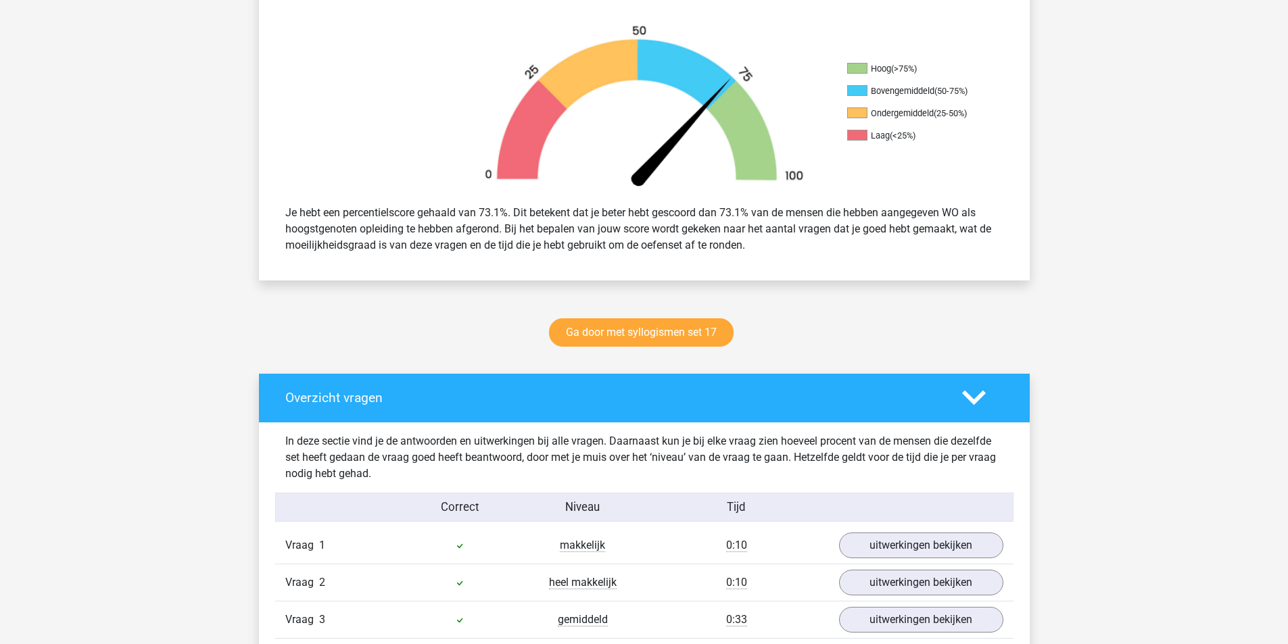
scroll to position [0, 0]
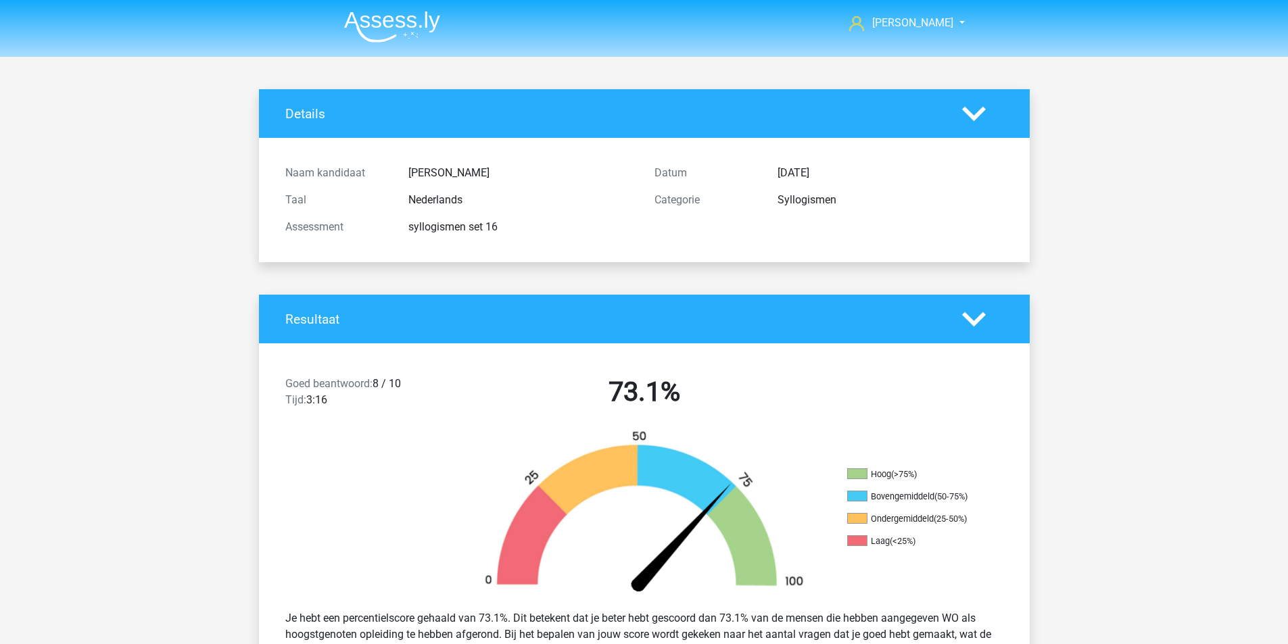
click at [427, 36] on img at bounding box center [392, 27] width 96 height 32
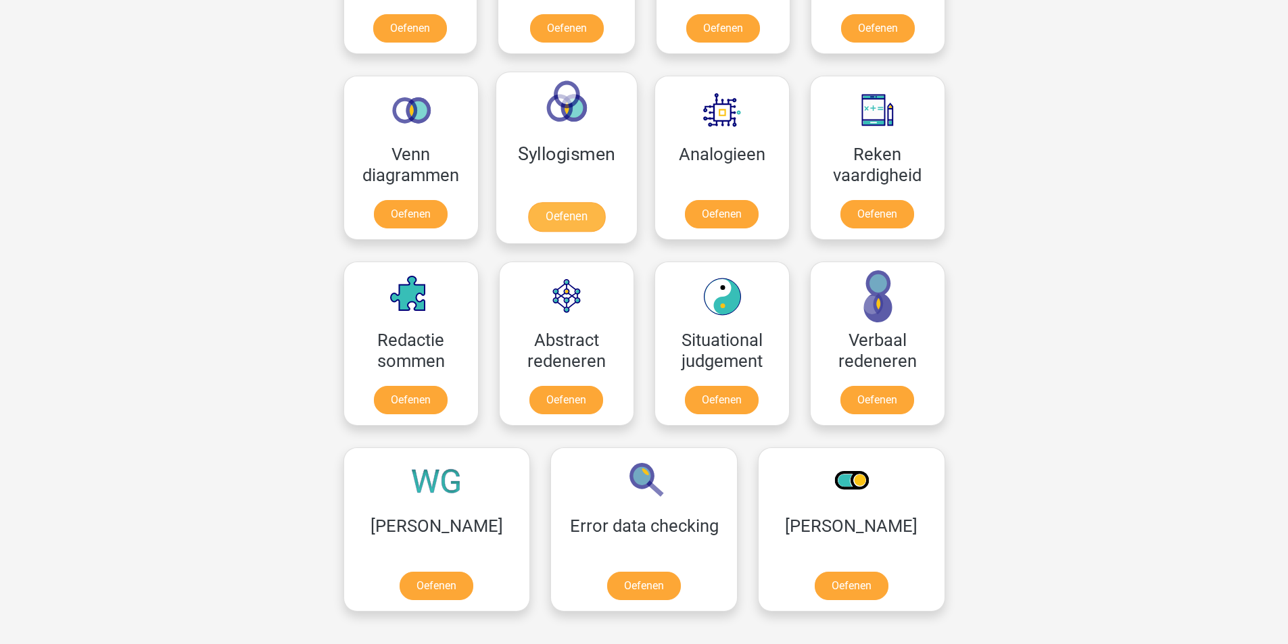
scroll to position [744, 0]
click at [551, 210] on link "Oefenen" at bounding box center [565, 218] width 77 height 30
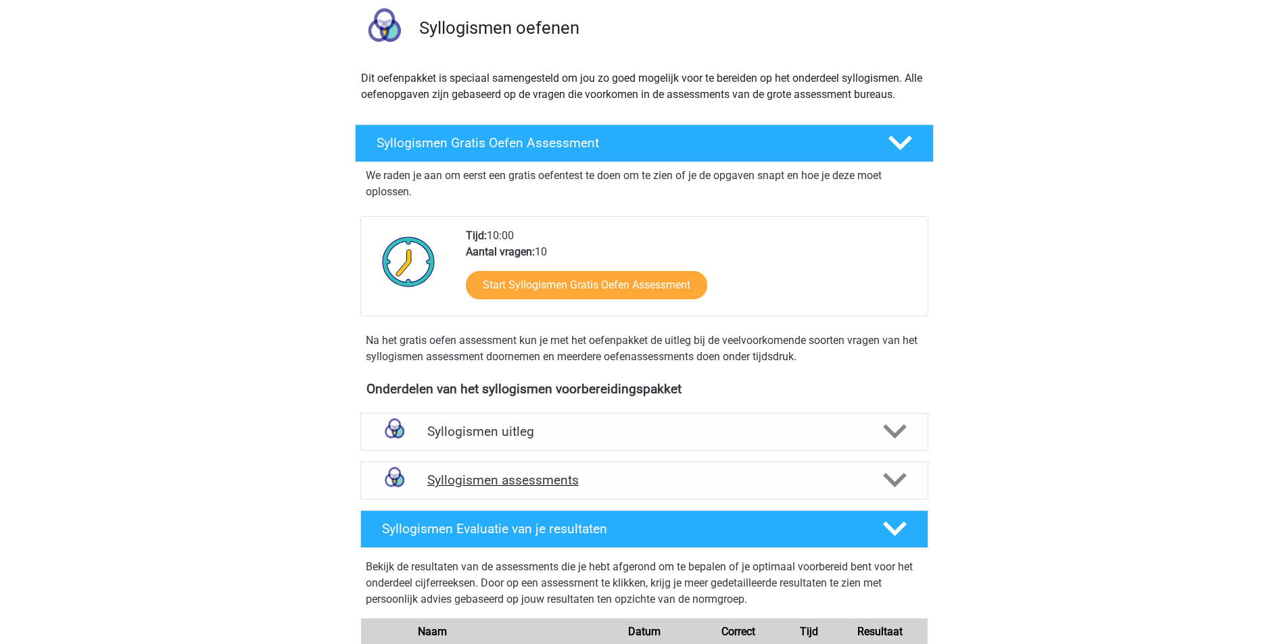
scroll to position [270, 0]
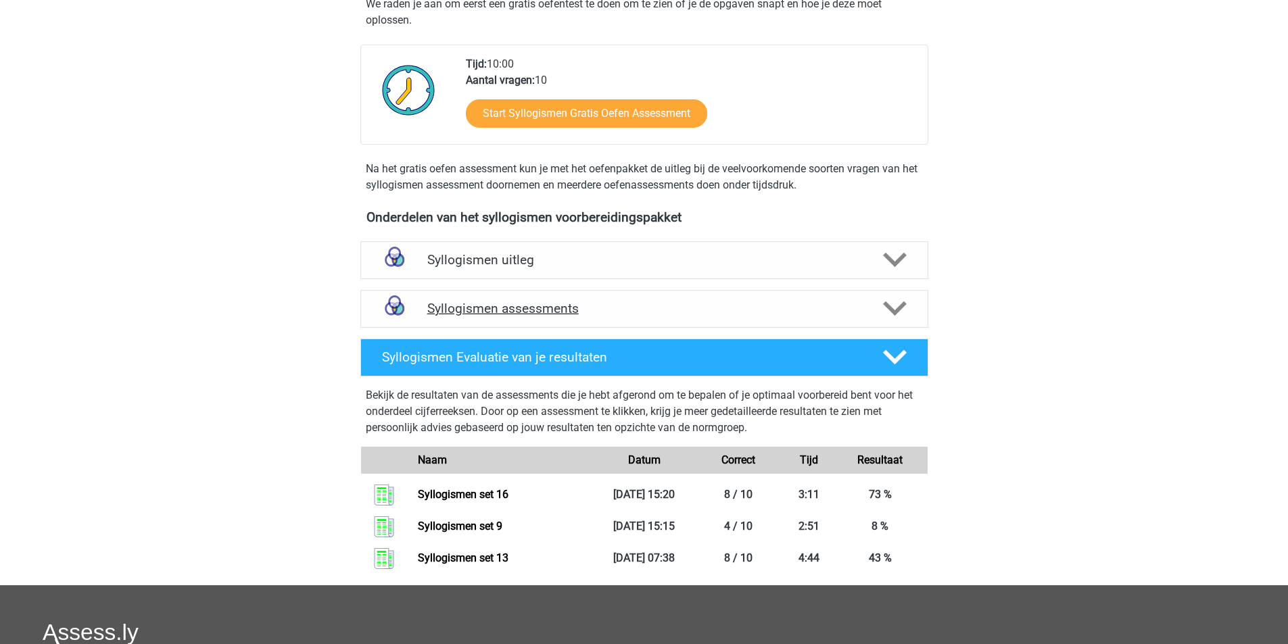
click at [663, 309] on h4 "Syllogismen assessments" at bounding box center [644, 309] width 434 height 16
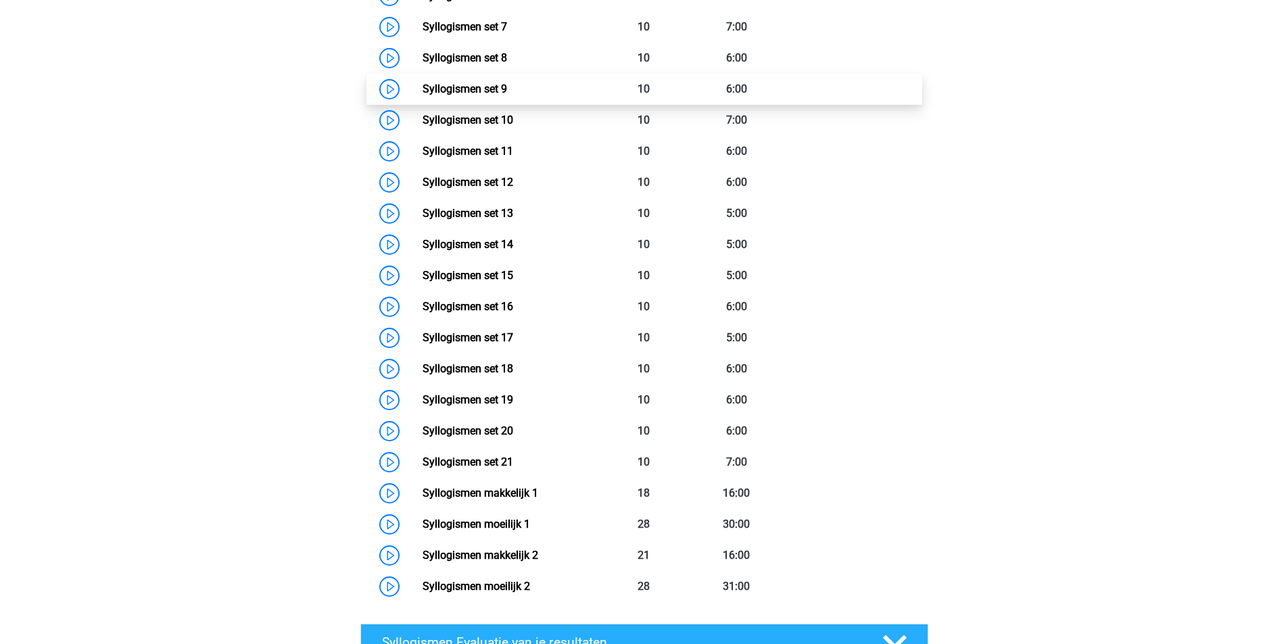
scroll to position [879, 0]
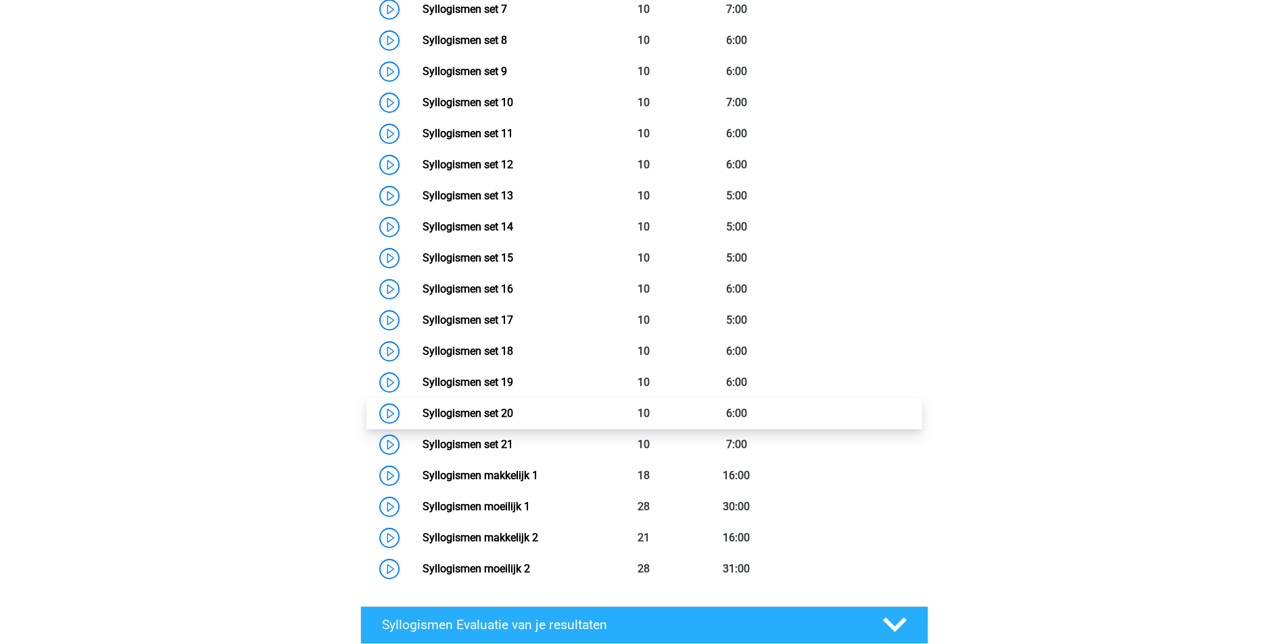
click at [500, 419] on link "Syllogismen set 20" at bounding box center [468, 413] width 91 height 13
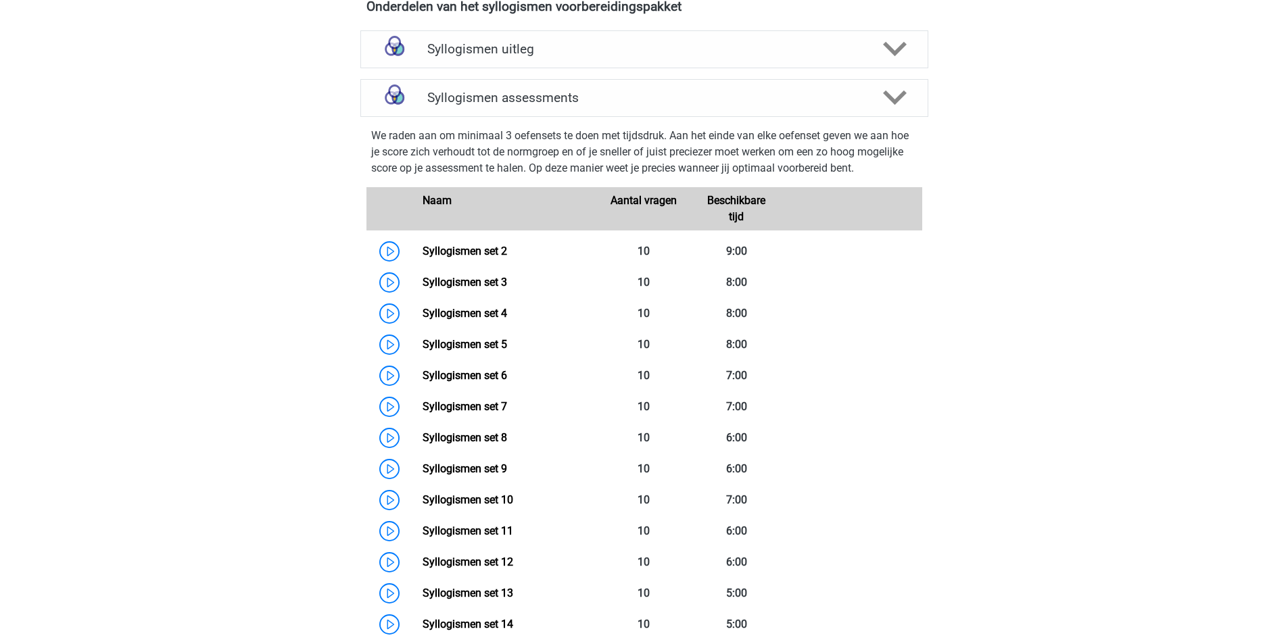
scroll to position [473, 0]
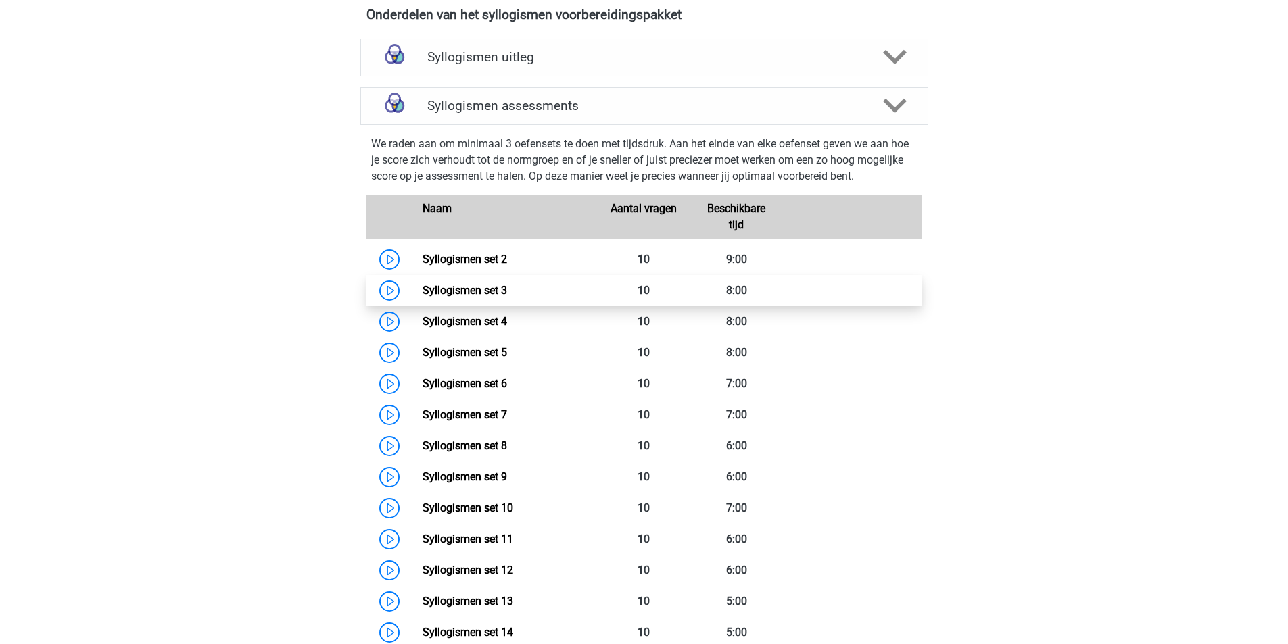
click at [497, 297] on link "Syllogismen set 3" at bounding box center [465, 290] width 85 height 13
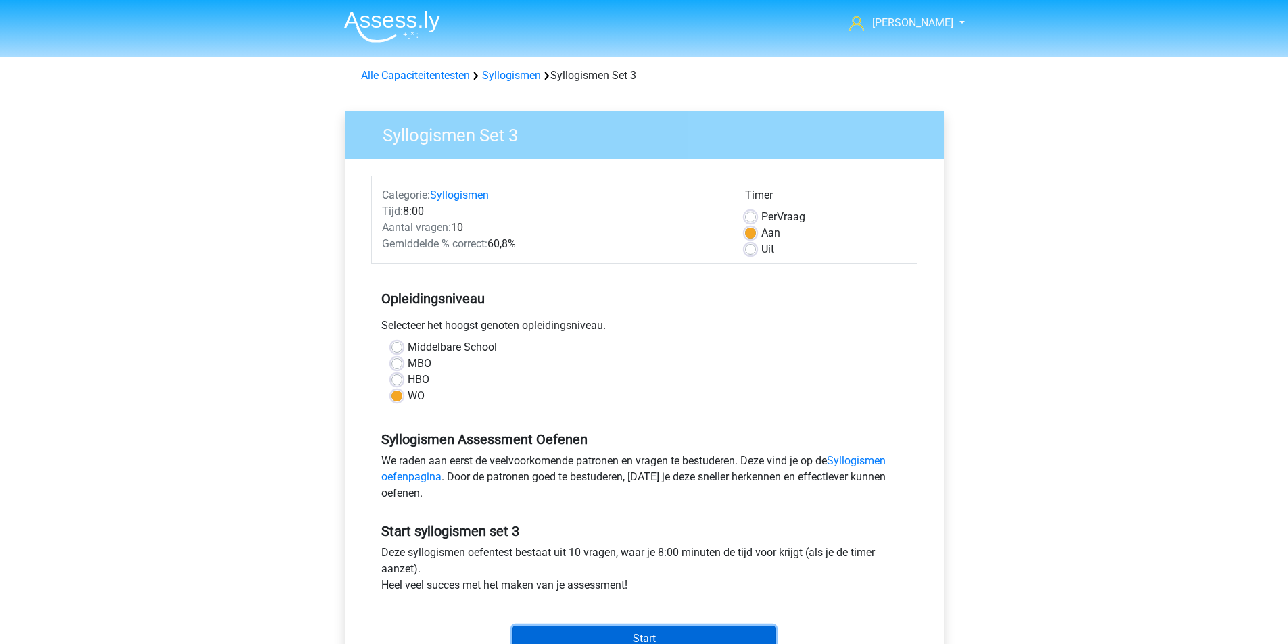
click at [651, 637] on input "Start" at bounding box center [643, 639] width 263 height 26
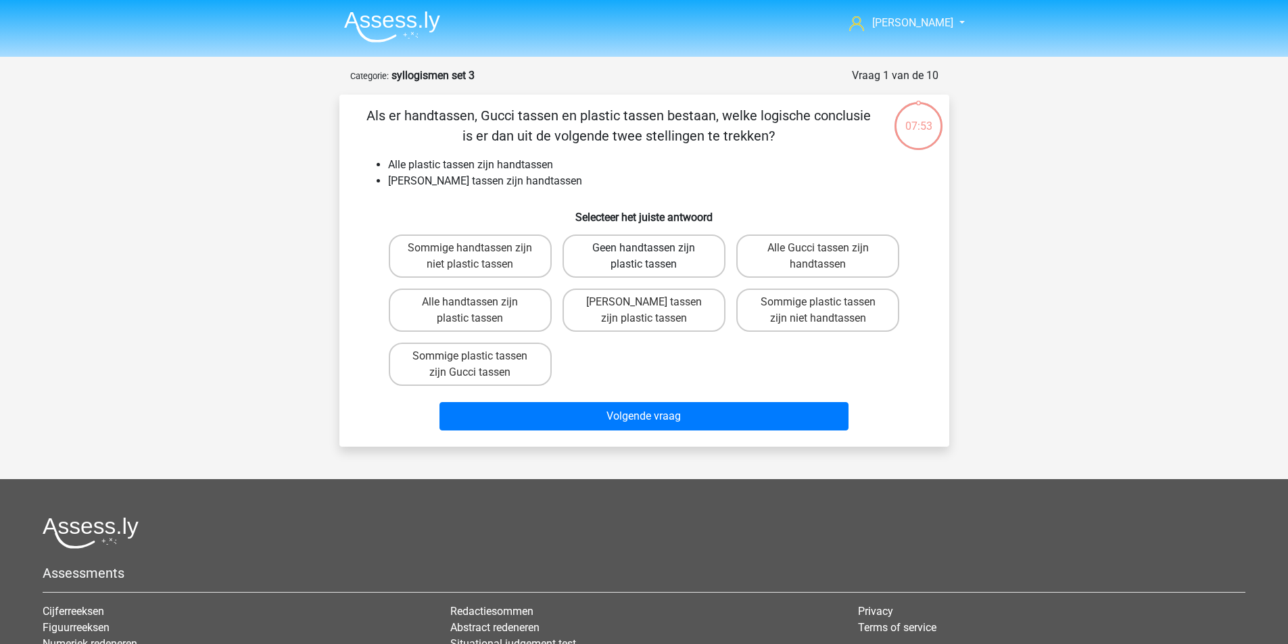
click at [642, 272] on label "Geen handtassen zijn plastic tassen" at bounding box center [644, 256] width 163 height 43
click at [644, 257] on input "Geen handtassen zijn plastic tassen" at bounding box center [648, 252] width 9 height 9
radio input "true"
click at [644, 323] on label "[PERSON_NAME] tassen zijn plastic tassen" at bounding box center [644, 310] width 163 height 43
click at [644, 311] on input "[PERSON_NAME] tassen zijn plastic tassen" at bounding box center [648, 306] width 9 height 9
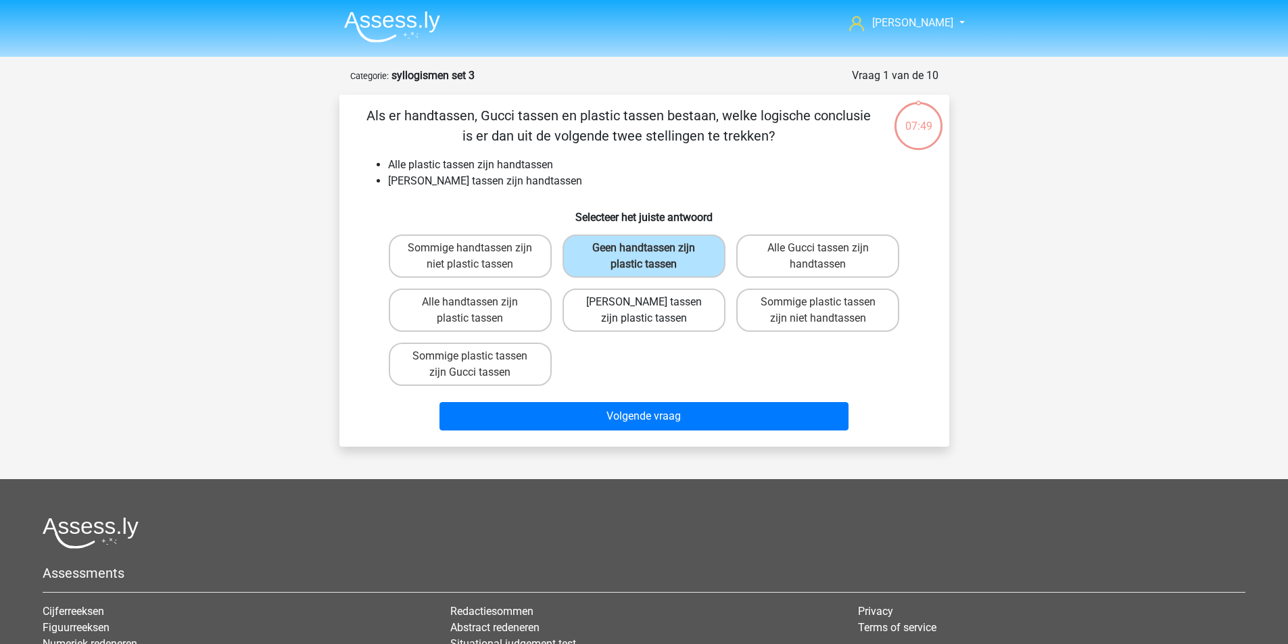
radio input "true"
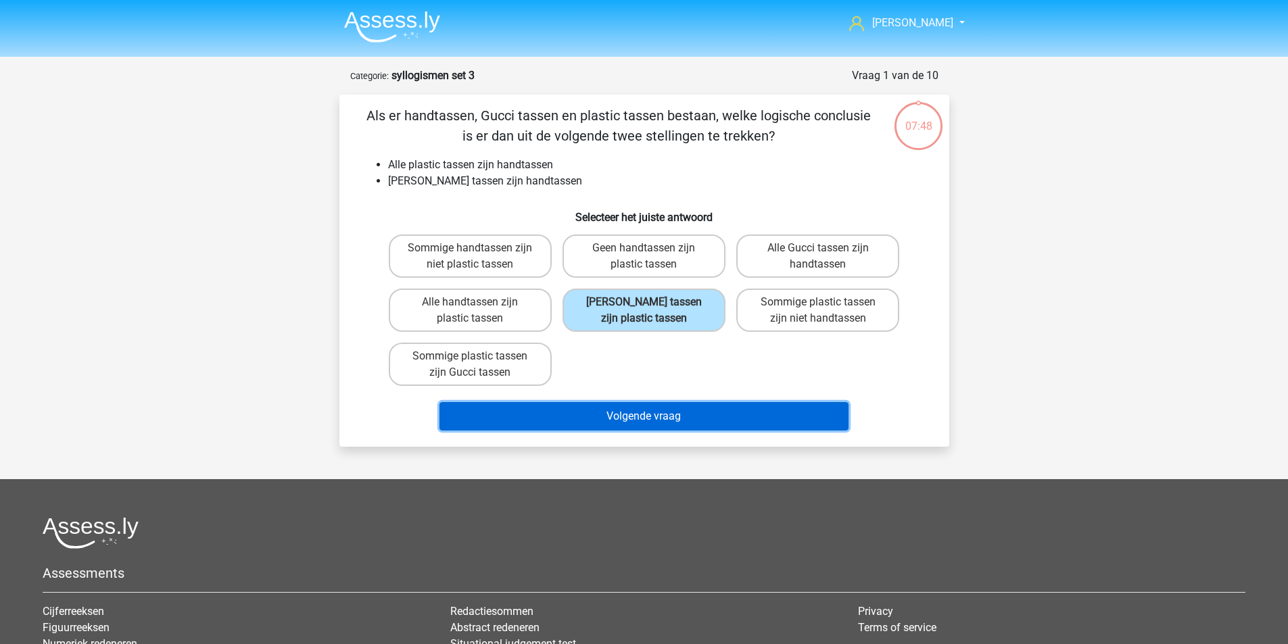
click at [670, 425] on button "Volgende vraag" at bounding box center [643, 416] width 409 height 28
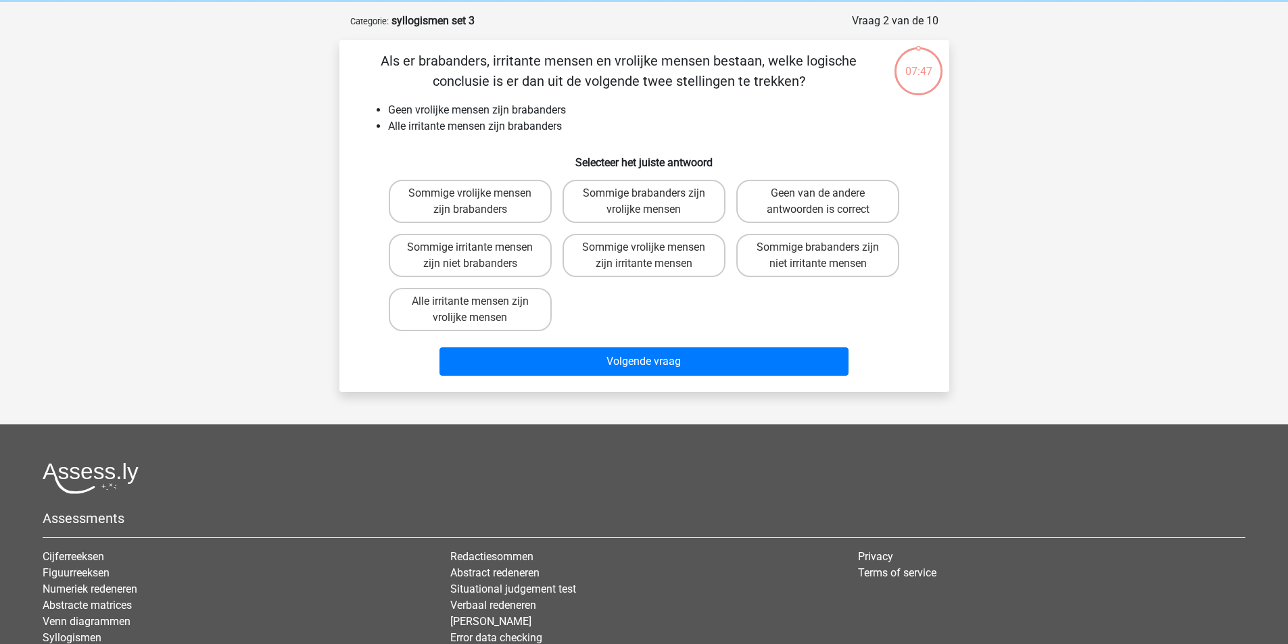
scroll to position [68, 0]
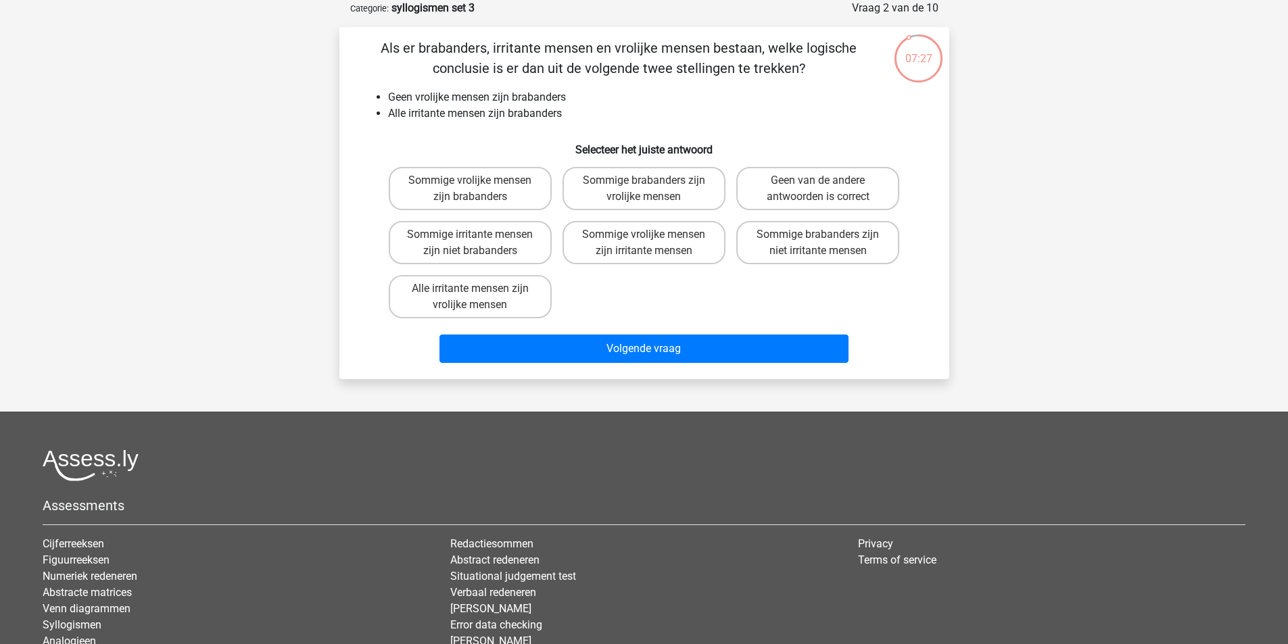
click at [908, 166] on div "Sommige vrolijke mensen zijn brabanders Sommige brabanders zijn vrolijke mensen…" at bounding box center [644, 243] width 567 height 162
click at [886, 181] on label "Geen van de andere antwoorden is correct" at bounding box center [817, 188] width 163 height 43
click at [827, 181] on input "Geen van de andere antwoorden is correct" at bounding box center [822, 185] width 9 height 9
radio input "true"
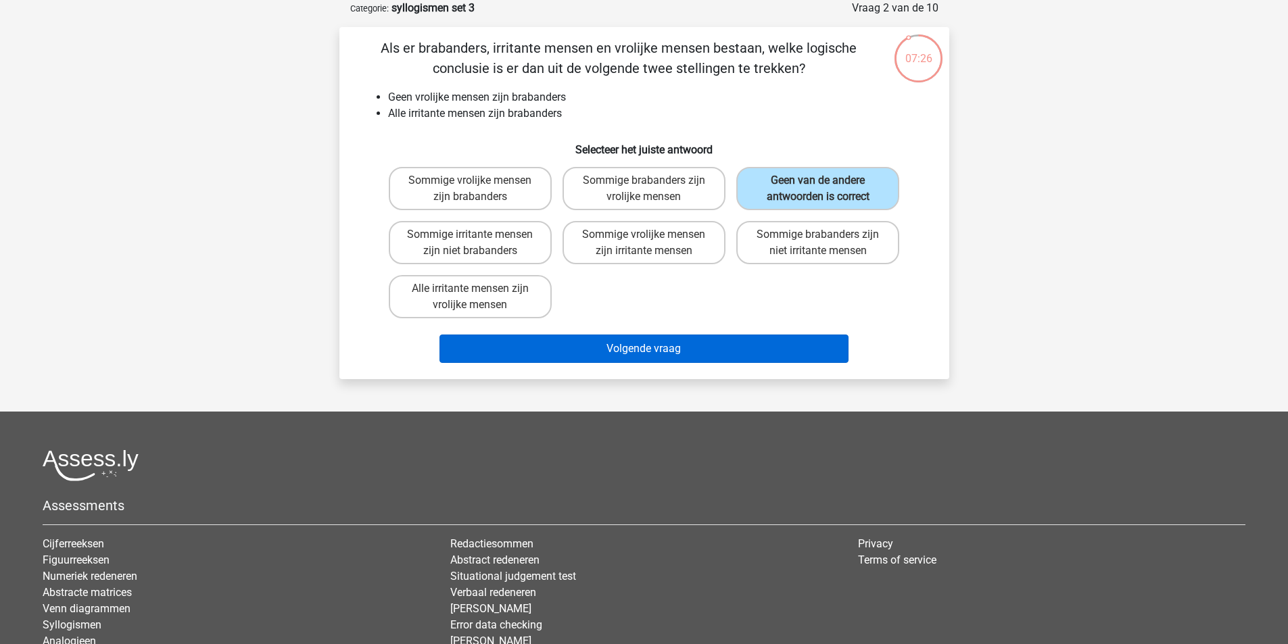
drag, startPoint x: 802, startPoint y: 366, endPoint x: 796, endPoint y: 356, distance: 10.9
click at [801, 364] on div "Volgende vraag" at bounding box center [644, 352] width 522 height 34
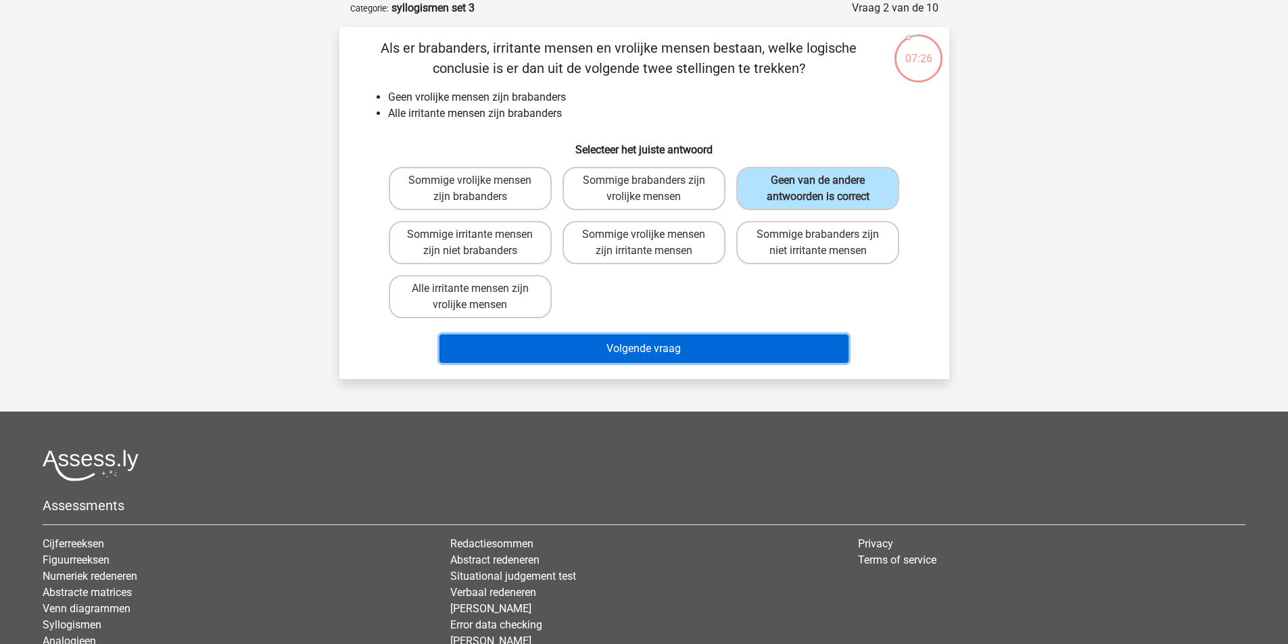
click at [796, 356] on button "Volgende vraag" at bounding box center [643, 349] width 409 height 28
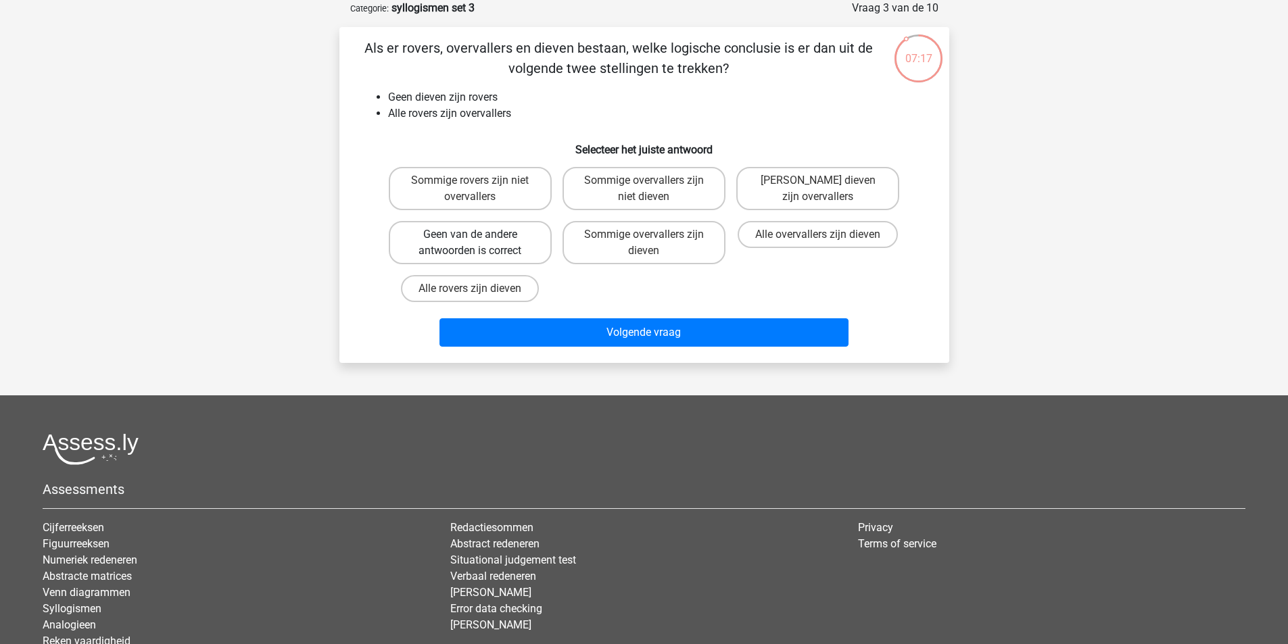
click at [451, 233] on label "Geen van de andere antwoorden is correct" at bounding box center [470, 242] width 163 height 43
click at [470, 235] on input "Geen van de andere antwoorden is correct" at bounding box center [474, 239] width 9 height 9
radio input "true"
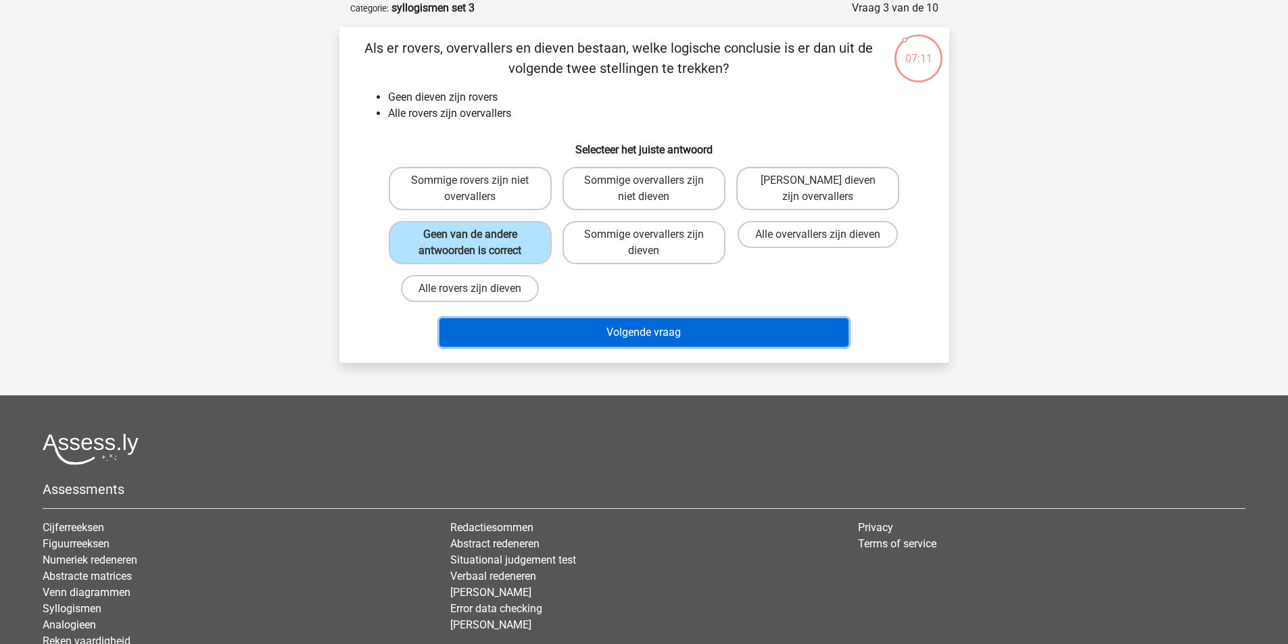
click at [530, 323] on button "Volgende vraag" at bounding box center [643, 332] width 409 height 28
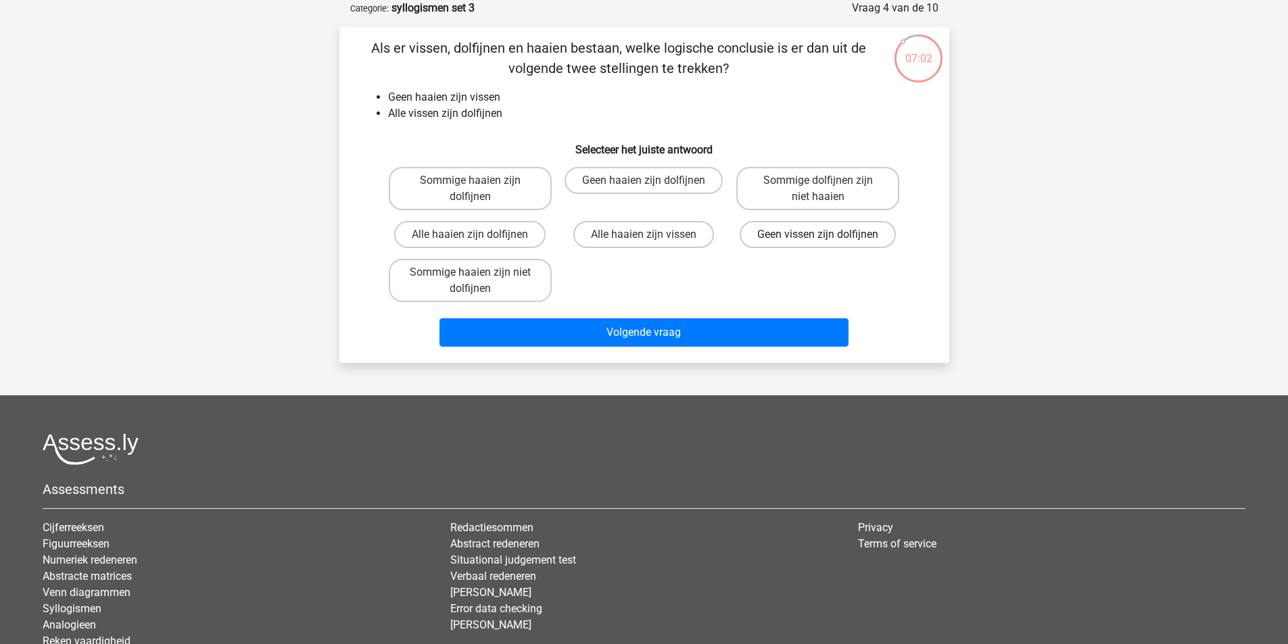
click at [764, 236] on label "Geen vissen zijn dolfijnen" at bounding box center [818, 234] width 156 height 27
click at [818, 236] on input "Geen vissen zijn dolfijnen" at bounding box center [822, 239] width 9 height 9
radio input "true"
click at [773, 187] on label "Sommige dolfijnen zijn niet haaien" at bounding box center [817, 188] width 163 height 43
click at [818, 187] on input "Sommige dolfijnen zijn niet haaien" at bounding box center [822, 185] width 9 height 9
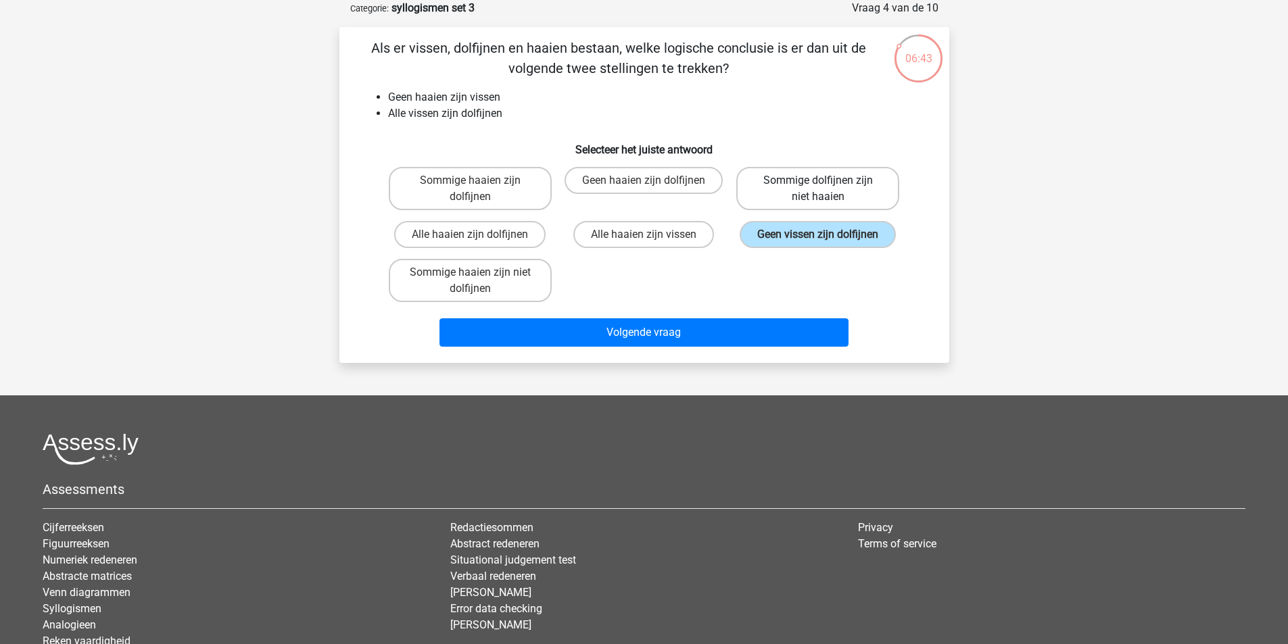
radio input "true"
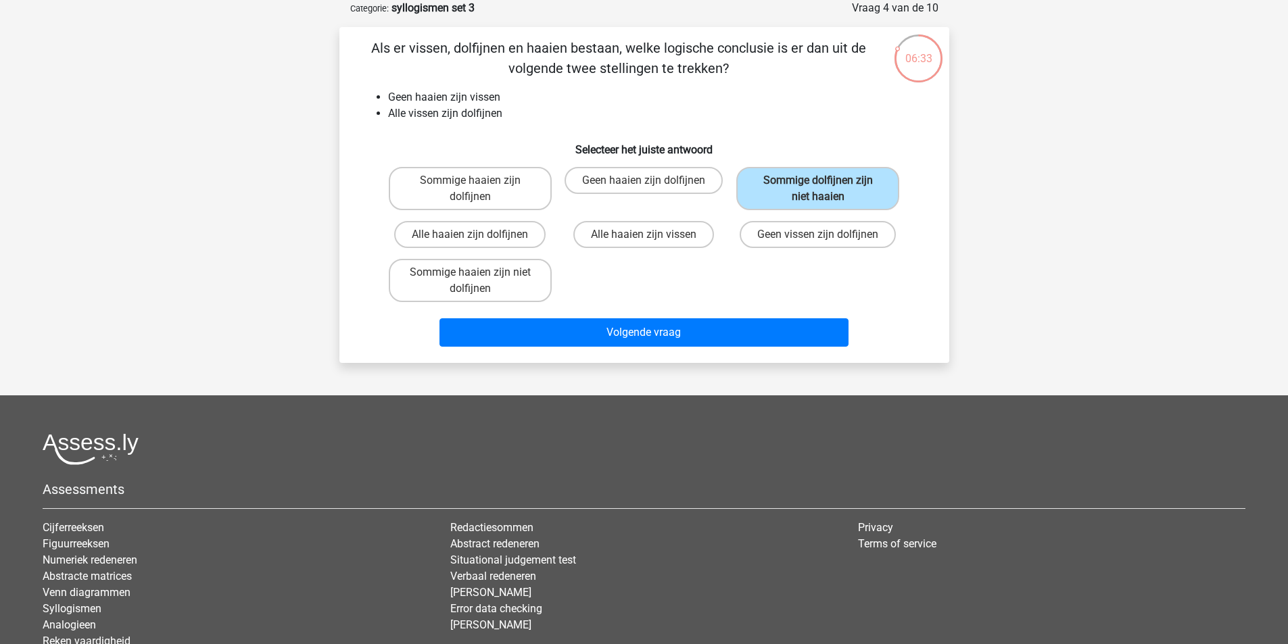
click at [569, 315] on div "Volgende vraag" at bounding box center [644, 330] width 567 height 45
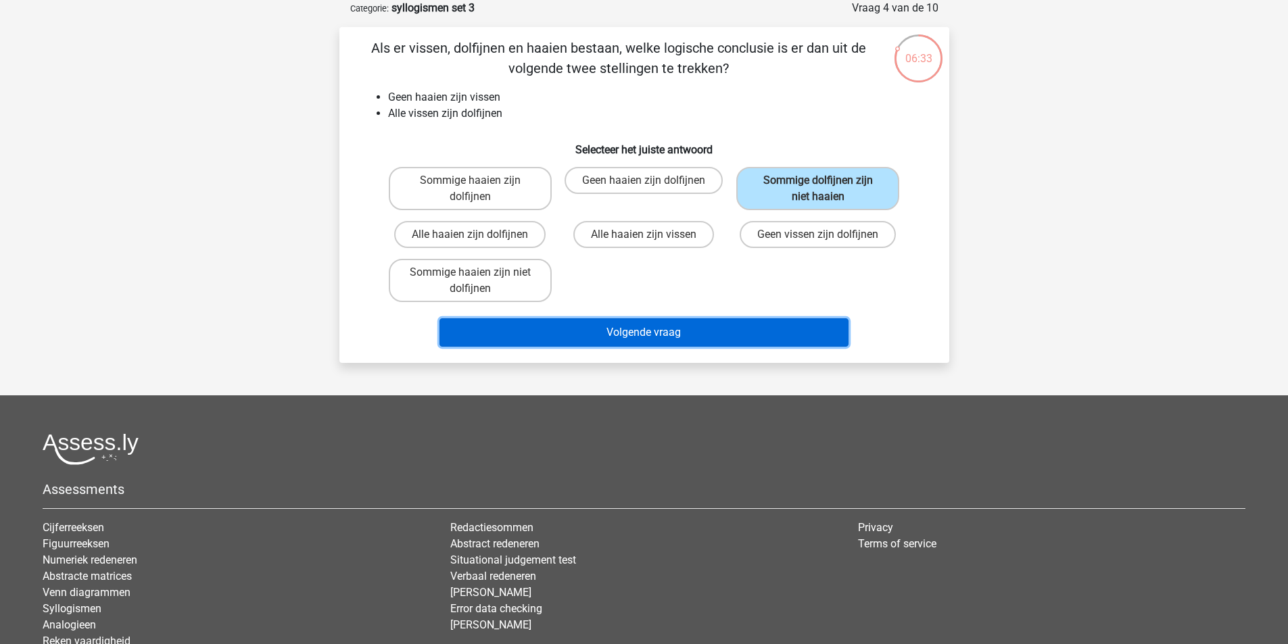
click at [573, 331] on button "Volgende vraag" at bounding box center [643, 332] width 409 height 28
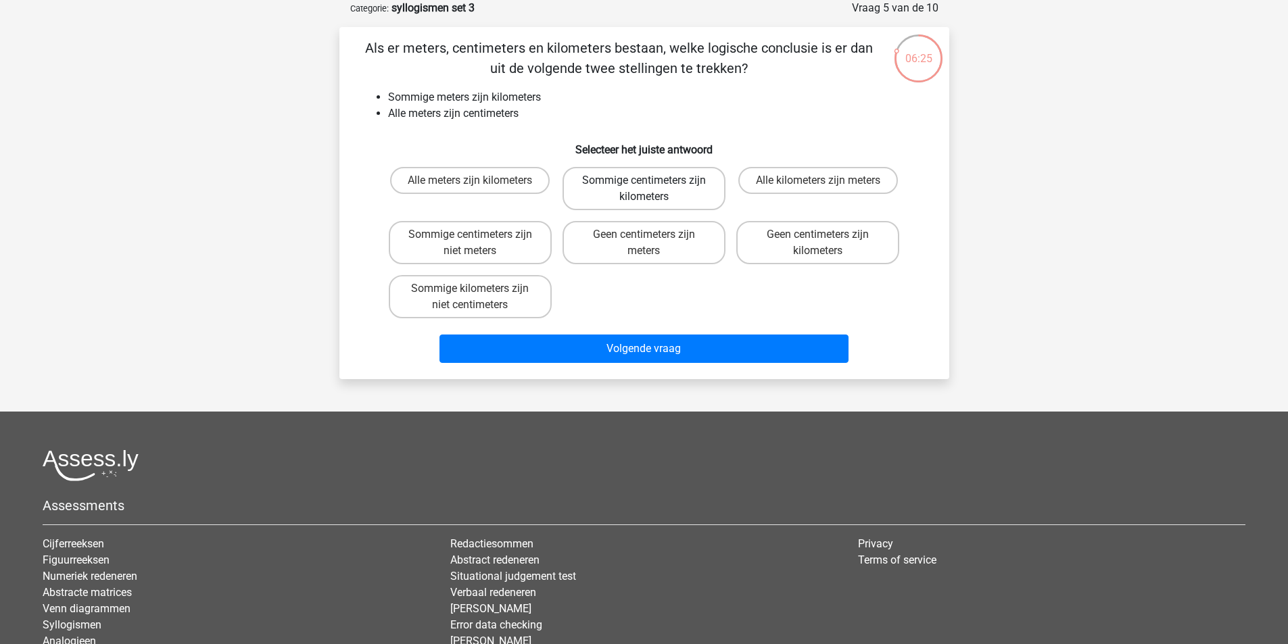
drag, startPoint x: 709, startPoint y: 189, endPoint x: 709, endPoint y: 208, distance: 18.9
click at [709, 190] on label "Sommige centimeters zijn kilometers" at bounding box center [644, 188] width 163 height 43
click at [652, 189] on input "Sommige centimeters zijn kilometers" at bounding box center [648, 185] width 9 height 9
radio input "true"
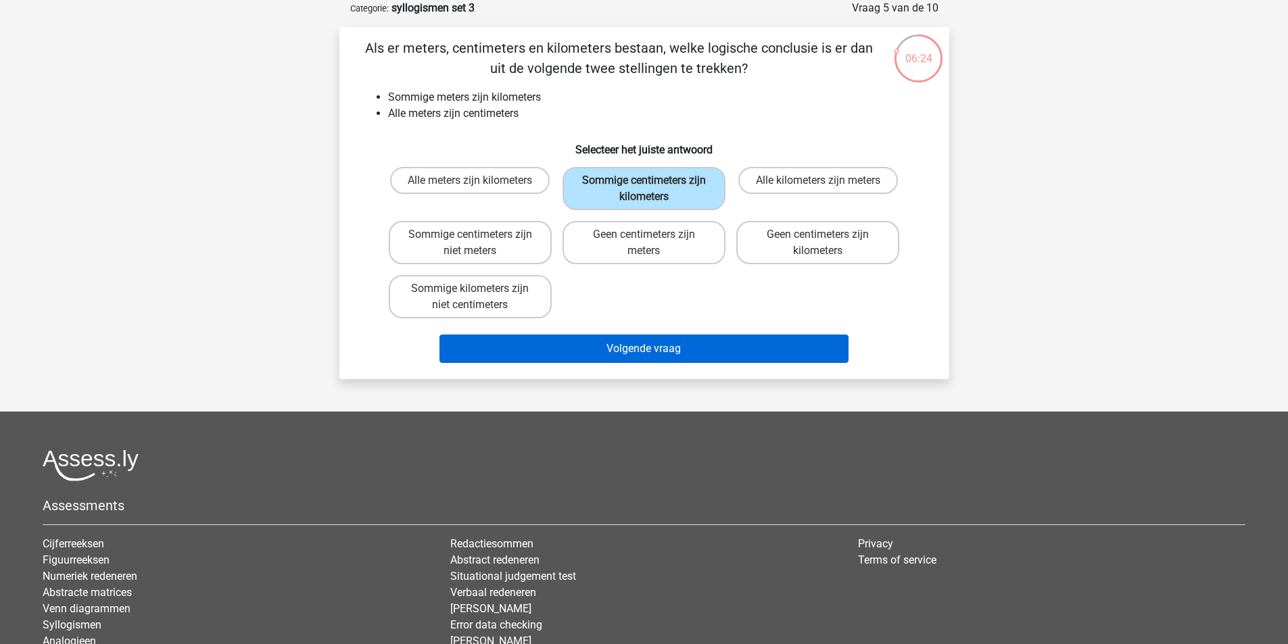
drag, startPoint x: 710, startPoint y: 331, endPoint x: 712, endPoint y: 351, distance: 19.7
click at [711, 334] on div "Volgende vraag" at bounding box center [644, 346] width 567 height 45
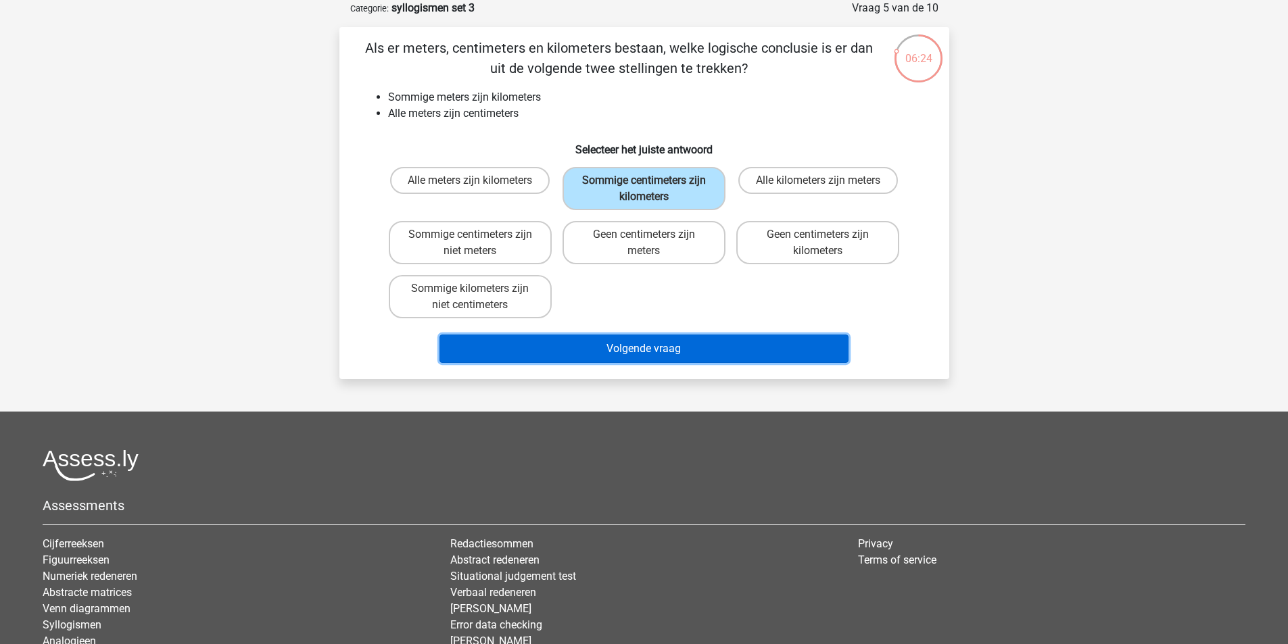
click at [713, 351] on button "Volgende vraag" at bounding box center [643, 349] width 409 height 28
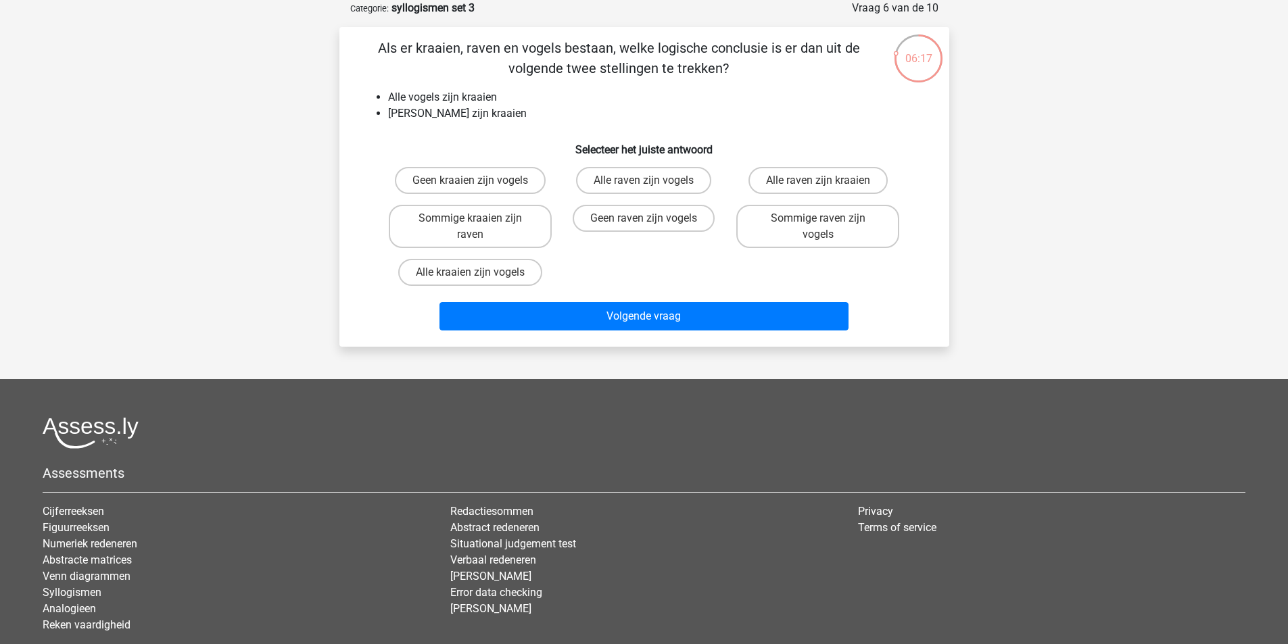
drag, startPoint x: 674, startPoint y: 214, endPoint x: 675, endPoint y: 245, distance: 31.8
click at [674, 215] on label "Geen raven zijn vogels" at bounding box center [644, 218] width 142 height 27
click at [652, 218] on input "Geen raven zijn vogels" at bounding box center [648, 222] width 9 height 9
radio input "true"
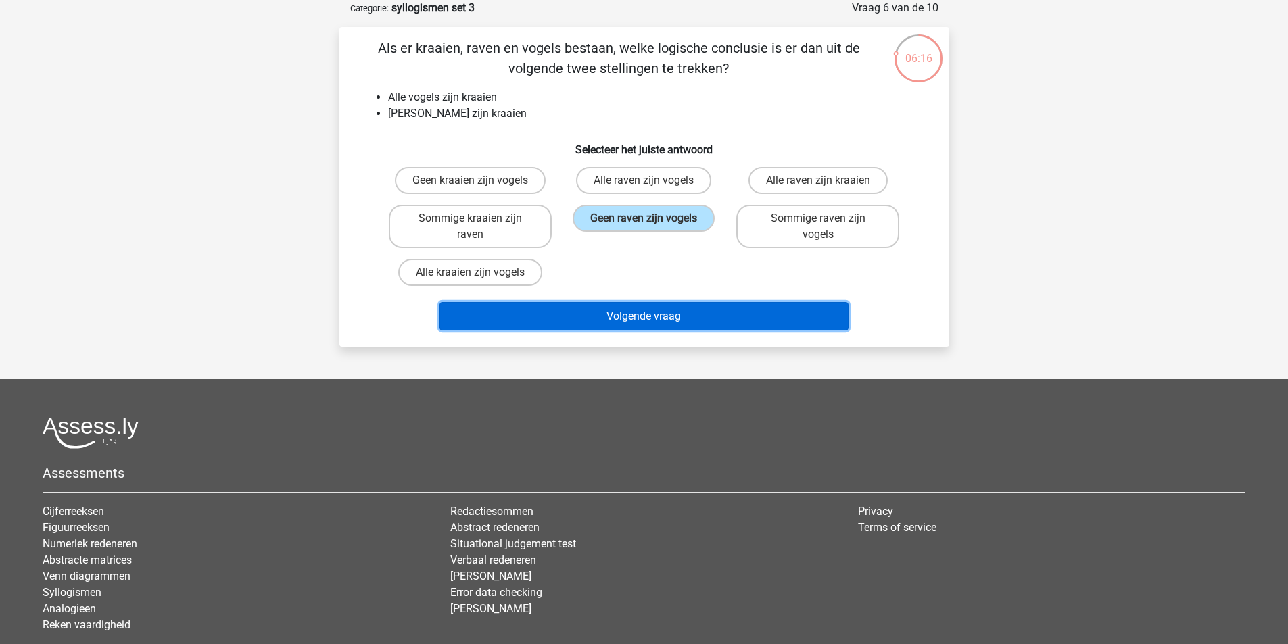
click at [681, 314] on button "Volgende vraag" at bounding box center [643, 316] width 409 height 28
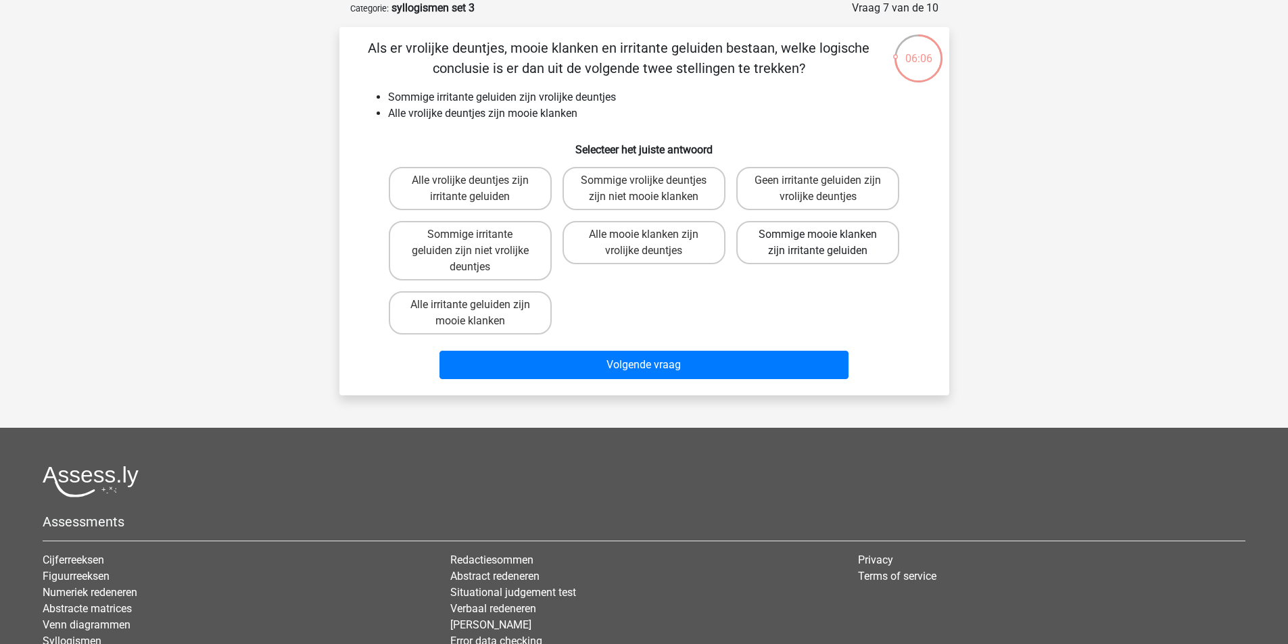
click at [784, 248] on label "Sommige mooie klanken zijn irritante geluiden" at bounding box center [817, 242] width 163 height 43
click at [818, 243] on input "Sommige mooie klanken zijn irritante geluiden" at bounding box center [822, 239] width 9 height 9
radio input "true"
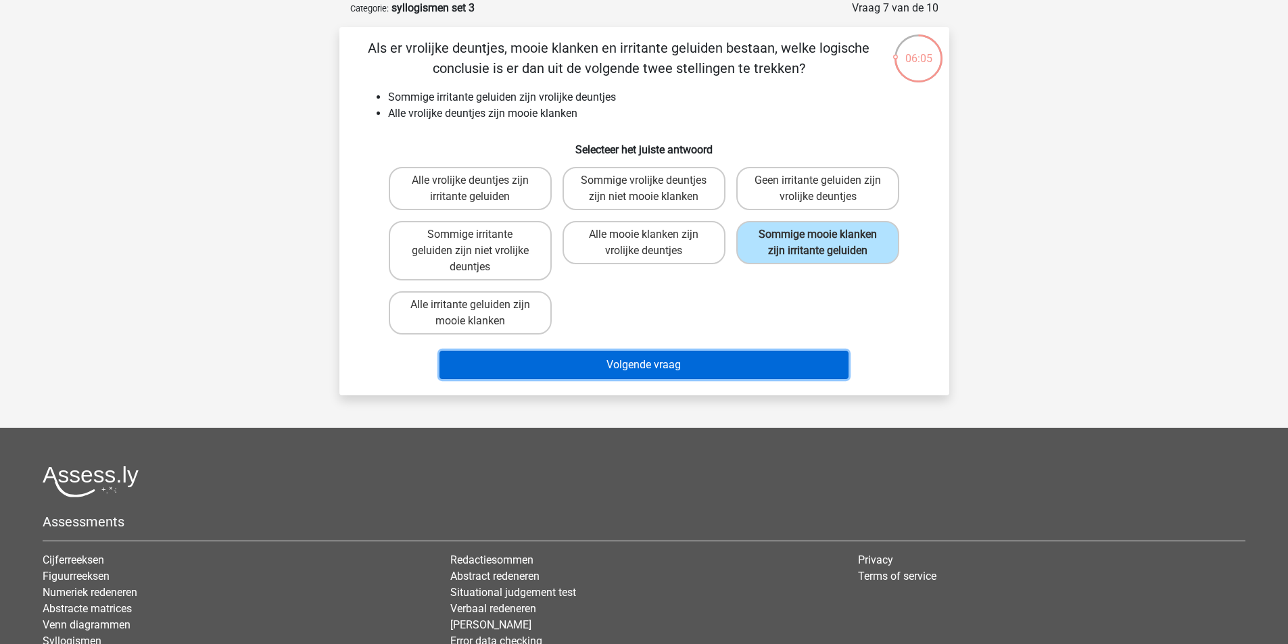
click at [764, 356] on button "Volgende vraag" at bounding box center [643, 365] width 409 height 28
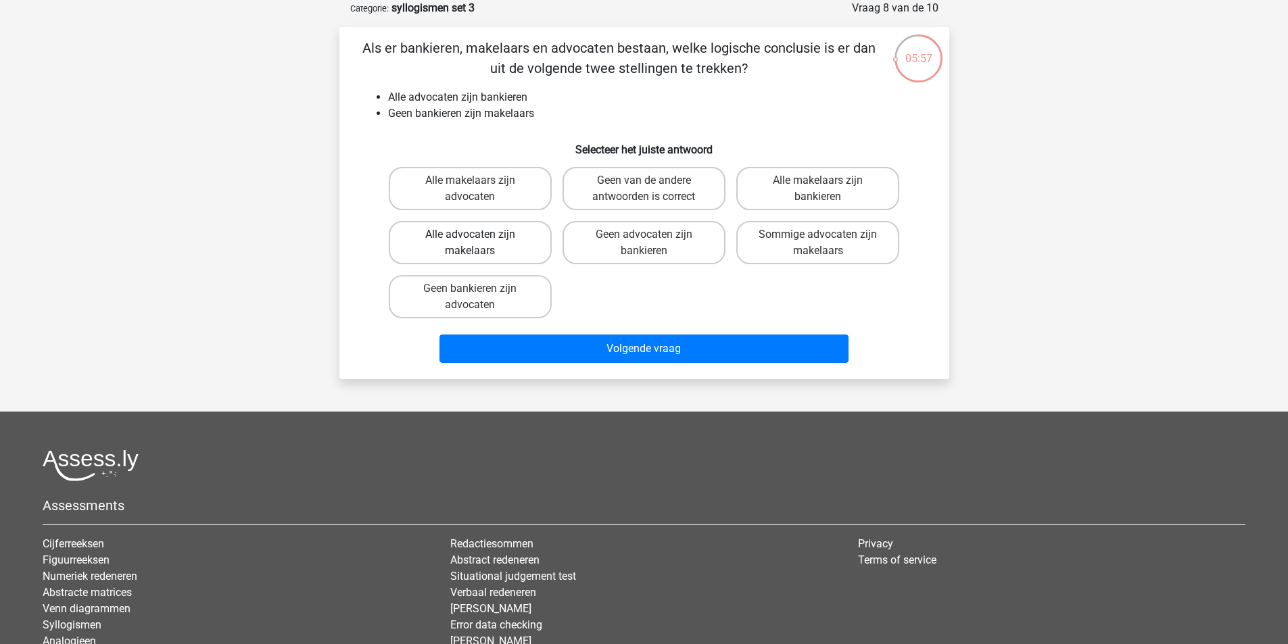
click at [529, 254] on label "Alle advocaten zijn makelaars" at bounding box center [470, 242] width 163 height 43
click at [479, 243] on input "Alle advocaten zijn makelaars" at bounding box center [474, 239] width 9 height 9
radio input "true"
click at [527, 284] on label "Geen bankieren zijn advocaten" at bounding box center [470, 296] width 163 height 43
click at [479, 289] on input "Geen bankieren zijn advocaten" at bounding box center [474, 293] width 9 height 9
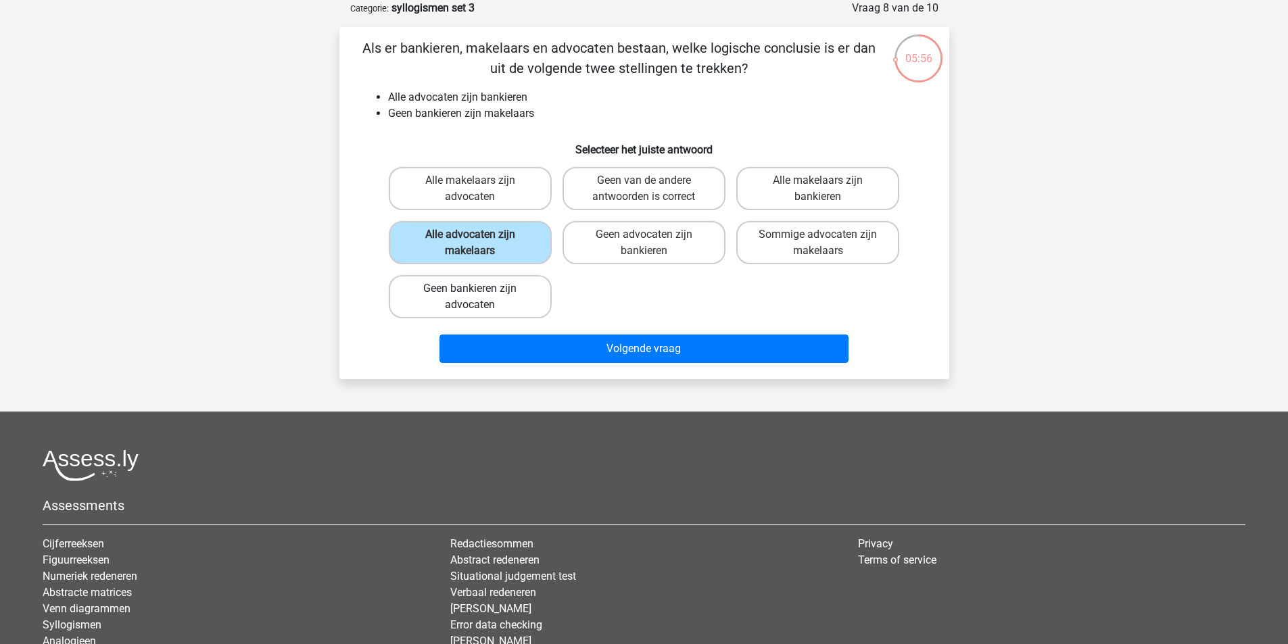
radio input "true"
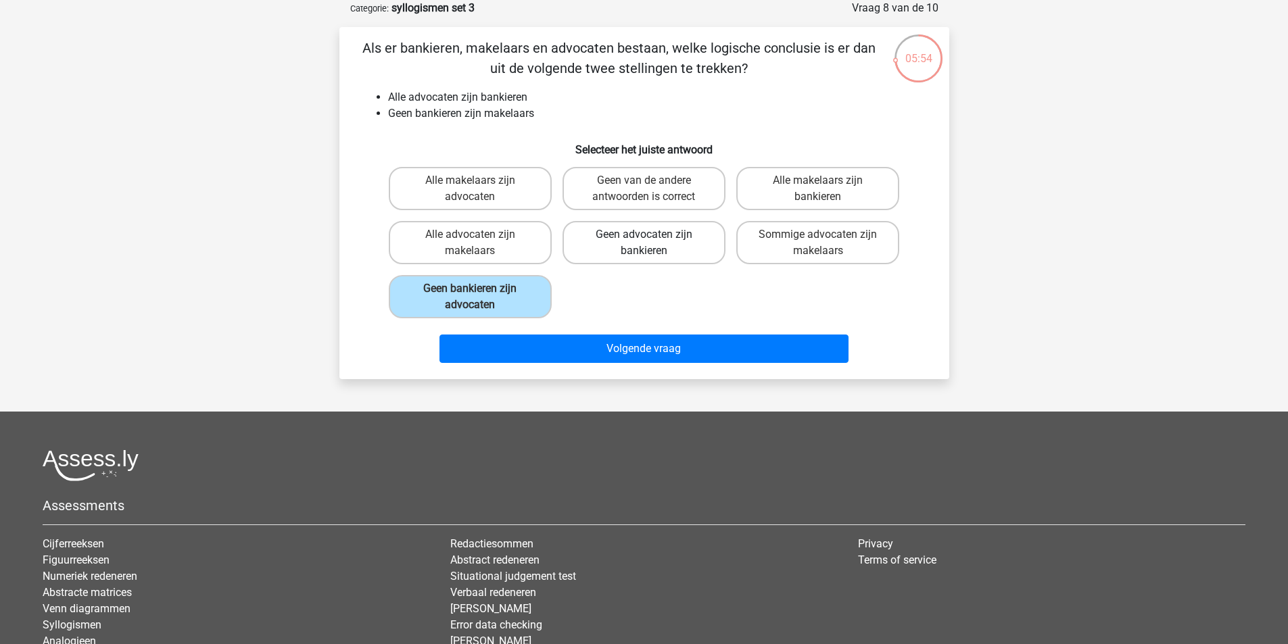
click at [643, 245] on label "Geen advocaten zijn bankieren" at bounding box center [644, 242] width 163 height 43
click at [644, 243] on input "Geen advocaten zijn bankieren" at bounding box center [648, 239] width 9 height 9
radio input "true"
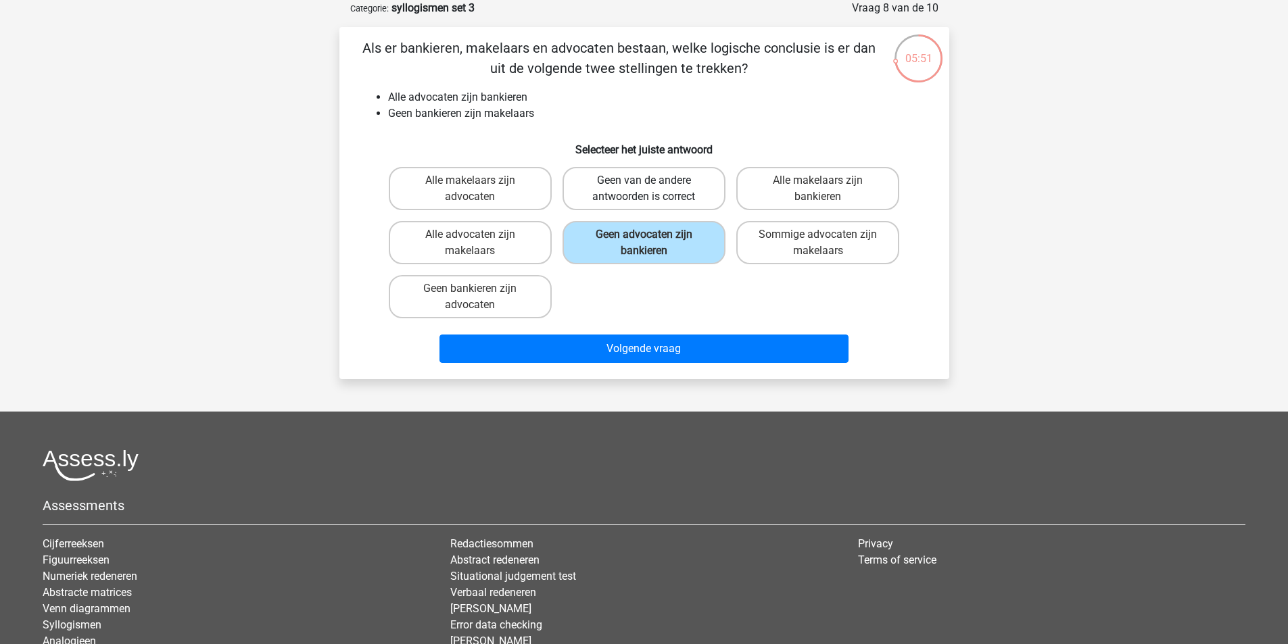
click at [615, 194] on label "Geen van de andere antwoorden is correct" at bounding box center [644, 188] width 163 height 43
click at [644, 189] on input "Geen van de andere antwoorden is correct" at bounding box center [648, 185] width 9 height 9
radio input "true"
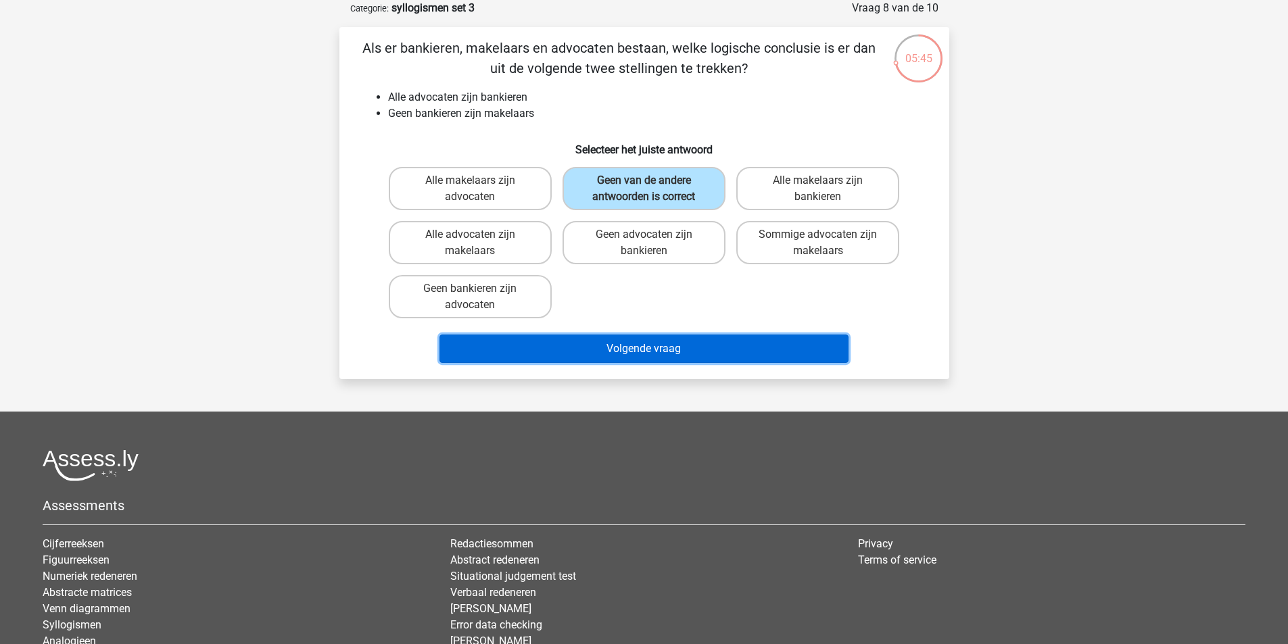
click at [686, 347] on button "Volgende vraag" at bounding box center [643, 349] width 409 height 28
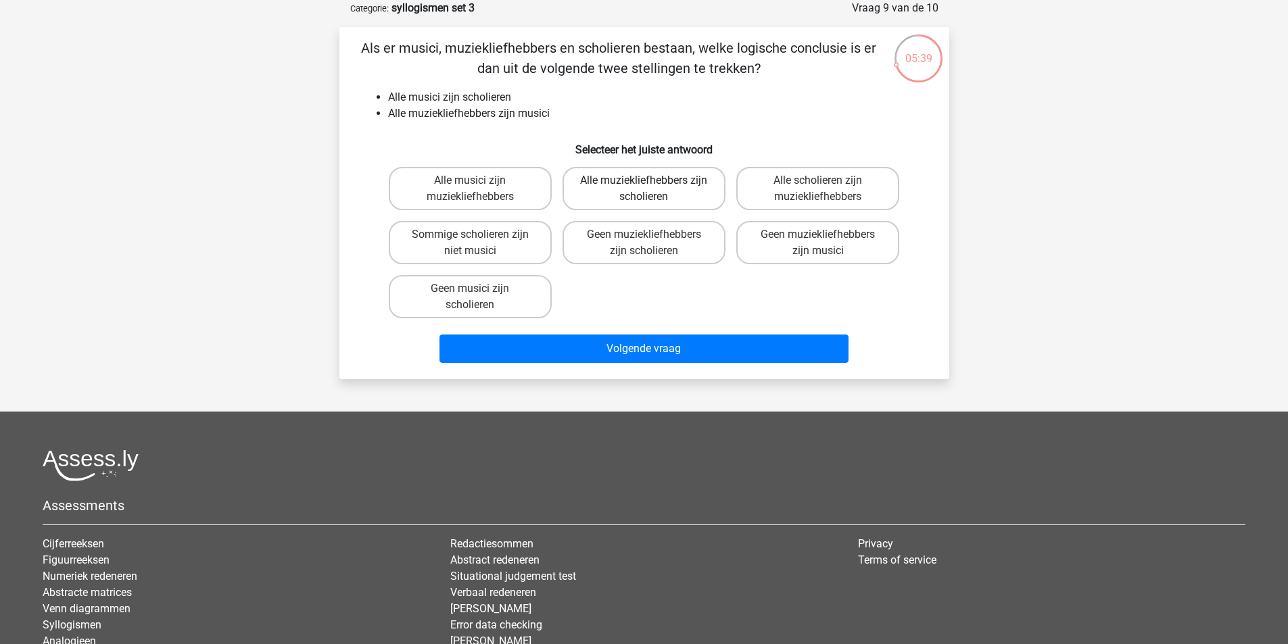
drag, startPoint x: 640, startPoint y: 171, endPoint x: 648, endPoint y: 325, distance: 154.4
click at [640, 173] on label "Alle muziekliefhebbers zijn scholieren" at bounding box center [644, 188] width 163 height 43
click at [644, 181] on input "Alle muziekliefhebbers zijn scholieren" at bounding box center [648, 185] width 9 height 9
radio input "true"
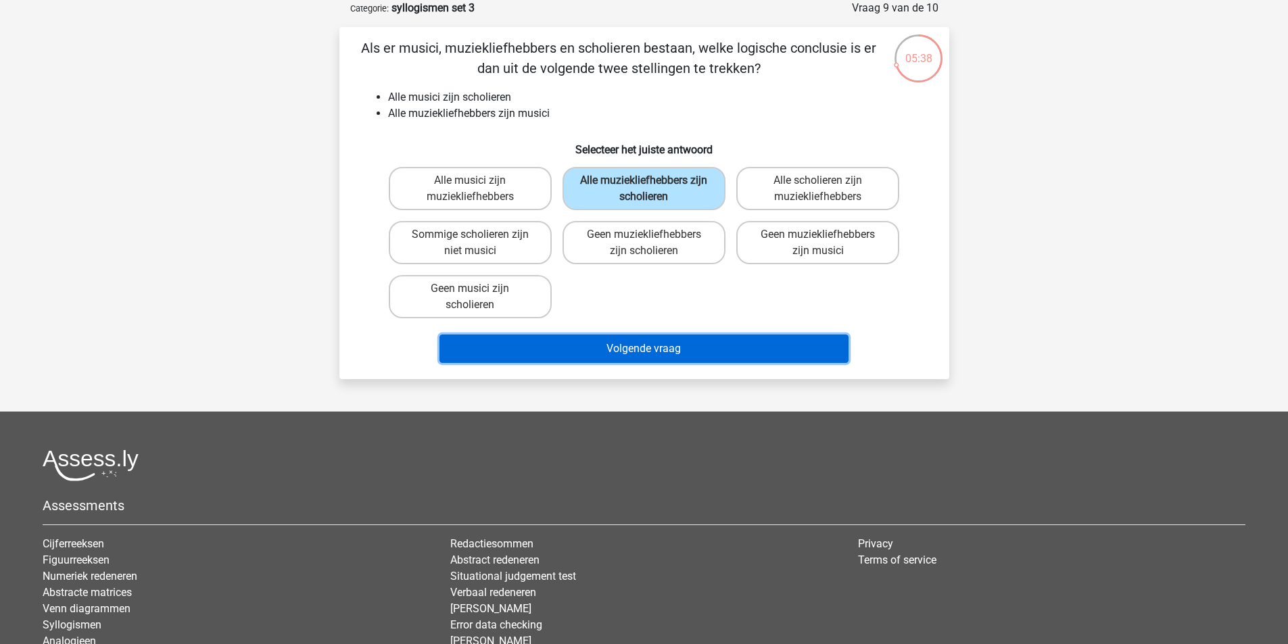
click at [648, 344] on button "Volgende vraag" at bounding box center [643, 349] width 409 height 28
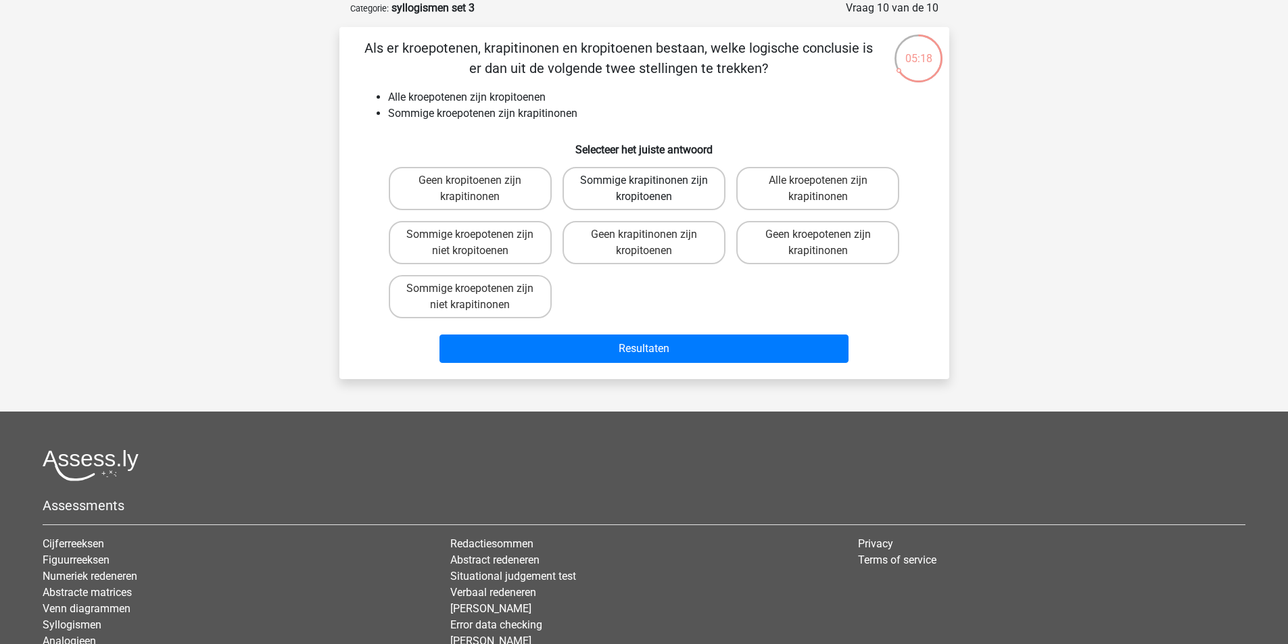
click at [640, 195] on label "Sommige krapitinonen zijn kropitoenen" at bounding box center [644, 188] width 163 height 43
click at [644, 189] on input "Sommige krapitinonen zijn kropitoenen" at bounding box center [648, 185] width 9 height 9
radio input "true"
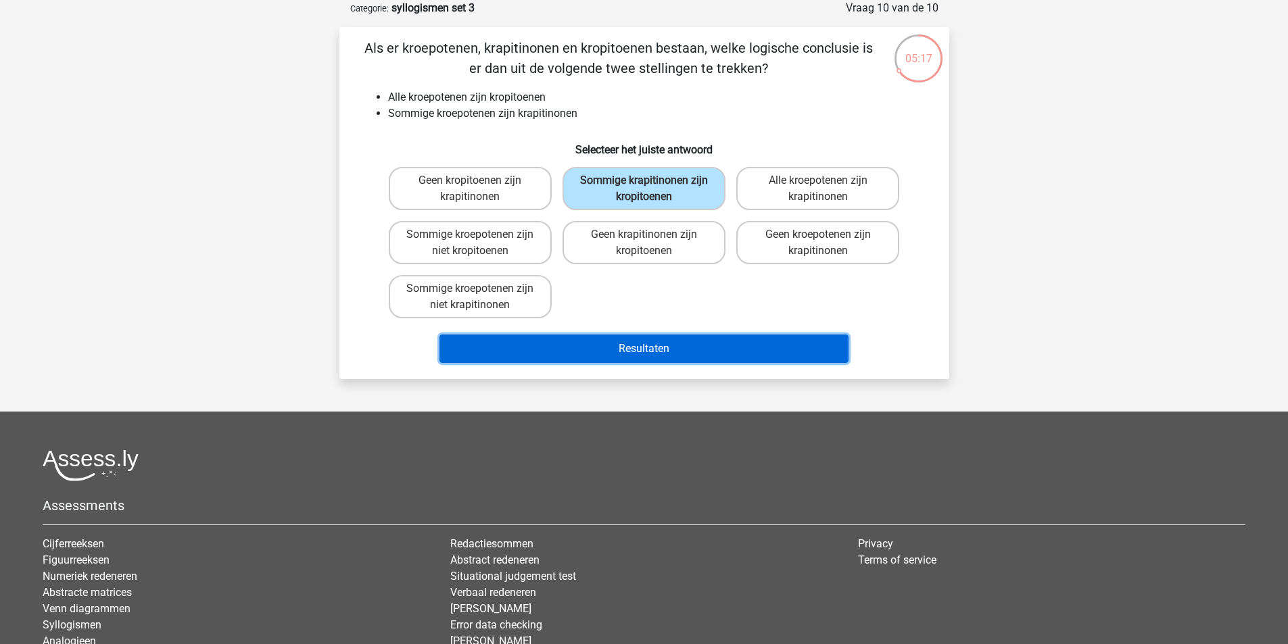
click at [640, 345] on button "Resultaten" at bounding box center [643, 349] width 409 height 28
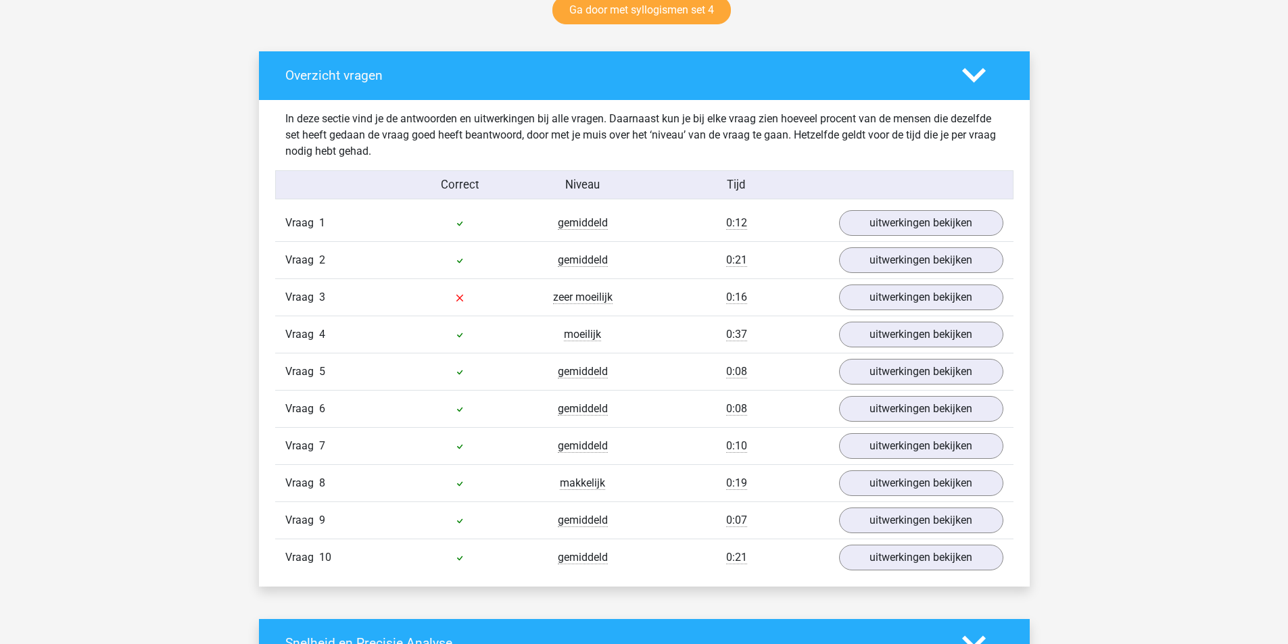
scroll to position [744, 0]
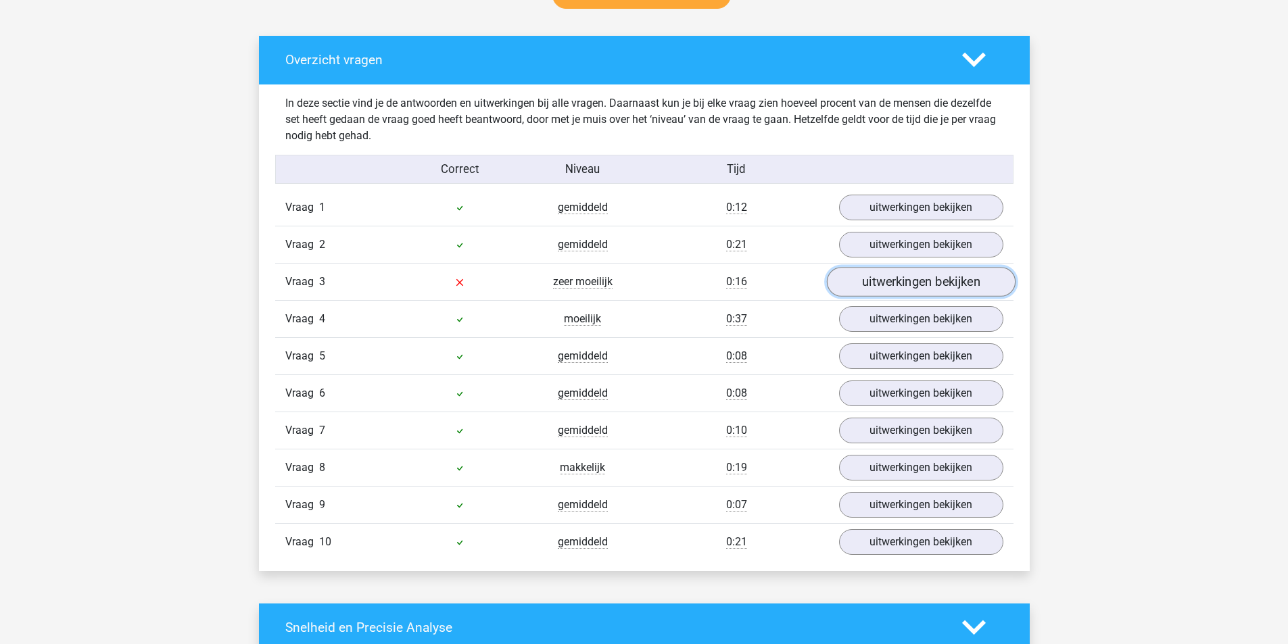
click at [853, 279] on link "uitwerkingen bekijken" at bounding box center [920, 282] width 189 height 30
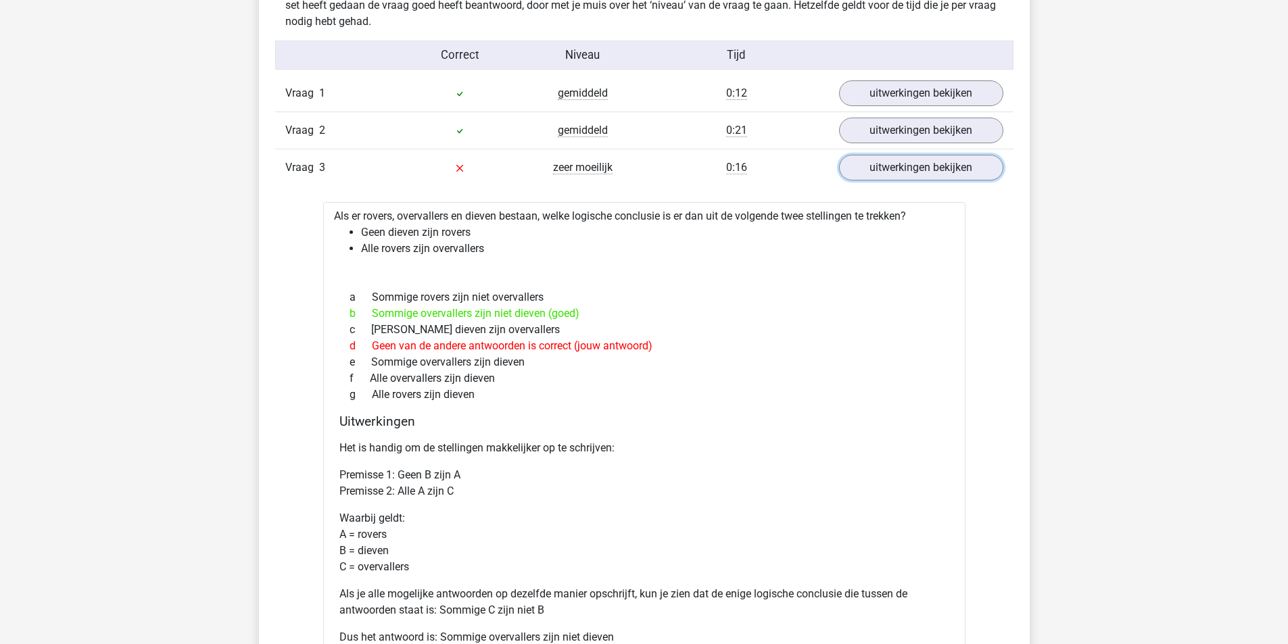
scroll to position [879, 0]
